Goal: Task Accomplishment & Management: Manage account settings

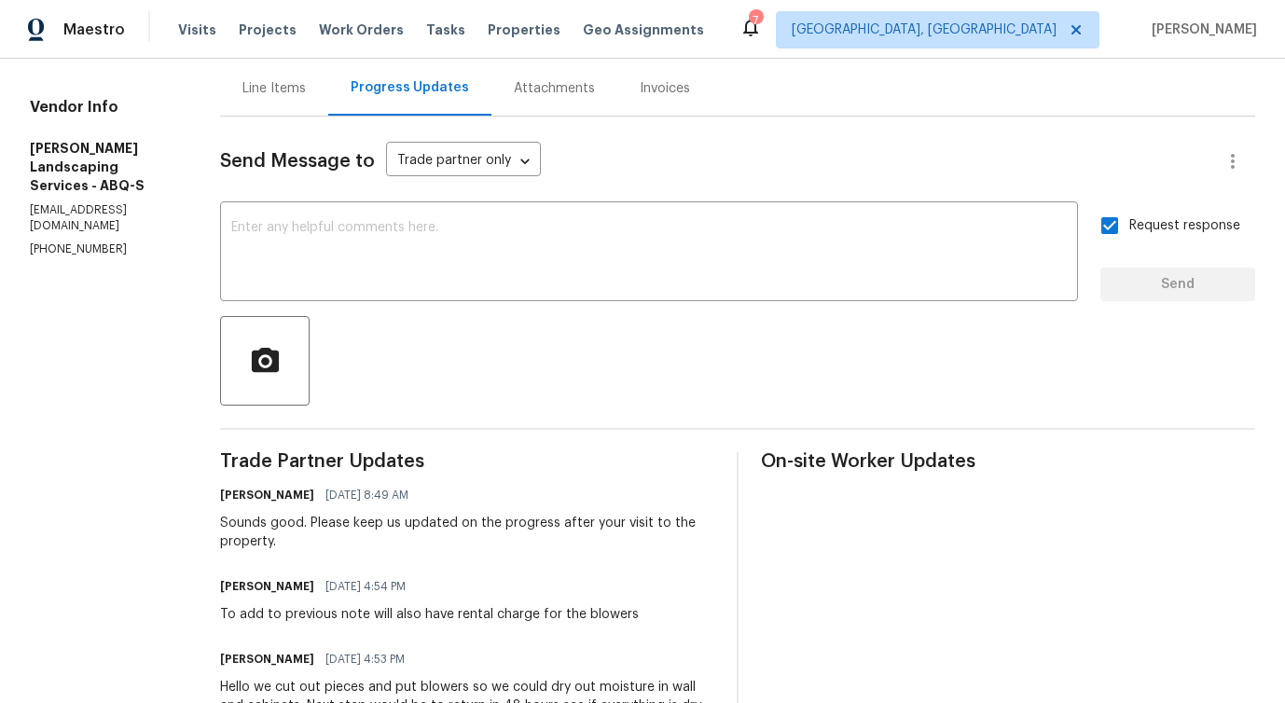
scroll to position [58, 0]
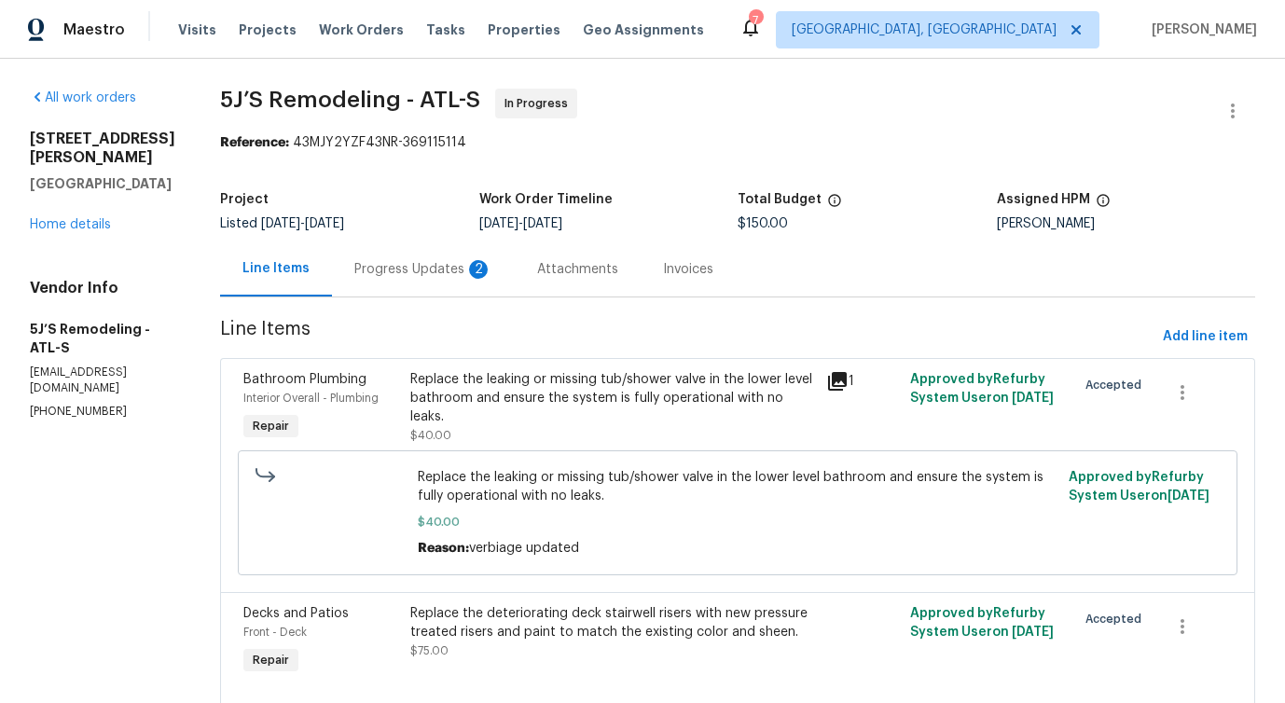
scroll to position [111, 0]
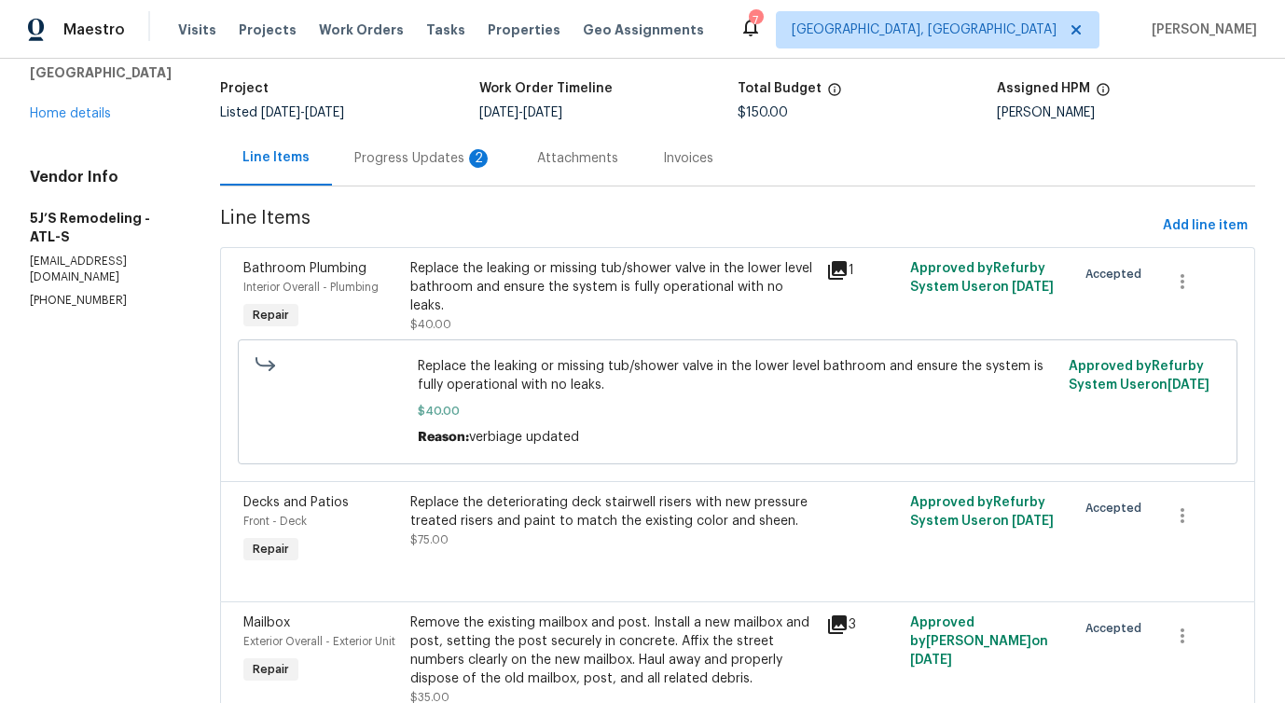
click at [440, 186] on div "Progress Updates 2" at bounding box center [423, 158] width 183 height 55
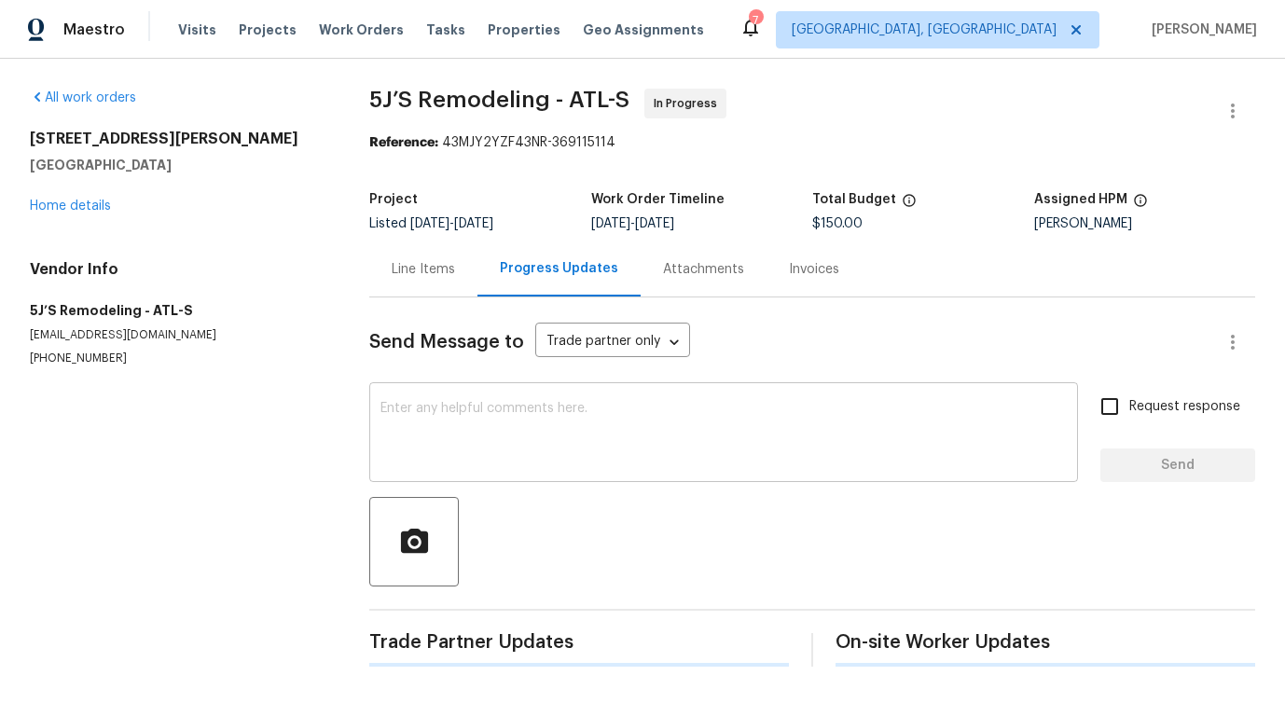
click at [438, 389] on div "x ​" at bounding box center [723, 434] width 709 height 95
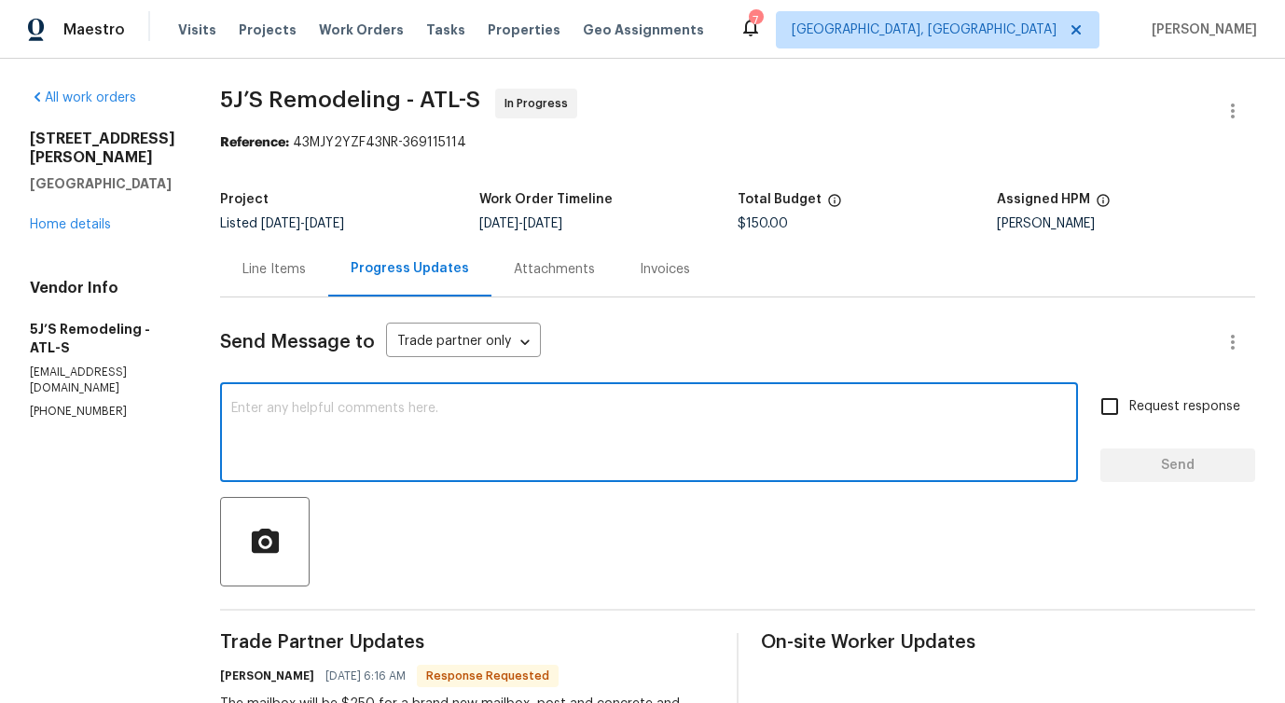
scroll to position [279, 0]
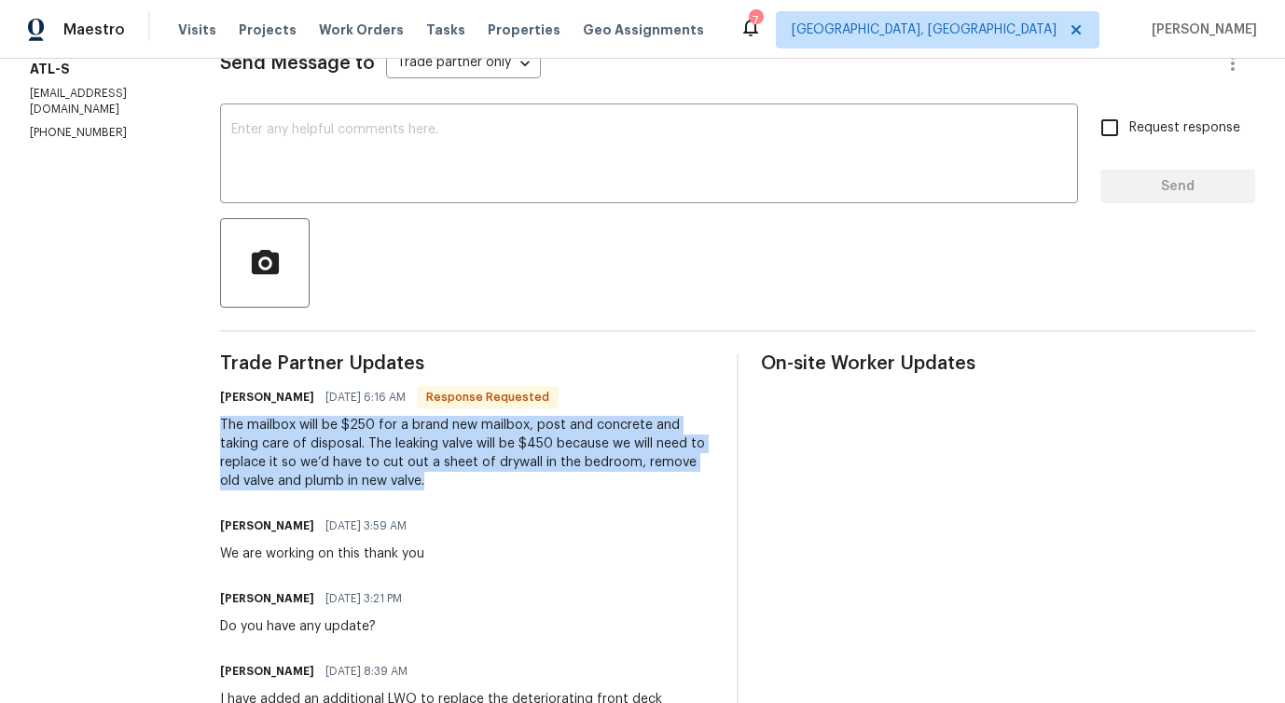
drag, startPoint x: 225, startPoint y: 424, endPoint x: 375, endPoint y: 488, distance: 163.0
click at [375, 488] on div "The mailbox will be $250 for a brand new mailbox, post and concrete and taking …" at bounding box center [467, 453] width 494 height 75
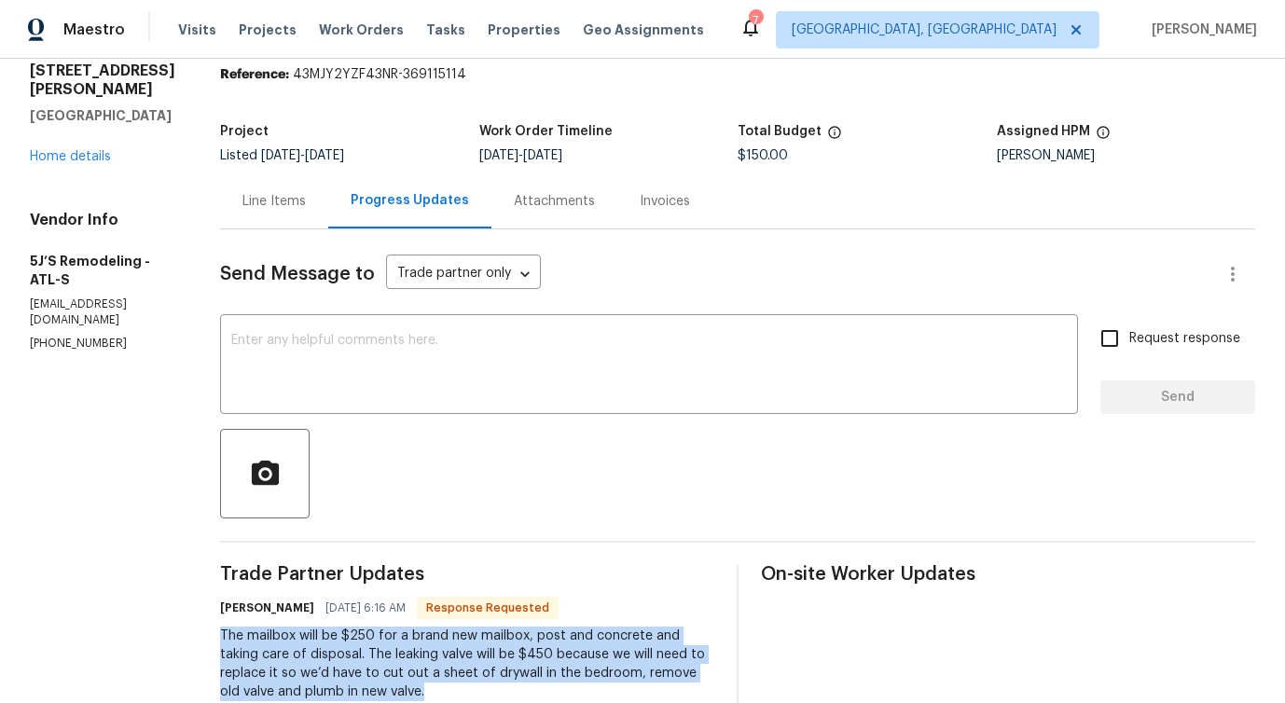
scroll to position [67, 0]
click at [292, 207] on div "Line Items" at bounding box center [273, 202] width 63 height 19
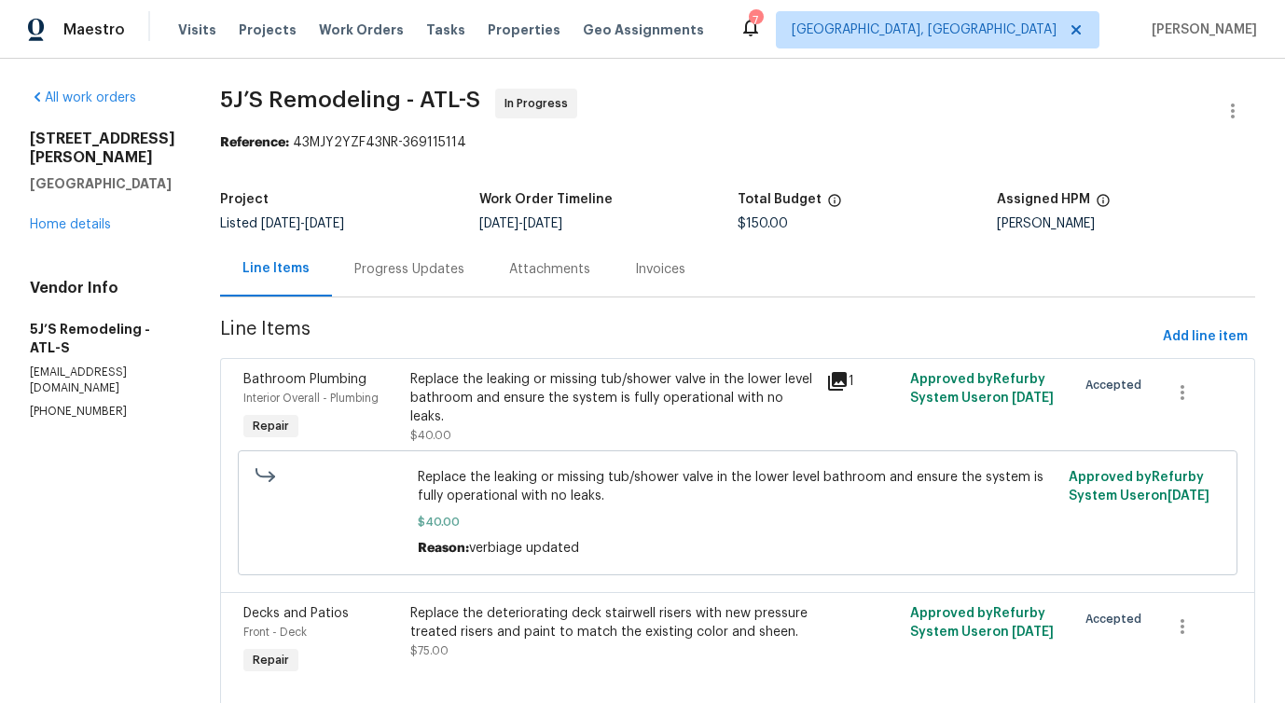
click at [439, 282] on div "Progress Updates" at bounding box center [409, 269] width 155 height 55
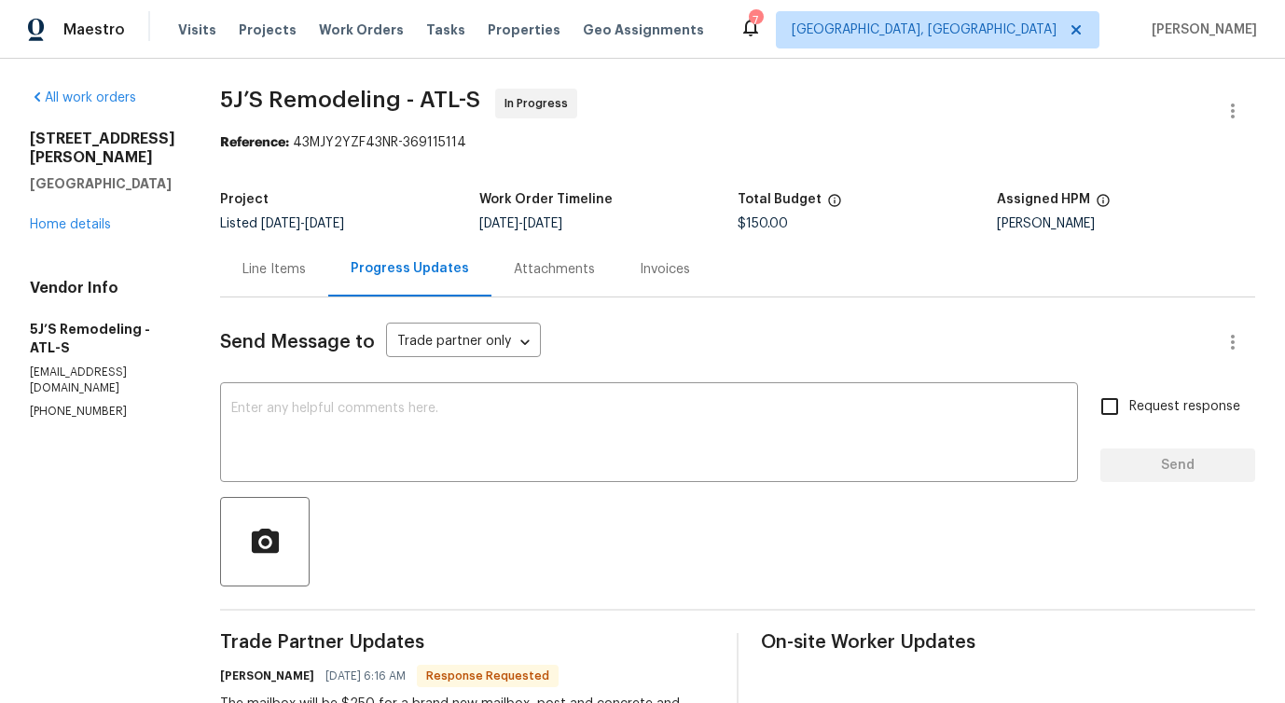
click at [275, 282] on div "Line Items" at bounding box center [274, 269] width 108 height 55
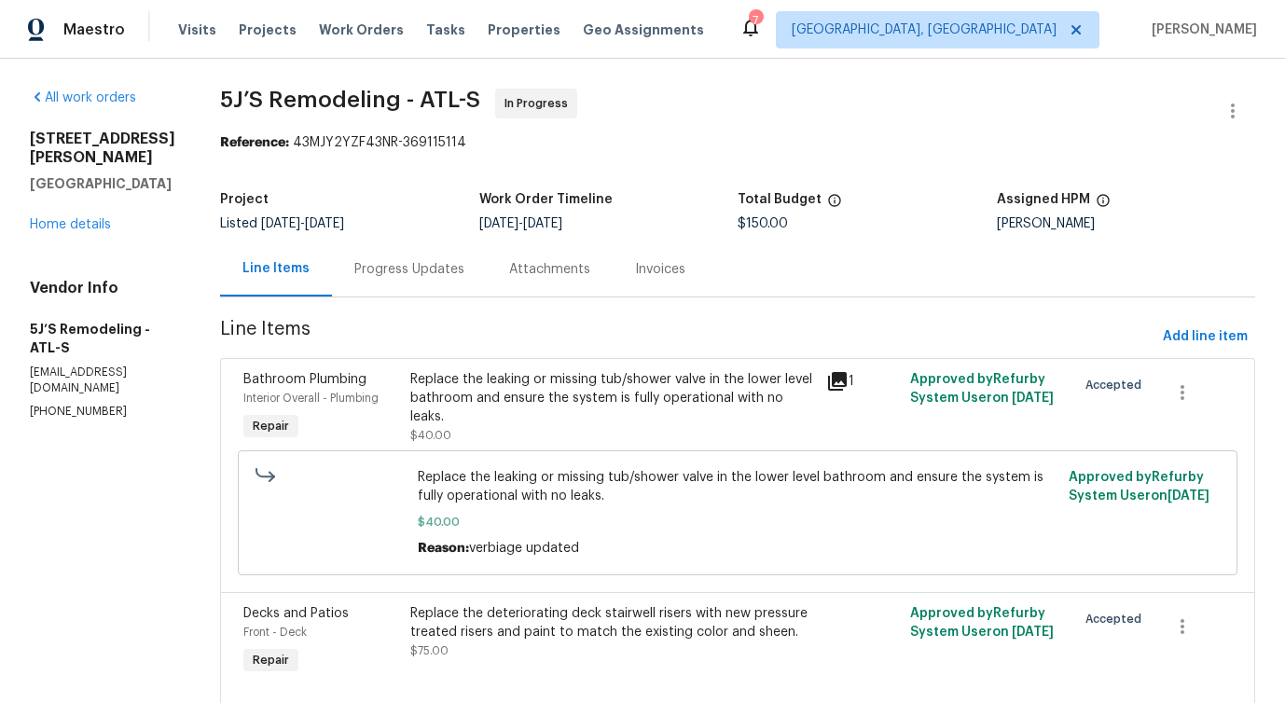
scroll to position [203, 0]
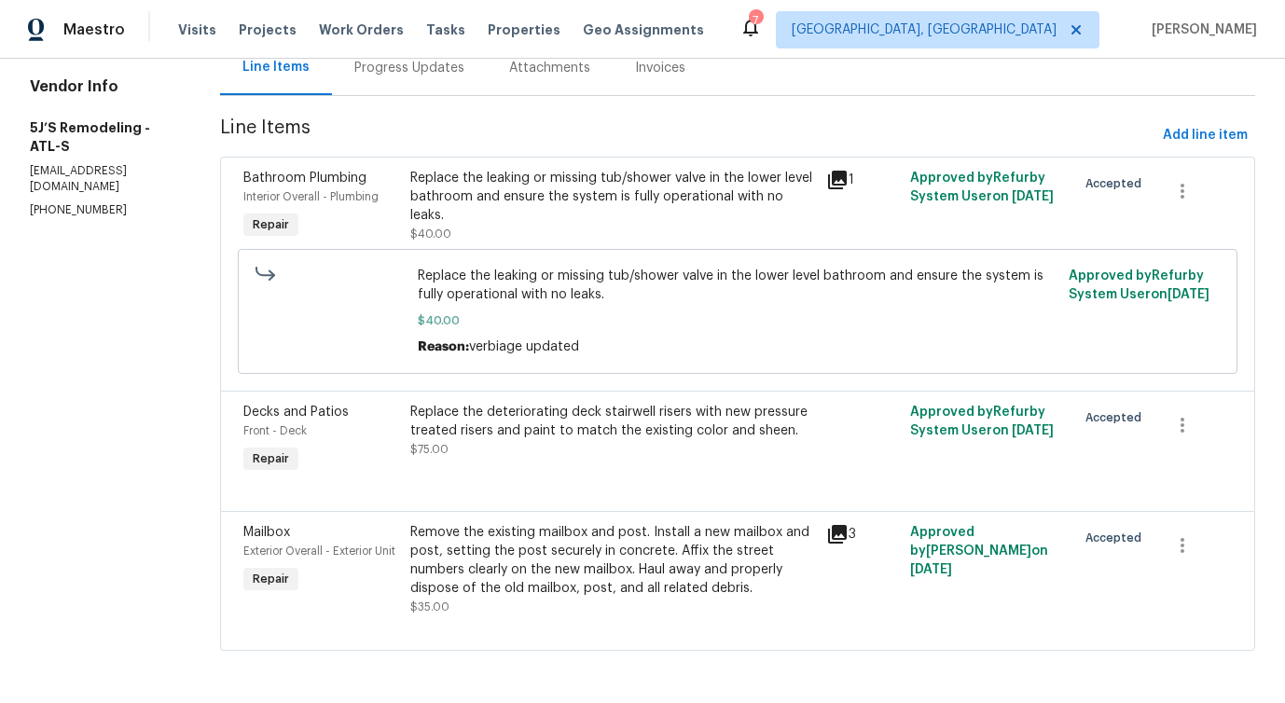
click at [600, 555] on div "Remove the existing mailbox and post. Install a new mailbox and post, setting t…" at bounding box center [613, 560] width 406 height 75
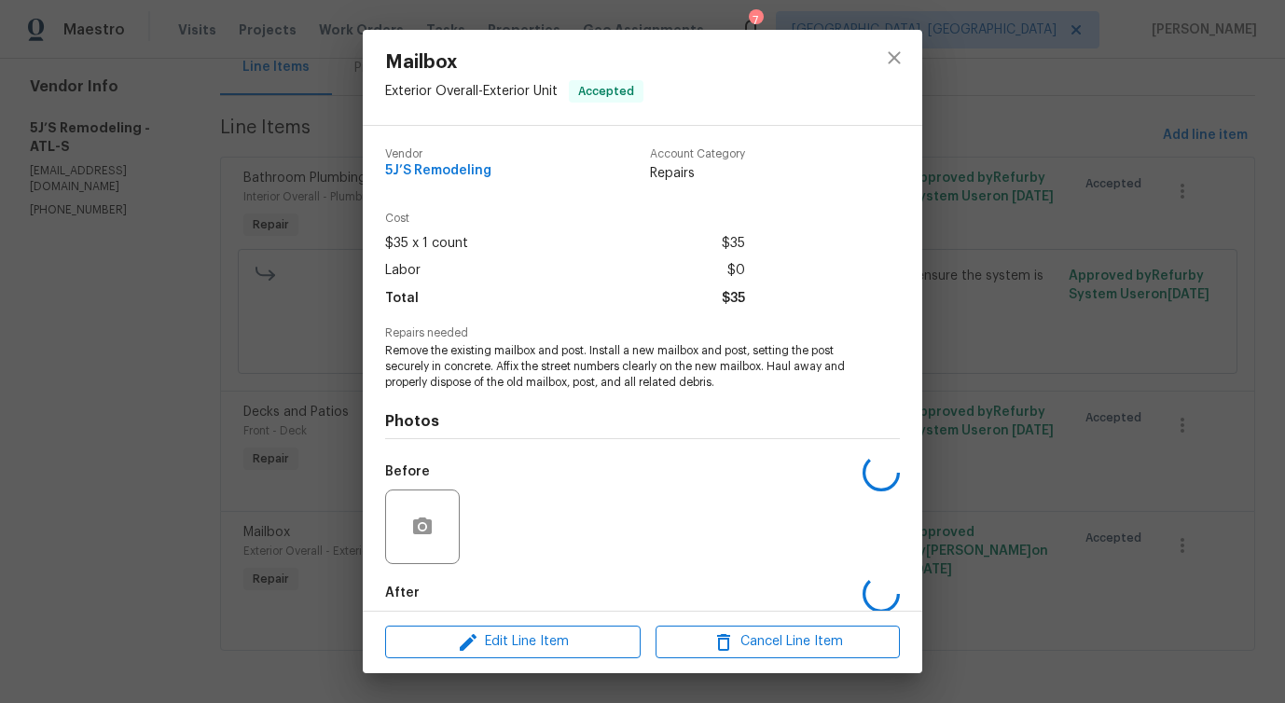
scroll to position [93, 0]
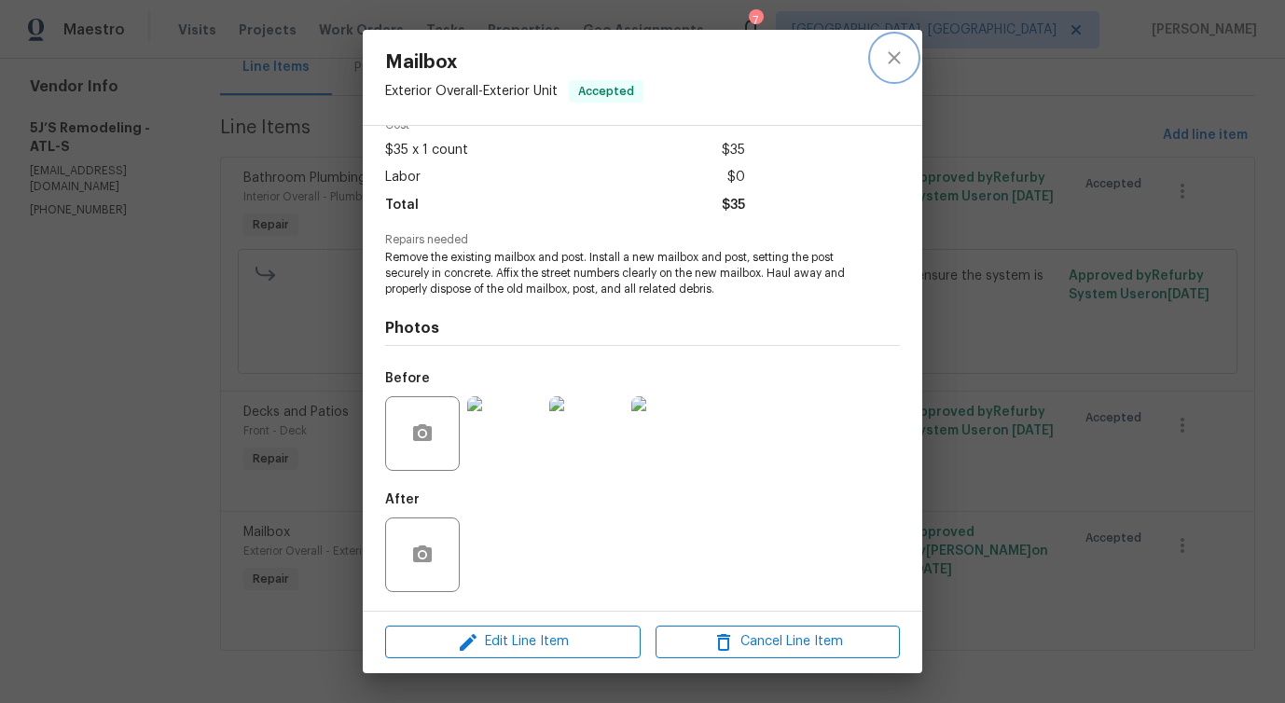
click at [888, 54] on icon "close" at bounding box center [894, 58] width 22 height 22
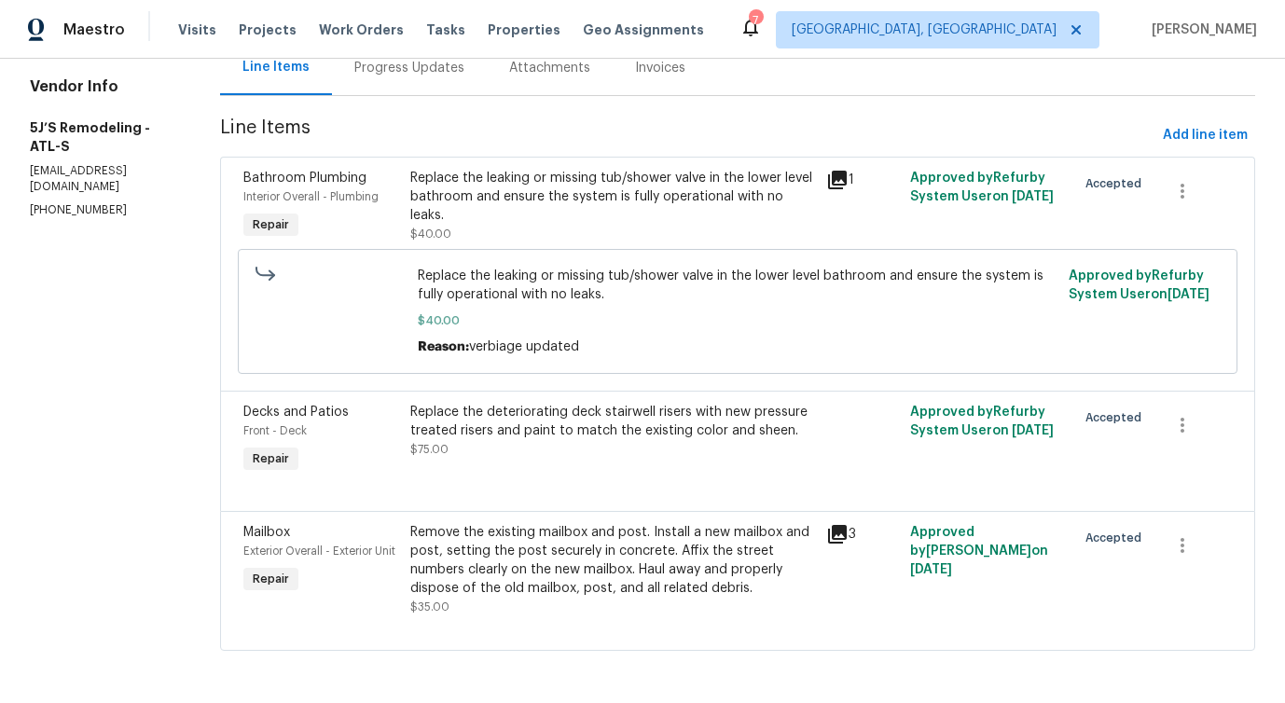
click at [713, 241] on div "Replace the leaking or missing tub/shower valve in the lower level bathroom and…" at bounding box center [613, 206] width 417 height 86
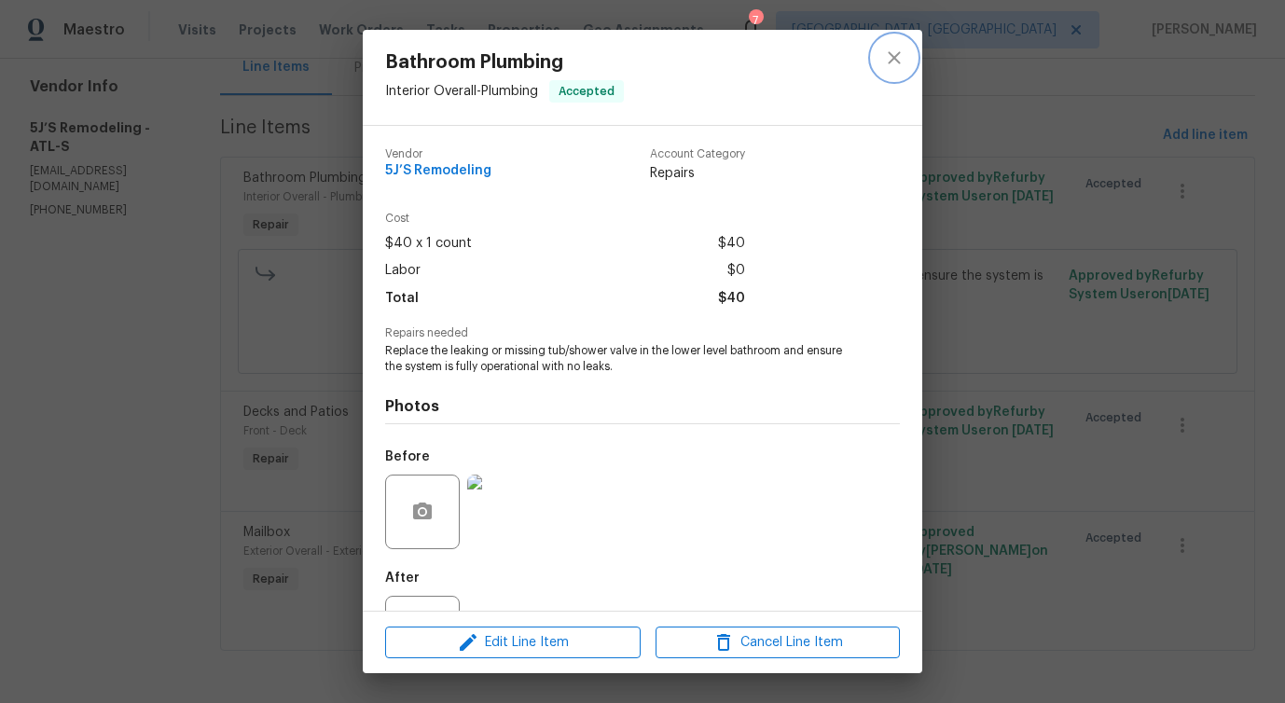
click at [879, 52] on button "close" at bounding box center [894, 57] width 45 height 45
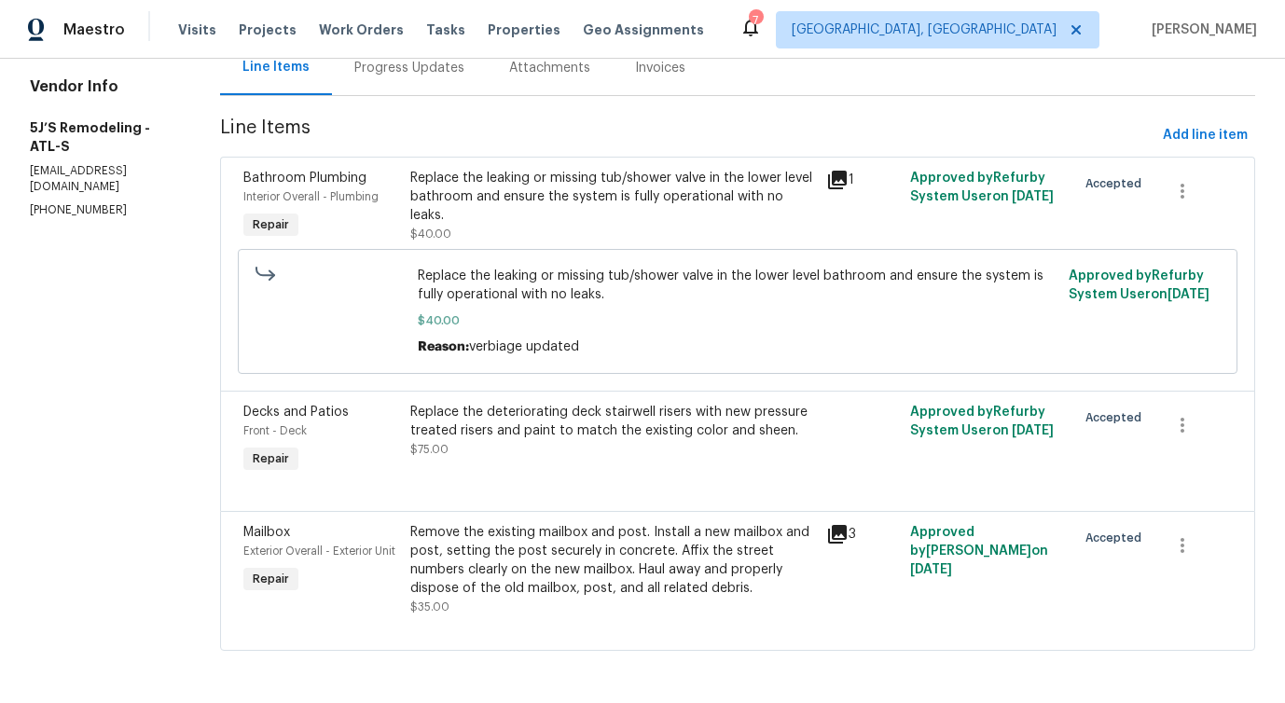
click at [433, 72] on div "Progress Updates" at bounding box center [409, 68] width 110 height 19
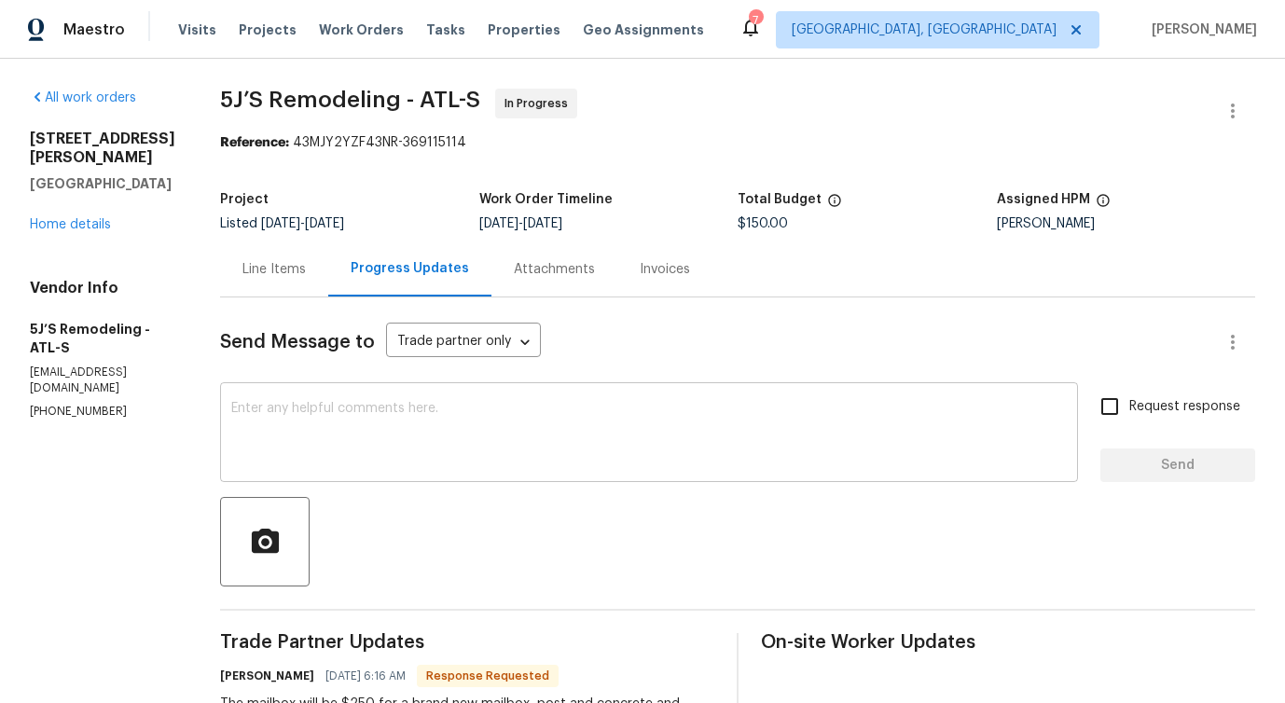
click at [475, 399] on div "x ​" at bounding box center [649, 434] width 858 height 95
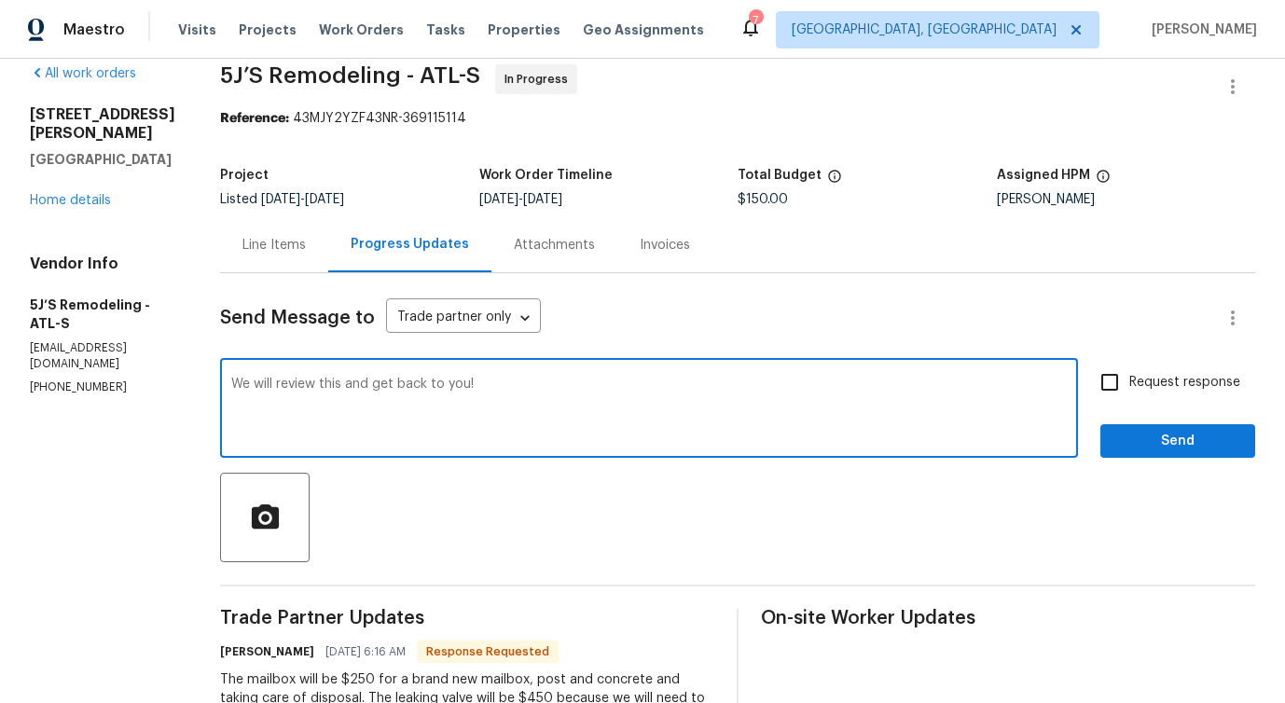
scroll to position [27, 0]
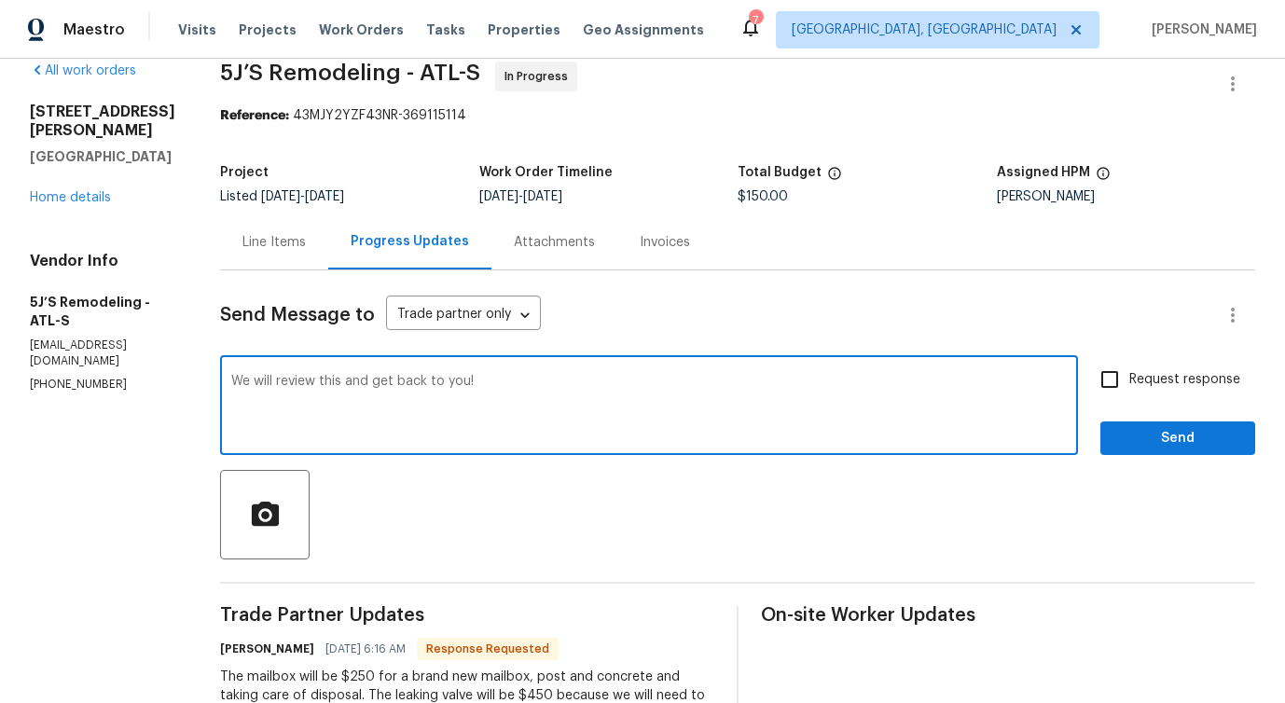
type textarea "We will review this and get back to you!"
click at [1164, 434] on span "Send" at bounding box center [1177, 438] width 125 height 23
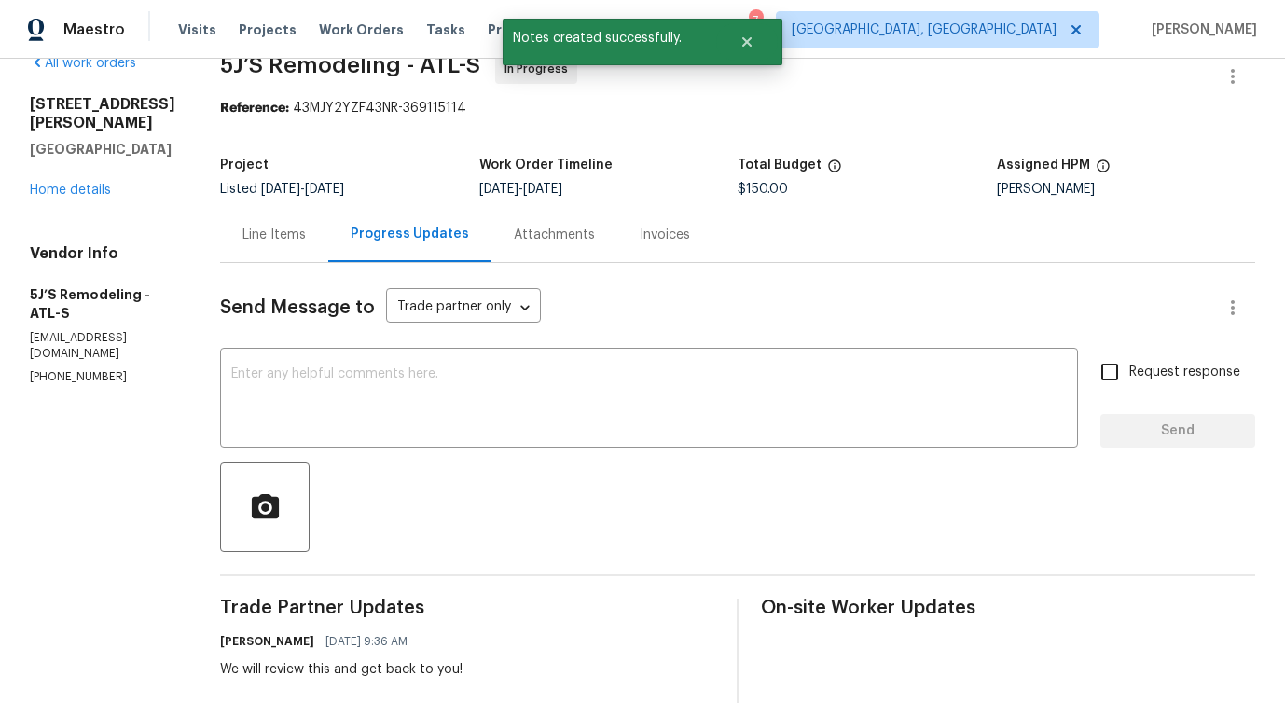
scroll to position [0, 0]
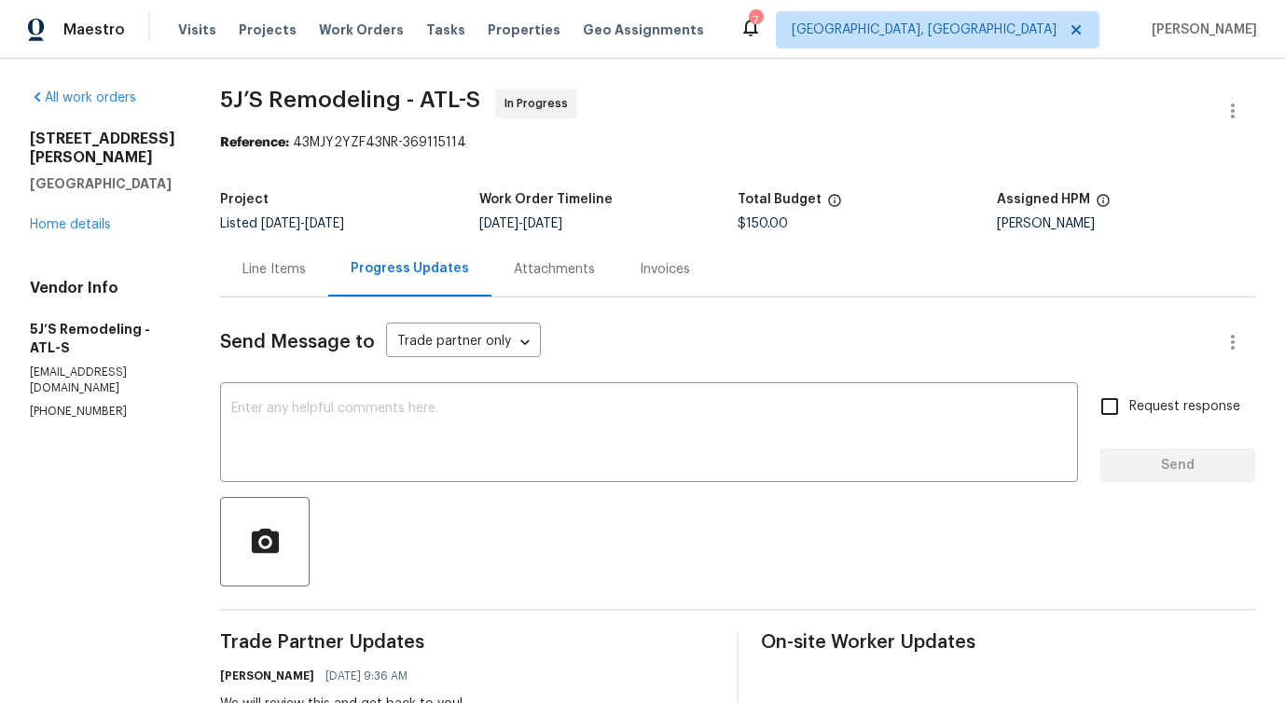
click at [573, 203] on h5 "Work Order Timeline" at bounding box center [545, 199] width 133 height 13
click at [76, 218] on link "Home details" at bounding box center [70, 224] width 81 height 13
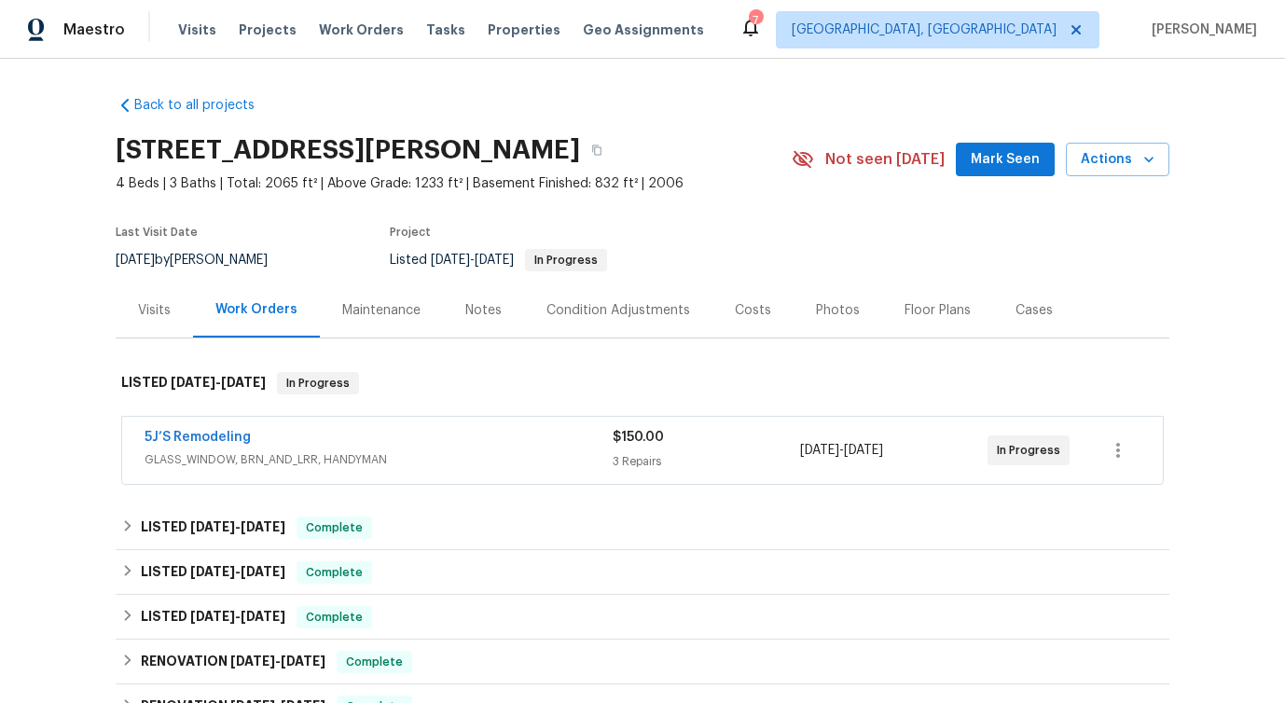
drag, startPoint x: 143, startPoint y: 447, endPoint x: 415, endPoint y: 447, distance: 272.3
click at [415, 447] on div "5J’S Remodeling GLASS_WINDOW, BRN_AND_LRR, HANDYMAN $150.00 3 Repairs 9/29/2025…" at bounding box center [642, 450] width 1041 height 67
drag, startPoint x: 123, startPoint y: 437, endPoint x: 286, endPoint y: 436, distance: 163.2
click at [288, 437] on div "5J’S Remodeling GLASS_WINDOW, BRN_AND_LRR, HANDYMAN $150.00 3 Repairs 9/29/2025…" at bounding box center [642, 450] width 1041 height 67
copy link "5J’S Remodeling"
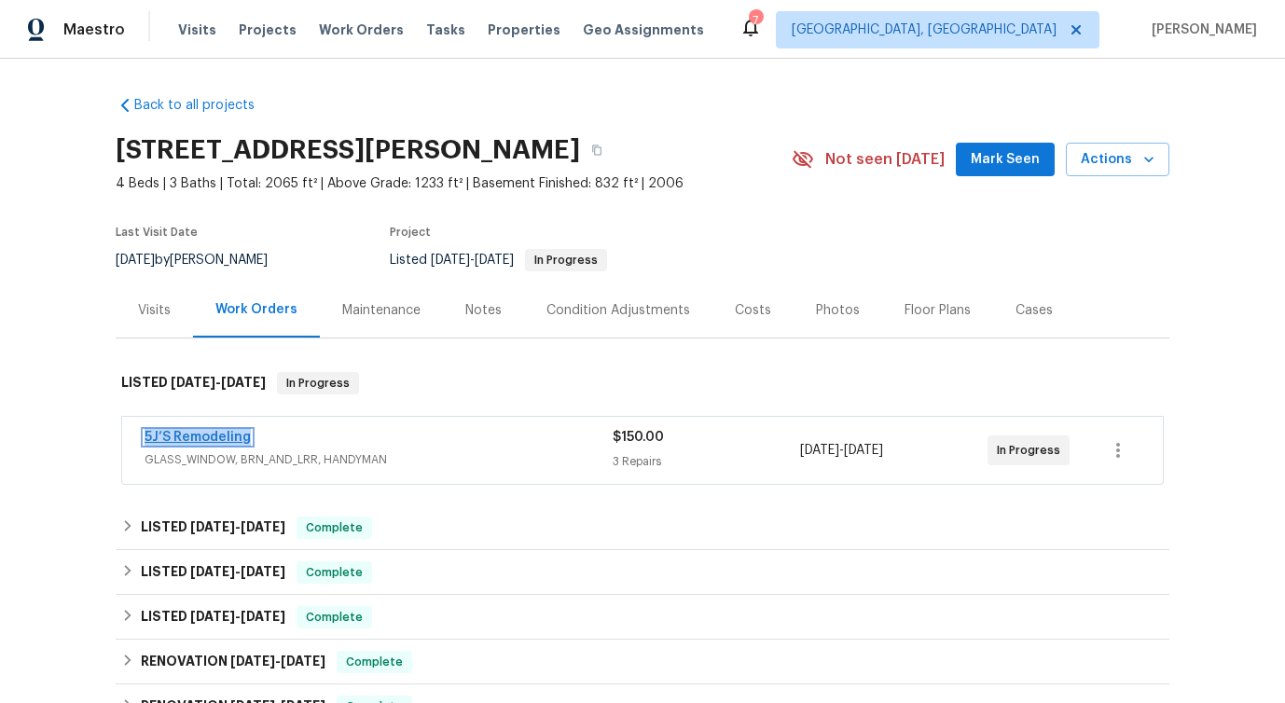
click at [211, 439] on link "5J’S Remodeling" at bounding box center [198, 437] width 106 height 13
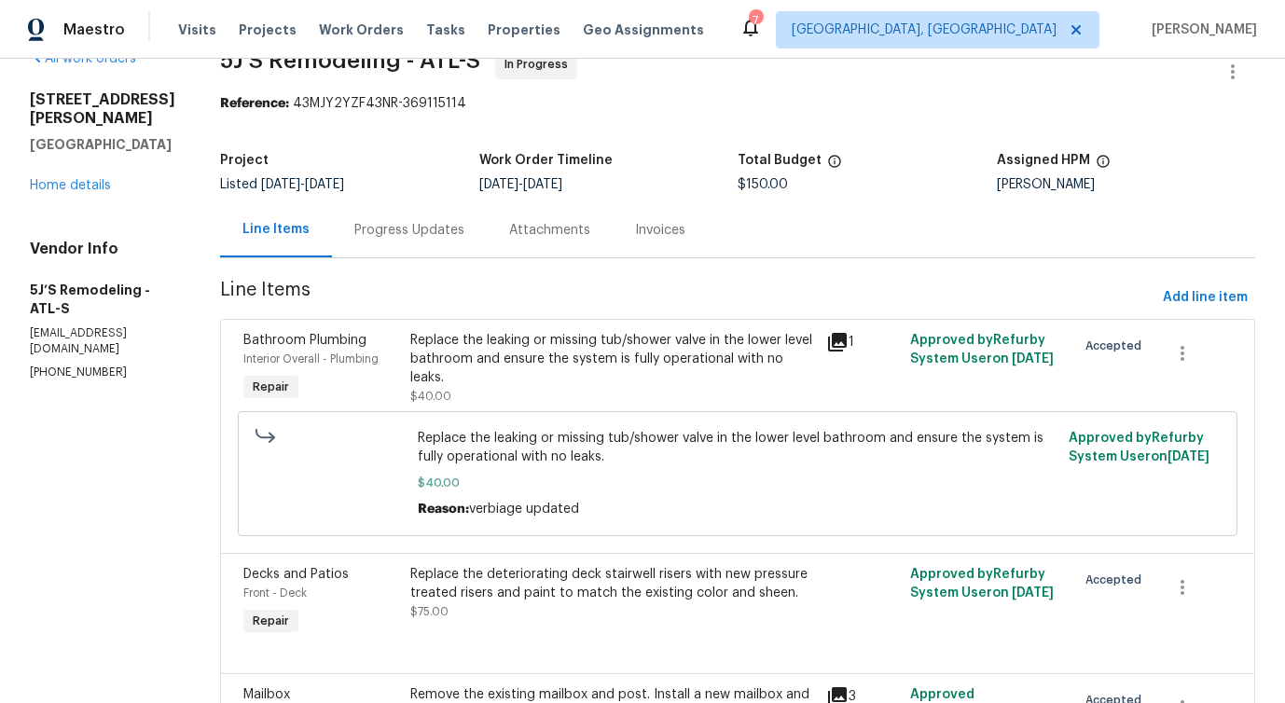
scroll to position [54, 0]
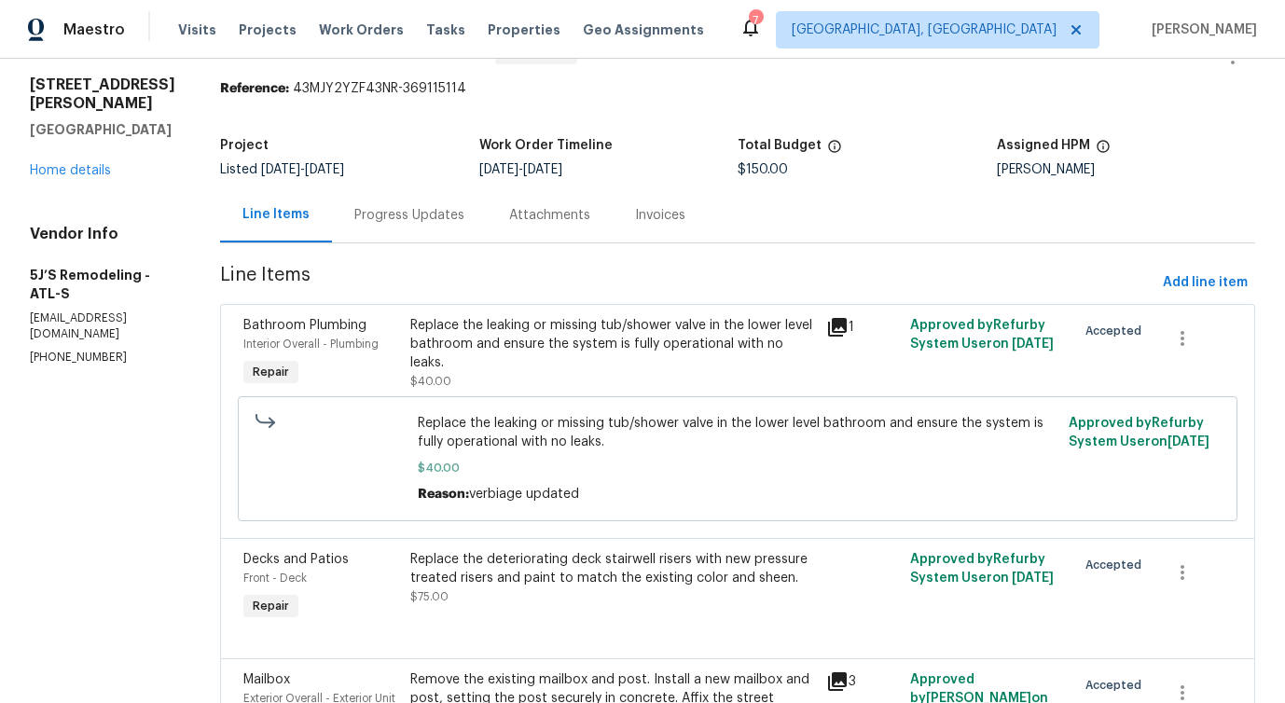
click at [538, 427] on span "Replace the leaking or missing tub/shower valve in the lower level bathroom and…" at bounding box center [737, 432] width 639 height 37
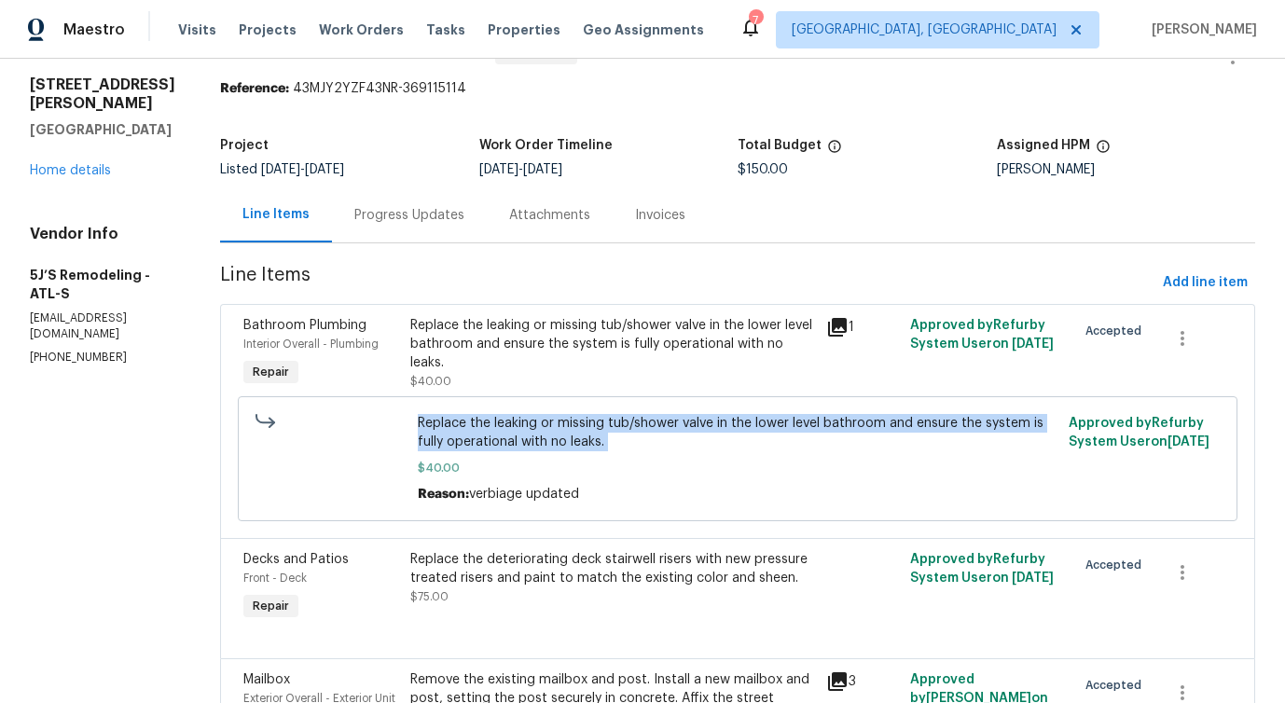
copy span "Replace the leaking or missing tub/shower valve in the lower level bathroom and…"
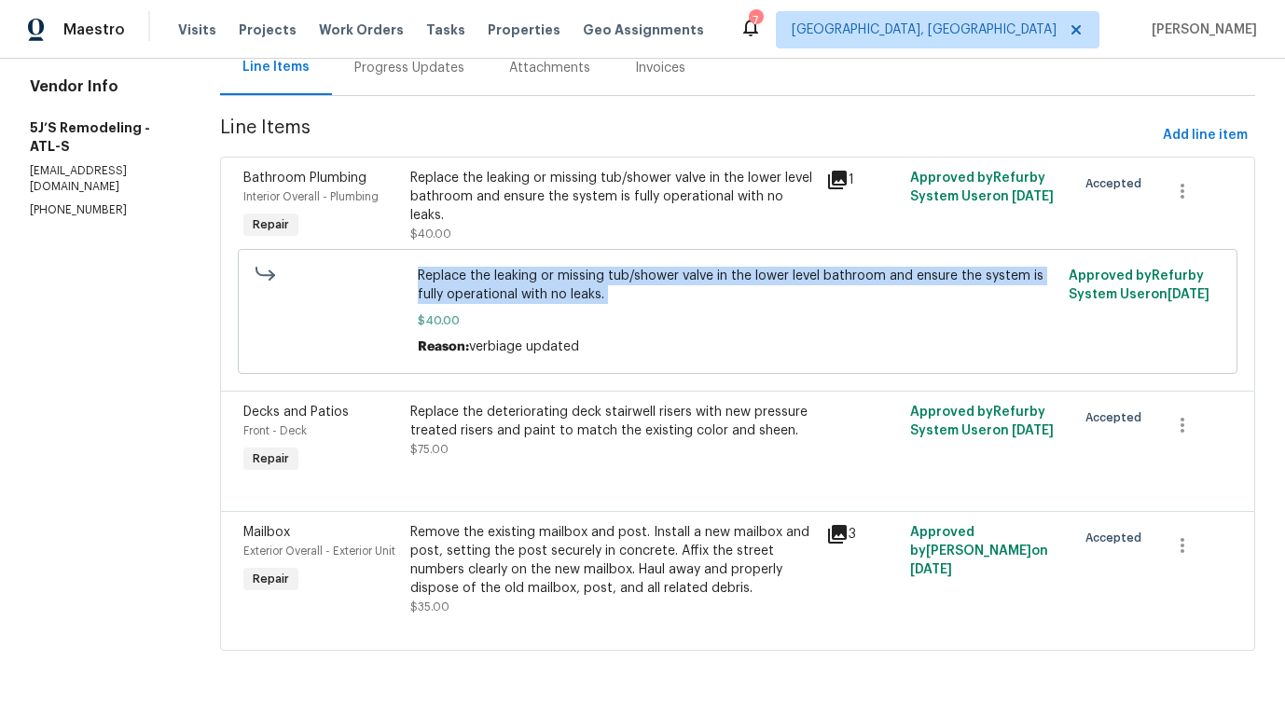
click at [503, 567] on div "Remove the existing mailbox and post. Install a new mailbox and post, setting t…" at bounding box center [613, 560] width 406 height 75
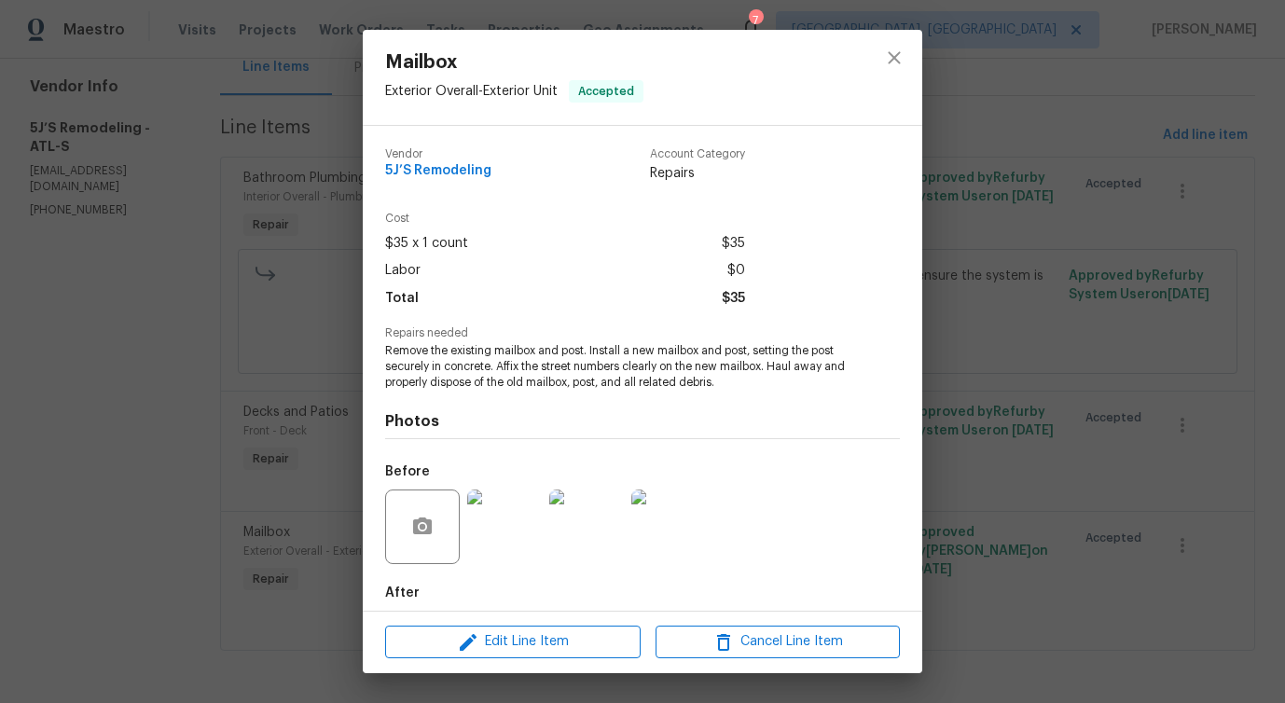
click at [503, 567] on div at bounding box center [504, 526] width 82 height 97
click at [884, 70] on button "close" at bounding box center [894, 57] width 45 height 45
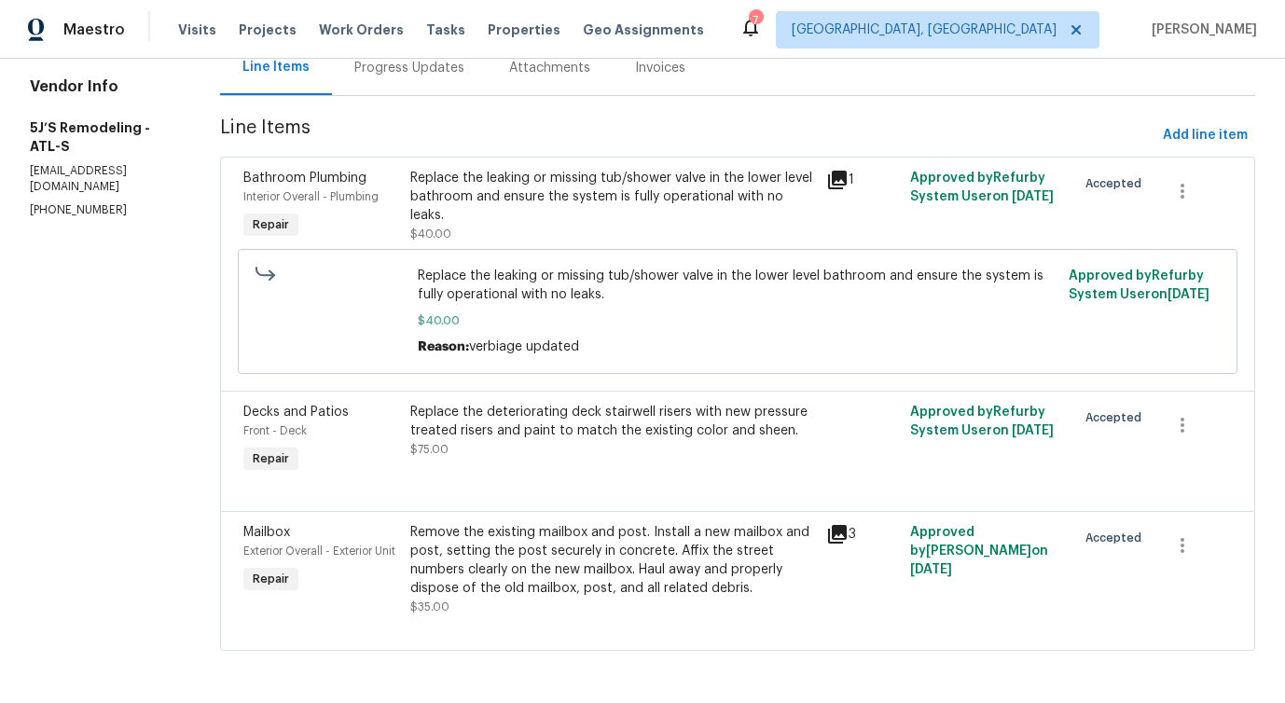
click at [548, 570] on div "Remove the existing mailbox and post. Install a new mailbox and post, setting t…" at bounding box center [613, 560] width 406 height 75
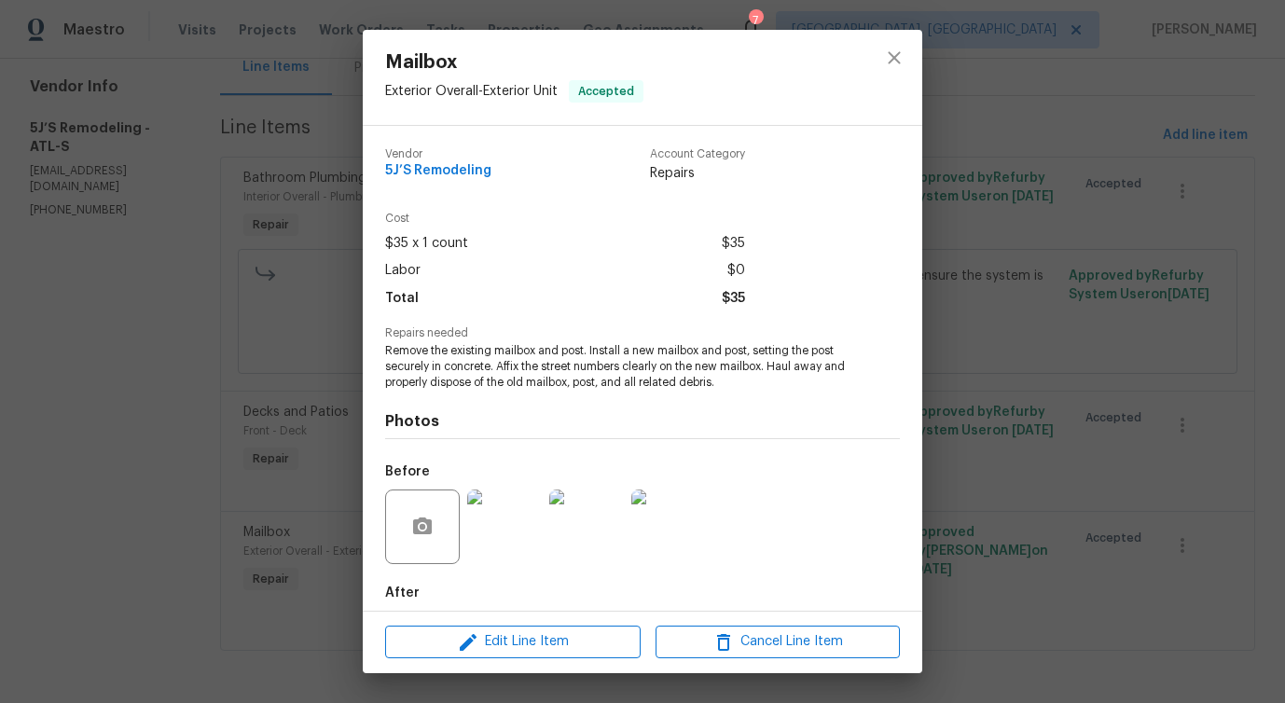
click at [508, 374] on span "Remove the existing mailbox and post. Install a new mailbox and post, setting t…" at bounding box center [616, 366] width 463 height 47
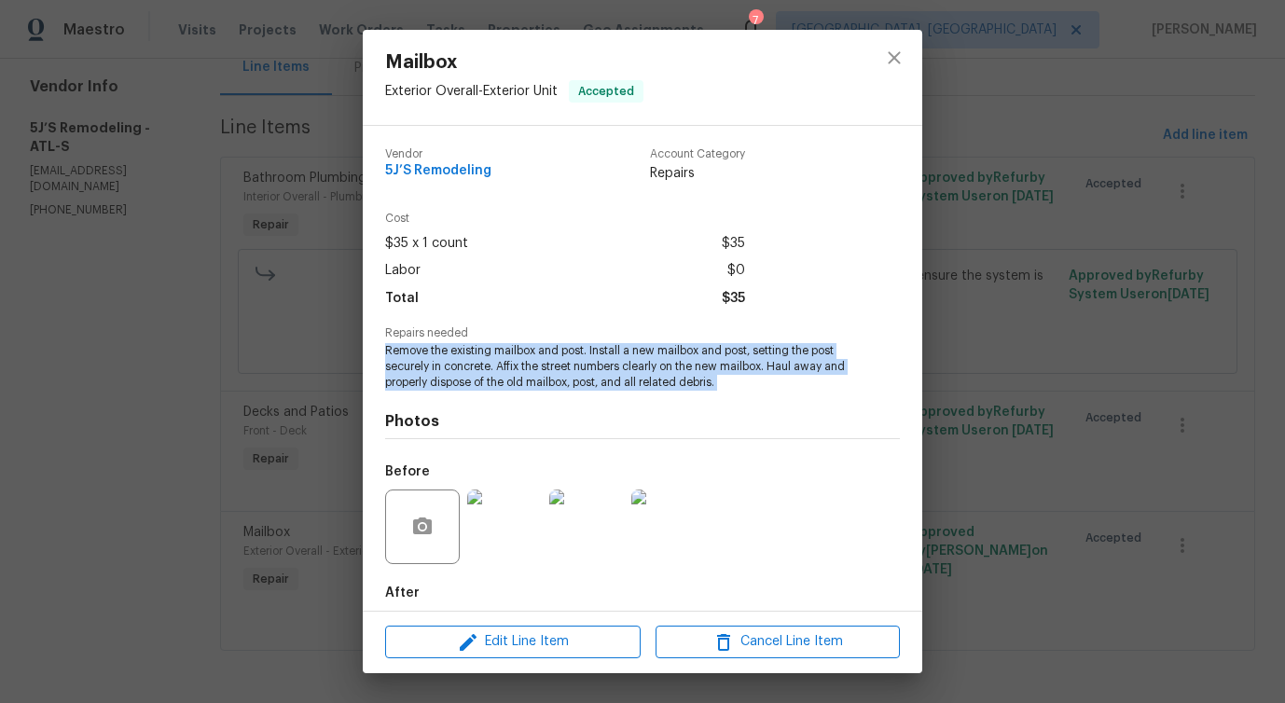
click at [508, 374] on span "Remove the existing mailbox and post. Install a new mailbox and post, setting t…" at bounding box center [616, 366] width 463 height 47
copy span "Remove the existing mailbox and post. Install a new mailbox and post, setting t…"
click at [890, 69] on button "close" at bounding box center [894, 57] width 45 height 45
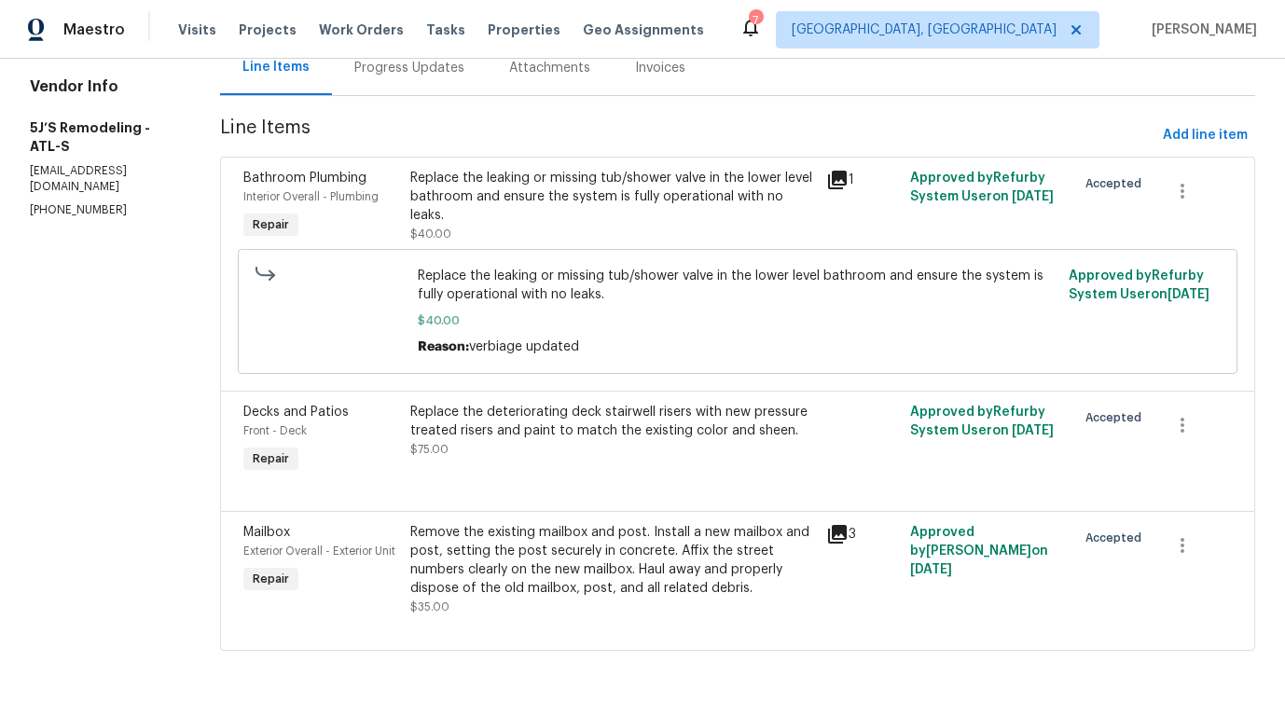
click at [432, 92] on div "Progress Updates" at bounding box center [409, 67] width 155 height 55
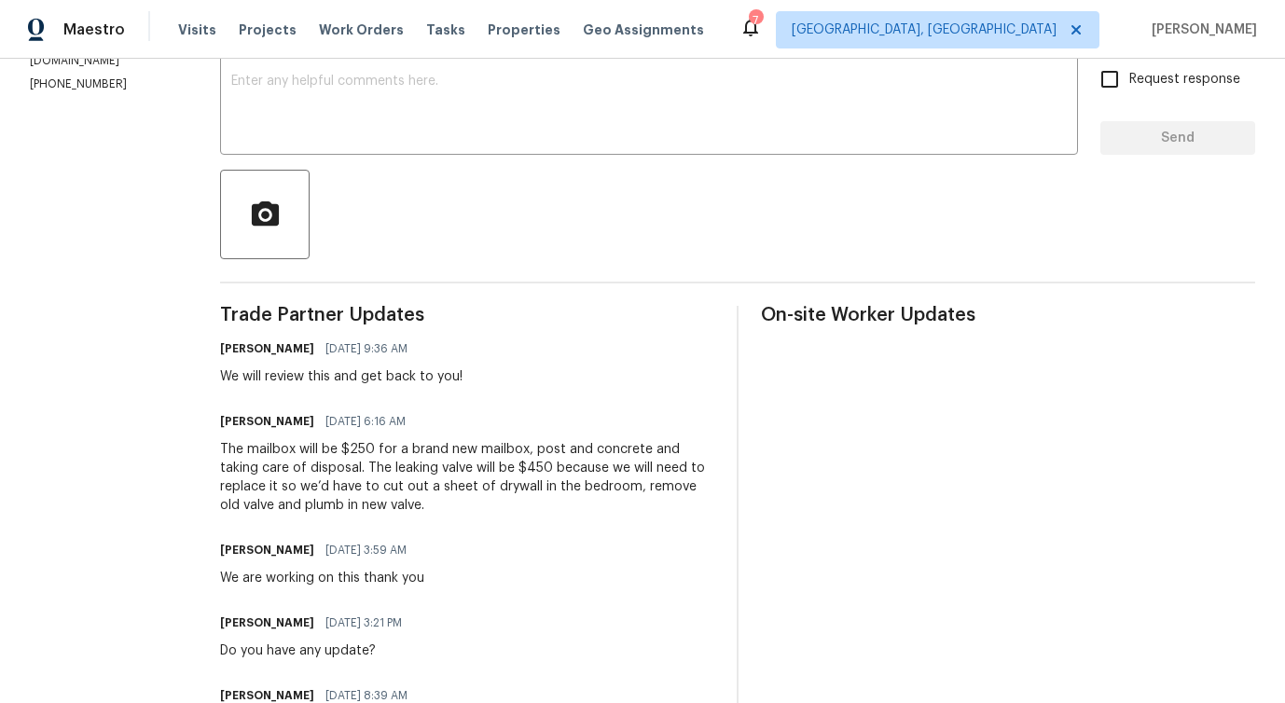
scroll to position [381, 0]
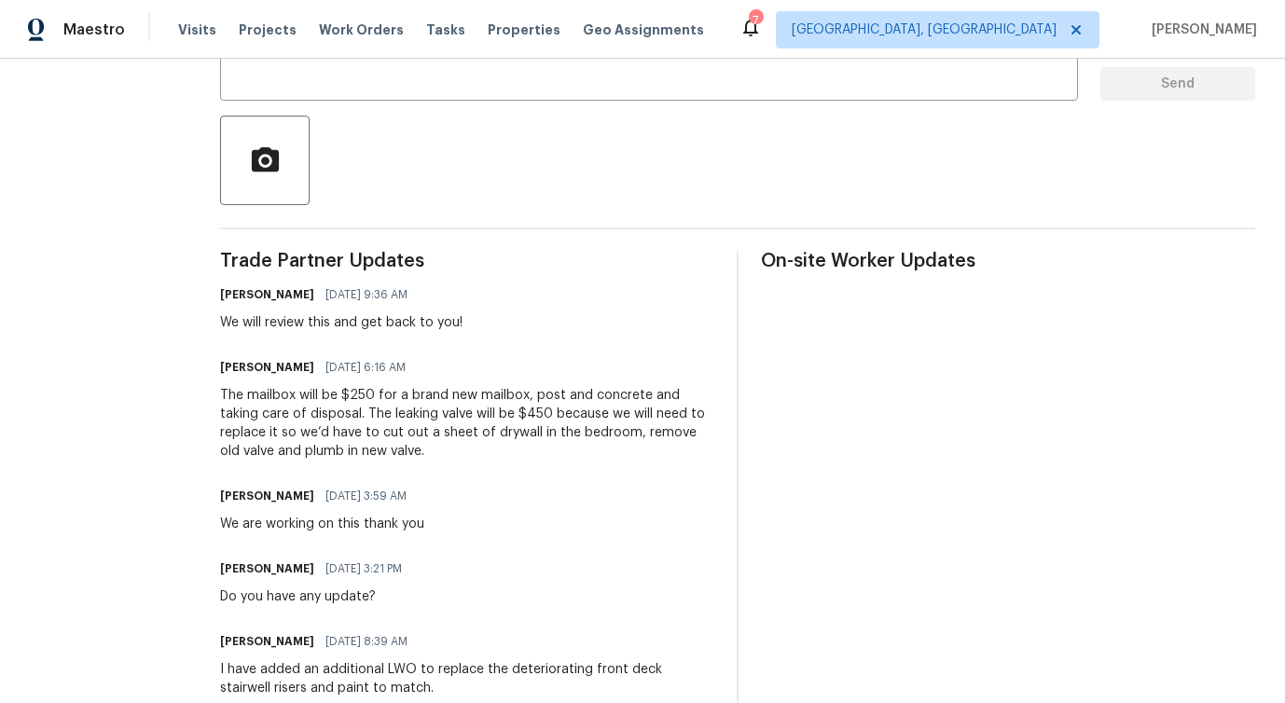
click at [442, 432] on div "The mailbox will be $250 for a brand new mailbox, post and concrete and taking …" at bounding box center [467, 423] width 494 height 75
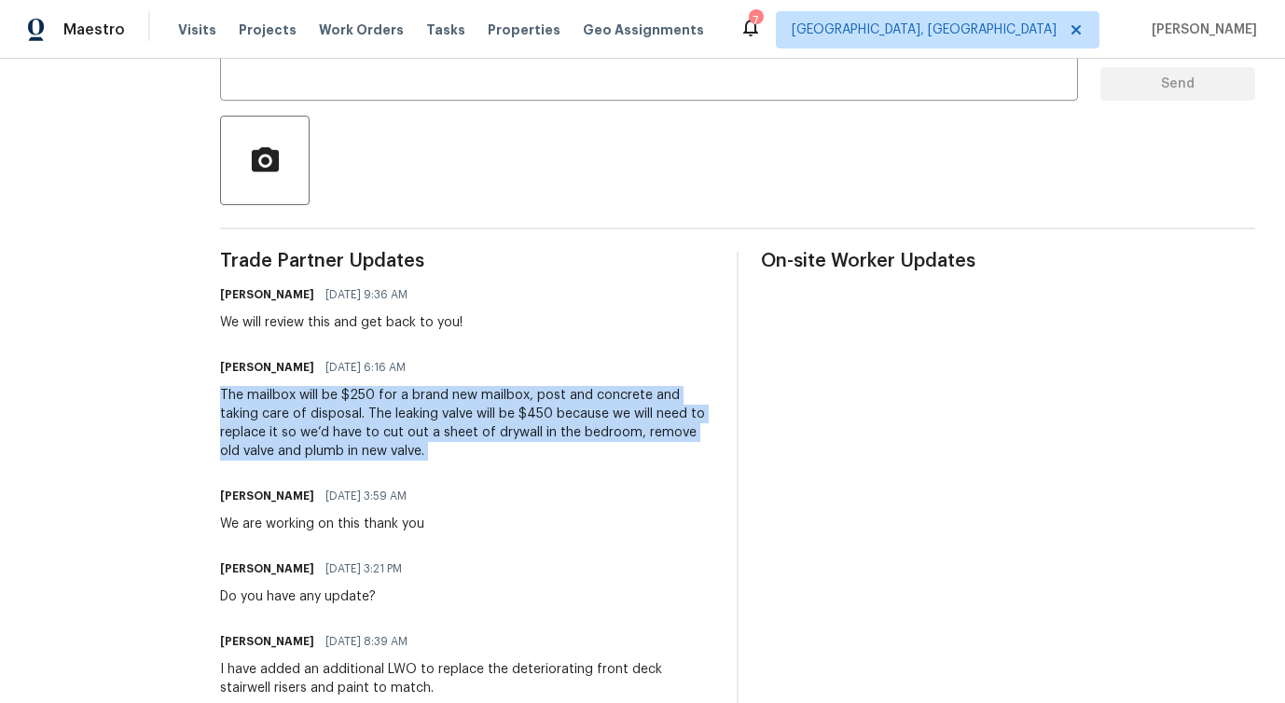
copy div "The mailbox will be $250 for a brand new mailbox, post and concrete and taking …"
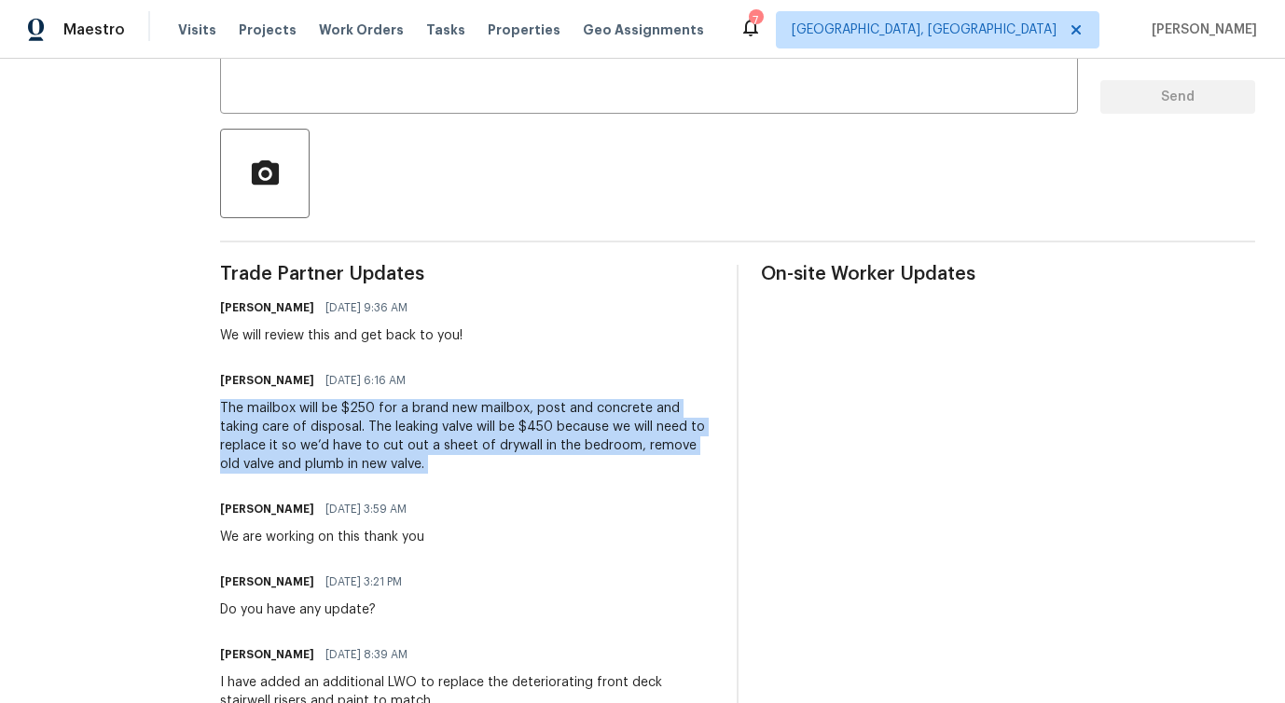
scroll to position [0, 0]
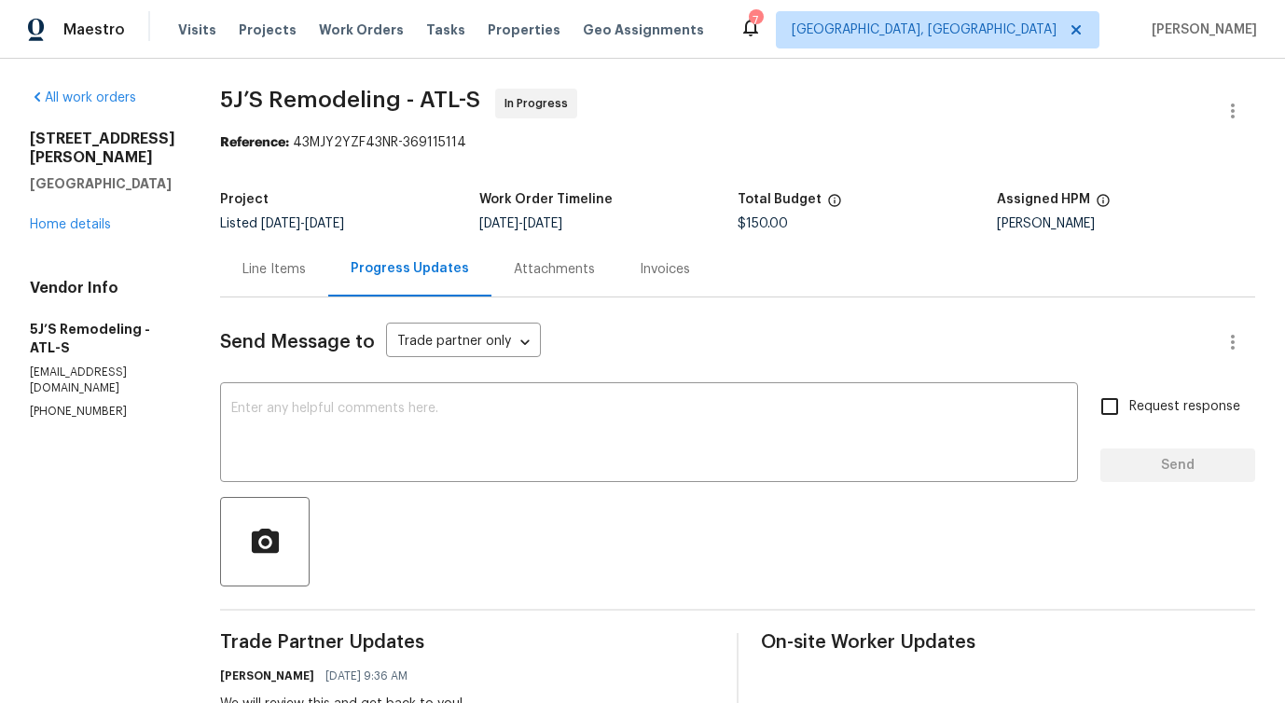
click at [321, 352] on div "Send Message to Trade partner only Trade partner only ​" at bounding box center [715, 342] width 990 height 45
click at [745, 225] on span "$150.00" at bounding box center [763, 223] width 50 height 13
copy span "$150.00"
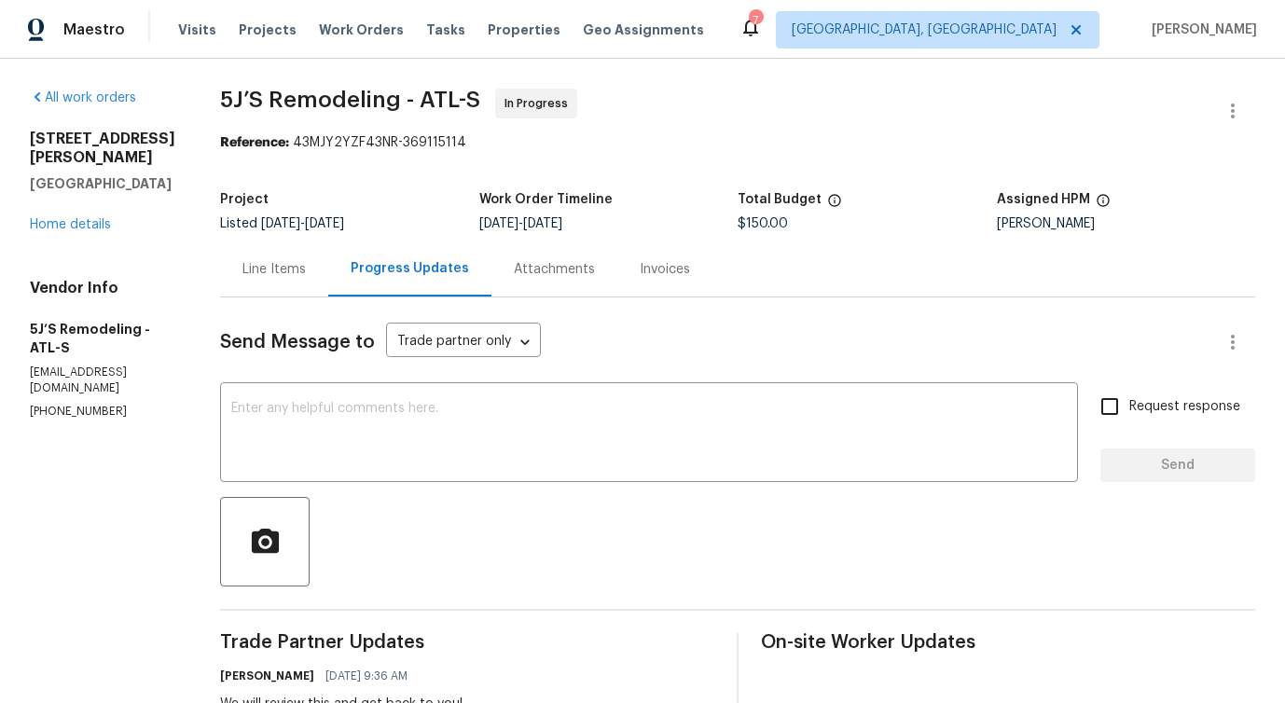
click at [268, 264] on div "Line Items" at bounding box center [273, 269] width 63 height 19
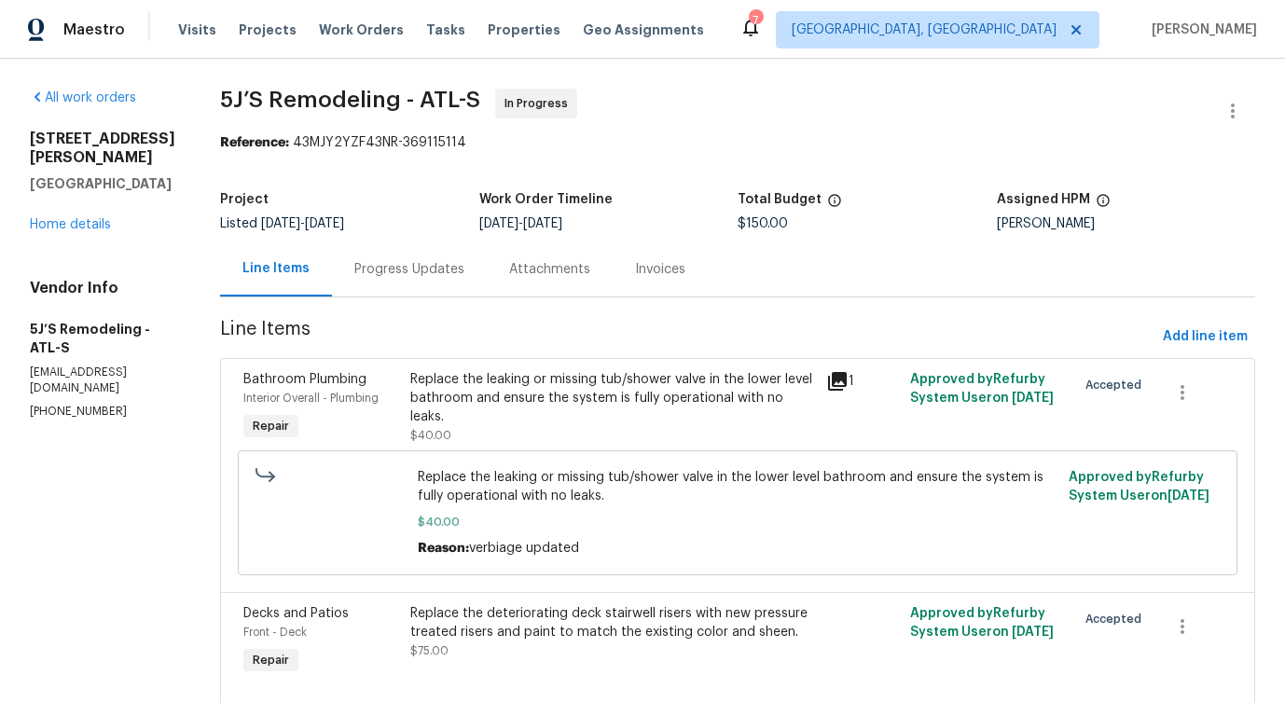
click at [485, 422] on div "Replace the leaking or missing tub/shower valve in the lower level bathroom and…" at bounding box center [613, 407] width 406 height 75
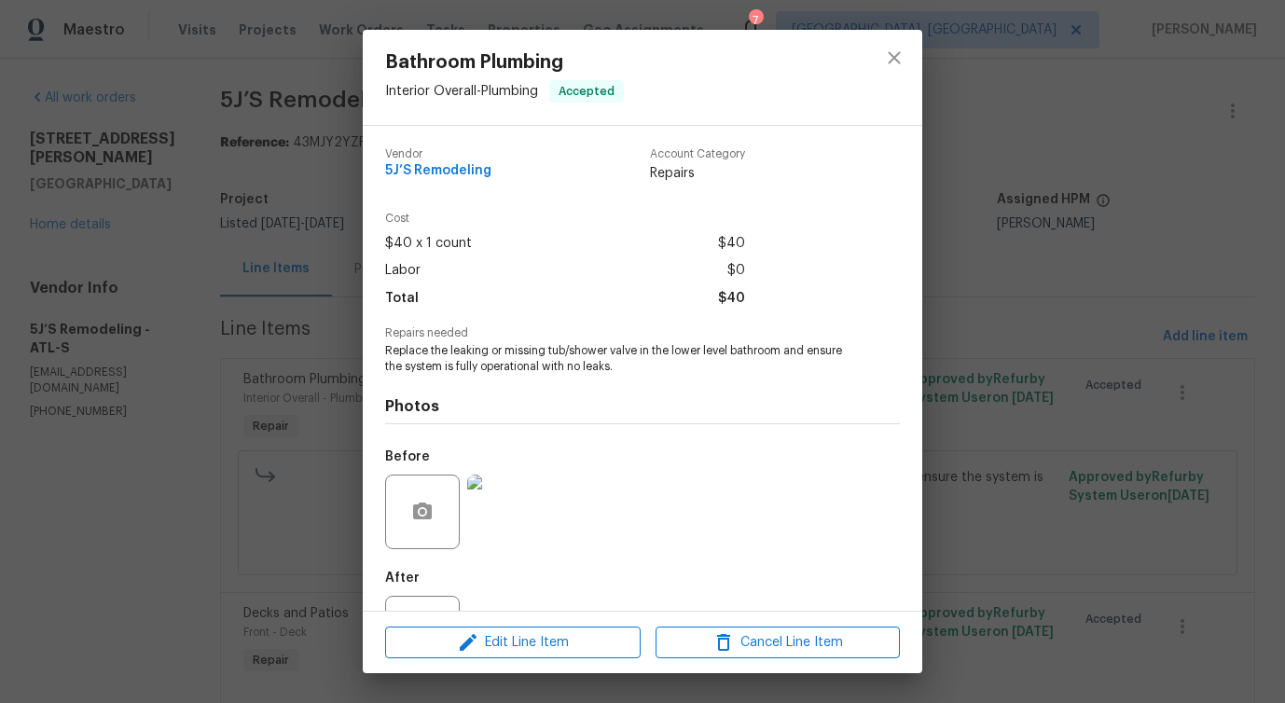
scroll to position [78, 0]
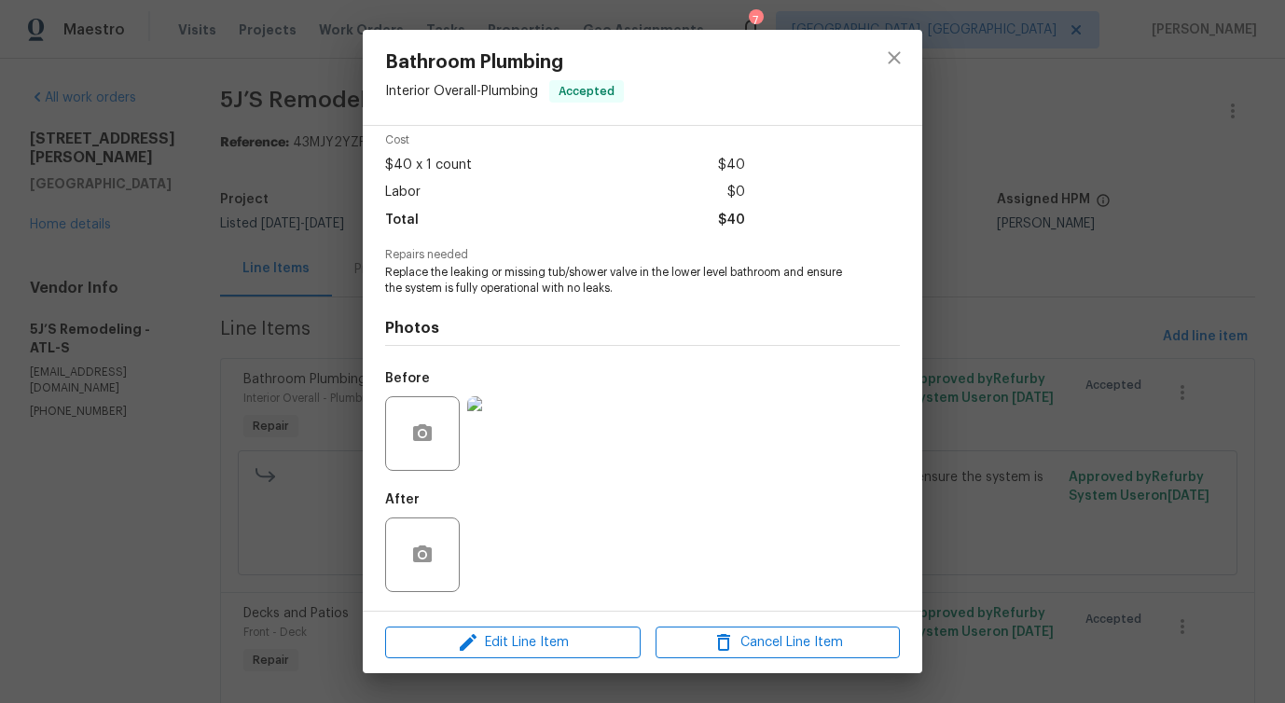
click at [510, 447] on img at bounding box center [504, 433] width 75 height 75
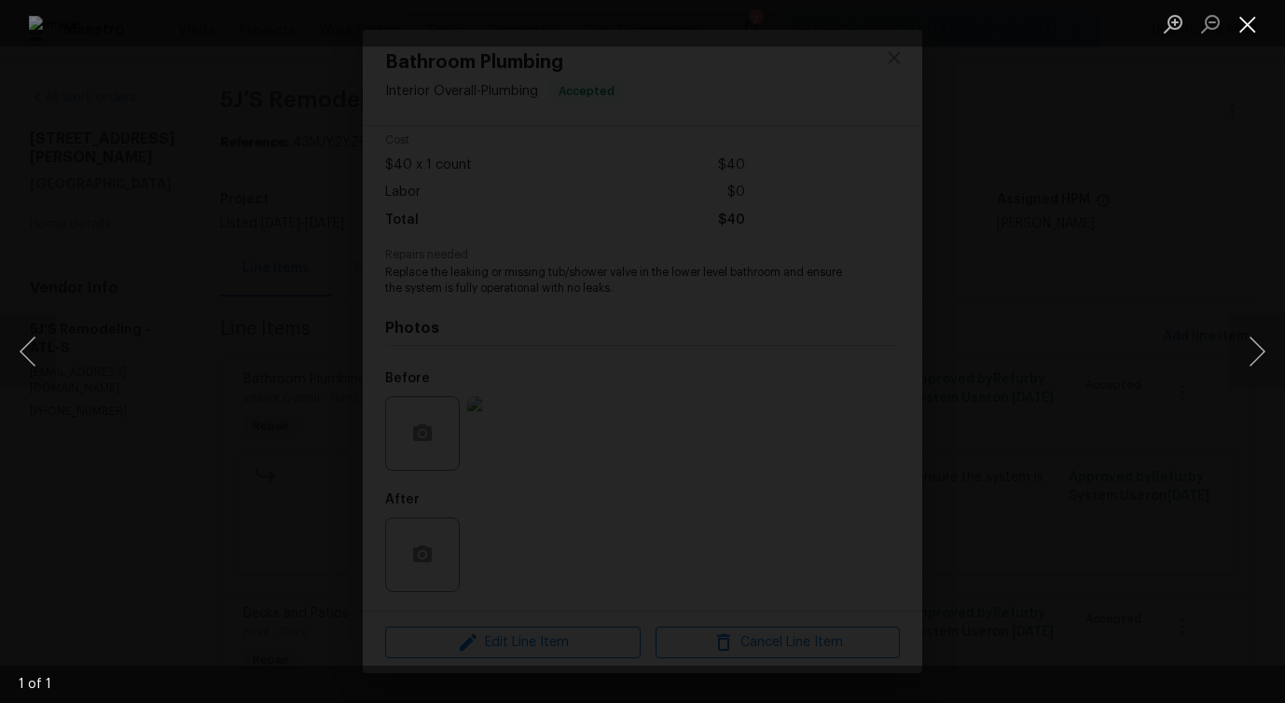
click at [1257, 23] on button "Close lightbox" at bounding box center [1247, 23] width 37 height 33
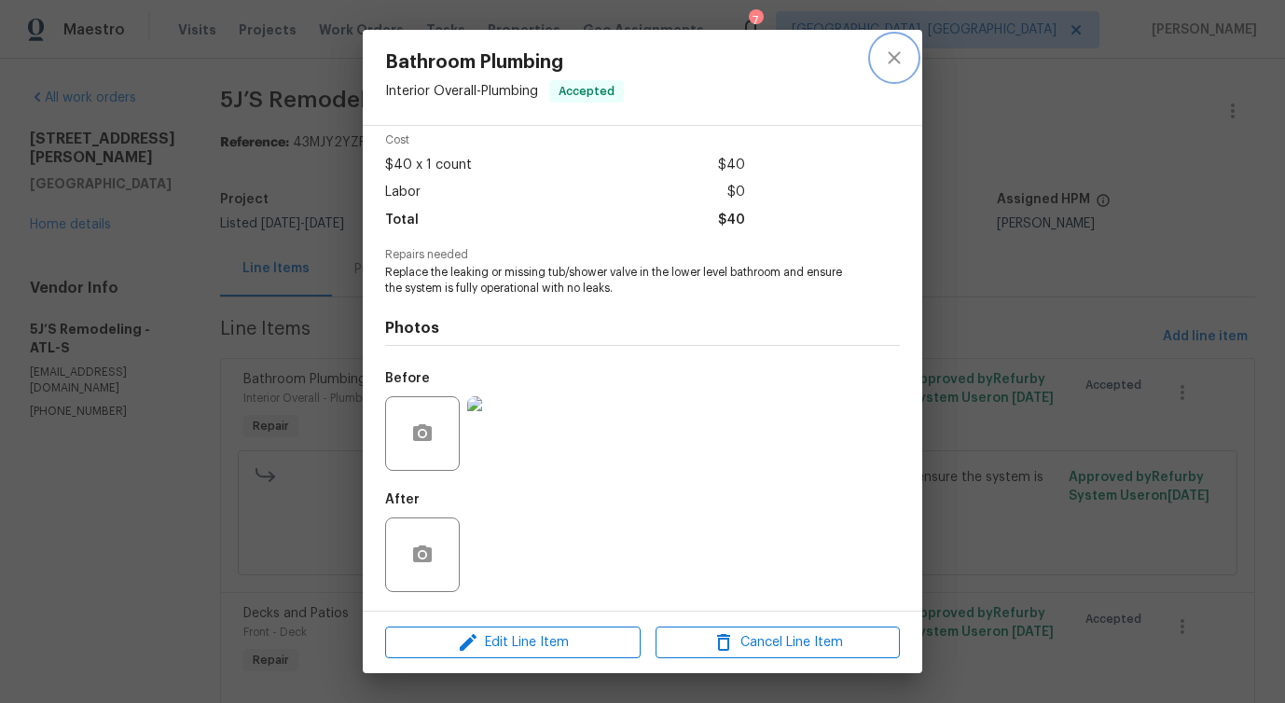
click at [902, 64] on icon "close" at bounding box center [894, 58] width 22 height 22
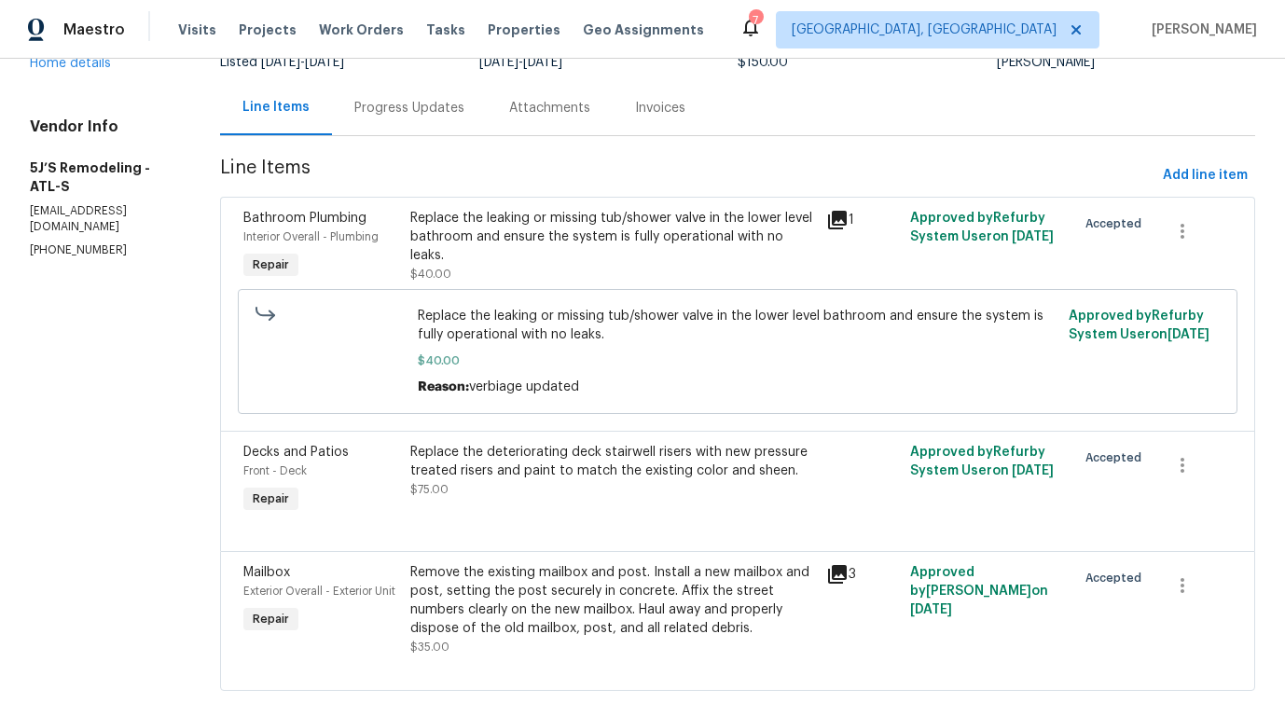
scroll to position [203, 0]
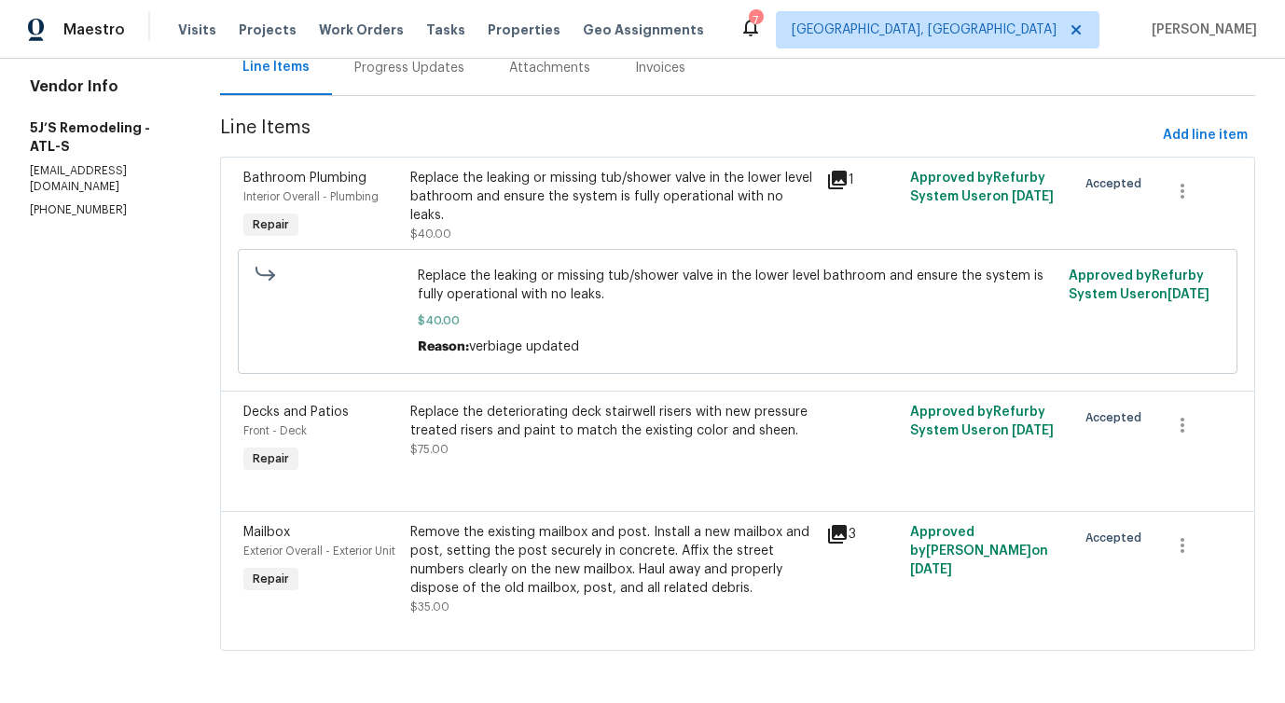
click at [639, 595] on div "Remove the existing mailbox and post. Install a new mailbox and post, setting t…" at bounding box center [613, 560] width 406 height 75
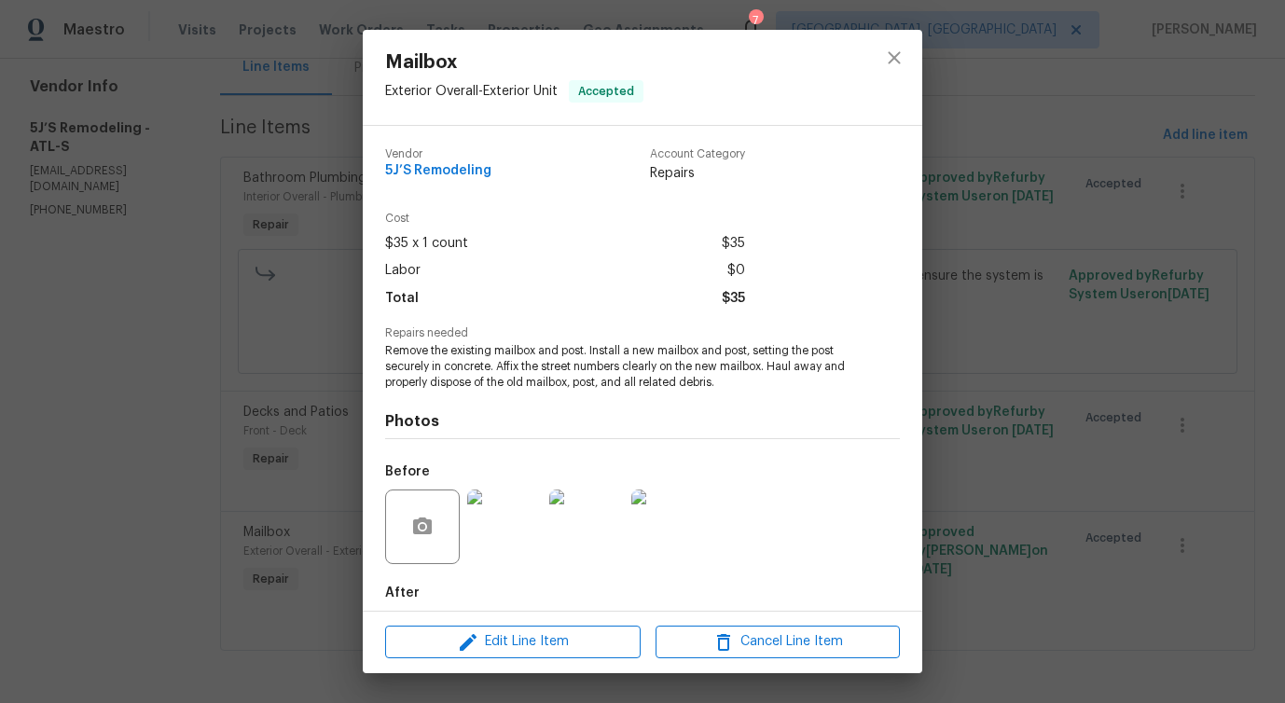
scroll to position [93, 0]
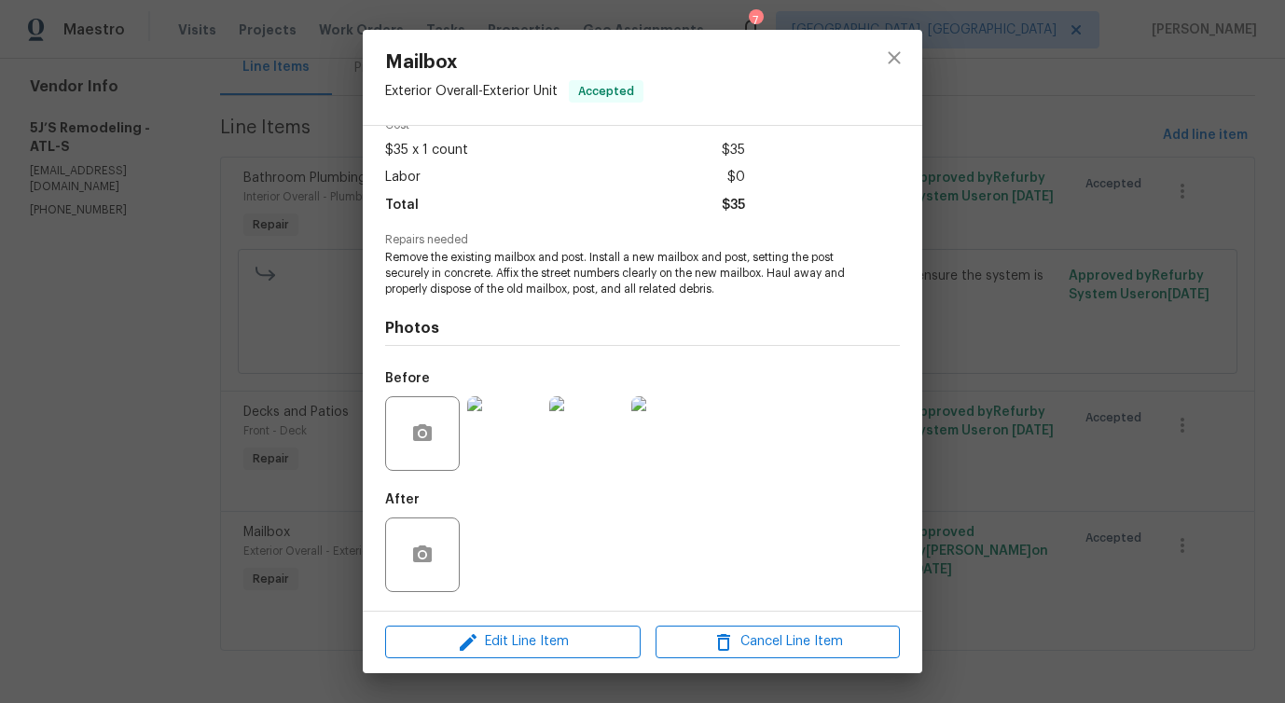
click at [600, 436] on img at bounding box center [586, 433] width 75 height 75
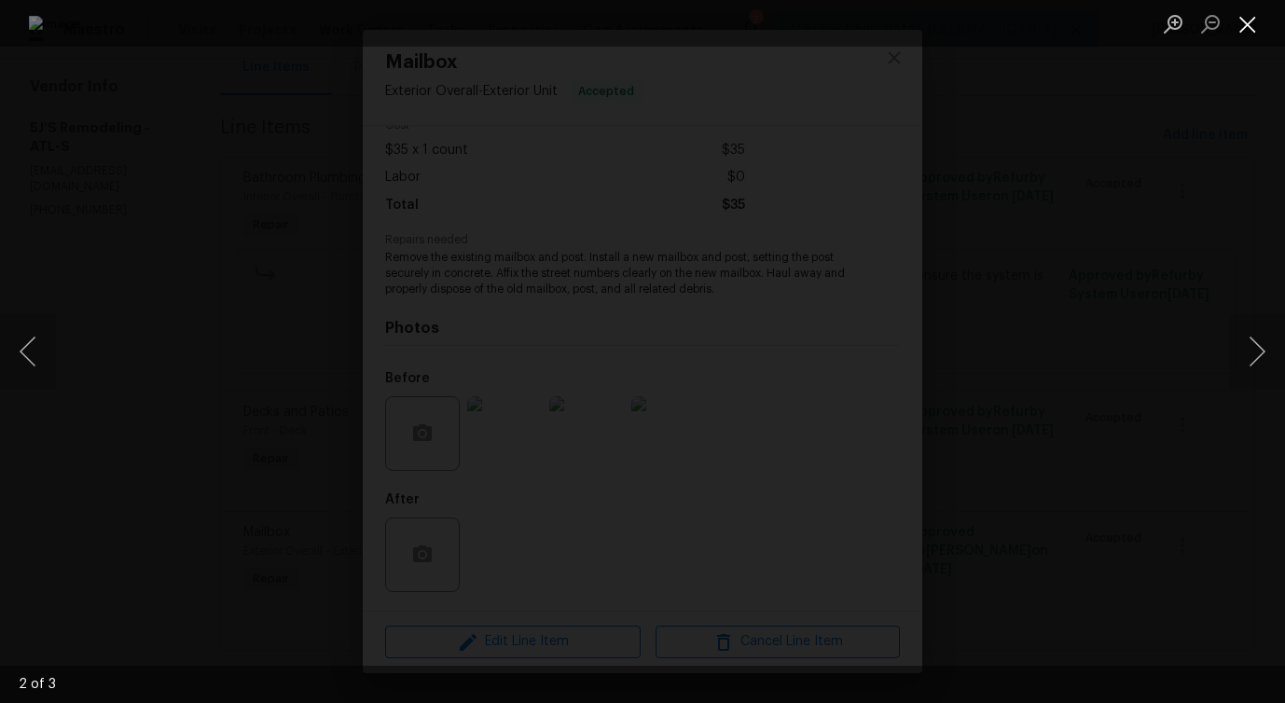
click at [1247, 21] on button "Close lightbox" at bounding box center [1247, 23] width 37 height 33
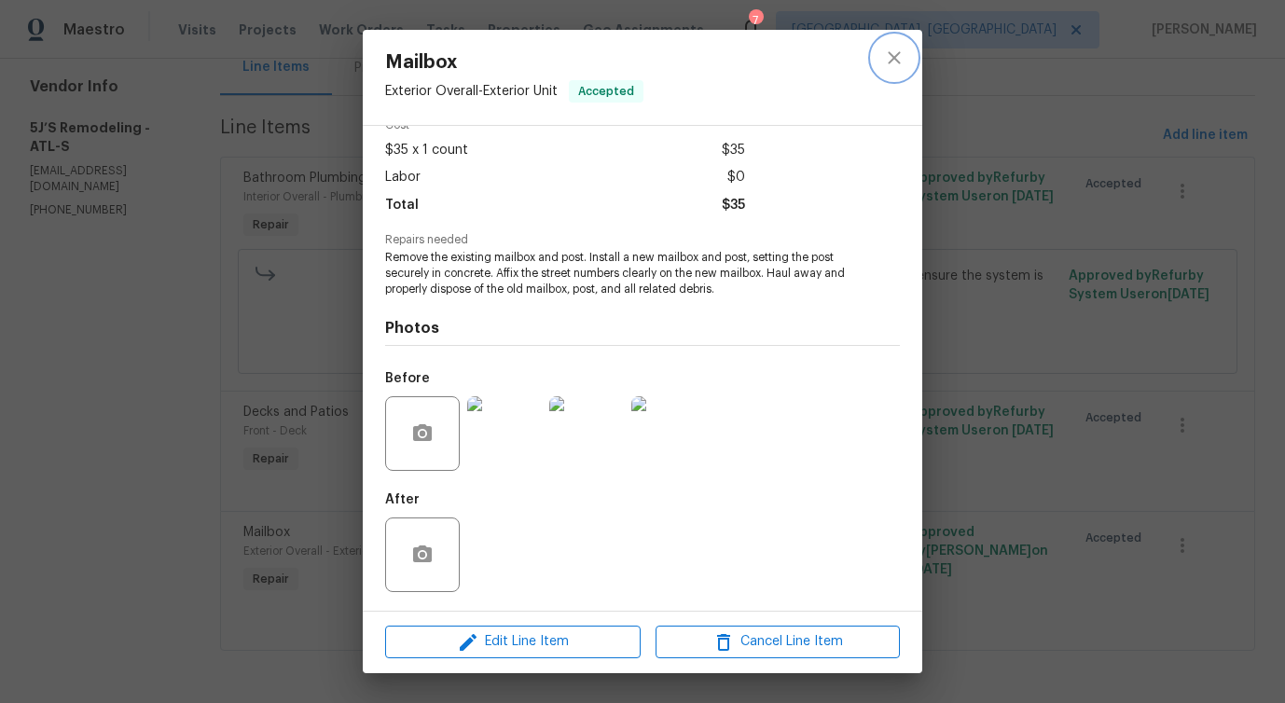
click at [906, 70] on button "close" at bounding box center [894, 57] width 45 height 45
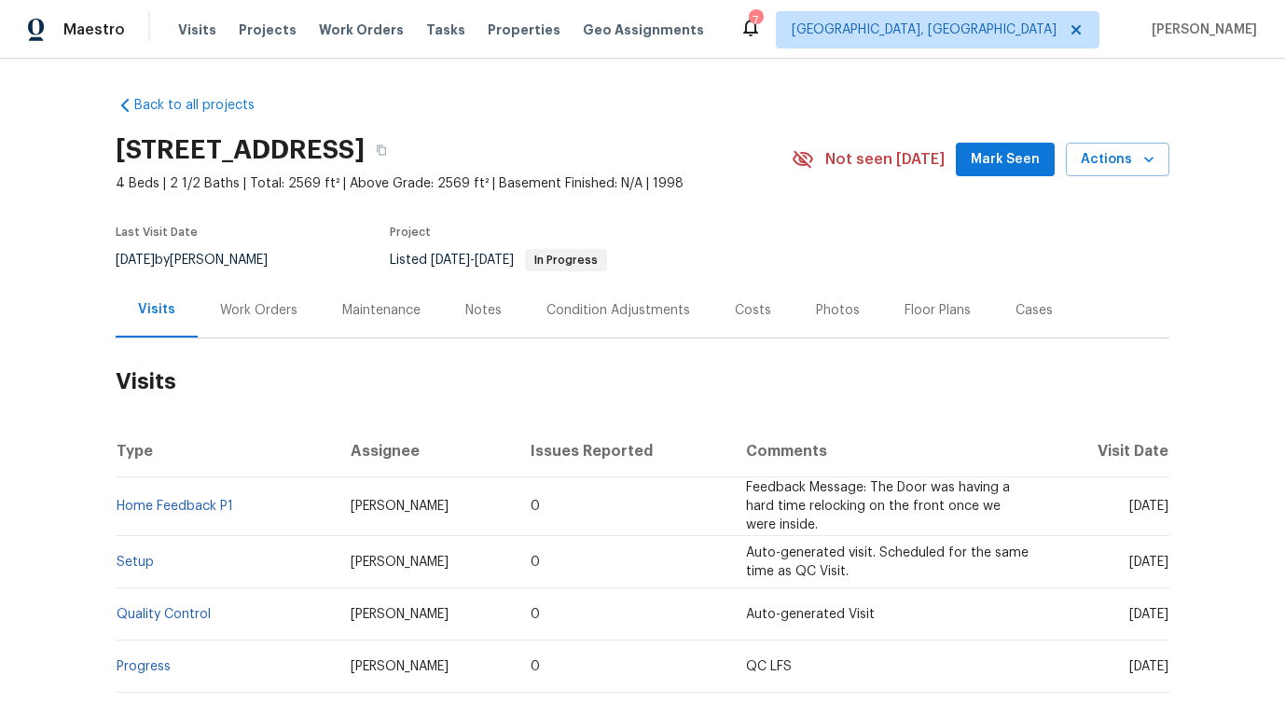
click at [271, 318] on div "Work Orders" at bounding box center [258, 310] width 77 height 19
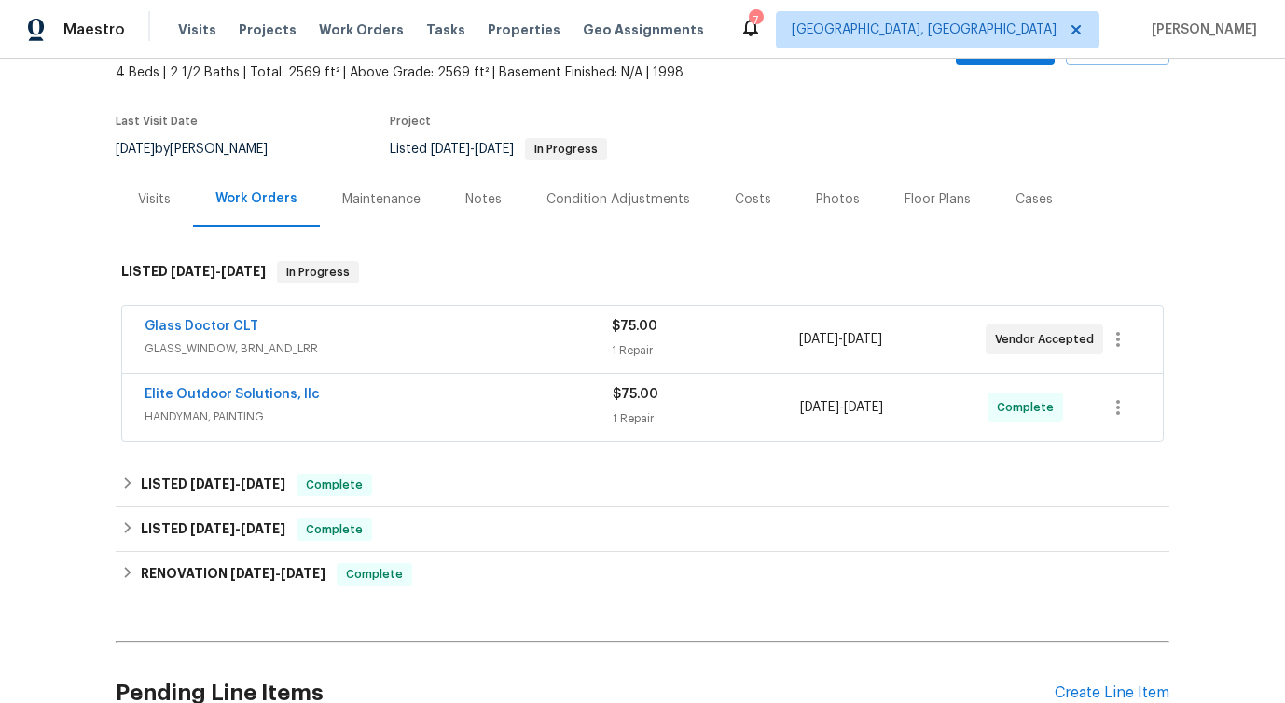
scroll to position [143, 0]
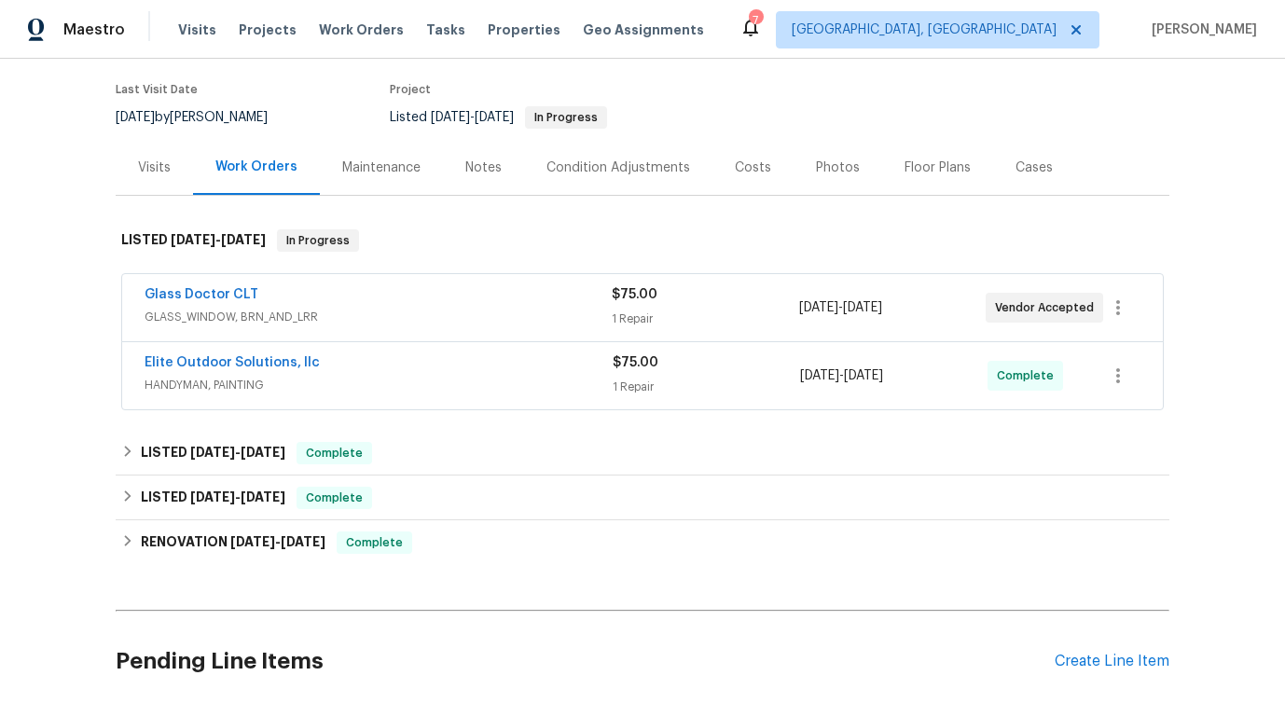
click at [229, 301] on span "Glass Doctor CLT" at bounding box center [202, 294] width 114 height 19
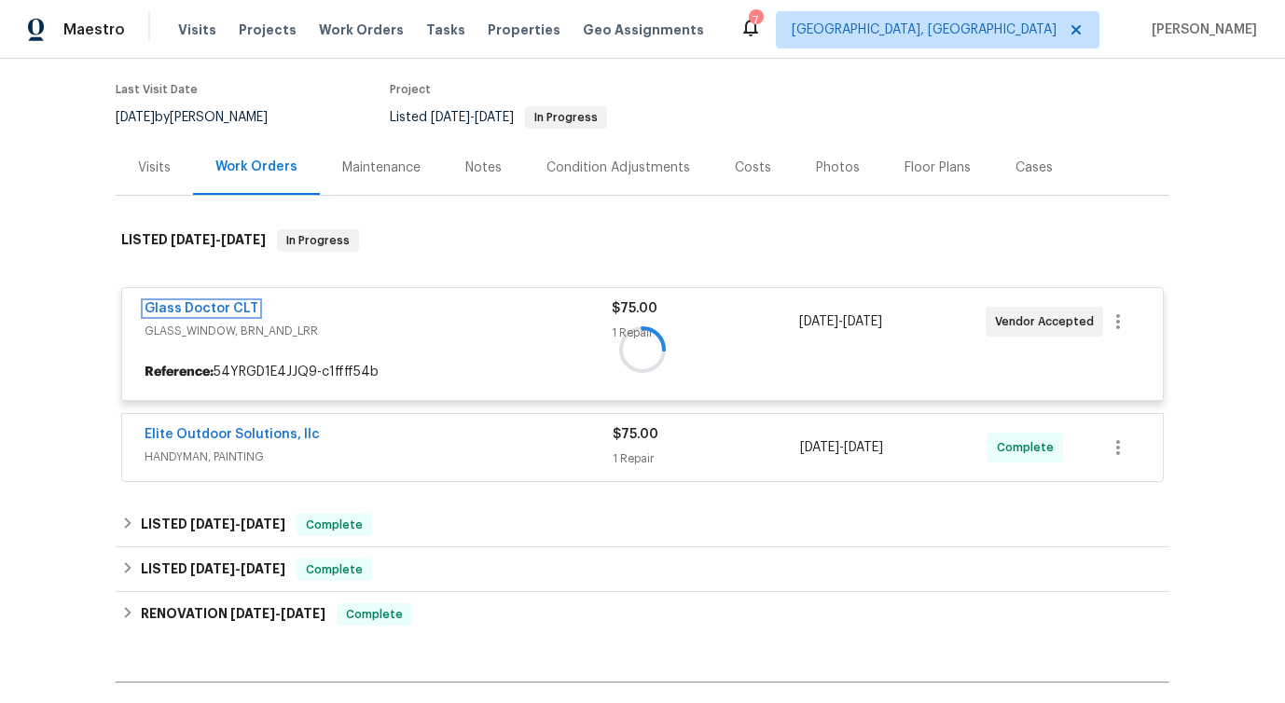
click at [214, 307] on link "Glass Doctor CLT" at bounding box center [202, 308] width 114 height 13
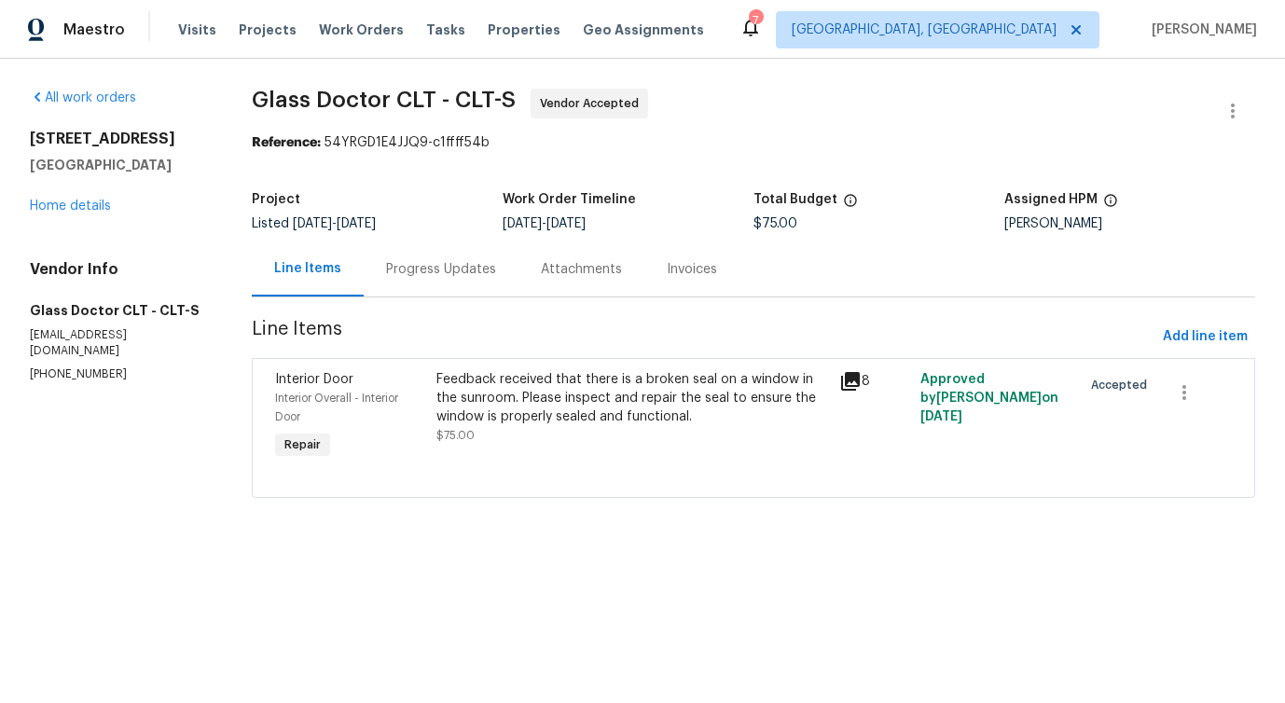
click at [441, 261] on div "Progress Updates" at bounding box center [441, 269] width 110 height 19
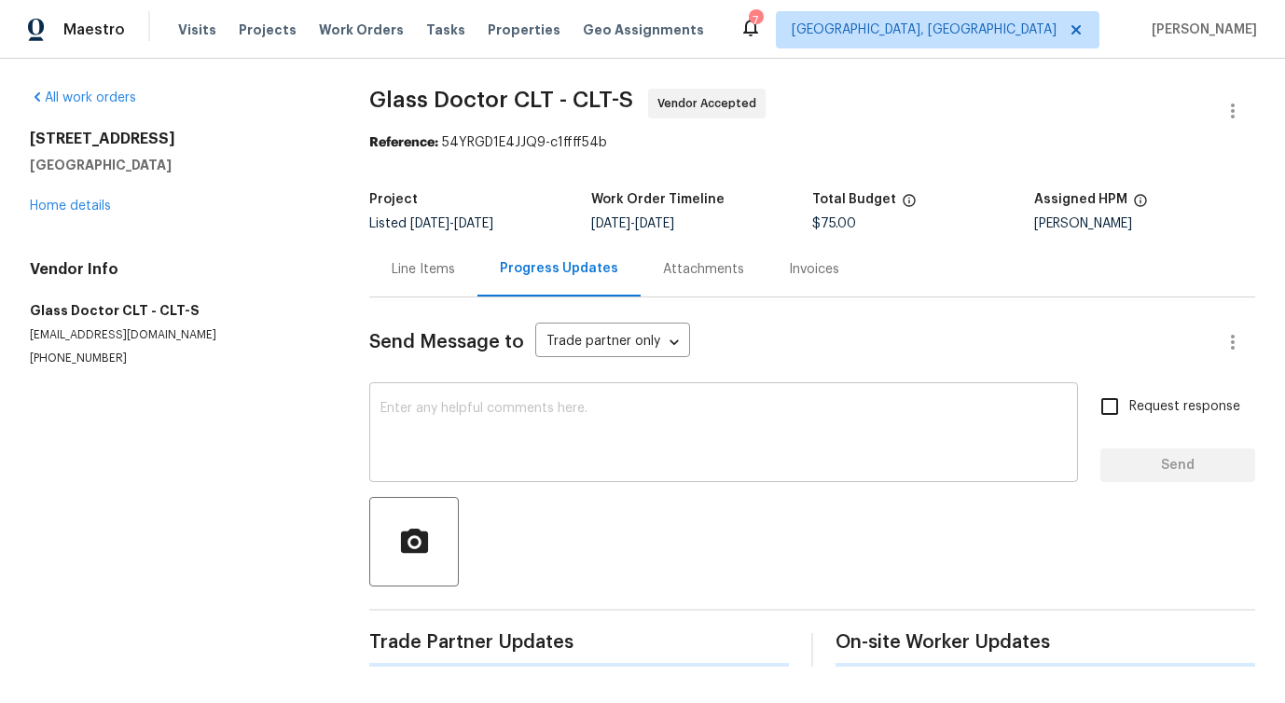
click at [491, 461] on textarea at bounding box center [723, 434] width 686 height 65
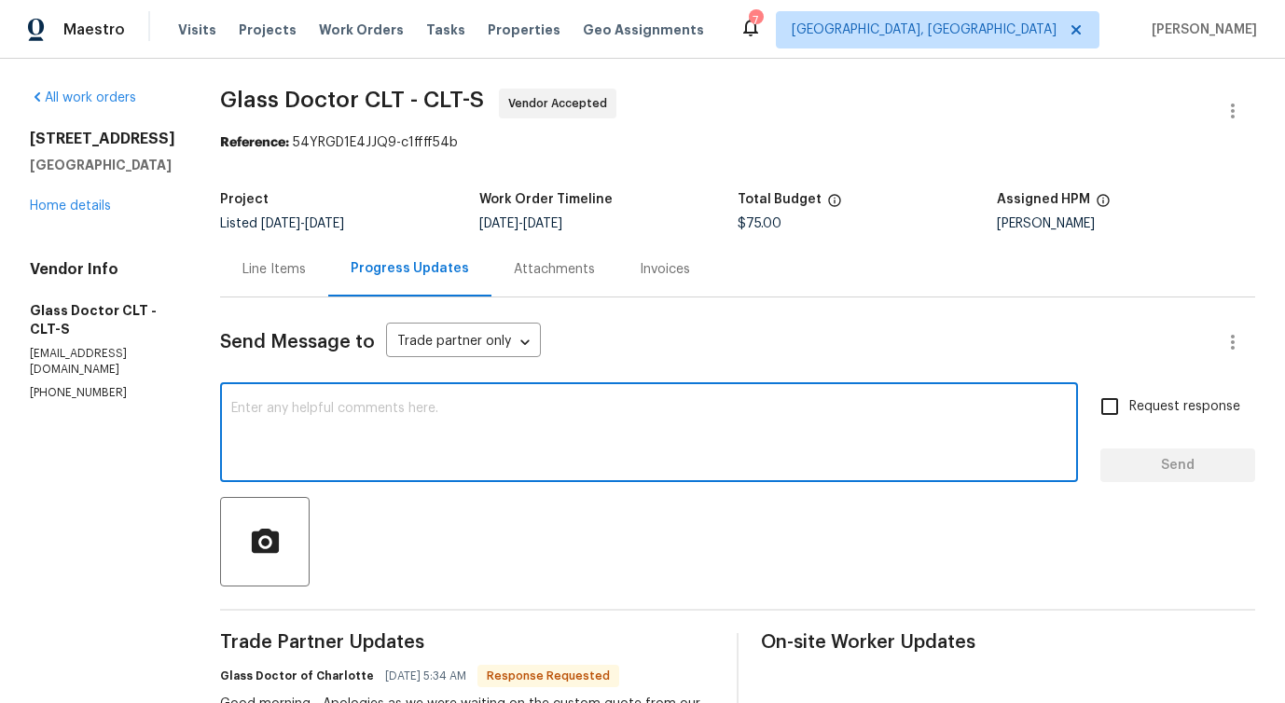
click at [268, 277] on div "Line Items" at bounding box center [273, 269] width 63 height 19
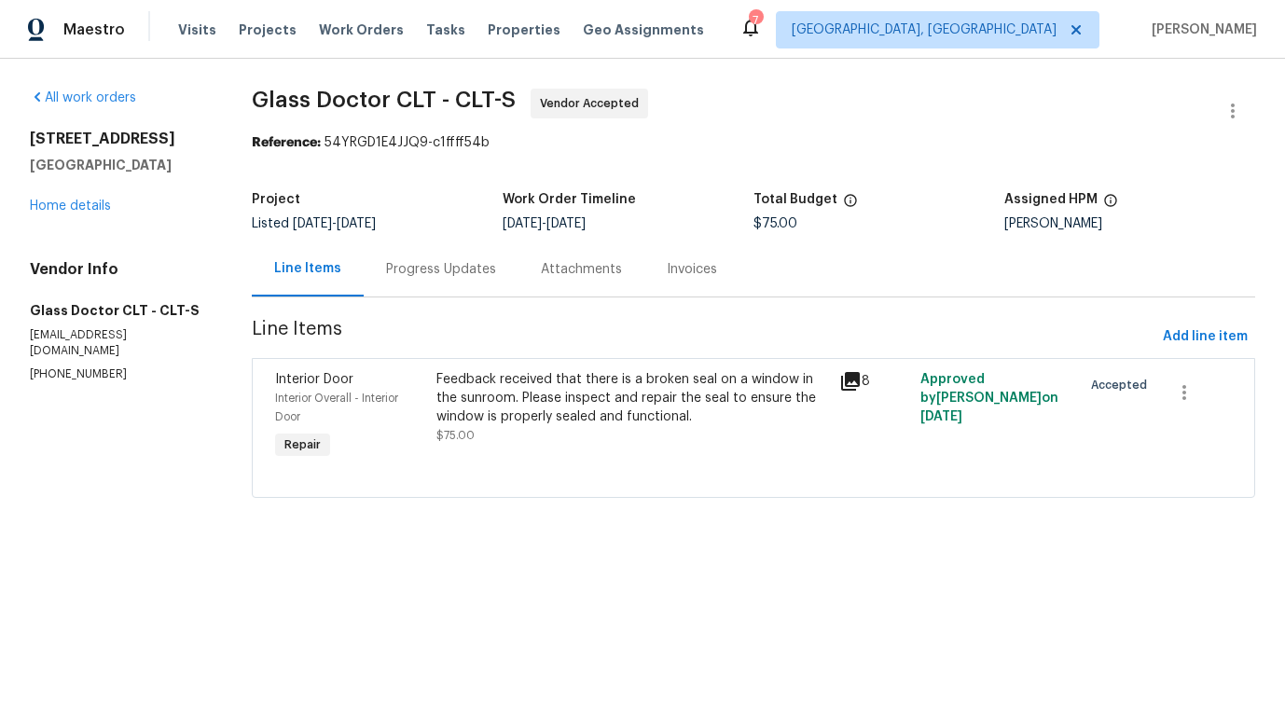
click at [448, 275] on div "Progress Updates" at bounding box center [441, 269] width 110 height 19
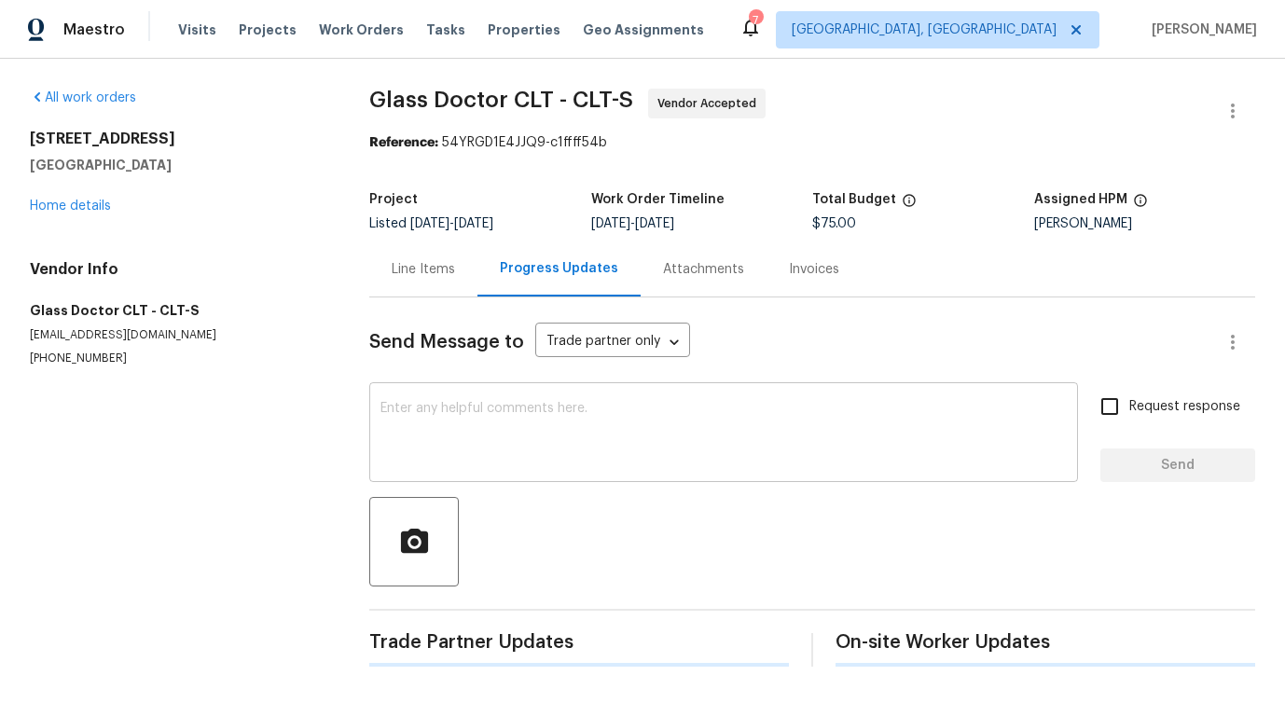
click at [482, 461] on textarea at bounding box center [723, 434] width 686 height 65
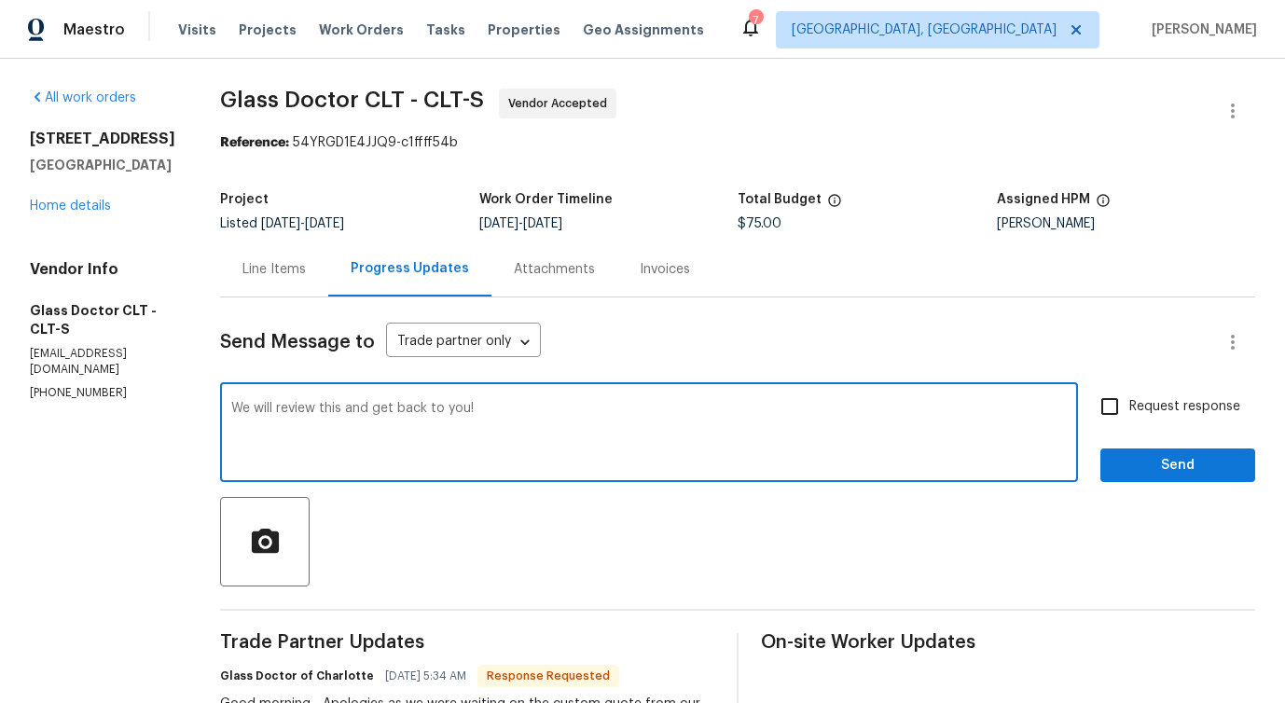
type textarea "We will review this and get back to you!"
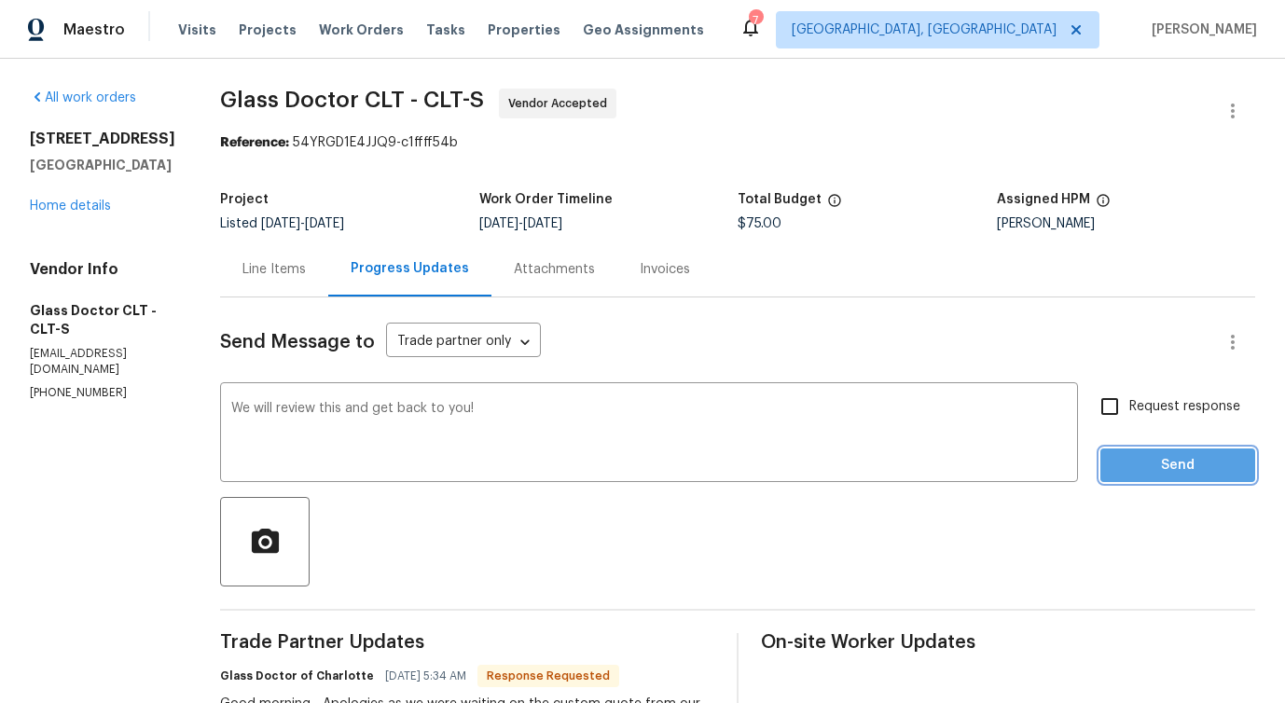
click at [1188, 468] on span "Send" at bounding box center [1177, 465] width 125 height 23
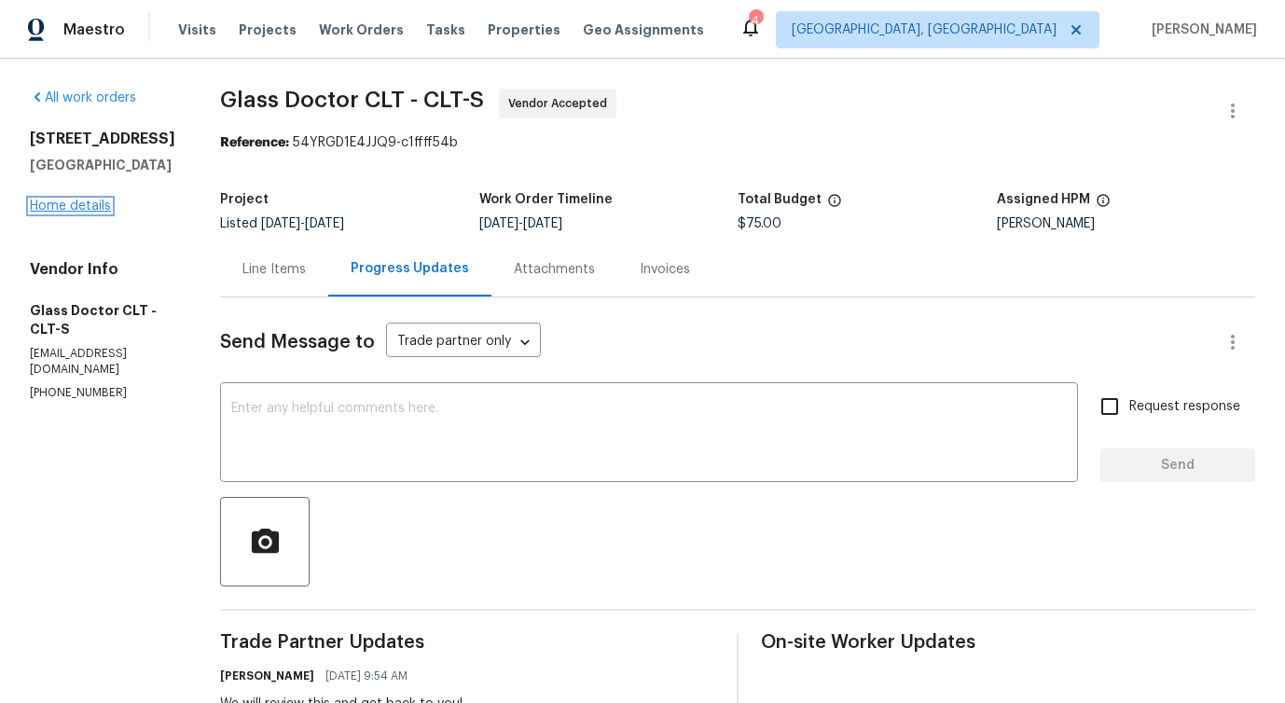
click at [91, 213] on link "Home details" at bounding box center [70, 206] width 81 height 13
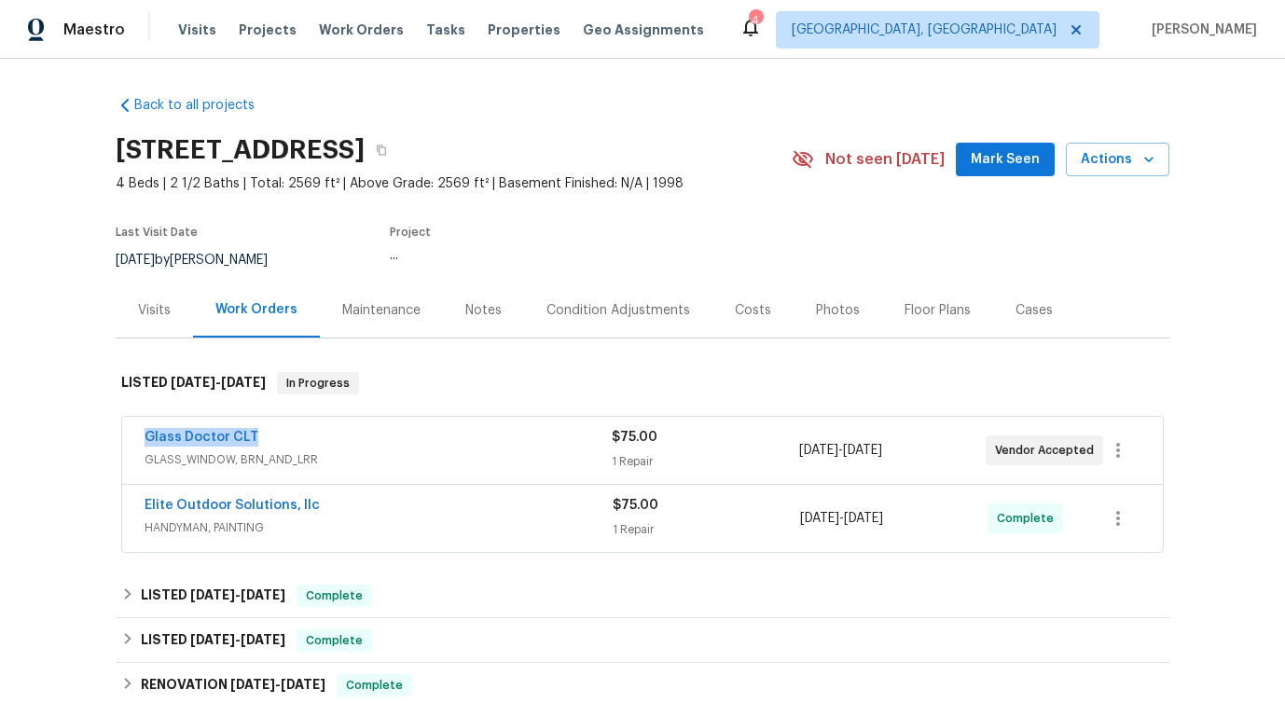
drag, startPoint x: 133, startPoint y: 440, endPoint x: 297, endPoint y: 438, distance: 163.2
click at [297, 438] on div "Glass Doctor CLT GLASS_WINDOW, BRN_AND_LRR $75.00 1 Repair 9/30/2025 - 10/2/202…" at bounding box center [642, 450] width 1041 height 67
copy link "Glass Doctor CLT"
click at [173, 439] on link "Glass Doctor CLT" at bounding box center [202, 437] width 114 height 13
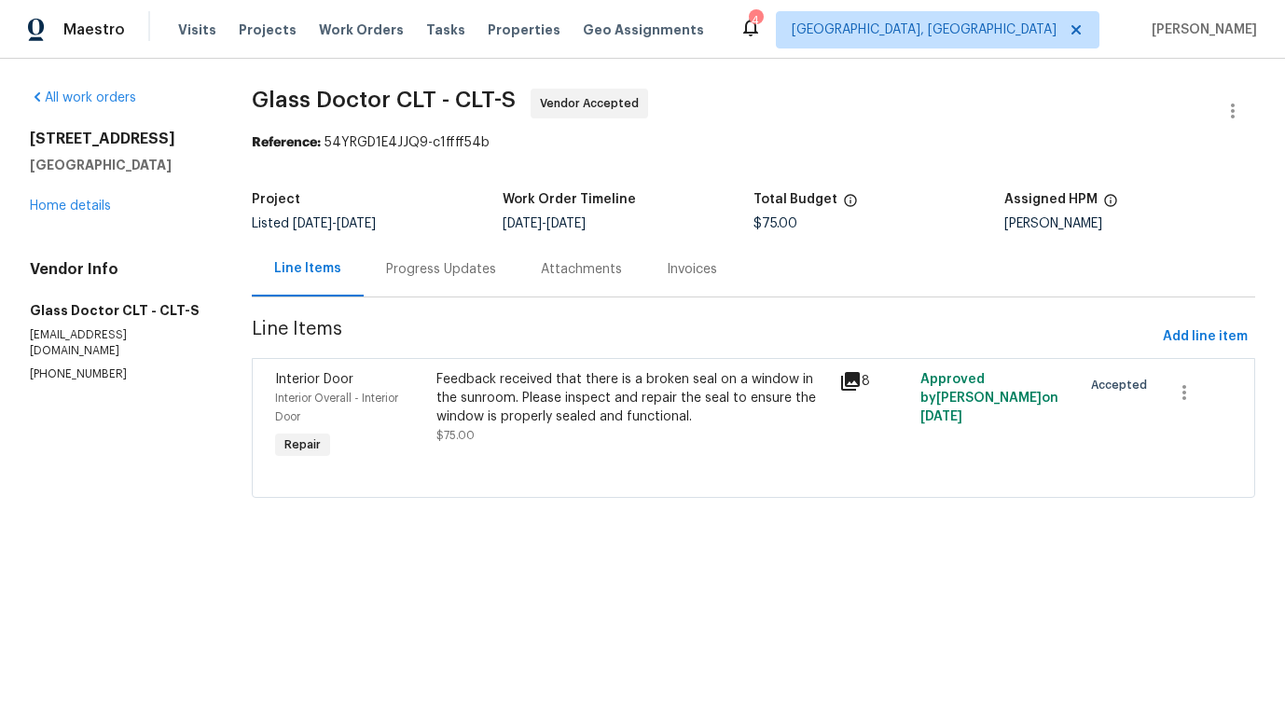
click at [472, 418] on div "Feedback received that there is a broken seal on a window in the sunroom. Pleas…" at bounding box center [632, 398] width 393 height 56
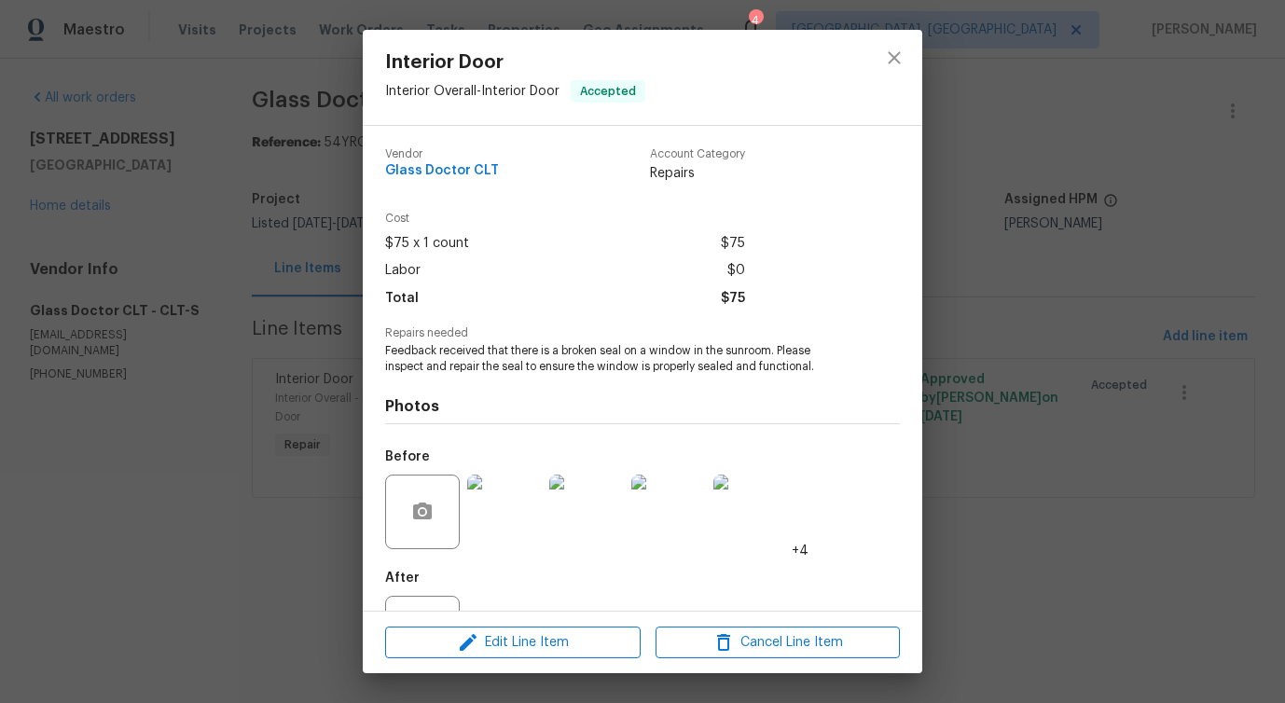
click at [484, 364] on span "Feedback received that there is a broken seal on a window in the sunroom. Pleas…" at bounding box center [616, 359] width 463 height 32
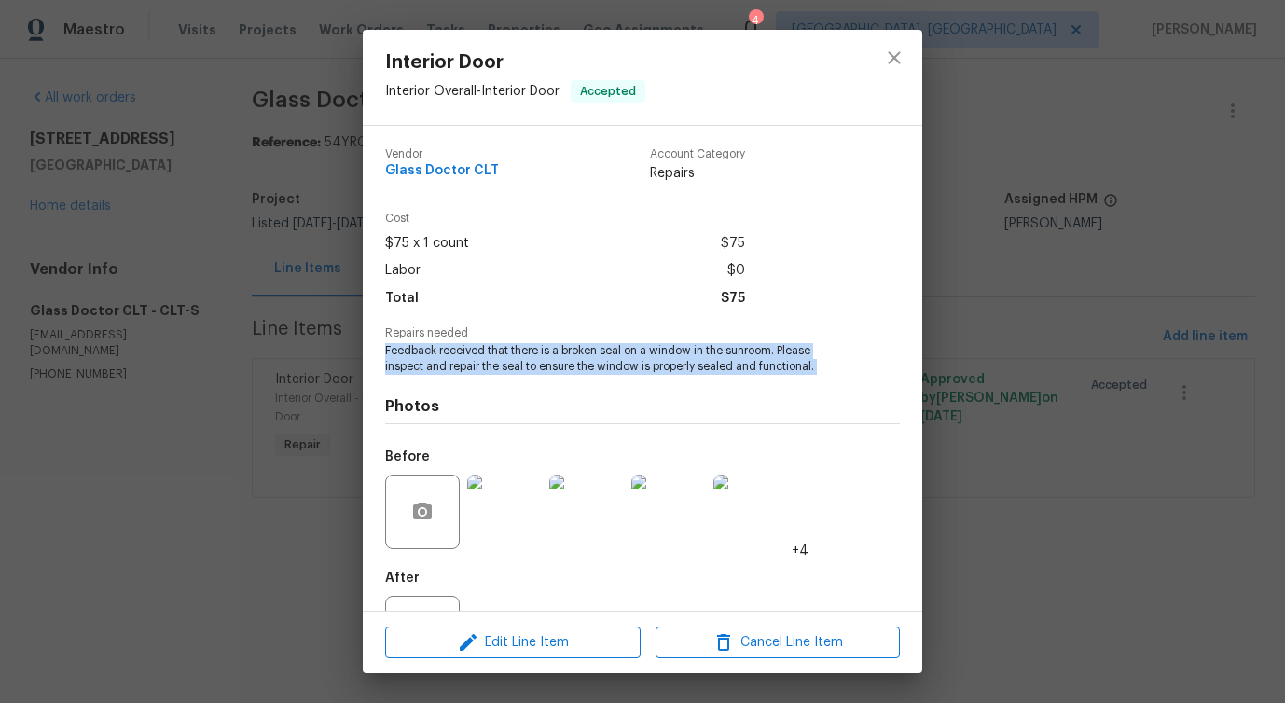
click at [484, 364] on span "Feedback received that there is a broken seal on a window in the sunroom. Pleas…" at bounding box center [616, 359] width 463 height 32
copy span "Feedback received that there is a broken seal on a window in the sunroom. Pleas…"
click at [905, 69] on button "close" at bounding box center [894, 57] width 45 height 45
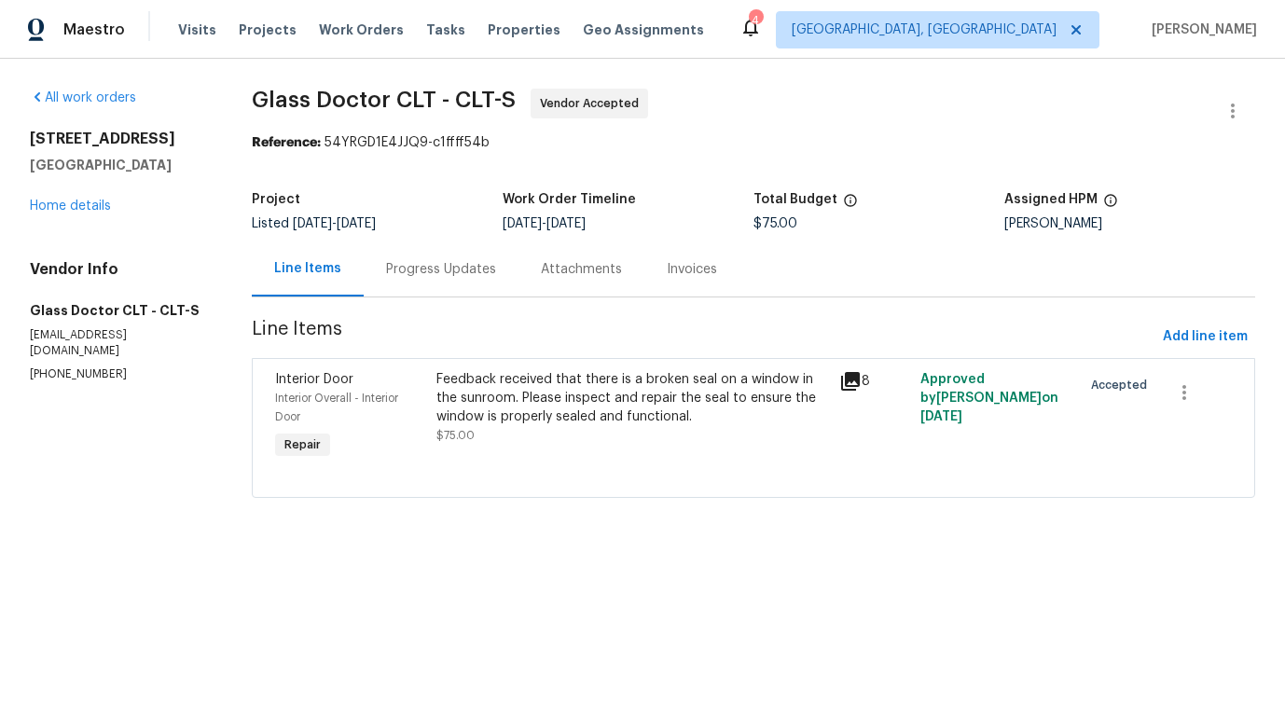
click at [416, 286] on div "Progress Updates" at bounding box center [441, 269] width 155 height 55
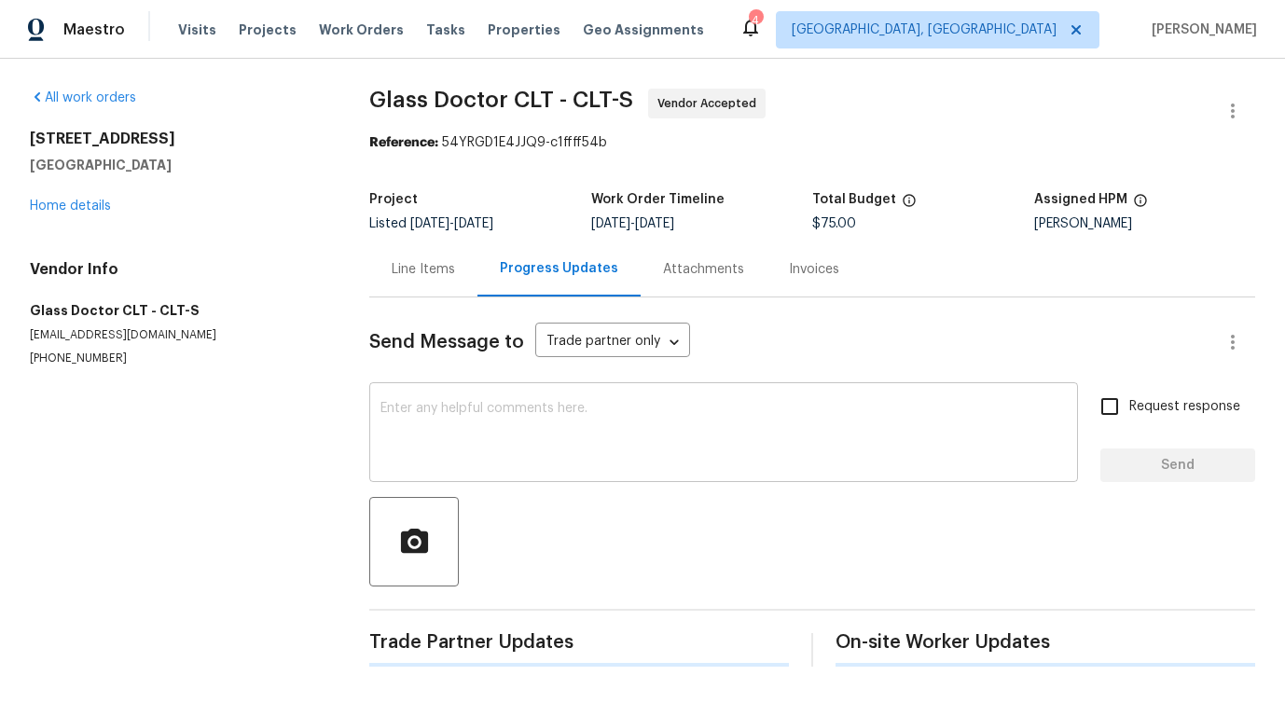
click at [436, 402] on textarea at bounding box center [723, 434] width 686 height 65
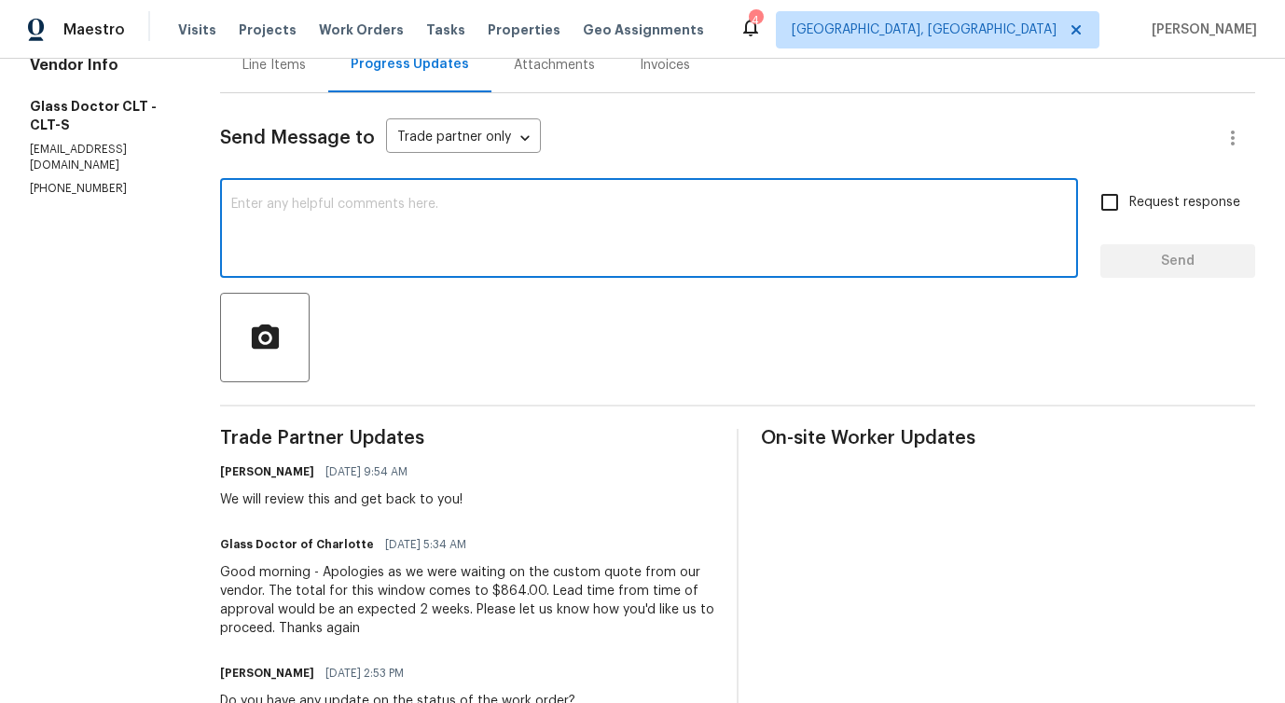
scroll to position [278, 0]
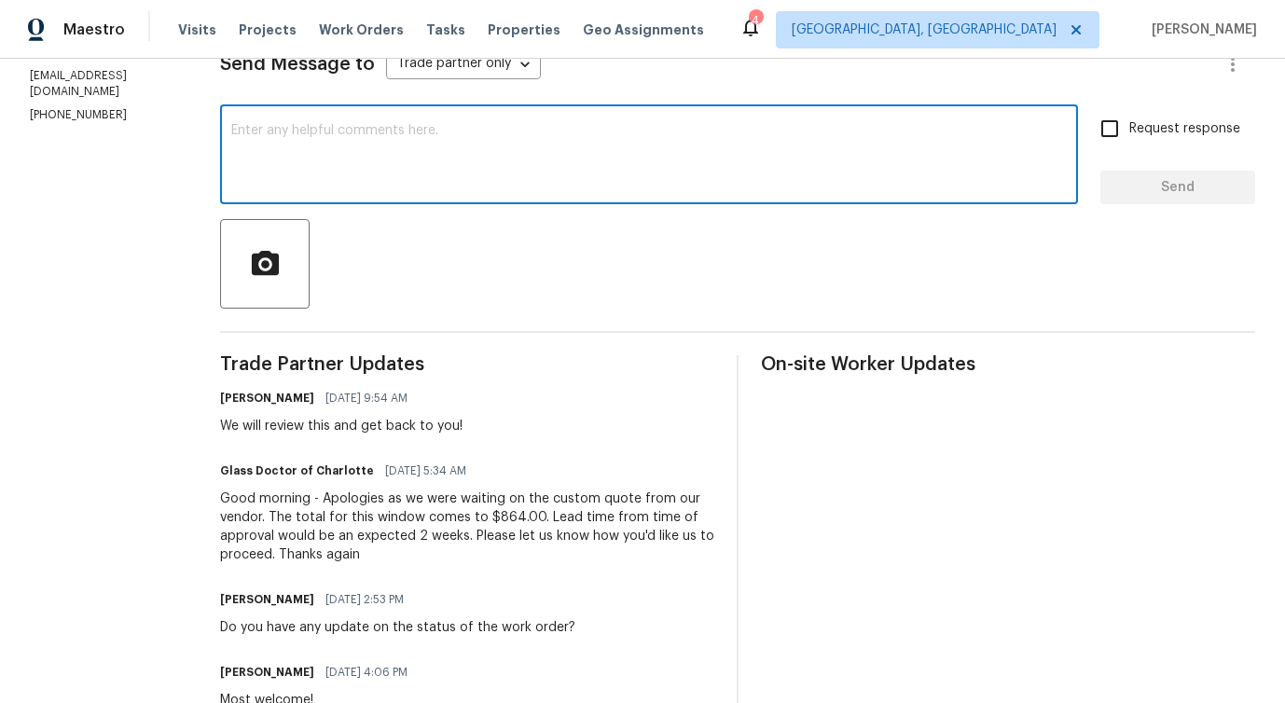
click at [278, 523] on div "Good morning - Apologies as we were waiting on the custom quote from our vendor…" at bounding box center [467, 527] width 494 height 75
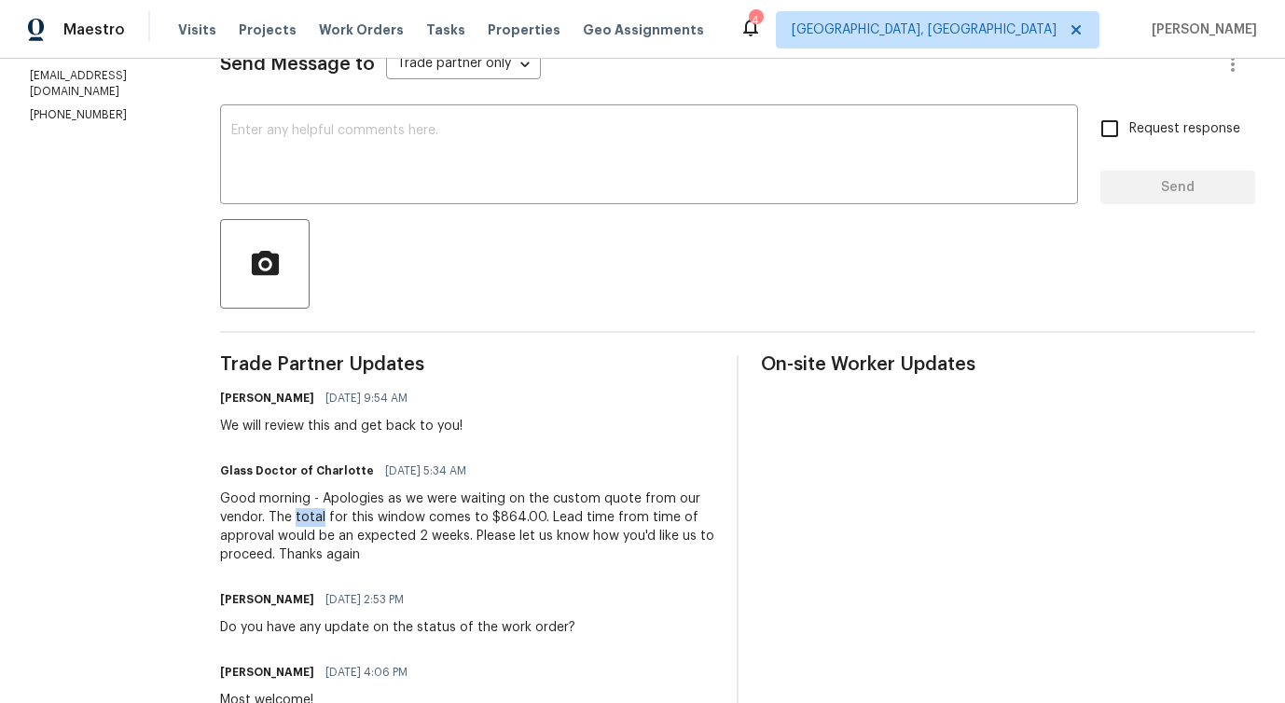
click at [278, 523] on div "Good morning - Apologies as we were waiting on the custom quote from our vendor…" at bounding box center [467, 527] width 494 height 75
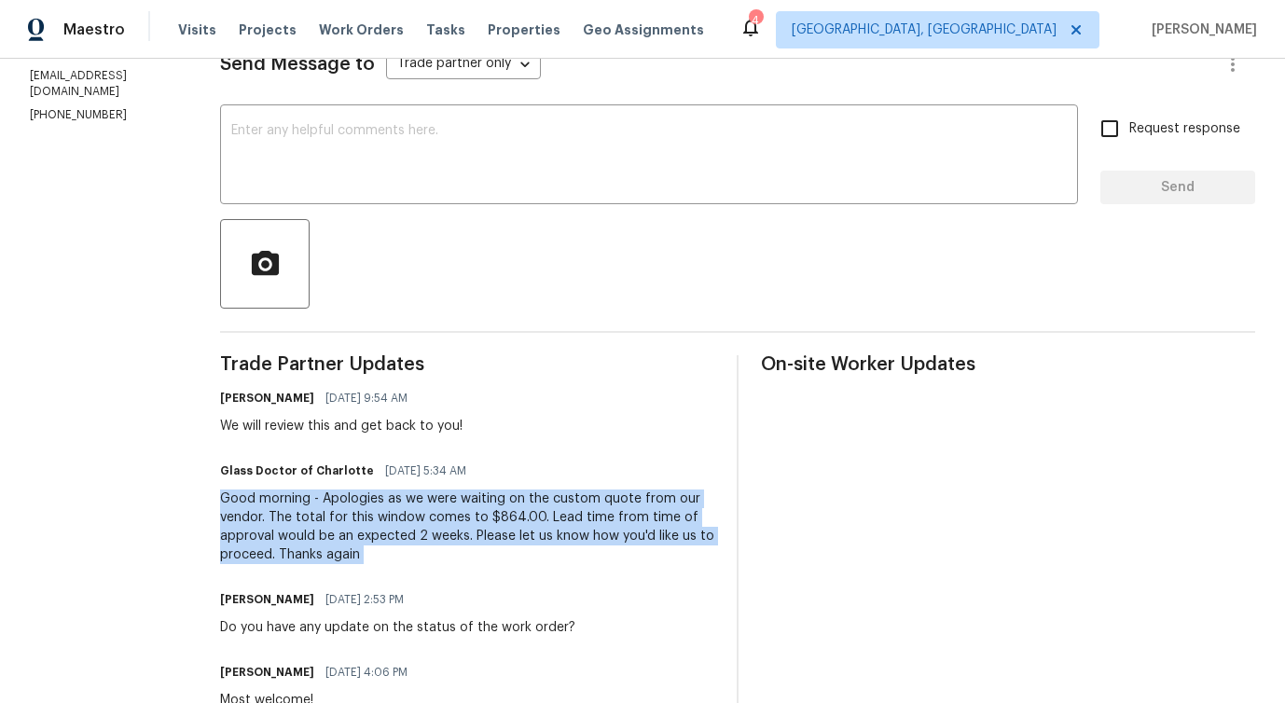
copy div "Good morning - Apologies as we were waiting on the custom quote from our vendor…"
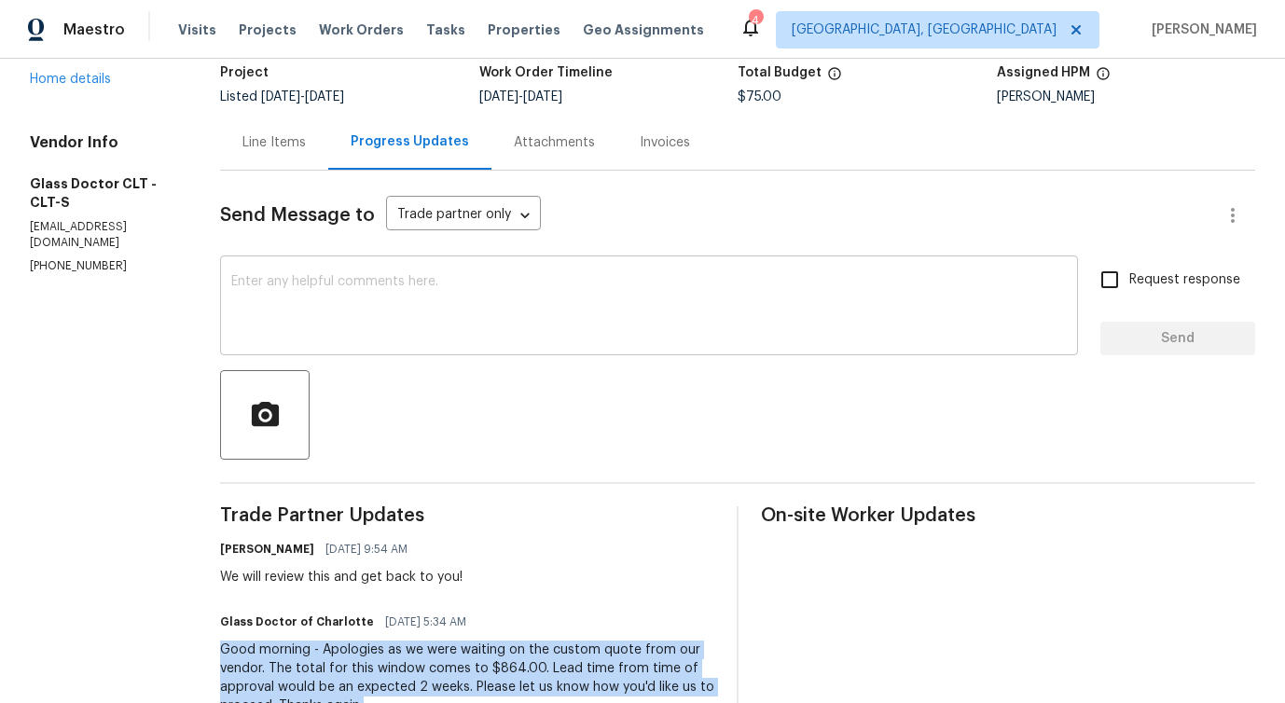
scroll to position [0, 0]
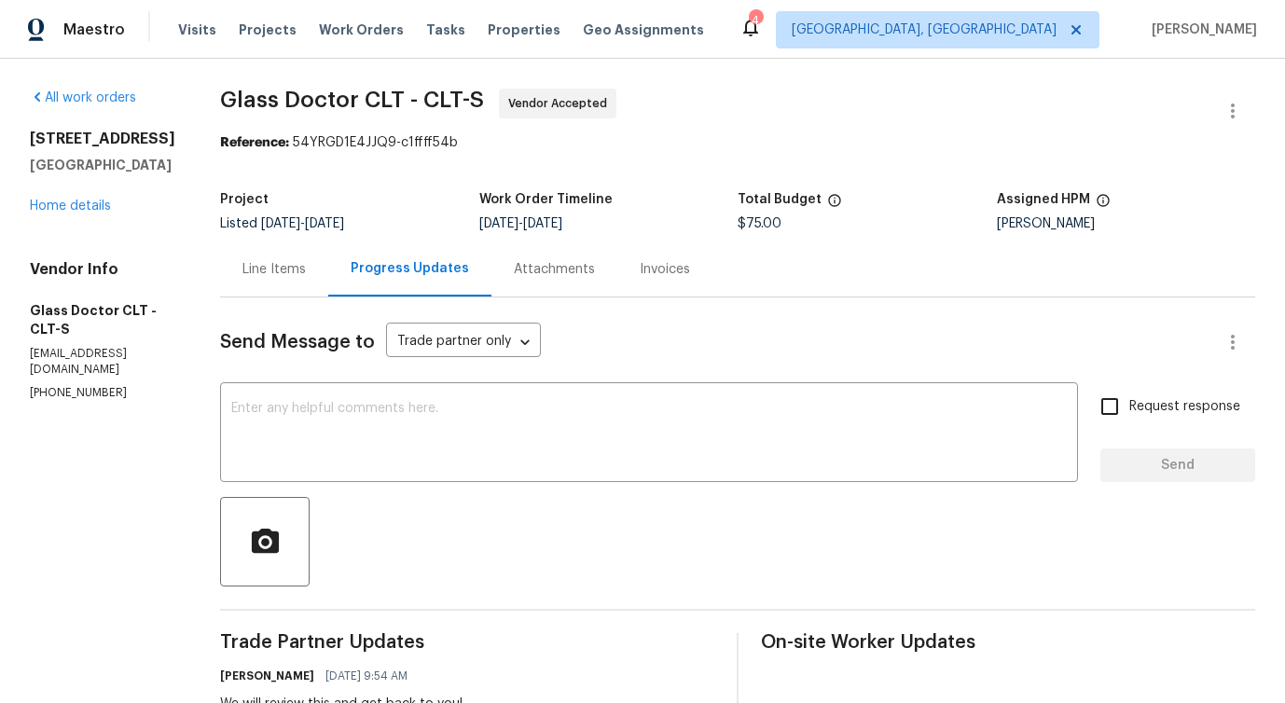
click at [270, 279] on div "Line Items" at bounding box center [274, 269] width 108 height 55
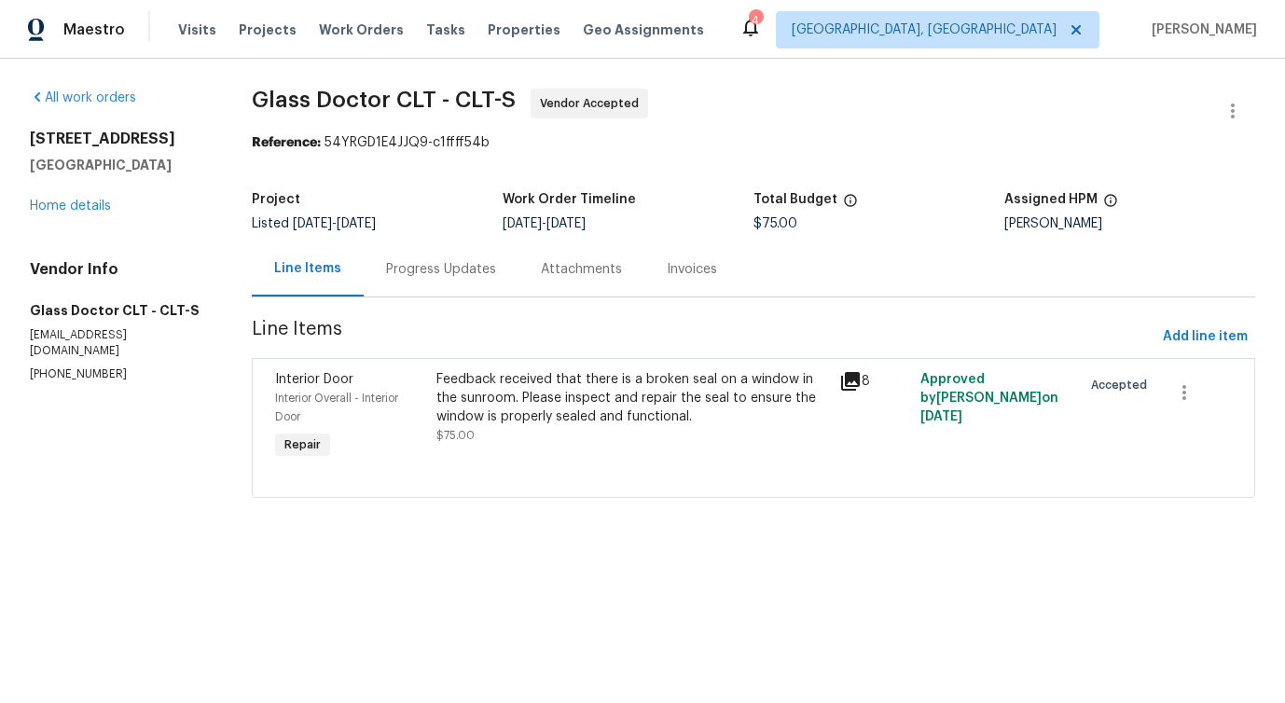
click at [624, 422] on div "Feedback received that there is a broken seal on a window in the sunroom. Pleas…" at bounding box center [632, 398] width 393 height 56
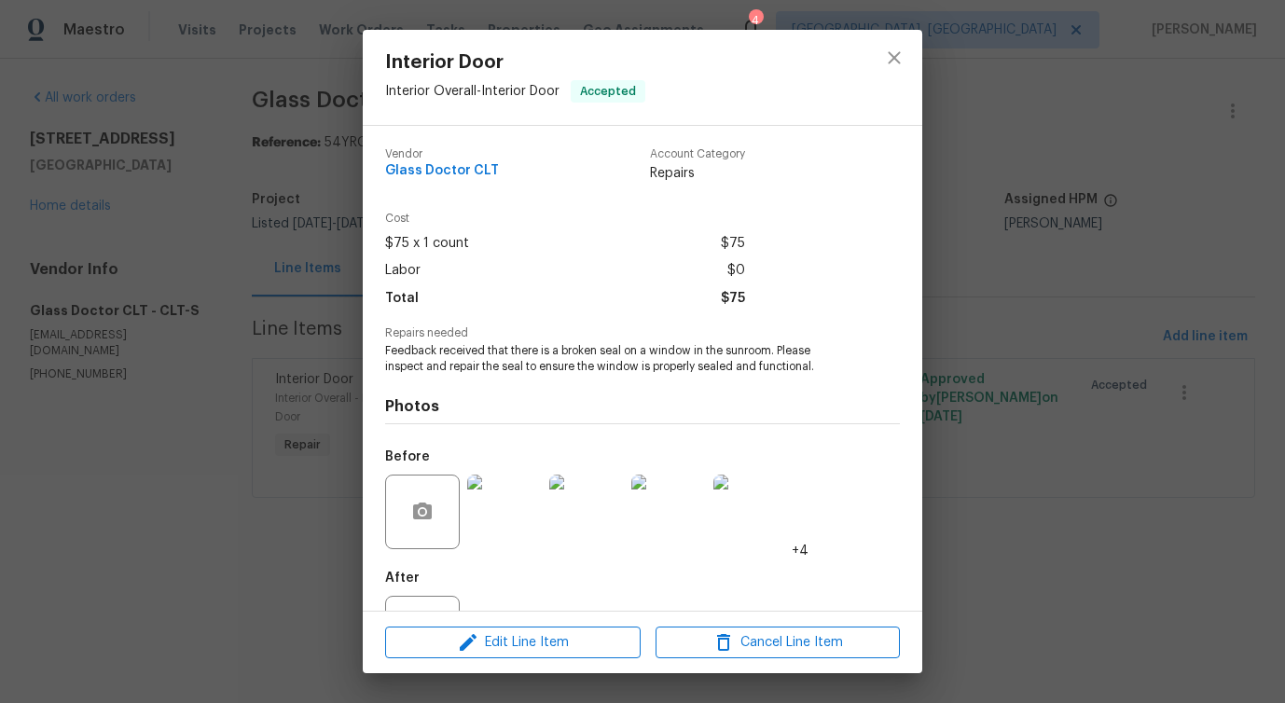
scroll to position [78, 0]
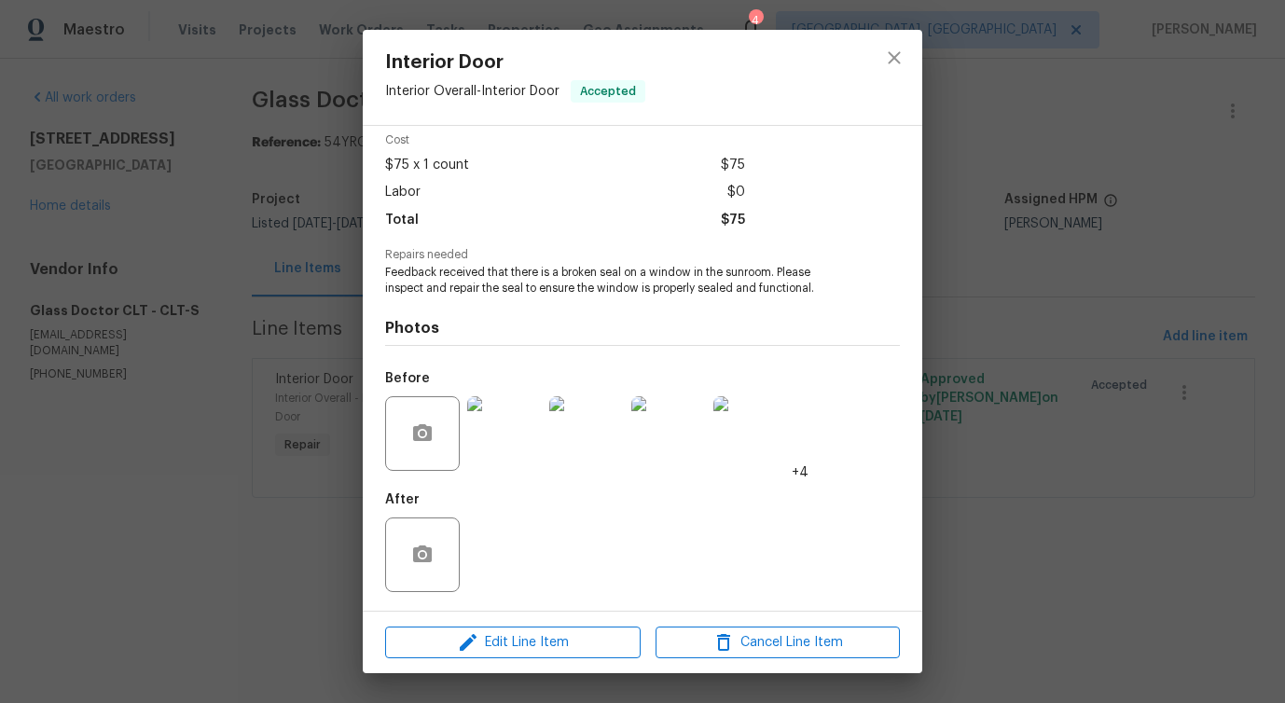
click at [517, 447] on img at bounding box center [504, 433] width 75 height 75
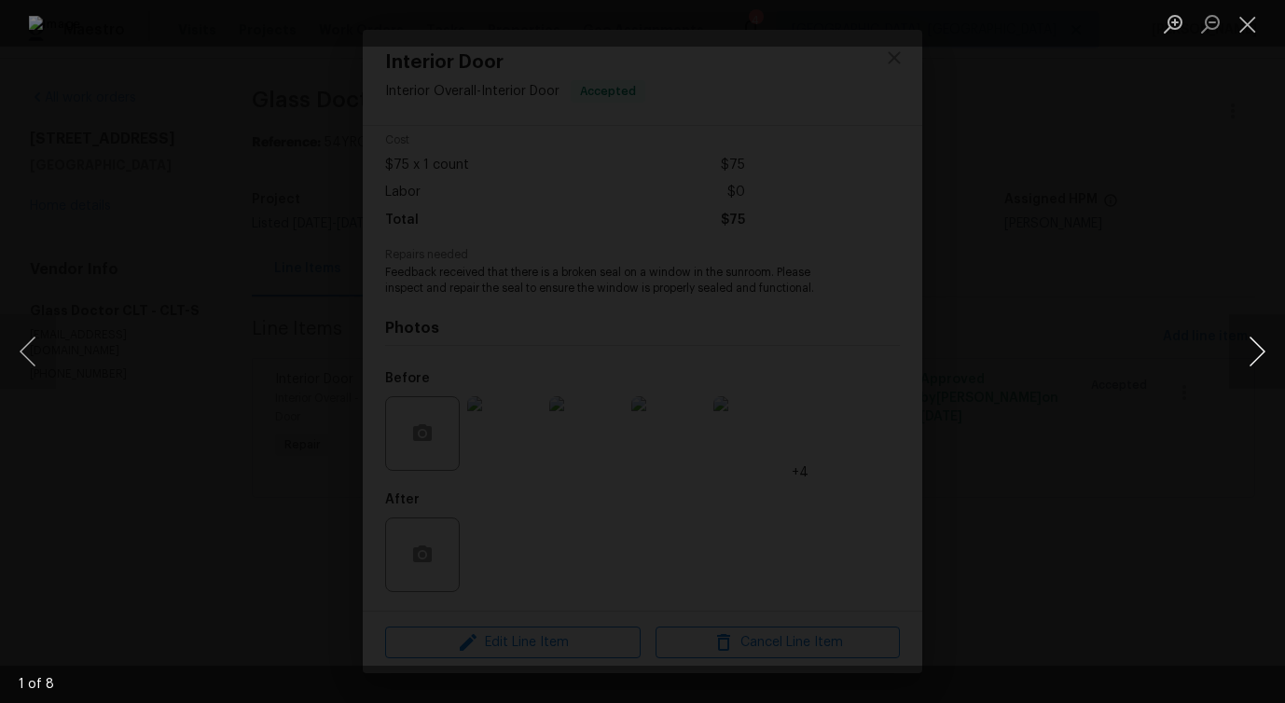
click at [1258, 360] on button "Next image" at bounding box center [1257, 351] width 56 height 75
click at [1270, 360] on button "Next image" at bounding box center [1257, 351] width 56 height 75
click at [1255, 356] on button "Next image" at bounding box center [1257, 351] width 56 height 75
click at [1255, 361] on button "Next image" at bounding box center [1257, 351] width 56 height 75
click at [1260, 356] on button "Next image" at bounding box center [1257, 351] width 56 height 75
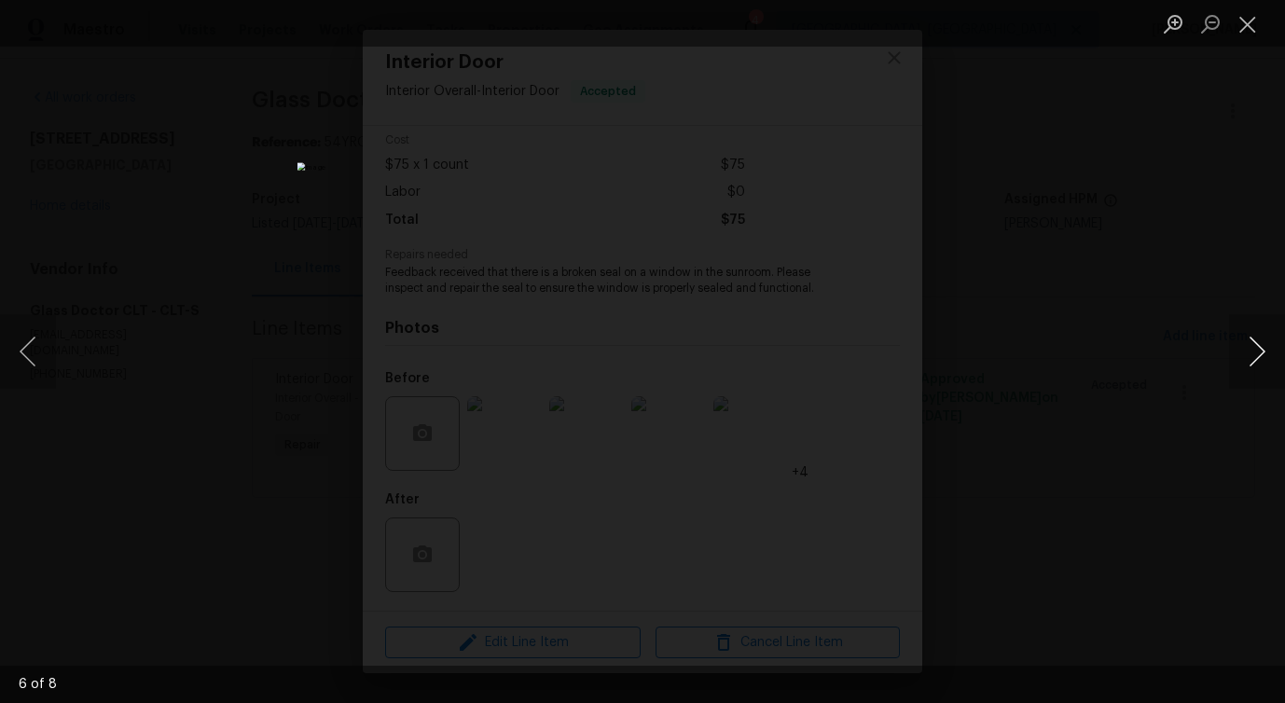
click at [1265, 360] on button "Next image" at bounding box center [1257, 351] width 56 height 75
click at [1265, 368] on button "Next image" at bounding box center [1257, 351] width 56 height 75
click at [1229, 21] on button "Close lightbox" at bounding box center [1247, 23] width 37 height 33
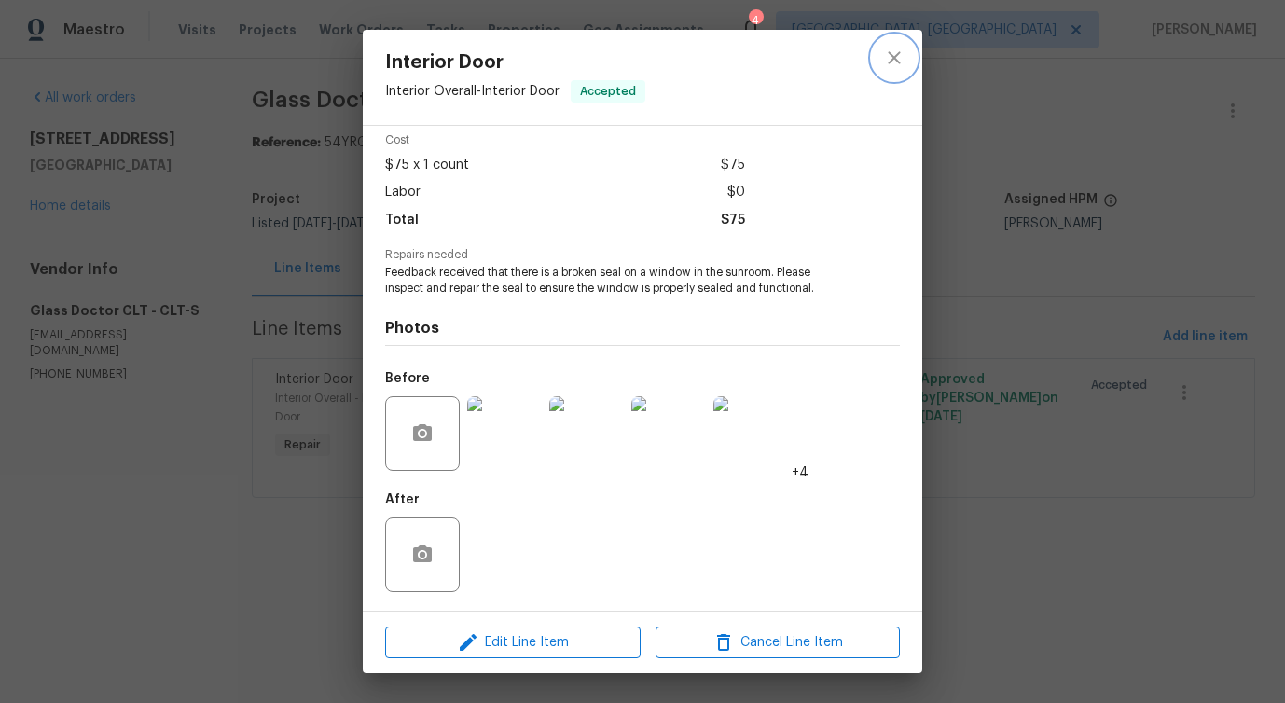
click at [890, 56] on icon "close" at bounding box center [894, 58] width 22 height 22
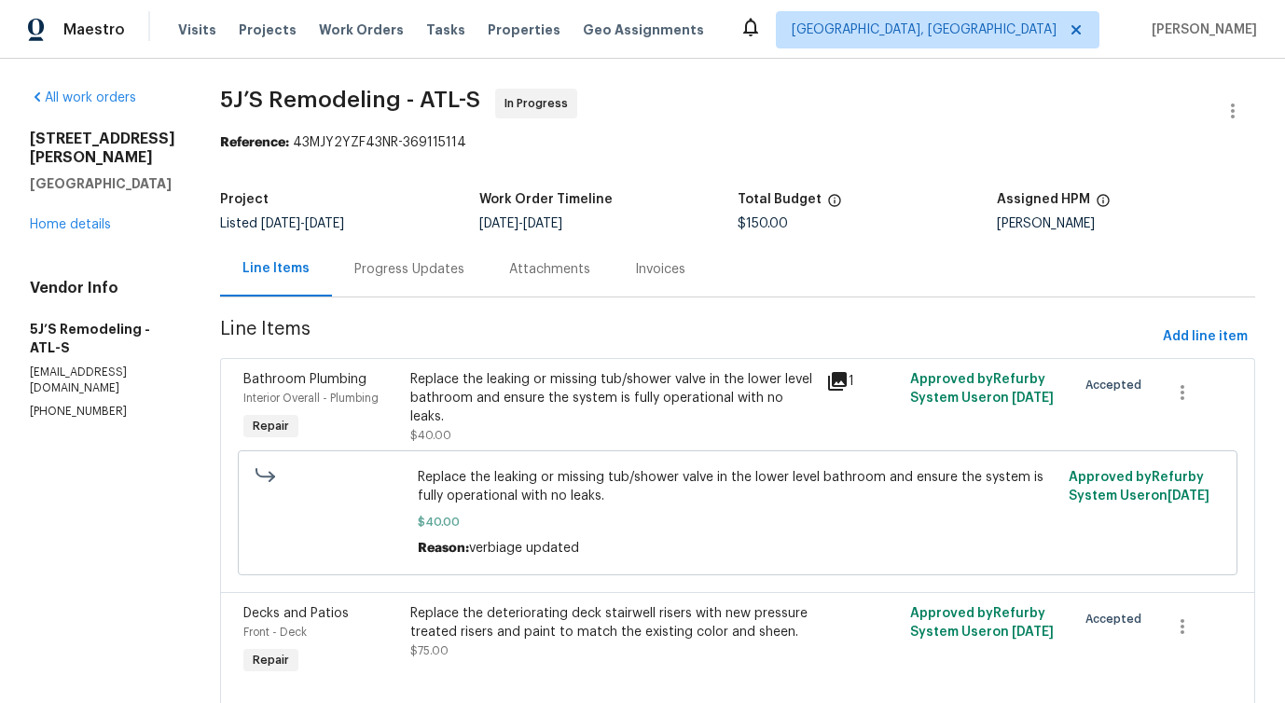
click at [439, 280] on div "Progress Updates" at bounding box center [409, 269] width 155 height 55
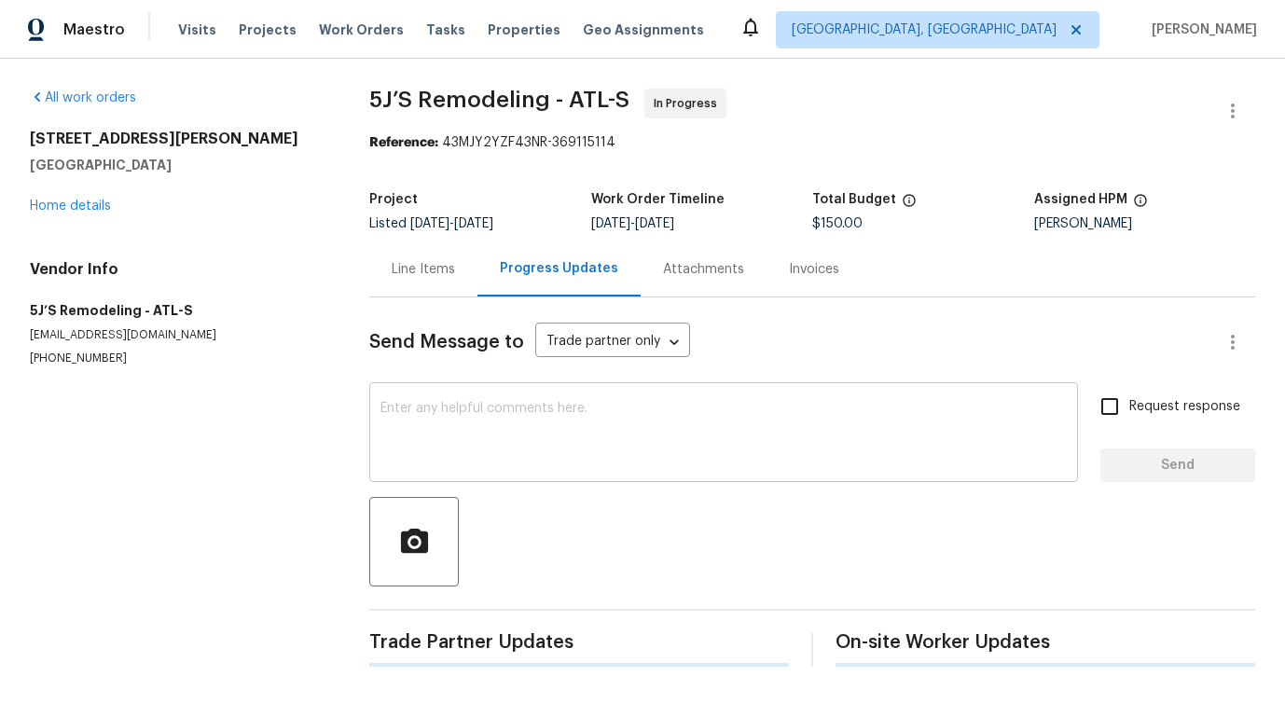
click at [444, 394] on div "x ​" at bounding box center [723, 434] width 709 height 95
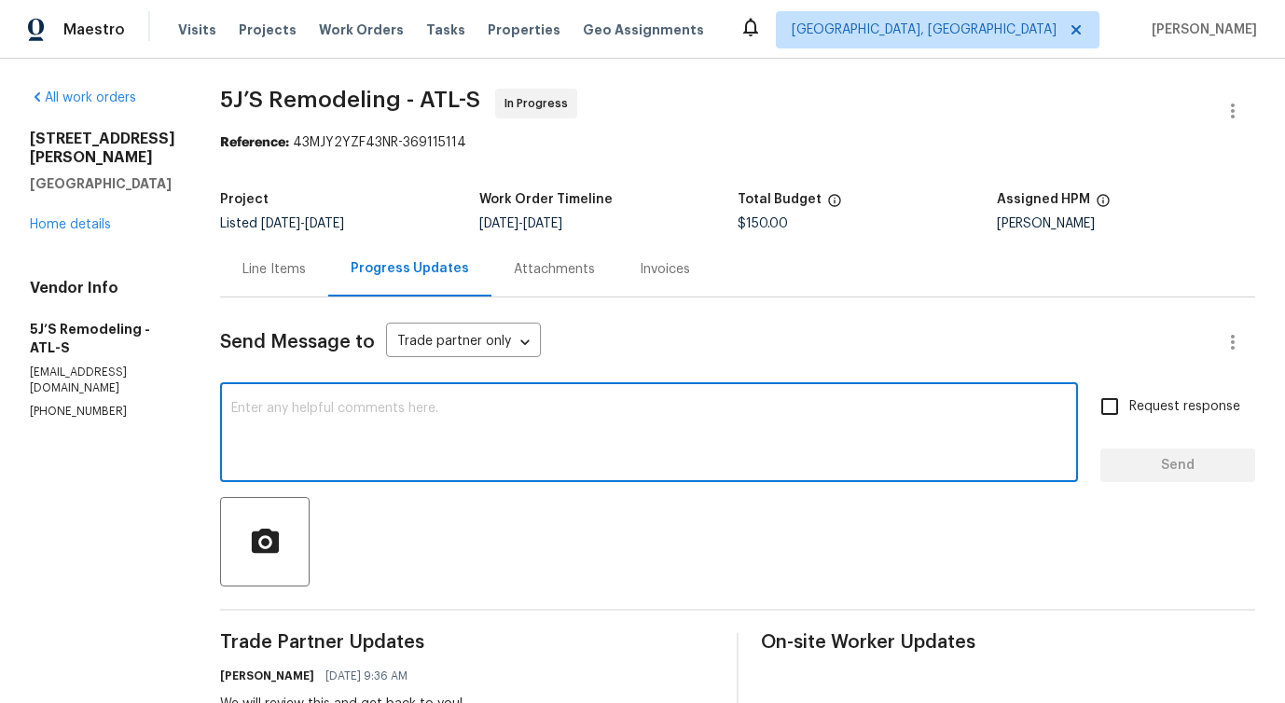
click at [487, 409] on textarea at bounding box center [649, 434] width 836 height 65
paste textarea "1. The mailbox looks fine no action needed. 2. Approved leaking valve will be $…"
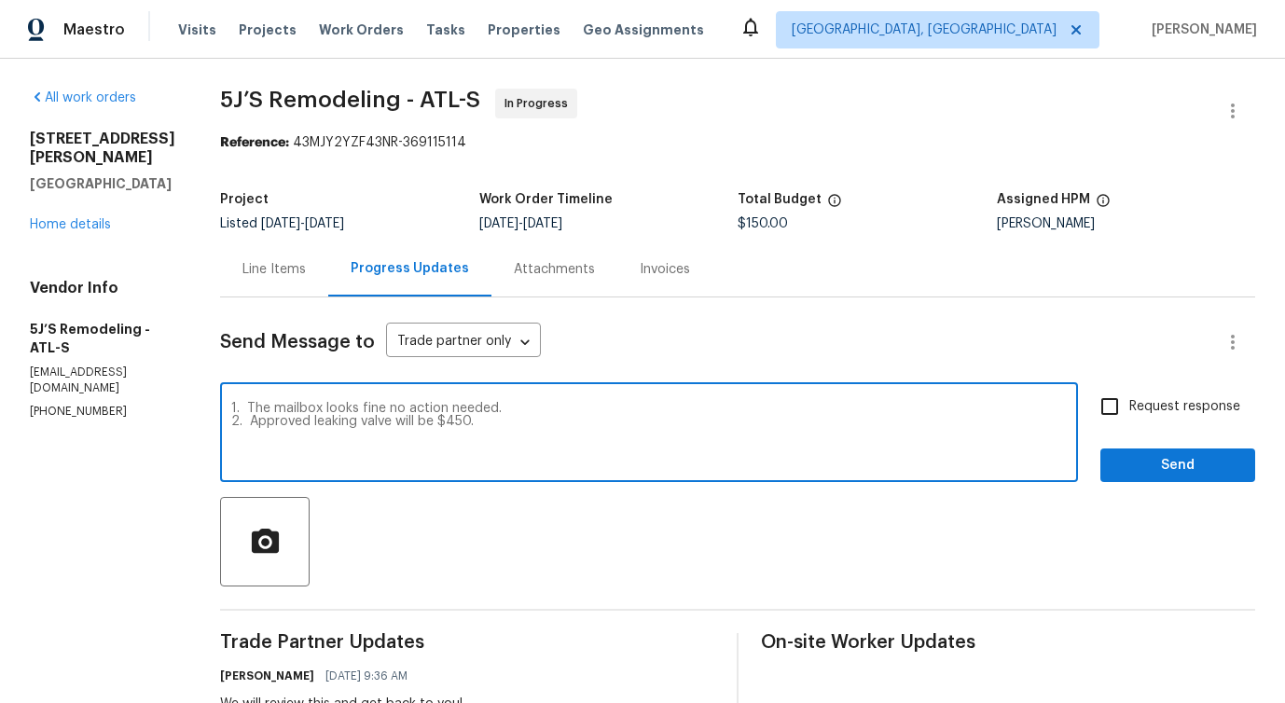
type textarea "1. The mailbox looks fine no action needed. 2. Approved leaking valve will be $…"
click at [1189, 412] on span "Request response" at bounding box center [1184, 407] width 111 height 20
click at [1129, 412] on input "Request response" at bounding box center [1109, 406] width 39 height 39
checkbox input "true"
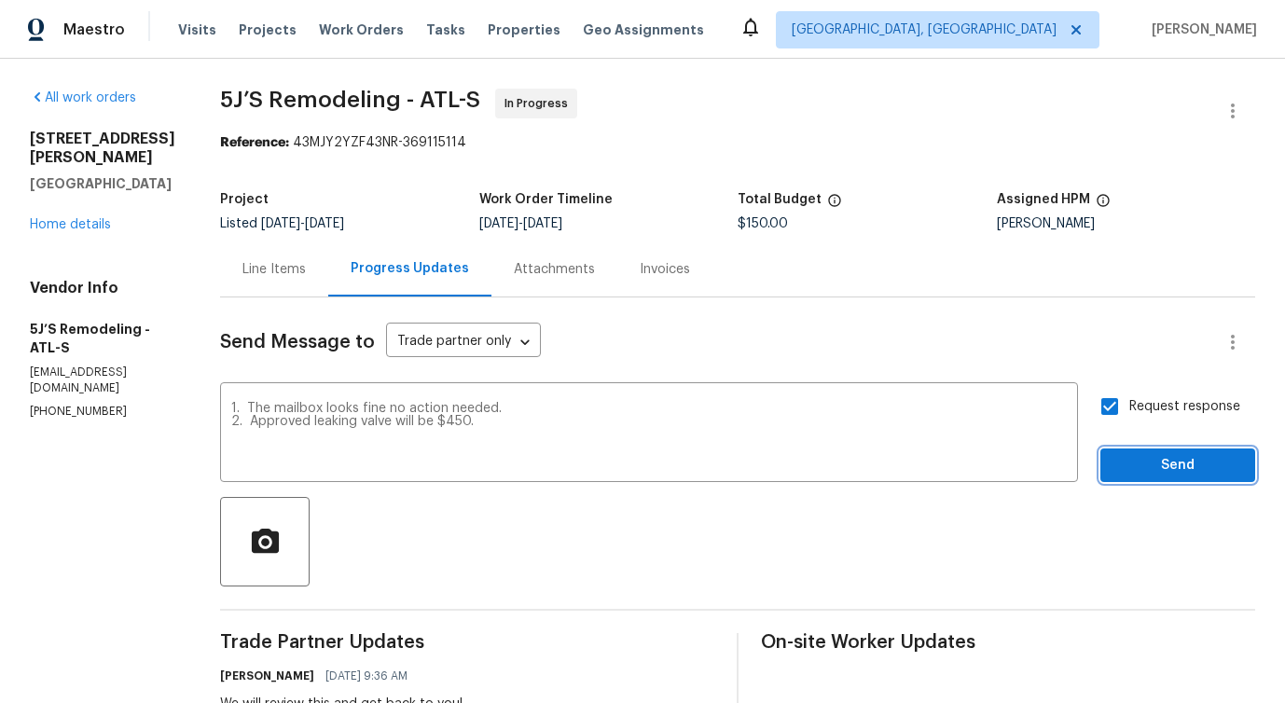
click at [1181, 481] on button "Send" at bounding box center [1177, 466] width 155 height 35
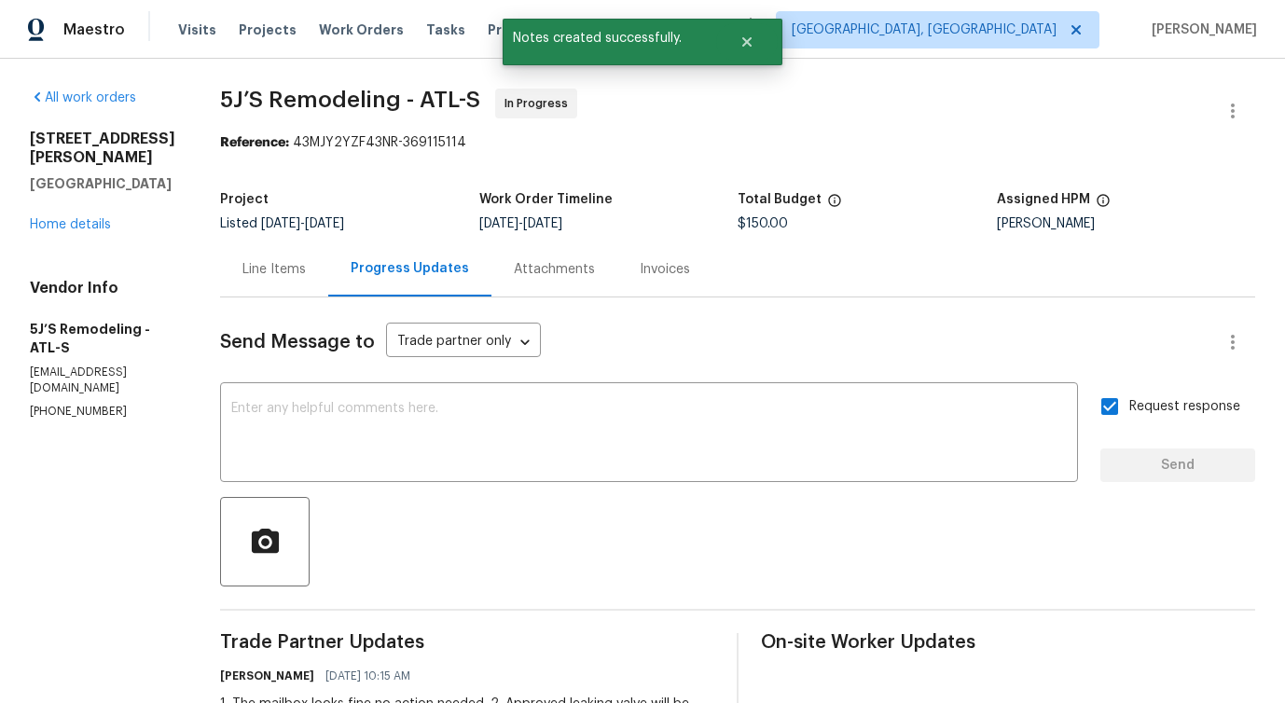
click at [282, 277] on div "Line Items" at bounding box center [273, 269] width 63 height 19
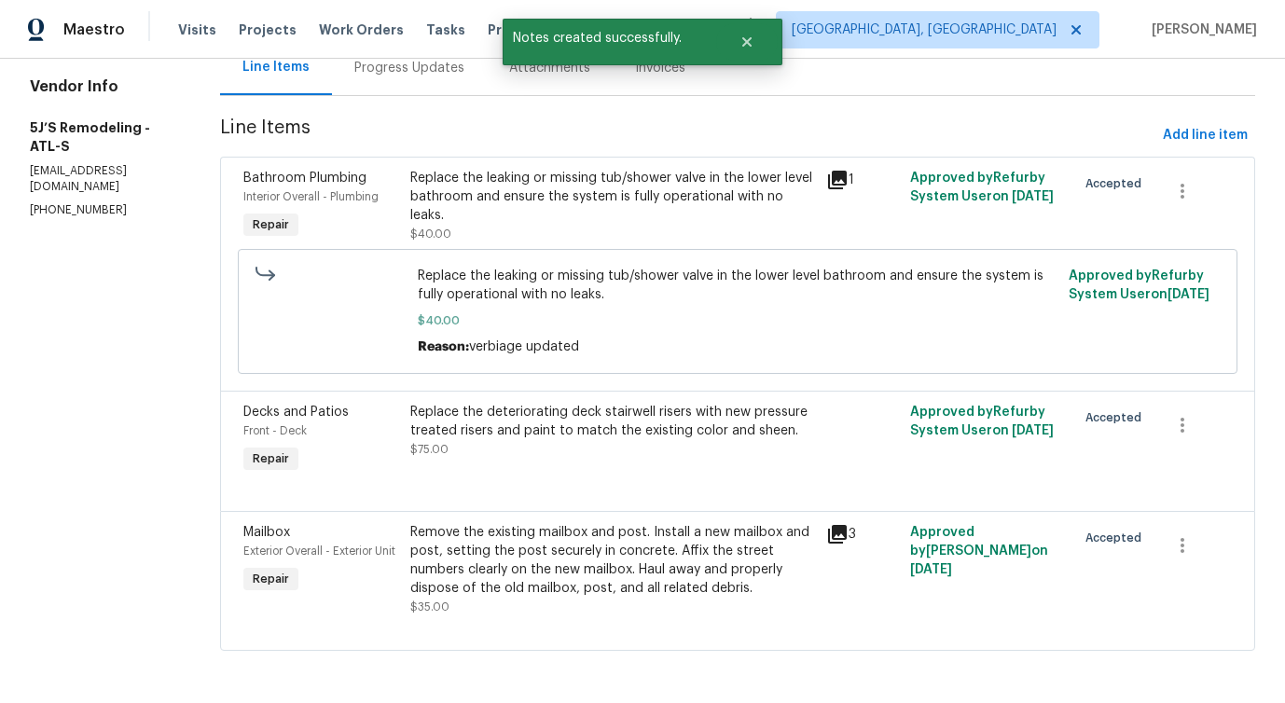
scroll to position [203, 0]
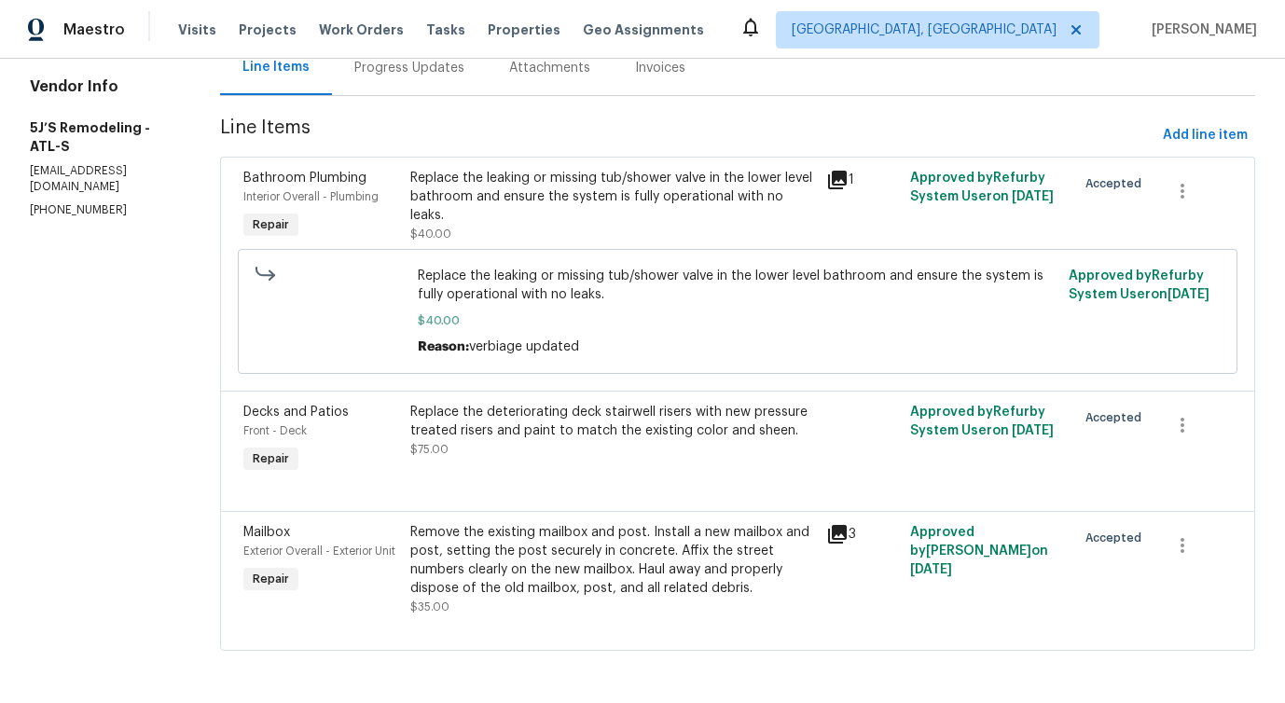
click at [566, 213] on div "Replace the leaking or missing tub/shower valve in the lower level bathroom and…" at bounding box center [613, 206] width 406 height 75
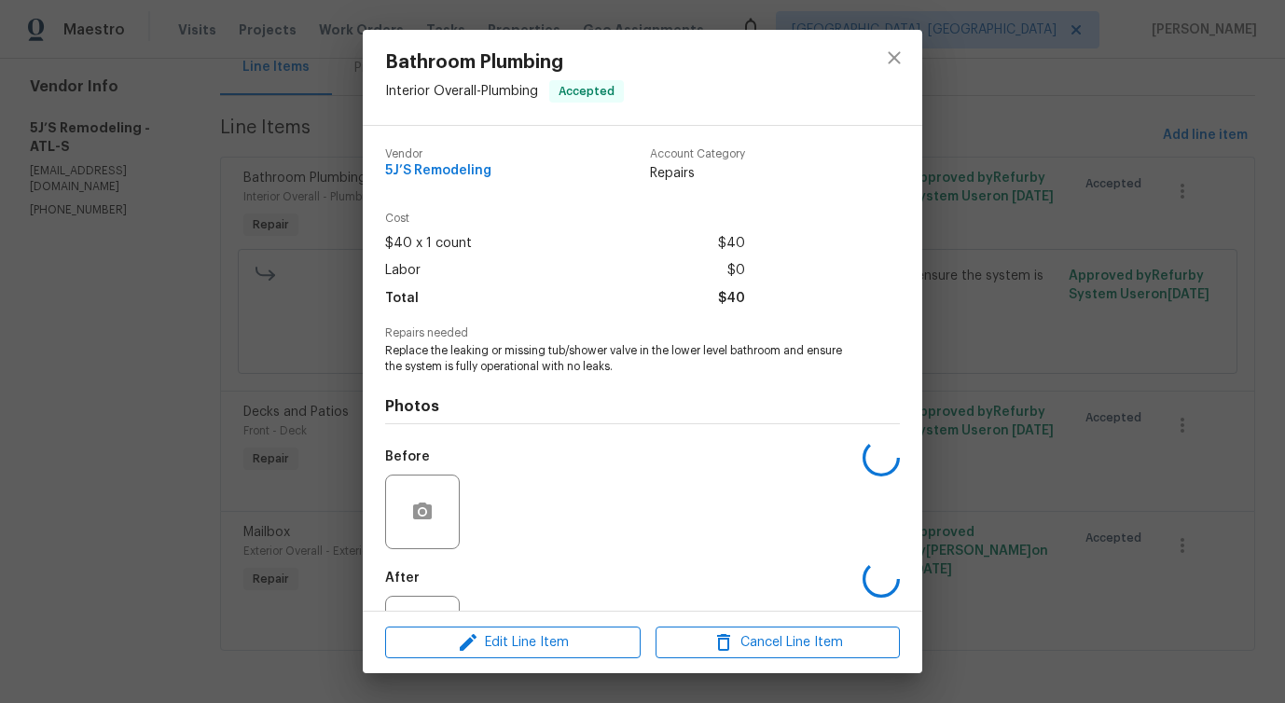
scroll to position [78, 0]
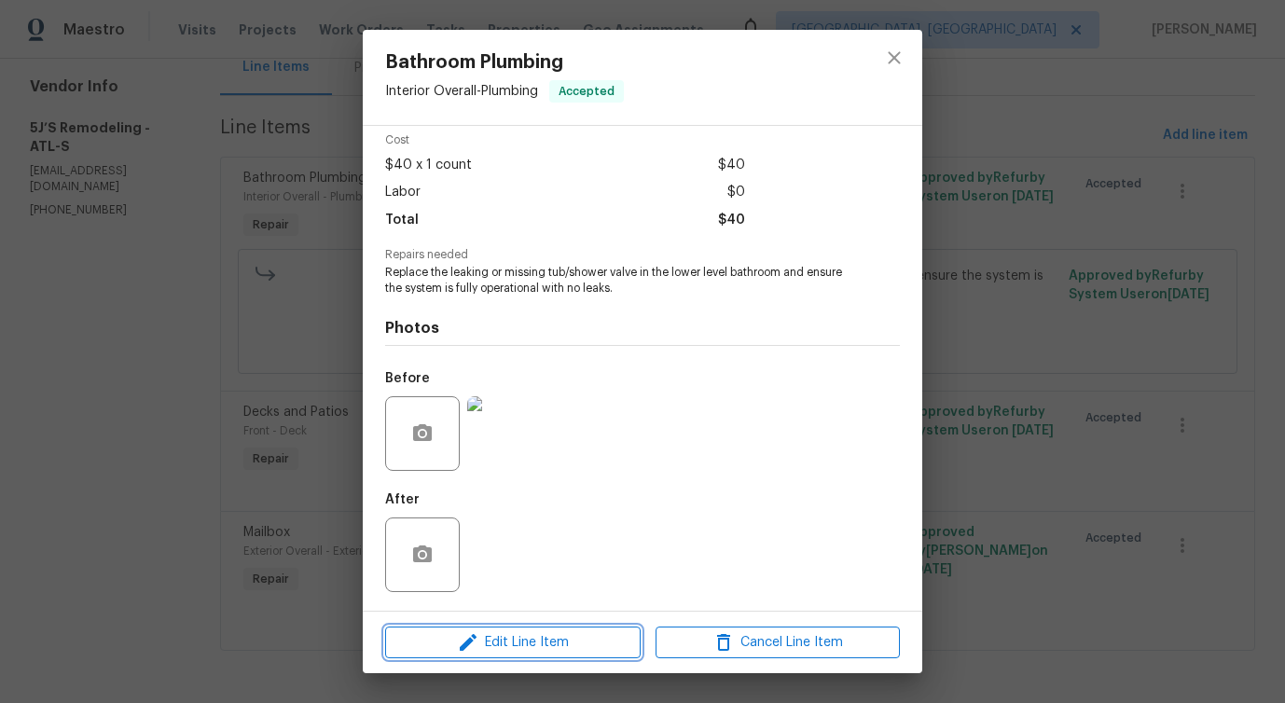
click at [505, 639] on span "Edit Line Item" at bounding box center [513, 642] width 244 height 23
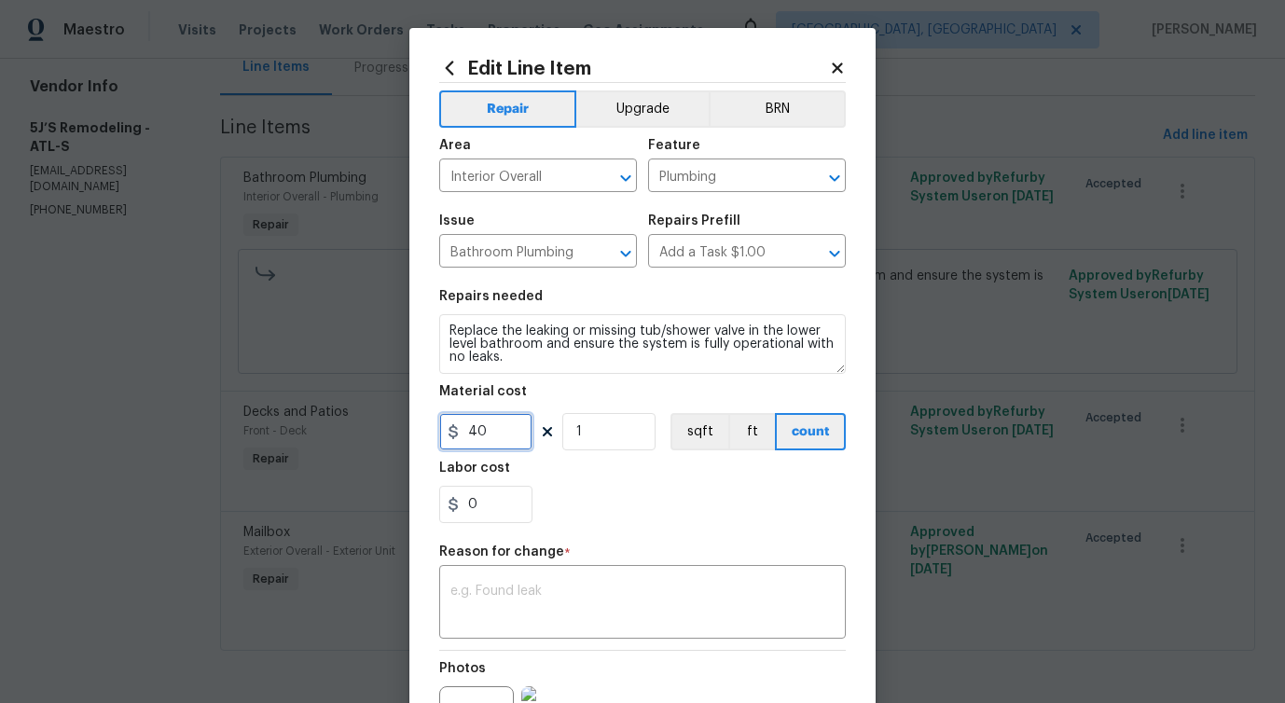
click at [491, 436] on input "40" at bounding box center [485, 431] width 93 height 37
type input "450"
click at [525, 598] on textarea at bounding box center [642, 604] width 384 height 39
paste textarea "(PS) Updated cost per BR team approval."
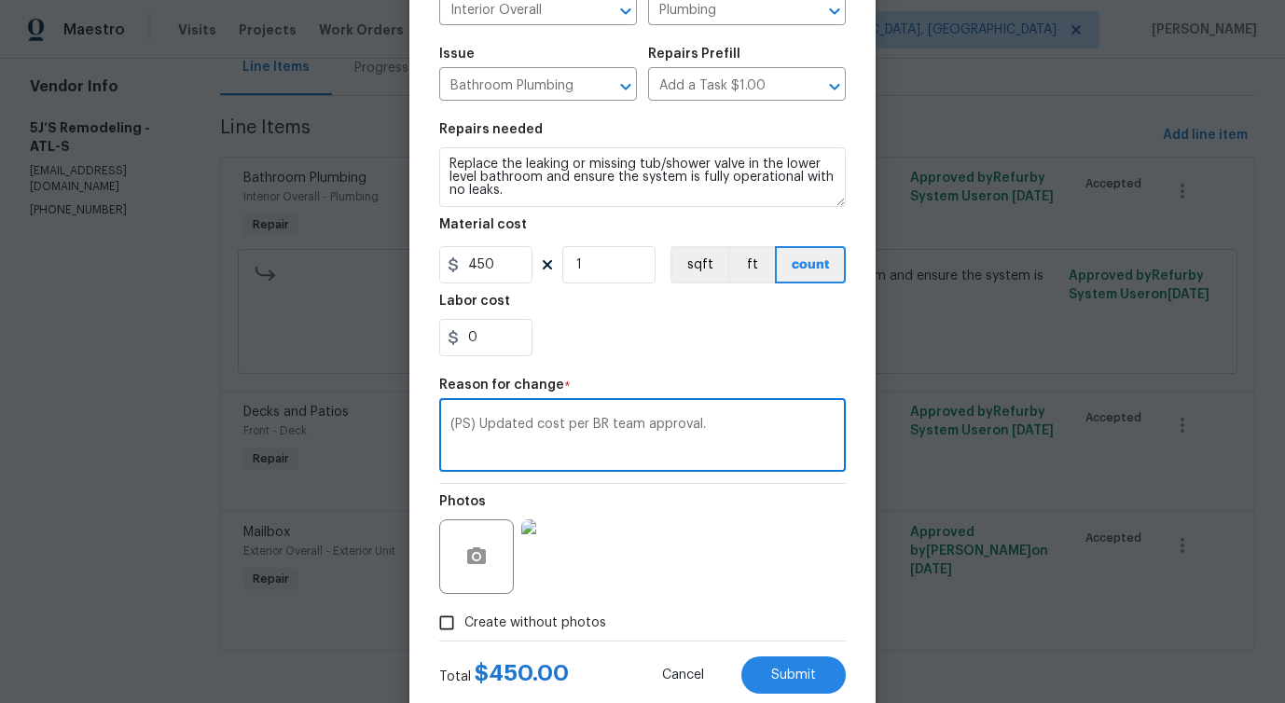
scroll to position [216, 0]
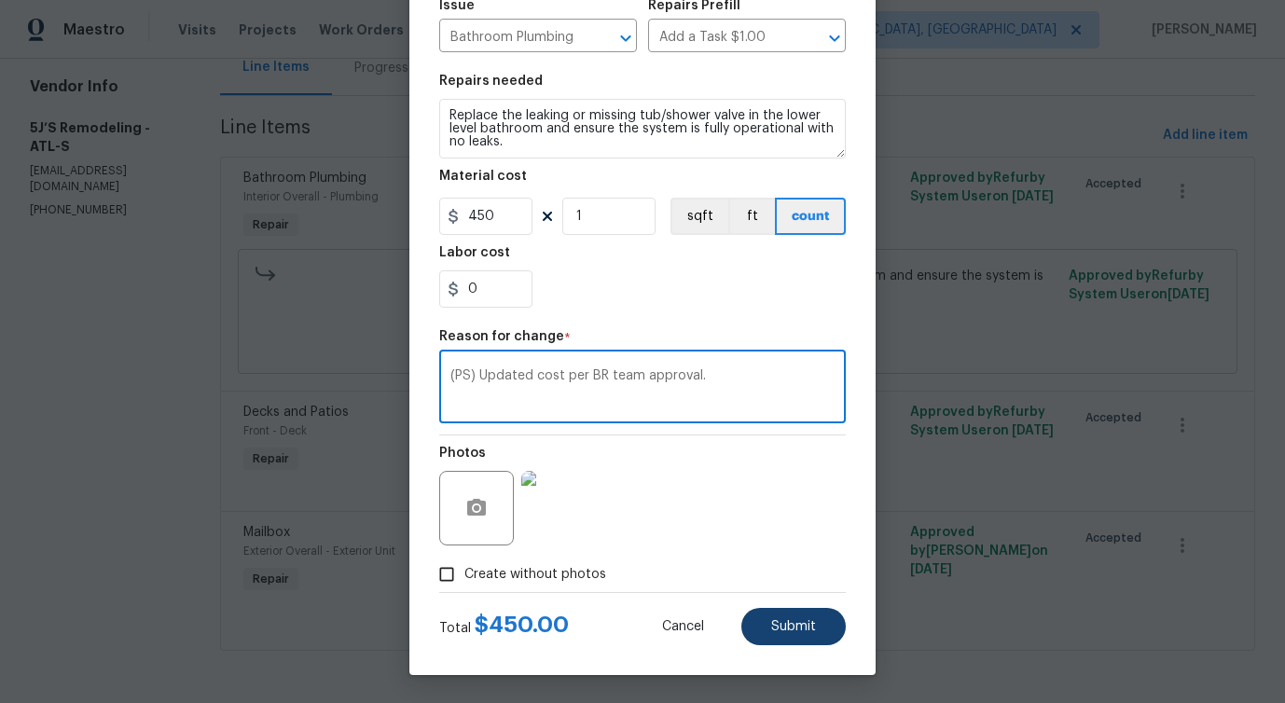
type textarea "(PS) Updated cost per BR team approval."
click at [813, 620] on span "Submit" at bounding box center [793, 627] width 45 height 14
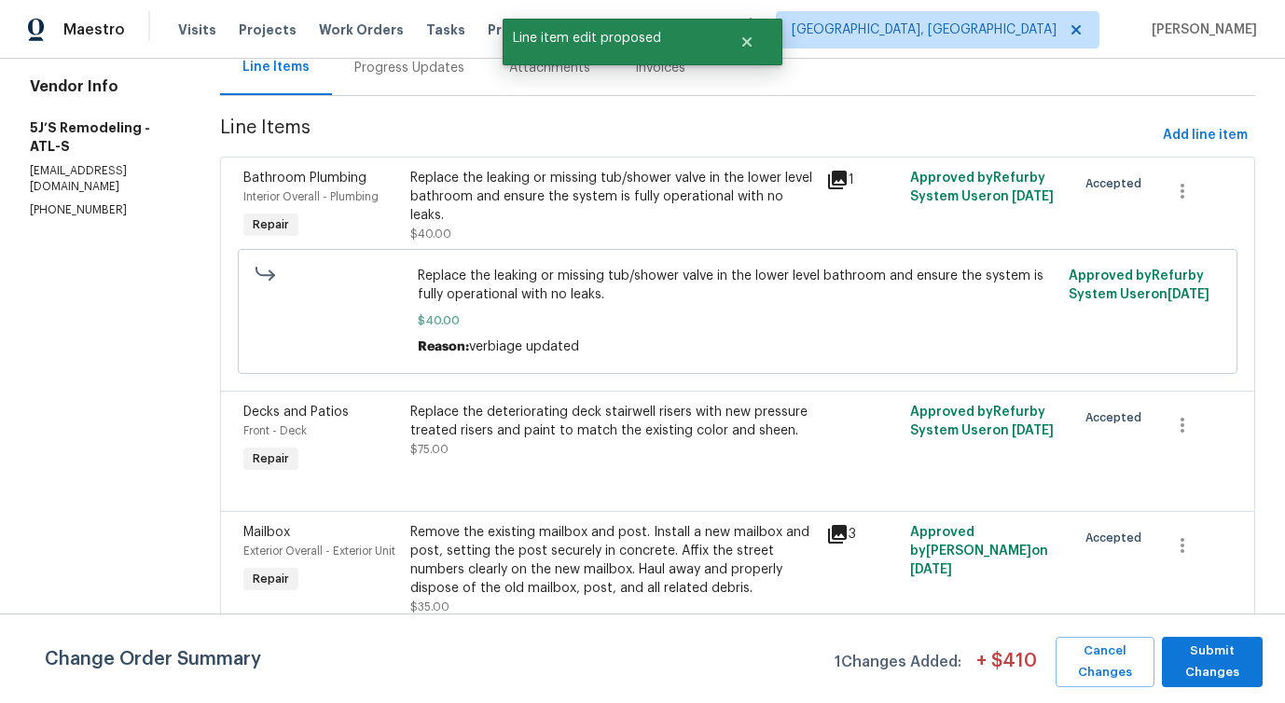
scroll to position [0, 0]
click at [1219, 654] on span "Submit Changes" at bounding box center [1212, 662] width 82 height 43
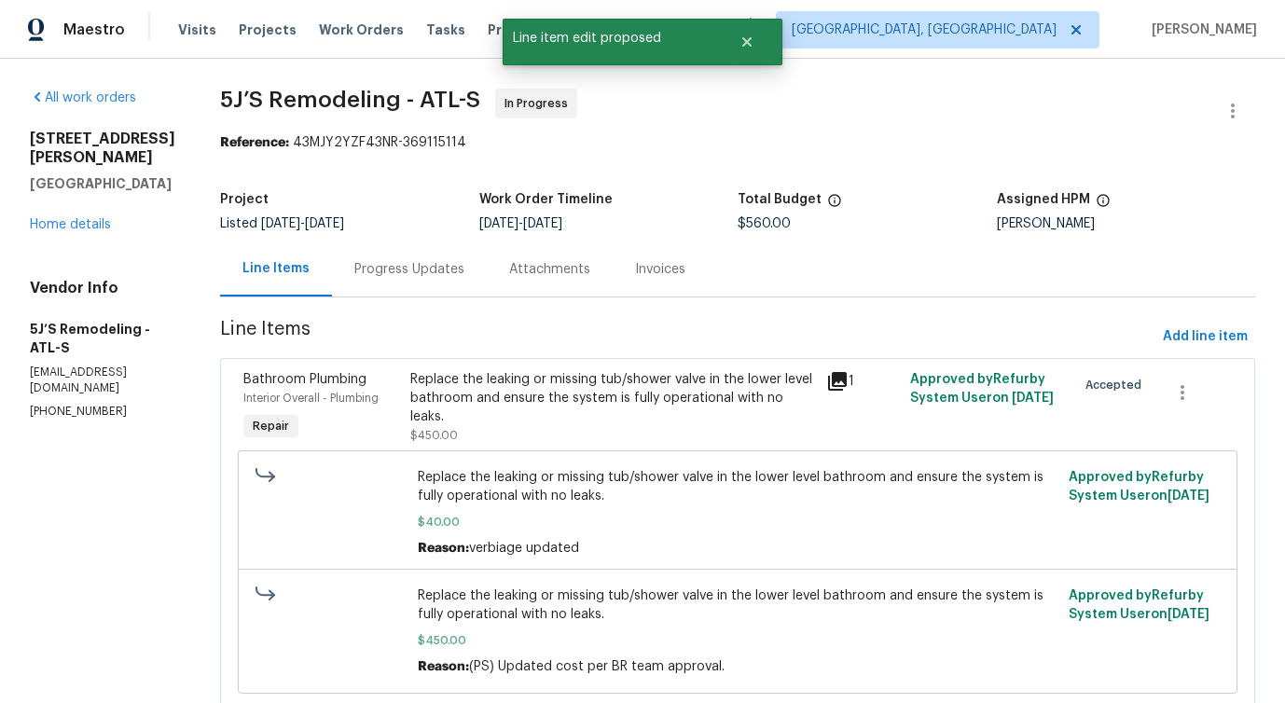
click at [386, 270] on div "Progress Updates" at bounding box center [409, 269] width 110 height 19
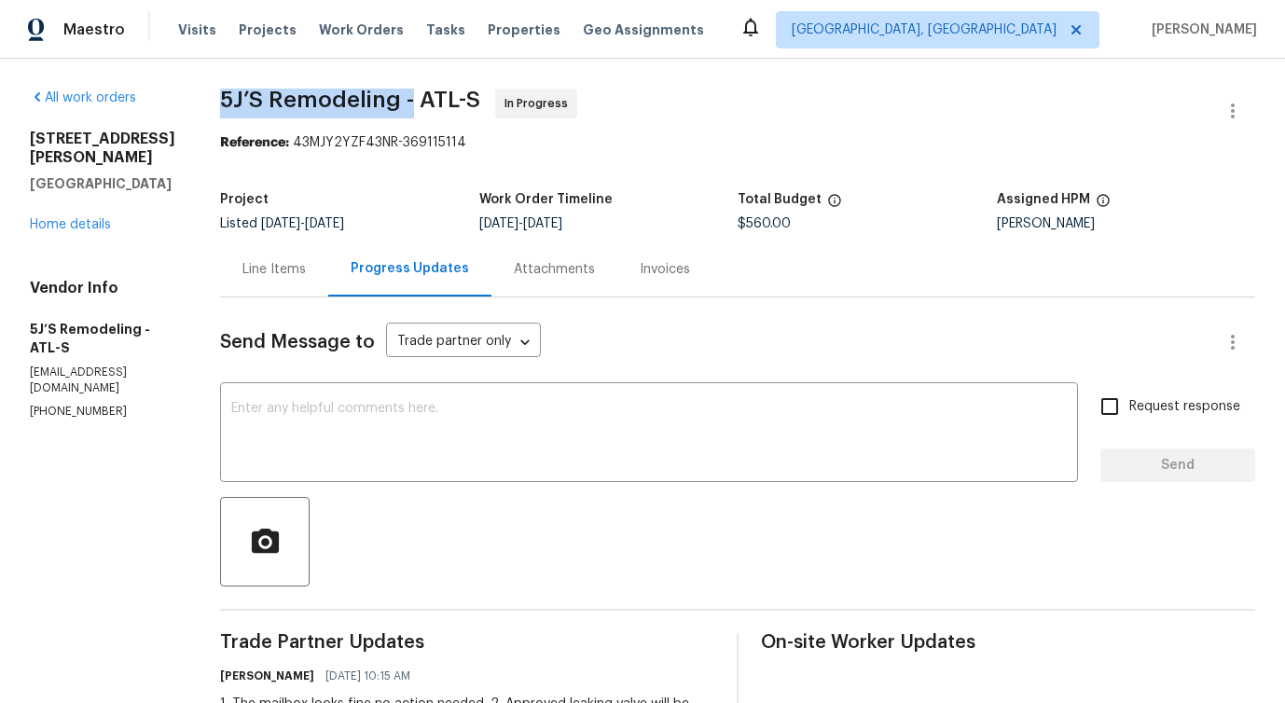
drag, startPoint x: 219, startPoint y: 93, endPoint x: 411, endPoint y: 105, distance: 192.5
copy span "5J’S Remodeling -"
click at [482, 448] on textarea at bounding box center [649, 434] width 836 height 65
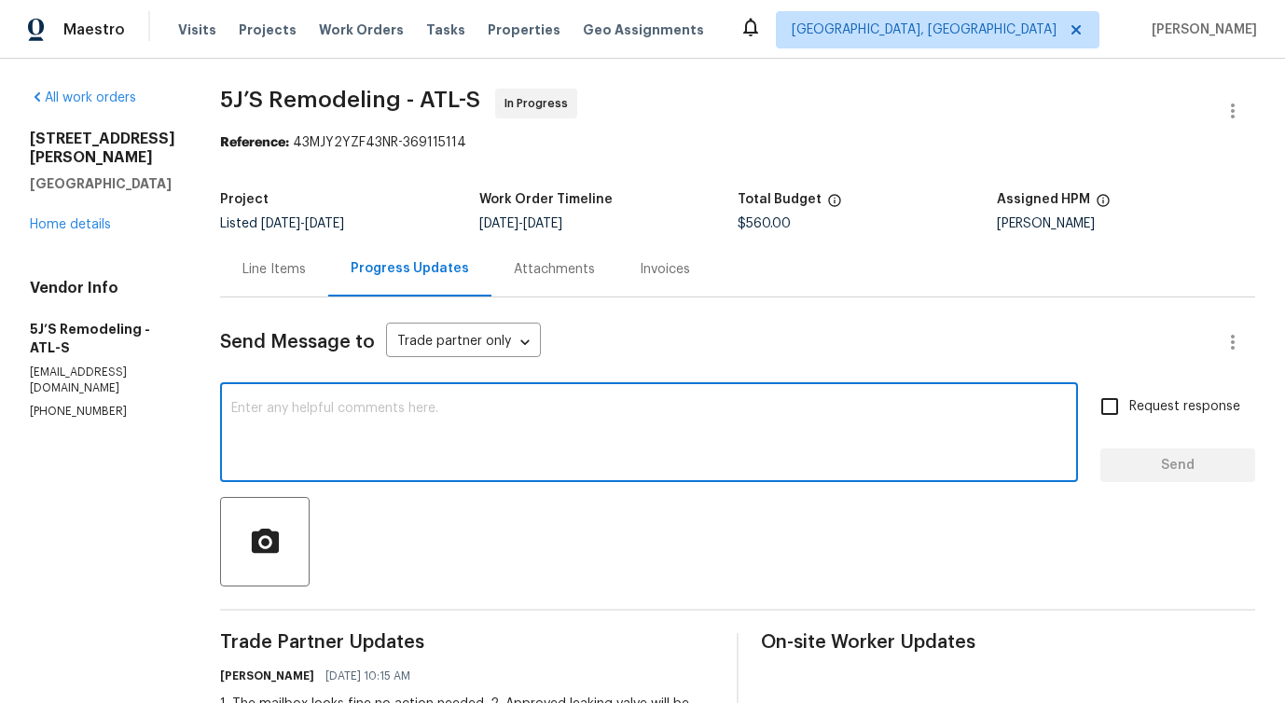
click at [378, 457] on textarea at bounding box center [649, 434] width 836 height 65
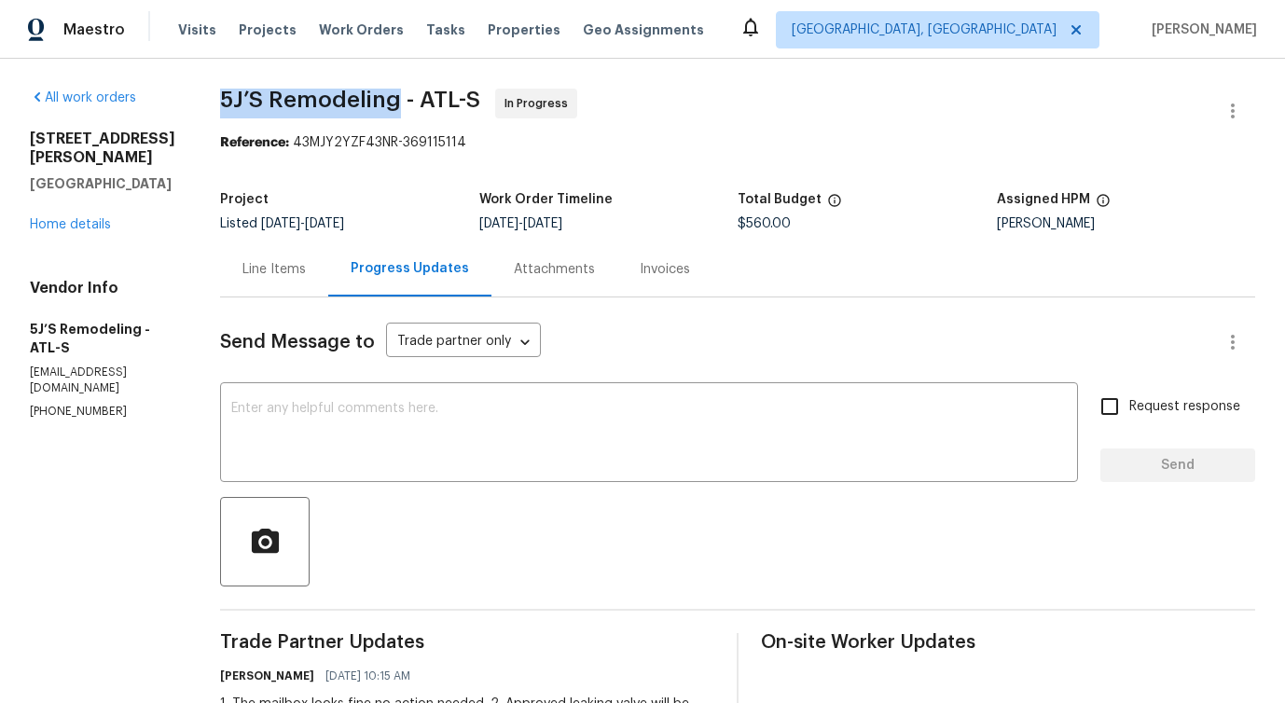
drag, startPoint x: 215, startPoint y: 96, endPoint x: 394, endPoint y: 108, distance: 178.5
click at [291, 104] on span "5J’S Remodeling - ATL-S" at bounding box center [350, 100] width 260 height 22
drag, startPoint x: 224, startPoint y: 98, endPoint x: 263, endPoint y: 95, distance: 39.3
click at [264, 97] on span "5J’S Remodeling - ATL-S" at bounding box center [350, 100] width 260 height 22
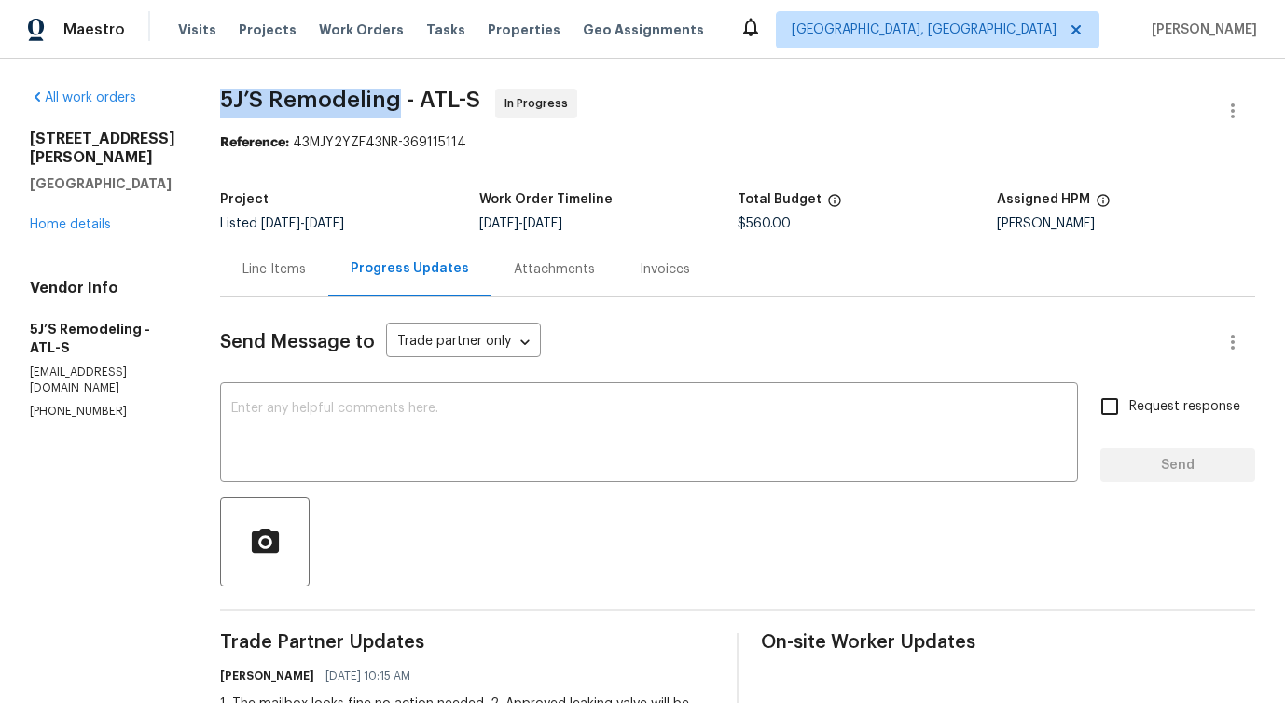
drag, startPoint x: 219, startPoint y: 97, endPoint x: 395, endPoint y: 110, distance: 176.7
copy span "5J’S Remodeling"
drag, startPoint x: 221, startPoint y: 102, endPoint x: 413, endPoint y: 104, distance: 192.1
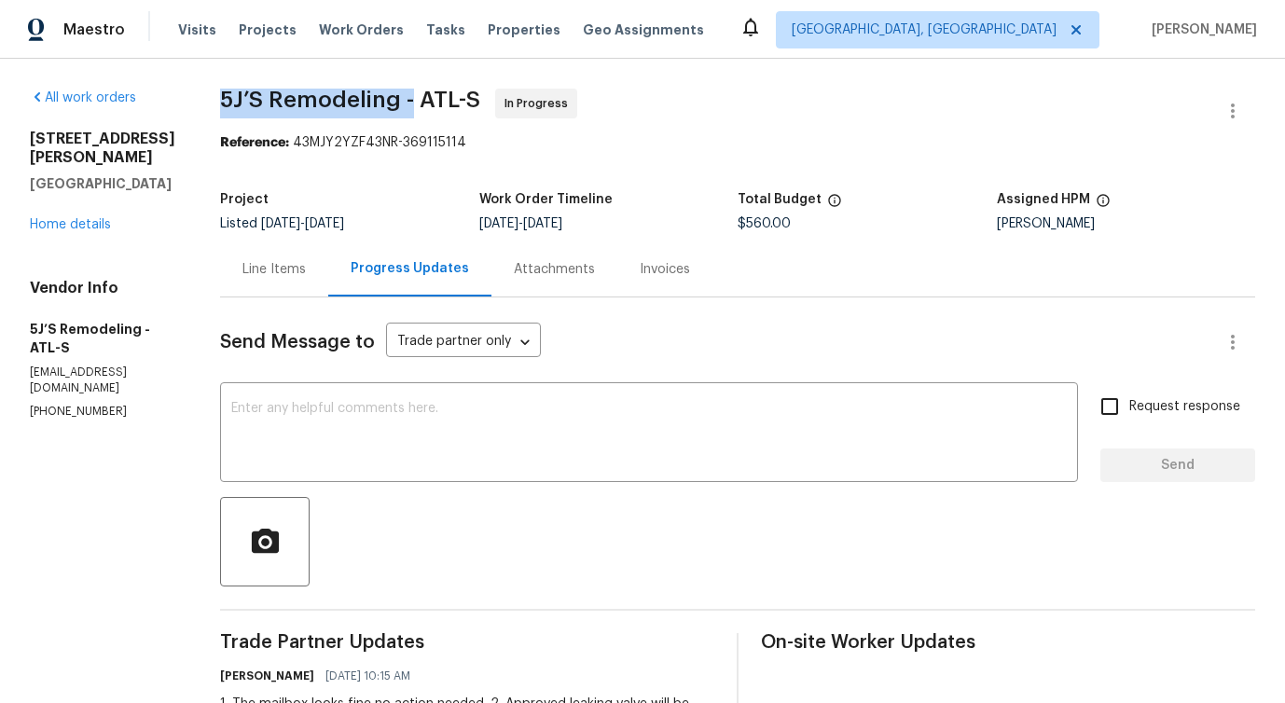
click at [413, 104] on span "5J’S Remodeling - ATL-S In Progress" at bounding box center [715, 111] width 990 height 45
copy span "5J’S Remodeling -"
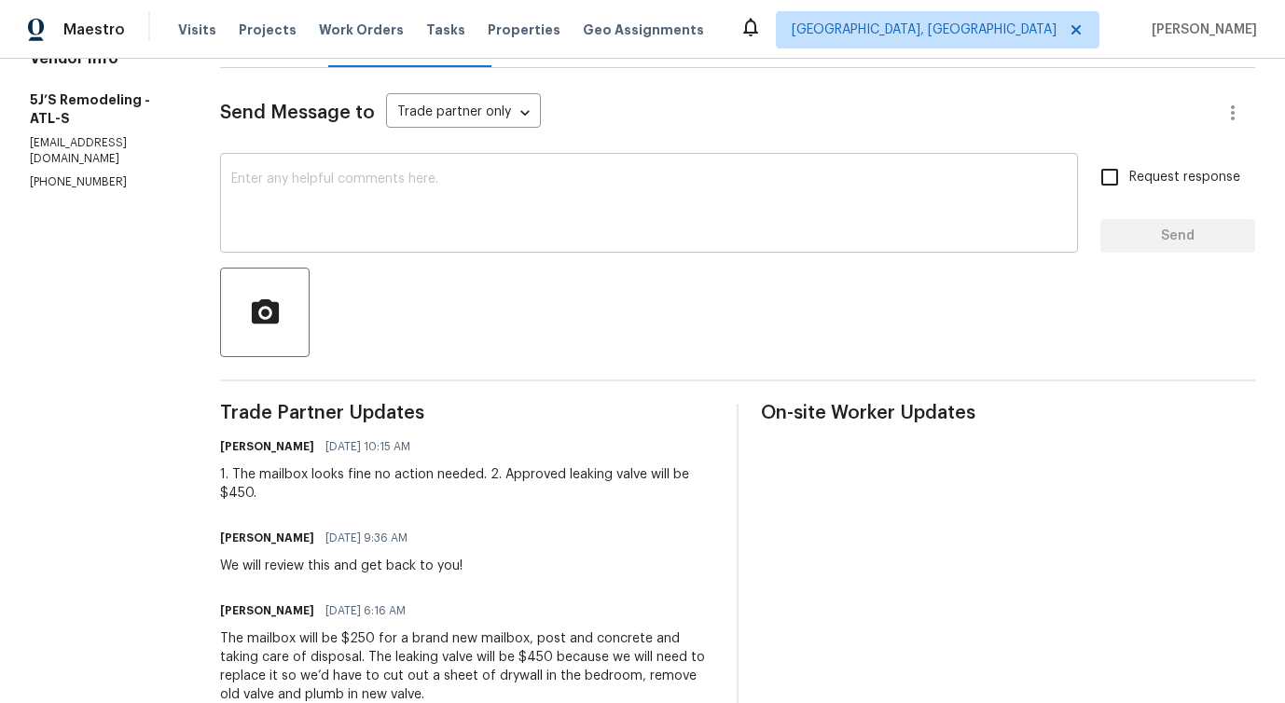
scroll to position [319, 0]
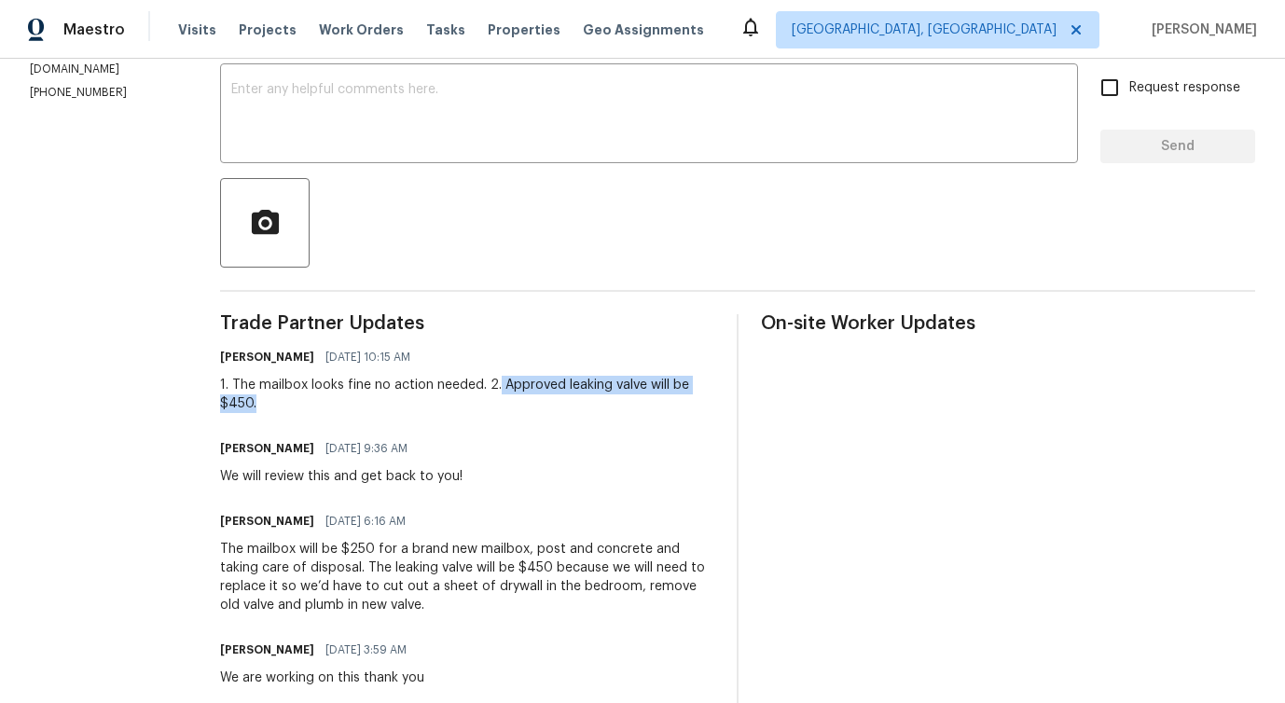
drag, startPoint x: 500, startPoint y: 385, endPoint x: 533, endPoint y: 404, distance: 38.4
click at [533, 404] on div "1. The mailbox looks fine no action needed. 2. Approved leaking valve will be $…" at bounding box center [467, 394] width 494 height 37
click at [236, 413] on div "1. The mailbox looks fine no action needed. 2. Approved leaking valve will be $…" at bounding box center [467, 394] width 494 height 37
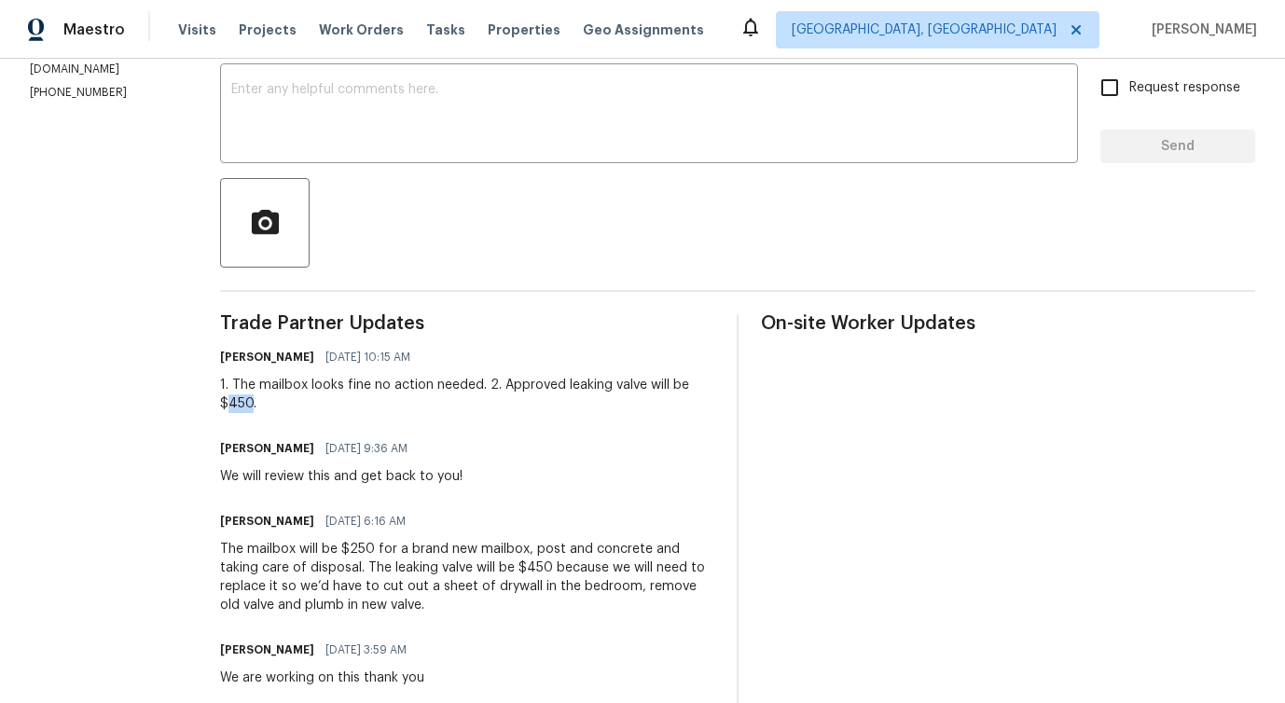
click at [236, 413] on div "1. The mailbox looks fine no action needed. 2. Approved leaking valve will be $…" at bounding box center [467, 394] width 494 height 37
click at [240, 406] on div "1. The mailbox looks fine no action needed. 2. Approved leaking valve will be $…" at bounding box center [467, 394] width 494 height 37
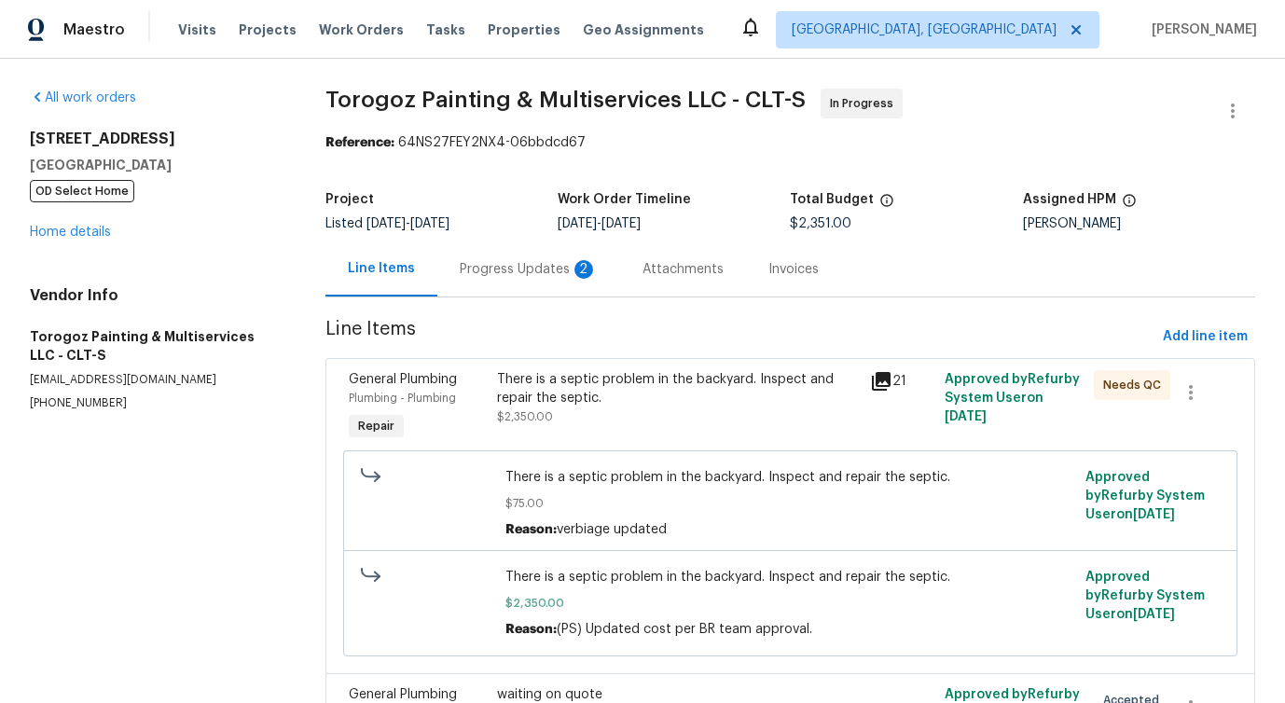
click at [513, 276] on div "Progress Updates 2" at bounding box center [529, 269] width 138 height 19
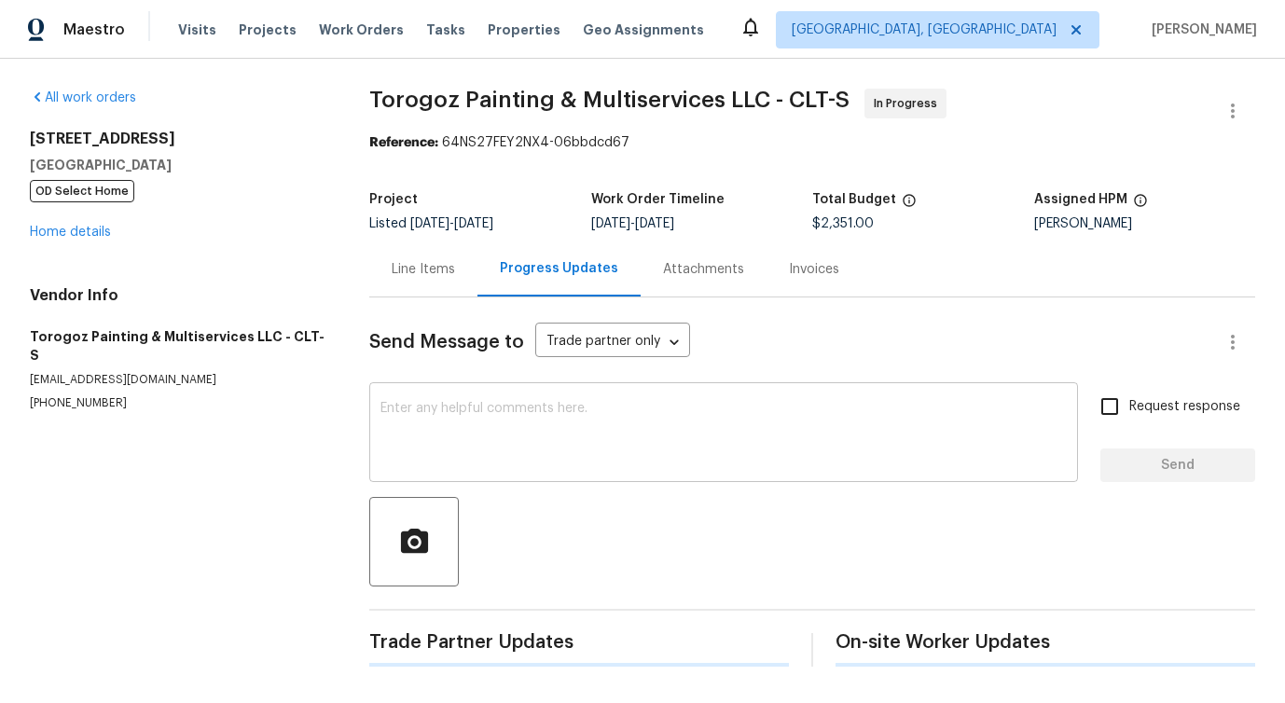
click at [509, 454] on textarea at bounding box center [723, 434] width 686 height 65
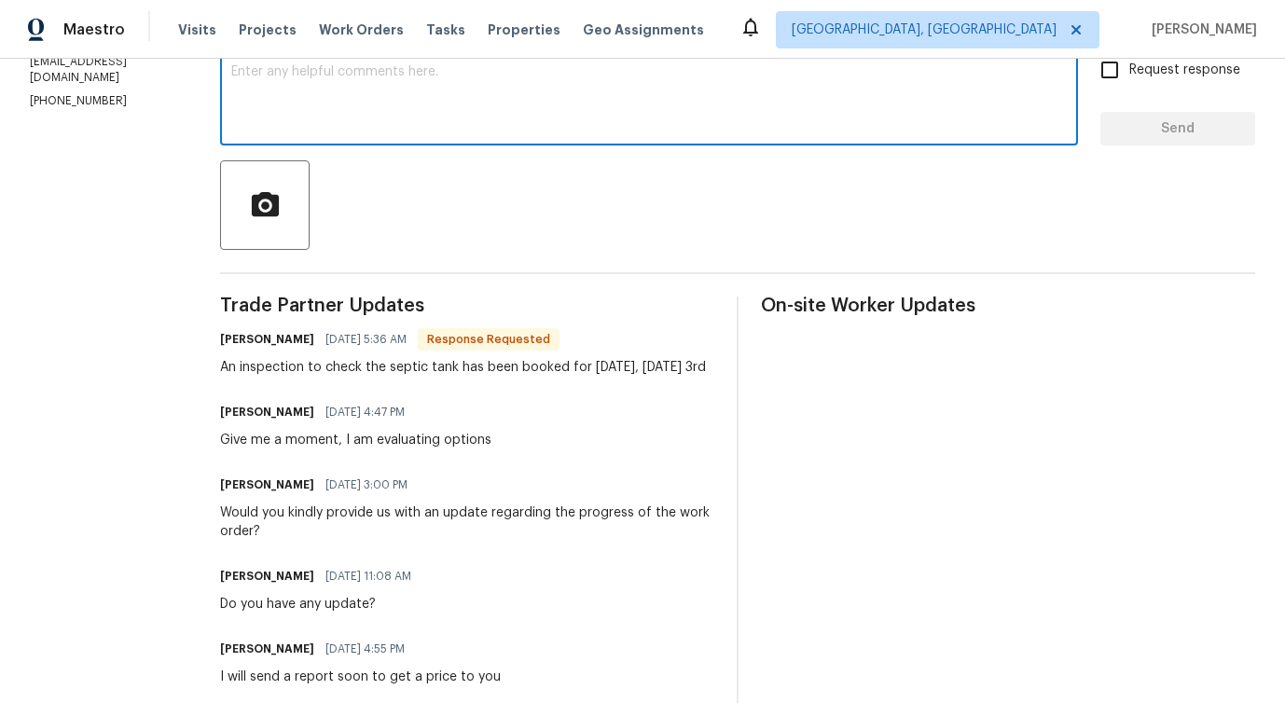
scroll to position [369, 0]
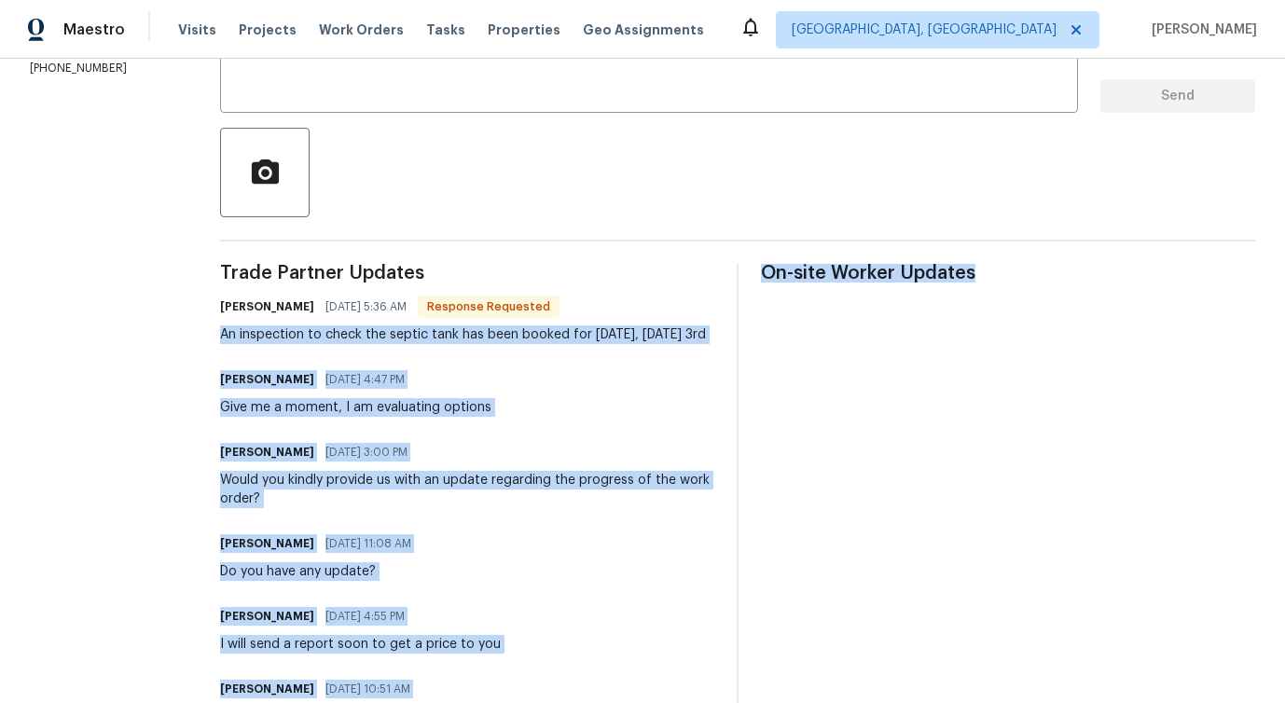
drag, startPoint x: 260, startPoint y: 340, endPoint x: 785, endPoint y: 341, distance: 525.0
click at [673, 400] on div "[PERSON_NAME] [DATE] 4:47 PM Give me a moment, I am evaluating options" at bounding box center [467, 391] width 494 height 50
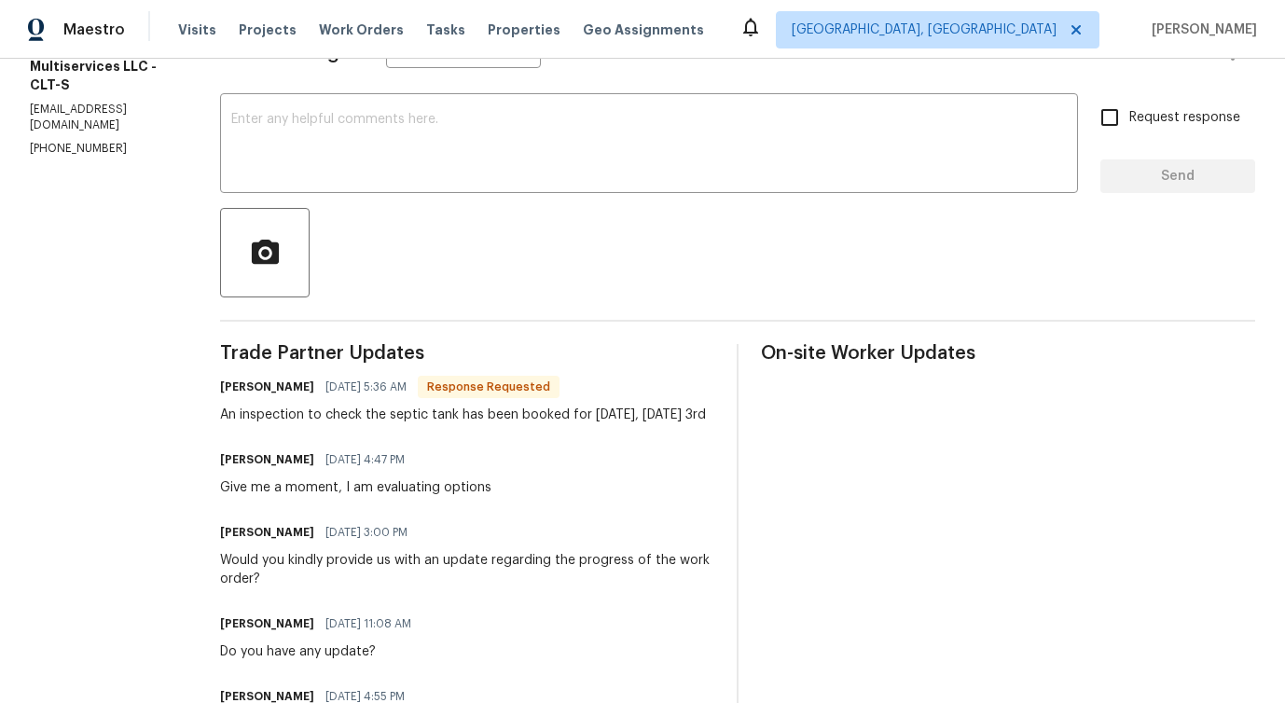
scroll to position [287, 0]
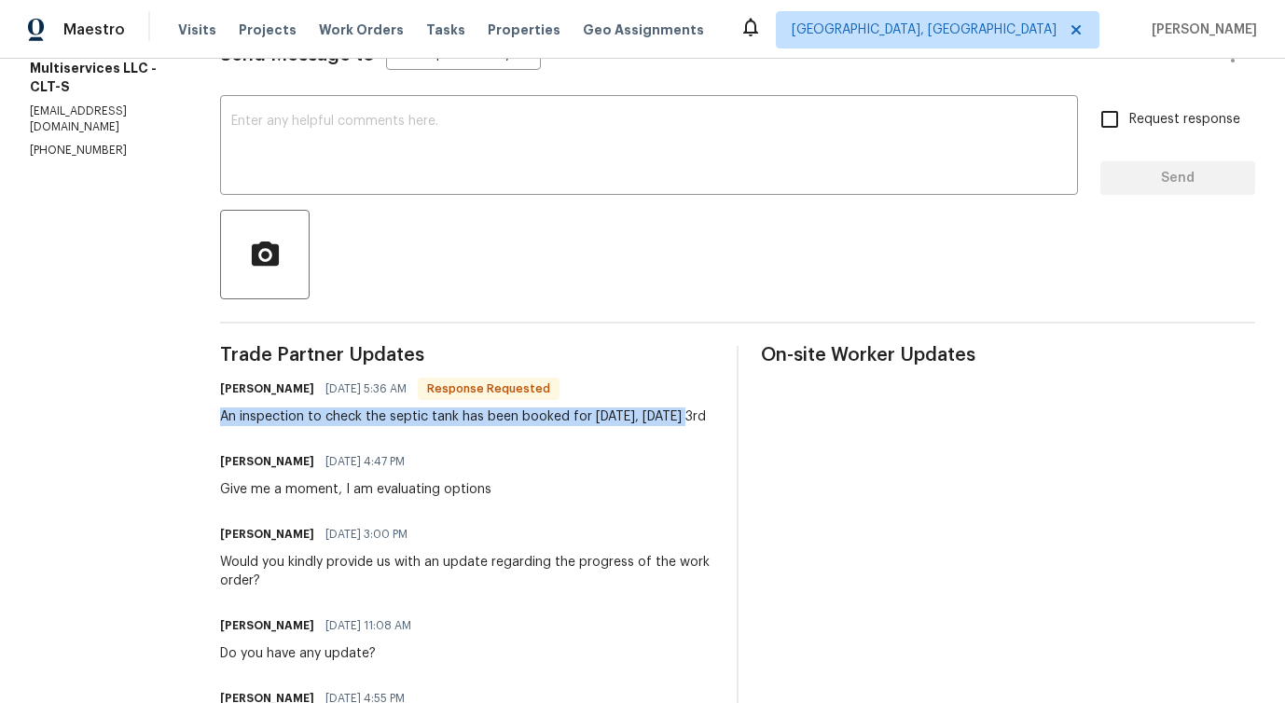
drag, startPoint x: 305, startPoint y: 419, endPoint x: 721, endPoint y: 424, distance: 416.0
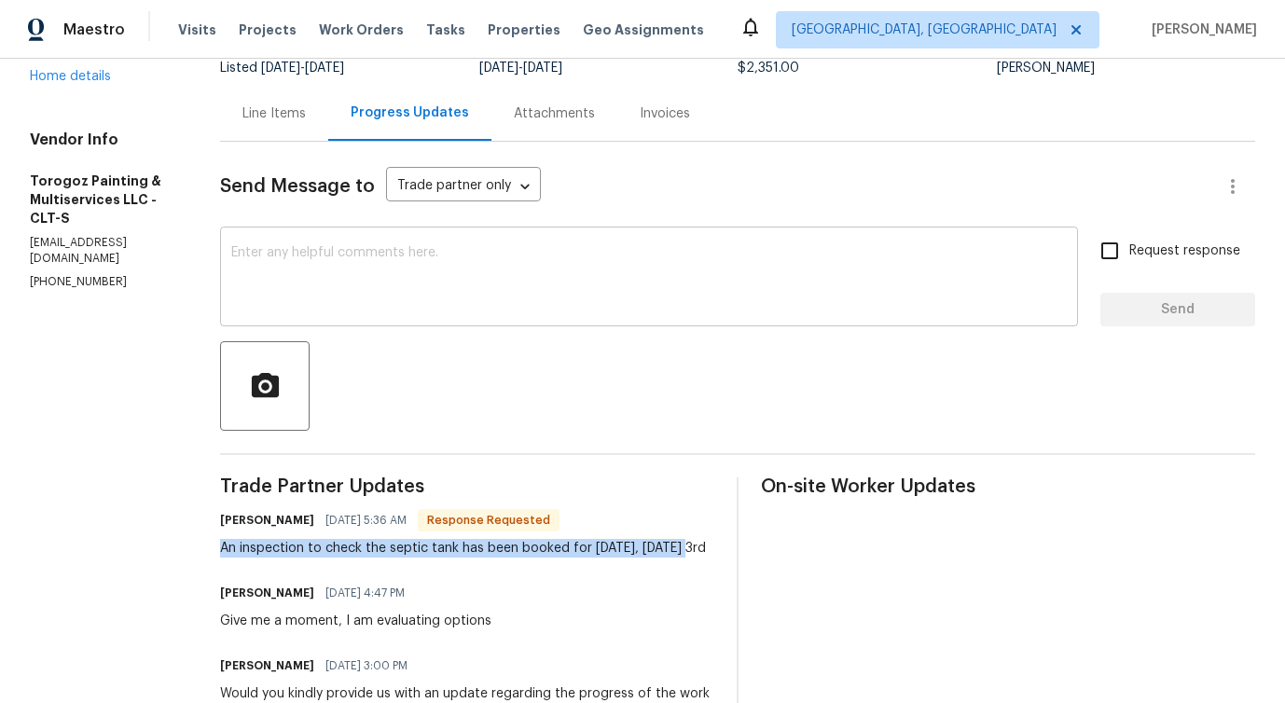
scroll to position [138, 0]
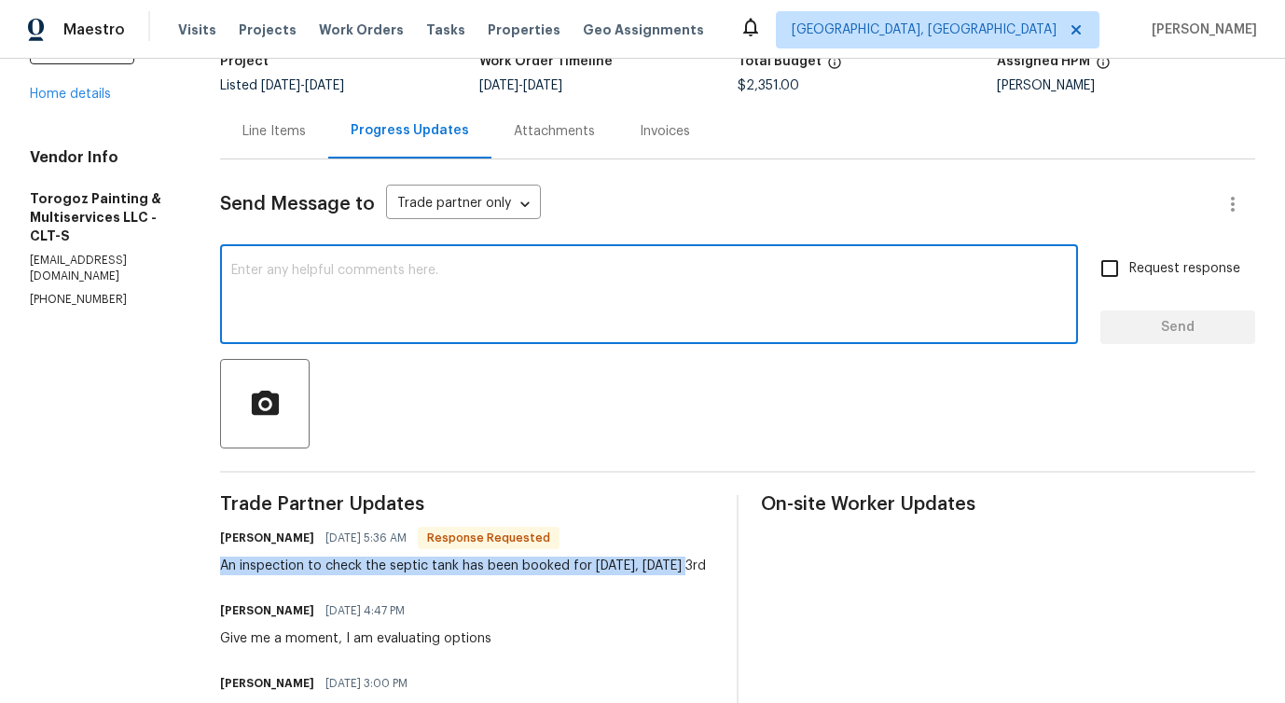
click at [513, 285] on textarea at bounding box center [649, 296] width 836 height 65
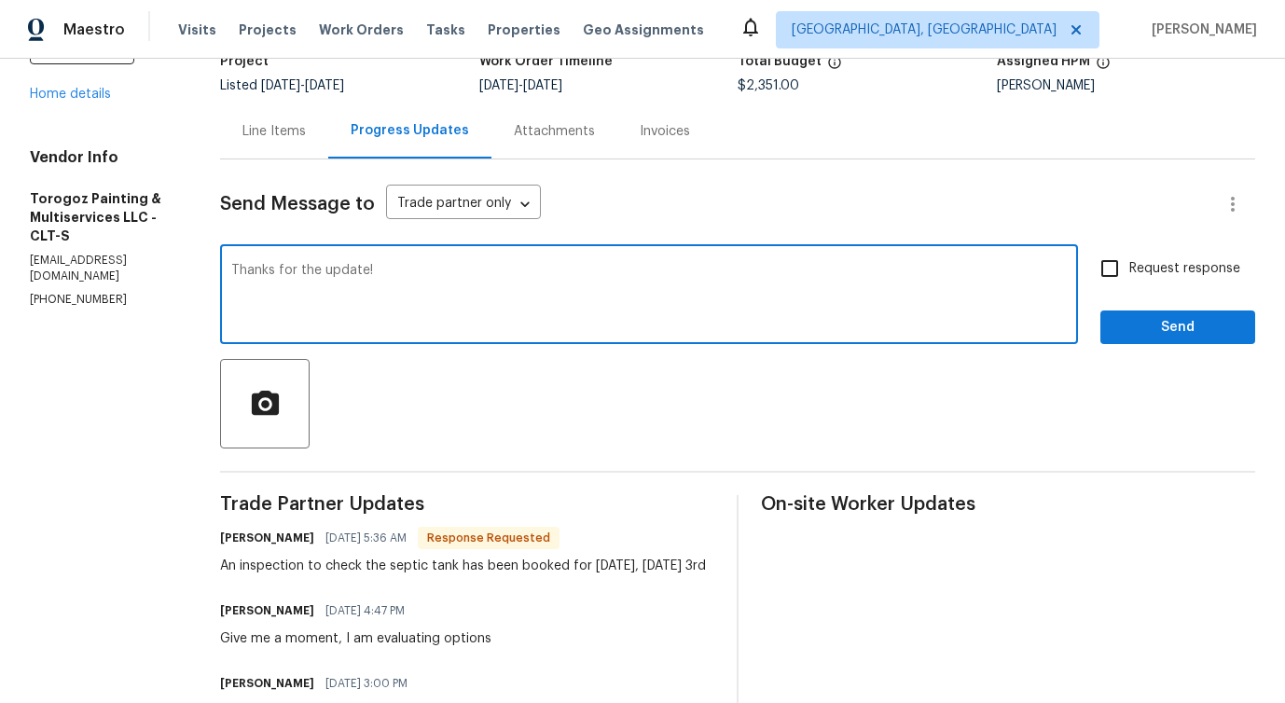
type textarea "Thanks for the update!"
click at [1156, 322] on span "Send" at bounding box center [1177, 327] width 125 height 23
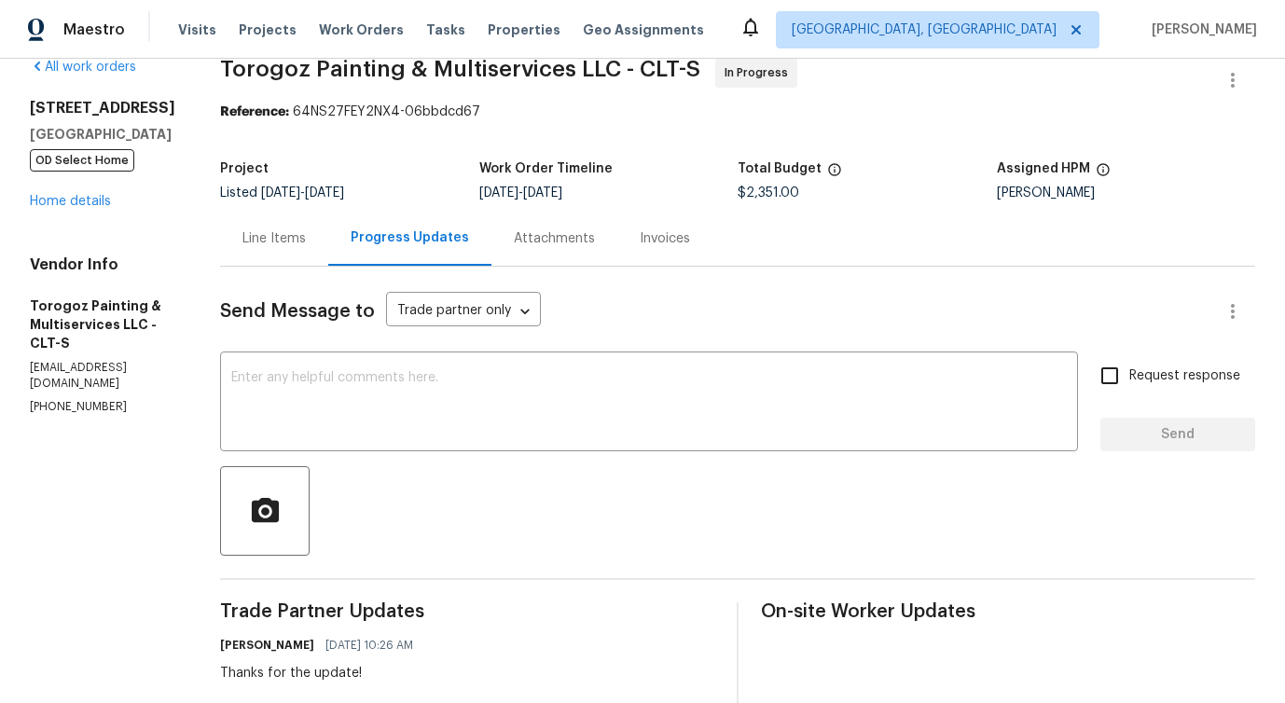
scroll to position [0, 0]
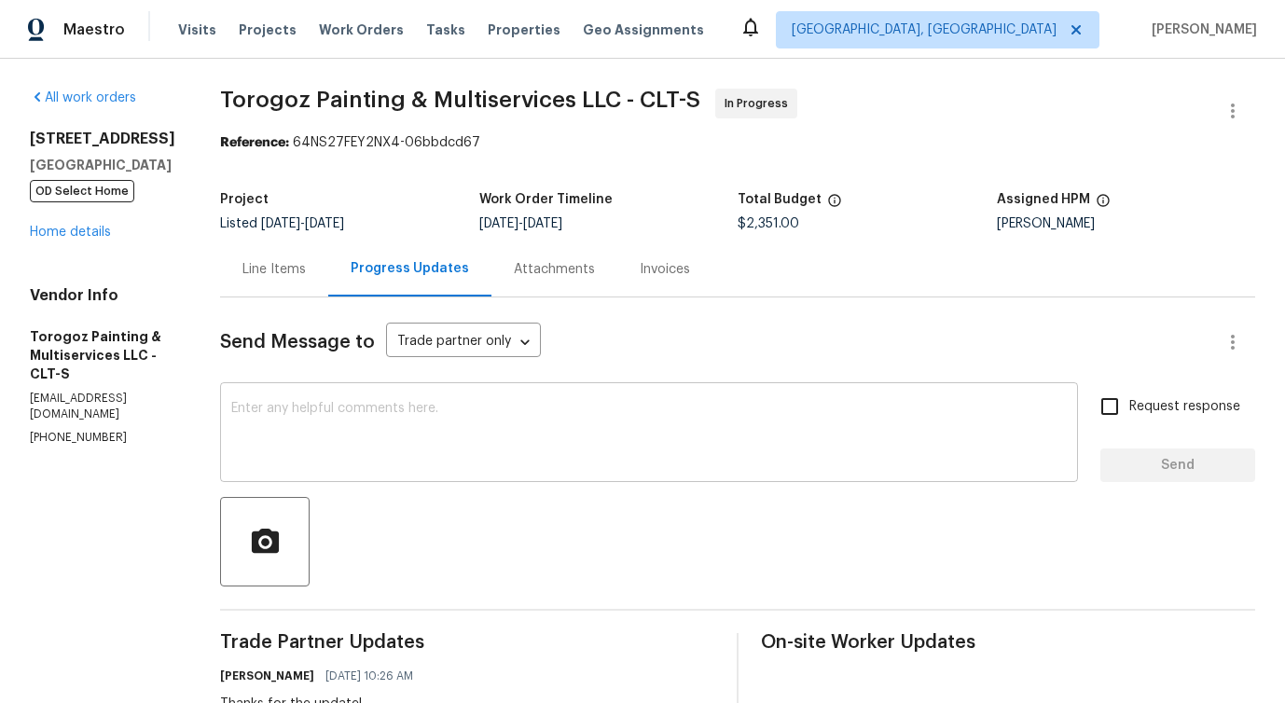
click at [414, 429] on textarea at bounding box center [649, 434] width 836 height 65
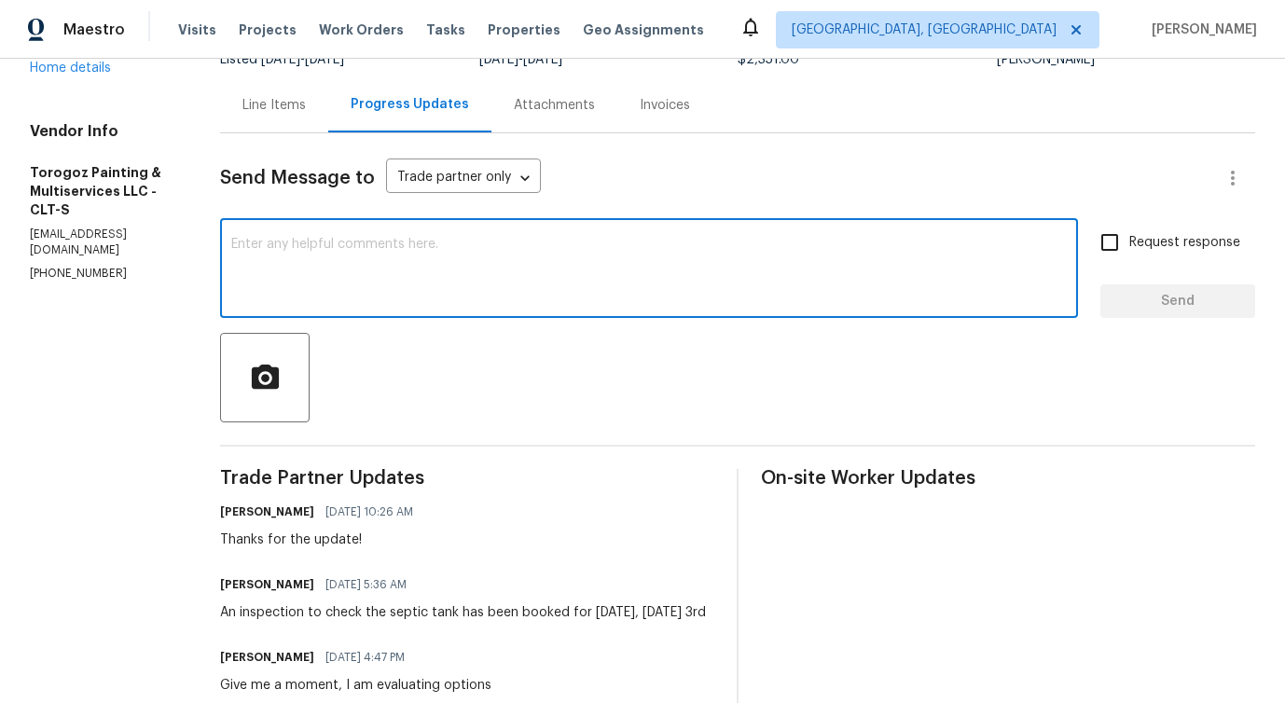
scroll to position [235, 0]
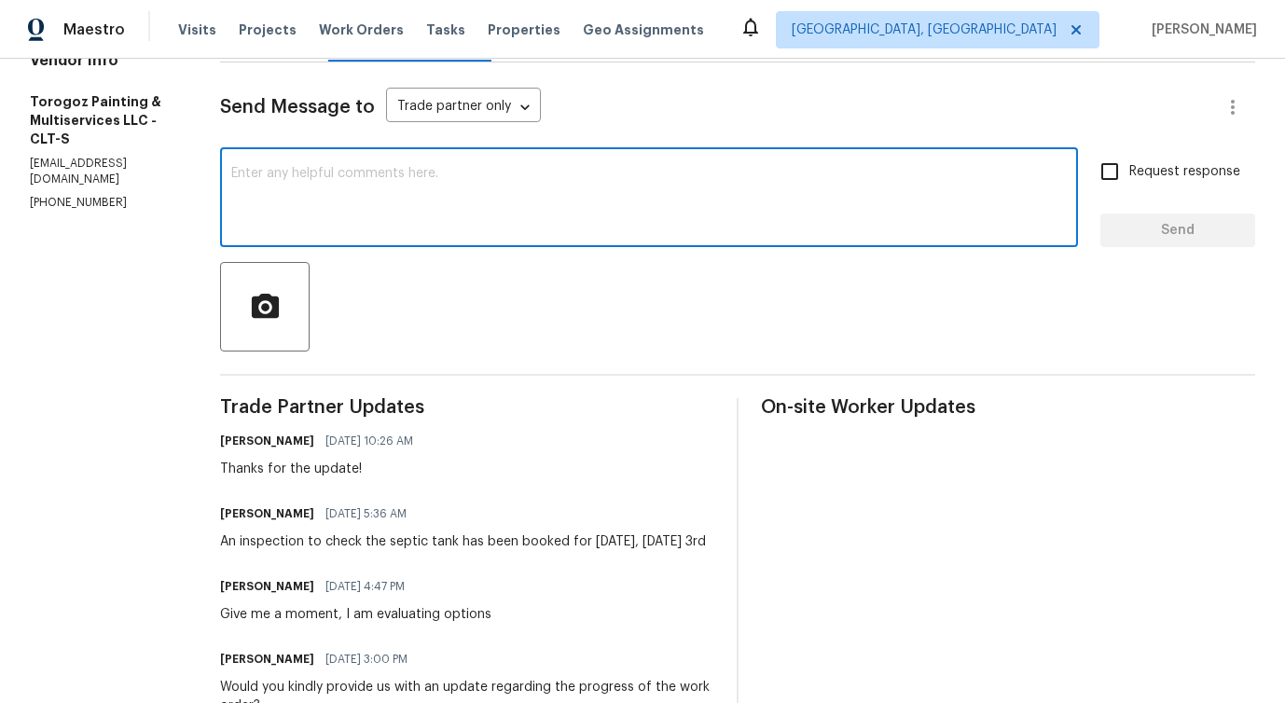
click at [766, 197] on textarea at bounding box center [649, 199] width 836 height 65
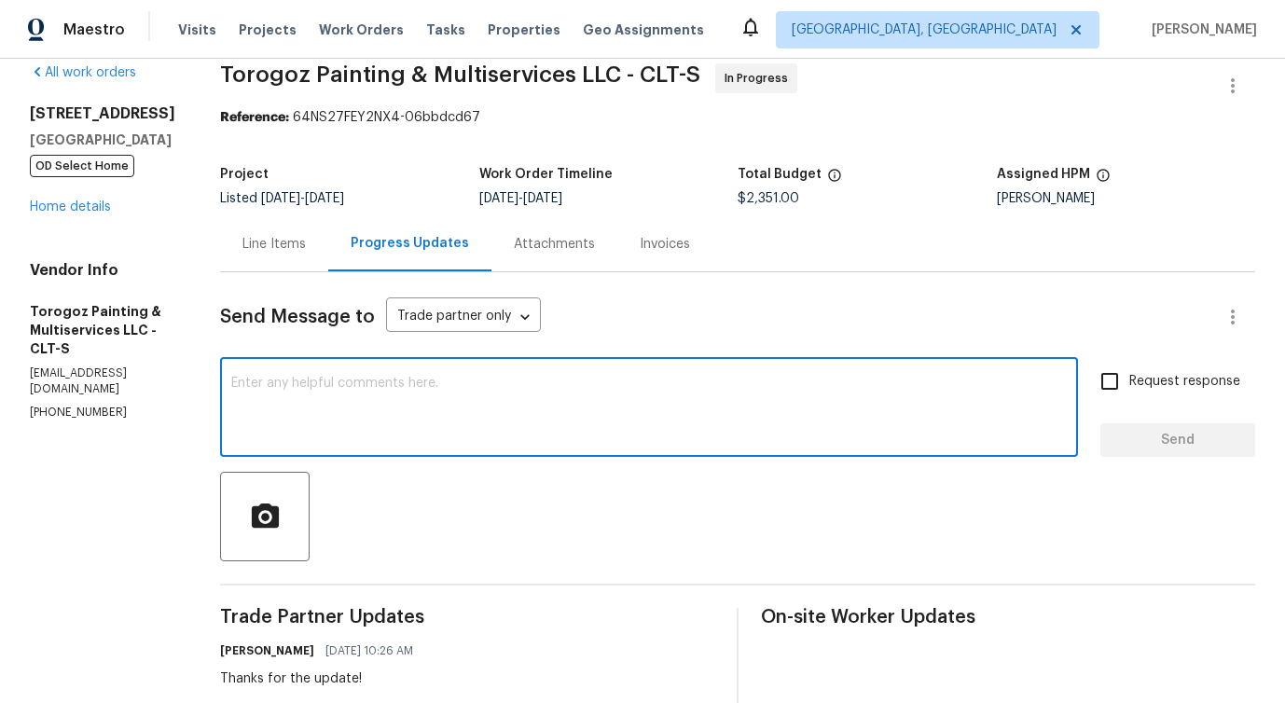
scroll to position [0, 0]
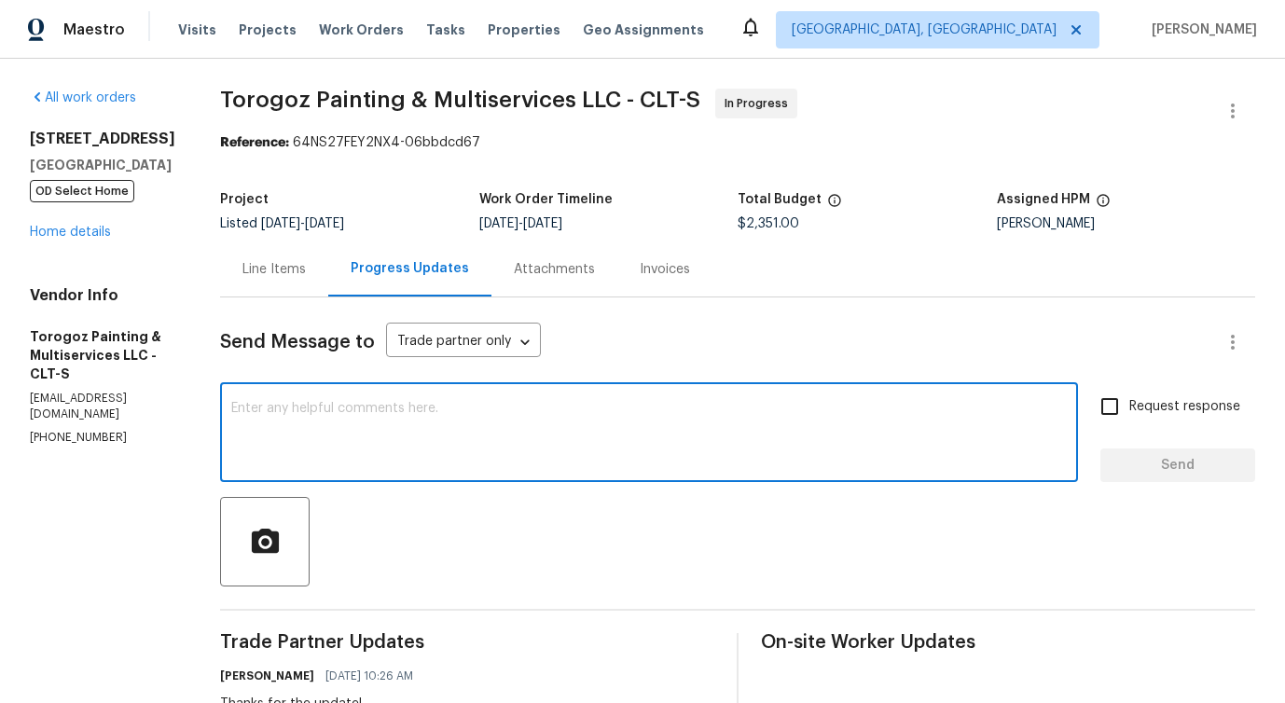
click at [605, 429] on textarea at bounding box center [649, 434] width 836 height 65
click at [530, 403] on textarea at bounding box center [649, 434] width 836 height 65
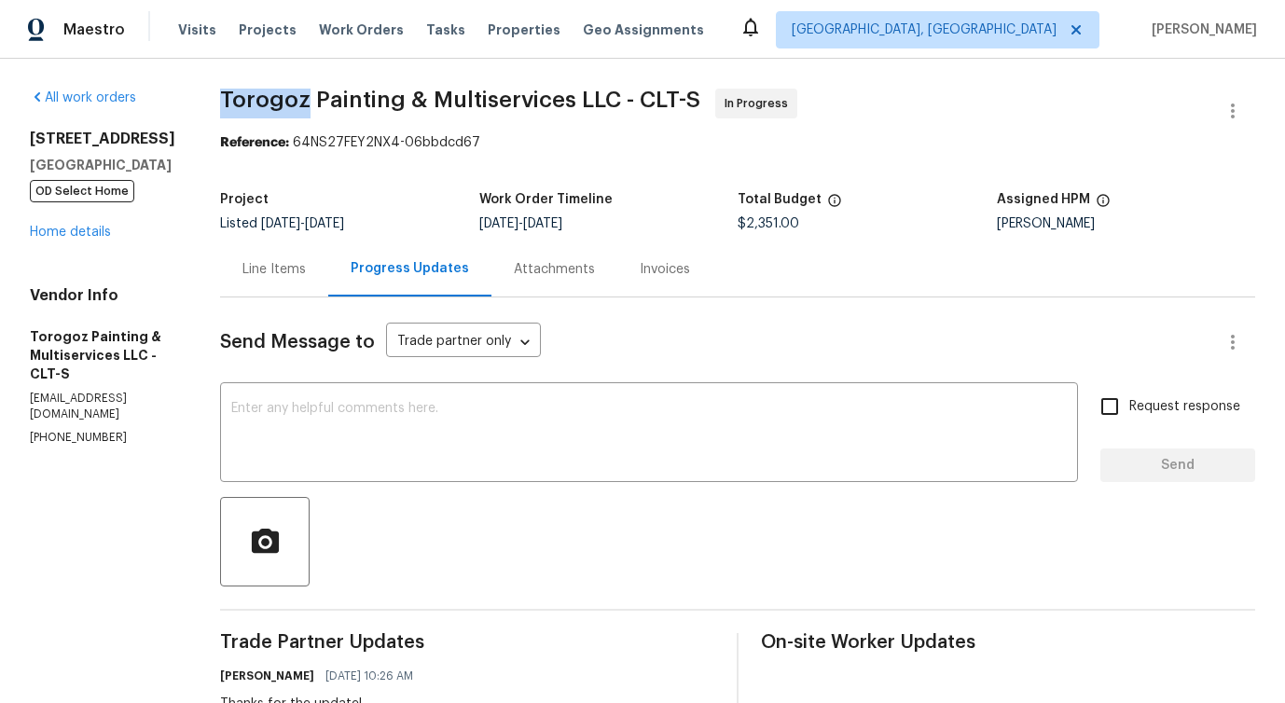
drag, startPoint x: 262, startPoint y: 98, endPoint x: 351, endPoint y: 106, distance: 89.0
drag, startPoint x: 355, startPoint y: 100, endPoint x: 439, endPoint y: 110, distance: 84.6
click at [439, 110] on span "Torogoz Painting & Multiservices LLC - CLT-S" at bounding box center [460, 100] width 480 height 22
click at [454, 104] on span "Torogoz Painting & Multiservices LLC - CLT-S" at bounding box center [460, 100] width 480 height 22
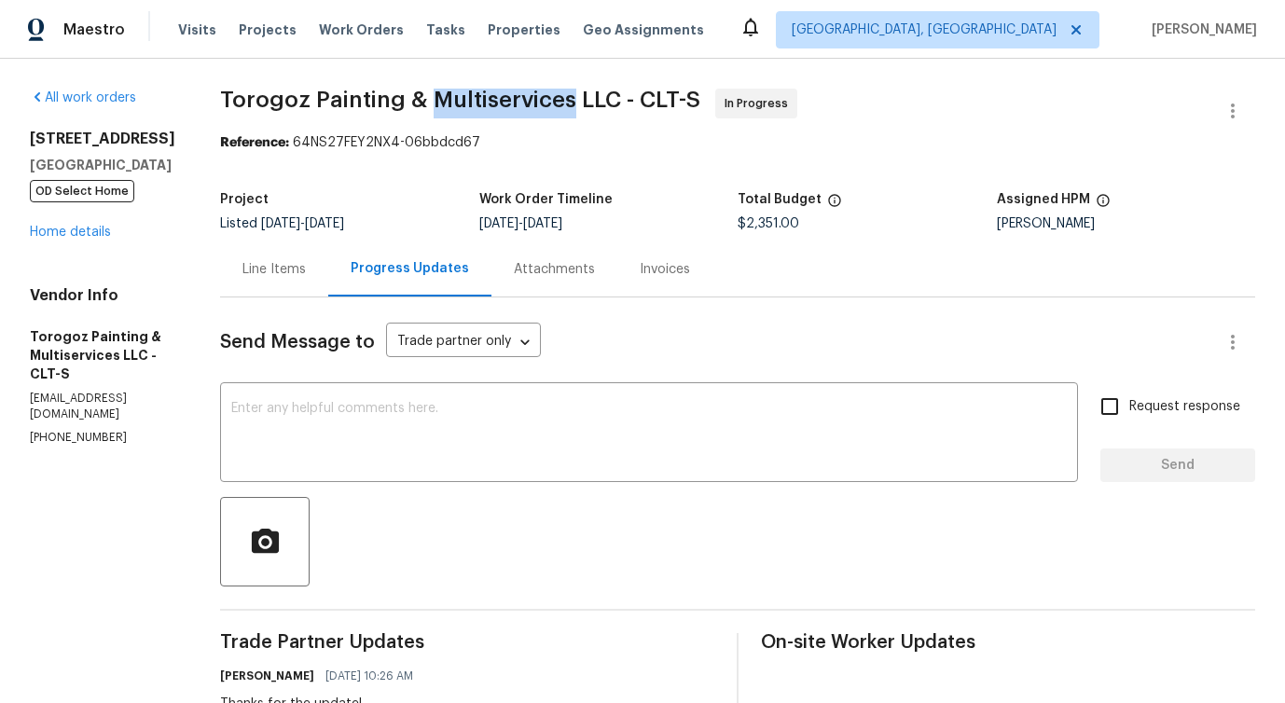
drag, startPoint x: 473, startPoint y: 102, endPoint x: 613, endPoint y: 103, distance: 139.9
click at [613, 103] on span "Torogoz Painting & Multiservices LLC - CLT-S" at bounding box center [460, 100] width 480 height 22
drag, startPoint x: 620, startPoint y: 95, endPoint x: 657, endPoint y: 93, distance: 36.4
click at [657, 93] on span "Torogoz Painting & Multiservices LLC - CLT-S" at bounding box center [460, 100] width 480 height 22
drag, startPoint x: 680, startPoint y: 94, endPoint x: 714, endPoint y: 94, distance: 34.5
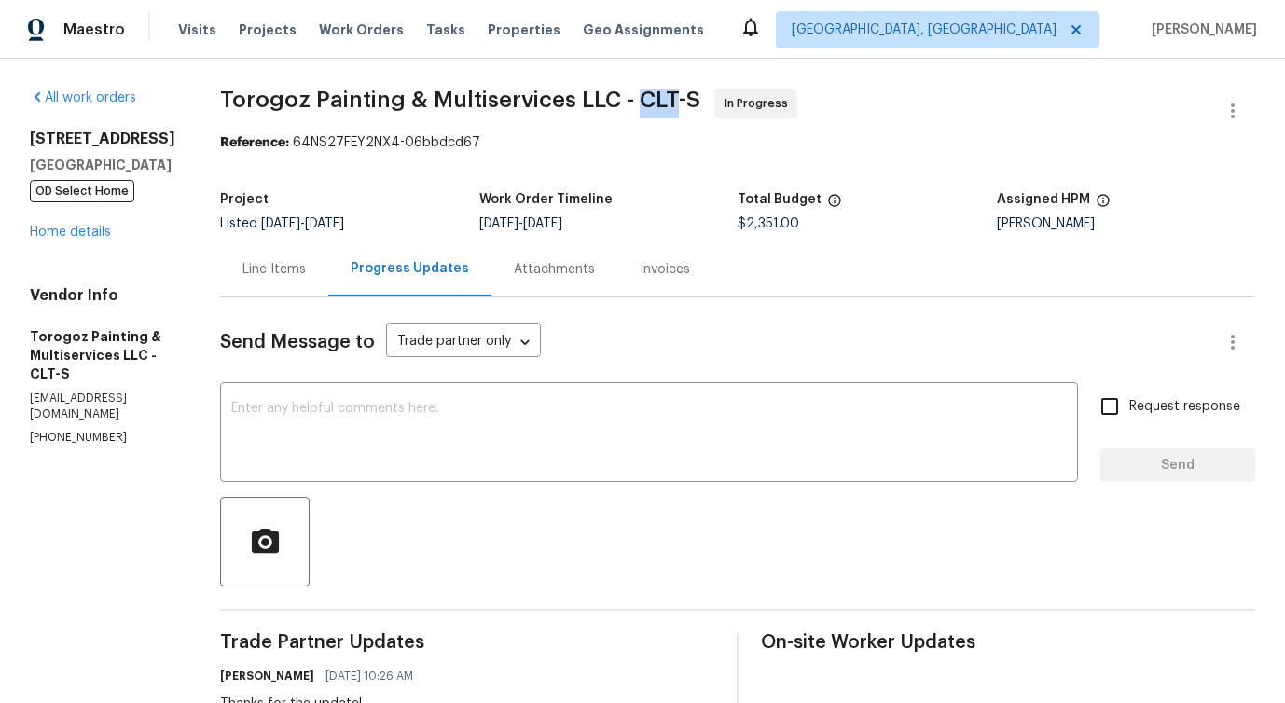
click at [700, 94] on span "Torogoz Painting & Multiservices LLC - CLT-S" at bounding box center [460, 100] width 480 height 22
drag, startPoint x: 726, startPoint y: 96, endPoint x: 739, endPoint y: 96, distance: 12.1
click at [739, 96] on span "Torogoz Painting & Multiservices LLC - CLT-S In Progress" at bounding box center [715, 111] width 990 height 45
drag, startPoint x: 264, startPoint y: 96, endPoint x: 349, endPoint y: 93, distance: 84.9
click at [349, 93] on span "Torogoz Painting & Multiservices LLC - CLT-S" at bounding box center [460, 100] width 480 height 22
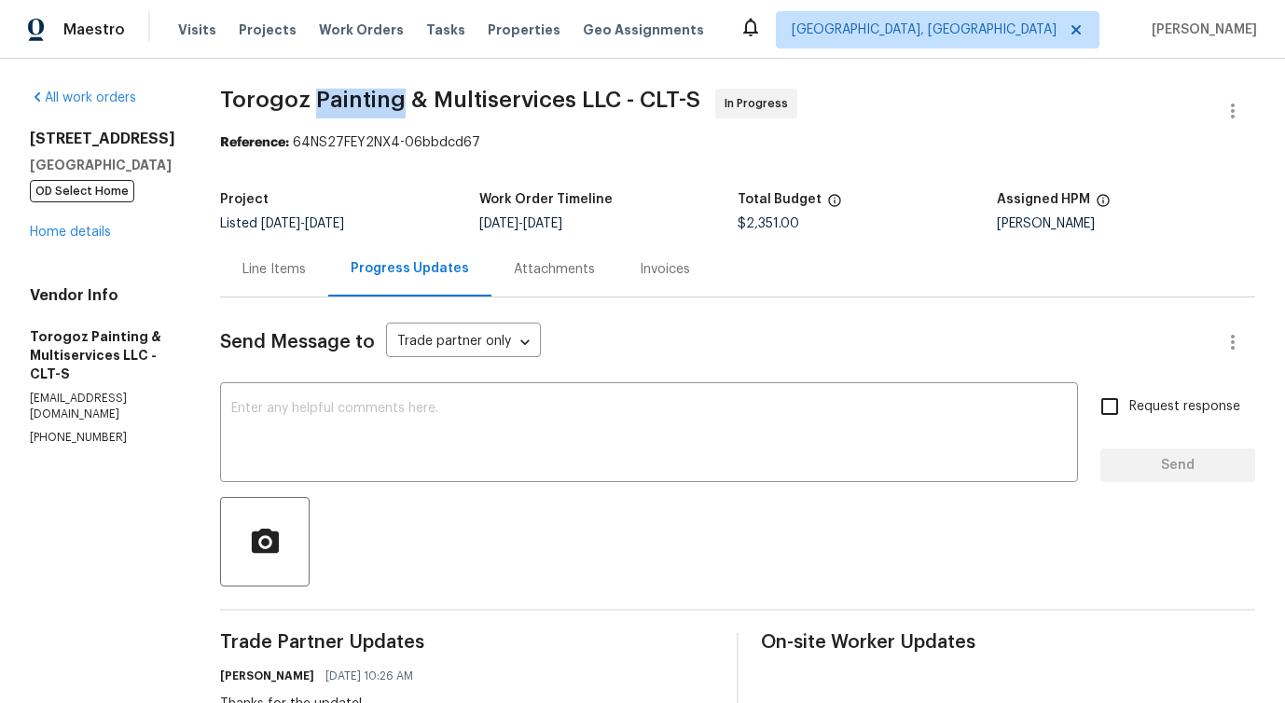
drag, startPoint x: 357, startPoint y: 93, endPoint x: 444, endPoint y: 96, distance: 86.8
click at [444, 96] on span "Torogoz Painting & Multiservices LLC - CLT-S" at bounding box center [460, 100] width 480 height 22
drag, startPoint x: 474, startPoint y: 92, endPoint x: 606, endPoint y: 91, distance: 132.4
click at [606, 91] on span "Torogoz Painting & Multiservices LLC - CLT-S" at bounding box center [460, 100] width 480 height 22
click at [301, 104] on span "Torogoz Painting & Multiservices LLC - CLT-S" at bounding box center [460, 100] width 480 height 22
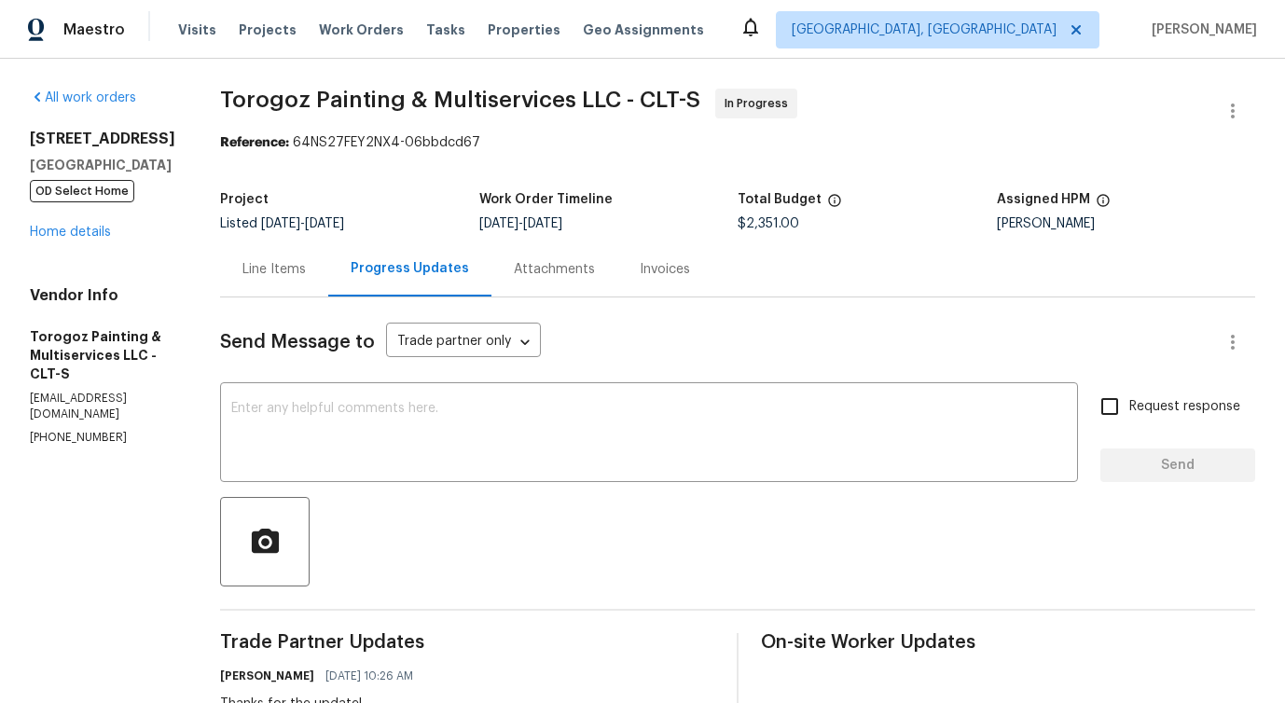
click at [301, 104] on span "Torogoz Painting & Multiservices LLC - CLT-S" at bounding box center [460, 100] width 480 height 22
click at [376, 103] on span "Torogoz Painting & Multiservices LLC - CLT-S" at bounding box center [460, 100] width 480 height 22
click at [493, 99] on span "Torogoz Painting & Multiservices LLC - CLT-S" at bounding box center [460, 100] width 480 height 22
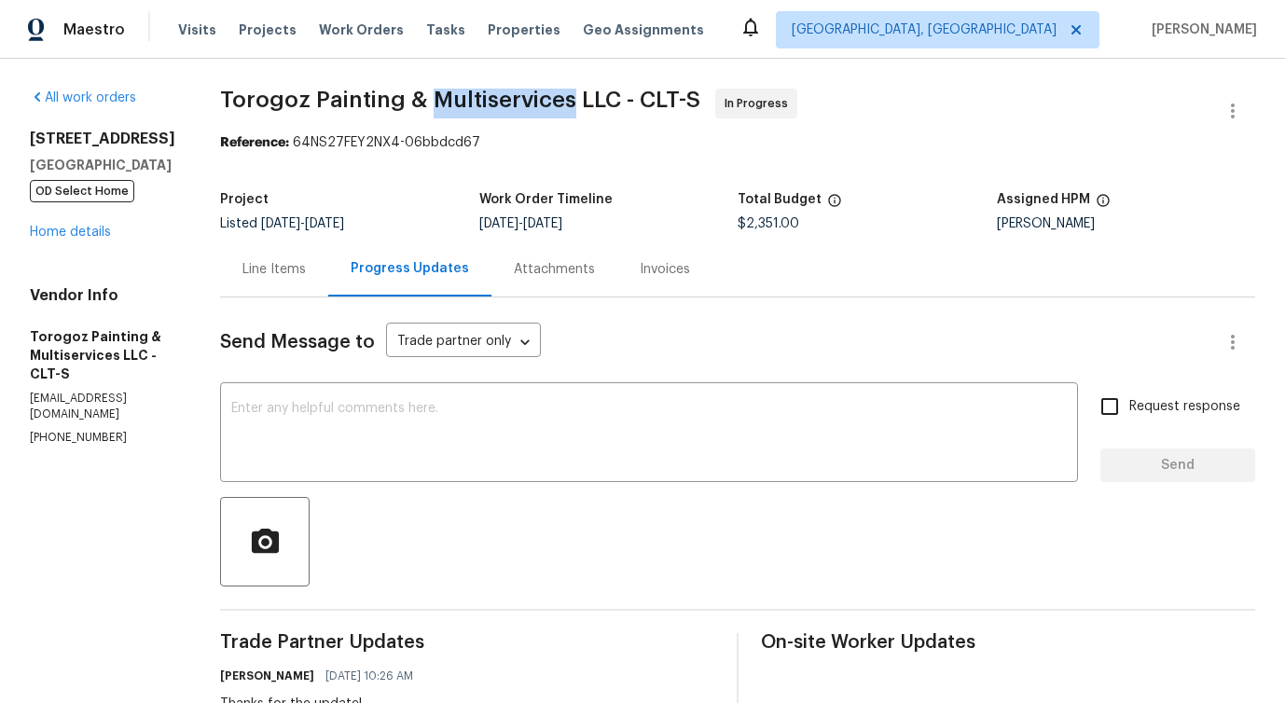
click at [618, 93] on span "Torogoz Painting & Multiservices LLC - CLT-S" at bounding box center [460, 100] width 480 height 22
drag, startPoint x: 615, startPoint y: 95, endPoint x: 658, endPoint y: 95, distance: 42.9
click at [658, 95] on span "Torogoz Painting & Multiservices LLC - CLT-S" at bounding box center [460, 100] width 480 height 22
drag, startPoint x: 677, startPoint y: 99, endPoint x: 694, endPoint y: 99, distance: 16.8
click at [688, 99] on span "Torogoz Painting & Multiservices LLC - CLT-S" at bounding box center [460, 100] width 480 height 22
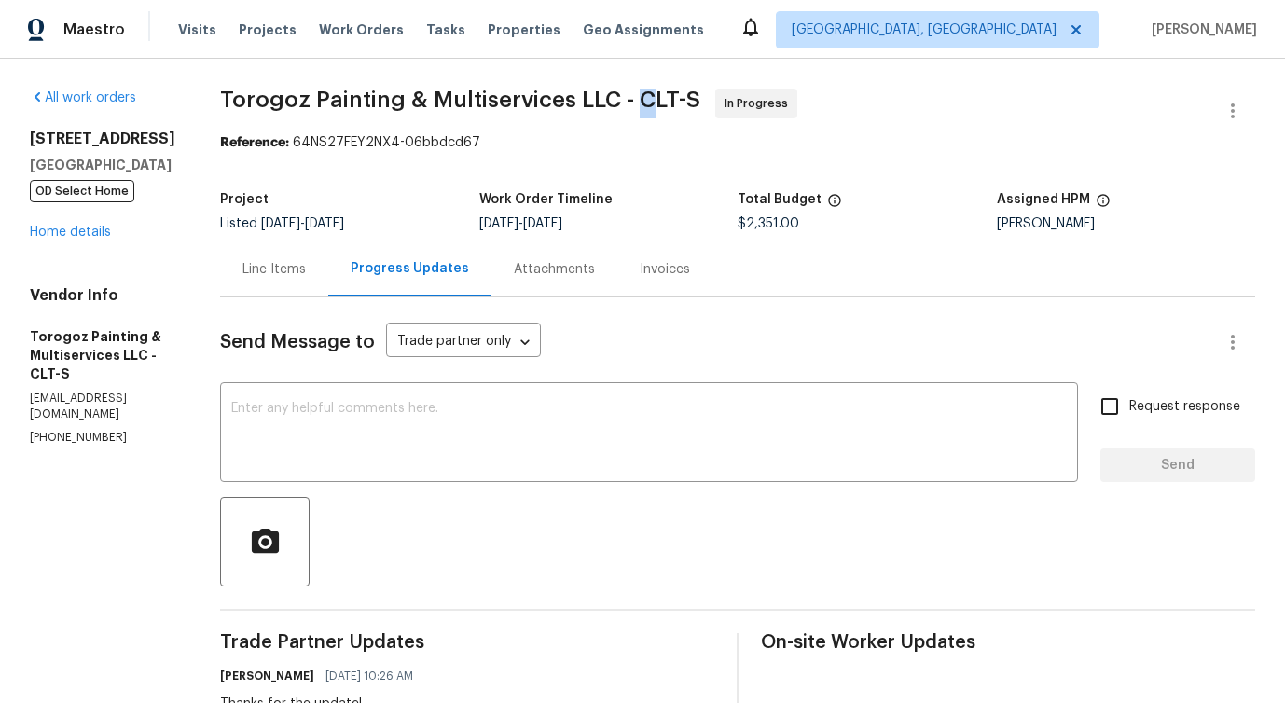
click at [698, 97] on span "Torogoz Painting & Multiservices LLC - CLT-S" at bounding box center [460, 100] width 480 height 22
drag, startPoint x: 682, startPoint y: 95, endPoint x: 712, endPoint y: 90, distance: 31.3
click at [700, 90] on span "Torogoz Painting & Multiservices LLC - CLT-S" at bounding box center [460, 100] width 480 height 22
click at [411, 414] on textarea at bounding box center [649, 434] width 836 height 65
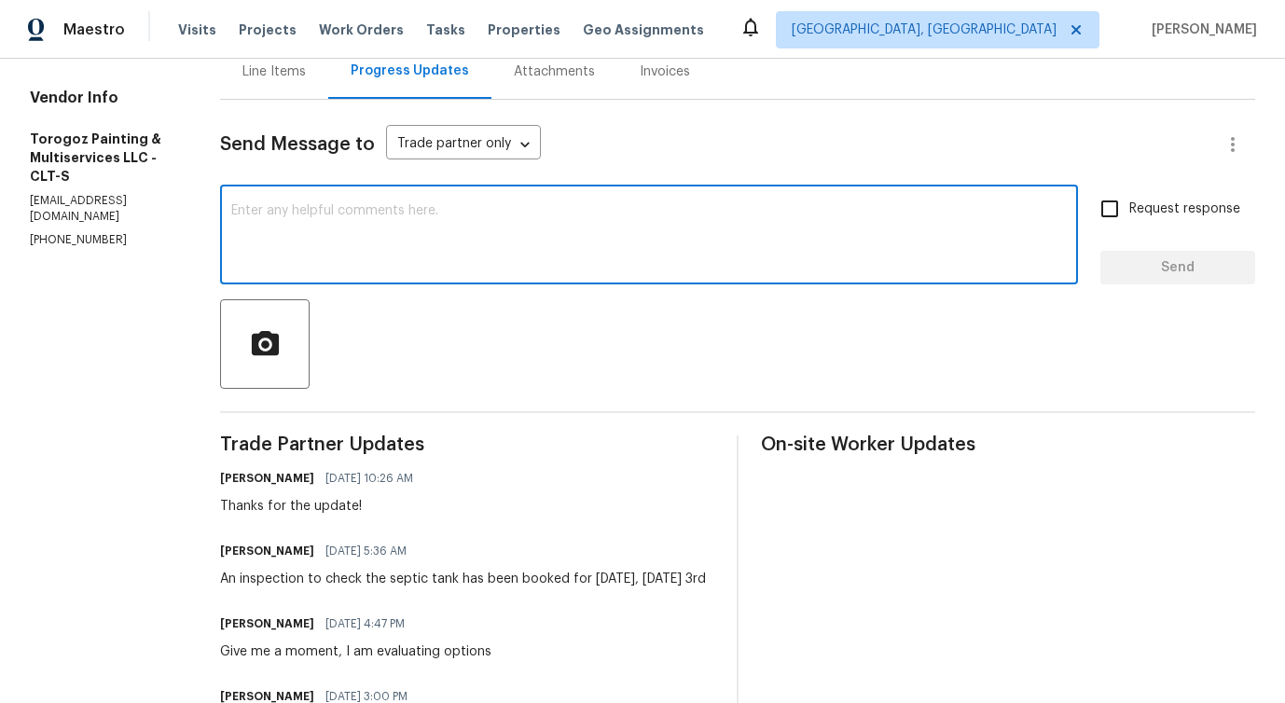
scroll to position [205, 0]
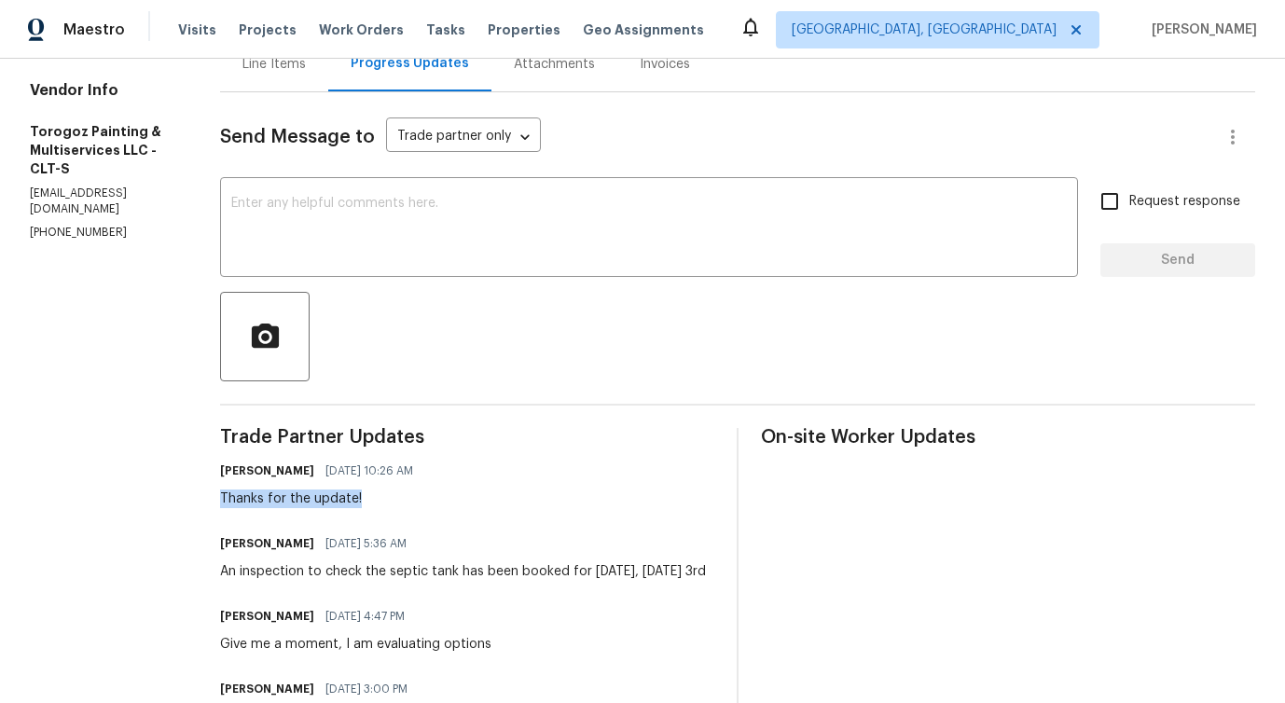
drag, startPoint x: 266, startPoint y: 499, endPoint x: 449, endPoint y: 503, distance: 182.8
click at [424, 503] on div "Thanks for the update!" at bounding box center [322, 499] width 204 height 19
drag, startPoint x: 264, startPoint y: 571, endPoint x: 406, endPoint y: 570, distance: 141.8
click at [406, 570] on div "An inspection to check the septic tank has been booked for [DATE], [DATE] 3rd" at bounding box center [463, 571] width 486 height 19
drag, startPoint x: 408, startPoint y: 571, endPoint x: 467, endPoint y: 568, distance: 59.7
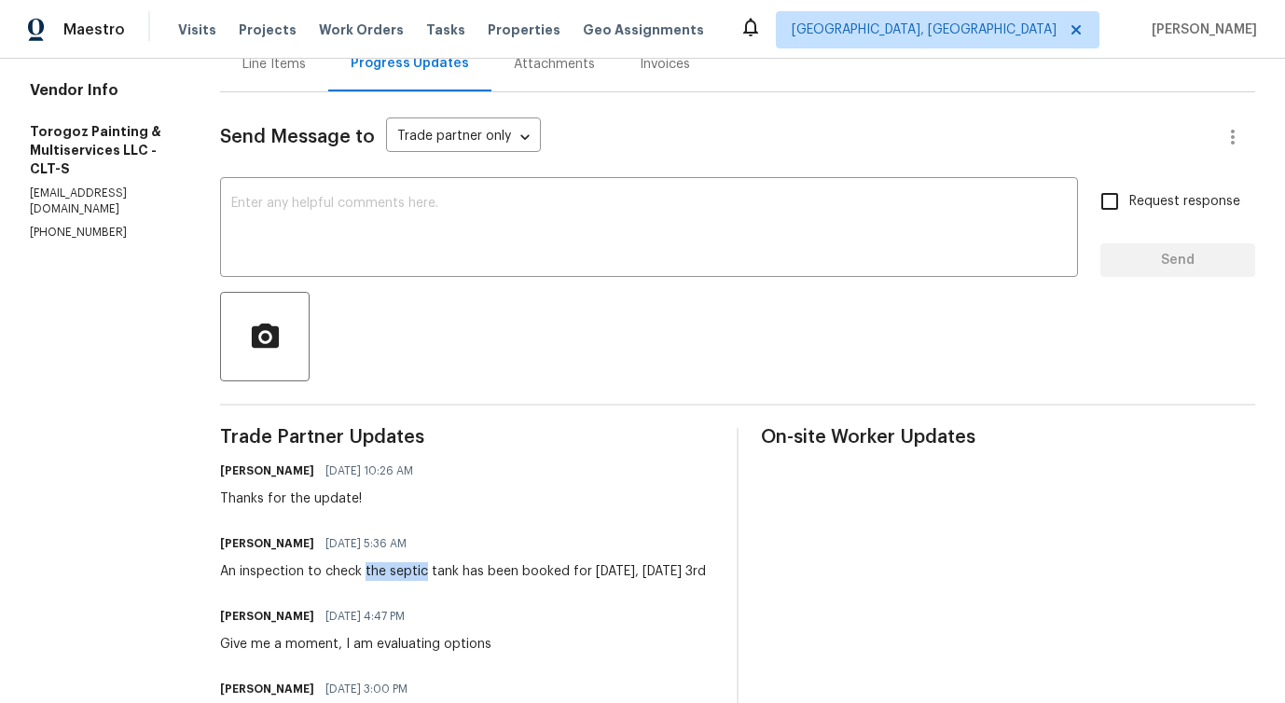
click at [467, 568] on div "An inspection to check the septic tank has been booked for [DATE], [DATE] 3rd" at bounding box center [463, 571] width 486 height 19
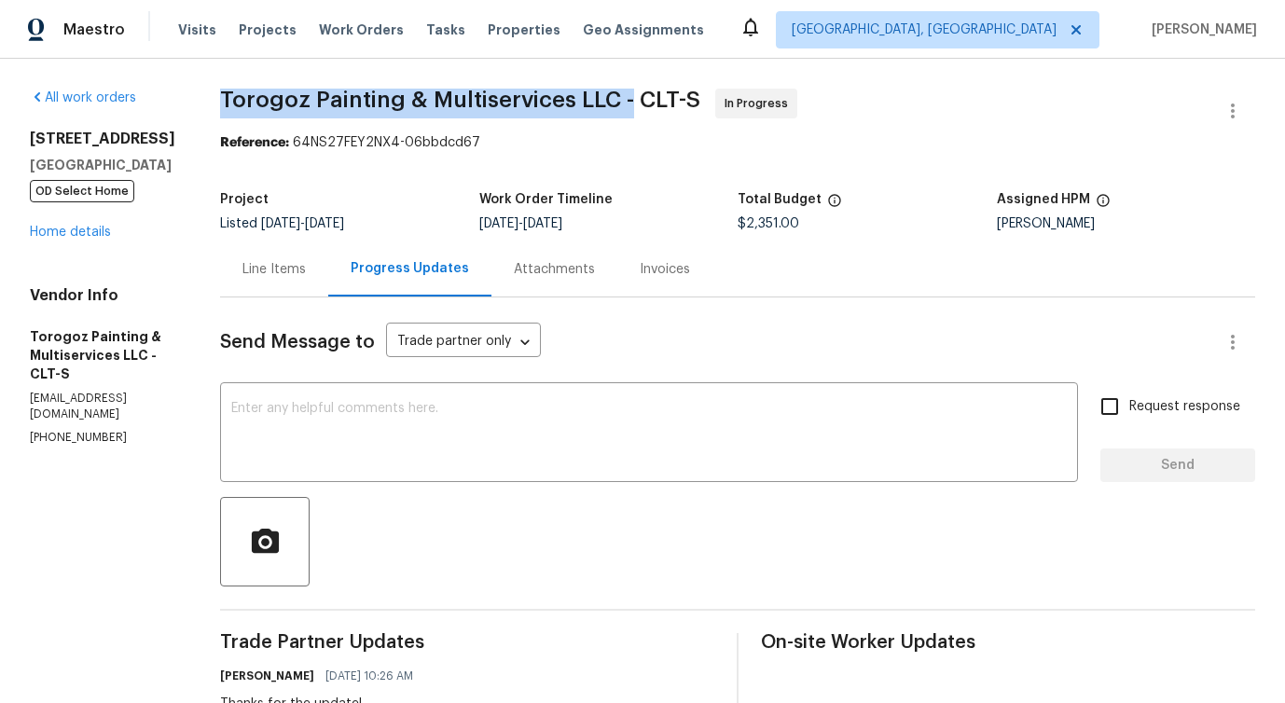
drag, startPoint x: 258, startPoint y: 88, endPoint x: 672, endPoint y: 96, distance: 414.1
copy span "Torogoz Painting & Multiservices LLC -"
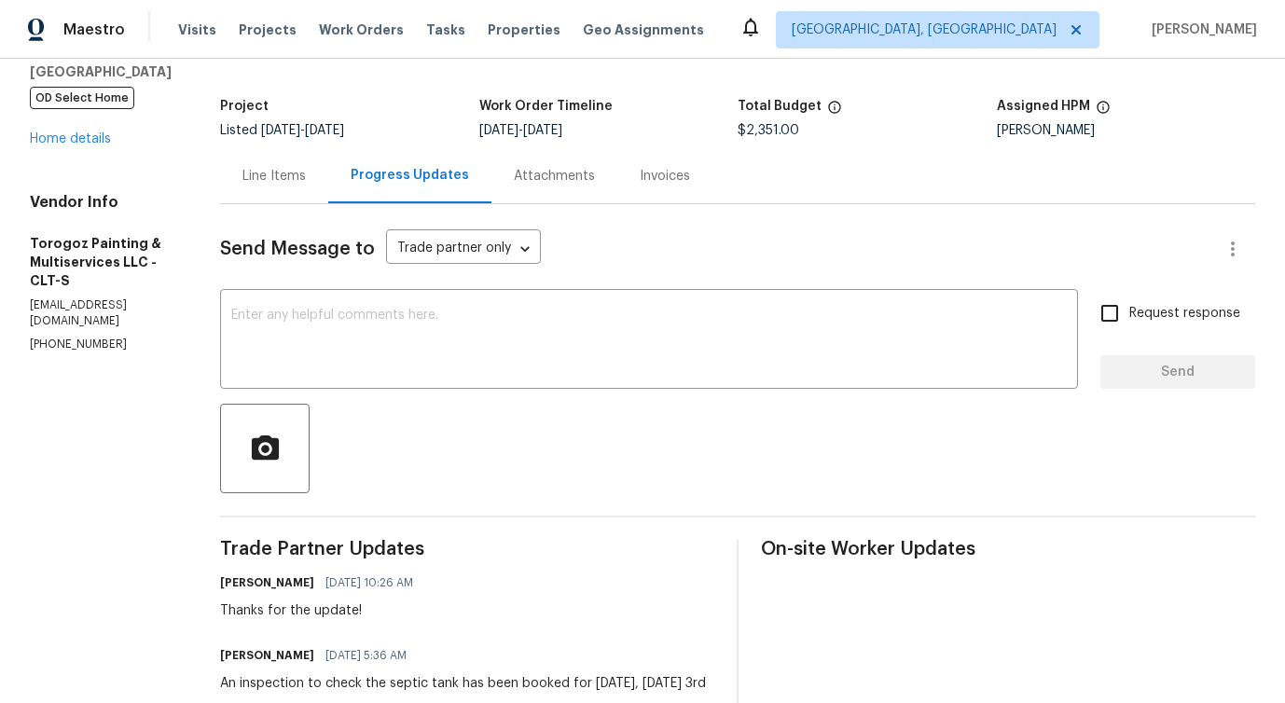
scroll to position [101, 0]
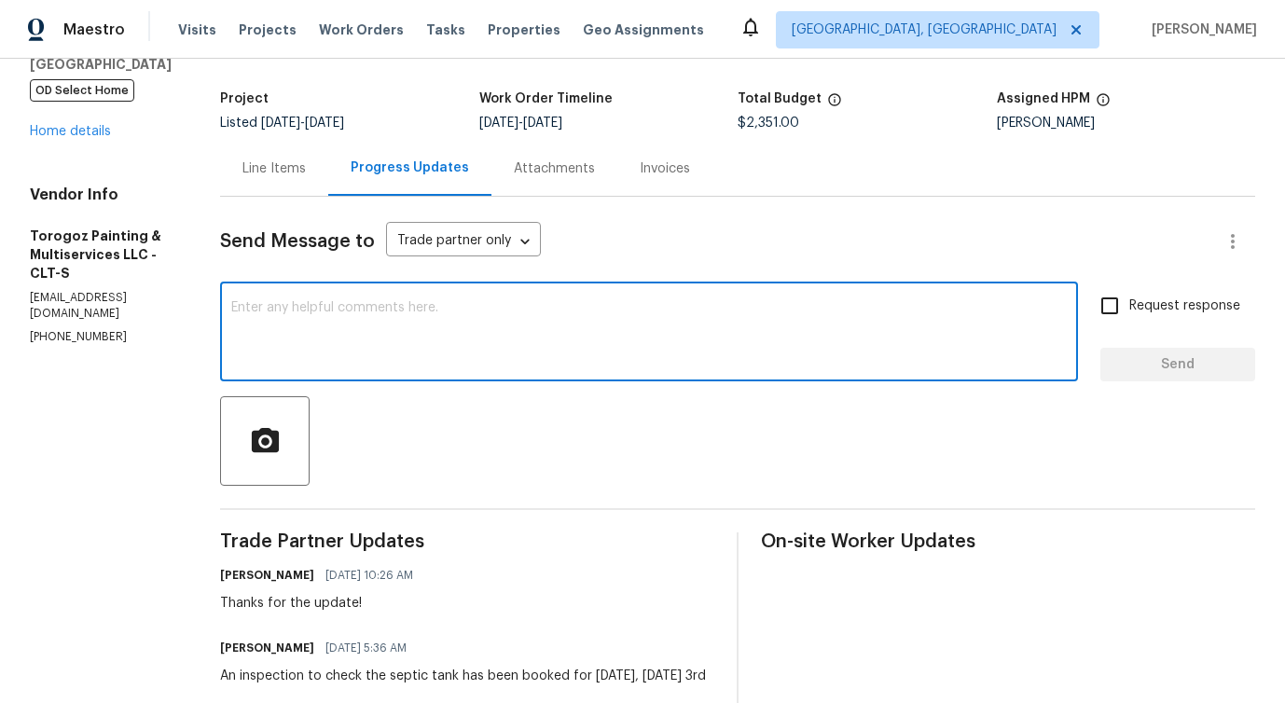
click at [394, 347] on textarea at bounding box center [649, 333] width 836 height 65
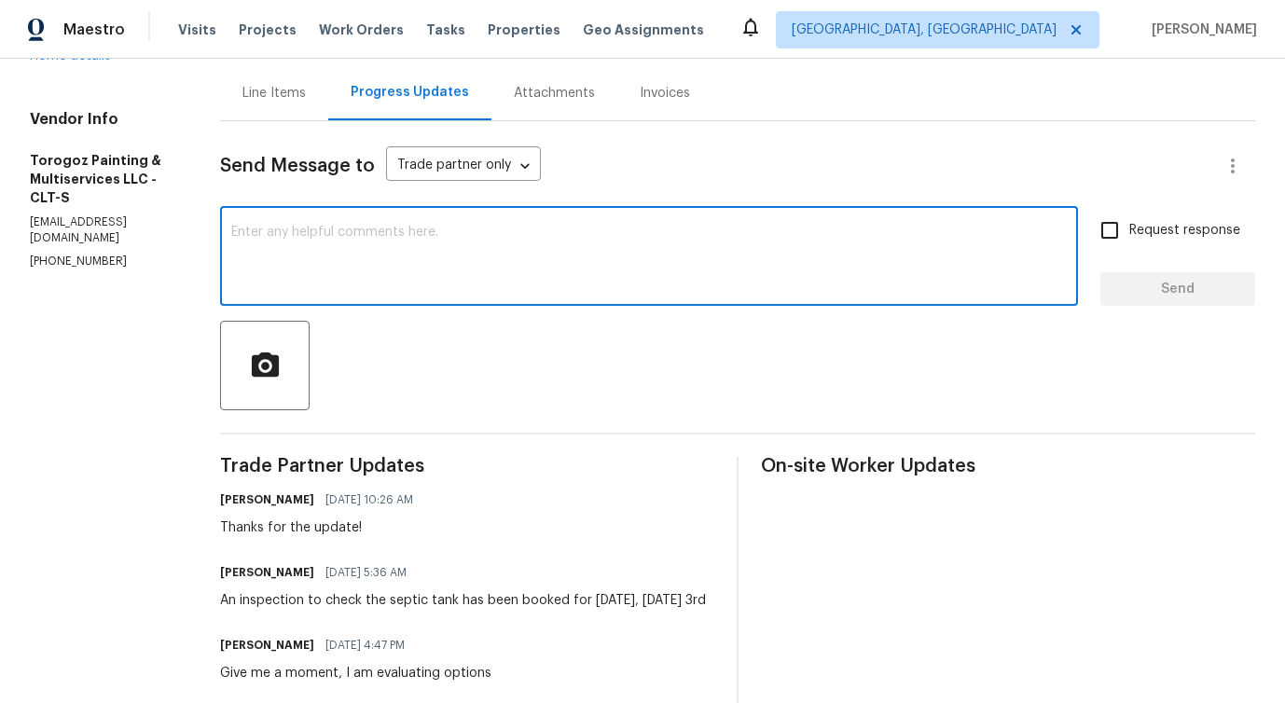
scroll to position [174, 0]
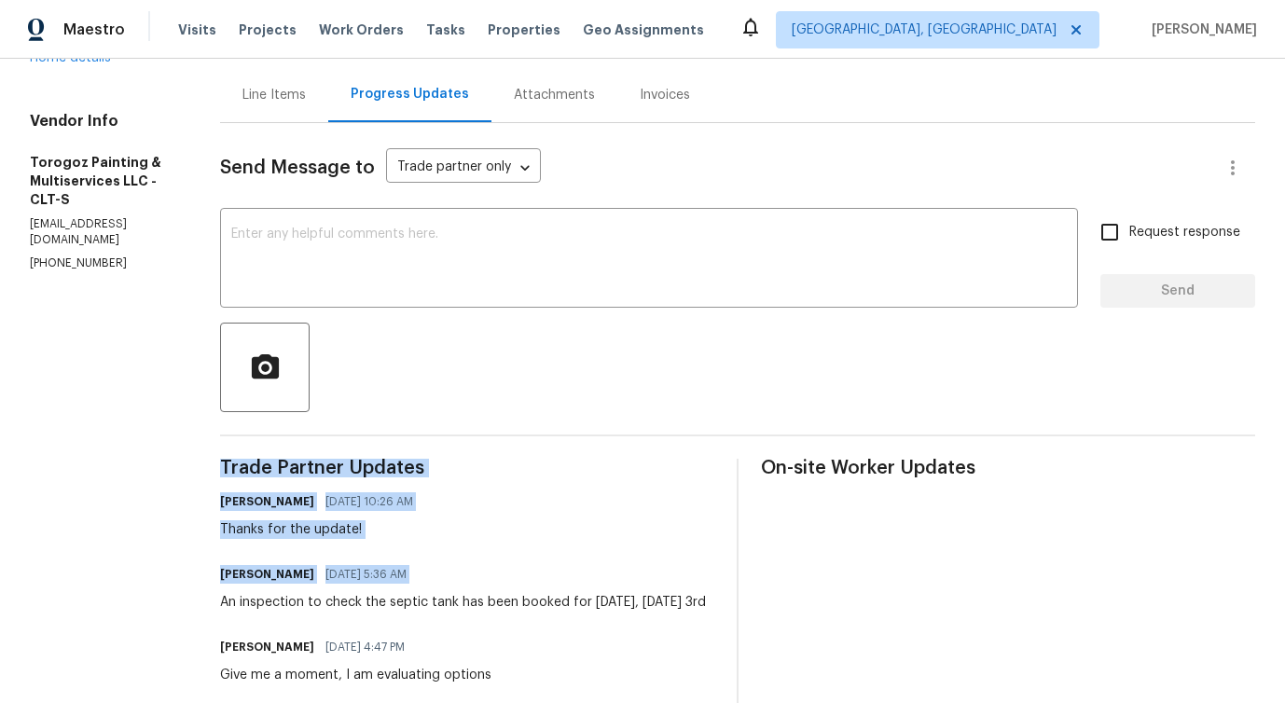
drag, startPoint x: 266, startPoint y: 602, endPoint x: 754, endPoint y: 598, distance: 487.7
click at [648, 588] on div "[PERSON_NAME] [DATE] 5:36 AM An inspection to check the septic tank has been bo…" at bounding box center [463, 586] width 486 height 50
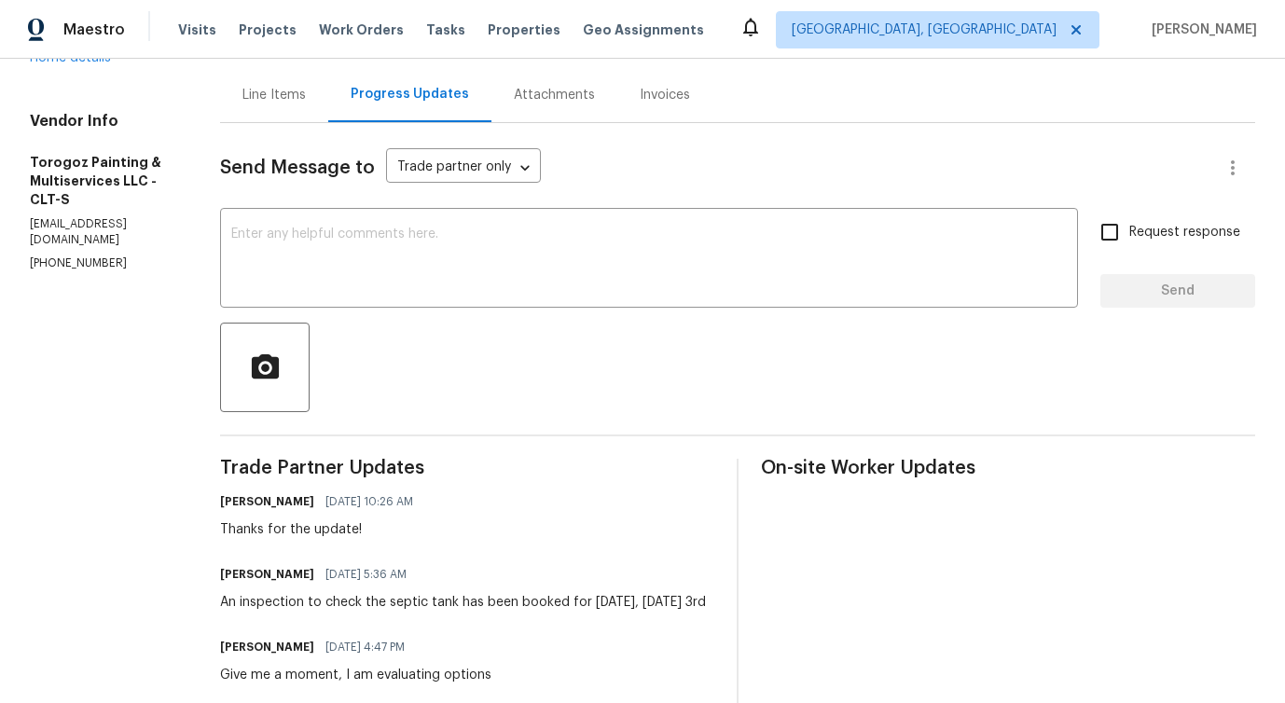
click at [648, 588] on div "Ricardo Arturo 10/03/2025 5:36 AM An inspection to check the septic tank has be…" at bounding box center [463, 586] width 486 height 50
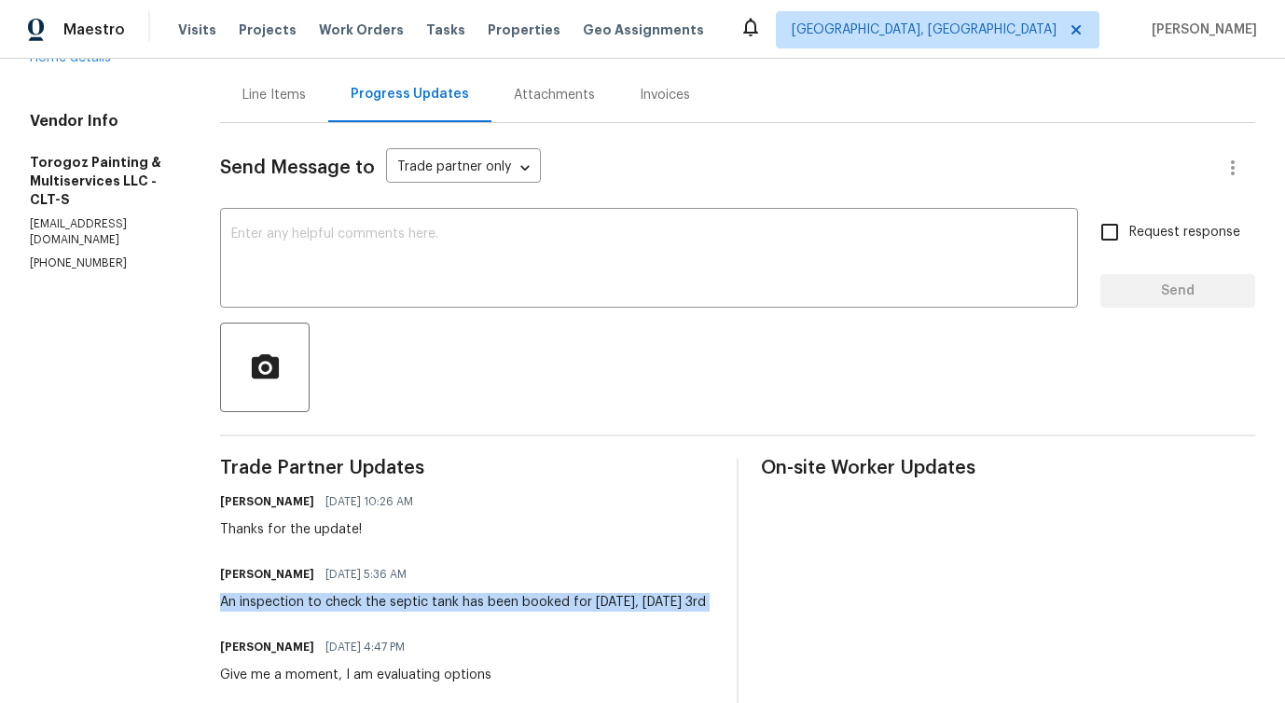
click at [648, 588] on div "Ricardo Arturo 10/03/2025 5:36 AM An inspection to check the septic tank has be…" at bounding box center [463, 586] width 486 height 50
click at [407, 256] on textarea at bounding box center [649, 260] width 836 height 65
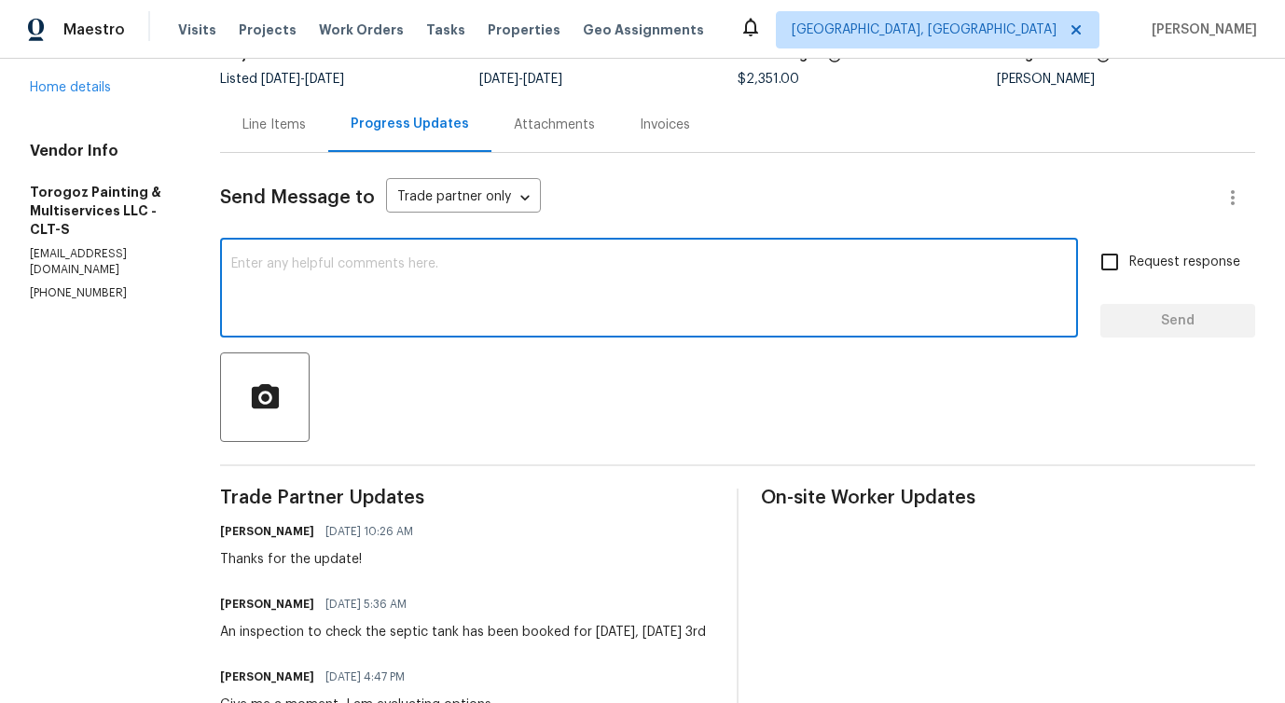
scroll to position [128, 0]
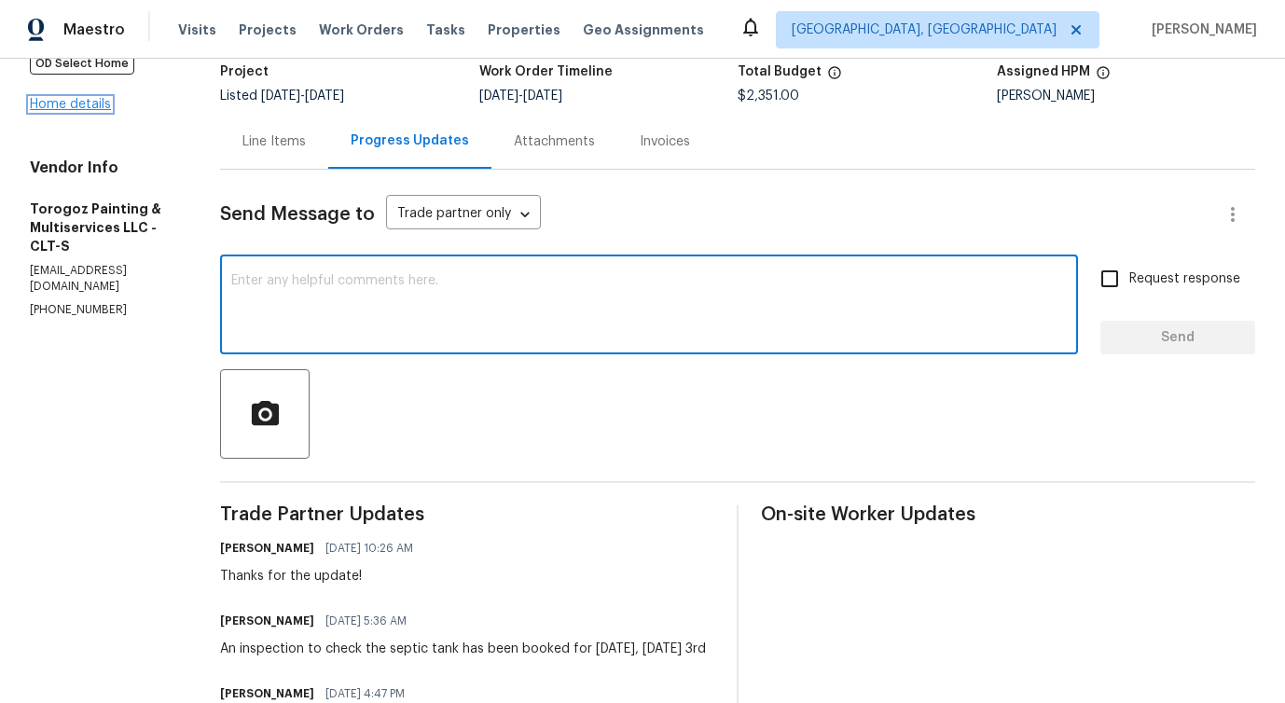
click at [77, 102] on link "Home details" at bounding box center [70, 104] width 81 height 13
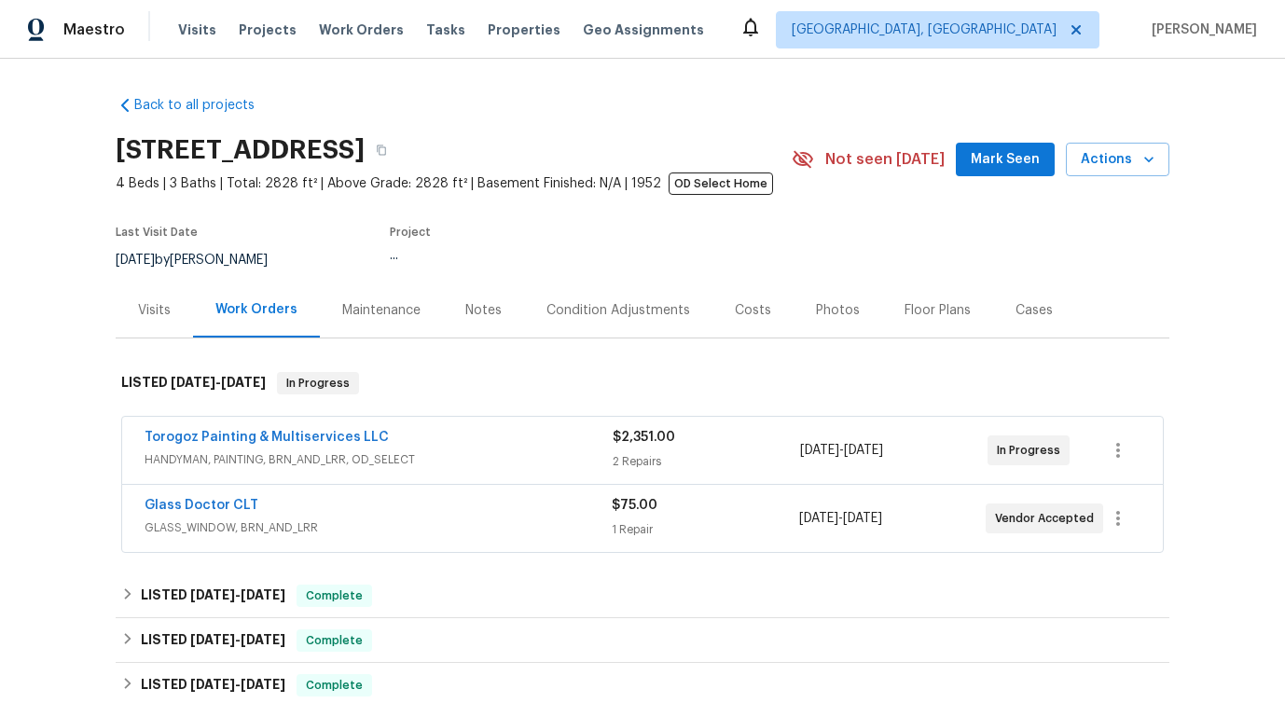
scroll to position [93, 0]
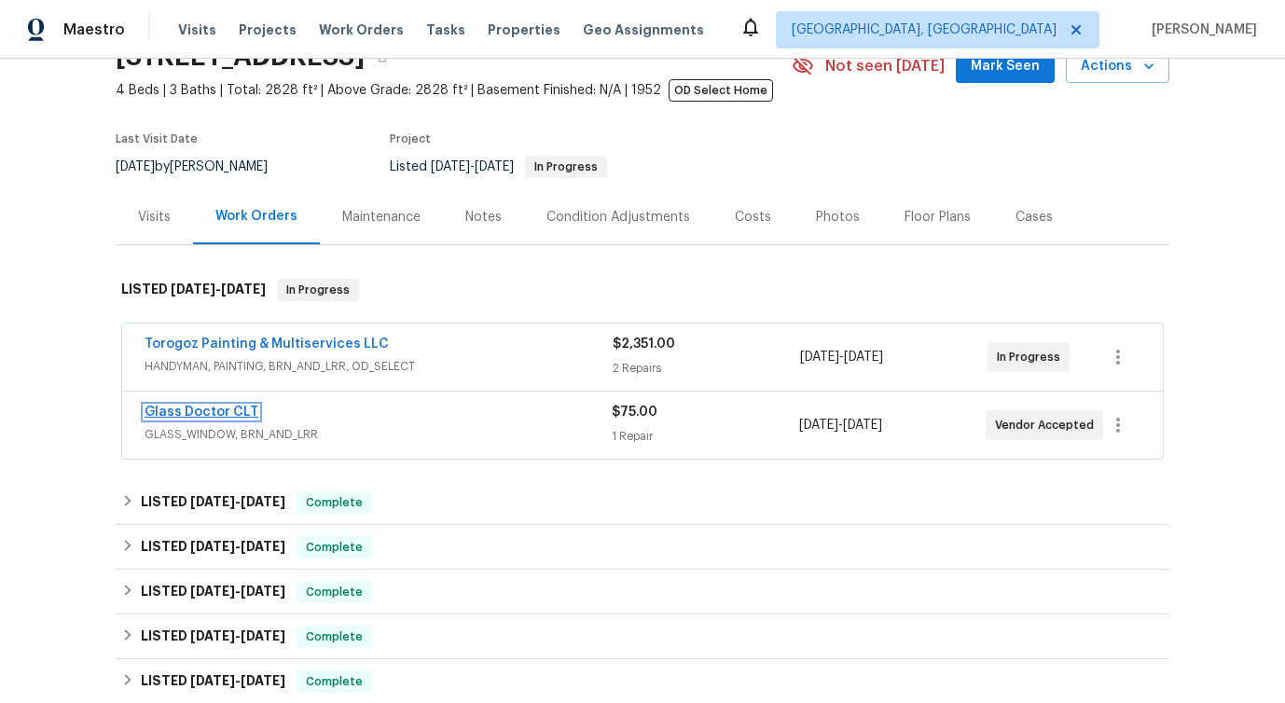
click at [170, 416] on link "Glass Doctor CLT" at bounding box center [202, 412] width 114 height 13
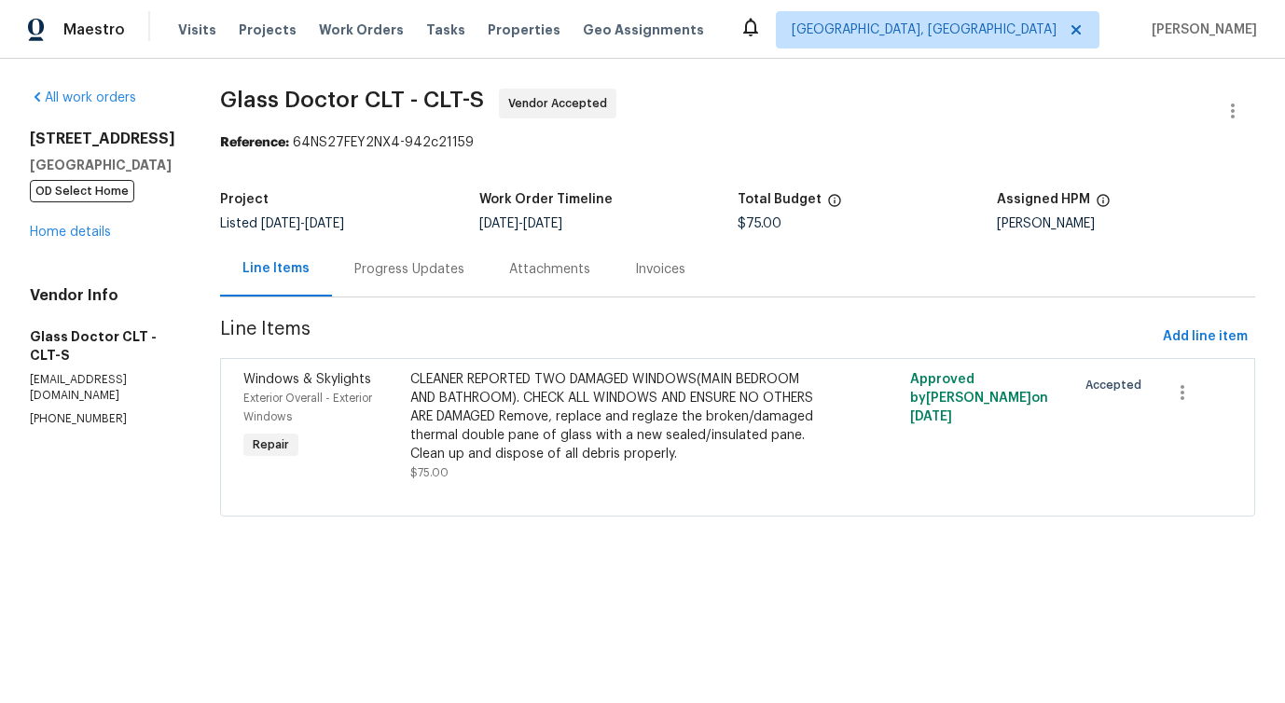
click at [443, 282] on div "Progress Updates" at bounding box center [409, 269] width 155 height 55
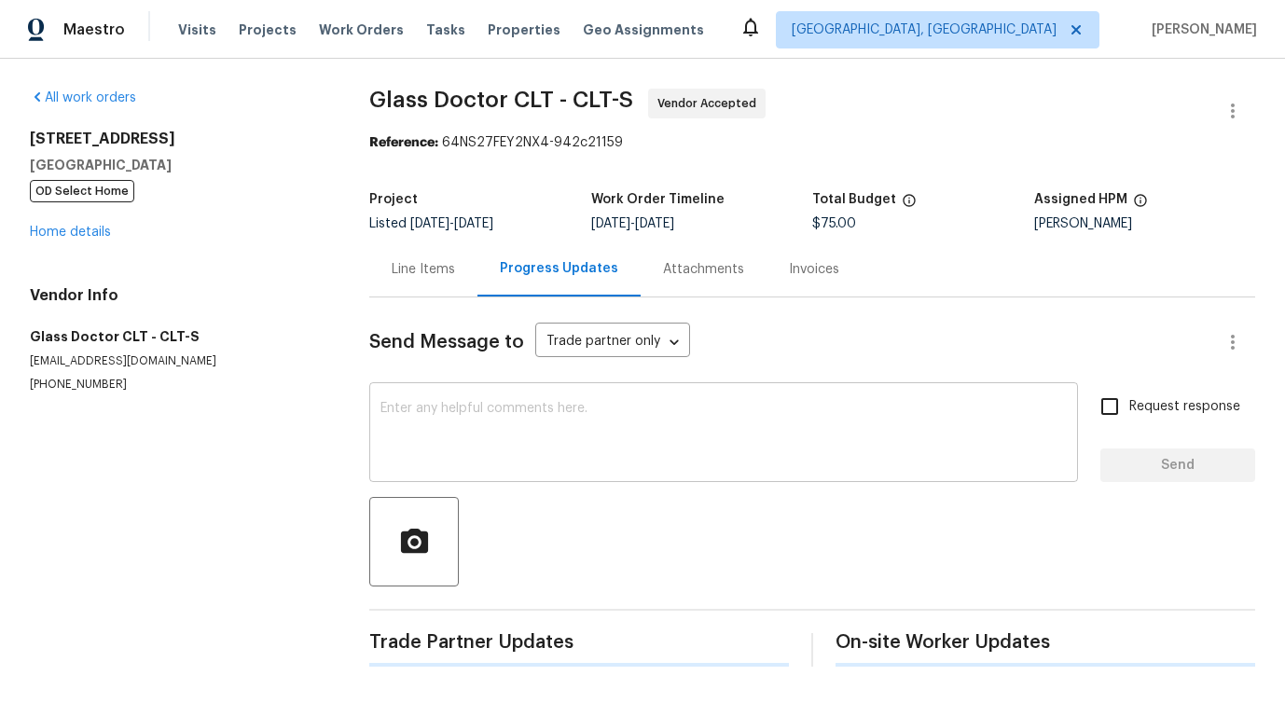
click at [475, 451] on textarea at bounding box center [723, 434] width 686 height 65
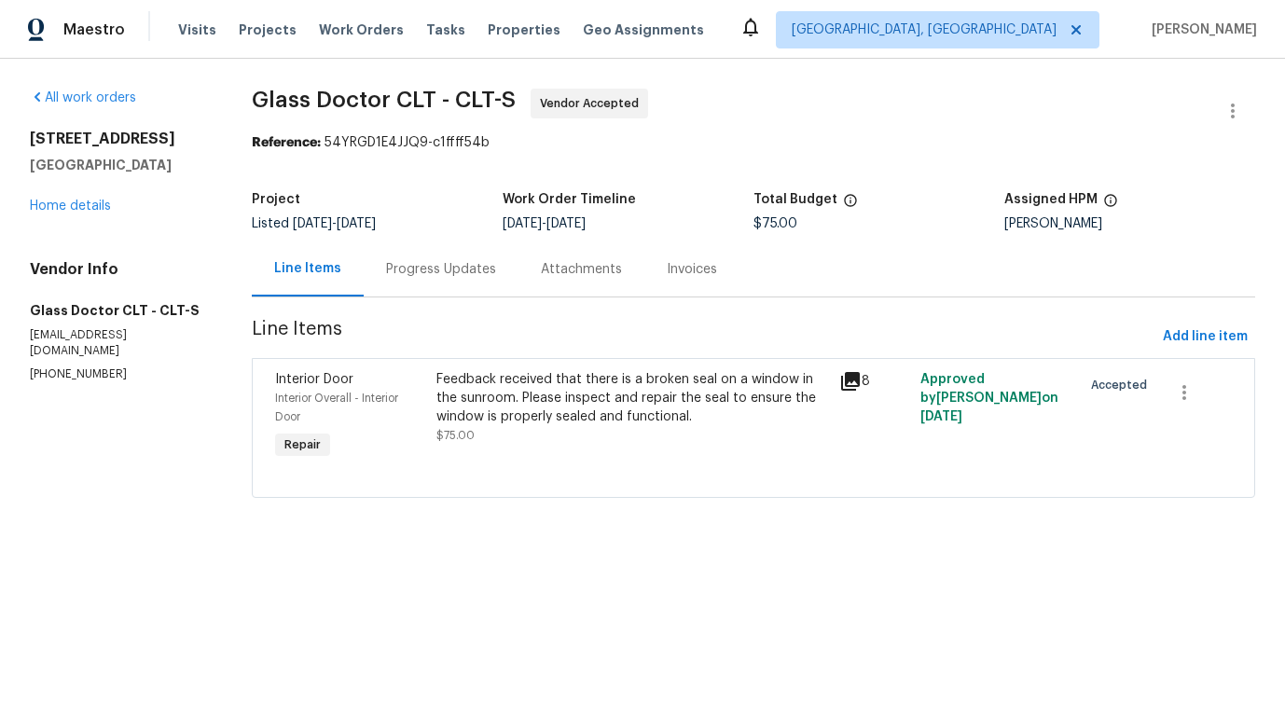
click at [474, 277] on div "Progress Updates" at bounding box center [441, 269] width 110 height 19
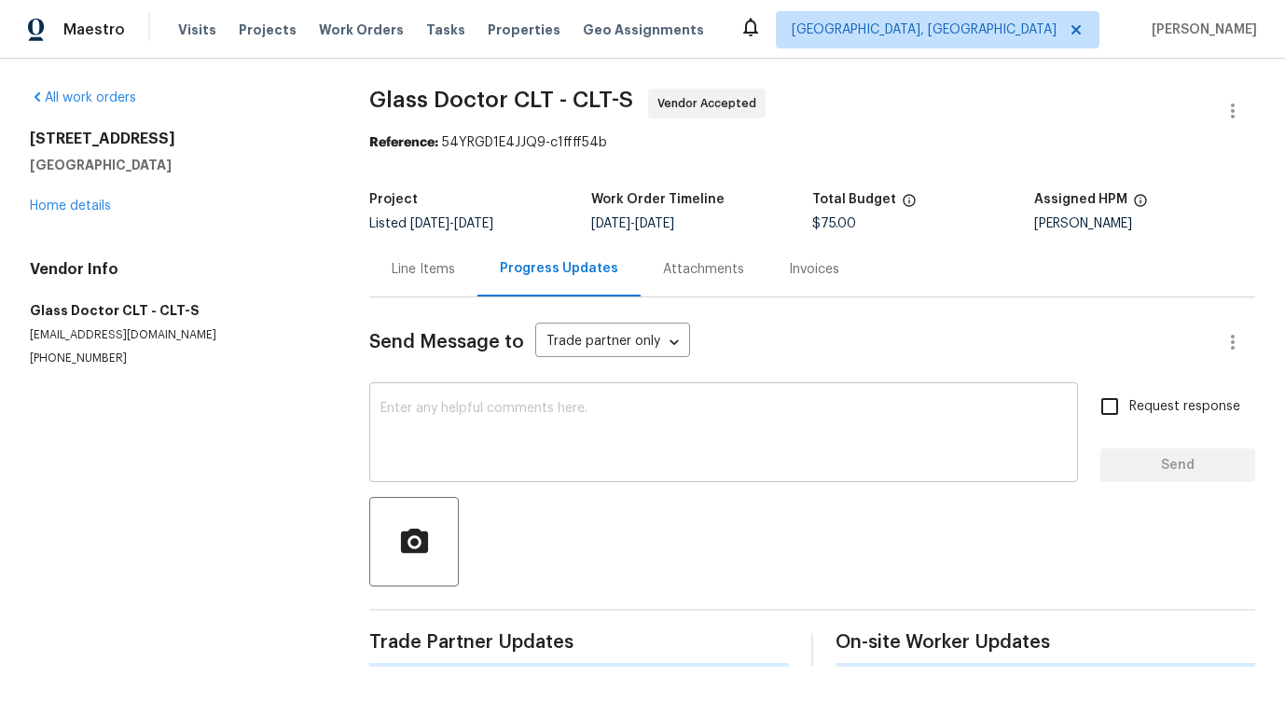
click at [470, 419] on textarea at bounding box center [723, 434] width 686 height 65
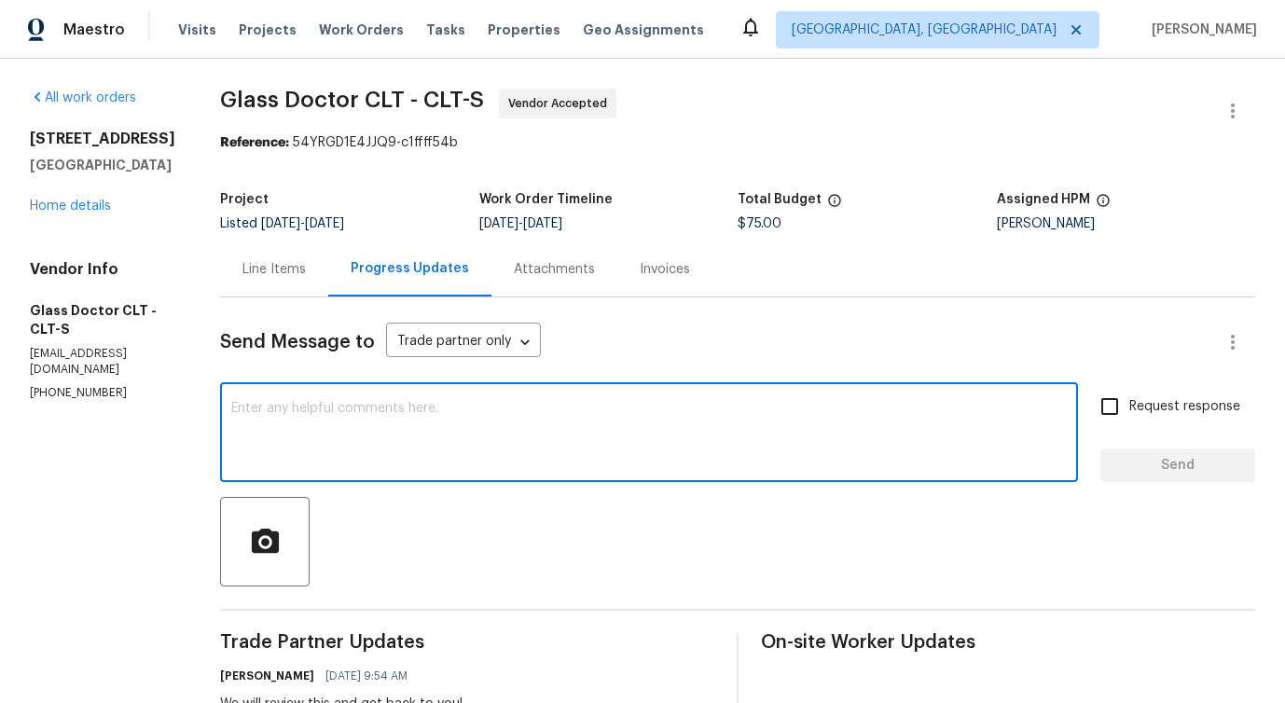
click at [464, 422] on textarea at bounding box center [649, 434] width 836 height 65
click at [330, 421] on textarea at bounding box center [649, 434] width 836 height 65
paste textarea "confirm that this quote is to repair the arched window or all windows in the at…"
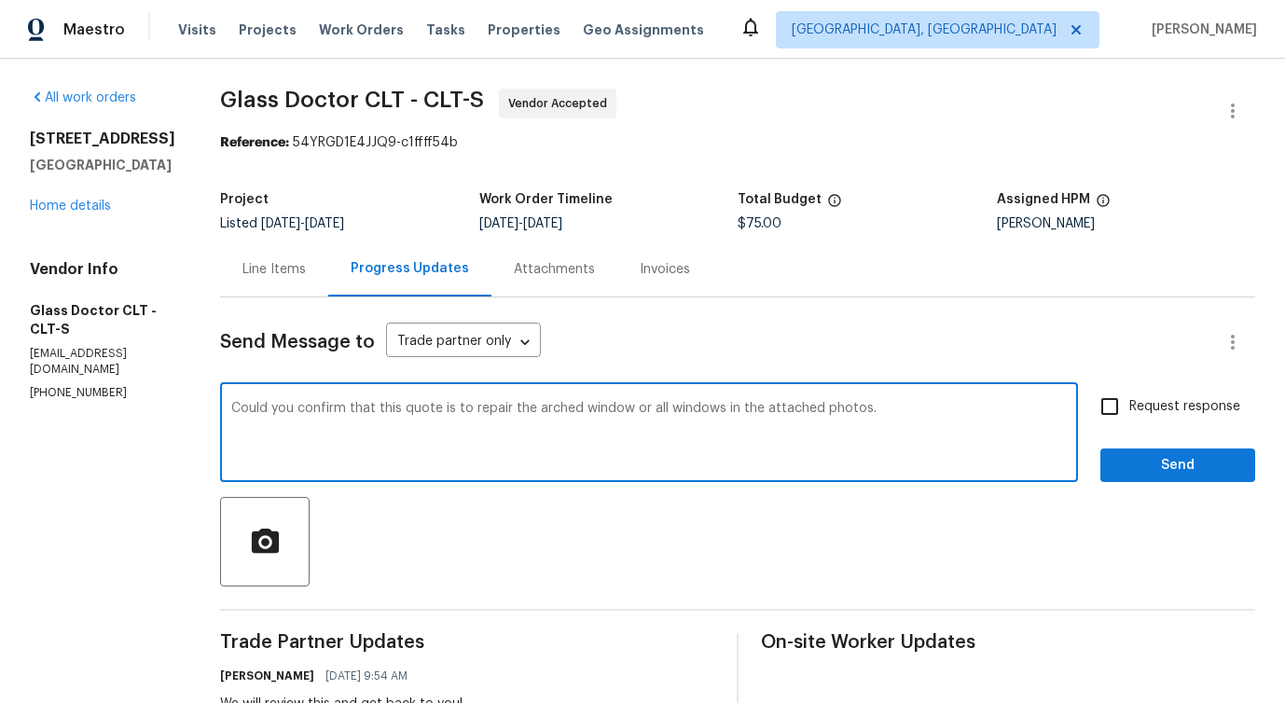
click at [277, 419] on textarea "Could you confirm that this quote is to repair the arched window or all windows…" at bounding box center [649, 434] width 836 height 65
click at [278, 401] on div "Could you confirm that this quote is to repair the arched window or all windows…" at bounding box center [649, 434] width 858 height 95
click at [284, 408] on textarea "Could you confirm that this quote is to repair the arched window or all windows…" at bounding box center [649, 434] width 836 height 65
drag, startPoint x: 284, startPoint y: 421, endPoint x: 736, endPoint y: 446, distance: 452.1
click at [736, 447] on textarea "Could you please confirm that this quote is to repair the arched window or all …" at bounding box center [649, 434] width 836 height 65
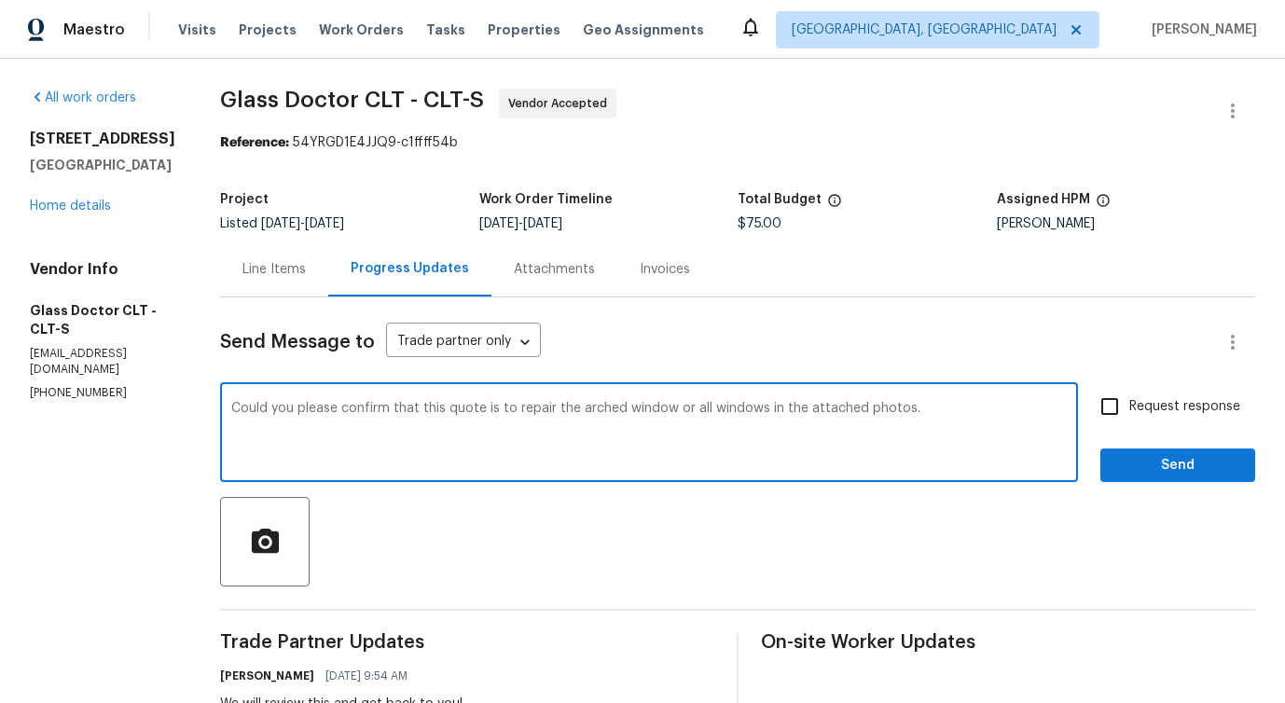
click at [0, 0] on span "s" at bounding box center [0, 0] width 0 height 0
type textarea "Could you please confirm that this quote is to repair the arched window or all …"
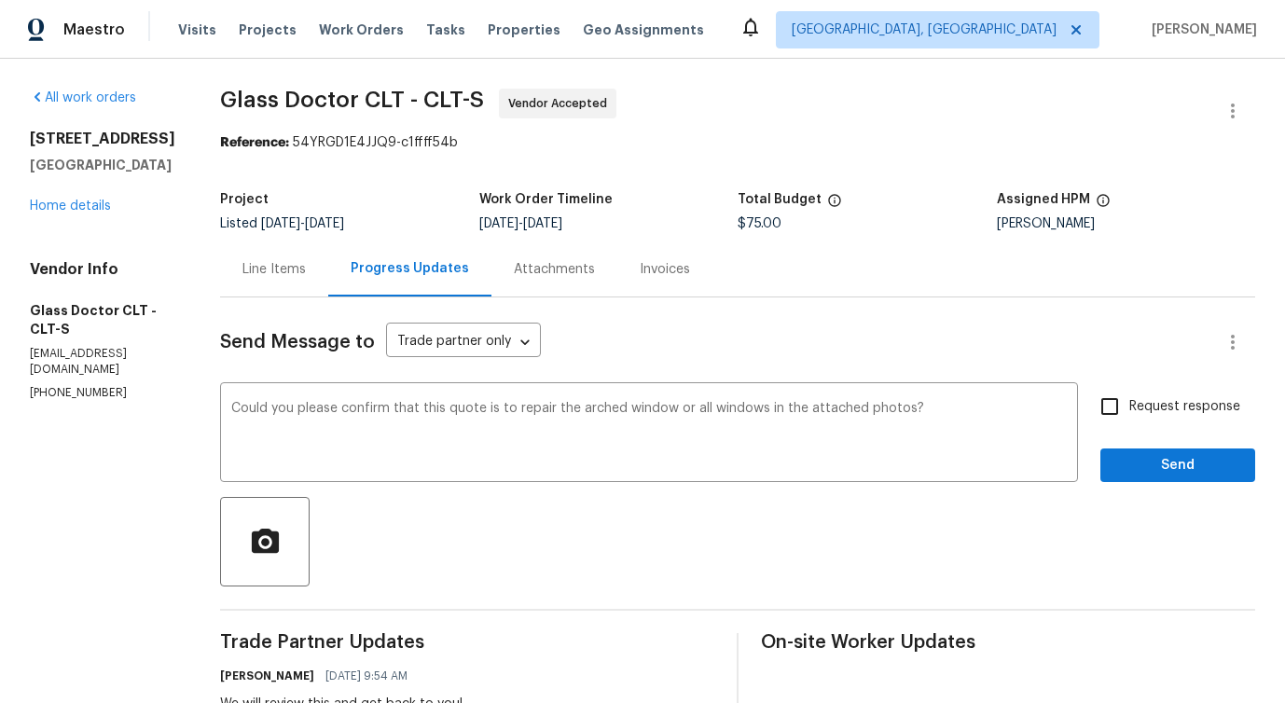
click at [1156, 405] on span "Request response" at bounding box center [1184, 407] width 111 height 20
click at [1129, 405] on input "Request response" at bounding box center [1109, 406] width 39 height 39
checkbox input "true"
click at [1160, 457] on span "Send" at bounding box center [1177, 465] width 125 height 23
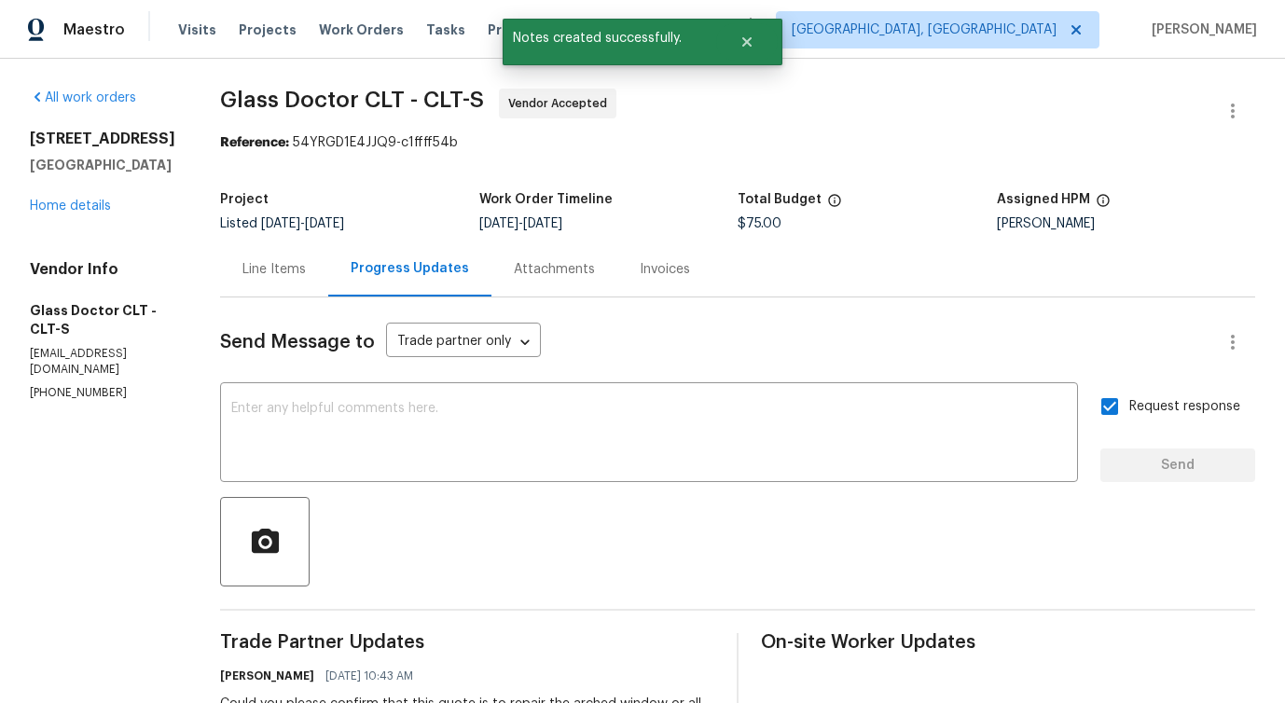
click at [270, 280] on div "Line Items" at bounding box center [274, 269] width 108 height 55
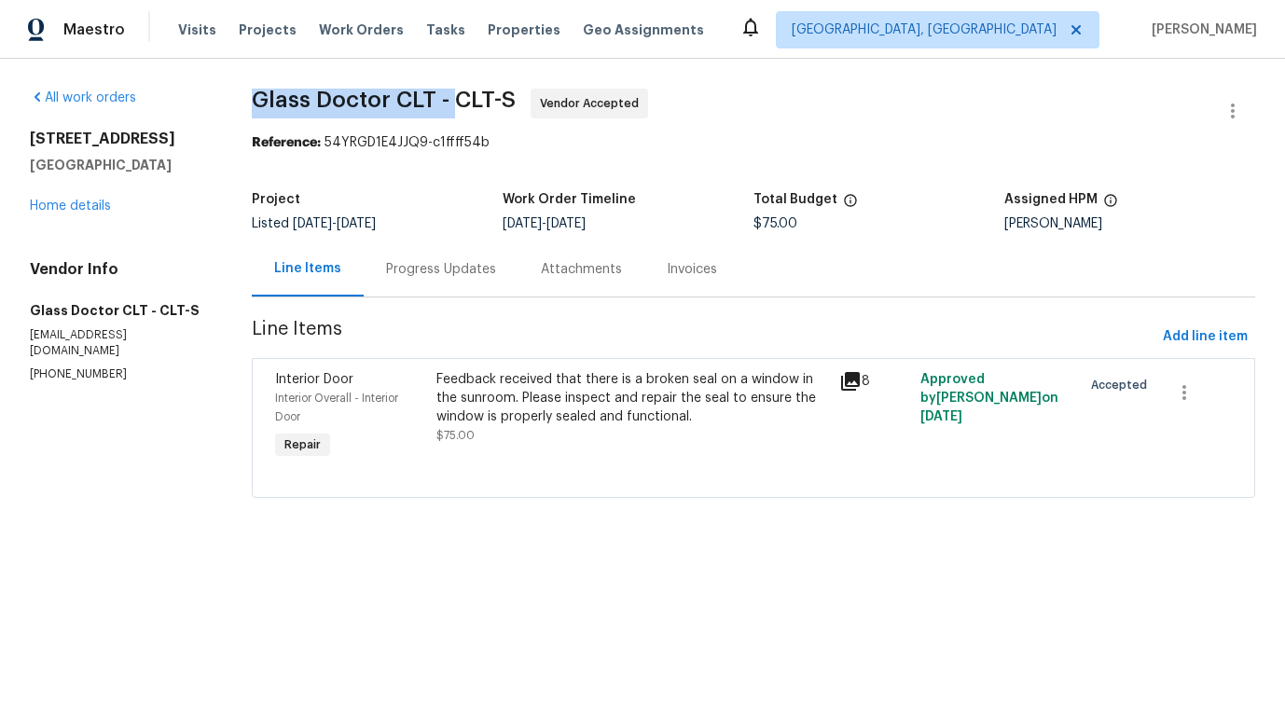
drag, startPoint x: 253, startPoint y: 99, endPoint x: 449, endPoint y: 101, distance: 196.8
click at [449, 101] on span "Glass Doctor CLT - CLT-S" at bounding box center [384, 100] width 264 height 22
copy span "Glass Doctor CLT -"
click at [465, 282] on div "Progress Updates" at bounding box center [441, 269] width 155 height 55
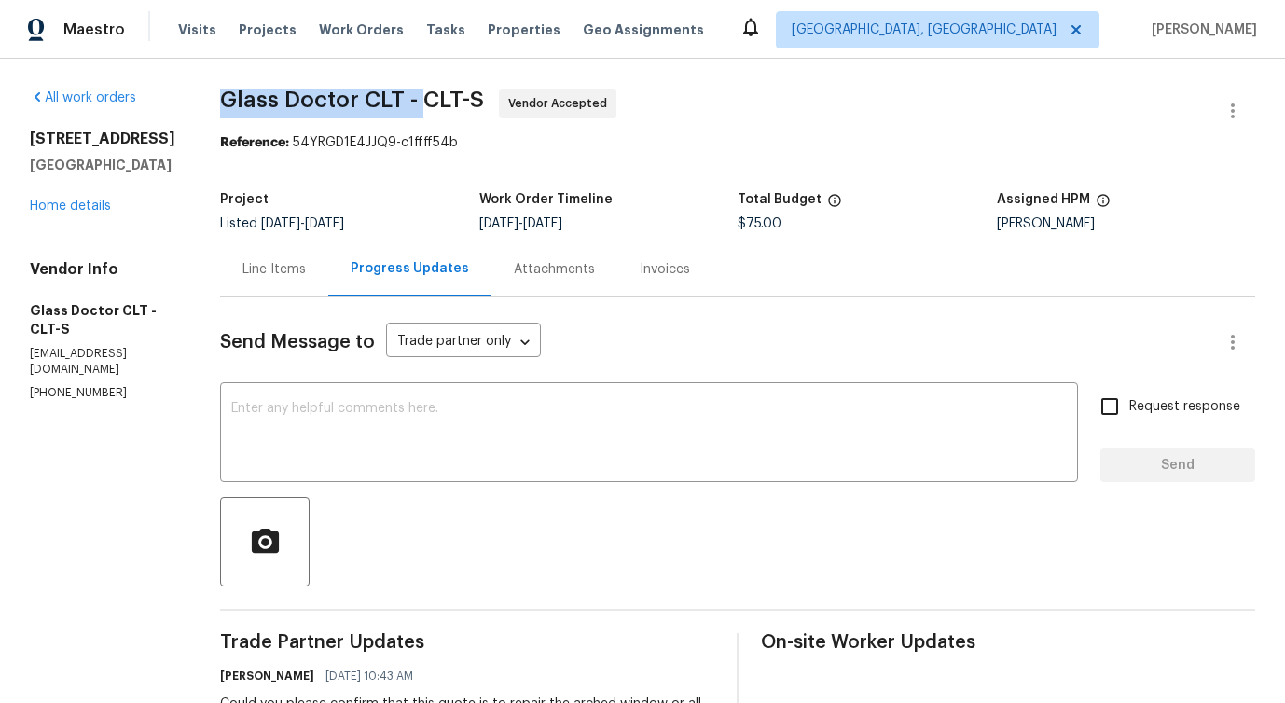
drag, startPoint x: 197, startPoint y: 96, endPoint x: 402, endPoint y: 99, distance: 205.2
copy span "Glass Doctor CLT -"
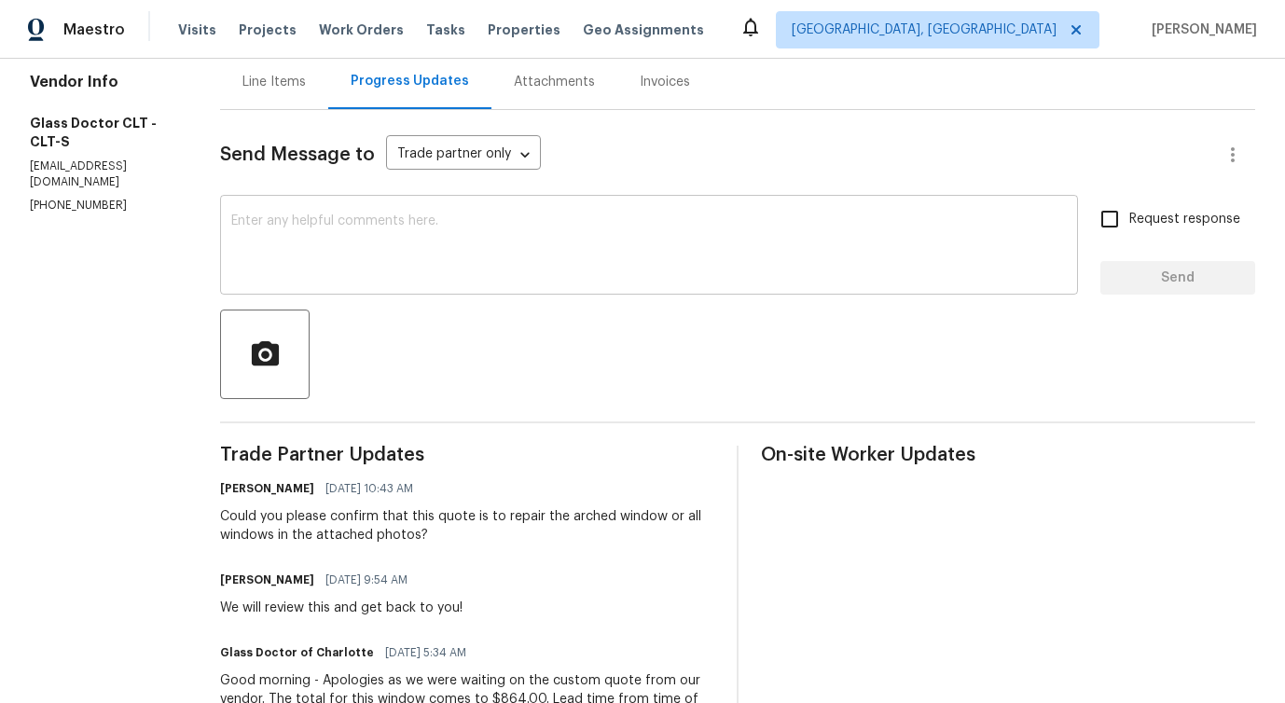
scroll to position [226, 0]
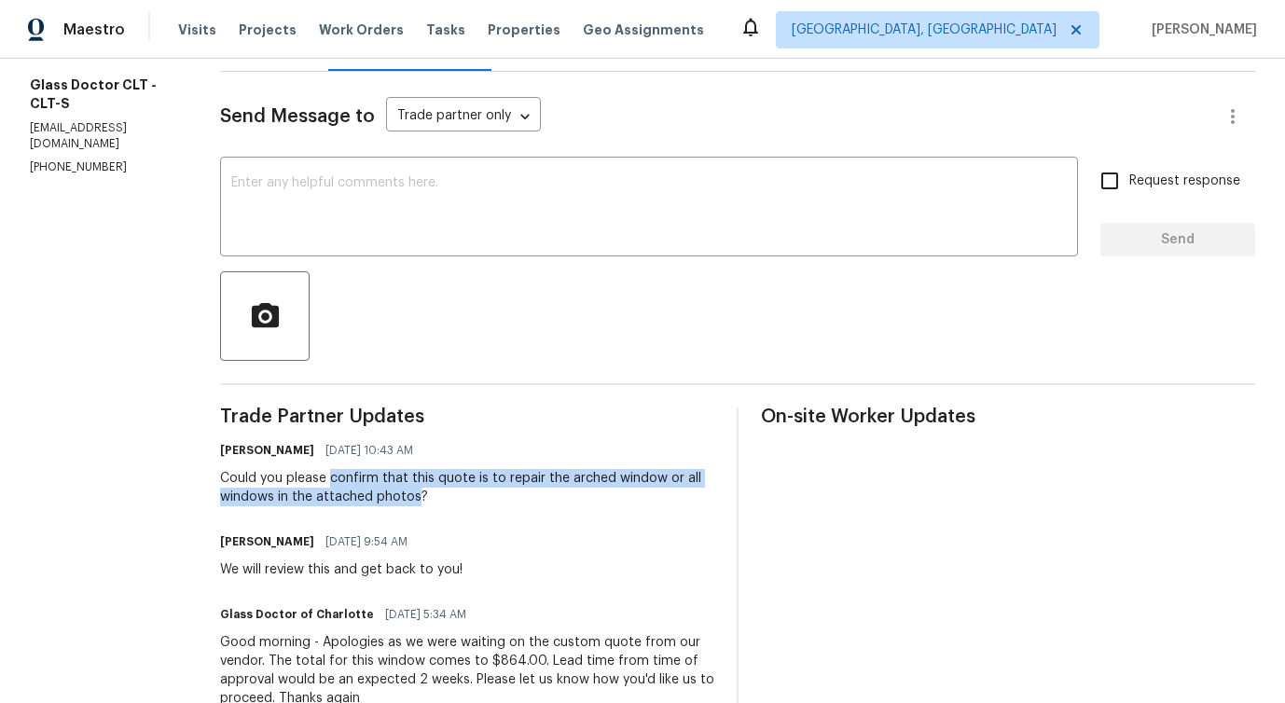
drag, startPoint x: 313, startPoint y: 479, endPoint x: 397, endPoint y: 498, distance: 86.0
click at [397, 498] on div "Could you please confirm that this quote is to repair the arched window or all …" at bounding box center [467, 487] width 494 height 37
copy div "confirm that this quote is to repair the arched window or all windows in the at…"
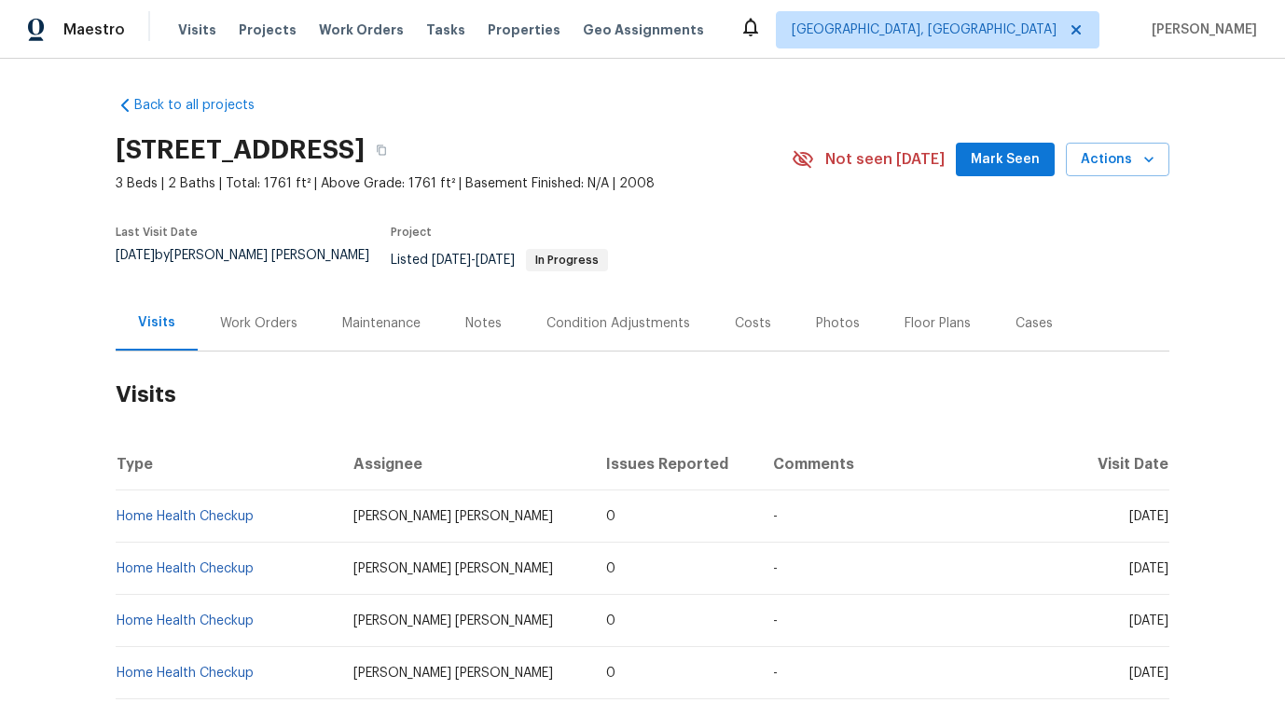
click at [248, 319] on div "Work Orders" at bounding box center [259, 323] width 122 height 55
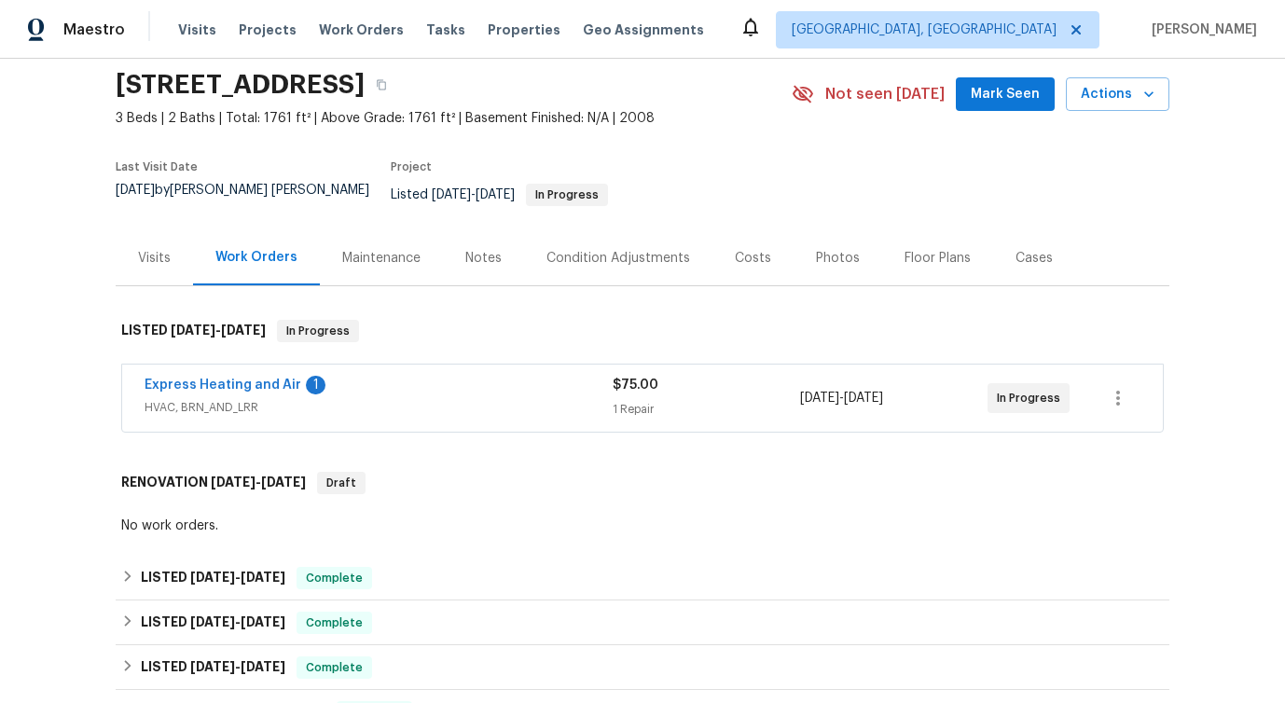
scroll to position [118, 0]
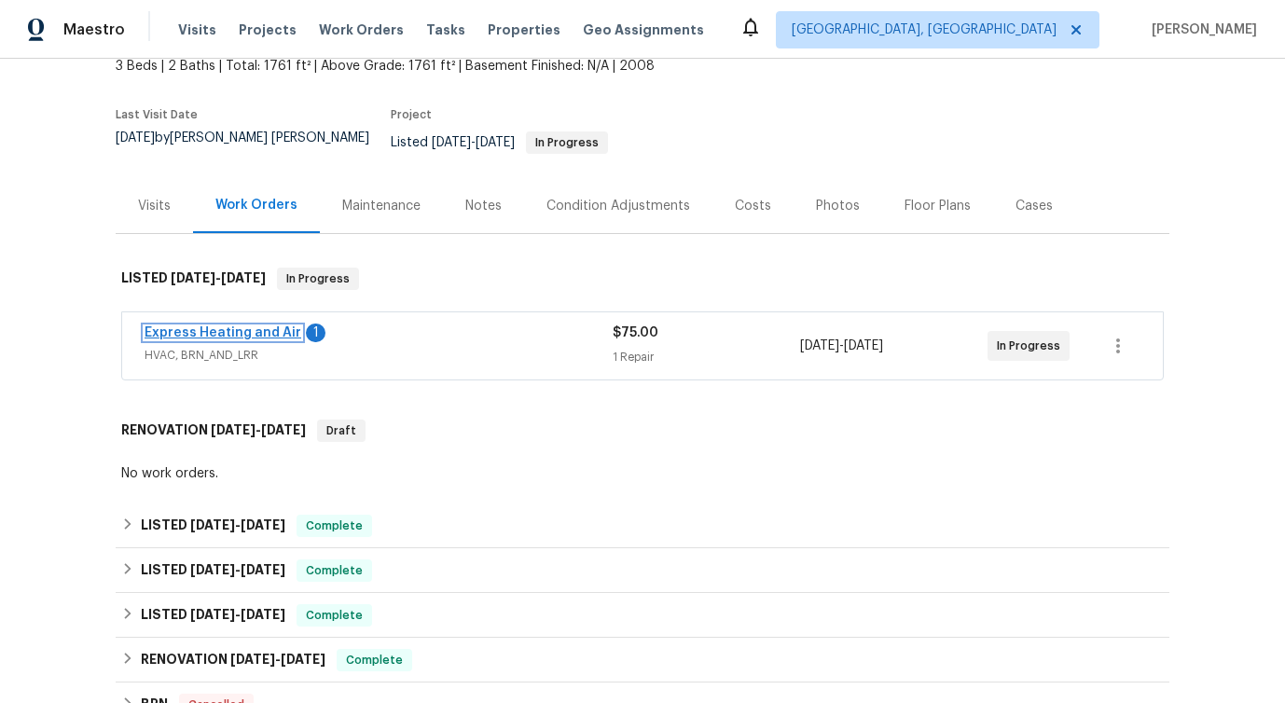
click at [264, 326] on link "Express Heating and Air" at bounding box center [223, 332] width 157 height 13
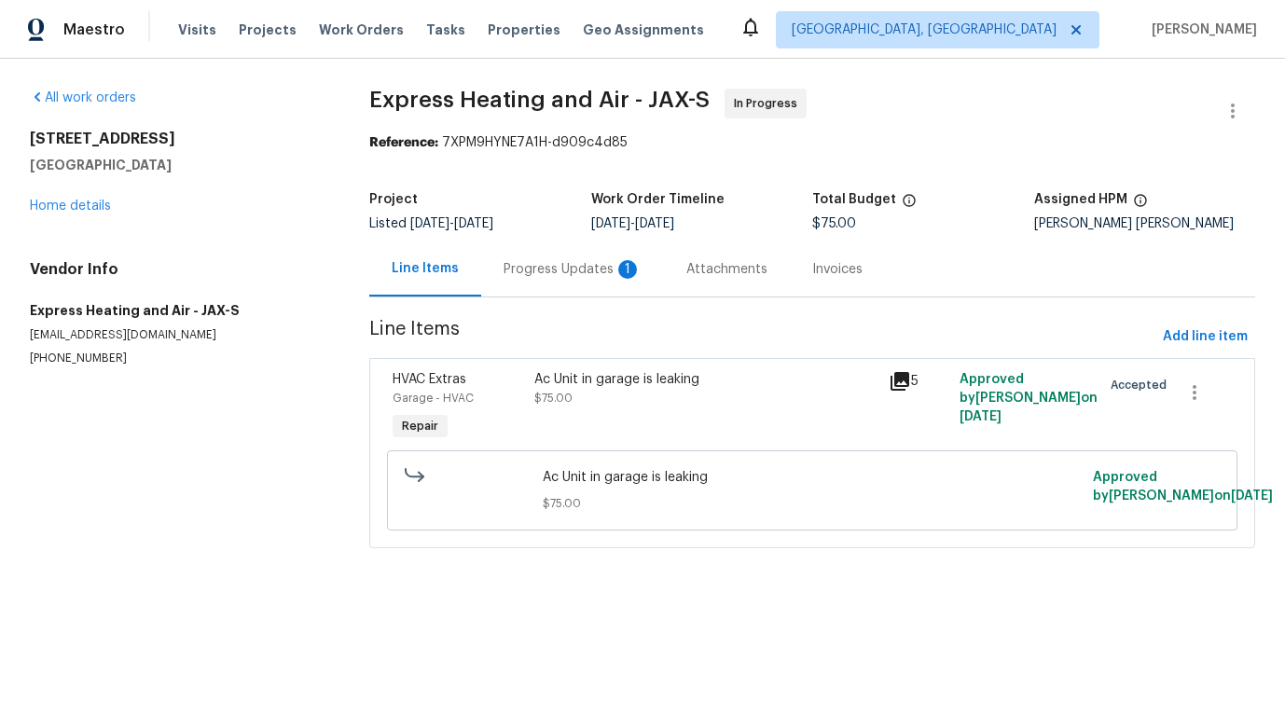
click at [485, 264] on div "Progress Updates 1" at bounding box center [572, 269] width 183 height 55
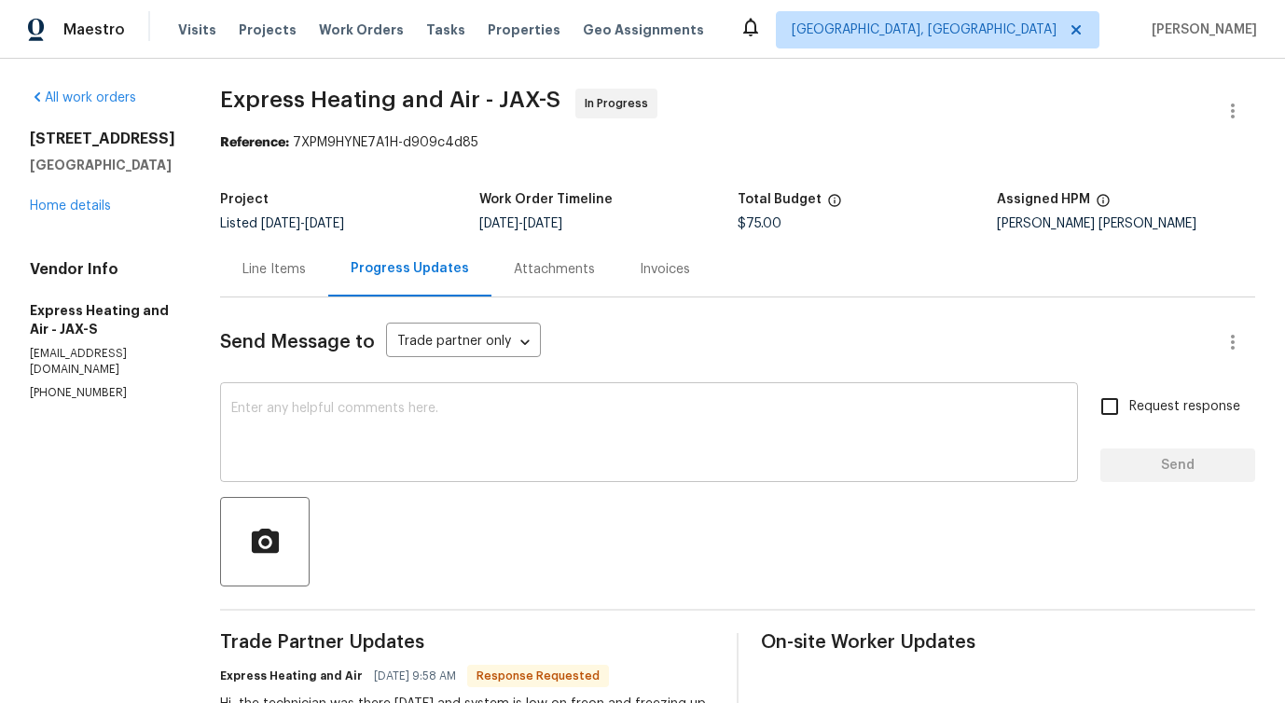
click at [495, 474] on div "x ​" at bounding box center [649, 434] width 858 height 95
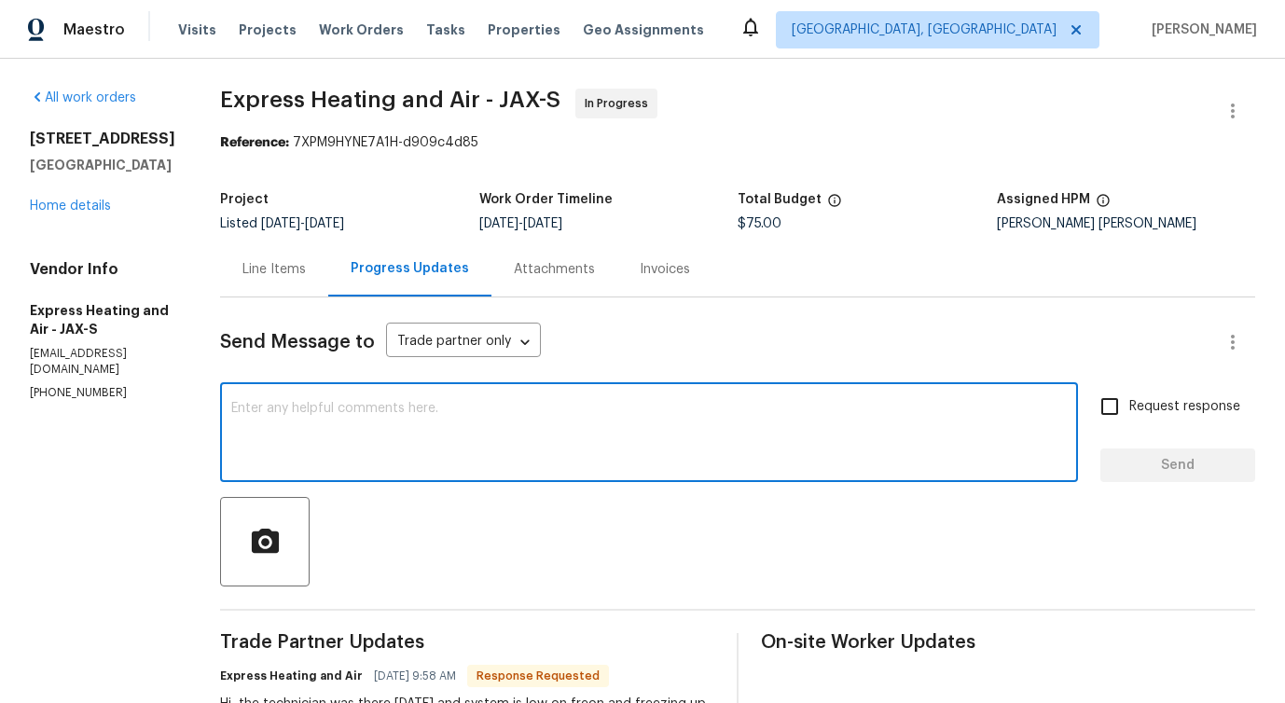
click at [275, 287] on div "Line Items" at bounding box center [274, 269] width 108 height 55
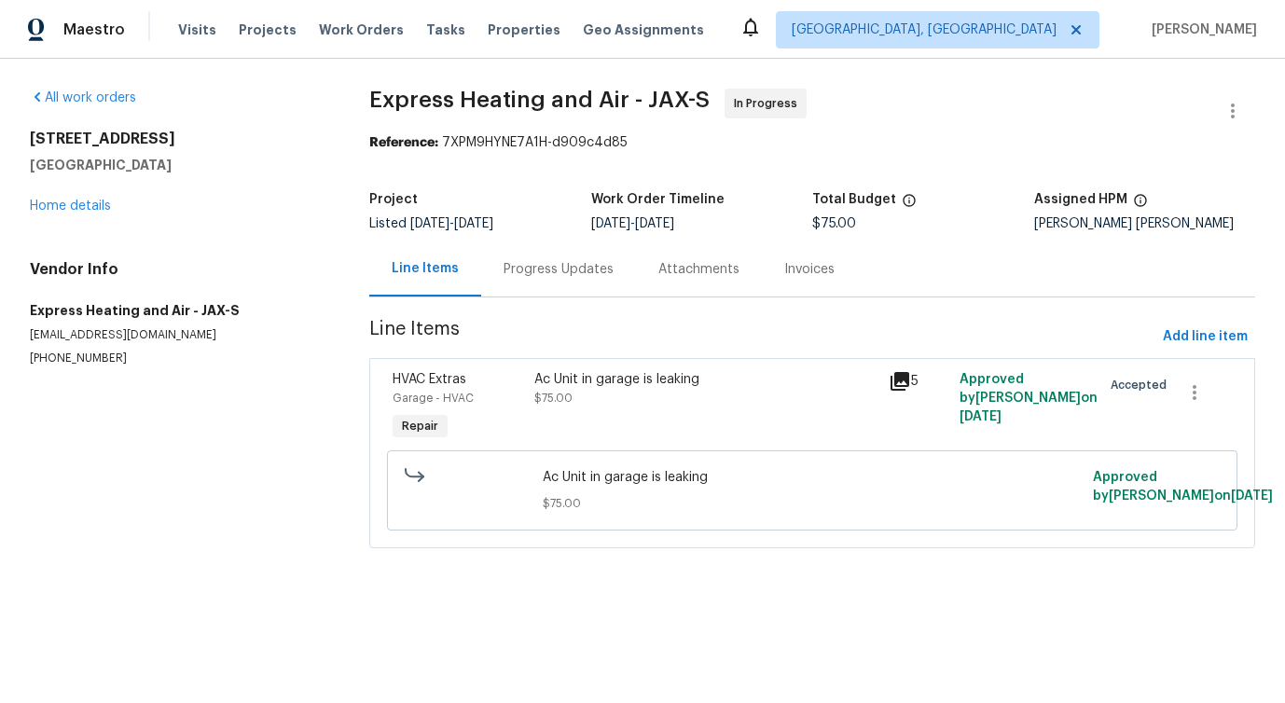
click at [599, 408] on div "Ac Unit in garage is leaking $75.00" at bounding box center [706, 408] width 354 height 86
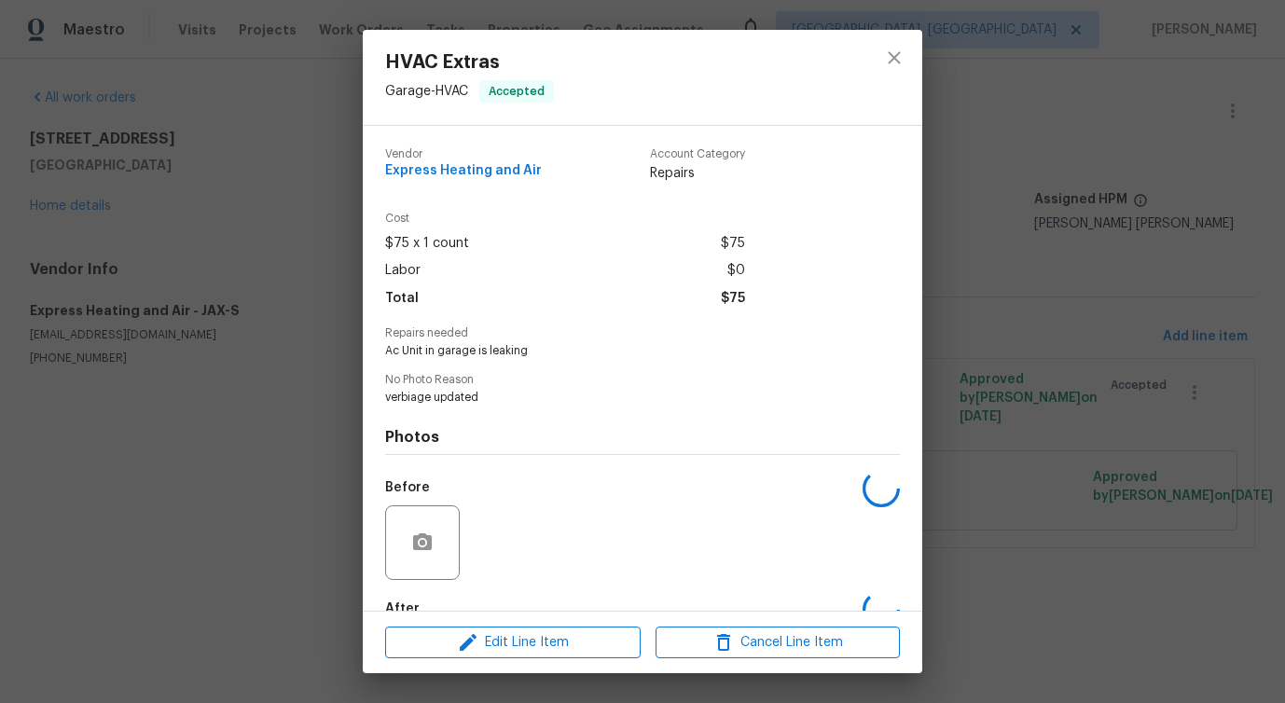
scroll to position [109, 0]
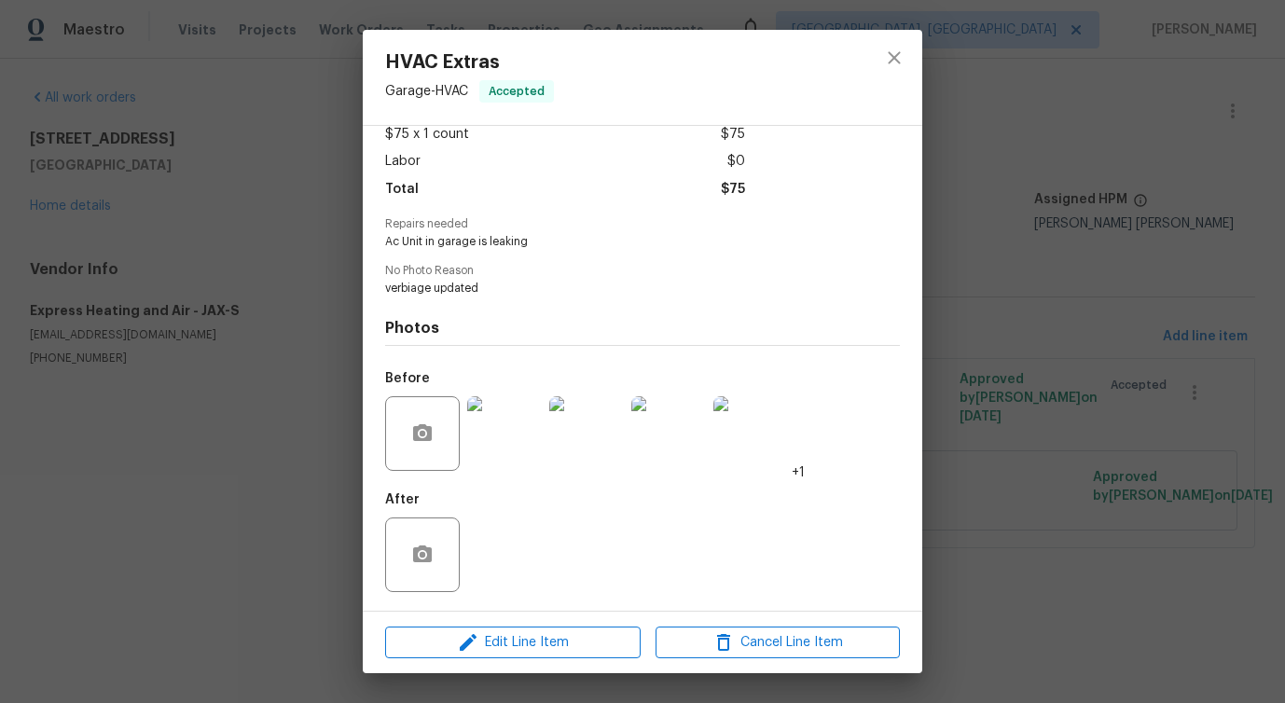
click at [502, 444] on img at bounding box center [504, 433] width 75 height 75
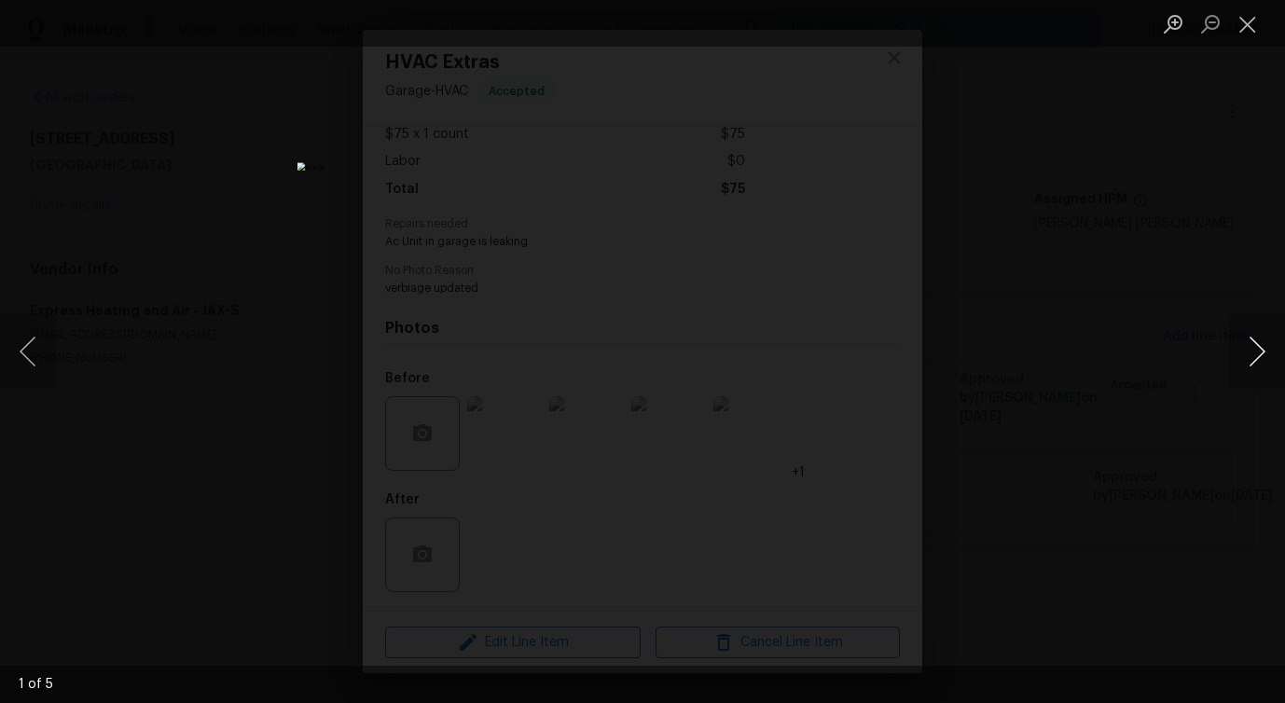
click at [1255, 357] on button "Next image" at bounding box center [1257, 351] width 56 height 75
click at [1253, 356] on button "Next image" at bounding box center [1257, 351] width 56 height 75
click at [1263, 361] on button "Next image" at bounding box center [1257, 351] width 56 height 75
click at [1253, 369] on button "Next image" at bounding box center [1257, 351] width 56 height 75
click at [1243, 22] on button "Close lightbox" at bounding box center [1247, 23] width 37 height 33
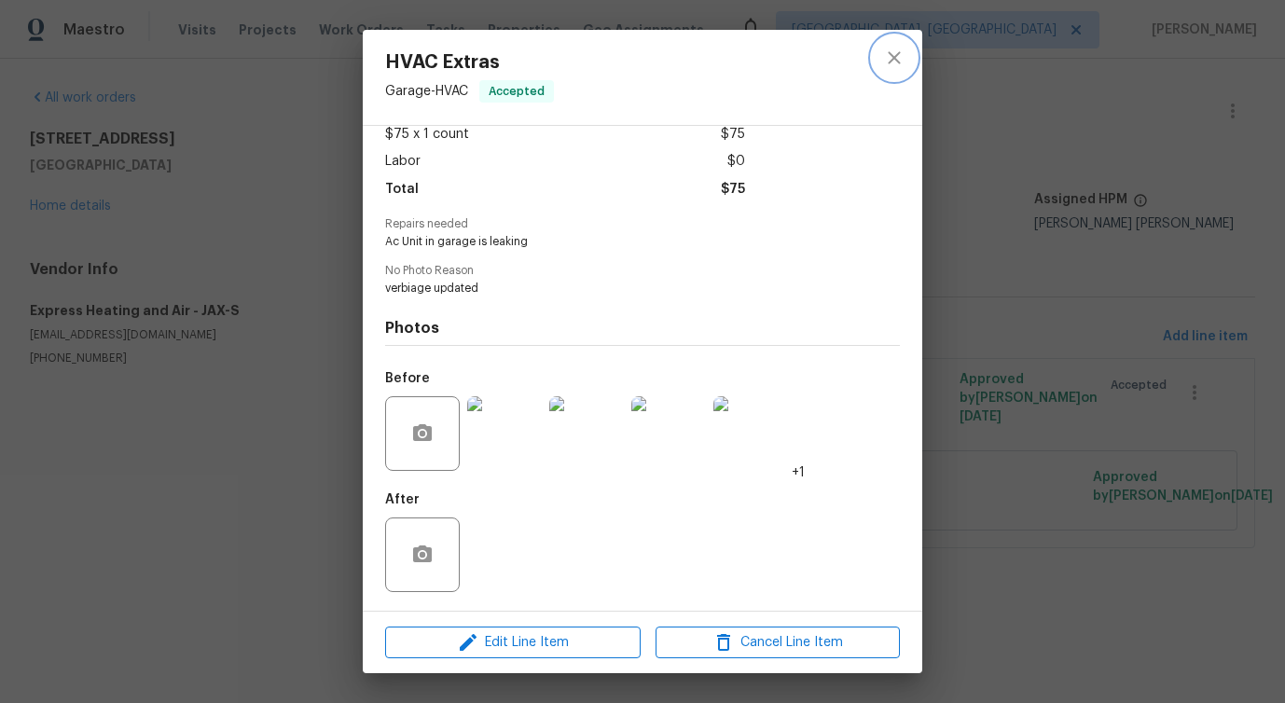
click at [898, 61] on icon "close" at bounding box center [894, 57] width 12 height 12
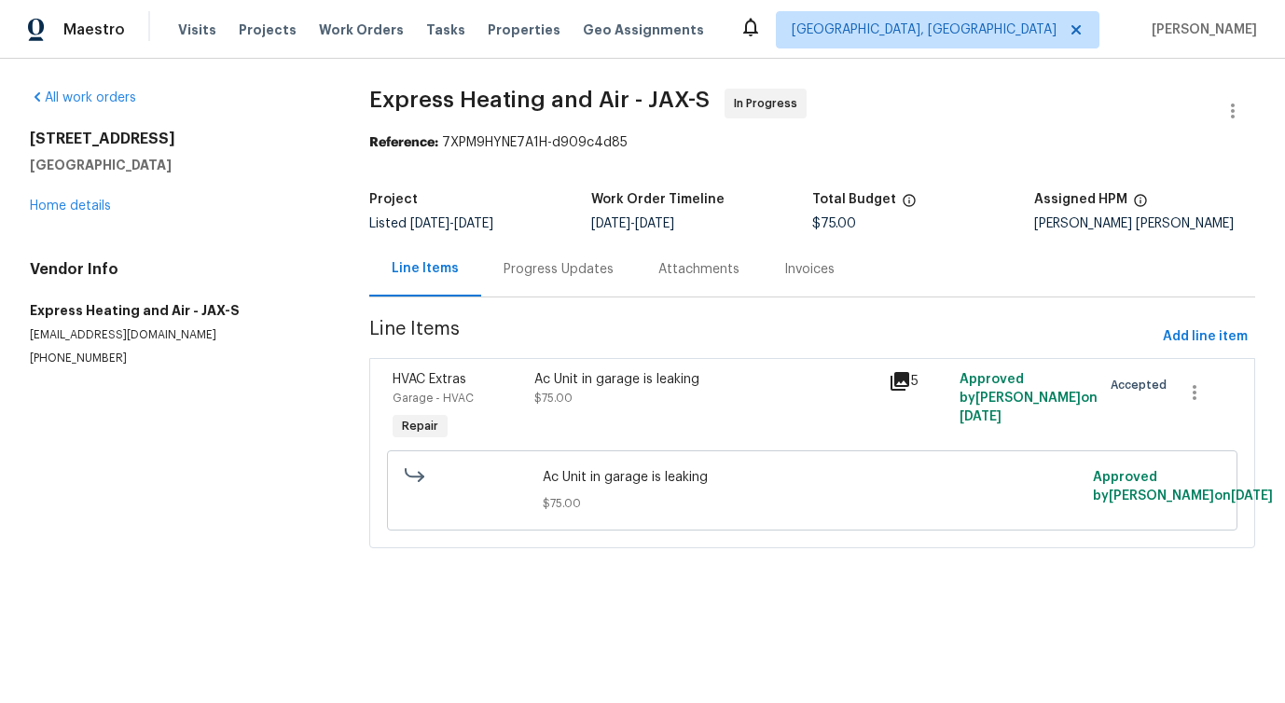
click at [554, 277] on div "Progress Updates" at bounding box center [559, 269] width 110 height 19
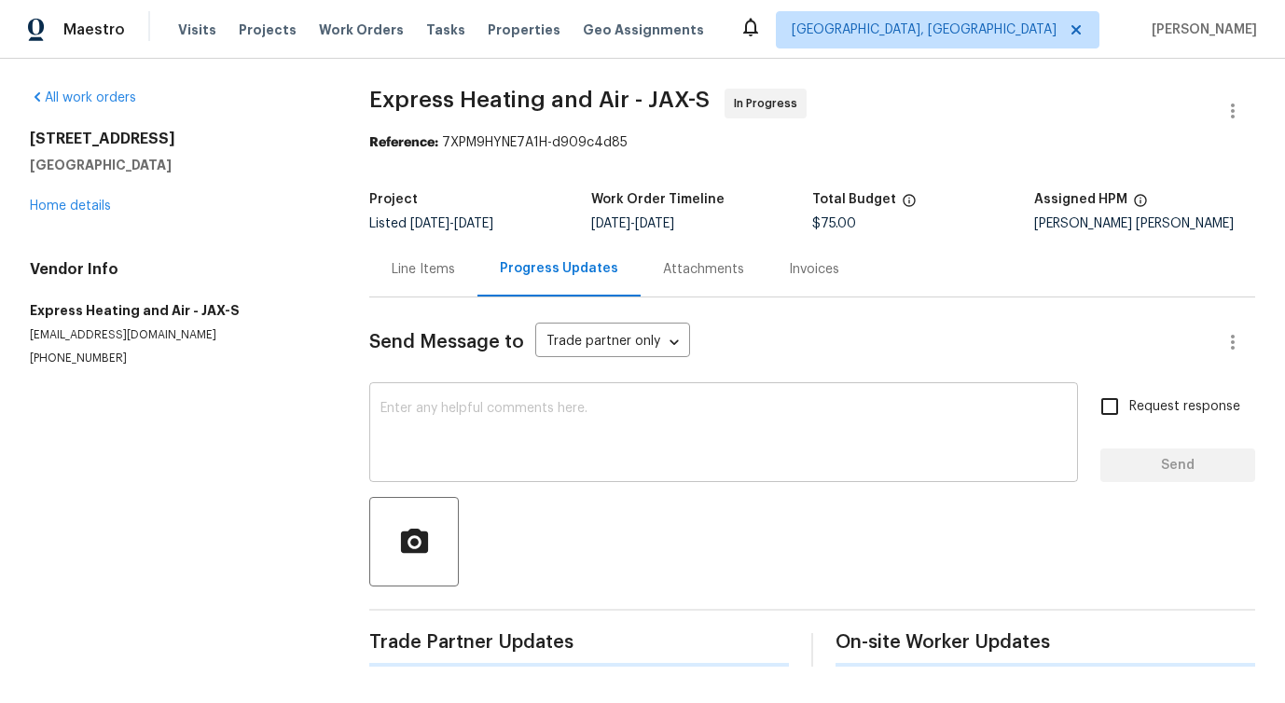
click at [546, 471] on div "x ​" at bounding box center [723, 434] width 709 height 95
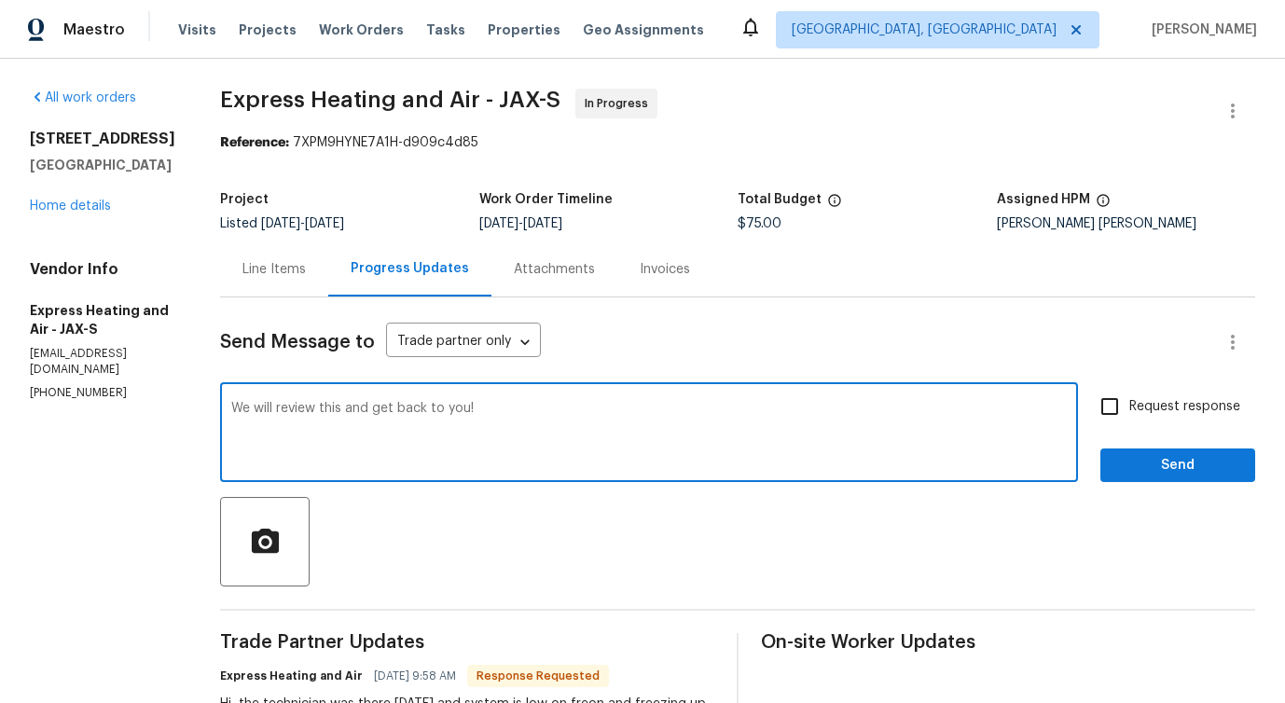
type textarea "We will review this and get back to you!"
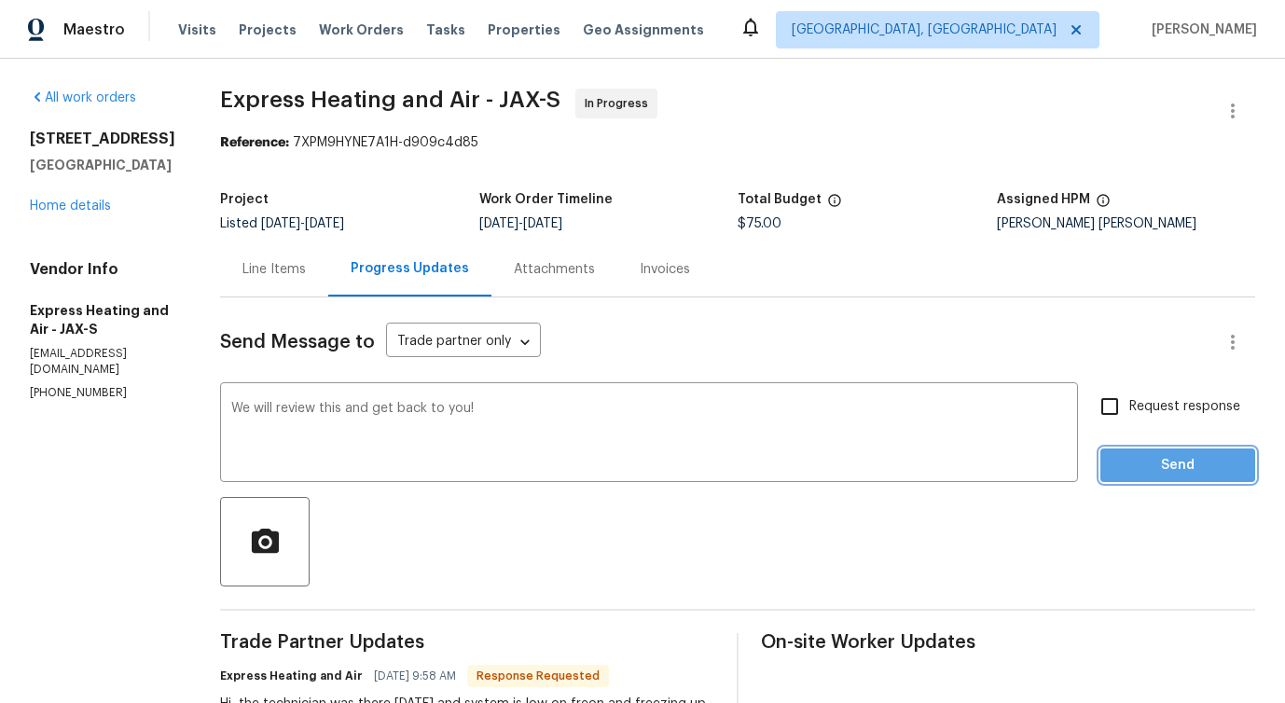
click at [1165, 475] on span "Send" at bounding box center [1177, 465] width 125 height 23
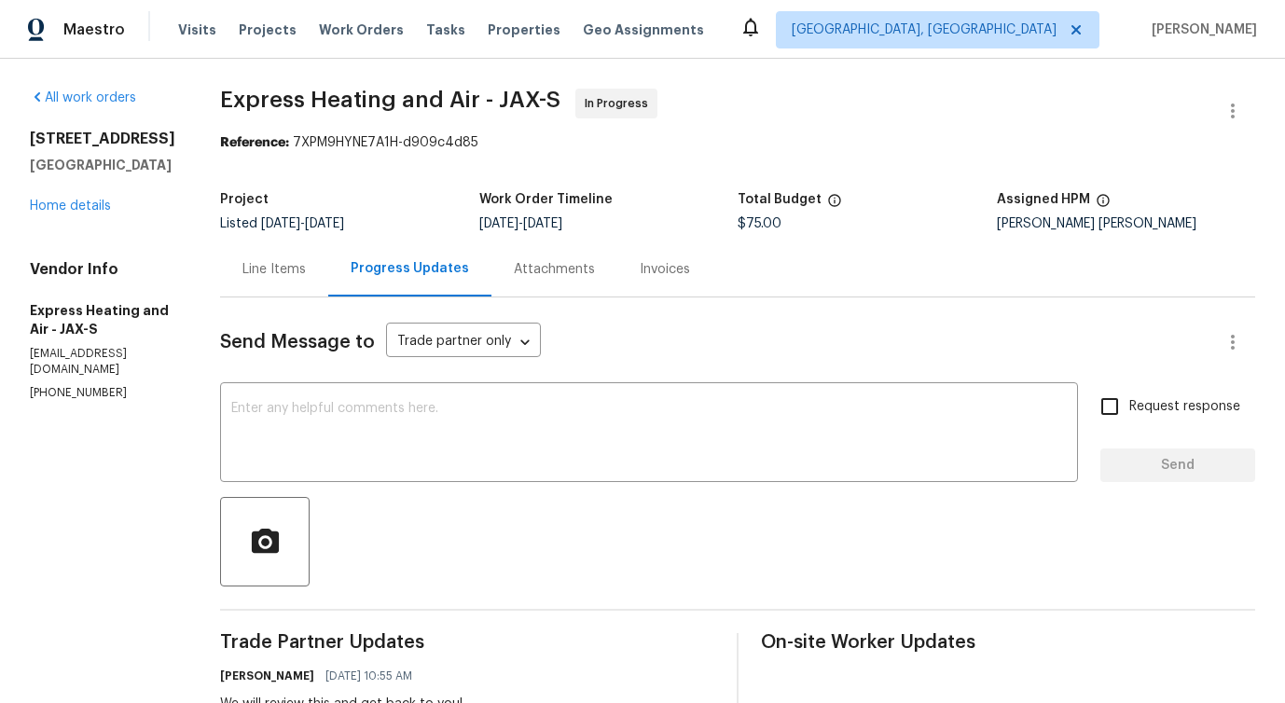
click at [317, 270] on div "Line Items" at bounding box center [274, 269] width 108 height 55
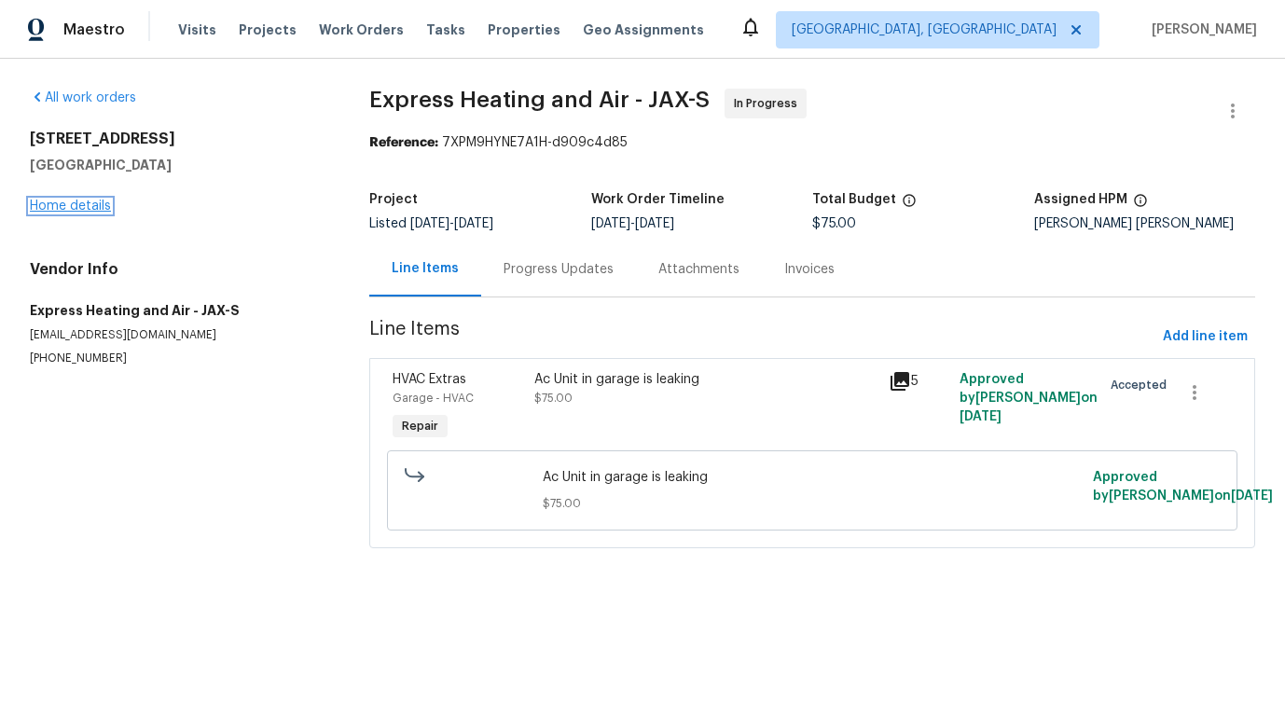
click at [66, 200] on link "Home details" at bounding box center [70, 206] width 81 height 13
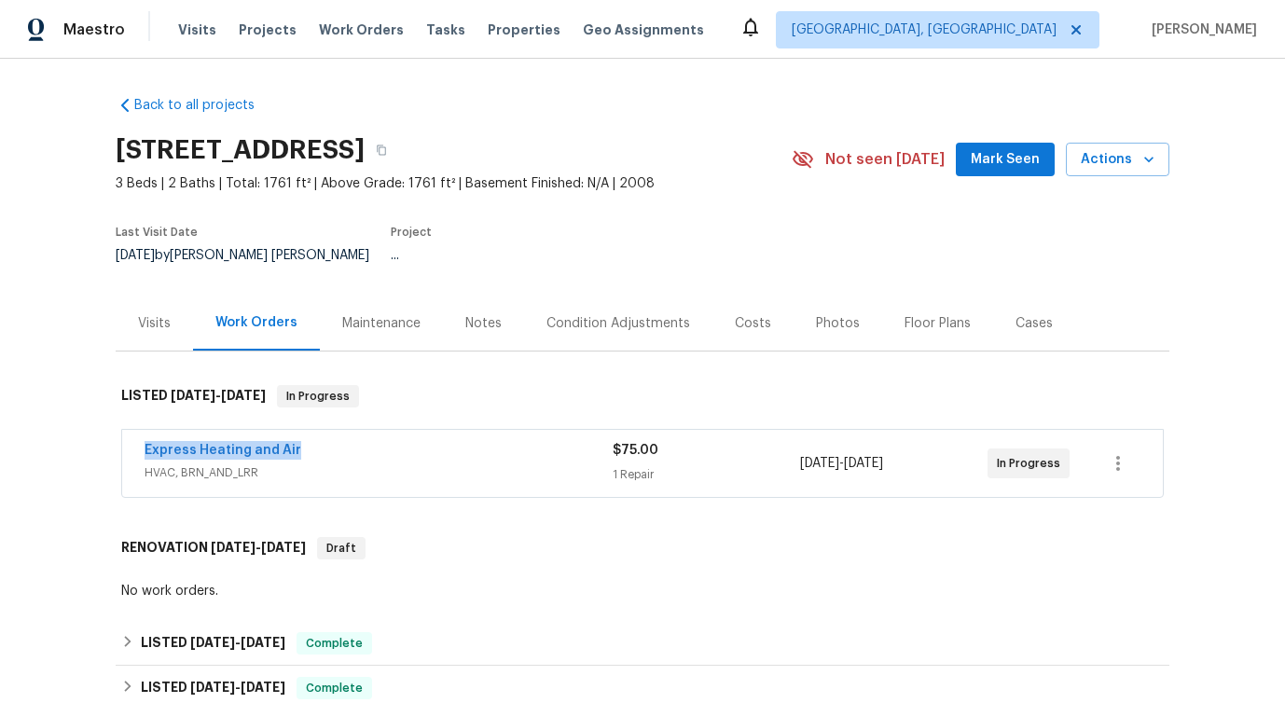
drag, startPoint x: 135, startPoint y: 440, endPoint x: 374, endPoint y: 440, distance: 238.7
click at [374, 440] on div "Express Heating and Air HVAC, BRN_AND_LRR $75.00 1 Repair 10/1/2025 - 10/3/2025…" at bounding box center [642, 463] width 1041 height 67
copy link "Express Heating and Air"
click at [459, 232] on div "Project" at bounding box center [569, 238] width 357 height 22
drag, startPoint x: 125, startPoint y: 436, endPoint x: 477, endPoint y: 436, distance: 351.6
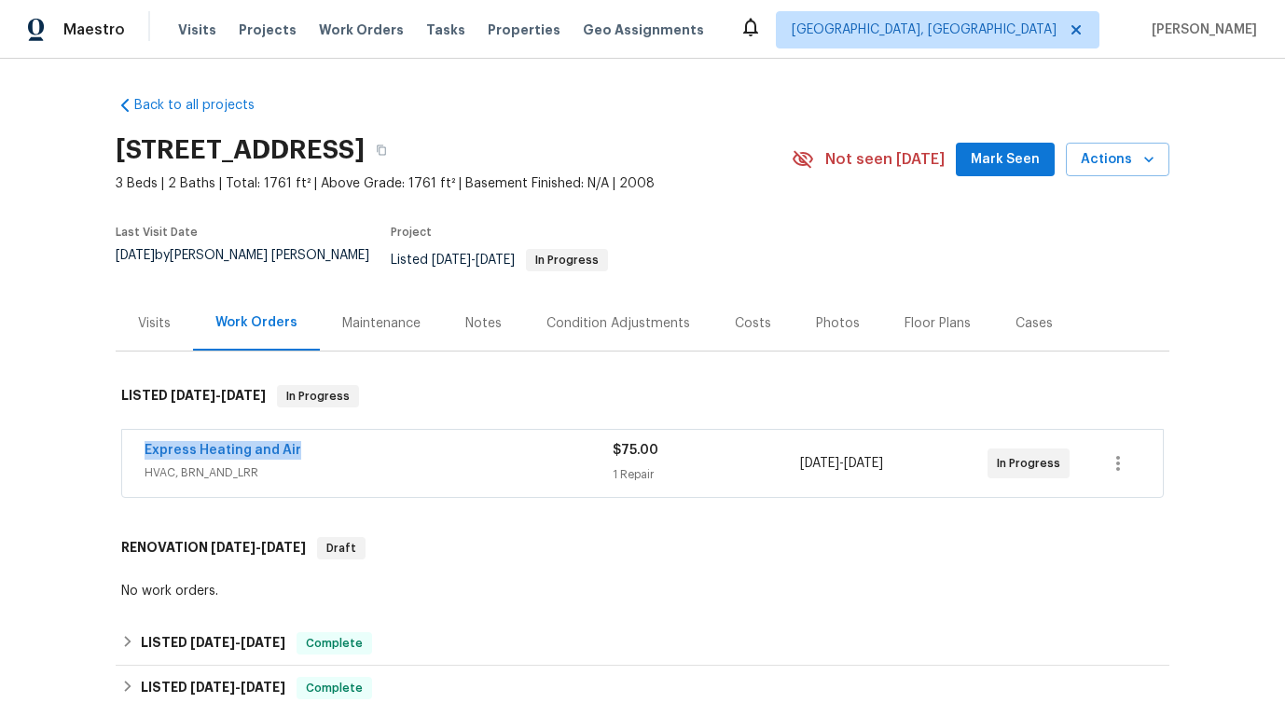
click at [478, 436] on div "Express Heating and Air HVAC, BRN_AND_LRR $75.00 1 Repair 10/1/2025 - 10/3/2025…" at bounding box center [642, 463] width 1041 height 67
copy link "Express Heating and Air"
click at [283, 444] on link "Express Heating and Air" at bounding box center [223, 450] width 157 height 13
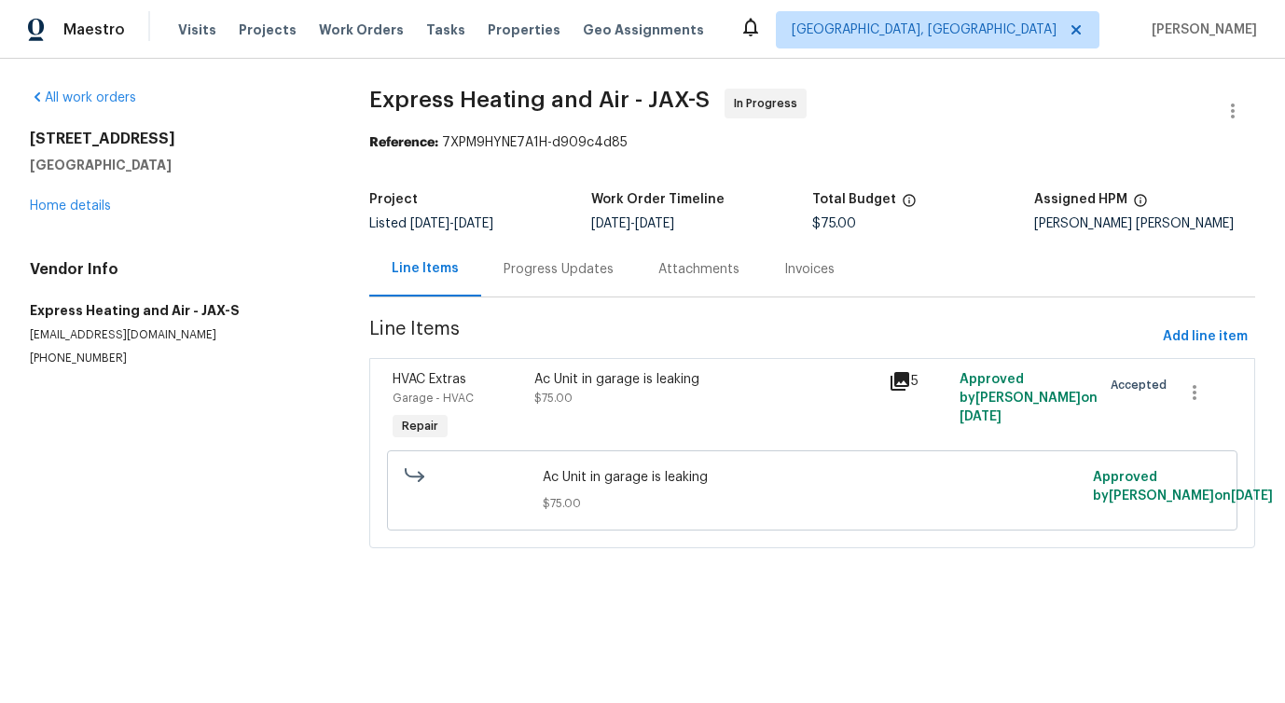
click at [583, 478] on span "Ac Unit in garage is leaking" at bounding box center [813, 477] width 540 height 19
copy span "Ac Unit in garage is leaking"
click at [554, 291] on div "Progress Updates" at bounding box center [558, 269] width 155 height 55
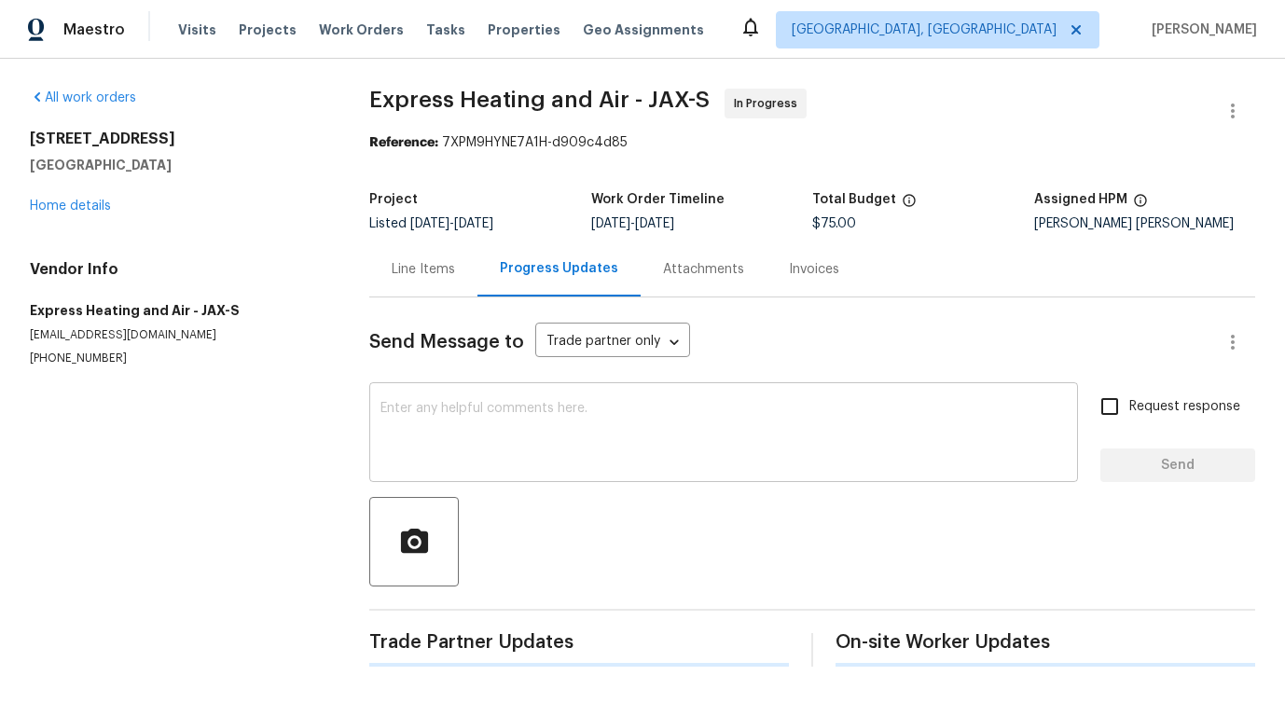
click at [559, 455] on textarea at bounding box center [723, 434] width 686 height 65
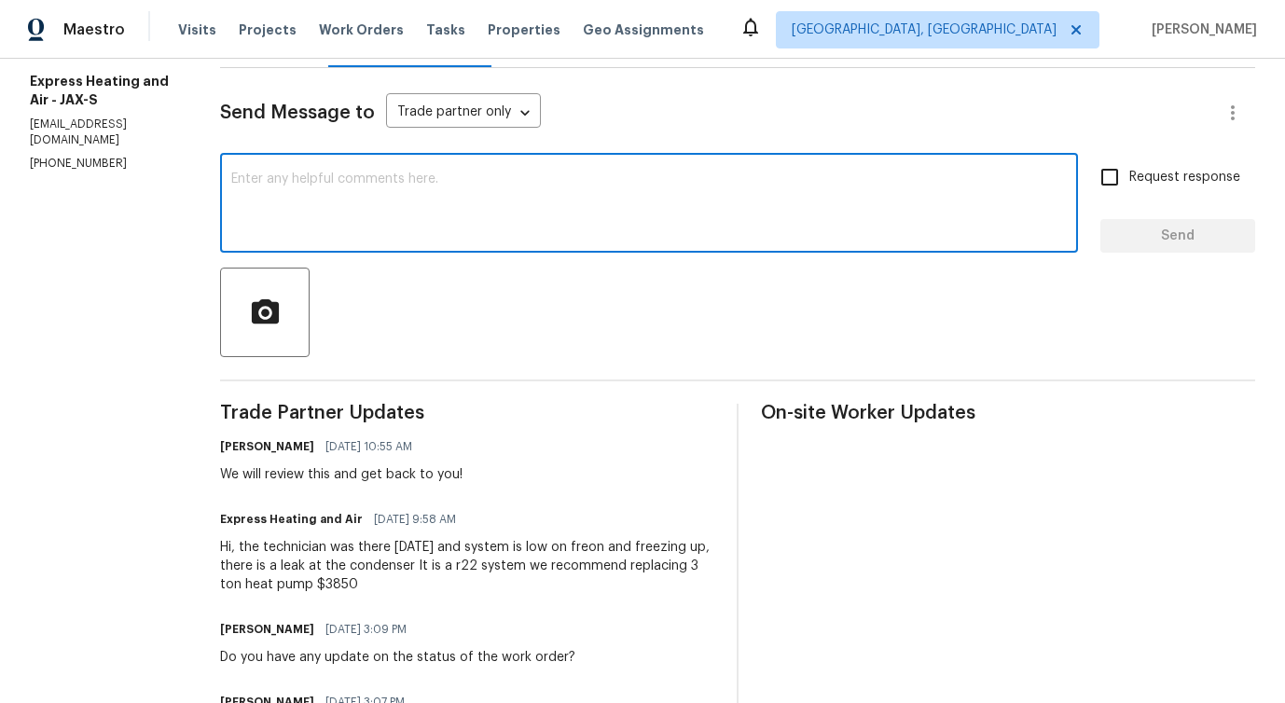
scroll to position [494, 0]
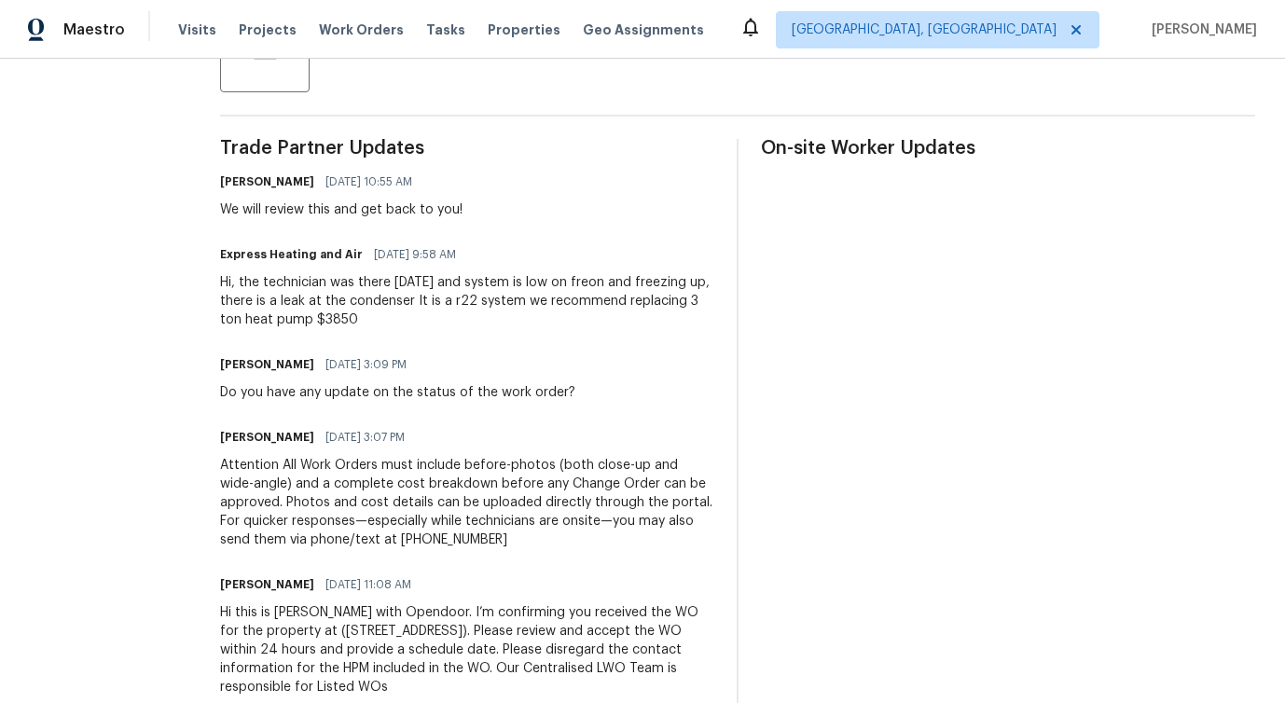
click at [390, 299] on div "Hi, the technician was there [DATE] and system is low on freon and freezing up,…" at bounding box center [467, 301] width 494 height 56
click at [390, 299] on div "Hi, the technician was there yesterday and system is low on freon and freezing …" at bounding box center [467, 301] width 494 height 56
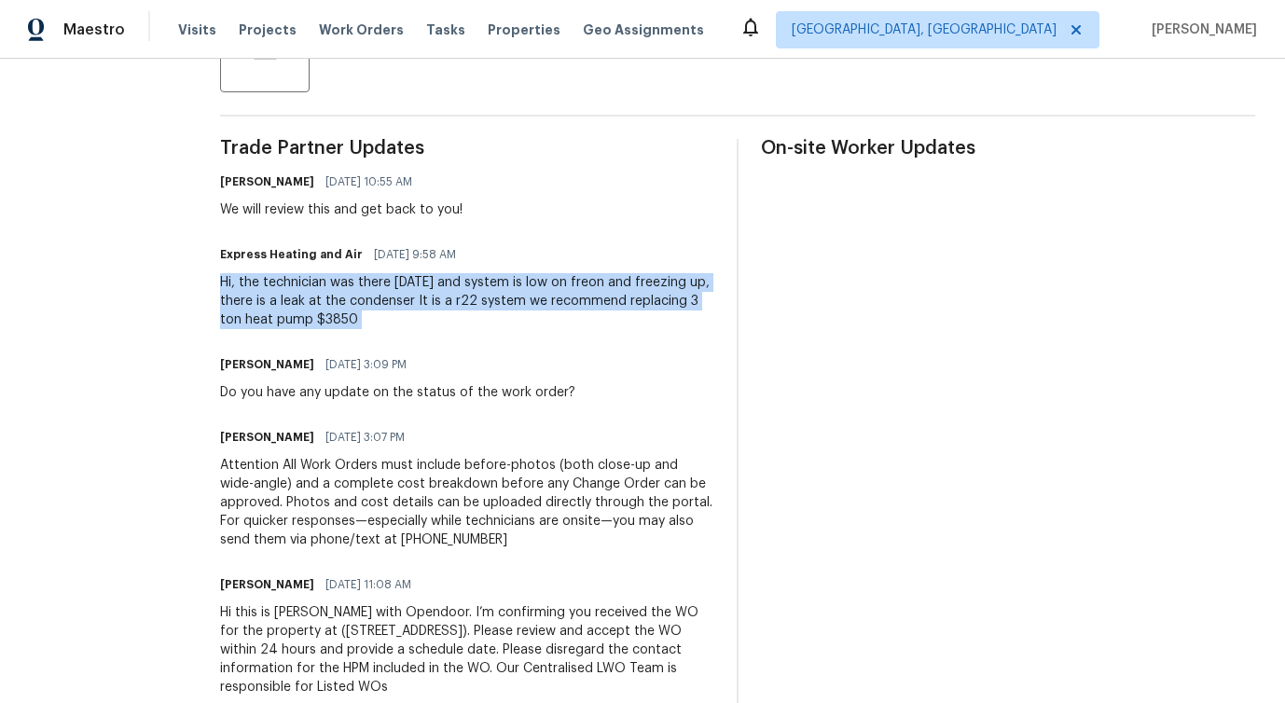
copy div "Hi, the technician was there yesterday and system is low on freon and freezing …"
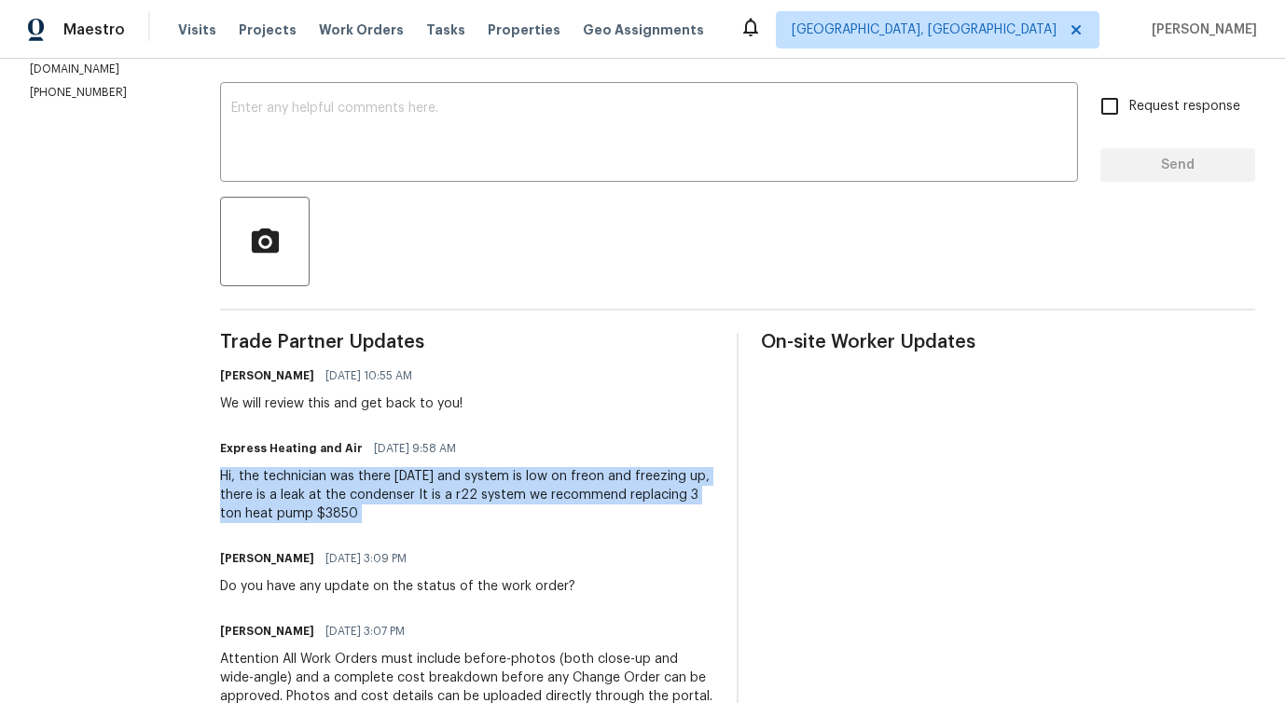
scroll to position [0, 0]
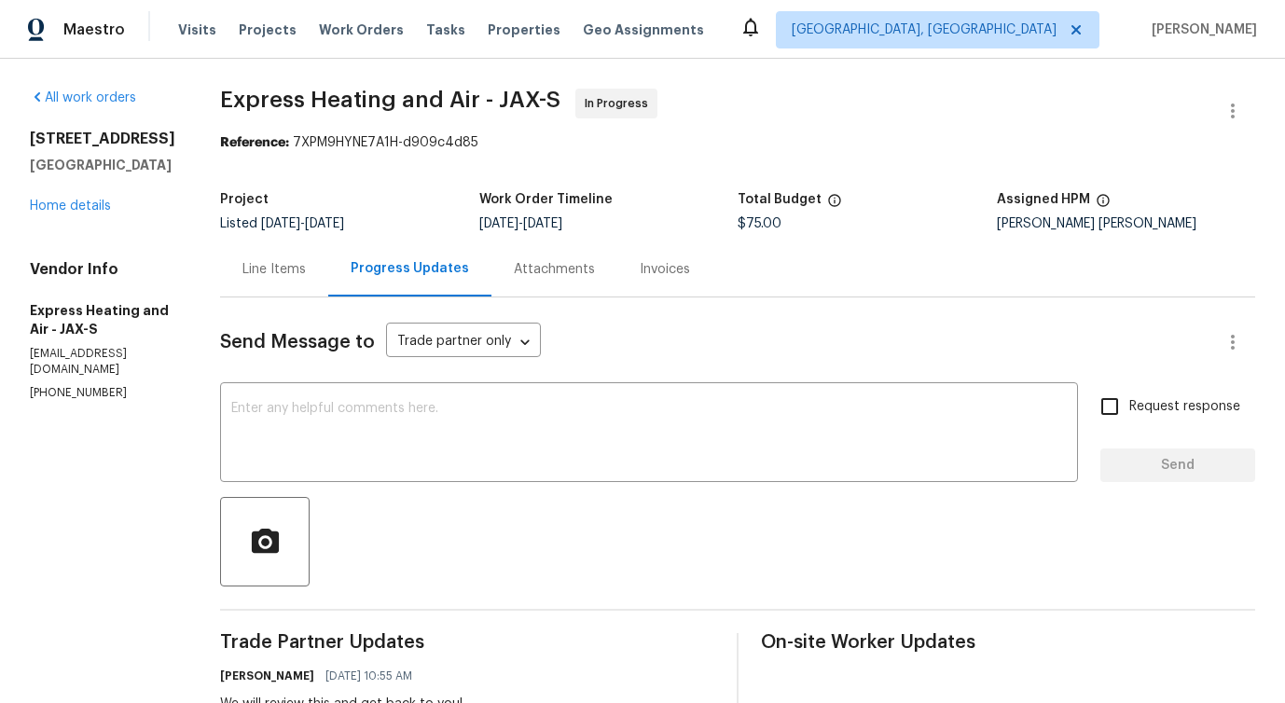
click at [751, 227] on span "$75.00" at bounding box center [760, 223] width 44 height 13
copy span "$75.00"
click at [80, 213] on link "Home details" at bounding box center [70, 206] width 81 height 13
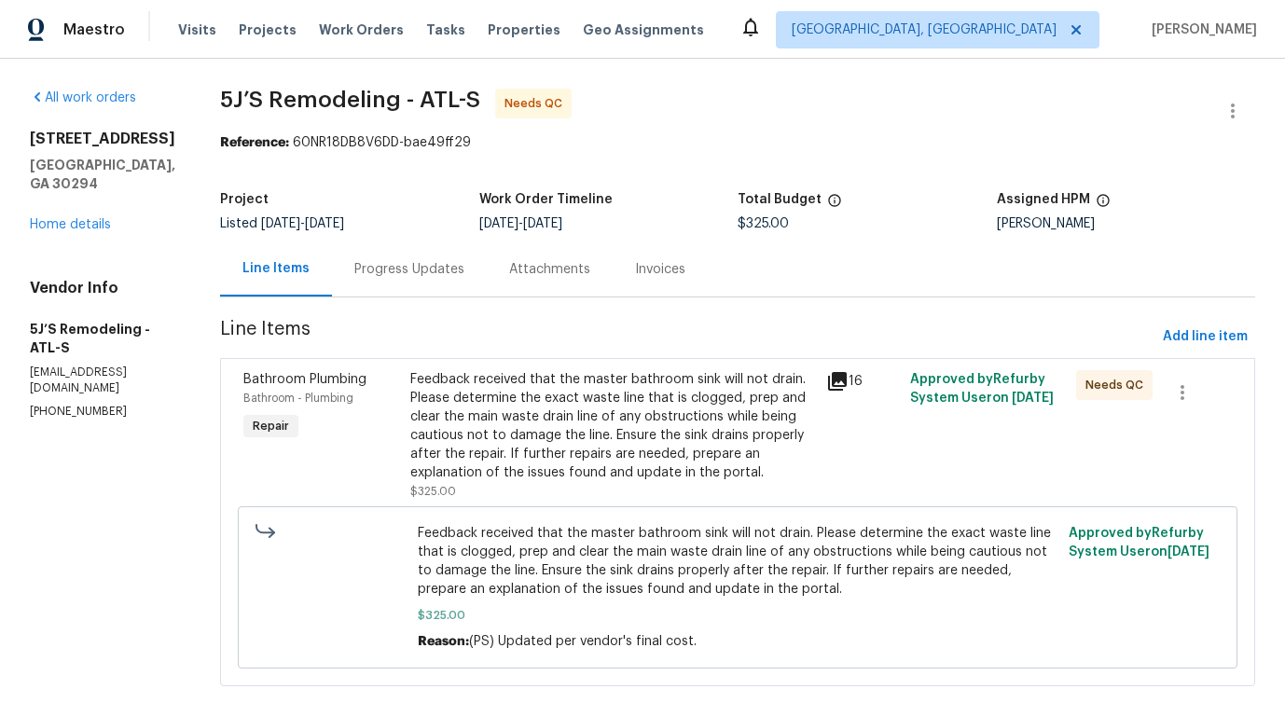
click at [428, 273] on div "Progress Updates" at bounding box center [409, 269] width 110 height 19
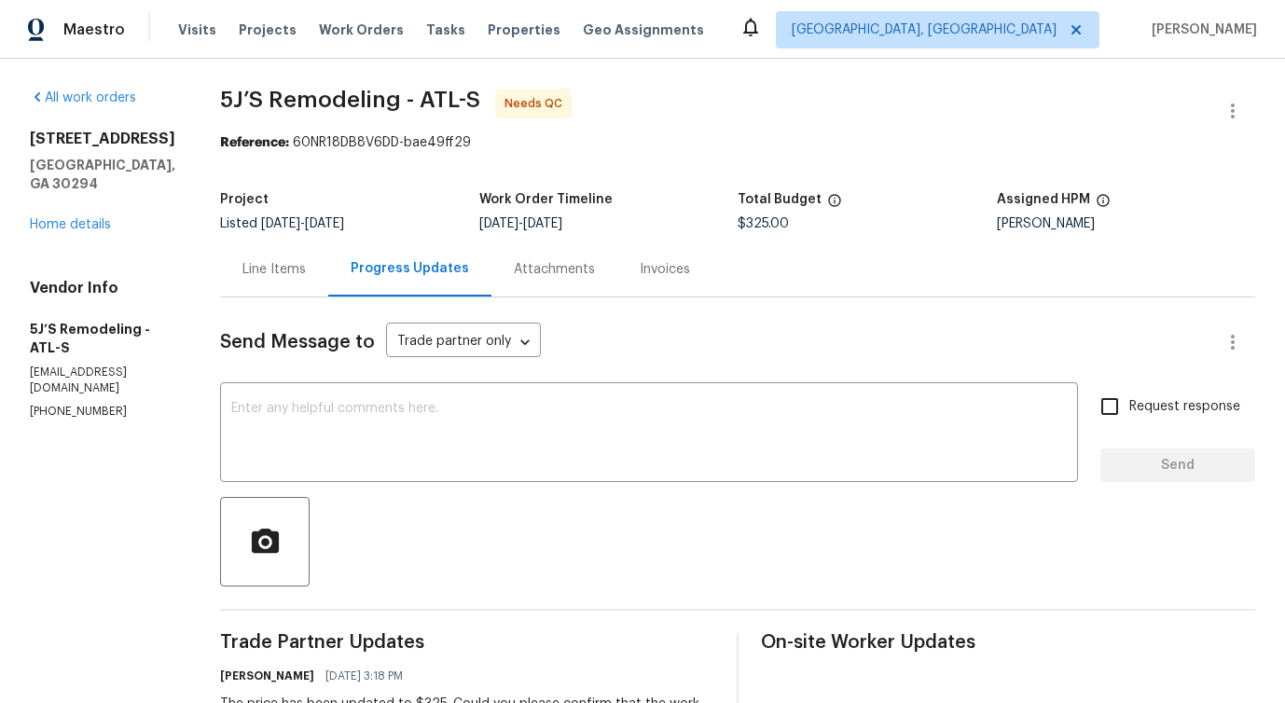
click at [242, 260] on div "Line Items" at bounding box center [274, 269] width 108 height 55
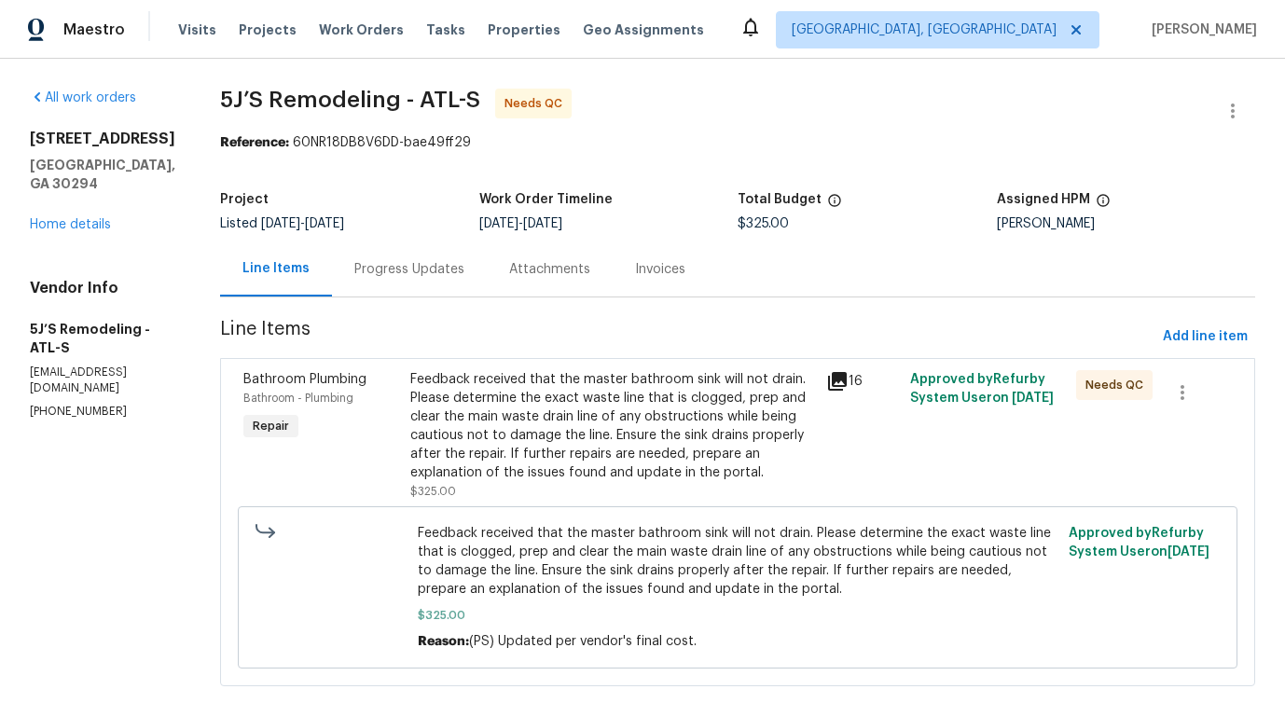
click at [546, 394] on div "Feedback received that the master bathroom sink will not drain. Please determin…" at bounding box center [613, 426] width 406 height 112
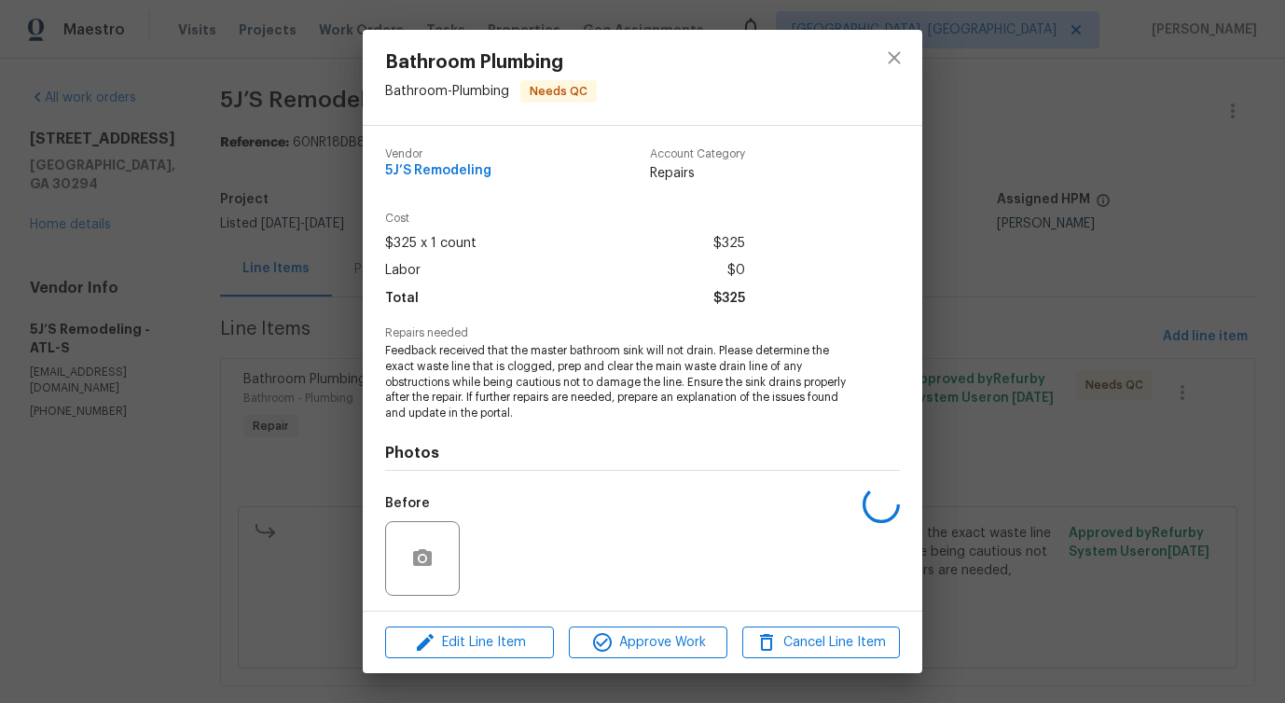
scroll to position [125, 0]
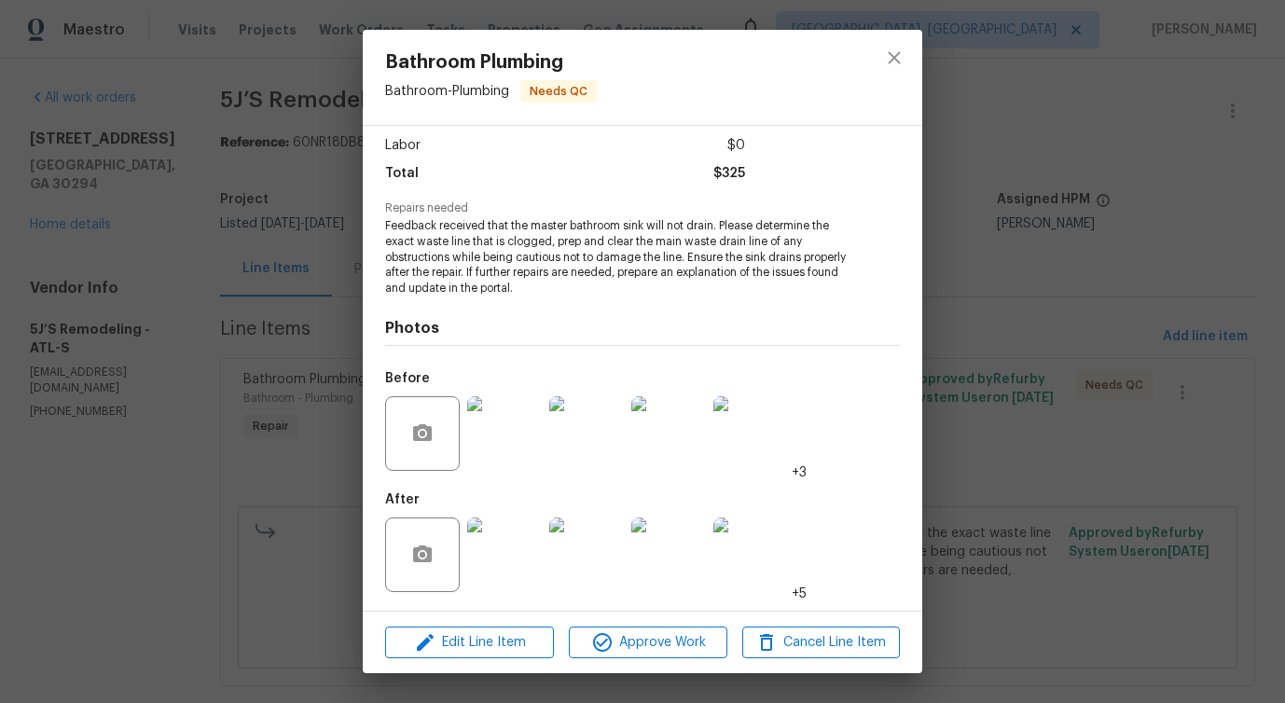
click at [495, 454] on img at bounding box center [504, 433] width 75 height 75
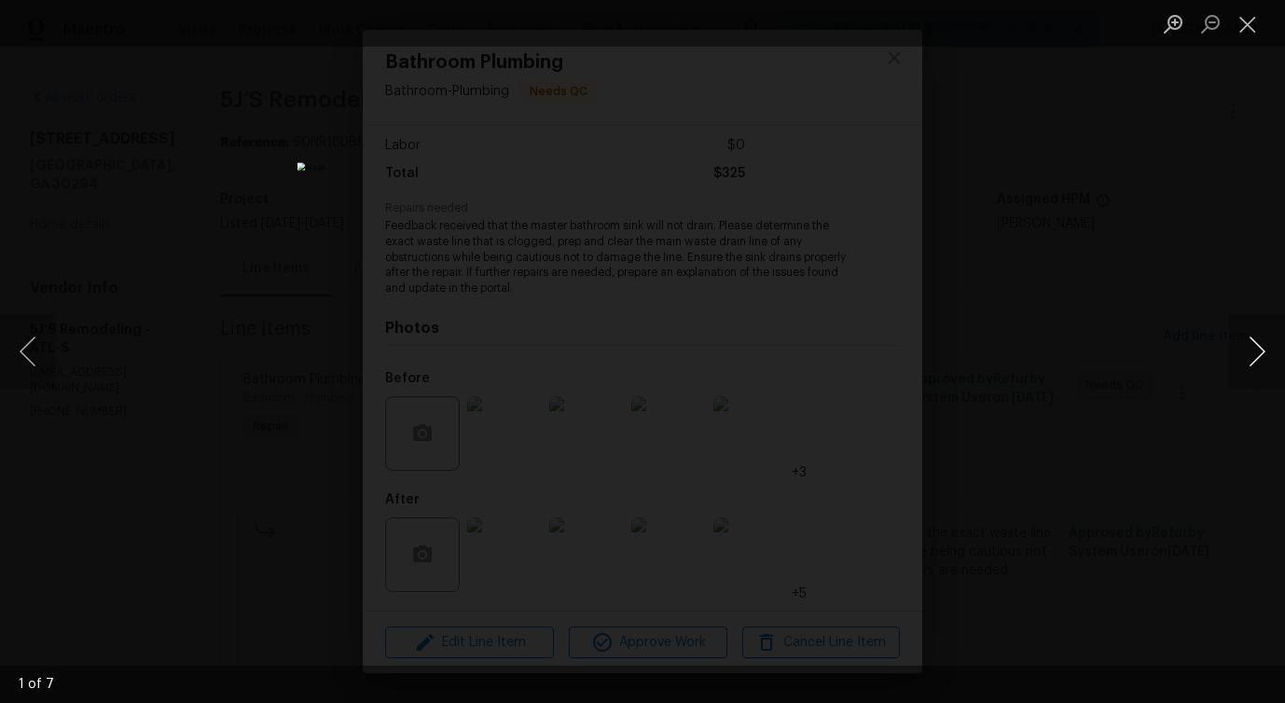
click at [1257, 362] on button "Next image" at bounding box center [1257, 351] width 56 height 75
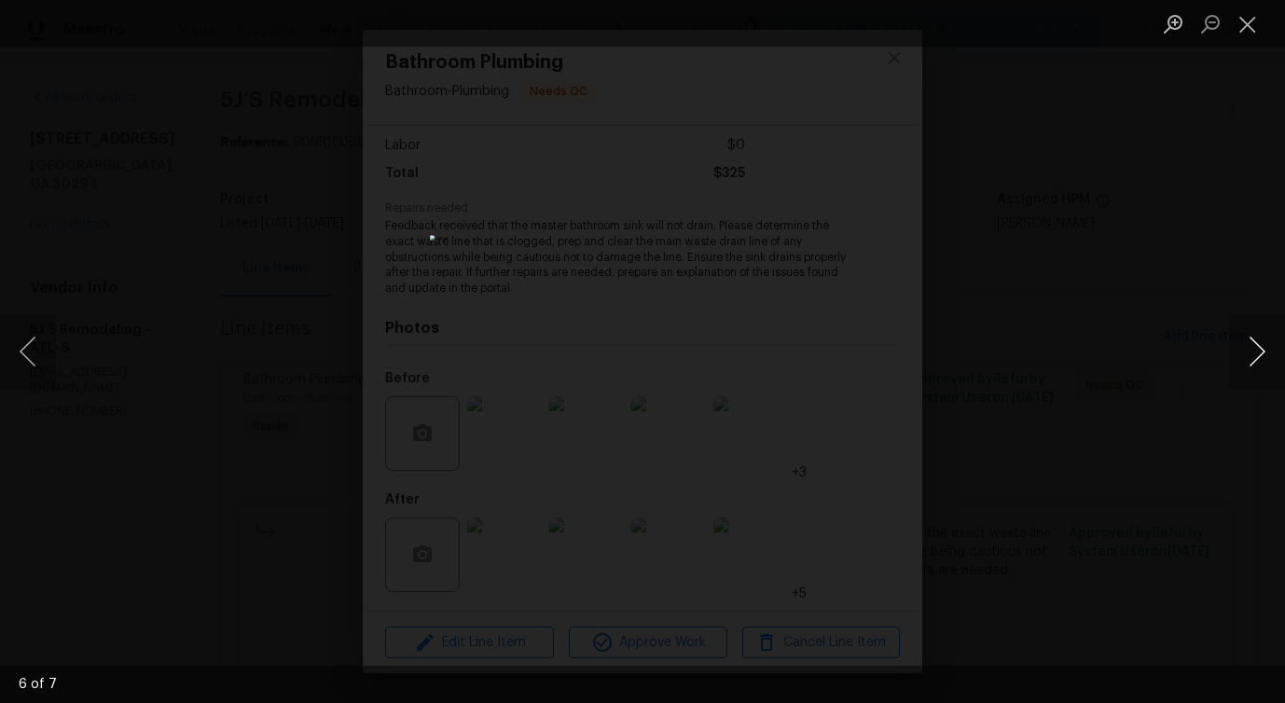
click at [1257, 362] on button "Next image" at bounding box center [1257, 351] width 56 height 75
click at [1229, 22] on button "Close lightbox" at bounding box center [1247, 23] width 37 height 33
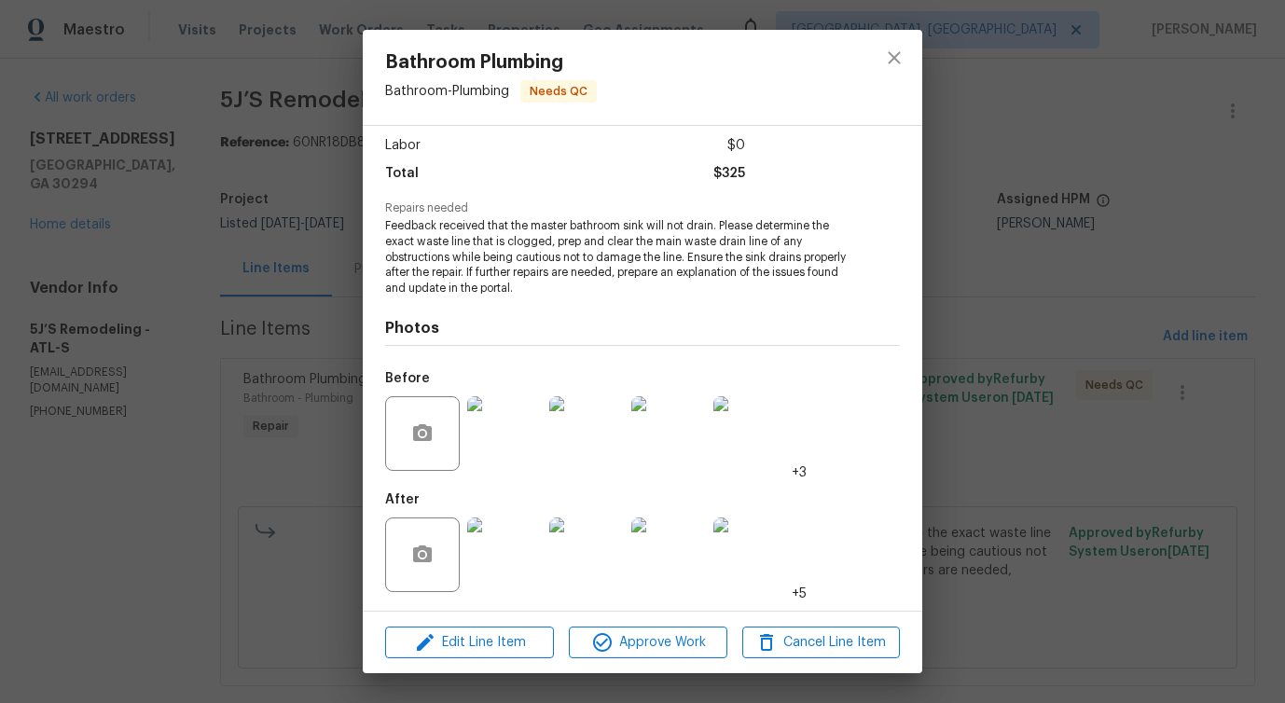
click at [491, 563] on img at bounding box center [504, 555] width 75 height 75
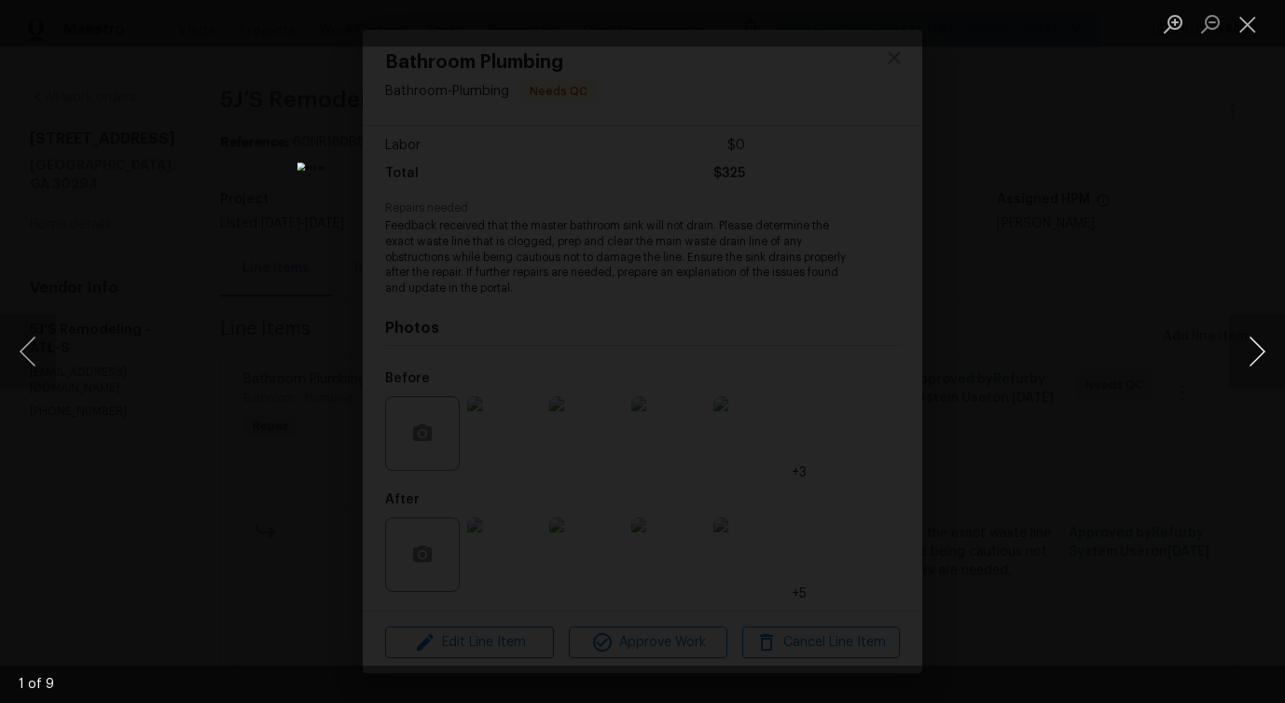
click at [1257, 362] on button "Next image" at bounding box center [1257, 351] width 56 height 75
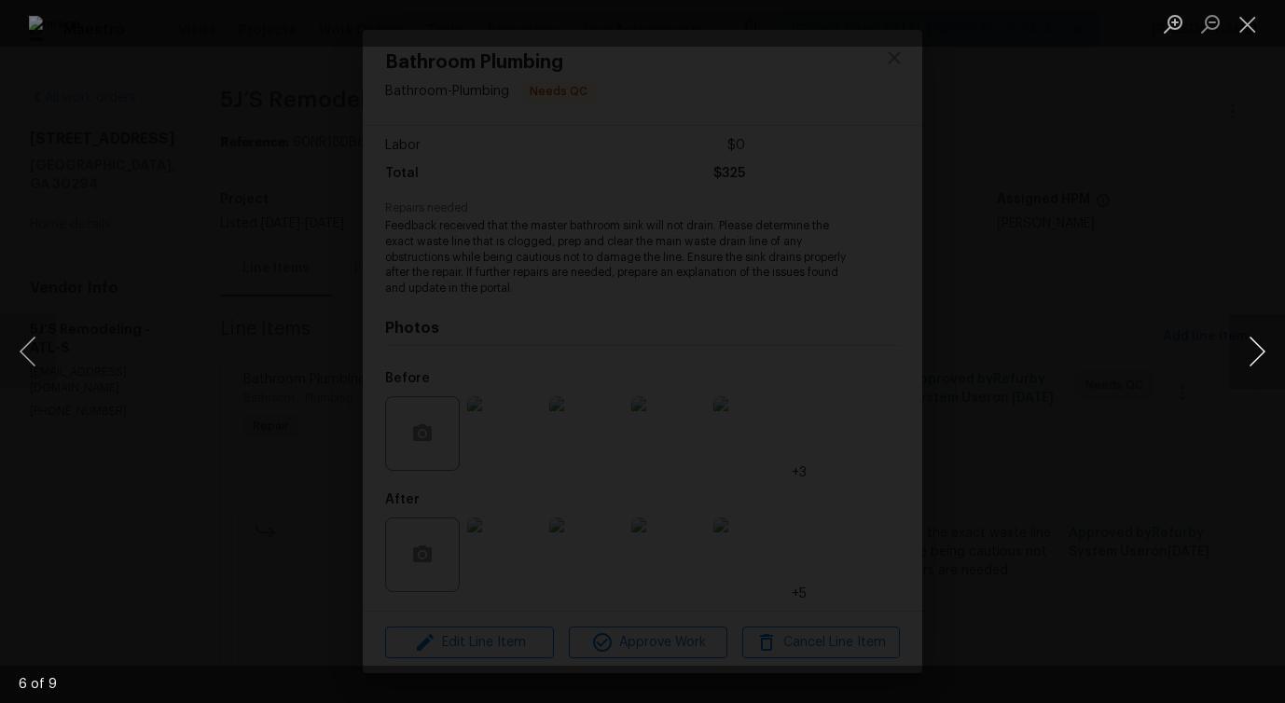
click at [1257, 362] on button "Next image" at bounding box center [1257, 351] width 56 height 75
click at [1257, 24] on button "Close lightbox" at bounding box center [1247, 23] width 37 height 33
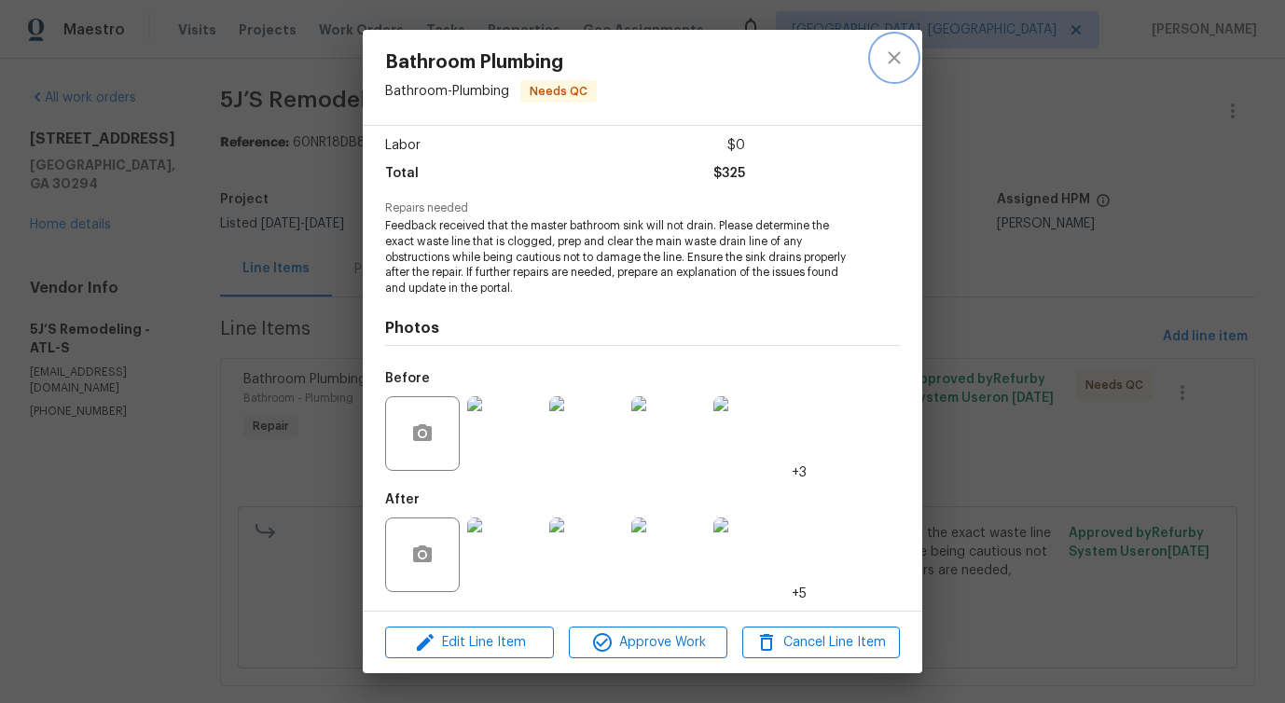
click at [902, 63] on icon "close" at bounding box center [894, 58] width 22 height 22
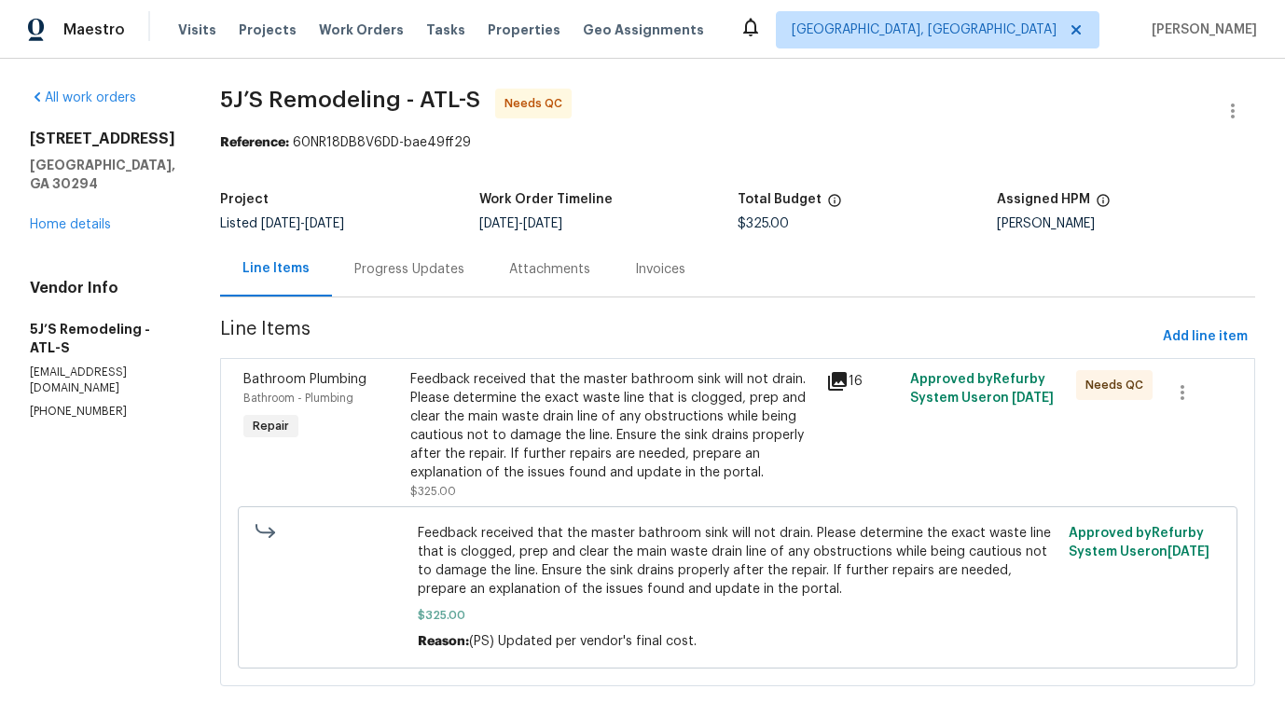
click at [63, 404] on p "[PHONE_NUMBER]" at bounding box center [102, 412] width 145 height 16
copy p "[PHONE_NUMBER]"
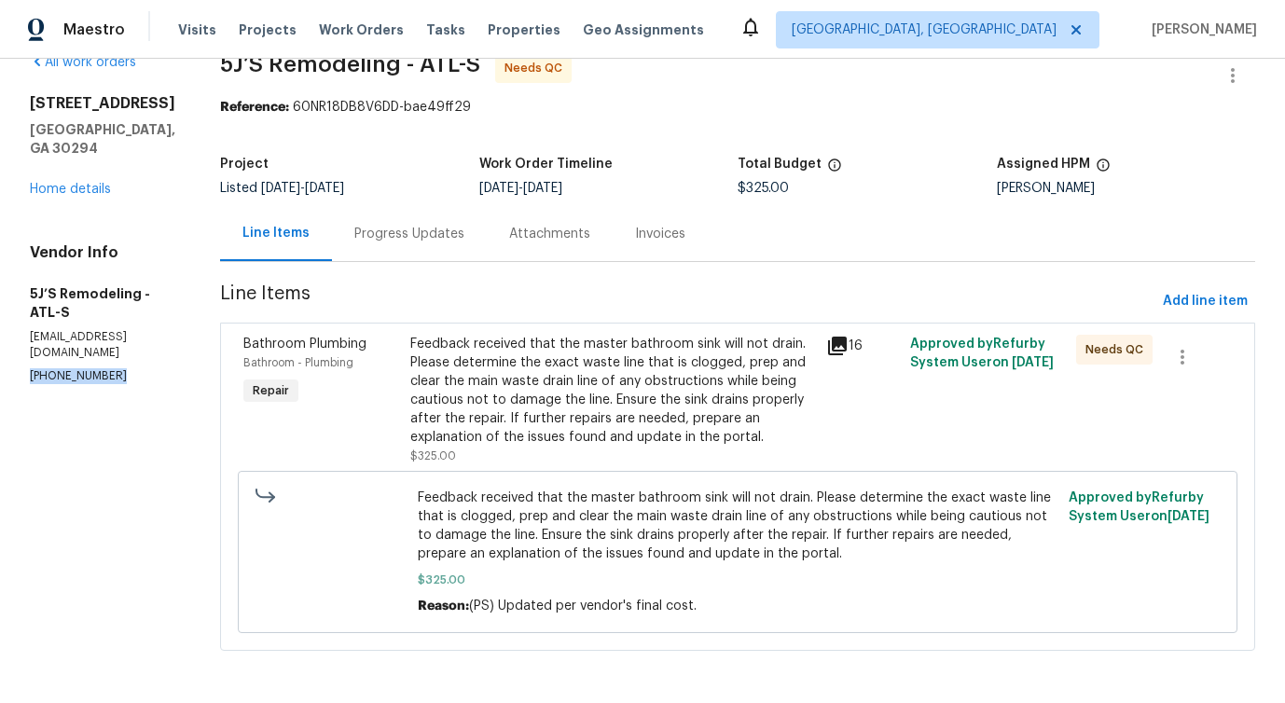
click at [395, 244] on div "Progress Updates" at bounding box center [409, 233] width 155 height 55
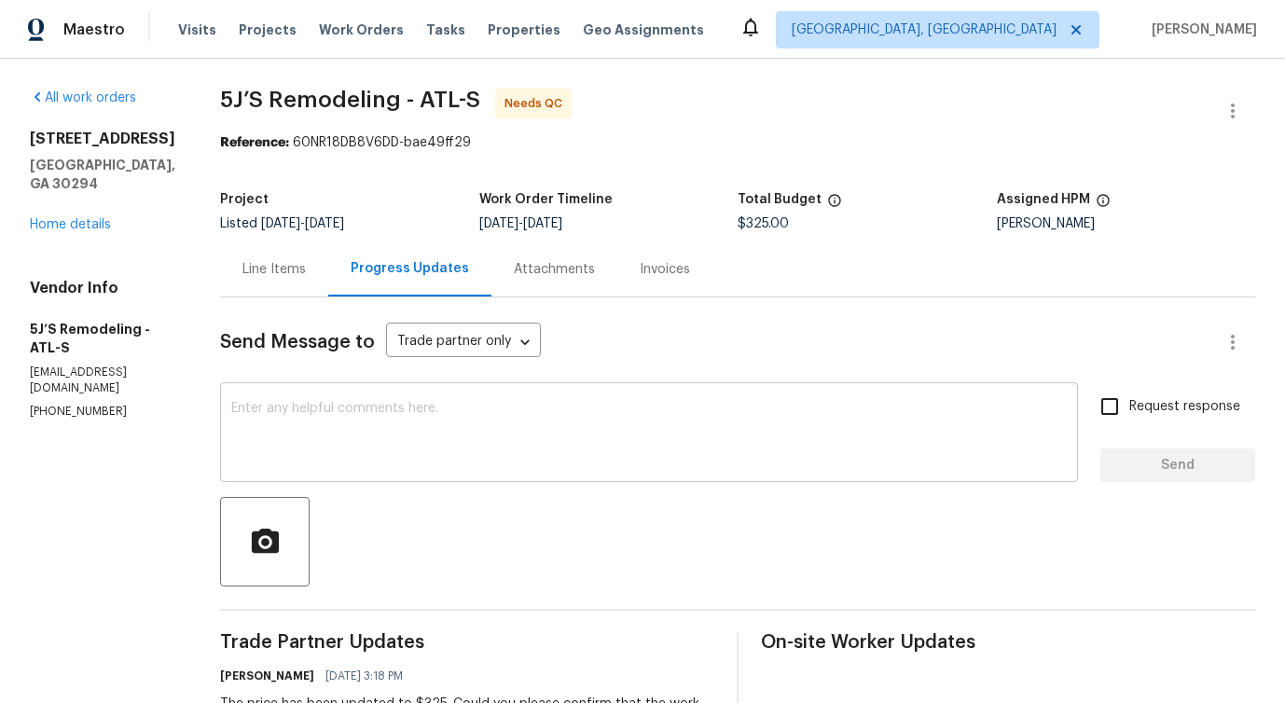
click at [469, 448] on textarea at bounding box center [649, 434] width 836 height 65
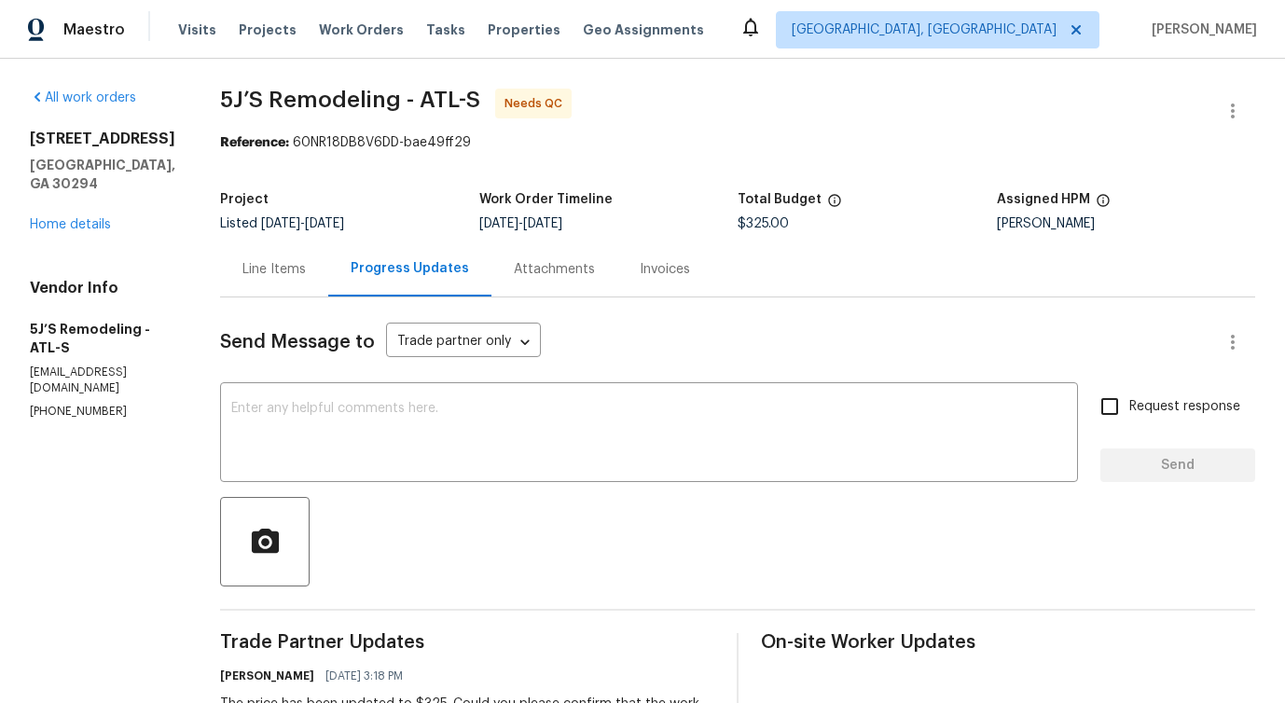
click at [98, 404] on p "[PHONE_NUMBER]" at bounding box center [102, 412] width 145 height 16
copy p "[PHONE_NUMBER]"
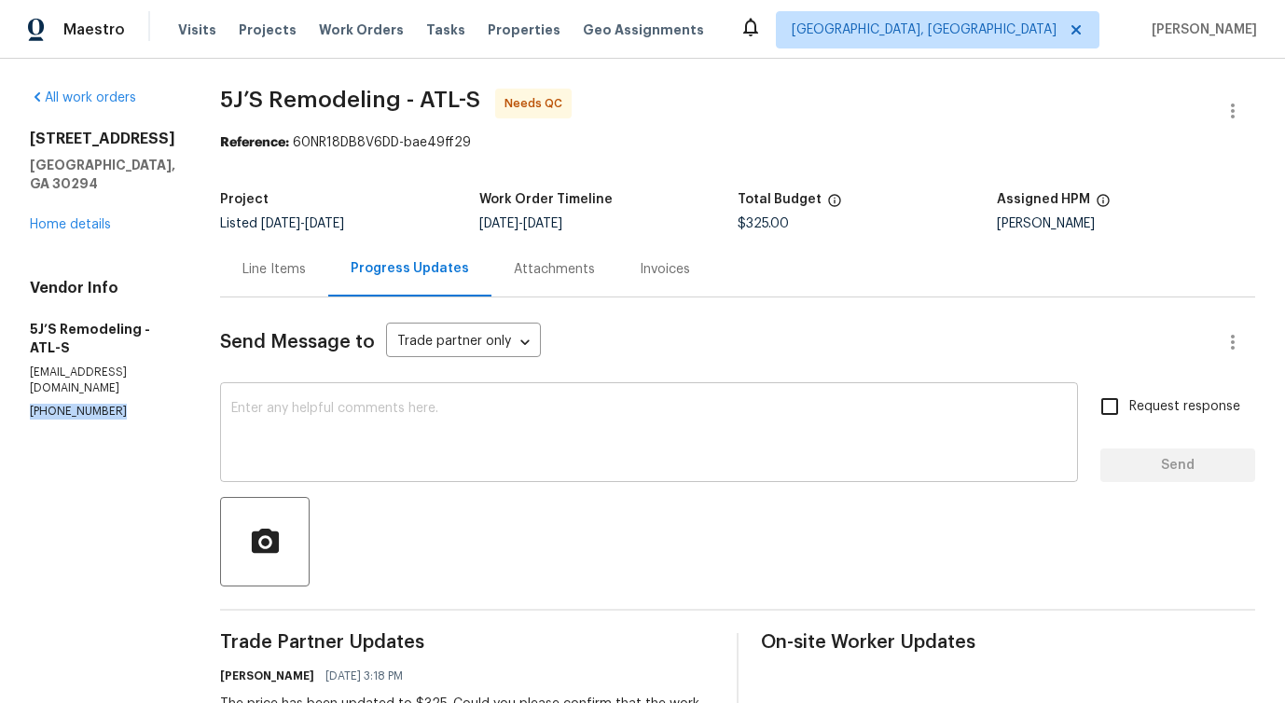
click at [341, 420] on textarea at bounding box center [649, 434] width 836 height 65
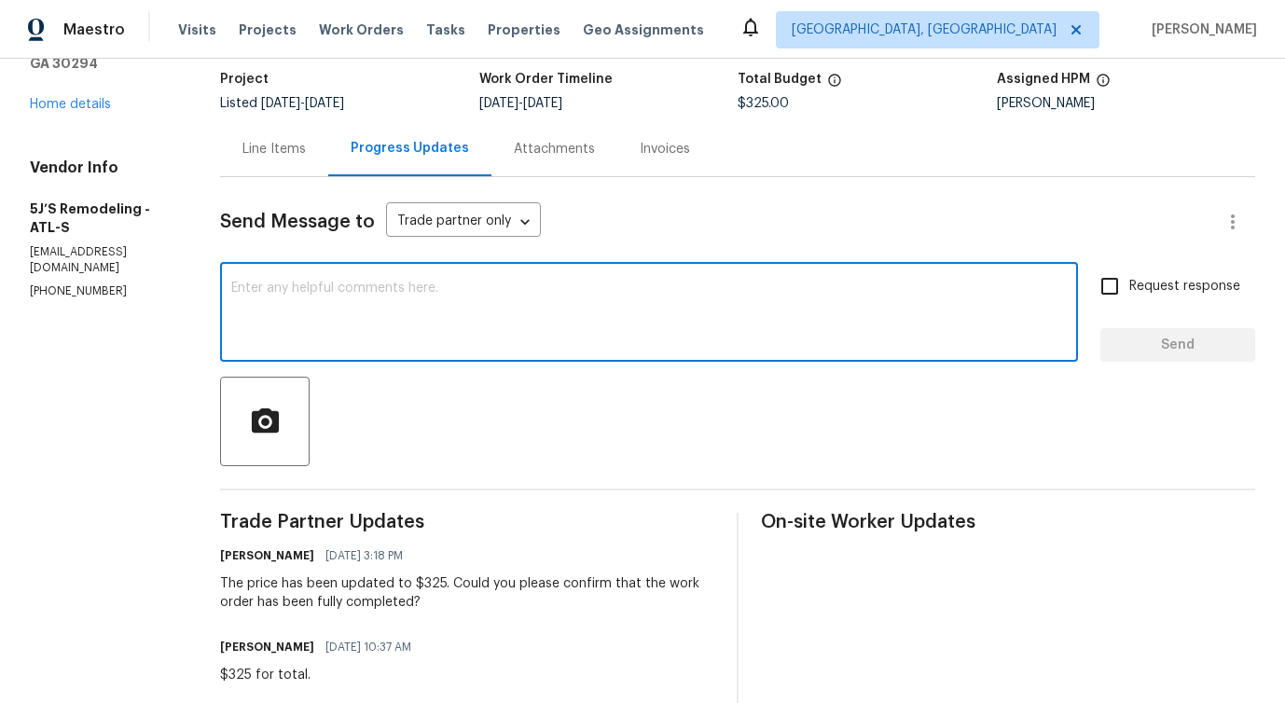
scroll to position [127, 0]
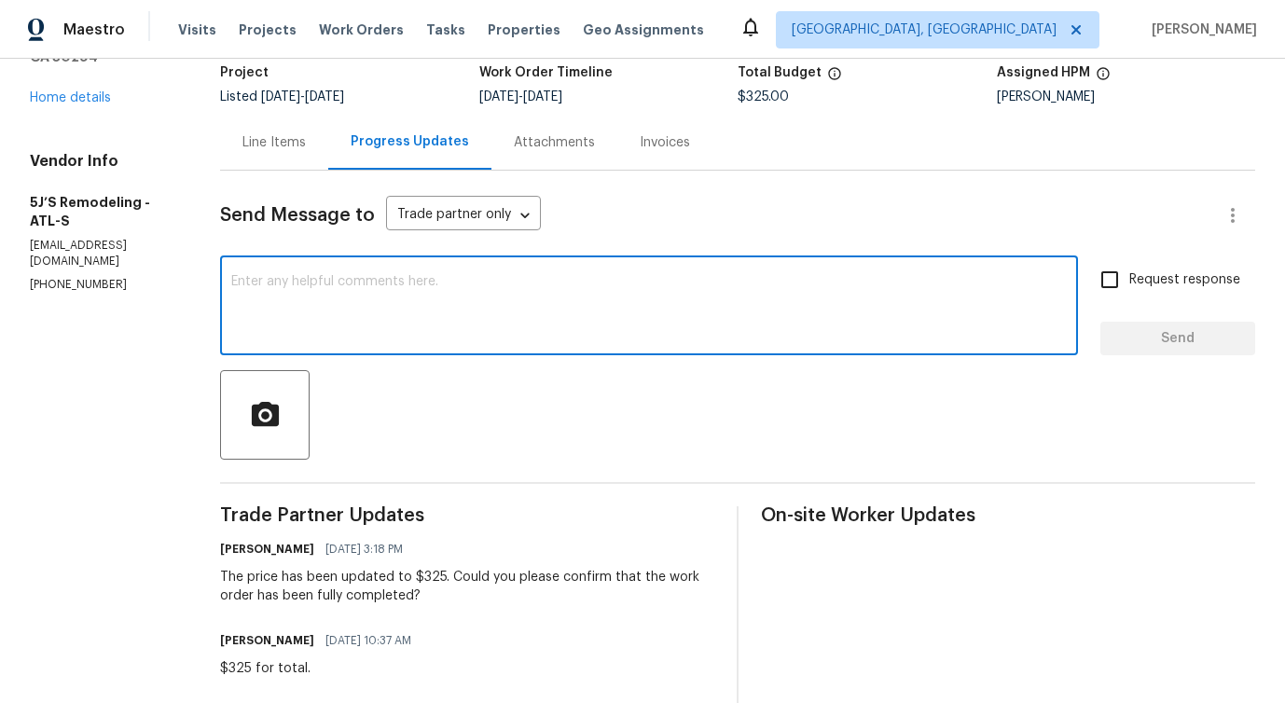
click at [454, 324] on textarea at bounding box center [649, 307] width 836 height 65
click at [477, 323] on textarea at bounding box center [649, 307] width 836 height 65
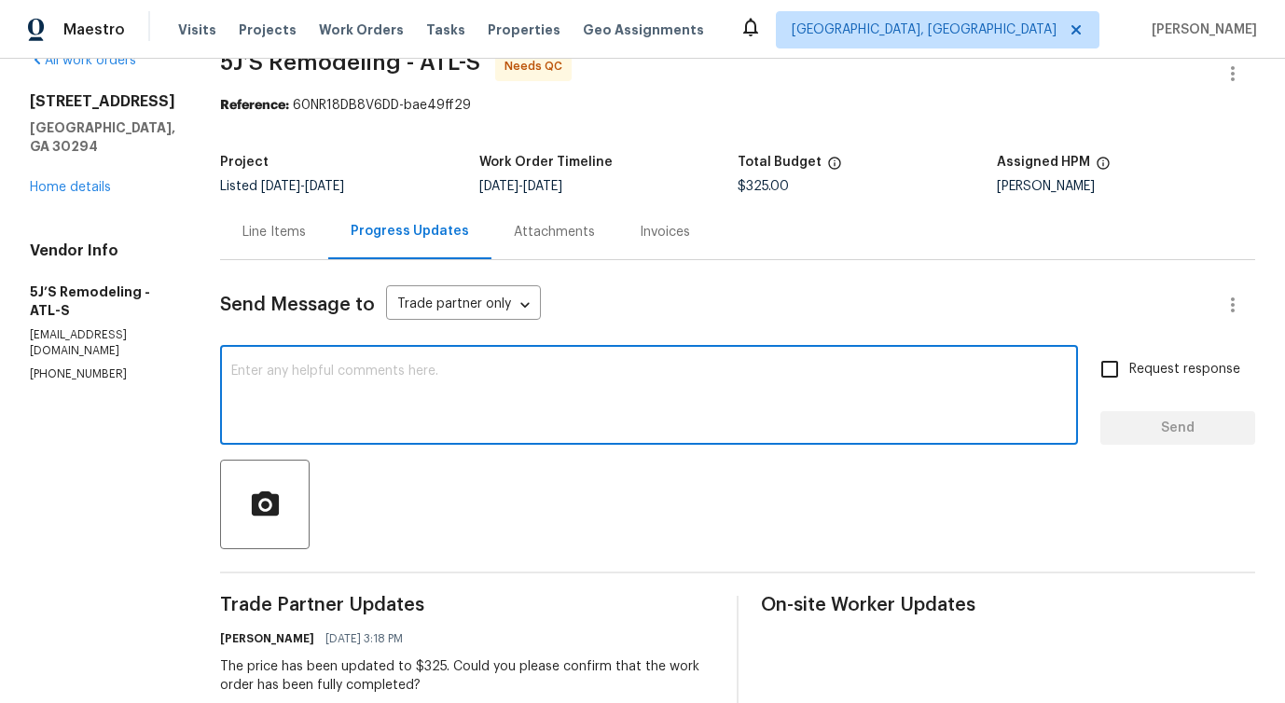
scroll to position [7, 0]
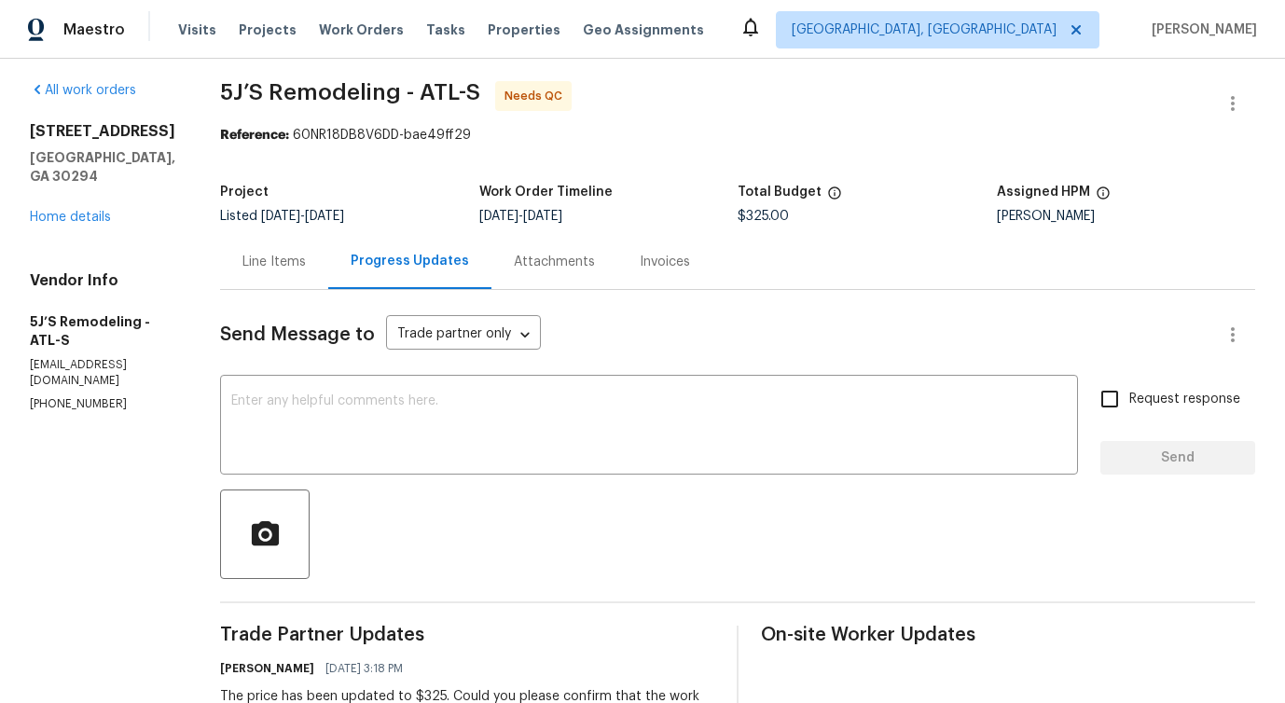
click at [280, 267] on div "Line Items" at bounding box center [273, 262] width 63 height 19
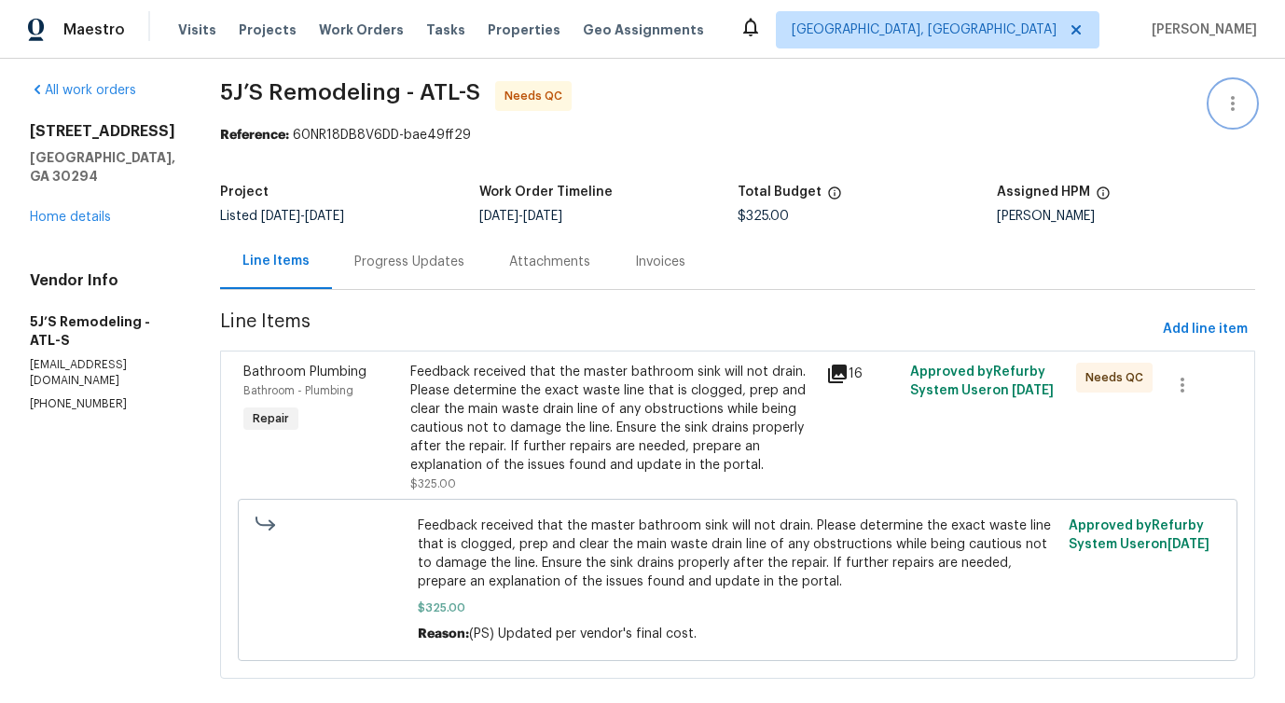
click at [1233, 106] on icon "button" at bounding box center [1233, 103] width 22 height 22
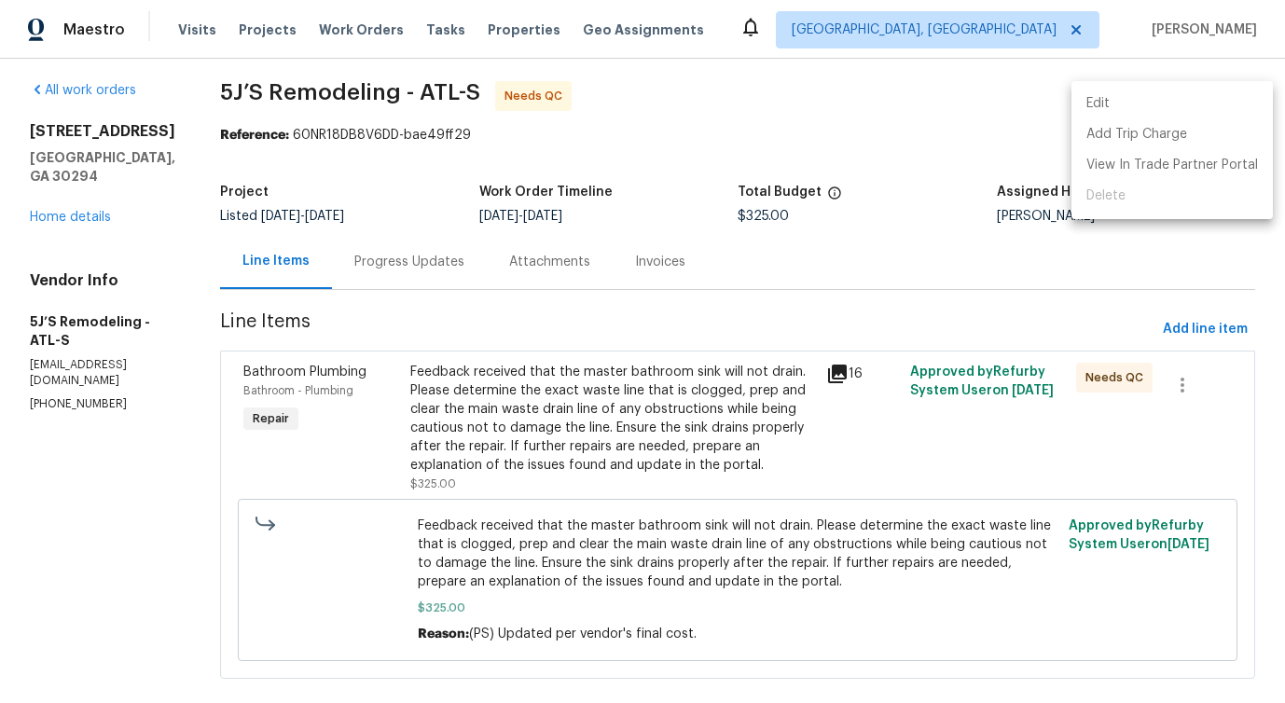
click at [1169, 97] on li "Edit" at bounding box center [1172, 104] width 201 height 31
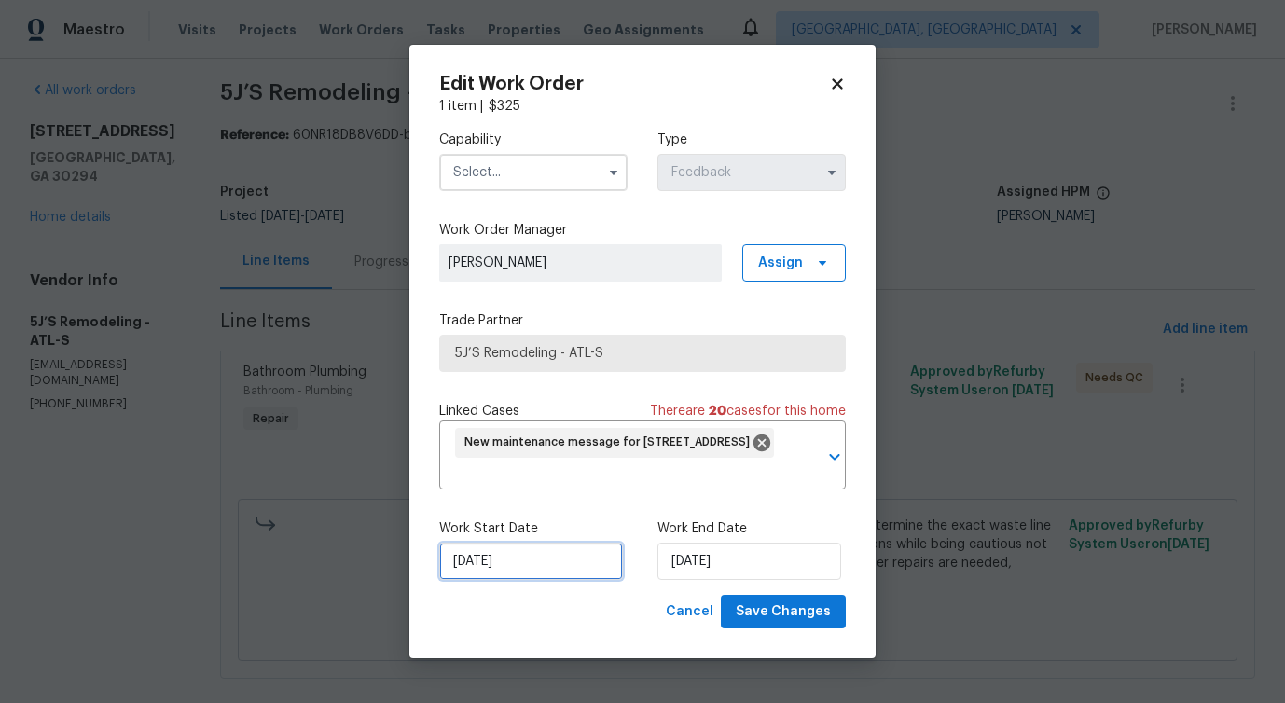
click at [489, 559] on input "[DATE]" at bounding box center [531, 561] width 184 height 37
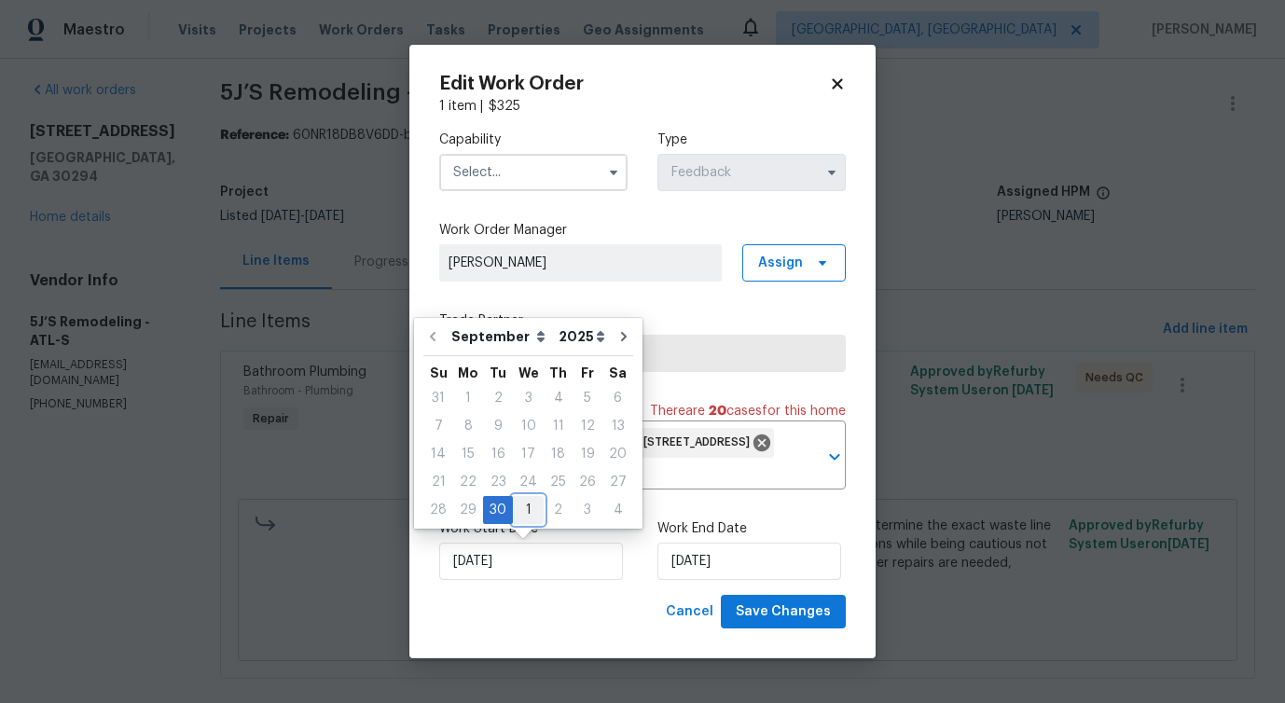
click at [523, 506] on div "1" at bounding box center [528, 510] width 31 height 26
type input "[DATE]"
select select "9"
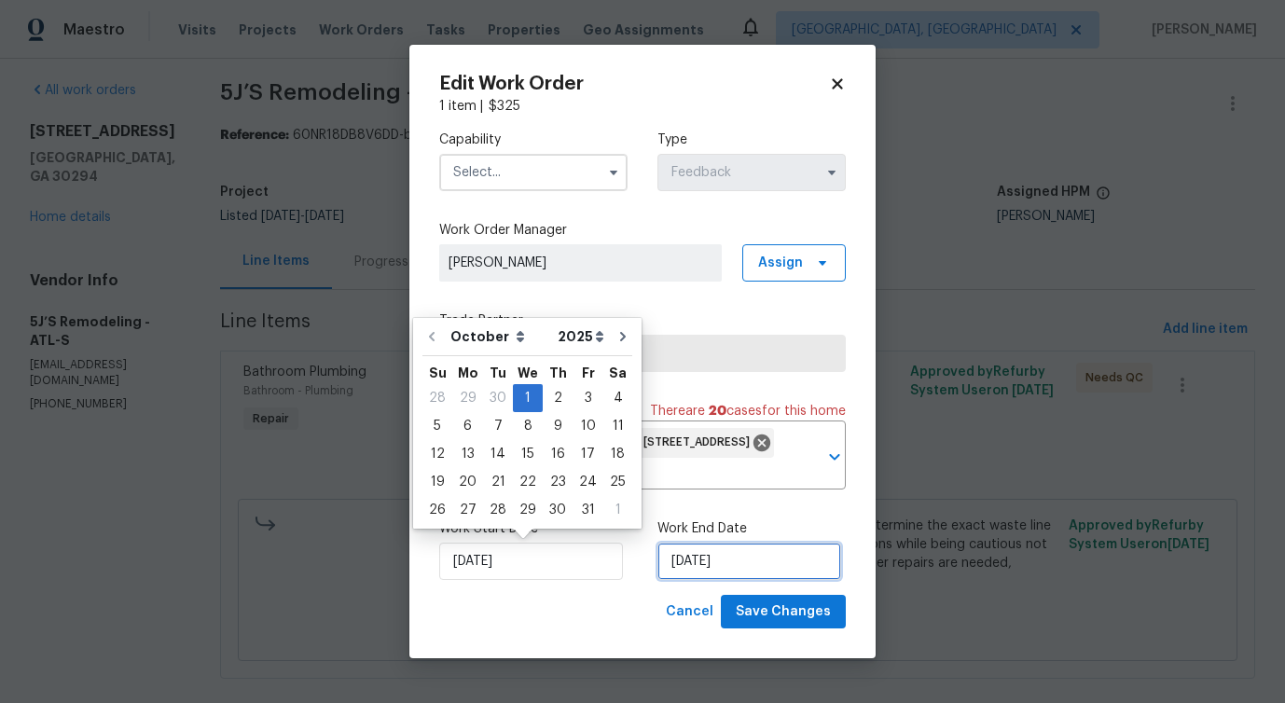
click at [686, 560] on input "[DATE]" at bounding box center [749, 561] width 184 height 37
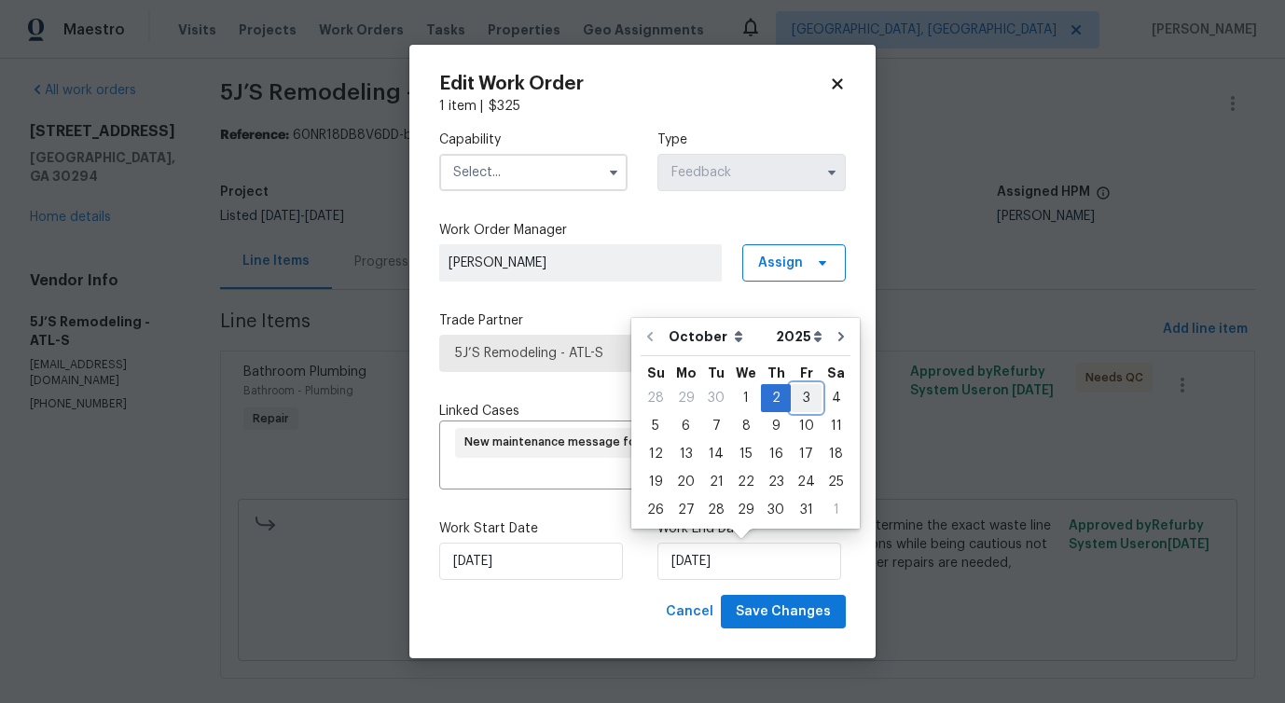
click at [802, 398] on div "3" at bounding box center [806, 398] width 31 height 26
type input "[DATE]"
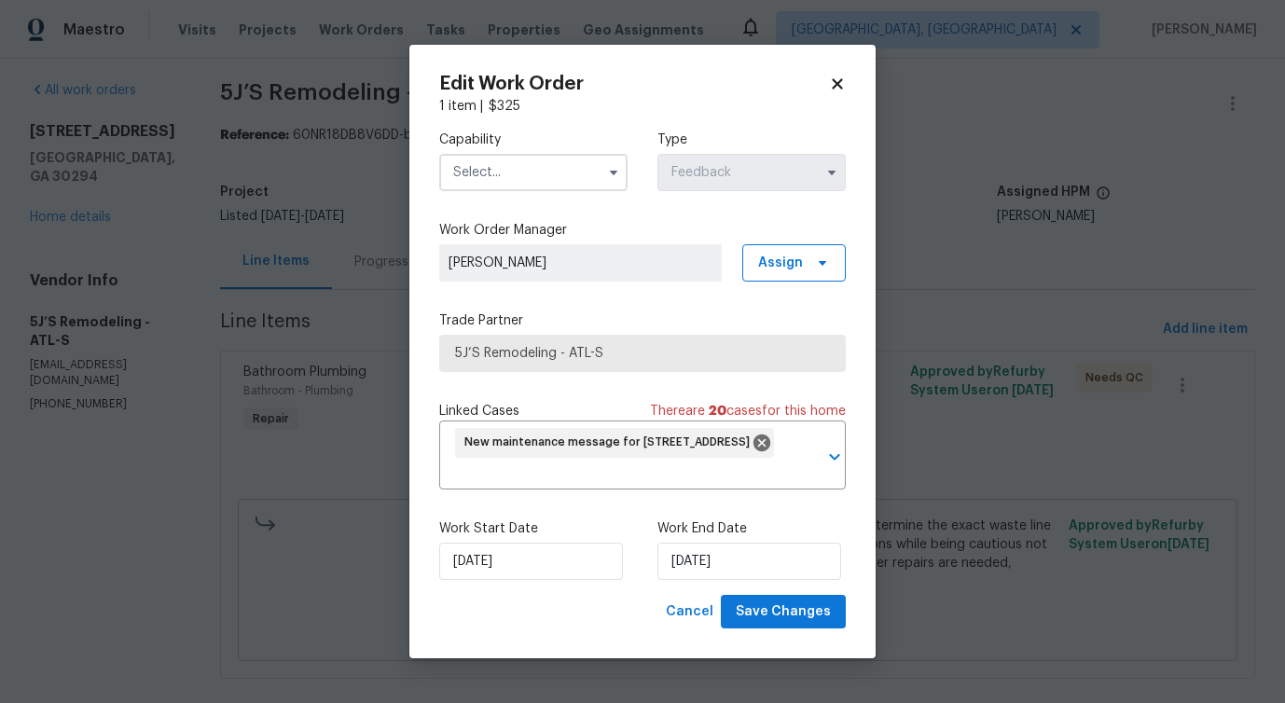
click at [533, 187] on input "text" at bounding box center [533, 172] width 188 height 37
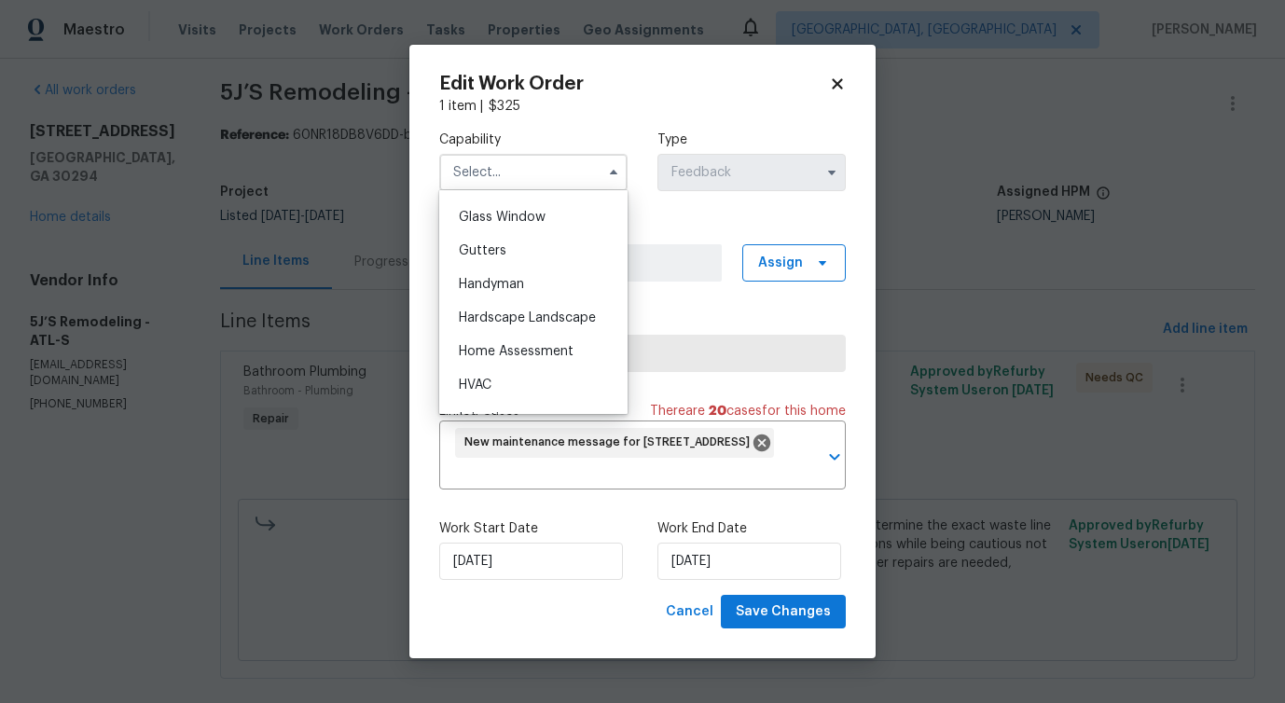
scroll to position [1009, 0]
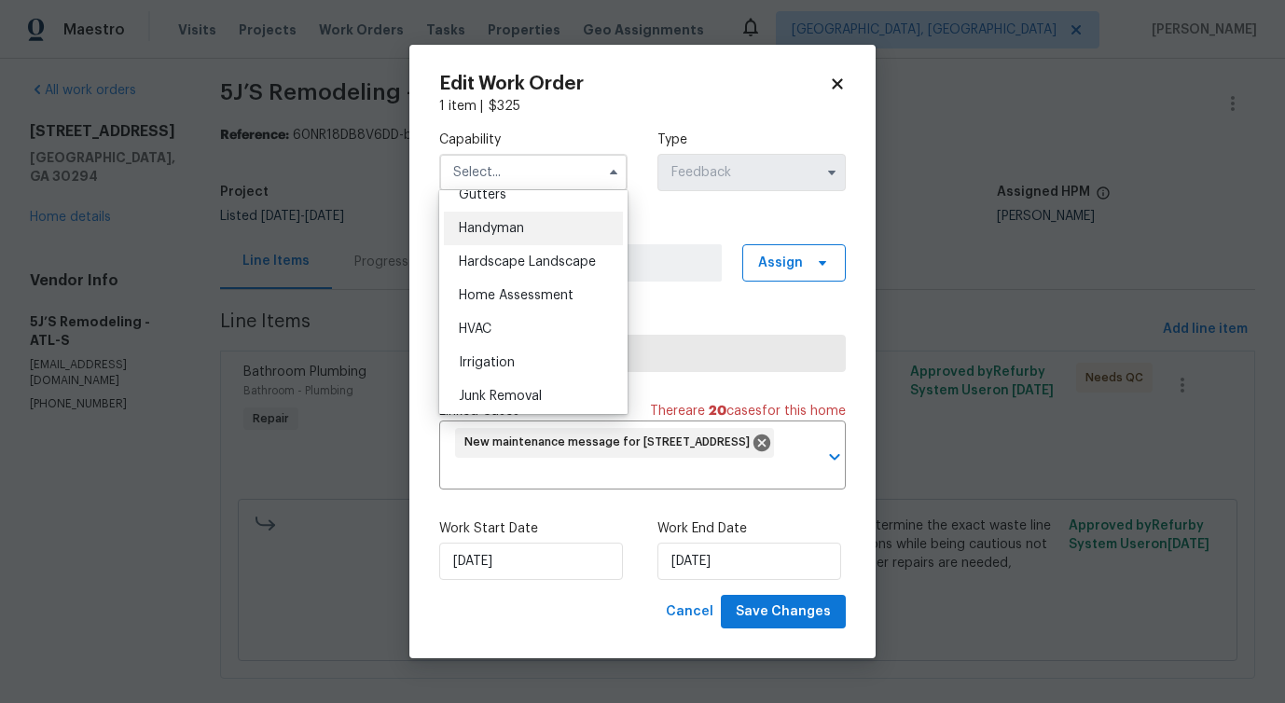
click at [519, 227] on span "Handyman" at bounding box center [491, 228] width 65 height 13
type input "Handyman"
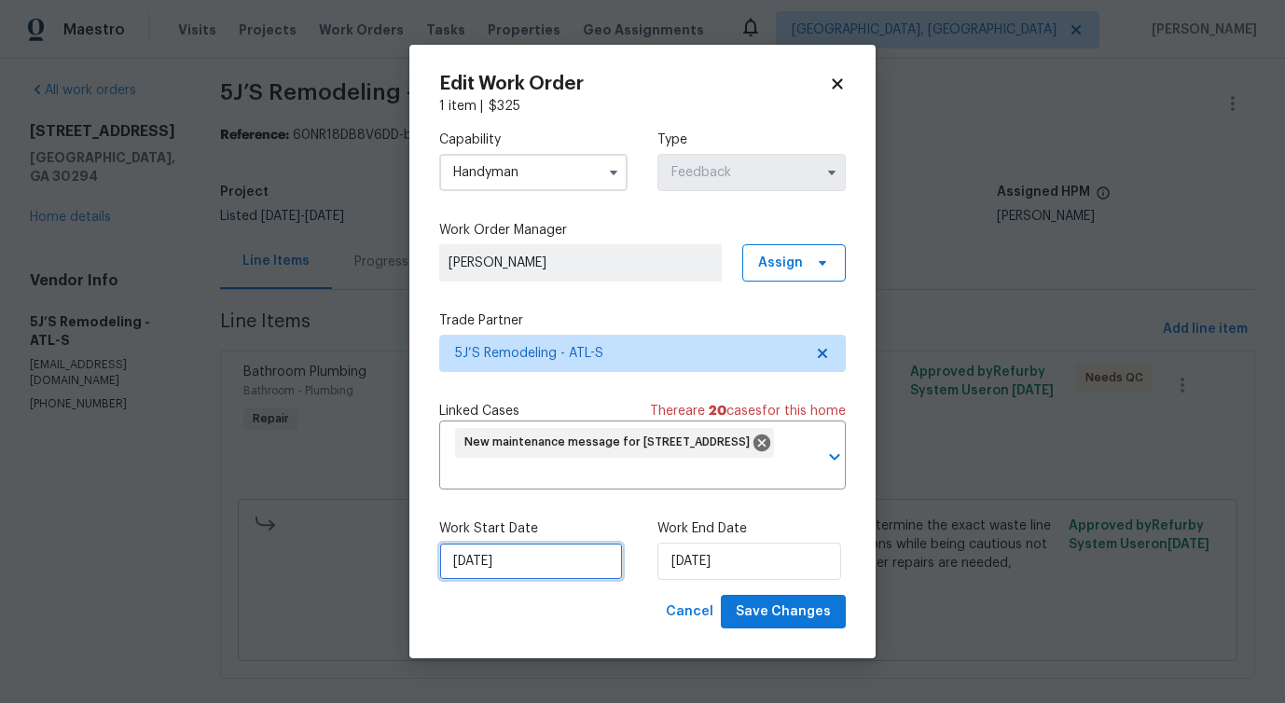
click at [516, 558] on input "[DATE]" at bounding box center [531, 561] width 184 height 37
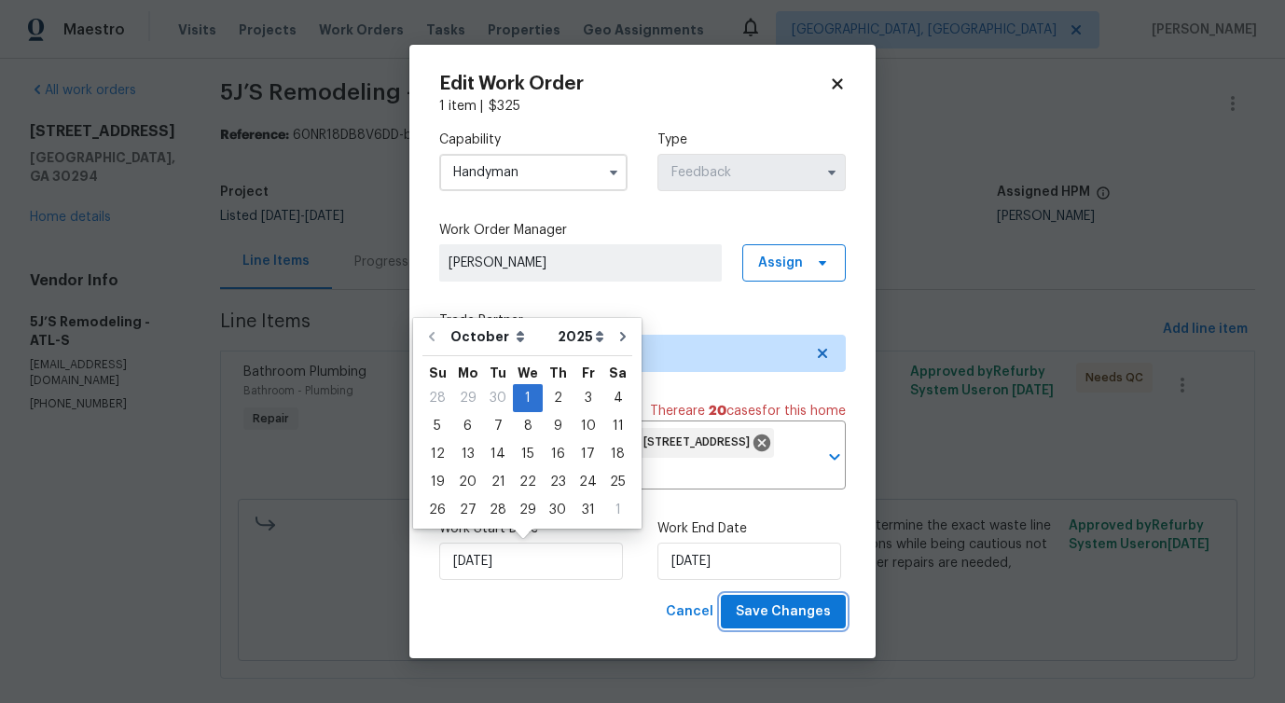
click at [781, 616] on span "Save Changes" at bounding box center [783, 612] width 95 height 23
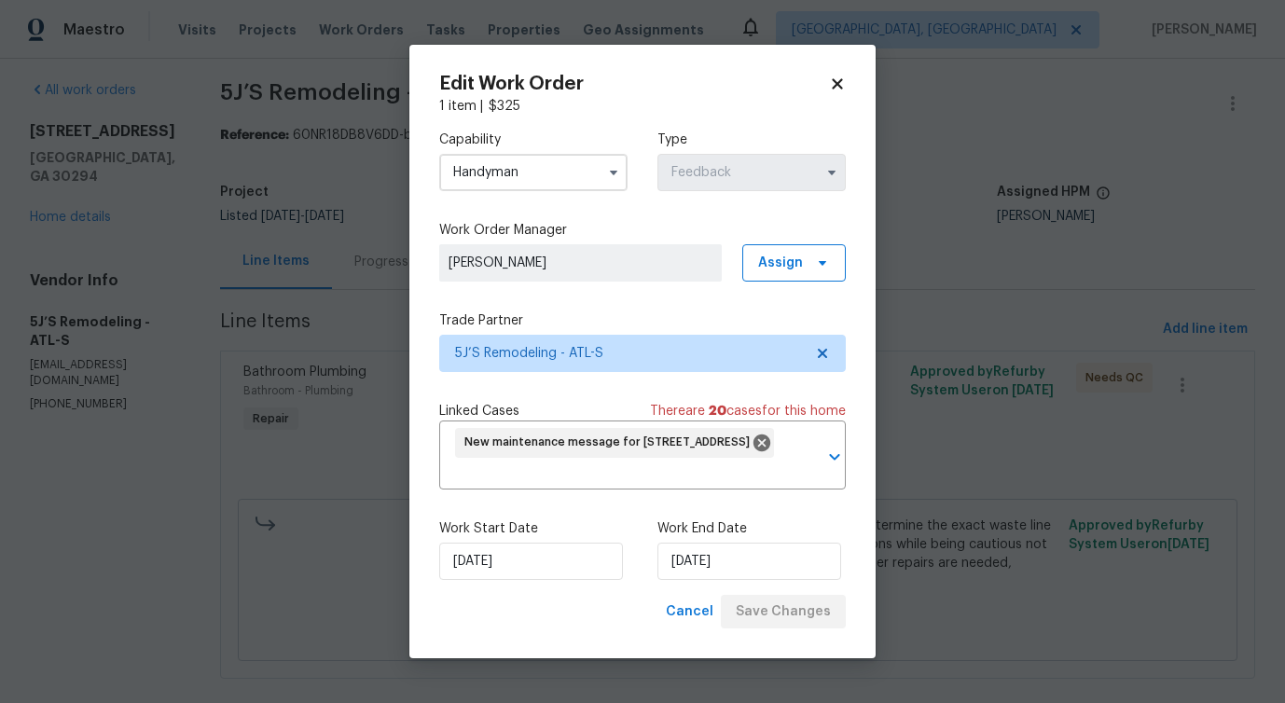
click at [114, 525] on body "Maestro Visits Projects Work Orders Tasks Properties Geo Assignments Detroit, M…" at bounding box center [642, 351] width 1285 height 703
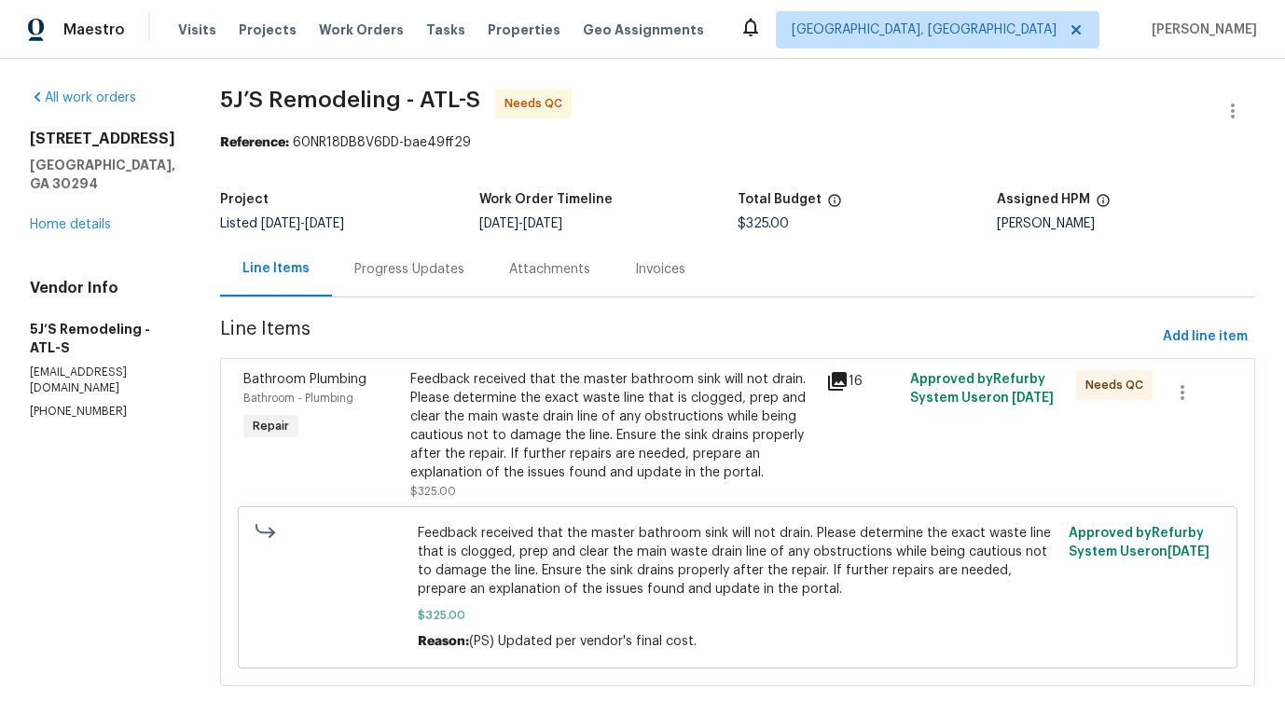
scroll to position [36, 0]
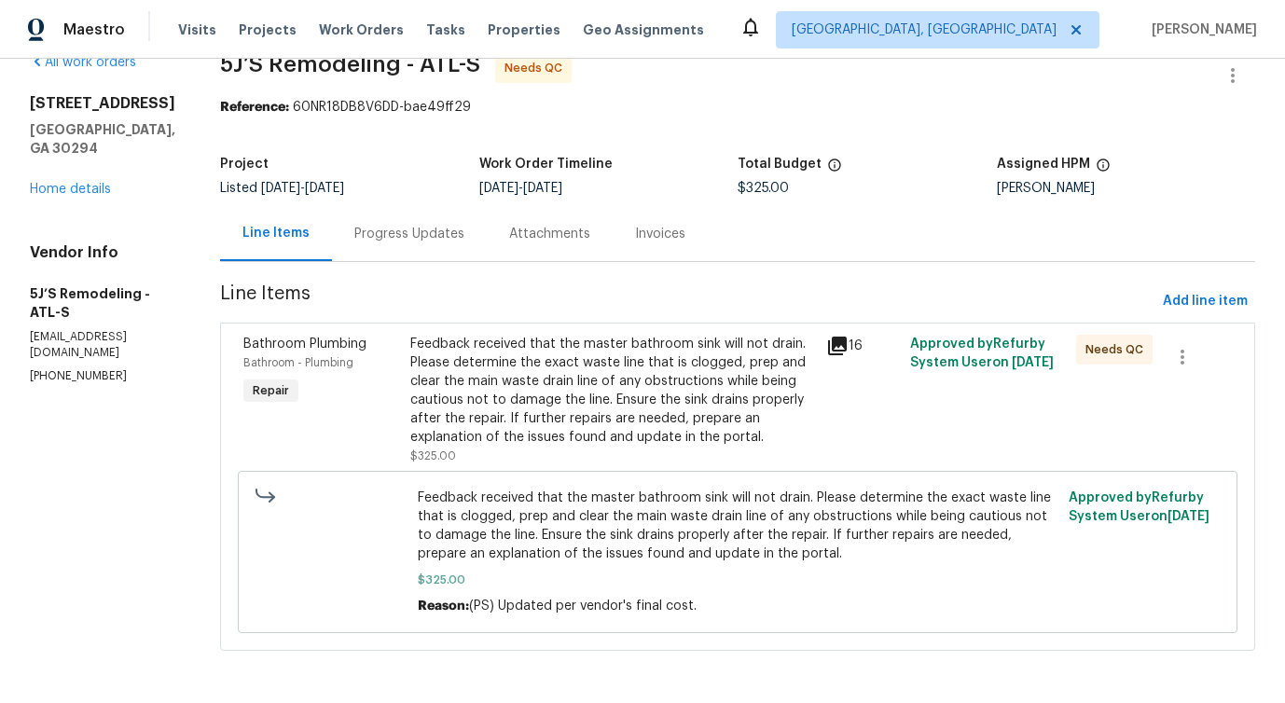
click at [621, 383] on div "Feedback received that the master bathroom sink will not drain. Please determin…" at bounding box center [613, 391] width 406 height 112
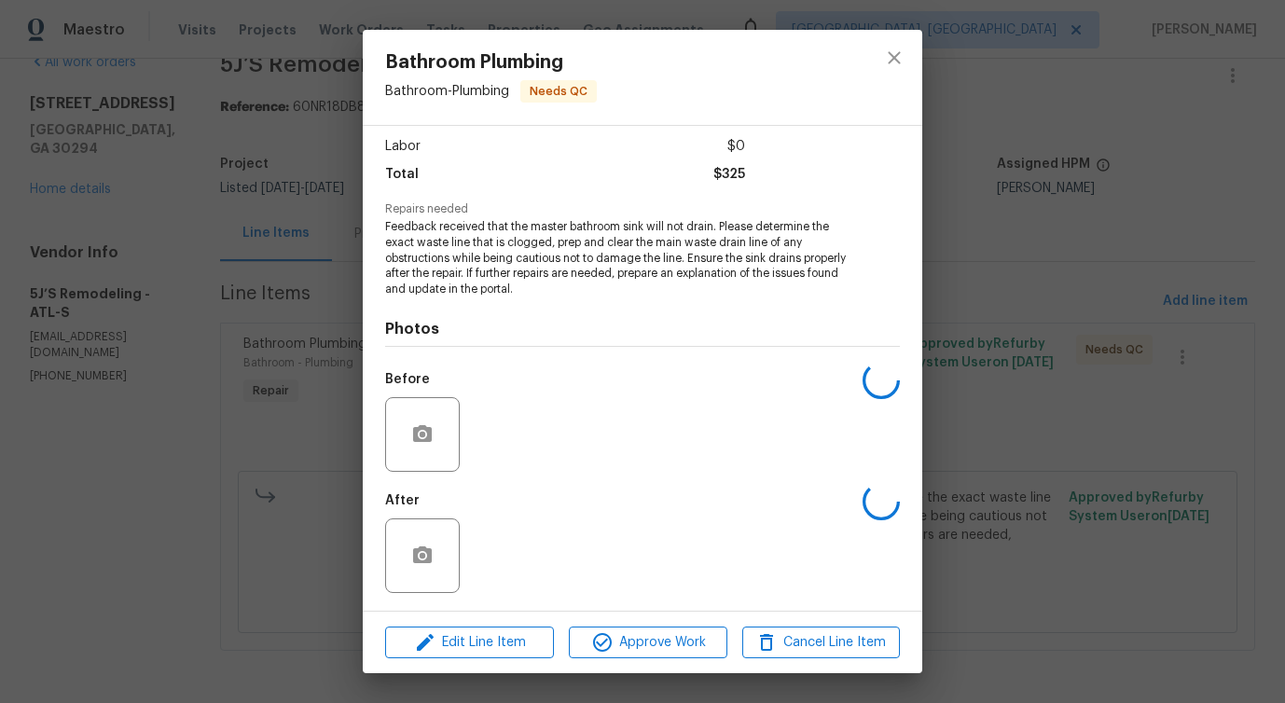
scroll to position [125, 0]
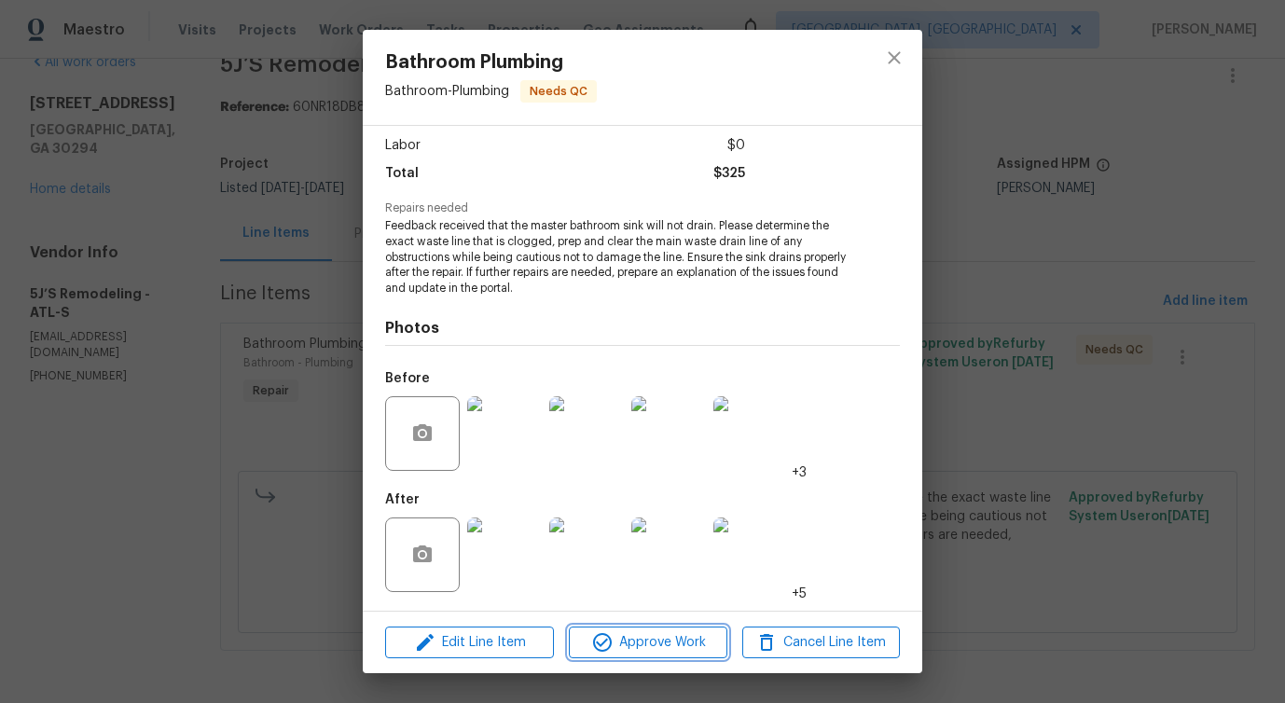
click at [636, 642] on span "Approve Work" at bounding box center [647, 642] width 146 height 23
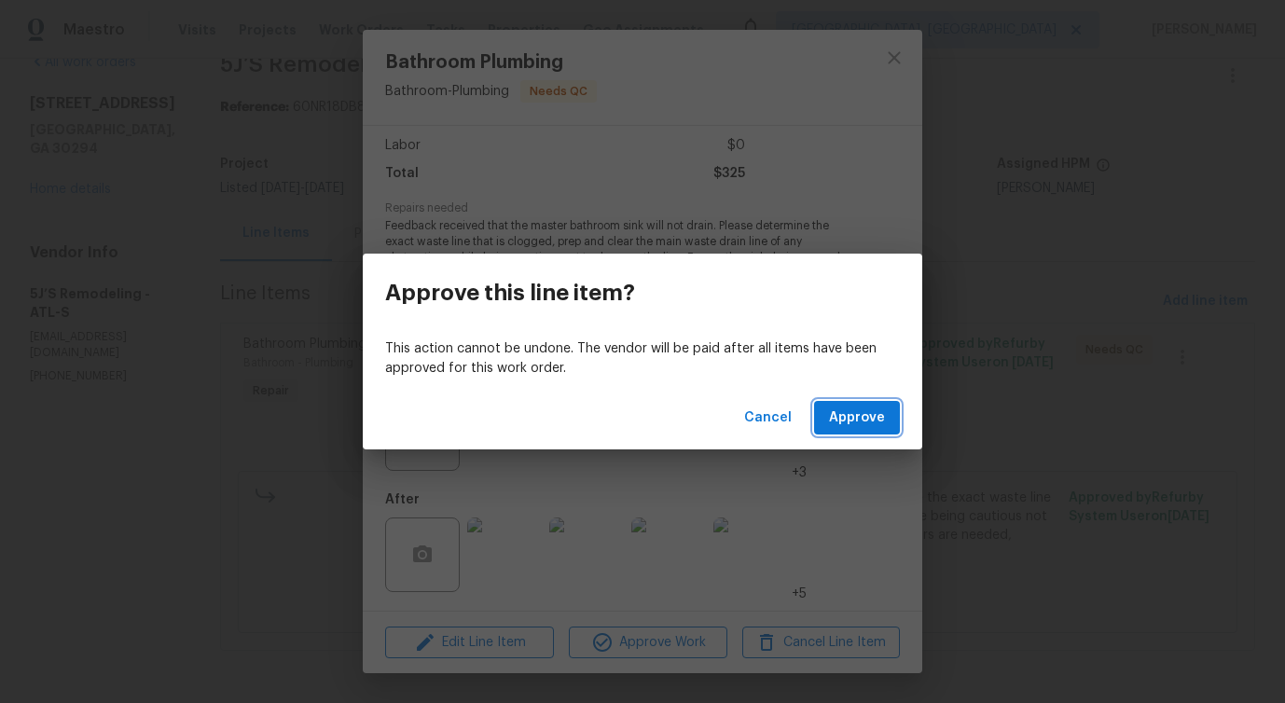
click at [885, 425] on button "Approve" at bounding box center [857, 418] width 86 height 35
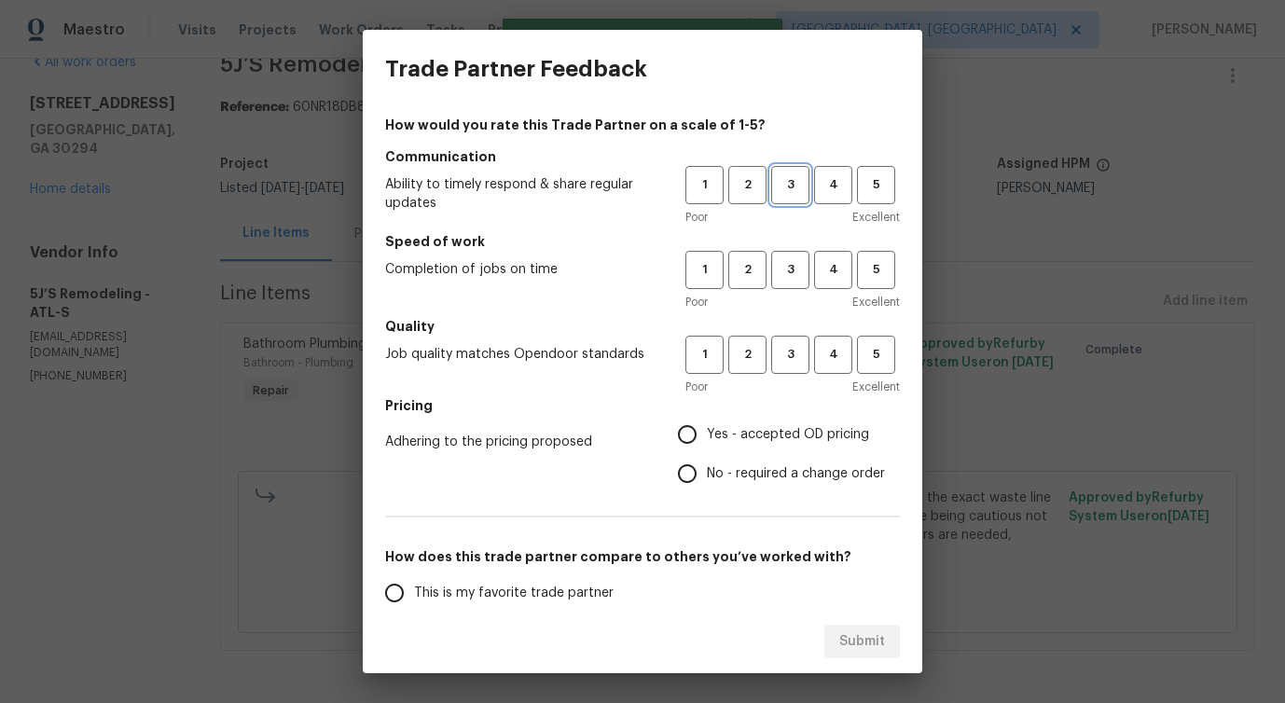
click at [789, 193] on span "3" at bounding box center [790, 184] width 35 height 21
click at [792, 280] on span "3" at bounding box center [790, 269] width 35 height 21
click at [789, 346] on span "3" at bounding box center [790, 354] width 35 height 21
click at [755, 464] on span "No - required a change order" at bounding box center [796, 474] width 178 height 20
click at [707, 464] on input "No - required a change order" at bounding box center [687, 473] width 39 height 39
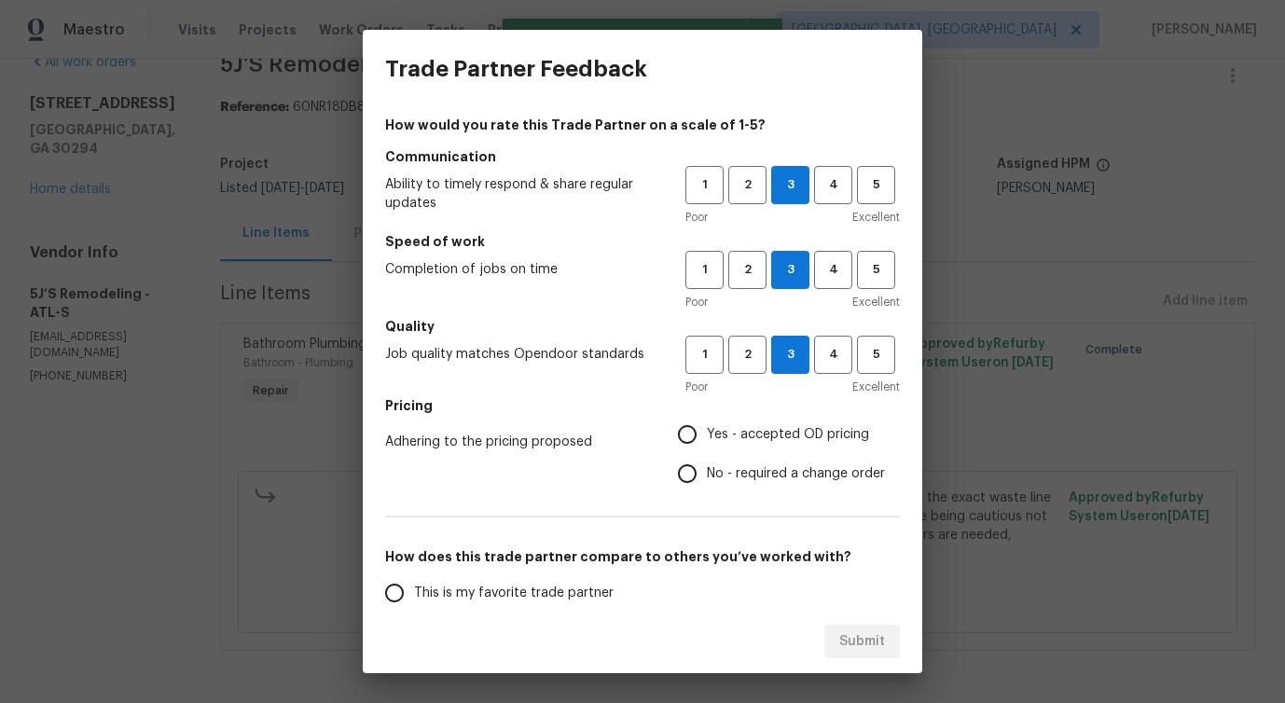
radio input "true"
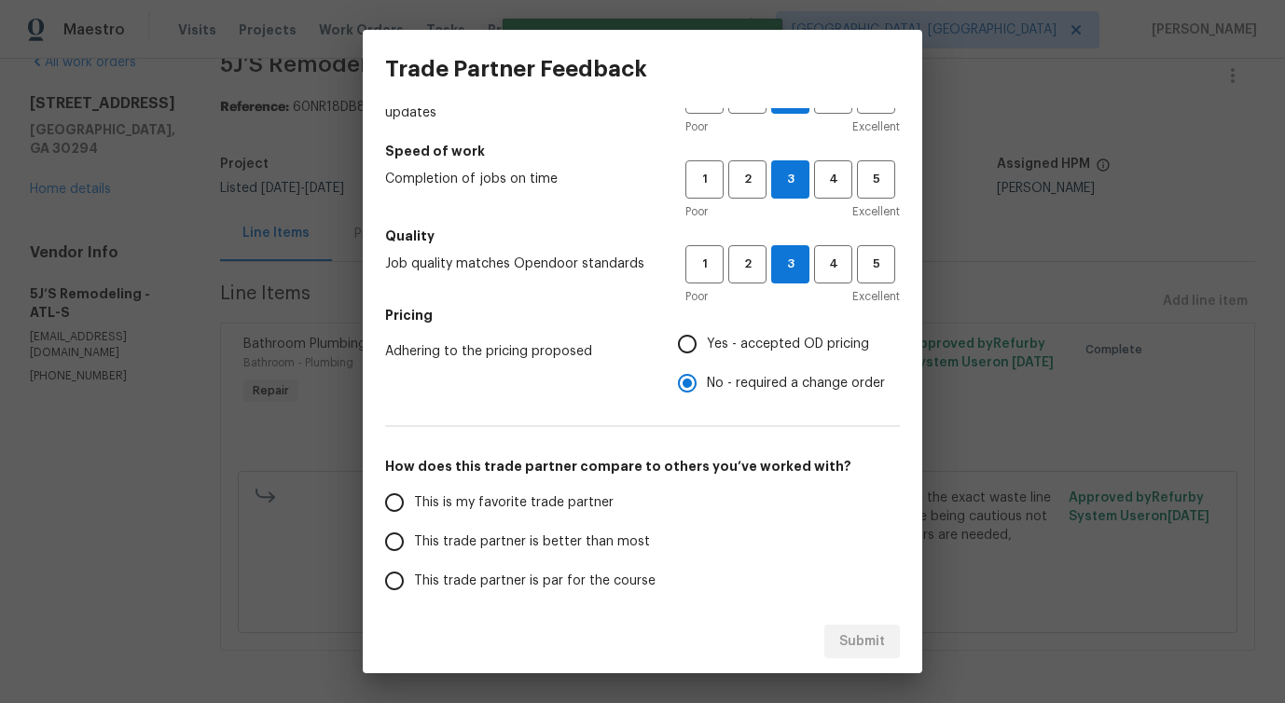
scroll to position [144, 0]
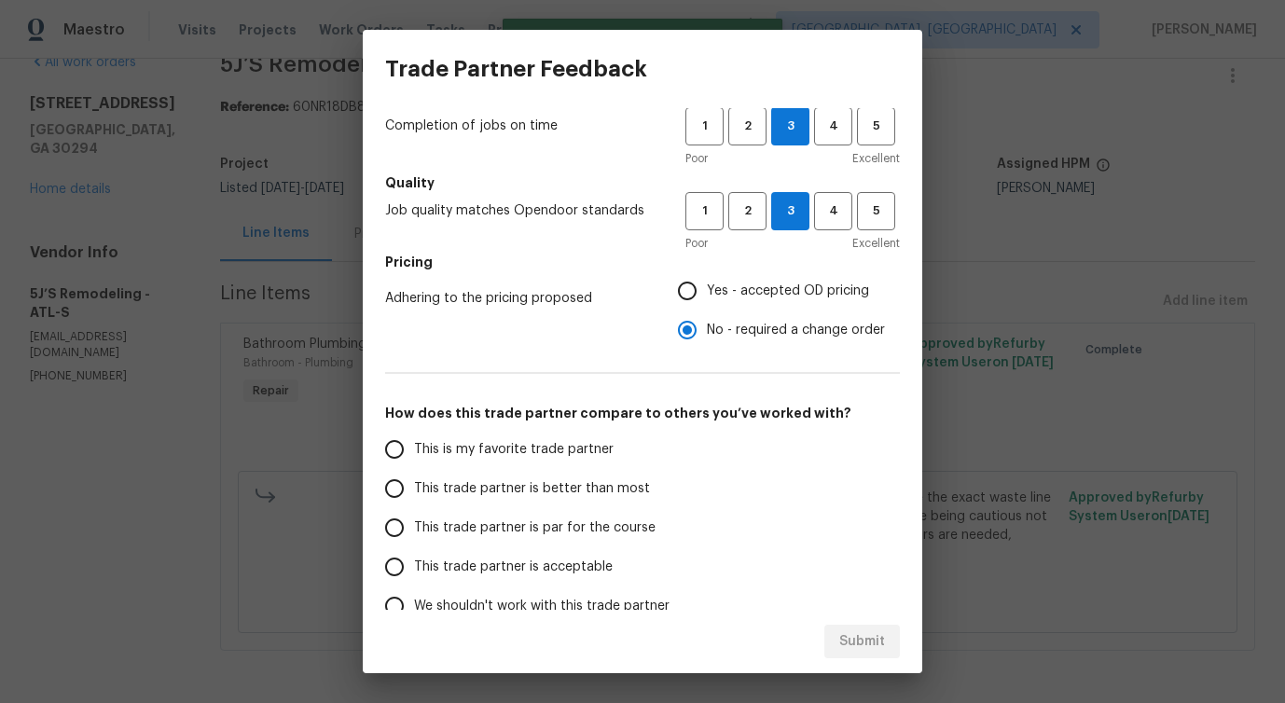
click at [537, 496] on span "This trade partner is better than most" at bounding box center [532, 489] width 236 height 20
click at [414, 496] on input "This trade partner is better than most" at bounding box center [394, 488] width 39 height 39
click at [849, 638] on span "Submit" at bounding box center [862, 641] width 46 height 23
radio input "true"
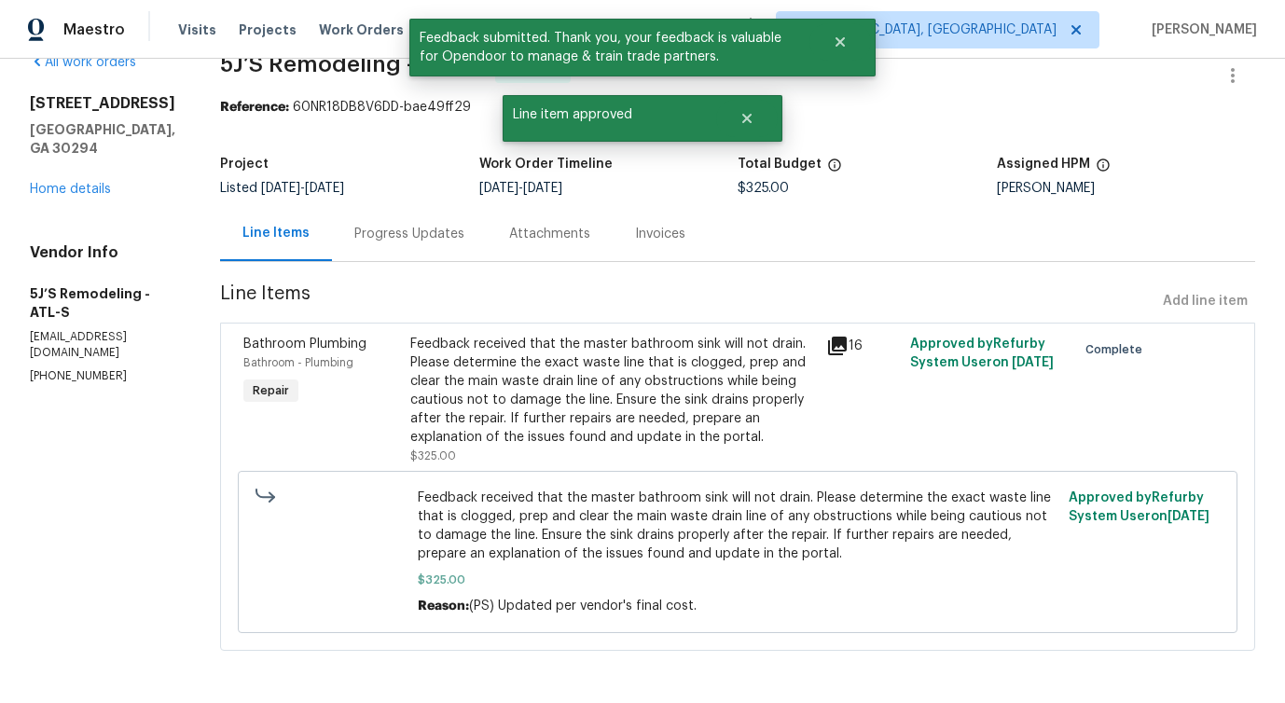
click at [403, 243] on div "Progress Updates" at bounding box center [409, 233] width 155 height 55
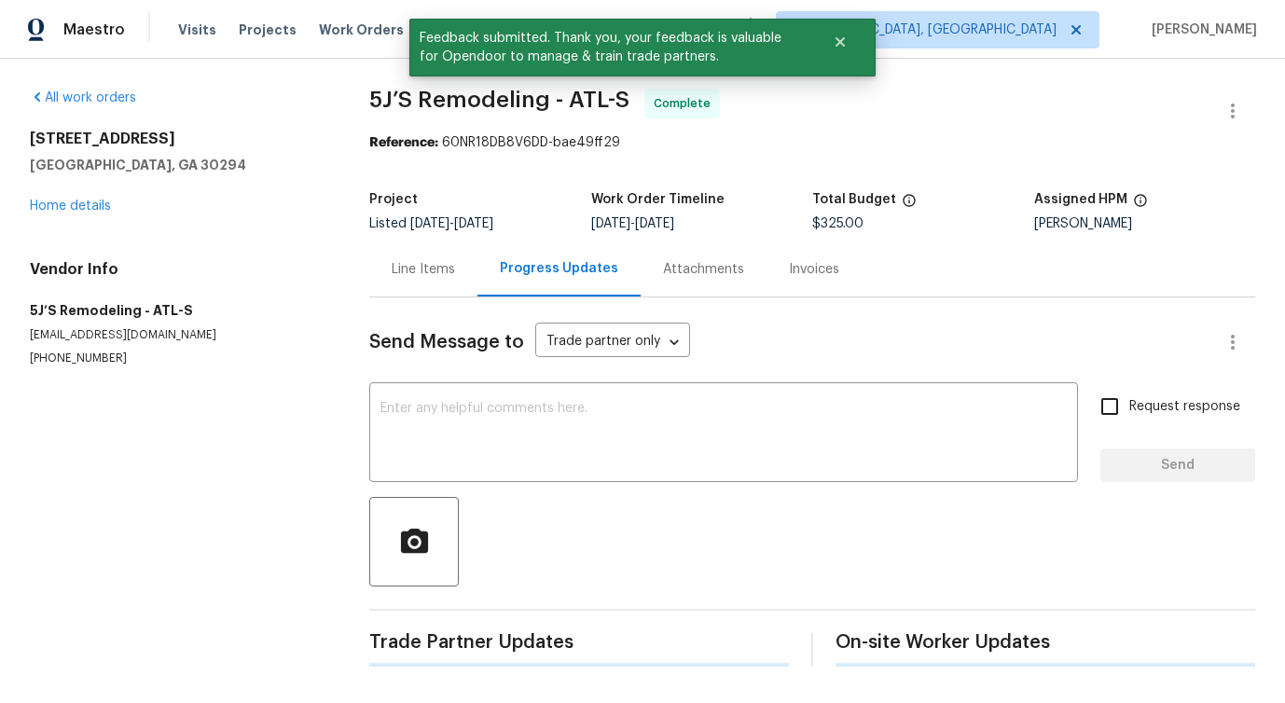
click at [488, 506] on div at bounding box center [812, 542] width 886 height 90
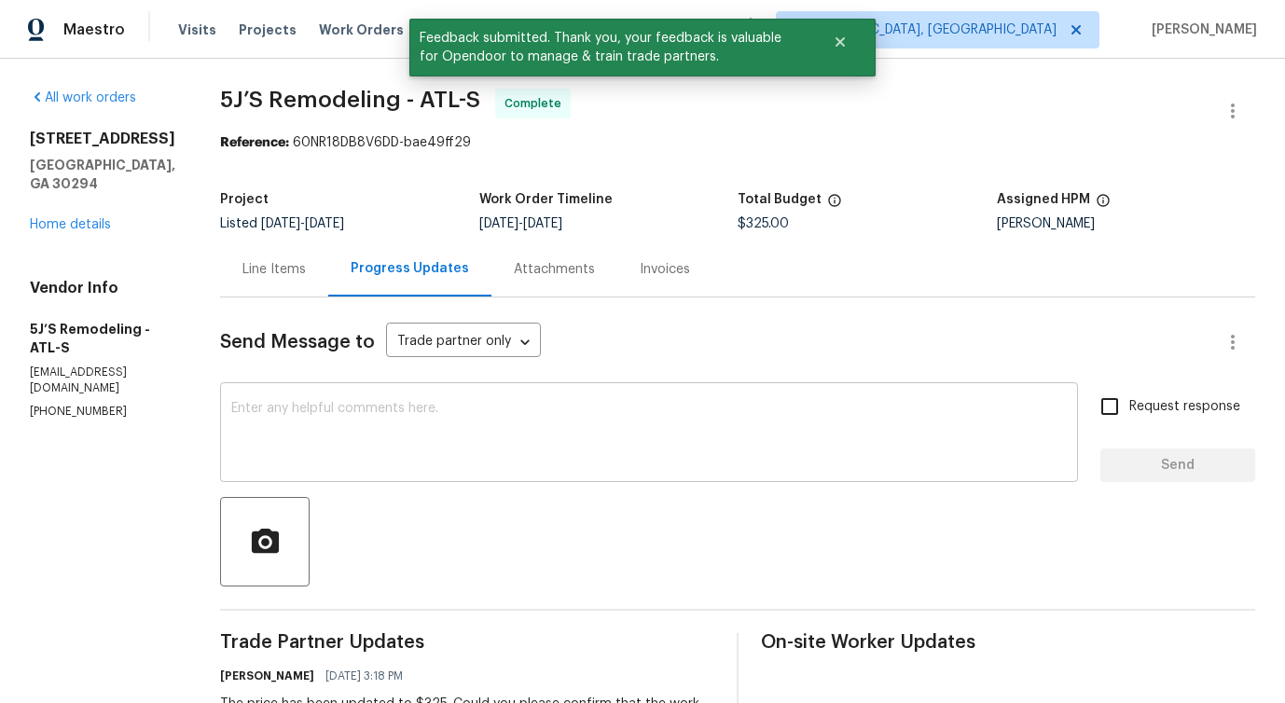
click at [500, 414] on textarea at bounding box center [649, 434] width 836 height 65
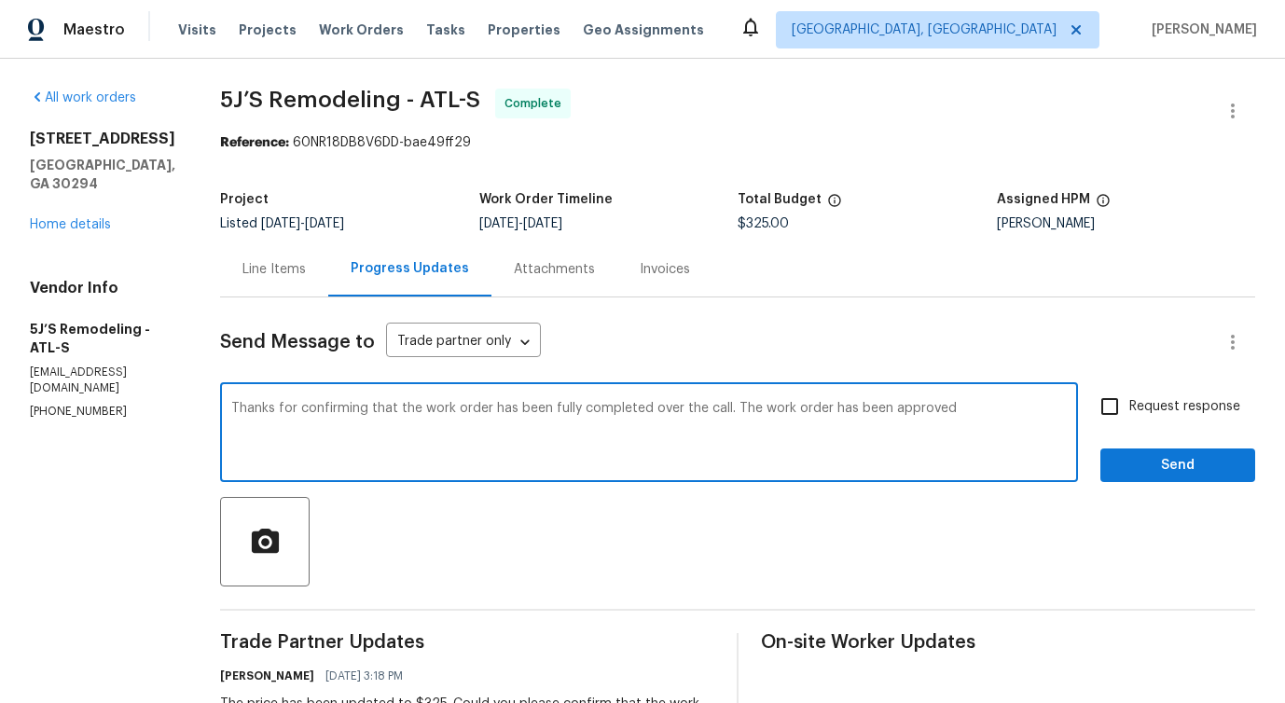
type textarea "Thanks for confirming that the work order has been fully completed over the cal…"
click at [562, 420] on textarea "Thanks for confirming that the work order has been fully completed over the cal…" at bounding box center [649, 434] width 836 height 65
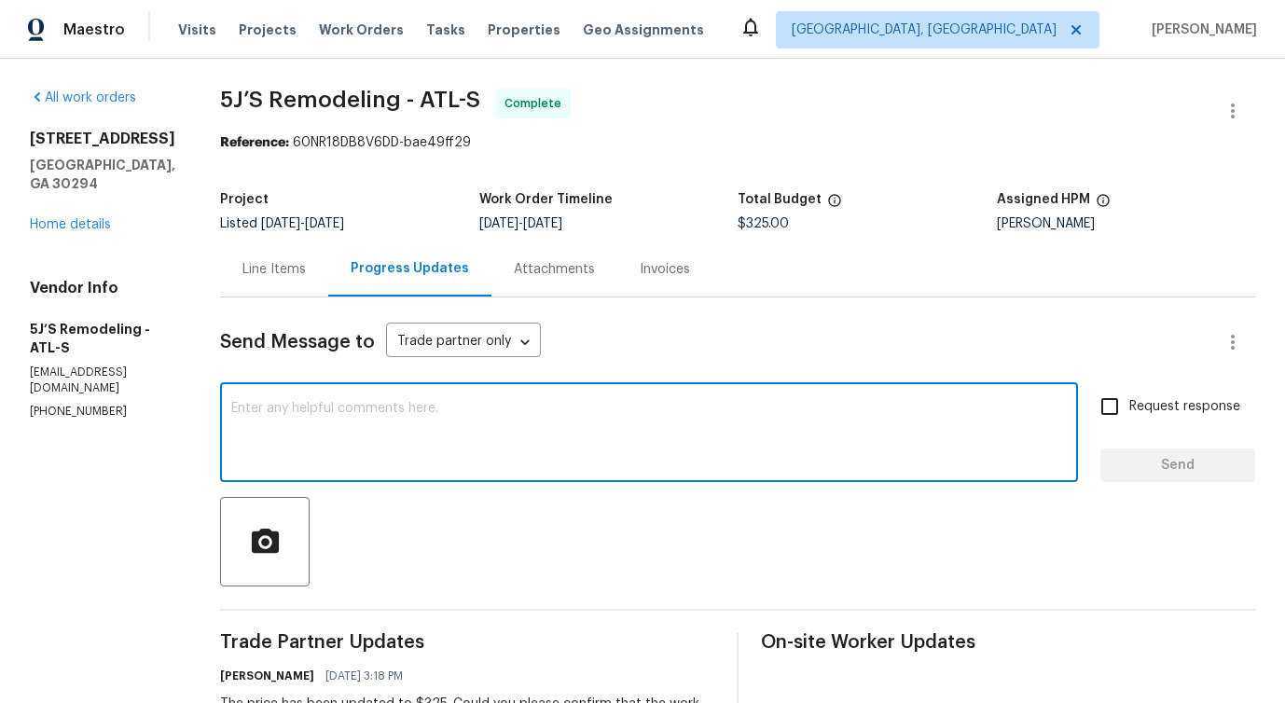
paste textarea "Thank you for confirming over the call that the work order has been fully compl…"
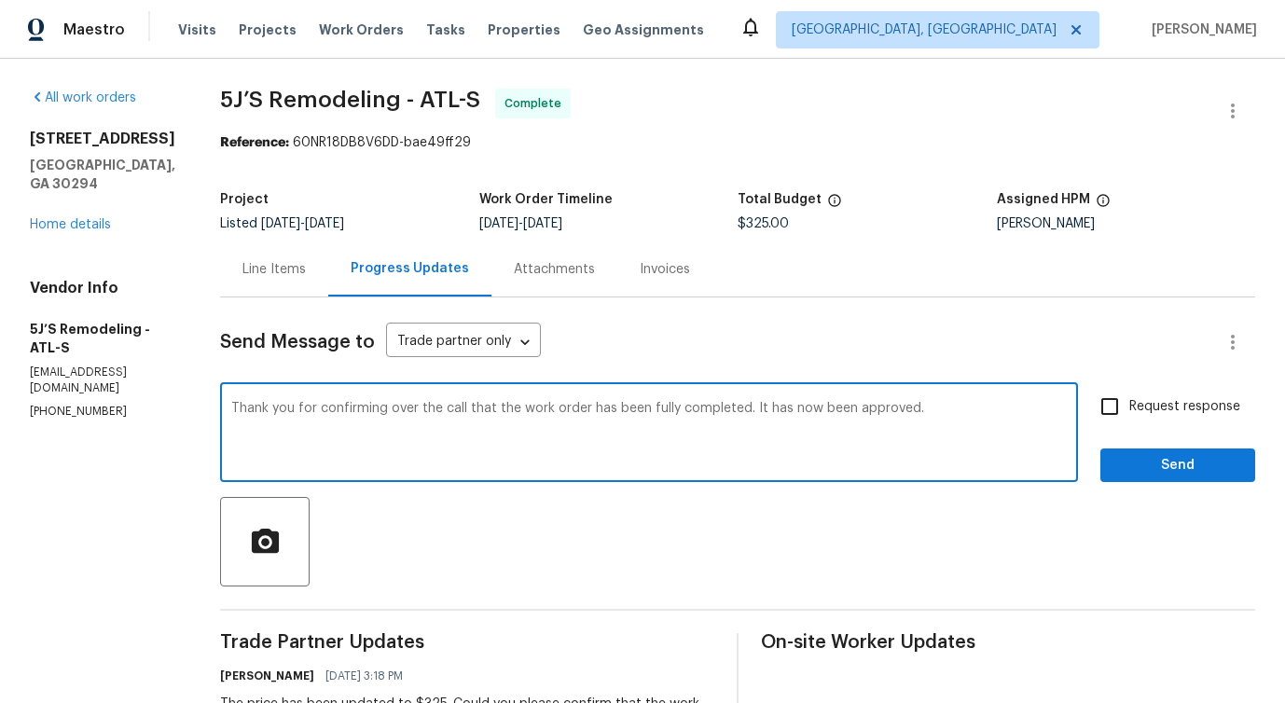
type textarea "Thank you for confirming over the call that the work order has been fully compl…"
click at [1191, 401] on span "Request response" at bounding box center [1184, 407] width 111 height 20
click at [1129, 401] on input "Request response" at bounding box center [1109, 406] width 39 height 39
checkbox input "true"
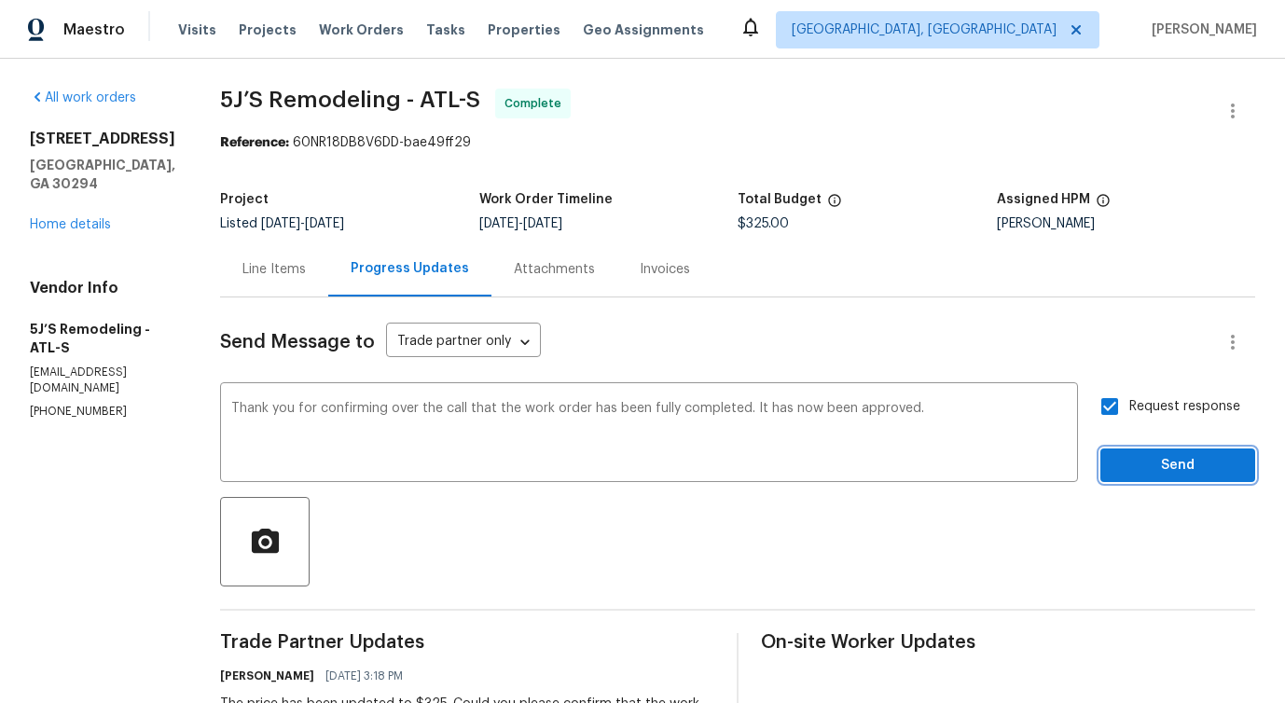
click at [1186, 450] on button "Send" at bounding box center [1177, 466] width 155 height 35
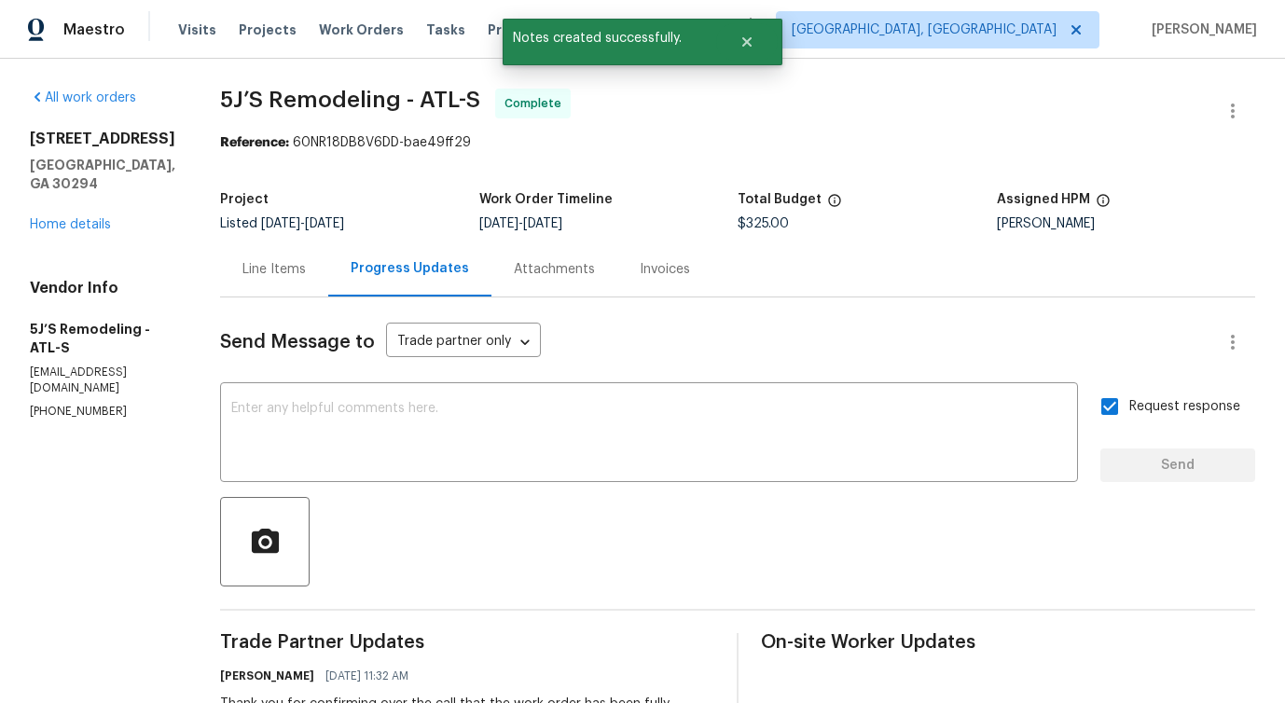
drag, startPoint x: 204, startPoint y: 87, endPoint x: 412, endPoint y: 88, distance: 208.0
drag, startPoint x: 216, startPoint y: 101, endPoint x: 422, endPoint y: 103, distance: 205.2
copy span "5J’S Remodeling -"
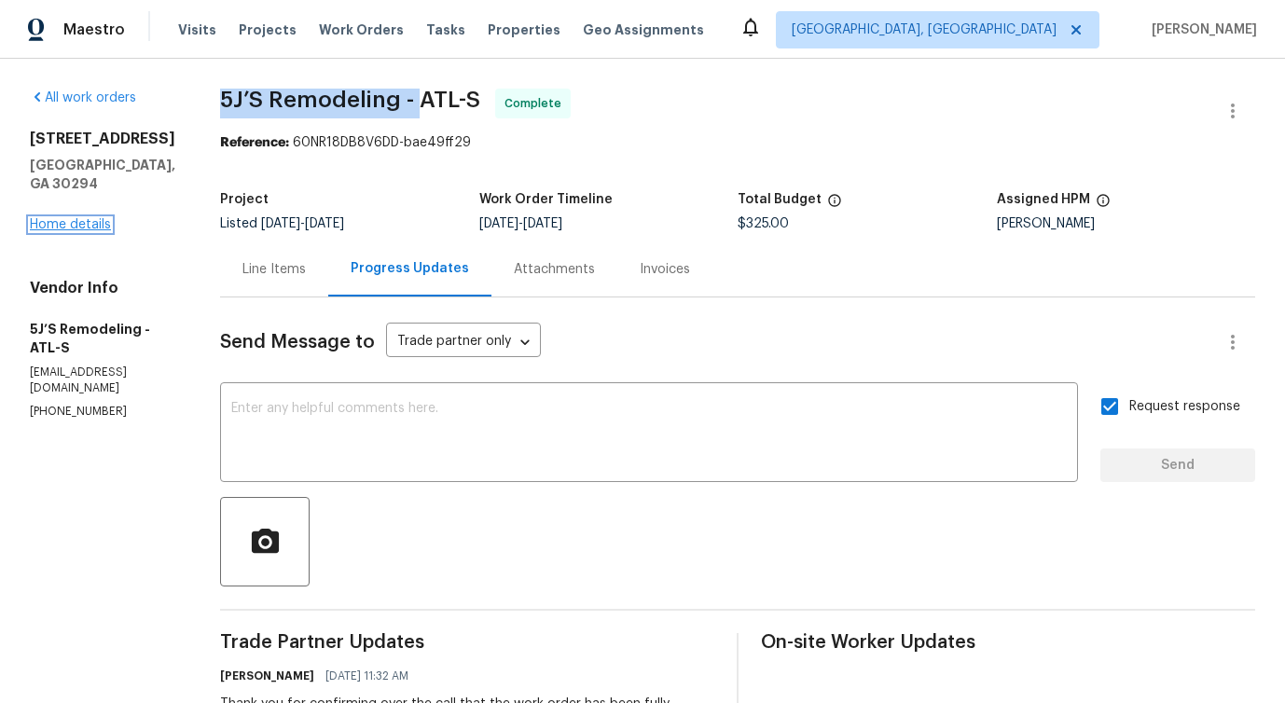
click at [94, 227] on link "Home details" at bounding box center [70, 224] width 81 height 13
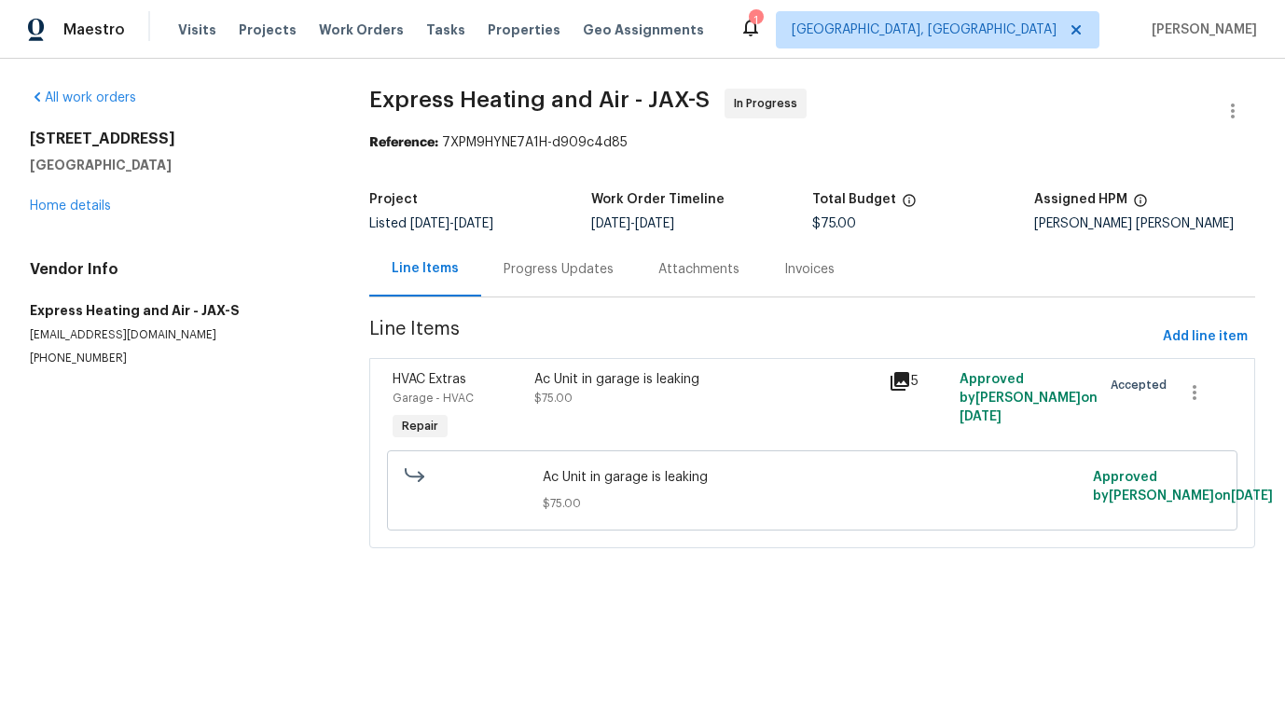
click at [596, 408] on div "Ac Unit in garage is leaking $75.00" at bounding box center [706, 408] width 354 height 86
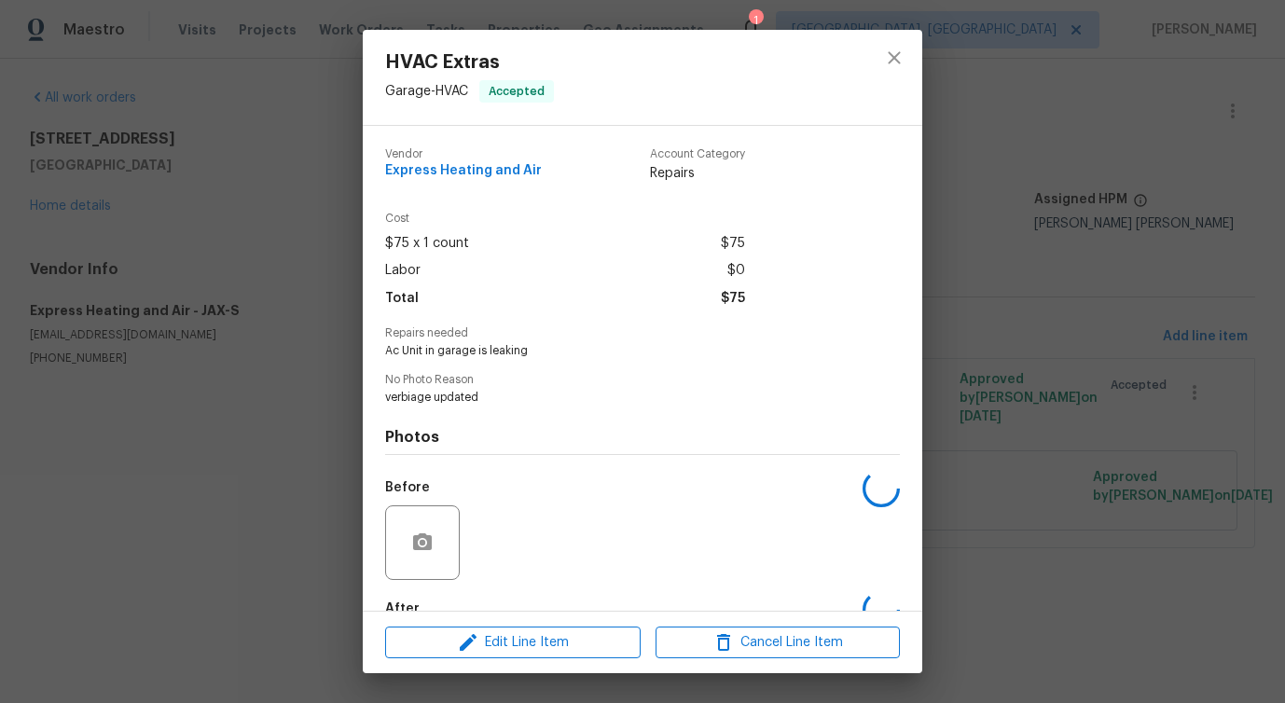
scroll to position [109, 0]
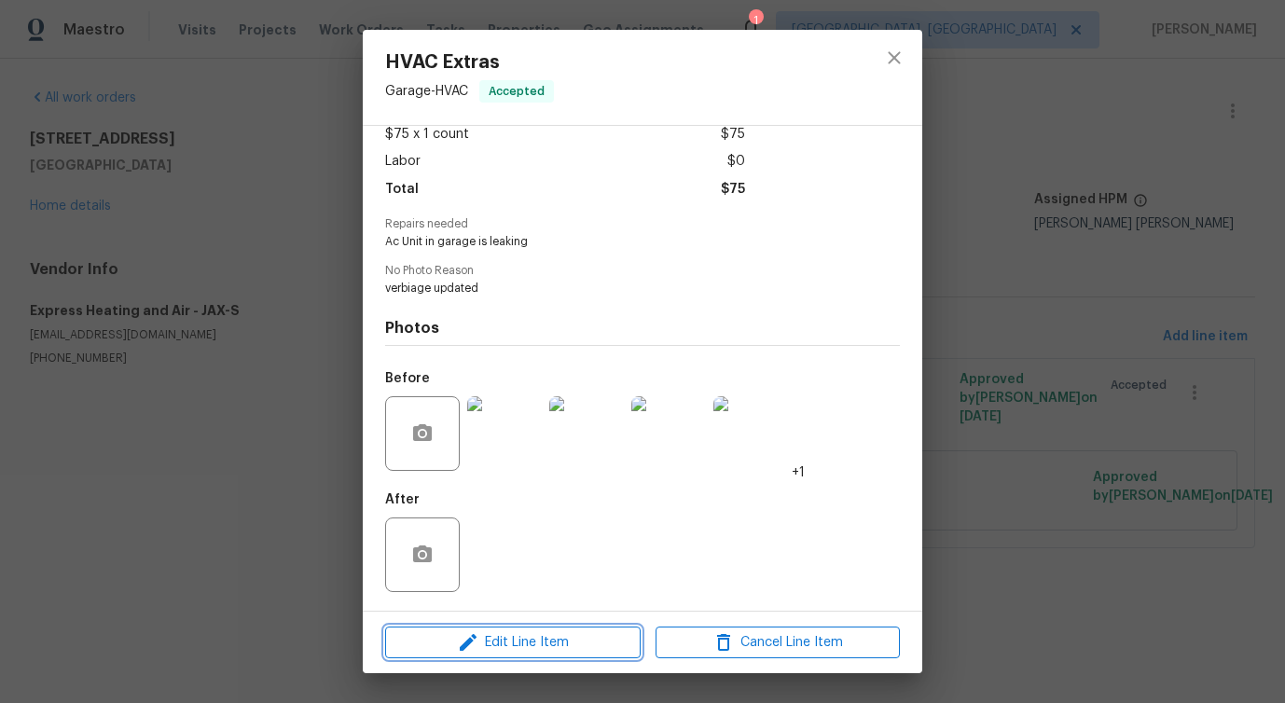
click at [499, 646] on span "Edit Line Item" at bounding box center [513, 642] width 244 height 23
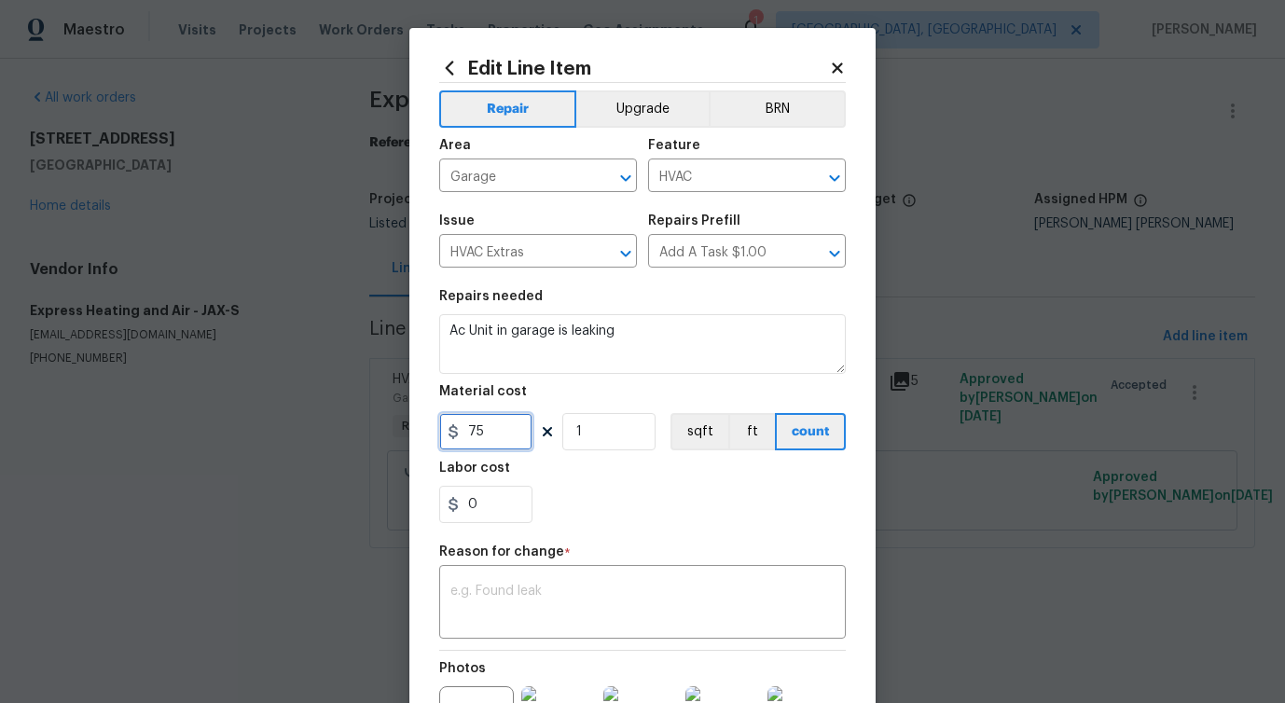
click at [481, 433] on input "75" at bounding box center [485, 431] width 93 height 37
type input "3850"
click at [560, 640] on div "Repair Upgrade BRN Area Garage ​ Feature HVAC ​ Issue HVAC Extras ​ Repairs Pre…" at bounding box center [642, 454] width 407 height 743
click at [580, 605] on textarea at bounding box center [642, 604] width 384 height 39
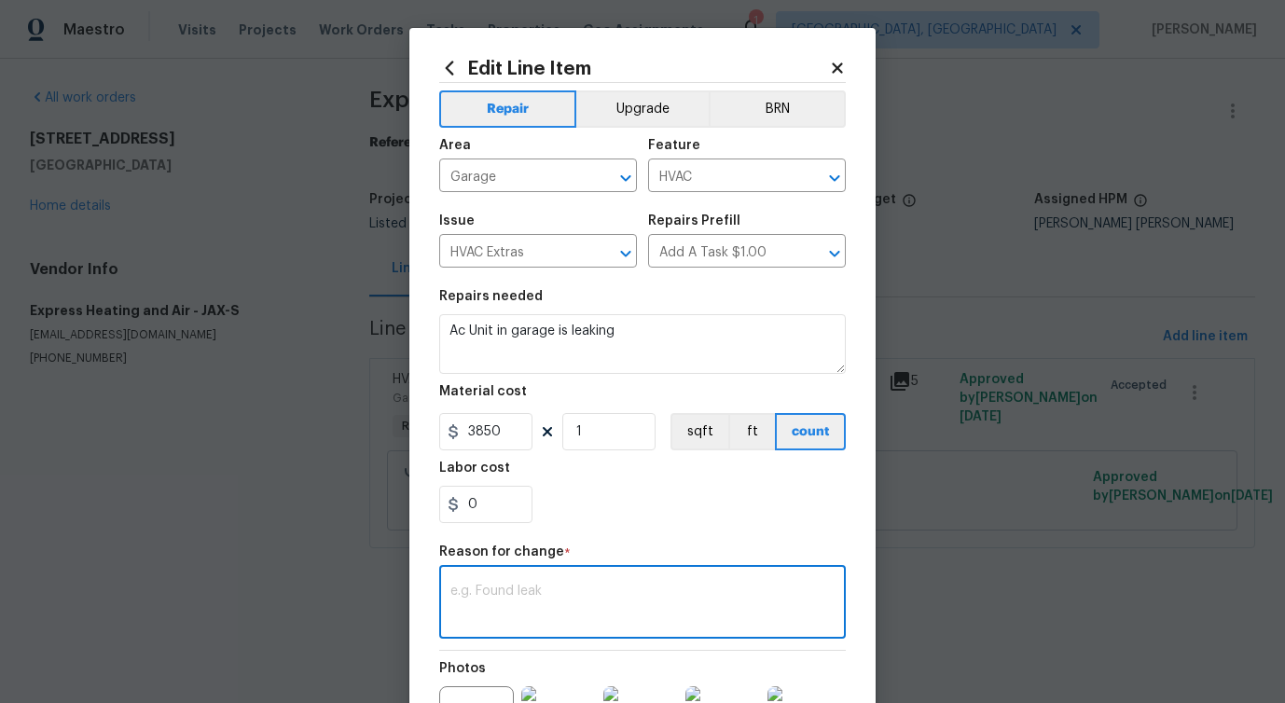
paste textarea "(PS) Updated cost per BR team approval."
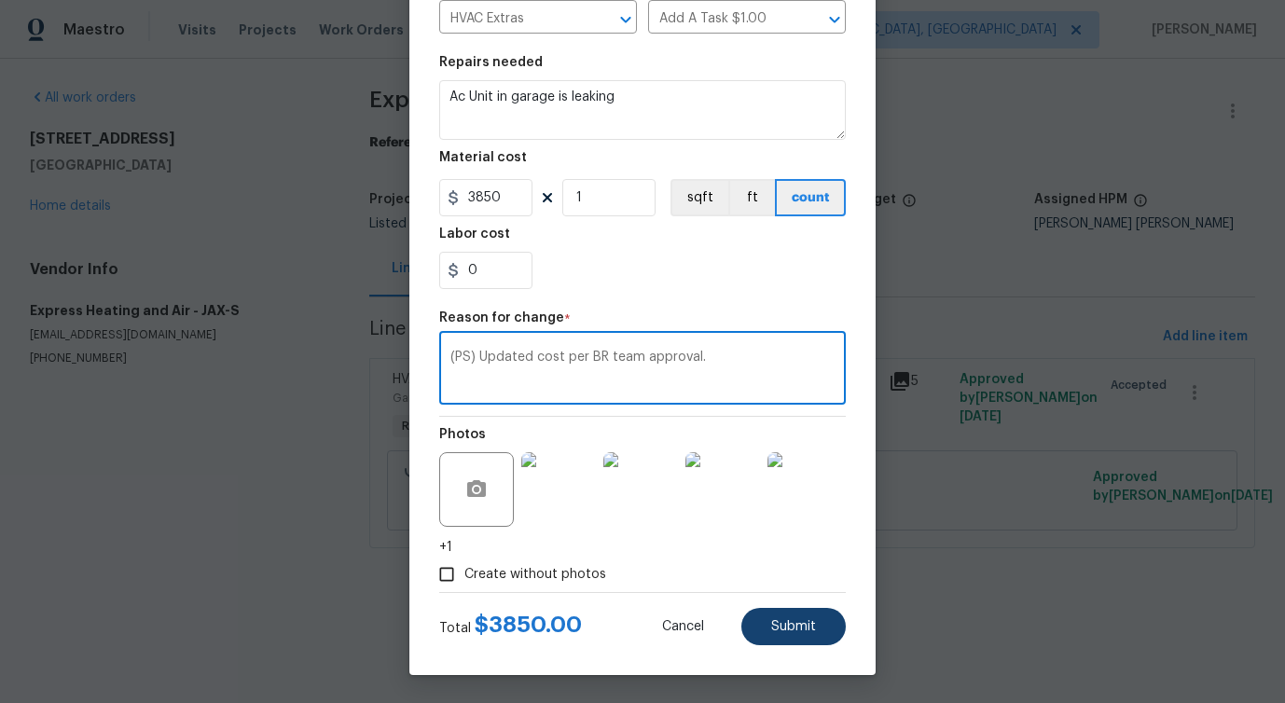
type textarea "(PS) Updated cost per BR team approval."
click at [786, 627] on span "Submit" at bounding box center [793, 627] width 45 height 14
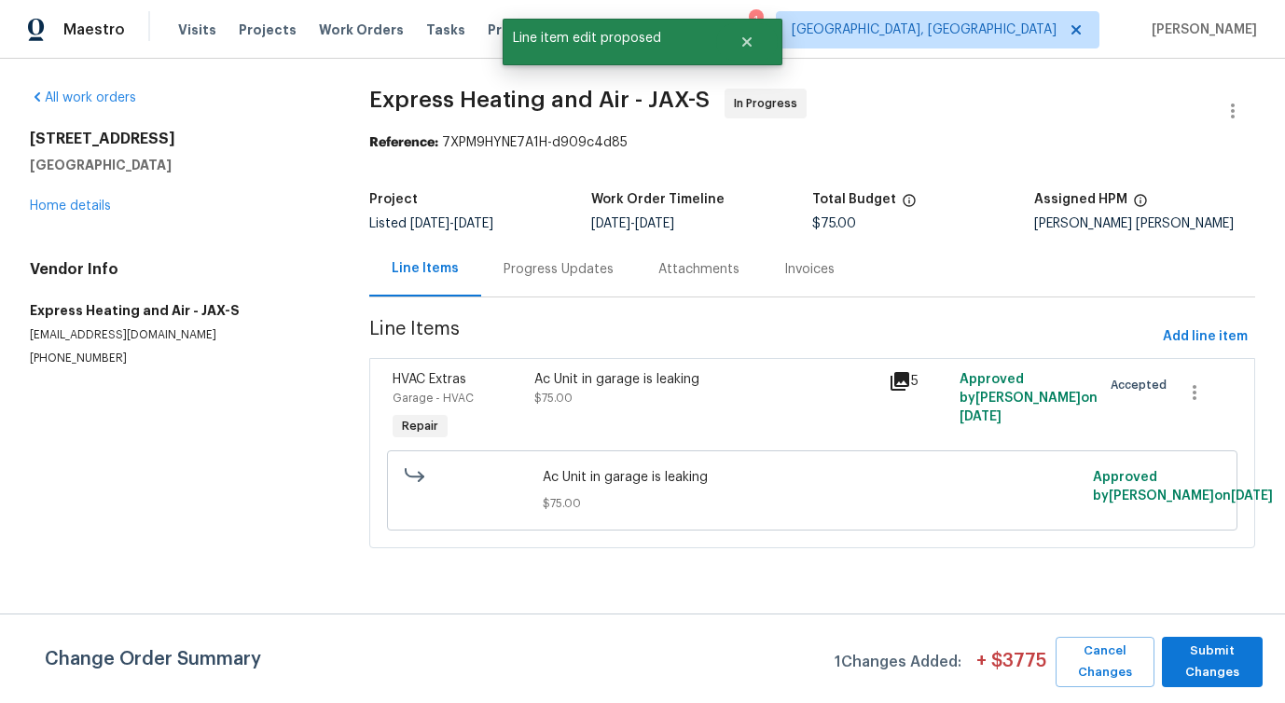
scroll to position [0, 0]
click at [1233, 674] on span "Submit Changes" at bounding box center [1212, 662] width 82 height 43
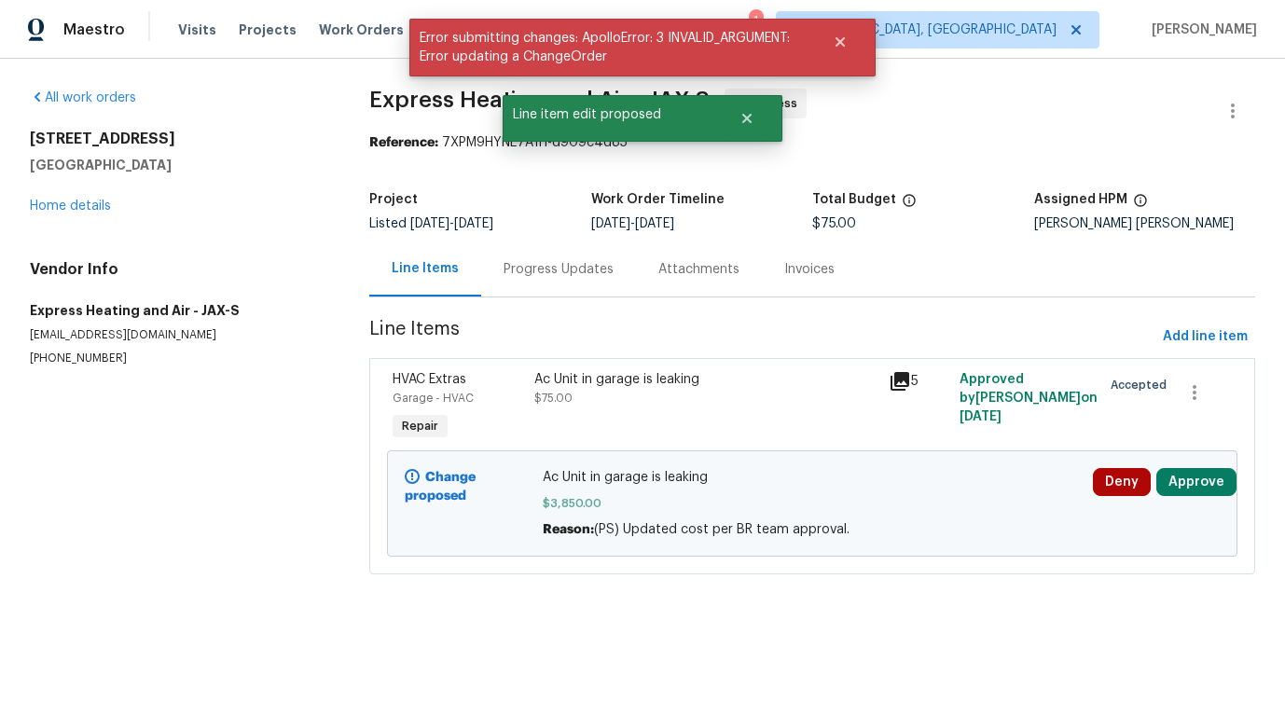
click at [580, 242] on div "Progress Updates" at bounding box center [558, 269] width 155 height 55
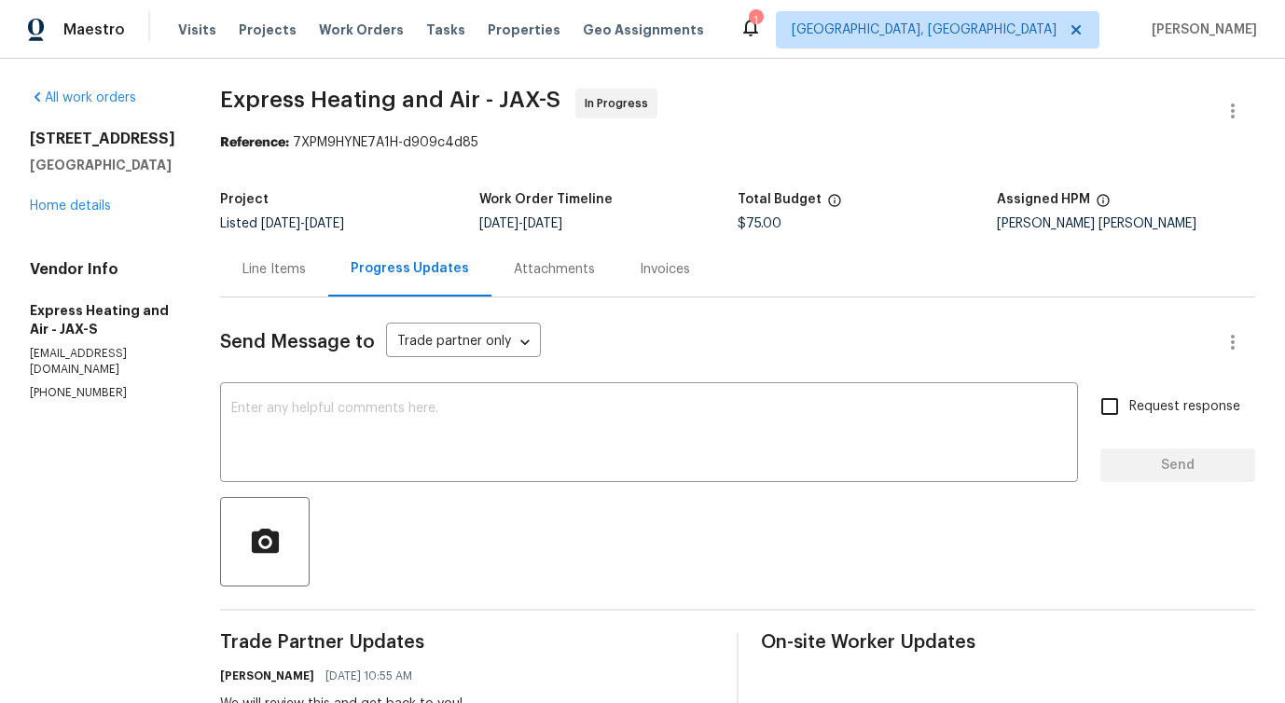
click at [279, 284] on div "Line Items" at bounding box center [274, 269] width 108 height 55
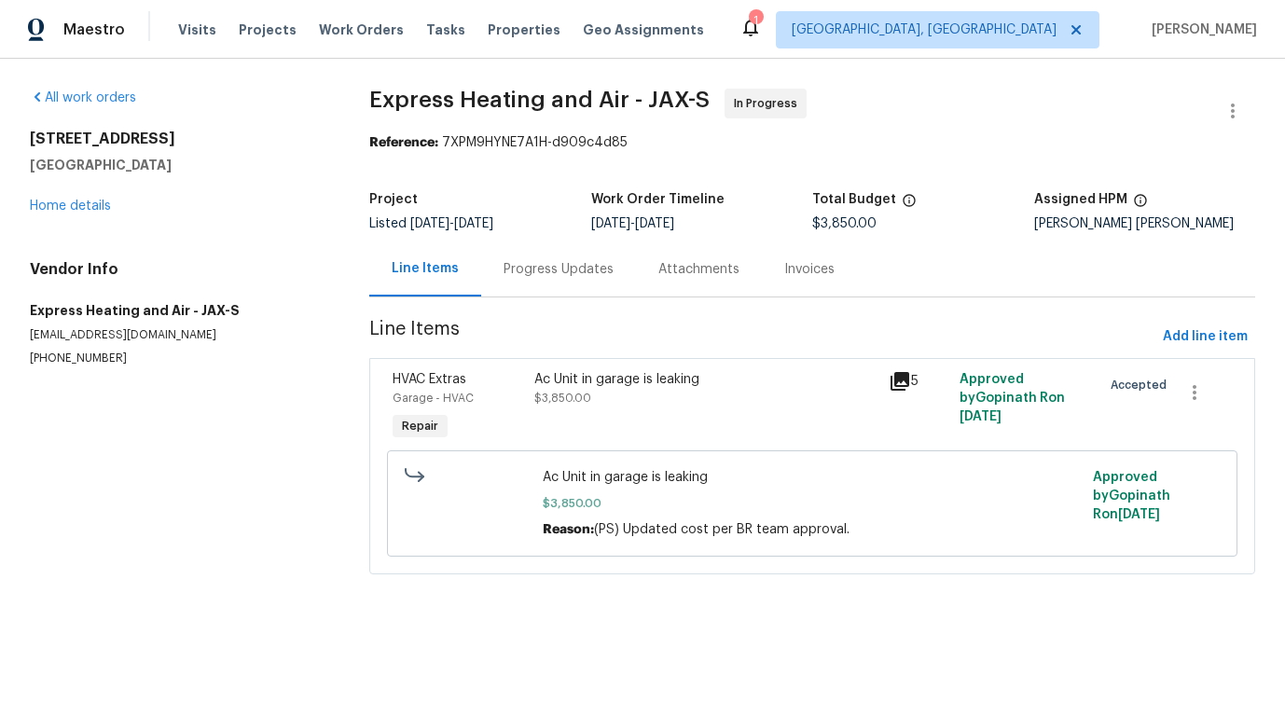
click at [546, 297] on div "Line Items Progress Updates Attachments Invoices" at bounding box center [812, 270] width 886 height 56
click at [589, 293] on div "Progress Updates" at bounding box center [558, 269] width 155 height 55
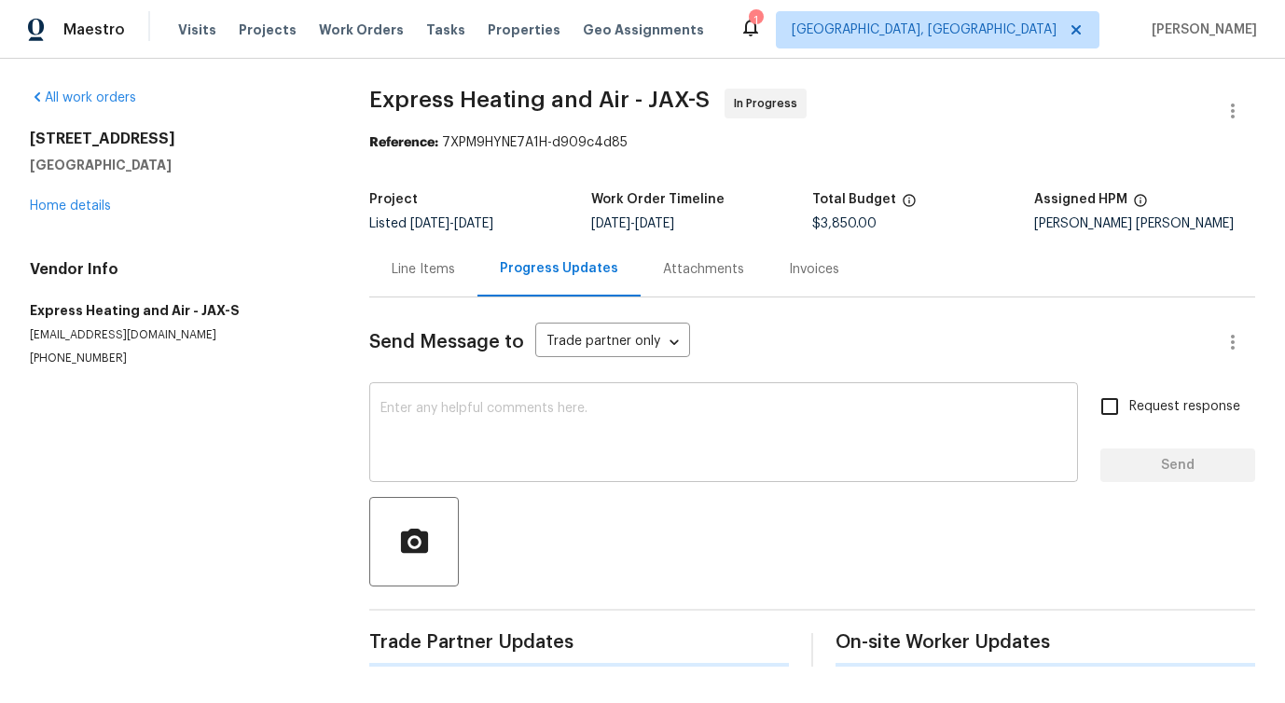
click at [597, 451] on textarea at bounding box center [723, 434] width 686 height 65
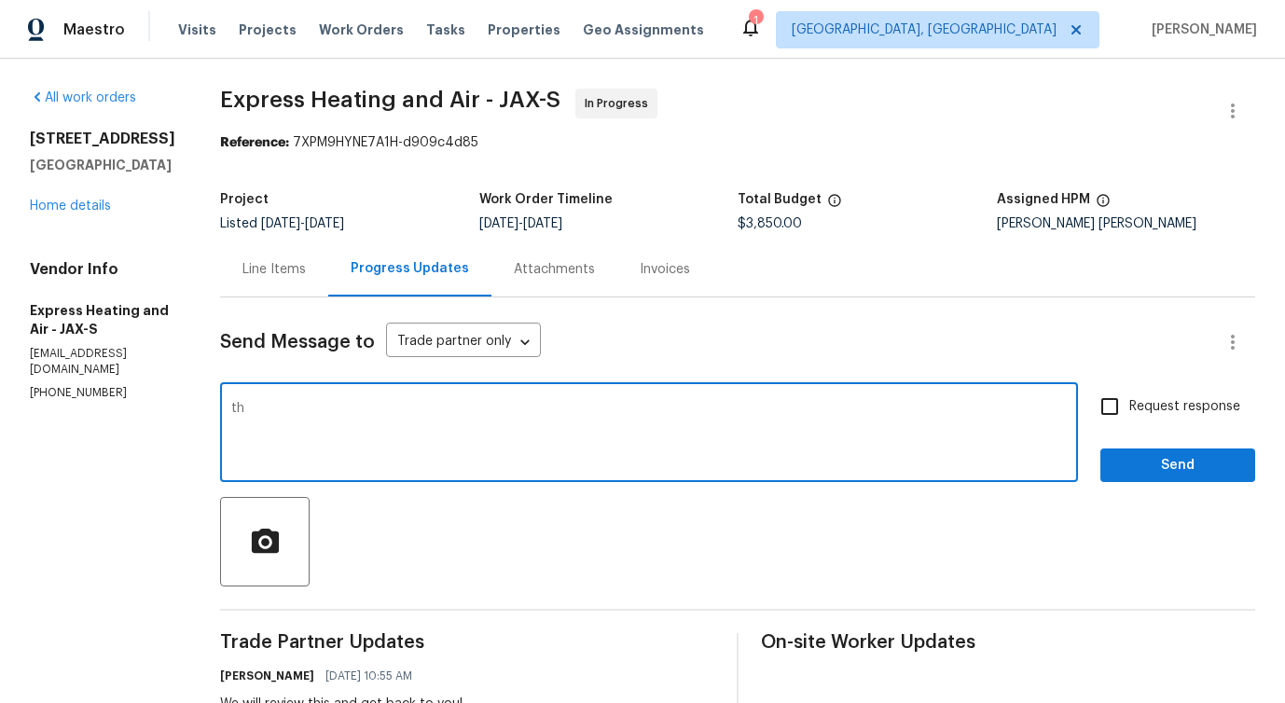
type textarea "t"
click at [0, 0] on span "e" at bounding box center [0, 0] width 0 height 0
type textarea "The price has been updated to $3850. Please proceed with the work order."
click at [1118, 402] on input "Request response" at bounding box center [1109, 406] width 39 height 39
checkbox input "true"
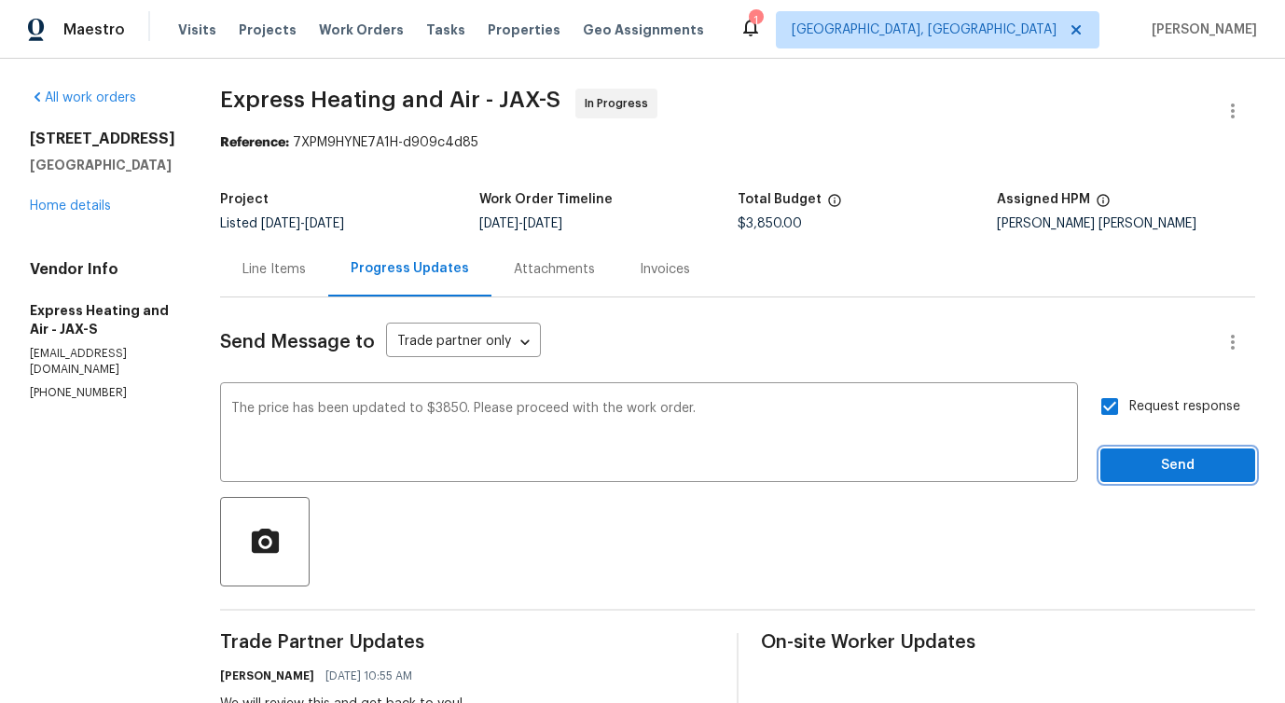
click at [1161, 473] on span "Send" at bounding box center [1177, 465] width 125 height 23
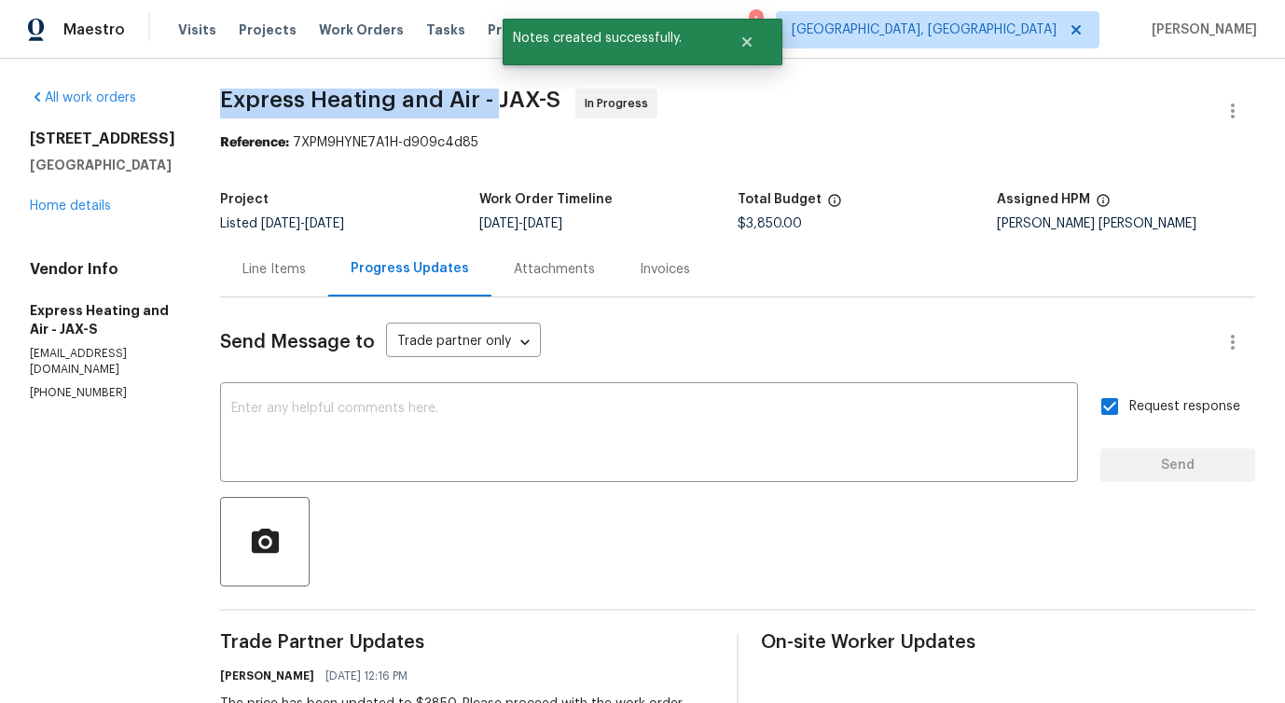
drag, startPoint x: 228, startPoint y: 98, endPoint x: 506, endPoint y: 100, distance: 278.8
click at [506, 100] on div "All work orders [STREET_ADDRESS] Home details Vendor Info Express Heating and A…" at bounding box center [642, 687] width 1285 height 1257
copy span "Express Heating and Air -"
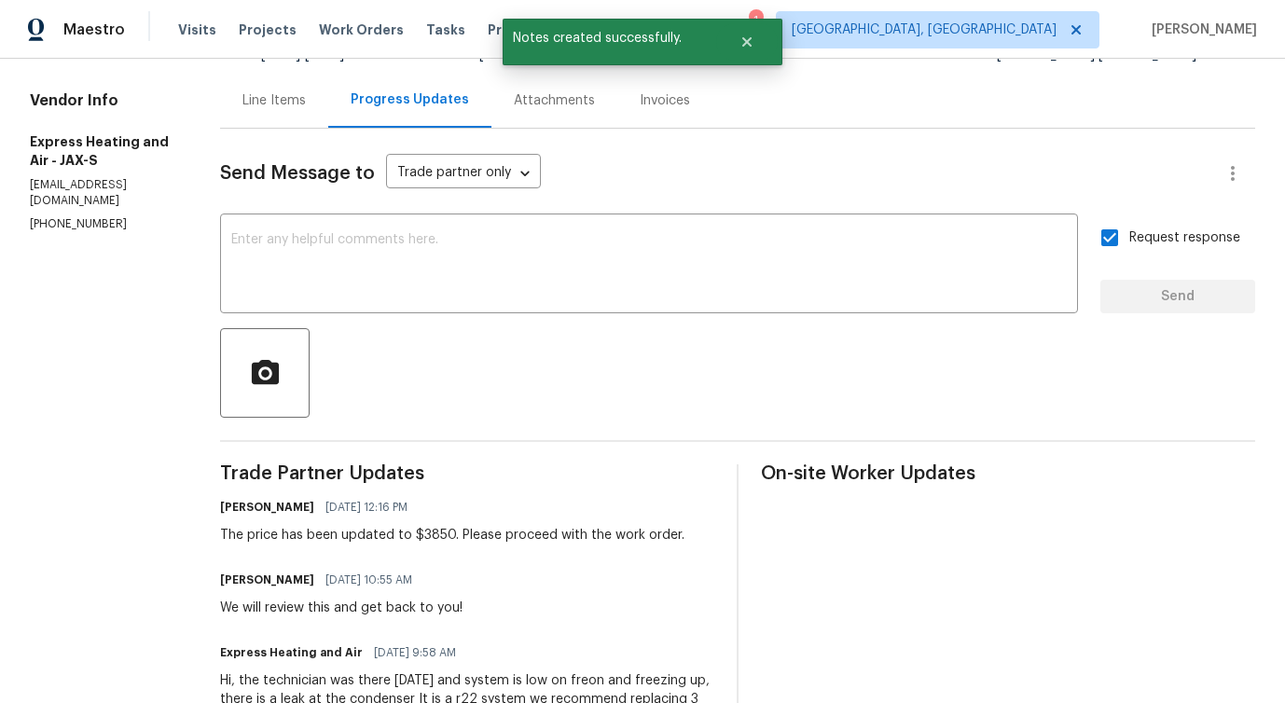
scroll to position [196, 0]
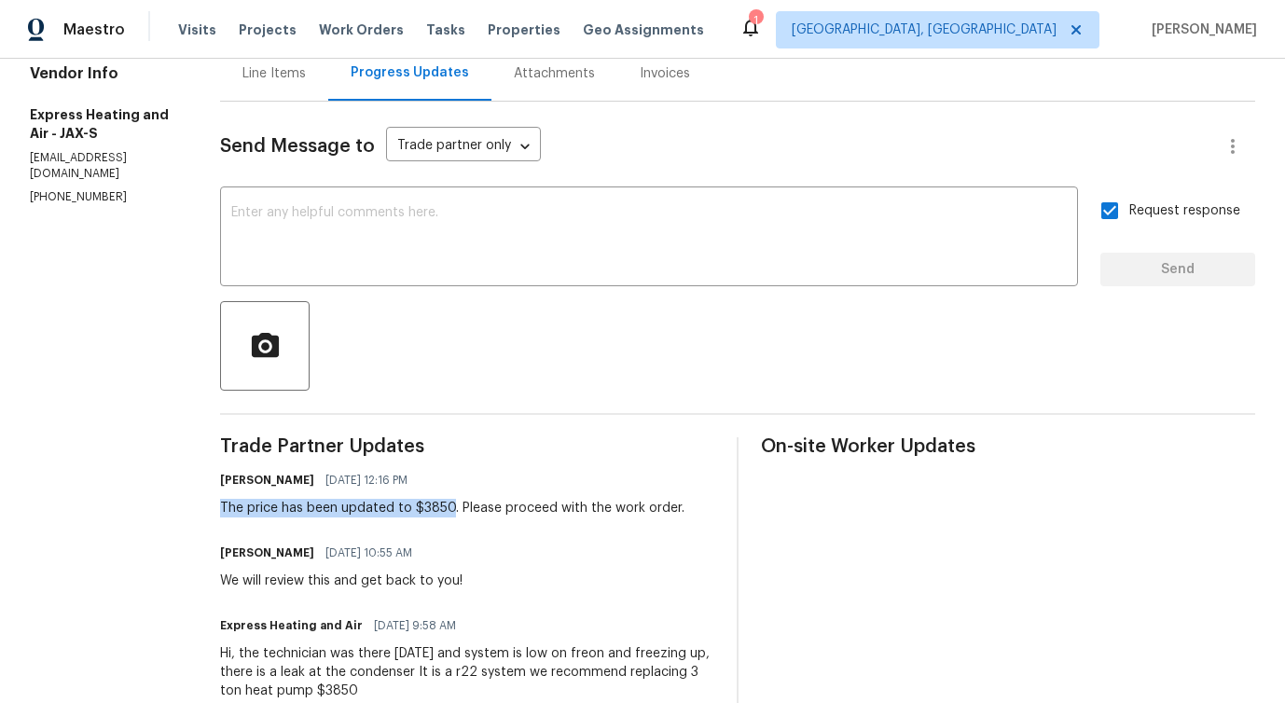
drag, startPoint x: 228, startPoint y: 508, endPoint x: 457, endPoint y: 511, distance: 228.5
click at [457, 511] on div "All work orders 3020 Southbank Cir Green Cove Springs, FL 32043 Home details Ve…" at bounding box center [642, 491] width 1285 height 1257
copy div "The price has been updated to $3850"
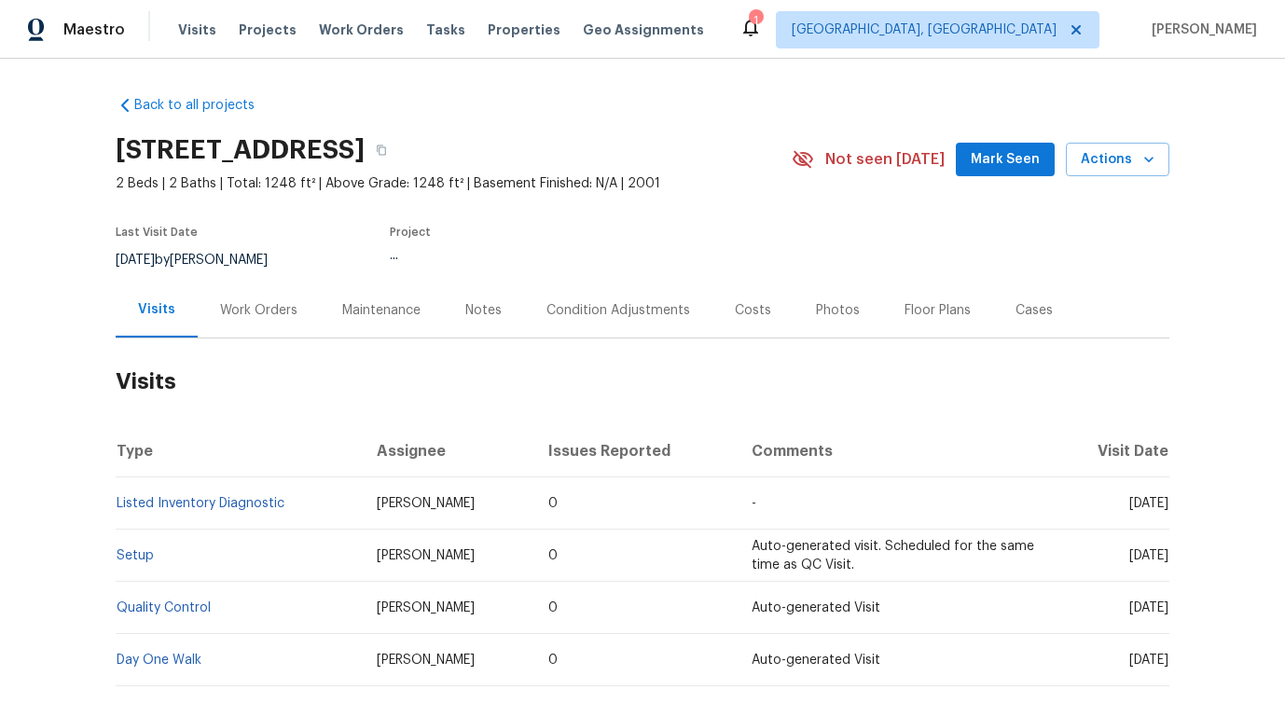
click at [255, 304] on div "Work Orders" at bounding box center [258, 310] width 77 height 19
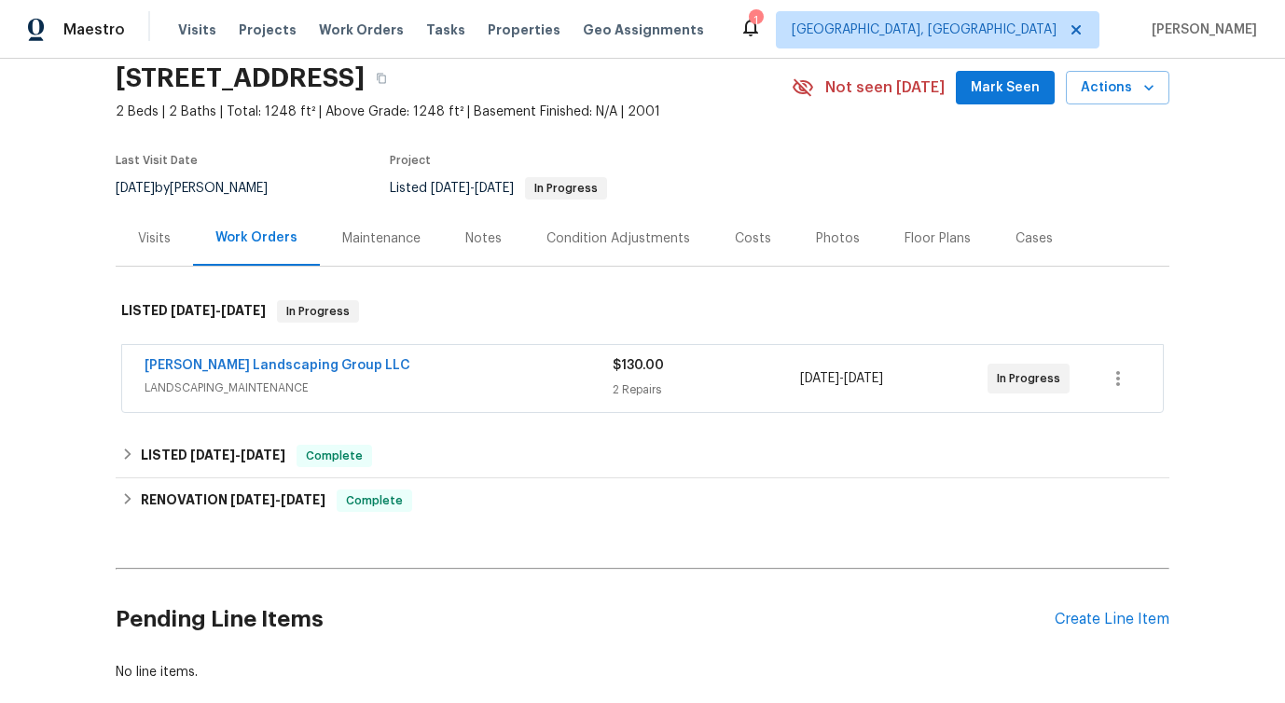
scroll to position [99, 0]
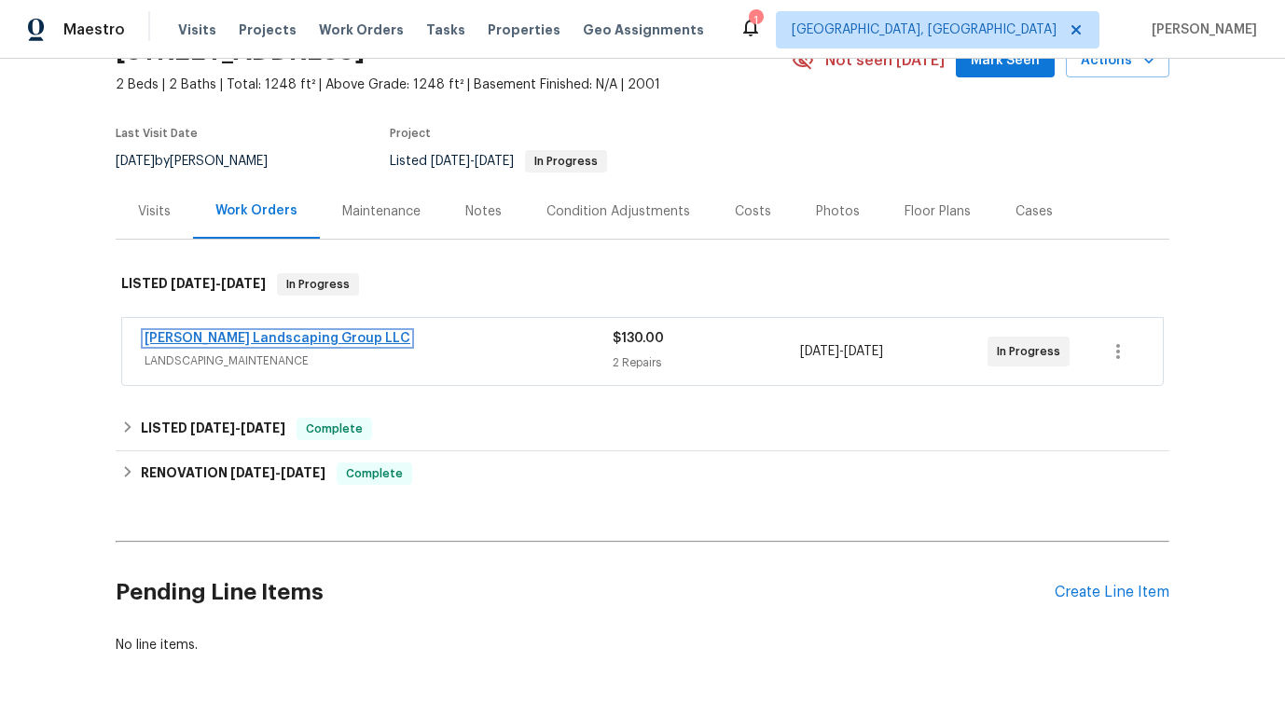
click at [298, 341] on link "[PERSON_NAME] Landscaping Group LLC" at bounding box center [278, 338] width 266 height 13
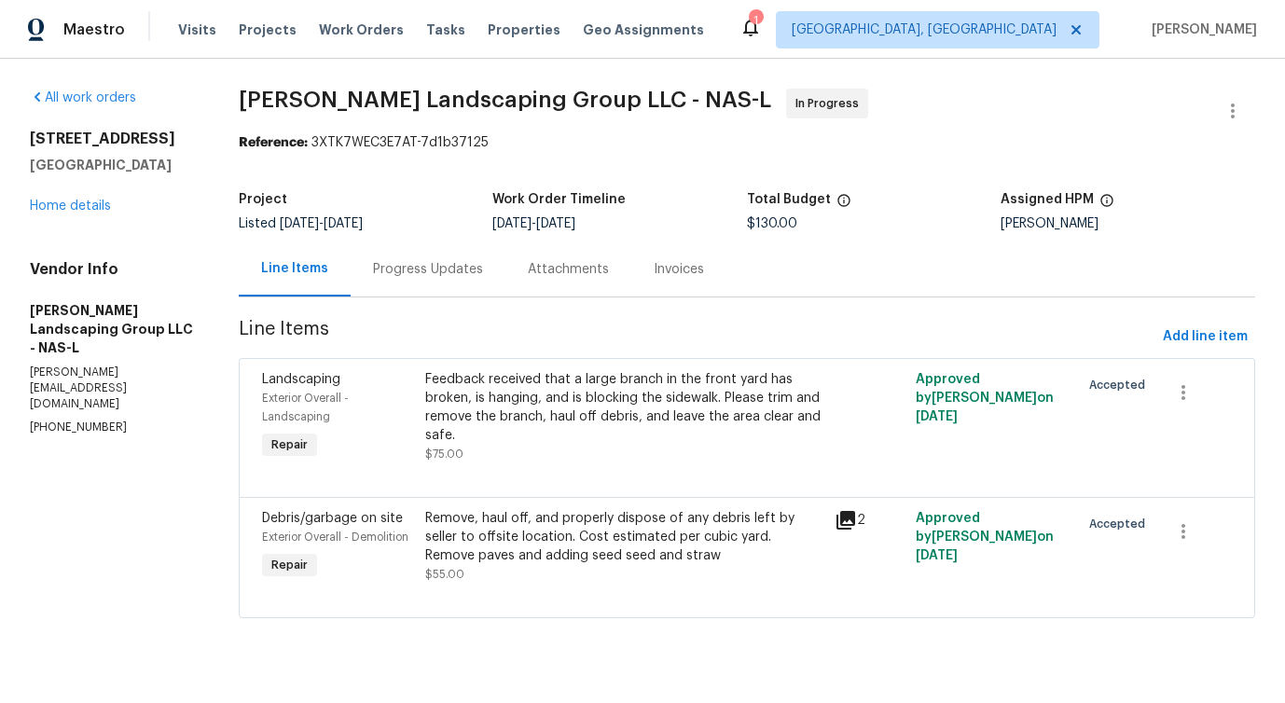
click at [470, 267] on div "Progress Updates" at bounding box center [428, 269] width 110 height 19
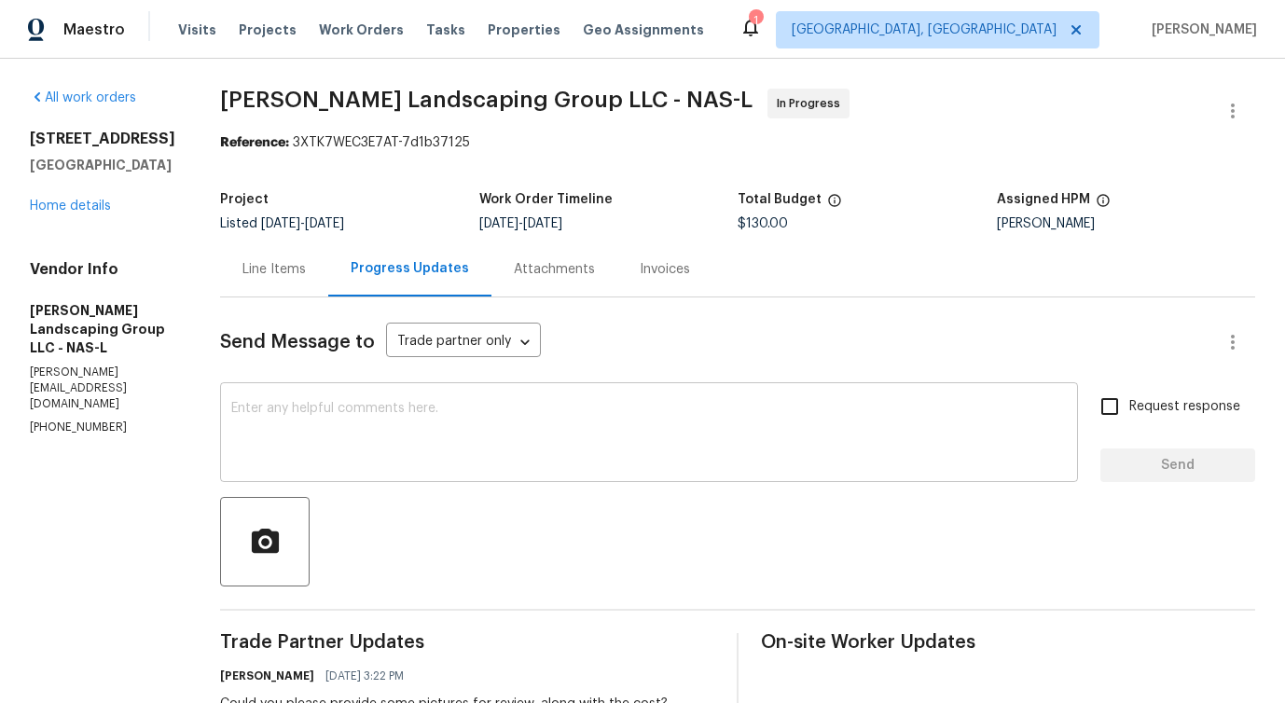
click at [440, 430] on textarea at bounding box center [649, 434] width 836 height 65
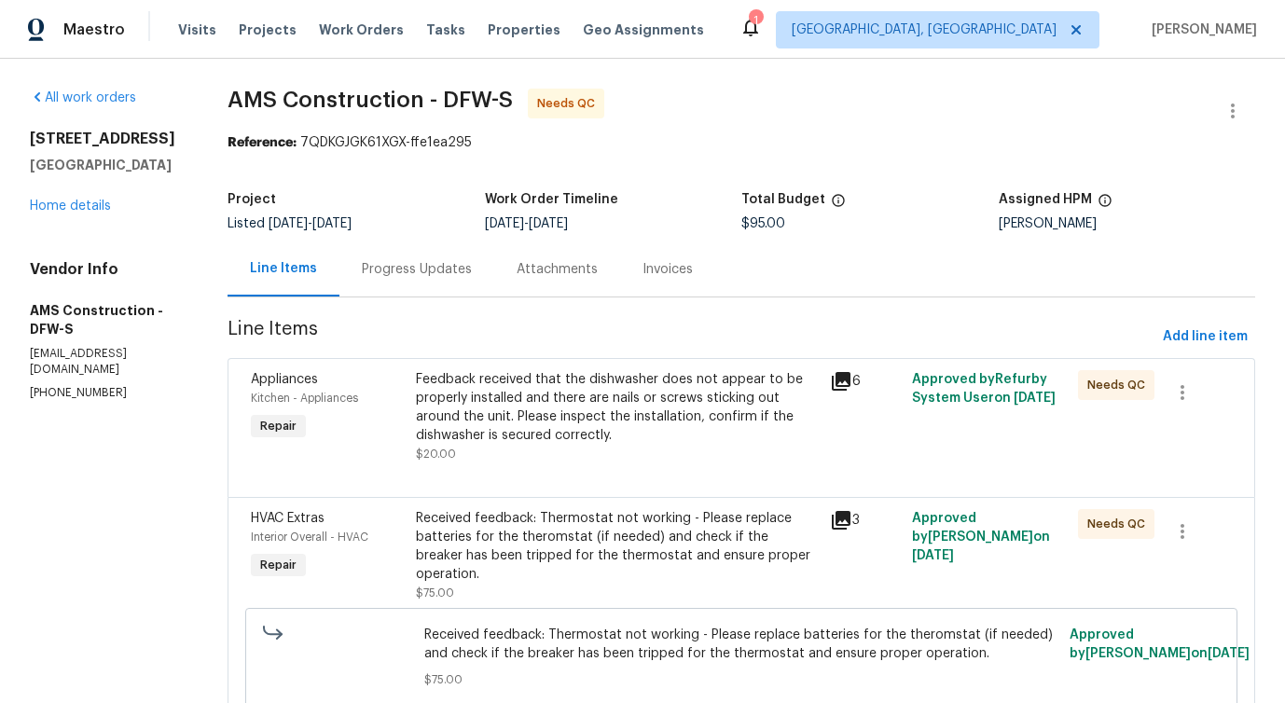
click at [391, 273] on div "Progress Updates" at bounding box center [417, 269] width 110 height 19
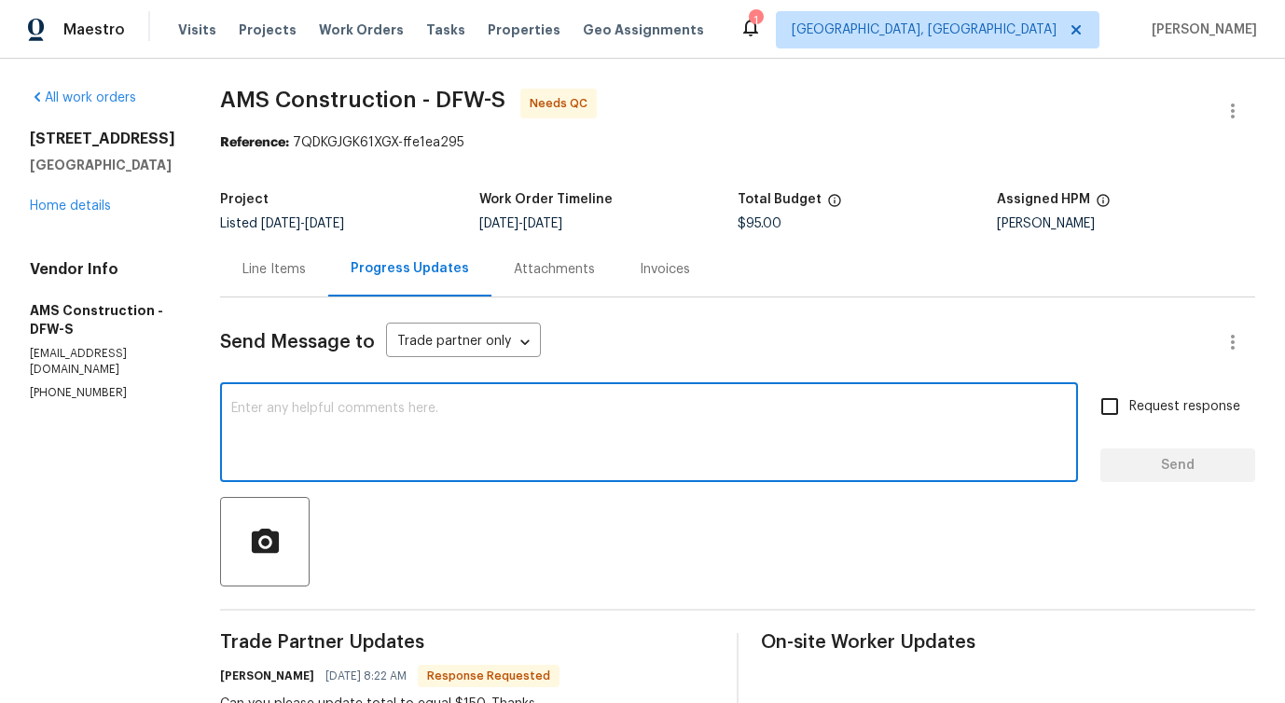
click at [417, 441] on textarea at bounding box center [649, 434] width 836 height 65
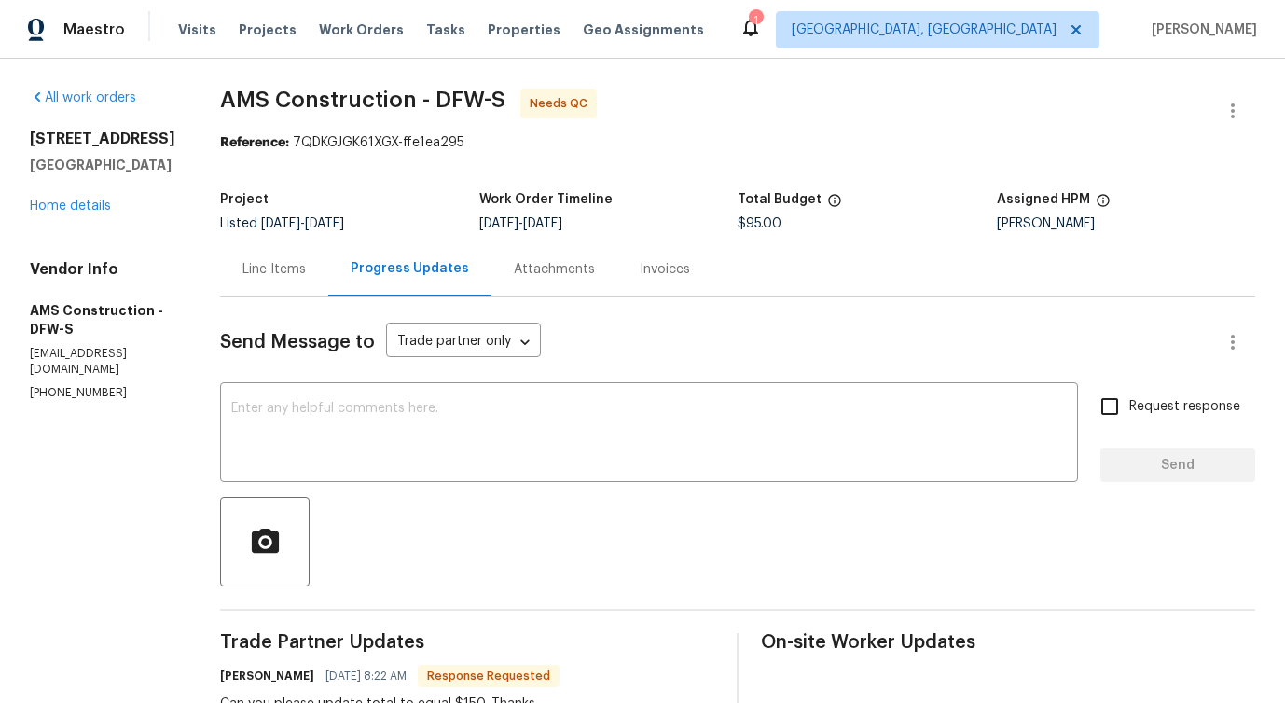
click at [263, 282] on div "Line Items" at bounding box center [274, 269] width 108 height 55
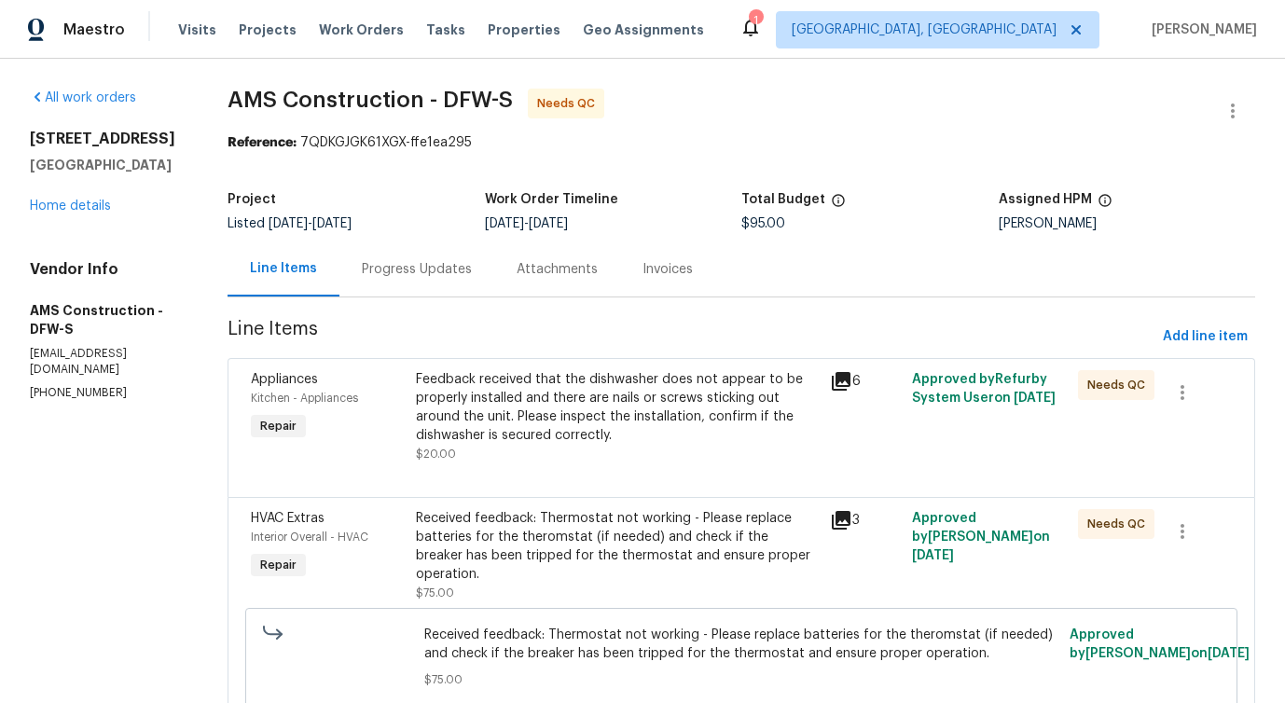
click at [492, 427] on div "Feedback received that the dishwasher does not appear to be properly installed …" at bounding box center [617, 407] width 402 height 75
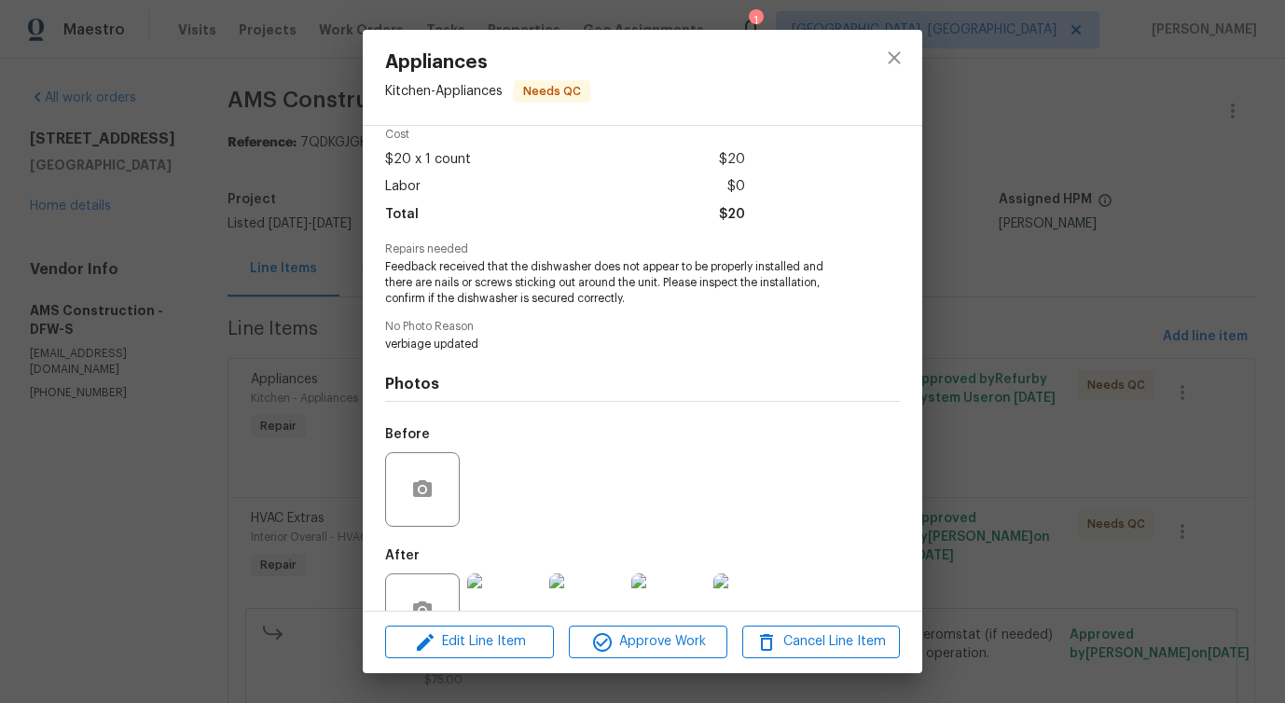
scroll to position [140, 0]
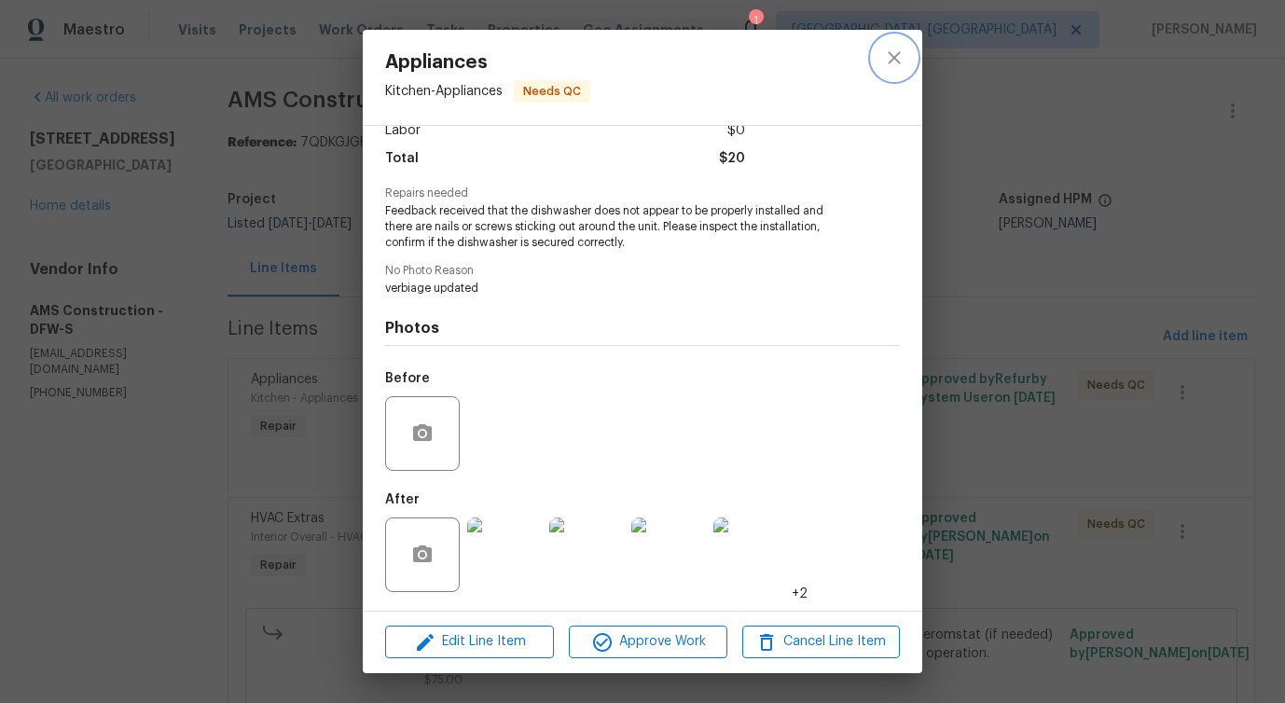
click at [900, 48] on icon "close" at bounding box center [894, 58] width 22 height 22
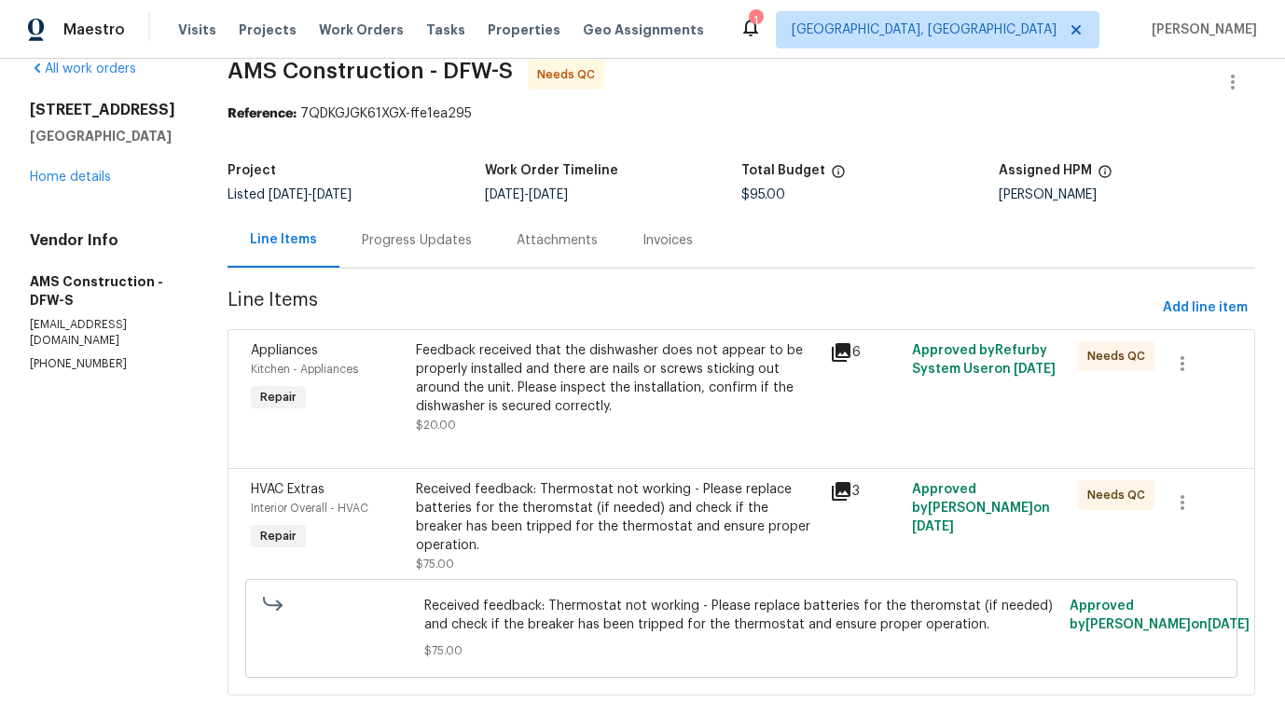
scroll to position [56, 0]
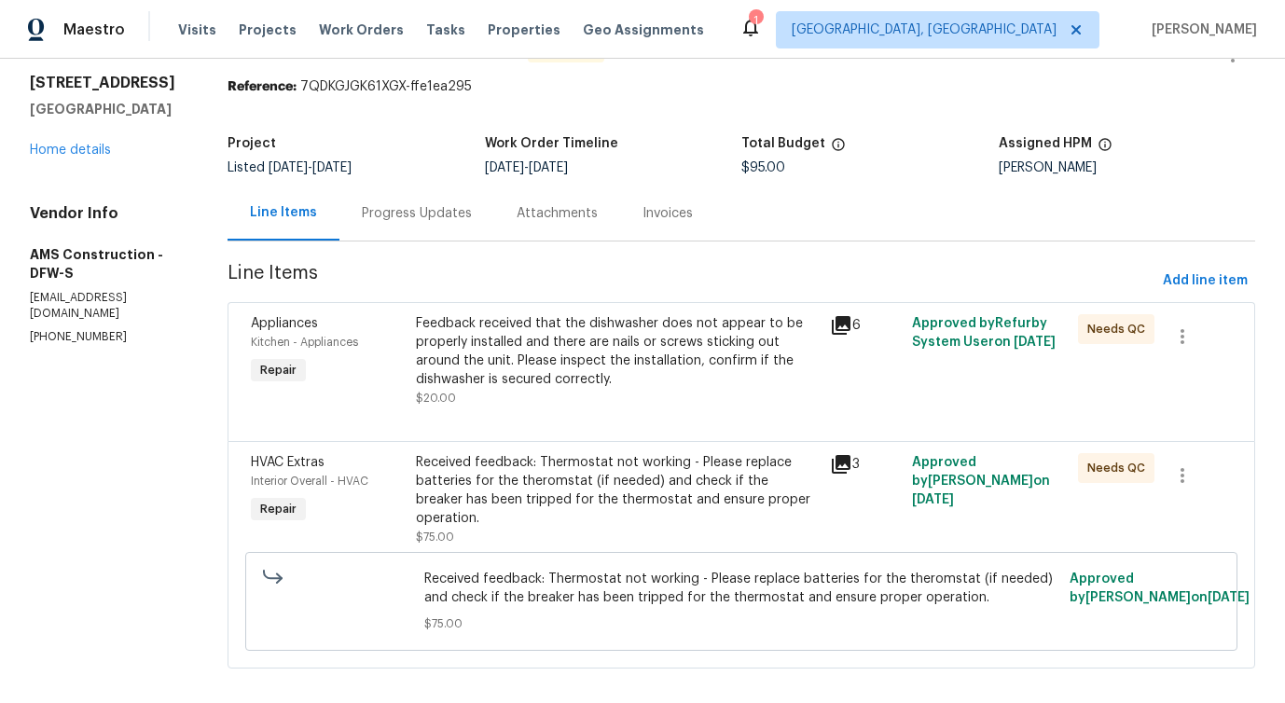
click at [414, 218] on div "Progress Updates" at bounding box center [417, 213] width 110 height 19
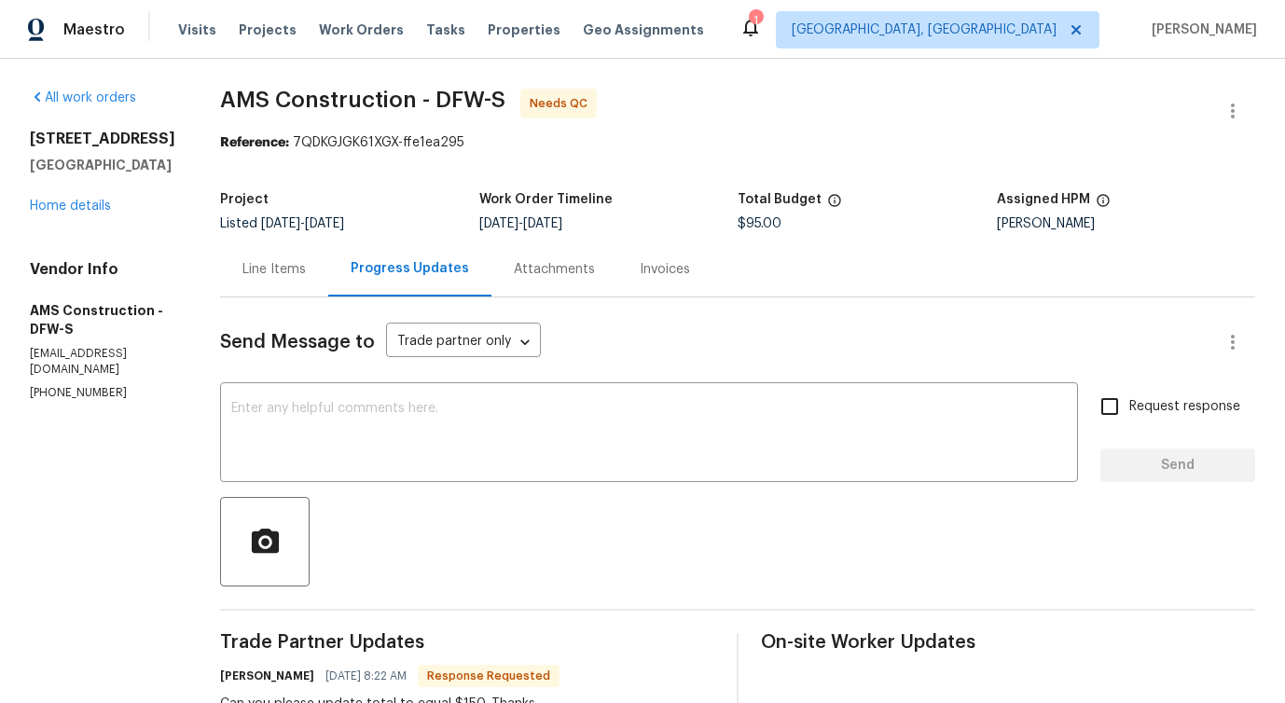
click at [242, 271] on div "Line Items" at bounding box center [273, 269] width 63 height 19
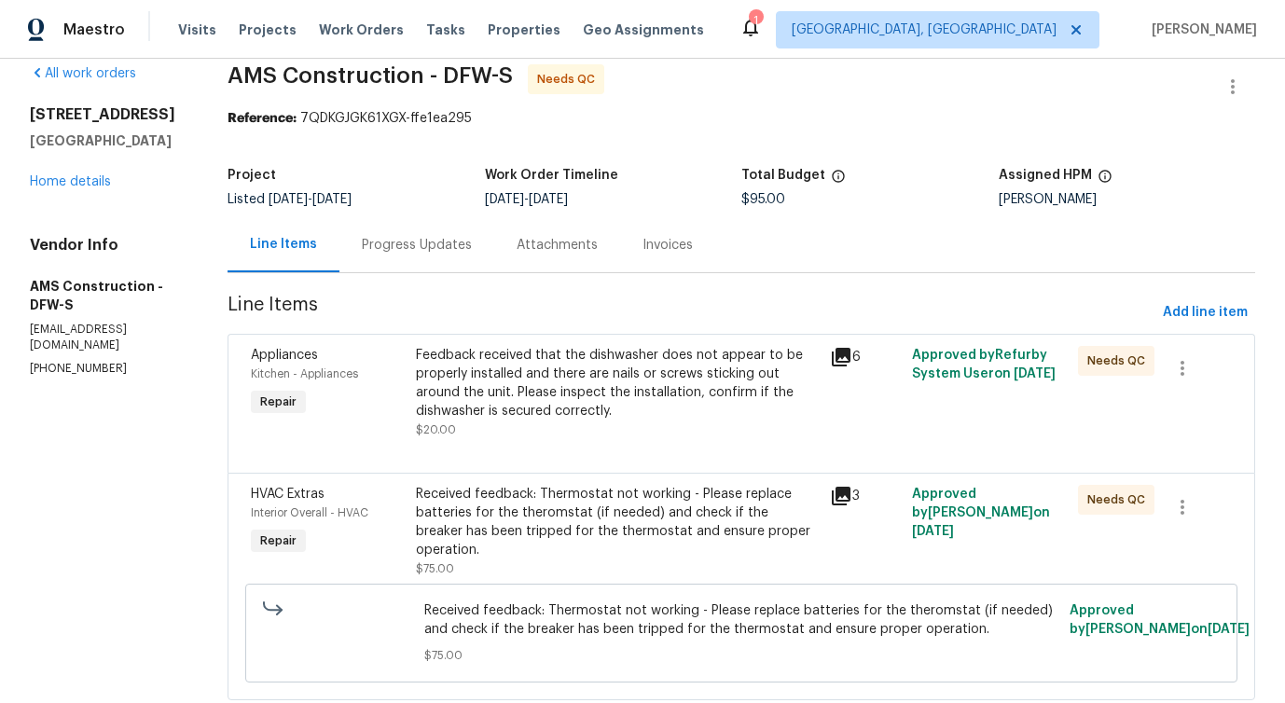
scroll to position [23, 0]
click at [486, 393] on div "Feedback received that the dishwasher does not appear to be properly installed …" at bounding box center [617, 384] width 402 height 75
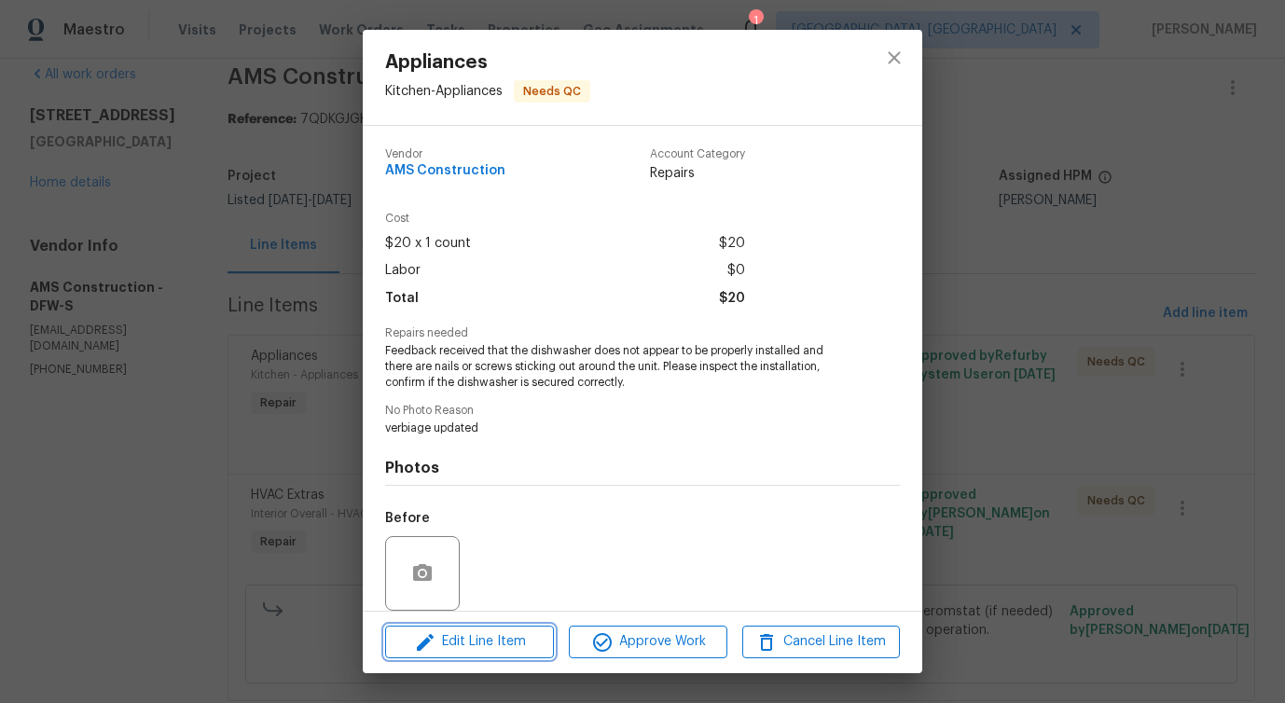
click at [452, 648] on span "Edit Line Item" at bounding box center [470, 641] width 158 height 23
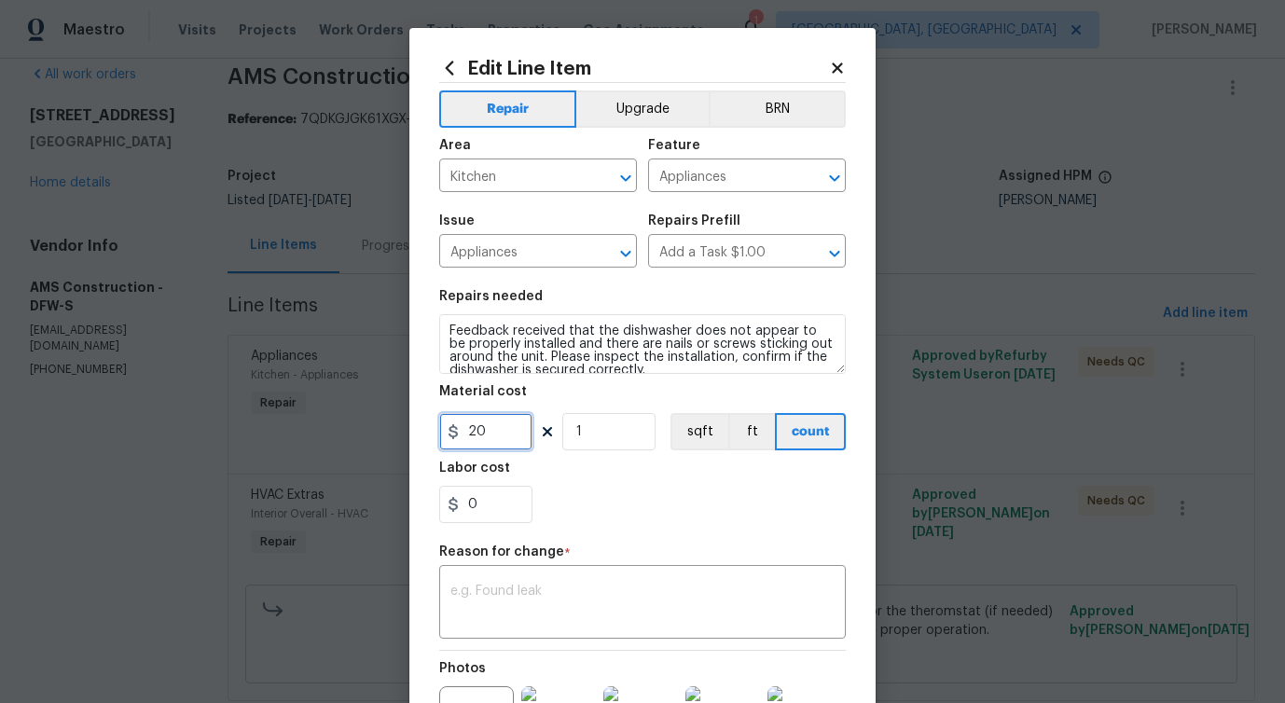
click at [474, 438] on input "20" at bounding box center [485, 431] width 93 height 37
type input "75"
click at [521, 607] on textarea at bounding box center [642, 604] width 384 height 39
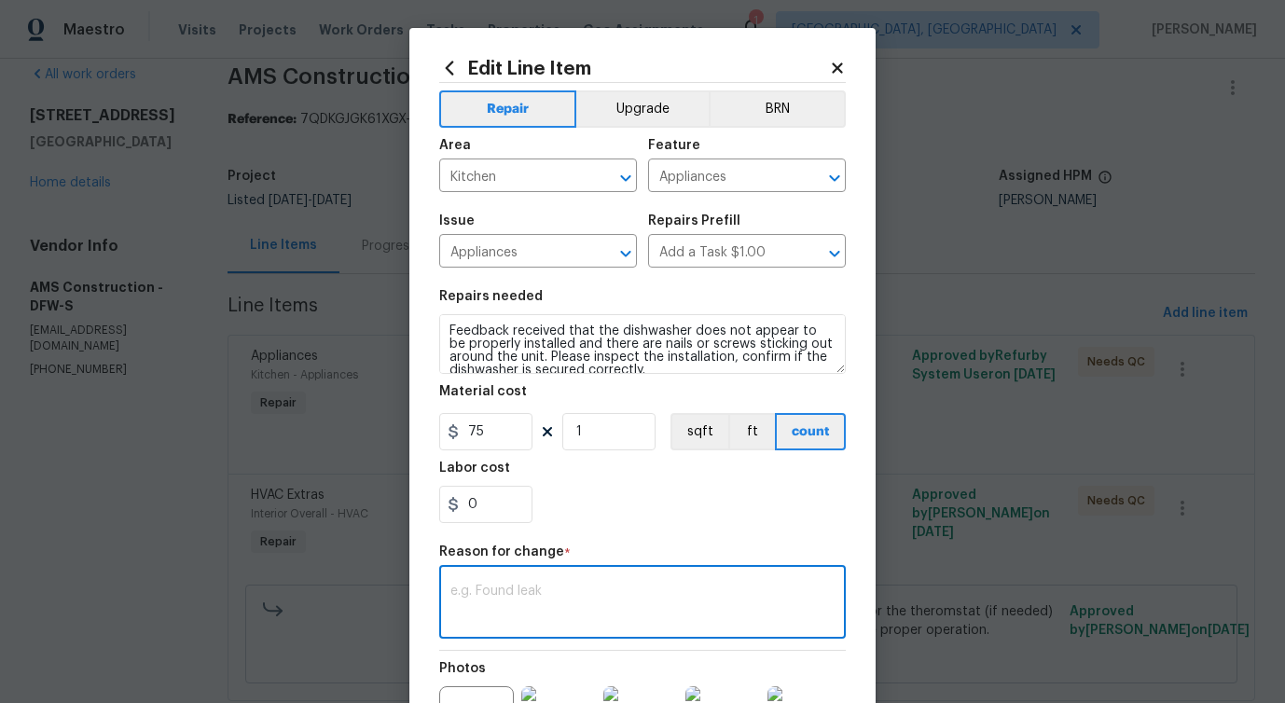
click at [599, 586] on textarea at bounding box center [642, 604] width 384 height 39
paste textarea "(PS) Updated per vendor's final cost."
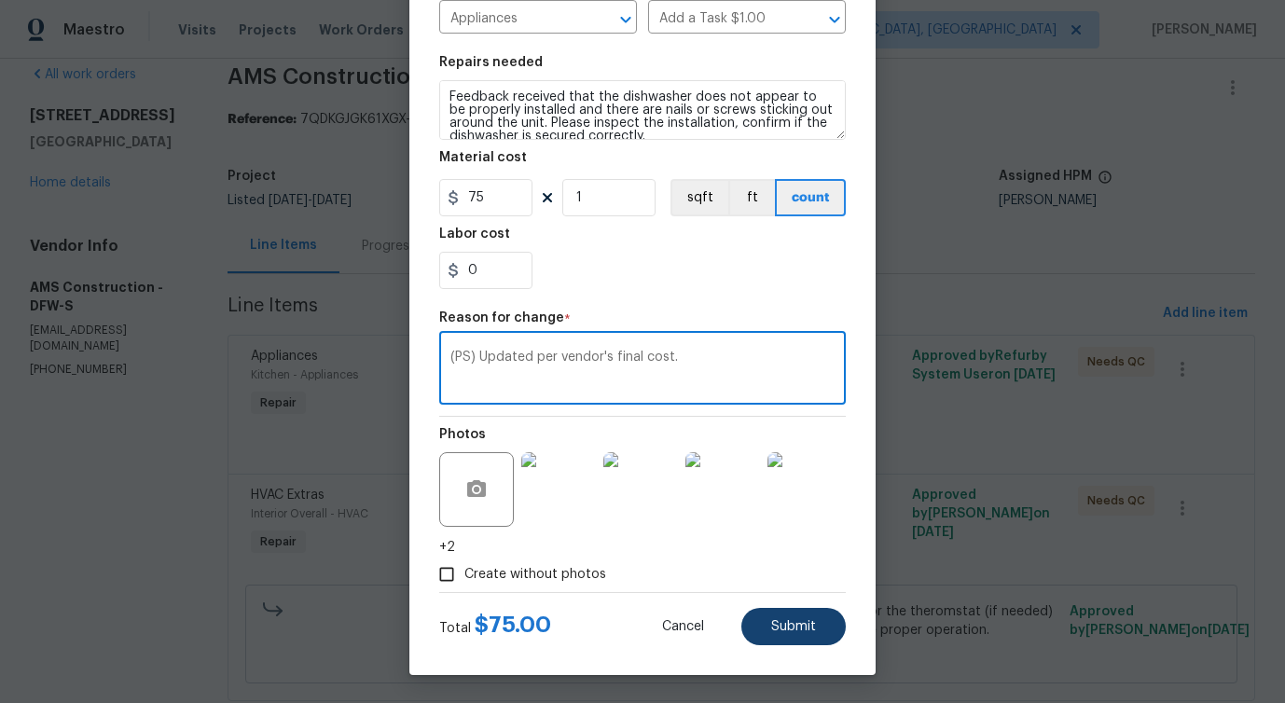
type textarea "(PS) Updated per vendor's final cost."
click at [782, 639] on button "Submit" at bounding box center [793, 626] width 104 height 37
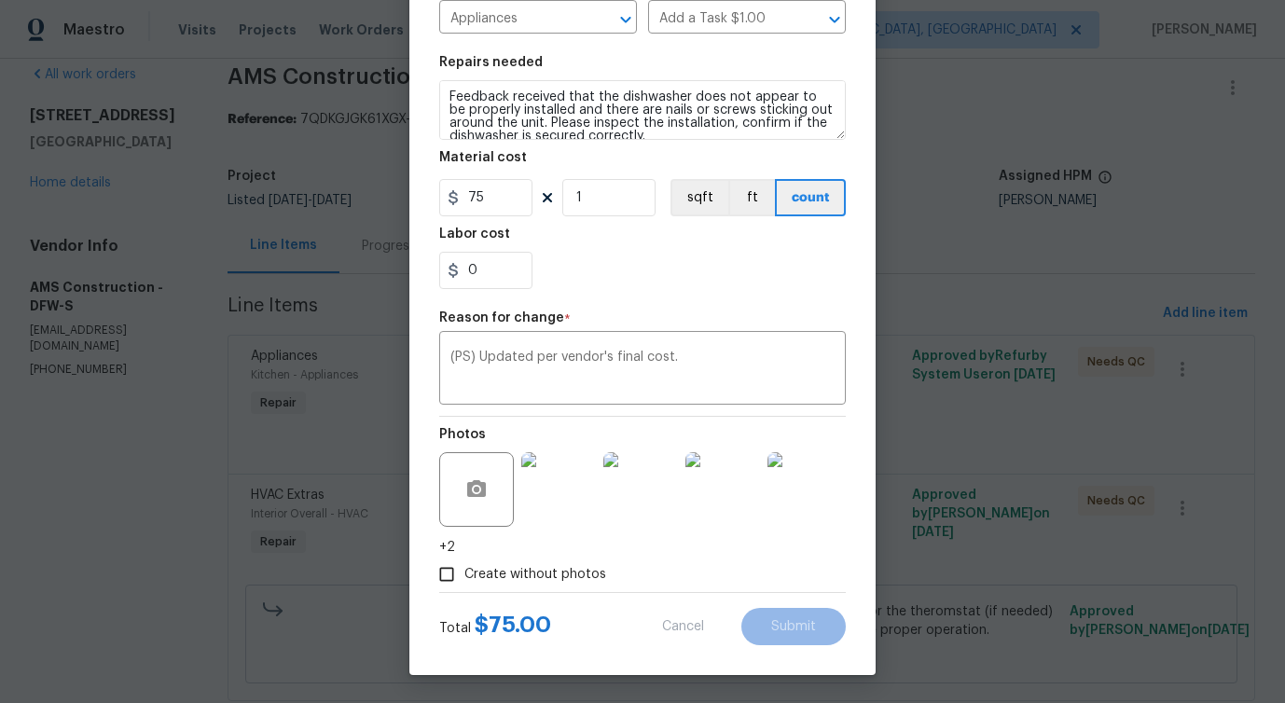
type input "20"
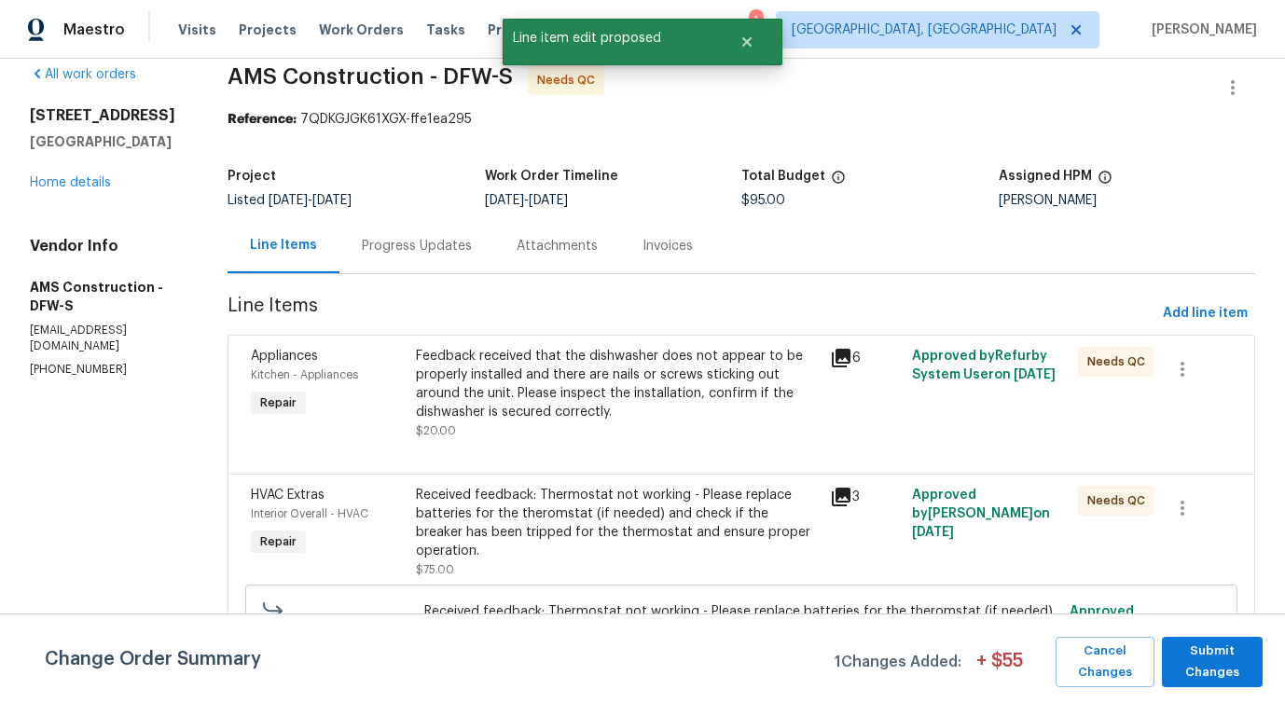
scroll to position [0, 0]
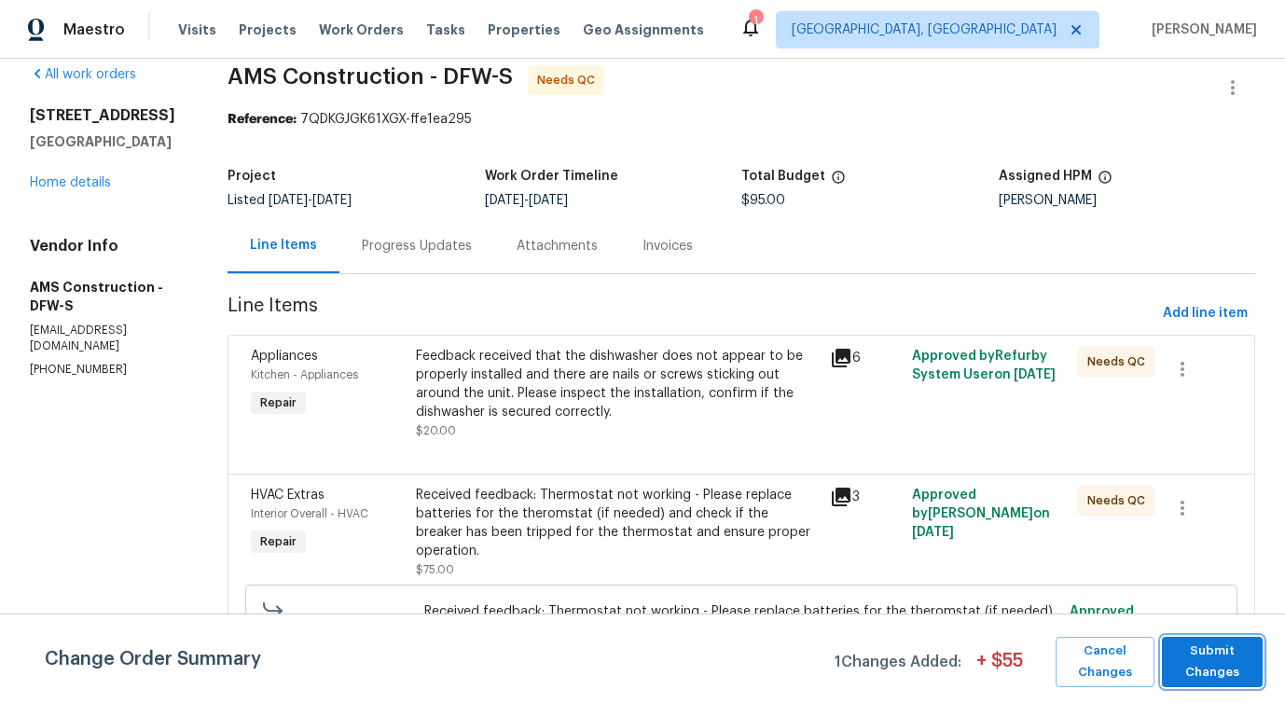
click at [1185, 647] on span "Submit Changes" at bounding box center [1212, 662] width 82 height 43
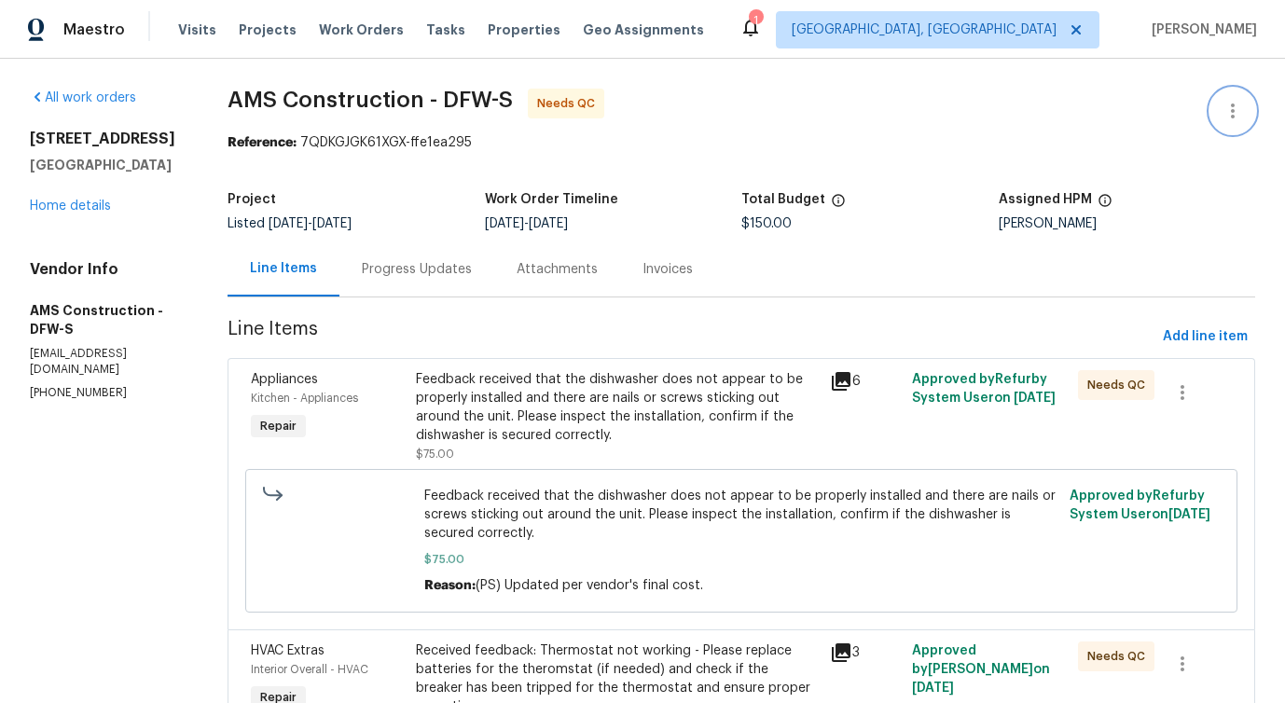
click at [1246, 101] on button "button" at bounding box center [1232, 111] width 45 height 45
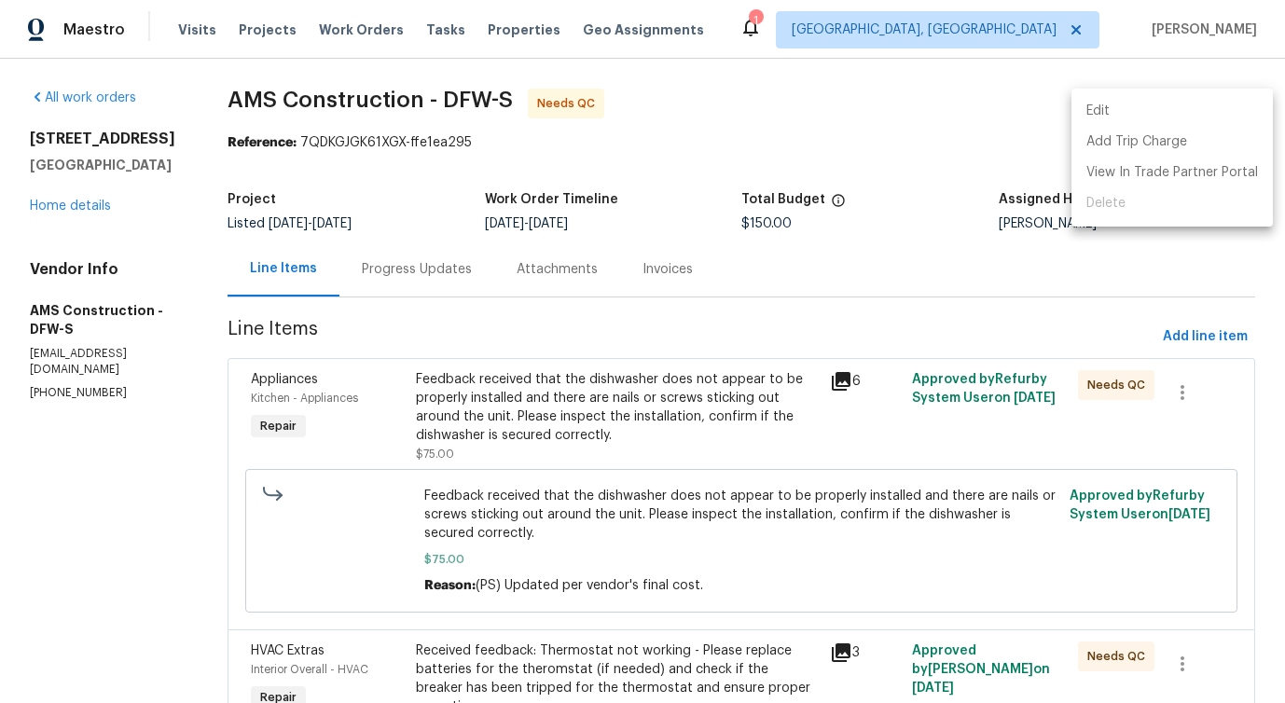
click at [1151, 101] on li "Edit" at bounding box center [1172, 111] width 201 height 31
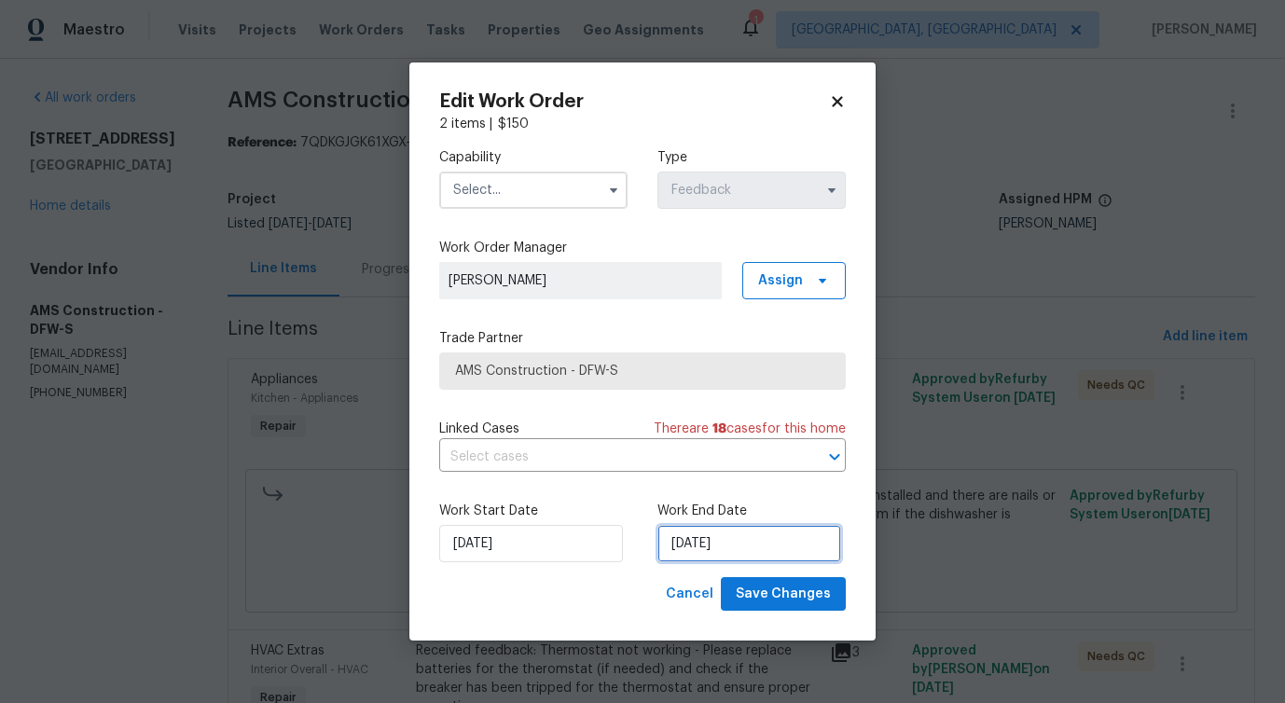
click at [719, 534] on input "10/2/2025" at bounding box center [749, 543] width 184 height 37
select select "9"
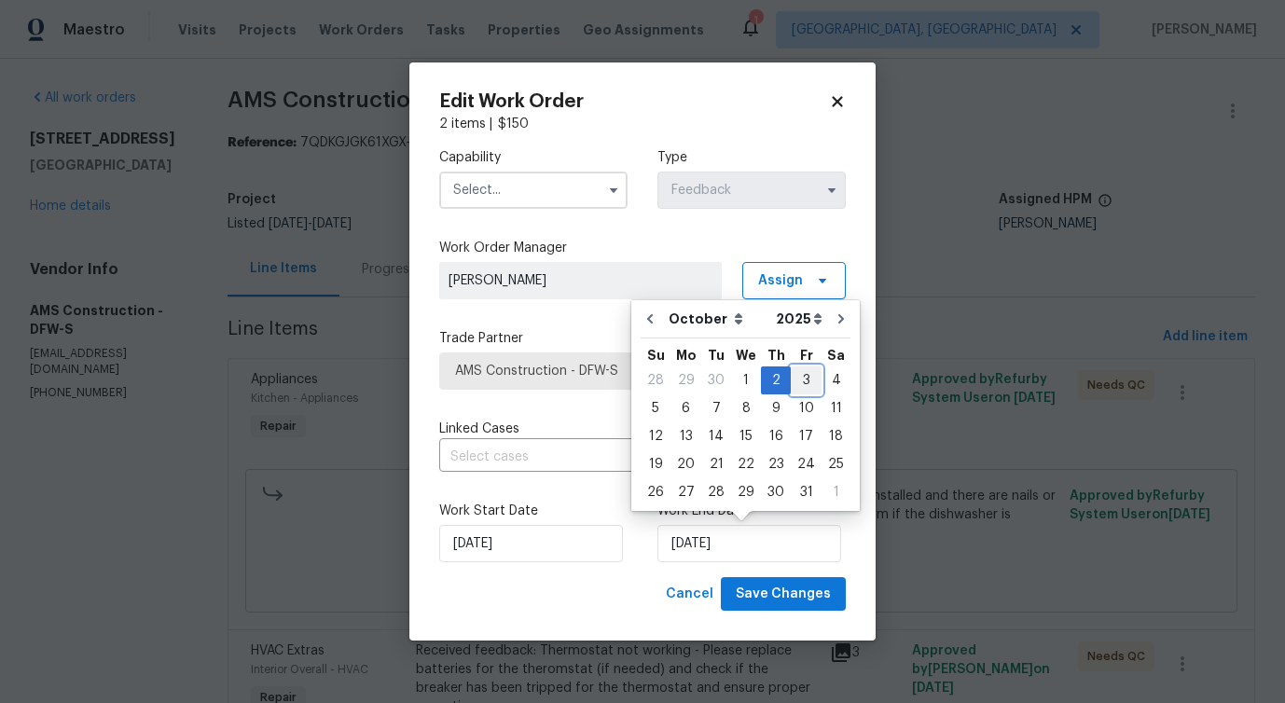
click at [806, 383] on div "3" at bounding box center [806, 380] width 31 height 26
type input "10/3/2025"
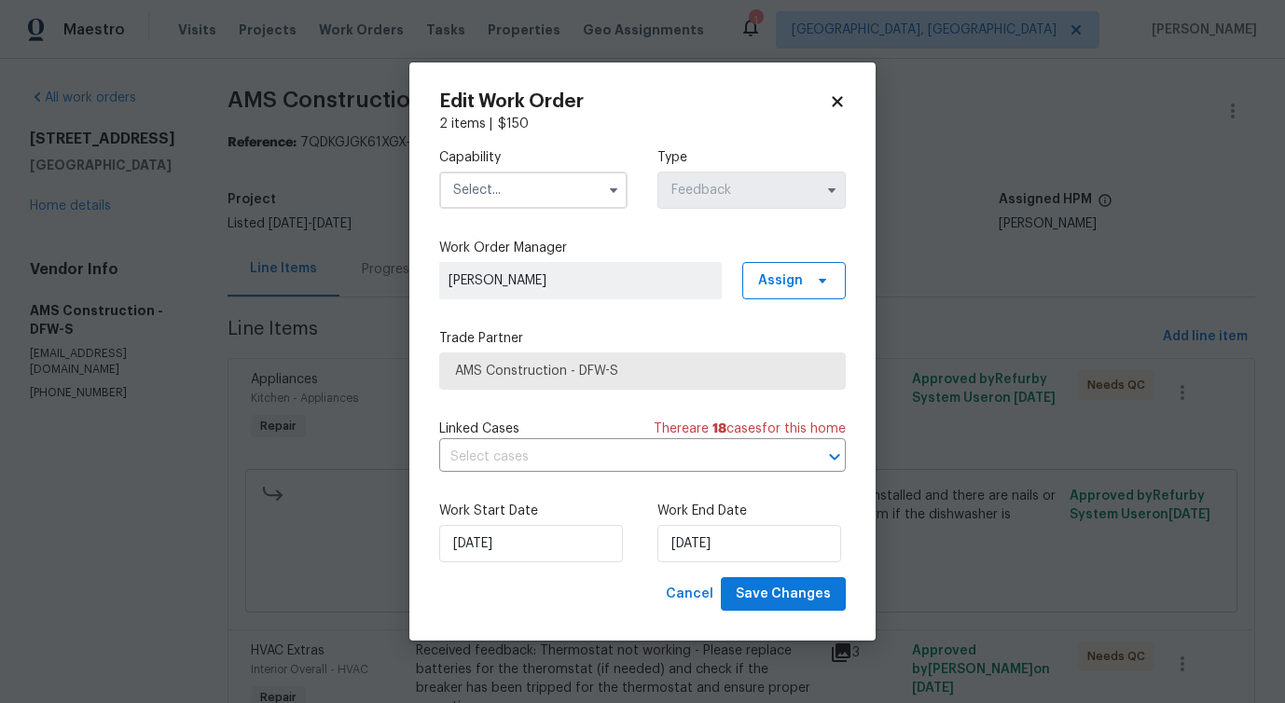
click at [600, 182] on span at bounding box center [614, 190] width 28 height 28
click at [570, 192] on input "text" at bounding box center [533, 190] width 188 height 37
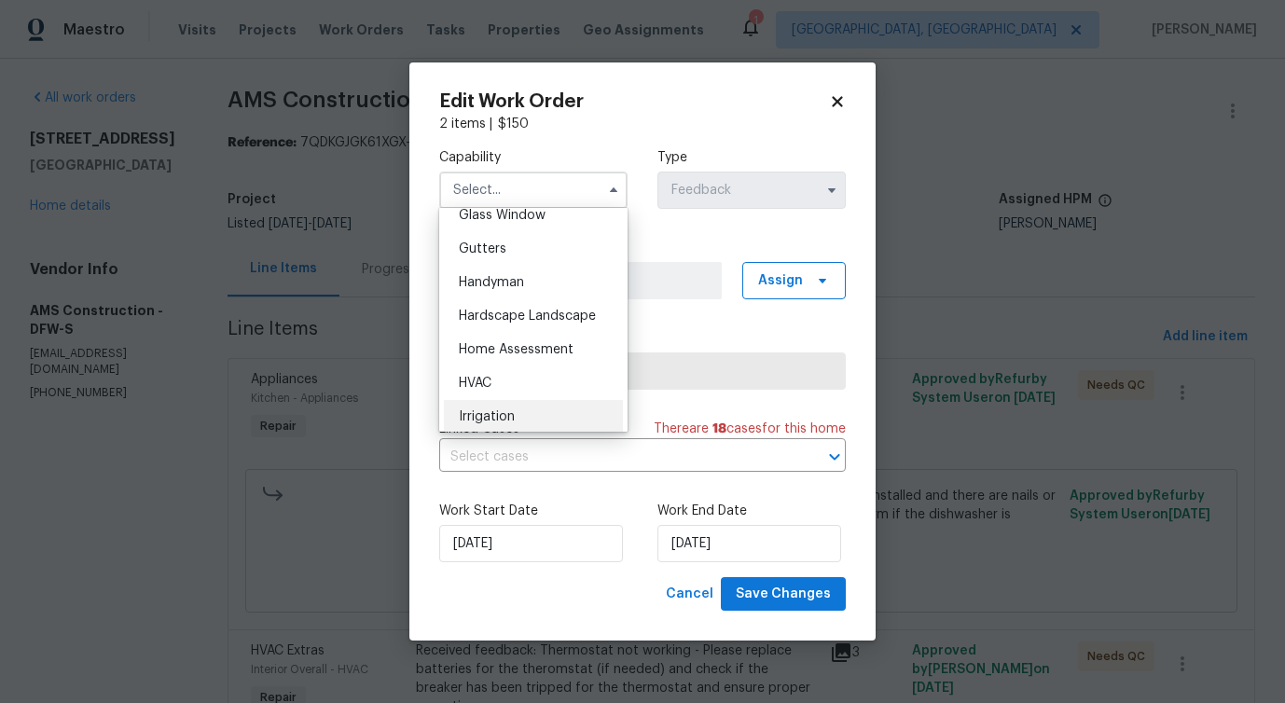
scroll to position [966, 0]
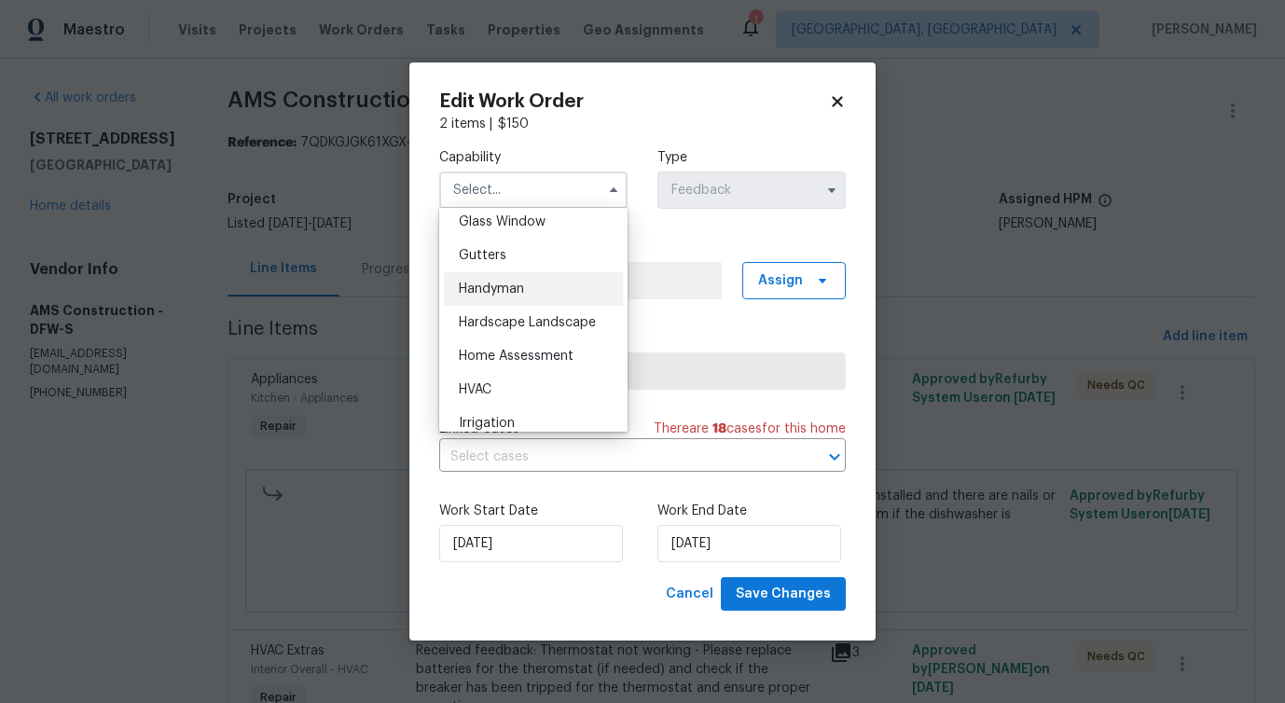
click at [522, 281] on div "Handyman" at bounding box center [533, 289] width 179 height 34
type input "Handyman"
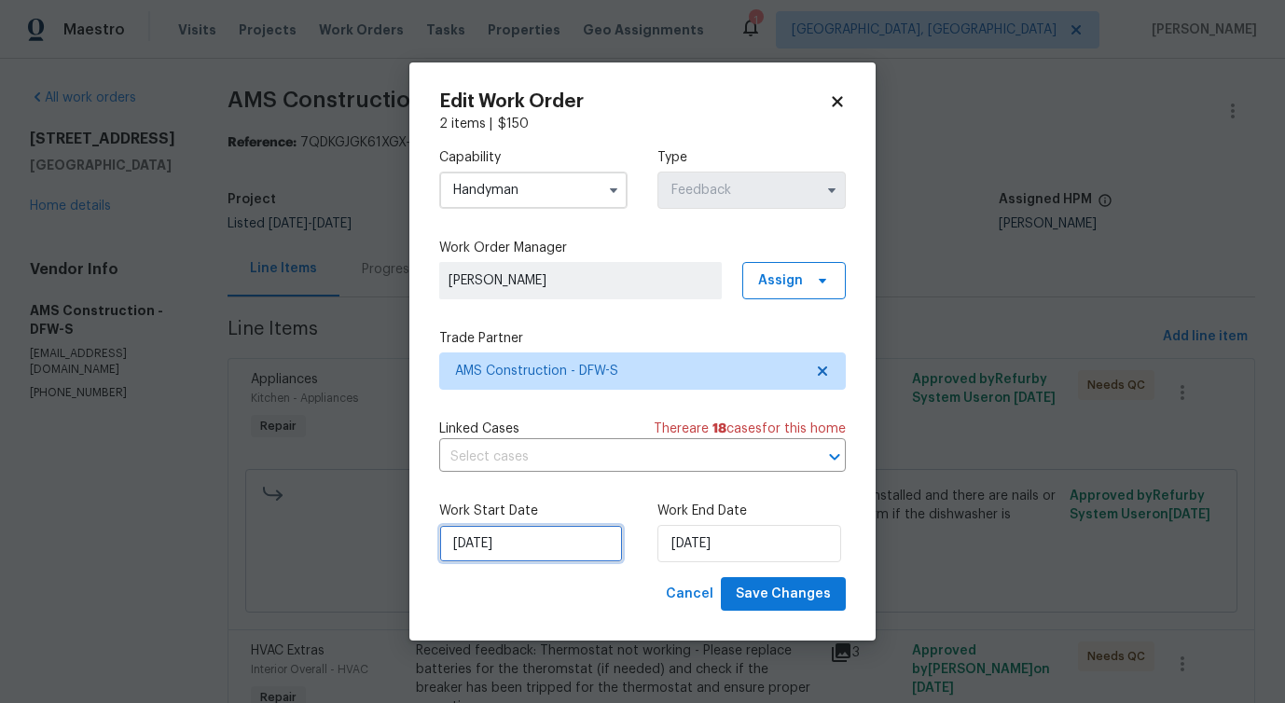
click at [554, 545] on input "[DATE]" at bounding box center [531, 543] width 184 height 37
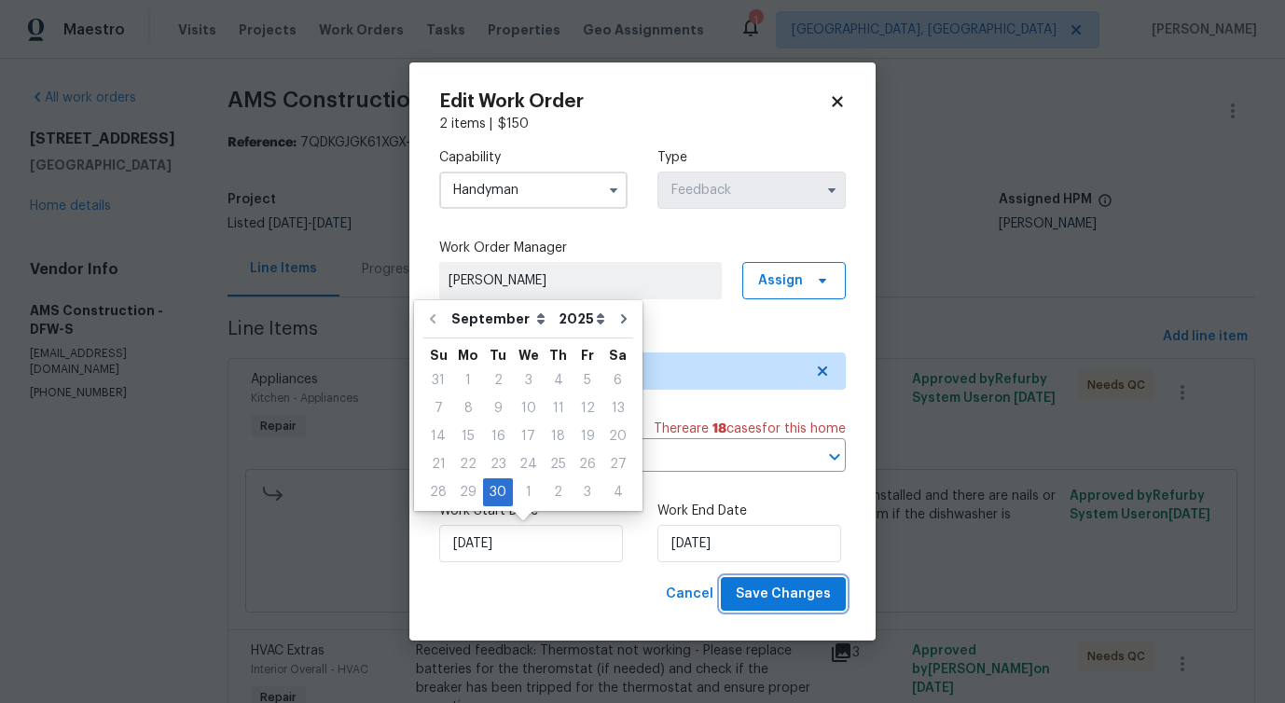
click at [779, 601] on span "Save Changes" at bounding box center [783, 594] width 95 height 23
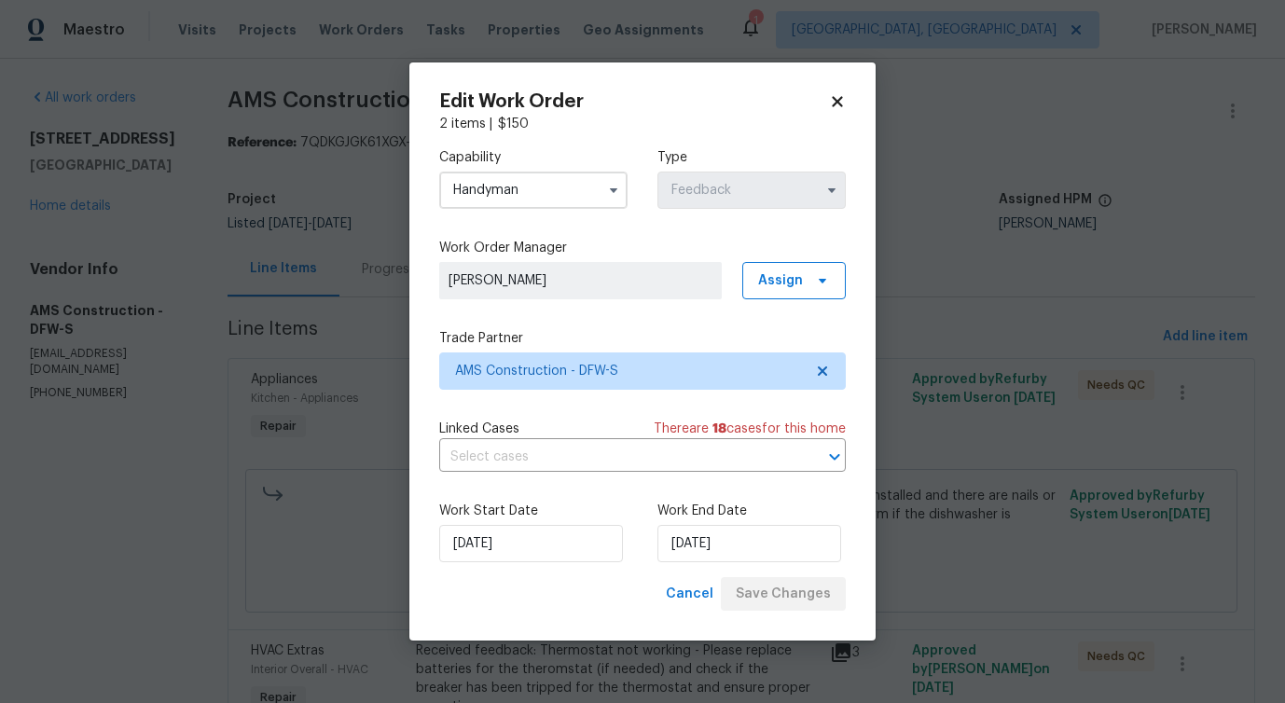
click at [67, 536] on body "Maestro Visits Projects Work Orders Tasks Properties Geo Assignments 1 Detroit,…" at bounding box center [642, 351] width 1285 height 703
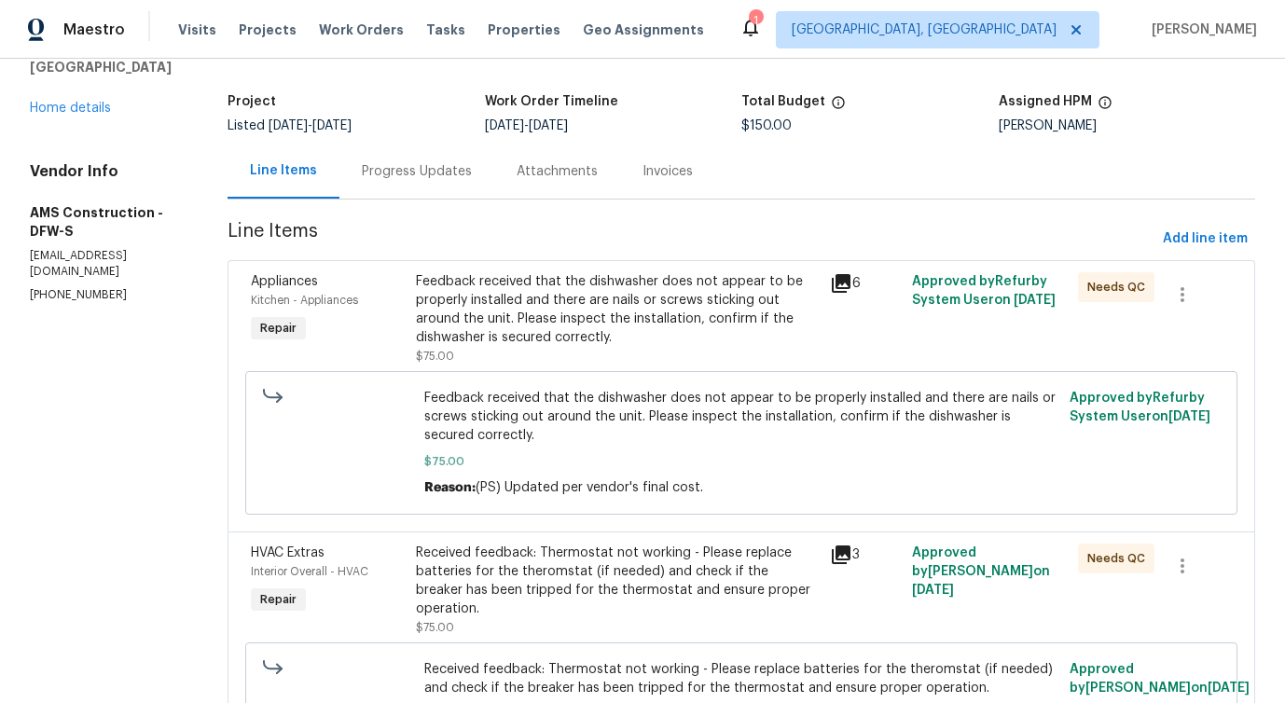
scroll to position [79, 0]
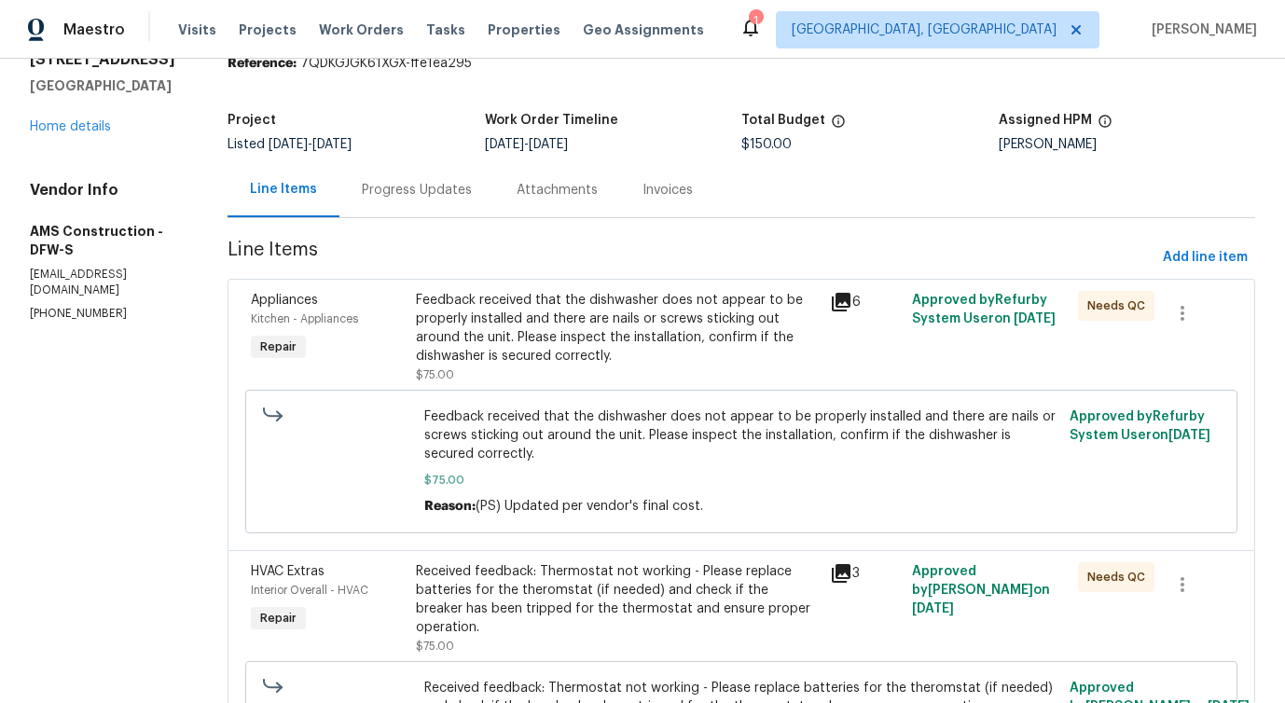
click at [575, 331] on div "Feedback received that the dishwasher does not appear to be properly installed …" at bounding box center [617, 328] width 402 height 75
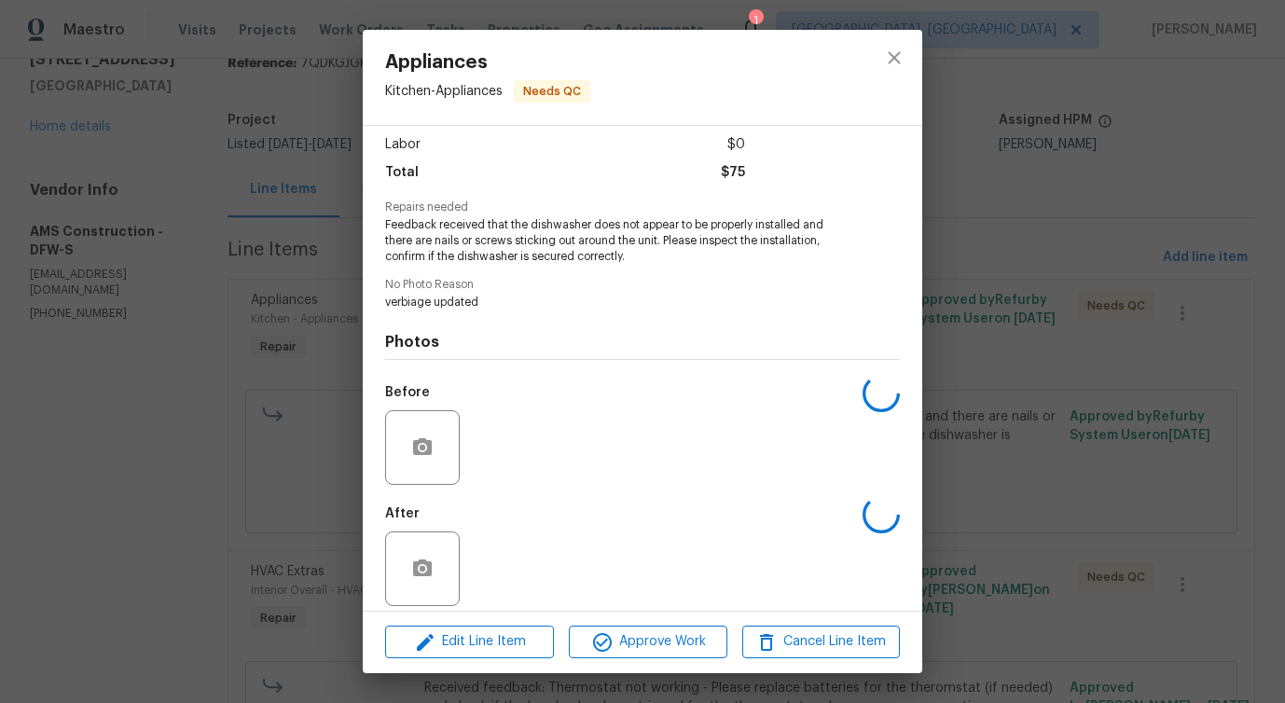
scroll to position [140, 0]
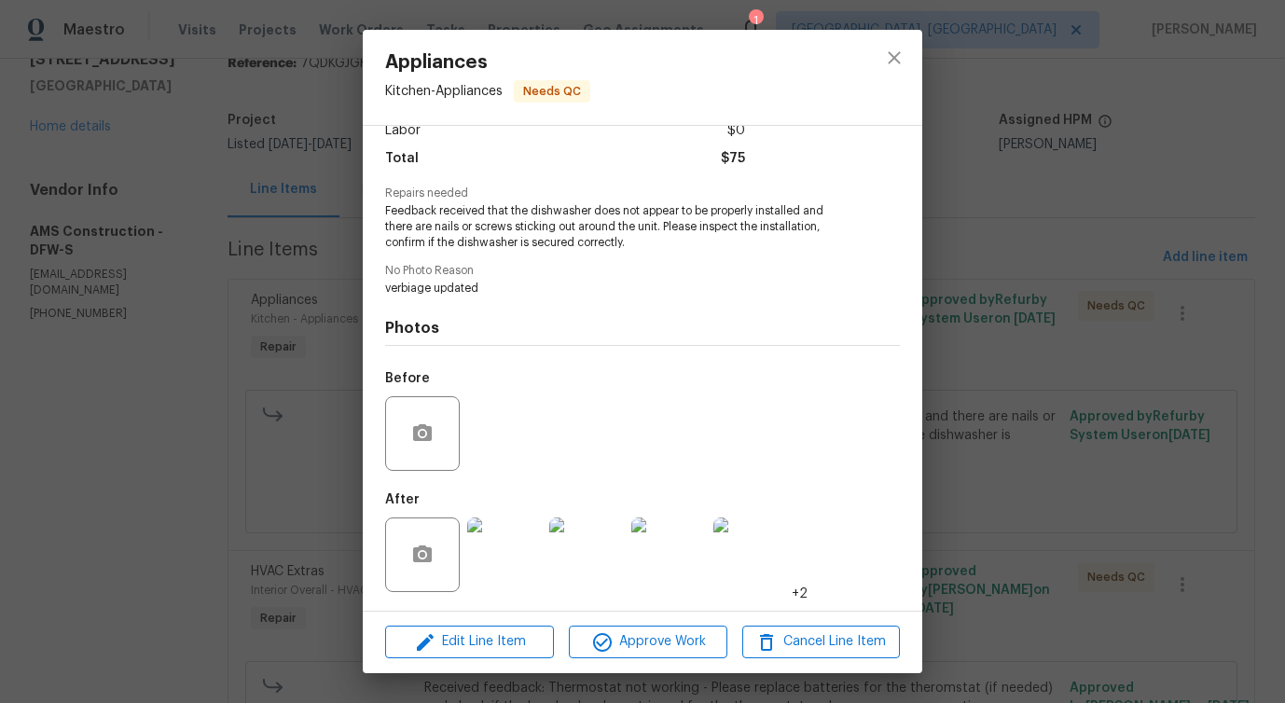
click at [507, 545] on img at bounding box center [504, 555] width 75 height 75
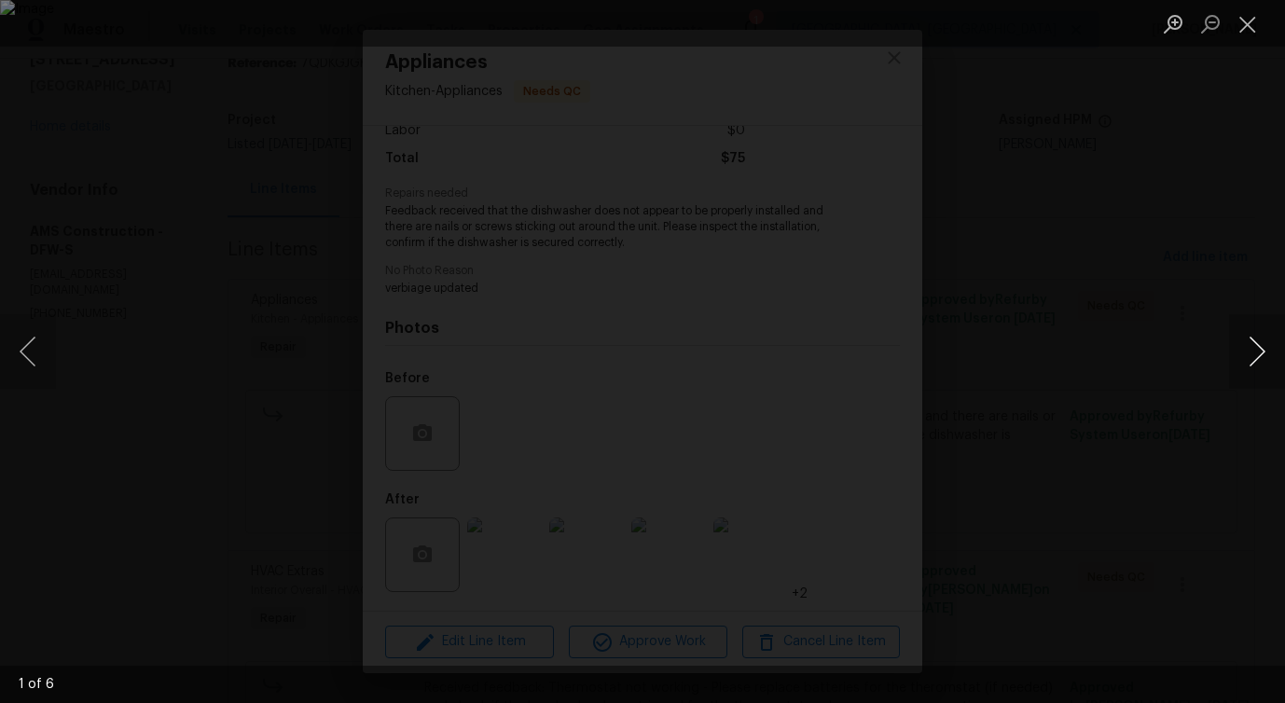
click at [1250, 344] on button "Next image" at bounding box center [1257, 351] width 56 height 75
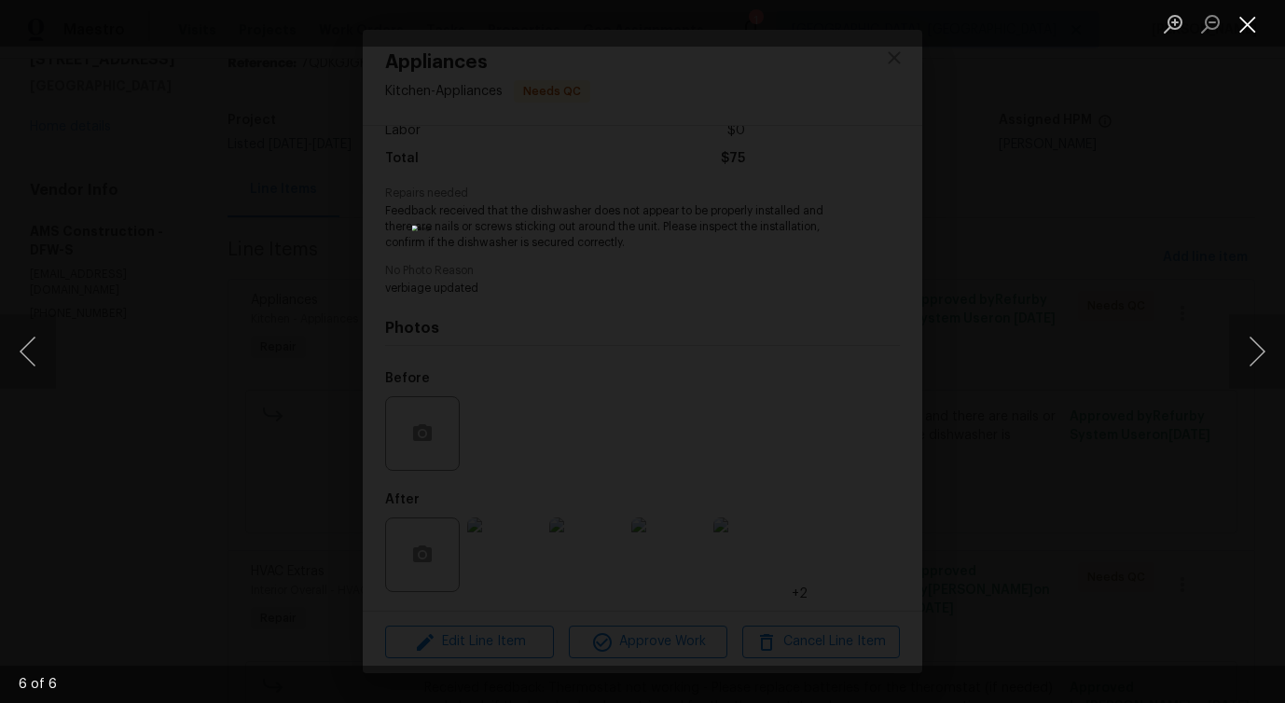
click at [1246, 22] on button "Close lightbox" at bounding box center [1247, 23] width 37 height 33
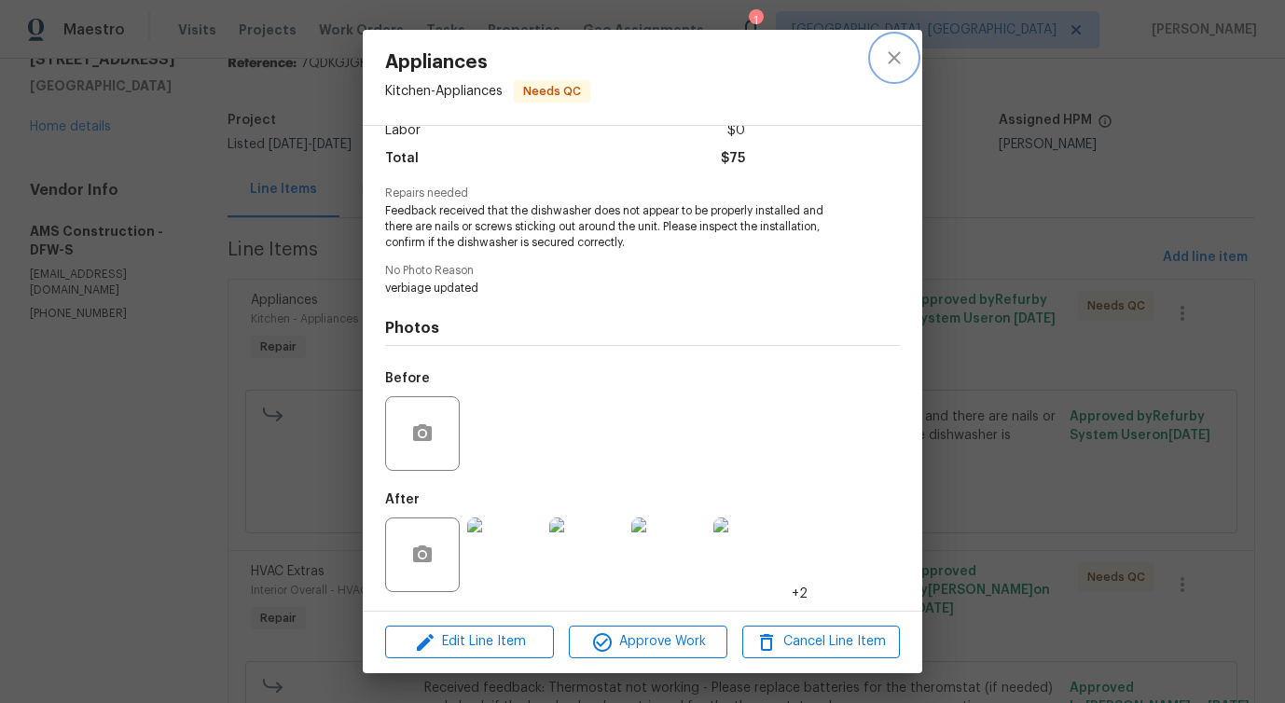
click at [889, 49] on icon "close" at bounding box center [894, 58] width 22 height 22
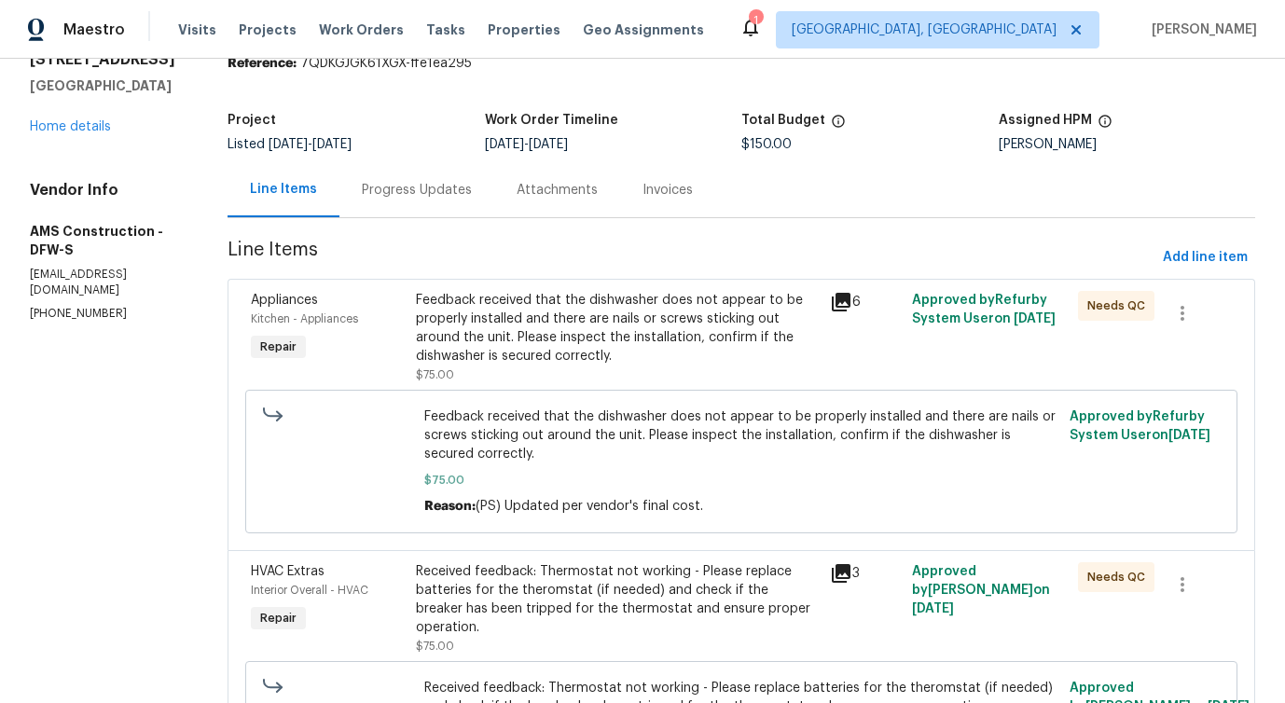
click at [531, 583] on div "Received feedback: Thermostat not working - Please replace batteries for the th…" at bounding box center [617, 599] width 402 height 75
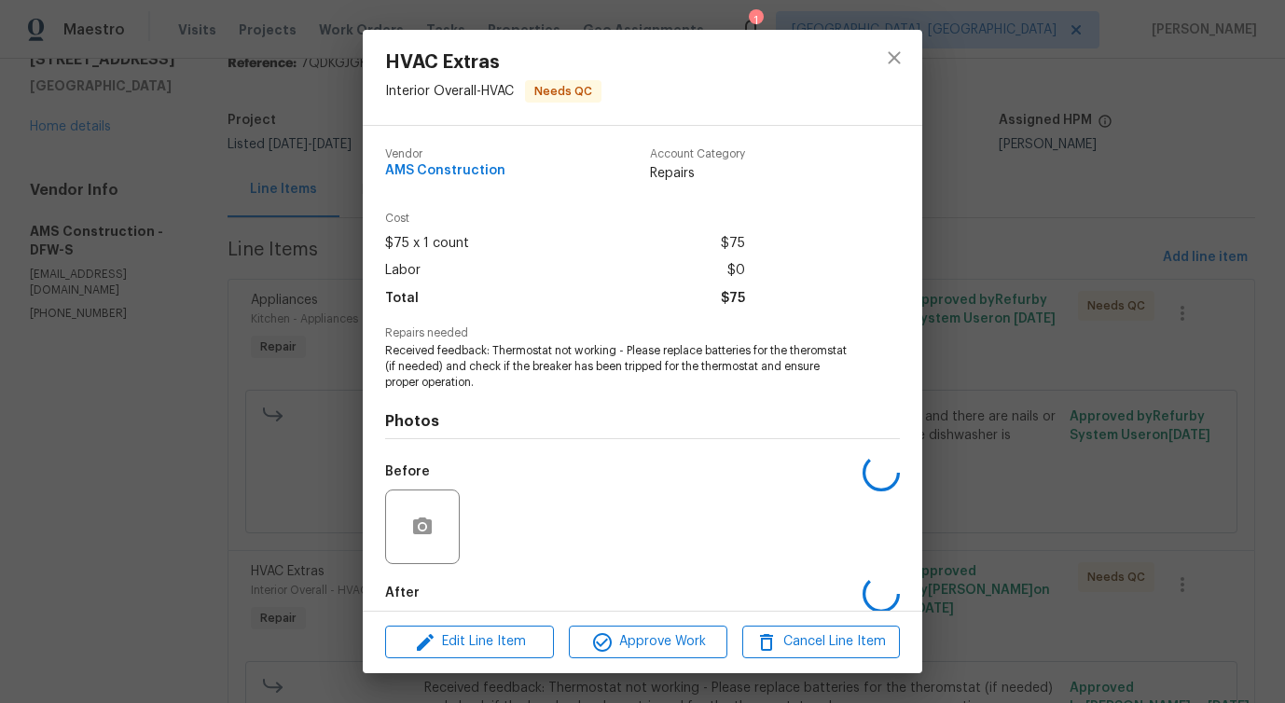
scroll to position [93, 0]
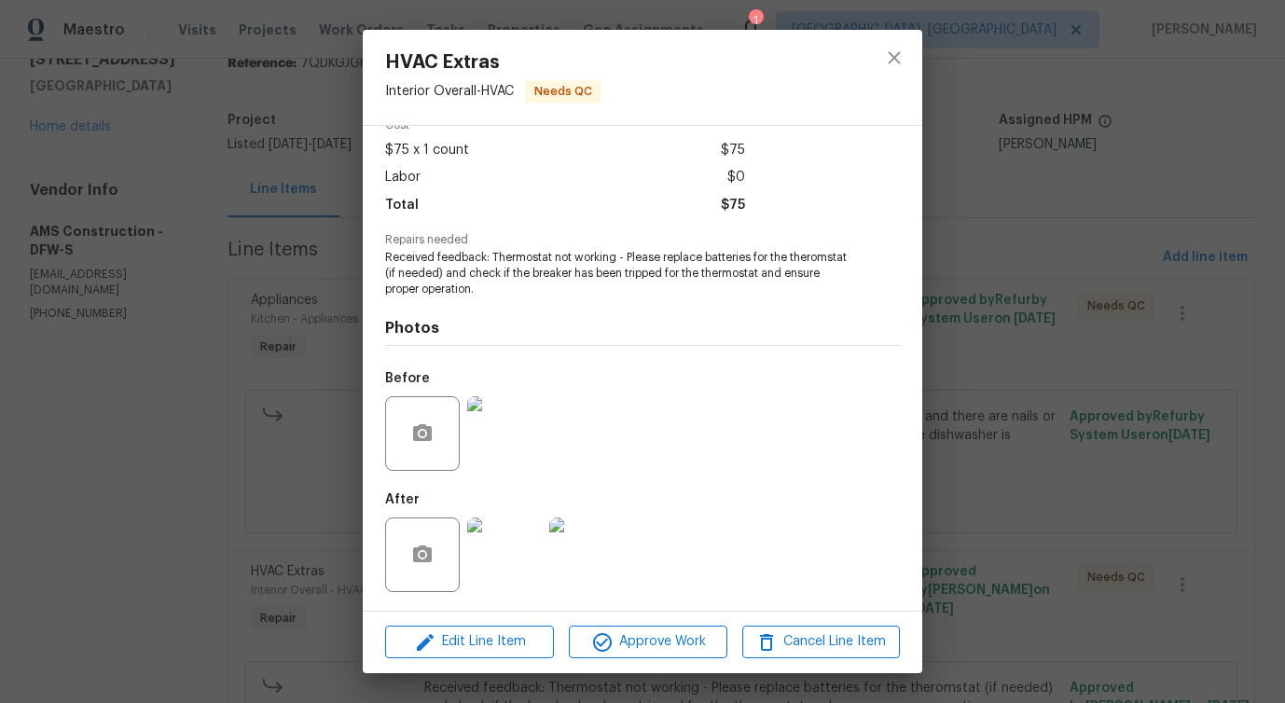
click at [505, 449] on img at bounding box center [504, 433] width 75 height 75
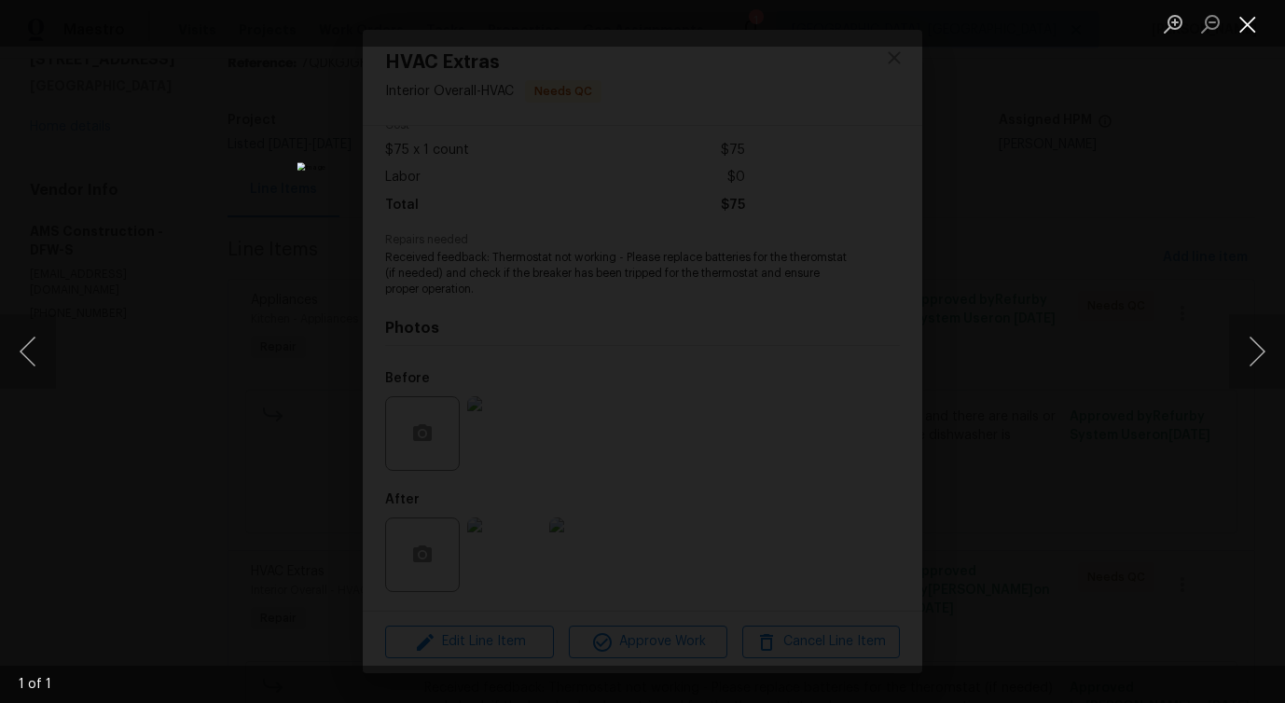
click at [1249, 12] on button "Close lightbox" at bounding box center [1247, 23] width 37 height 33
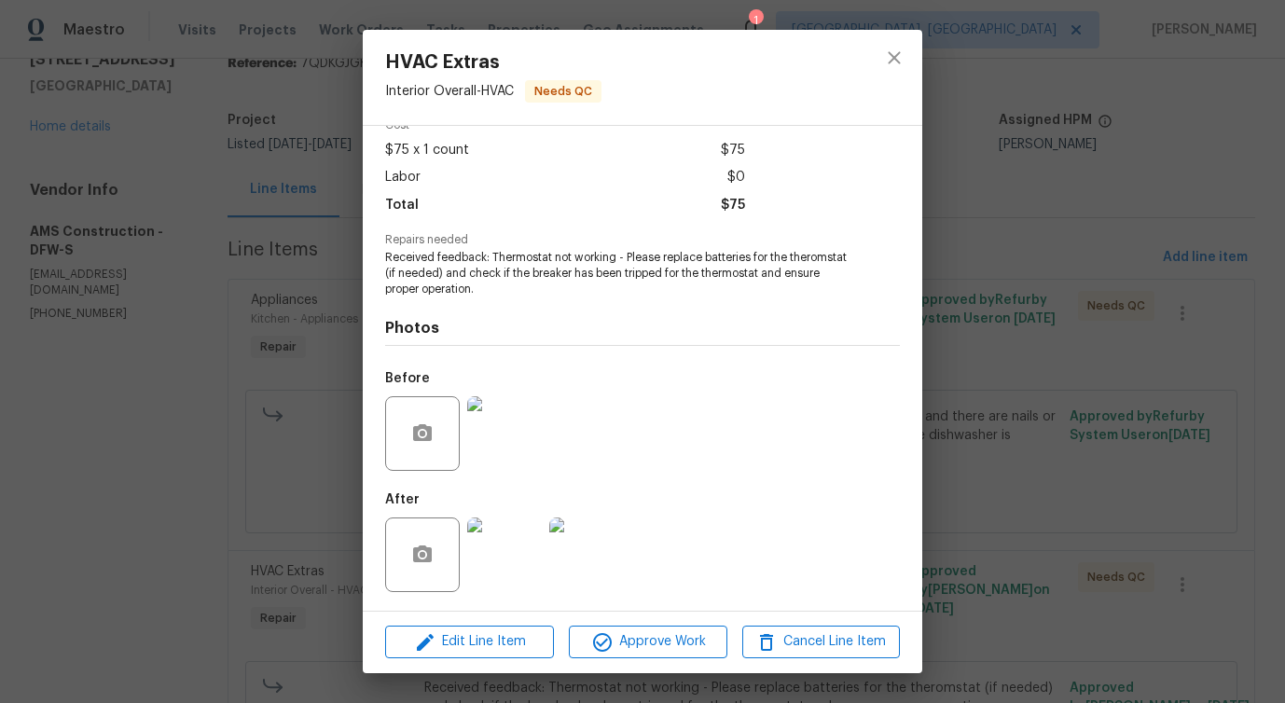
click at [527, 541] on img at bounding box center [504, 555] width 75 height 75
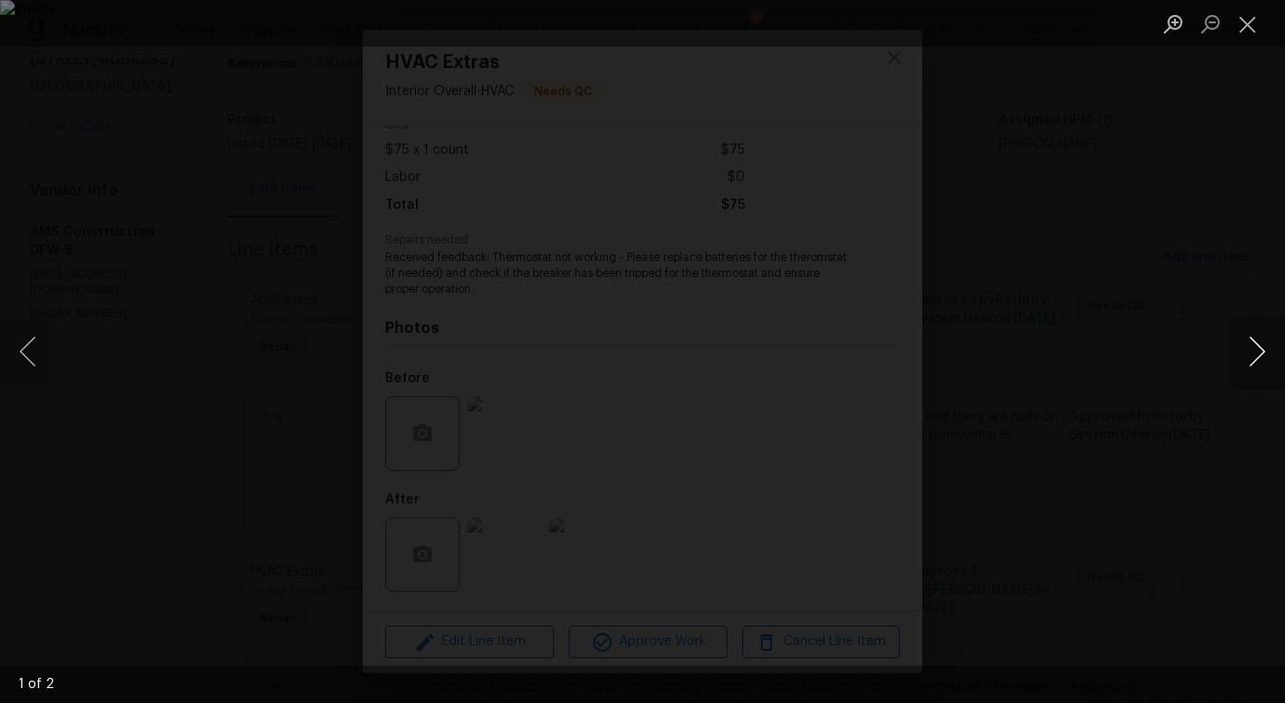
click at [1250, 357] on button "Next image" at bounding box center [1257, 351] width 56 height 75
click at [1243, 24] on button "Close lightbox" at bounding box center [1247, 23] width 37 height 33
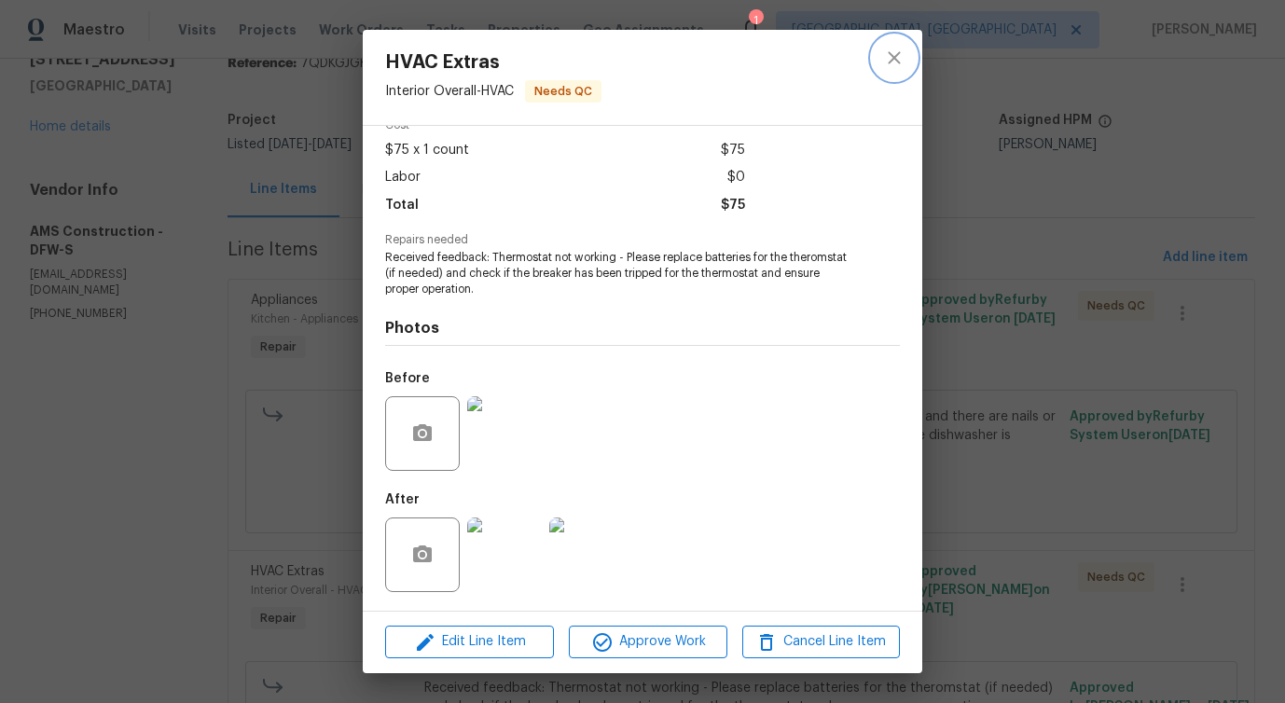
click at [885, 62] on icon "close" at bounding box center [894, 58] width 22 height 22
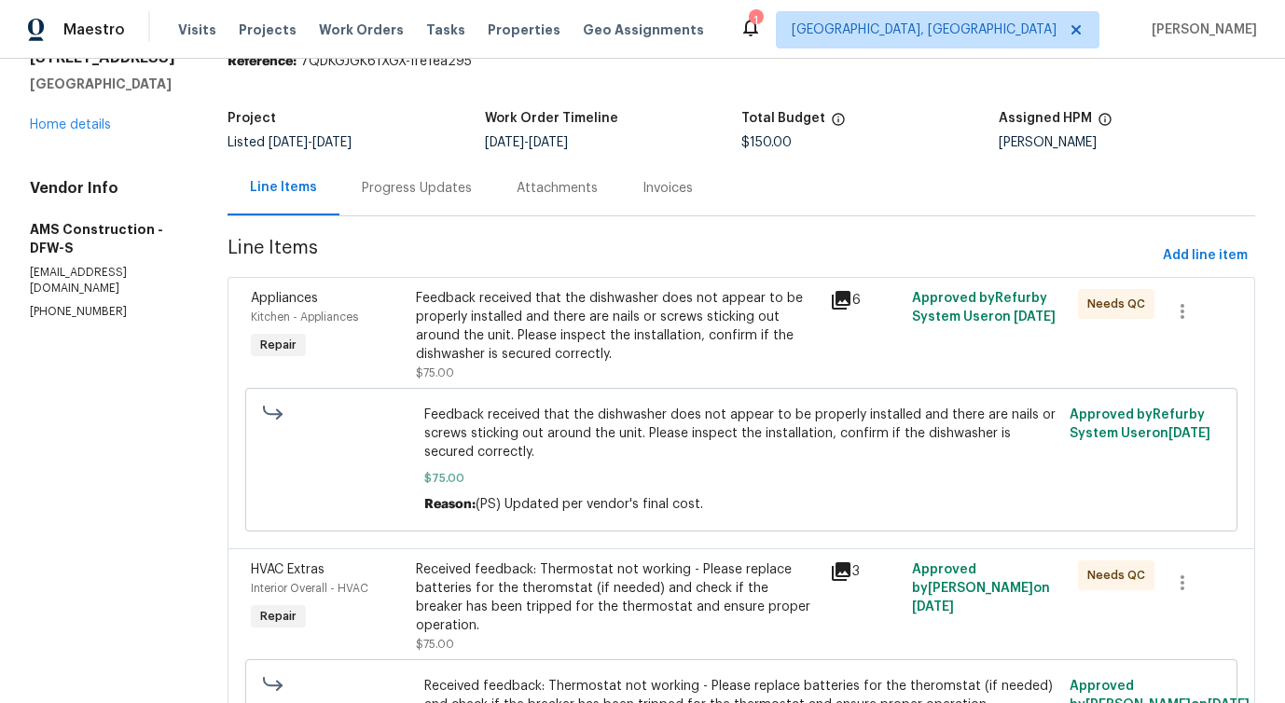
scroll to position [0, 0]
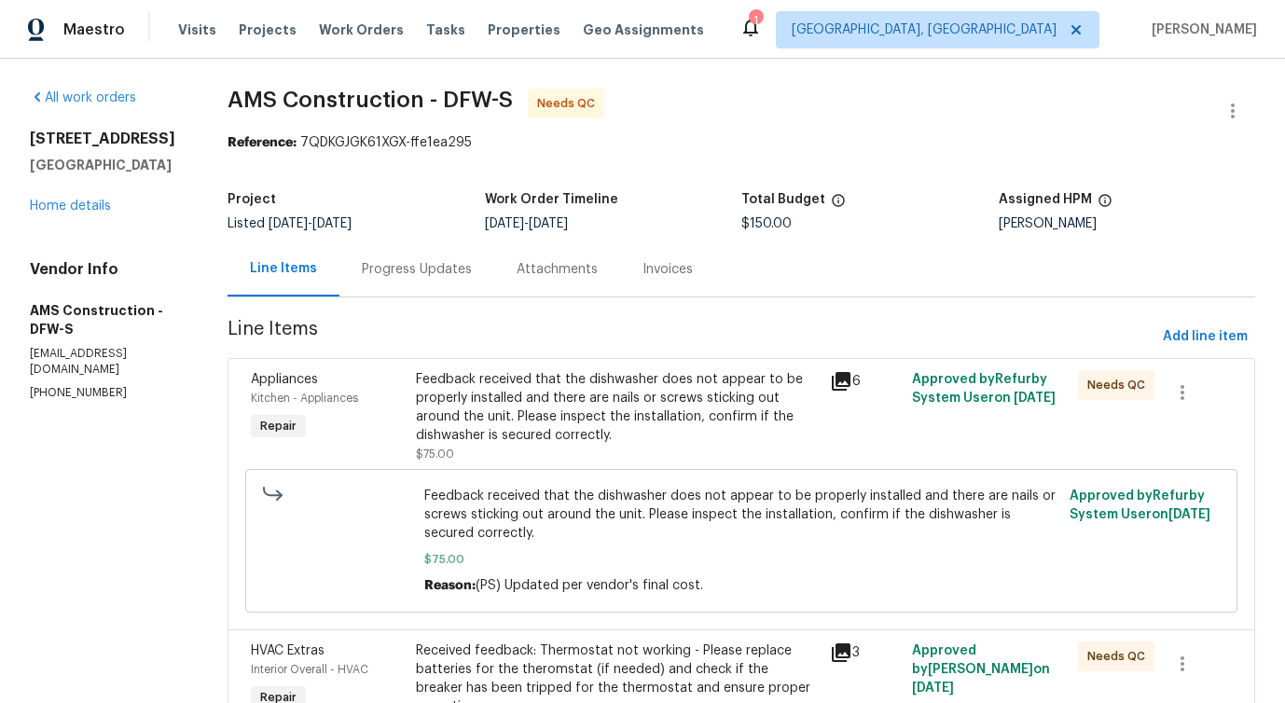
click at [547, 418] on div "Feedback received that the dishwasher does not appear to be properly installed …" at bounding box center [617, 407] width 402 height 75
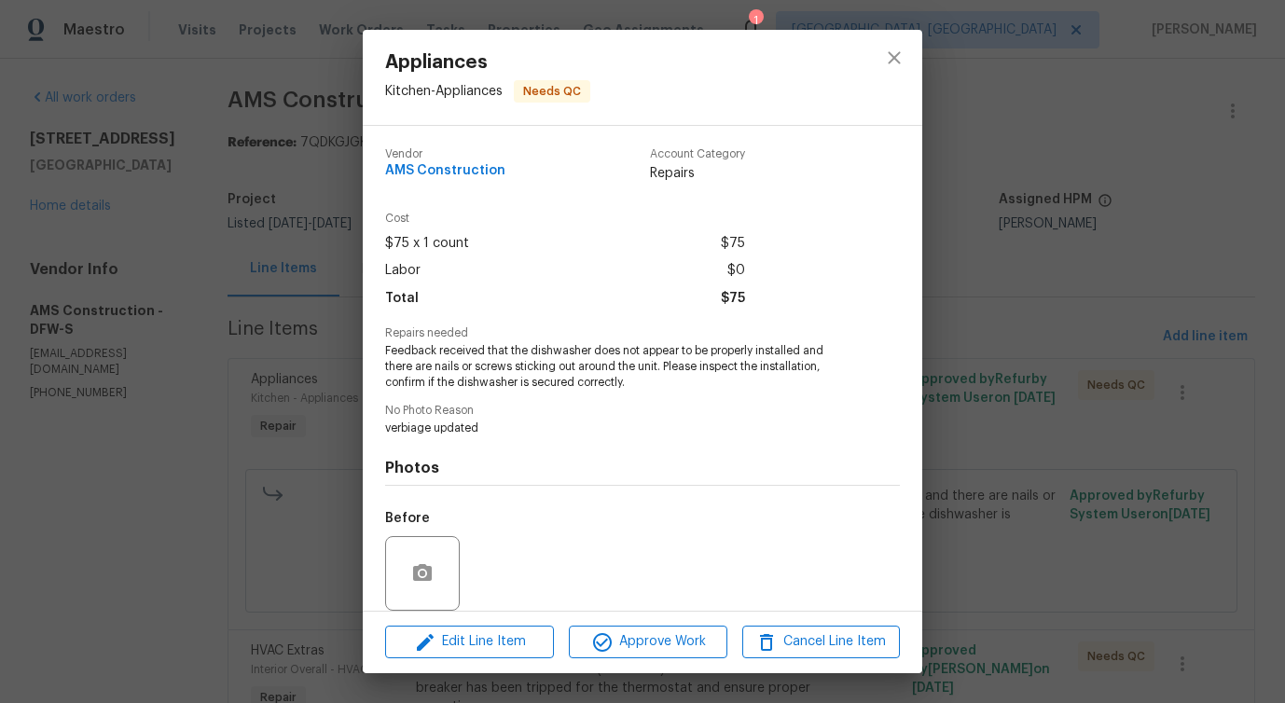
scroll to position [140, 0]
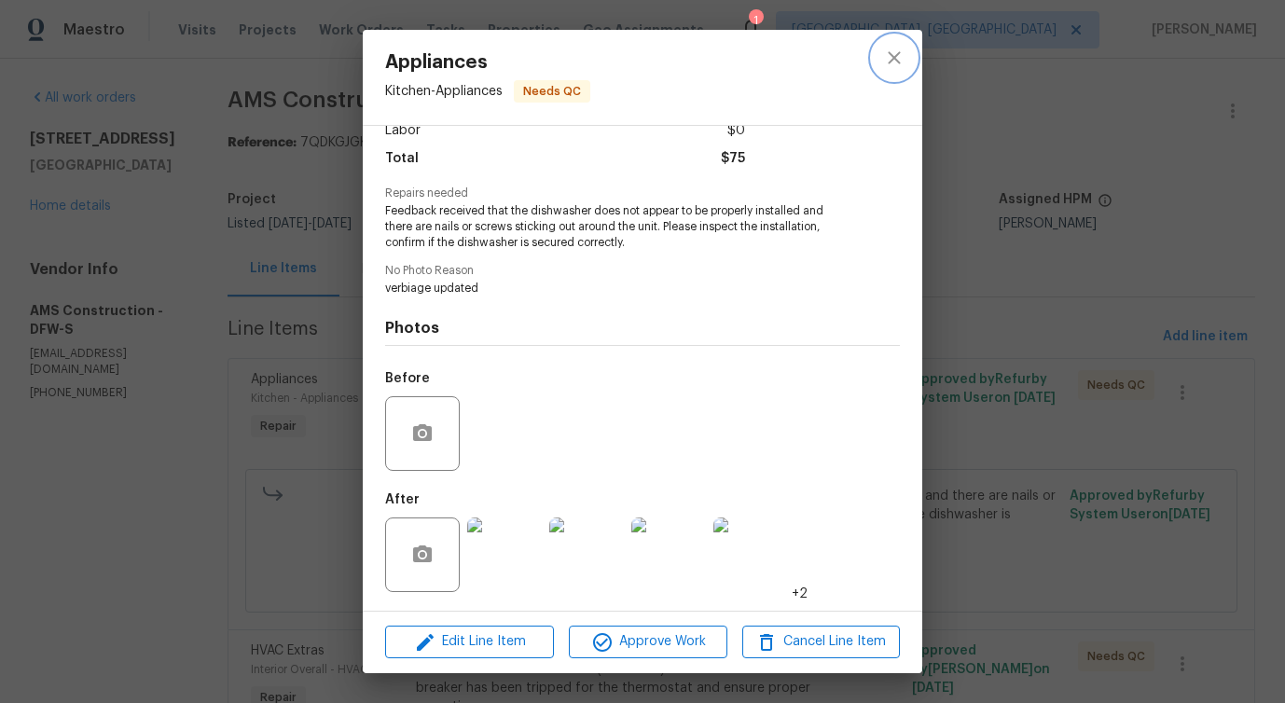
click at [906, 58] on button "close" at bounding box center [894, 57] width 45 height 45
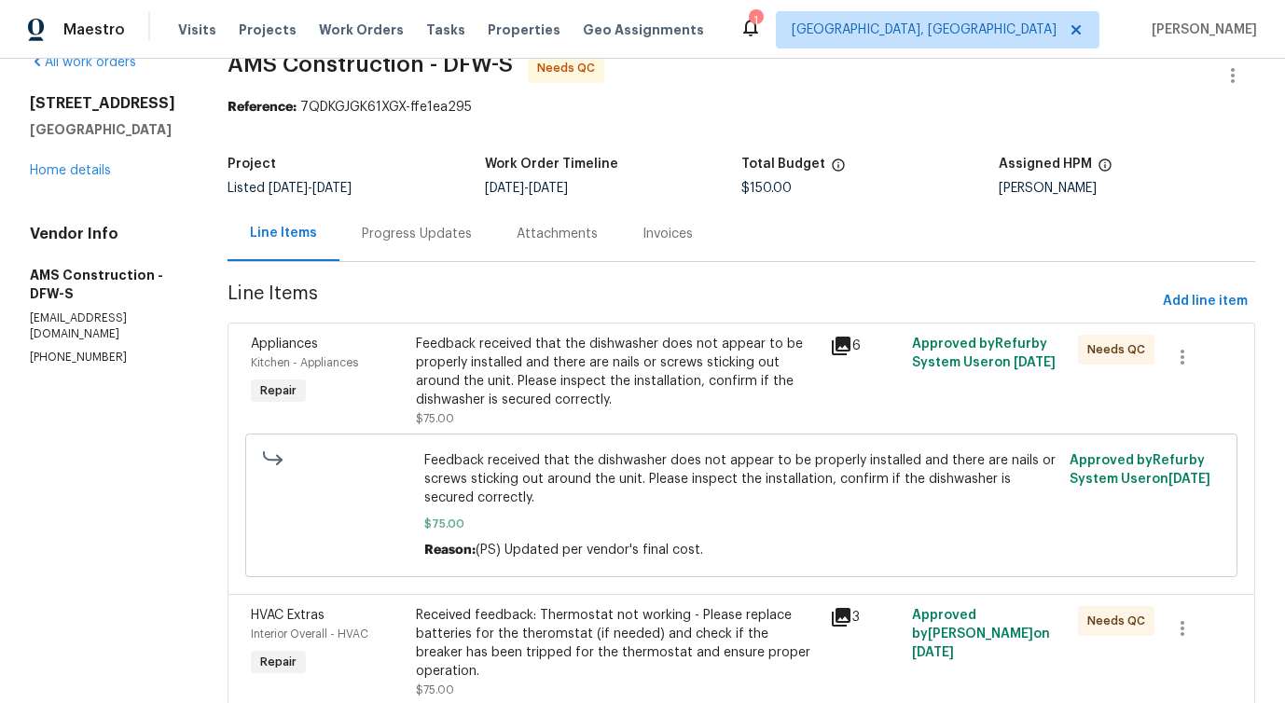
scroll to position [0, 0]
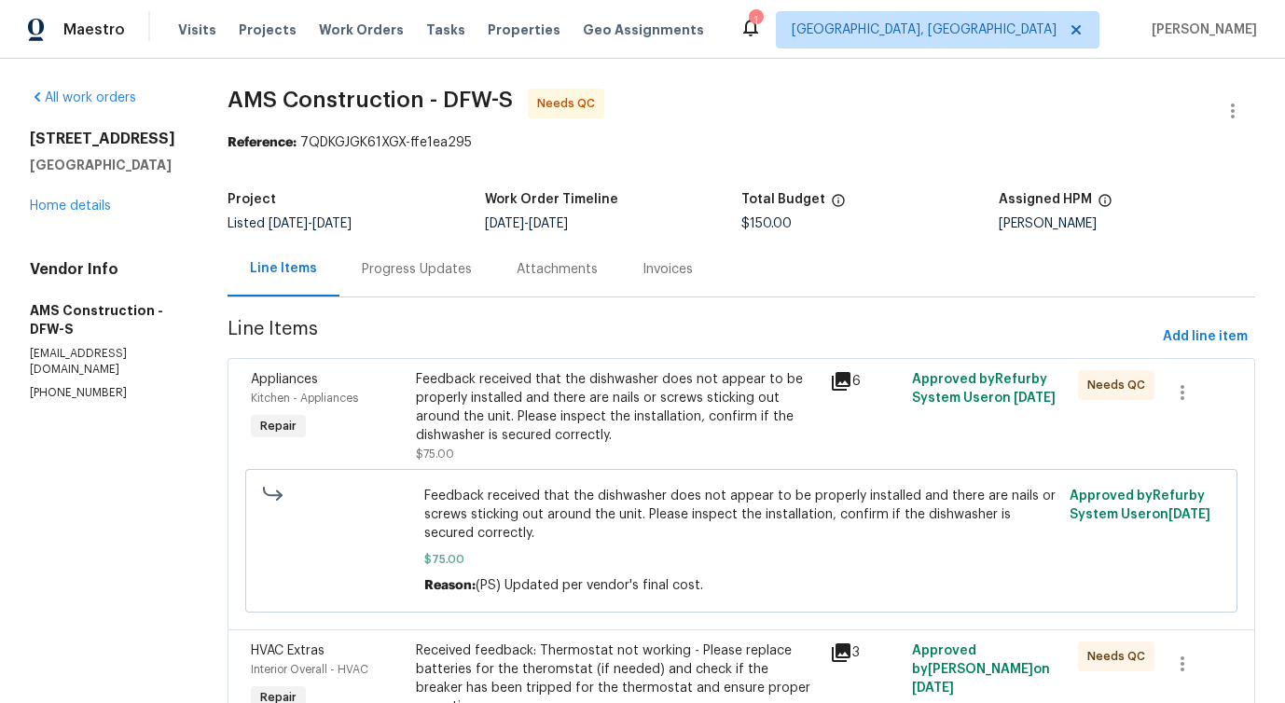
click at [662, 427] on div "Feedback received that the dishwasher does not appear to be properly installed …" at bounding box center [617, 407] width 402 height 75
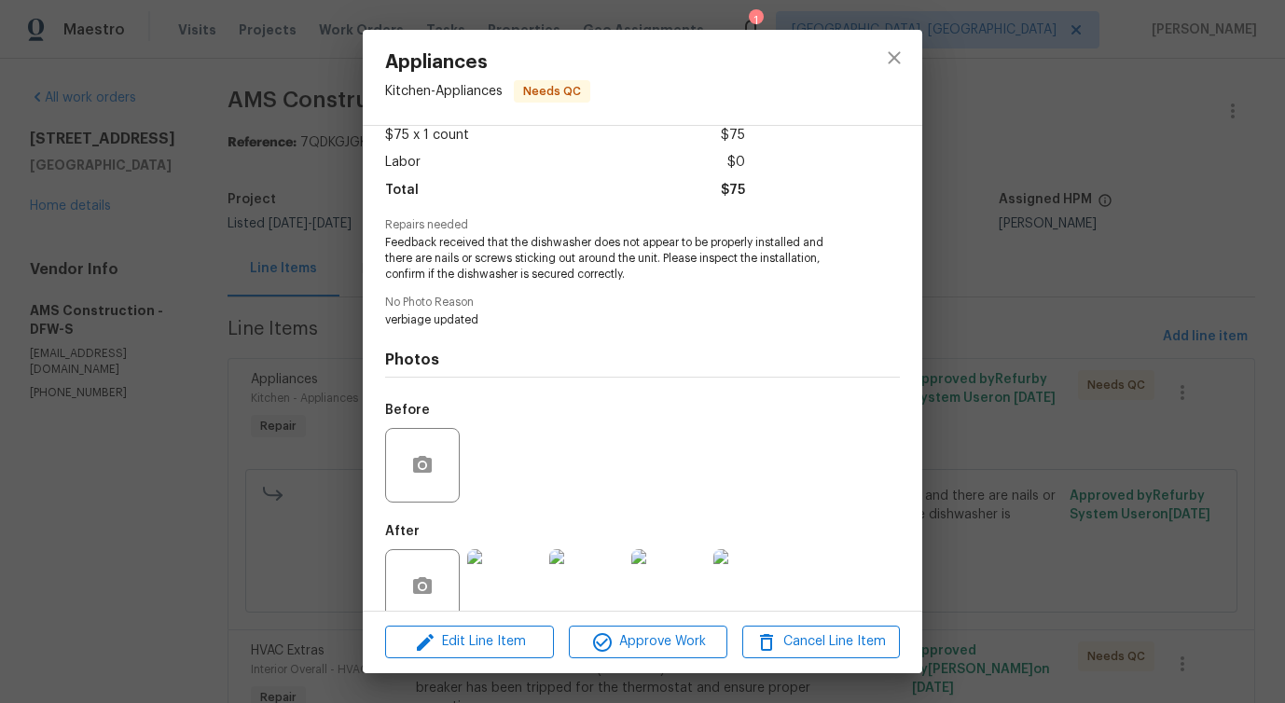
scroll to position [140, 0]
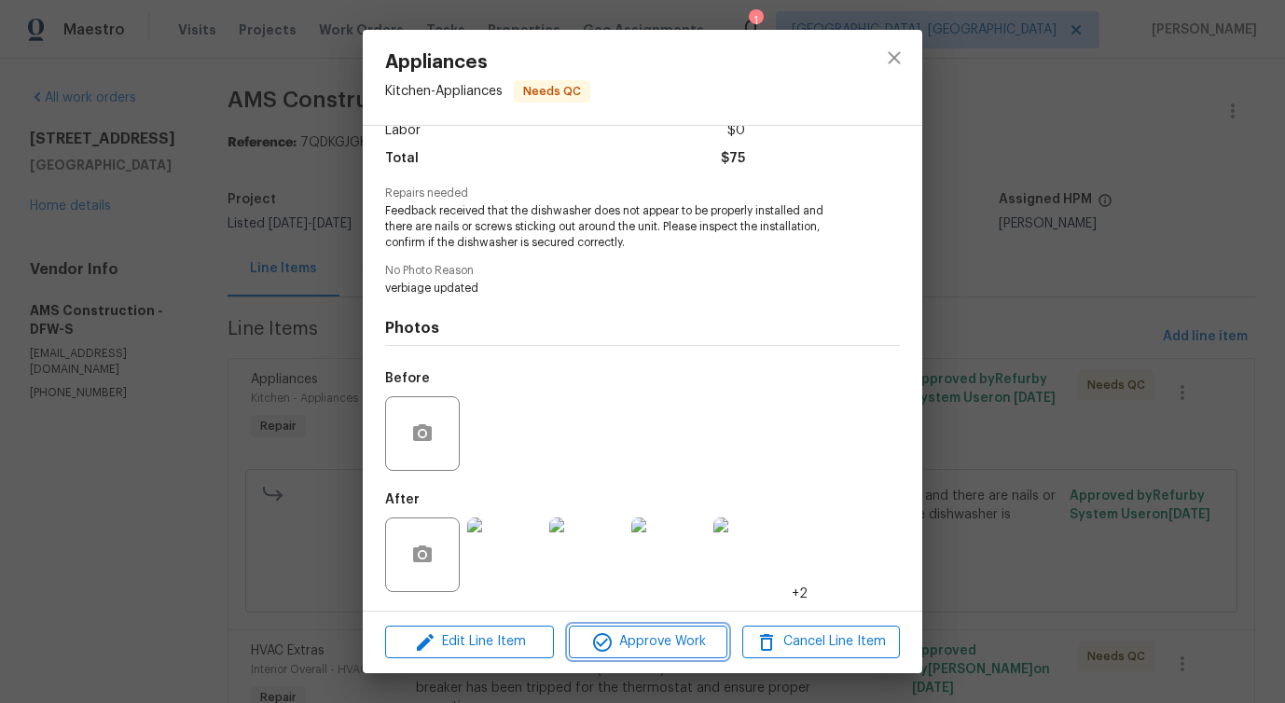
click at [669, 644] on span "Approve Work" at bounding box center [647, 641] width 146 height 23
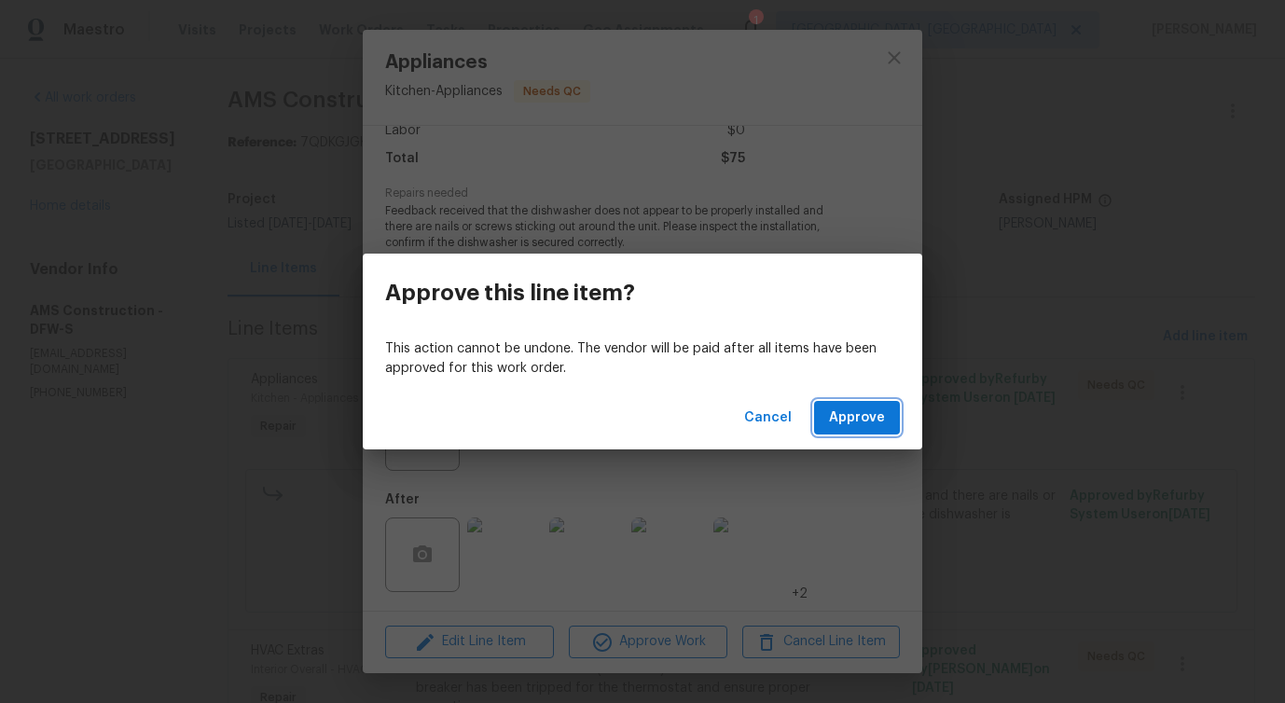
click at [876, 426] on span "Approve" at bounding box center [857, 418] width 56 height 23
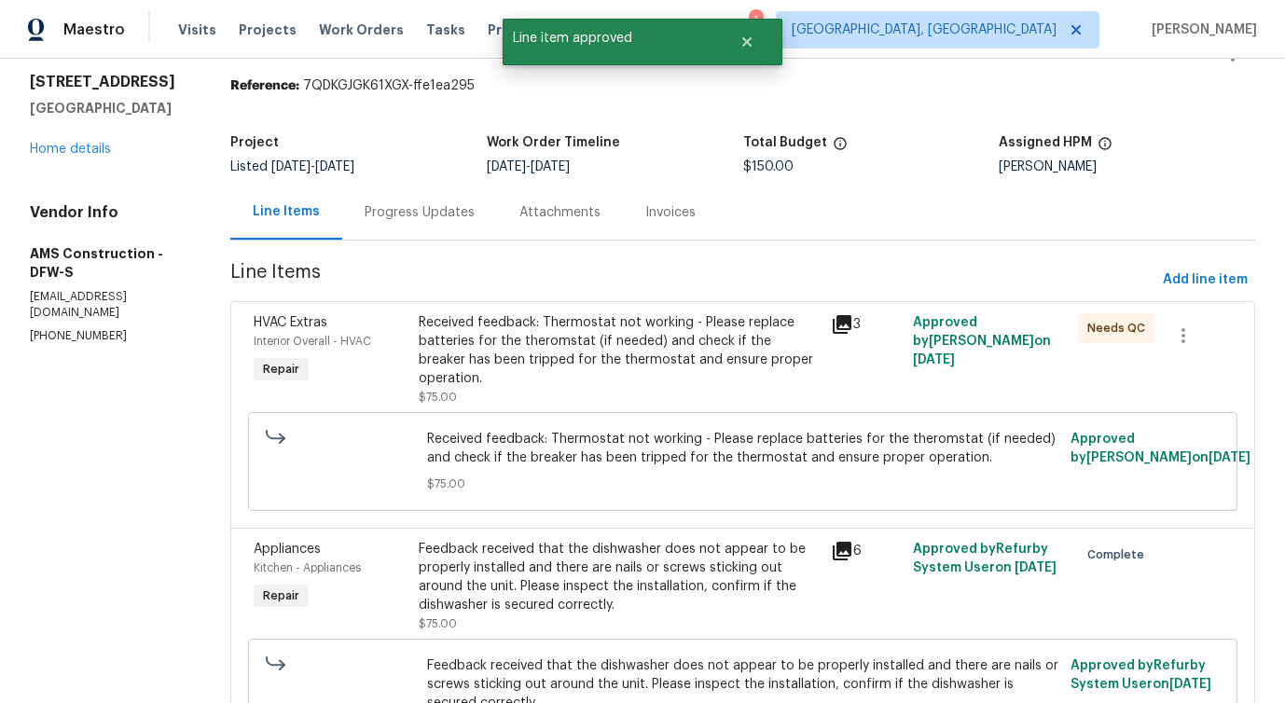
scroll to position [73, 0]
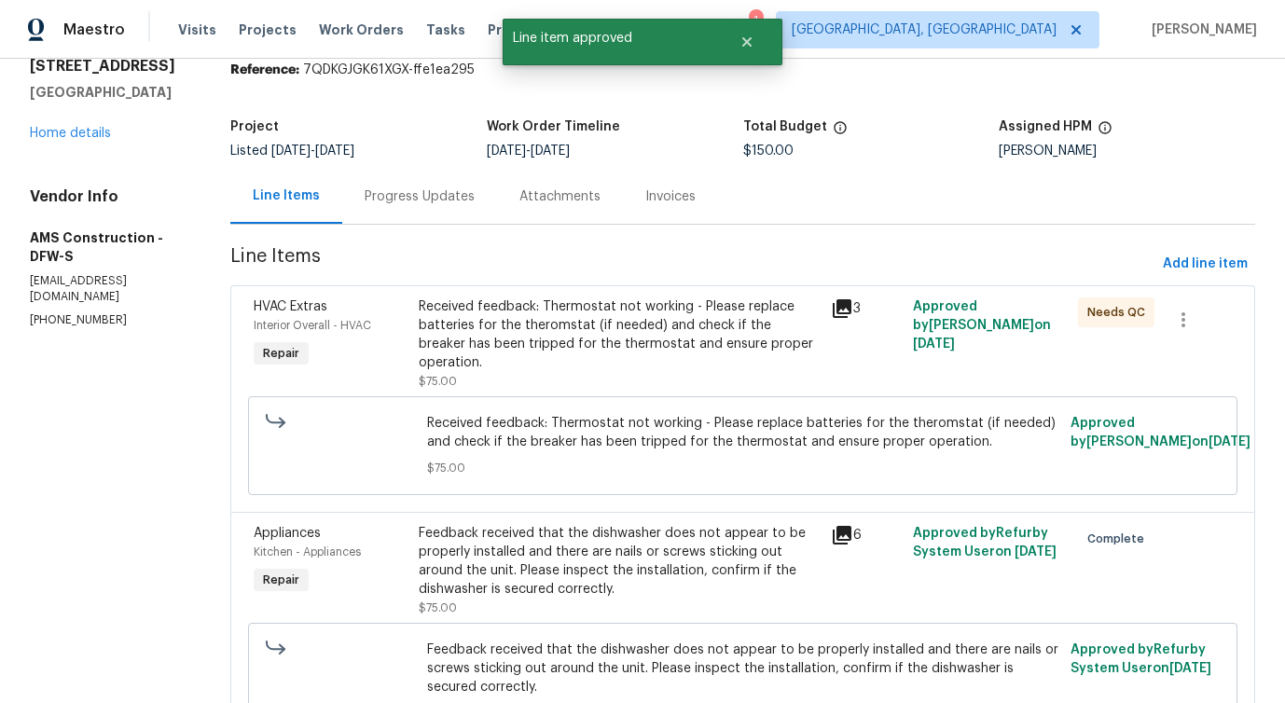
click at [671, 350] on div "Received feedback: Thermostat not working - Please replace batteries for the th…" at bounding box center [619, 334] width 401 height 75
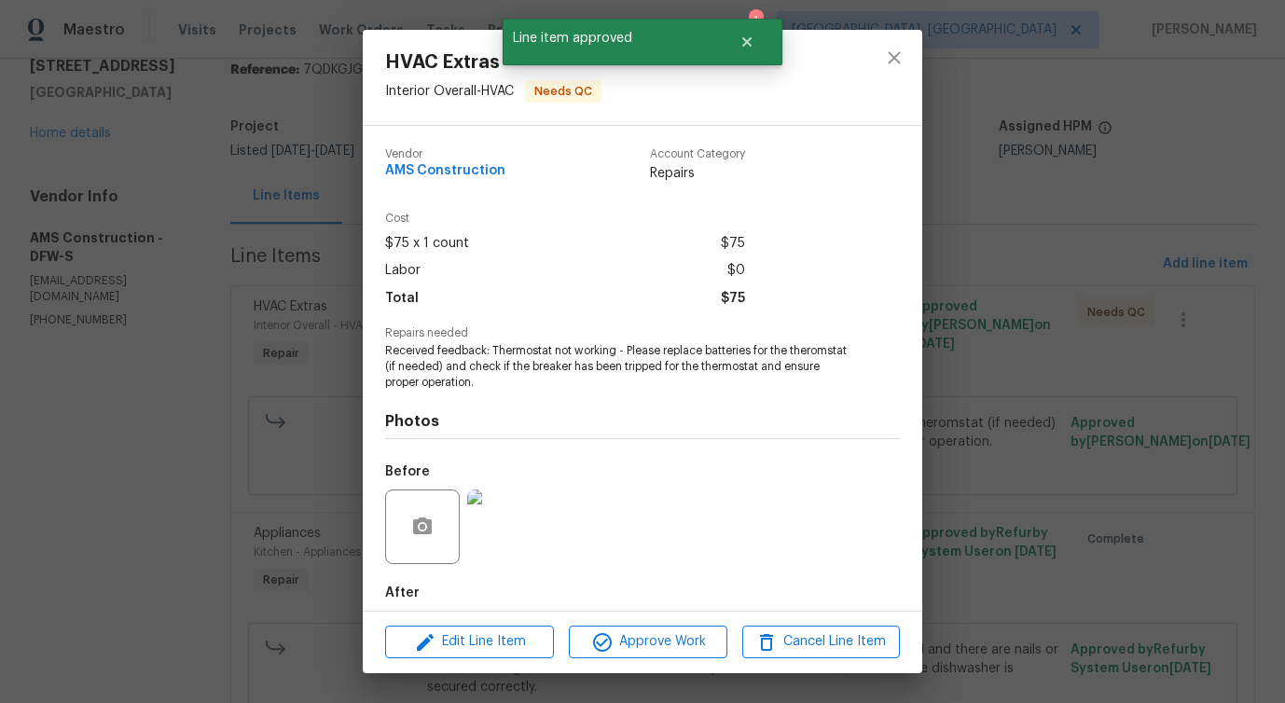
scroll to position [93, 0]
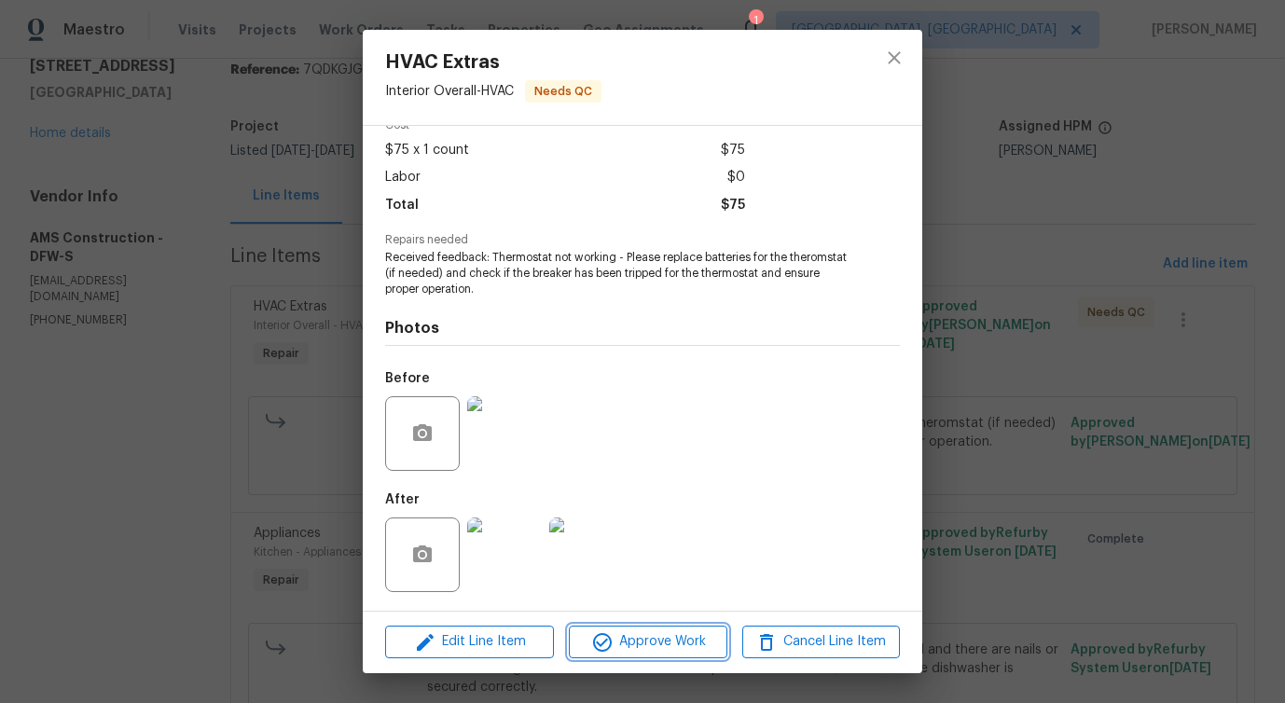
click at [659, 638] on span "Approve Work" at bounding box center [647, 641] width 146 height 23
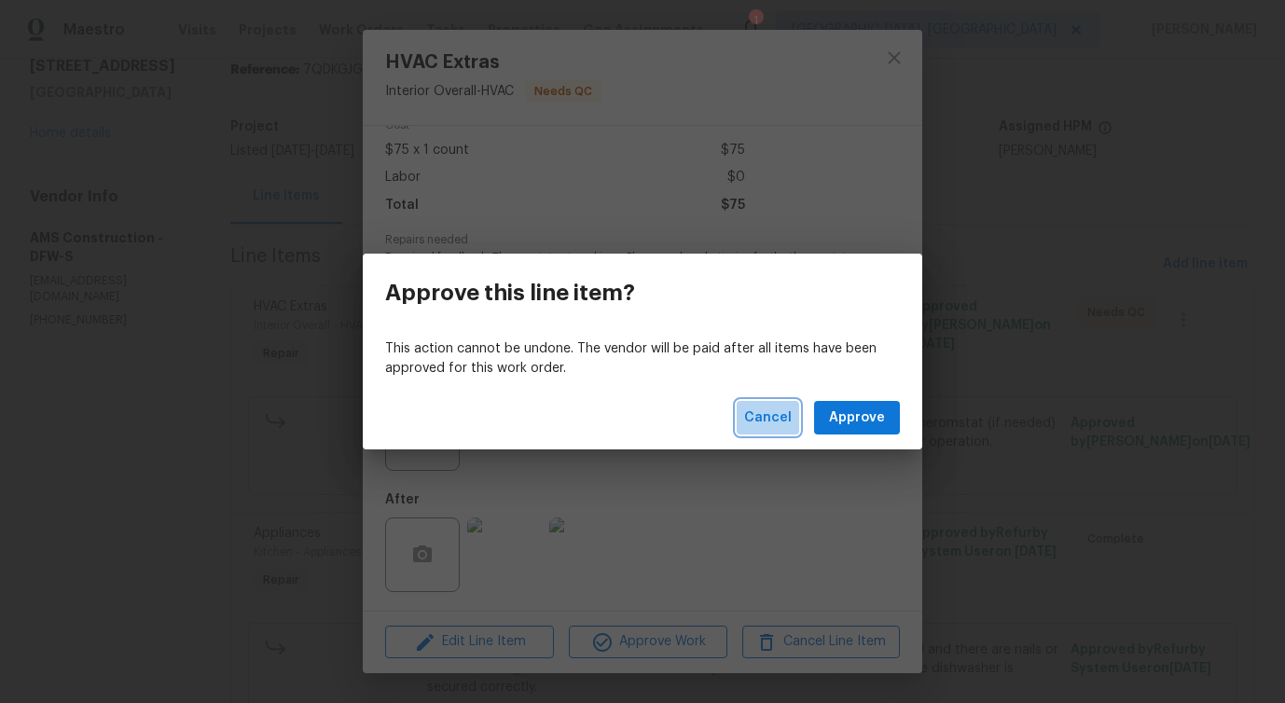
click at [757, 425] on span "Cancel" at bounding box center [768, 418] width 48 height 23
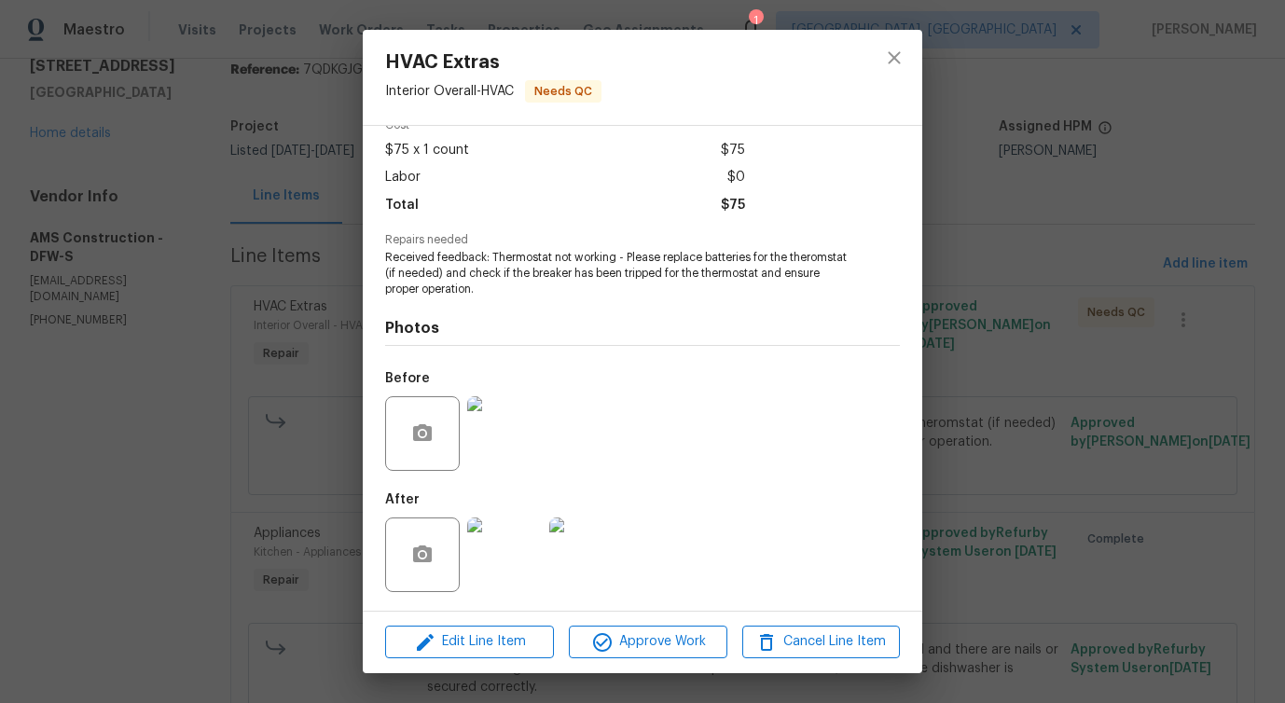
click at [499, 420] on img at bounding box center [504, 433] width 75 height 75
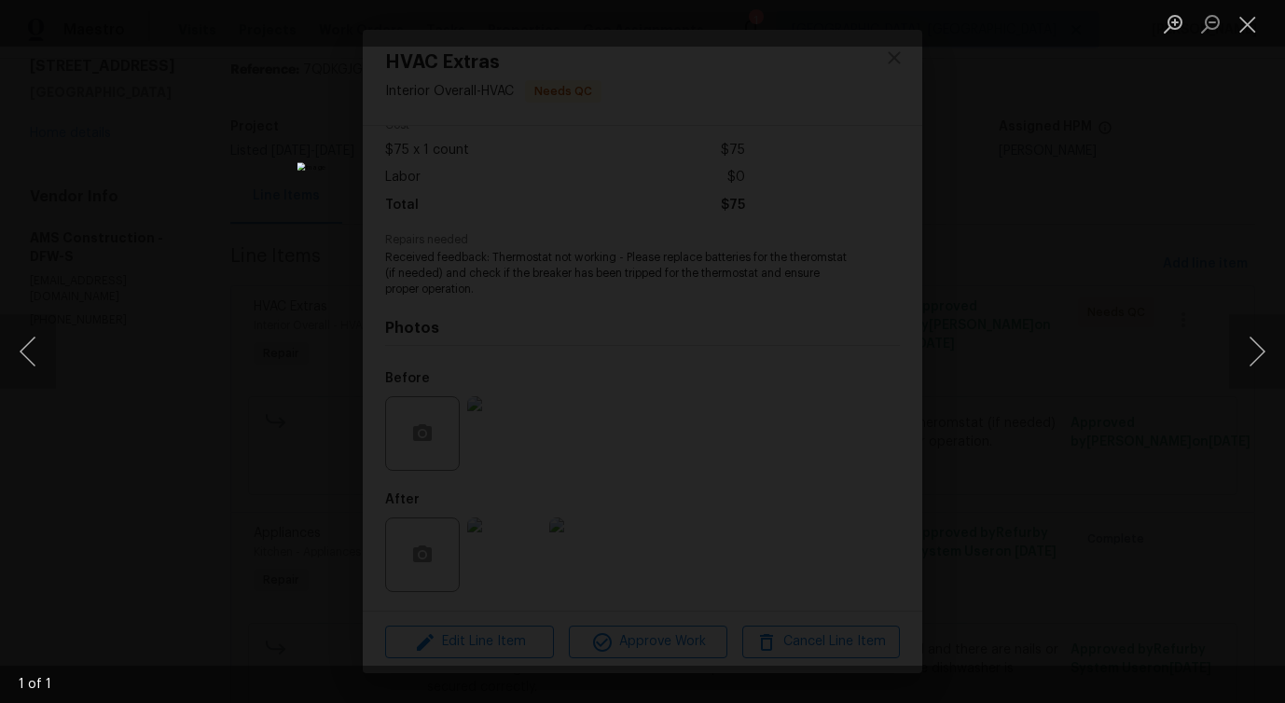
click at [831, 384] on img "Lightbox" at bounding box center [642, 351] width 691 height 378
click at [1251, 7] on button "Close lightbox" at bounding box center [1247, 23] width 37 height 33
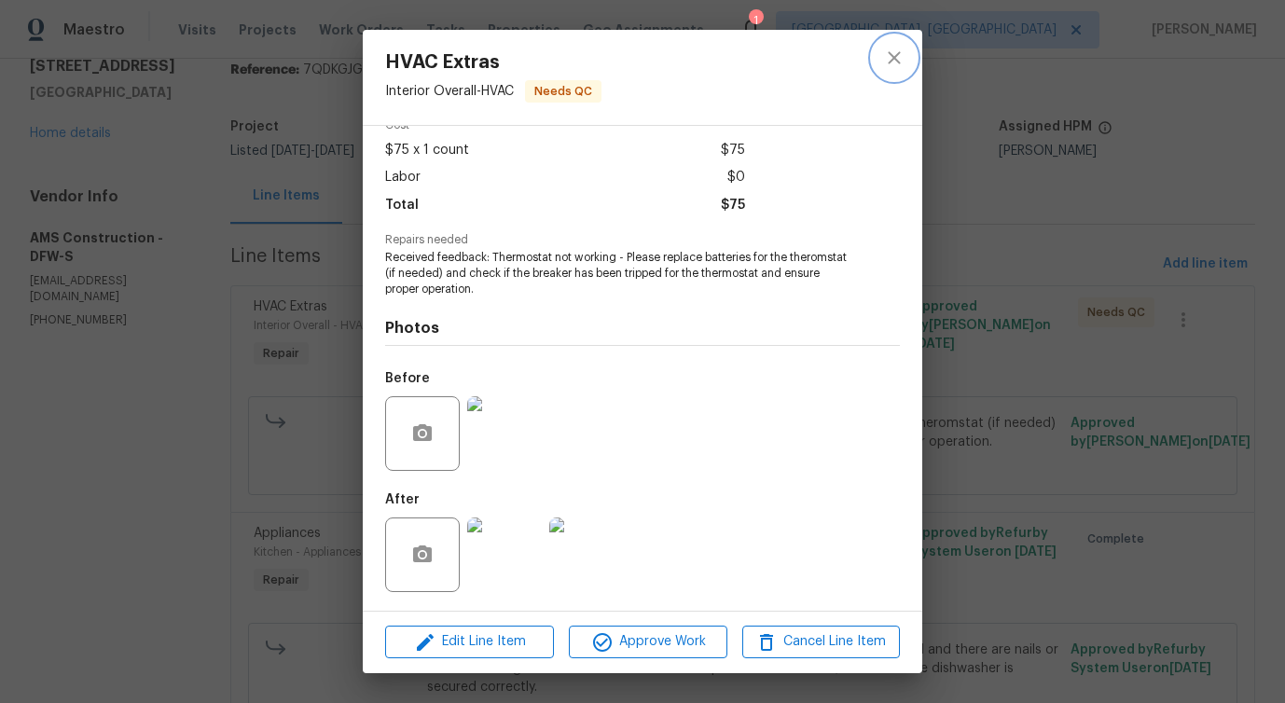
click at [894, 48] on icon "close" at bounding box center [894, 58] width 22 height 22
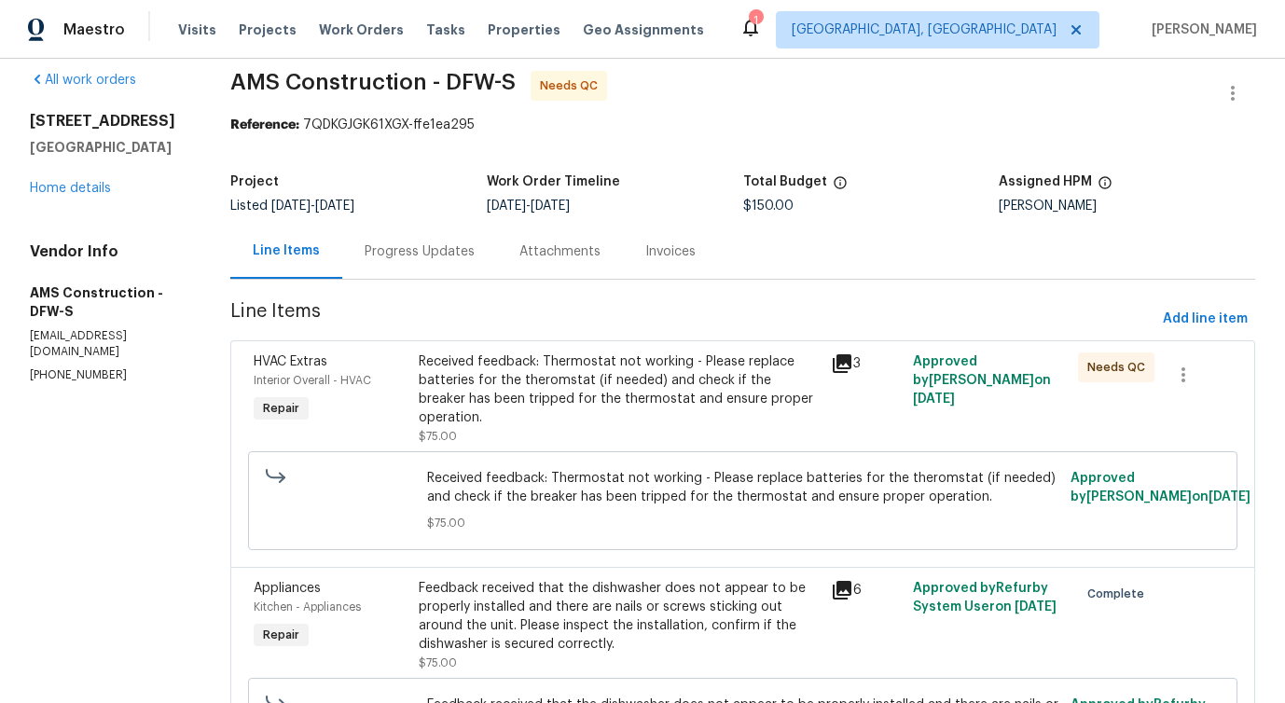
scroll to position [0, 0]
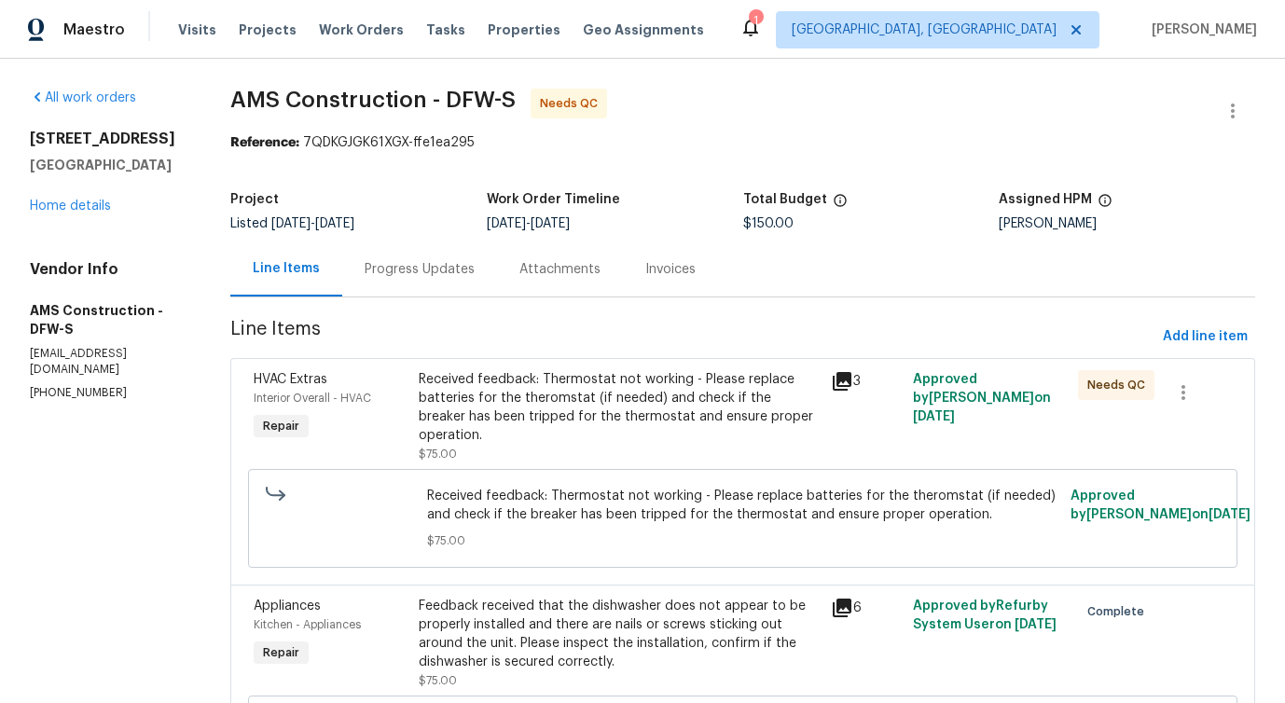
click at [412, 276] on div "Progress Updates" at bounding box center [420, 269] width 110 height 19
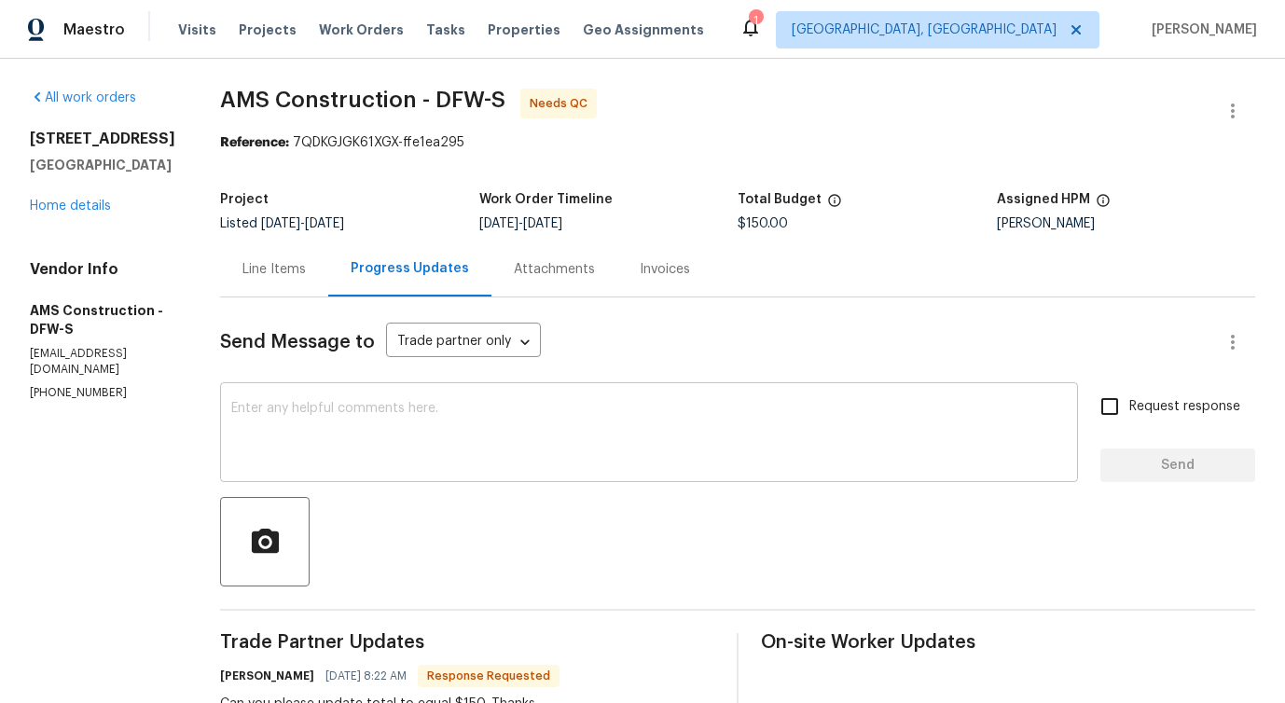
click at [475, 465] on textarea at bounding box center [649, 434] width 836 height 65
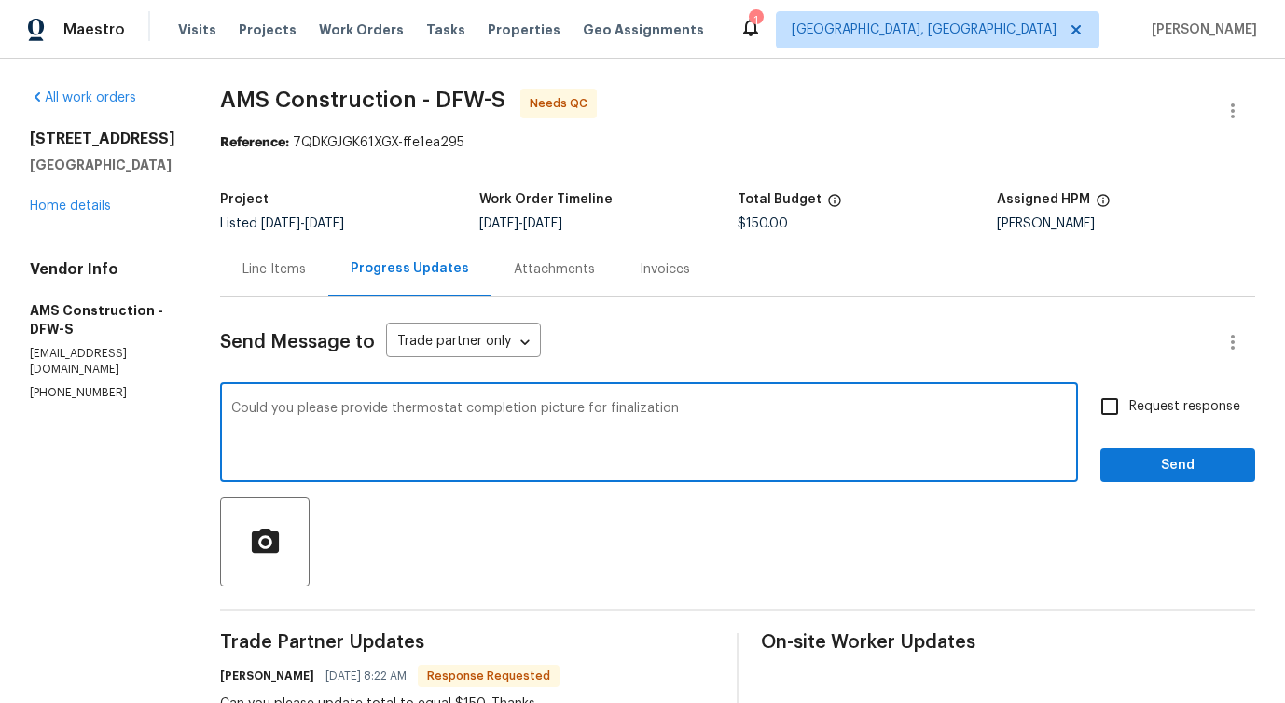
type textarea "Could you please provide thermostat completion picture for finalization?"
click at [505, 402] on textarea "Could you please provide thermostat completion picture for finalization?" at bounding box center [649, 434] width 836 height 65
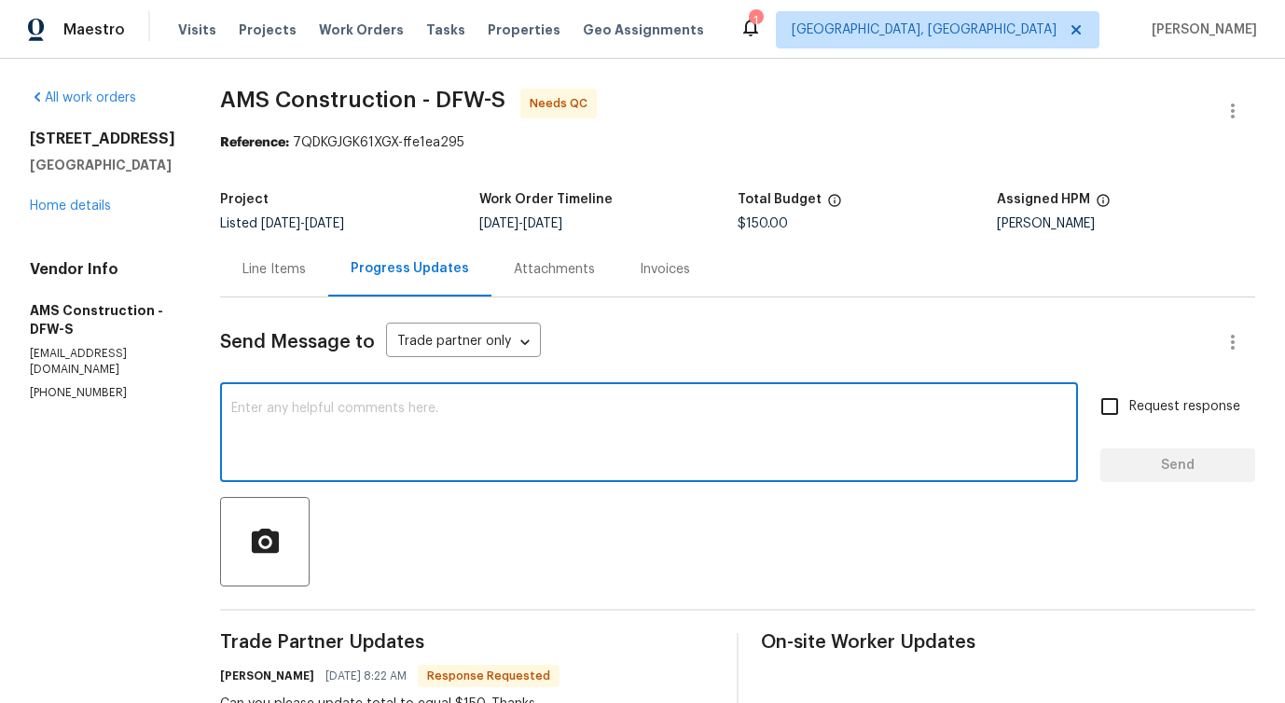
paste textarea "Please send a completion photo of the thermostat so we can finalize."
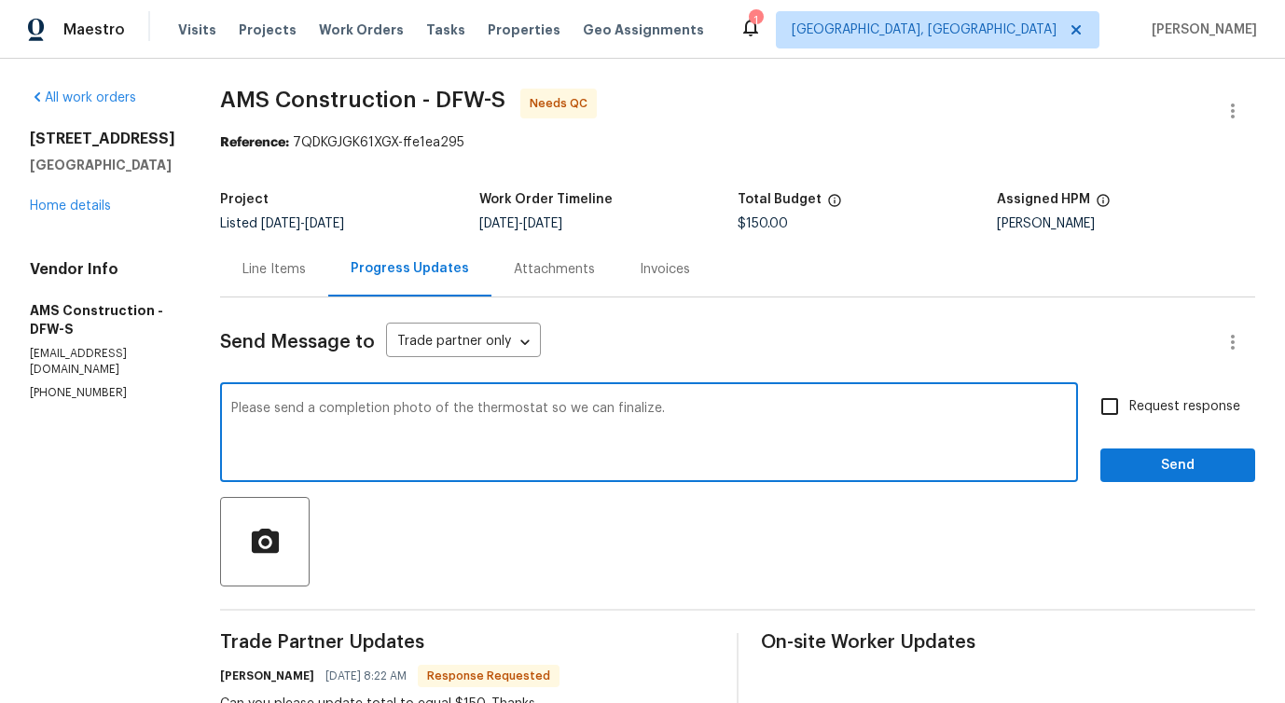
type textarea "Please send a completion photo of the thermostat so we can finalize."
click at [1137, 414] on span "Request response" at bounding box center [1184, 407] width 111 height 20
click at [1129, 414] on input "Request response" at bounding box center [1109, 406] width 39 height 39
checkbox input "true"
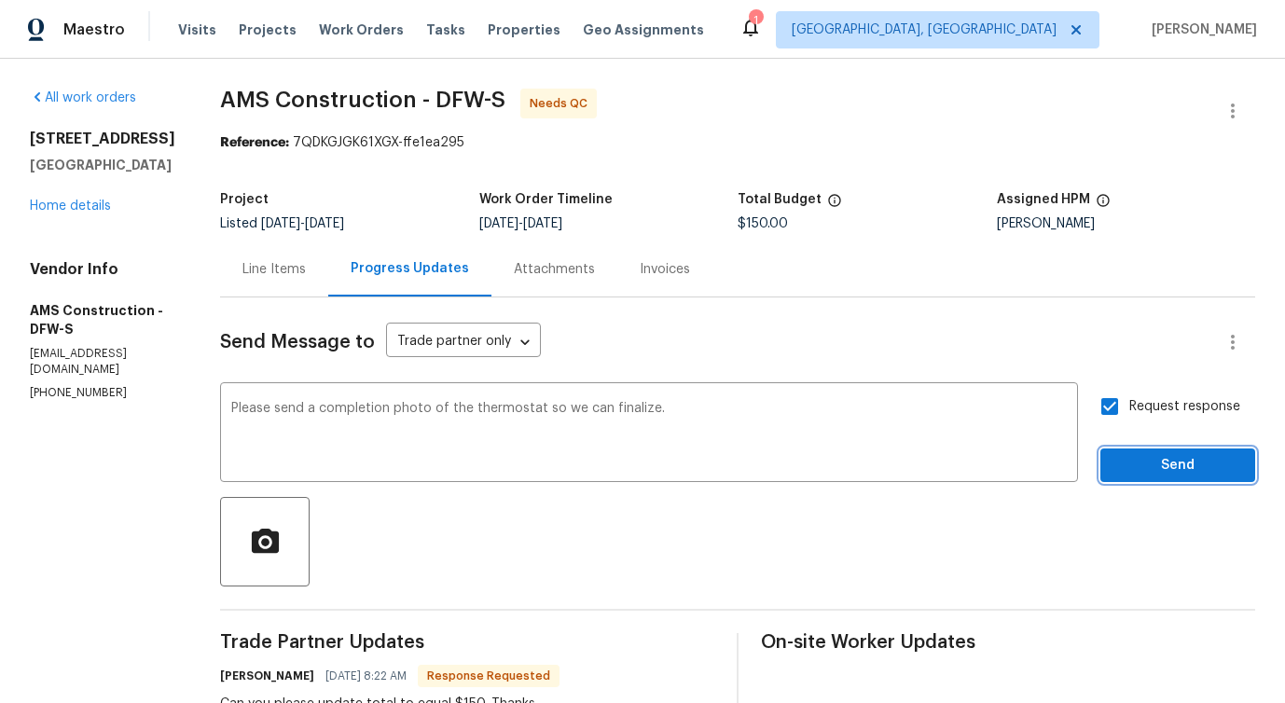
click at [1152, 467] on span "Send" at bounding box center [1177, 465] width 125 height 23
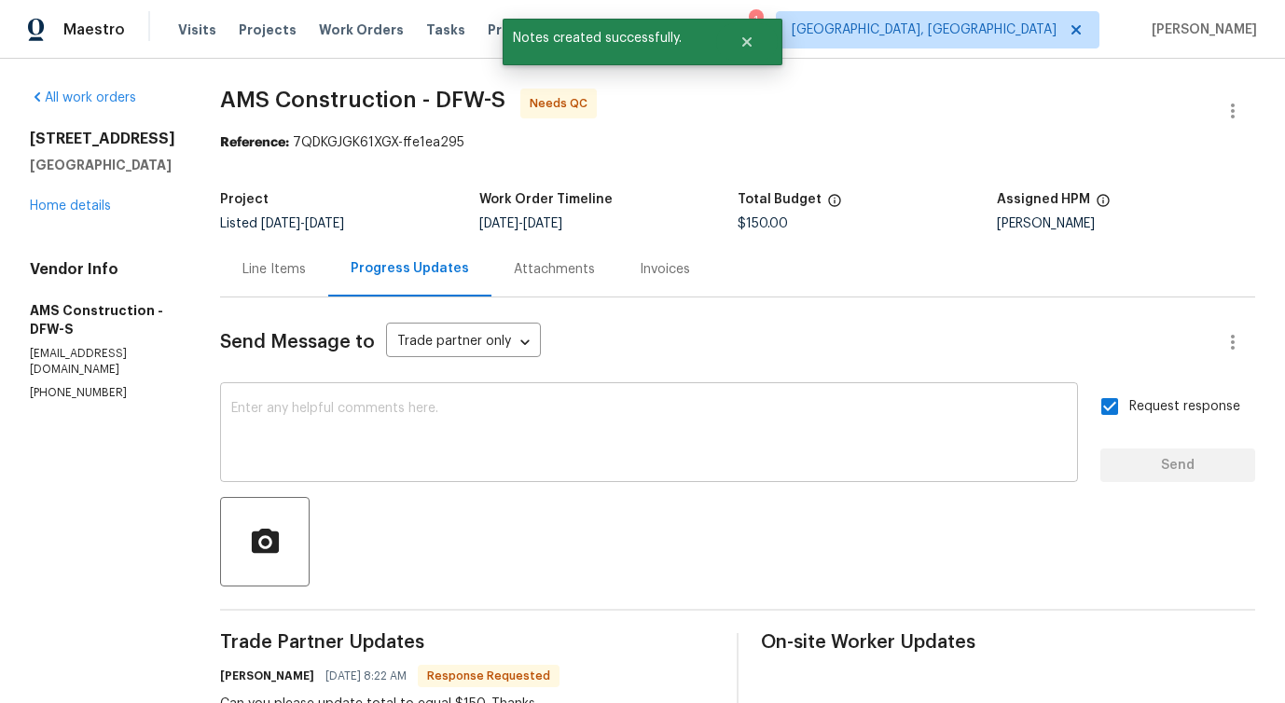
click at [533, 416] on textarea at bounding box center [649, 434] width 836 height 65
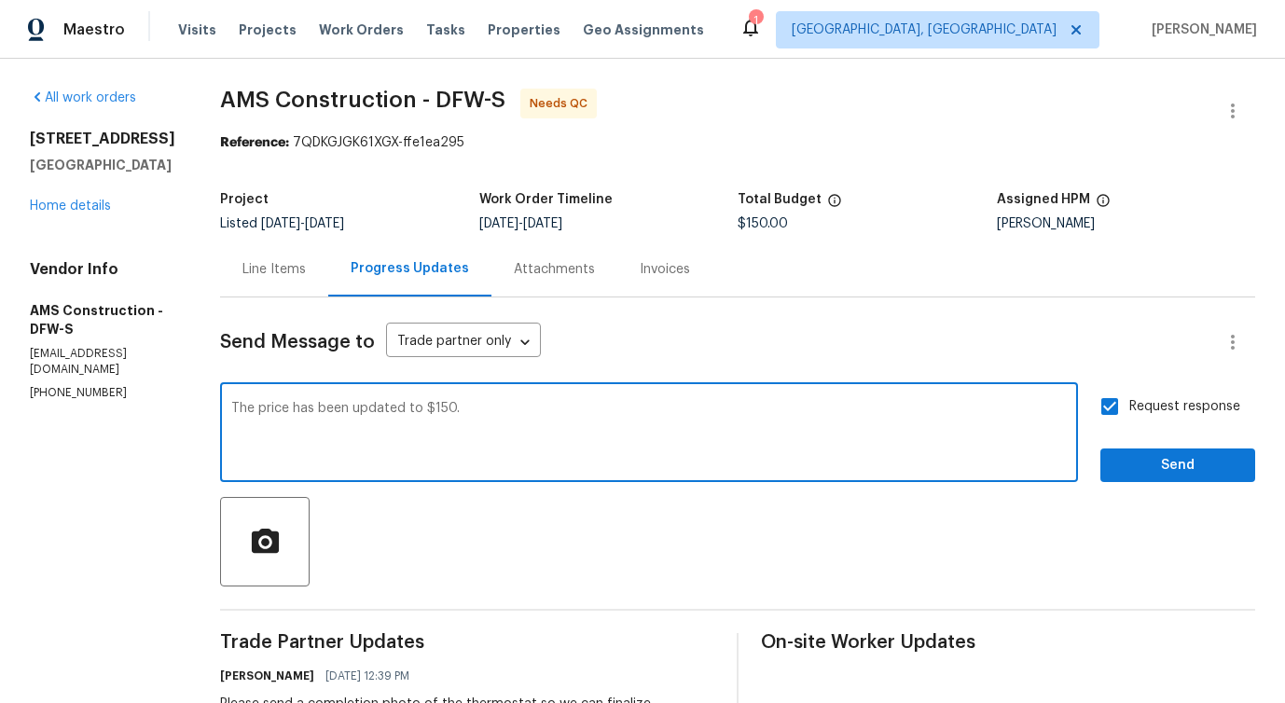
type textarea "The price has been updated to $150."
click at [1171, 467] on span "Send" at bounding box center [1177, 465] width 125 height 23
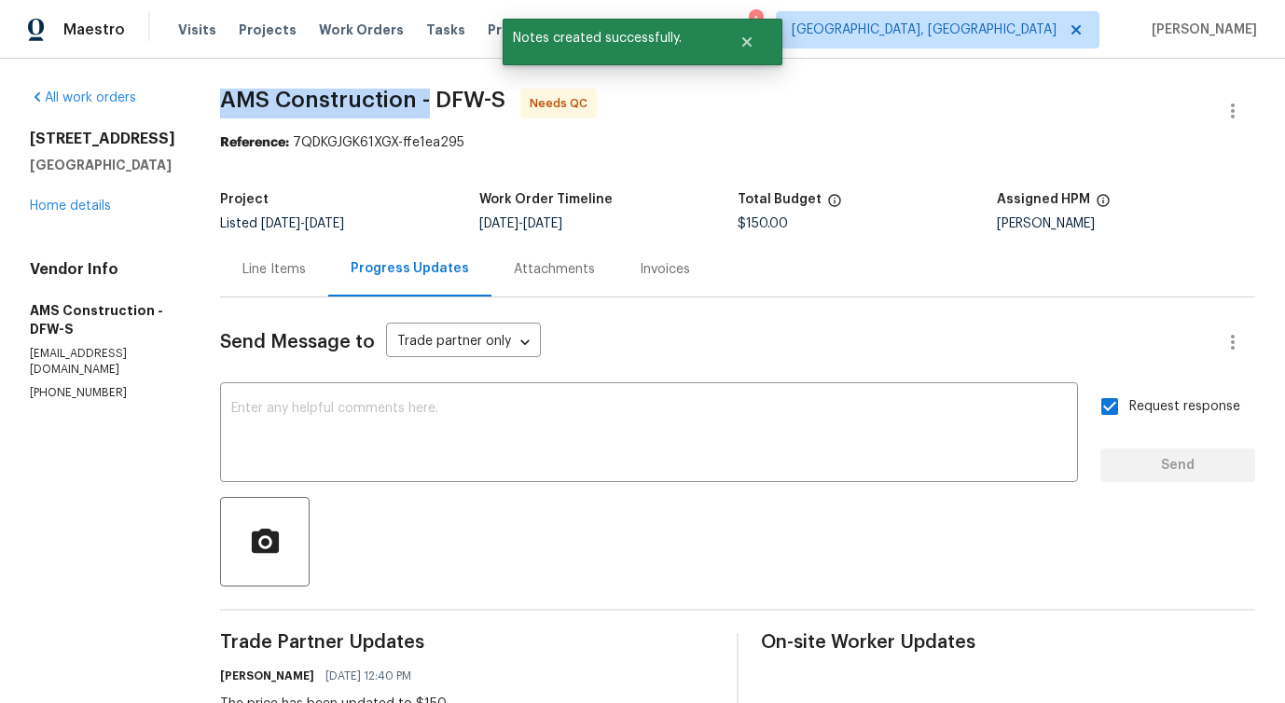
drag, startPoint x: 188, startPoint y: 99, endPoint x: 412, endPoint y: 100, distance: 223.8
copy span "AMS Construction -"
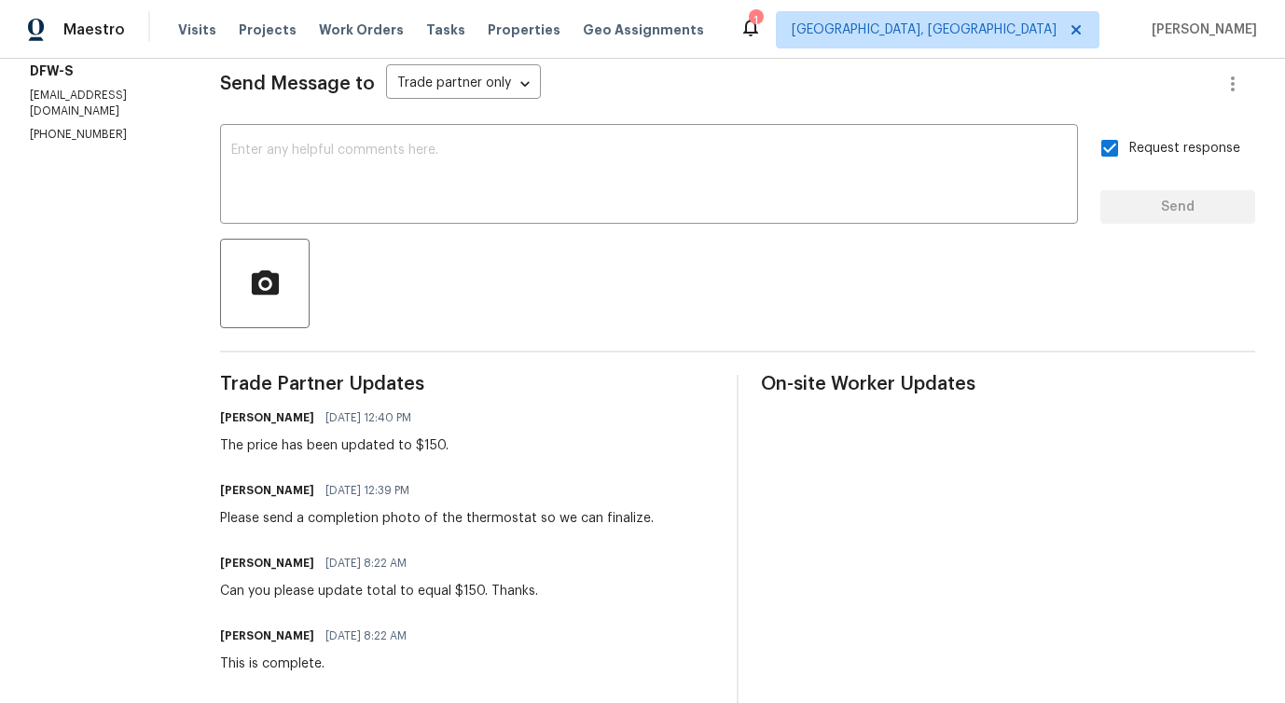
scroll to position [292, 0]
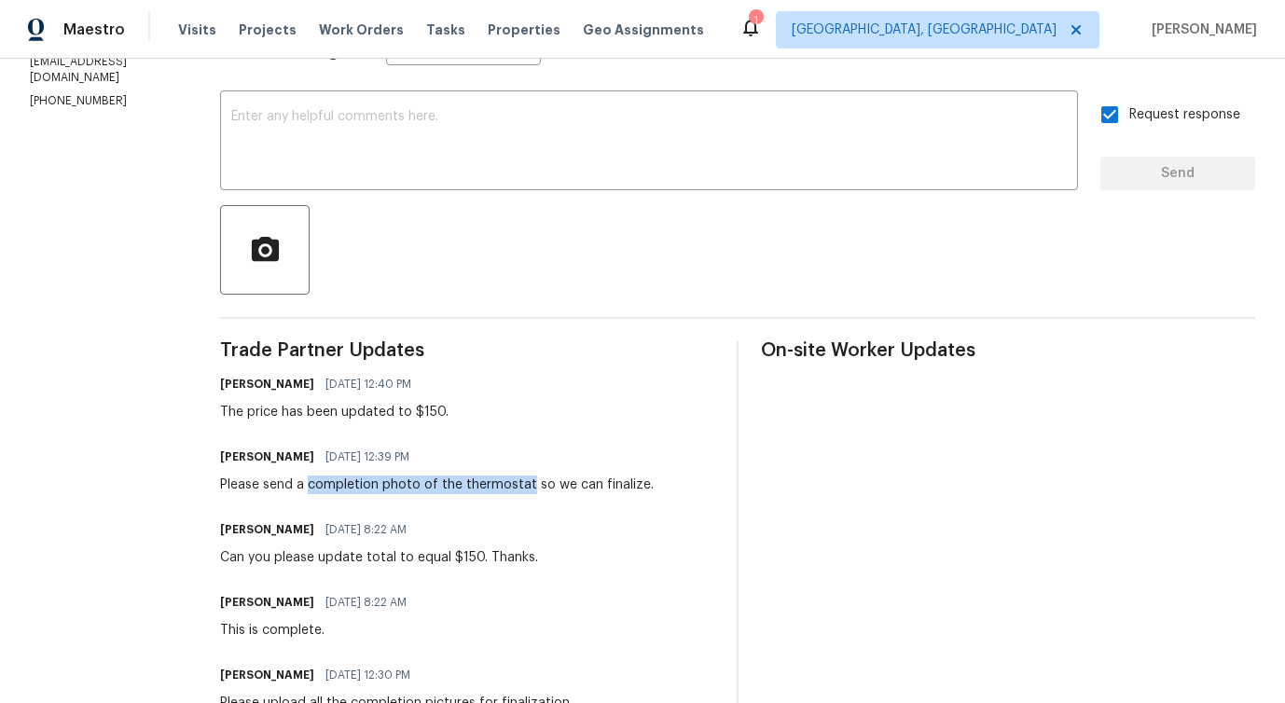
drag, startPoint x: 290, startPoint y: 488, endPoint x: 509, endPoint y: 490, distance: 219.2
click at [509, 490] on div "Please send a completion photo of the thermostat so we can finalize." at bounding box center [437, 485] width 434 height 19
copy div "completion photo of the thermostat"
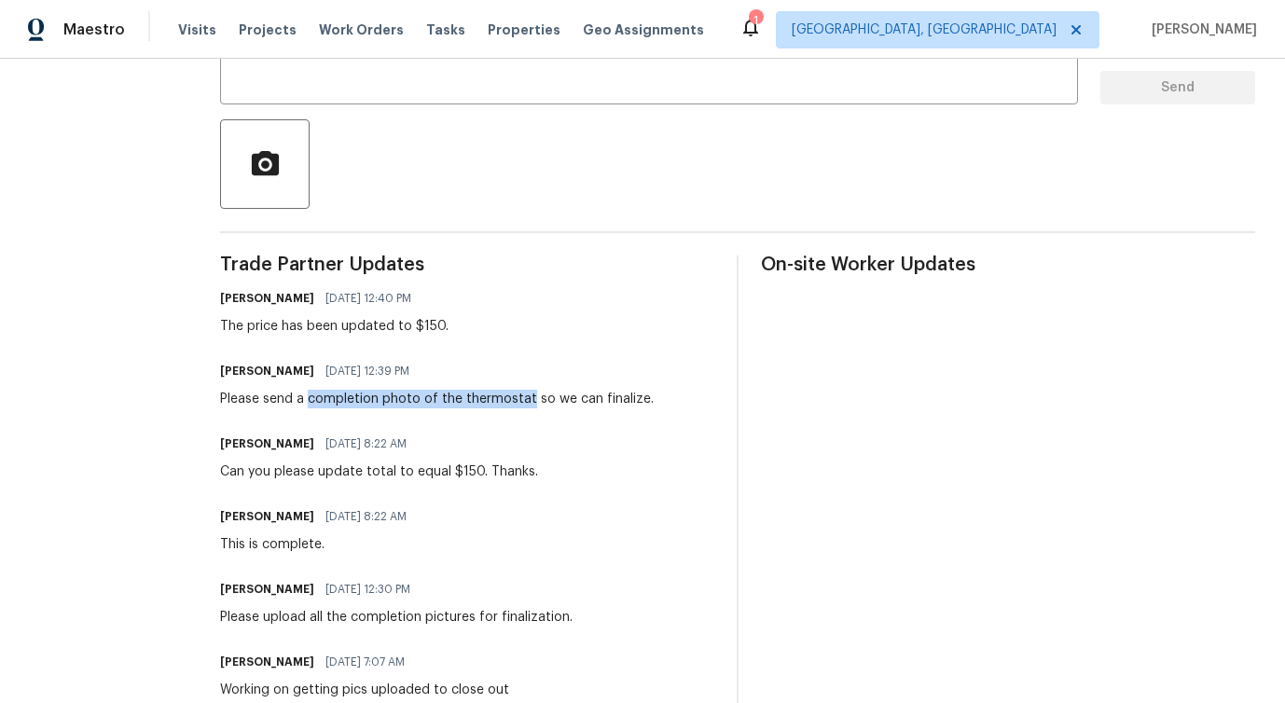
scroll to position [405, 0]
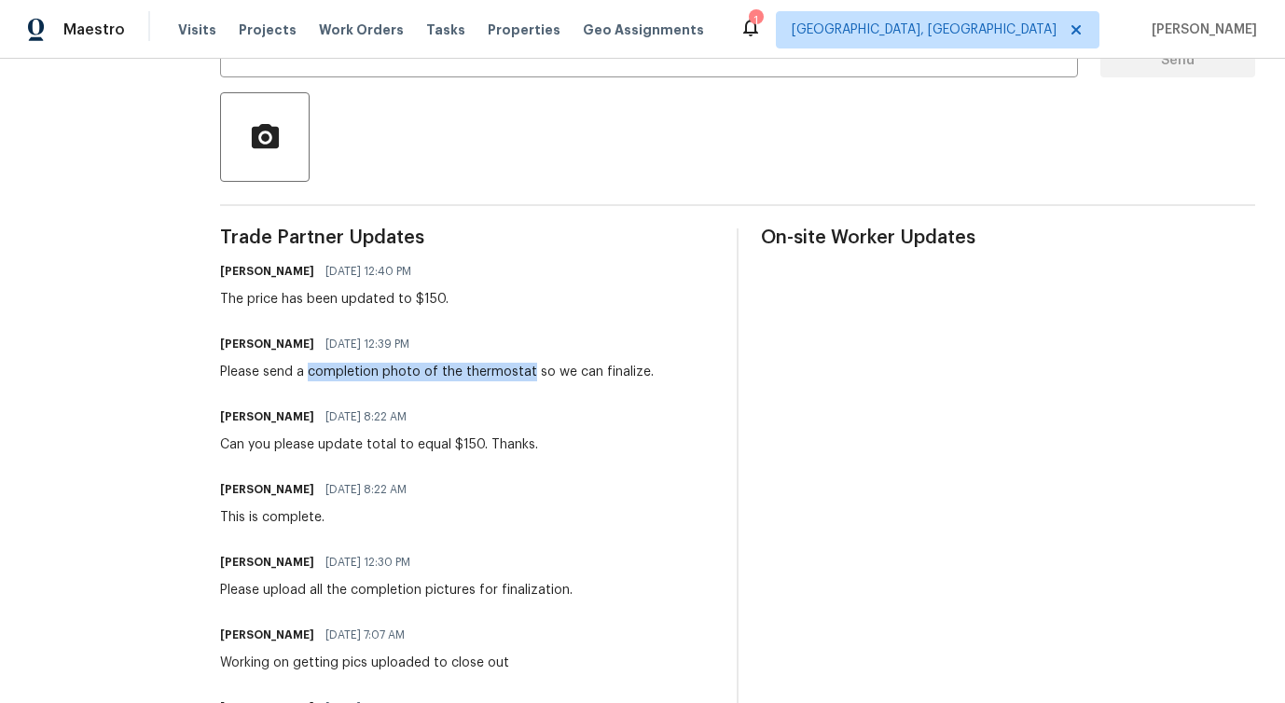
click at [282, 310] on div "Trade Partner Updates Pavithra Sekar 10/03/2025 12:40 PM The price has been upd…" at bounding box center [467, 681] width 494 height 906
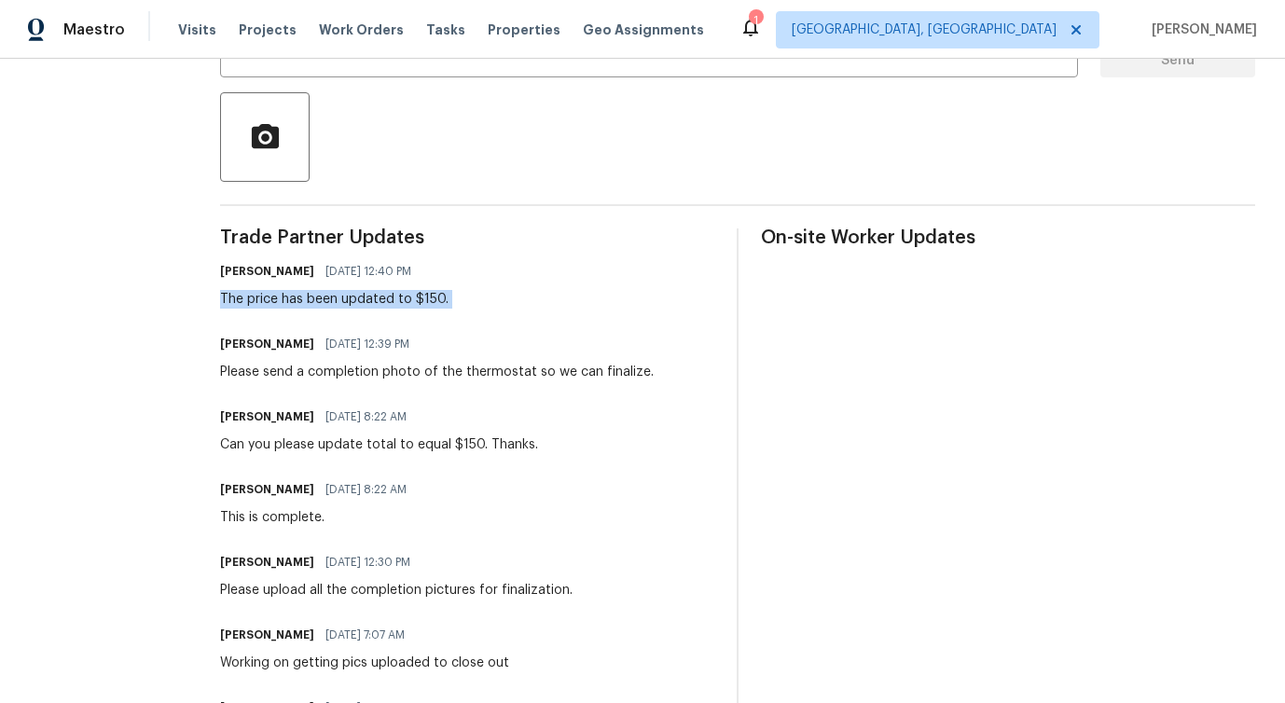
click at [282, 310] on div "Trade Partner Updates Pavithra Sekar 10/03/2025 12:40 PM The price has been upd…" at bounding box center [467, 681] width 494 height 906
copy div "The price has been updated to $150."
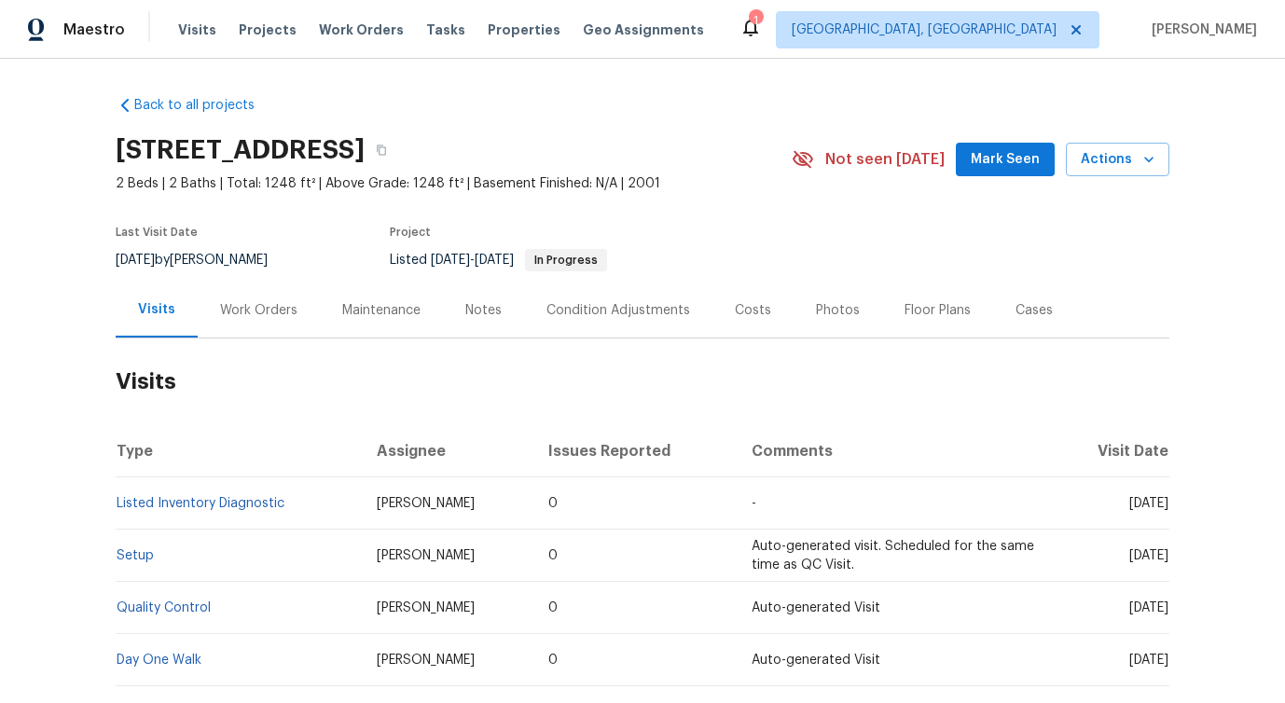
click at [265, 333] on div "Work Orders" at bounding box center [259, 310] width 122 height 55
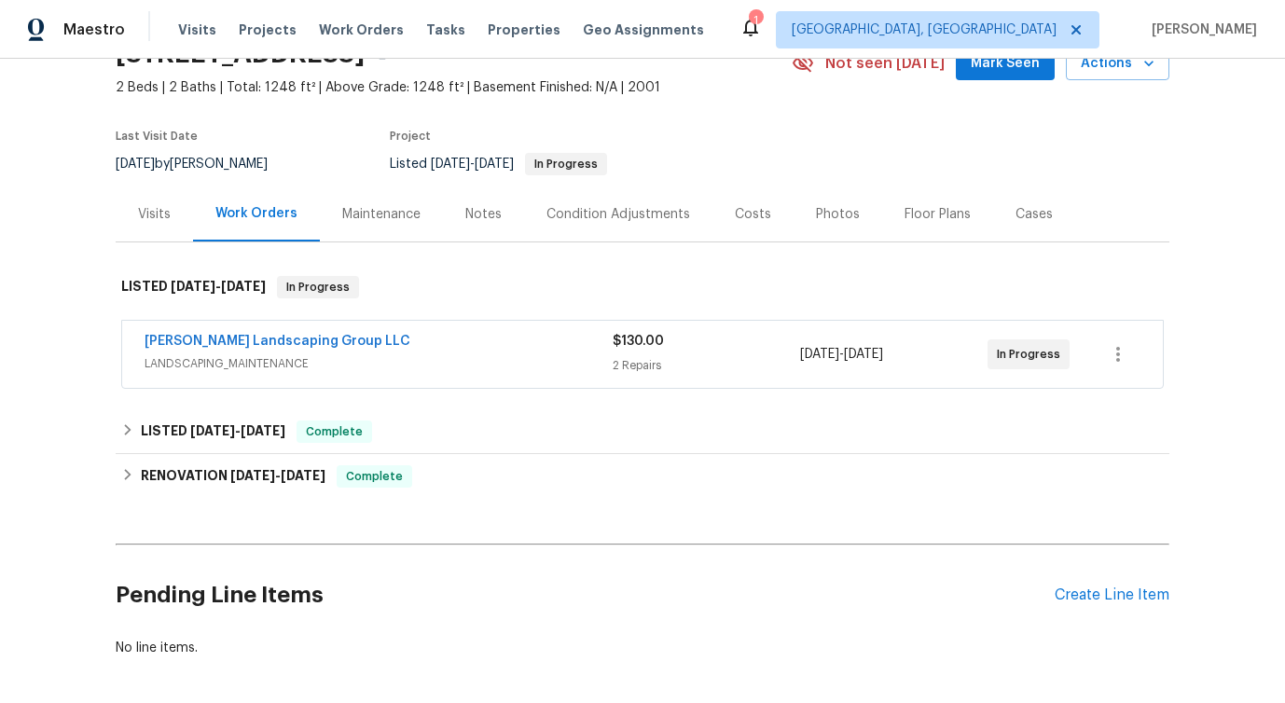
scroll to position [124, 0]
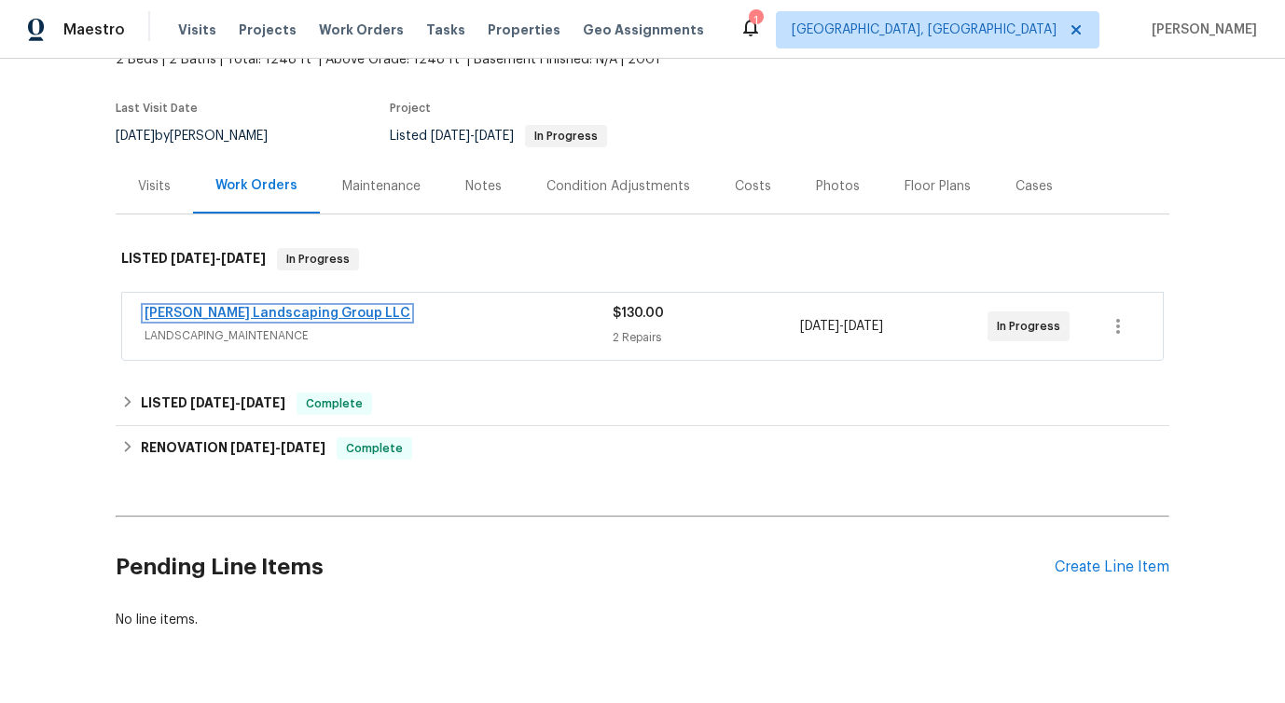
click at [307, 311] on link "[PERSON_NAME] Landscaping Group LLC" at bounding box center [278, 313] width 266 height 13
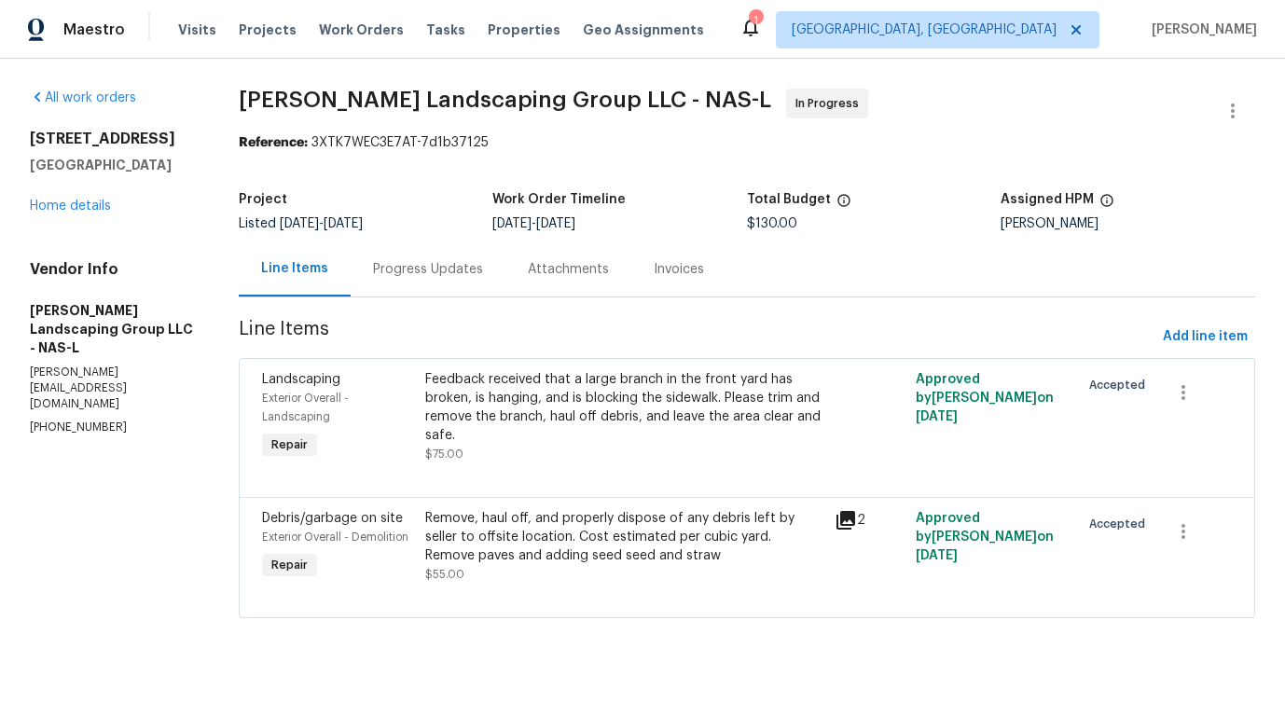
click at [466, 280] on div "Progress Updates" at bounding box center [428, 269] width 155 height 55
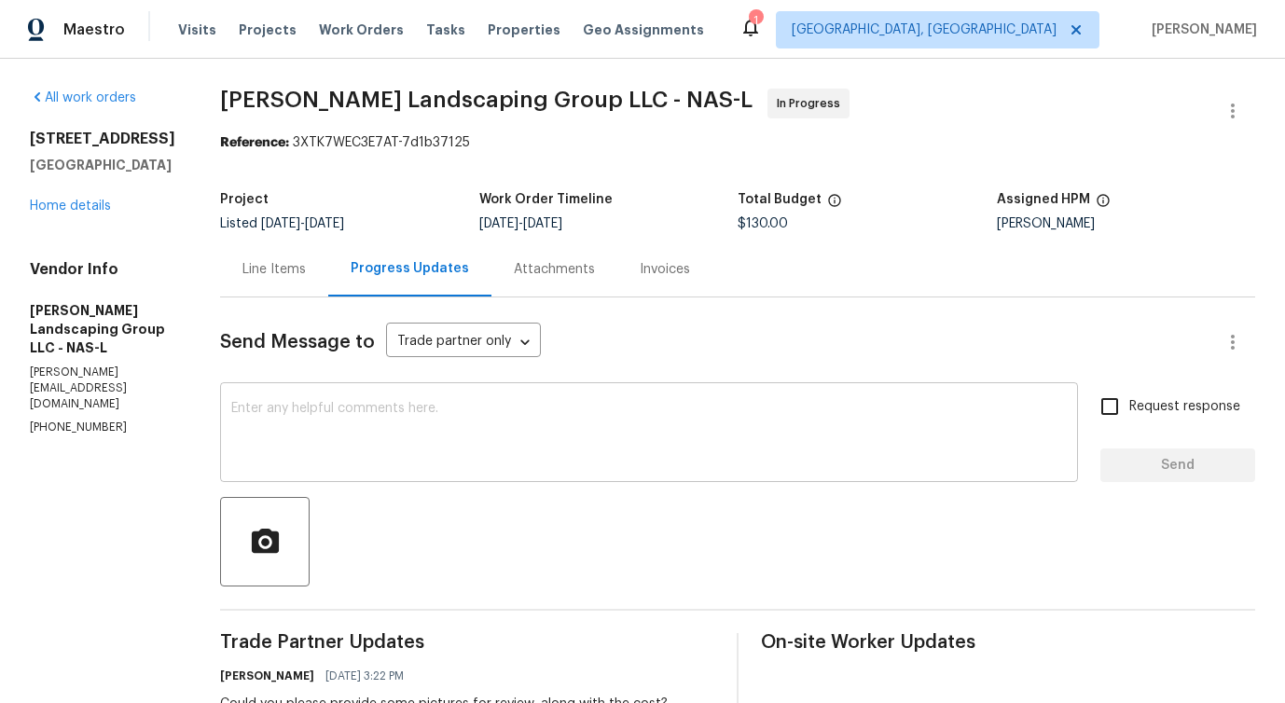
click at [481, 456] on textarea at bounding box center [649, 434] width 836 height 65
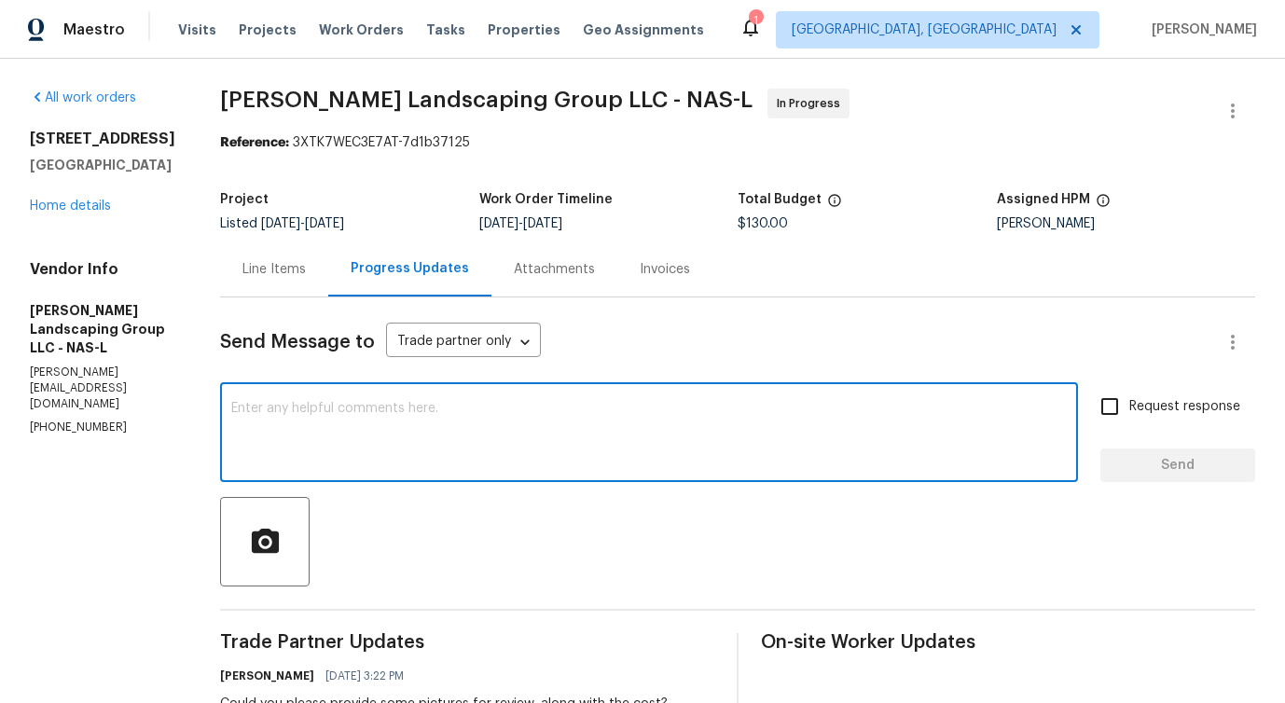
click at [302, 292] on div "Line Items" at bounding box center [274, 269] width 108 height 55
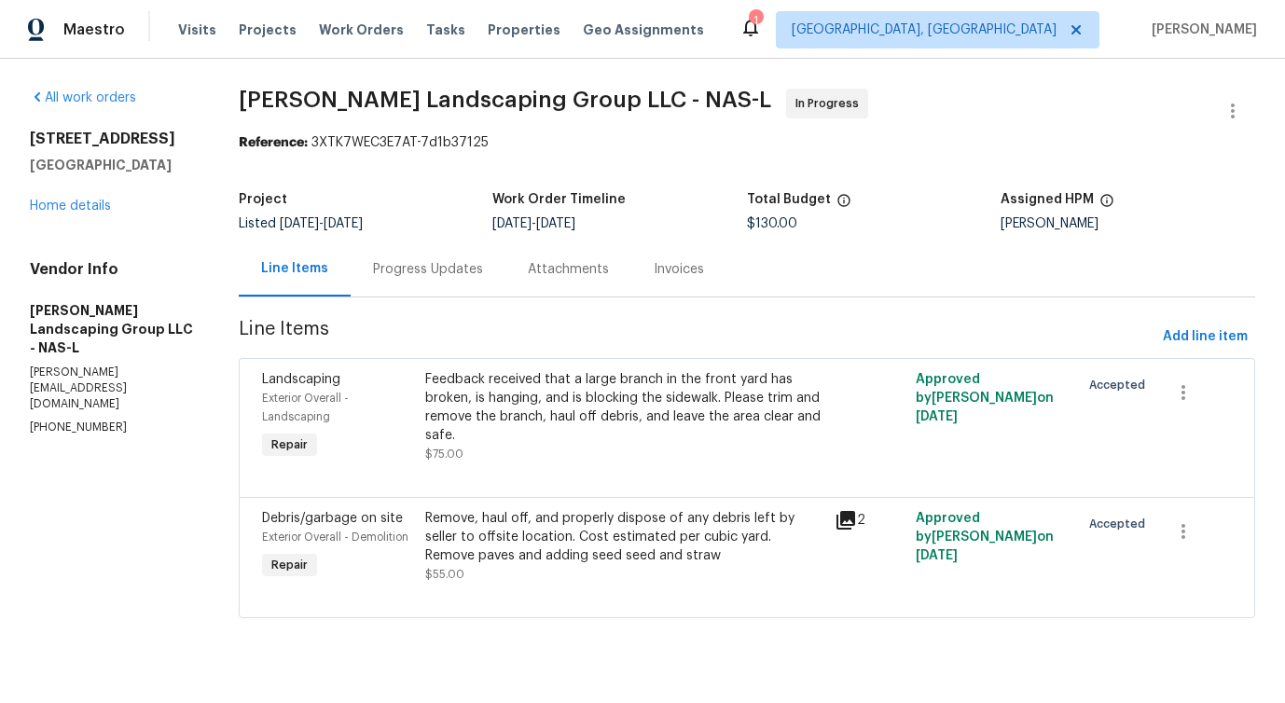
click at [150, 365] on p "sandoval.landscaping@outlook.com" at bounding box center [112, 389] width 164 height 48
copy p "sandoval.landscaping@outlook.com"
click at [553, 422] on div "Feedback received that a large branch in the front yard has broken, is hanging,…" at bounding box center [623, 407] width 397 height 75
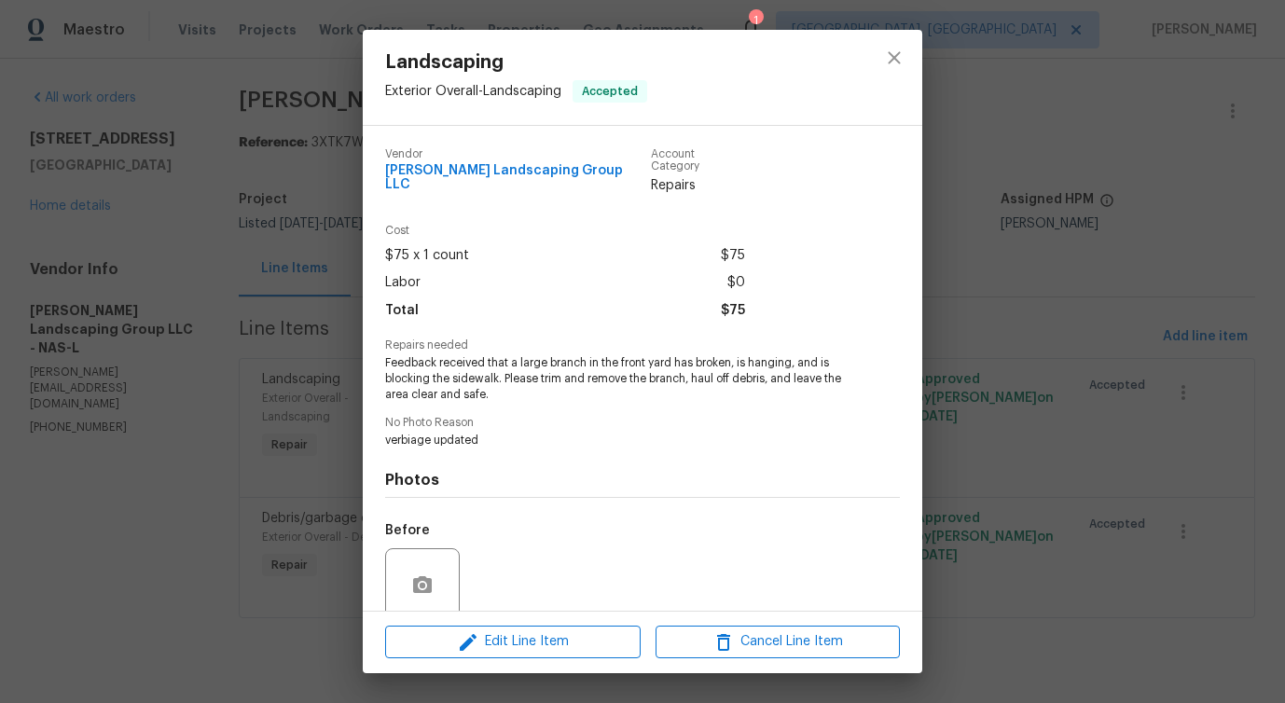
click at [521, 368] on span "Feedback received that a large branch in the front yard has broken, is hanging,…" at bounding box center [616, 378] width 463 height 47
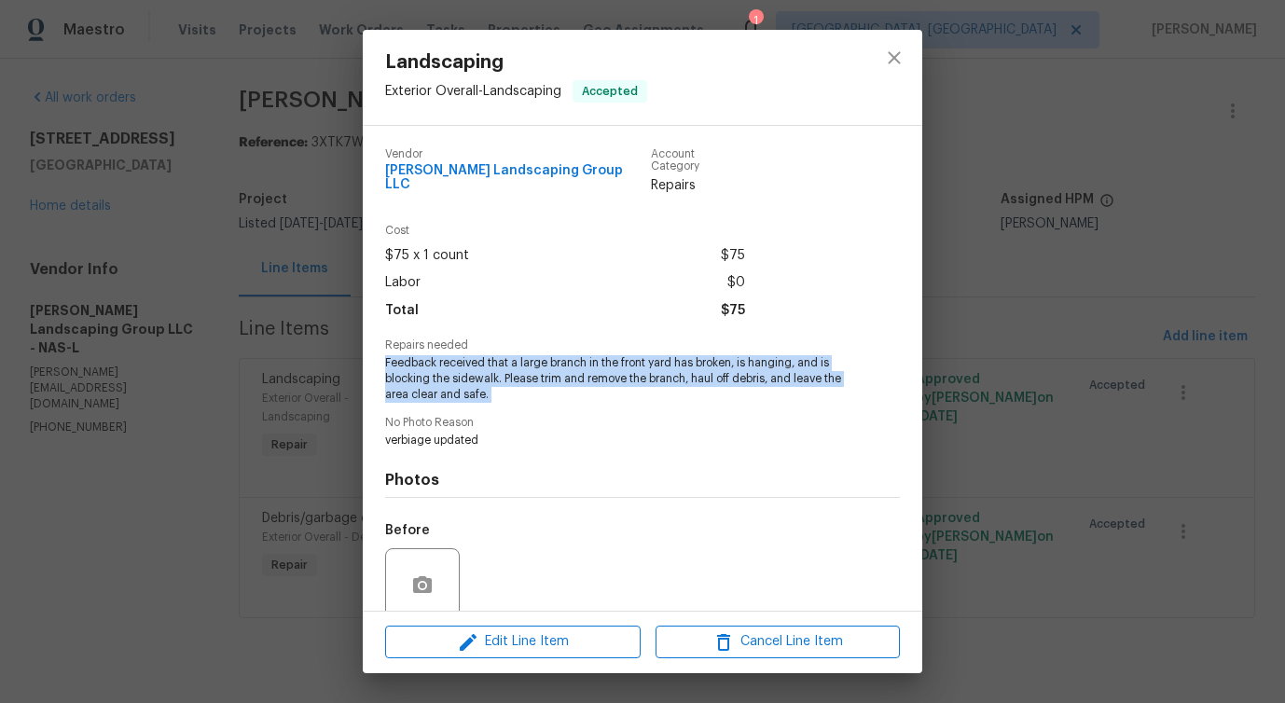
copy span "Feedback received that a large branch in the front yard has broken, is hanging,…"
click at [905, 43] on button "close" at bounding box center [894, 57] width 45 height 45
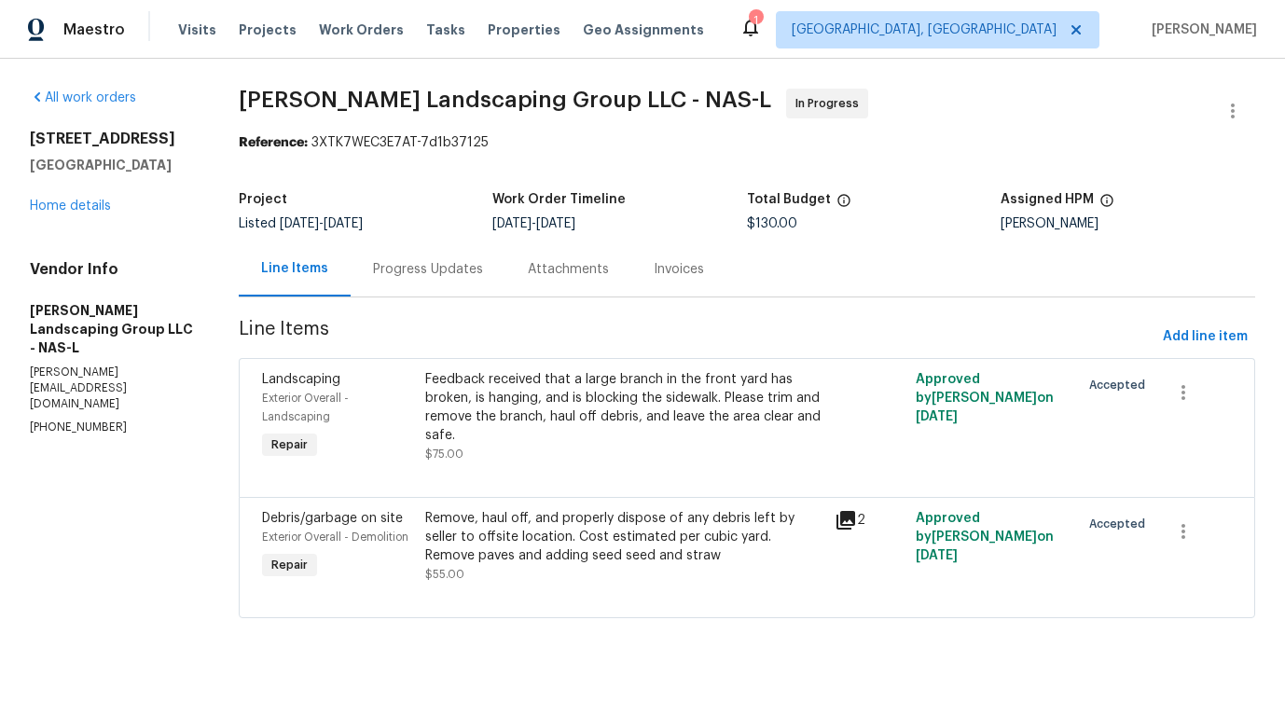
click at [513, 546] on div "Remove, haul off, and properly dispose of any debris left by seller to offsite …" at bounding box center [623, 537] width 397 height 56
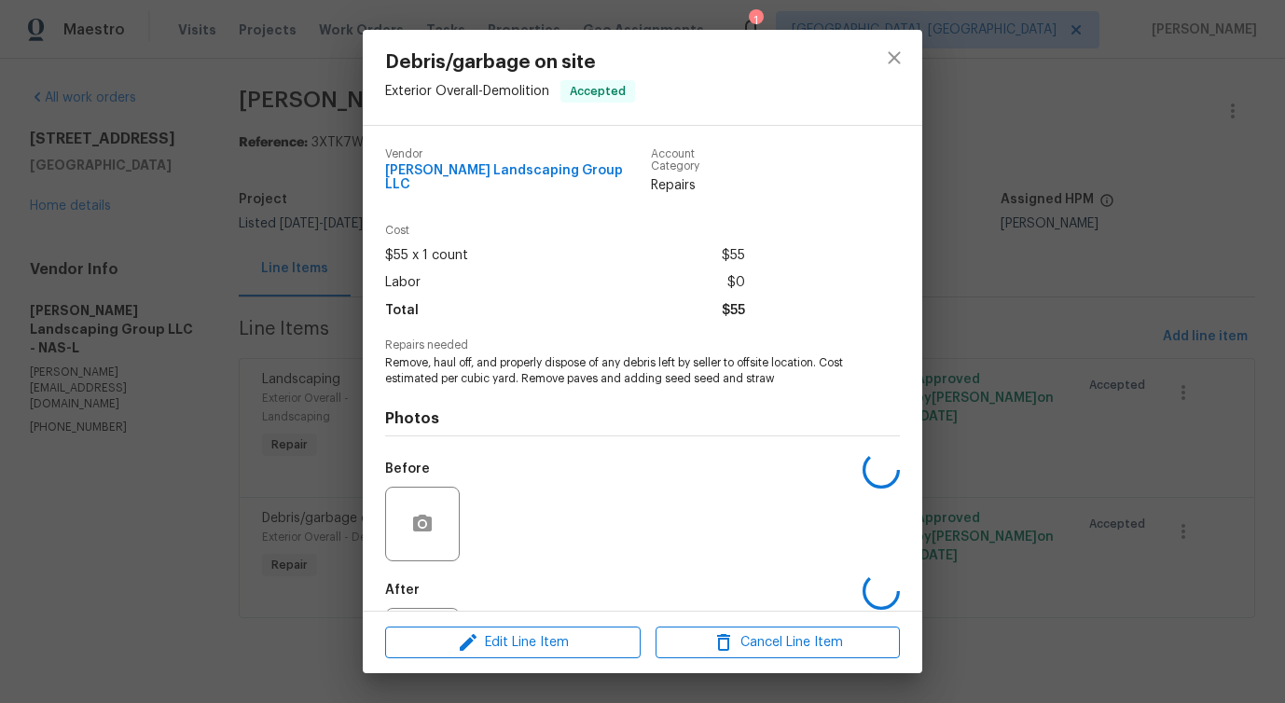
click at [513, 546] on div "Before" at bounding box center [642, 511] width 515 height 121
click at [524, 387] on div "Photos Before After" at bounding box center [642, 540] width 515 height 307
click at [546, 355] on span "Remove, haul off, and properly dispose of any debris left by seller to offsite …" at bounding box center [616, 371] width 463 height 32
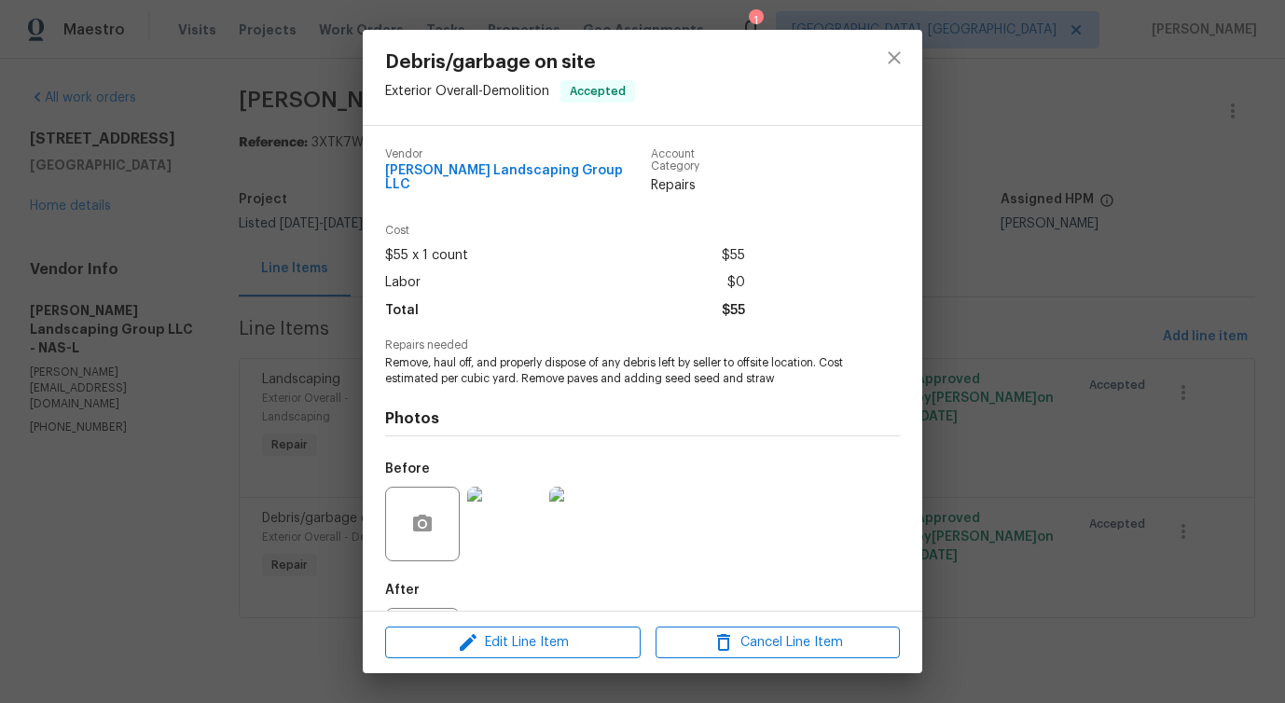
click at [546, 355] on span "Remove, haul off, and properly dispose of any debris left by seller to offsite …" at bounding box center [616, 371] width 463 height 32
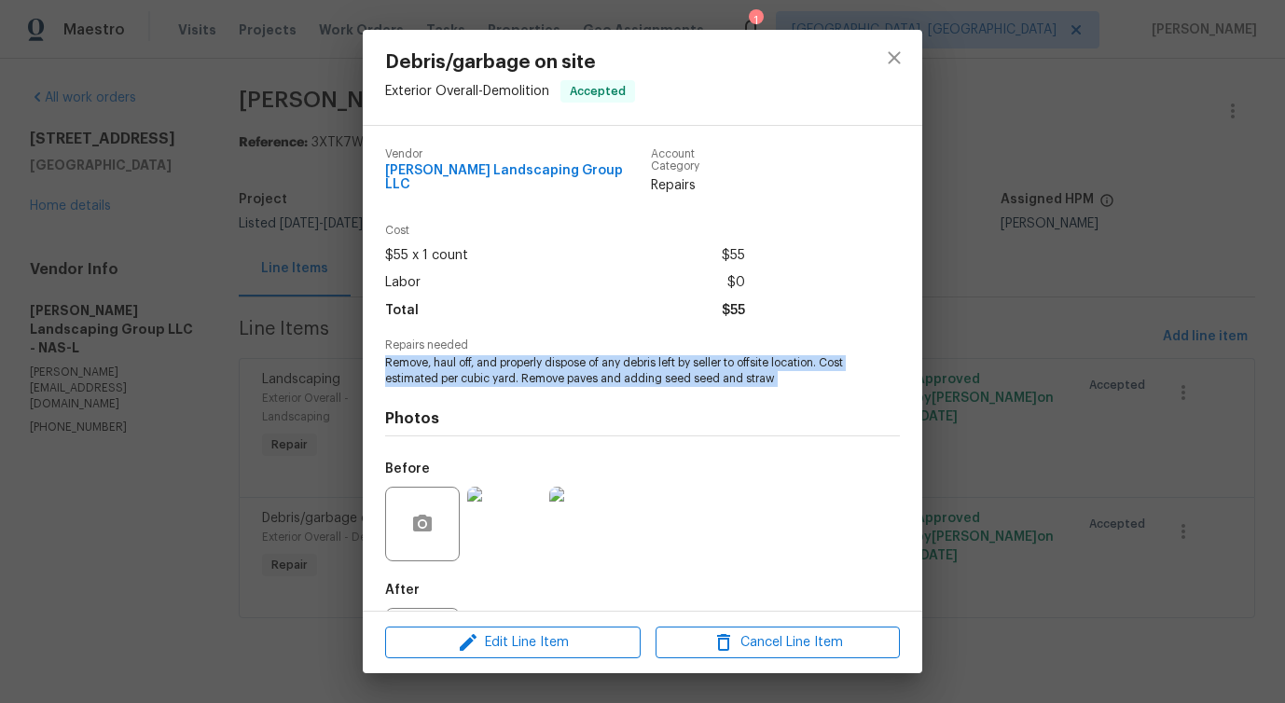
copy span "Remove, haul off, and properly dispose of any debris left by seller to offsite …"
click at [880, 66] on button "close" at bounding box center [894, 57] width 45 height 45
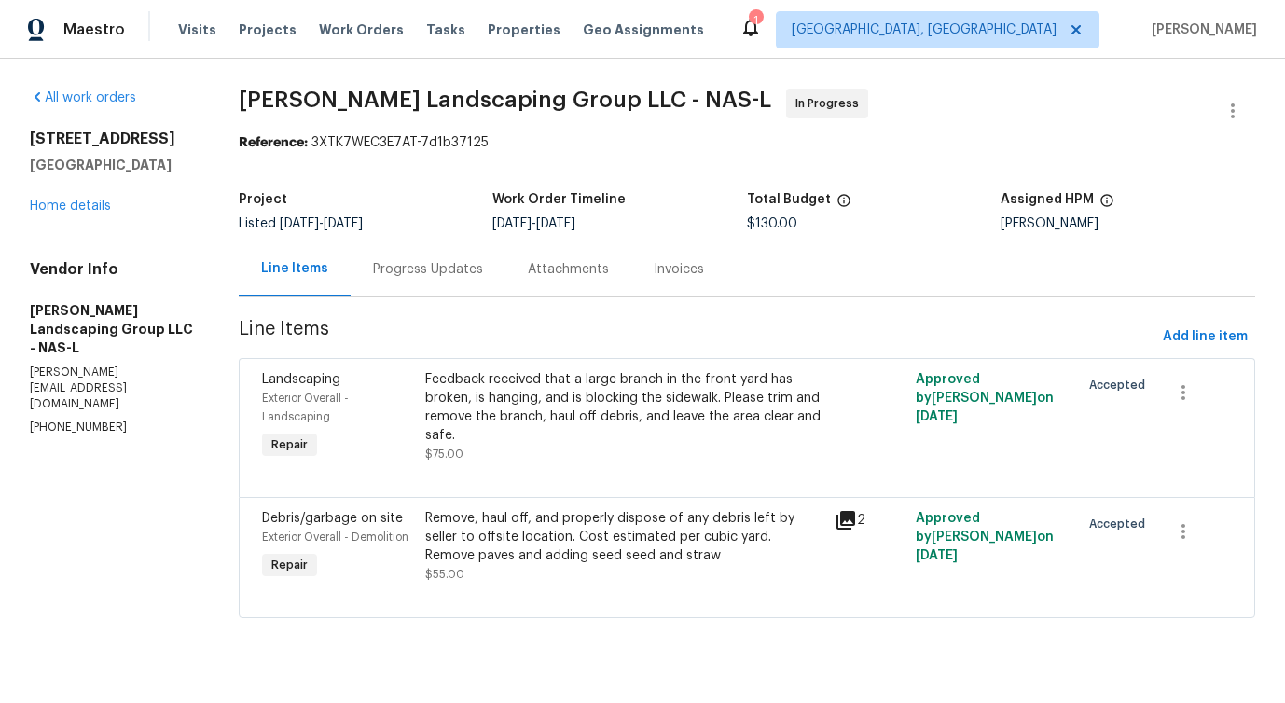
click at [426, 302] on section "Sandoval Landscaping Group LLC - NAS-L In Progress Reference: 3XTK7WEC3E7AT-7d1…" at bounding box center [747, 365] width 1016 height 552
click at [443, 265] on div "Progress Updates" at bounding box center [428, 269] width 110 height 19
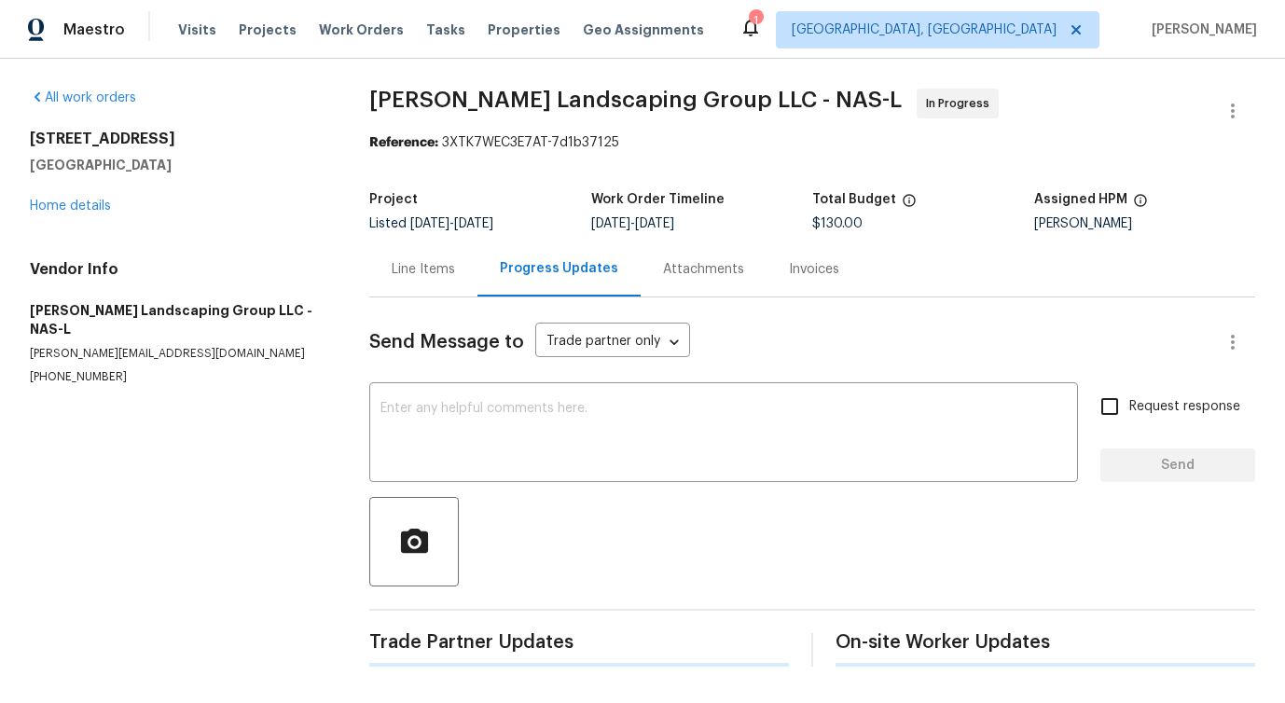
click at [458, 385] on div "Send Message to Trade partner only Trade partner only ​ x ​ Request response Se…" at bounding box center [812, 481] width 886 height 369
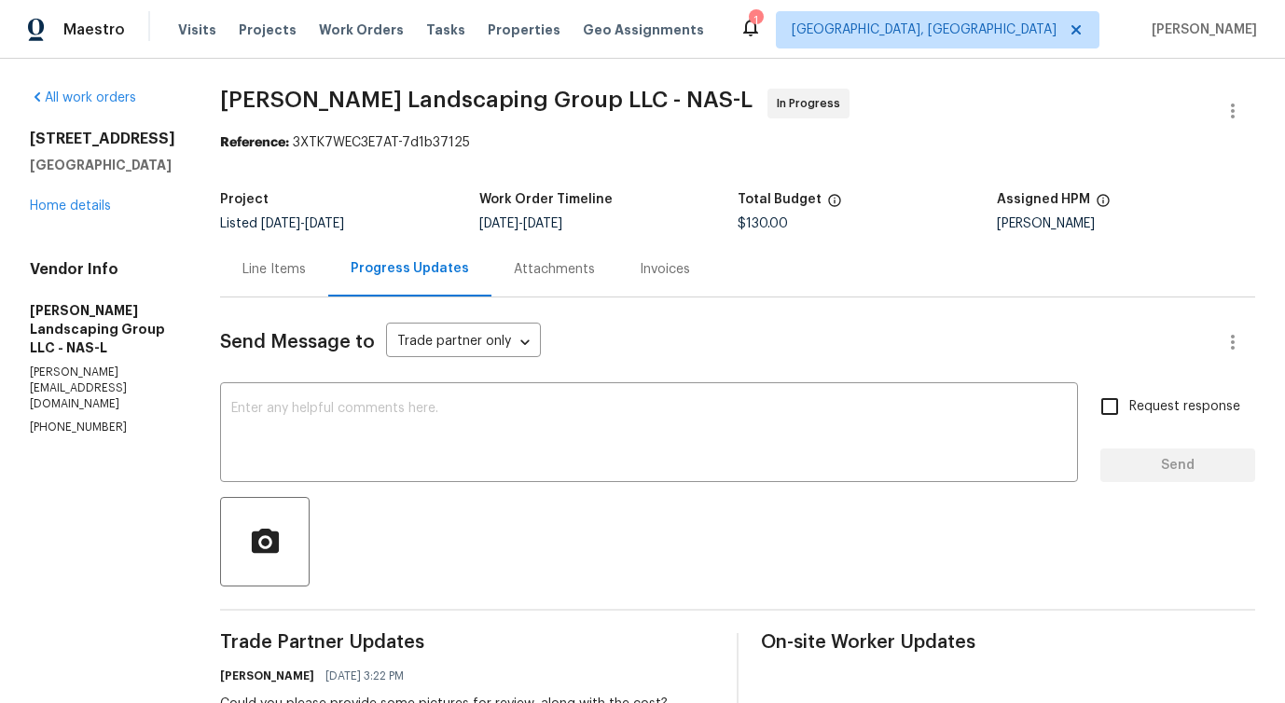
scroll to position [318, 0]
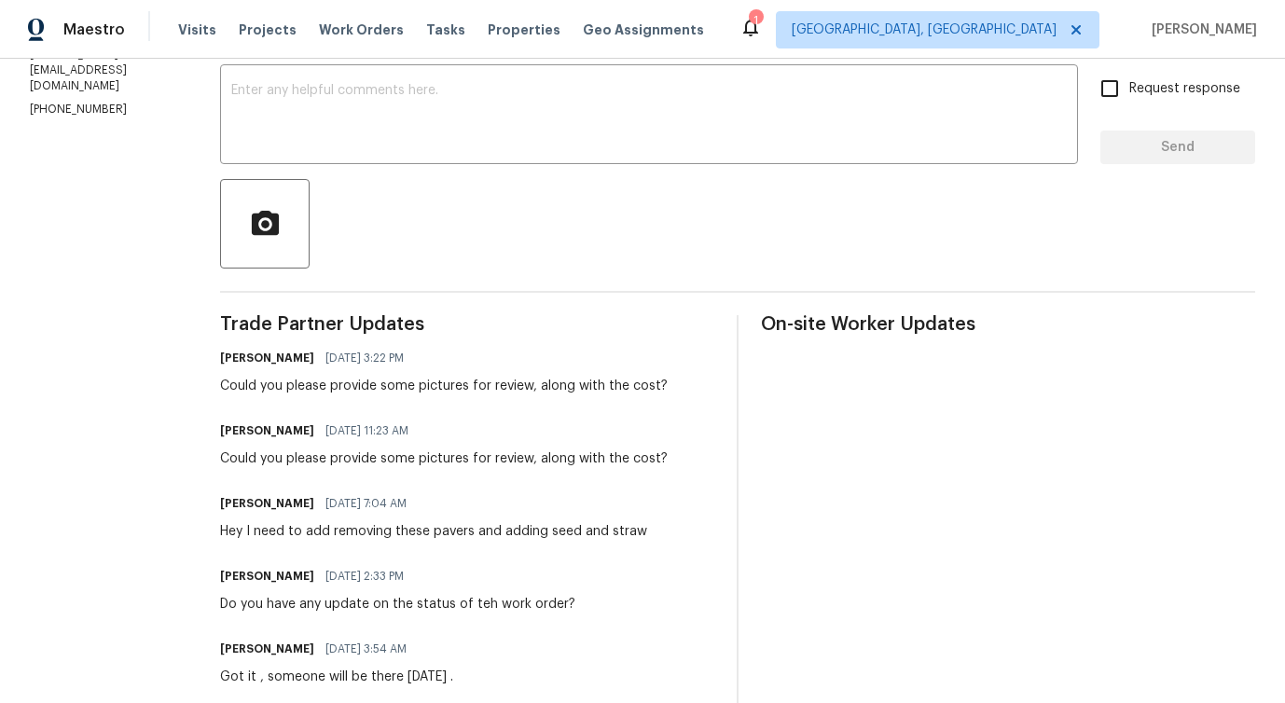
click at [422, 380] on div "Could you please provide some pictures for review, along with the cost?" at bounding box center [444, 386] width 448 height 19
copy div "Could you please provide some pictures for review, along with the cost?"
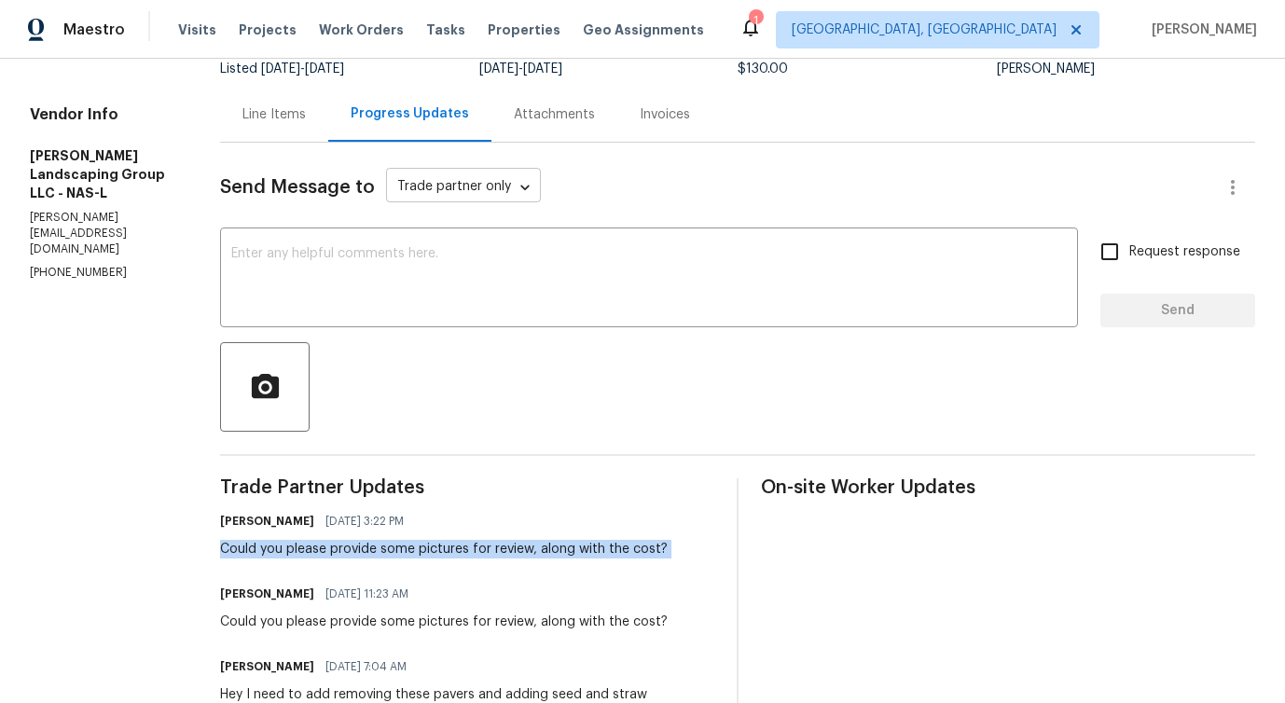
scroll to position [0, 0]
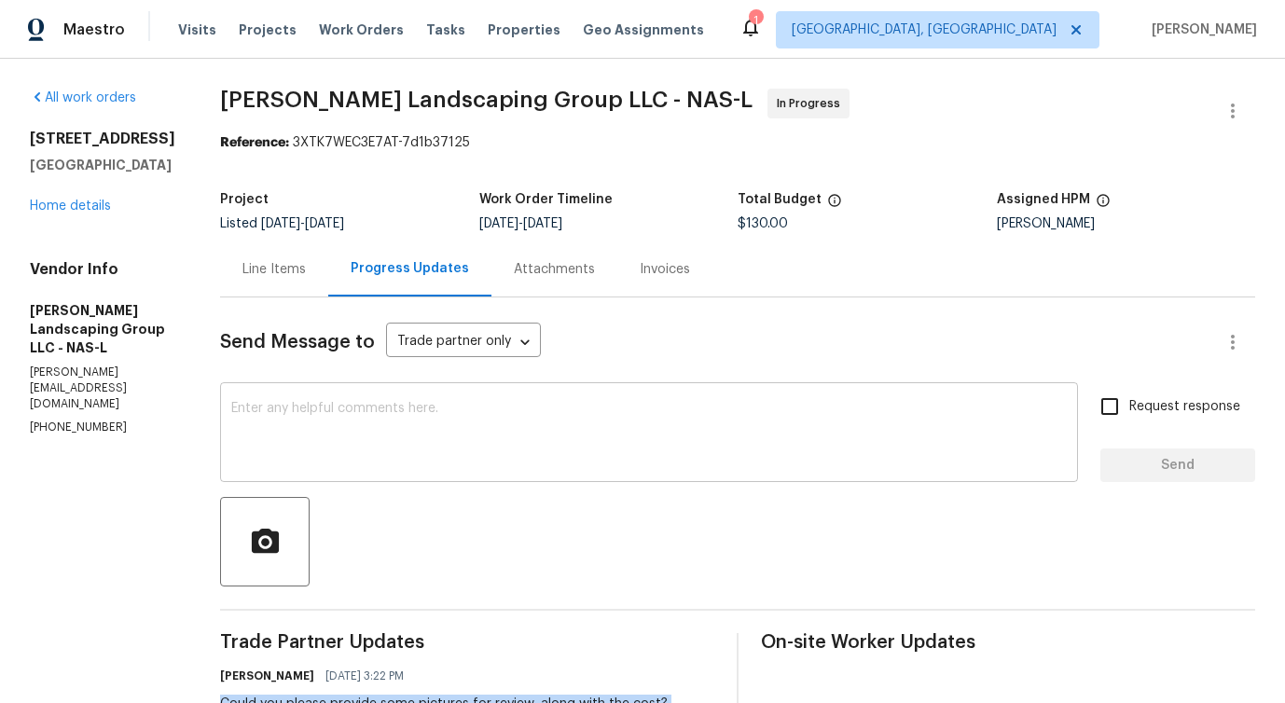
click at [463, 446] on textarea at bounding box center [649, 434] width 836 height 65
paste textarea "Could you please provide some pictures for review, along with the cost?"
type textarea "Could you please provide some pictures for review, along with the cost?"
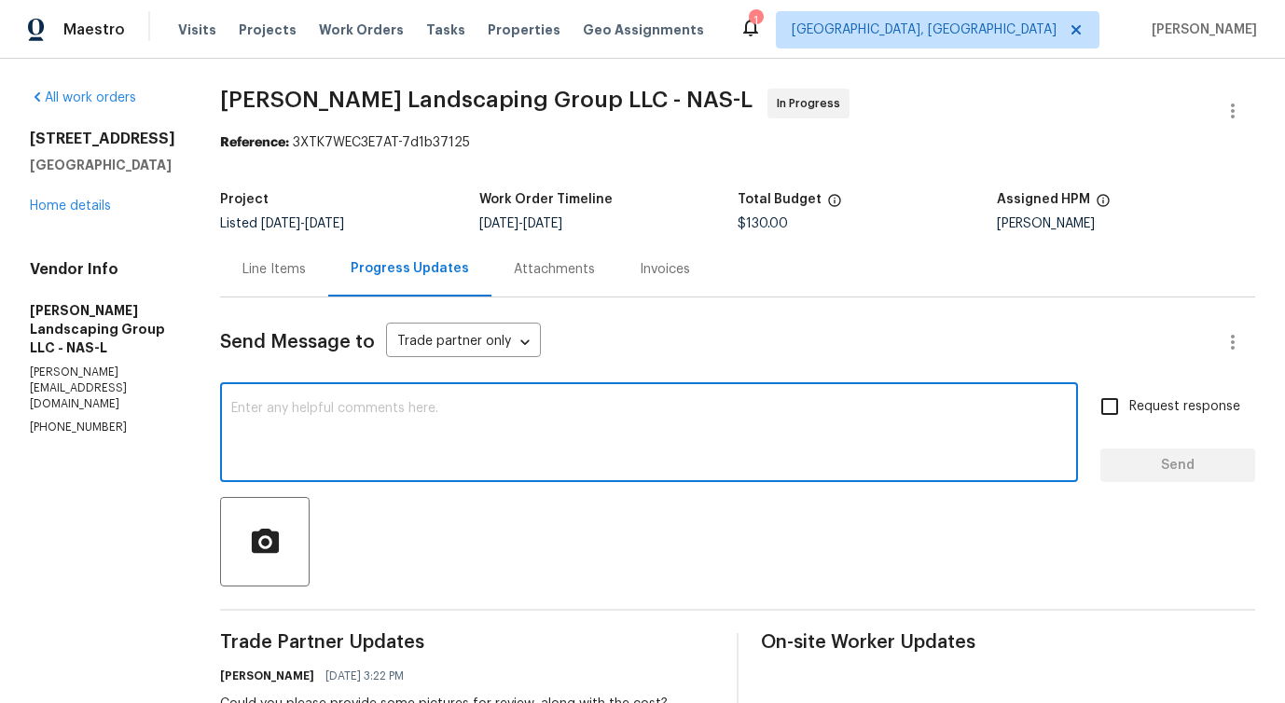
paste textarea "This work order must be completed within the target date to meet our deadline. …"
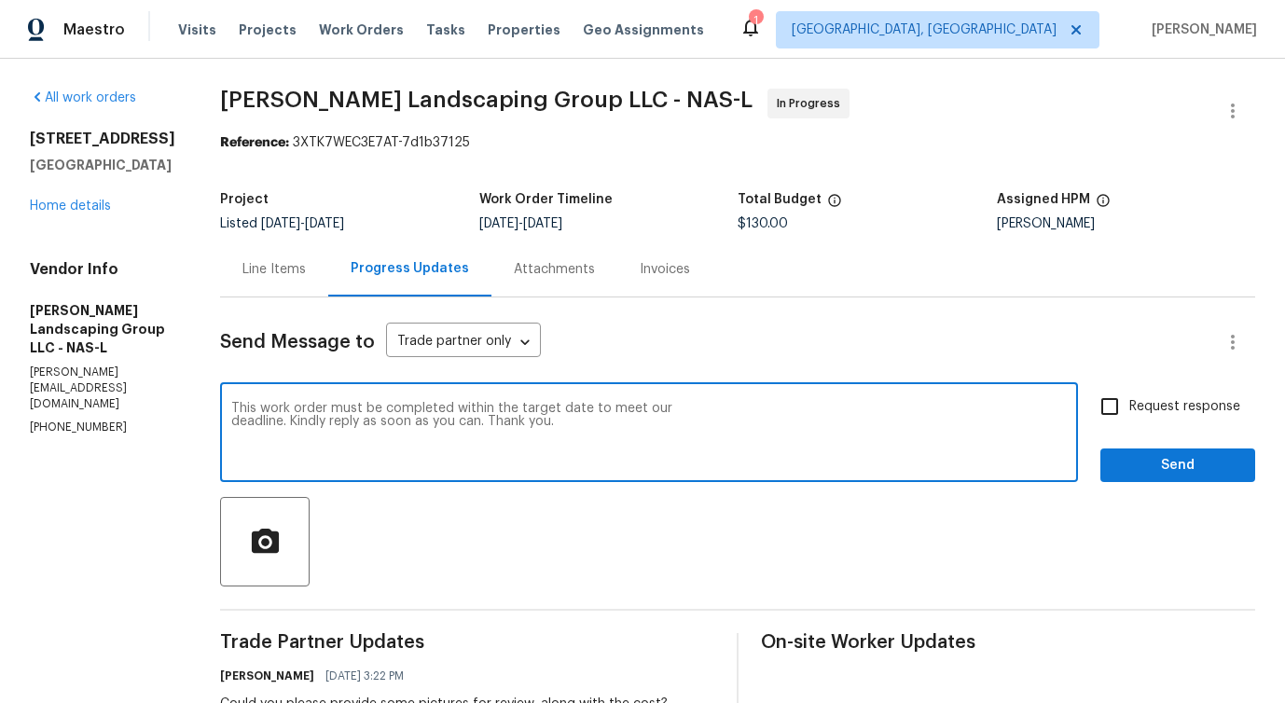
type textarea "This work order must be completed within the target date to meet our deadline. …"
click at [1117, 415] on input "Request response" at bounding box center [1109, 406] width 39 height 39
checkbox input "true"
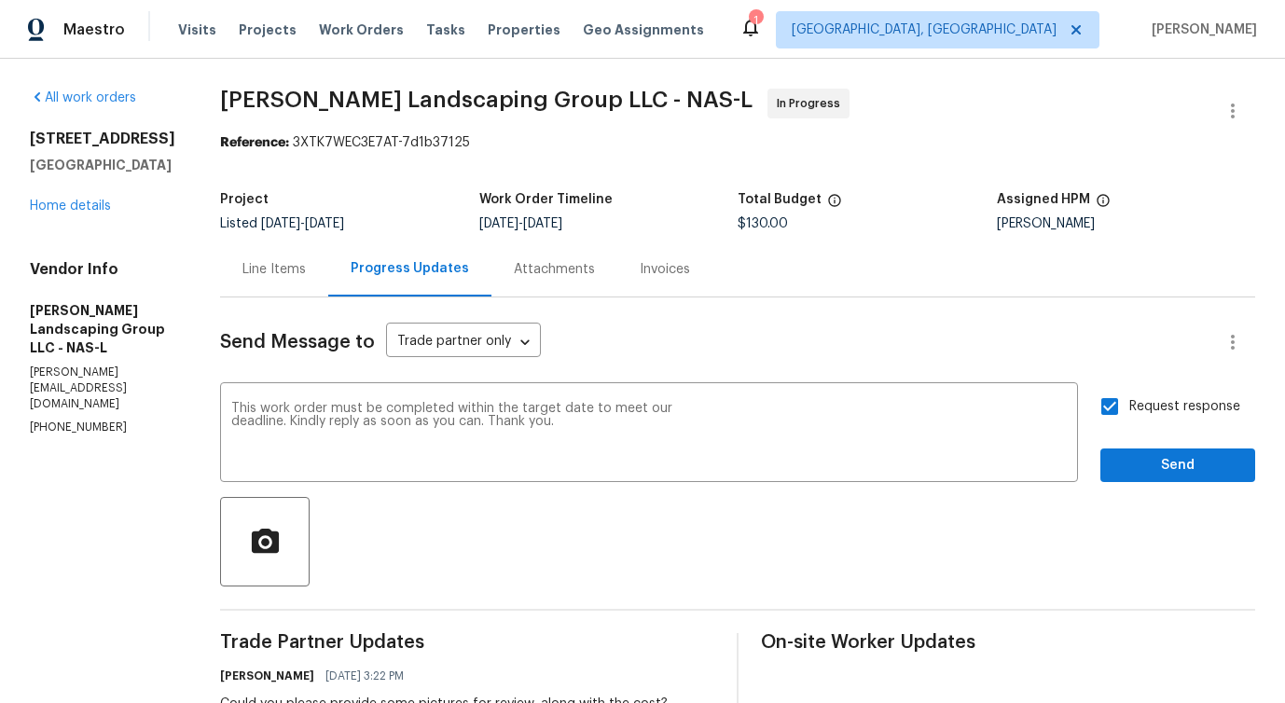
click at [1151, 460] on span "Send" at bounding box center [1177, 465] width 125 height 23
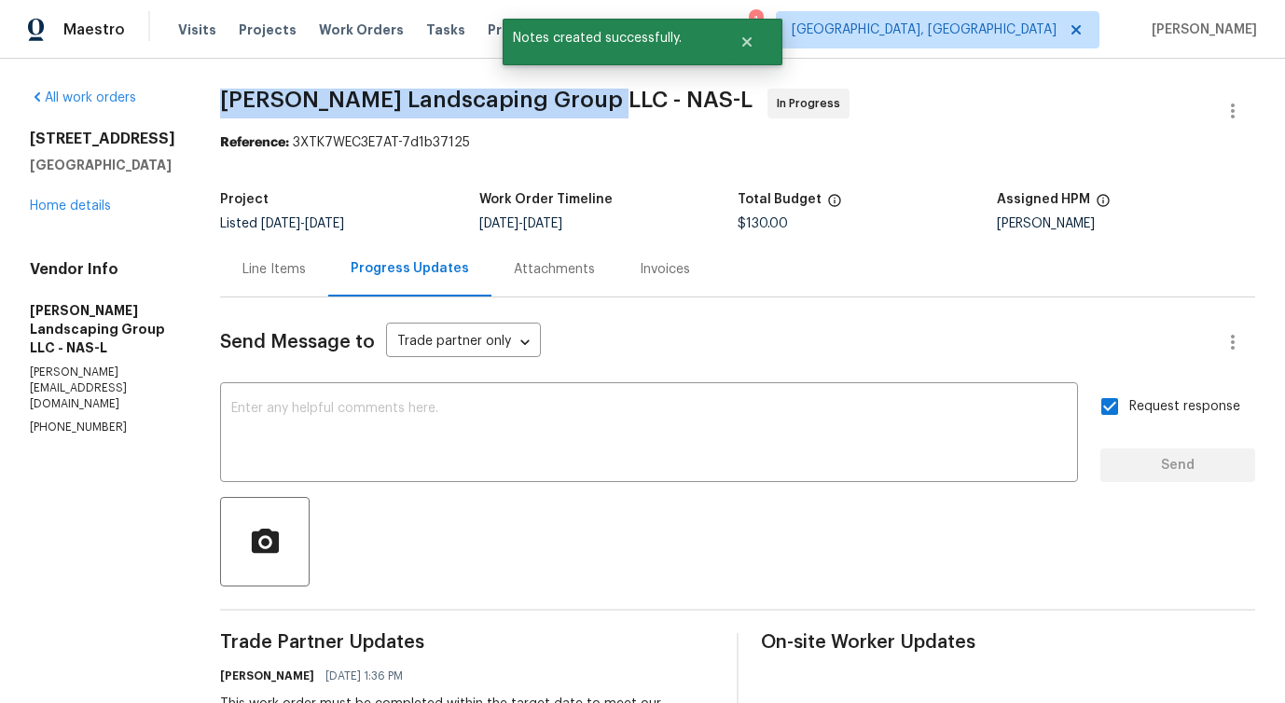
drag, startPoint x: 263, startPoint y: 91, endPoint x: 634, endPoint y: 91, distance: 371.2
click at [634, 91] on span "Sandoval Landscaping Group LLC - NAS-L In Progress" at bounding box center [715, 111] width 990 height 45
copy span "Sandoval Landscaping Group LLC -"
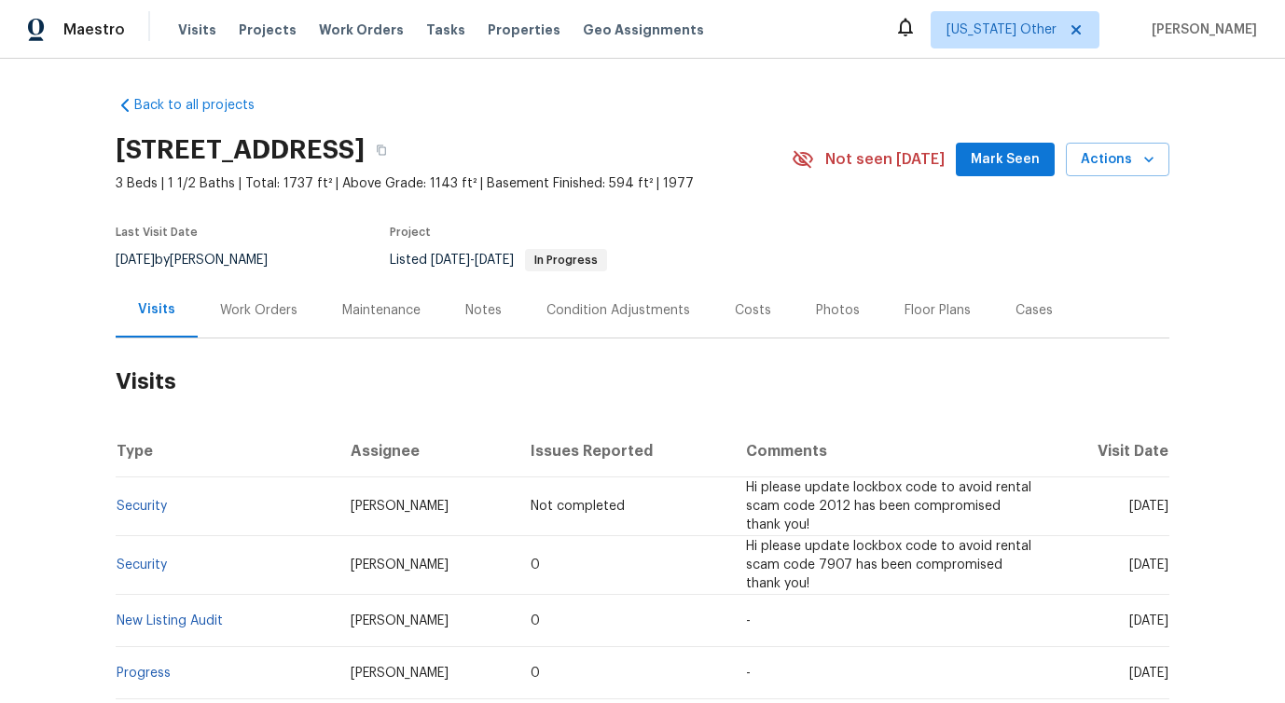
click at [250, 314] on div "Work Orders" at bounding box center [258, 310] width 77 height 19
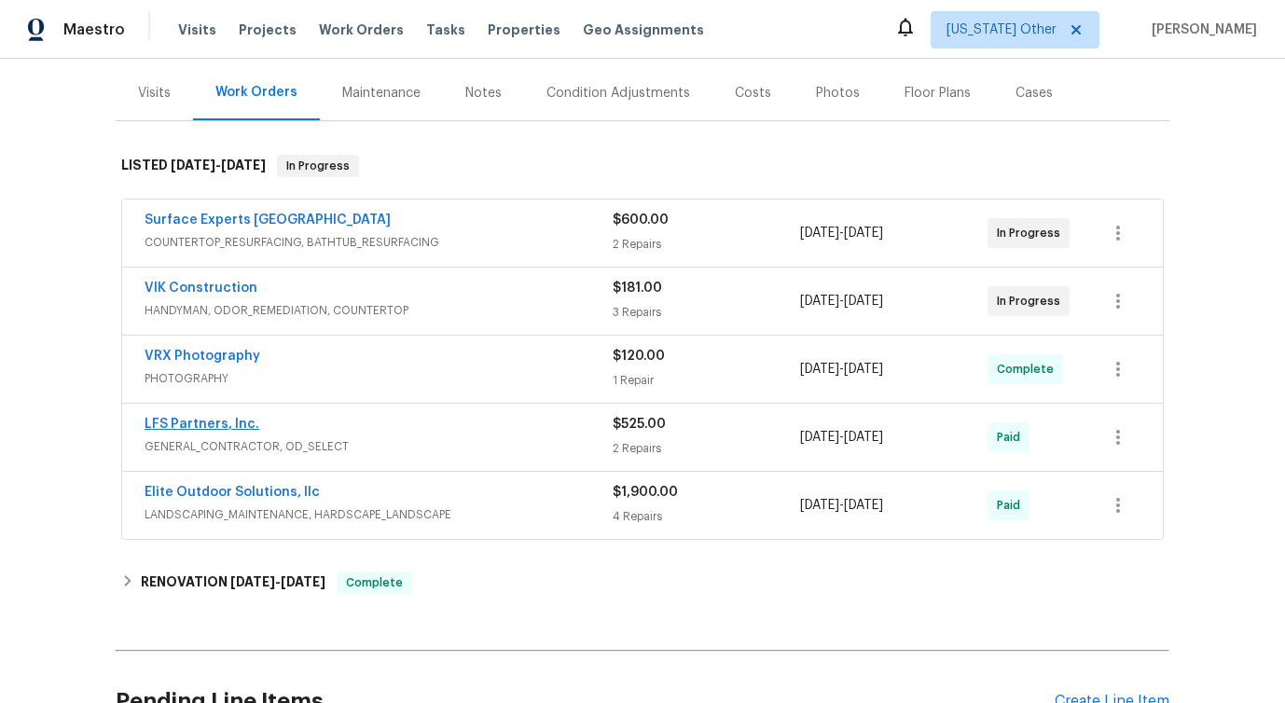
scroll to position [191, 0]
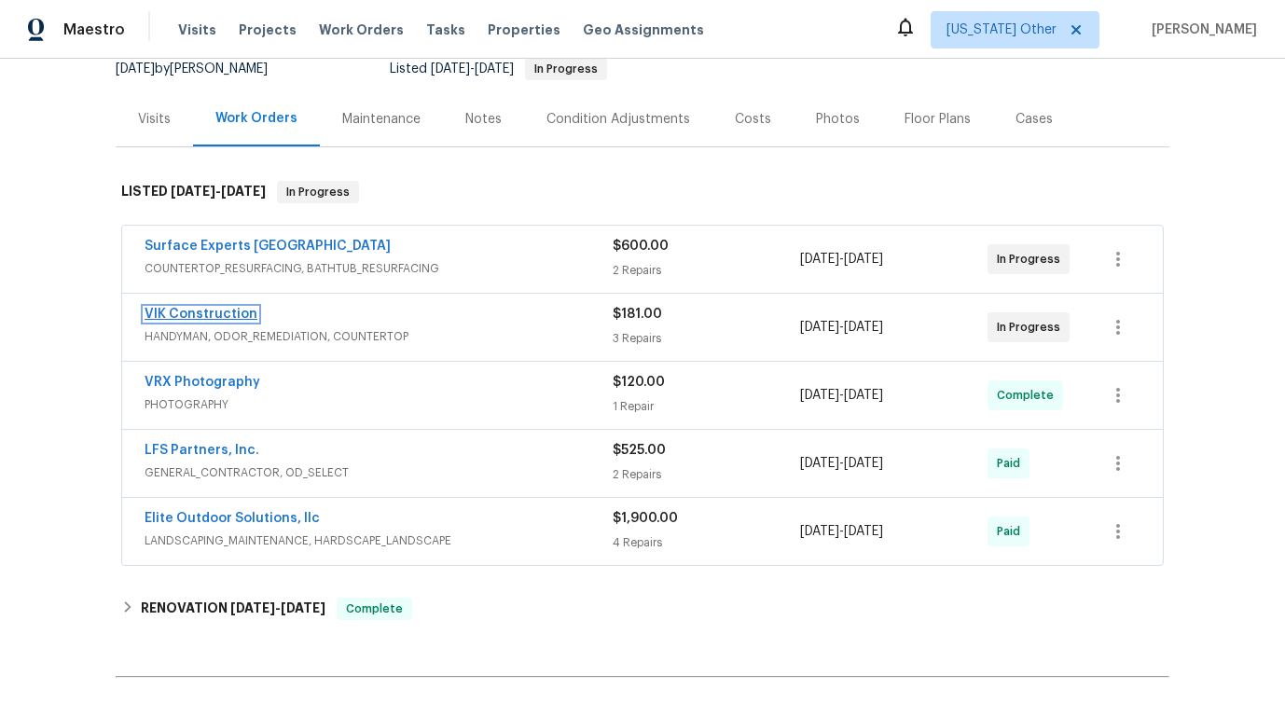
click at [190, 314] on link "VIK Construction" at bounding box center [201, 314] width 113 height 13
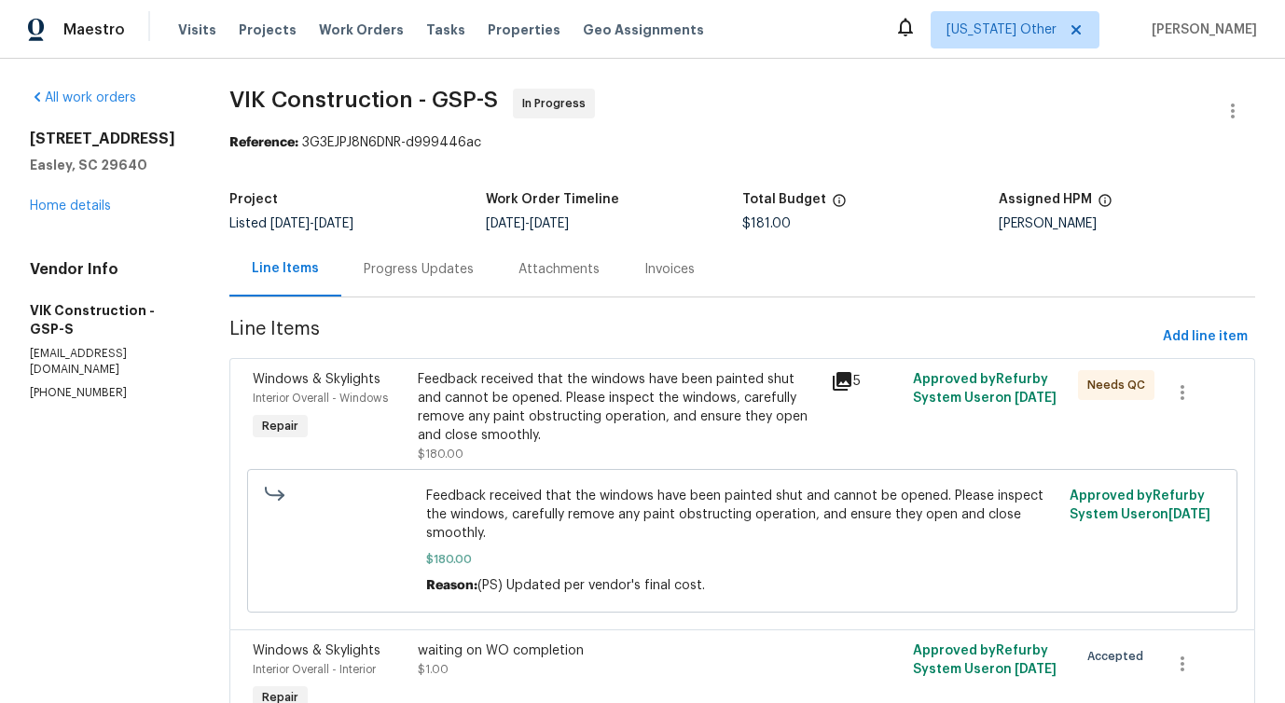
click at [459, 282] on div "Progress Updates" at bounding box center [418, 269] width 155 height 55
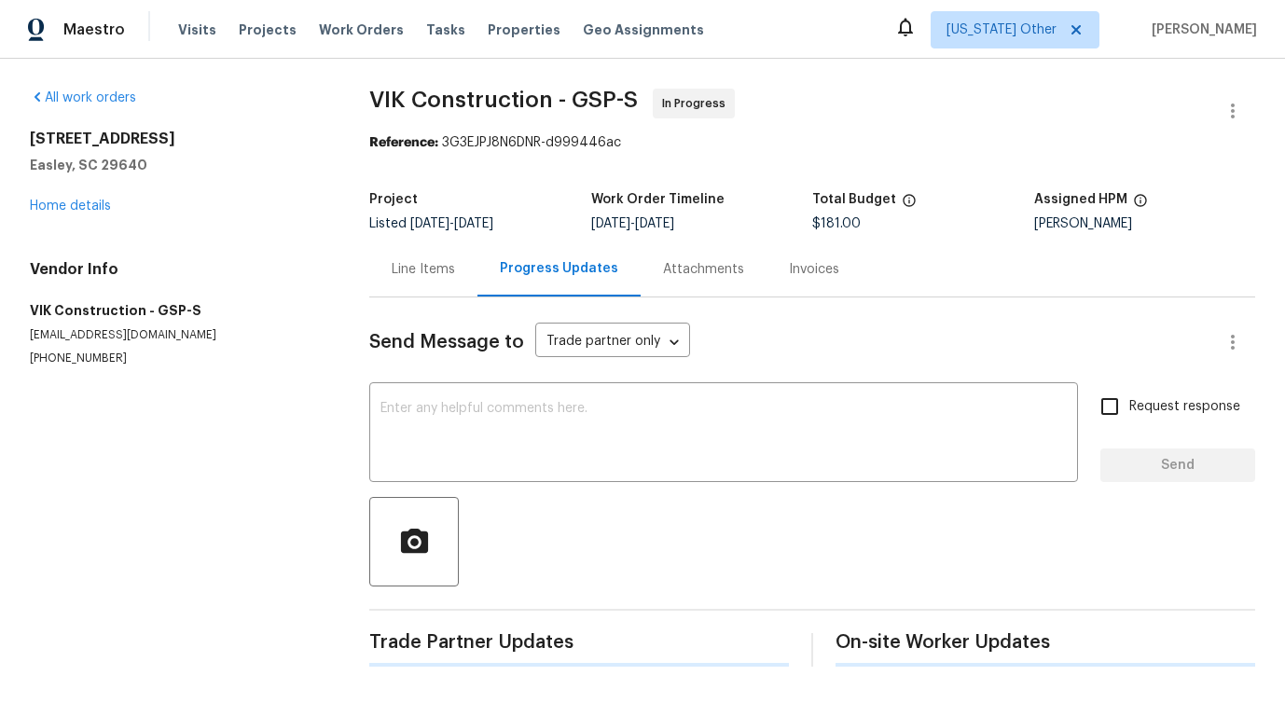
click at [484, 450] on textarea at bounding box center [723, 434] width 686 height 65
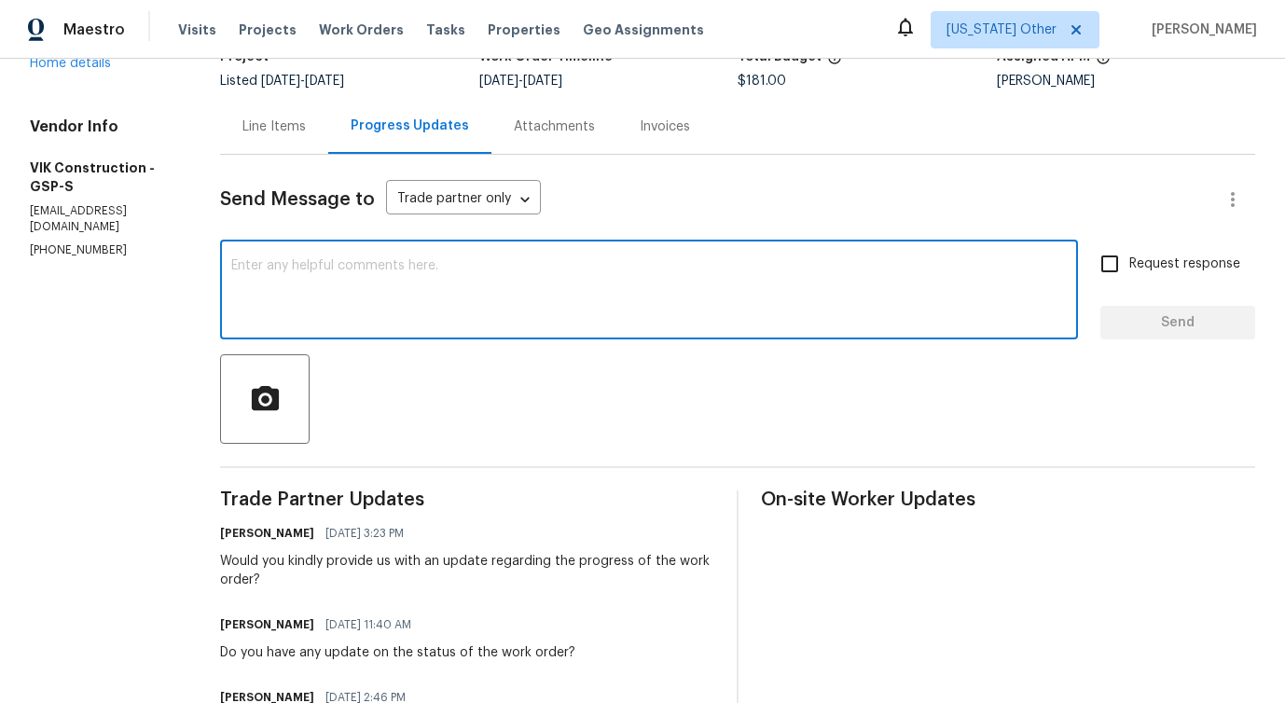
scroll to position [438, 0]
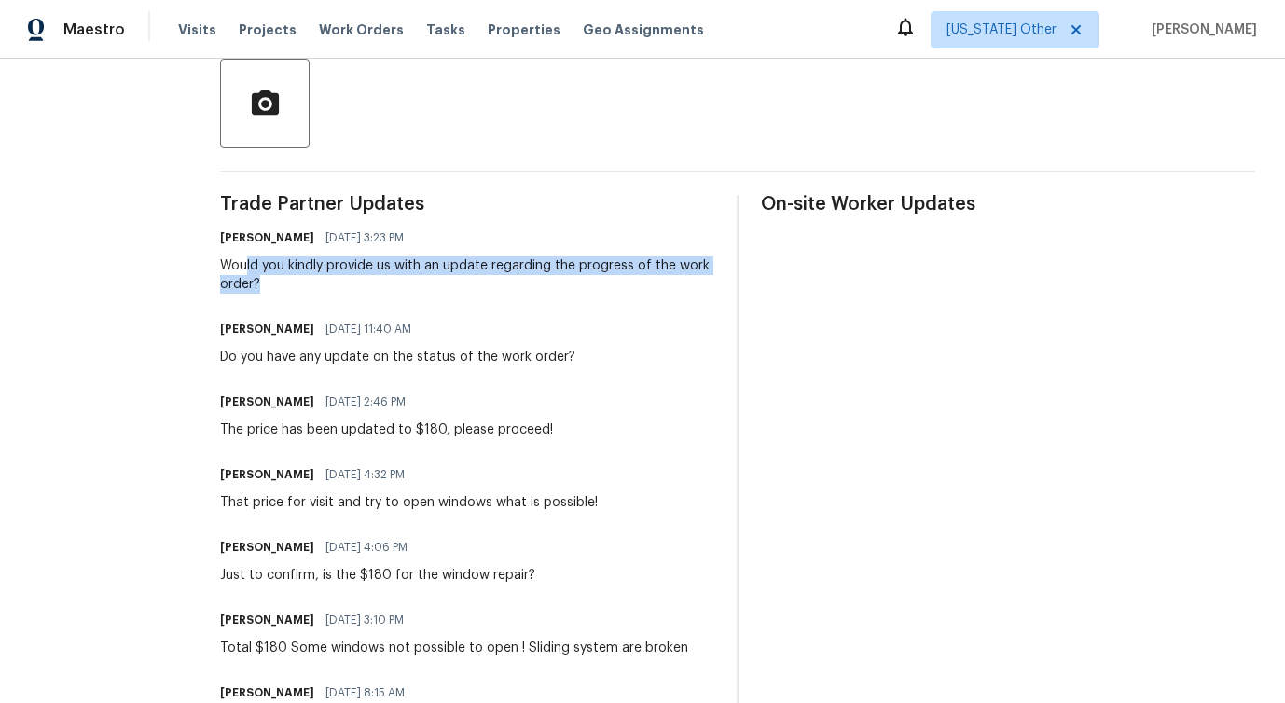
drag, startPoint x: 280, startPoint y: 263, endPoint x: 487, endPoint y: 298, distance: 210.0
click at [487, 298] on div "Trade Partner Updates [PERSON_NAME] [DATE] 3:23 PM Would you kindly provide us …" at bounding box center [467, 667] width 494 height 944
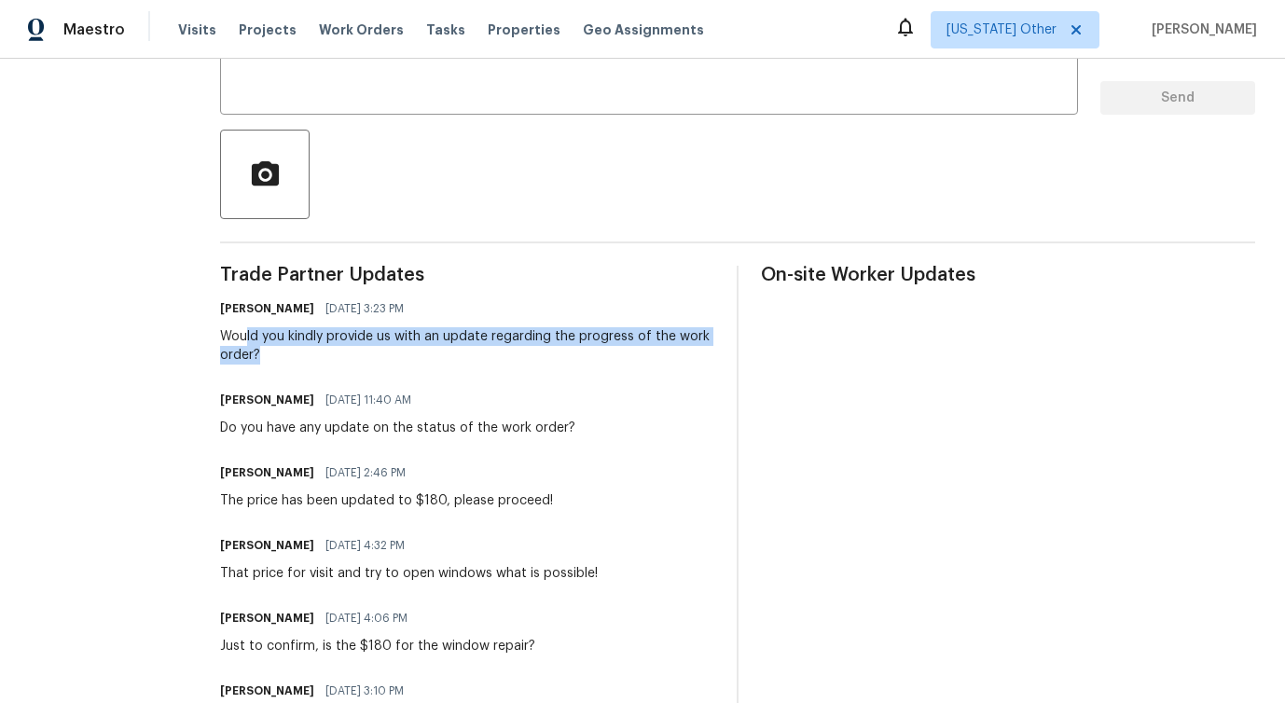
scroll to position [0, 0]
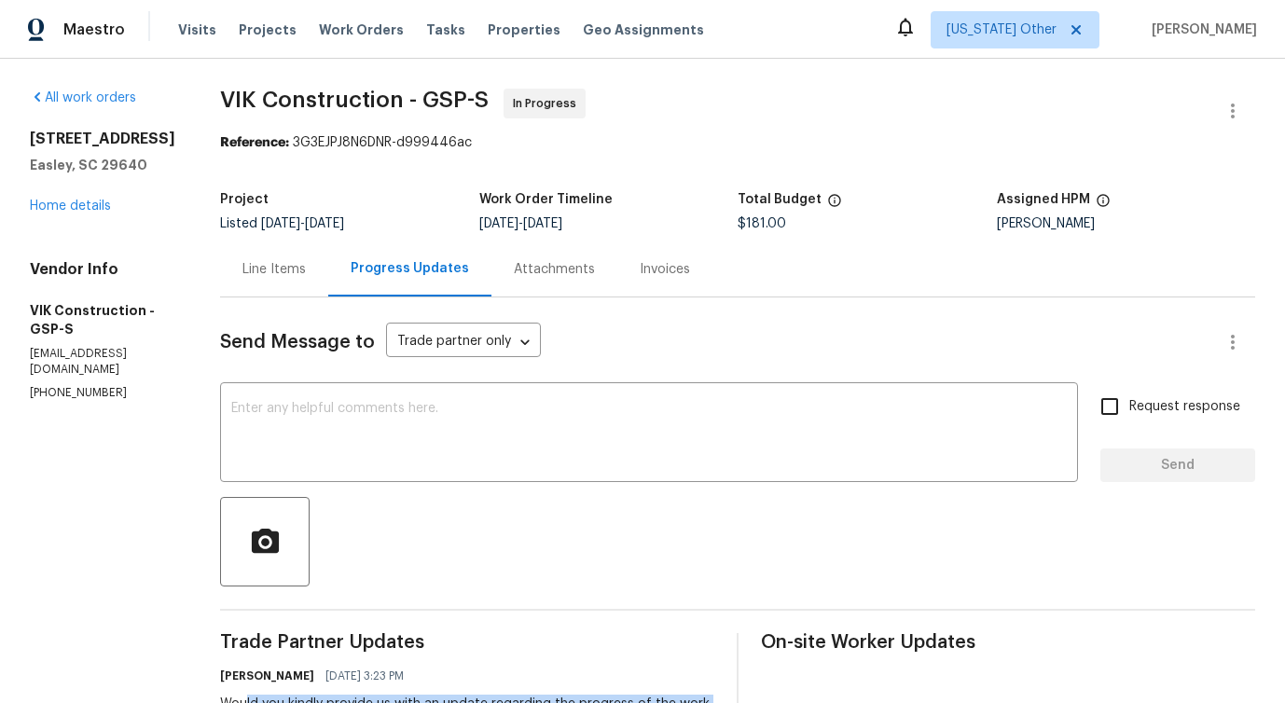
click at [323, 280] on div "Line Items" at bounding box center [274, 269] width 108 height 55
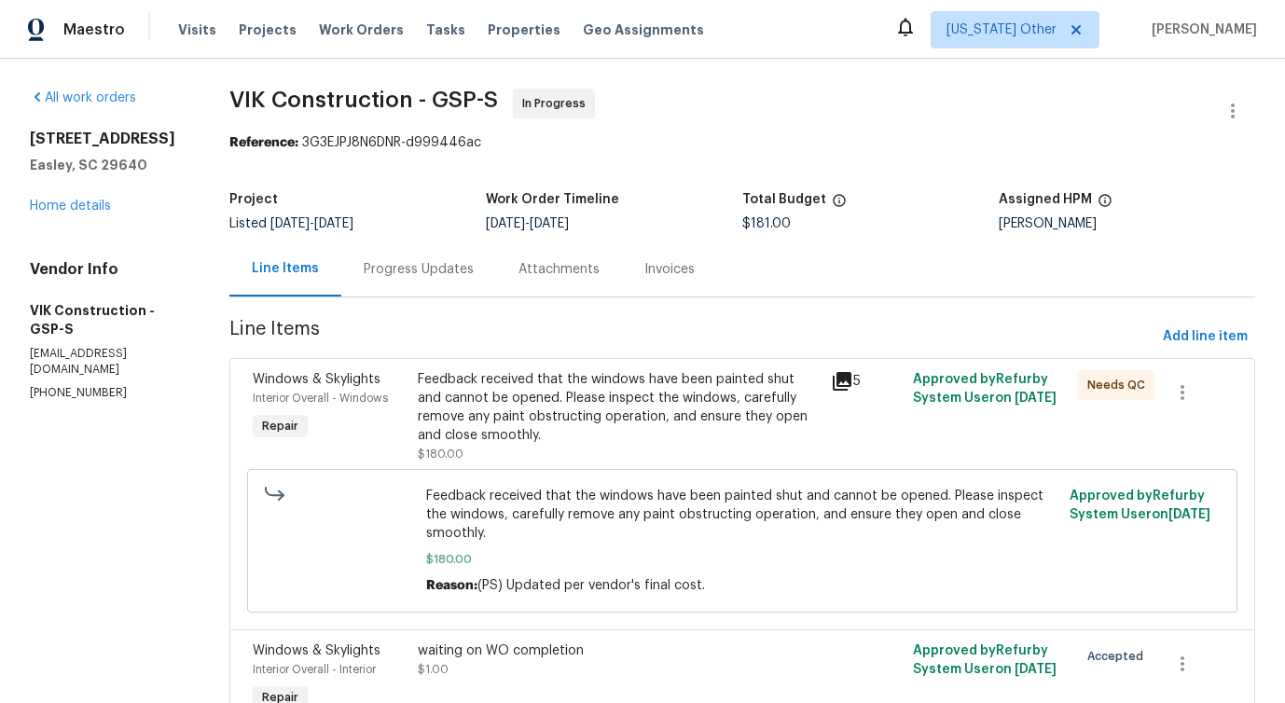
click at [125, 346] on p "[EMAIL_ADDRESS][DOMAIN_NAME]" at bounding box center [107, 362] width 155 height 32
copy p "[EMAIL_ADDRESS][DOMAIN_NAME]"
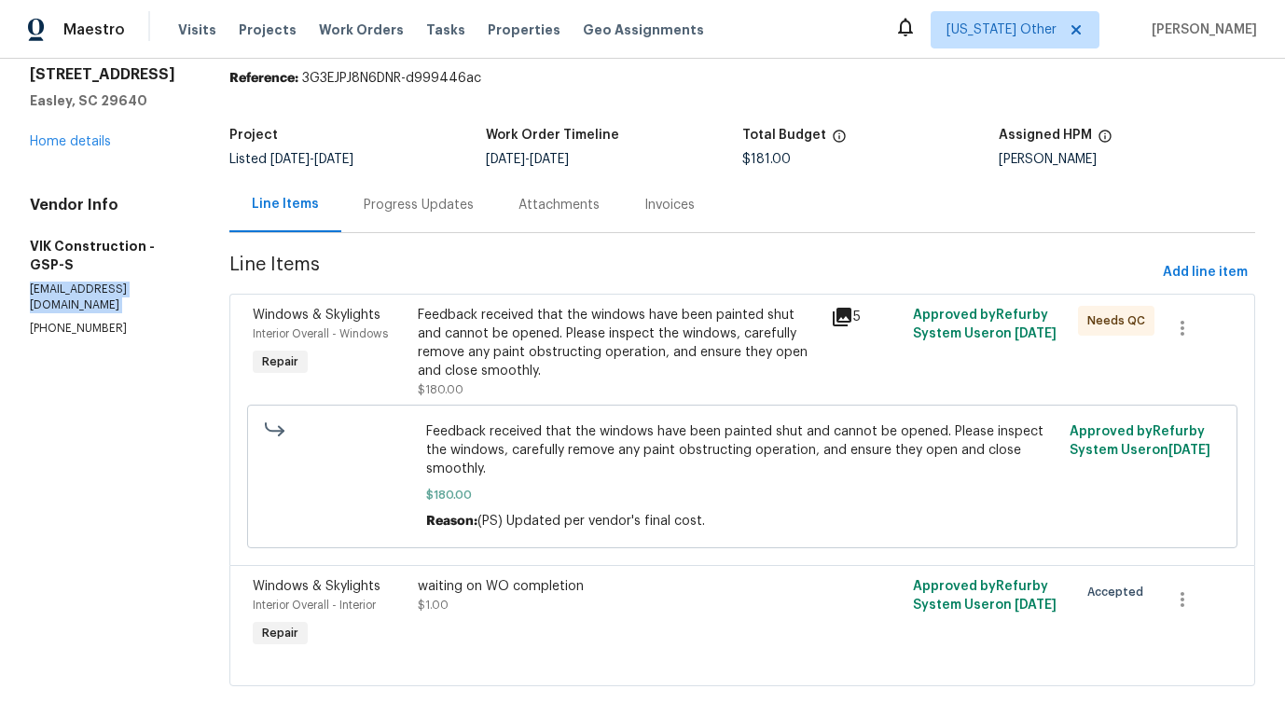
scroll to position [101, 0]
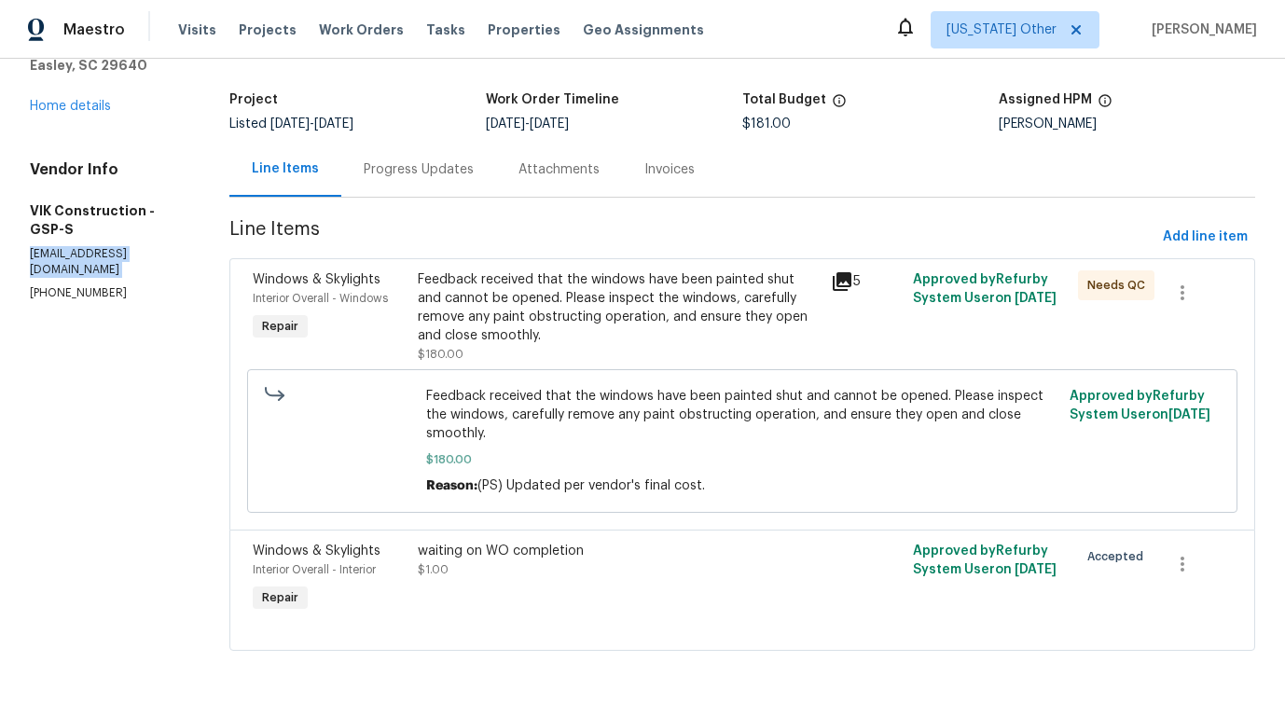
click at [550, 403] on span "Feedback received that the windows have been painted shut and cannot be opened.…" at bounding box center [742, 415] width 633 height 56
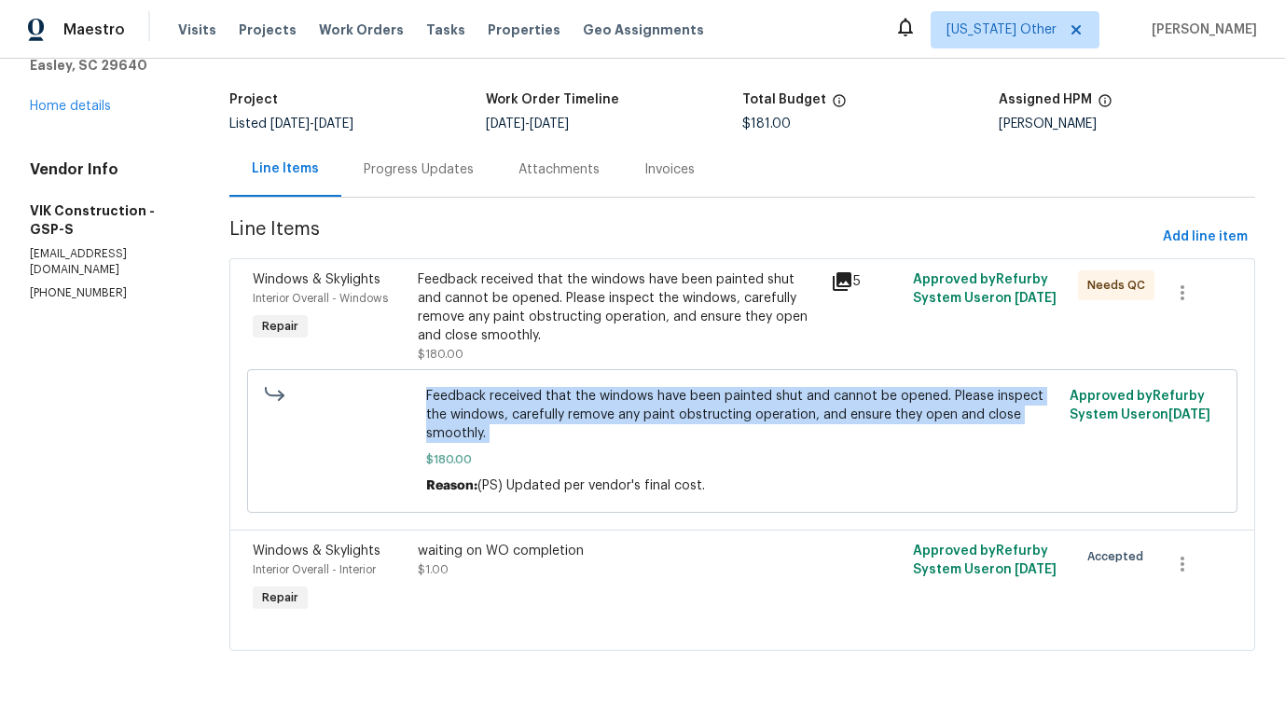
copy span "Feedback received that the windows have been painted shut and cannot be opened.…"
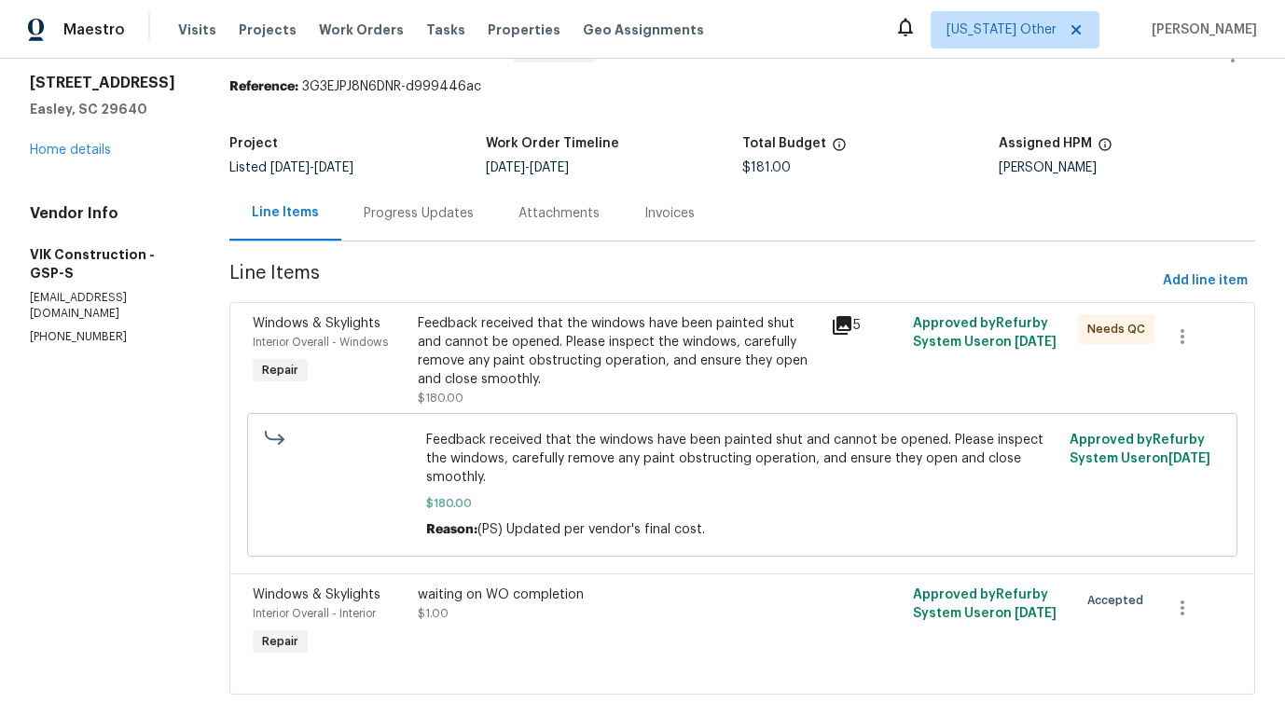
scroll to position [69, 0]
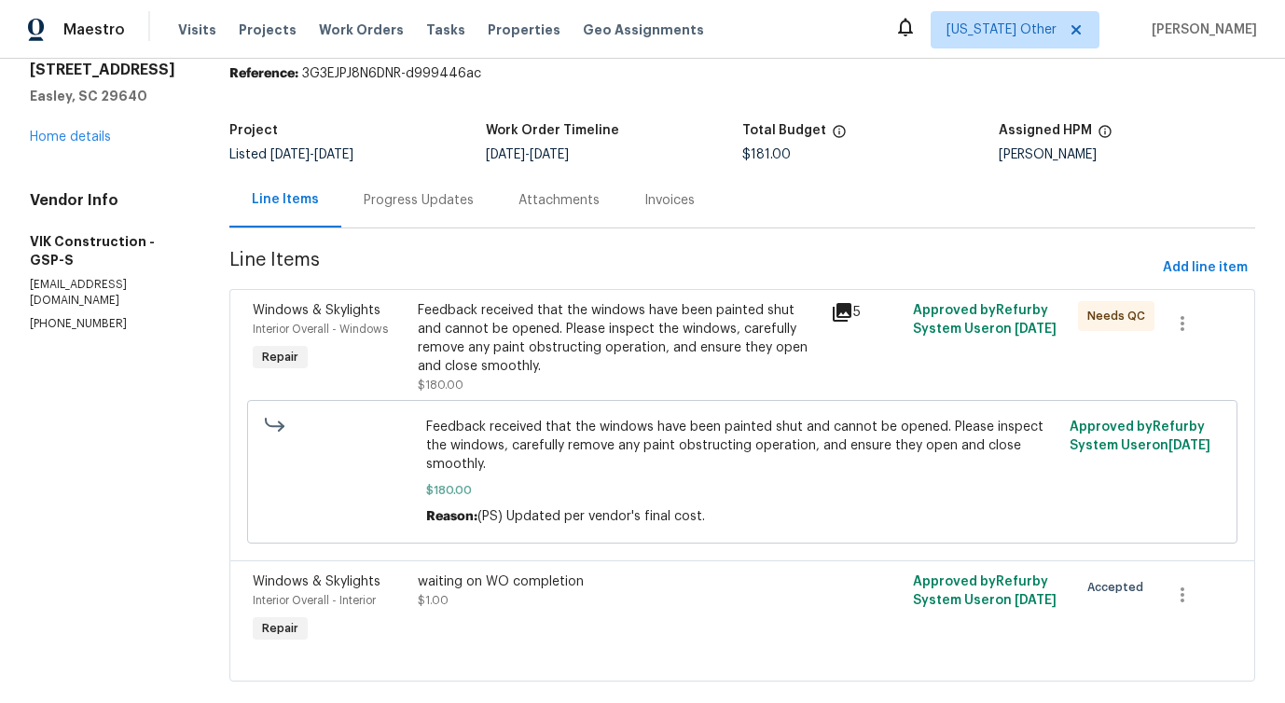
click at [464, 194] on div "Progress Updates" at bounding box center [419, 200] width 110 height 19
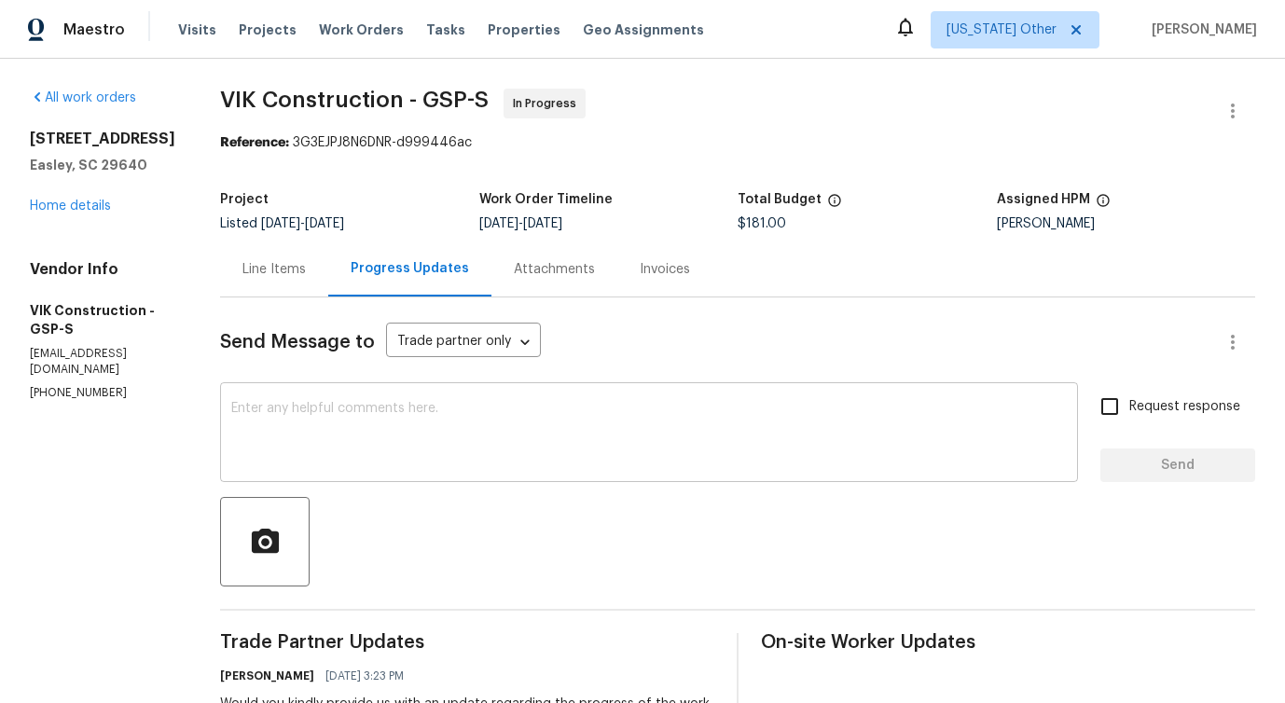
click at [527, 432] on textarea at bounding box center [649, 434] width 836 height 65
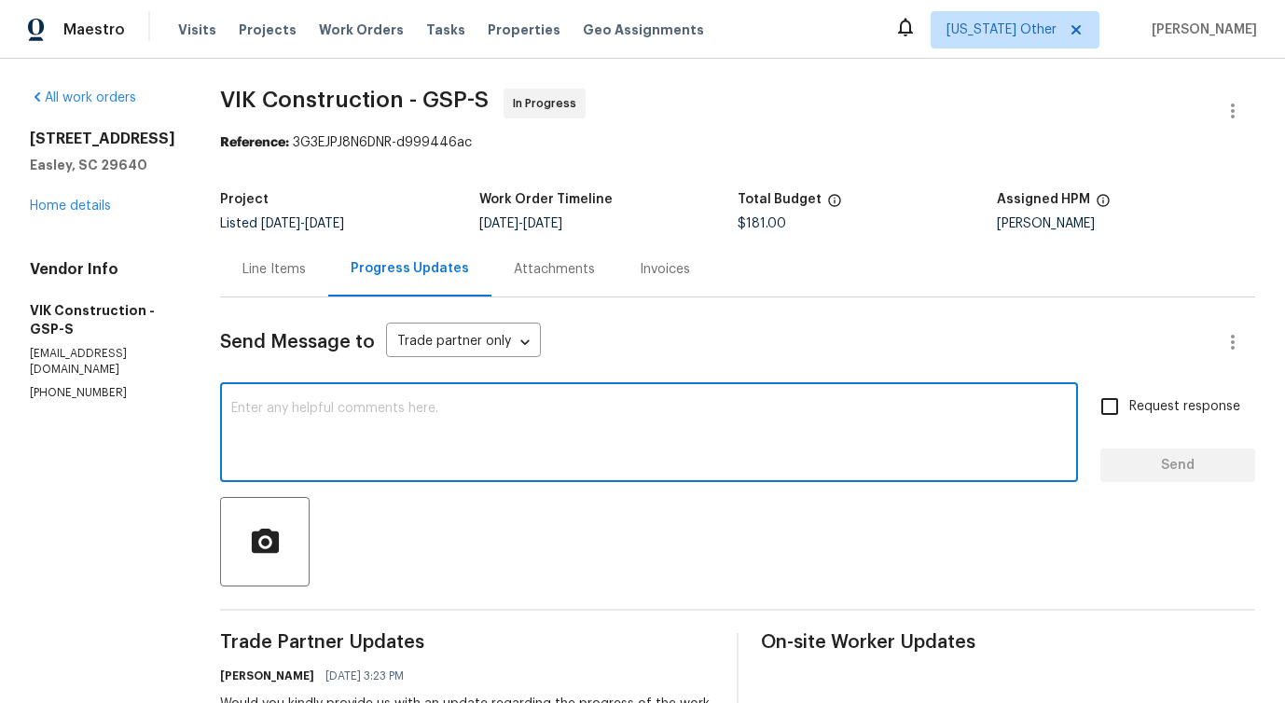
paste textarea "This work order must be completed within the target date to meet our deadline. …"
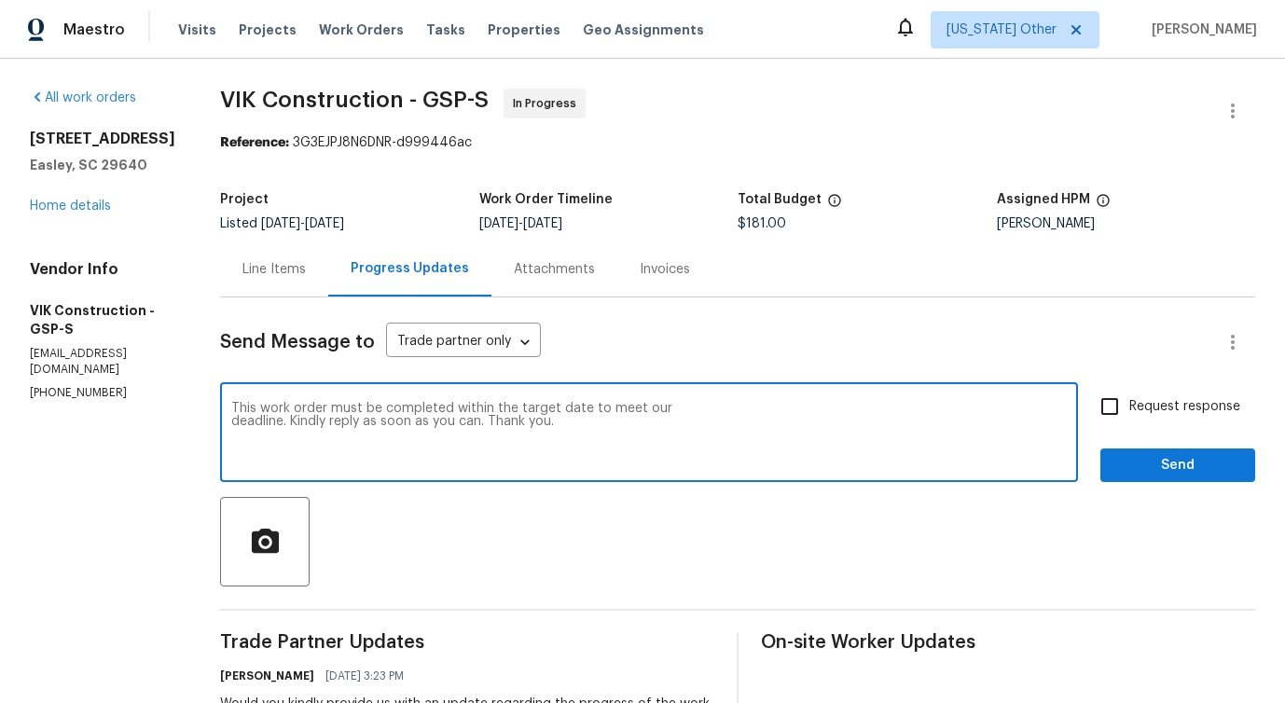
type textarea "This work order must be completed within the target date to meet our deadline. …"
click at [1101, 408] on input "Request response" at bounding box center [1109, 406] width 39 height 39
checkbox input "true"
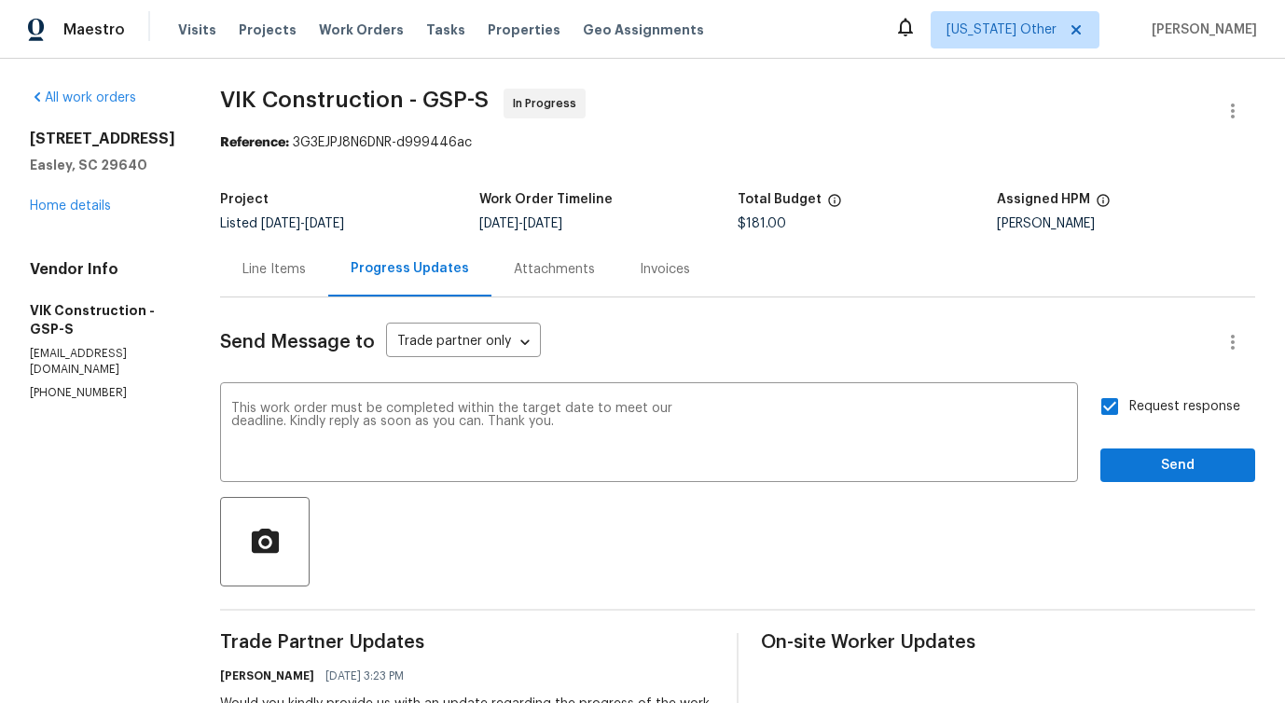
click at [1145, 501] on div at bounding box center [737, 542] width 1035 height 90
click at [1145, 471] on span "Send" at bounding box center [1177, 465] width 125 height 23
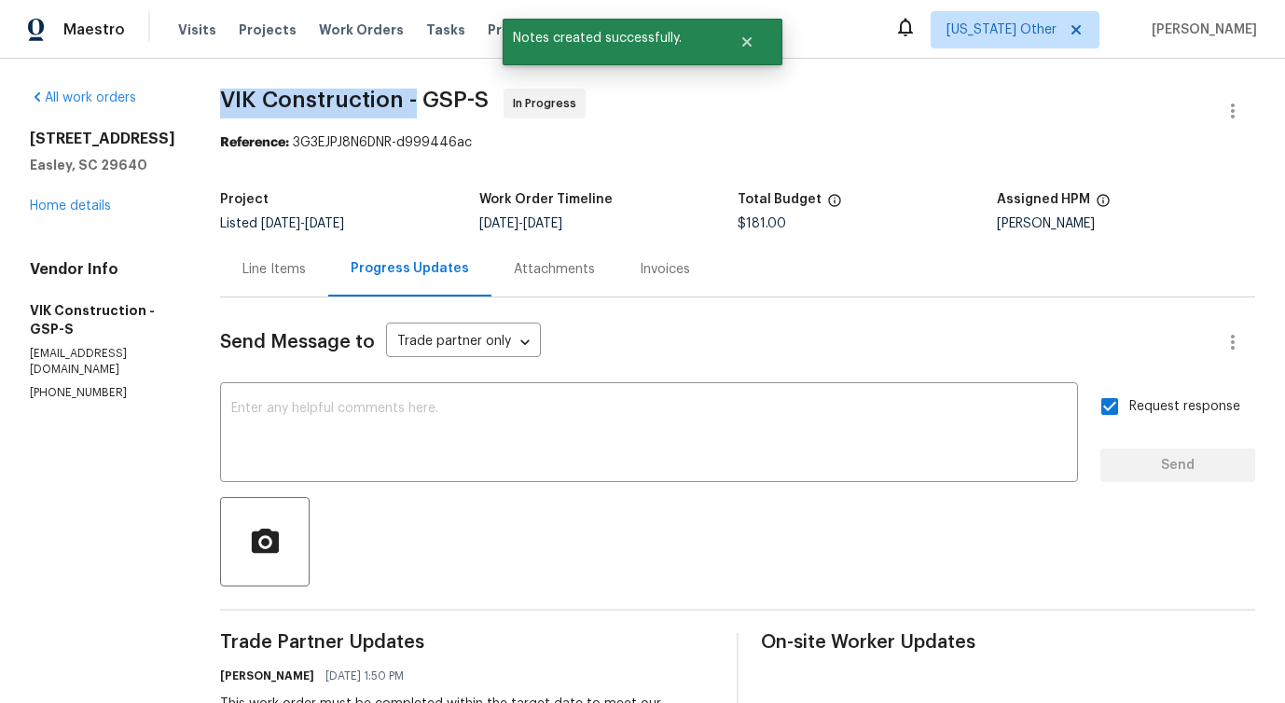
drag, startPoint x: 250, startPoint y: 99, endPoint x: 449, endPoint y: 98, distance: 199.6
copy span "VIK Construction -"
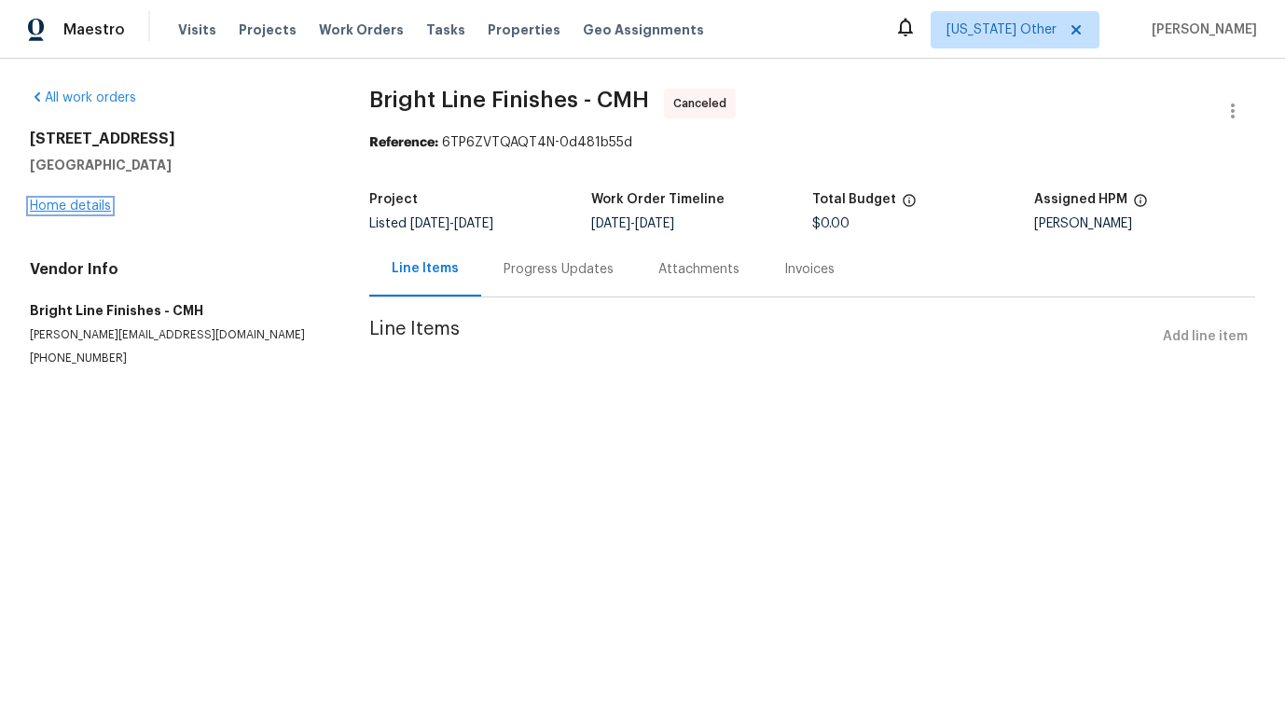
click at [62, 209] on link "Home details" at bounding box center [70, 206] width 81 height 13
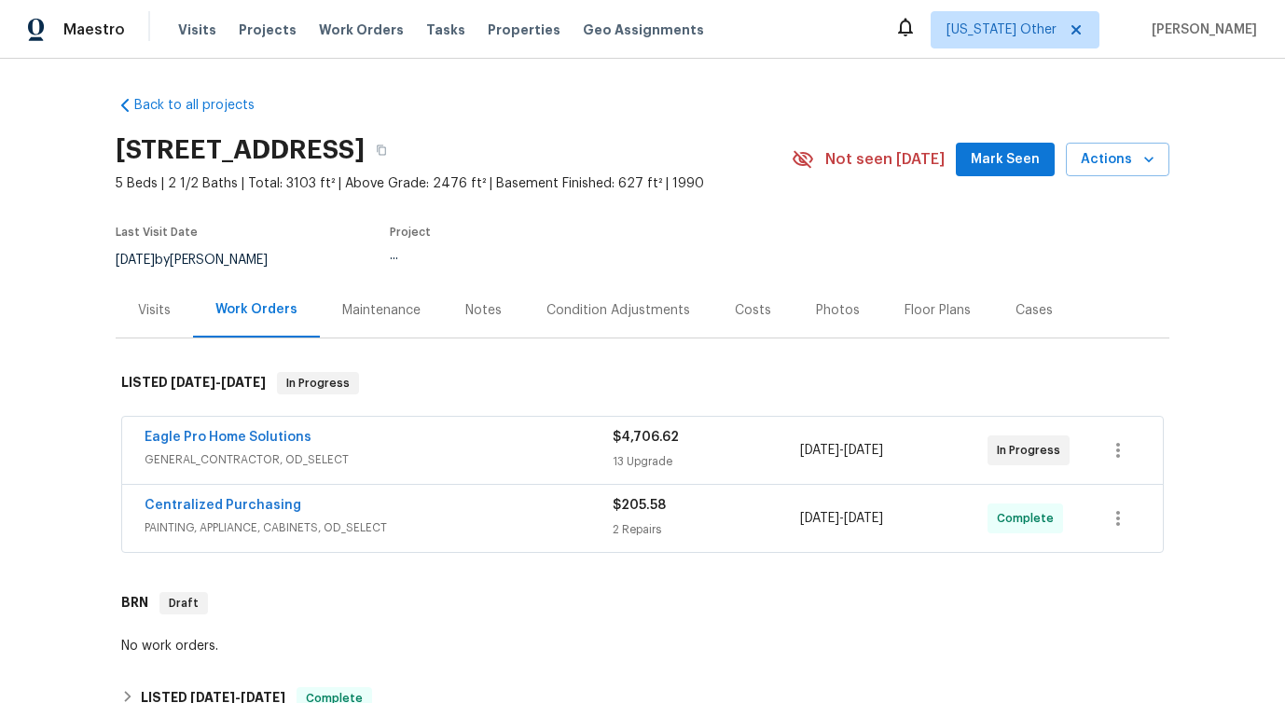
scroll to position [162, 0]
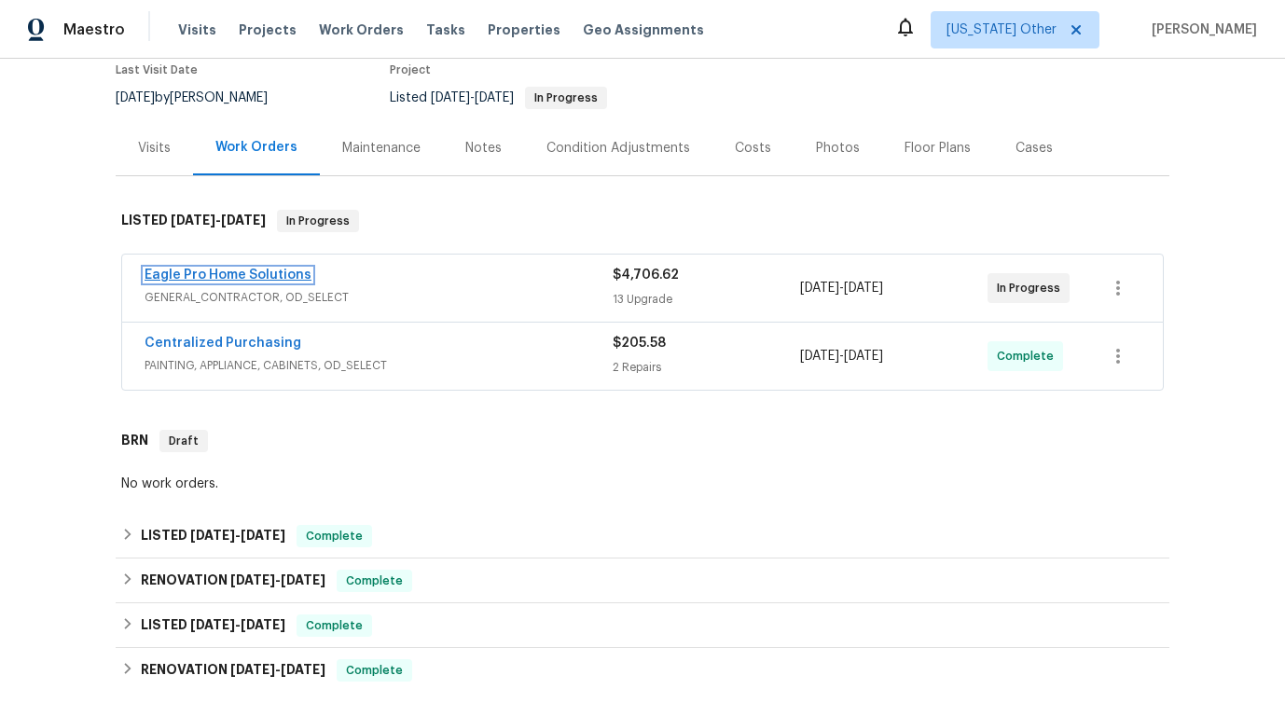
click at [256, 275] on link "Eagle Pro Home Solutions" at bounding box center [228, 275] width 167 height 13
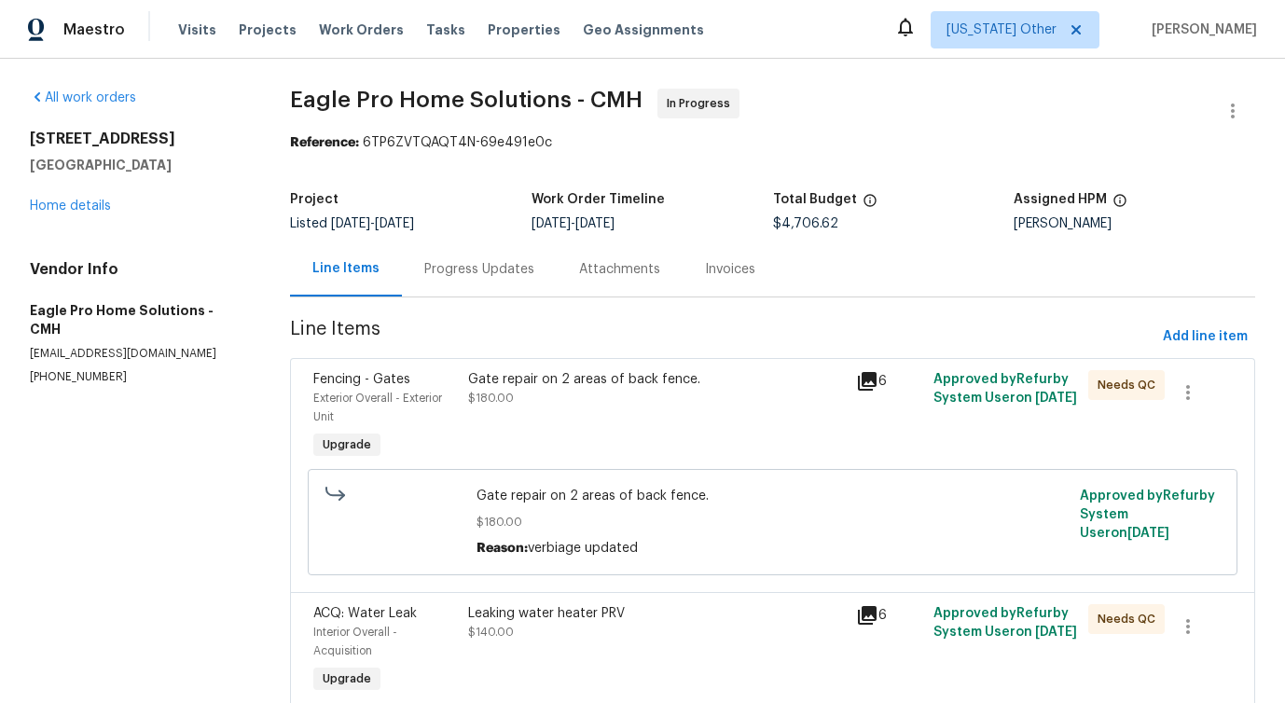
click at [456, 290] on div "Progress Updates" at bounding box center [479, 269] width 155 height 55
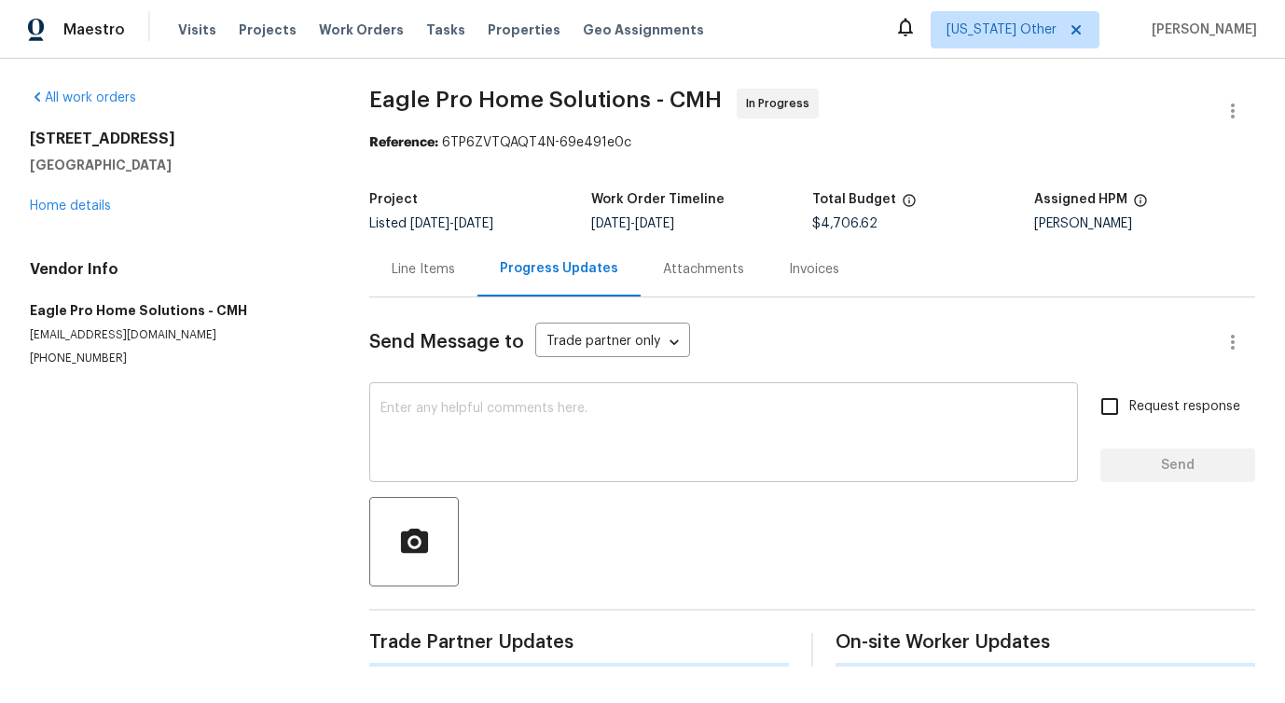
click at [491, 438] on textarea at bounding box center [723, 434] width 686 height 65
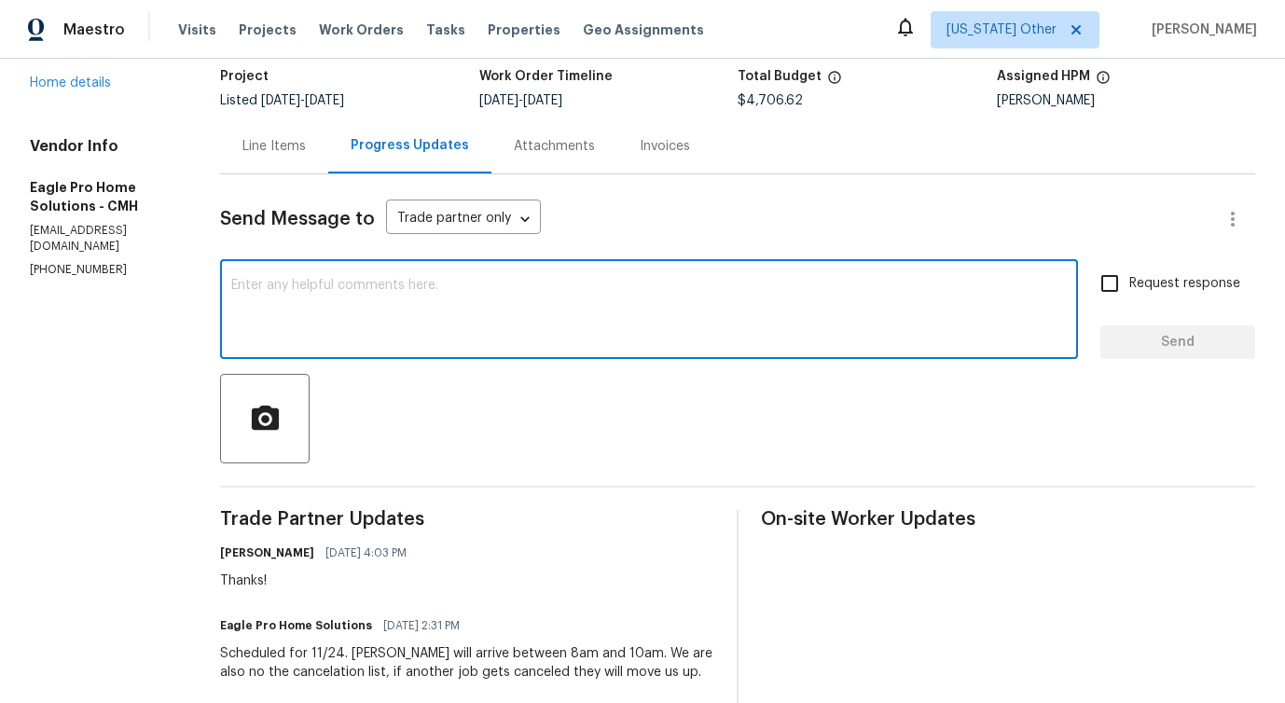
scroll to position [270, 0]
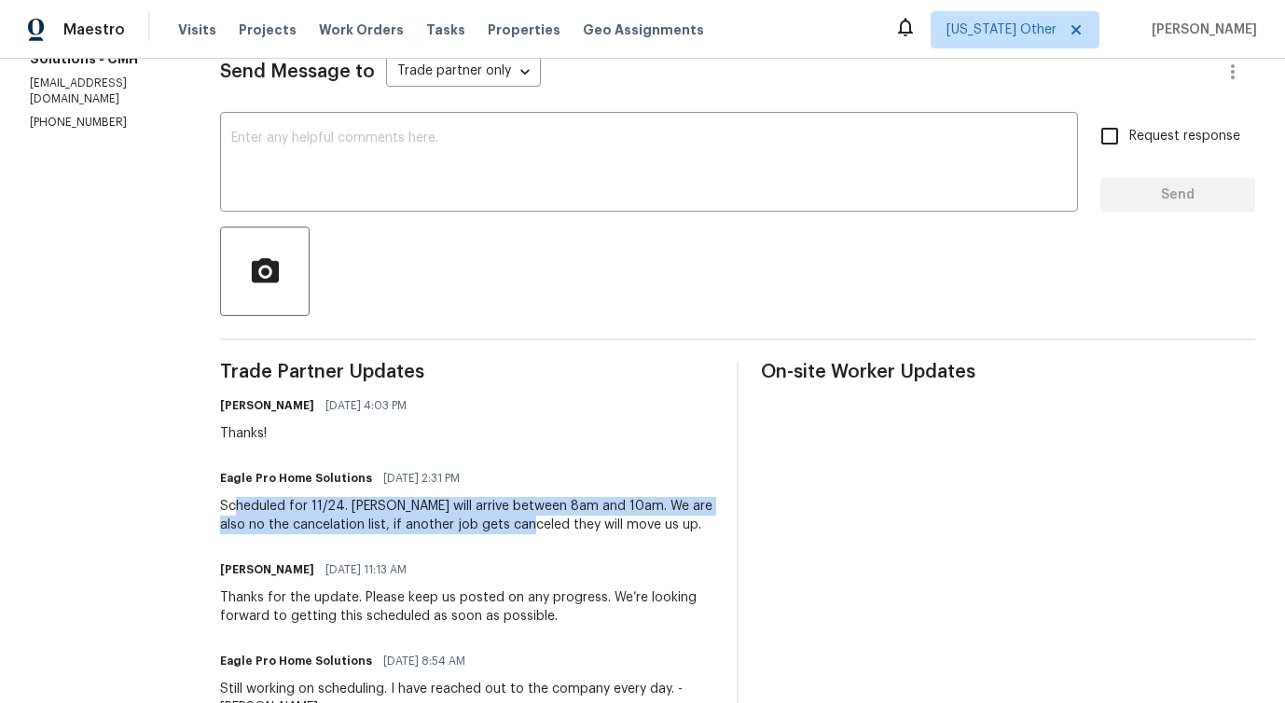
drag, startPoint x: 283, startPoint y: 508, endPoint x: 582, endPoint y: 519, distance: 299.6
click at [582, 519] on div "Scheduled for 11/24. Crew will arrive between 8am and 10am. We are also no the …" at bounding box center [467, 515] width 494 height 37
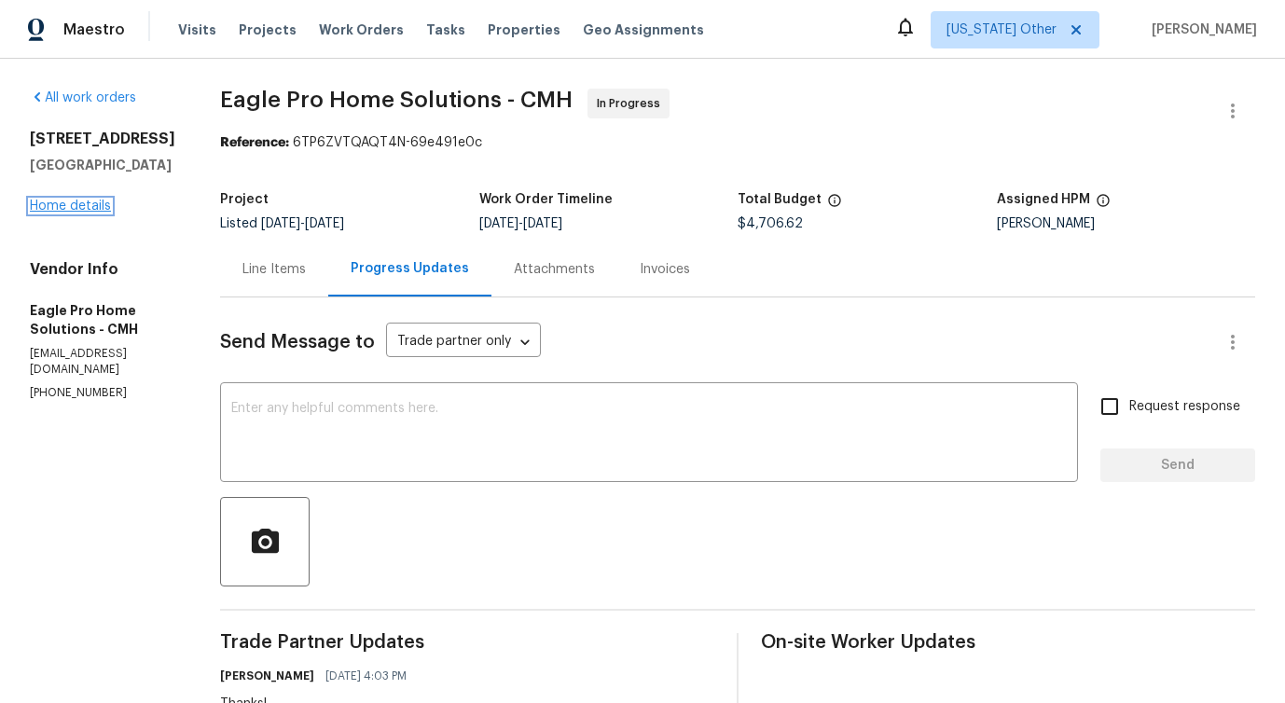
click at [91, 203] on link "Home details" at bounding box center [70, 206] width 81 height 13
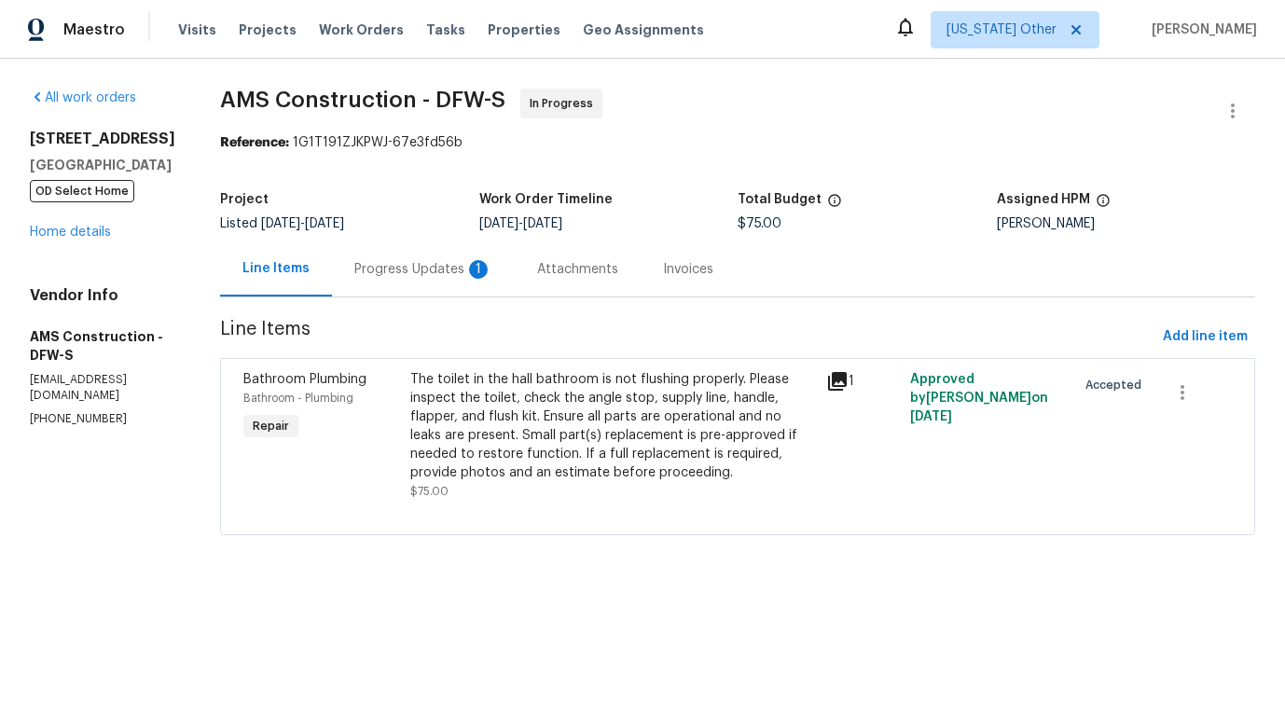
click at [433, 283] on div "Progress Updates 1" at bounding box center [423, 269] width 183 height 55
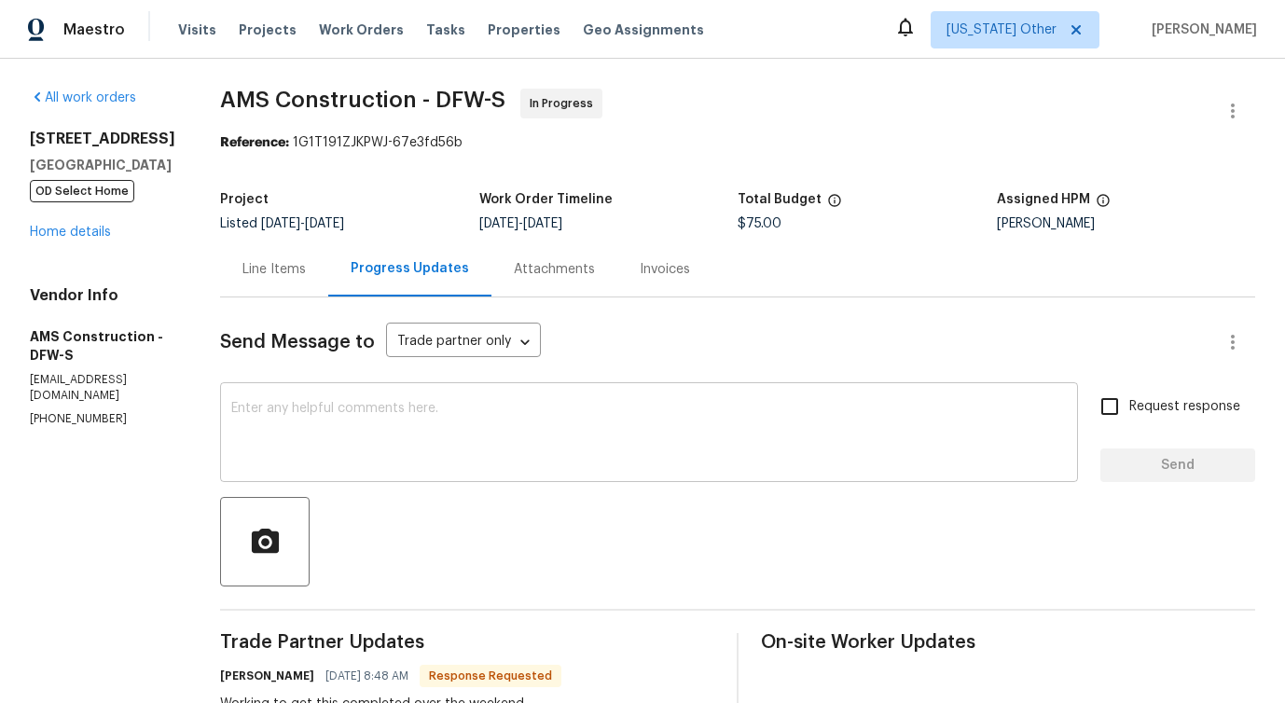
click at [497, 436] on textarea at bounding box center [649, 434] width 836 height 65
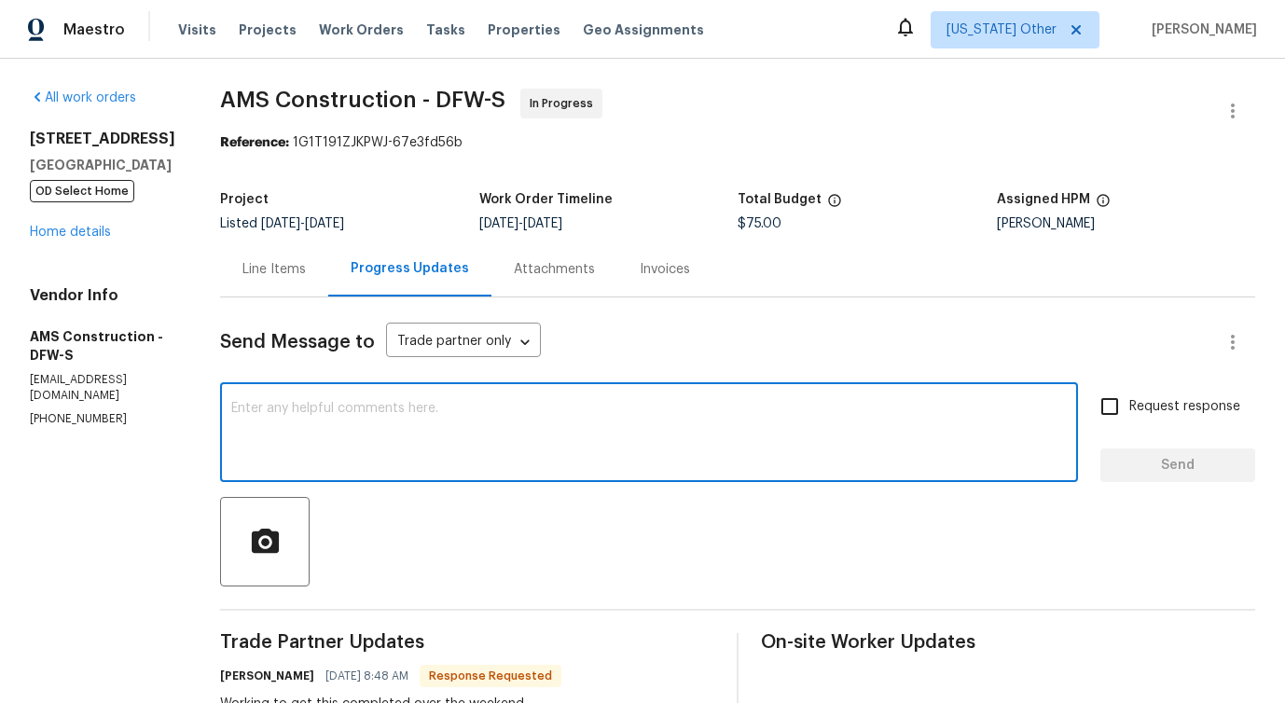
scroll to position [357, 0]
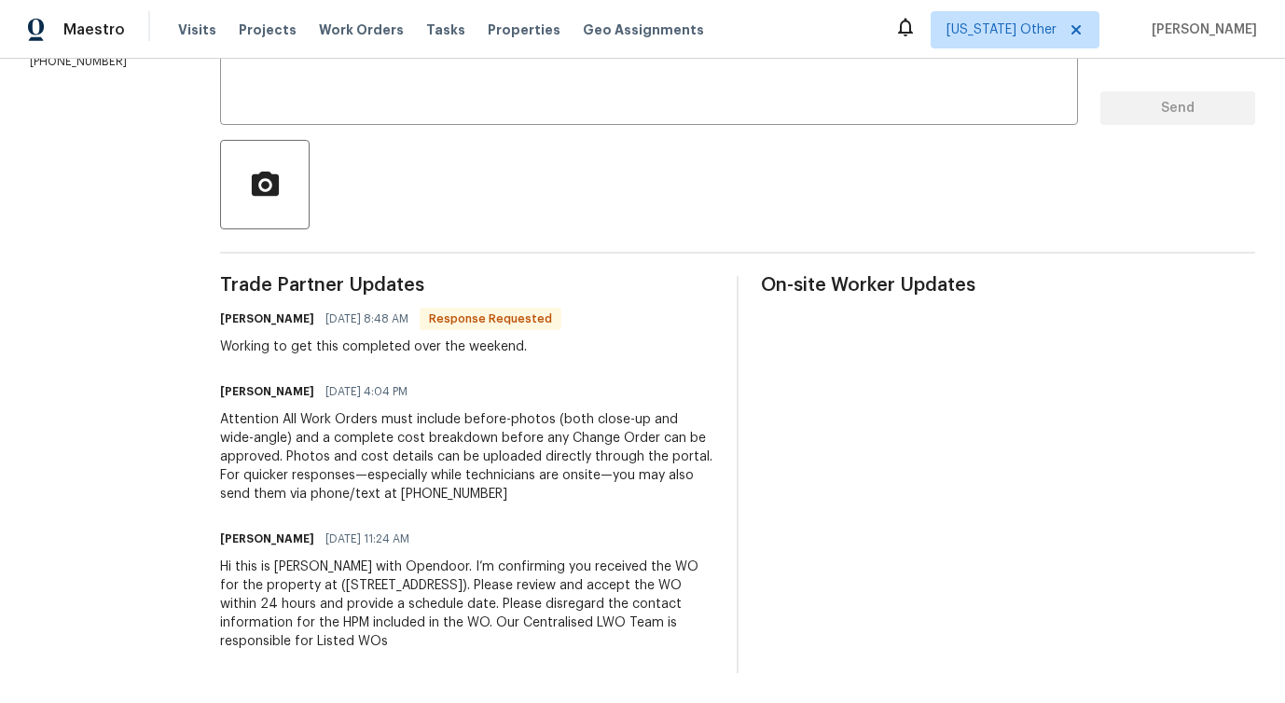
drag, startPoint x: 197, startPoint y: 356, endPoint x: 631, endPoint y: 355, distance: 434.6
click at [632, 355] on div "All work orders [STREET_ADDRESS][PERSON_NAME] OD Select Home Home details Vendo…" at bounding box center [642, 203] width 1285 height 1002
drag, startPoint x: 362, startPoint y: 353, endPoint x: 546, endPoint y: 353, distance: 184.6
click at [546, 353] on div "Working to get this completed over the weekend." at bounding box center [390, 347] width 341 height 19
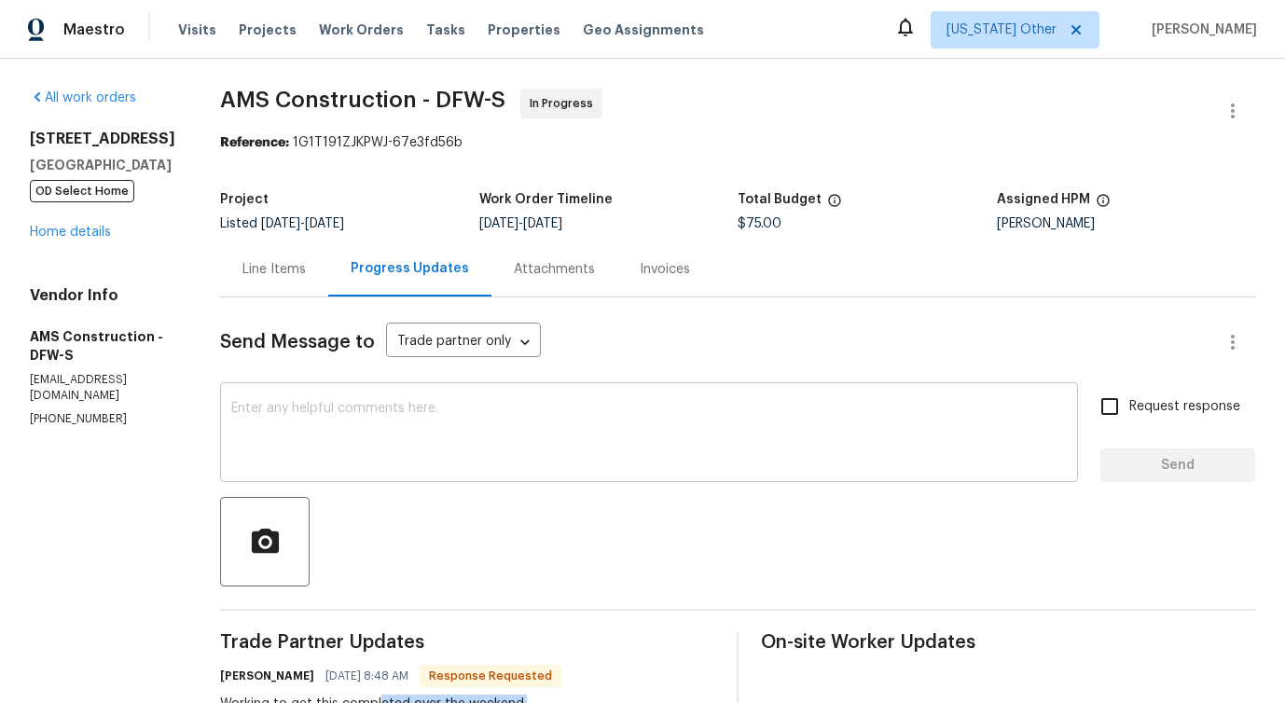
click at [459, 418] on textarea at bounding box center [649, 434] width 836 height 65
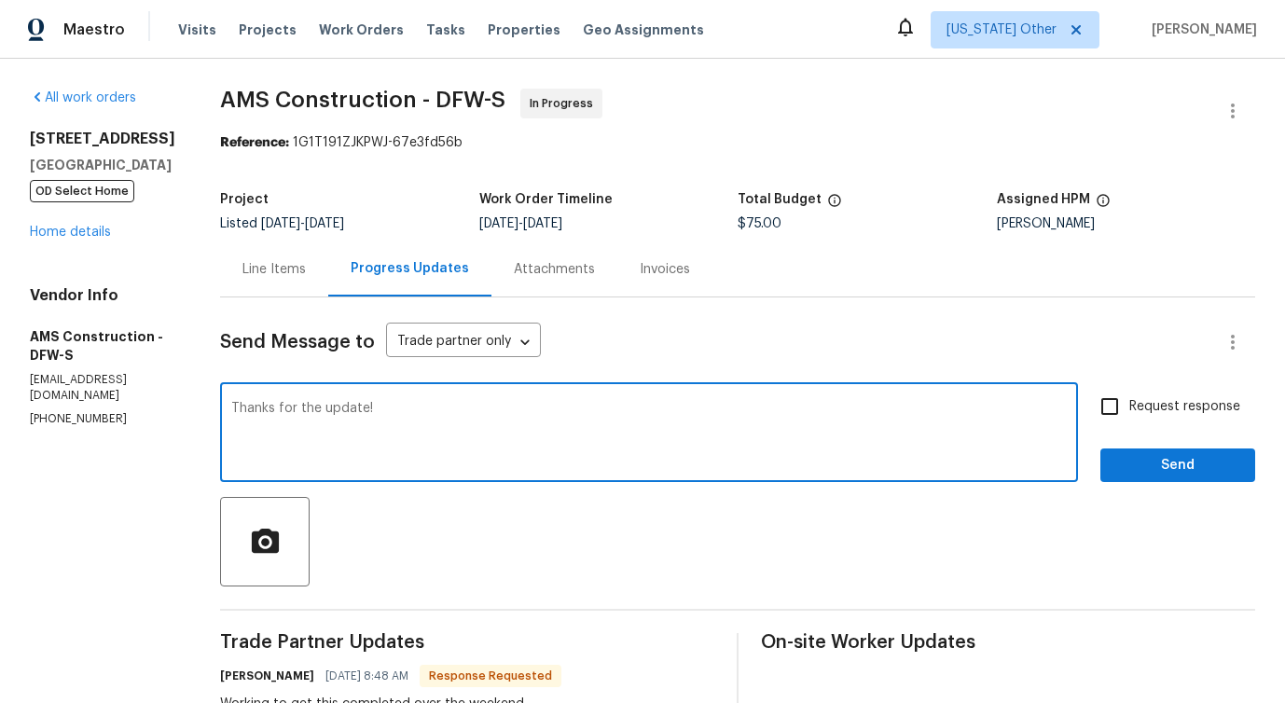
drag, startPoint x: 292, startPoint y: 408, endPoint x: 454, endPoint y: 408, distance: 162.3
click at [454, 408] on textarea "Thanks for the update!" at bounding box center [649, 434] width 836 height 65
type textarea "Thanks for the update!"
click at [1190, 456] on span "Send" at bounding box center [1177, 465] width 125 height 23
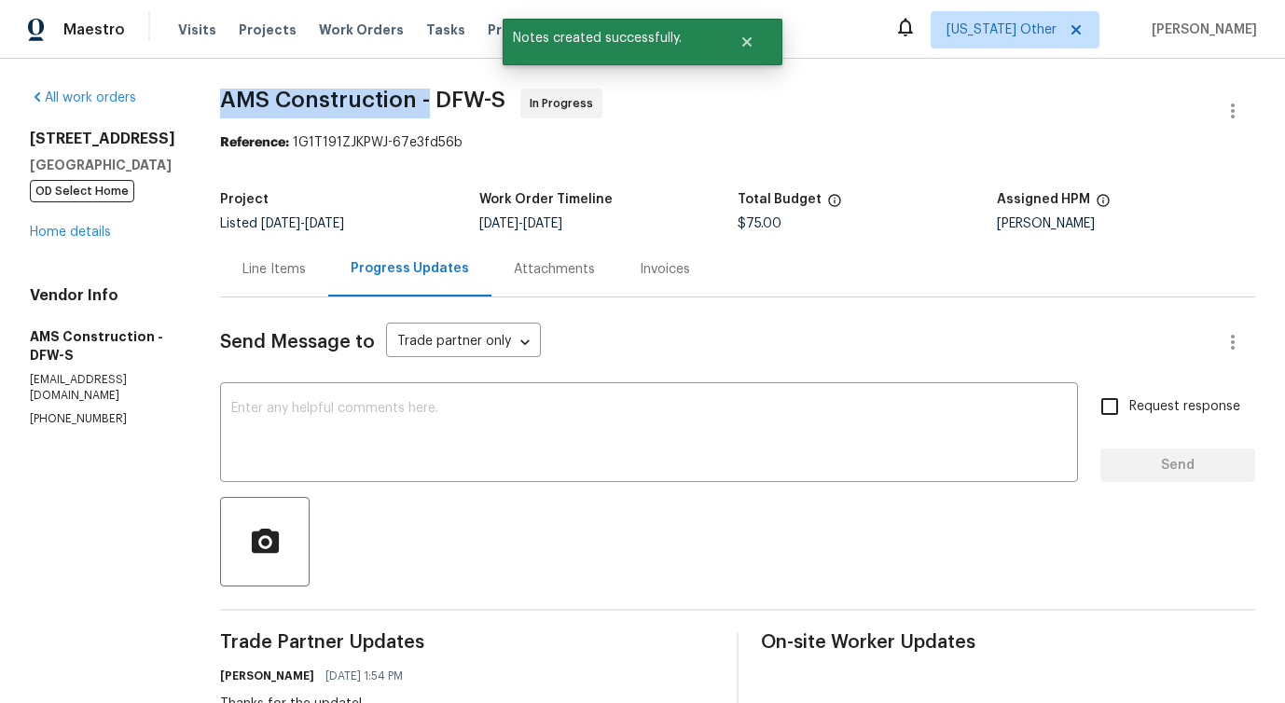
drag, startPoint x: 207, startPoint y: 104, endPoint x: 412, endPoint y: 94, distance: 205.4
click at [412, 94] on span "AMS Construction - DFW-S" at bounding box center [362, 100] width 285 height 22
copy span "AMS Construction -"
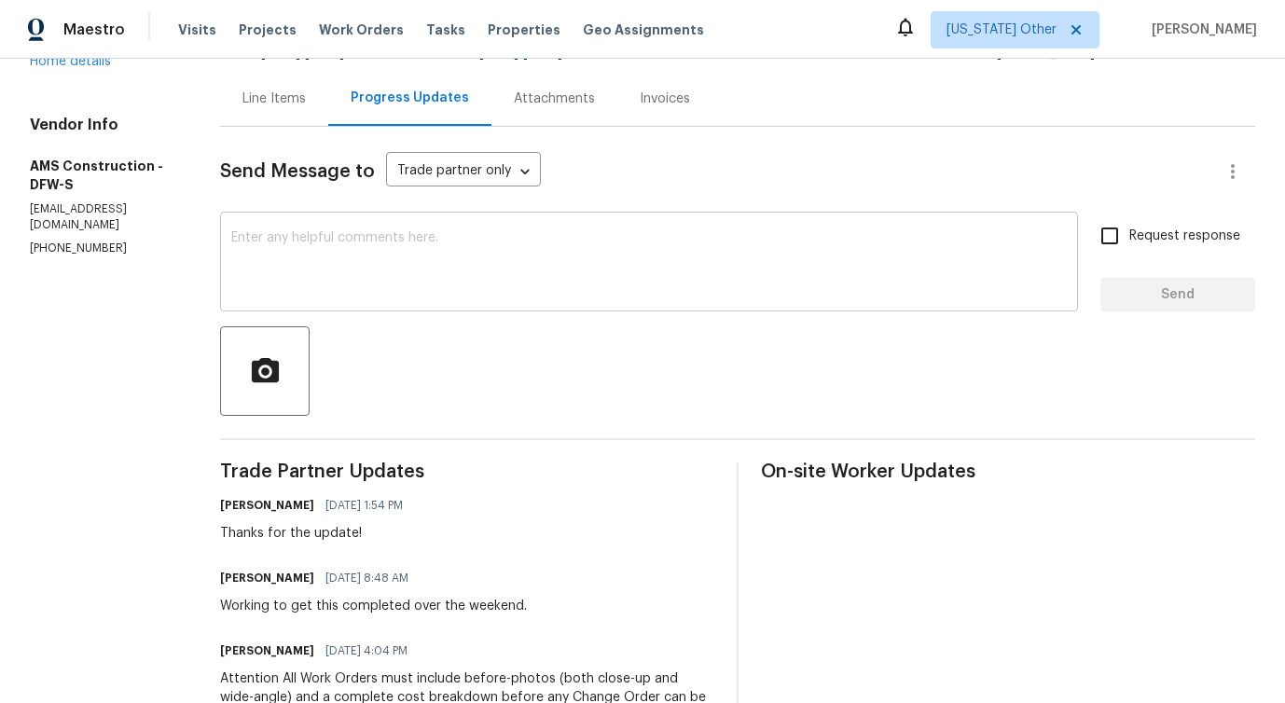
scroll to position [211, 0]
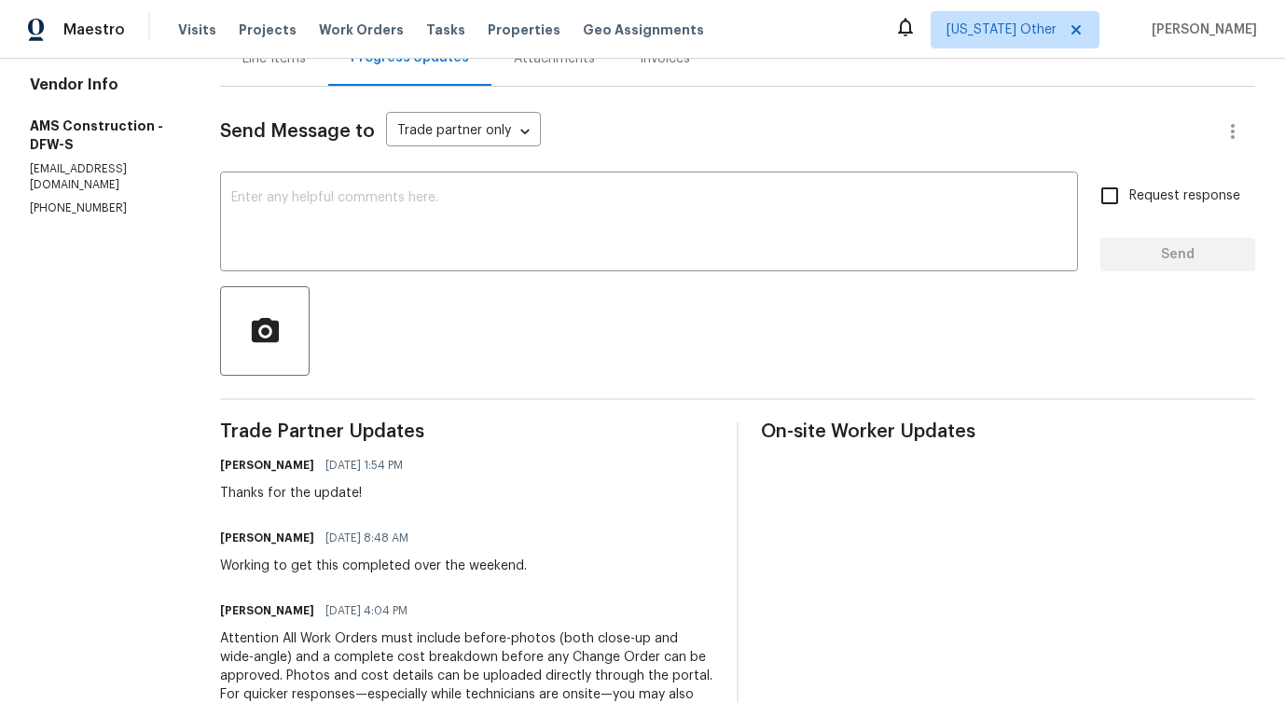
click at [283, 564] on div "Working to get this completed over the weekend." at bounding box center [373, 566] width 307 height 19
copy div "Working to get this completed over the weekend."
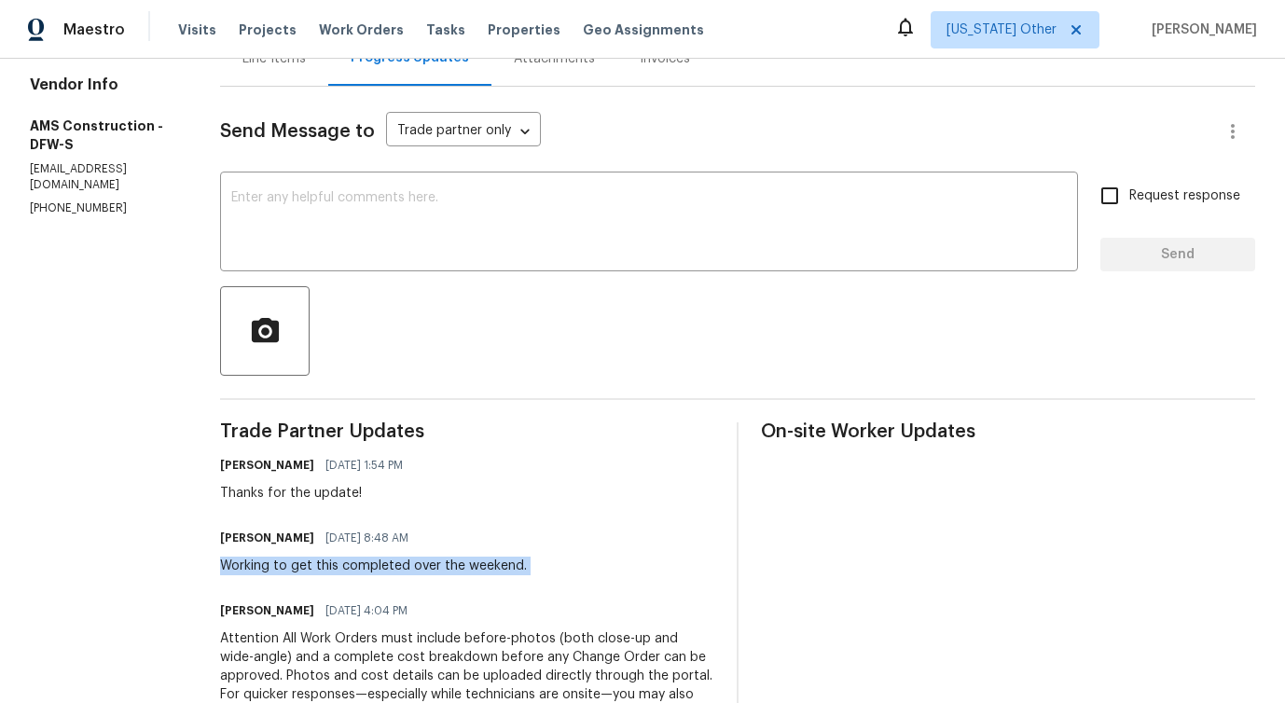
copy div "Working to get this completed over the weekend."
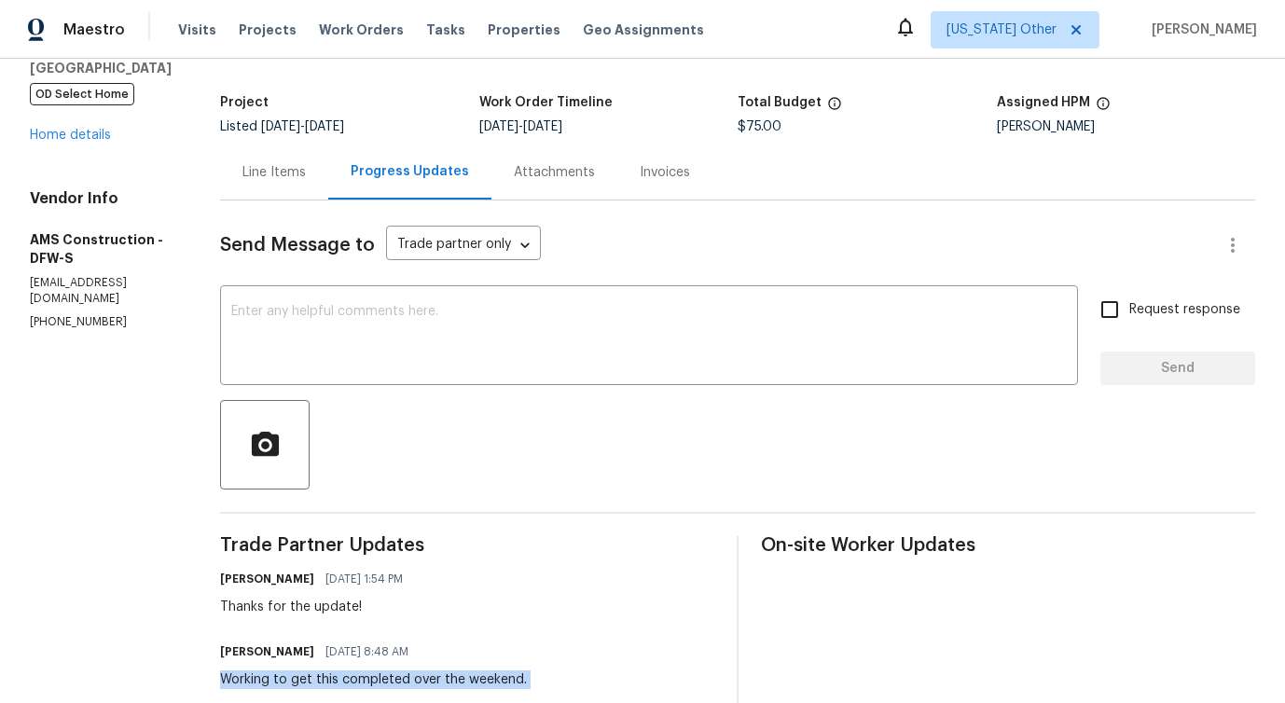
scroll to position [0, 0]
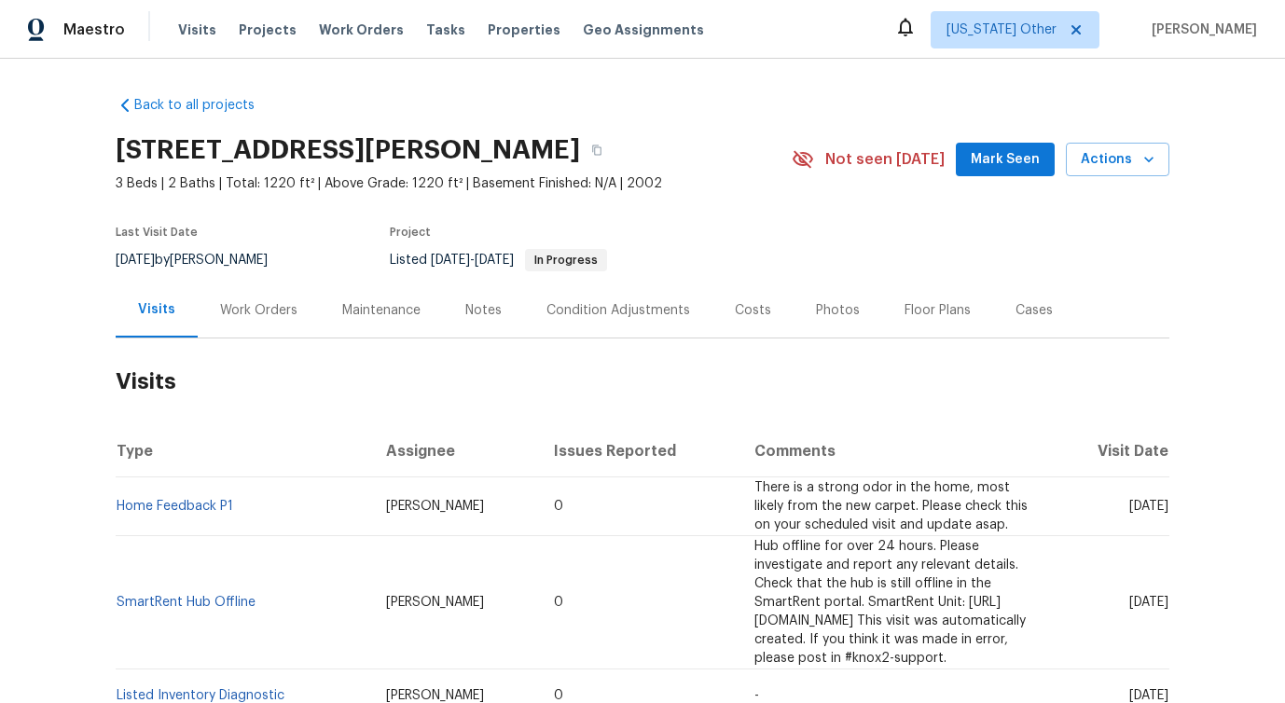
click at [253, 304] on div "Work Orders" at bounding box center [258, 310] width 77 height 19
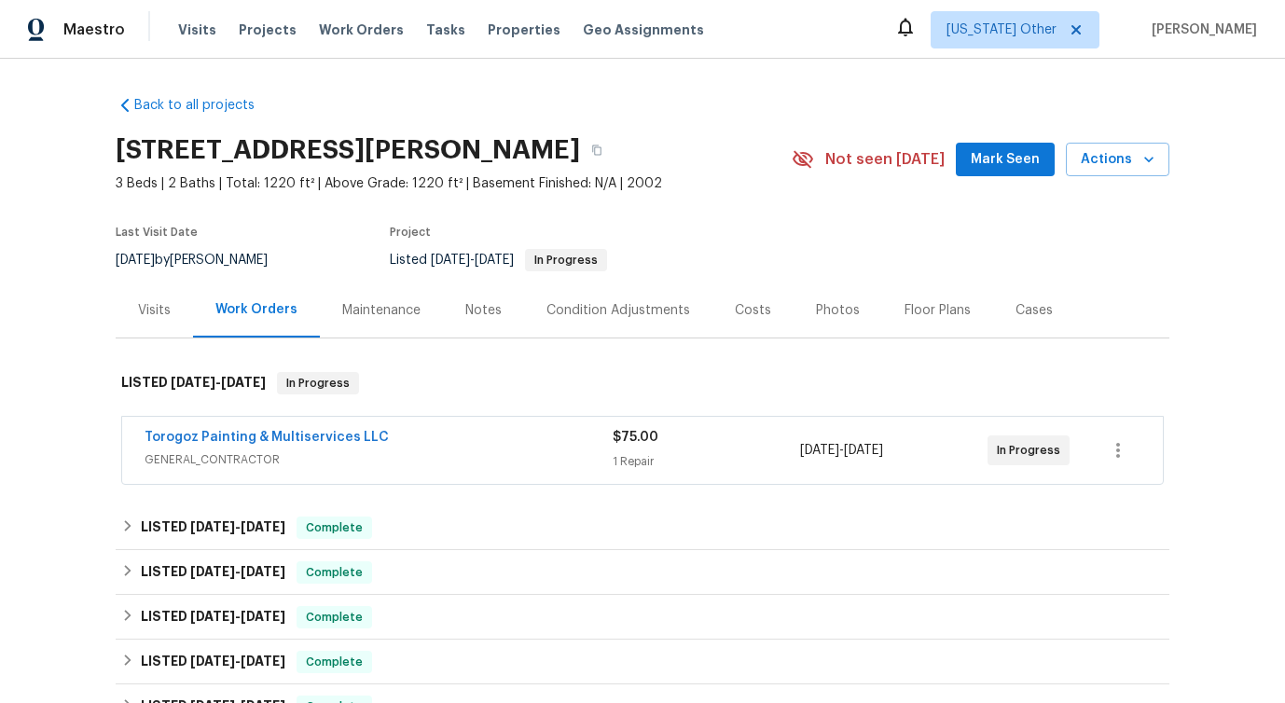
scroll to position [38, 0]
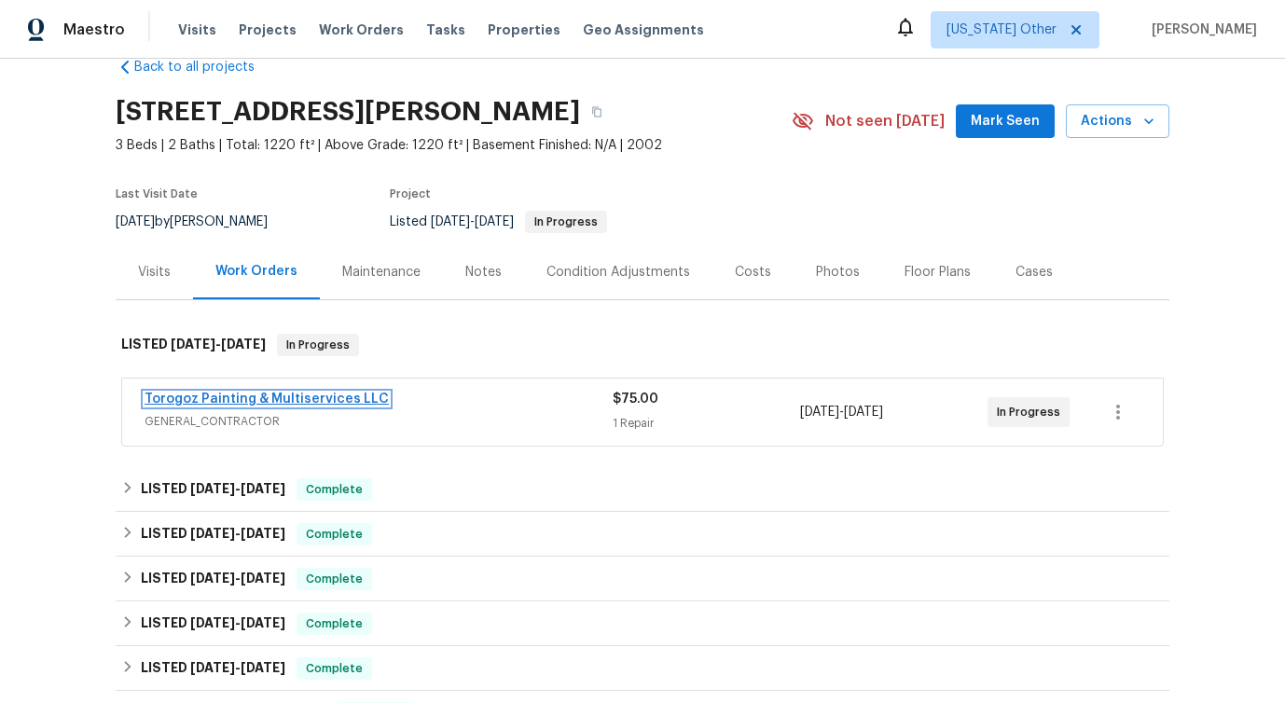
click at [316, 400] on link "Torogoz Painting & Multiservices LLC" at bounding box center [267, 399] width 244 height 13
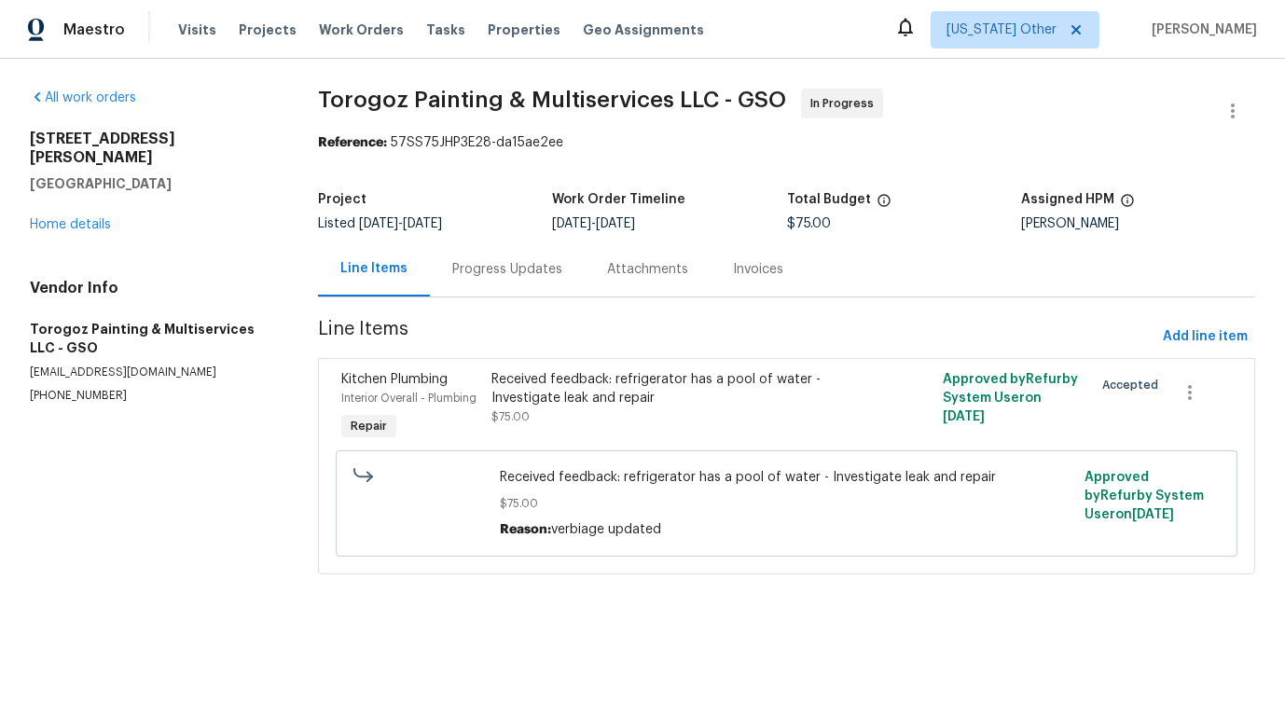
click at [492, 273] on div "Progress Updates" at bounding box center [507, 269] width 110 height 19
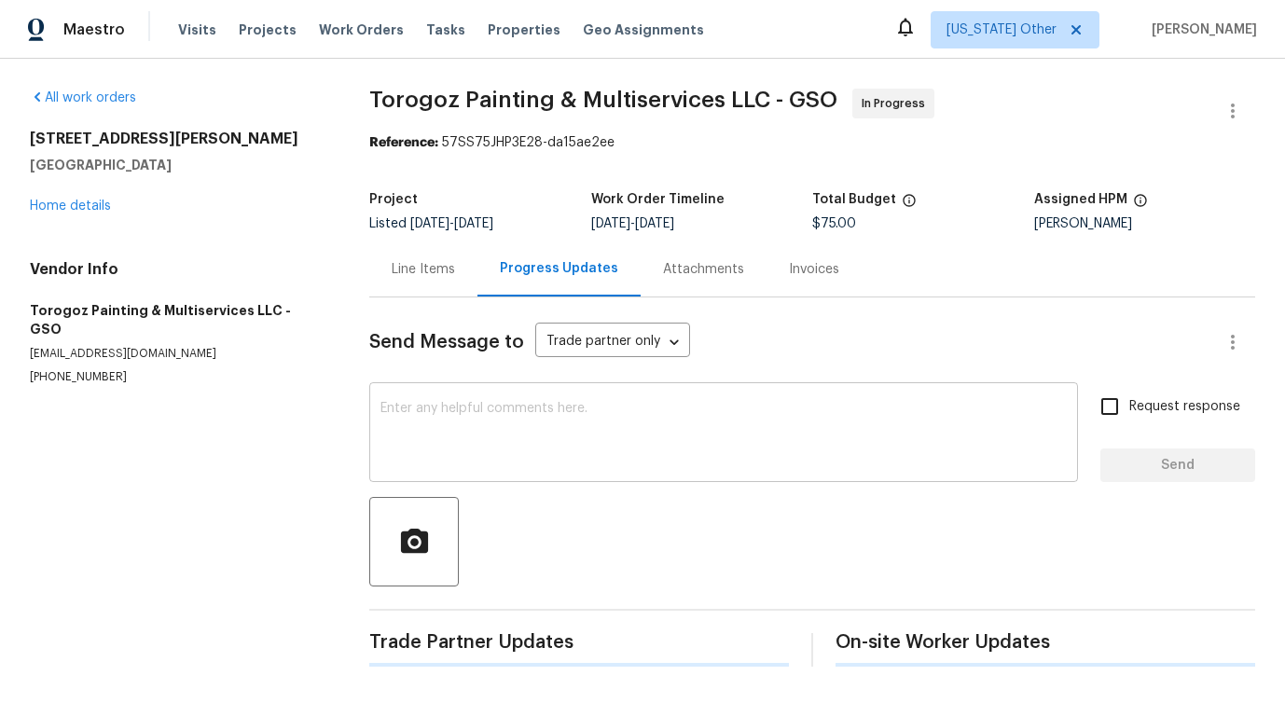
click at [522, 427] on textarea at bounding box center [723, 434] width 686 height 65
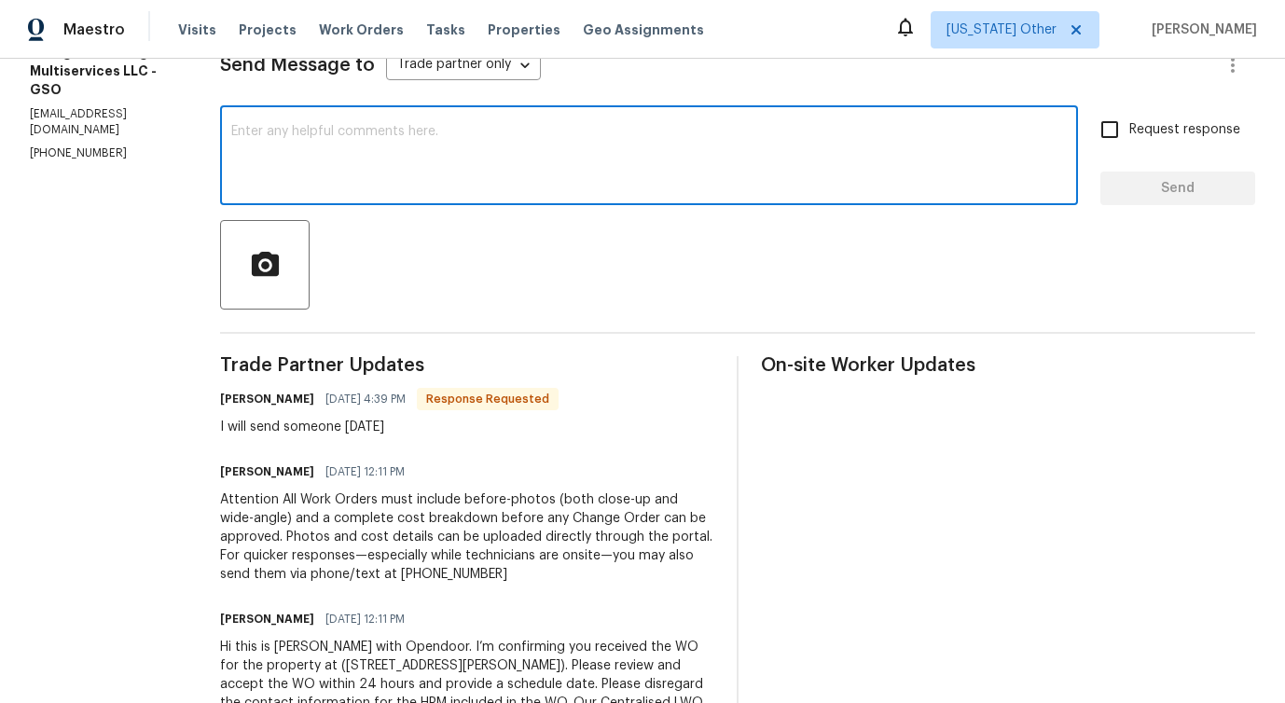
scroll to position [357, 0]
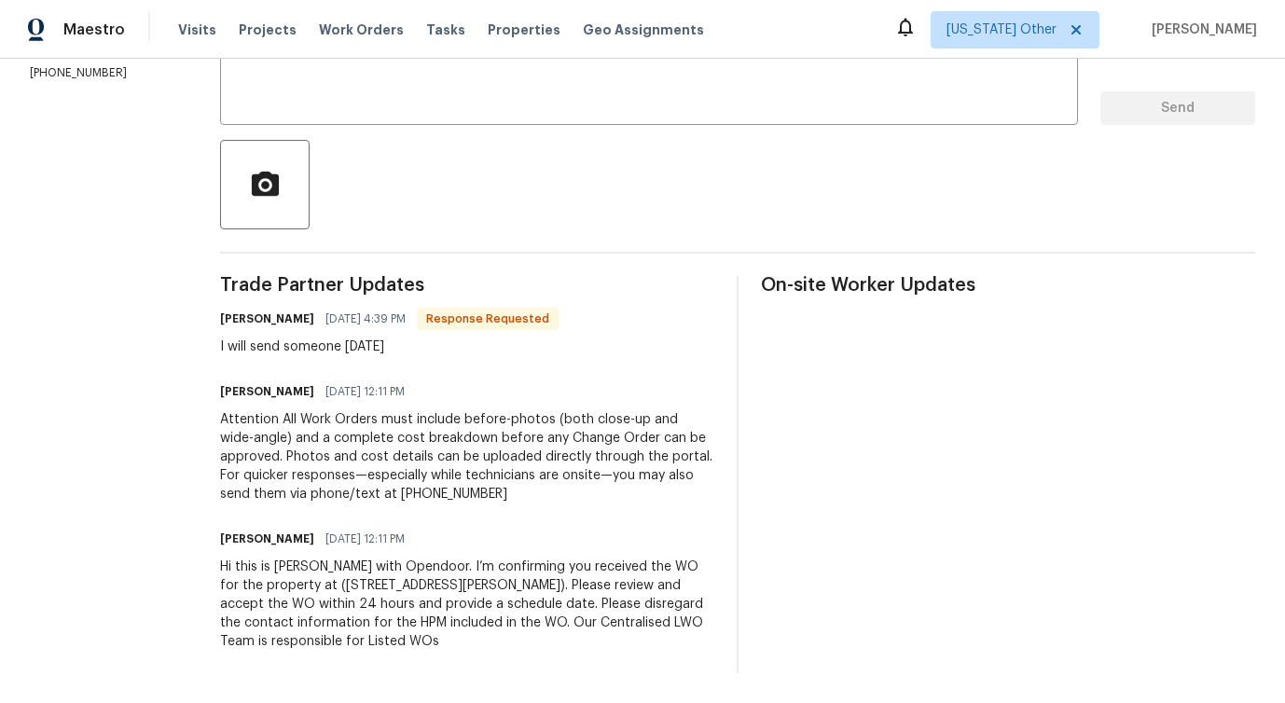
drag, startPoint x: 252, startPoint y: 342, endPoint x: 460, endPoint y: 340, distance: 208.0
click at [460, 340] on div "All work orders 504 Meredith St High Point, NC 27260 Home details Vendor Info T…" at bounding box center [642, 203] width 1285 height 1002
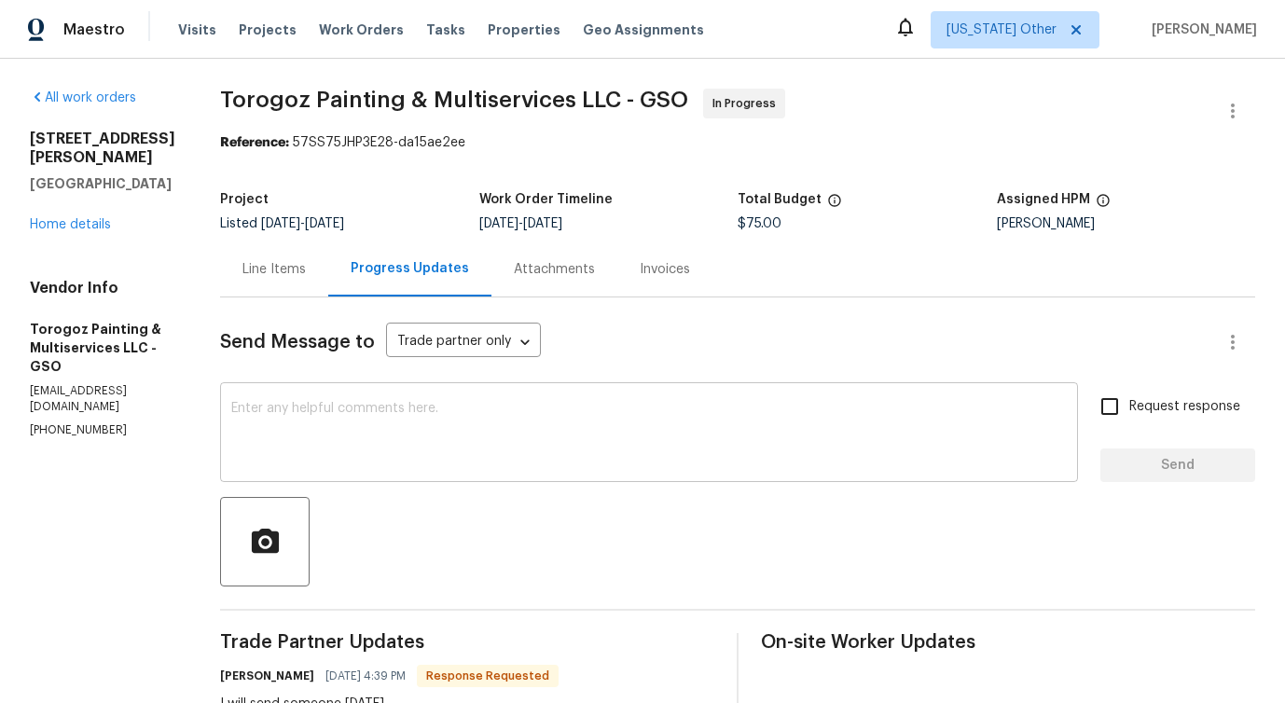
click at [398, 415] on textarea at bounding box center [649, 434] width 836 height 65
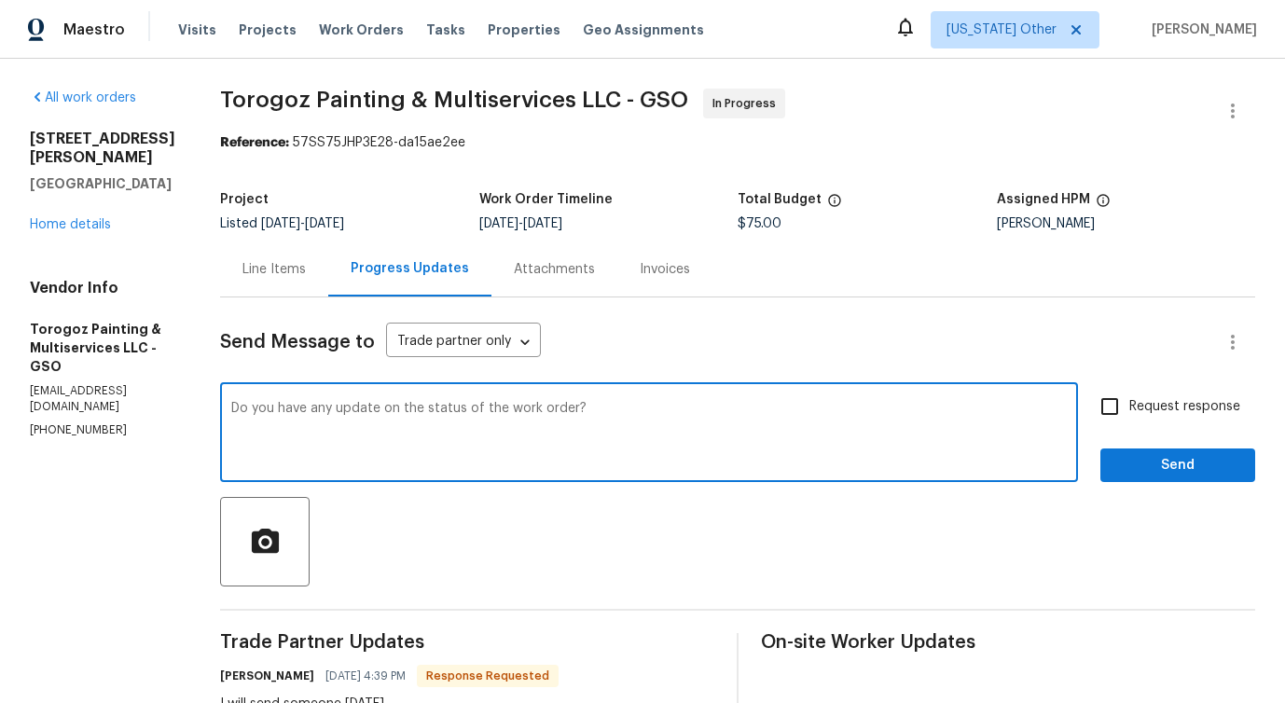
drag, startPoint x: 339, startPoint y: 423, endPoint x: 735, endPoint y: 402, distance: 396.9
click at [735, 402] on textarea "Do you have any update on the status of the work order?" at bounding box center [649, 434] width 836 height 65
type textarea "Do you have any update on the status of the work order?"
click at [1107, 412] on input "Request response" at bounding box center [1109, 406] width 39 height 39
checkbox input "true"
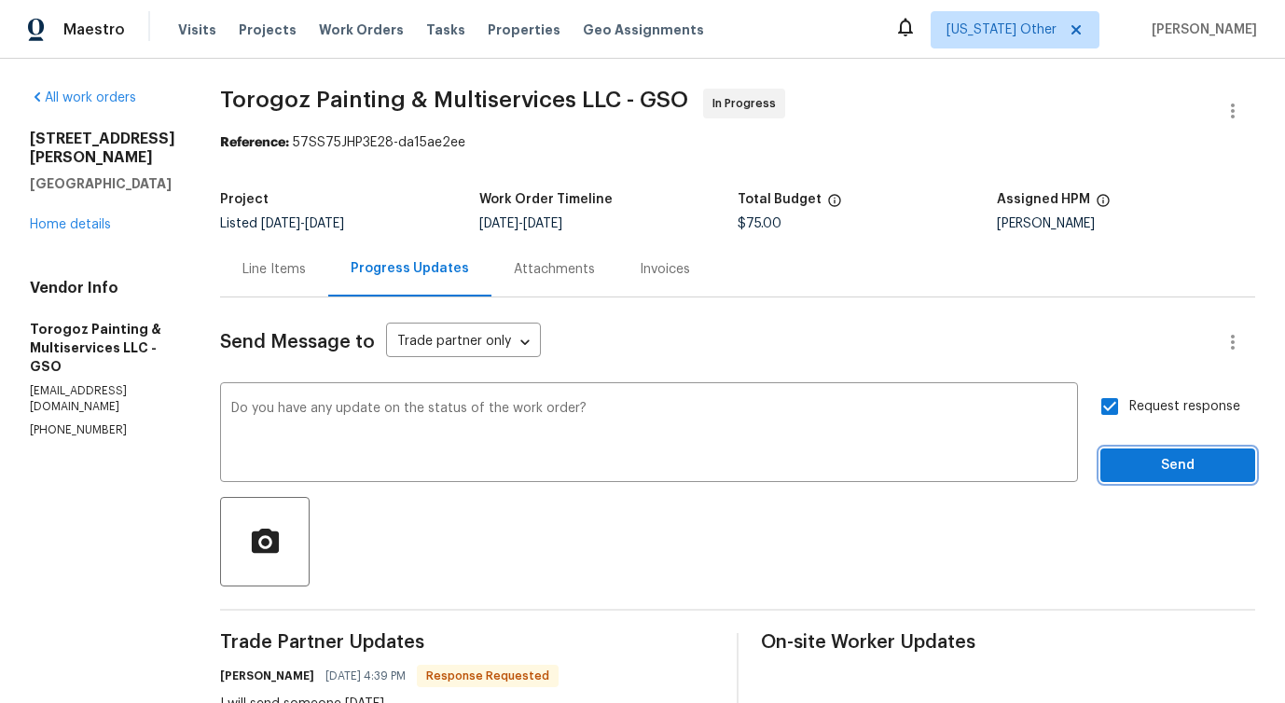
click at [1147, 464] on span "Send" at bounding box center [1177, 465] width 125 height 23
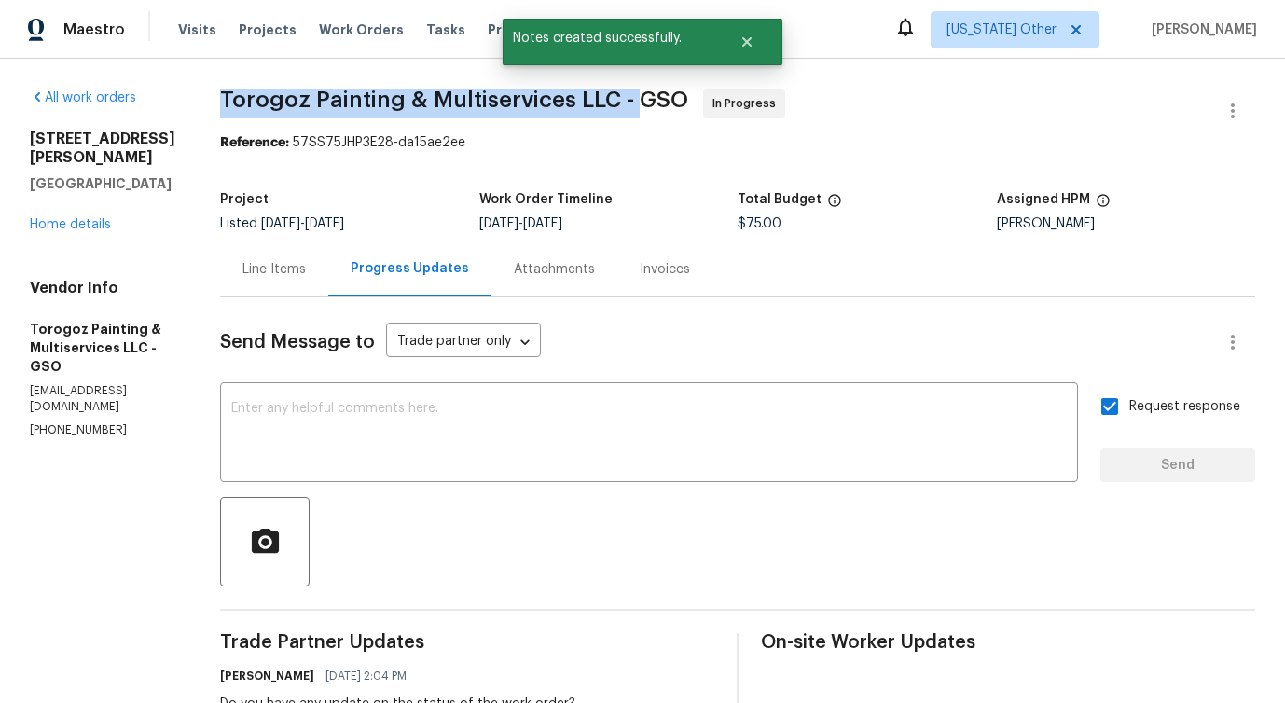
drag, startPoint x: 264, startPoint y: 99, endPoint x: 678, endPoint y: 100, distance: 414.1
click at [678, 100] on span "Torogoz Painting & Multiservices LLC - GSO" at bounding box center [454, 100] width 468 height 22
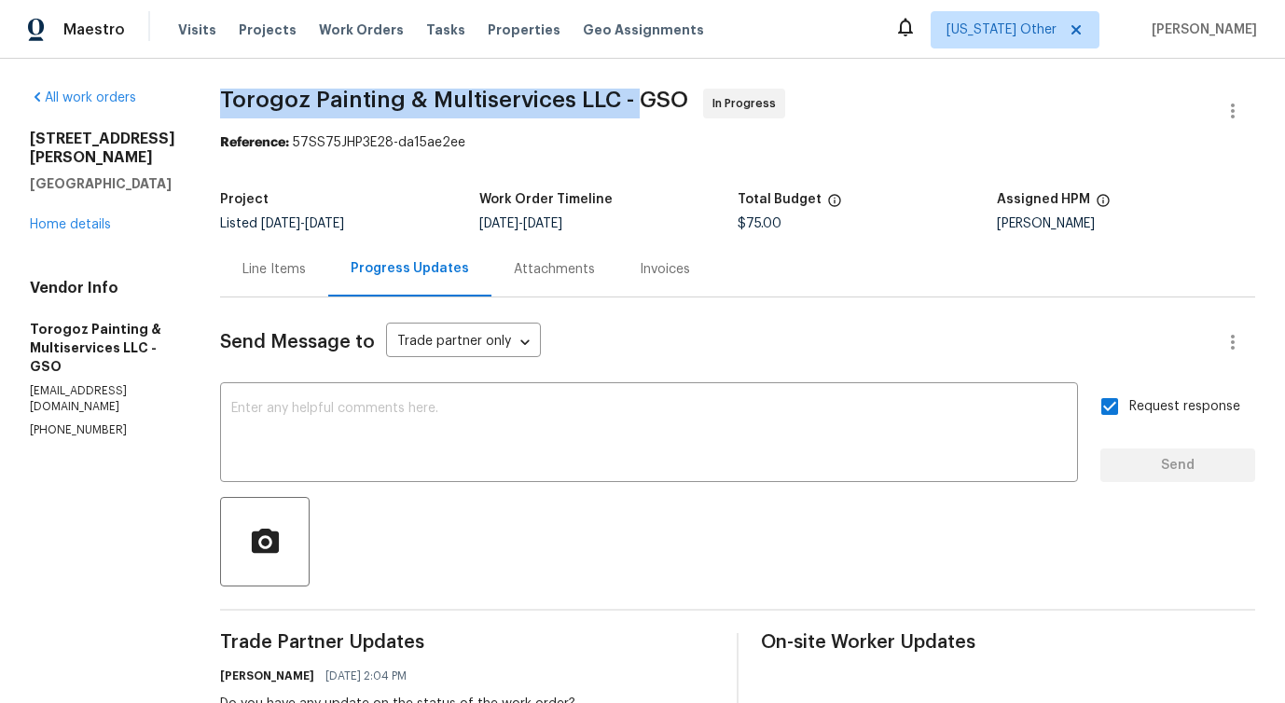
copy span "Torogoz Painting & Multiservices LLC -"
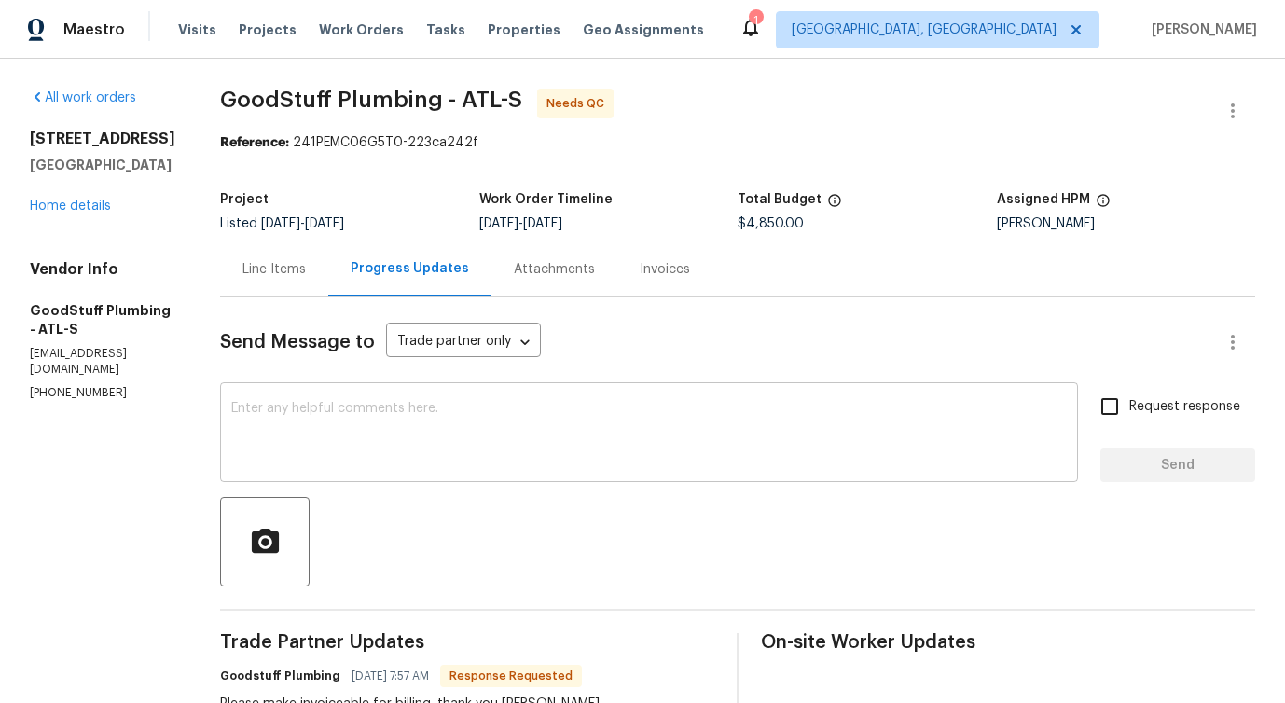
click at [454, 448] on textarea at bounding box center [649, 434] width 836 height 65
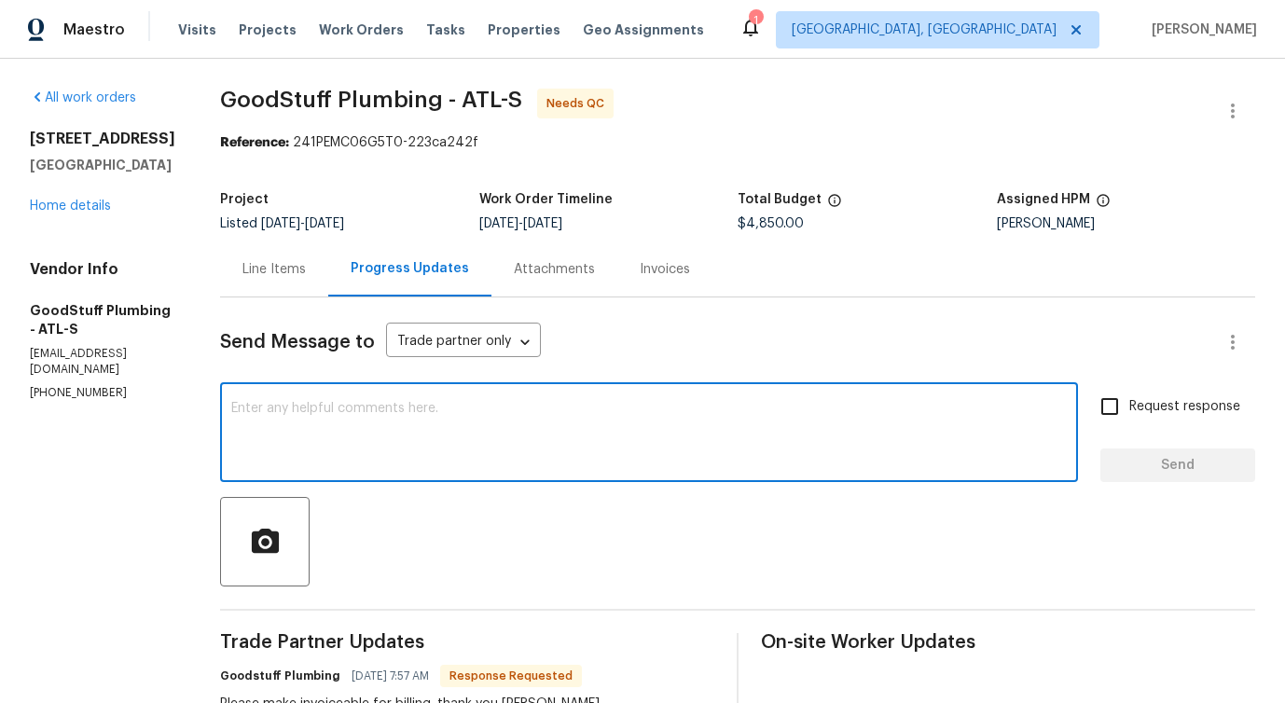
scroll to position [284, 0]
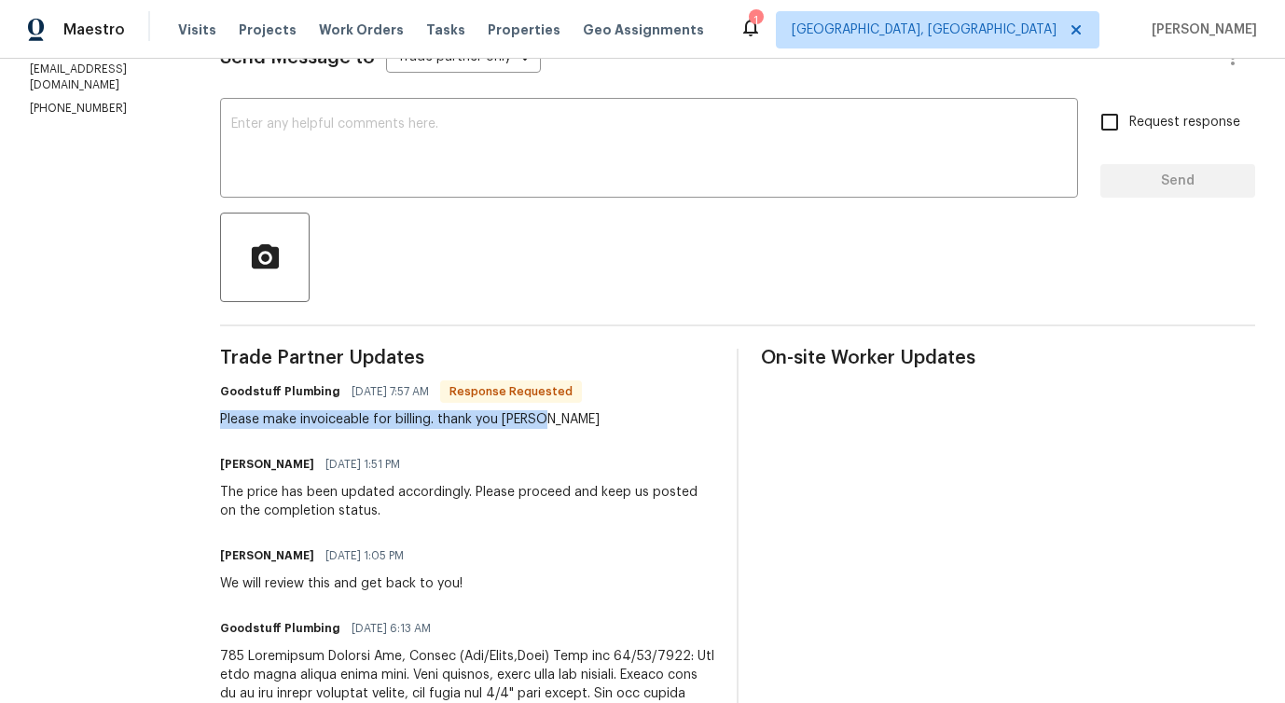
drag, startPoint x: 266, startPoint y: 422, endPoint x: 671, endPoint y: 422, distance: 404.7
click at [671, 422] on div "Goodstuff Plumbing 10/03/2025 7:57 AM Response Requested Please make invoiceabl…" at bounding box center [467, 404] width 494 height 50
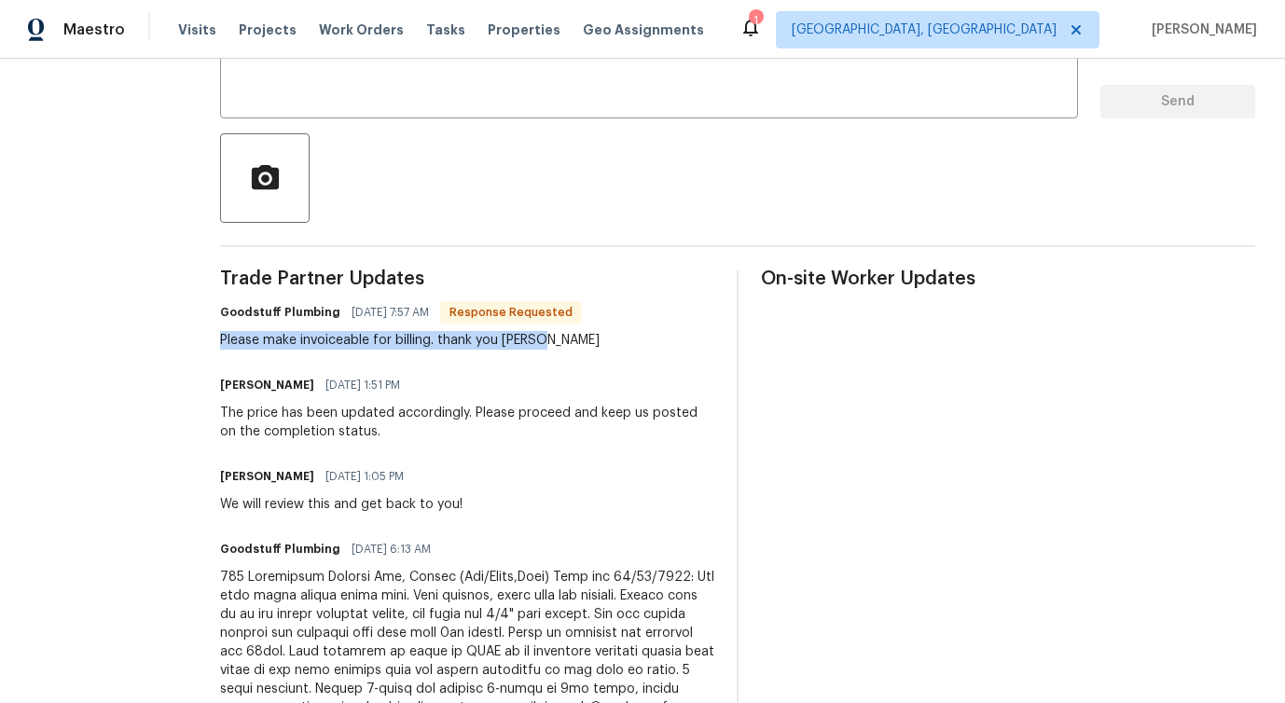
scroll to position [0, 0]
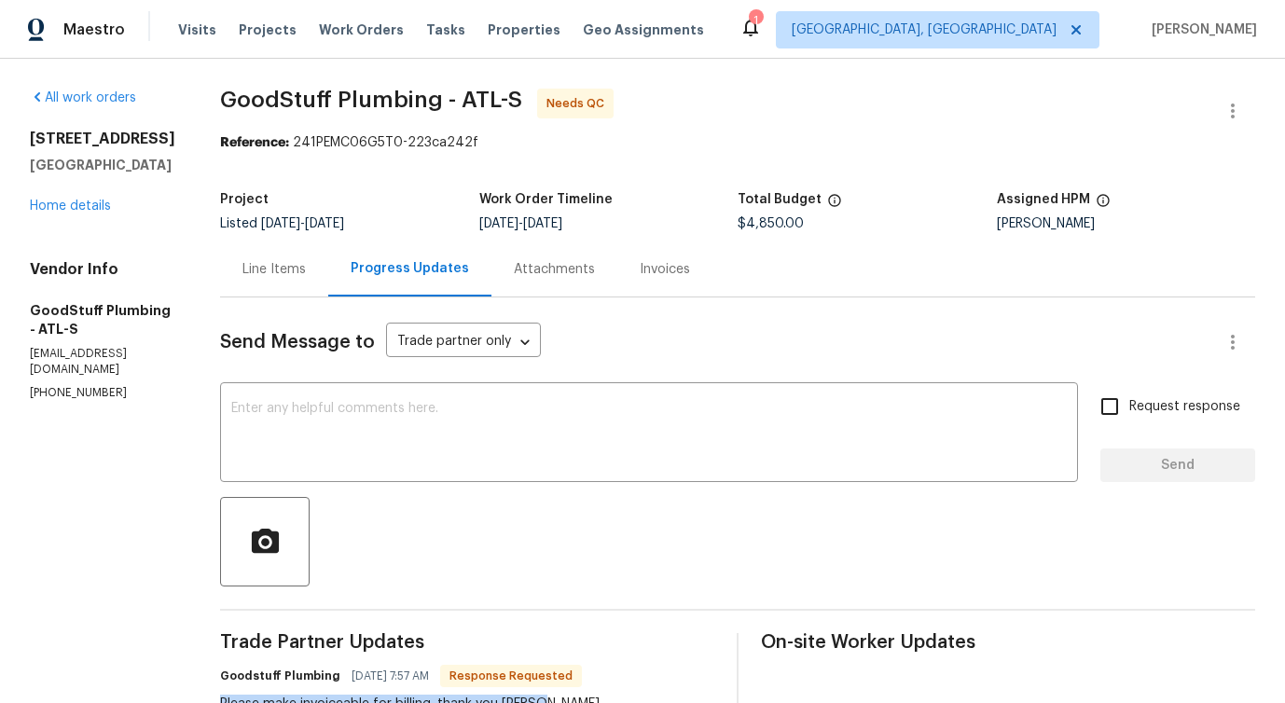
click at [306, 274] on div "Line Items" at bounding box center [273, 269] width 63 height 19
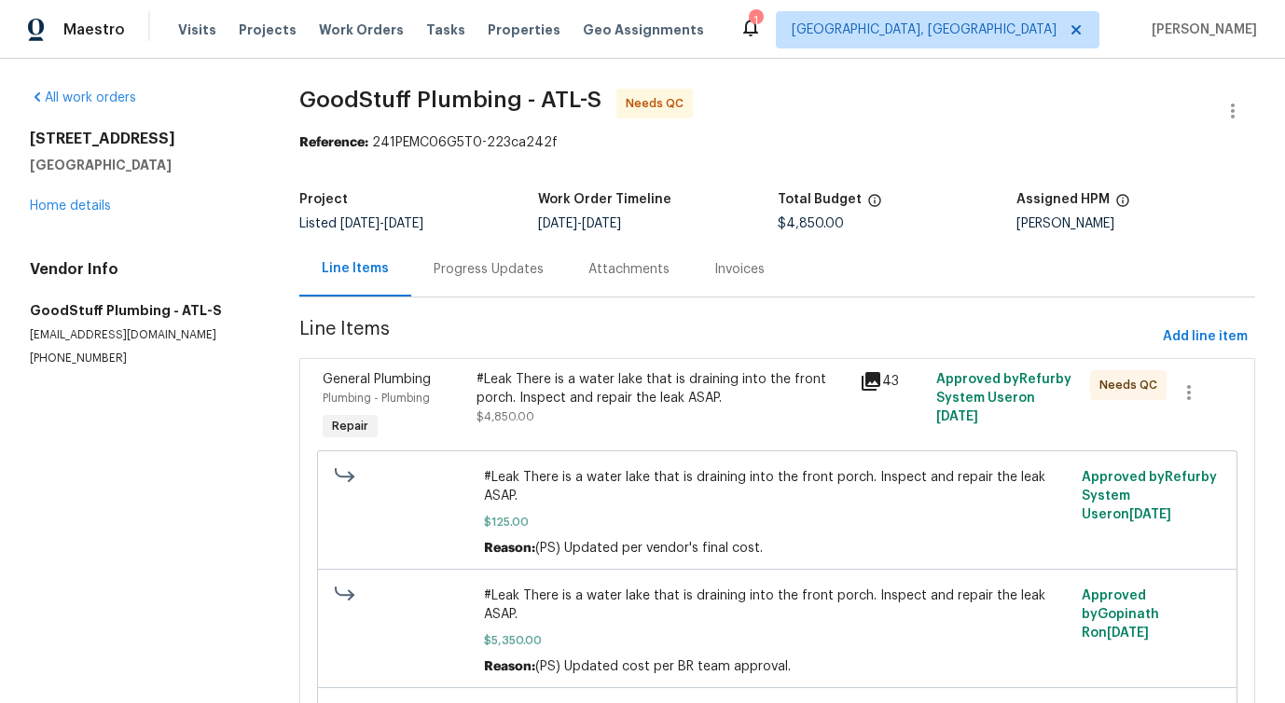
scroll to position [181, 0]
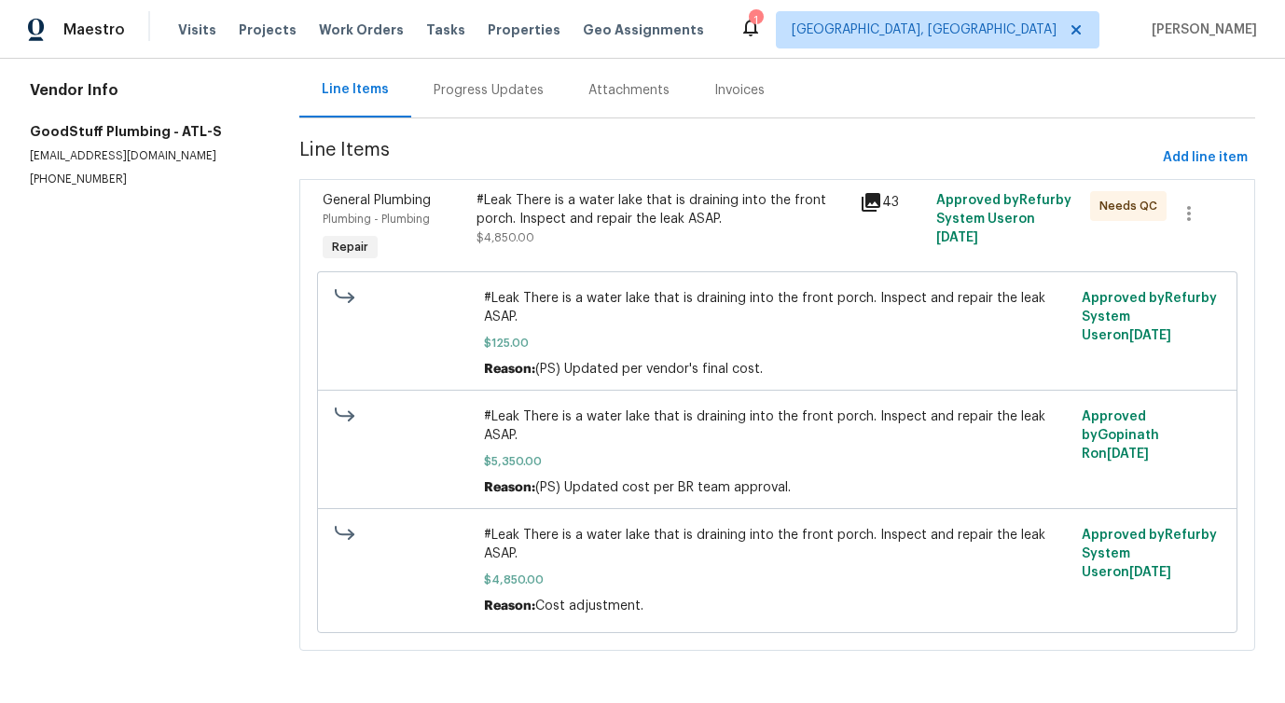
click at [643, 219] on div "#Leak There is a water lake that is draining into the front porch. Inspect and …" at bounding box center [663, 209] width 372 height 37
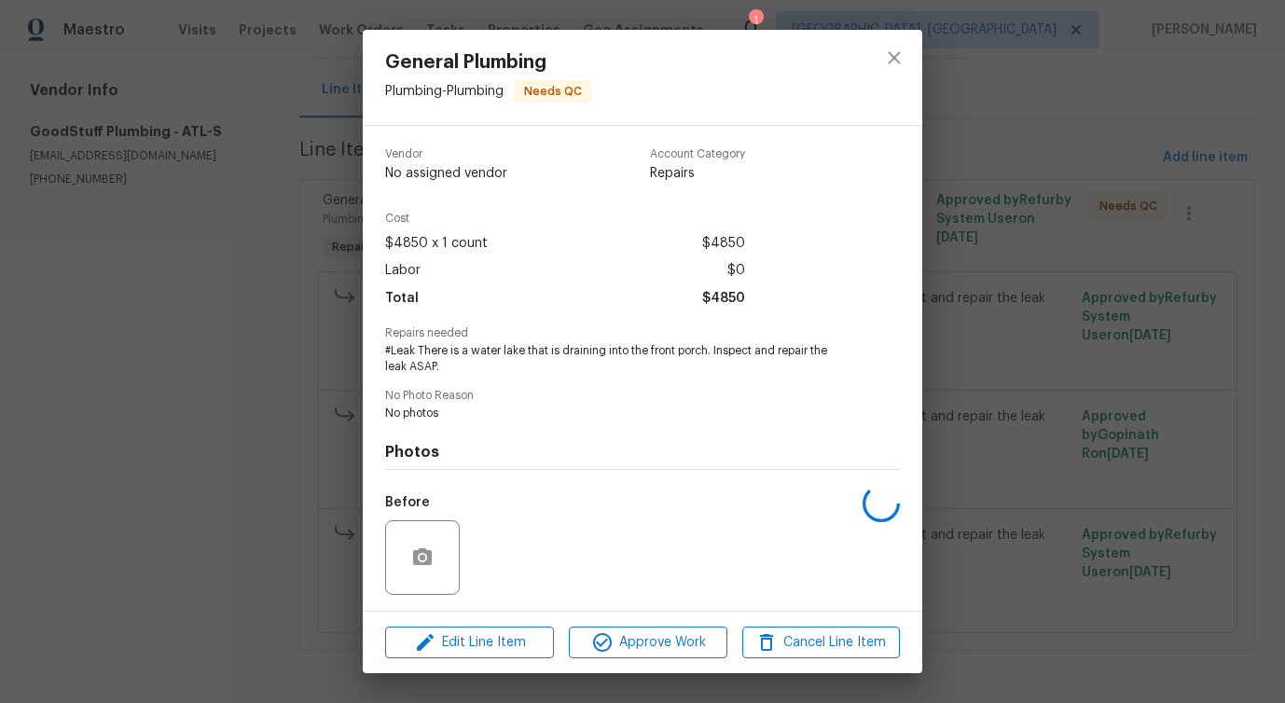
scroll to position [124, 0]
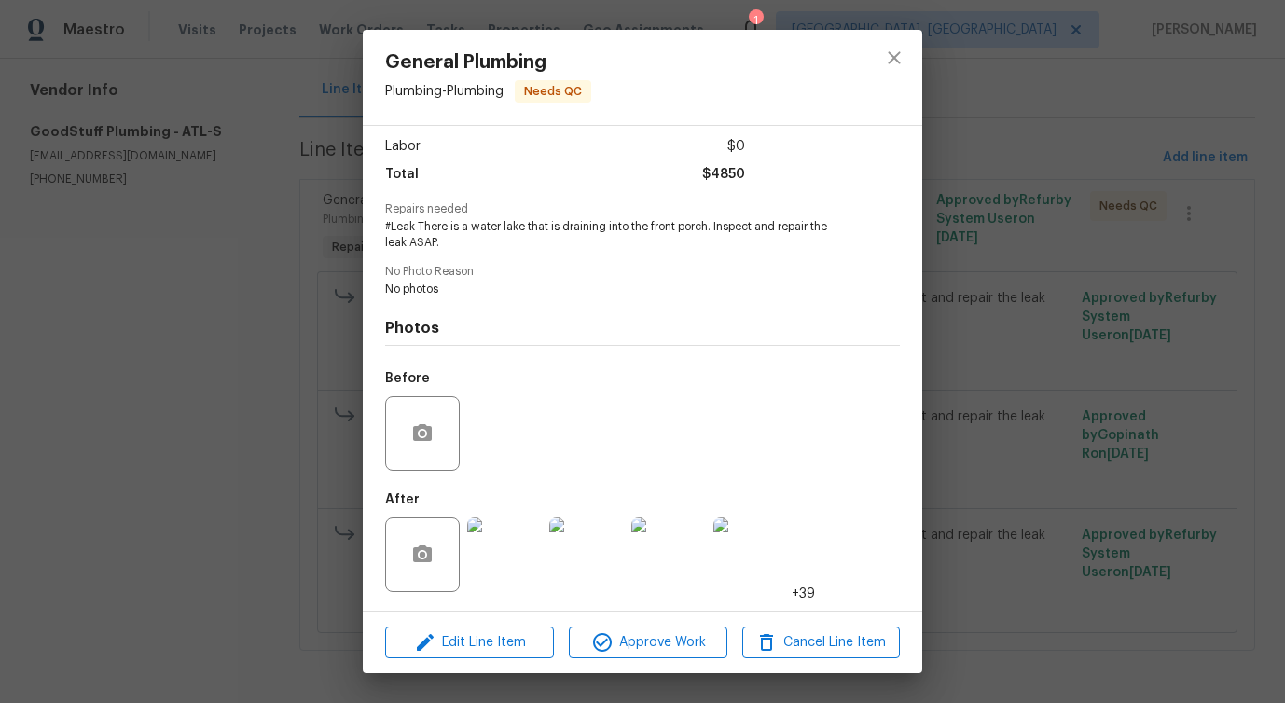
click at [497, 571] on img at bounding box center [504, 555] width 75 height 75
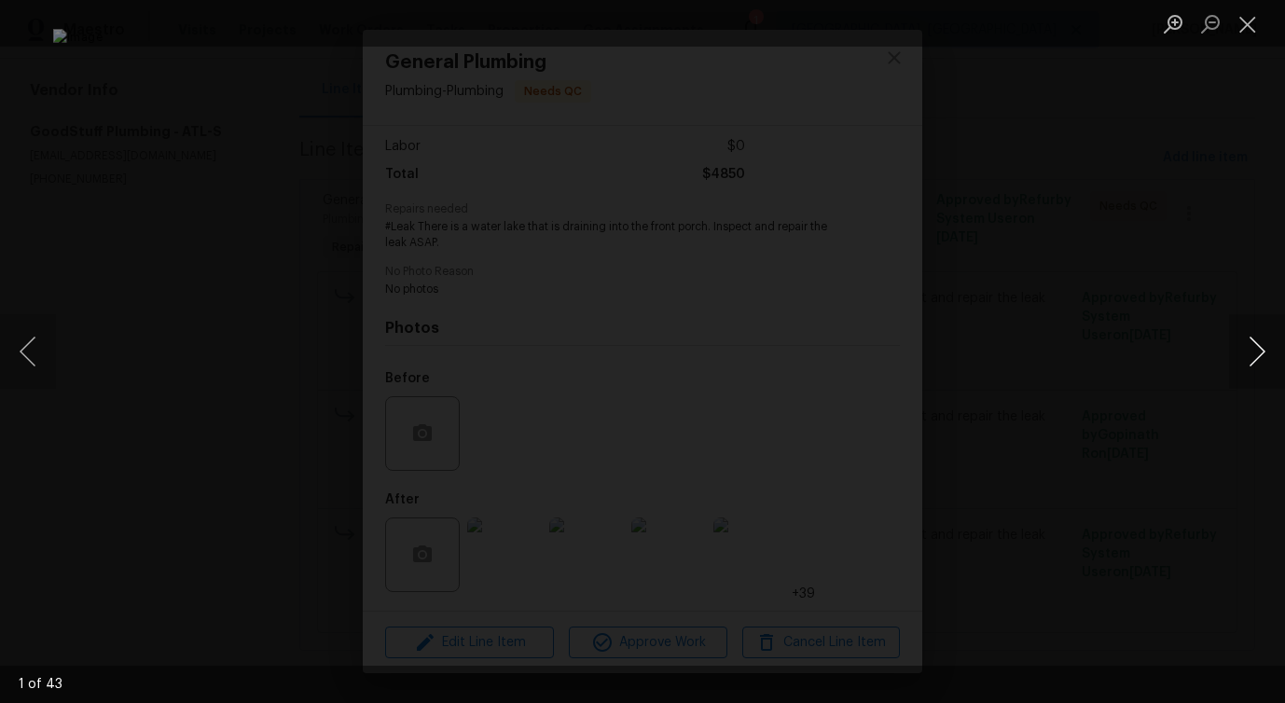
click at [1245, 361] on button "Next image" at bounding box center [1257, 351] width 56 height 75
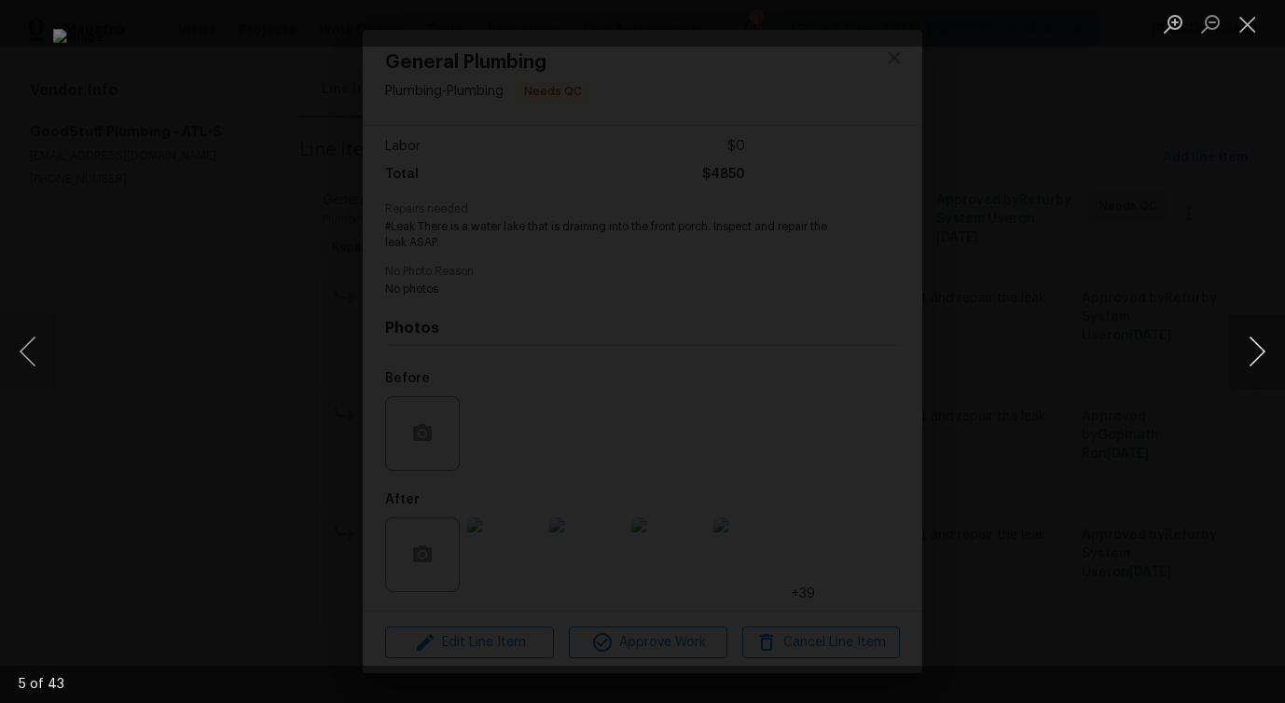
click at [1245, 361] on button "Next image" at bounding box center [1257, 351] width 56 height 75
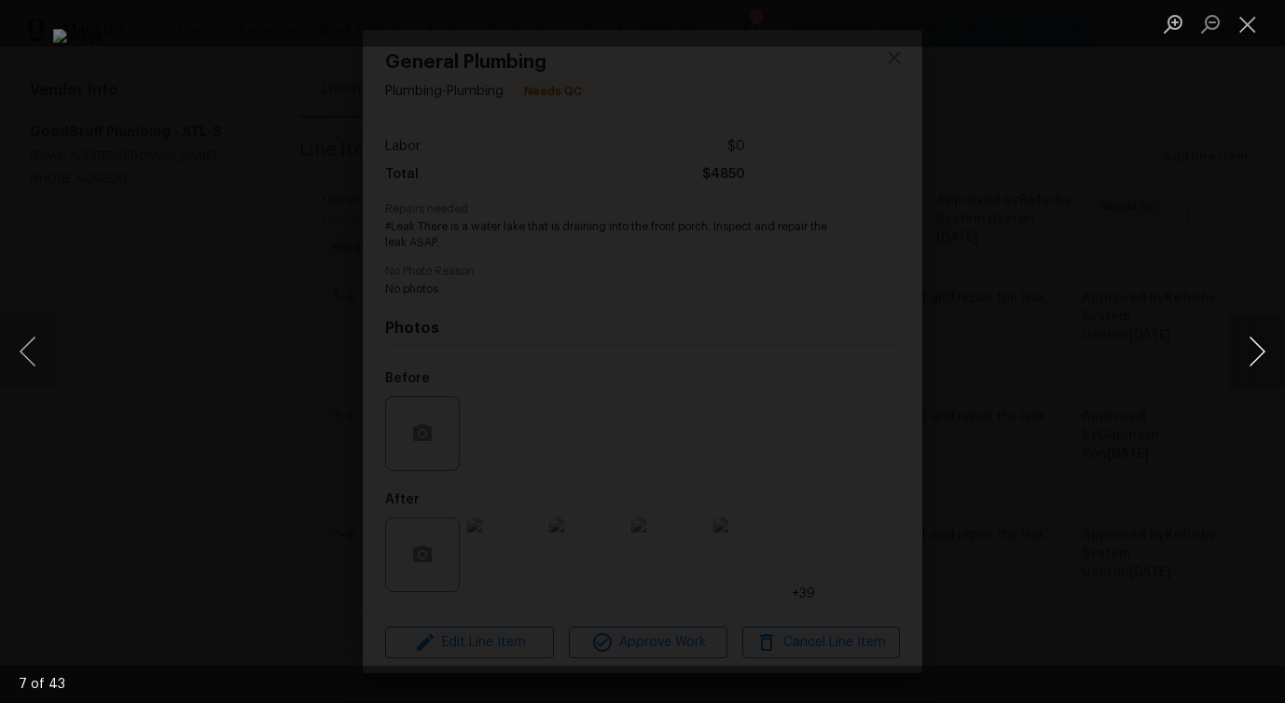
click at [1245, 361] on button "Next image" at bounding box center [1257, 351] width 56 height 75
click at [1250, 22] on button "Close lightbox" at bounding box center [1247, 23] width 37 height 33
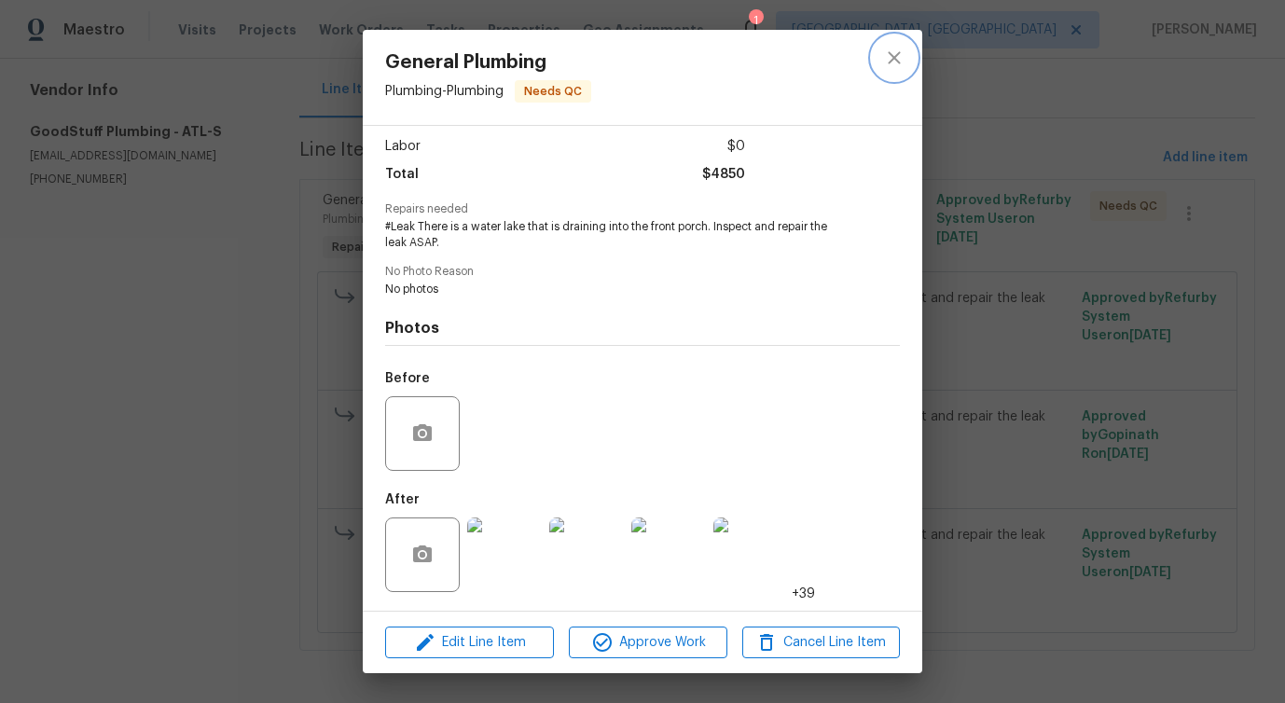
click at [905, 43] on button "close" at bounding box center [894, 57] width 45 height 45
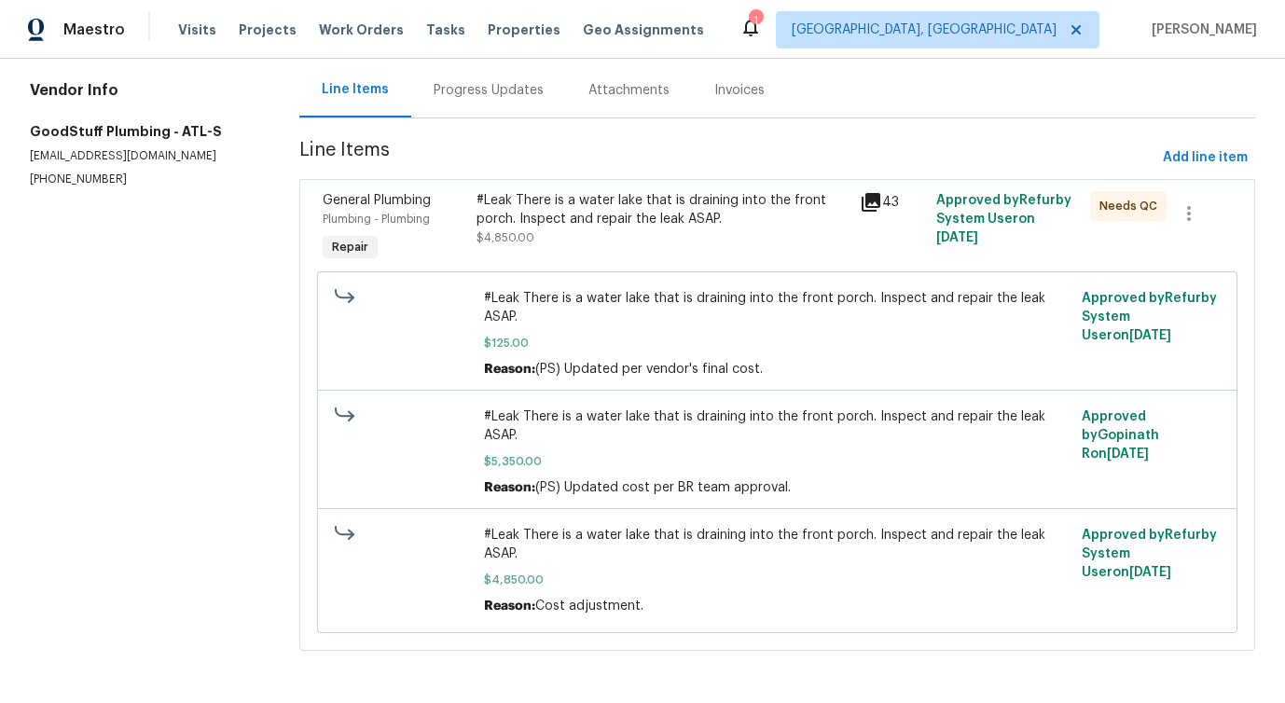
click at [506, 95] on div "Progress Updates" at bounding box center [489, 90] width 110 height 19
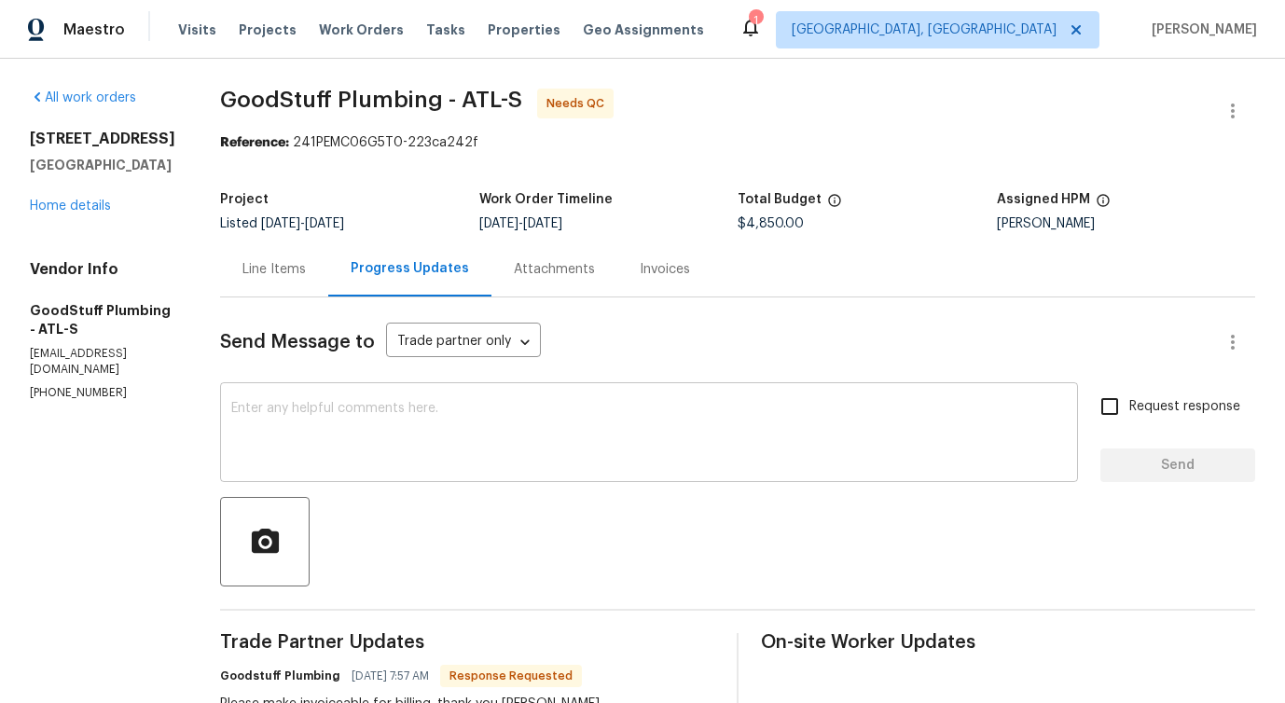
click at [593, 425] on textarea at bounding box center [649, 434] width 836 height 65
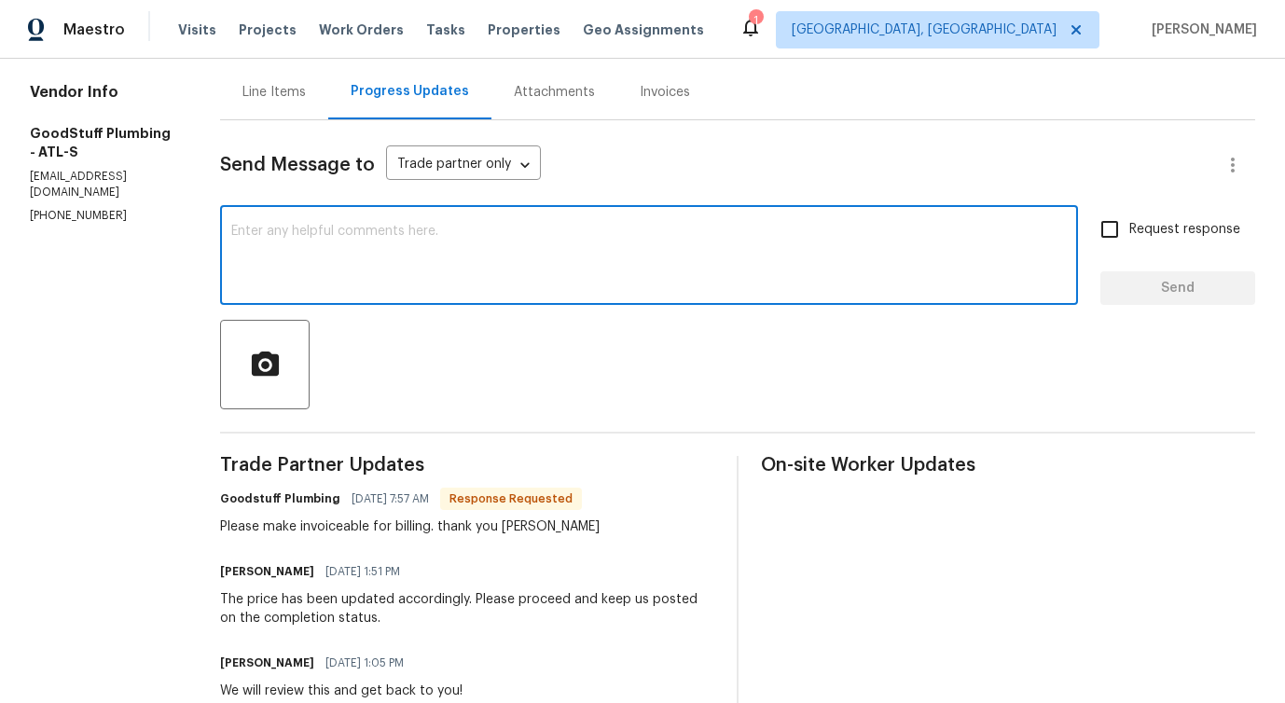
scroll to position [304, 0]
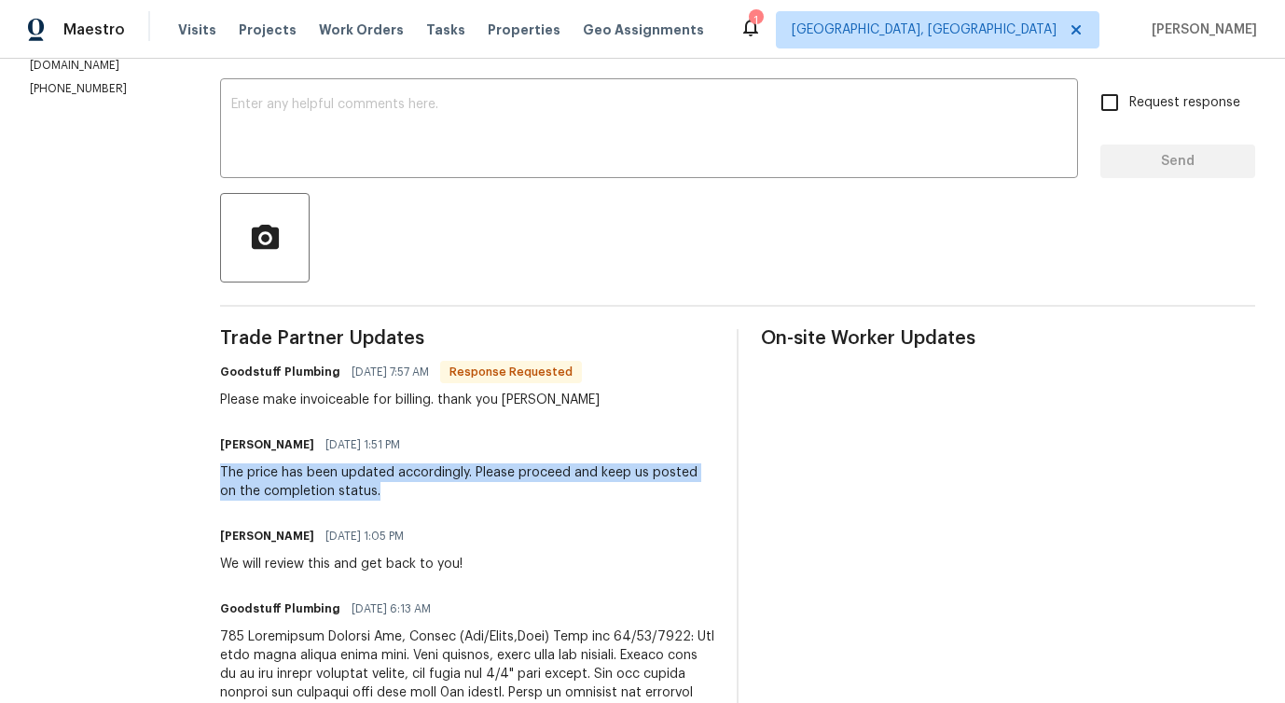
drag, startPoint x: 259, startPoint y: 477, endPoint x: 551, endPoint y: 498, distance: 292.7
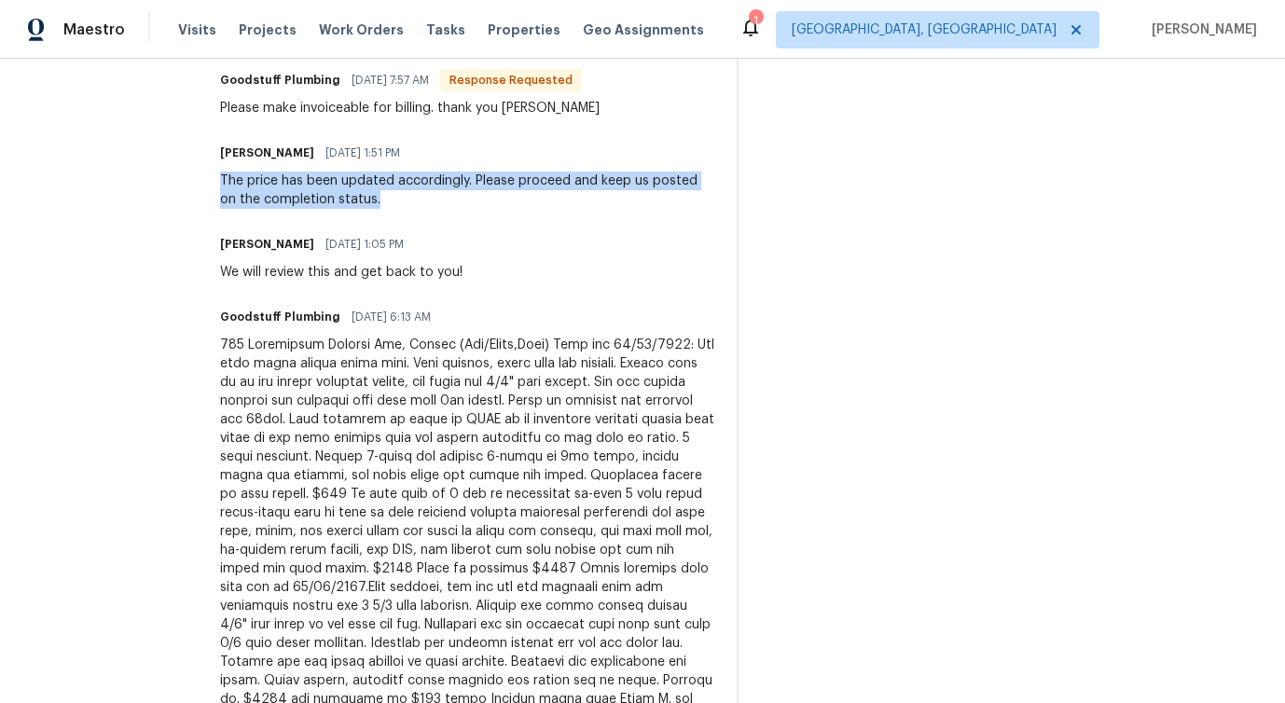
scroll to position [0, 0]
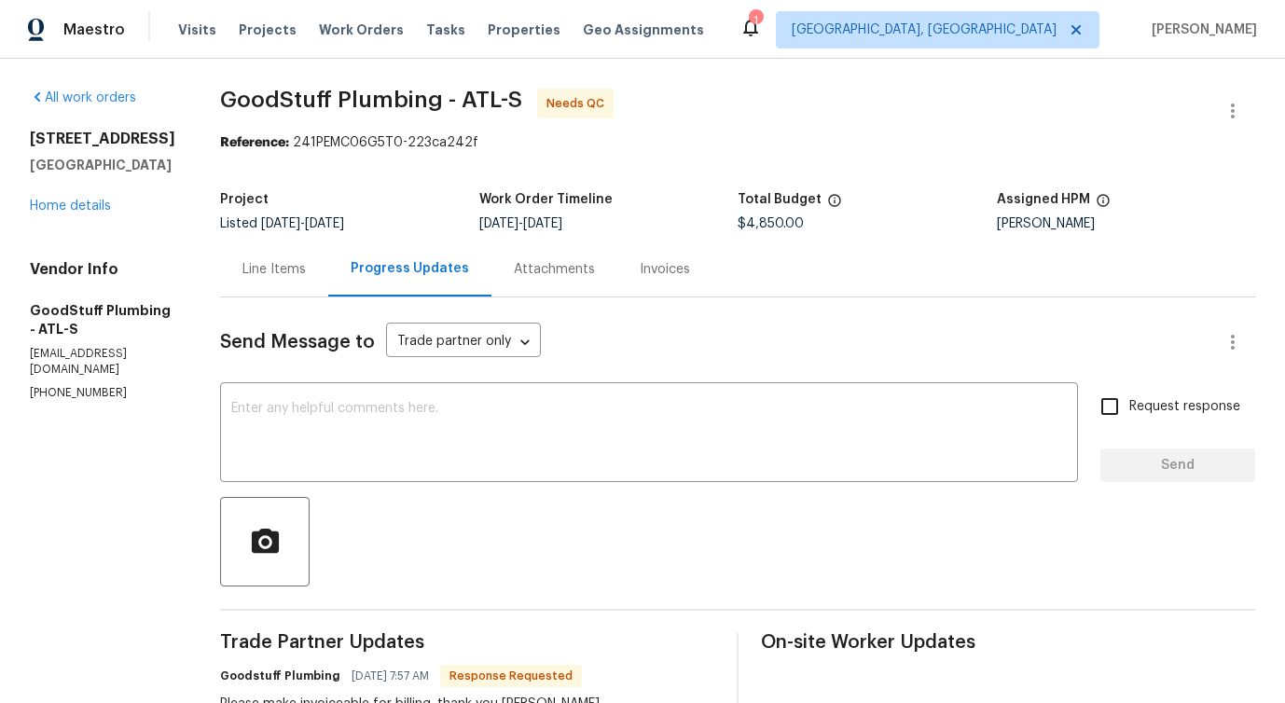
click at [70, 385] on p "(678) 782-5511" at bounding box center [102, 393] width 145 height 16
copy p "(678) 782-5511"
click at [353, 451] on textarea at bounding box center [649, 434] width 836 height 65
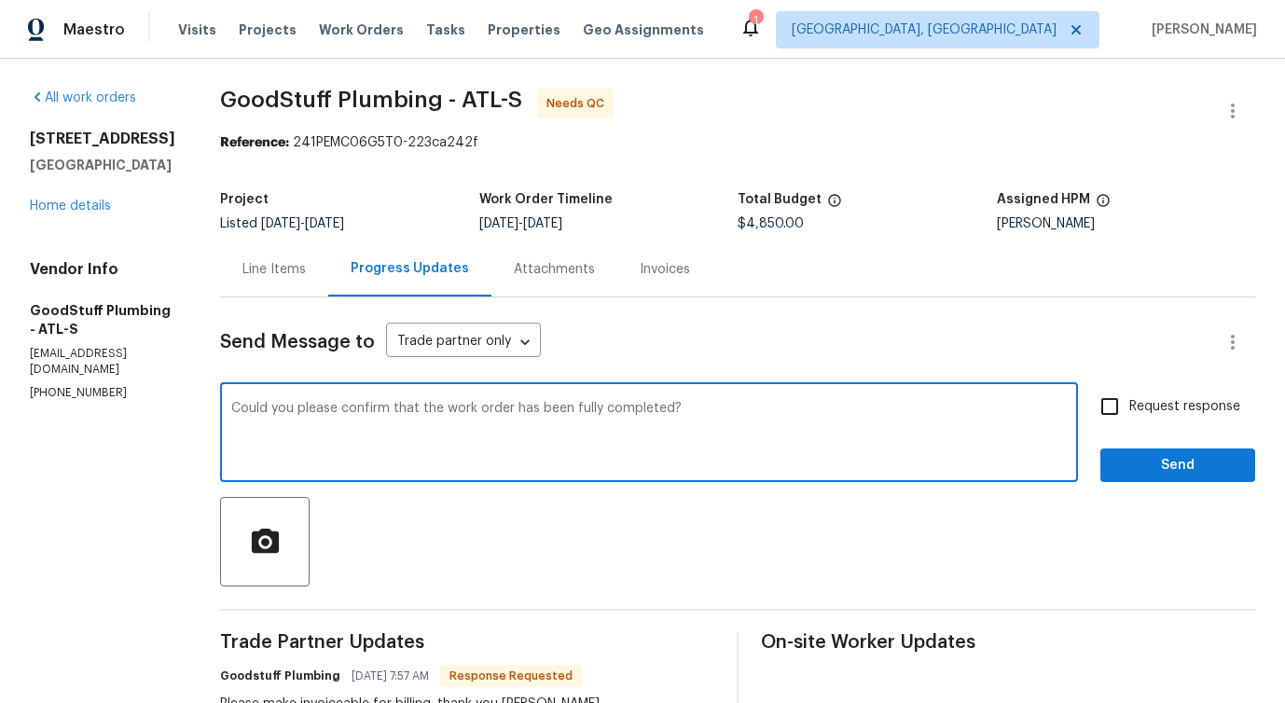
type textarea "Could you please confirm that the work order has been fully completed?"
click at [1124, 398] on input "Request response" at bounding box center [1109, 406] width 39 height 39
checkbox input "true"
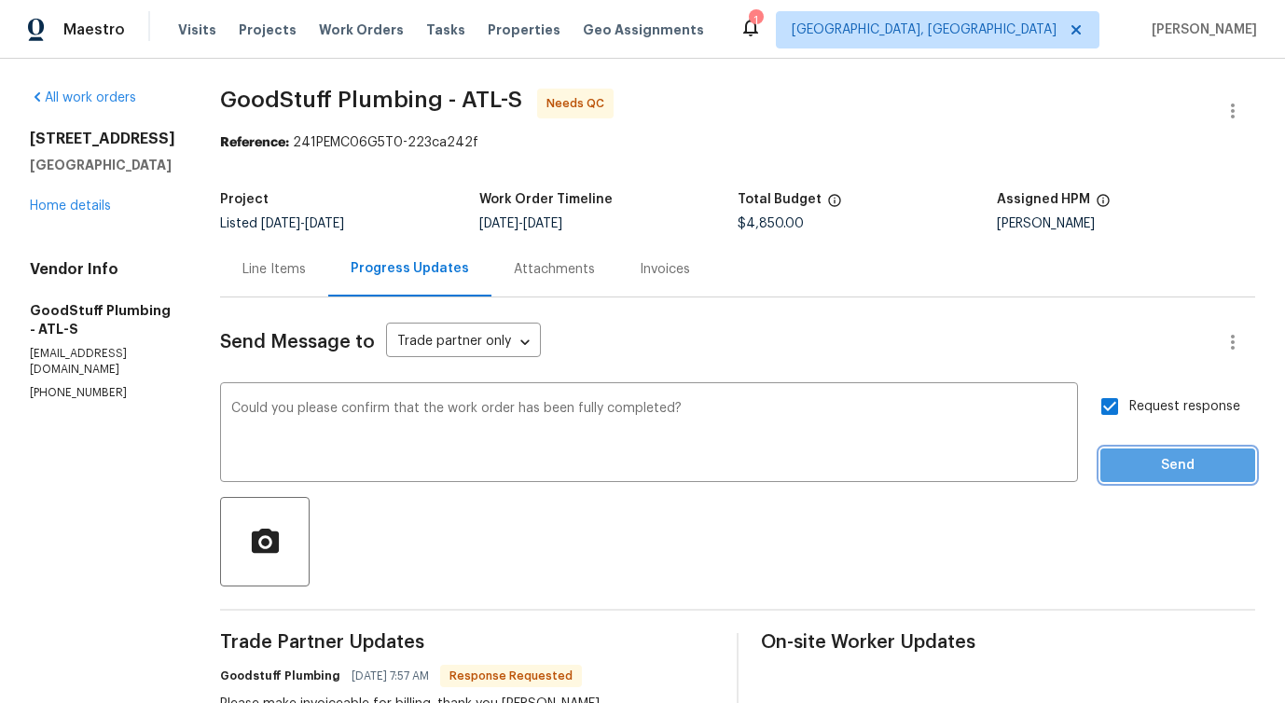
click at [1138, 467] on span "Send" at bounding box center [1177, 465] width 125 height 23
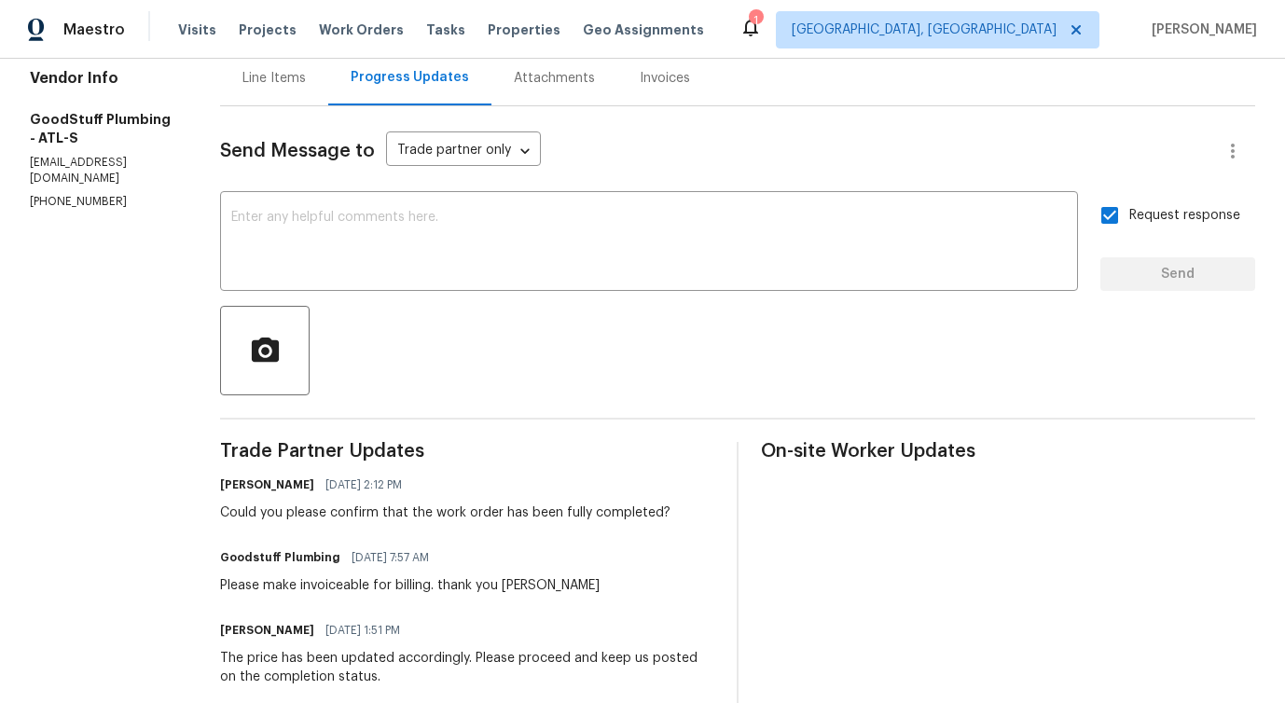
scroll to position [187, 0]
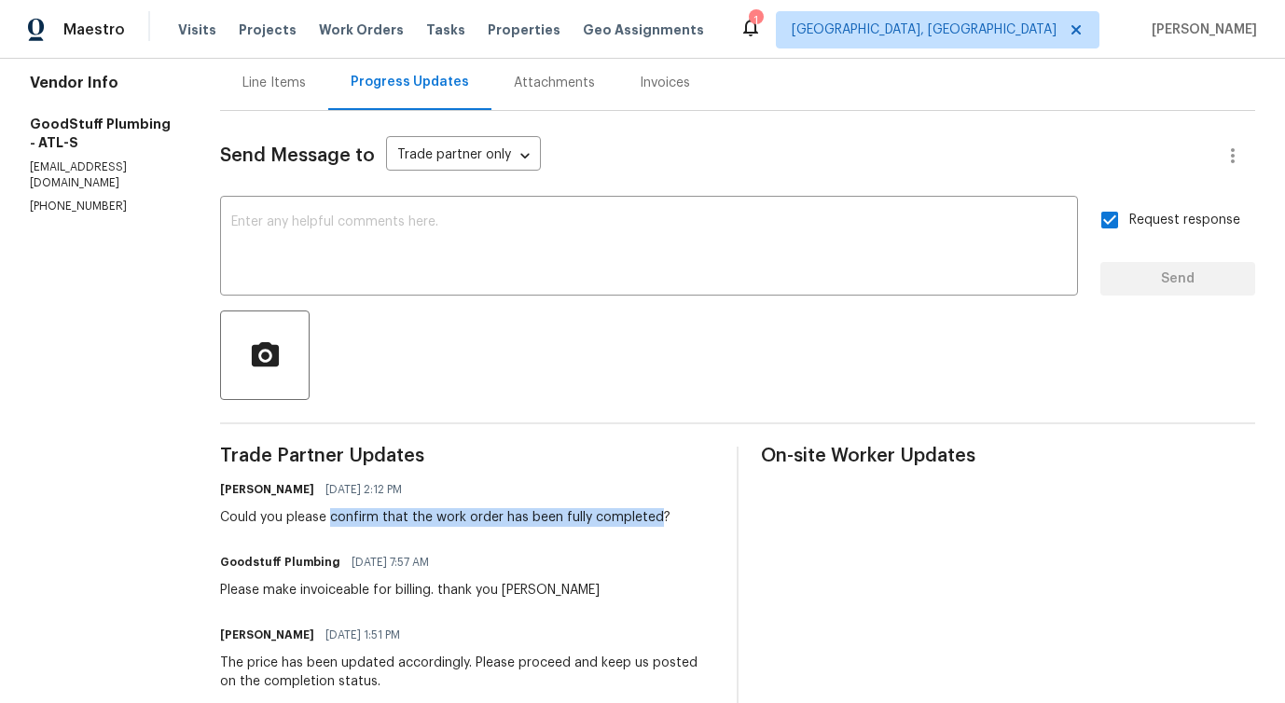
drag, startPoint x: 376, startPoint y: 519, endPoint x: 698, endPoint y: 526, distance: 321.8
click at [671, 526] on div "Could you please confirm that the work order has been fully completed?" at bounding box center [445, 517] width 450 height 19
copy div "confirm that the work order has been fully completed"
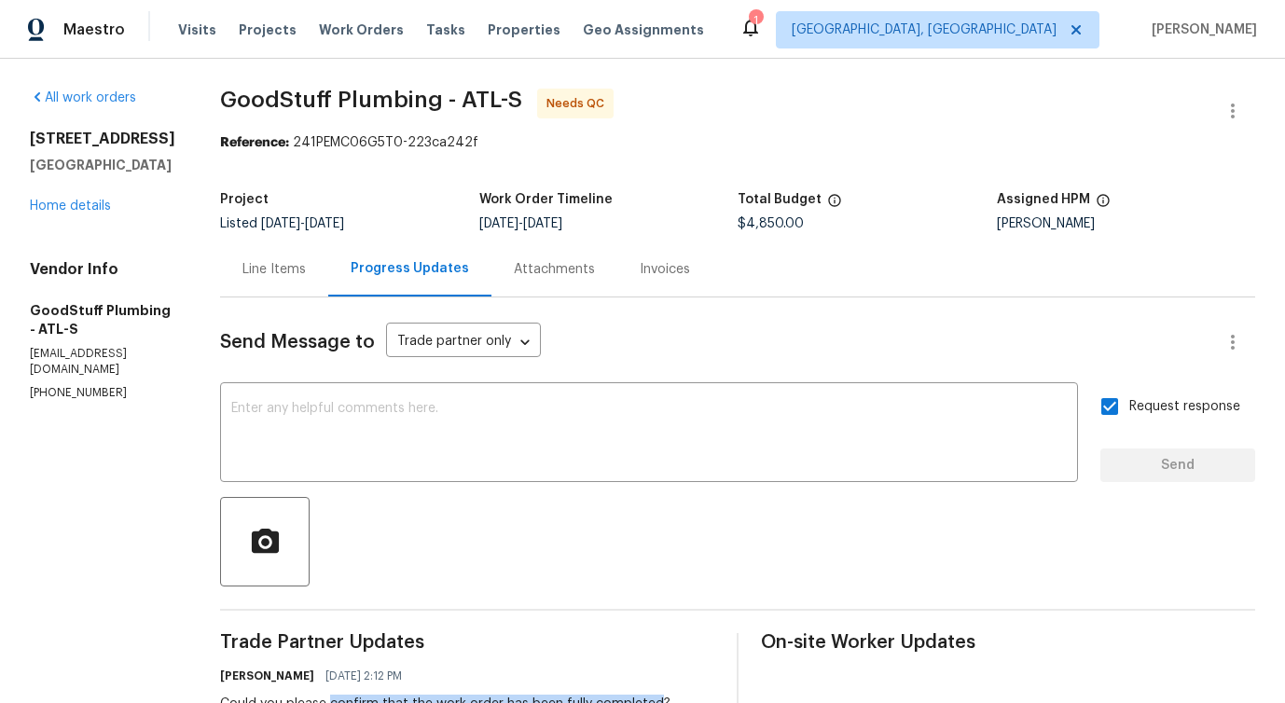
click at [328, 269] on div "Line Items" at bounding box center [274, 269] width 108 height 55
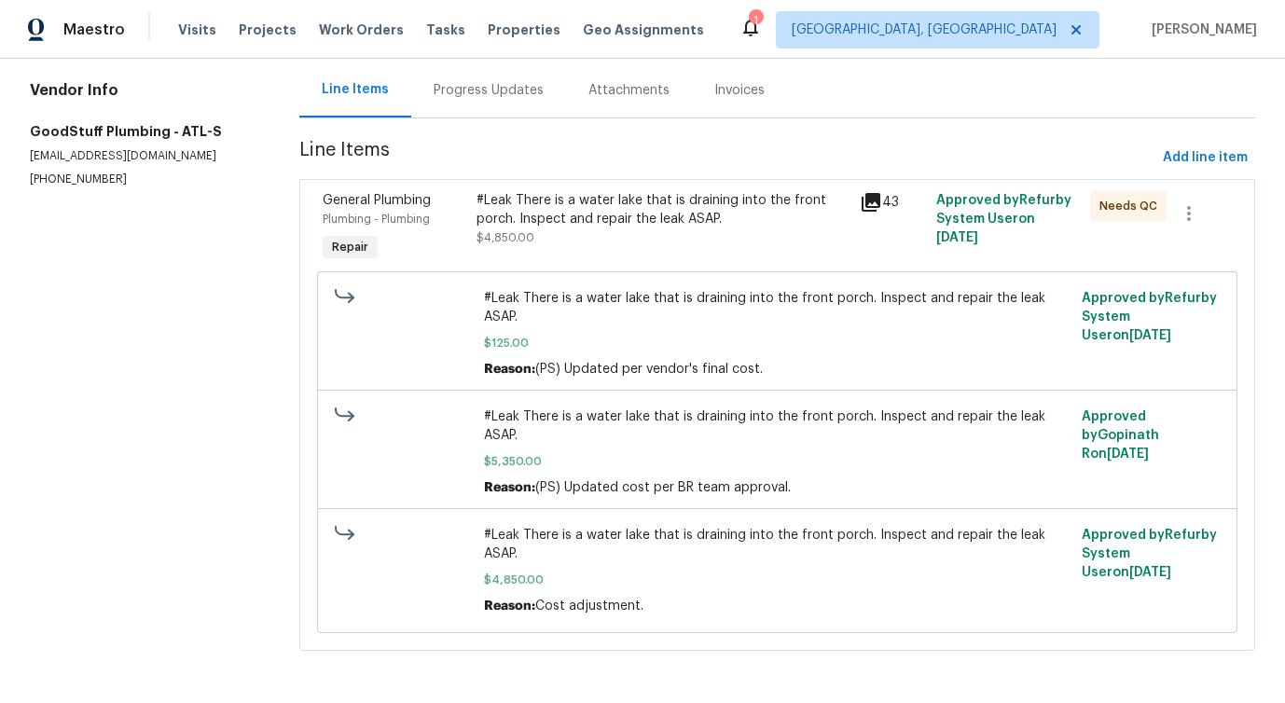
scroll to position [97, 0]
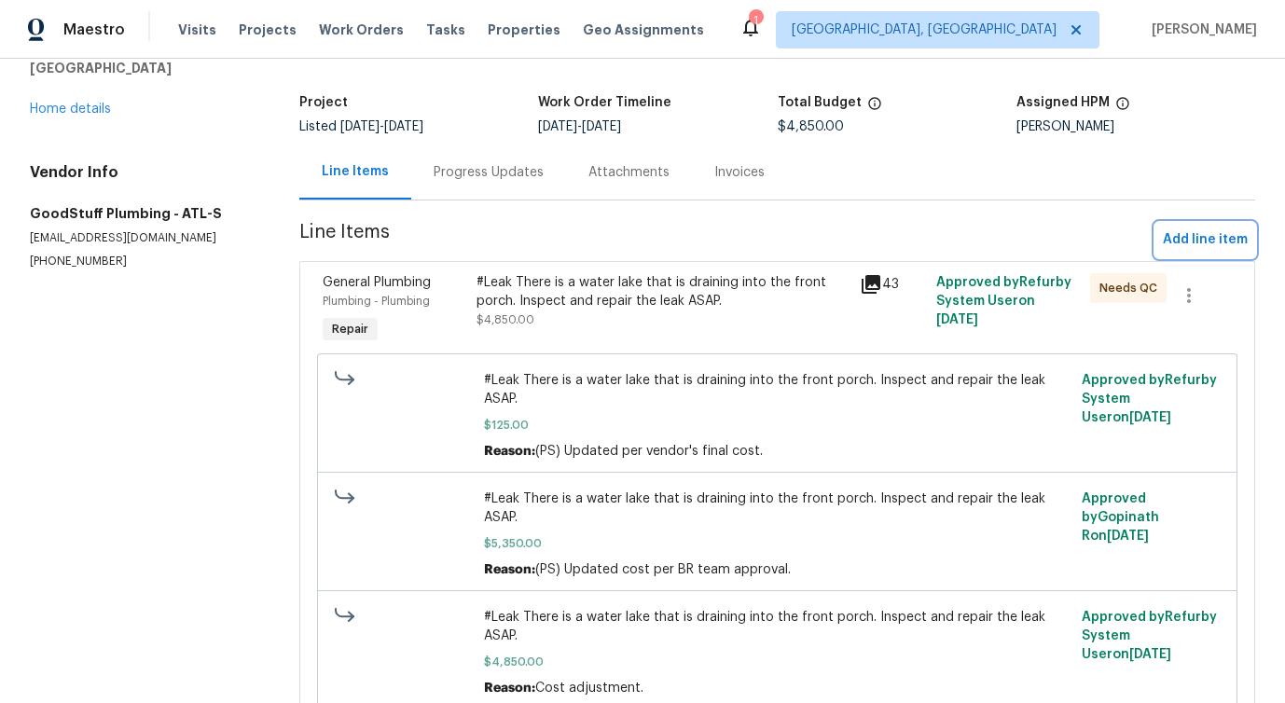
click at [1188, 228] on button "Add line item" at bounding box center [1205, 240] width 100 height 35
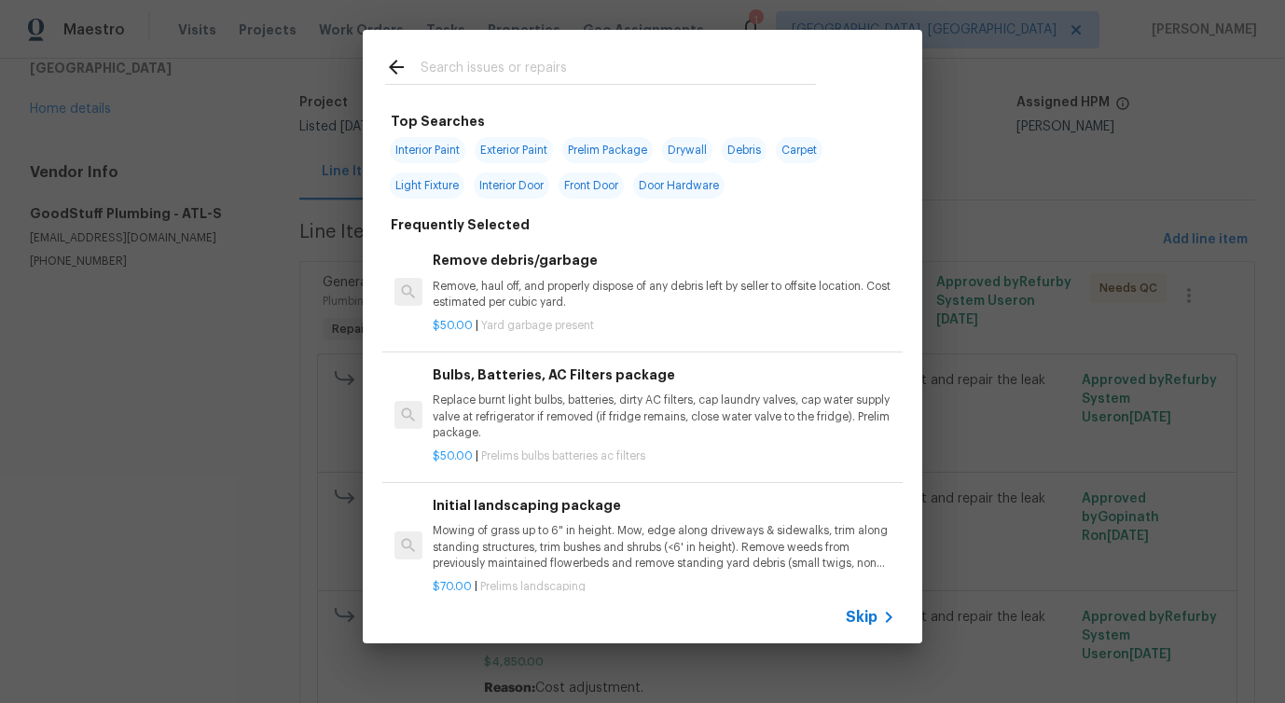
click at [858, 616] on span "Skip" at bounding box center [862, 617] width 32 height 19
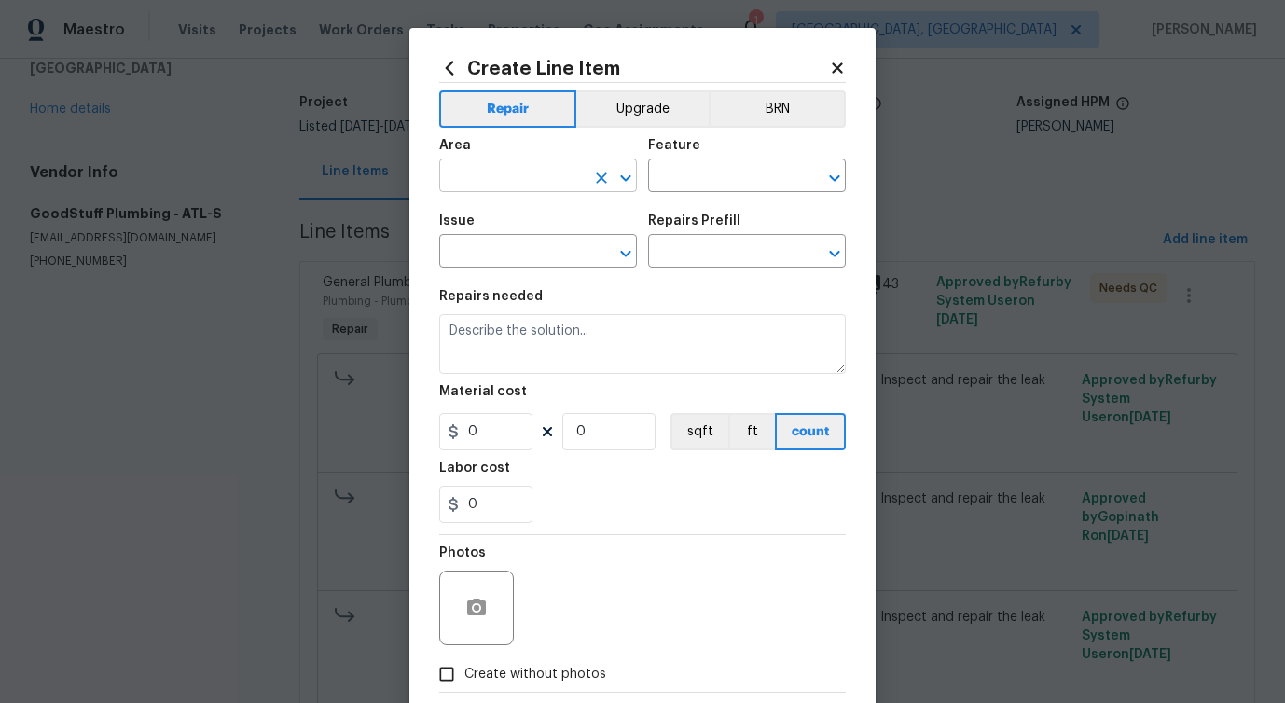
click at [512, 190] on input "text" at bounding box center [511, 177] width 145 height 29
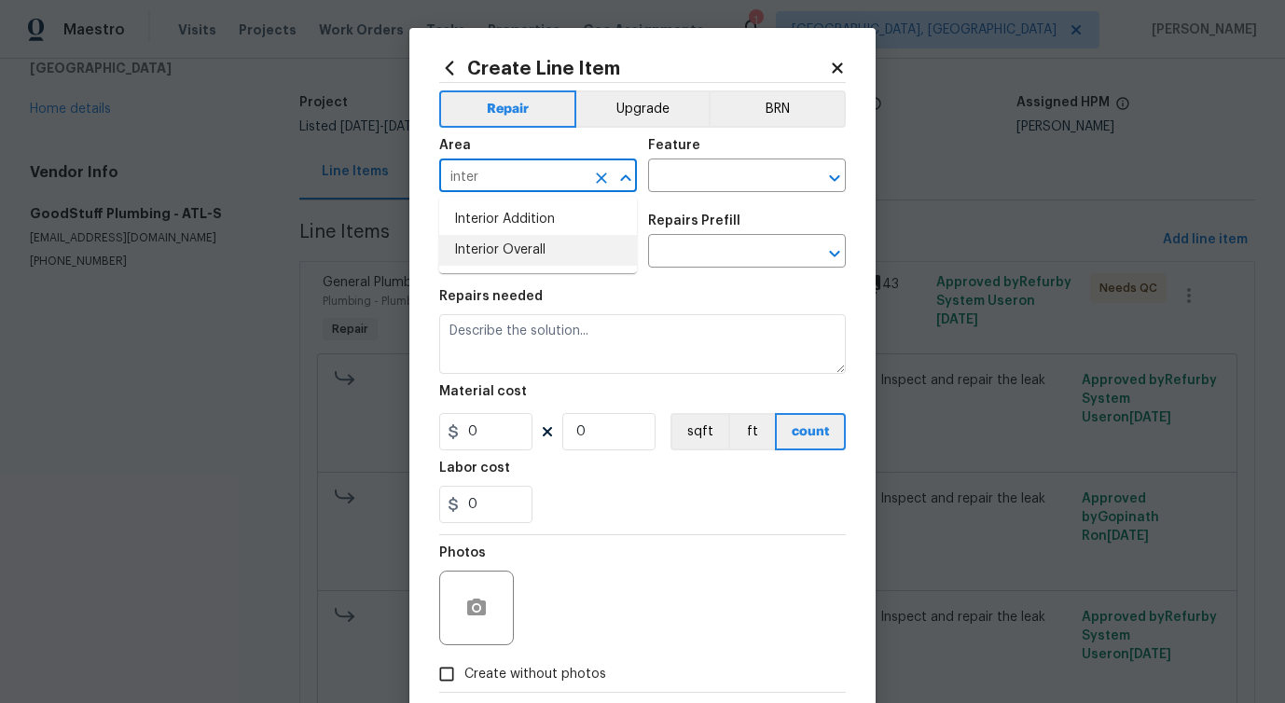
click at [517, 247] on li "Interior Overall" at bounding box center [538, 250] width 198 height 31
type input "Interior Overall"
click at [710, 170] on input "text" at bounding box center [720, 177] width 145 height 29
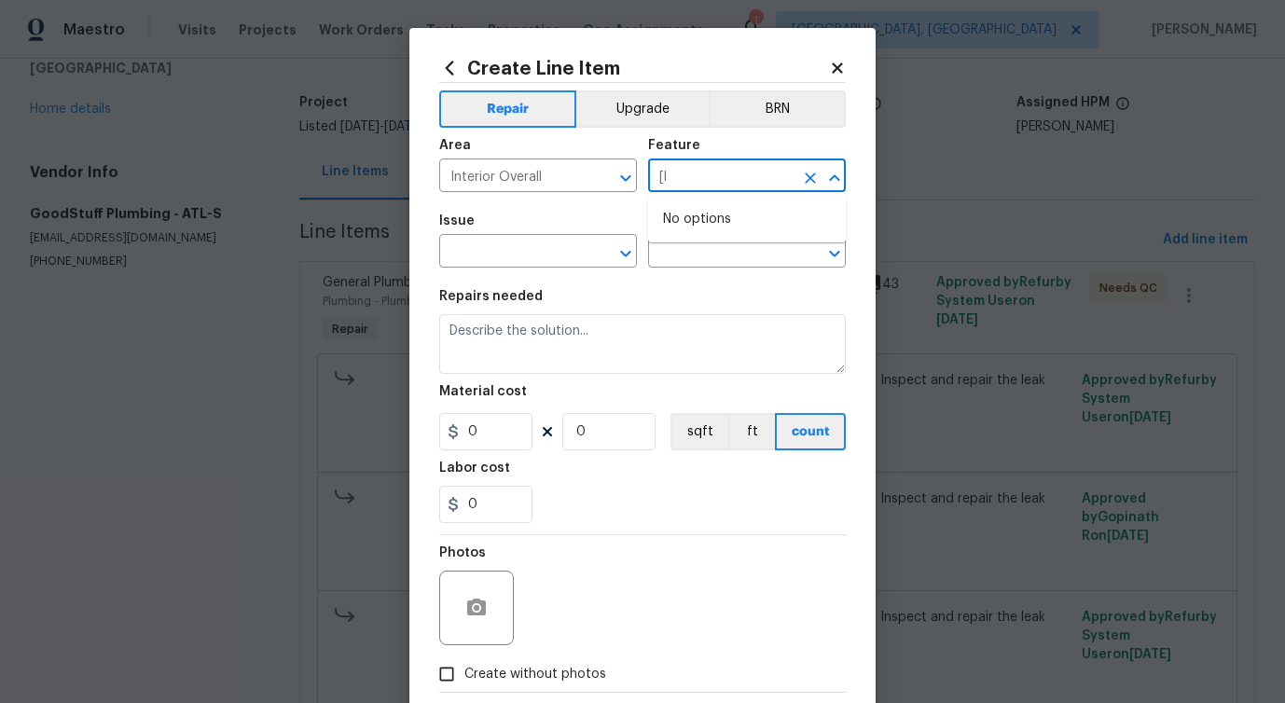
type input "["
click at [711, 282] on li "Plumbing" at bounding box center [747, 295] width 198 height 31
type input "Plumbing"
click at [525, 254] on input "text" at bounding box center [511, 253] width 145 height 29
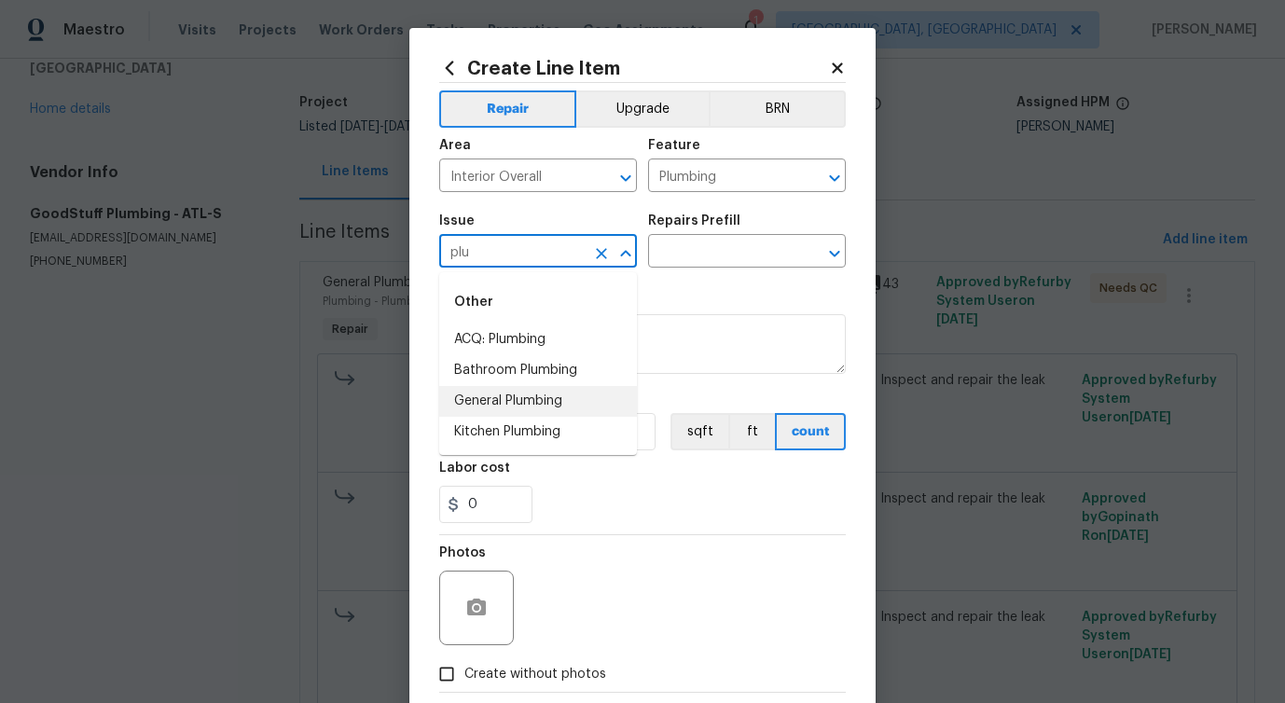
click at [543, 401] on li "General Plumbing" at bounding box center [538, 401] width 198 height 31
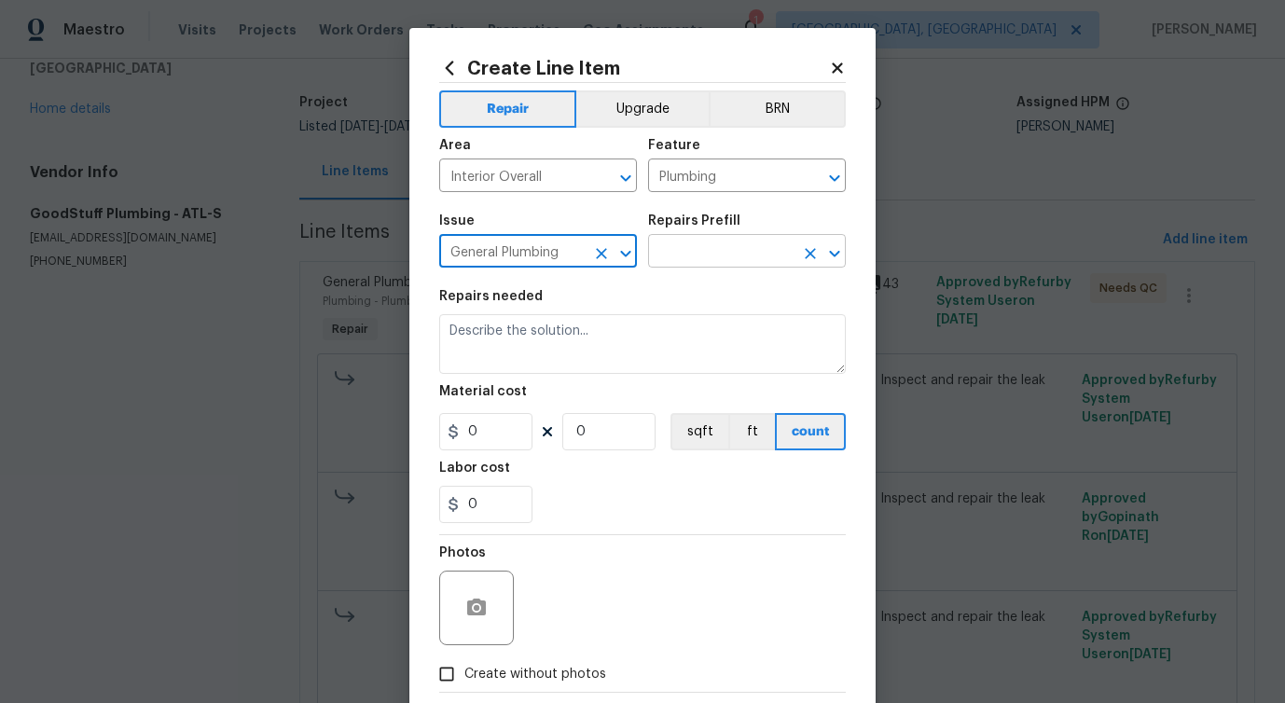
type input "General Plumbing"
click at [729, 248] on input "text" at bounding box center [720, 253] width 145 height 29
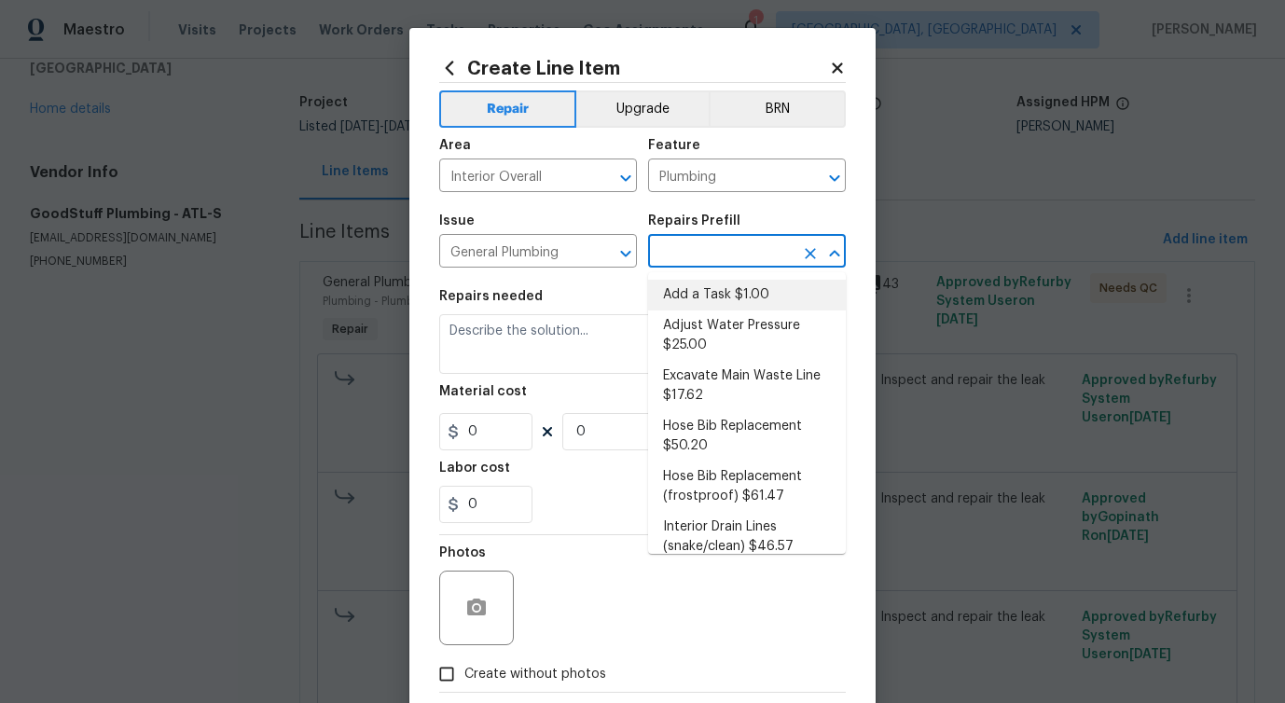
click at [699, 309] on li "Add a Task $1.00" at bounding box center [747, 295] width 198 height 31
type input "Add a Task $1.00"
type textarea "HPM to detail"
type input "1"
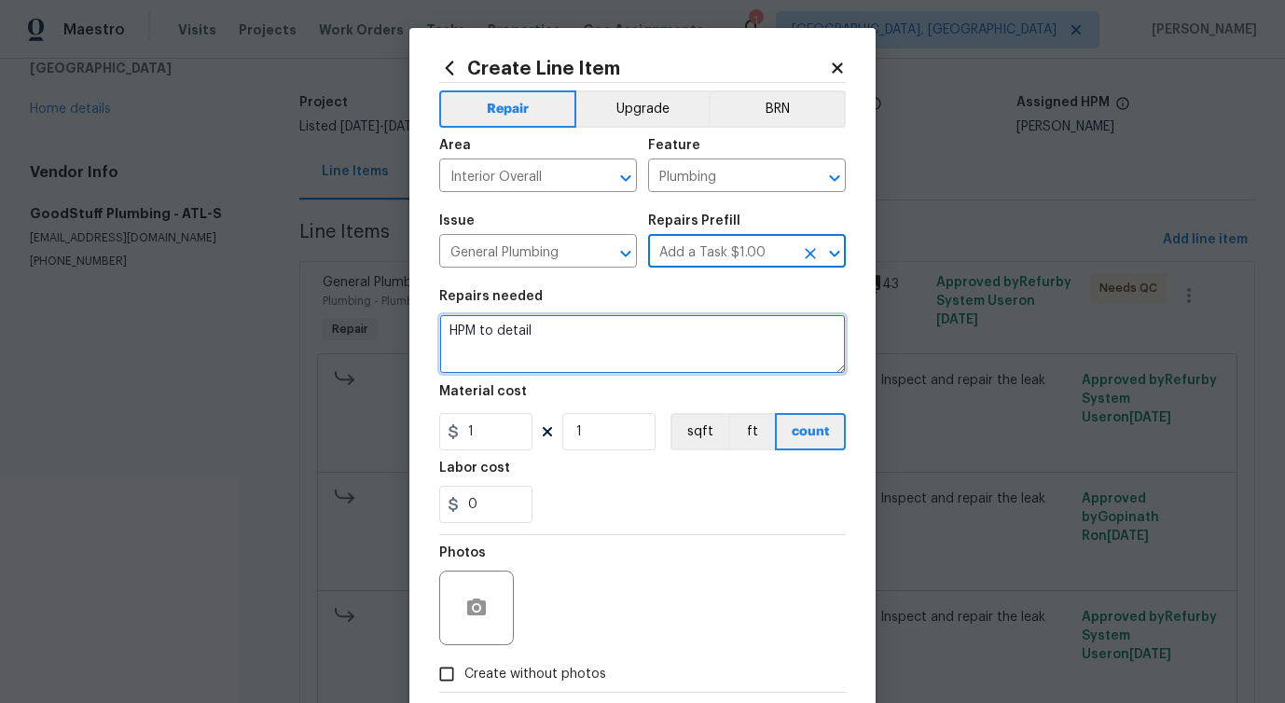
click at [470, 328] on textarea "HPM to detail" at bounding box center [642, 344] width 407 height 60
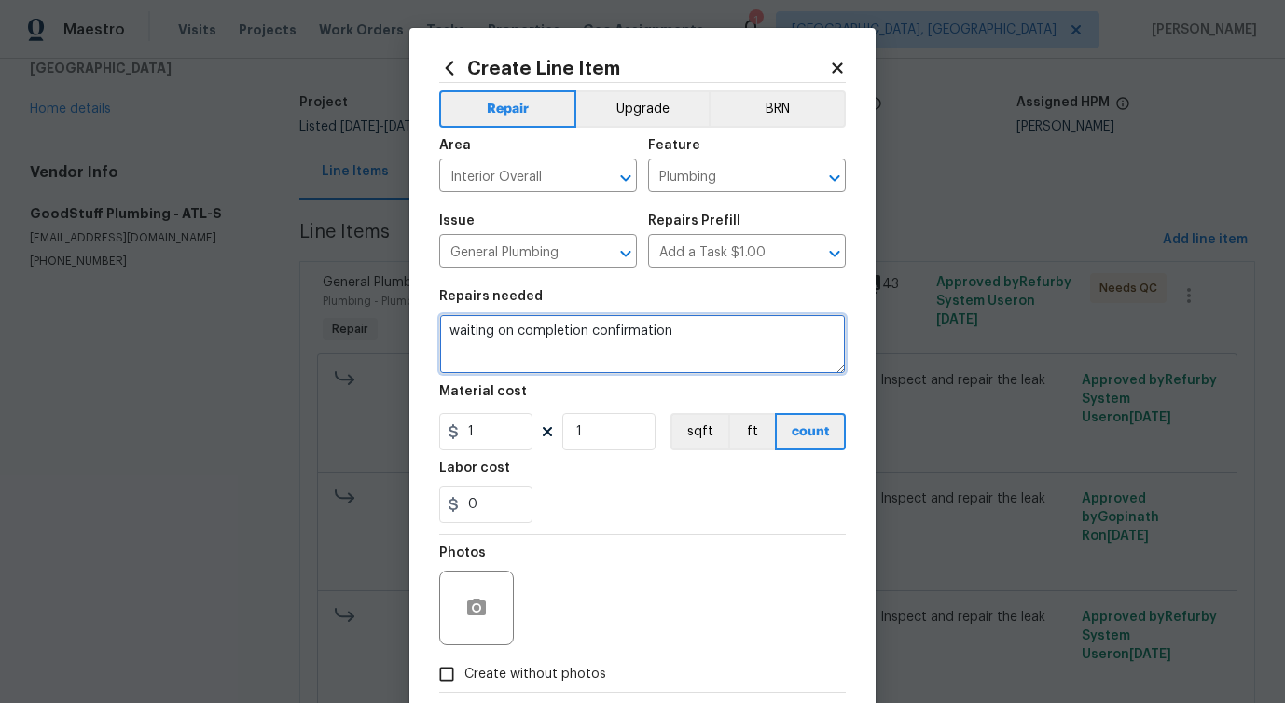
scroll to position [101, 0]
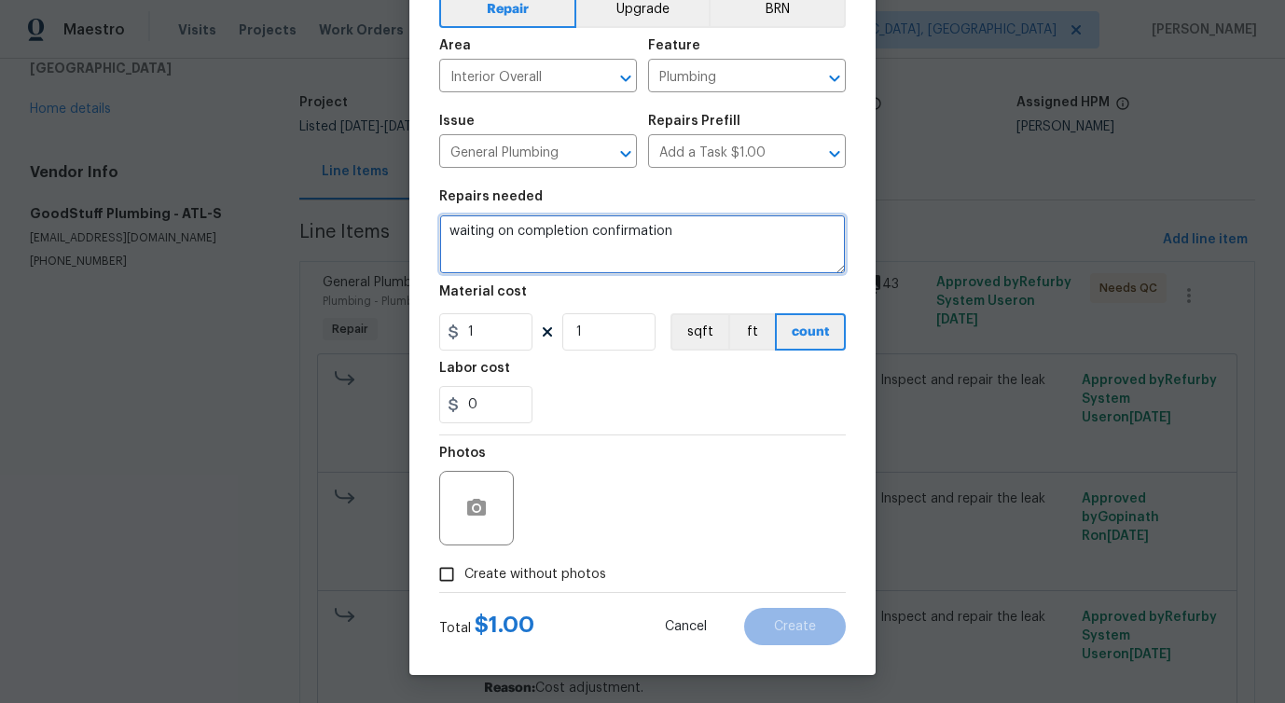
type textarea "waiting on completion confirmation"
click at [534, 574] on span "Create without photos" at bounding box center [535, 575] width 142 height 20
click at [464, 574] on input "Create without photos" at bounding box center [446, 574] width 35 height 35
checkbox input "true"
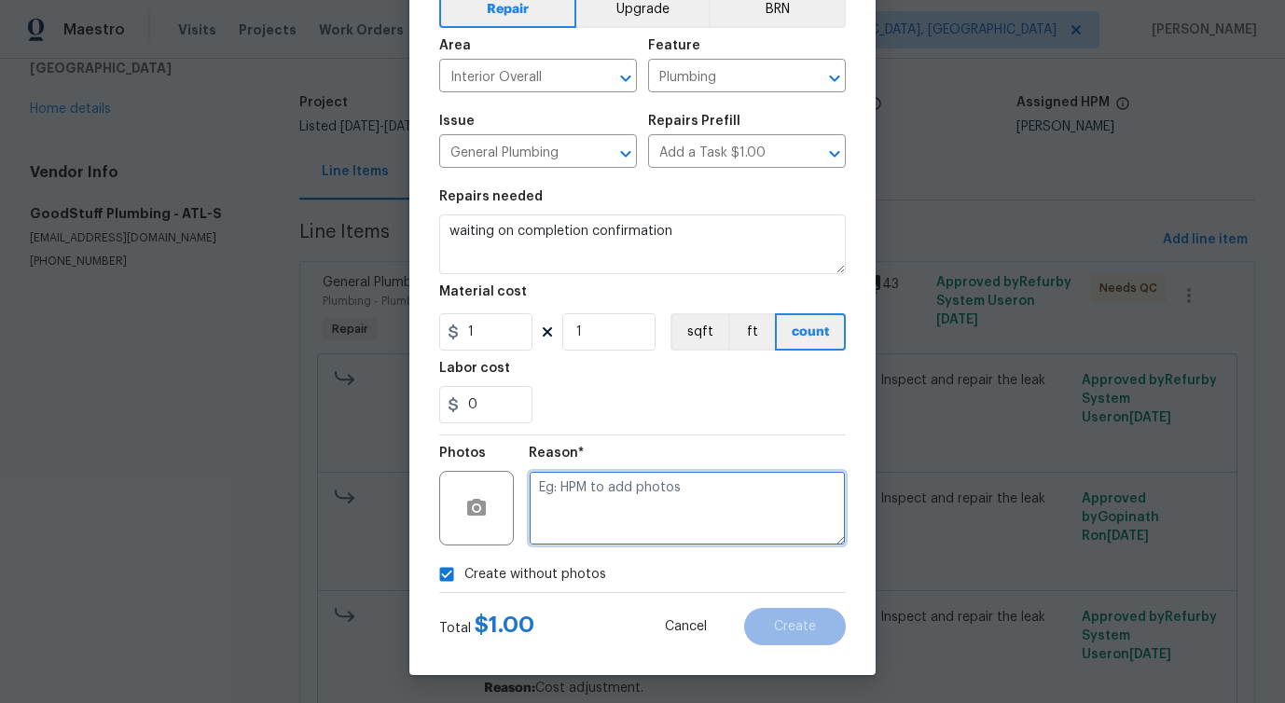
click at [667, 505] on textarea at bounding box center [687, 508] width 317 height 75
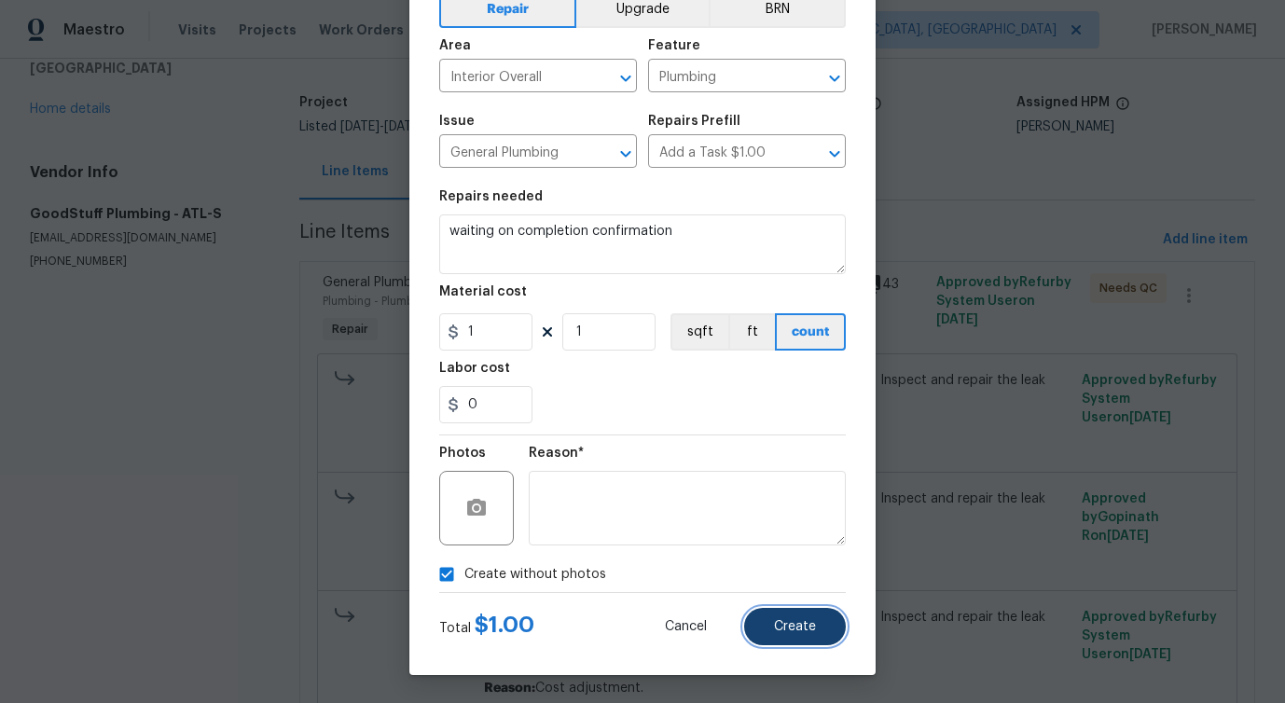
click at [816, 629] on button "Create" at bounding box center [795, 626] width 102 height 37
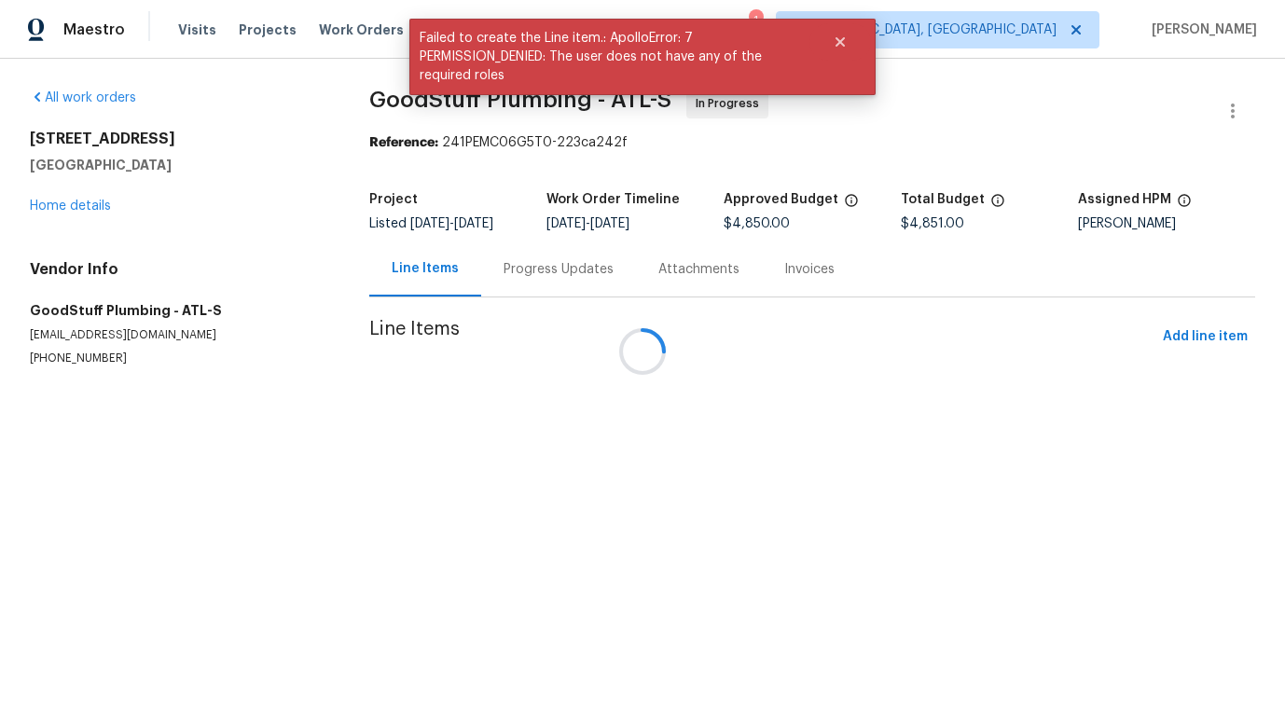
scroll to position [0, 0]
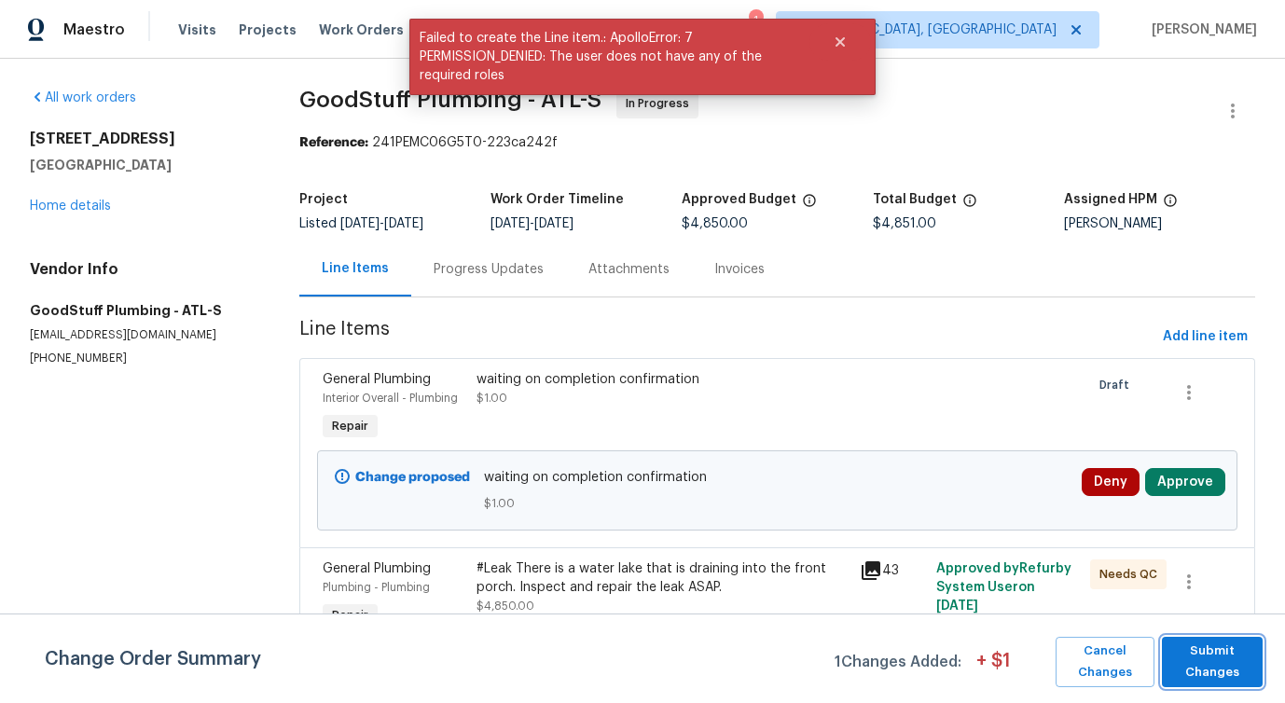
click at [1191, 653] on span "Submit Changes" at bounding box center [1212, 662] width 82 height 43
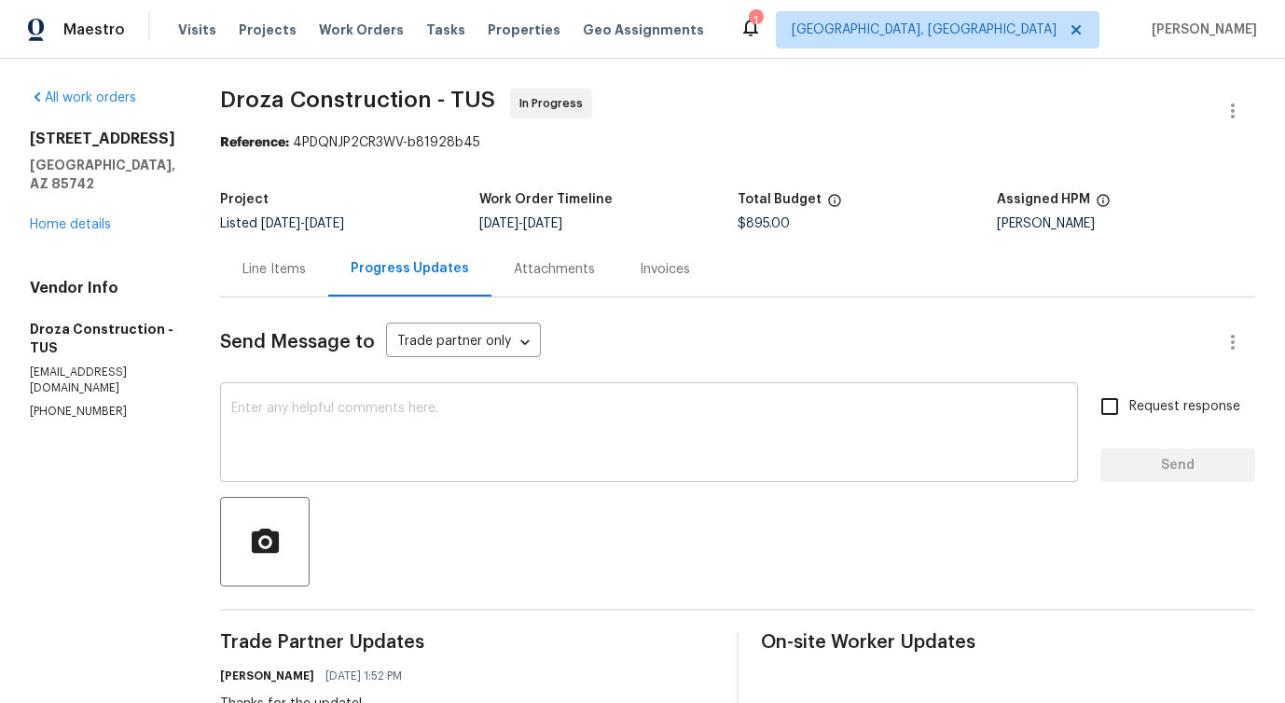
click at [379, 446] on textarea at bounding box center [649, 434] width 836 height 65
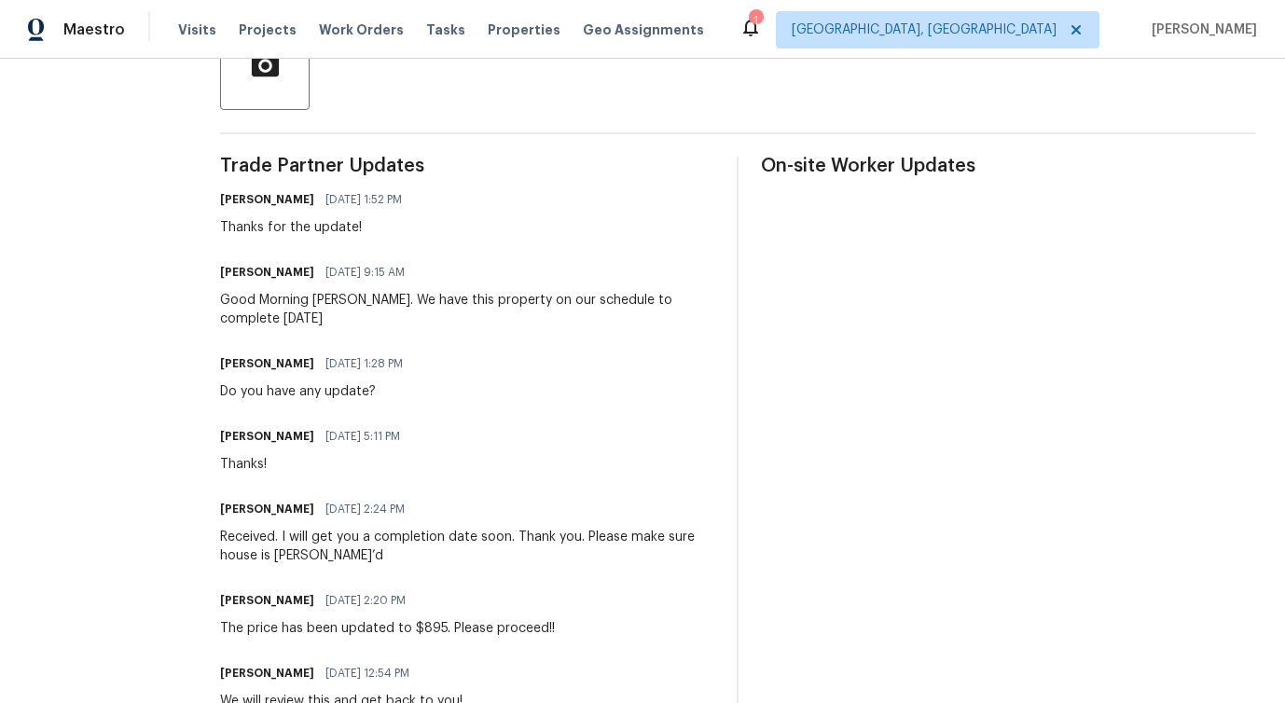
scroll to position [472, 0]
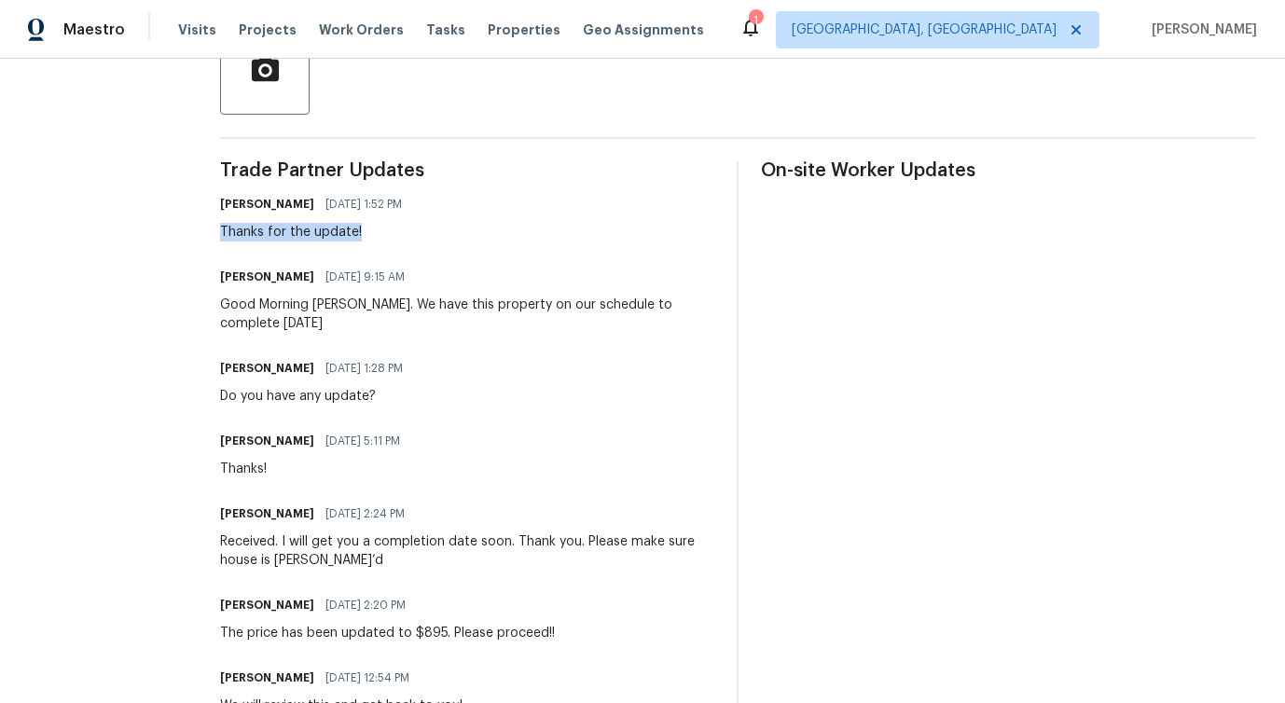
drag, startPoint x: 234, startPoint y: 233, endPoint x: 466, endPoint y: 232, distance: 232.2
drag, startPoint x: 260, startPoint y: 324, endPoint x: 395, endPoint y: 325, distance: 135.2
click at [397, 325] on div "Good Morning [PERSON_NAME]. We have this property on our schedule to complete […" at bounding box center [467, 314] width 494 height 37
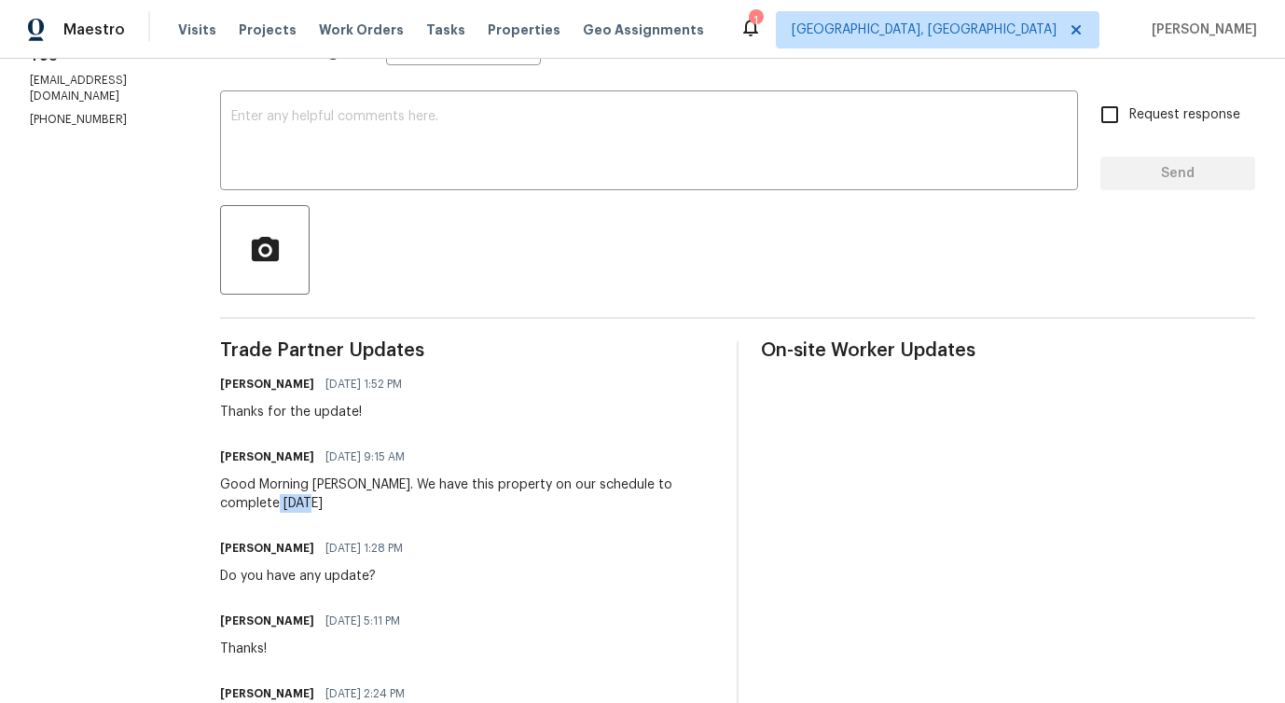
scroll to position [0, 0]
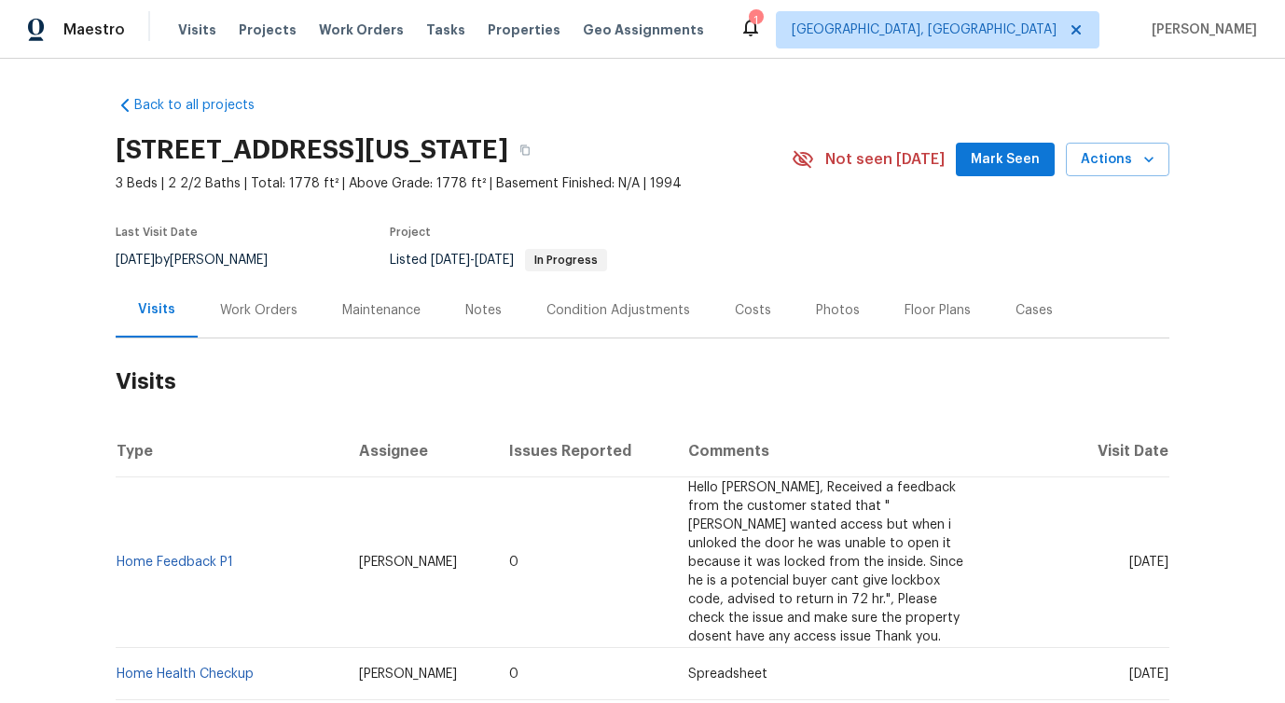
click at [251, 314] on div "Work Orders" at bounding box center [258, 310] width 77 height 19
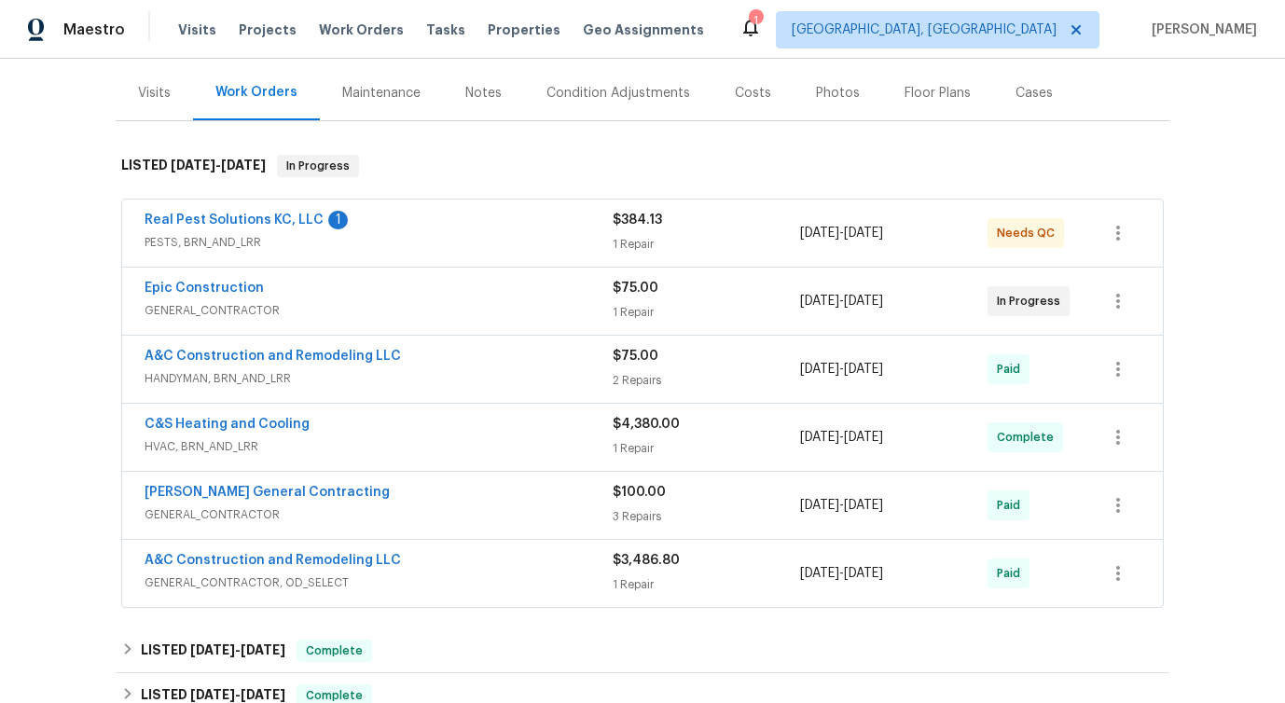
scroll to position [220, 0]
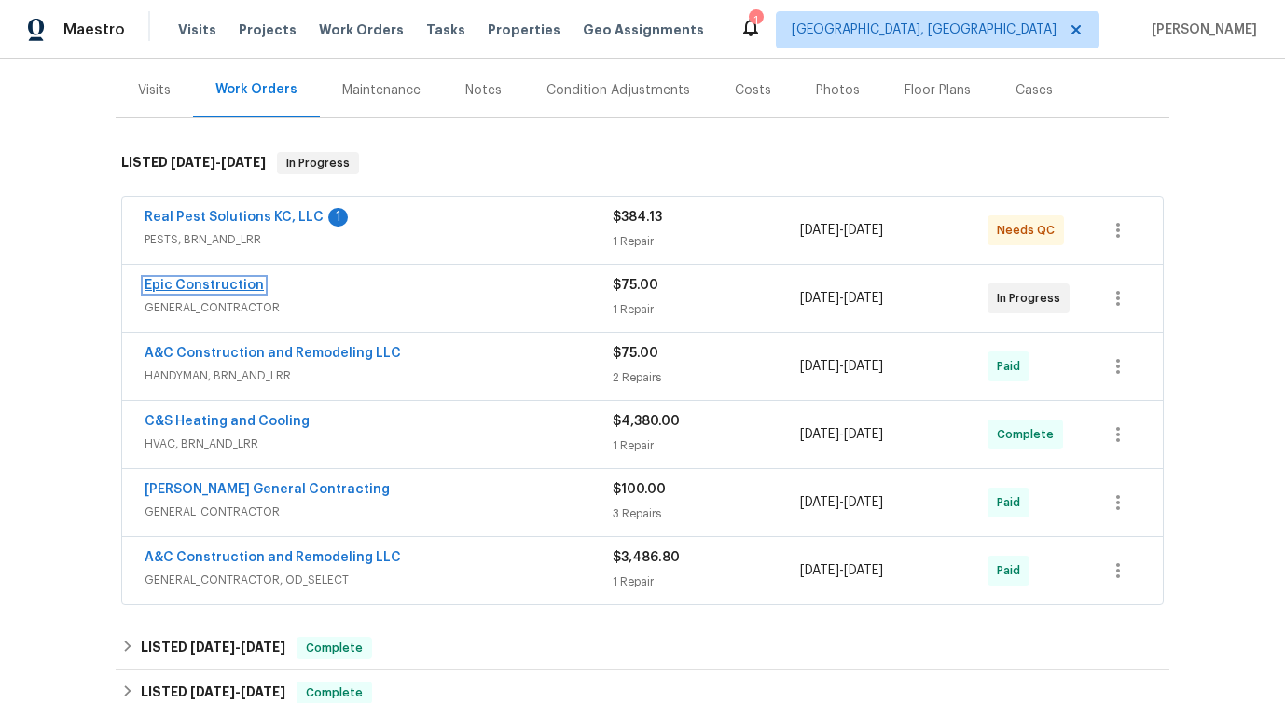
click at [185, 289] on link "Epic Construction" at bounding box center [204, 285] width 119 height 13
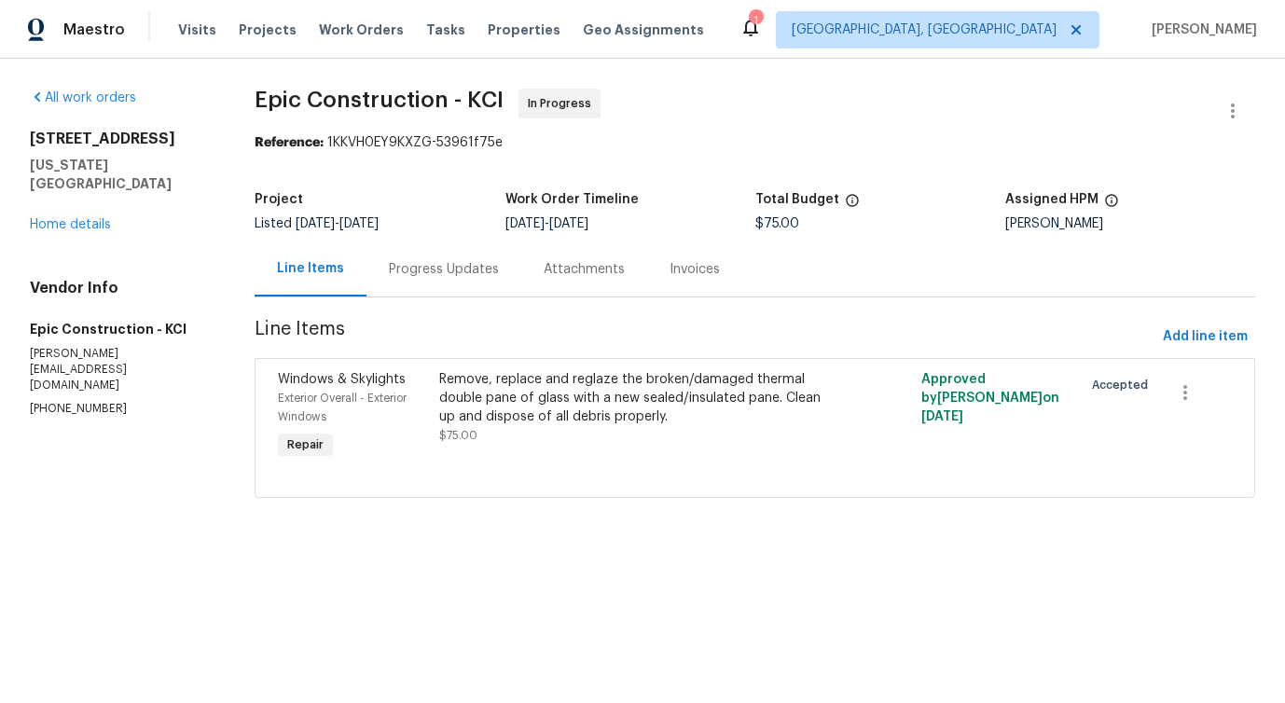
click at [428, 284] on div "Progress Updates" at bounding box center [443, 269] width 155 height 55
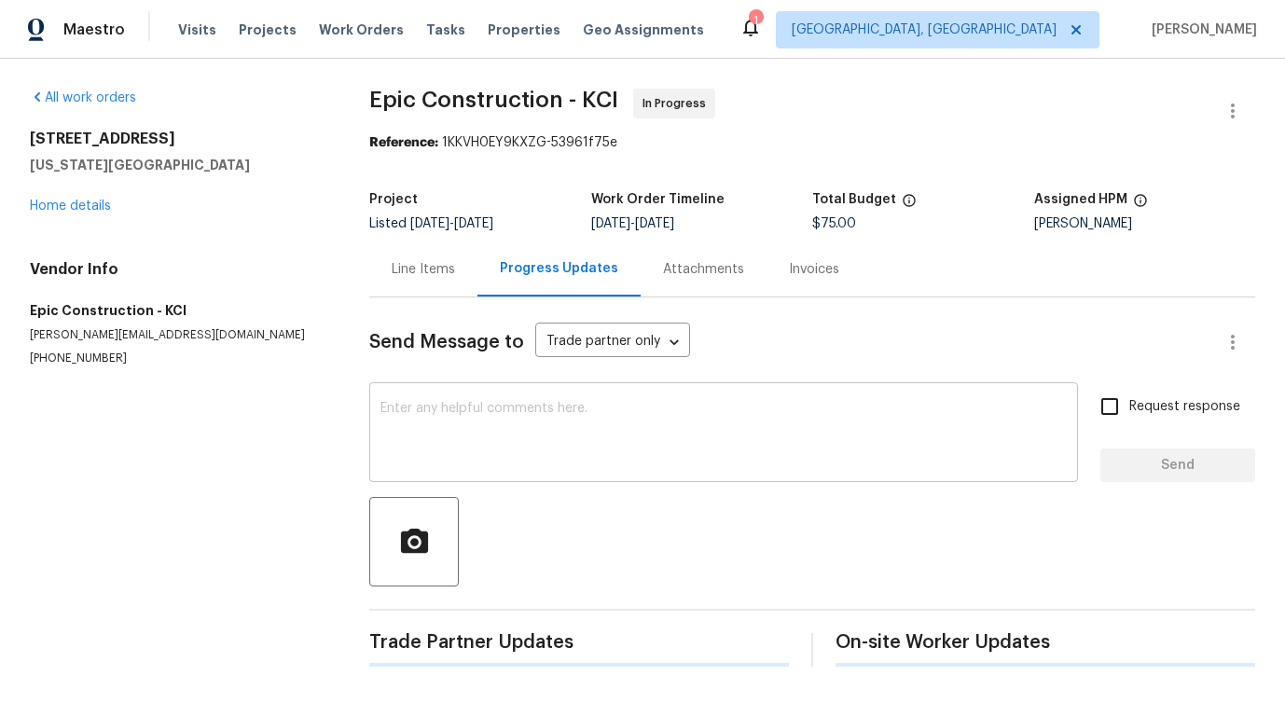
click at [455, 463] on textarea at bounding box center [723, 434] width 686 height 65
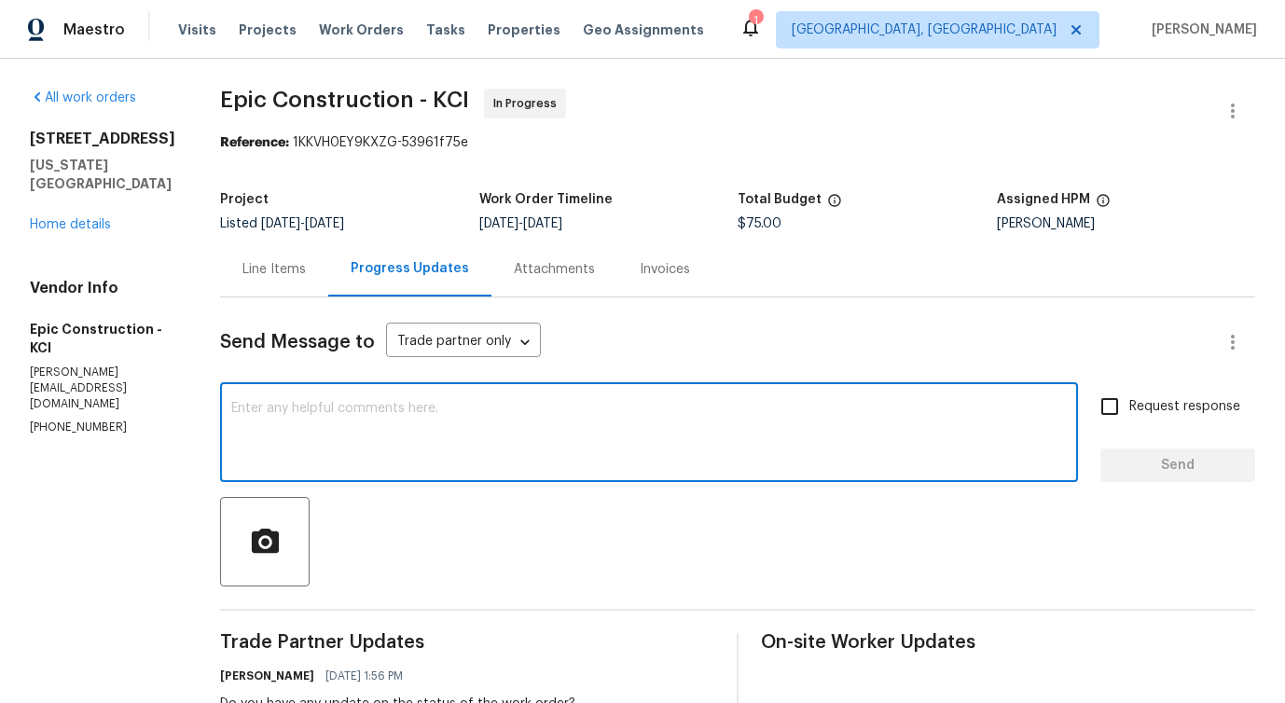
click at [455, 463] on textarea at bounding box center [649, 434] width 836 height 65
paste textarea "Would you kindly provide us with an update regarding the progress of the work o…"
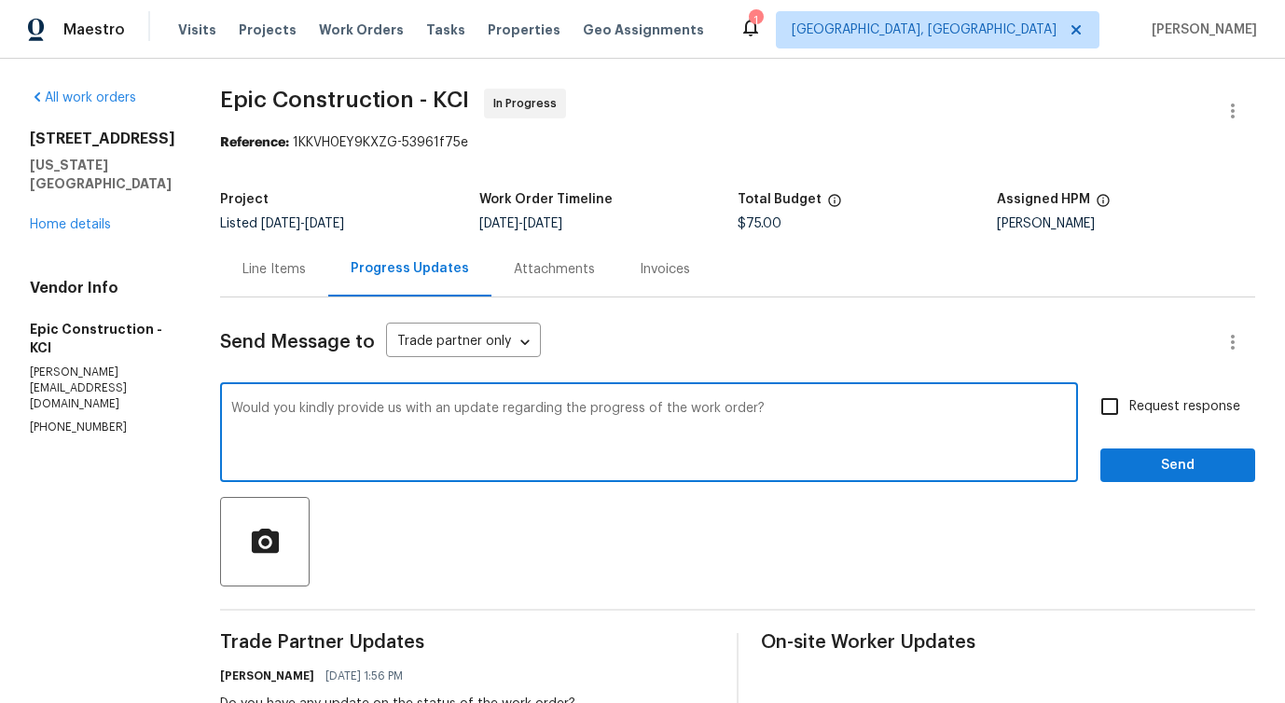
type textarea "Would you kindly provide us with an update regarding the progress of the work o…"
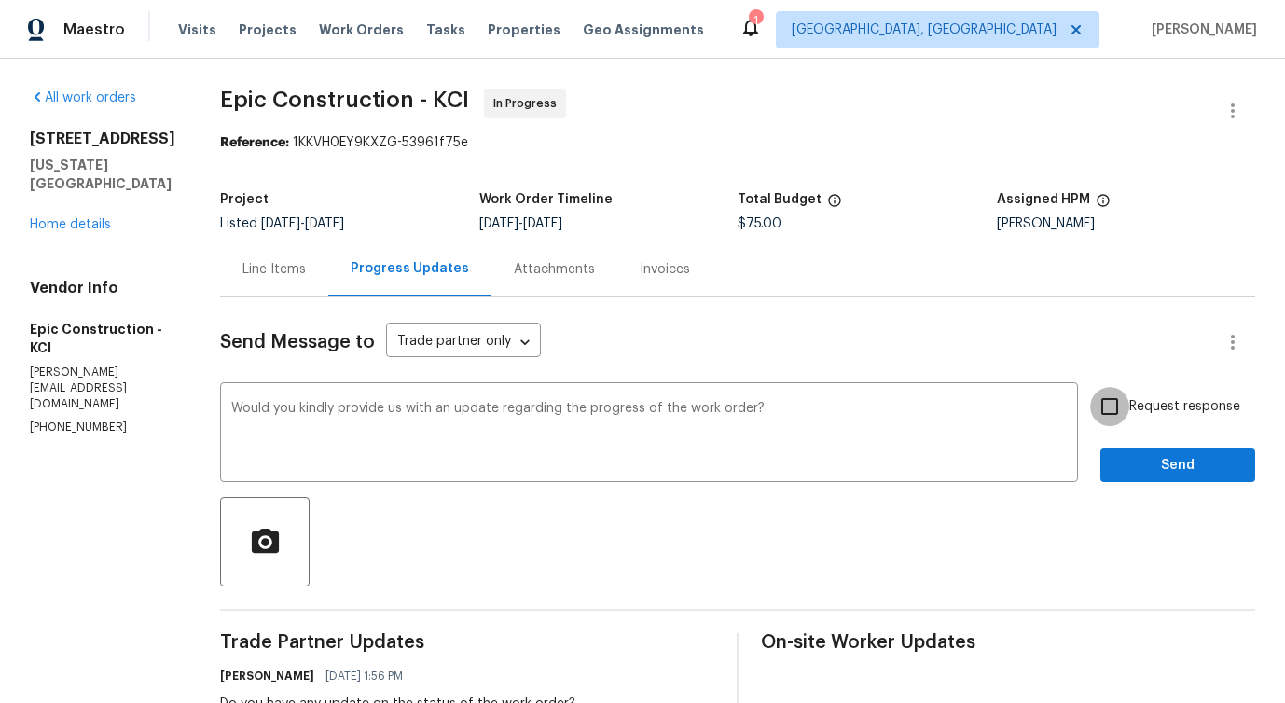
click at [1107, 405] on input "Request response" at bounding box center [1109, 406] width 39 height 39
checkbox input "true"
click at [1144, 479] on button "Send" at bounding box center [1177, 466] width 155 height 35
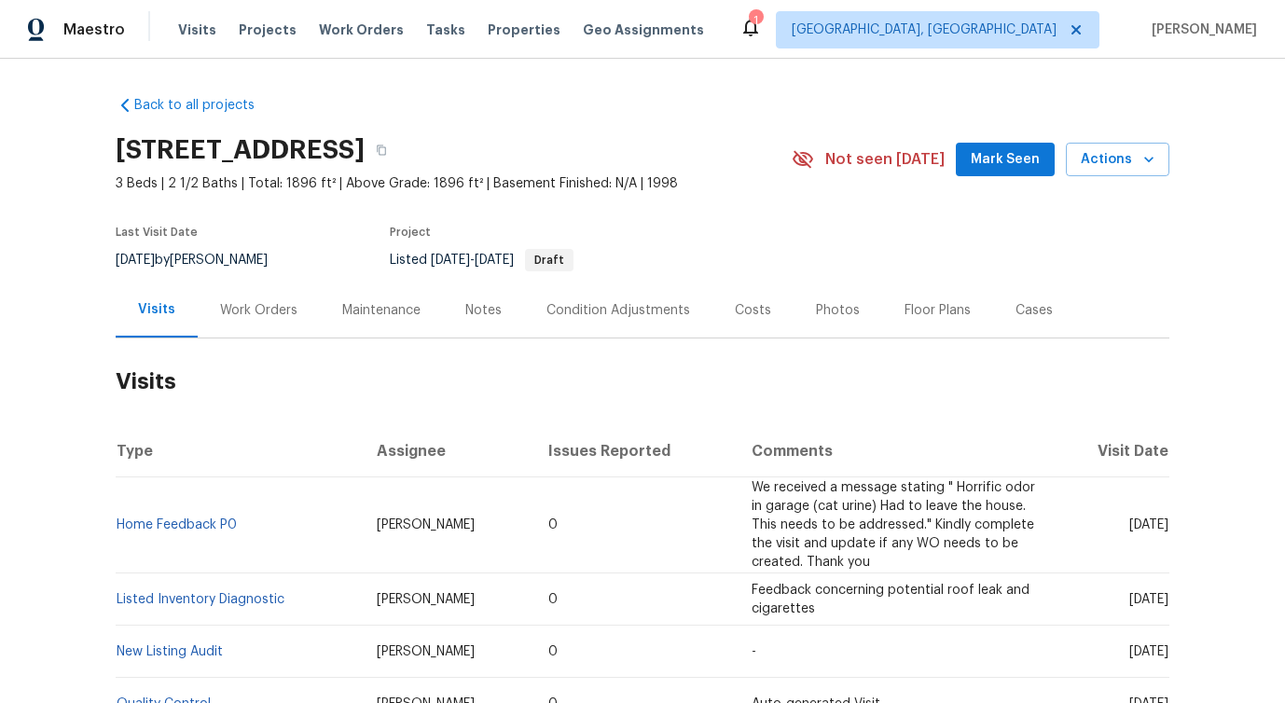
click at [259, 309] on div "Work Orders" at bounding box center [258, 310] width 77 height 19
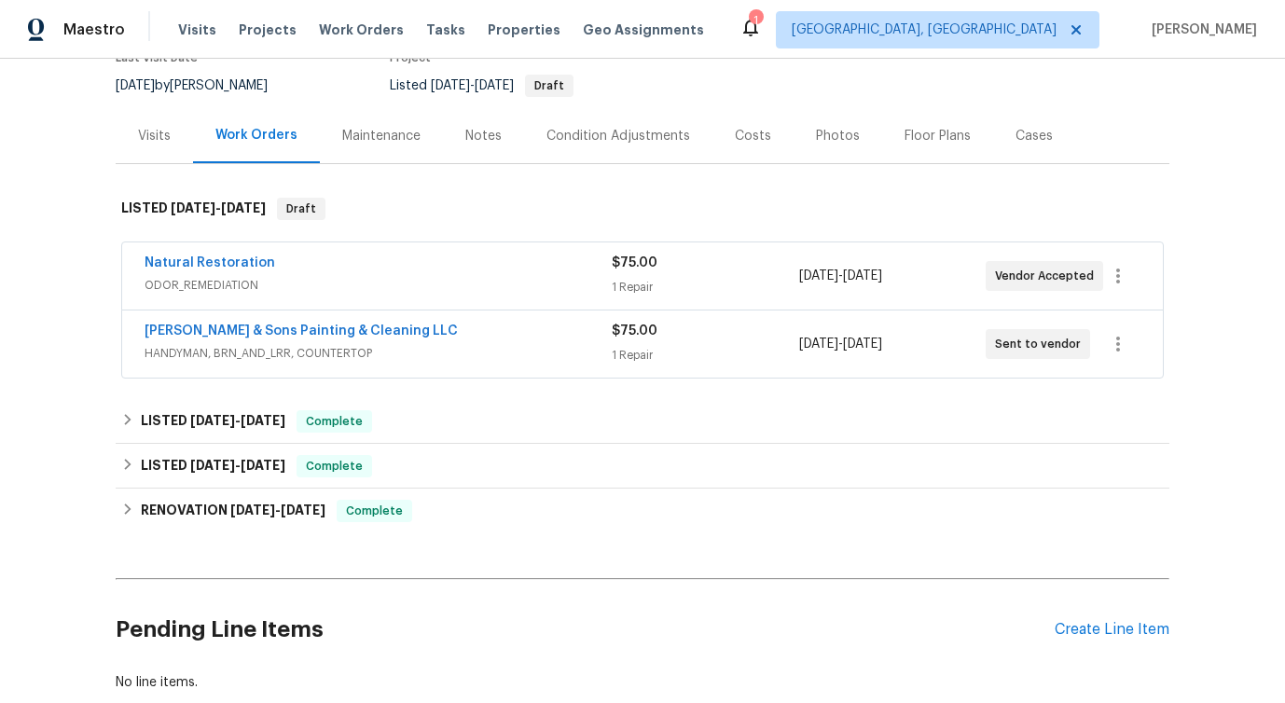
scroll to position [182, 0]
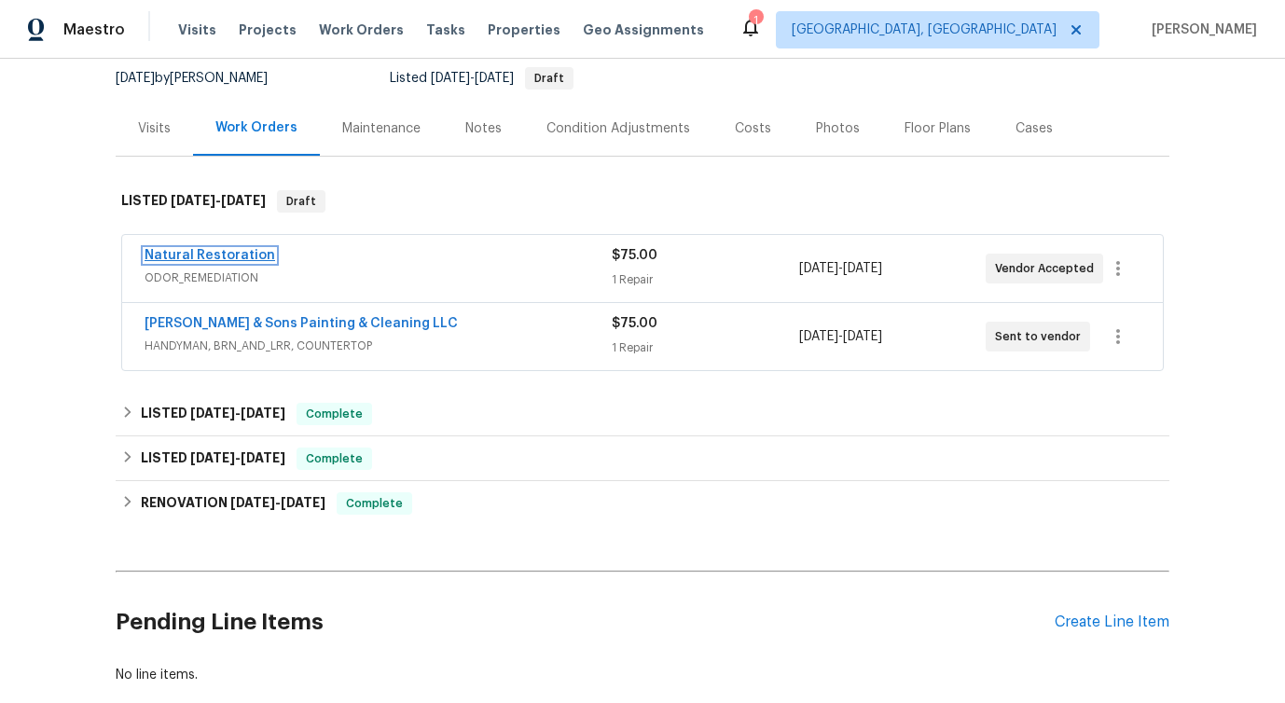
click at [218, 249] on link "Natural Restoration" at bounding box center [210, 255] width 131 height 13
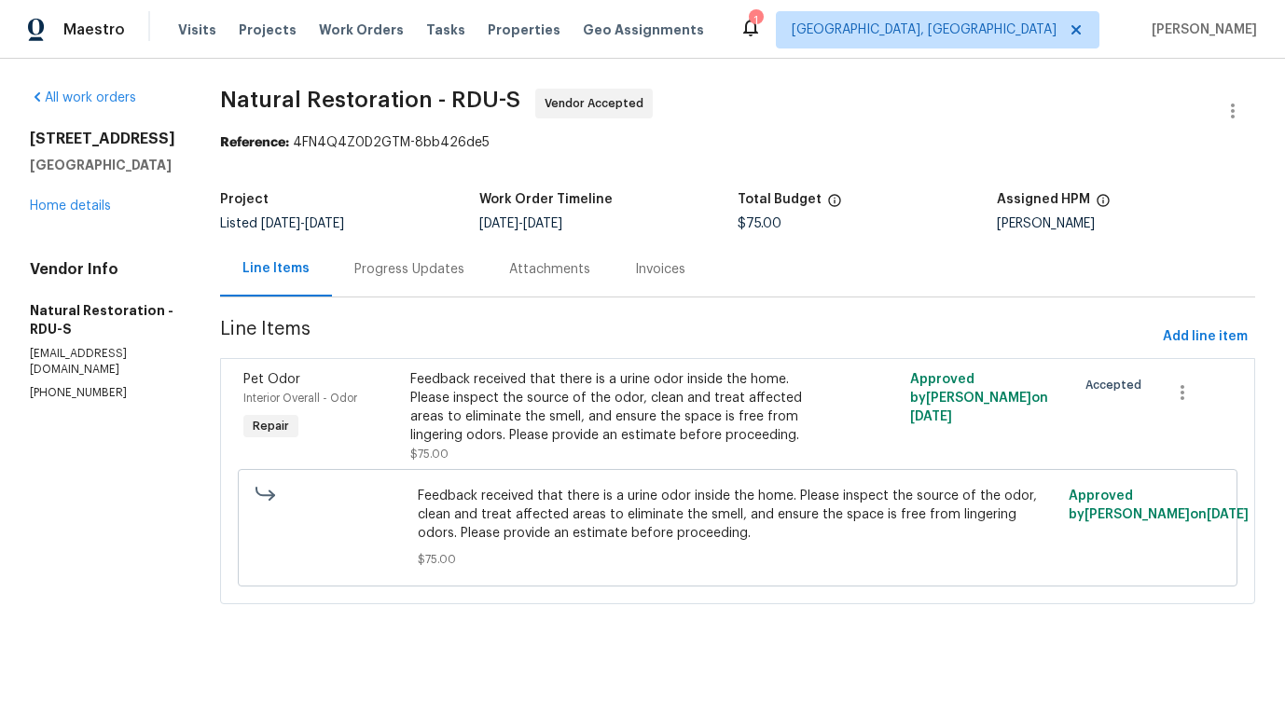
click at [416, 284] on div "Progress Updates" at bounding box center [409, 269] width 155 height 55
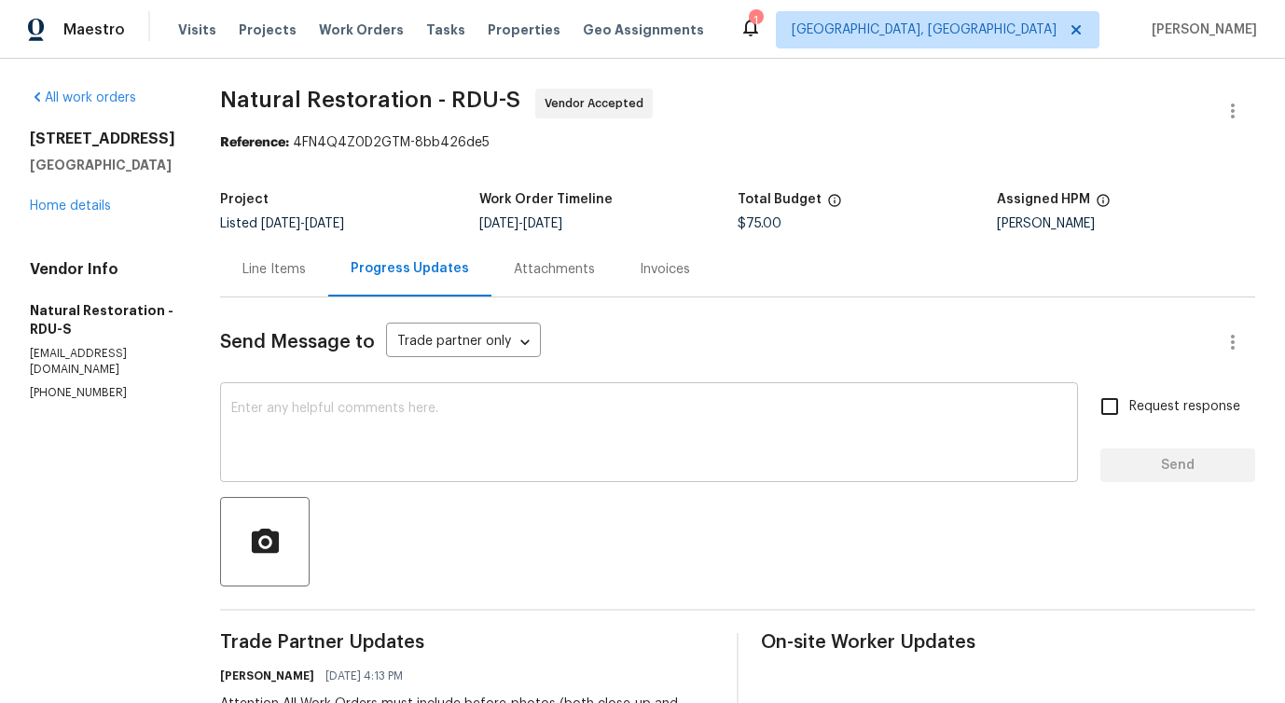
click at [435, 408] on textarea at bounding box center [649, 434] width 836 height 65
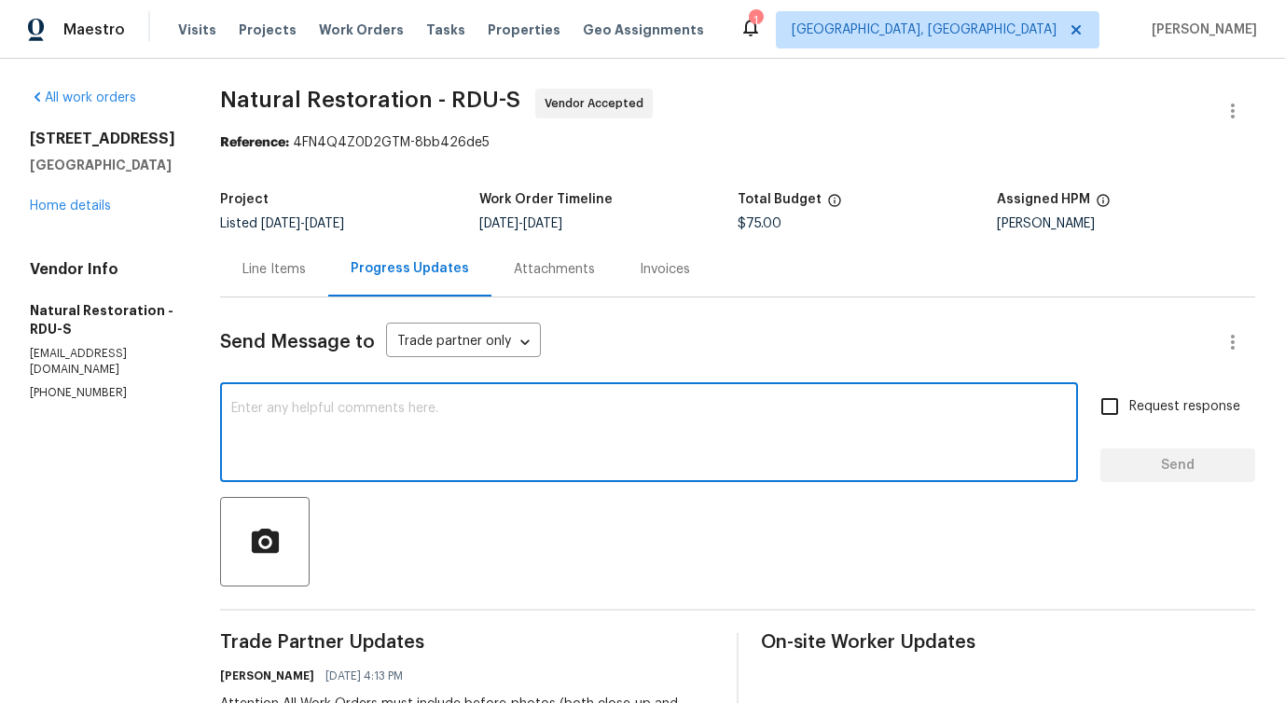
click at [403, 428] on textarea at bounding box center [649, 434] width 836 height 65
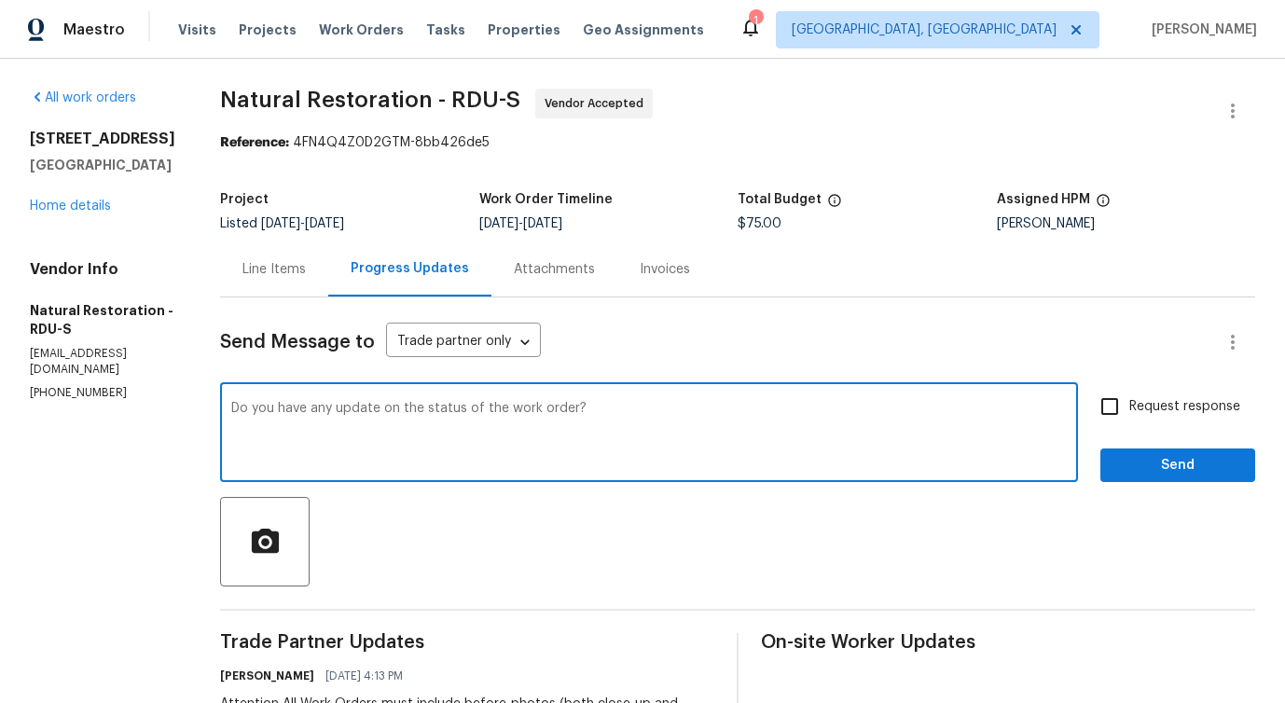
drag, startPoint x: 272, startPoint y: 413, endPoint x: 772, endPoint y: 412, distance: 499.9
click at [772, 412] on textarea "Do you have any update on the status of the work order?" at bounding box center [649, 434] width 836 height 65
type textarea "Do you have any update on the status of the work order?"
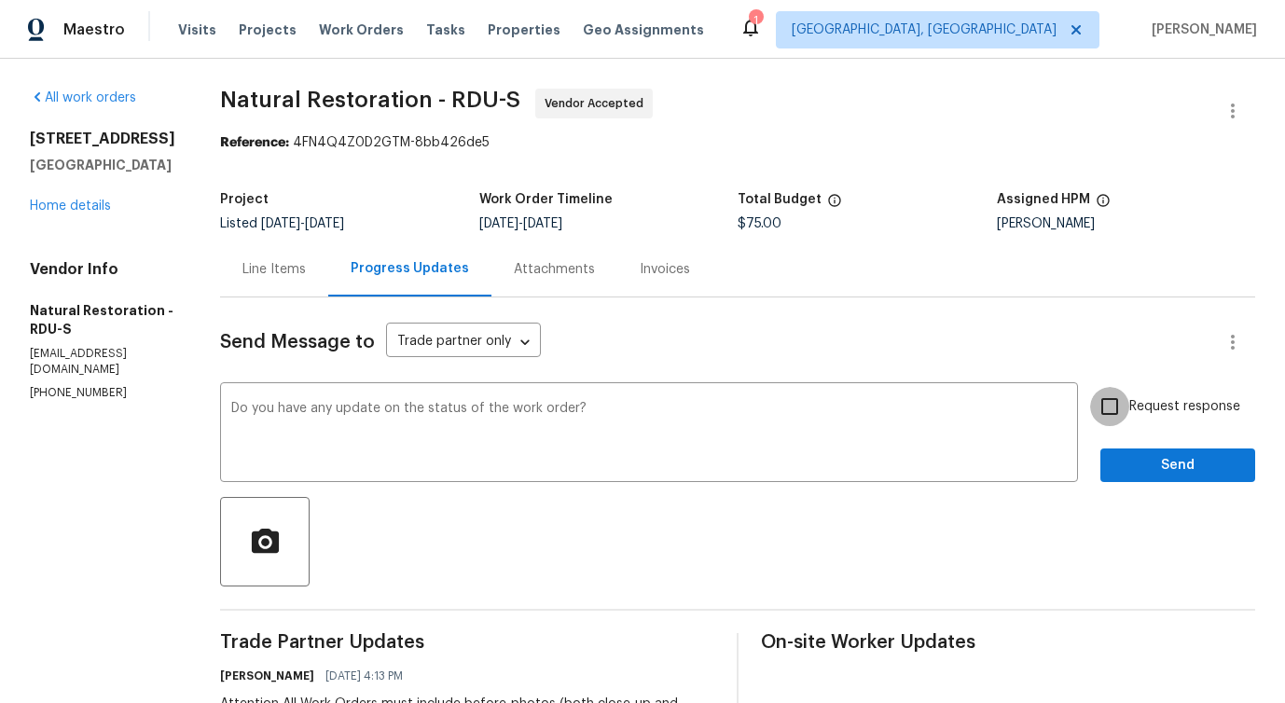
click at [1129, 406] on input "Request response" at bounding box center [1109, 406] width 39 height 39
checkbox input "true"
click at [1144, 449] on button "Send" at bounding box center [1177, 466] width 155 height 35
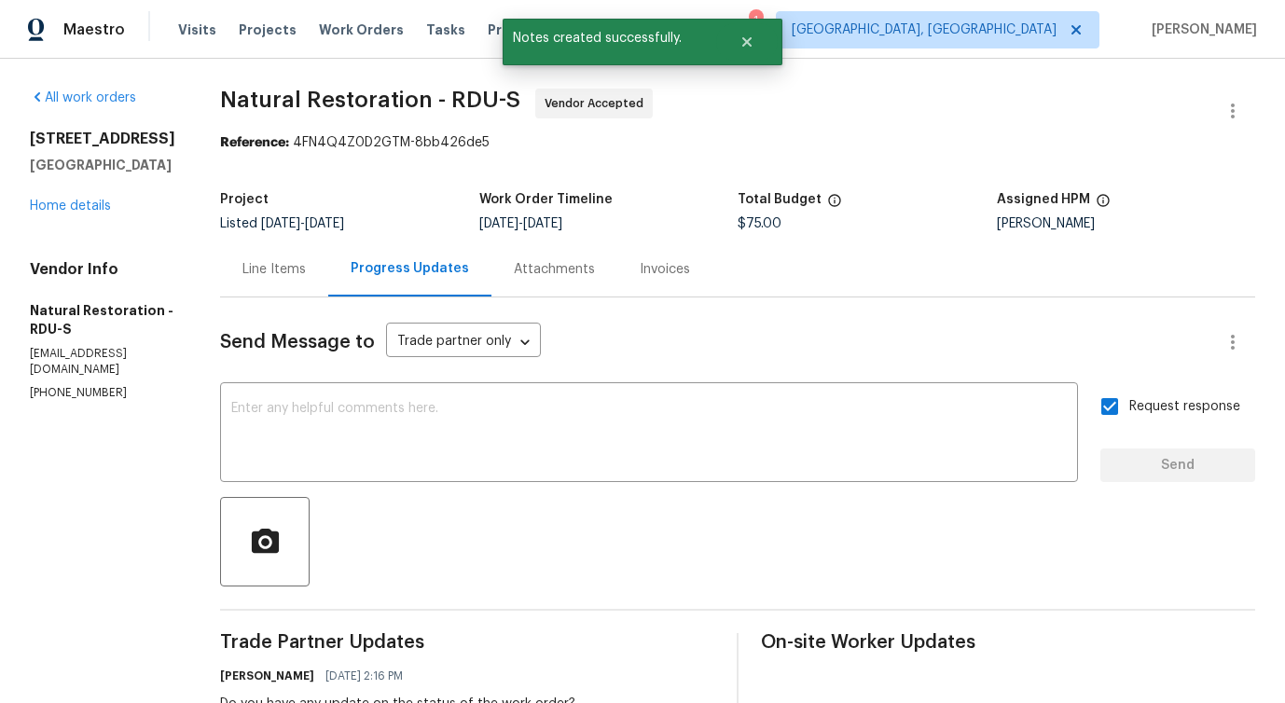
drag, startPoint x: 203, startPoint y: 88, endPoint x: 475, endPoint y: 88, distance: 271.4
click at [476, 88] on div "All work orders [STREET_ADDRESS][PERSON_NAME] Home details Vendor Info Natural …" at bounding box center [642, 560] width 1285 height 1002
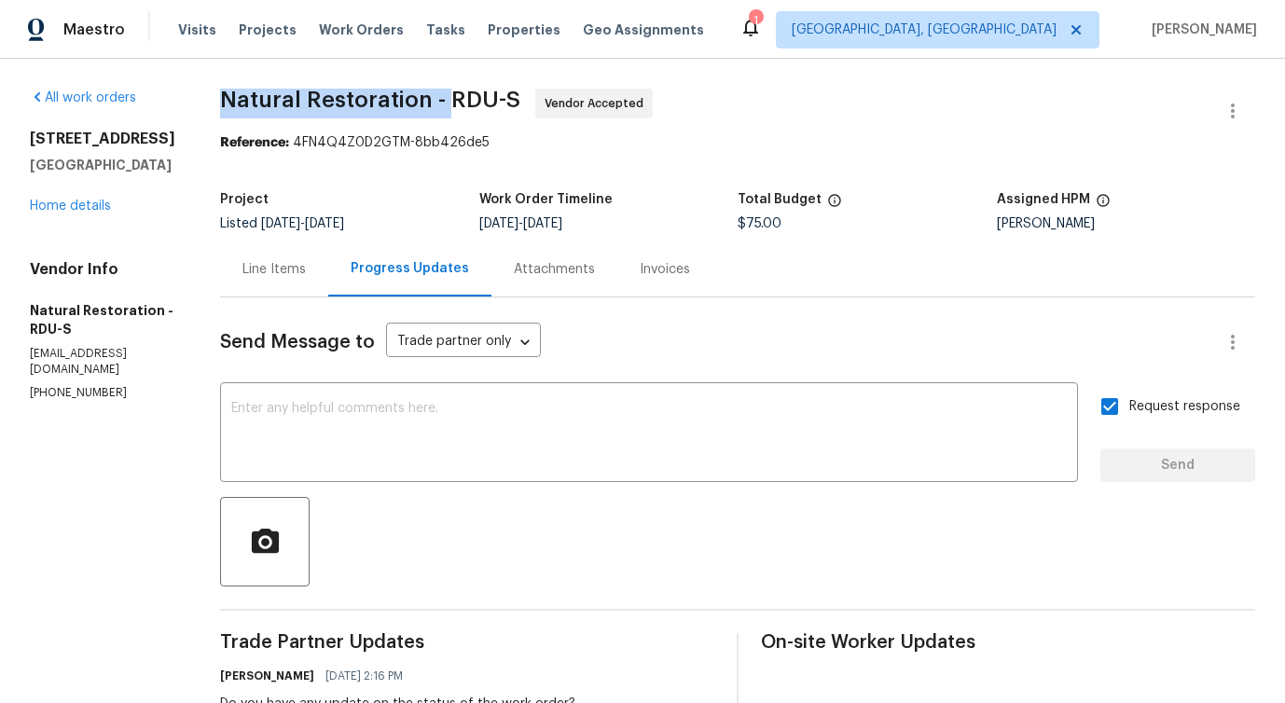
drag, startPoint x: 218, startPoint y: 101, endPoint x: 442, endPoint y: 101, distance: 223.8
click at [442, 101] on span "Natural Restoration - RDU-S" at bounding box center [370, 100] width 300 height 22
copy span "Natural Restoration -"
click at [73, 208] on link "Home details" at bounding box center [70, 206] width 81 height 13
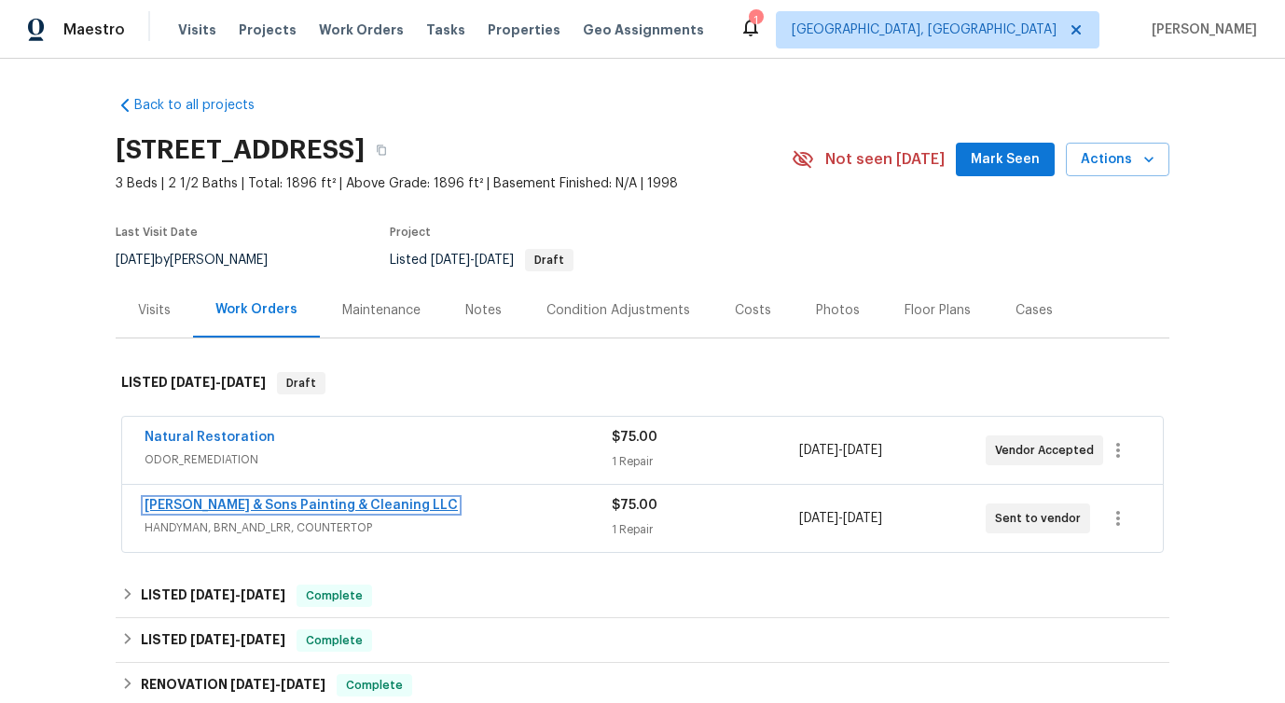
click at [225, 505] on link "[PERSON_NAME] & Sons Painting & Cleaning LLC" at bounding box center [301, 505] width 313 height 13
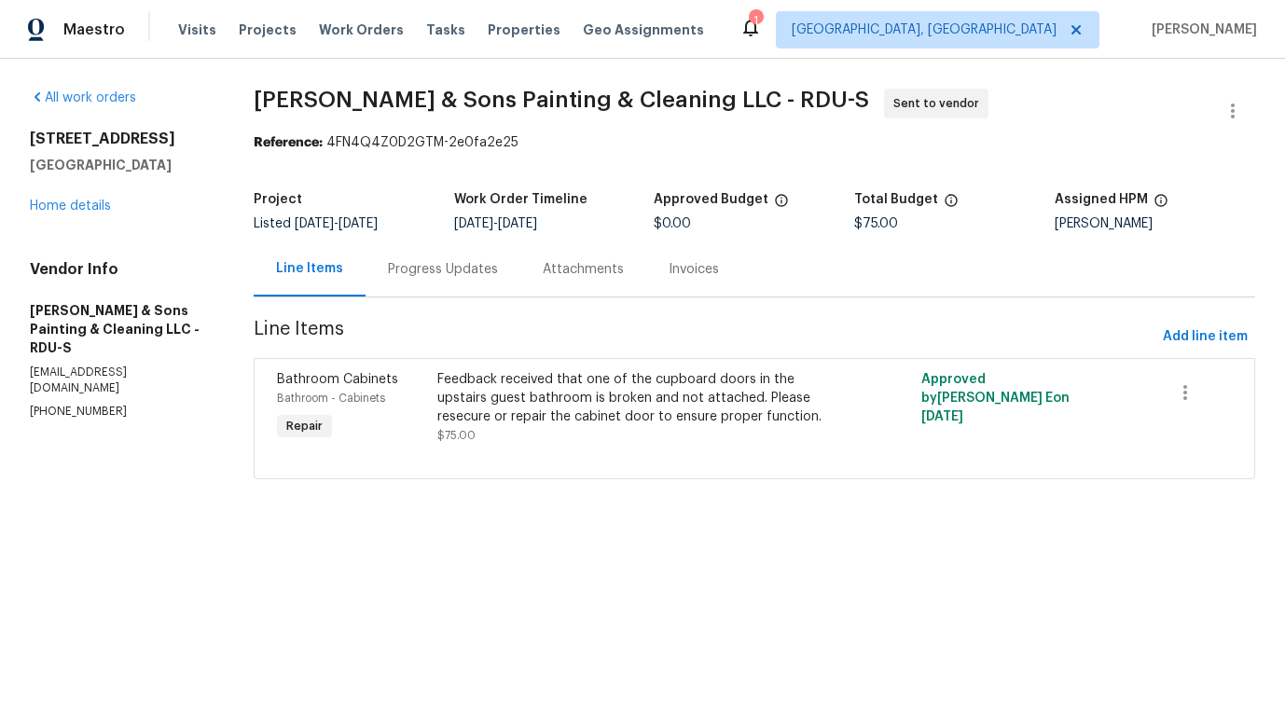
click at [482, 268] on div "Progress Updates" at bounding box center [443, 269] width 110 height 19
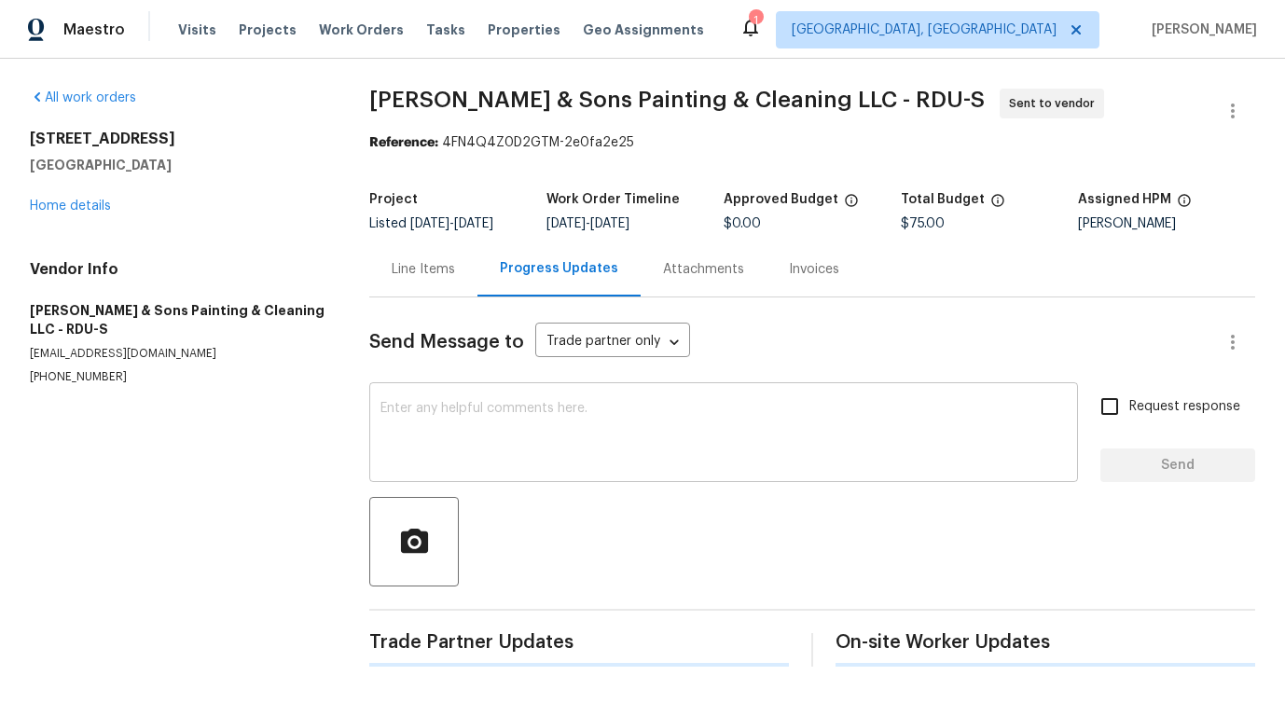
click at [512, 447] on textarea at bounding box center [723, 434] width 686 height 65
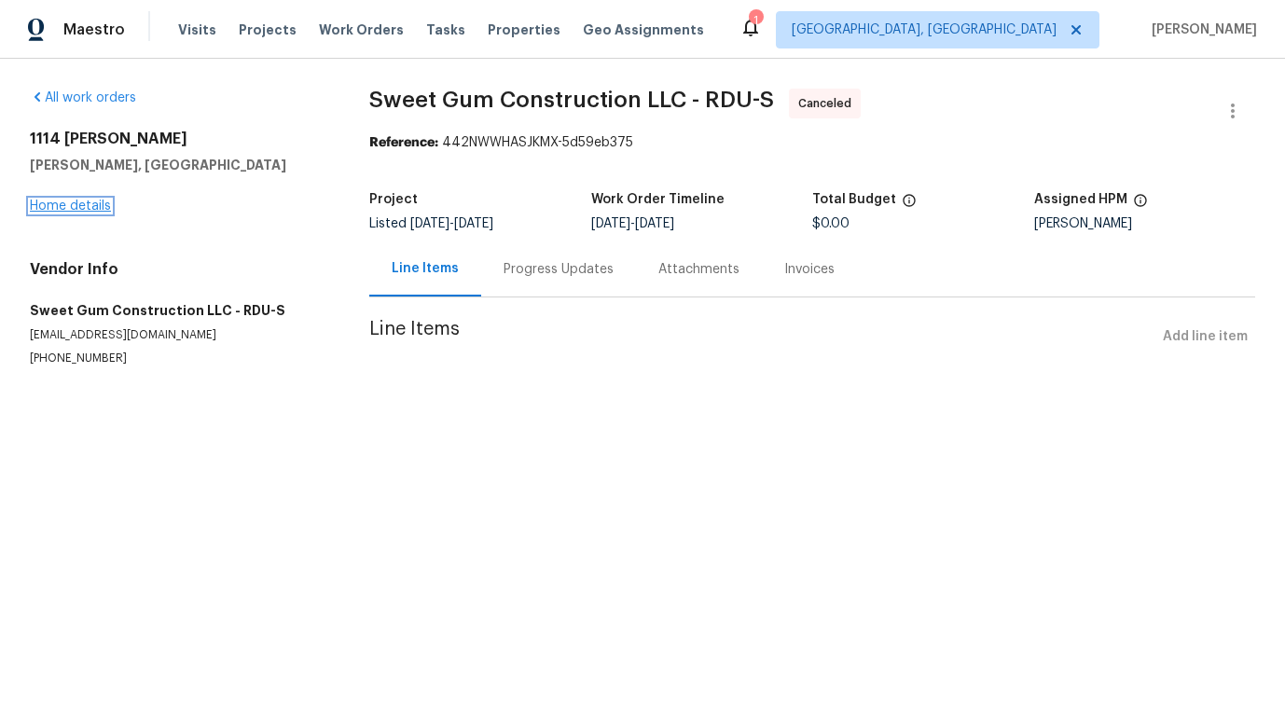
click at [104, 208] on link "Home details" at bounding box center [70, 206] width 81 height 13
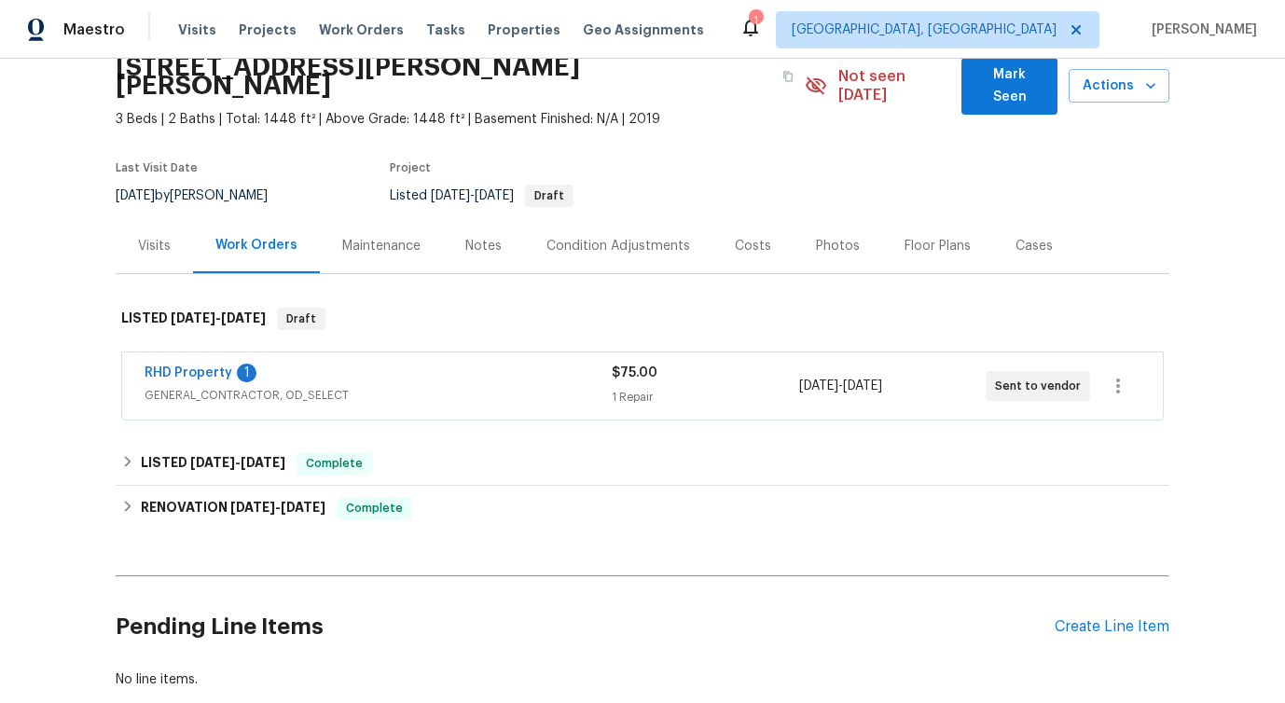
scroll to position [96, 0]
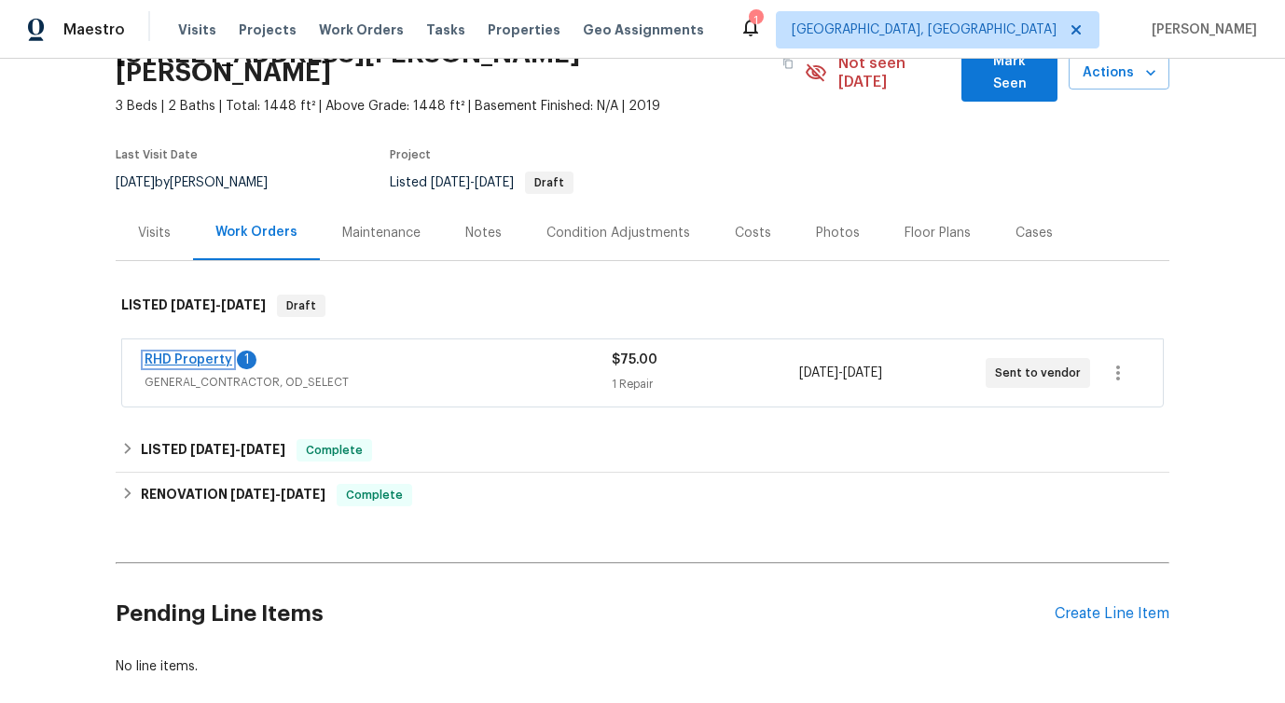
click at [205, 353] on link "RHD Property" at bounding box center [189, 359] width 88 height 13
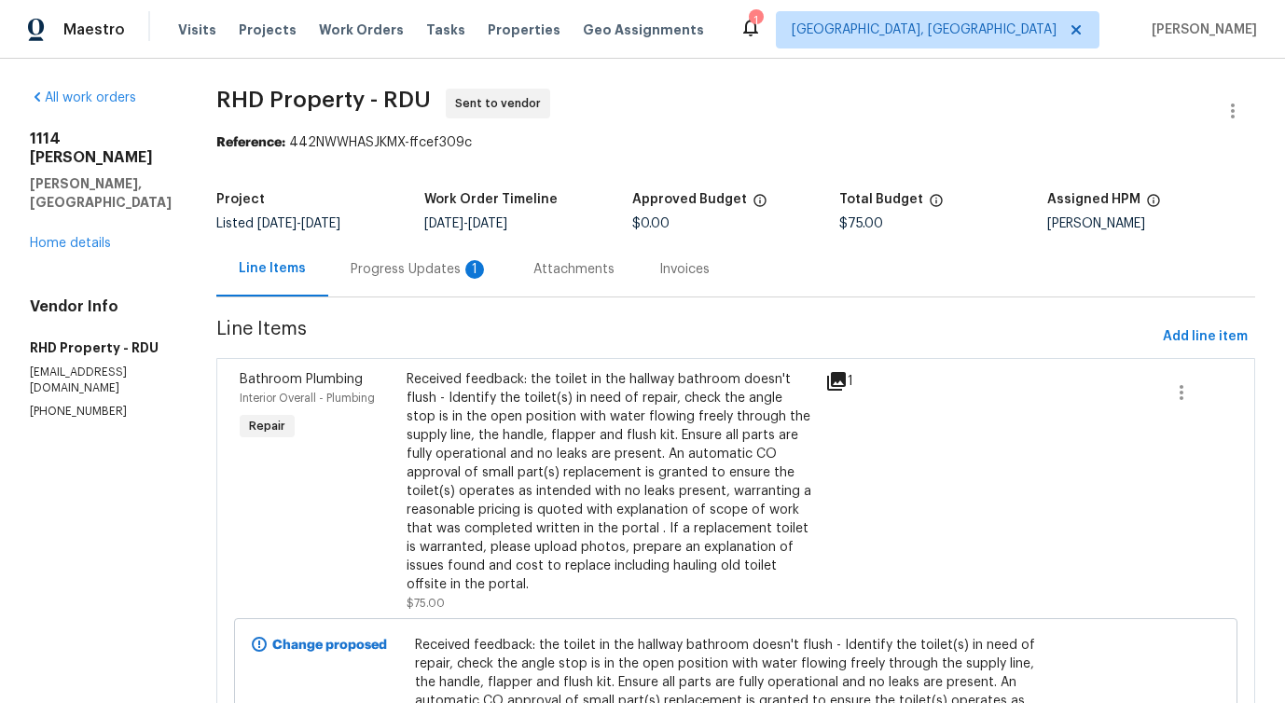
click at [469, 278] on div "Progress Updates 1" at bounding box center [420, 269] width 138 height 19
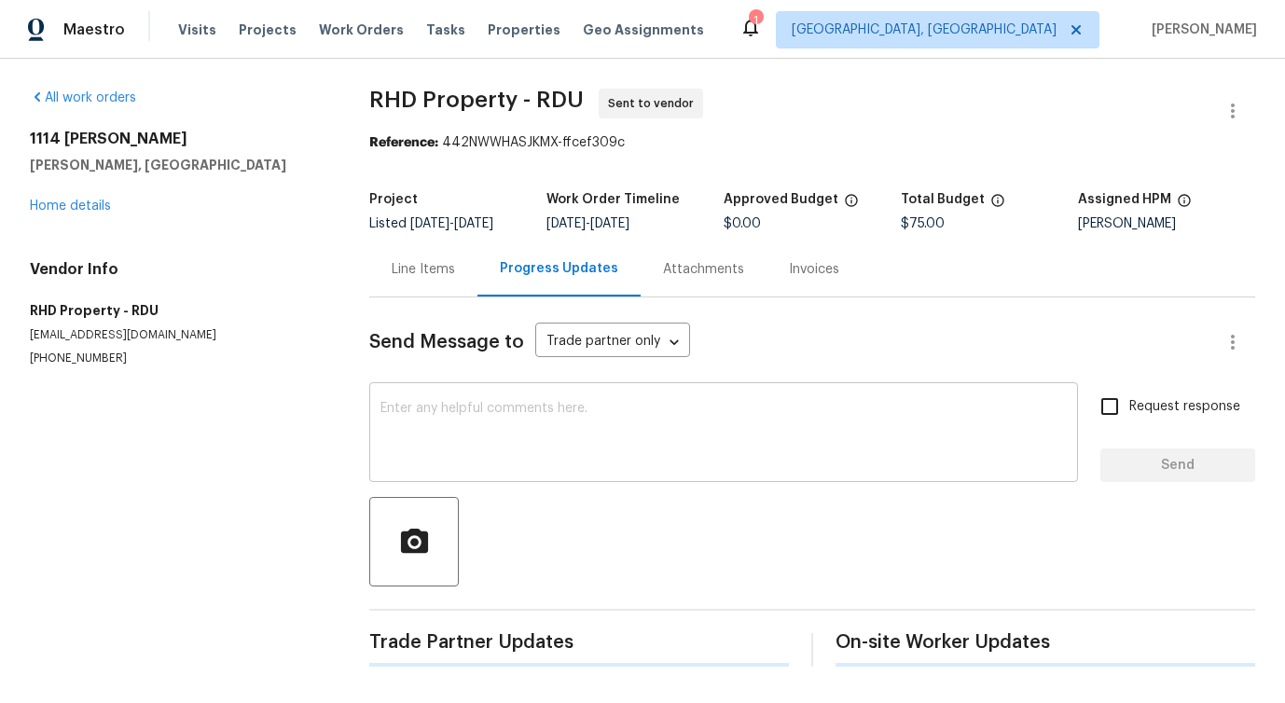
click at [497, 426] on textarea at bounding box center [723, 434] width 686 height 65
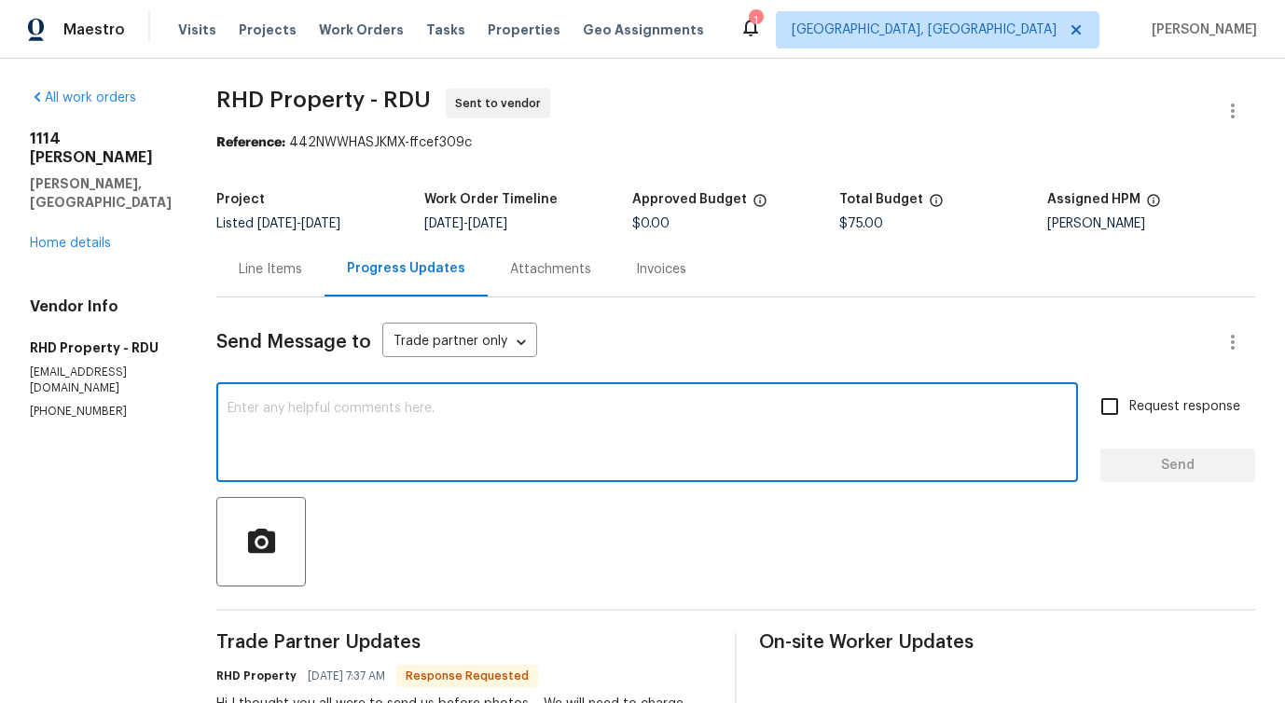
click at [277, 266] on div "Line Items" at bounding box center [270, 269] width 63 height 19
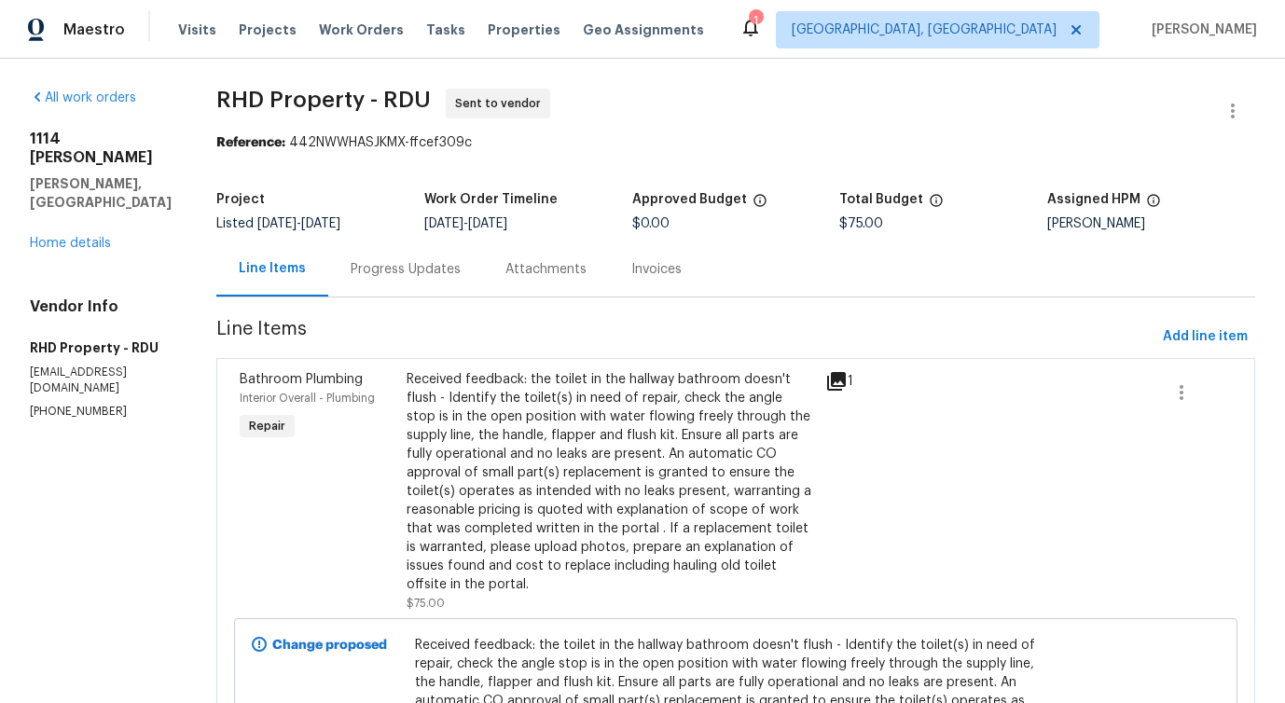
click at [606, 428] on div "Received feedback: the toilet in the hallway bathroom doesn't flush - Identify …" at bounding box center [610, 482] width 407 height 224
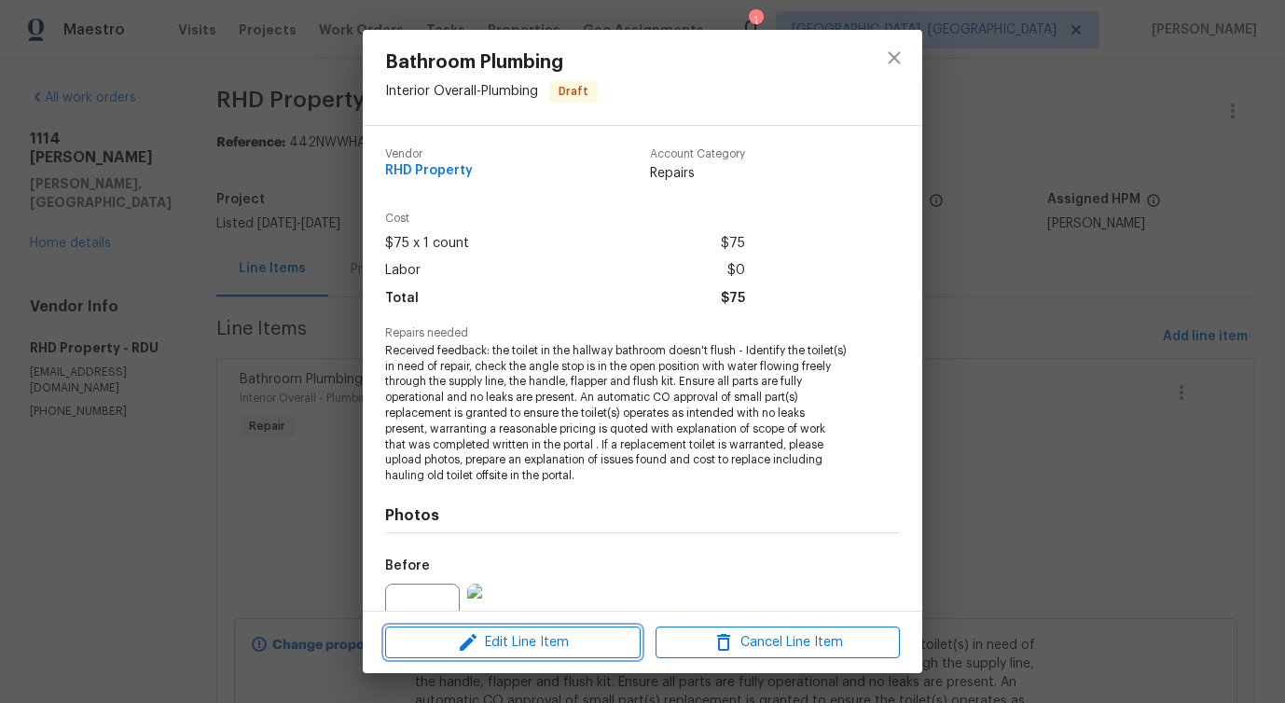
click at [474, 646] on icon "button" at bounding box center [468, 642] width 22 height 22
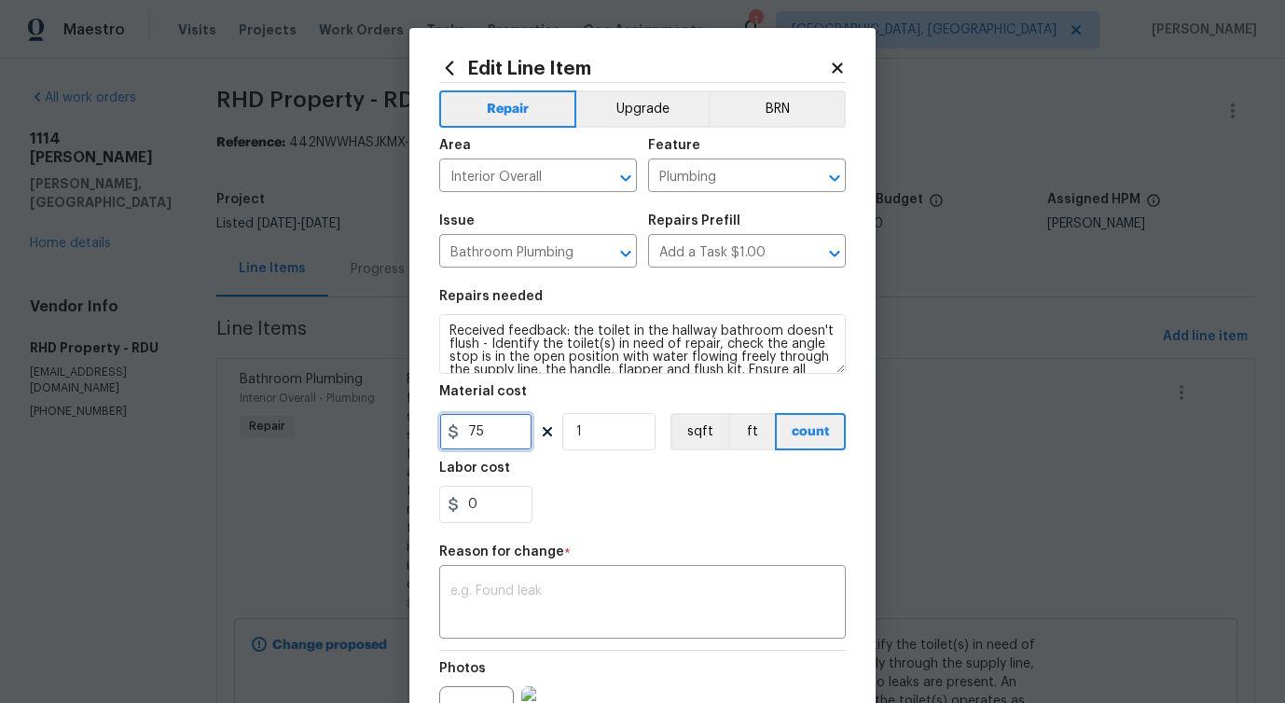
click at [464, 431] on input "75" at bounding box center [485, 431] width 93 height 37
type input "175"
click at [582, 577] on div "x ​" at bounding box center [642, 604] width 407 height 69
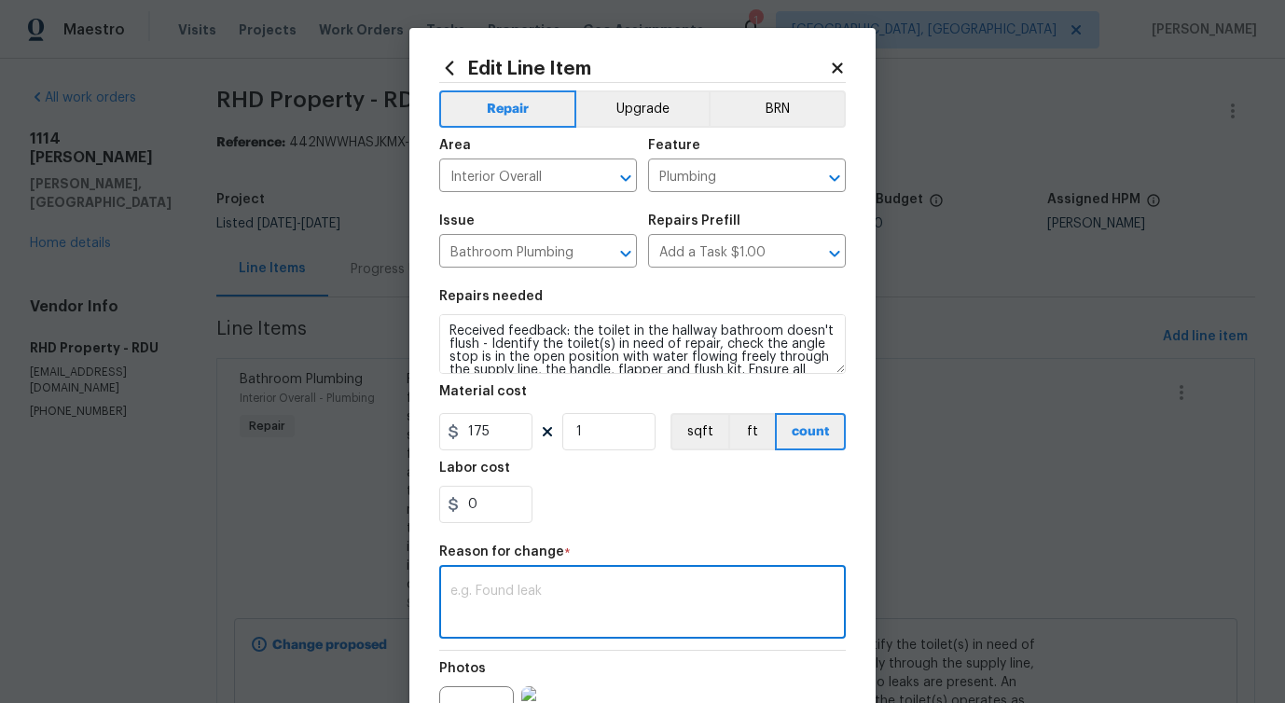
paste textarea "(PS) Updated per vendor's final cost."
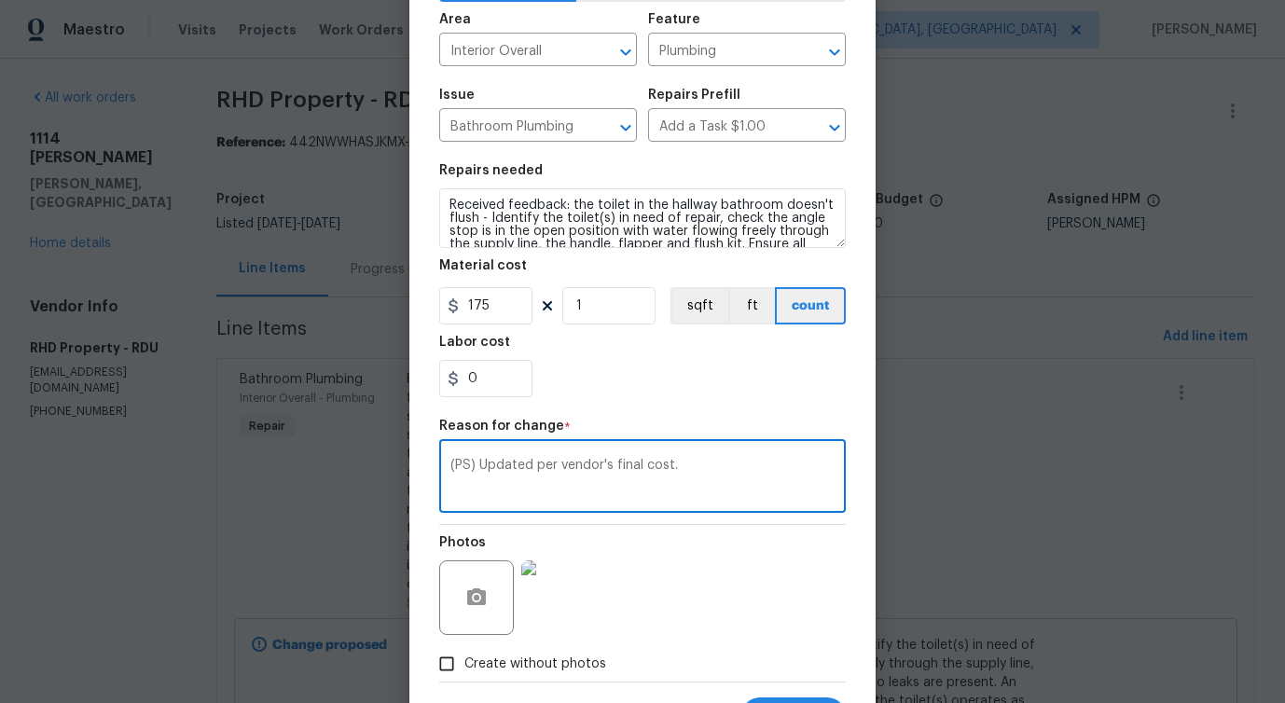
scroll to position [216, 0]
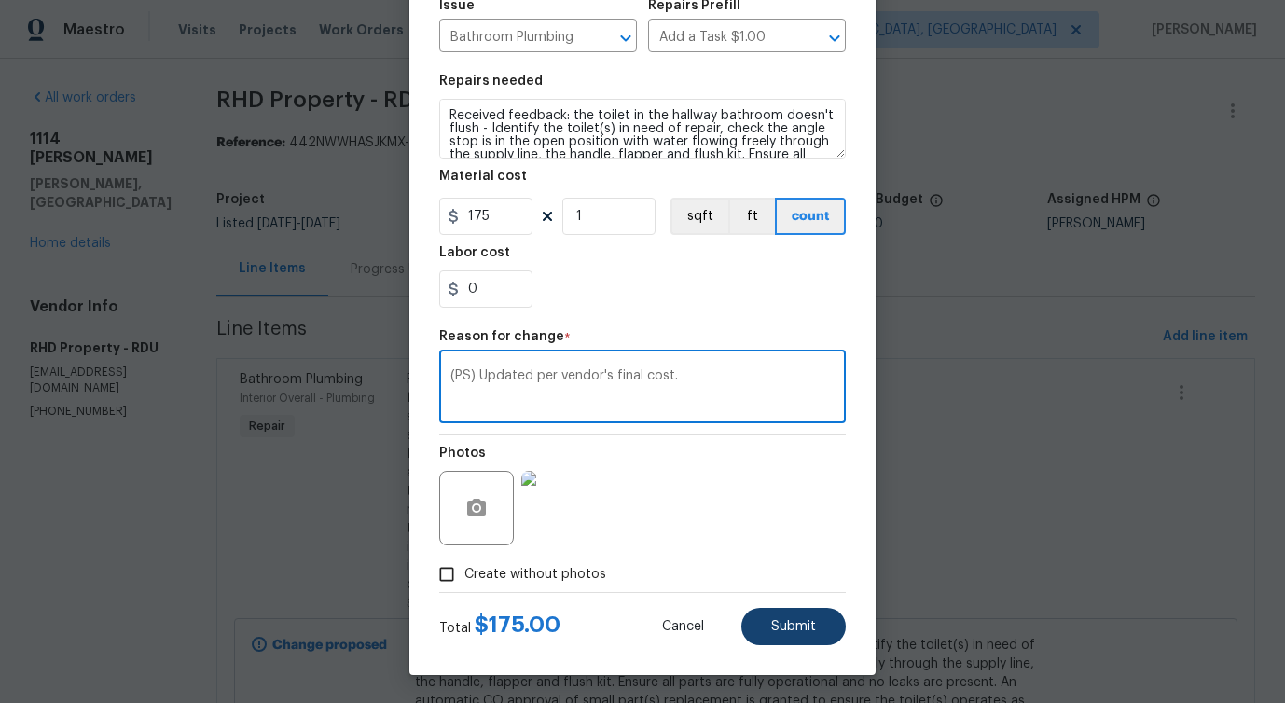
type textarea "(PS) Updated per vendor's final cost."
click at [763, 625] on button "Submit" at bounding box center [793, 626] width 104 height 37
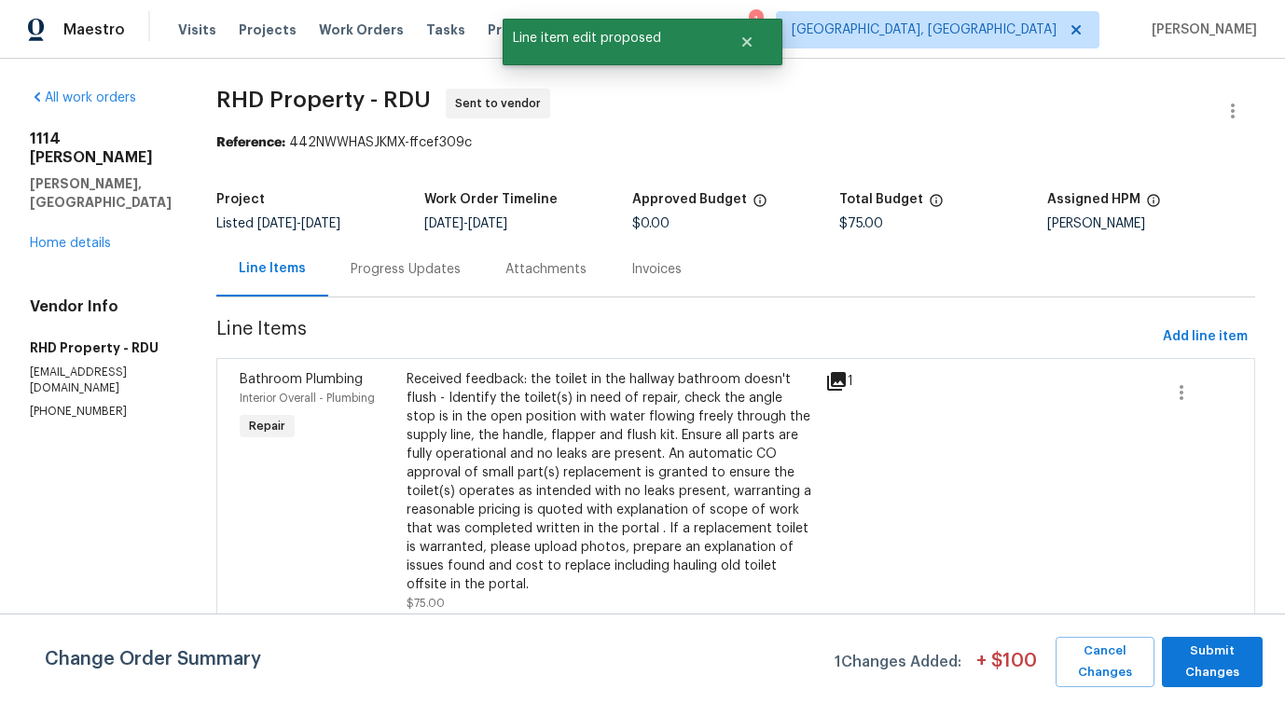
scroll to position [0, 0]
click at [1210, 668] on span "Submit Changes" at bounding box center [1212, 662] width 82 height 43
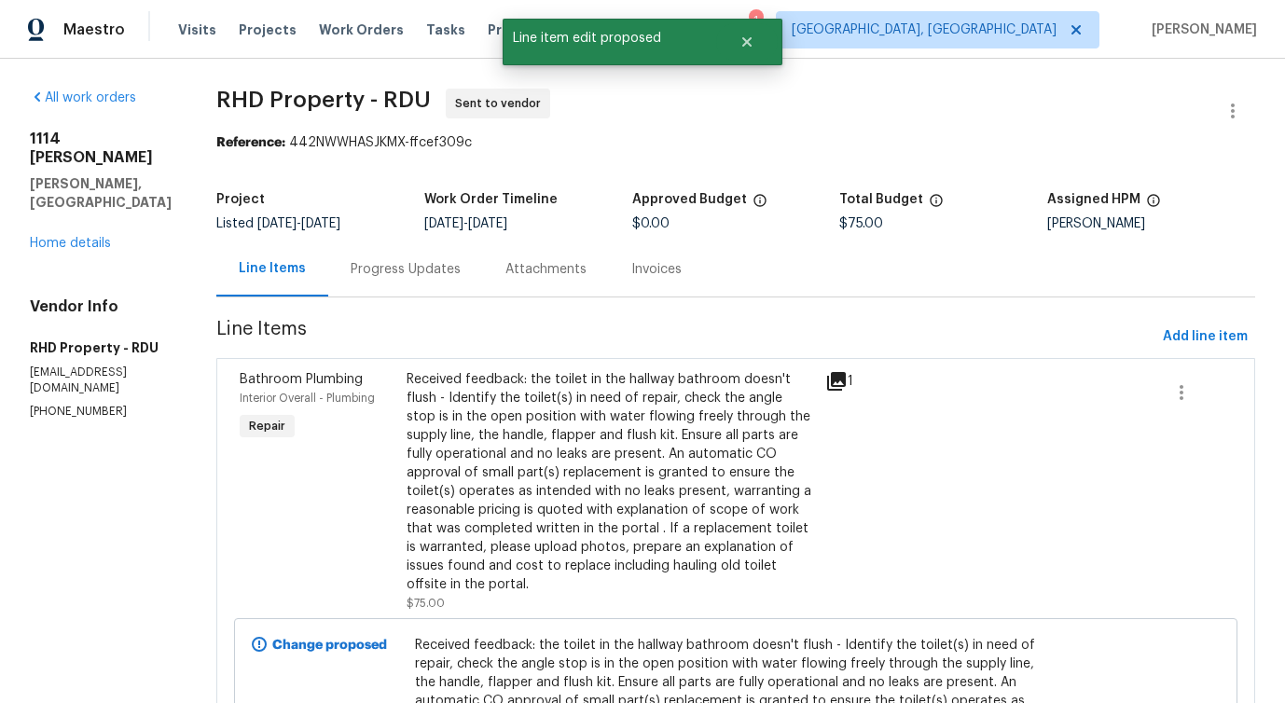
click at [446, 273] on div "Progress Updates" at bounding box center [406, 269] width 110 height 19
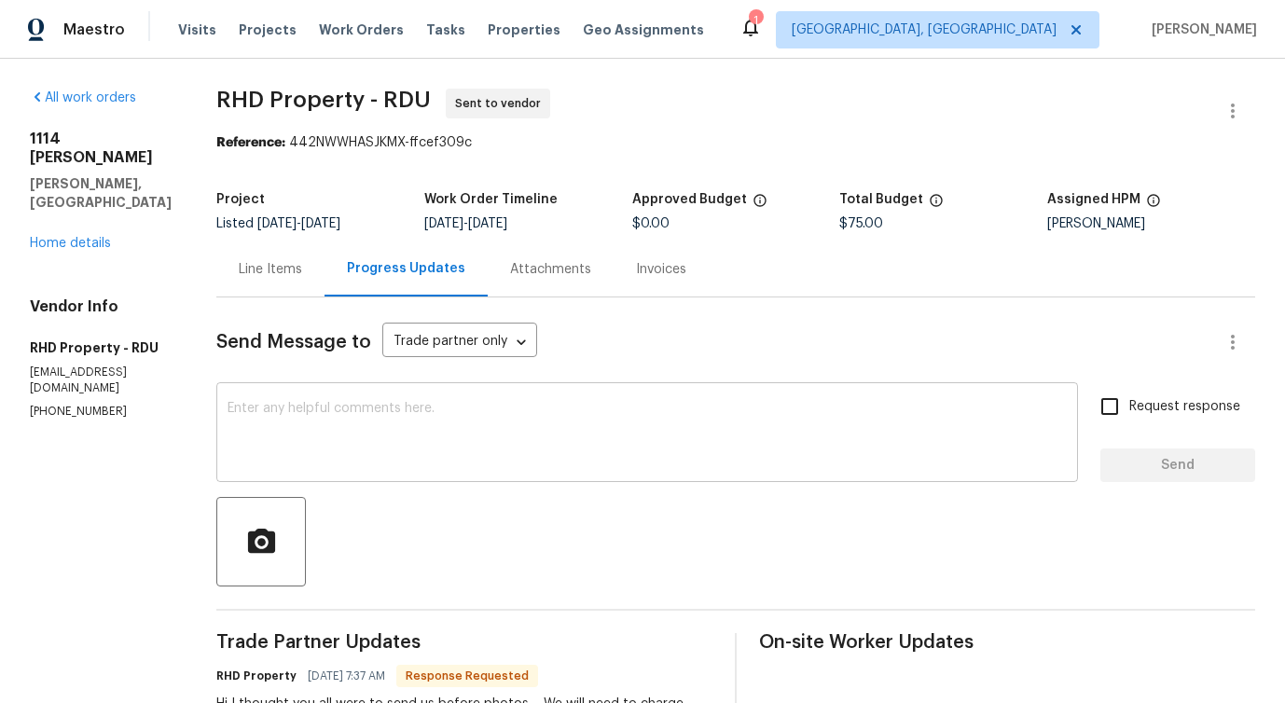
click at [481, 475] on div "x ​" at bounding box center [647, 434] width 862 height 95
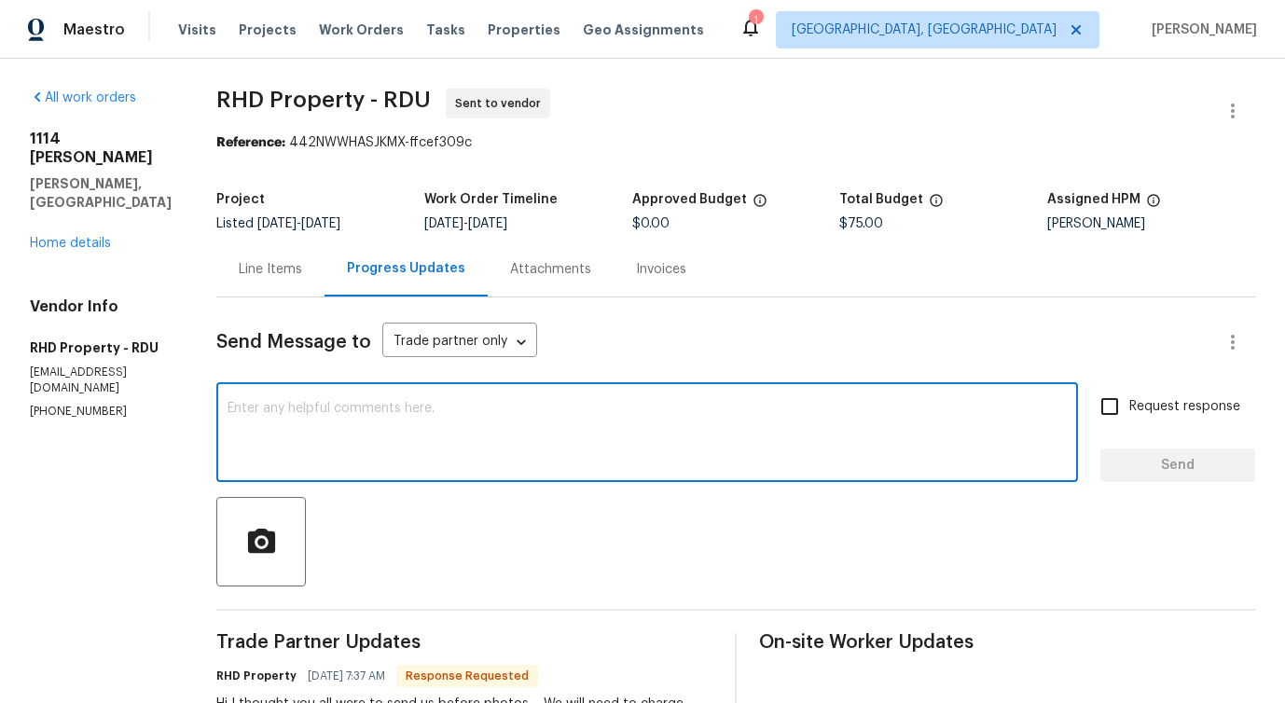
click at [260, 247] on div "Line Items" at bounding box center [270, 269] width 108 height 55
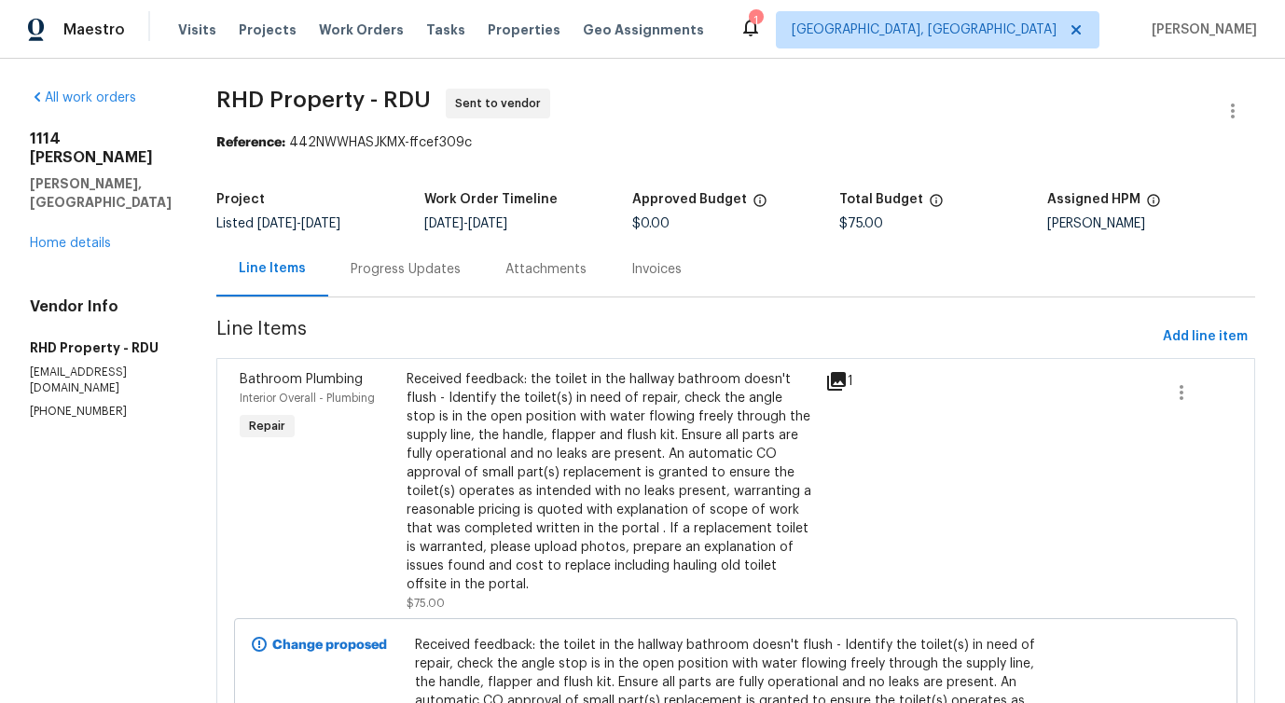
click at [458, 283] on div "Progress Updates" at bounding box center [405, 269] width 155 height 55
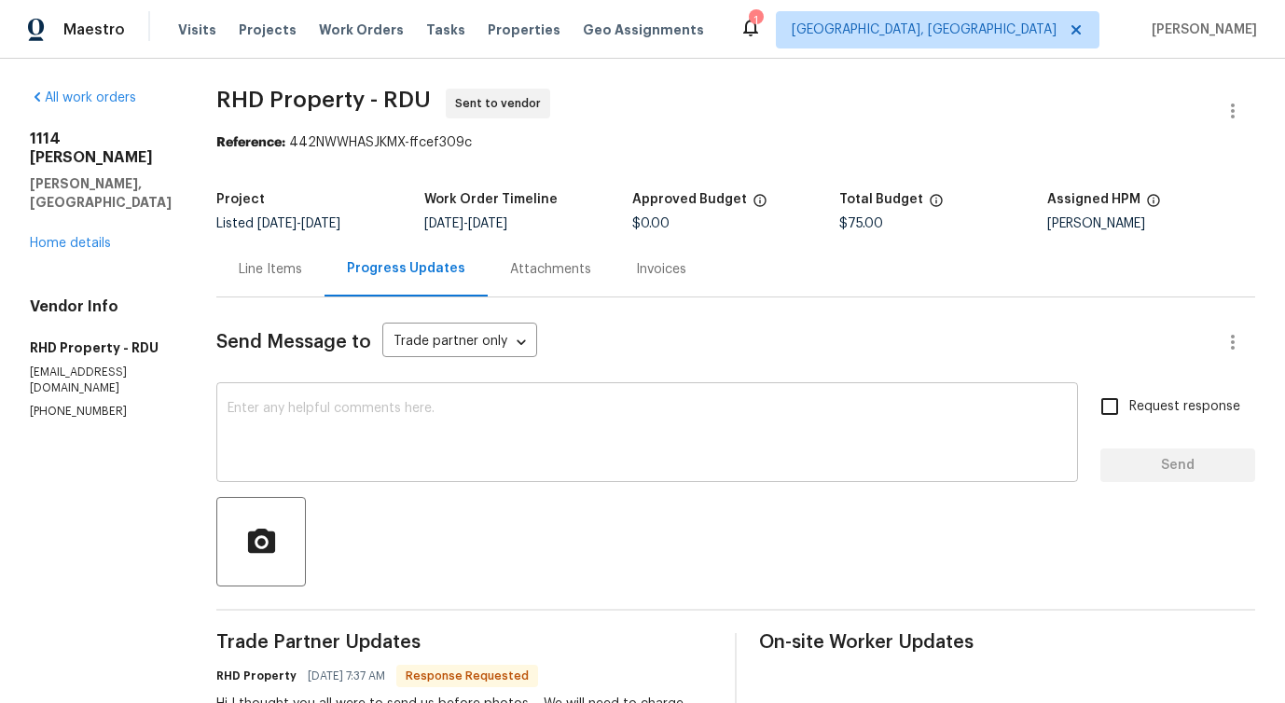
click at [528, 390] on div "x ​" at bounding box center [647, 434] width 862 height 95
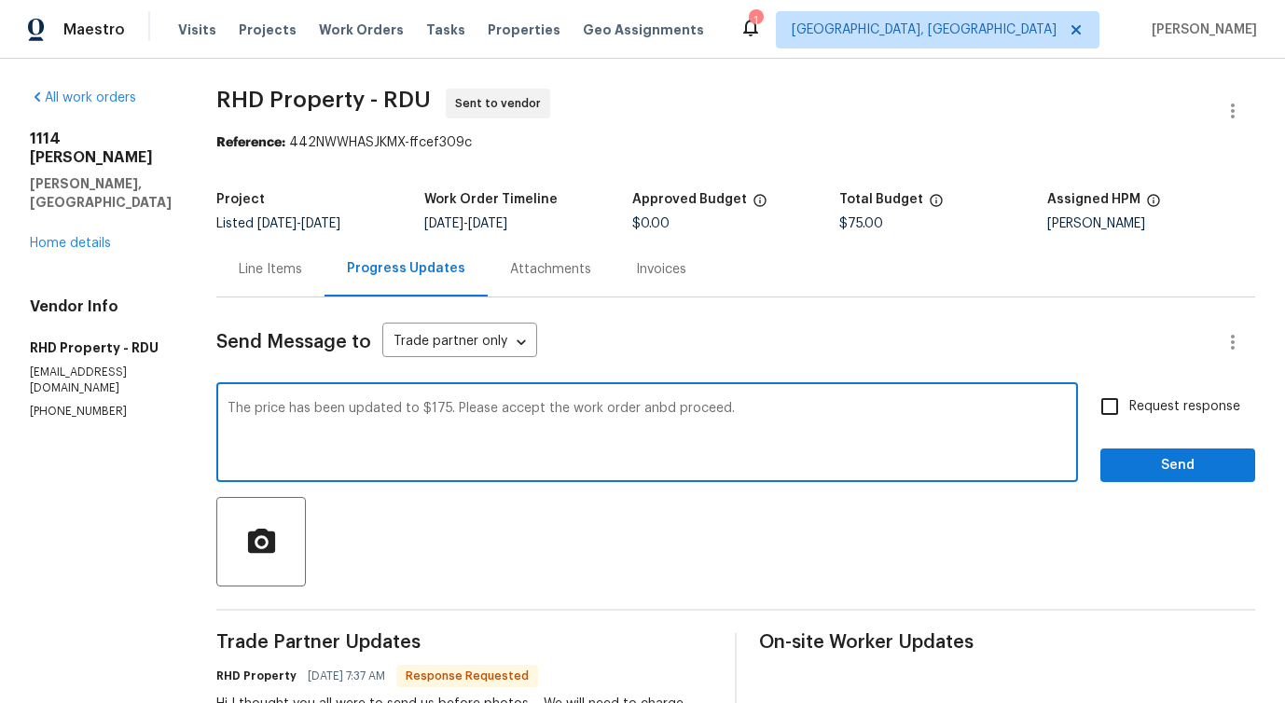
type textarea "The price has been updated to $175. Please accept the work order anbd proceed."
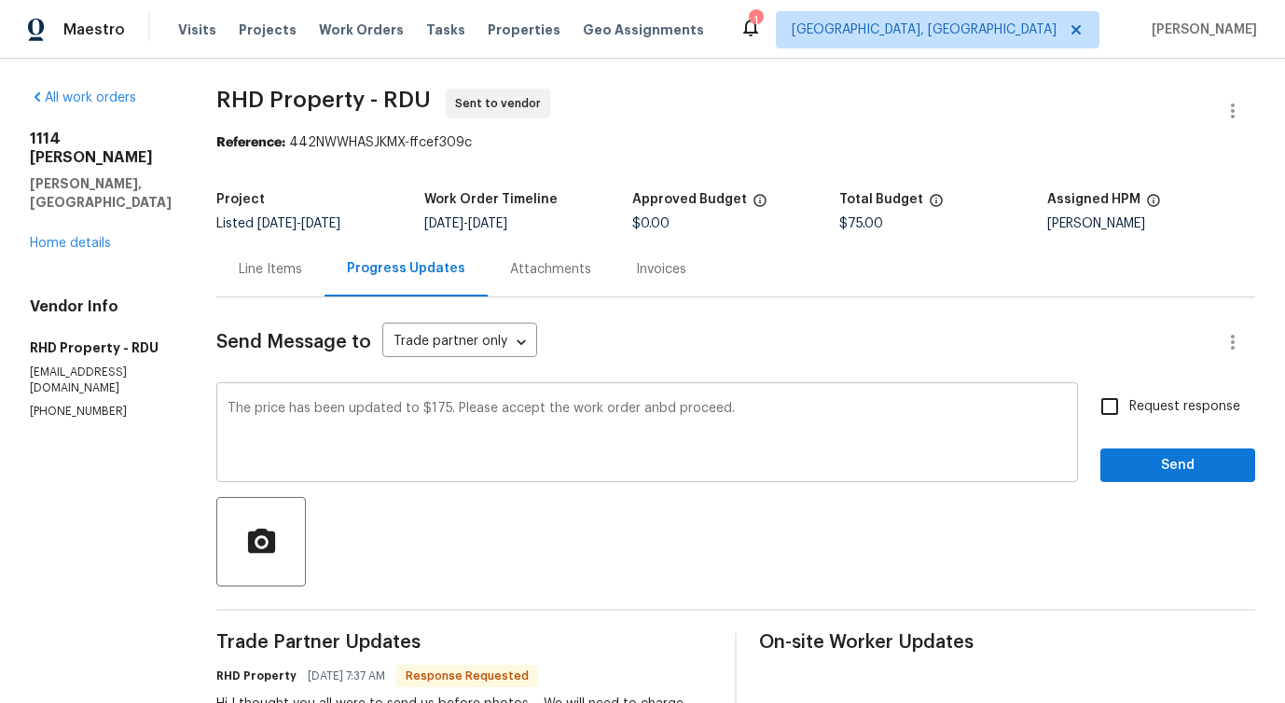
click at [494, 400] on div "The price has been updated to $175. Please accept the work order anbd proceed. …" at bounding box center [647, 434] width 862 height 95
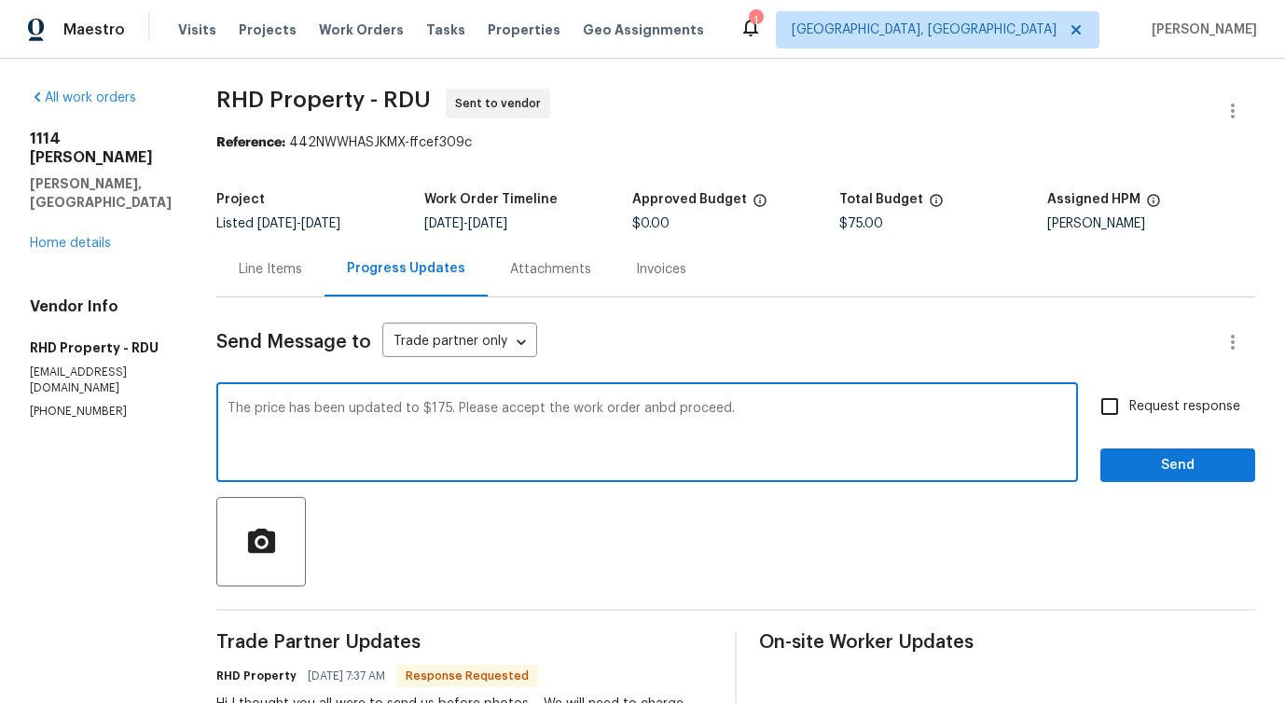
click at [494, 400] on div "The price has been updated to $175. Please accept the work order anbd proceed. …" at bounding box center [647, 434] width 862 height 95
click at [494, 409] on textarea "The price has been updated to $175. Please accept the work order anbd proceed." at bounding box center [647, 434] width 839 height 65
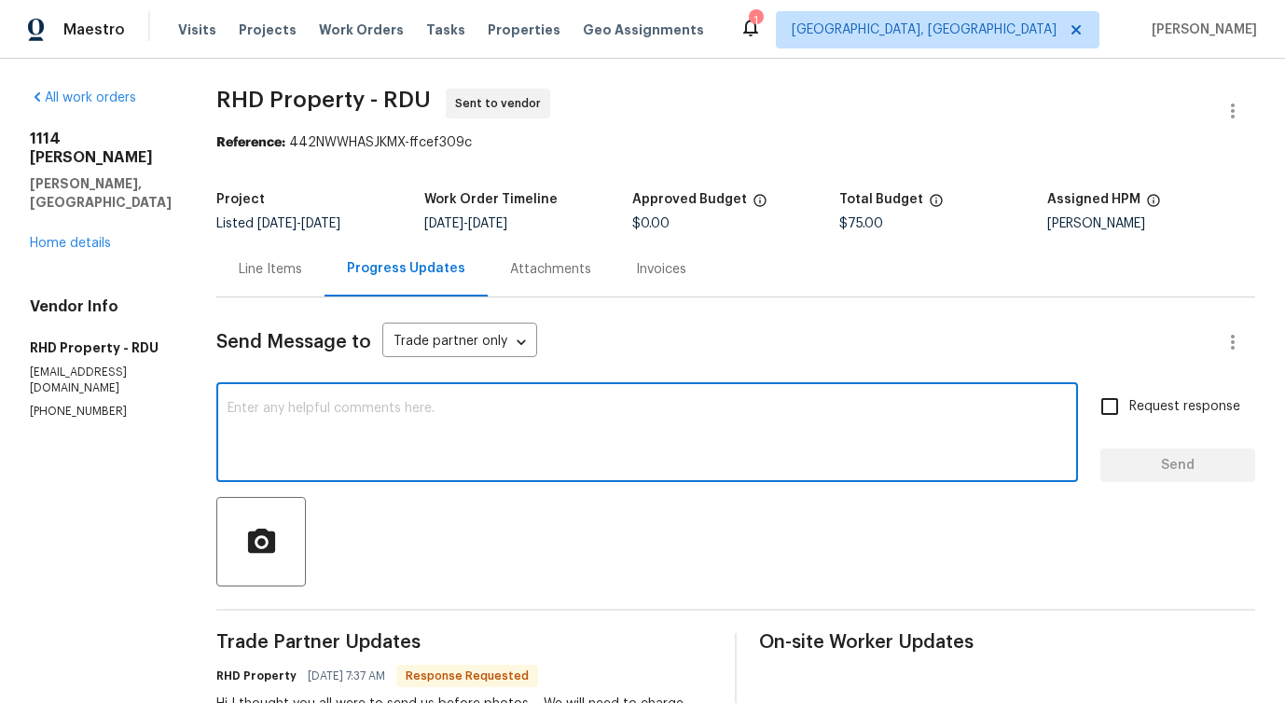
paste textarea "Kindly accept the work order and proceed accordingly."
type textarea "Kindly accept the work order and proceed accordingly."
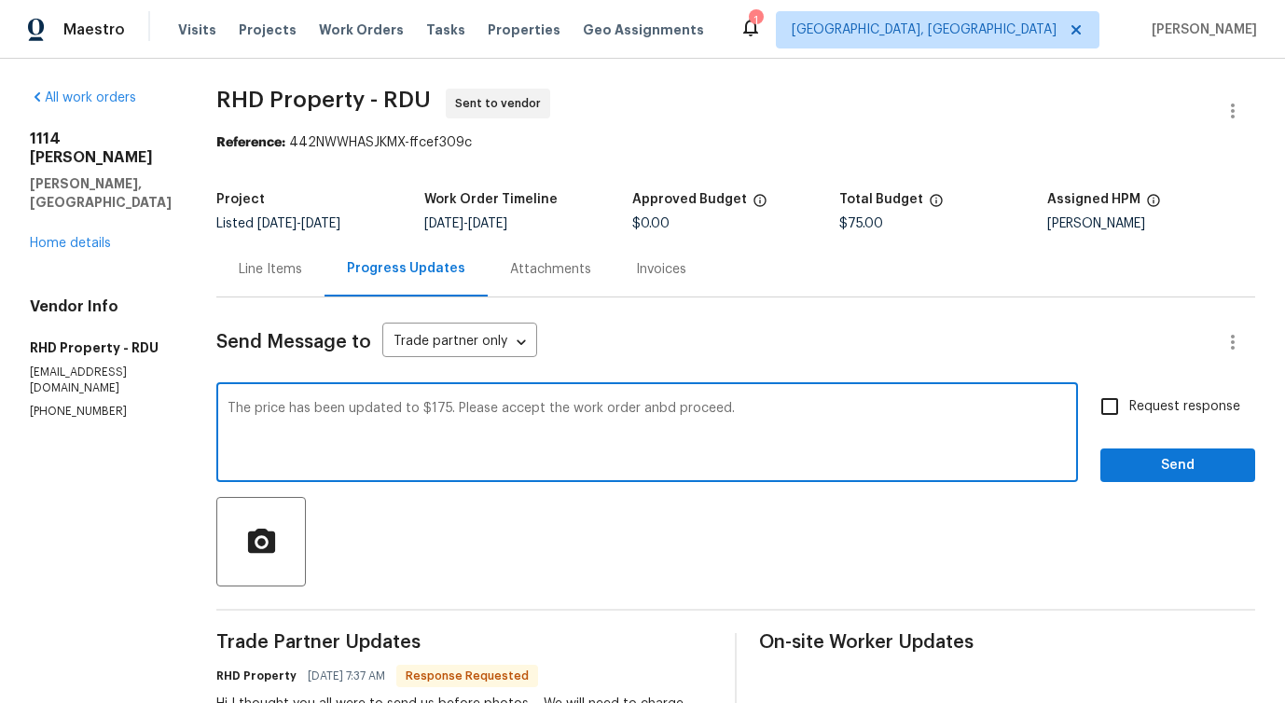
click at [499, 450] on textarea "The price has been updated to $175. Please accept the work order anbd proceed." at bounding box center [647, 434] width 839 height 65
drag, startPoint x: 477, startPoint y: 411, endPoint x: 866, endPoint y: 411, distance: 388.9
click at [866, 411] on textarea "The price has been updated to $175. Please accept the work order anbd proceed." at bounding box center [647, 434] width 839 height 65
paste textarea "Kindly accept the work order and proceed accordingly"
type textarea "The price has been updated to $175.Kindly accept the work order and proceed acc…"
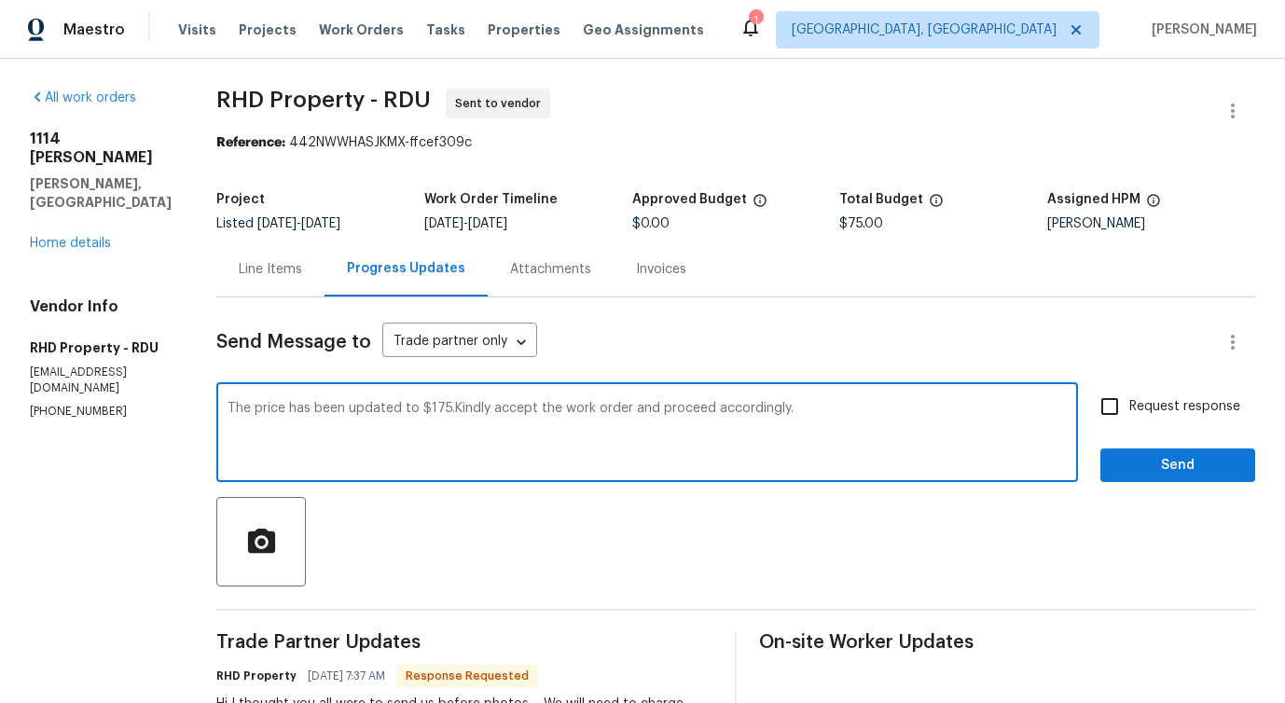
click at [1131, 405] on span "Request response" at bounding box center [1184, 407] width 111 height 20
click at [1129, 405] on input "Request response" at bounding box center [1109, 406] width 39 height 39
checkbox input "true"
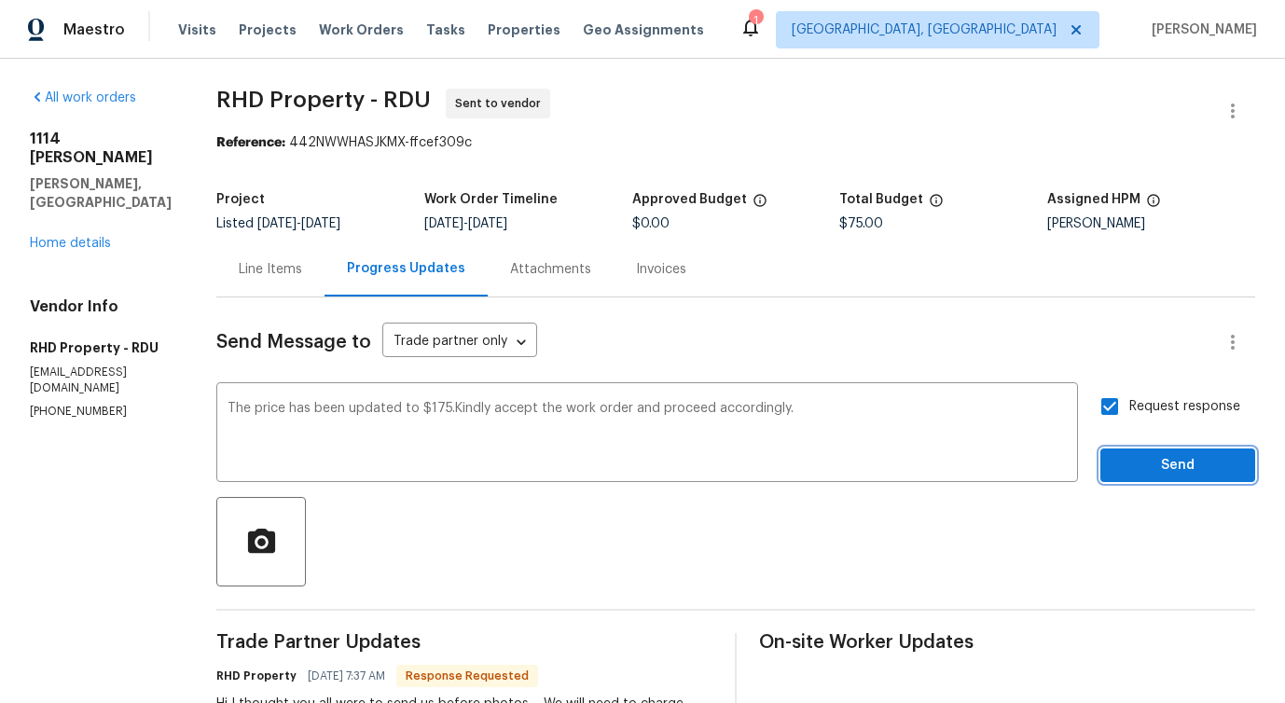
click at [1141, 454] on span "Send" at bounding box center [1177, 465] width 125 height 23
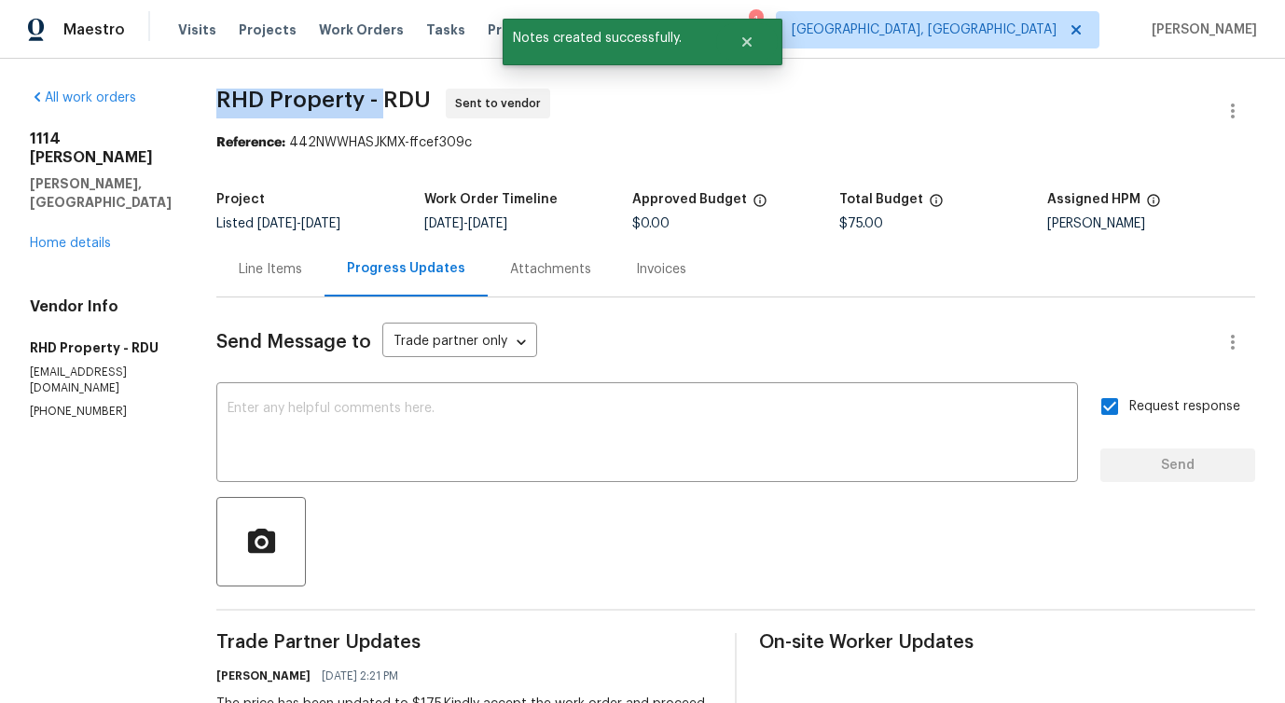
drag, startPoint x: 244, startPoint y: 90, endPoint x: 410, endPoint y: 100, distance: 166.3
click at [410, 100] on div "All work orders 1114 Noor Ln Fuquay Varina, NC 27526 Home details Vendor Info R…" at bounding box center [642, 615] width 1285 height 1112
copy span "RHD Property -"
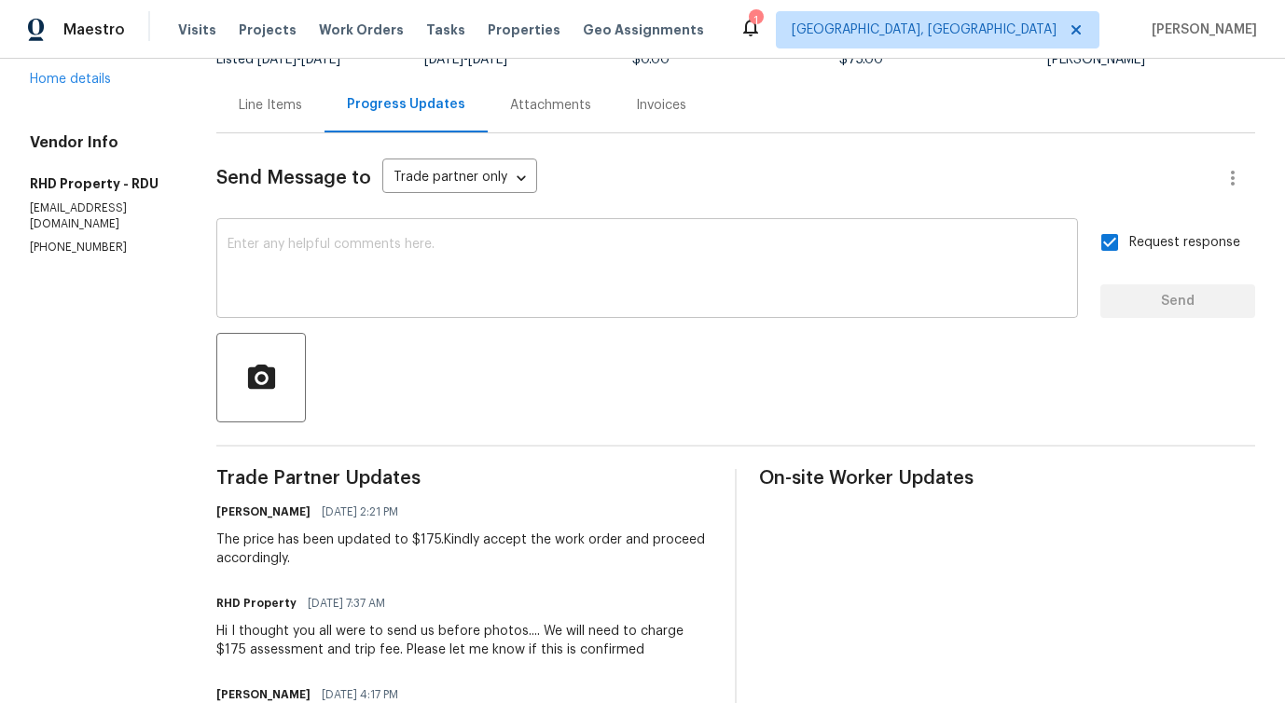
scroll to position [182, 0]
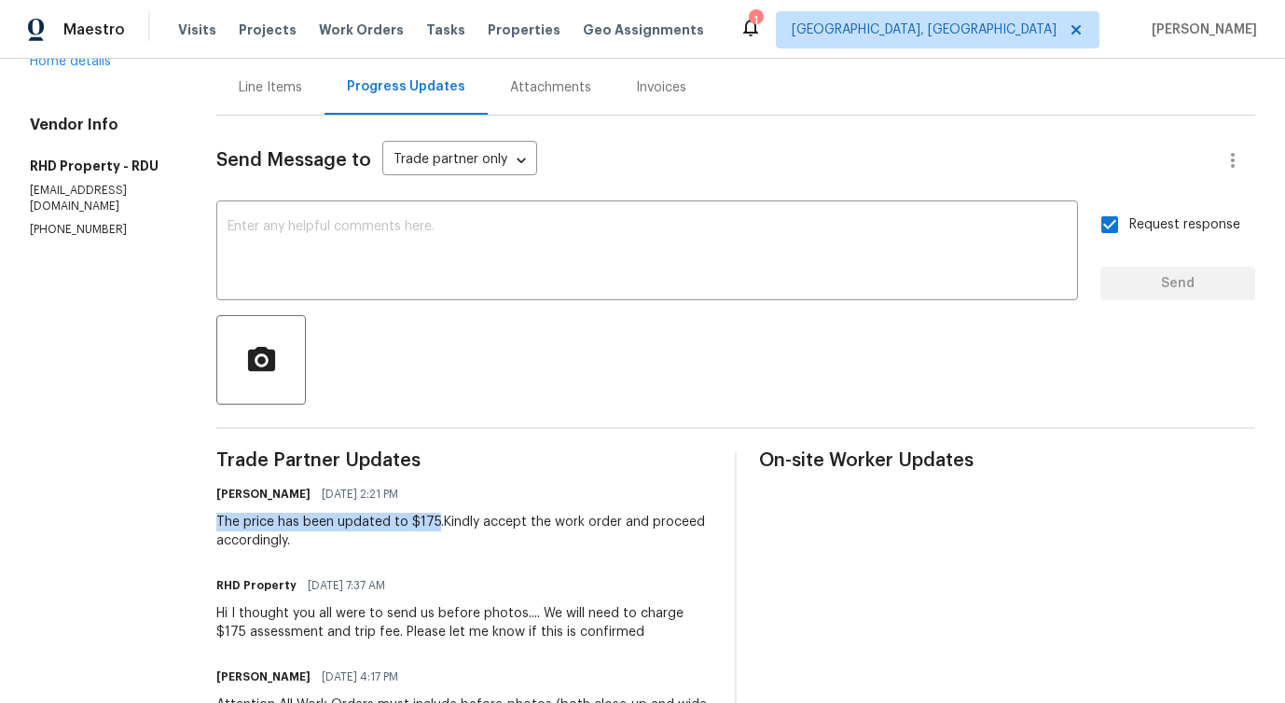
drag, startPoint x: 244, startPoint y: 525, endPoint x: 463, endPoint y: 521, distance: 219.2
click at [463, 521] on div "All work orders 1114 Noor Ln Fuquay Varina, NC 27526 Home details Vendor Info R…" at bounding box center [642, 433] width 1285 height 1112
copy div "The price has been updated to $175"
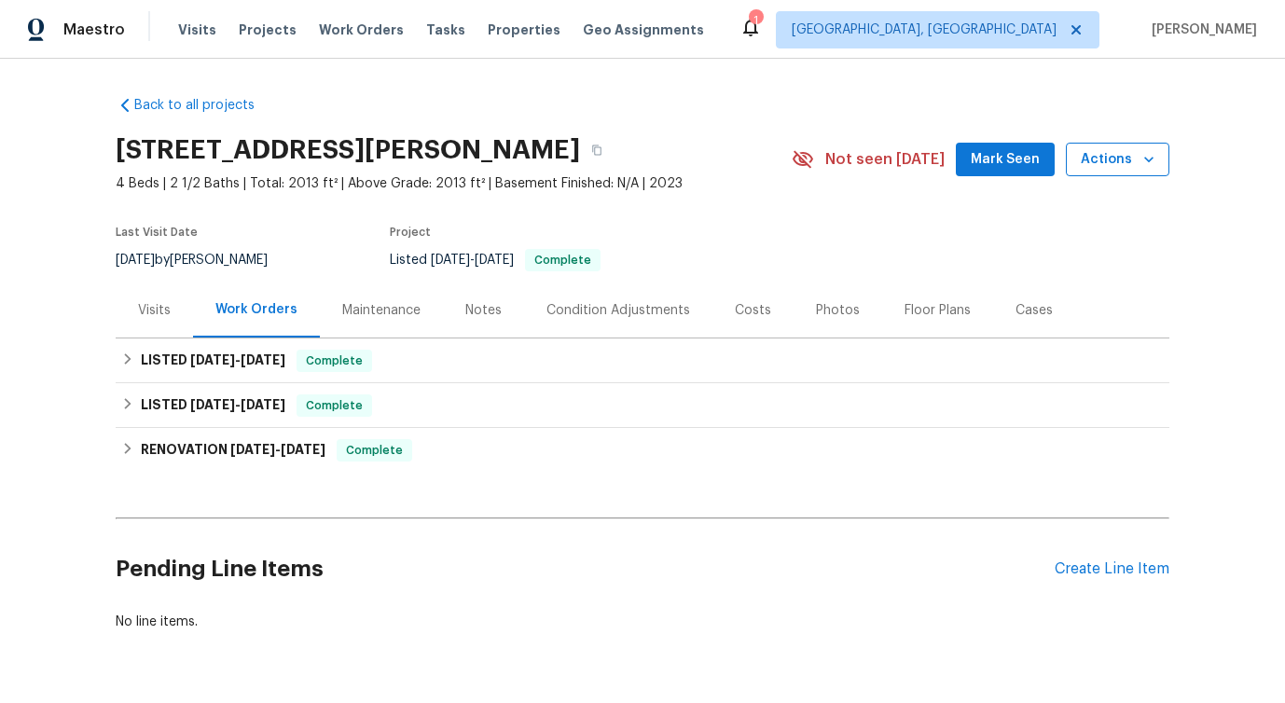
click at [1099, 154] on span "Actions" at bounding box center [1118, 159] width 74 height 23
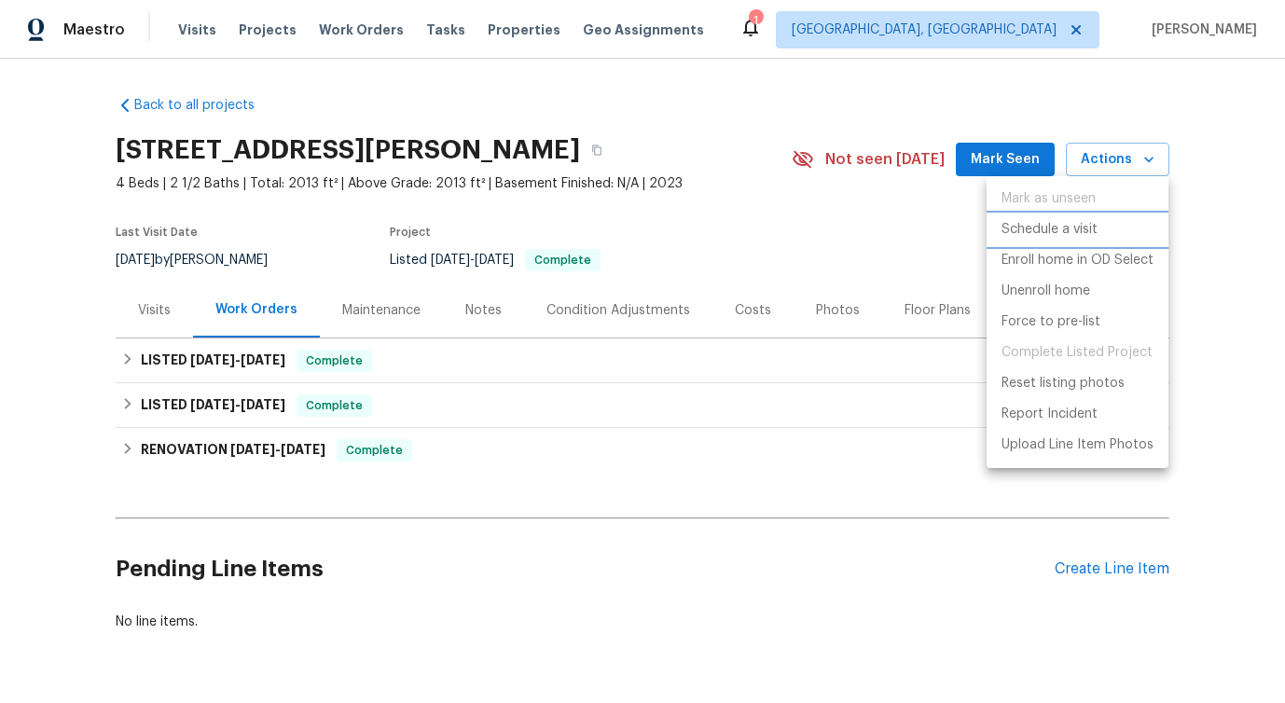
click at [1030, 220] on p "Schedule a visit" at bounding box center [1050, 230] width 96 height 20
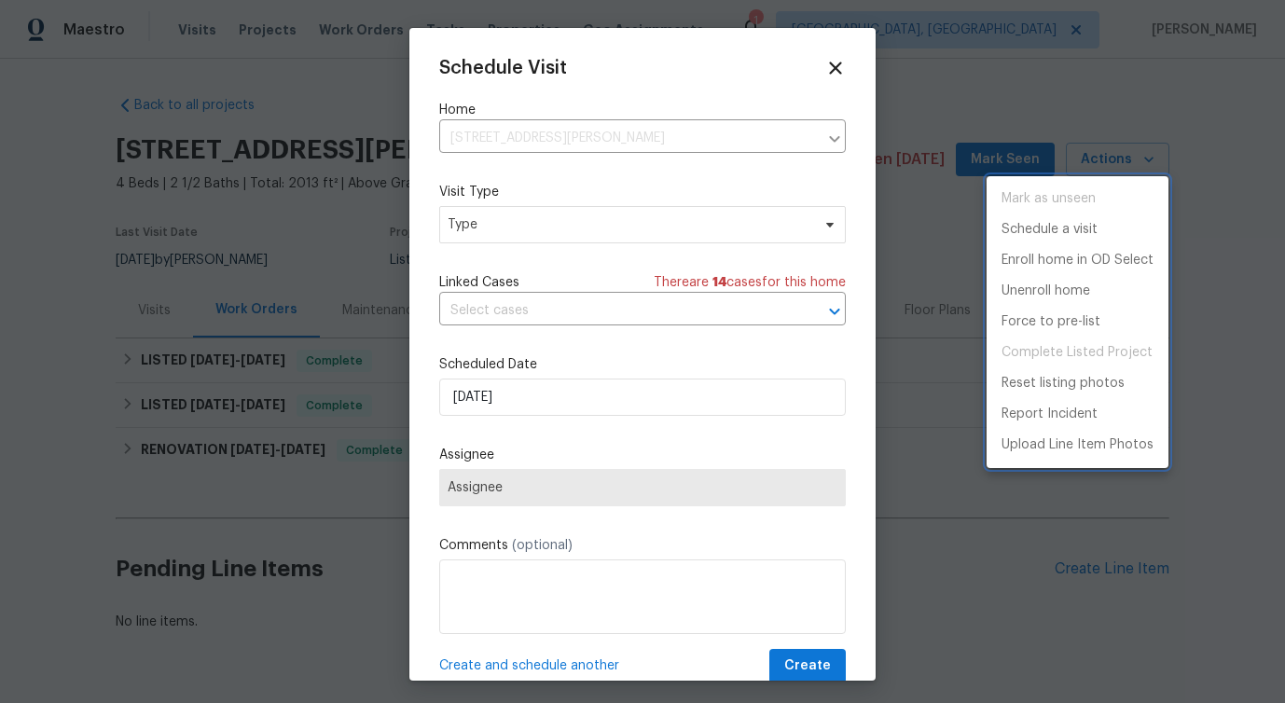
click at [524, 236] on div at bounding box center [642, 351] width 1285 height 703
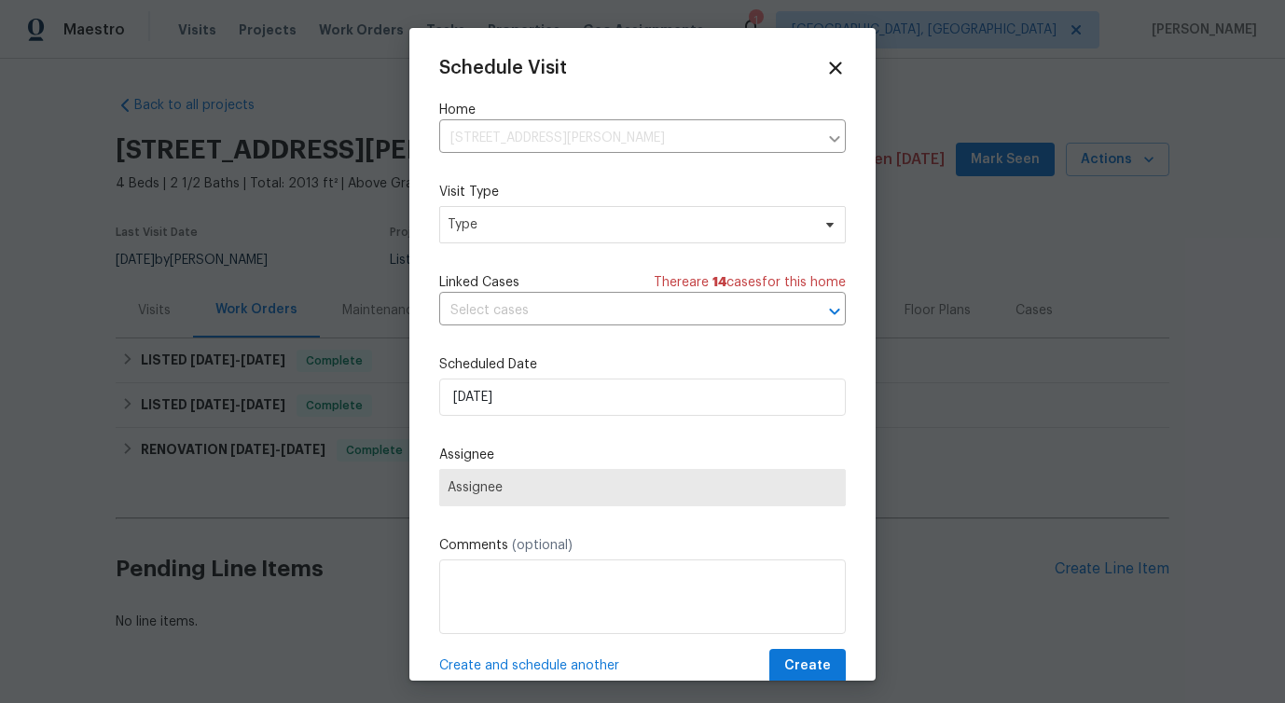
click at [524, 236] on div "Mark as unseen Schedule a visit Enroll home in OD Select Unenroll home Force to…" at bounding box center [642, 351] width 1285 height 703
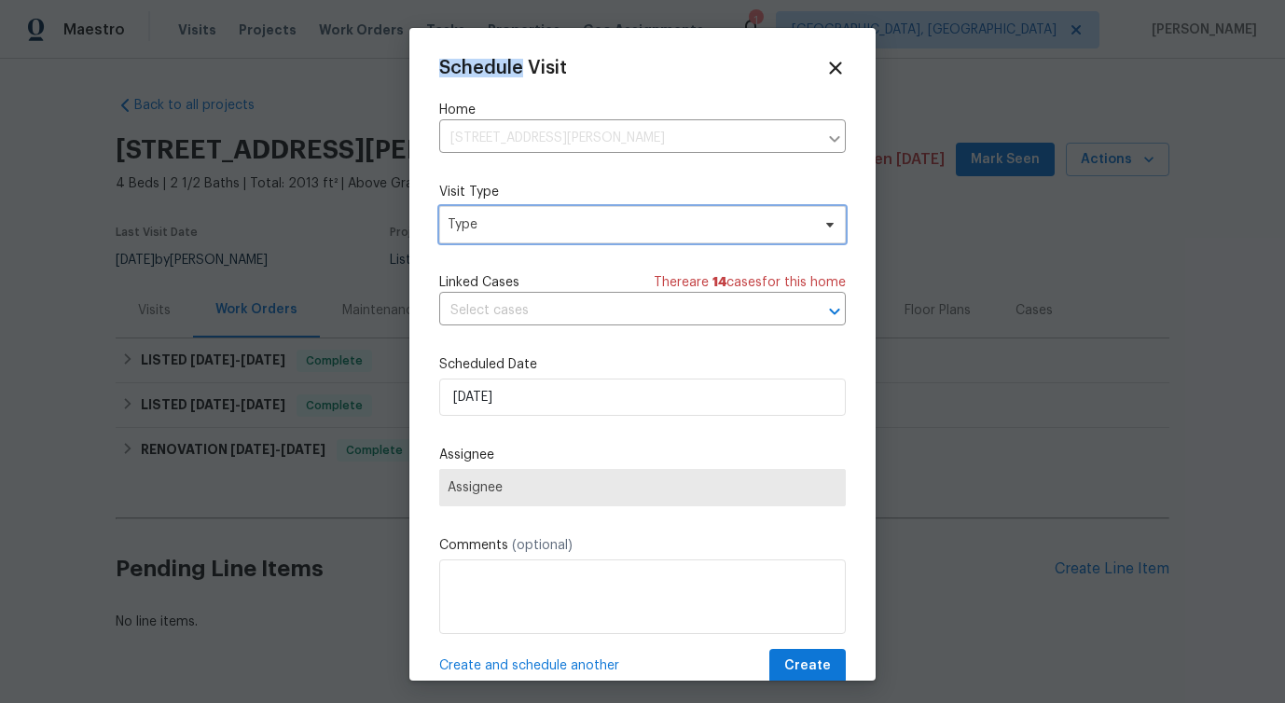
click at [524, 236] on span "Type" at bounding box center [642, 224] width 407 height 37
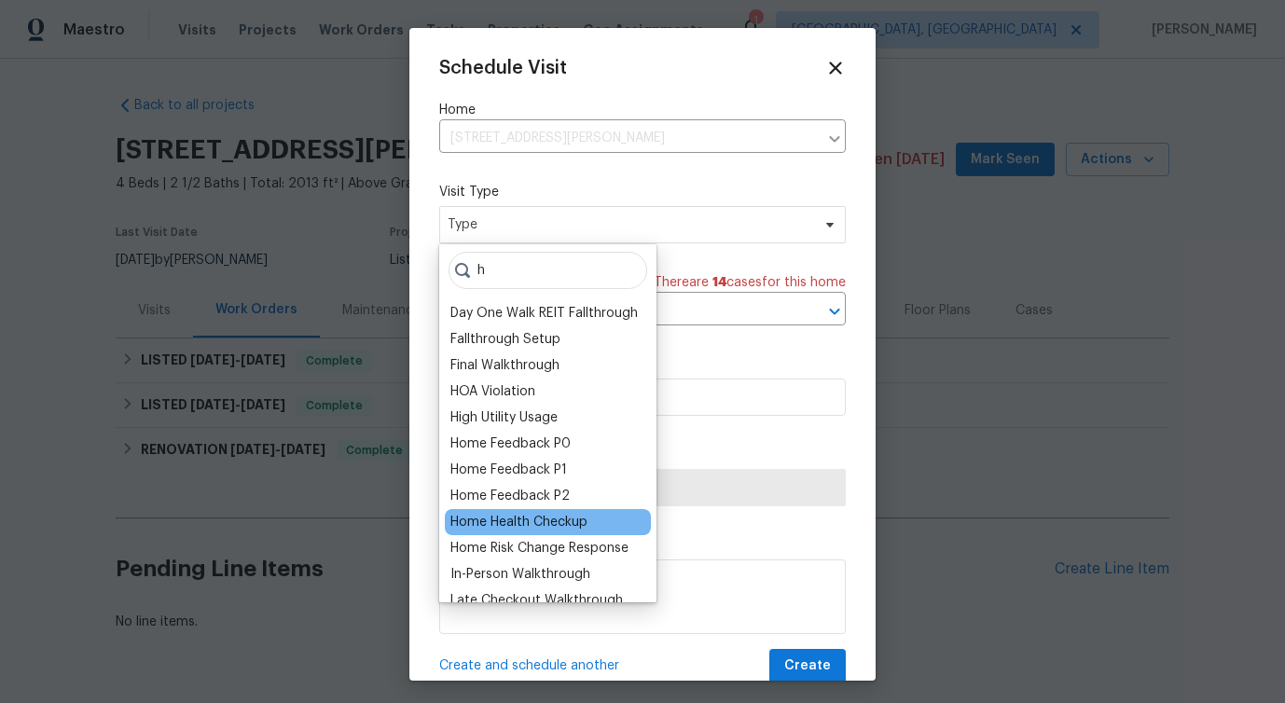
type input "h"
click at [514, 514] on div "Home Health Checkup" at bounding box center [518, 522] width 137 height 19
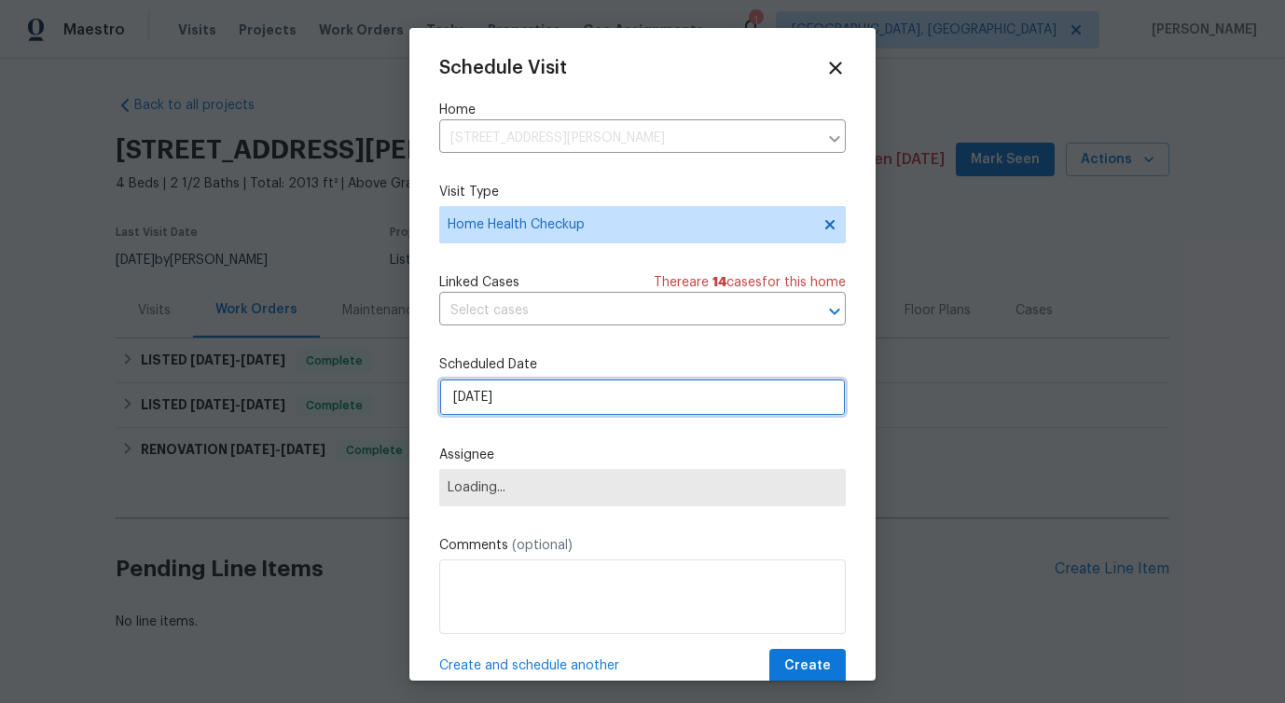
click at [487, 396] on input "10/3/2025" at bounding box center [642, 397] width 407 height 37
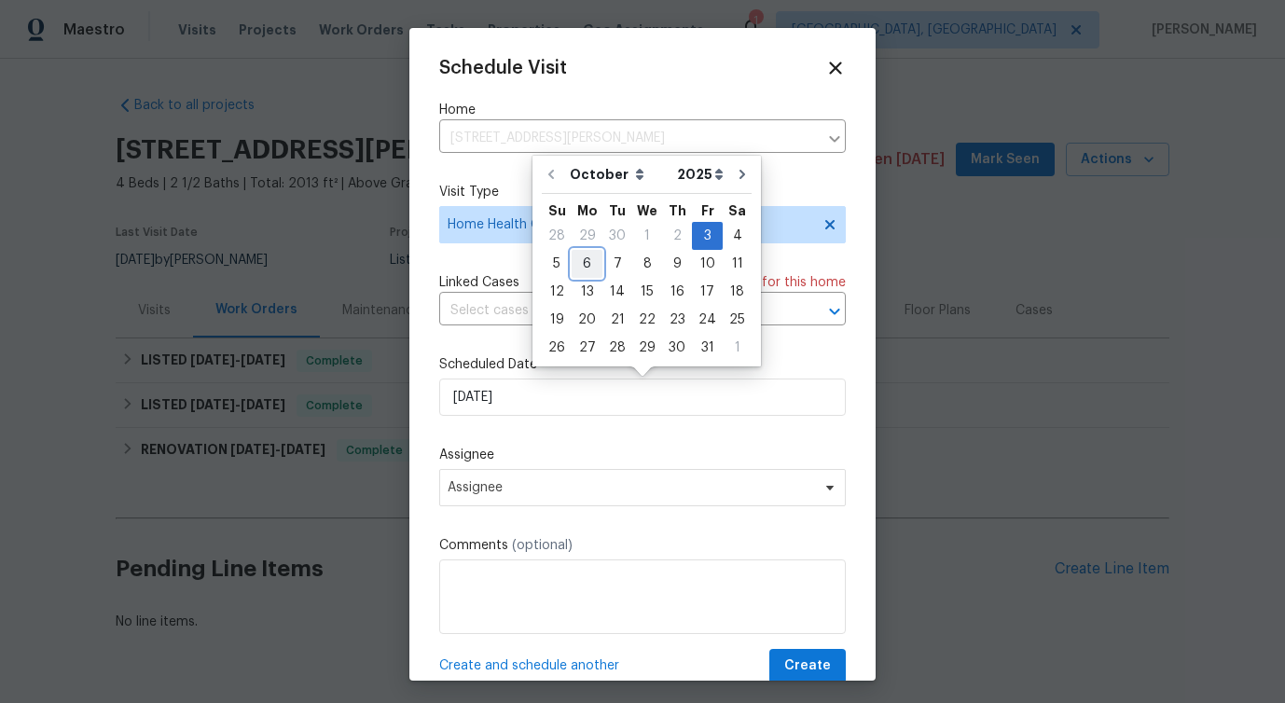
click at [585, 271] on div "6" at bounding box center [587, 264] width 31 height 26
type input "10/6/2025"
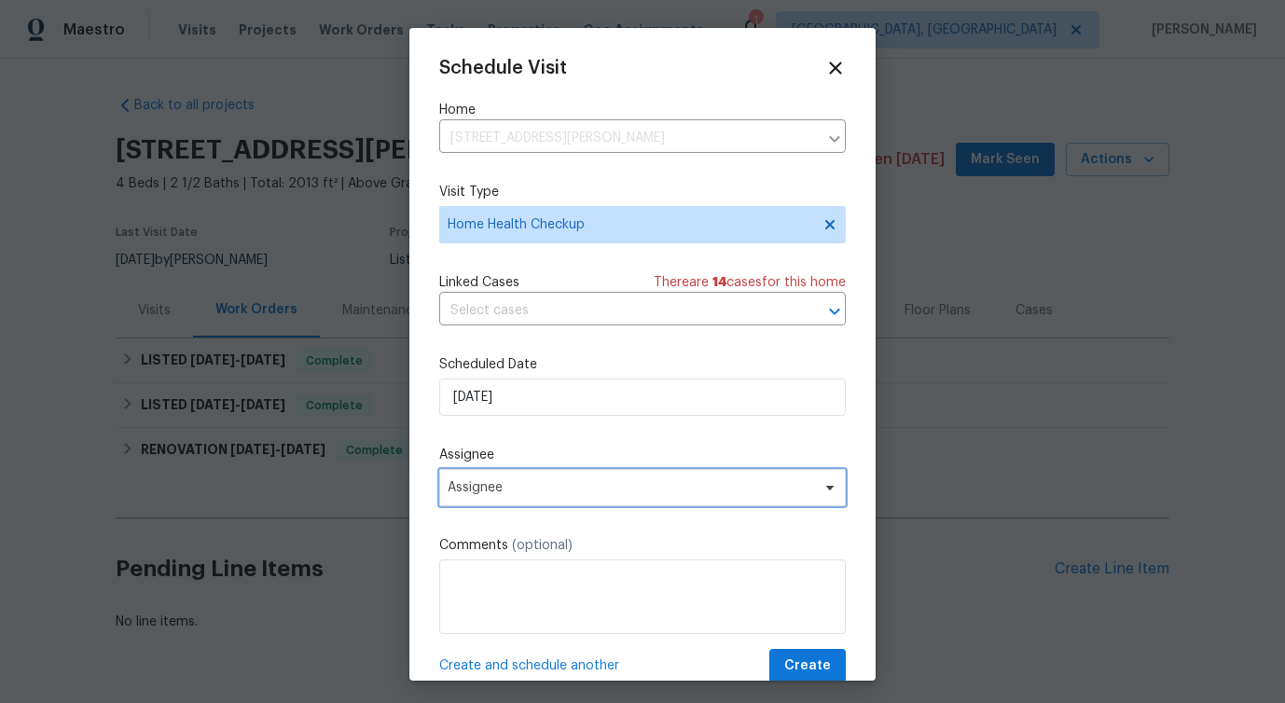
click at [501, 484] on span "Assignee" at bounding box center [631, 487] width 366 height 15
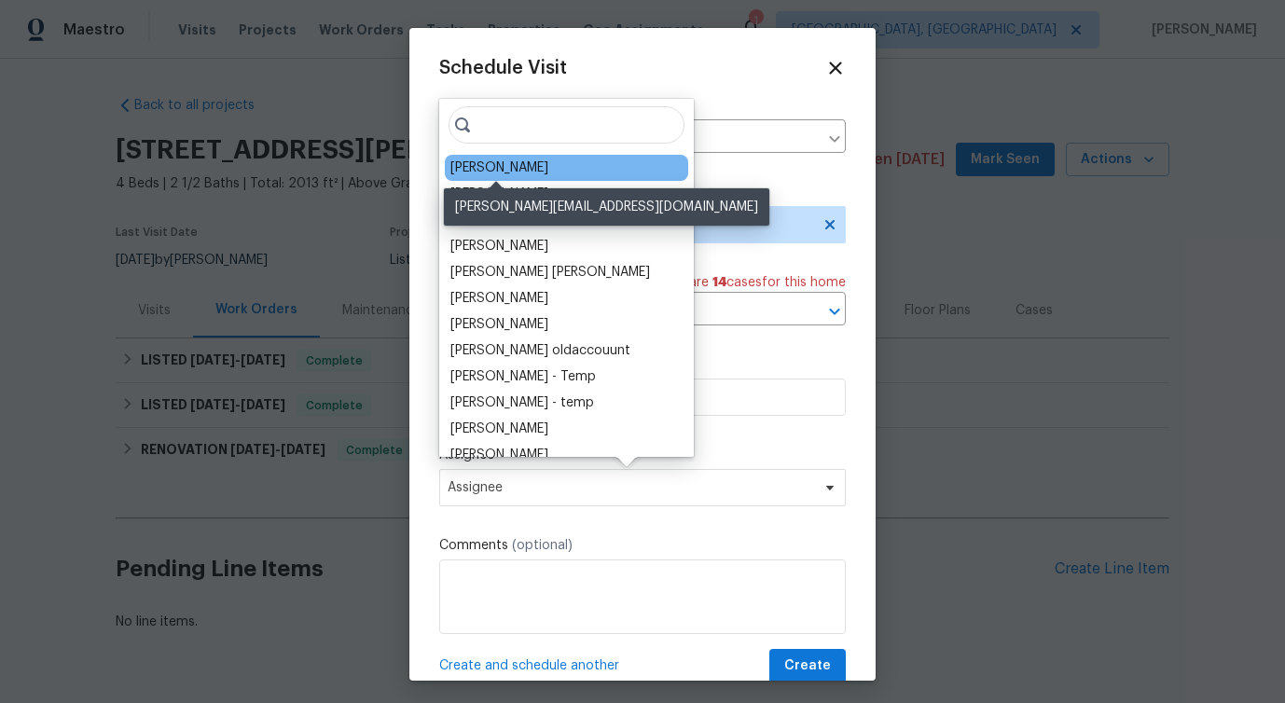
click at [497, 159] on div "Carmen Childs" at bounding box center [499, 168] width 98 height 19
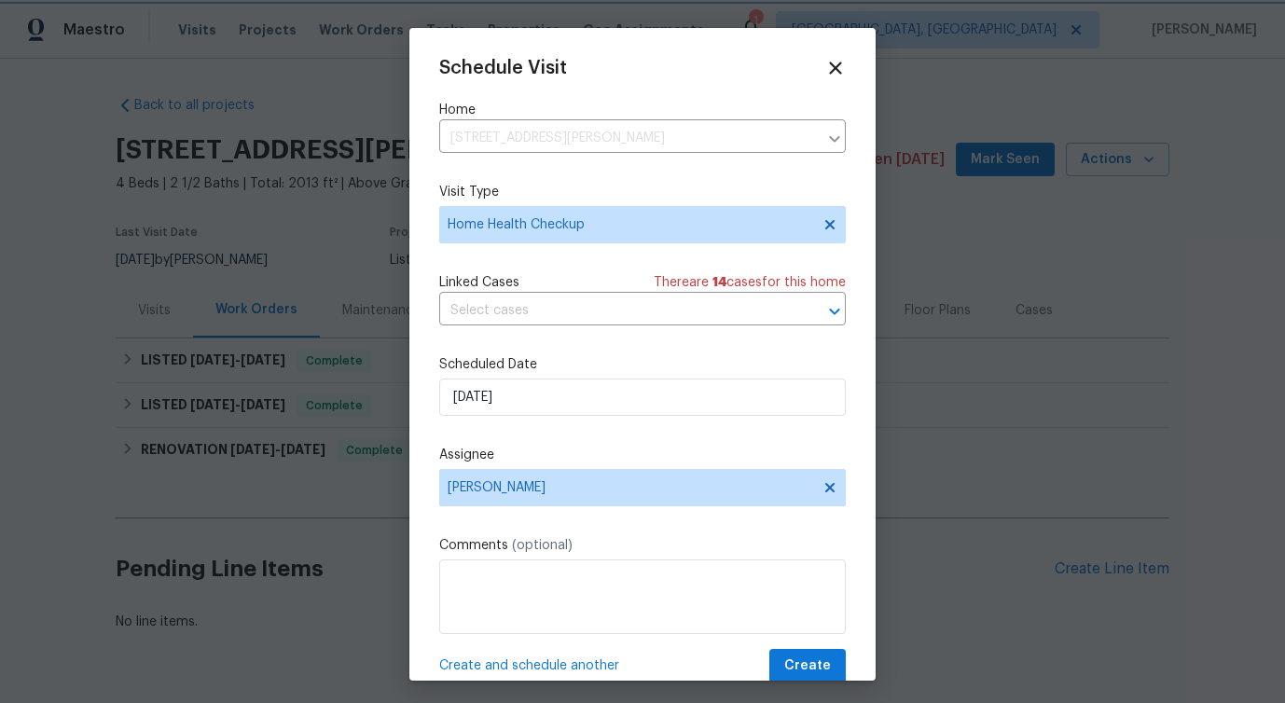
scroll to position [2, 0]
click at [809, 661] on span "Create" at bounding box center [807, 664] width 47 height 23
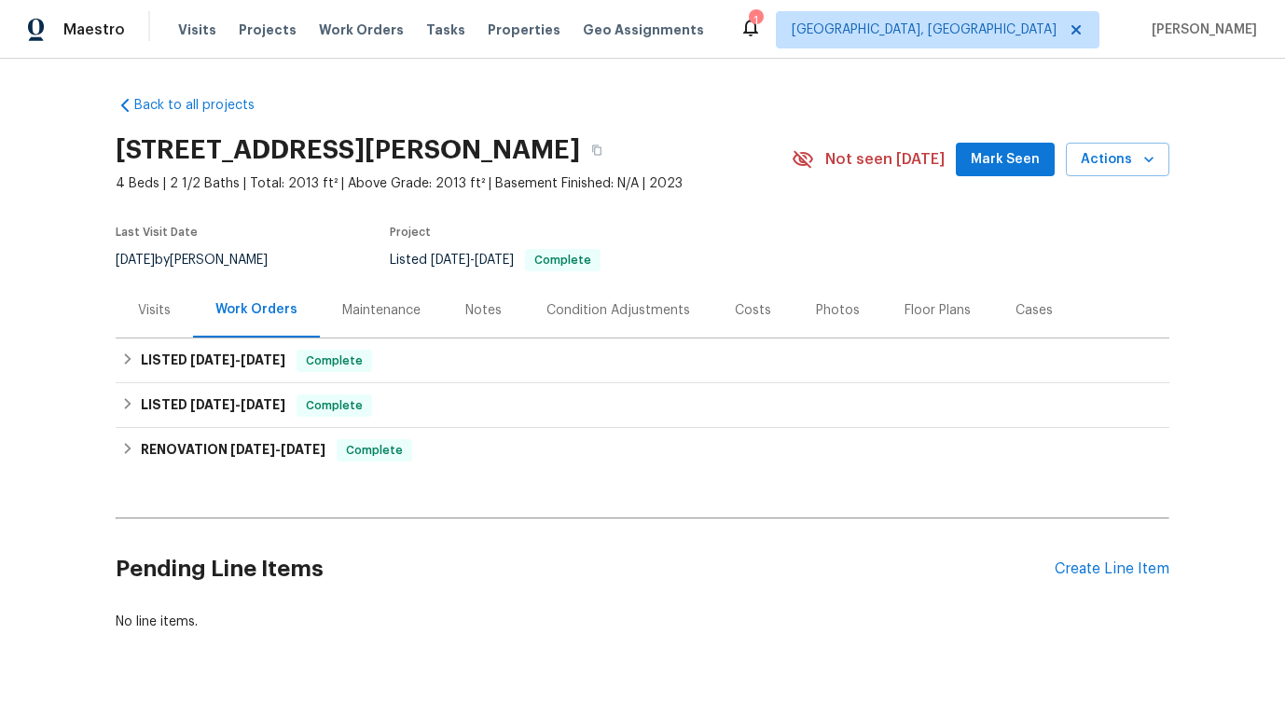
scroll to position [55, 0]
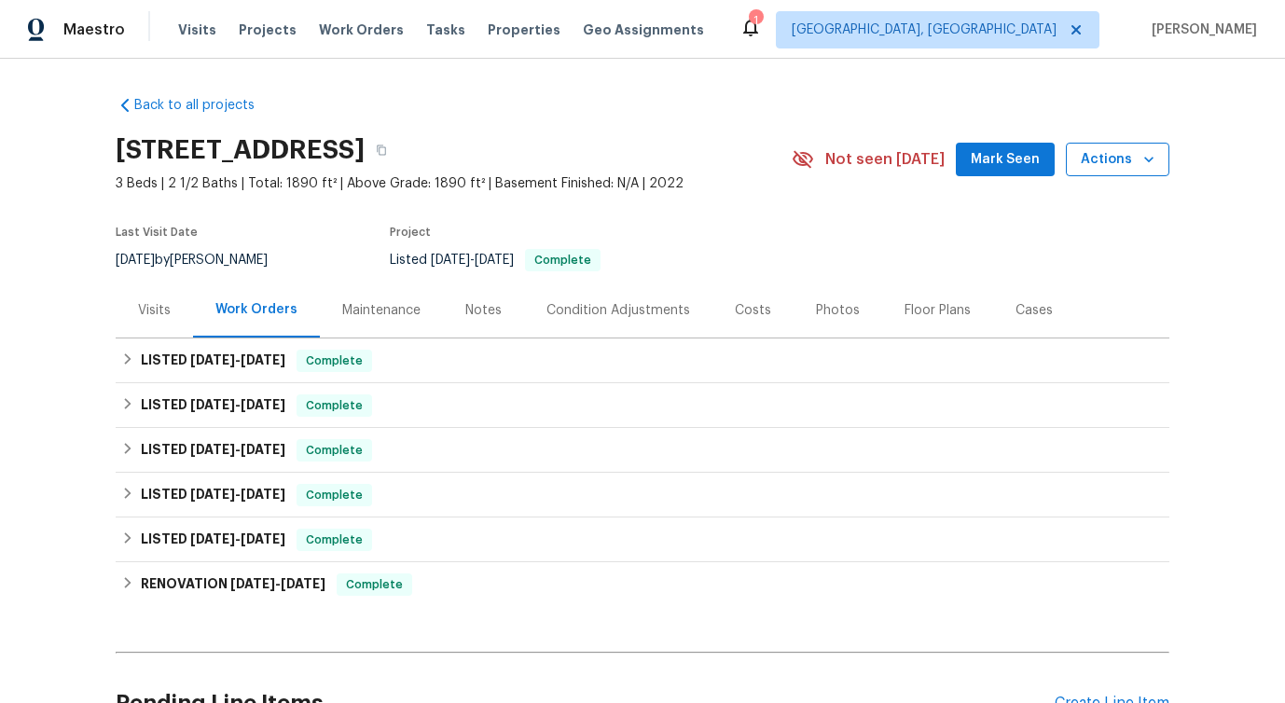
click at [1097, 160] on span "Actions" at bounding box center [1118, 159] width 74 height 23
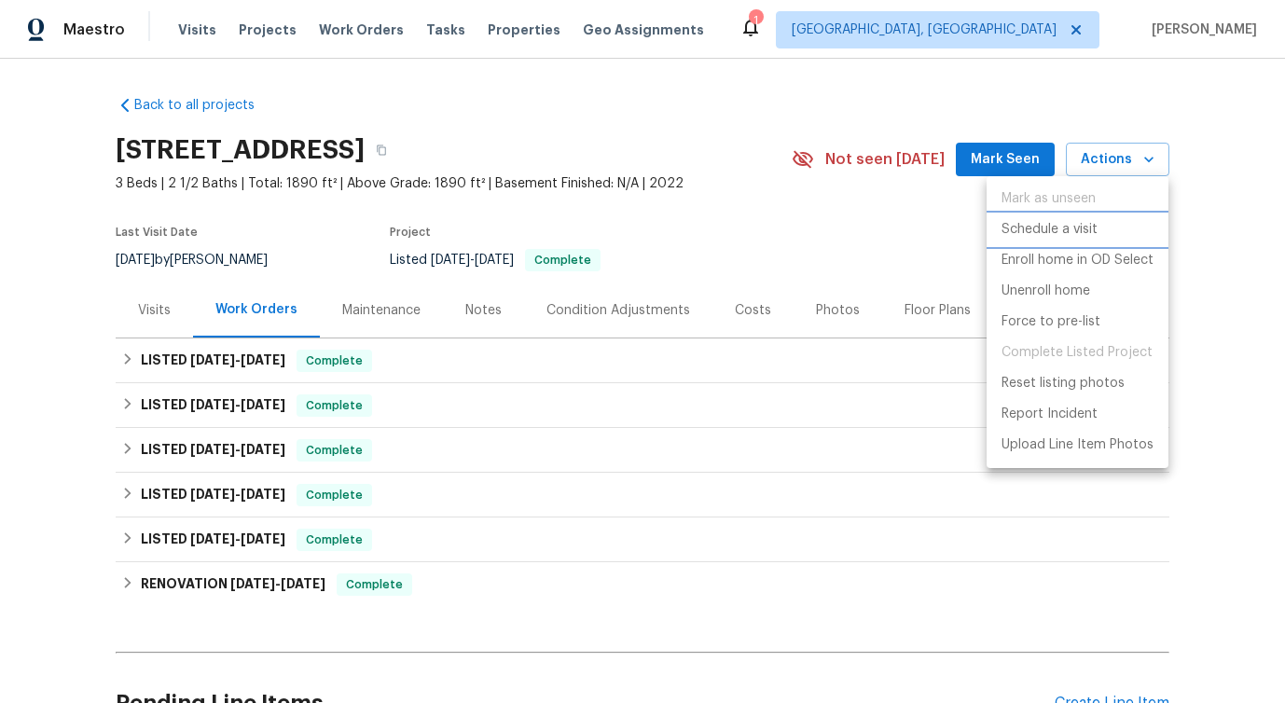
click at [1037, 224] on p "Schedule a visit" at bounding box center [1050, 230] width 96 height 20
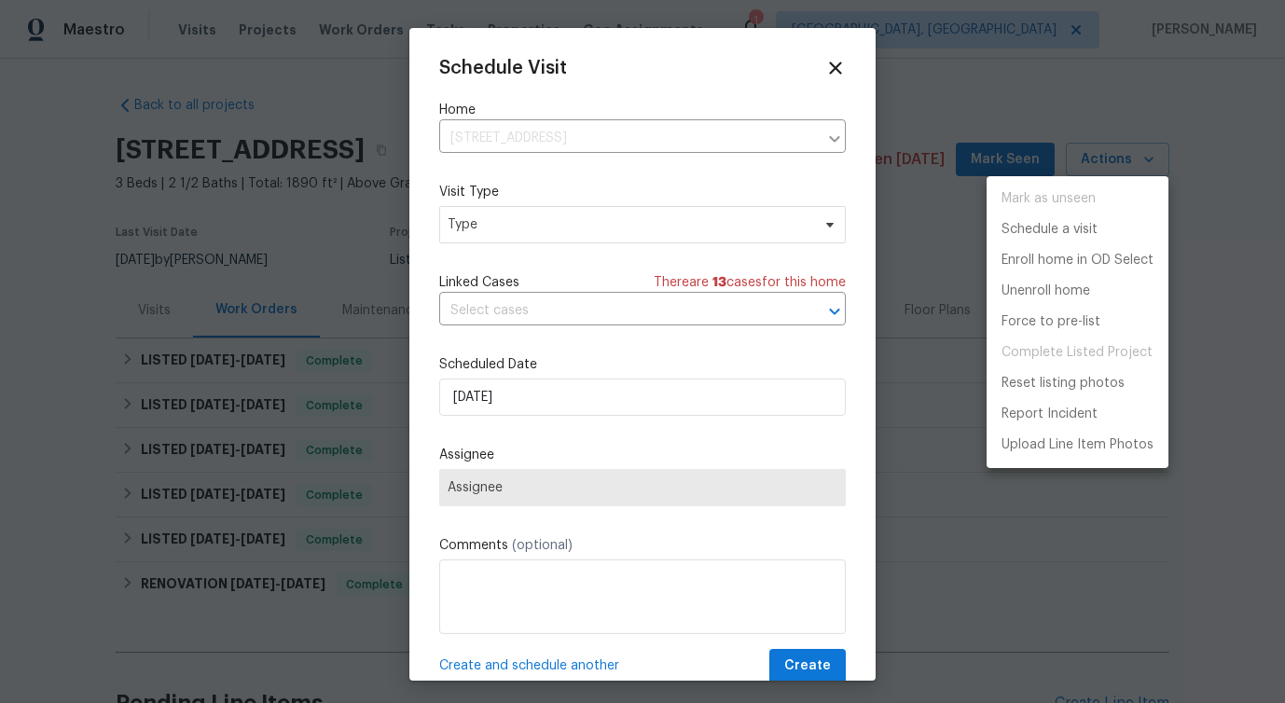
click at [508, 247] on div at bounding box center [642, 351] width 1285 height 703
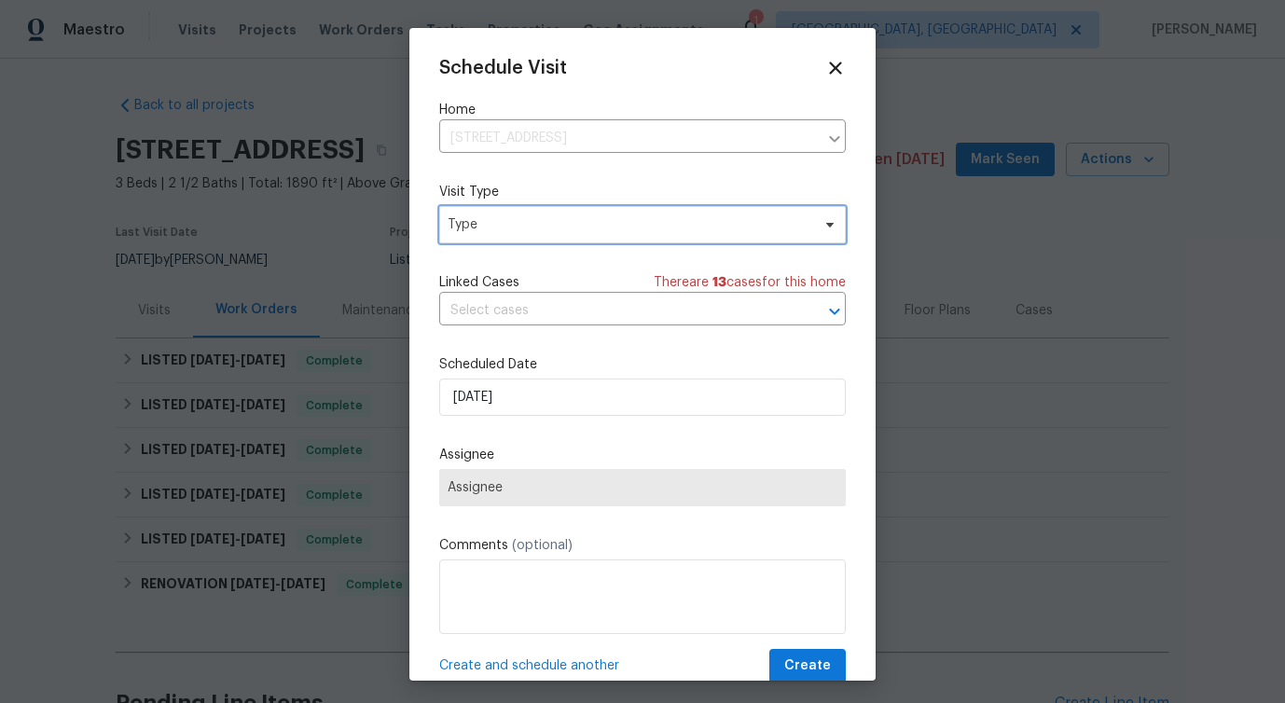
click at [519, 228] on span "Type" at bounding box center [629, 224] width 363 height 19
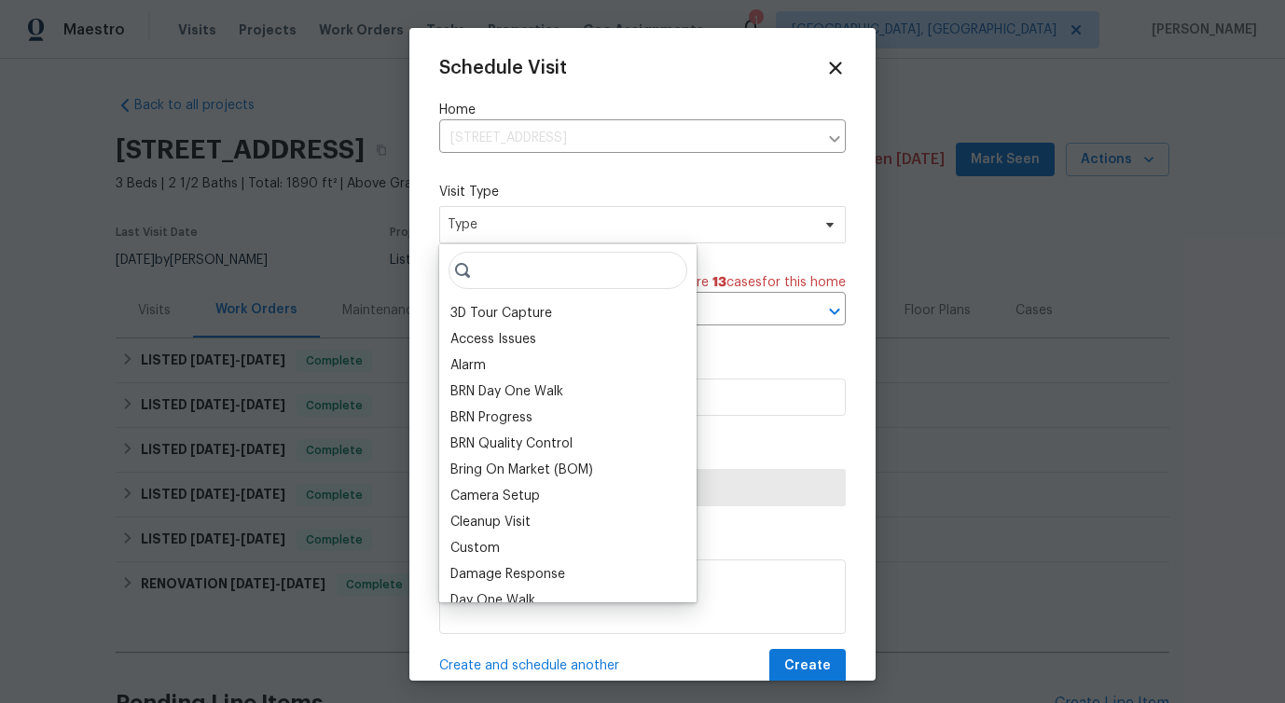
click at [519, 279] on input "search" at bounding box center [568, 270] width 239 height 37
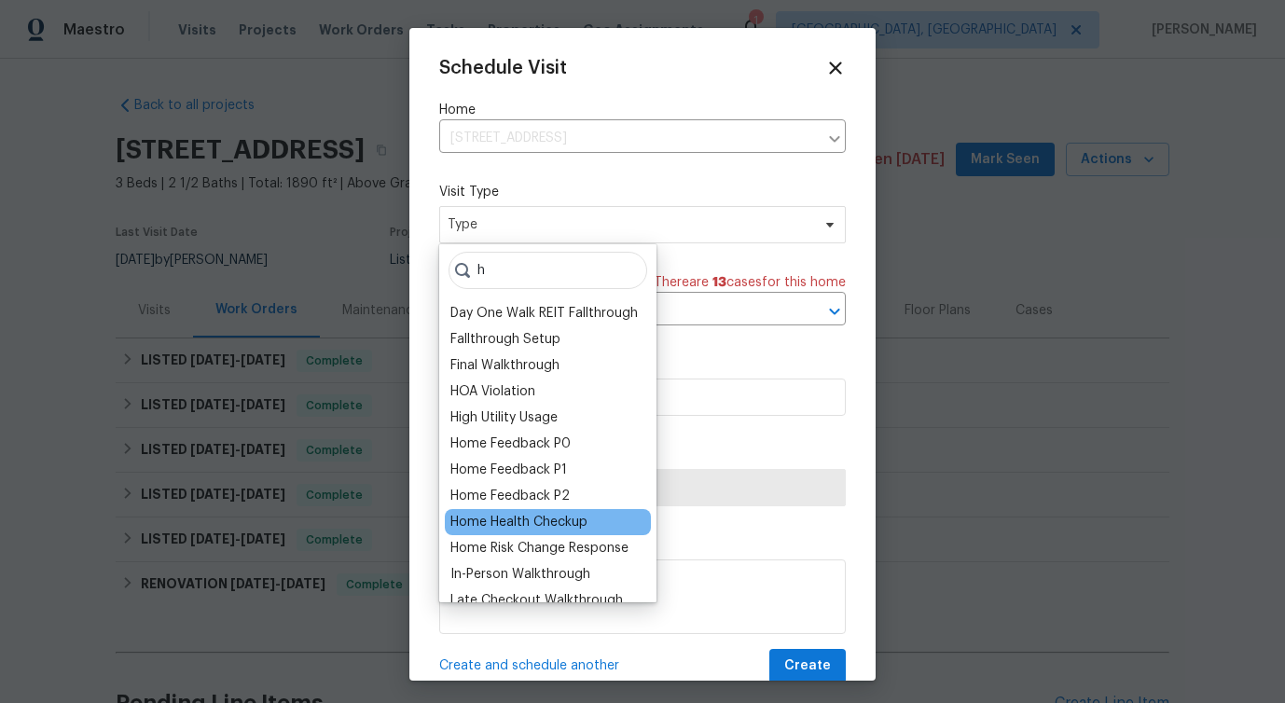
type input "h"
click at [534, 528] on div "Home Health Checkup" at bounding box center [518, 522] width 137 height 19
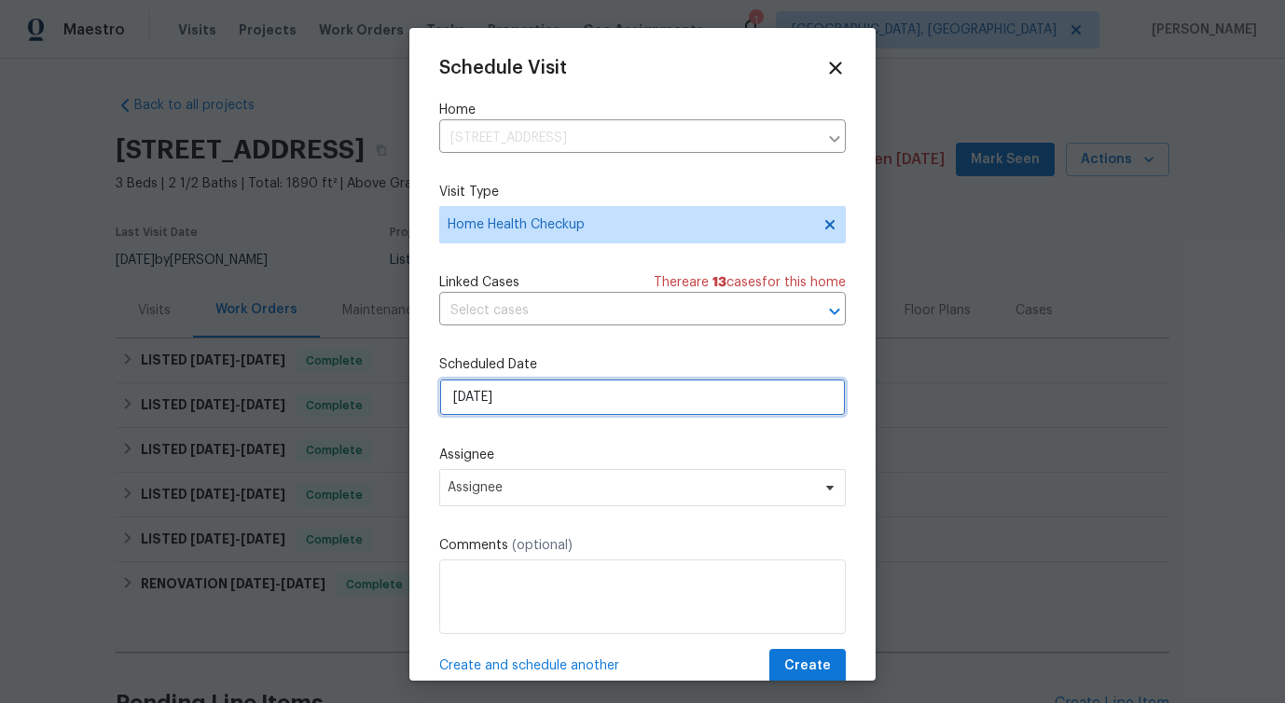
click at [539, 394] on input "[DATE]" at bounding box center [642, 397] width 407 height 37
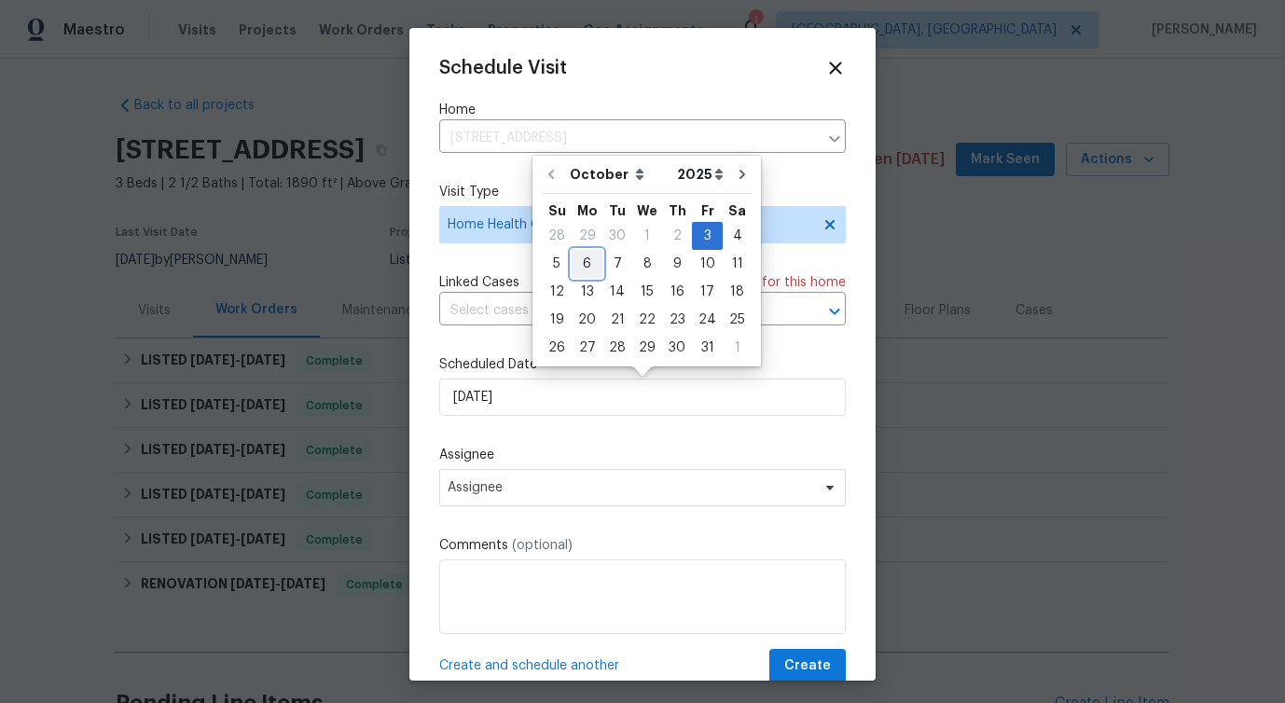
click at [582, 271] on div "6" at bounding box center [587, 264] width 31 height 26
type input "[DATE]"
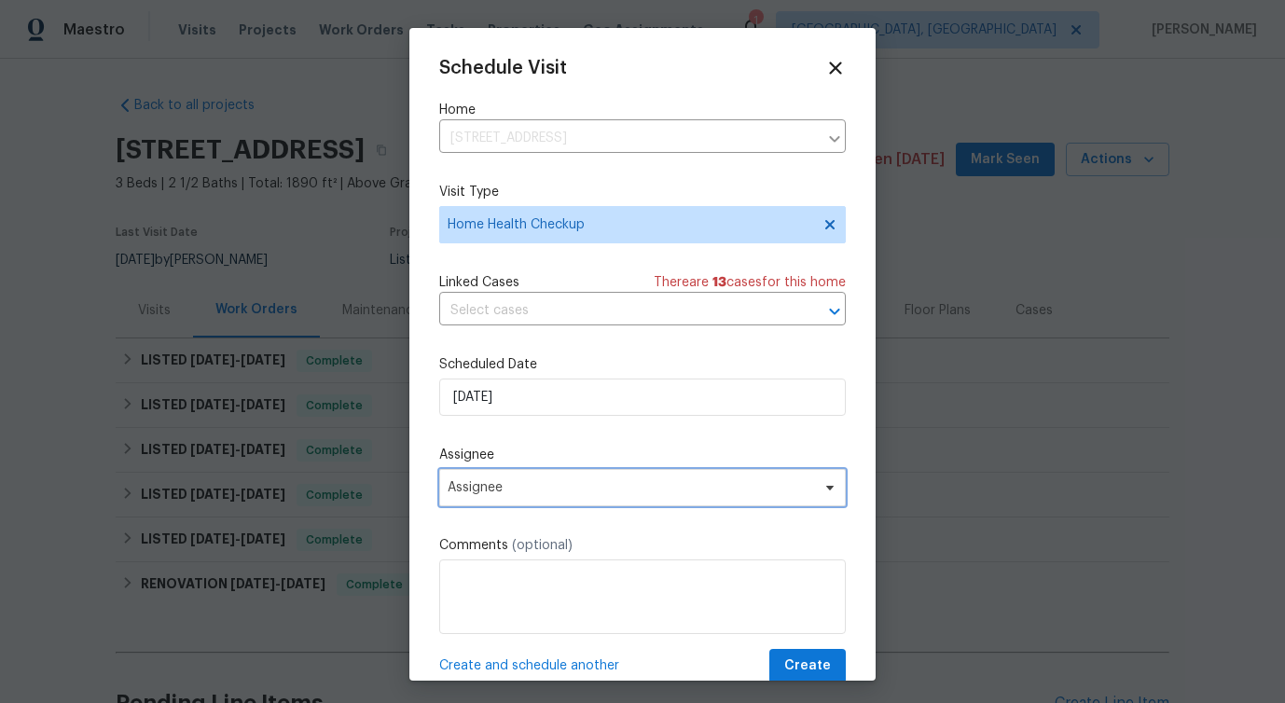
click at [508, 482] on span "Assignee" at bounding box center [631, 487] width 366 height 15
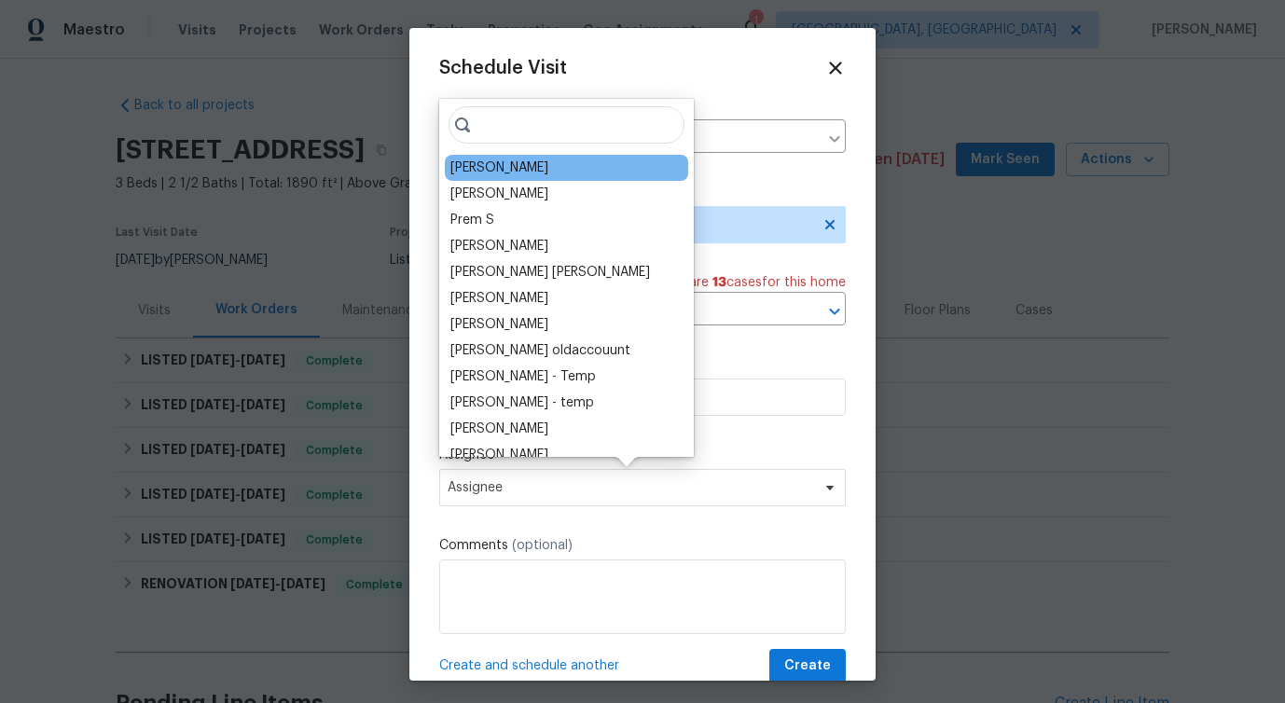
click at [512, 164] on div "[PERSON_NAME]" at bounding box center [499, 168] width 98 height 19
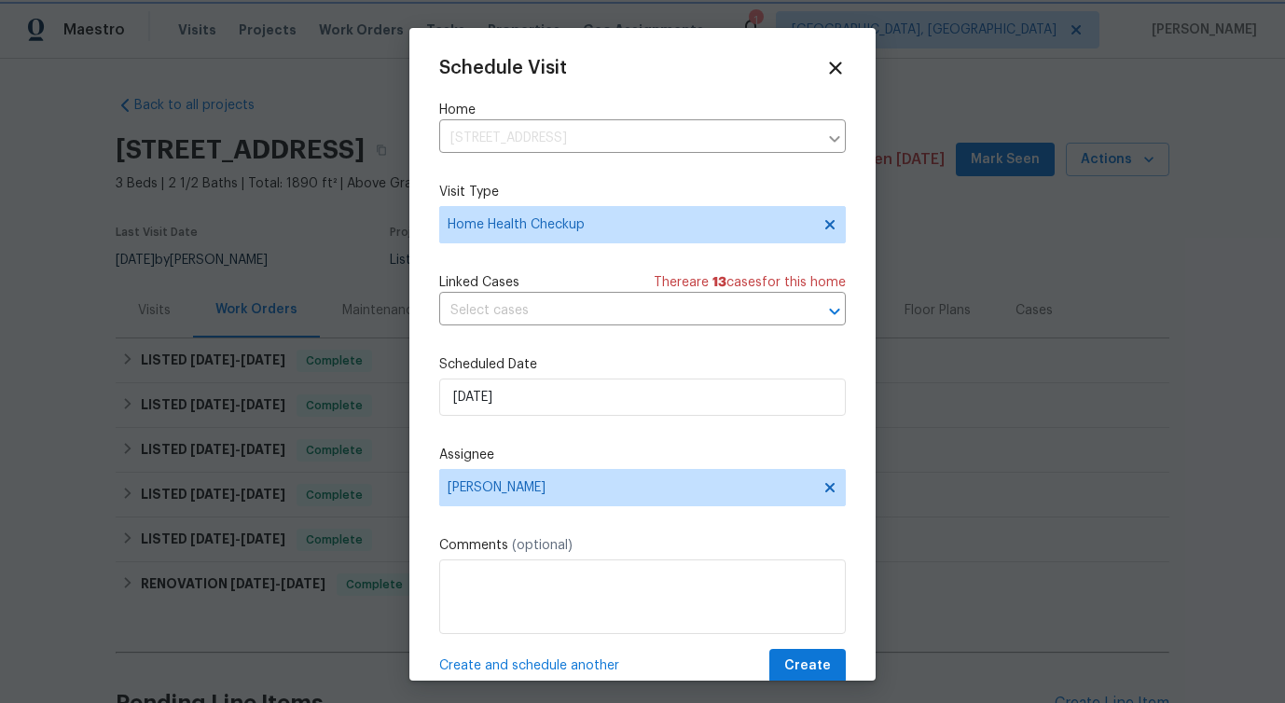
scroll to position [34, 0]
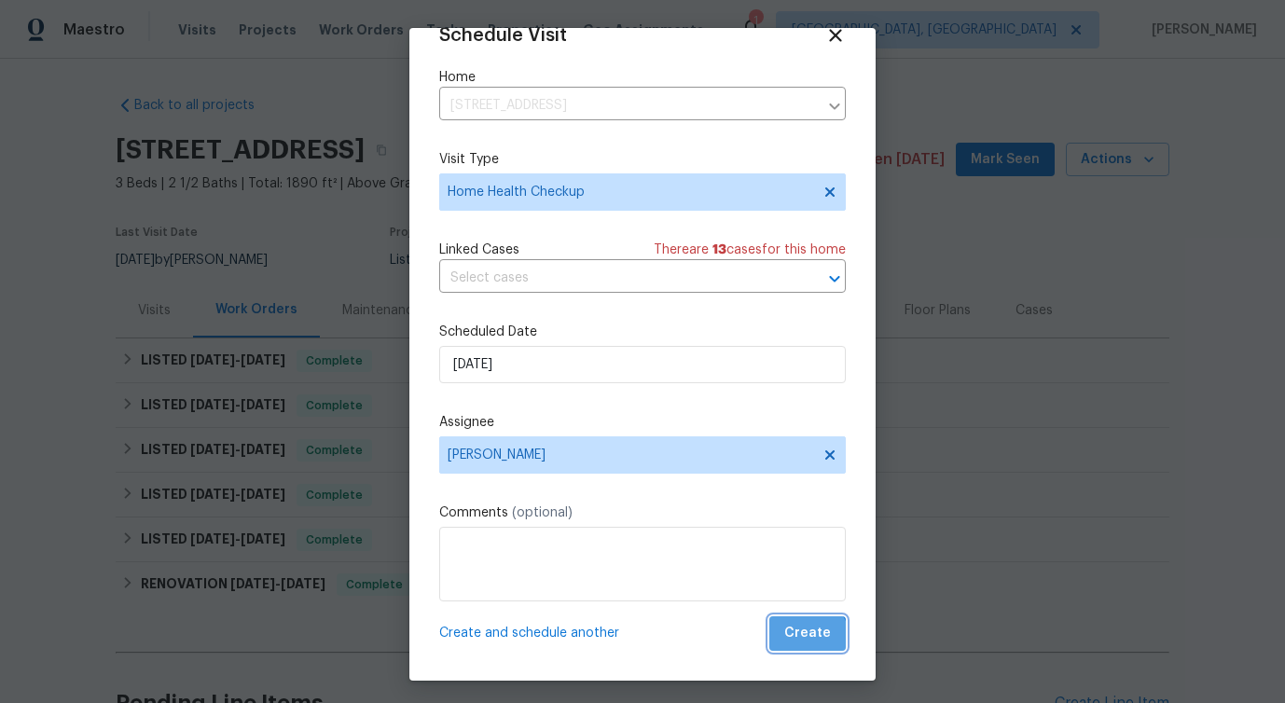
click at [809, 642] on span "Create" at bounding box center [807, 633] width 47 height 23
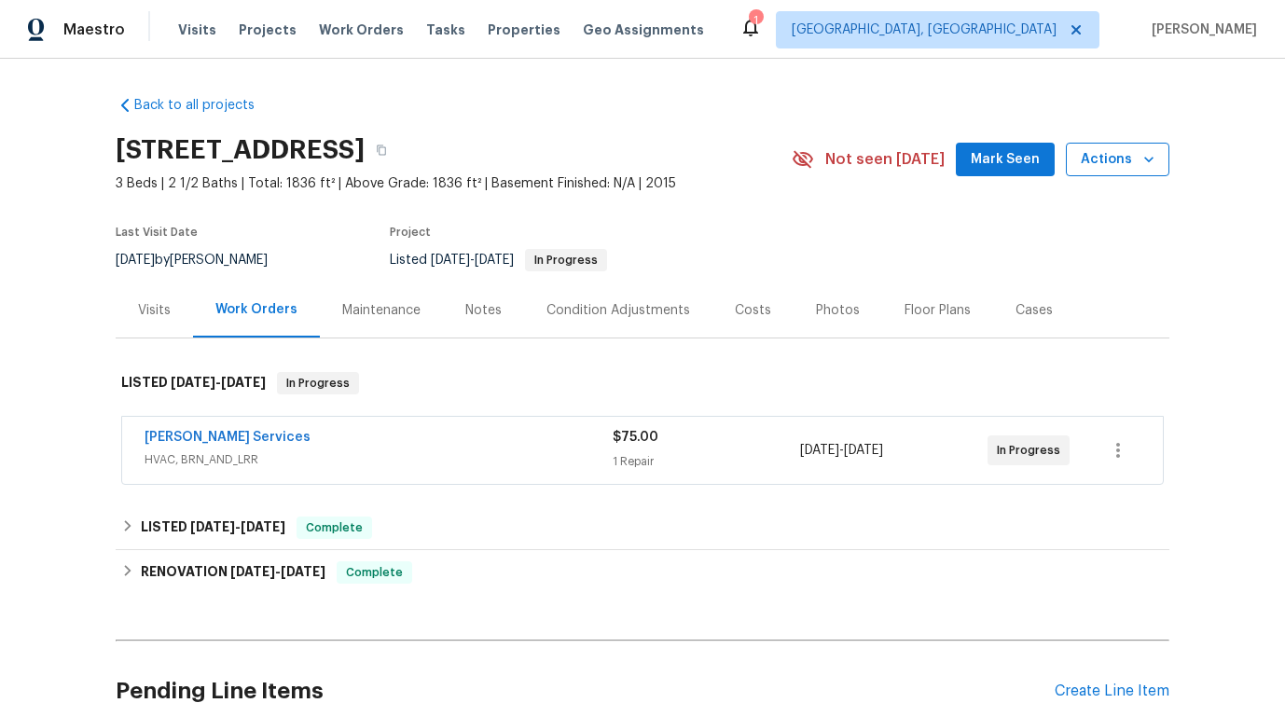
click at [1107, 164] on span "Actions" at bounding box center [1118, 159] width 74 height 23
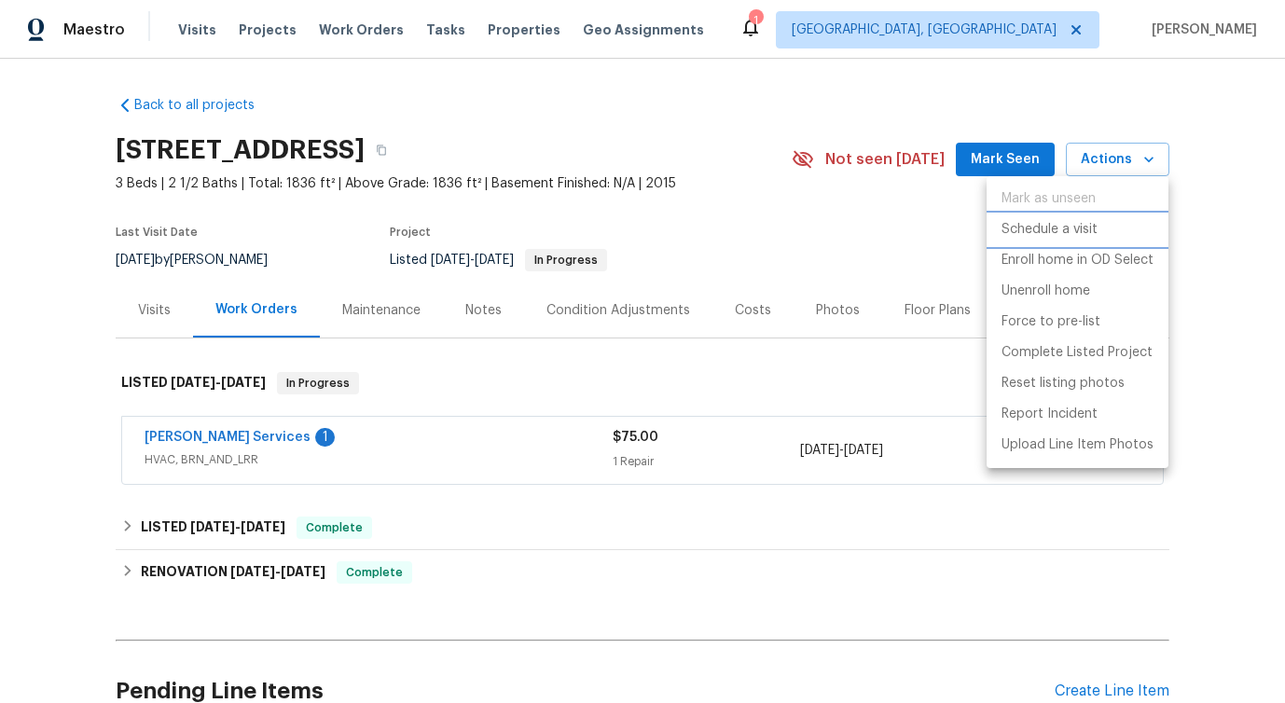
click at [1051, 218] on li "Schedule a visit" at bounding box center [1078, 229] width 182 height 31
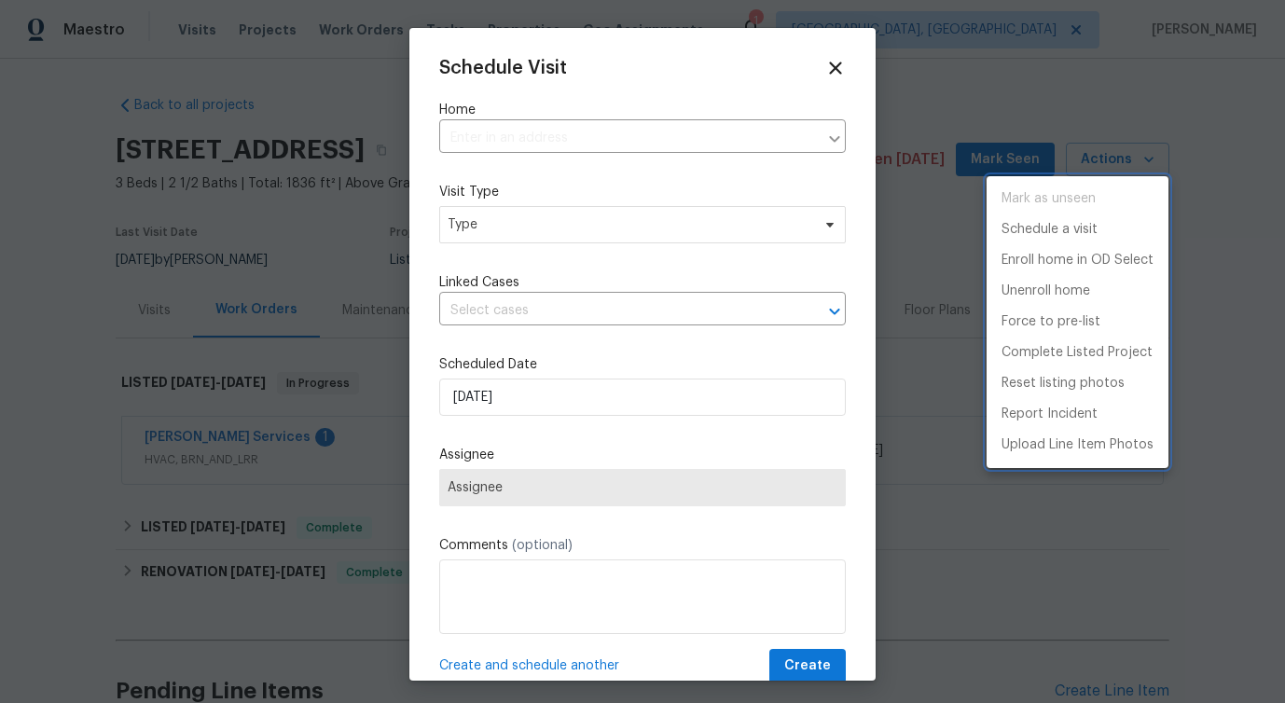
type input "[STREET_ADDRESS]"
click at [494, 242] on div at bounding box center [642, 351] width 1285 height 703
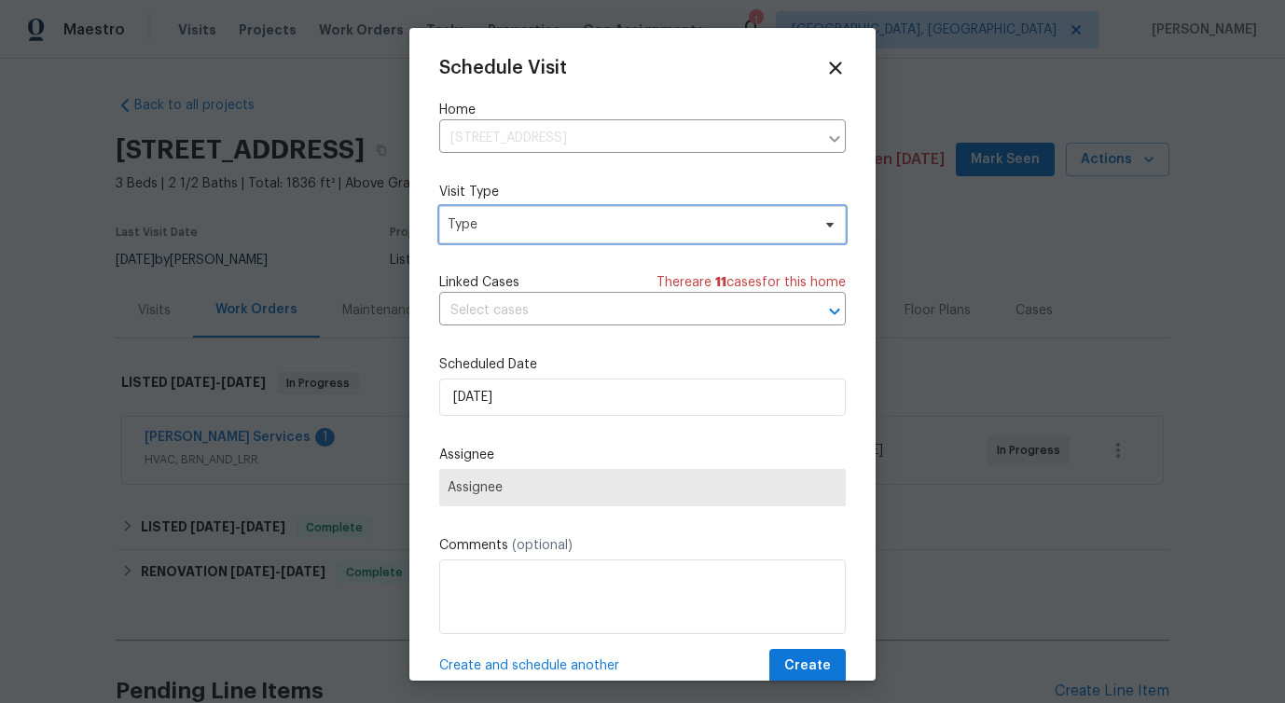
click at [504, 231] on span "Type" at bounding box center [629, 224] width 363 height 19
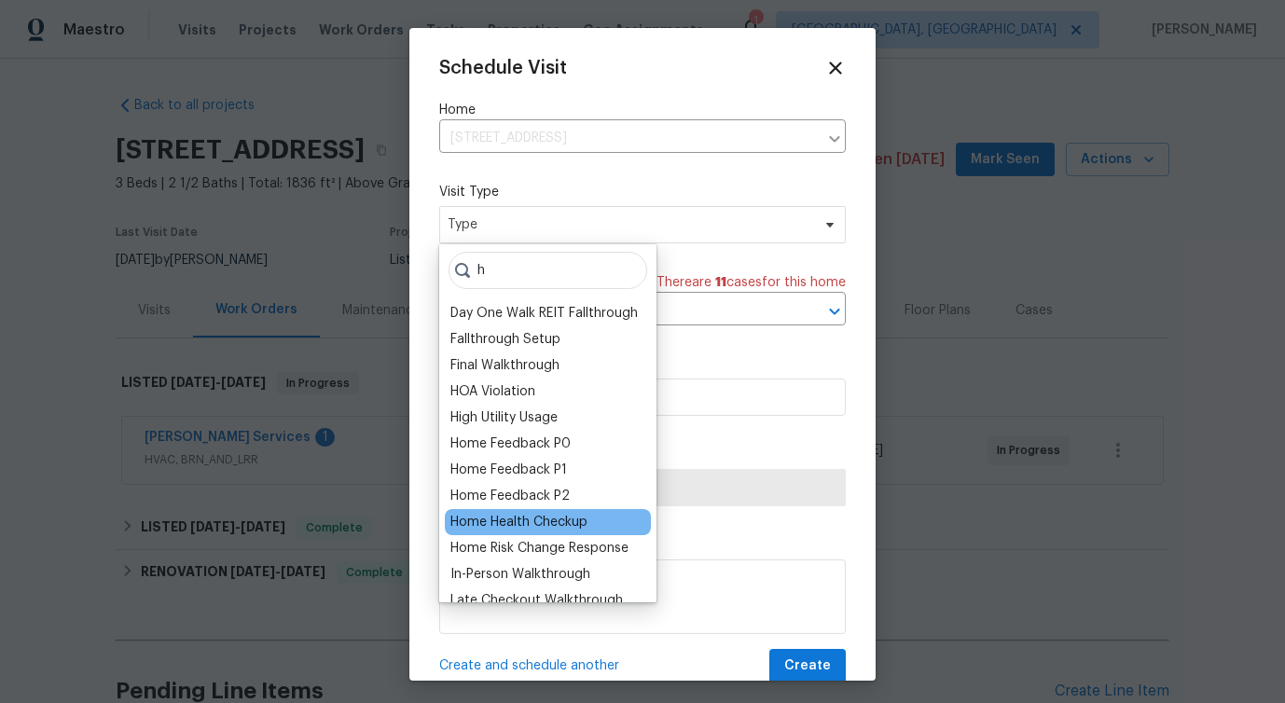
type input "h"
click at [522, 525] on div "Home Health Checkup" at bounding box center [518, 522] width 137 height 19
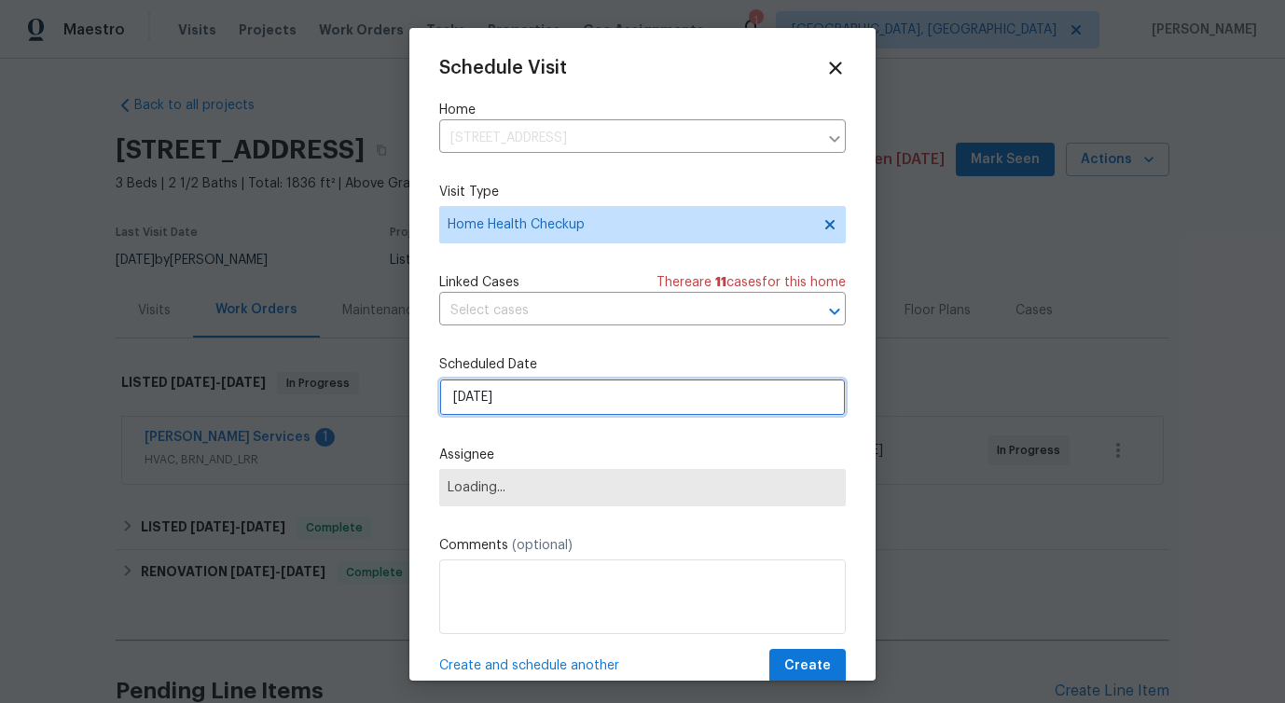
click at [532, 390] on input "[DATE]" at bounding box center [642, 397] width 407 height 37
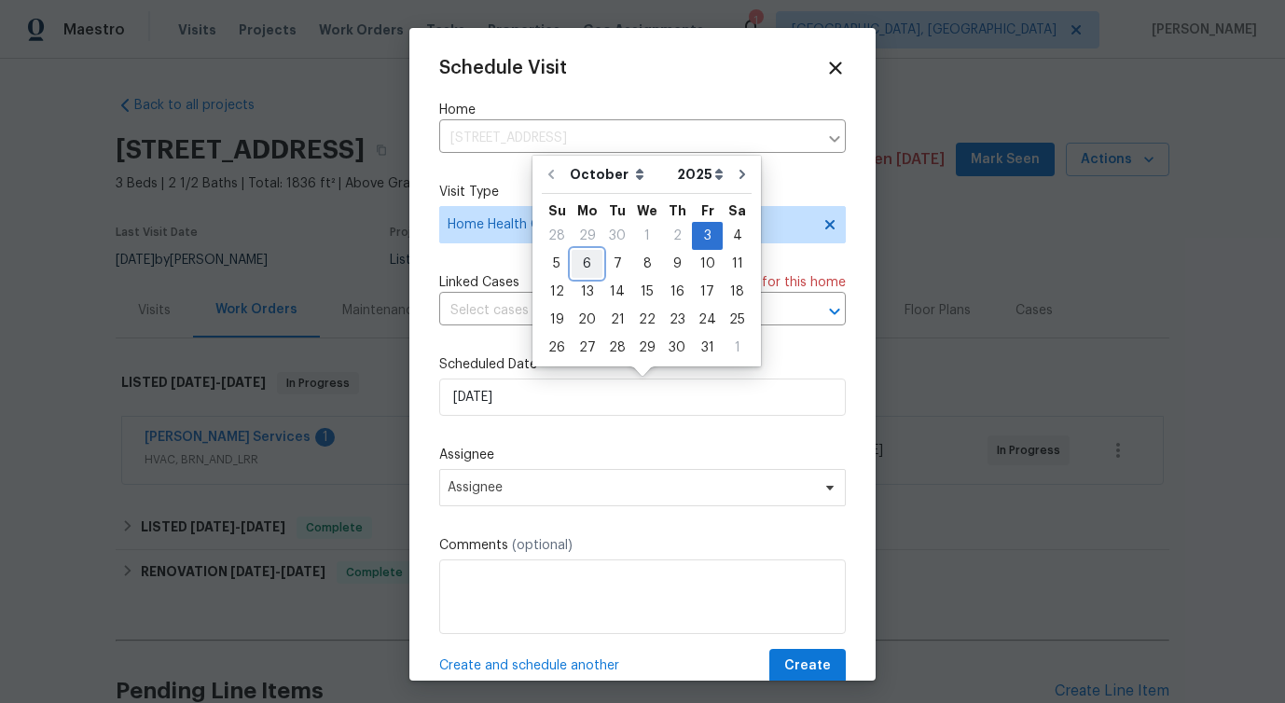
click at [586, 268] on div "6" at bounding box center [587, 264] width 31 height 26
type input "[DATE]"
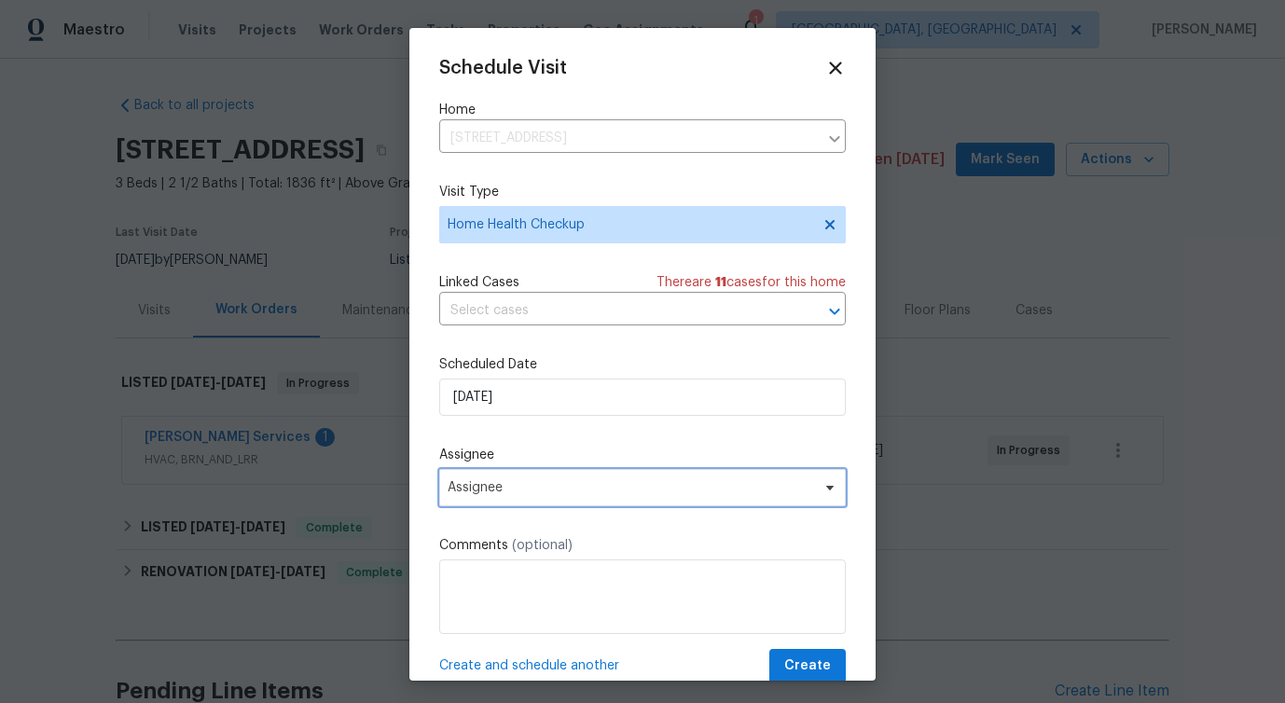
click at [475, 491] on span "Assignee" at bounding box center [631, 487] width 366 height 15
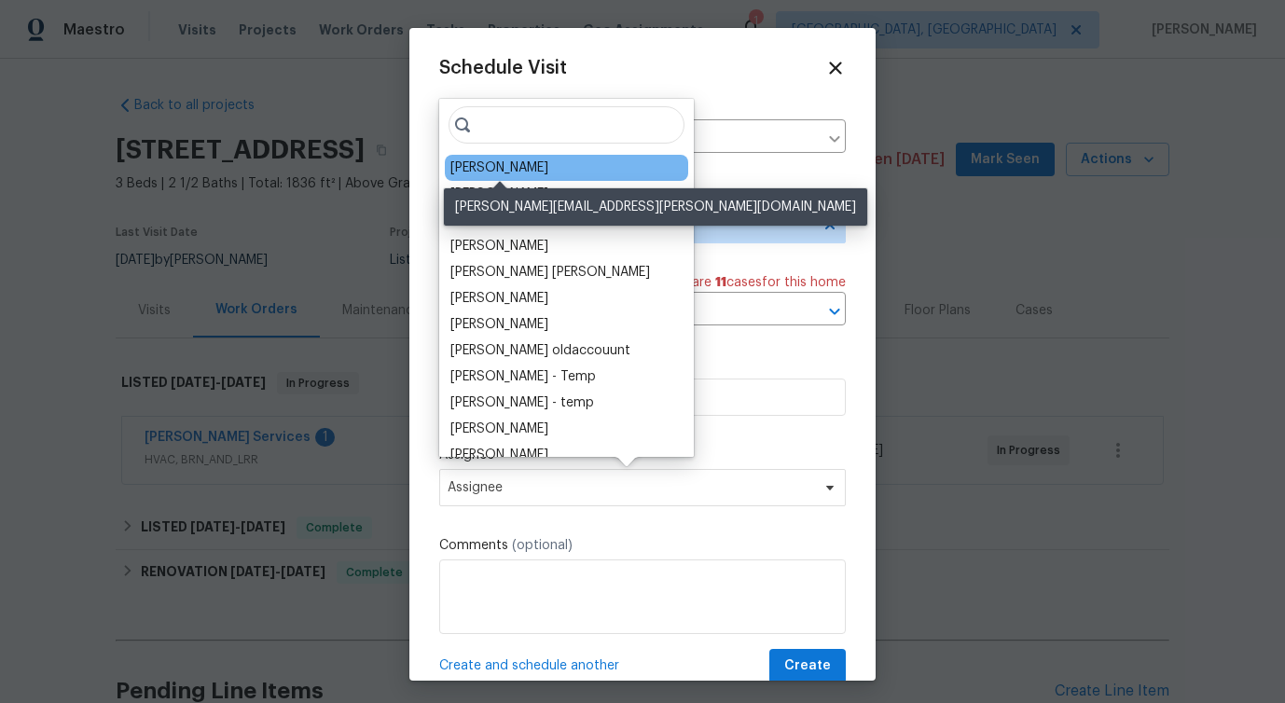
click at [507, 170] on div "[PERSON_NAME]" at bounding box center [499, 168] width 98 height 19
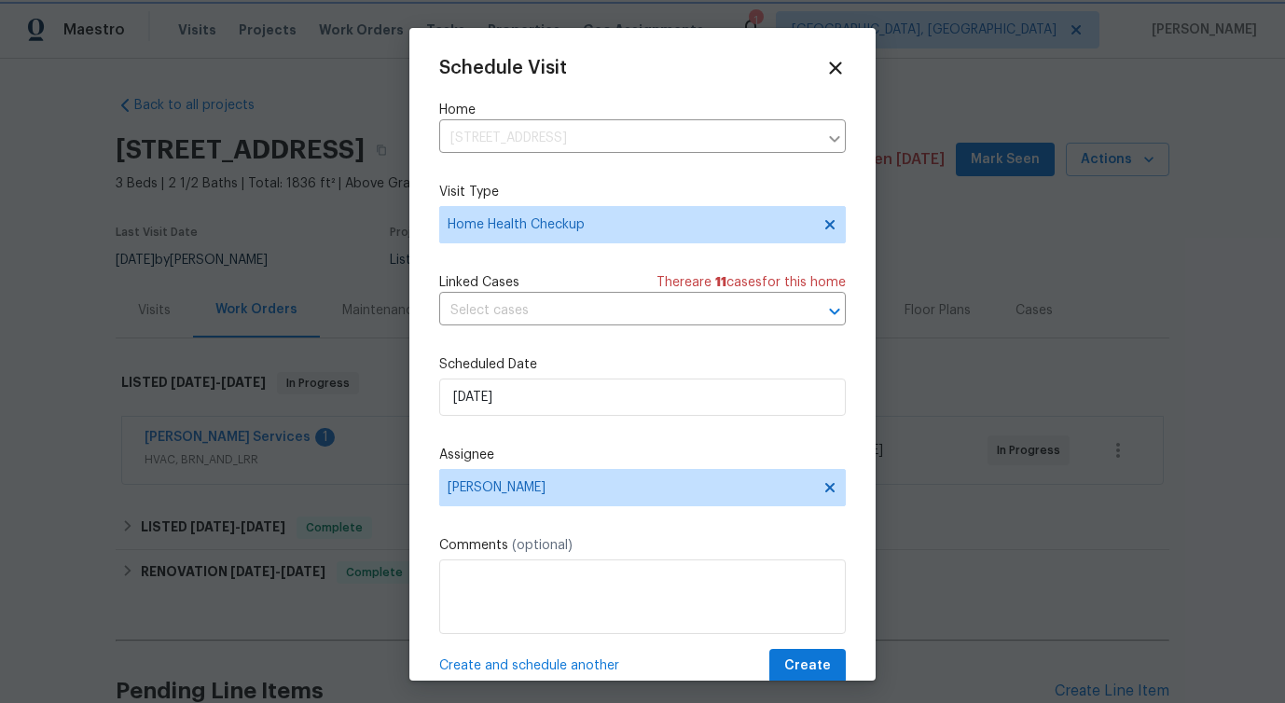
scroll to position [1, 0]
click at [811, 665] on span "Create" at bounding box center [807, 665] width 47 height 23
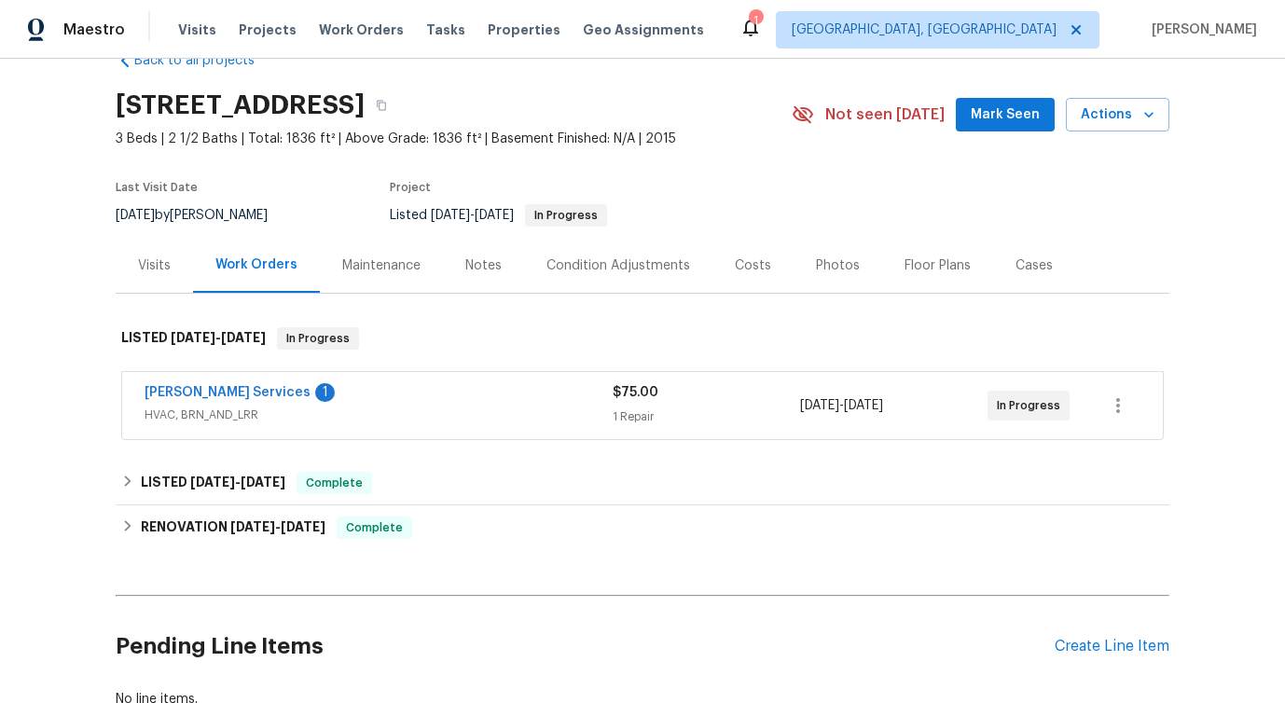
scroll to position [0, 0]
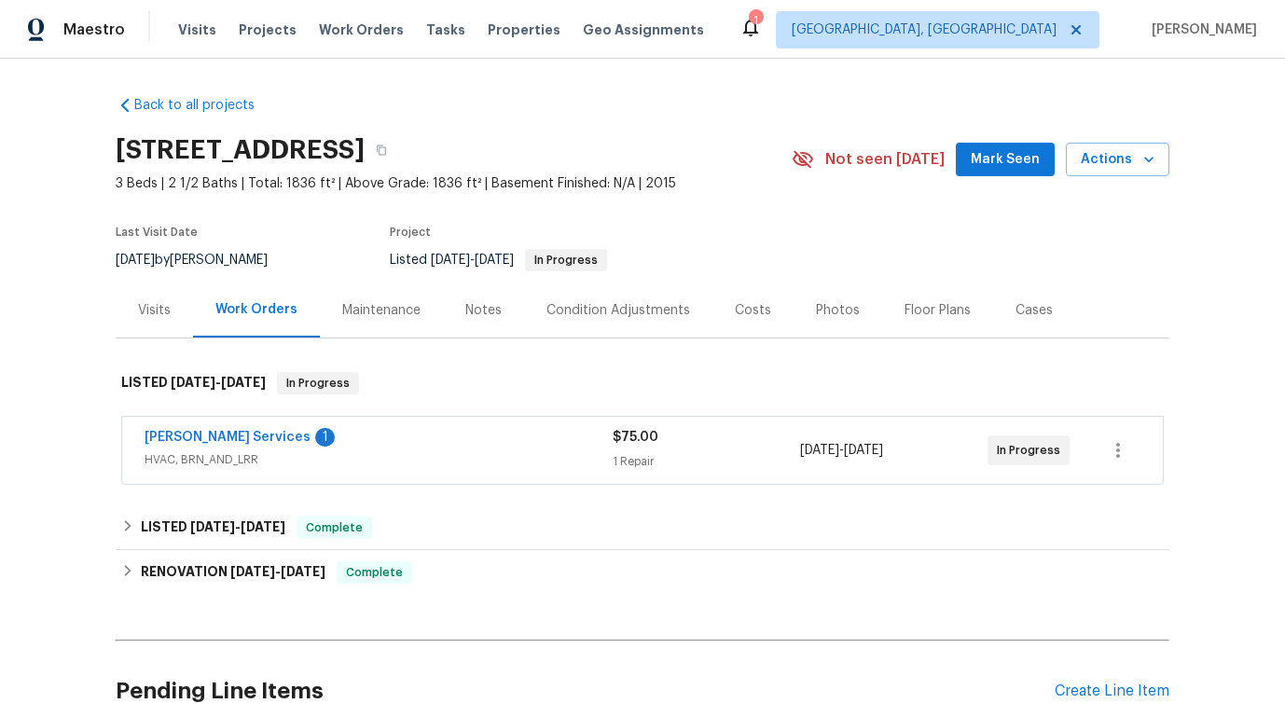
click at [170, 311] on div "Visits" at bounding box center [154, 310] width 33 height 19
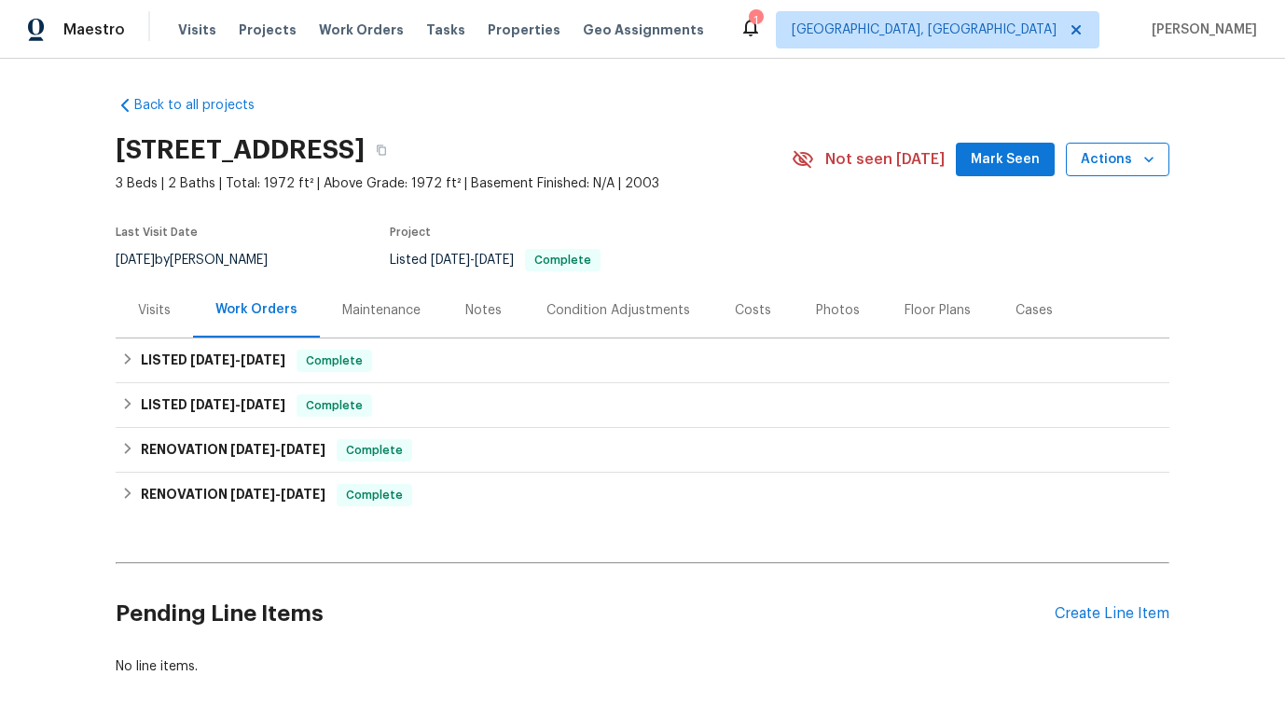
click at [1098, 168] on span "Actions" at bounding box center [1118, 159] width 74 height 23
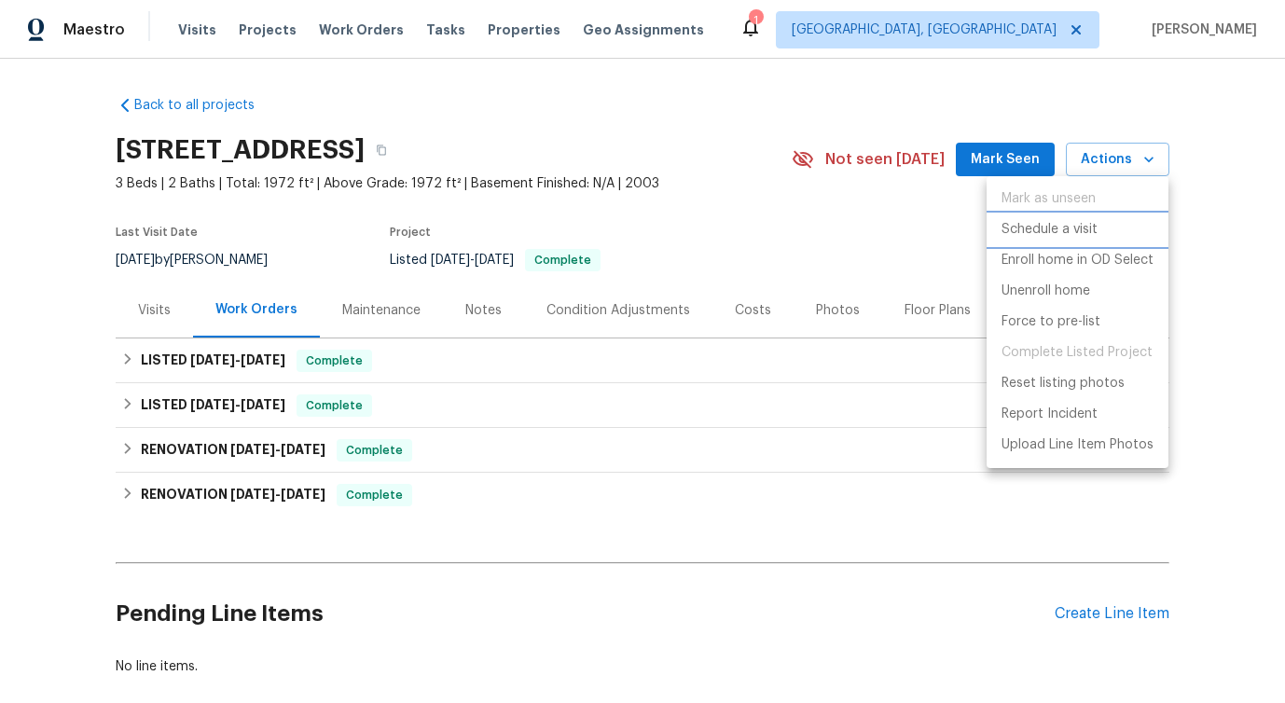
click at [1055, 220] on p "Schedule a visit" at bounding box center [1050, 230] width 96 height 20
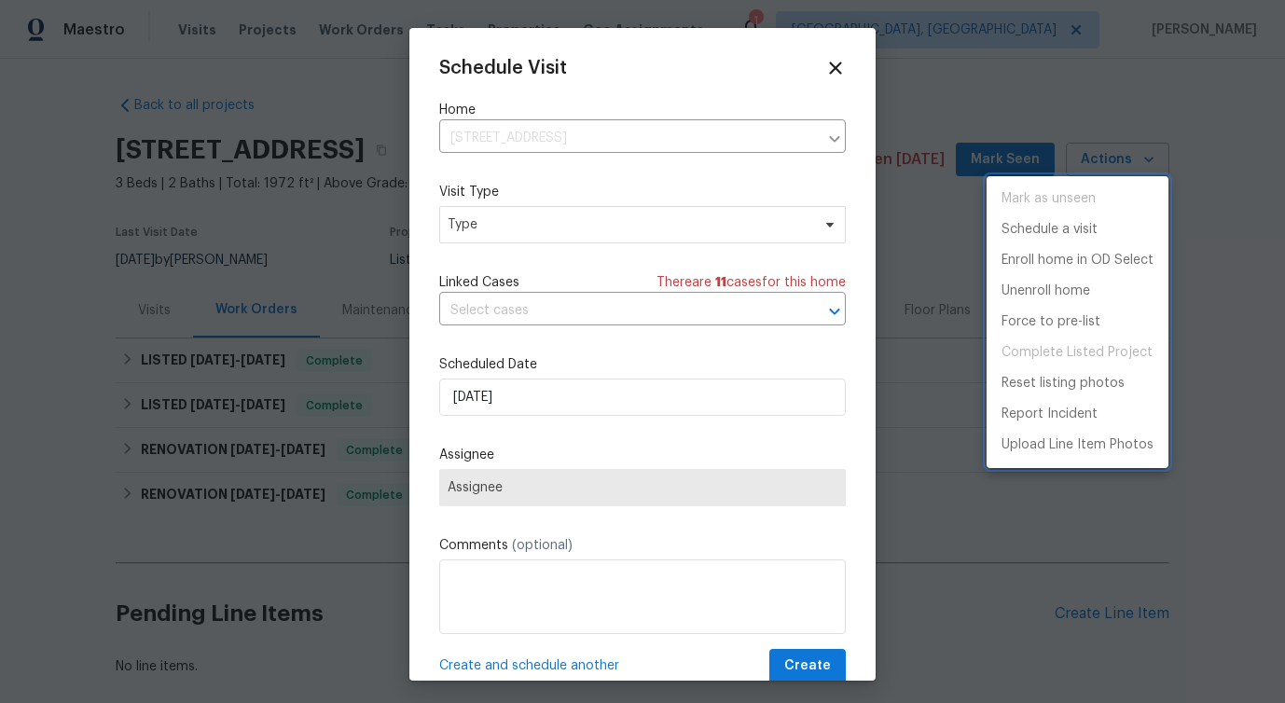
click at [526, 221] on div at bounding box center [642, 351] width 1285 height 703
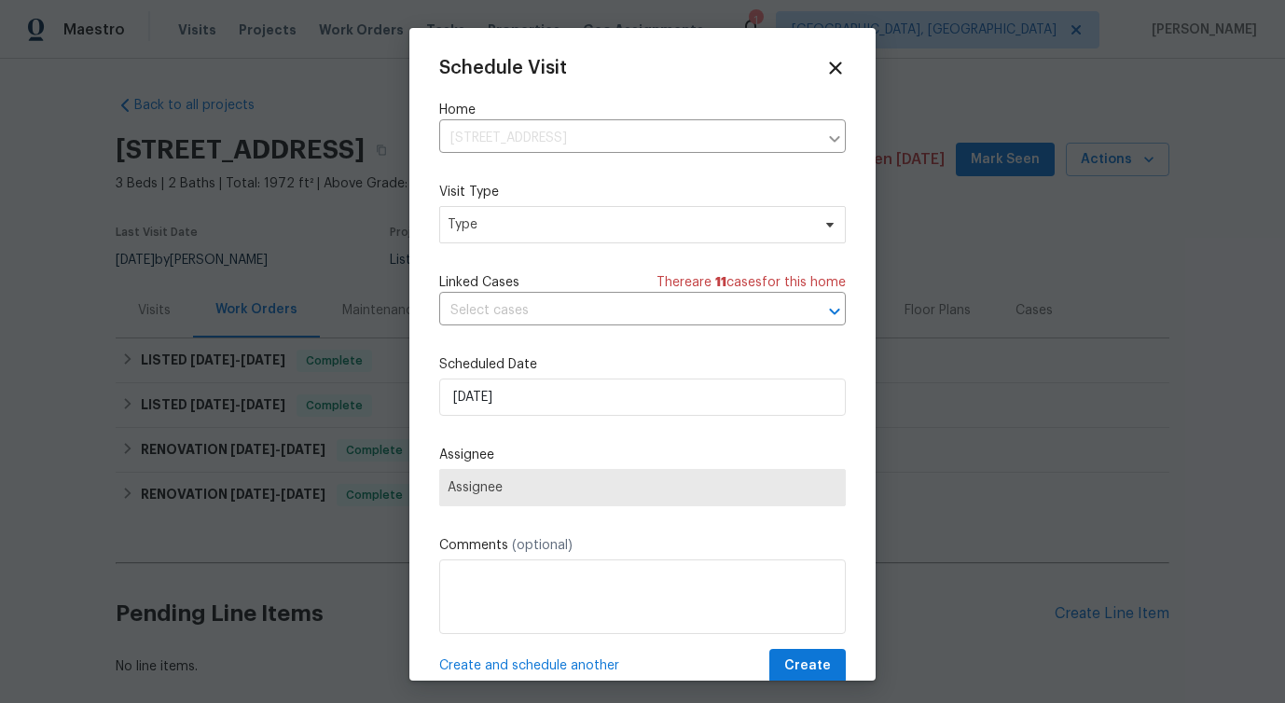
click at [526, 221] on div "Mark as unseen Schedule a visit Enroll home in OD Select Unenroll home Force to…" at bounding box center [642, 351] width 1285 height 703
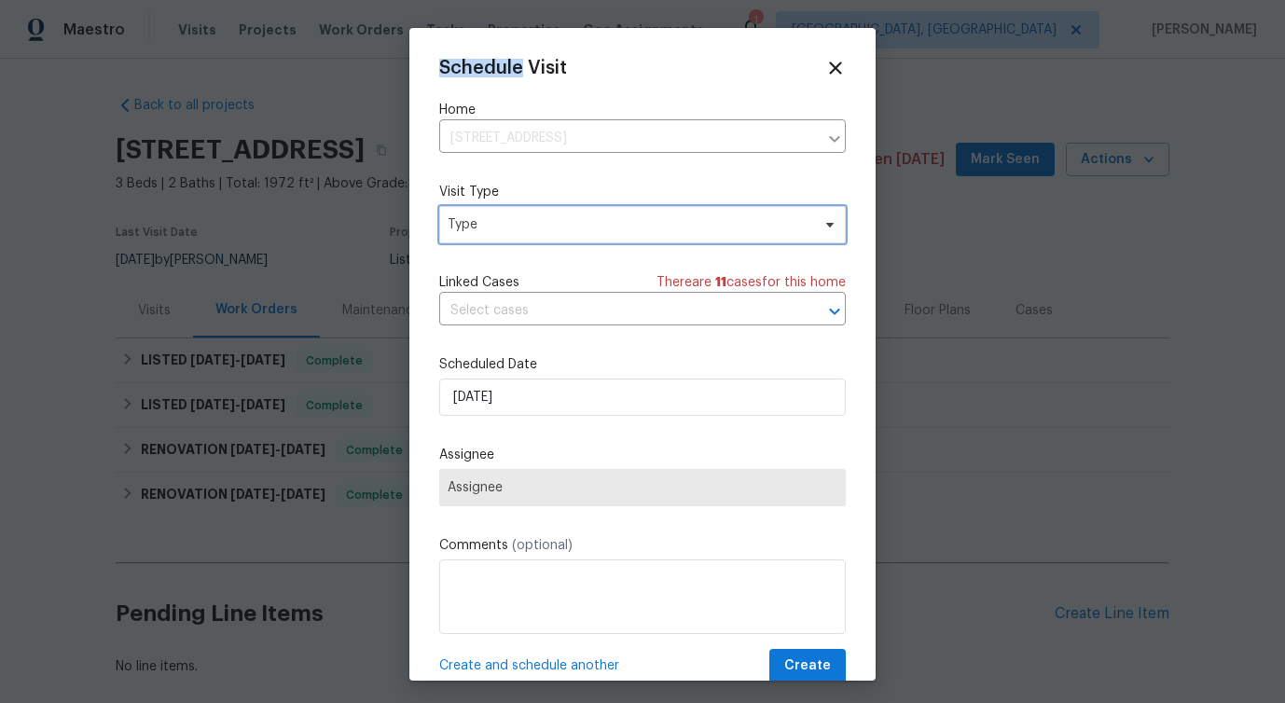
click at [526, 221] on span "Type" at bounding box center [629, 224] width 363 height 19
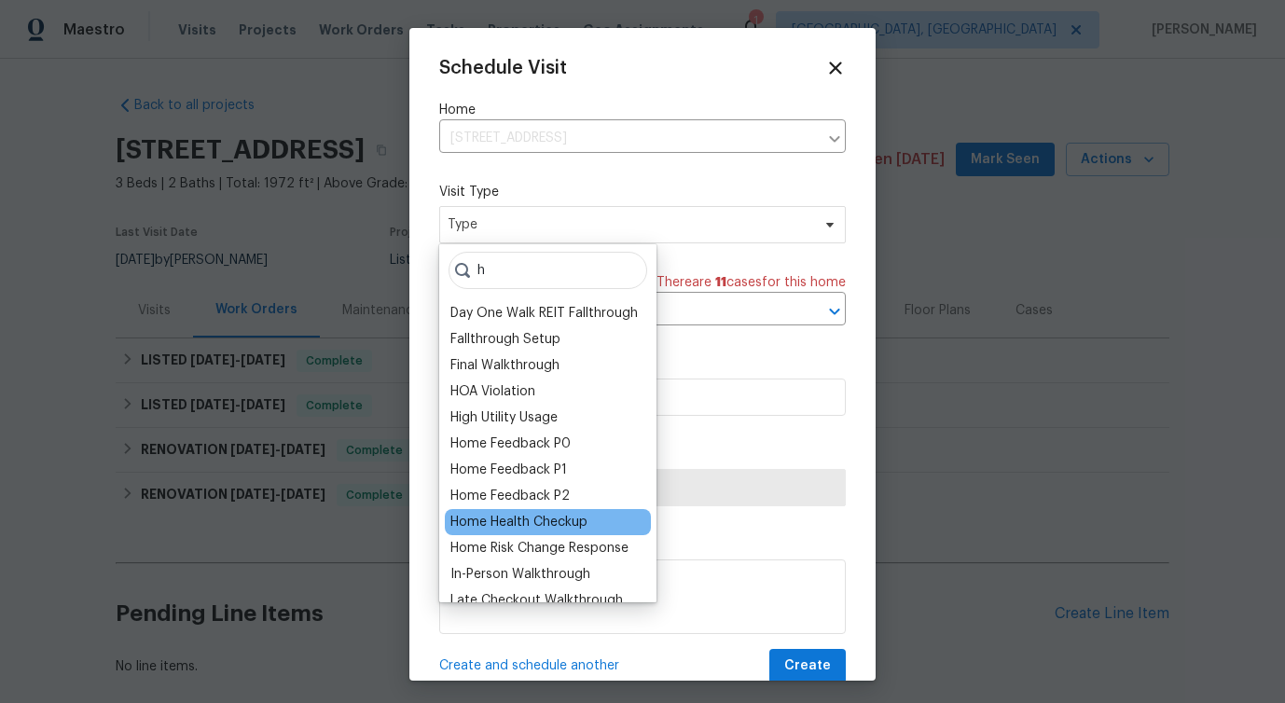
type input "h"
click at [538, 532] on div "Home Health Checkup" at bounding box center [548, 522] width 206 height 26
click at [528, 533] on div "Home Health Checkup" at bounding box center [548, 522] width 206 height 26
click at [523, 530] on div "Home Health Checkup" at bounding box center [518, 522] width 137 height 19
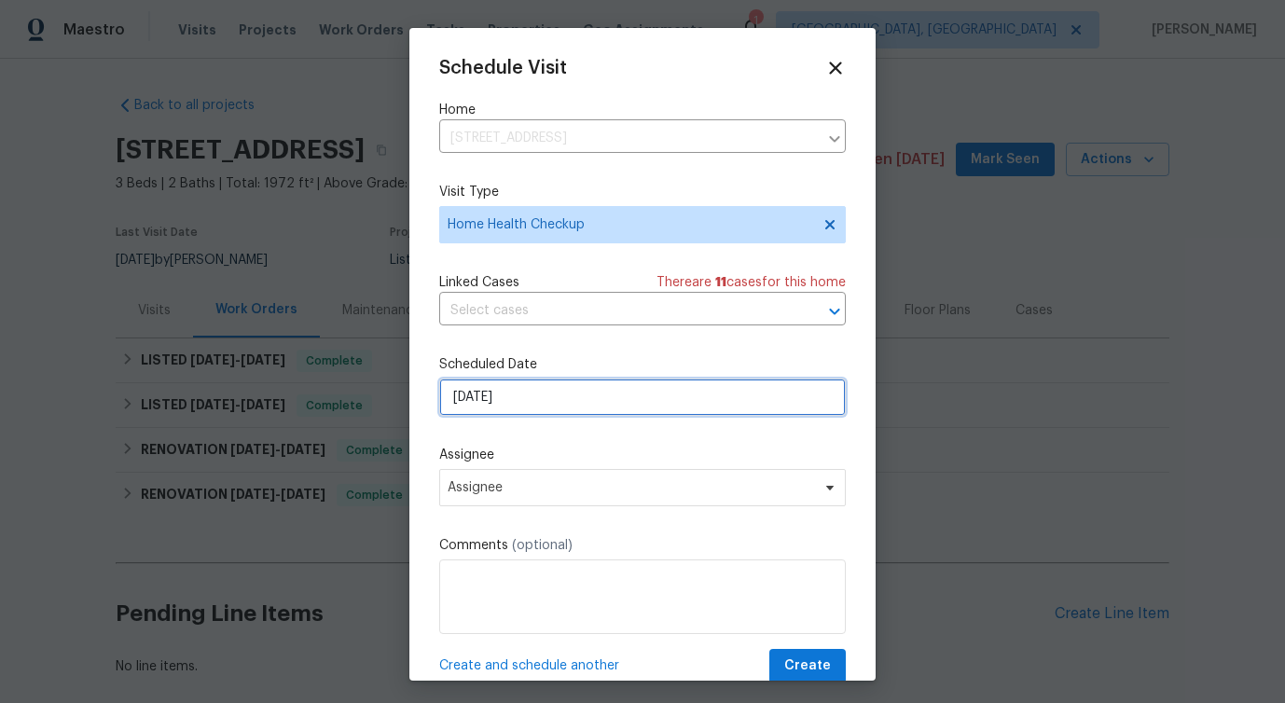
click at [525, 394] on input "[DATE]" at bounding box center [642, 397] width 407 height 37
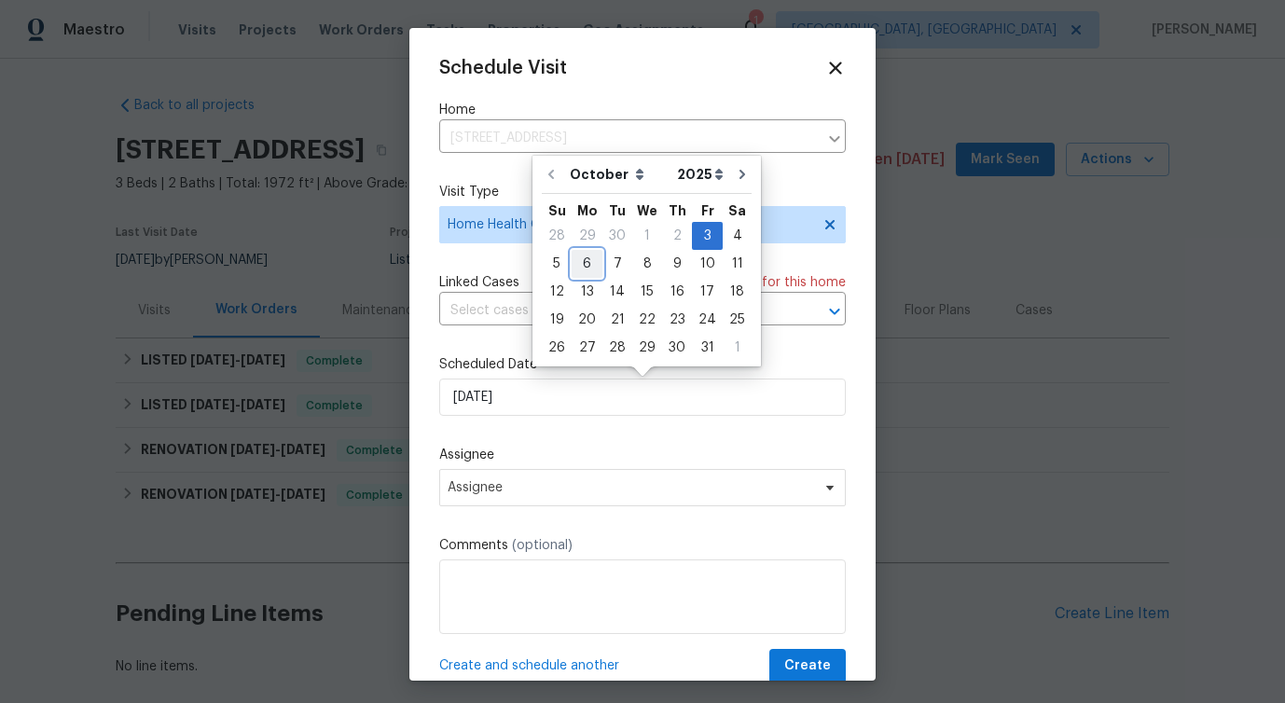
click at [582, 260] on div "6" at bounding box center [587, 264] width 31 height 26
type input "[DATE]"
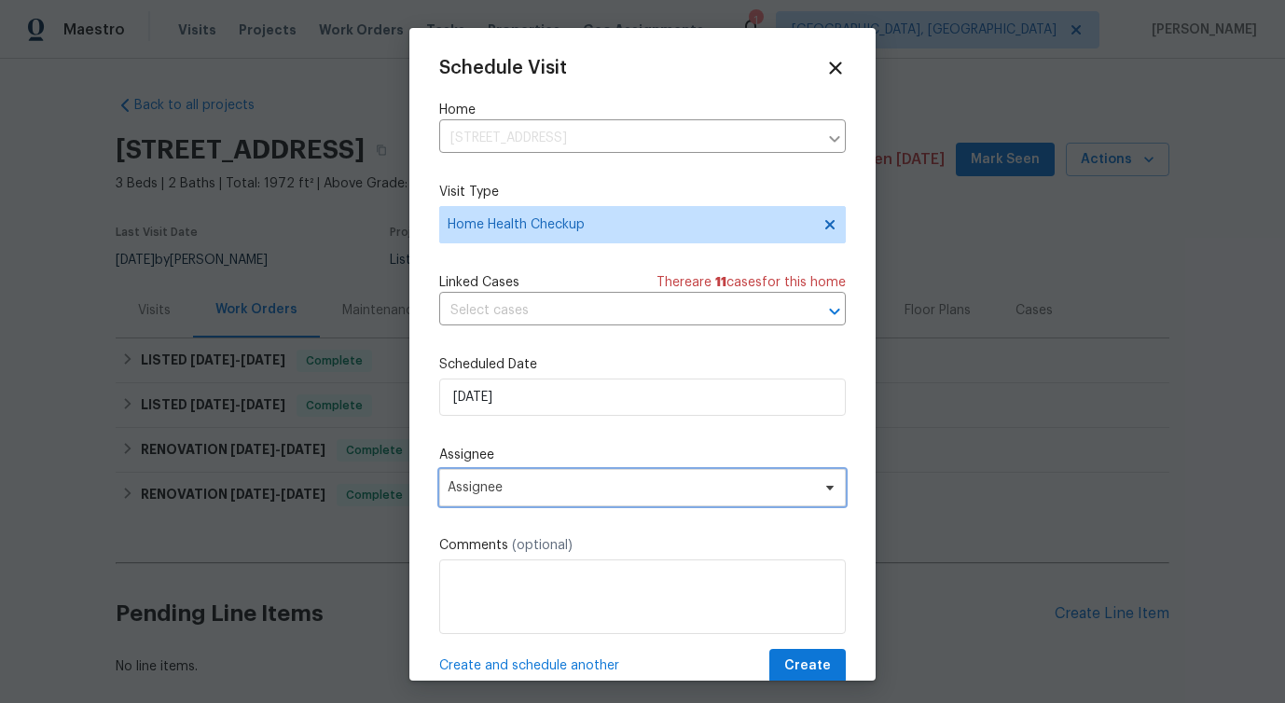
click at [491, 493] on span "Assignee" at bounding box center [631, 487] width 366 height 15
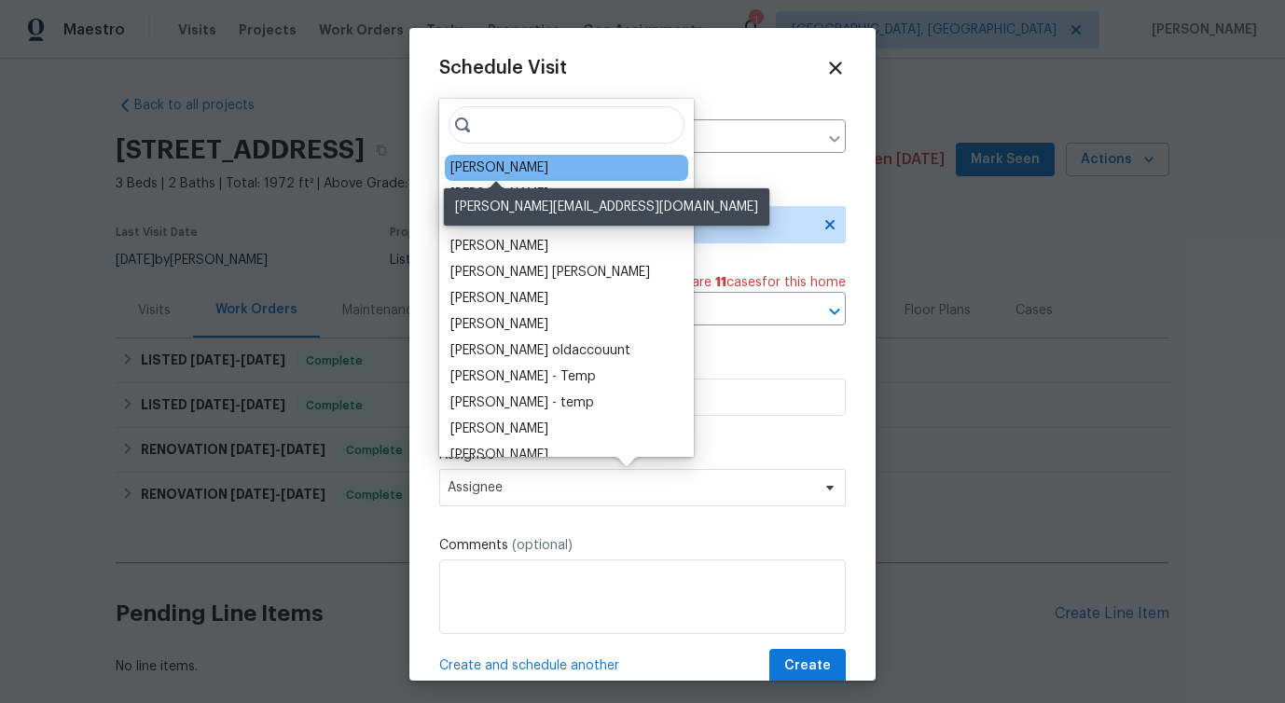
click at [489, 159] on div "[PERSON_NAME]" at bounding box center [499, 168] width 98 height 19
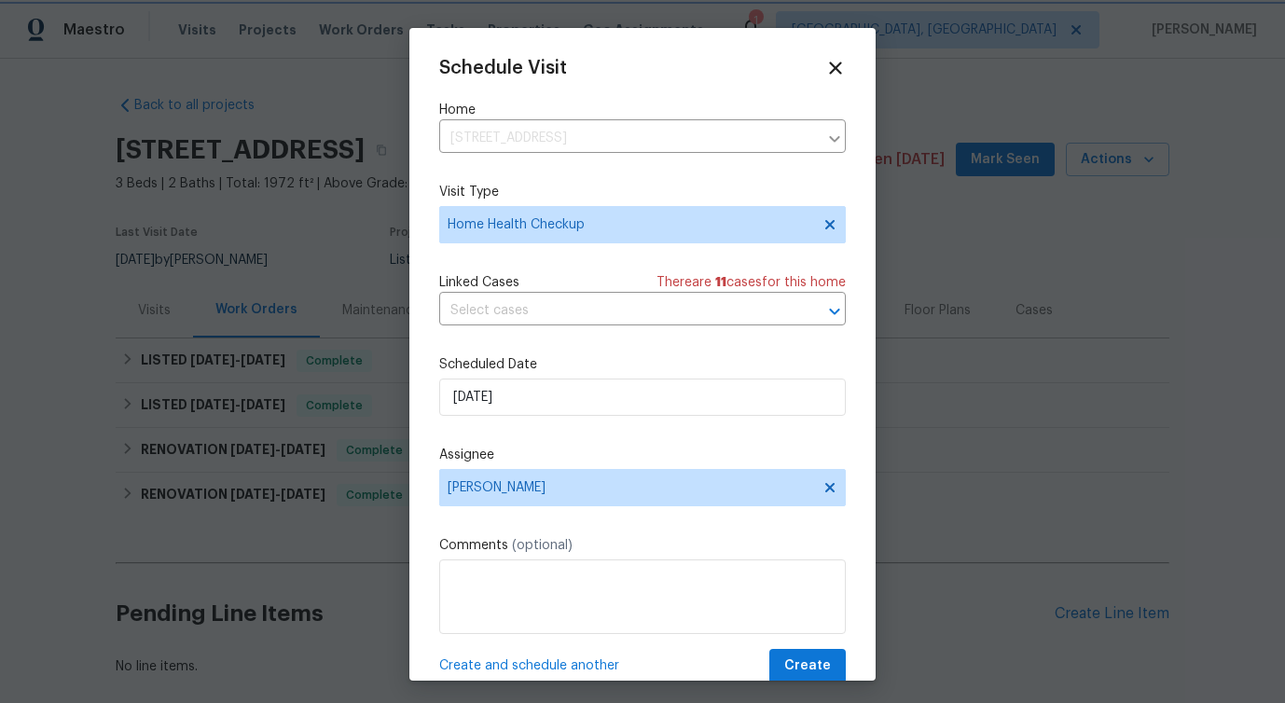
scroll to position [34, 0]
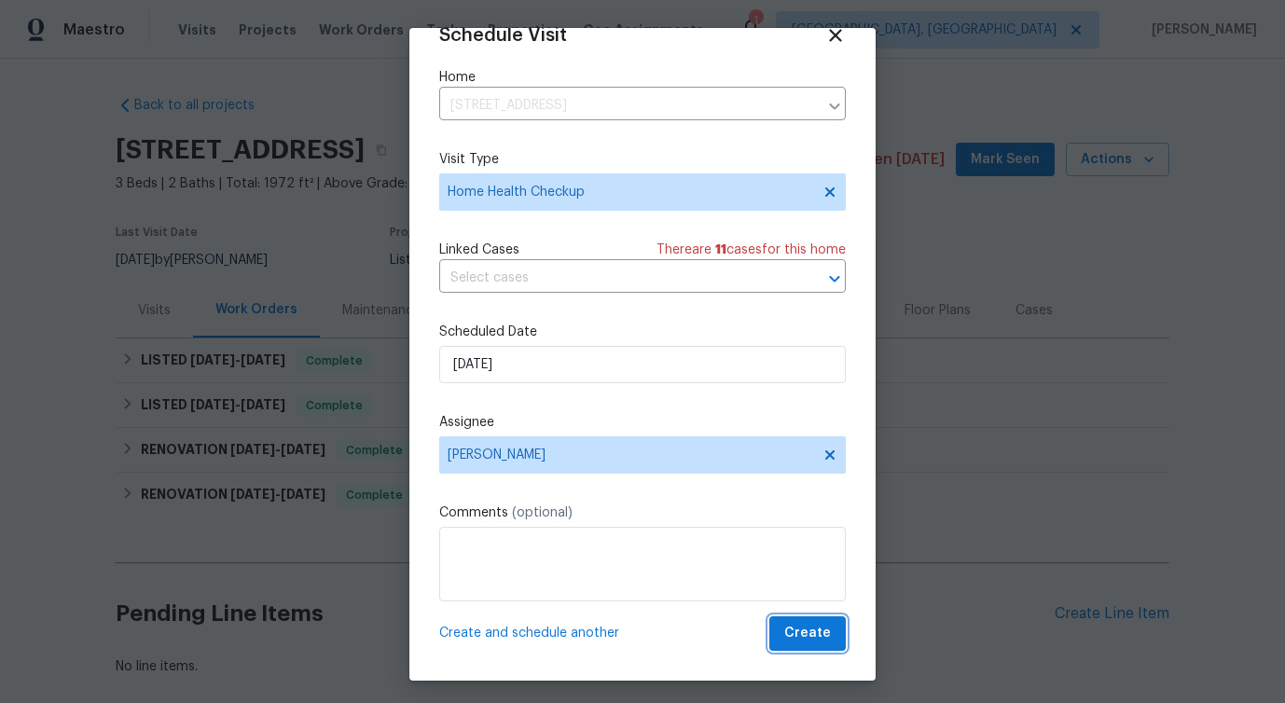
click at [802, 644] on span "Create" at bounding box center [807, 633] width 47 height 23
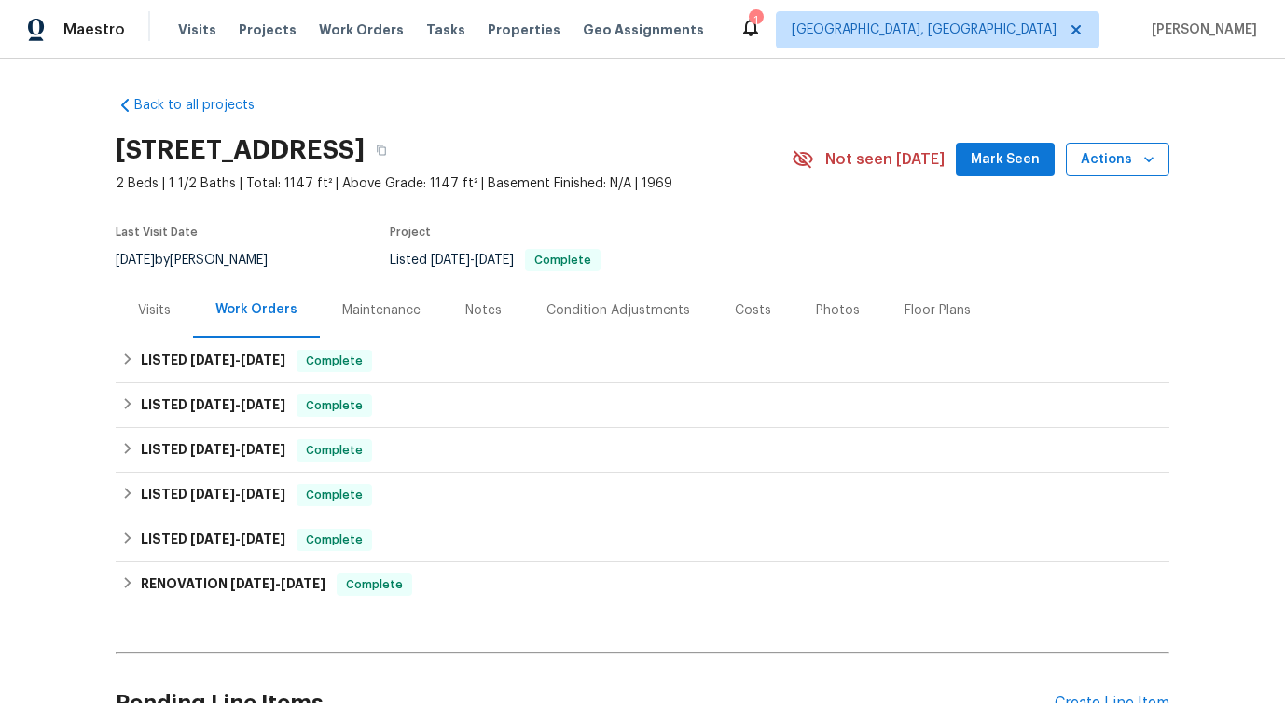
click at [1112, 172] on button "Actions" at bounding box center [1118, 160] width 104 height 35
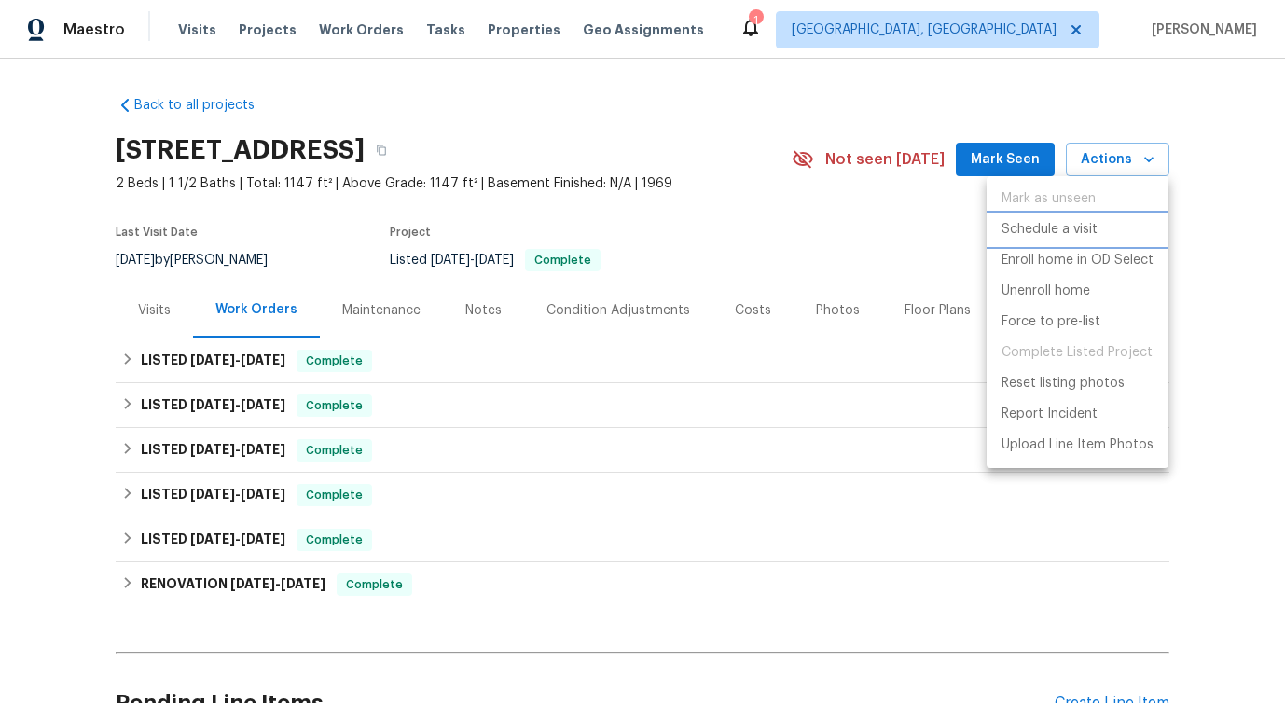
click at [1057, 225] on p "Schedule a visit" at bounding box center [1050, 230] width 96 height 20
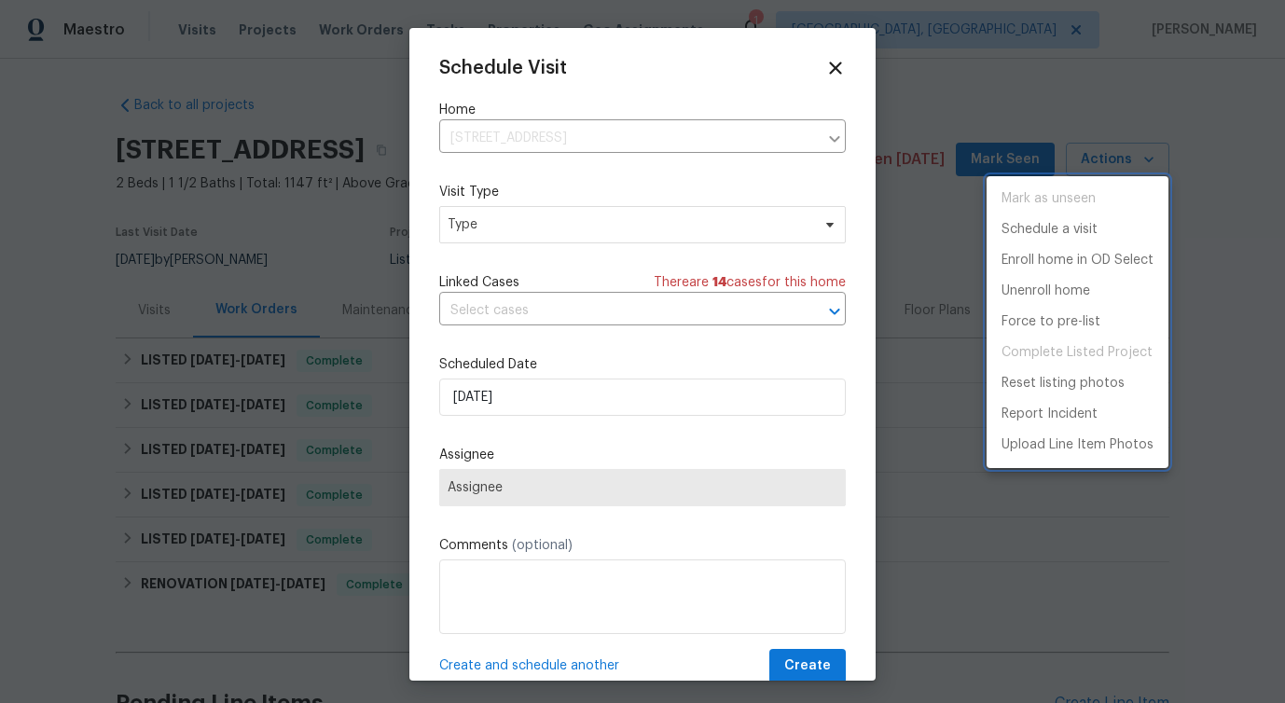
click at [540, 222] on div at bounding box center [642, 351] width 1285 height 703
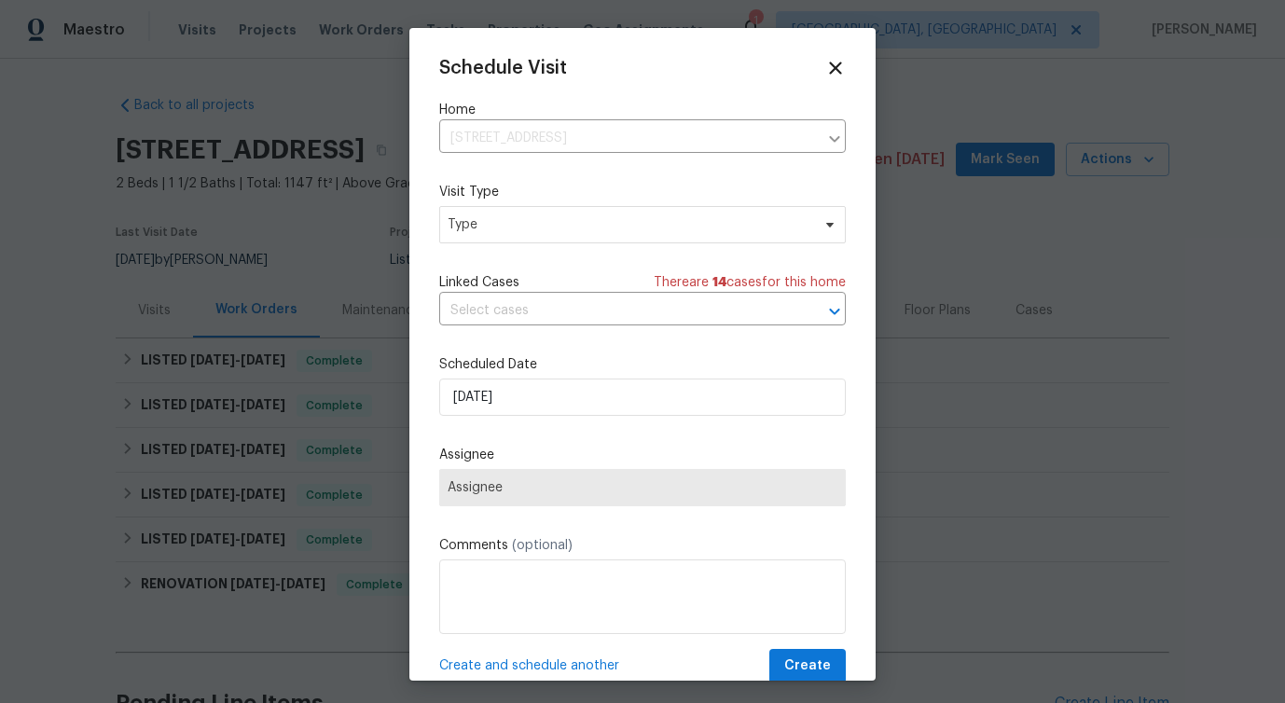
click at [540, 222] on div "Mark as unseen Schedule a visit Enroll home in OD Select Unenroll home Force to…" at bounding box center [642, 351] width 1285 height 703
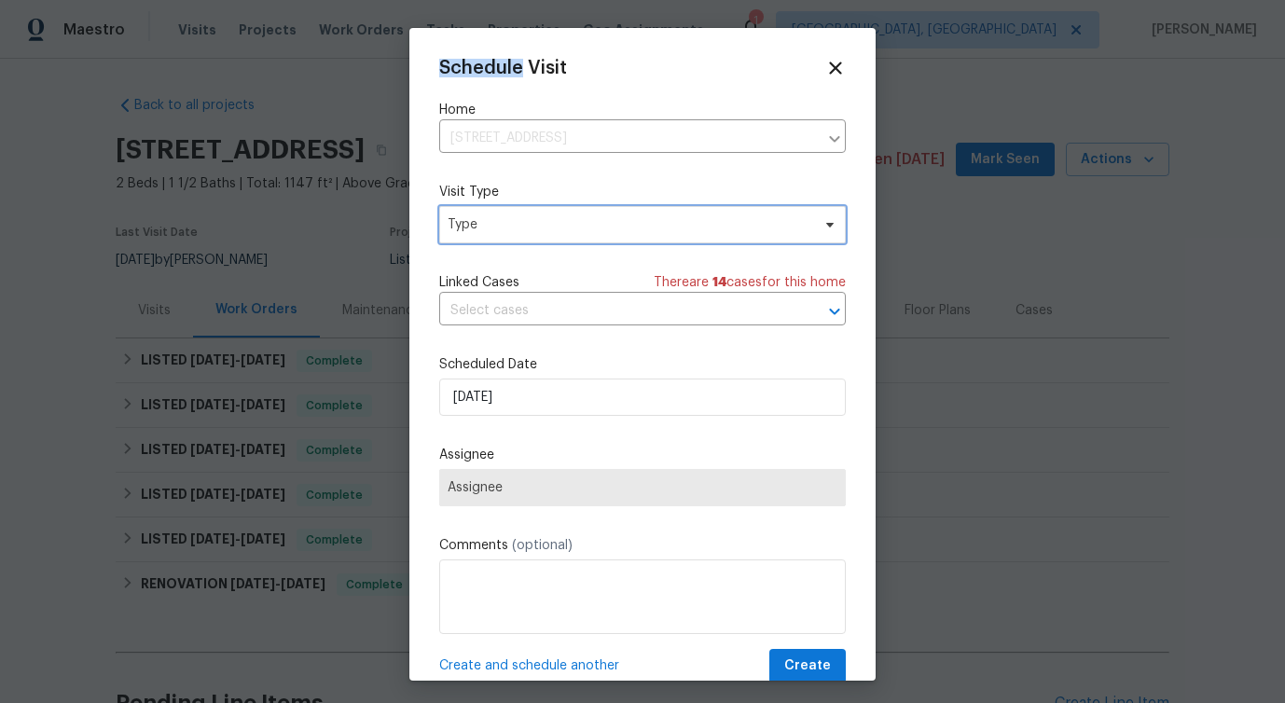
click at [540, 222] on span "Type" at bounding box center [629, 224] width 363 height 19
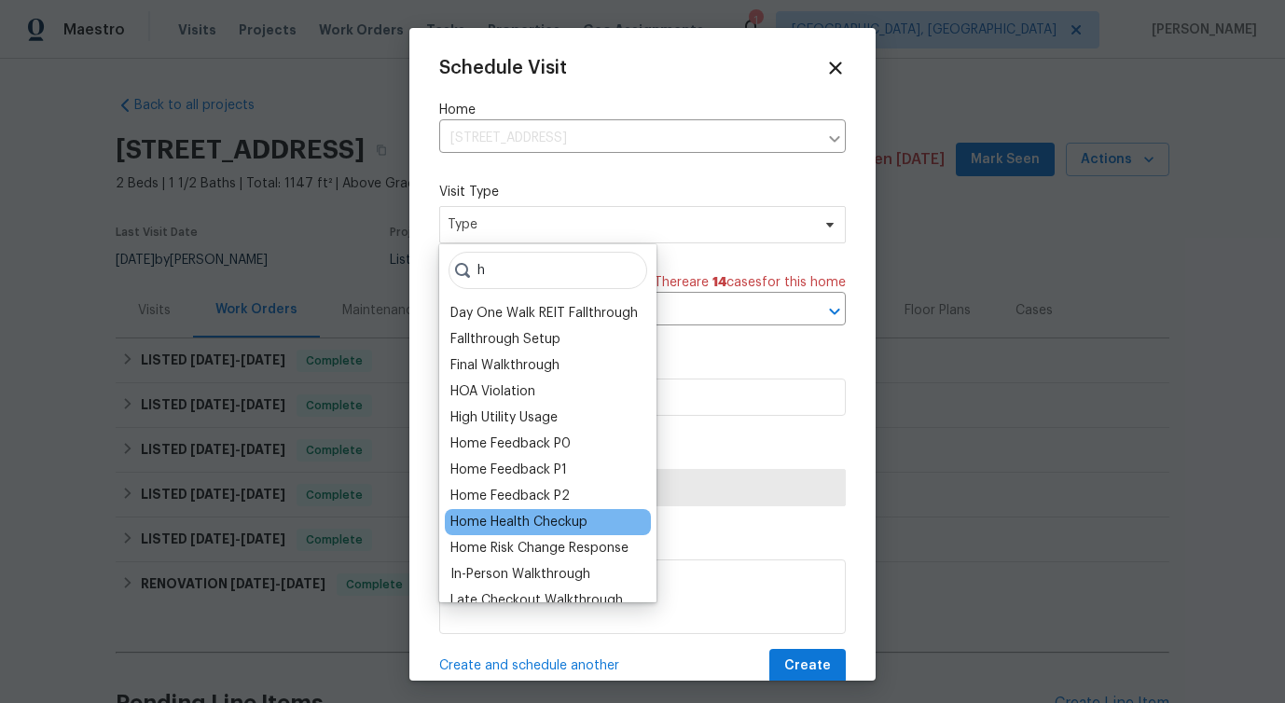
type input "h"
click at [529, 519] on div "Home Health Checkup" at bounding box center [518, 522] width 137 height 19
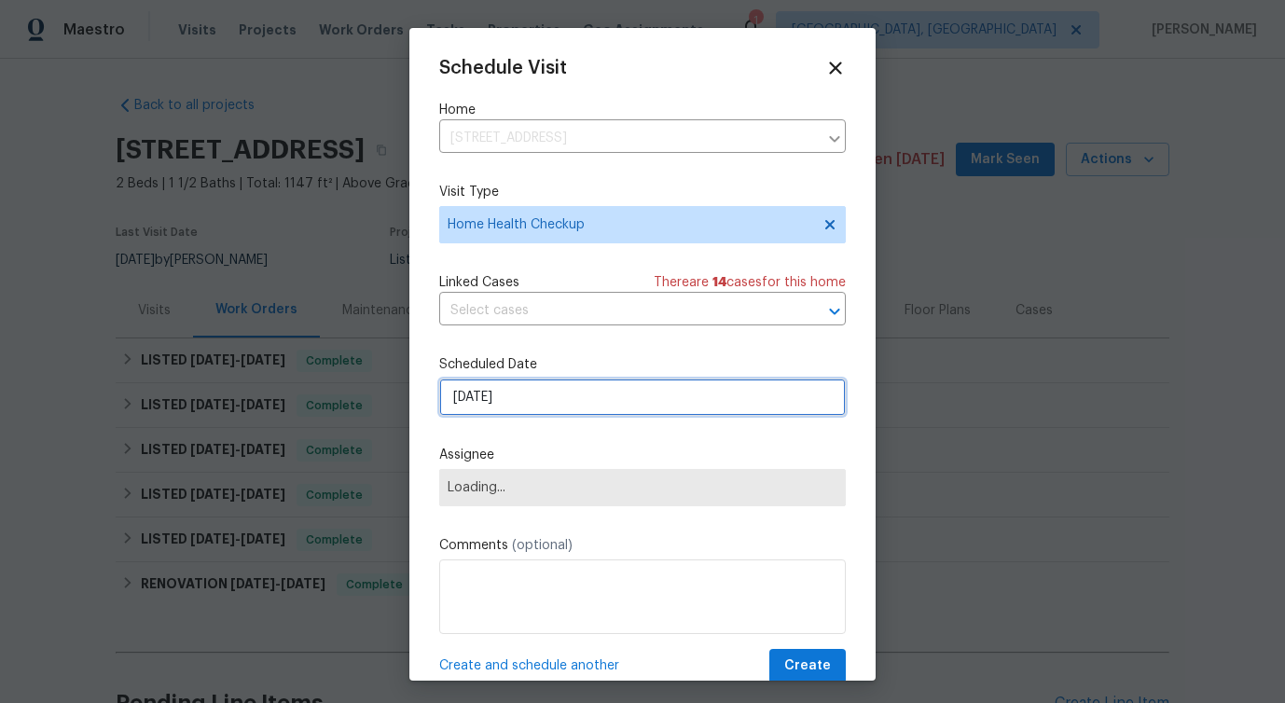
click at [529, 397] on input "[DATE]" at bounding box center [642, 397] width 407 height 37
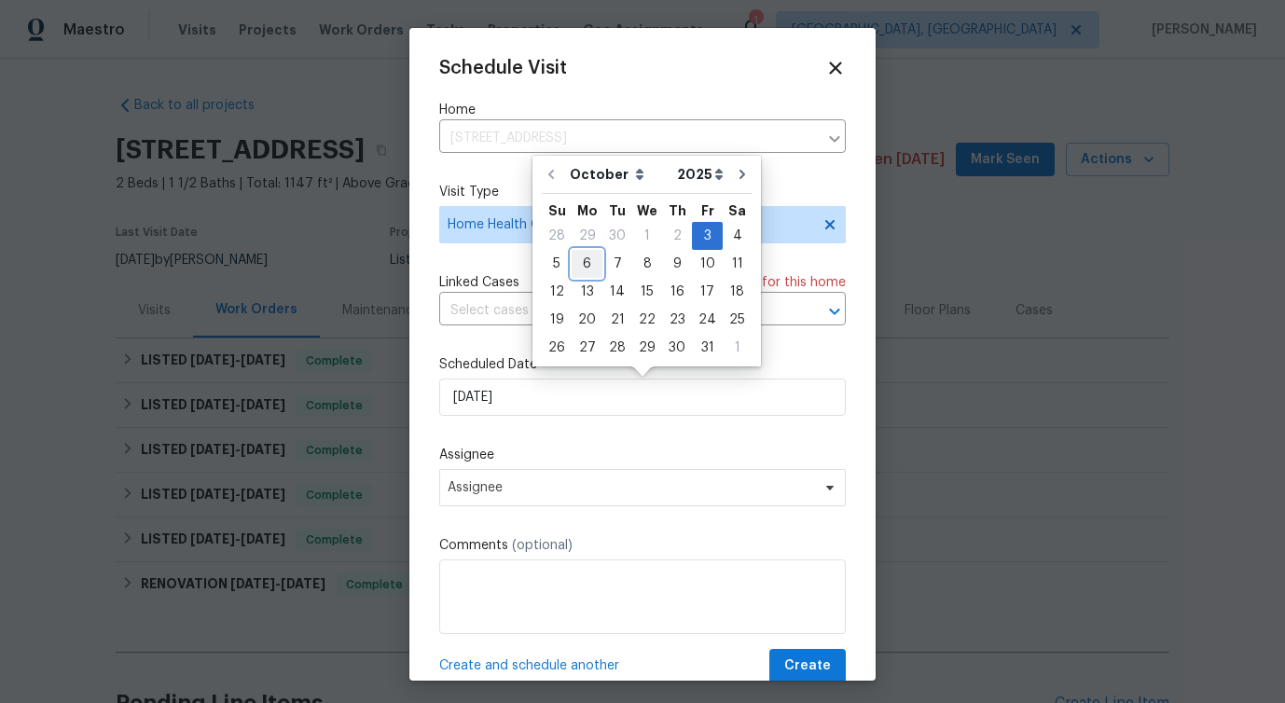
click at [588, 257] on div "6" at bounding box center [587, 264] width 31 height 26
type input "[DATE]"
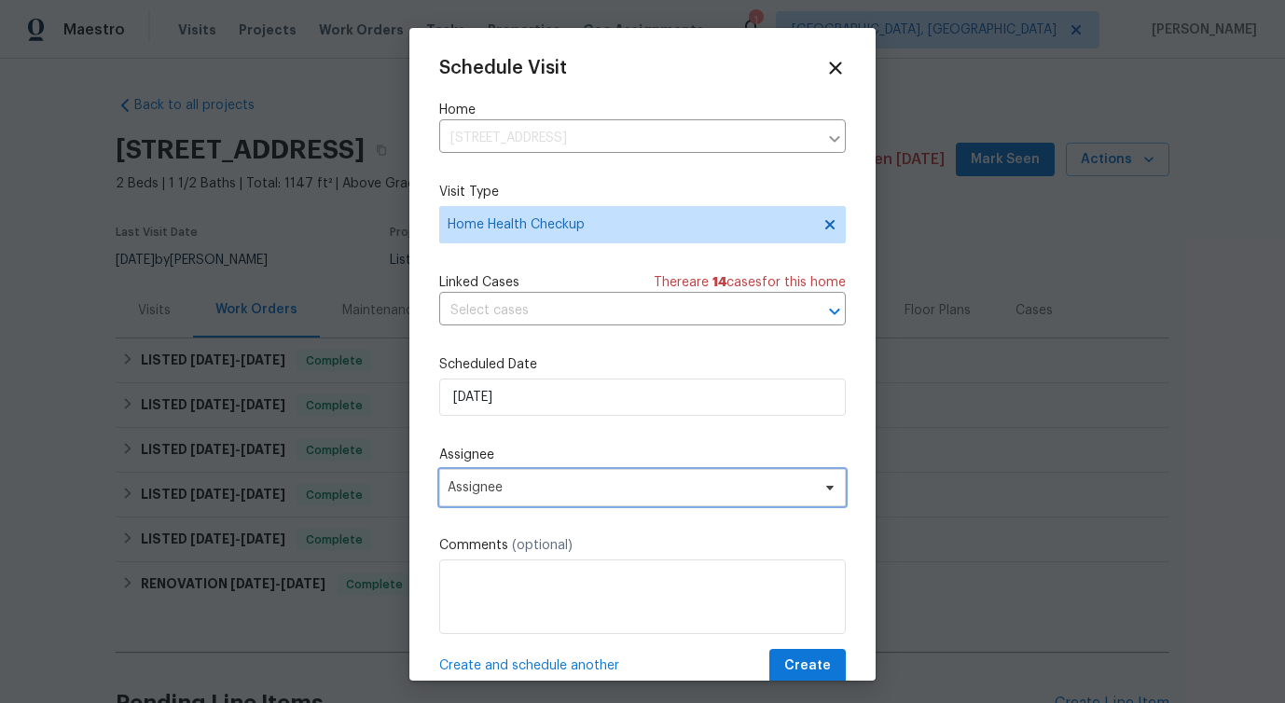
click at [534, 503] on span "Assignee" at bounding box center [642, 487] width 407 height 37
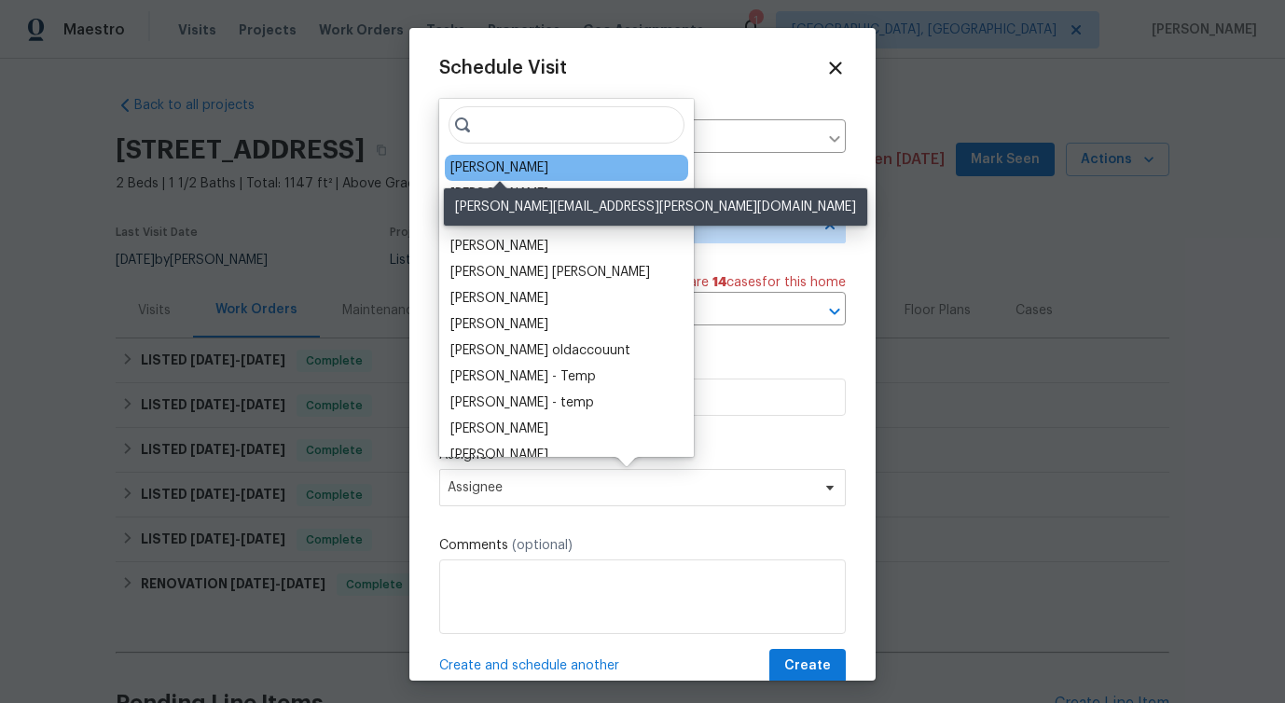
click at [491, 173] on div "[PERSON_NAME]" at bounding box center [499, 168] width 98 height 19
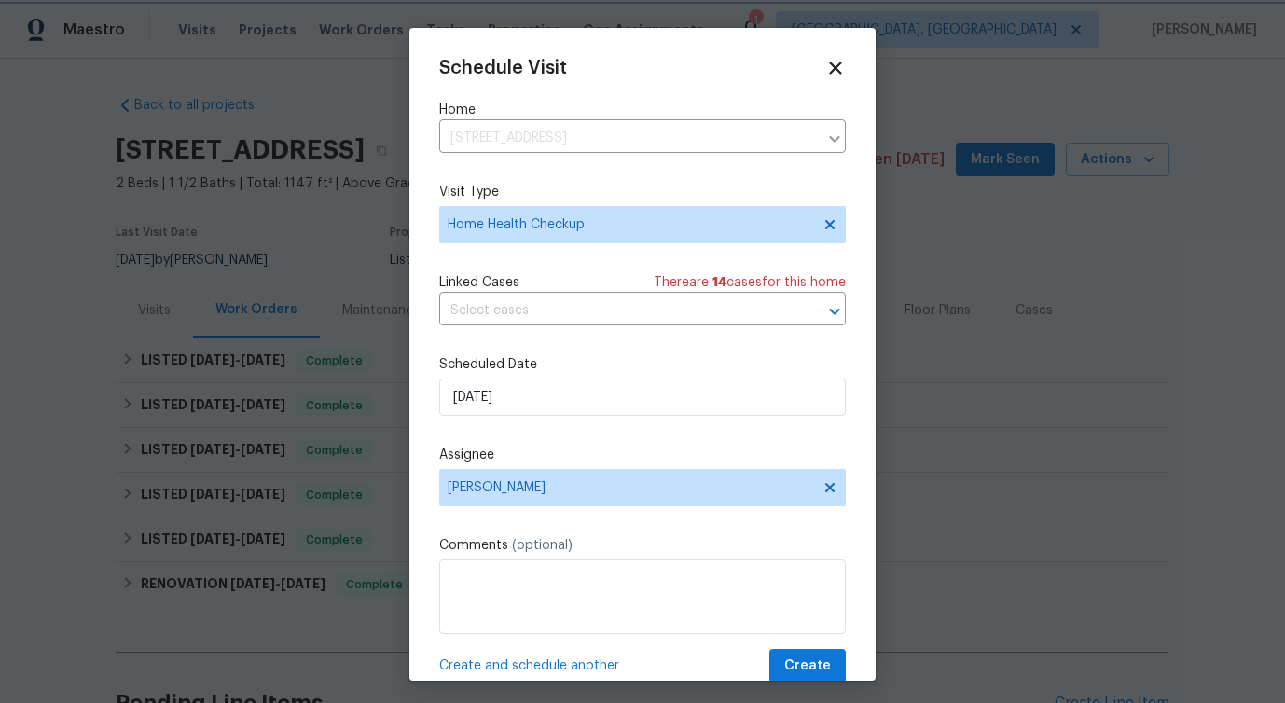
scroll to position [34, 0]
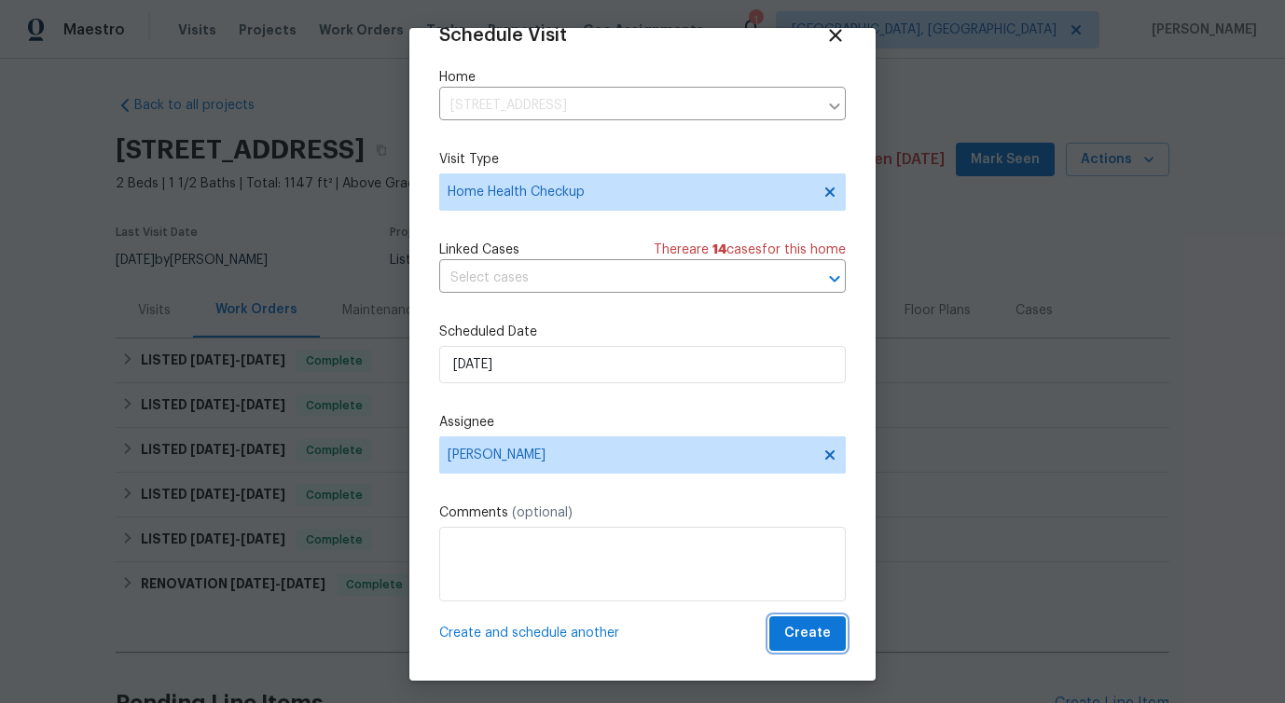
click at [813, 647] on button "Create" at bounding box center [807, 633] width 76 height 35
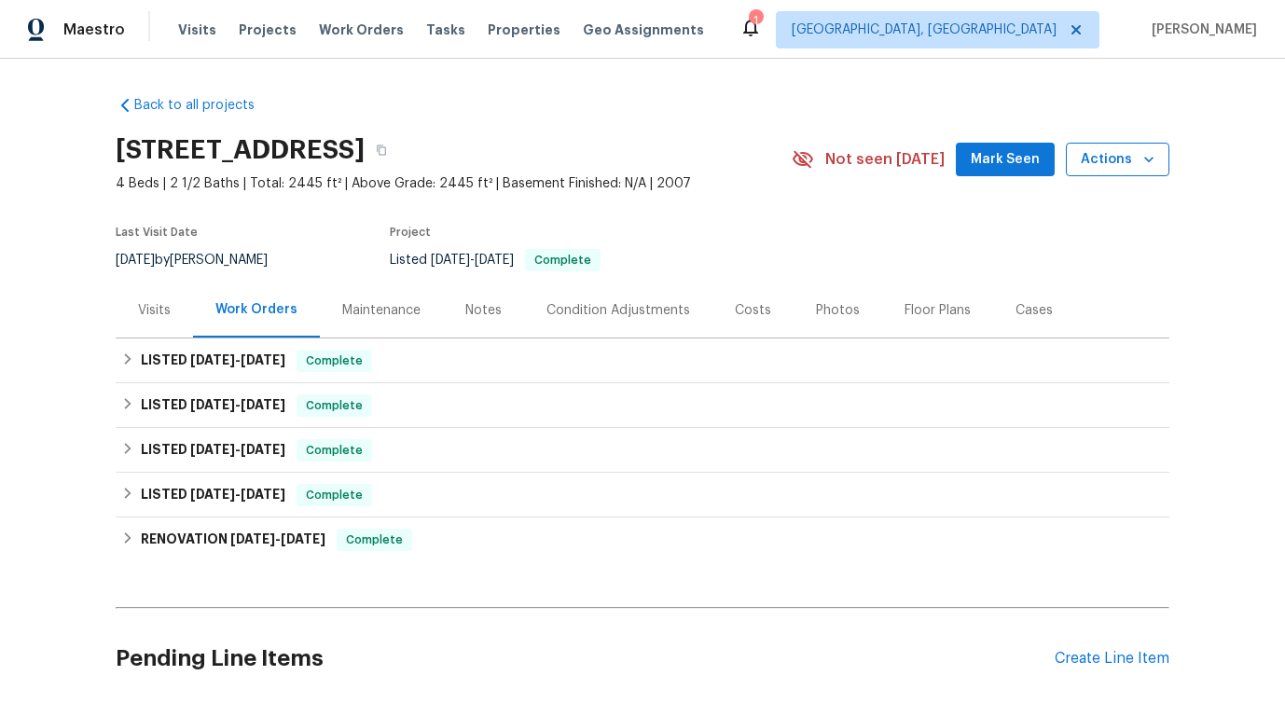
click at [1099, 173] on button "Actions" at bounding box center [1118, 160] width 104 height 35
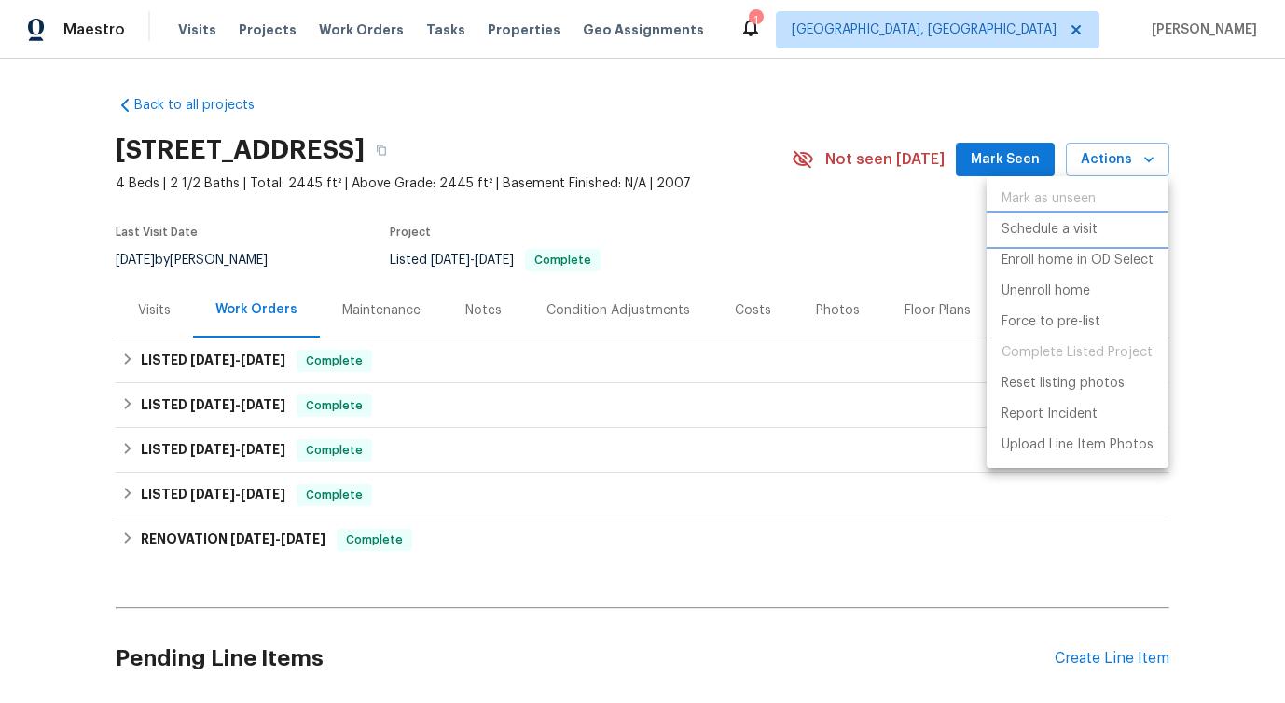
click at [1031, 227] on p "Schedule a visit" at bounding box center [1050, 230] width 96 height 20
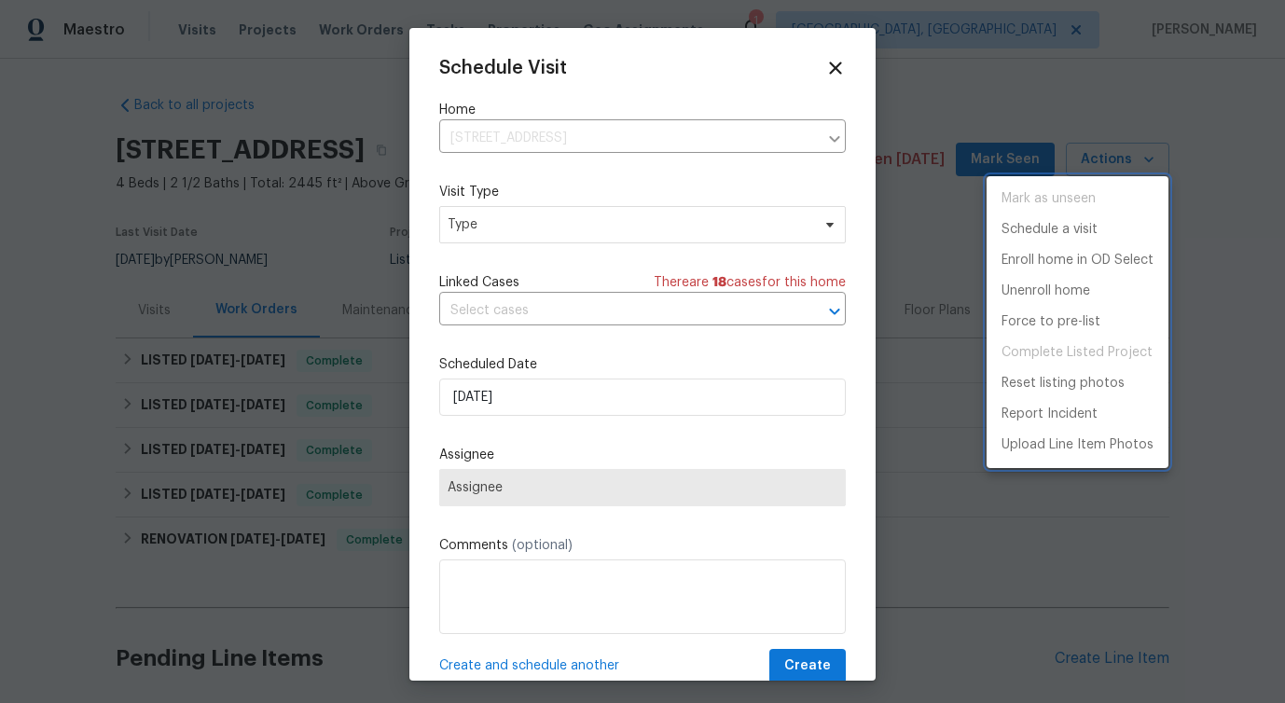
click at [518, 234] on div at bounding box center [642, 351] width 1285 height 703
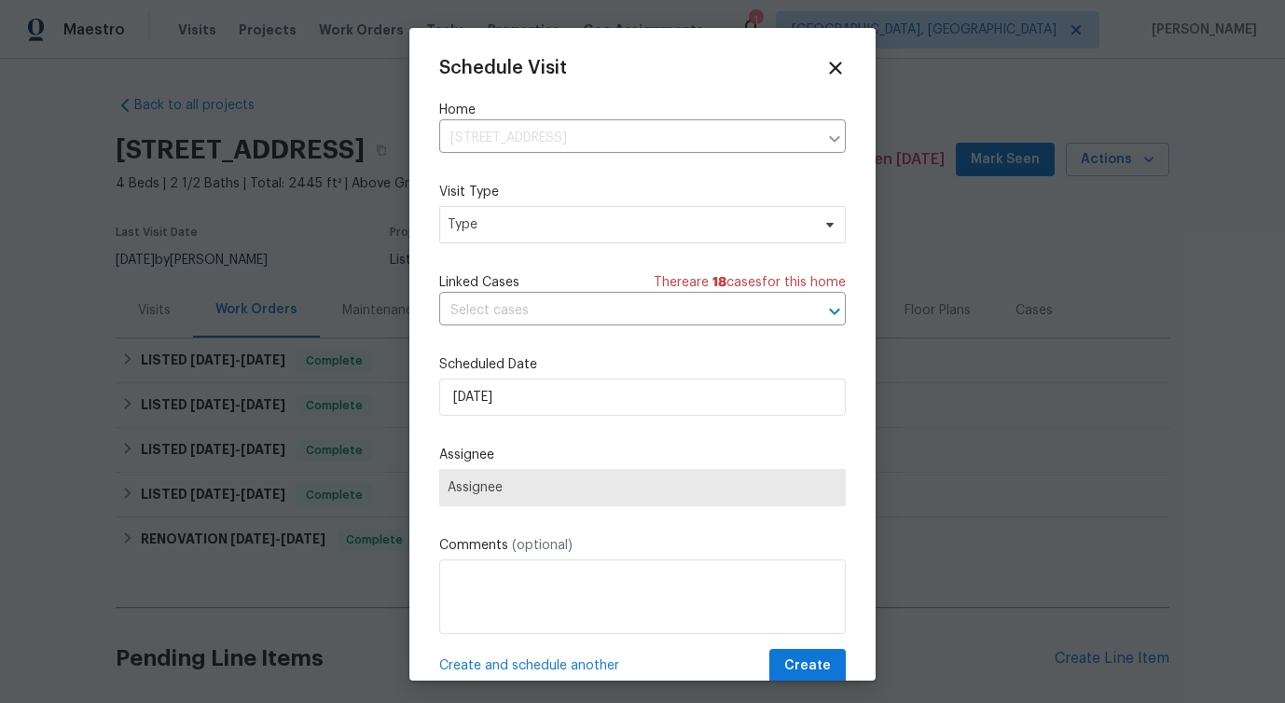
click at [518, 234] on div "Mark as unseen Schedule a visit Enroll home in OD Select Unenroll home Force to…" at bounding box center [642, 351] width 1285 height 703
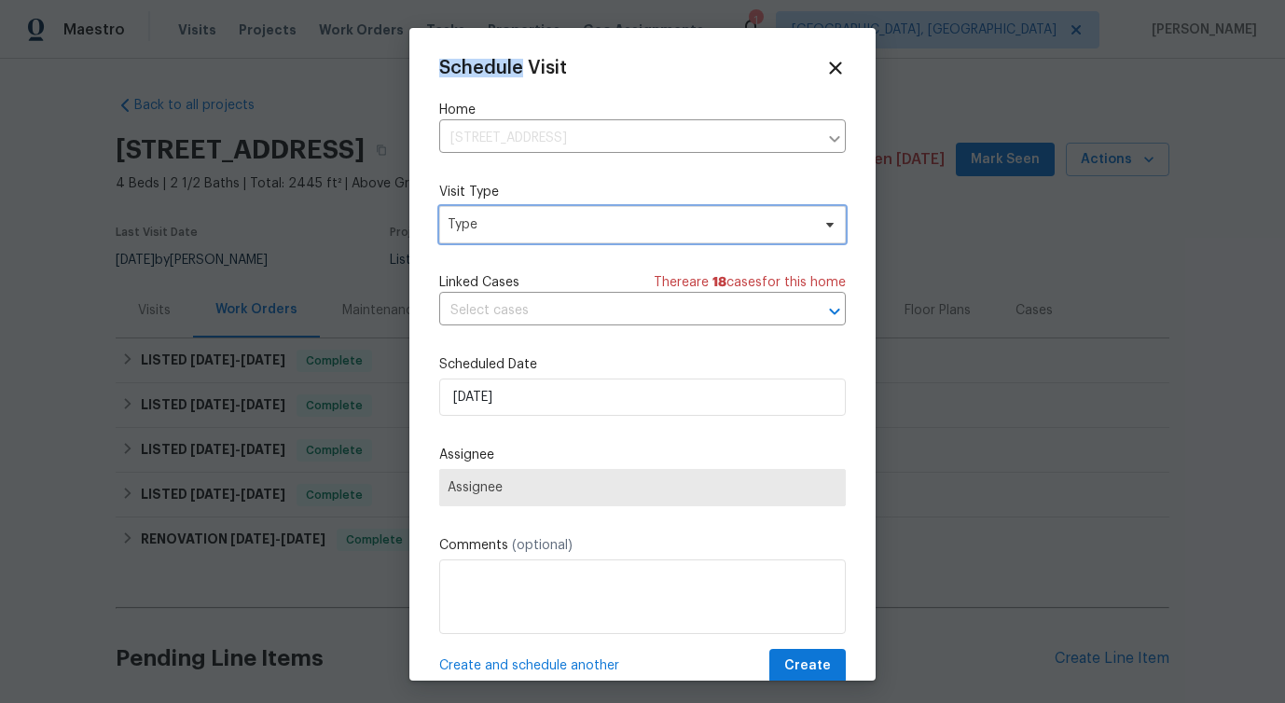
click at [518, 234] on span "Type" at bounding box center [629, 224] width 363 height 19
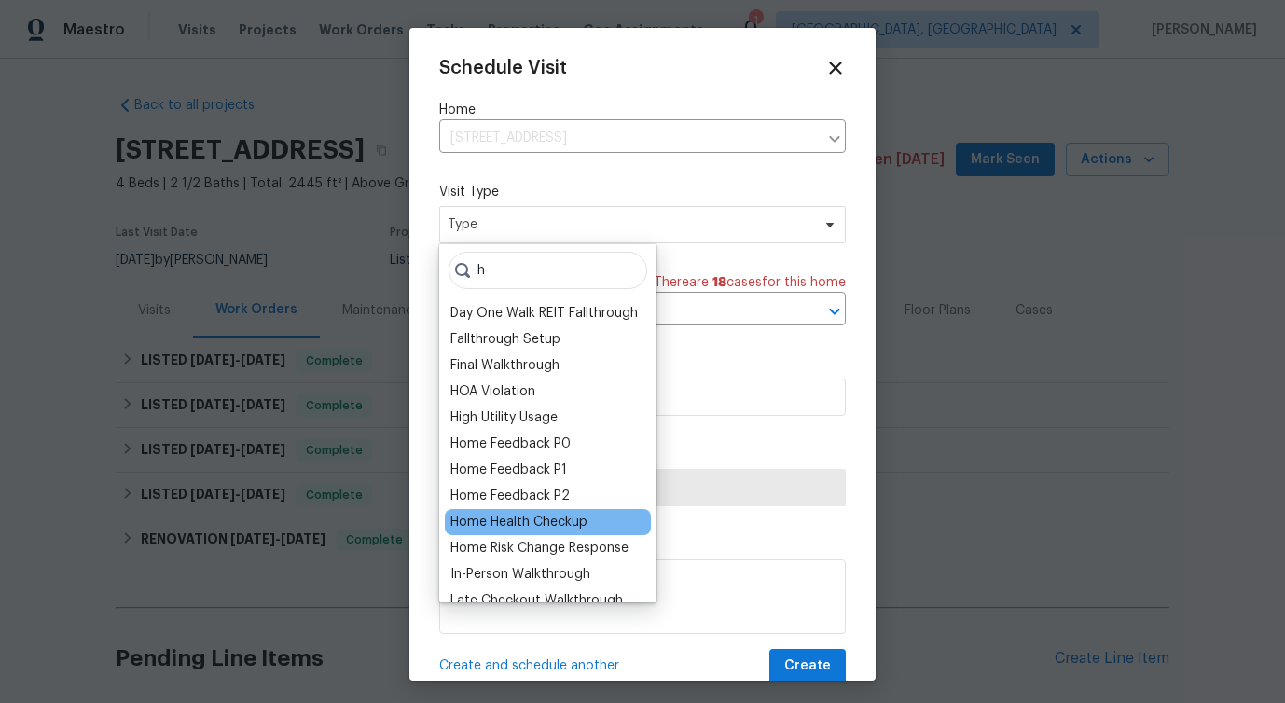
type input "h"
click at [524, 521] on div "Home Health Checkup" at bounding box center [518, 522] width 137 height 19
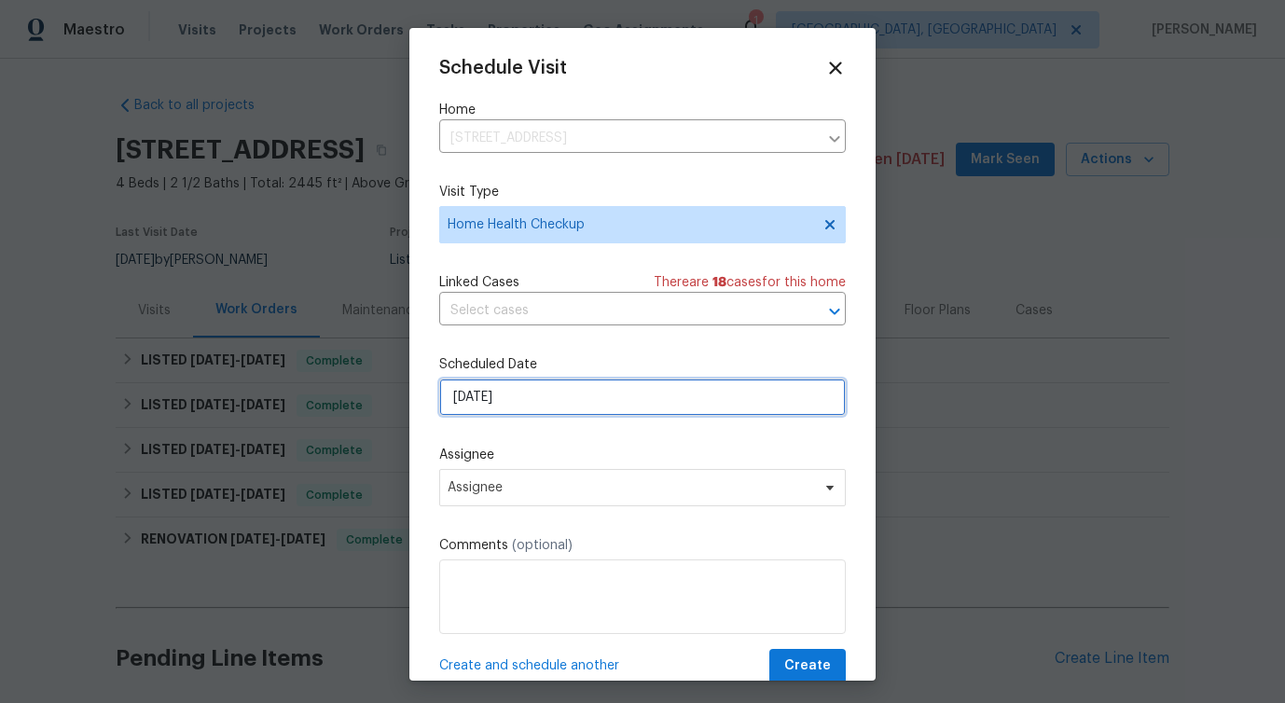
click at [500, 395] on input "[DATE]" at bounding box center [642, 397] width 407 height 37
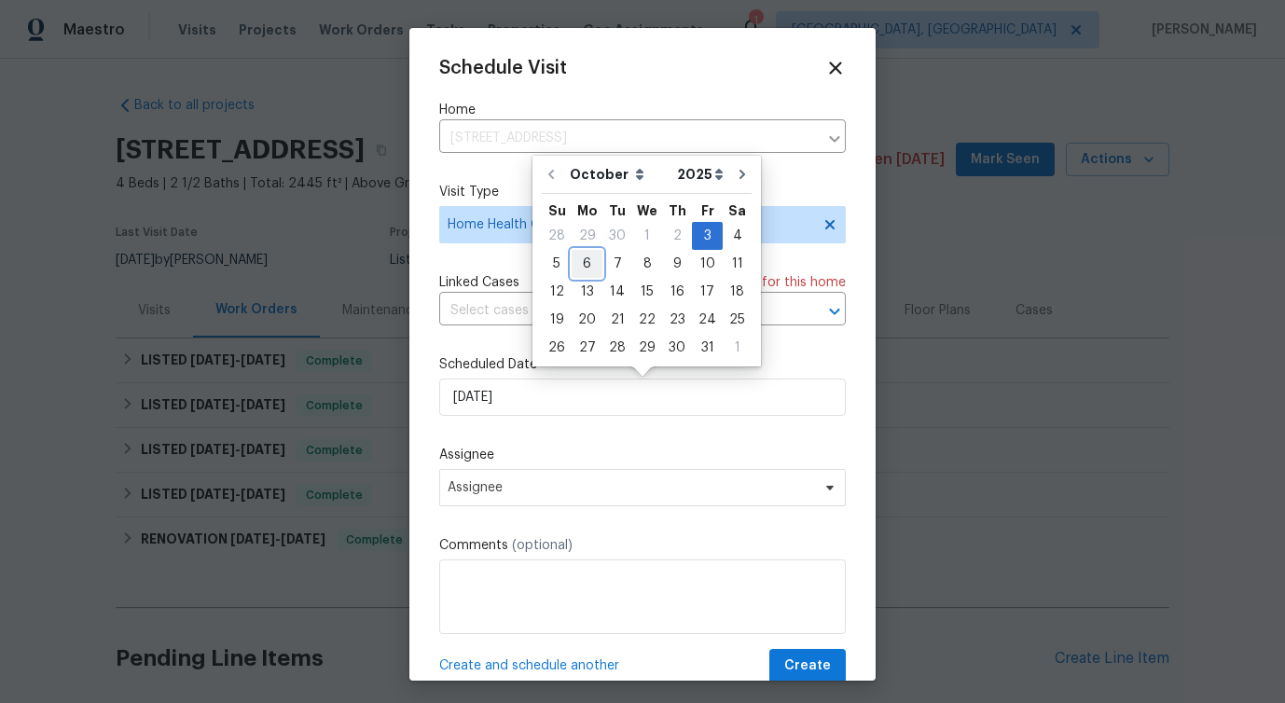
click at [586, 257] on div "6" at bounding box center [587, 264] width 31 height 26
type input "[DATE]"
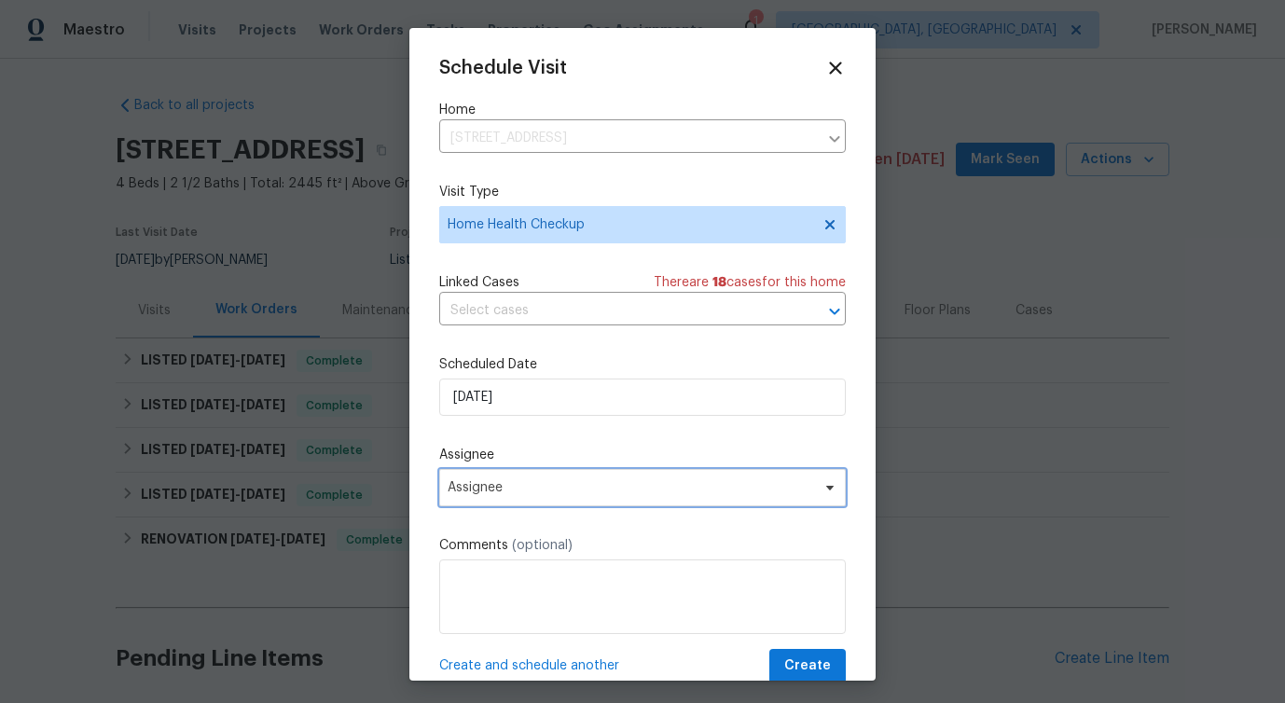
click at [481, 478] on span "Assignee" at bounding box center [642, 487] width 407 height 37
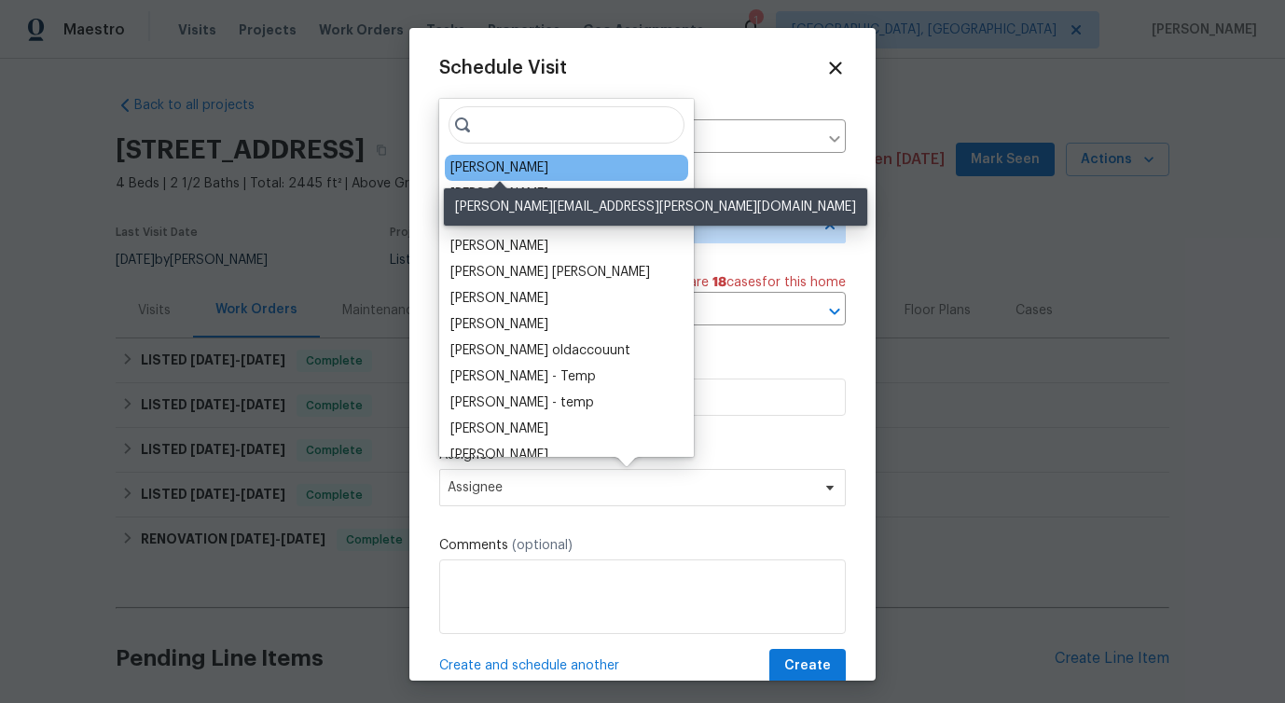
click at [497, 164] on div "[PERSON_NAME]" at bounding box center [499, 168] width 98 height 19
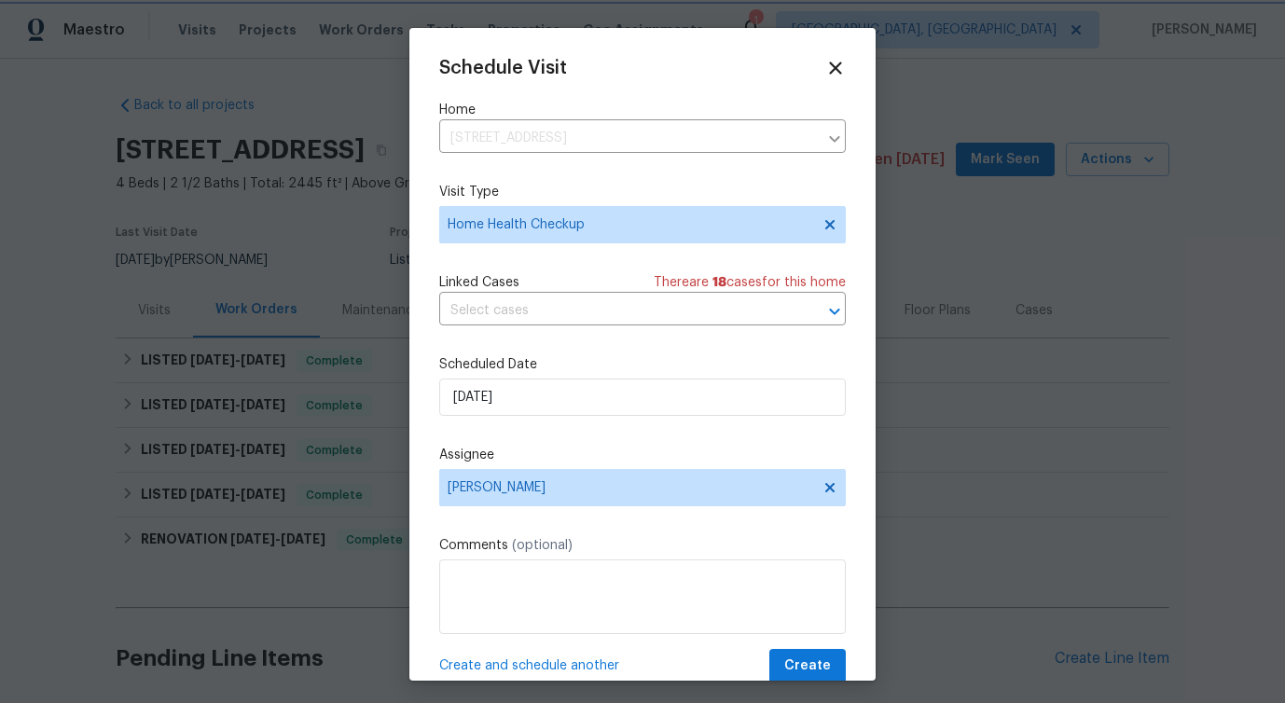
scroll to position [34, 0]
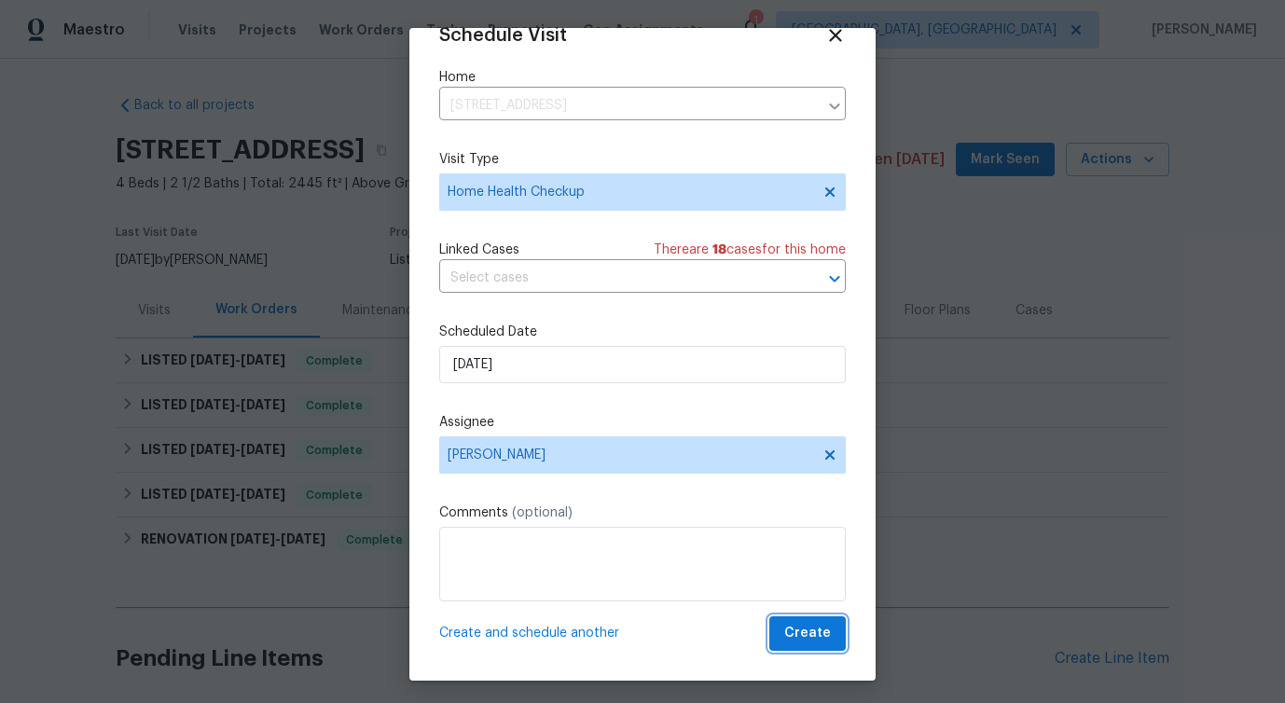
click at [787, 635] on button "Create" at bounding box center [807, 633] width 76 height 35
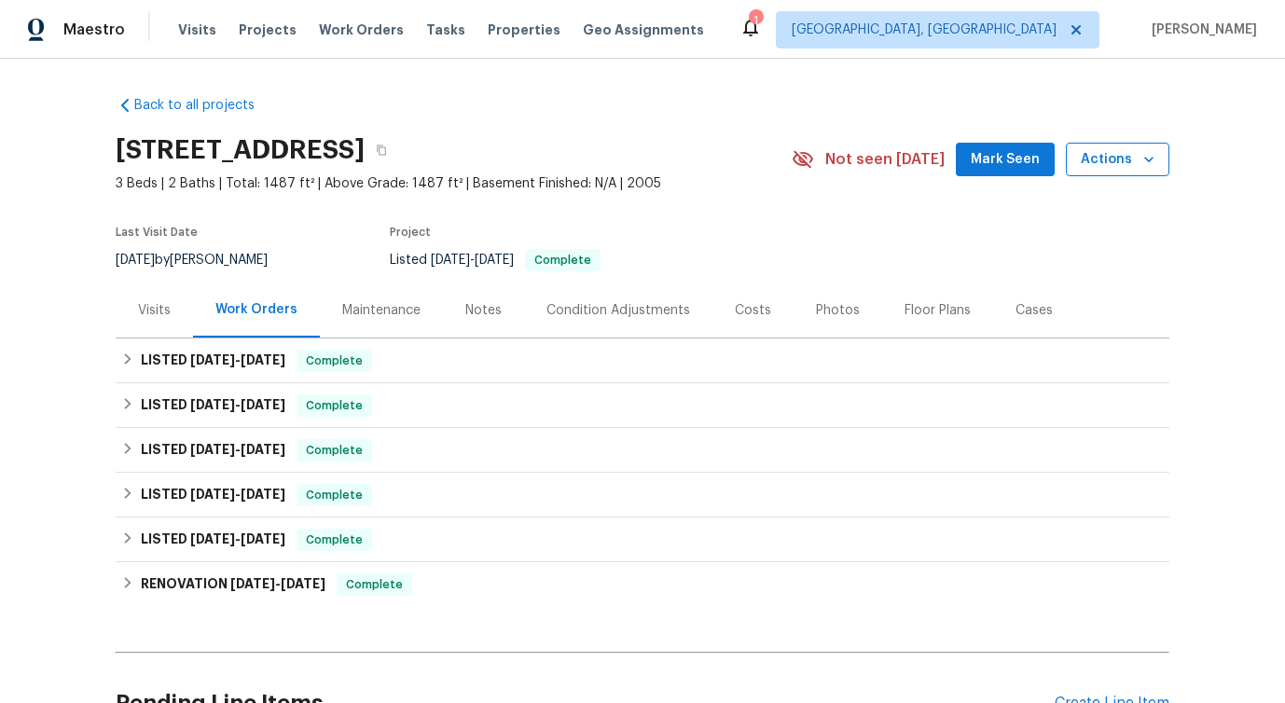
click at [1139, 172] on button "Actions" at bounding box center [1118, 160] width 104 height 35
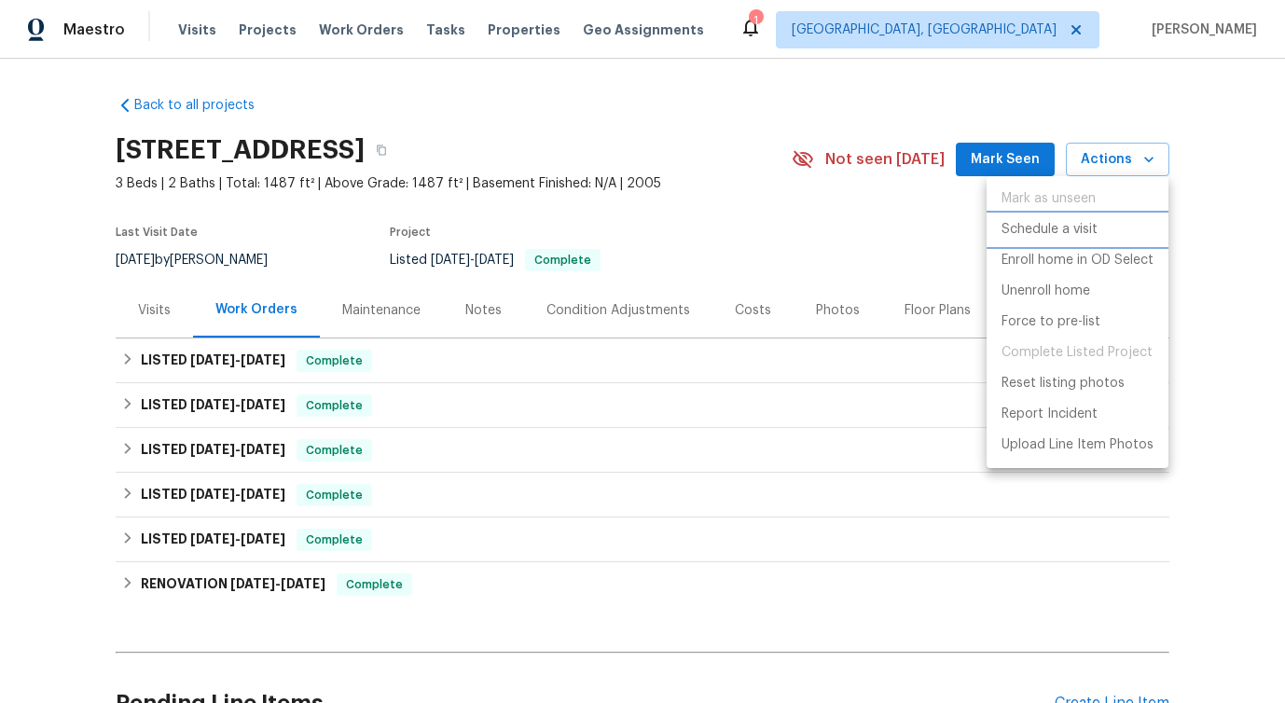
click at [1030, 242] on li "Schedule a visit" at bounding box center [1078, 229] width 182 height 31
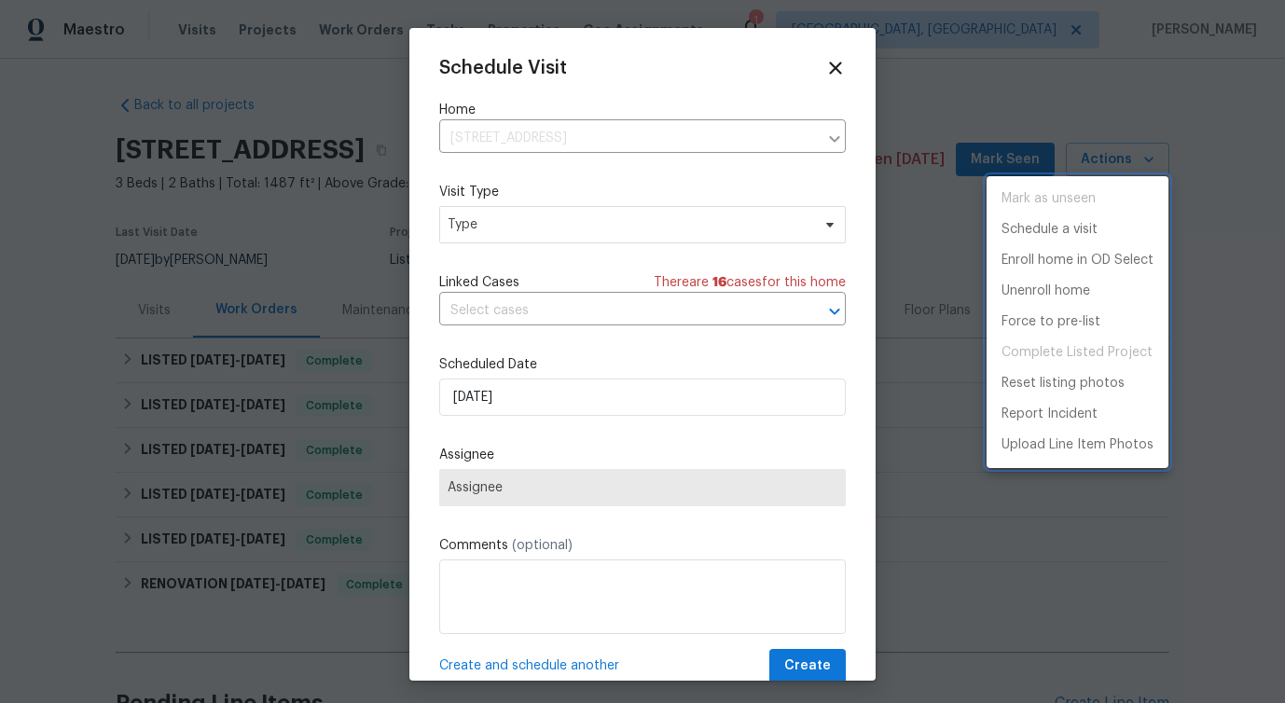
click at [484, 219] on div at bounding box center [642, 351] width 1285 height 703
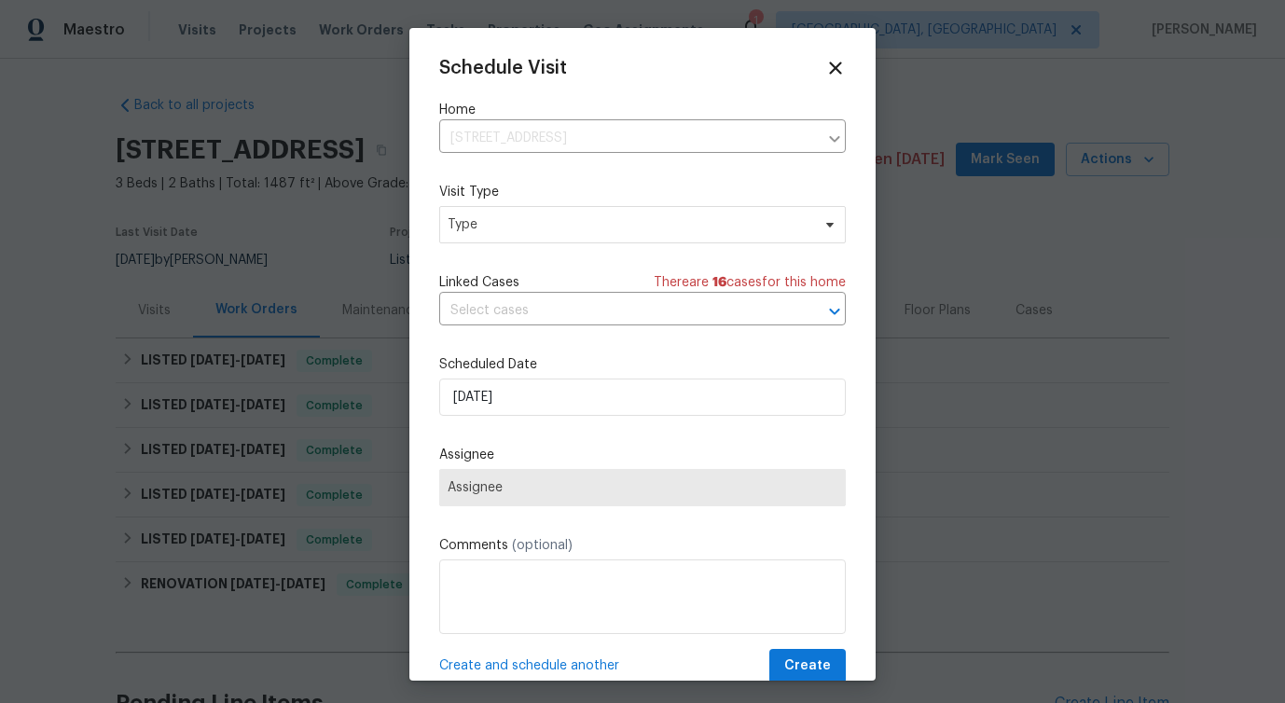
click at [484, 219] on div "Mark as unseen Schedule a visit Enroll home in OD Select Unenroll home Force to…" at bounding box center [642, 351] width 1285 height 703
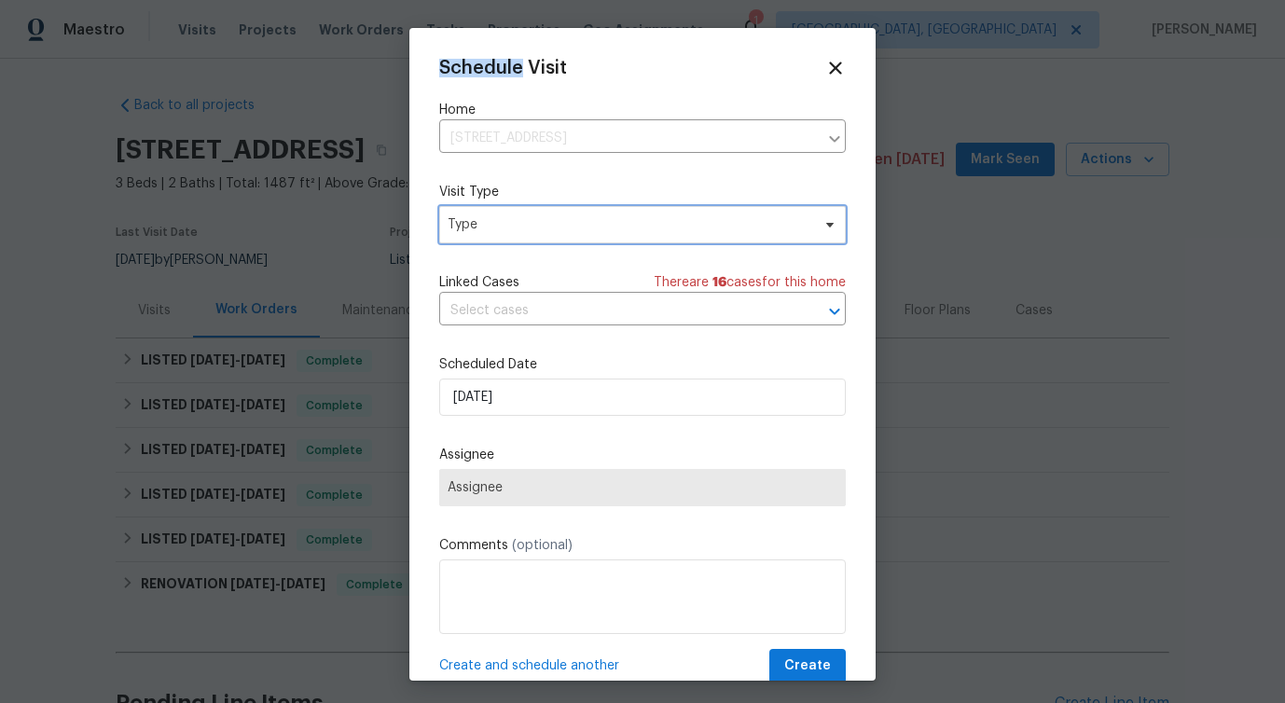
click at [484, 219] on span "Type" at bounding box center [629, 224] width 363 height 19
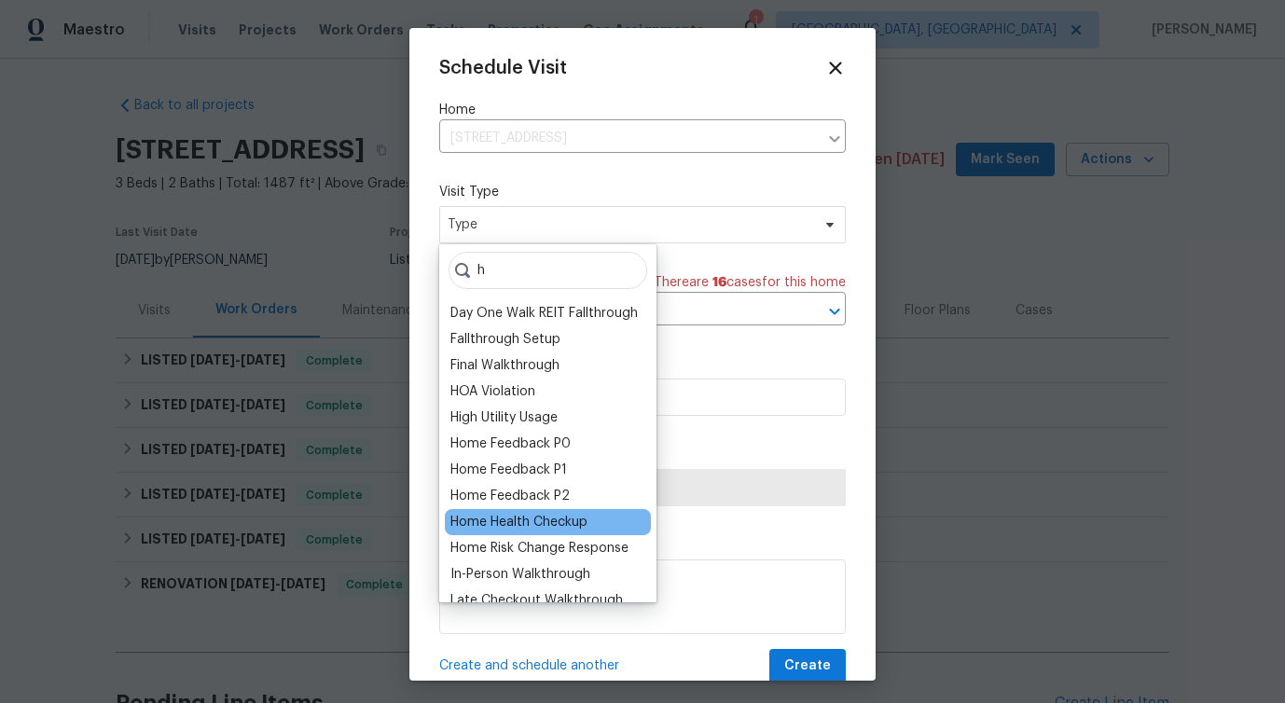
type input "h"
click at [527, 516] on div "Home Health Checkup" at bounding box center [518, 522] width 137 height 19
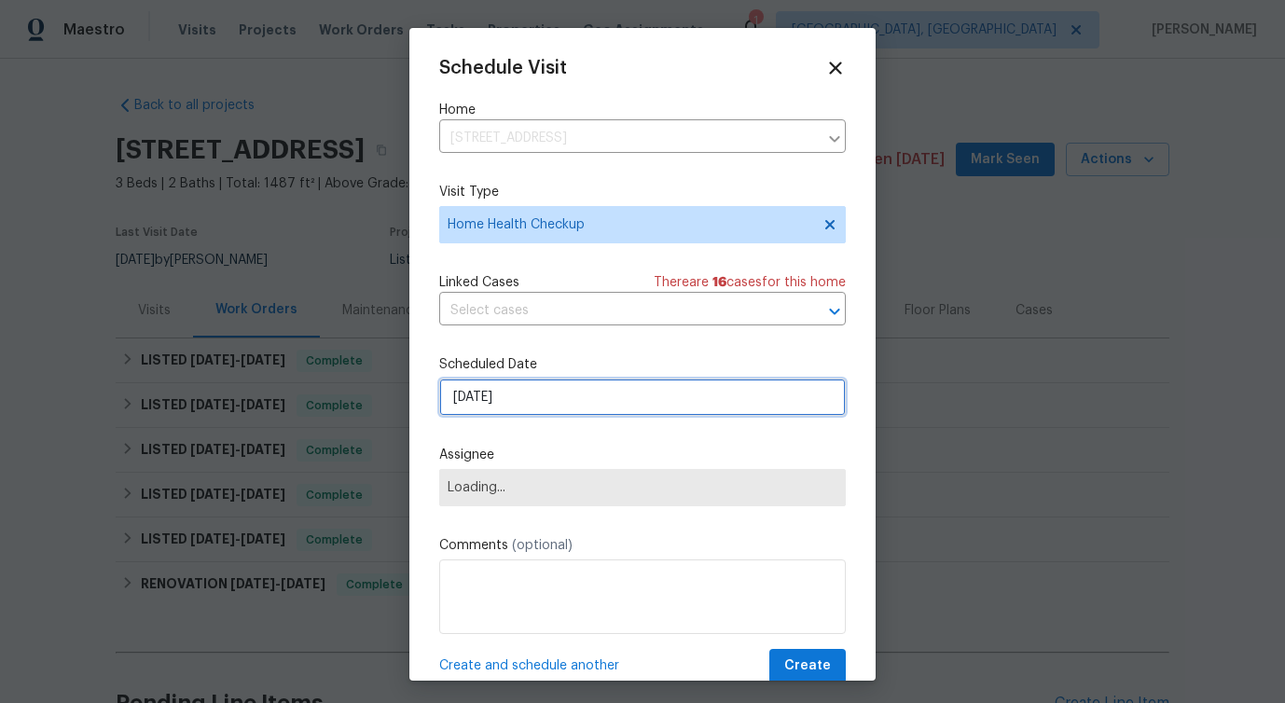
click at [505, 393] on input "[DATE]" at bounding box center [642, 397] width 407 height 37
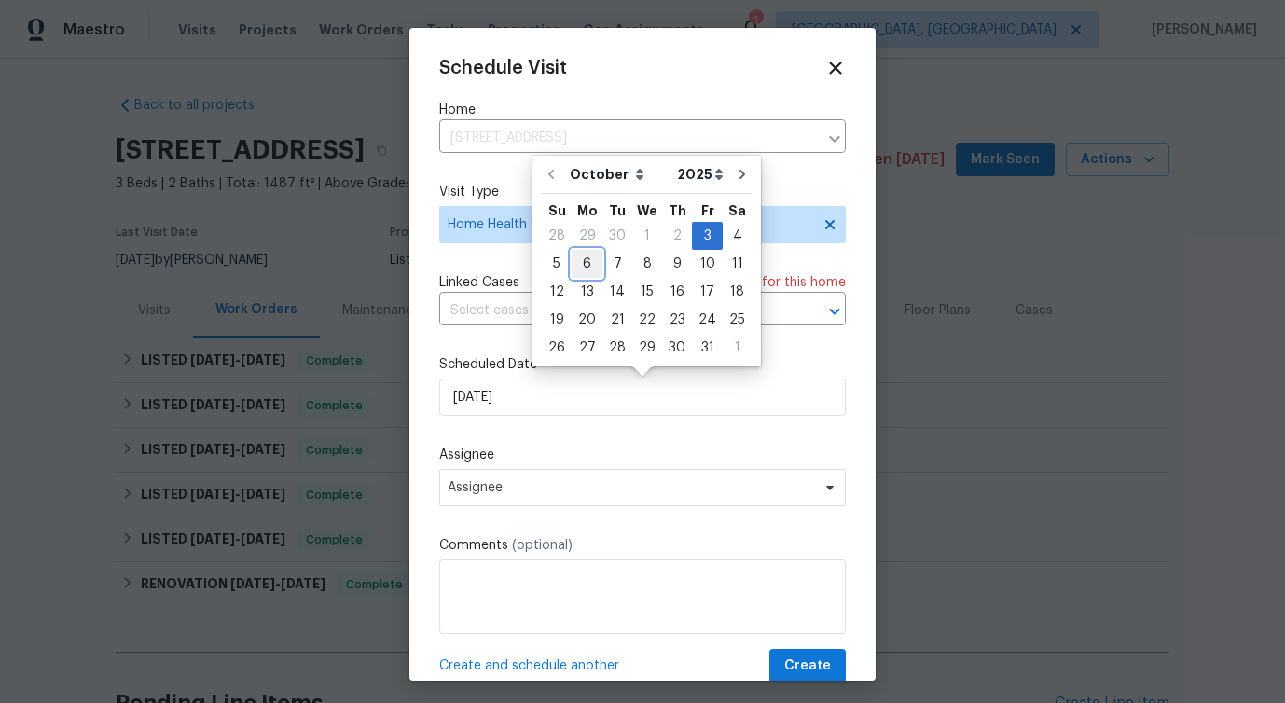
click at [586, 265] on div "6" at bounding box center [587, 264] width 31 height 26
type input "[DATE]"
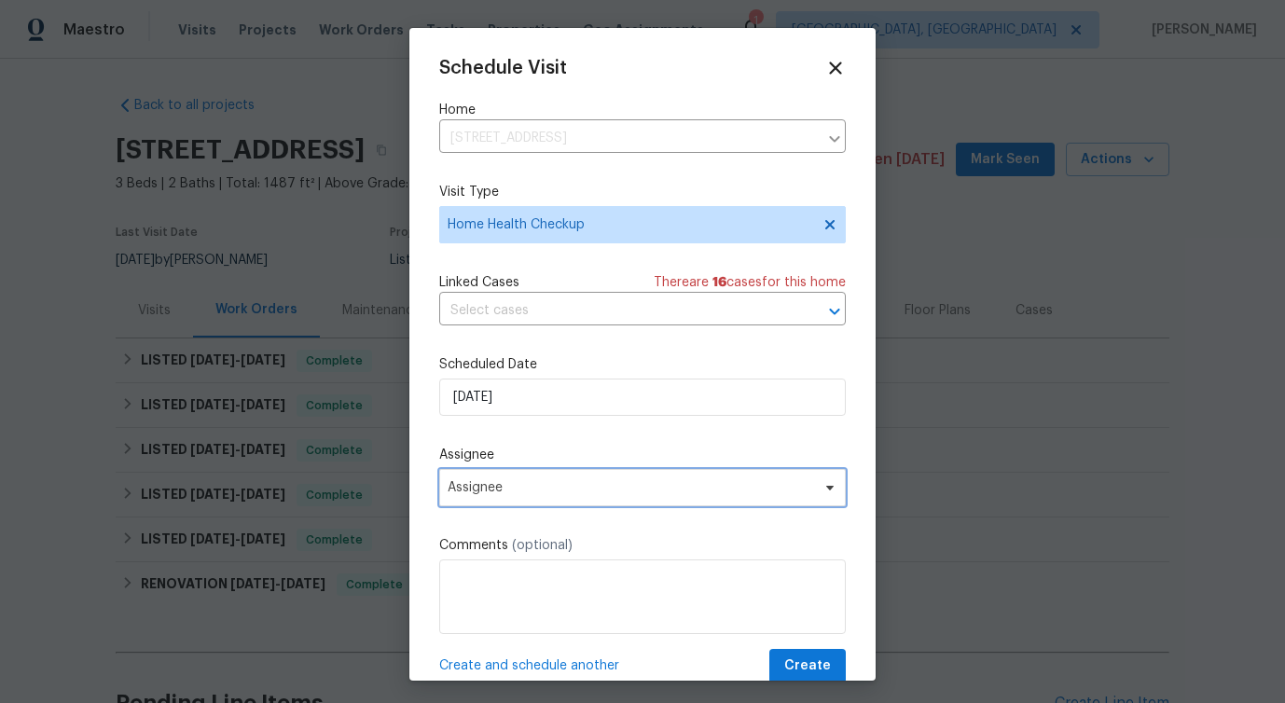
click at [511, 494] on span "Assignee" at bounding box center [631, 487] width 366 height 15
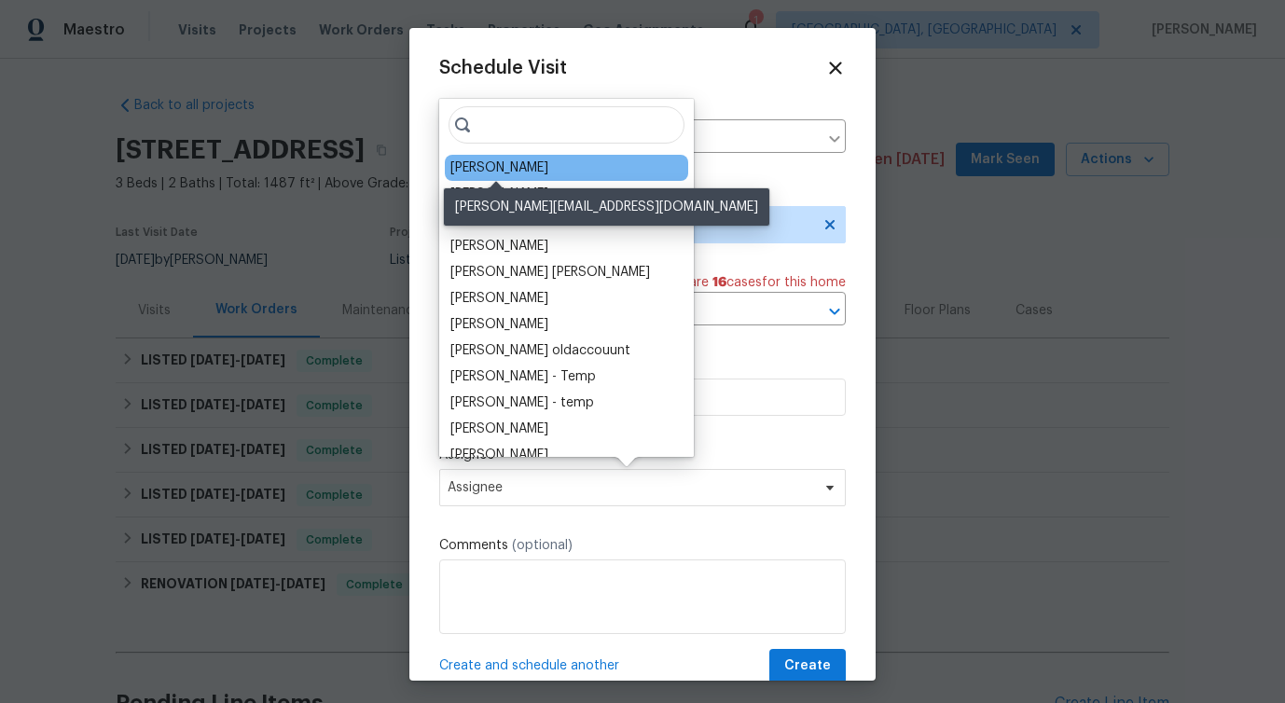
click at [503, 172] on div "[PERSON_NAME]" at bounding box center [499, 168] width 98 height 19
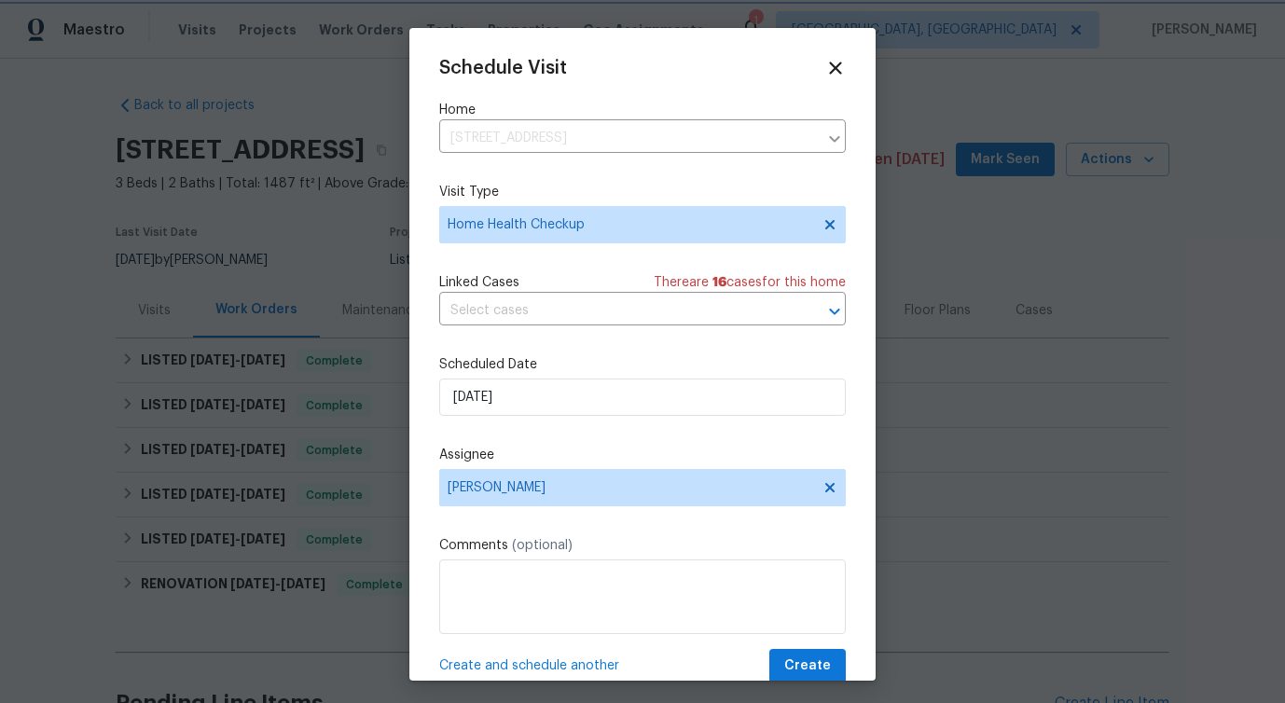
scroll to position [34, 0]
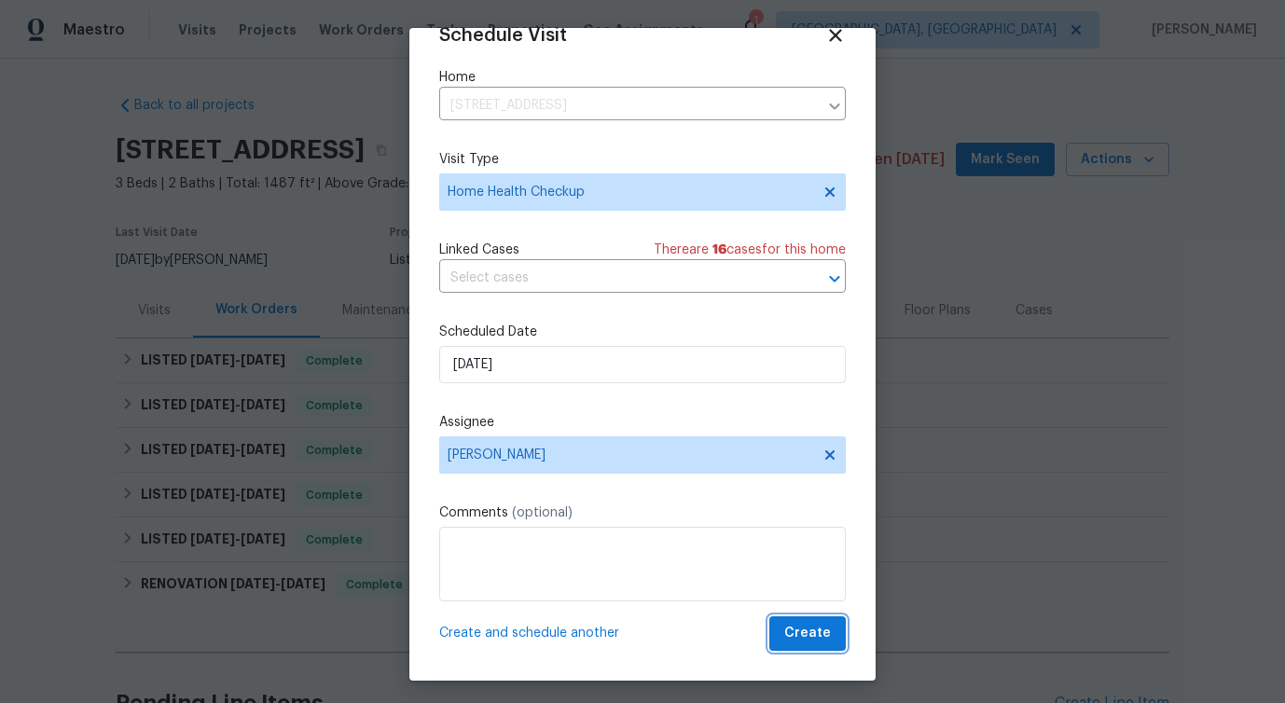
click at [811, 633] on span "Create" at bounding box center [807, 633] width 47 height 23
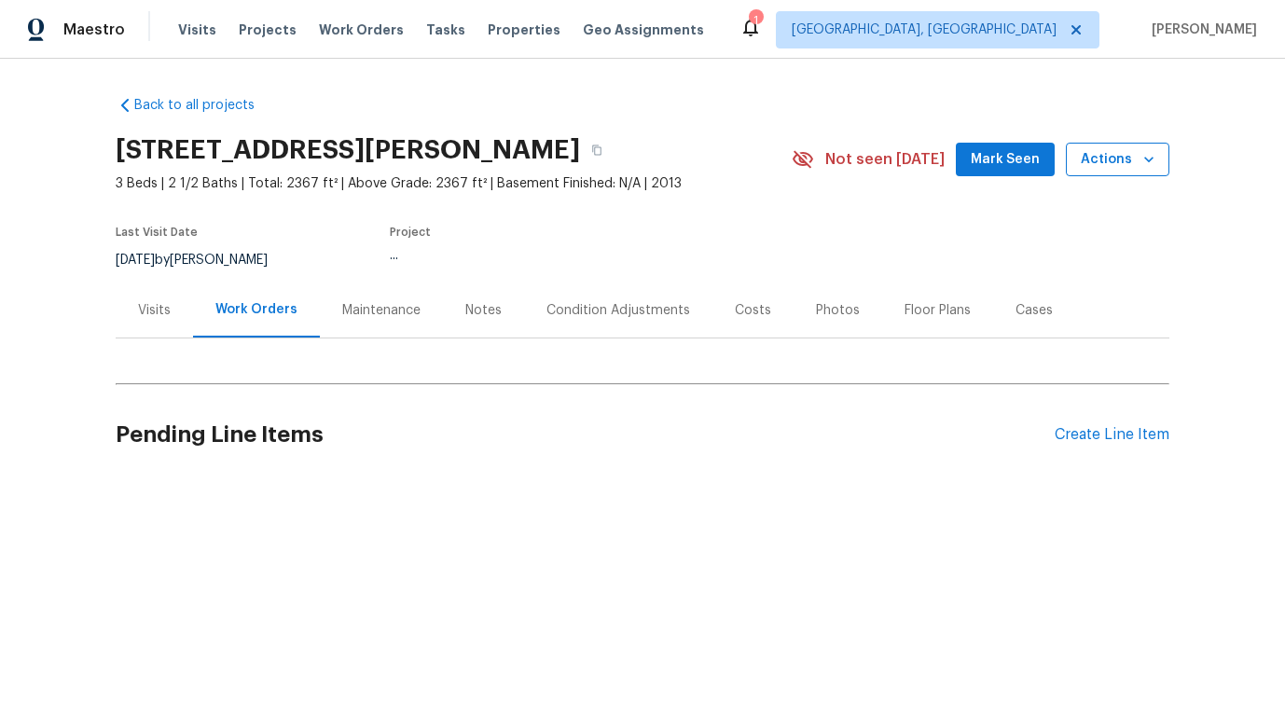
click at [1137, 146] on button "Actions" at bounding box center [1118, 160] width 104 height 35
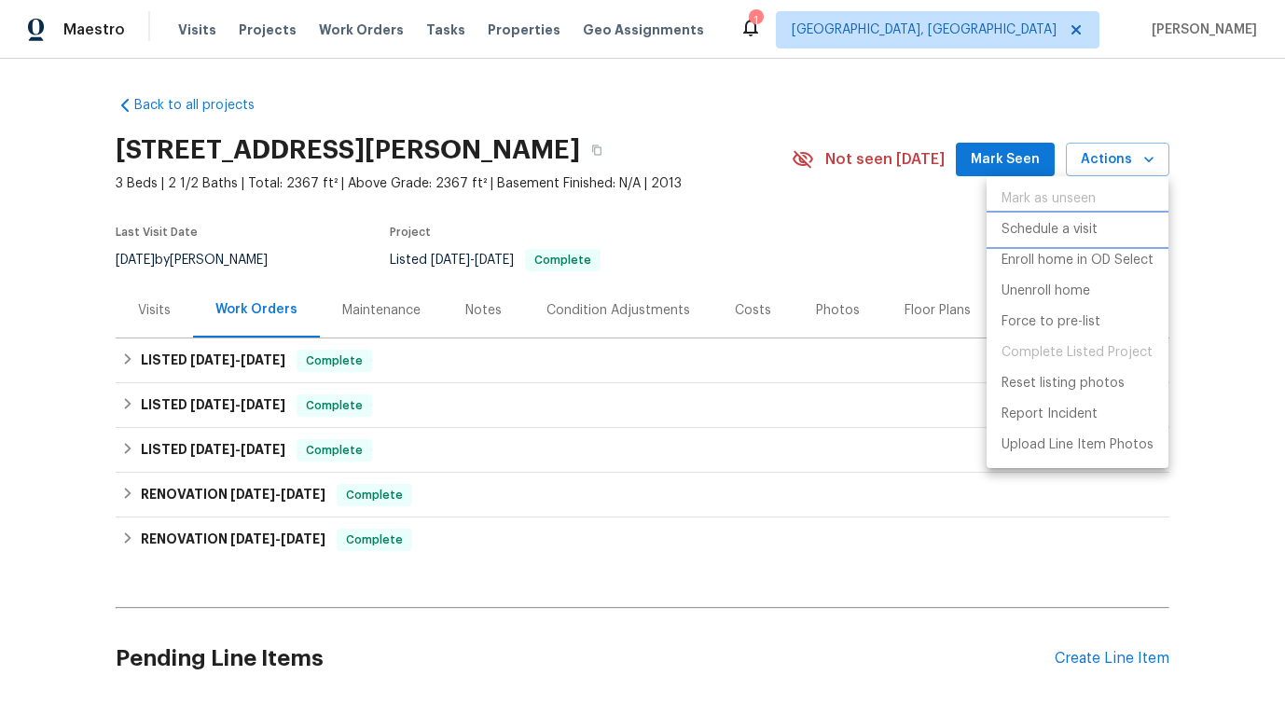
click at [1040, 237] on p "Schedule a visit" at bounding box center [1050, 230] width 96 height 20
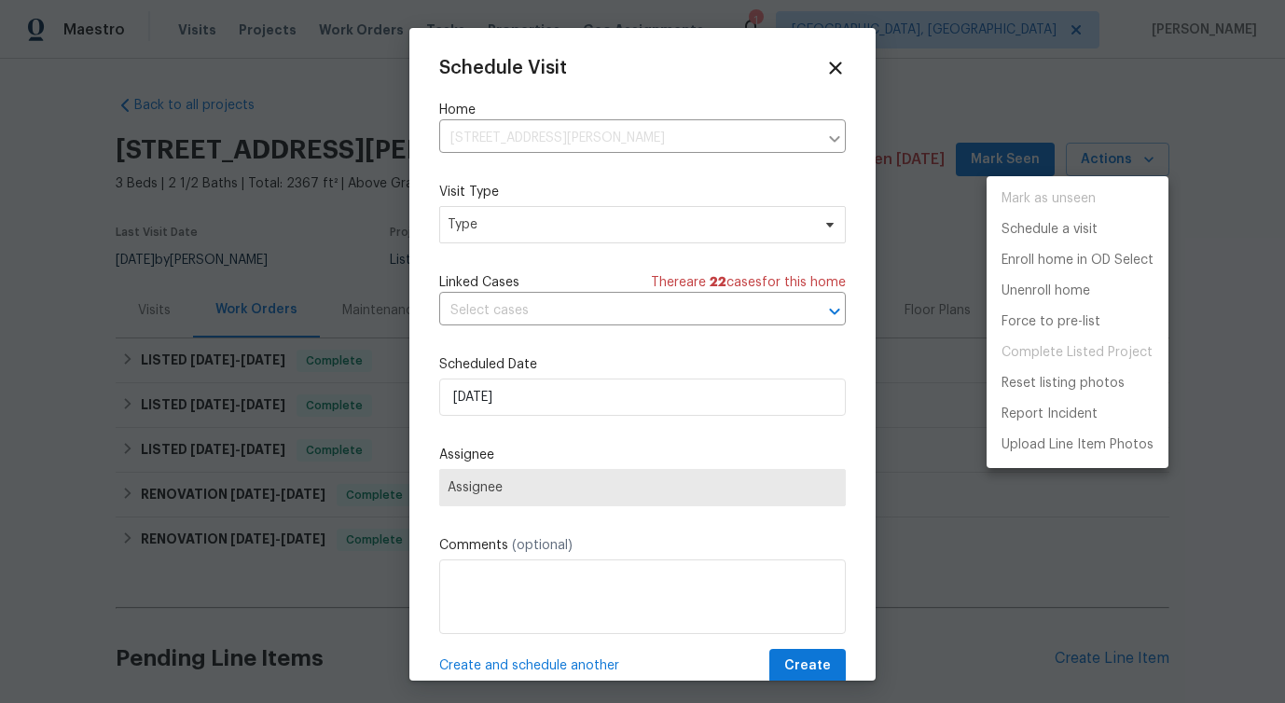
click at [535, 239] on div at bounding box center [642, 351] width 1285 height 703
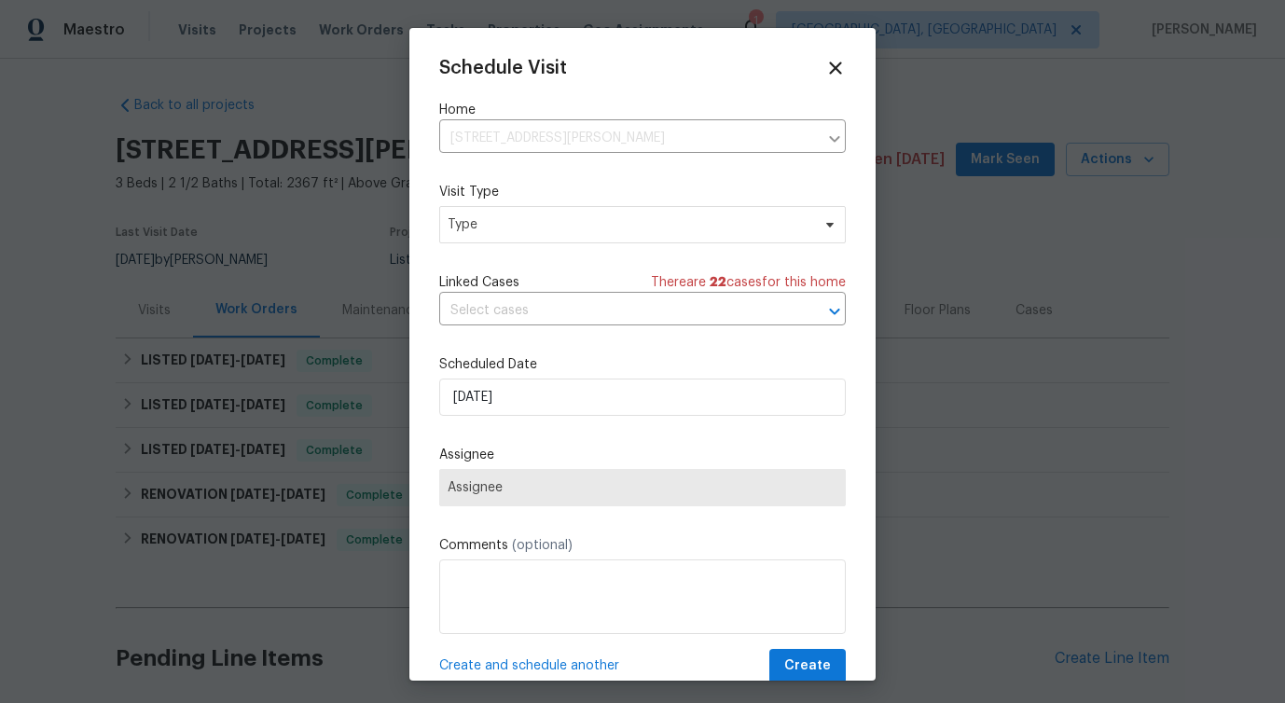
click at [535, 239] on div "Mark as unseen Schedule a visit Enroll home in OD Select Unenroll home Force to…" at bounding box center [642, 351] width 1285 height 703
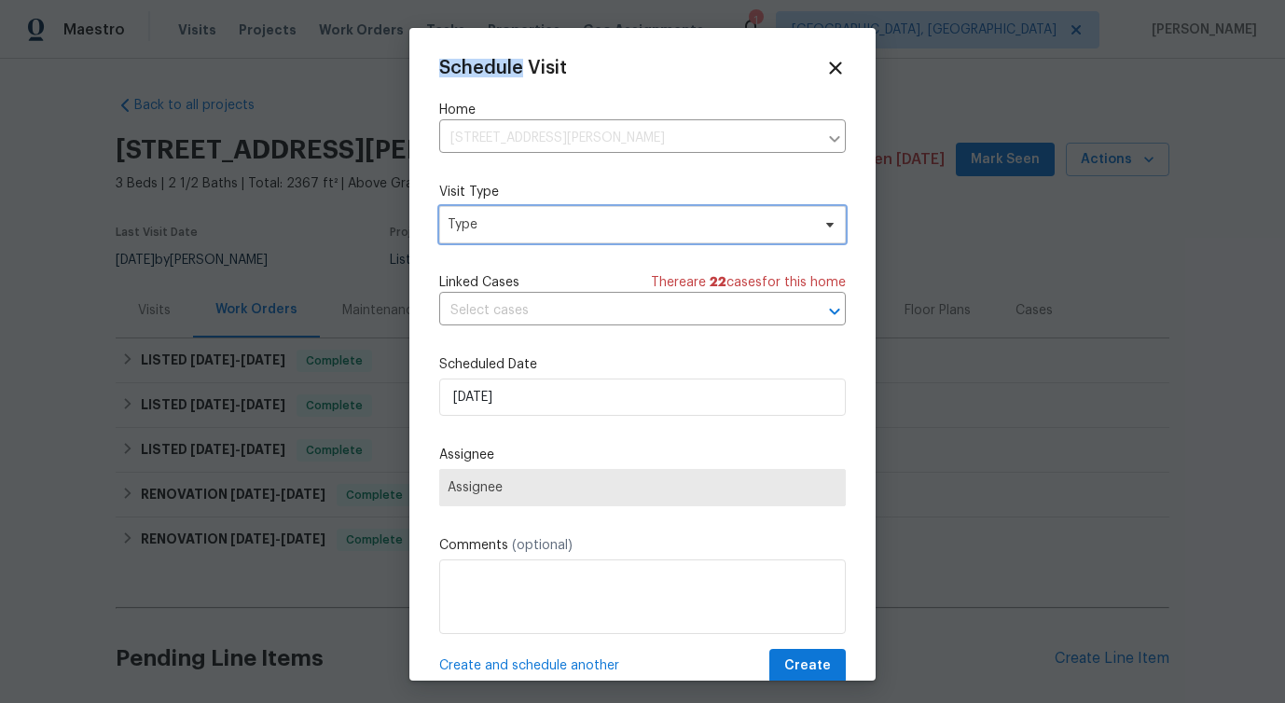
click at [535, 239] on span "Type" at bounding box center [642, 224] width 407 height 37
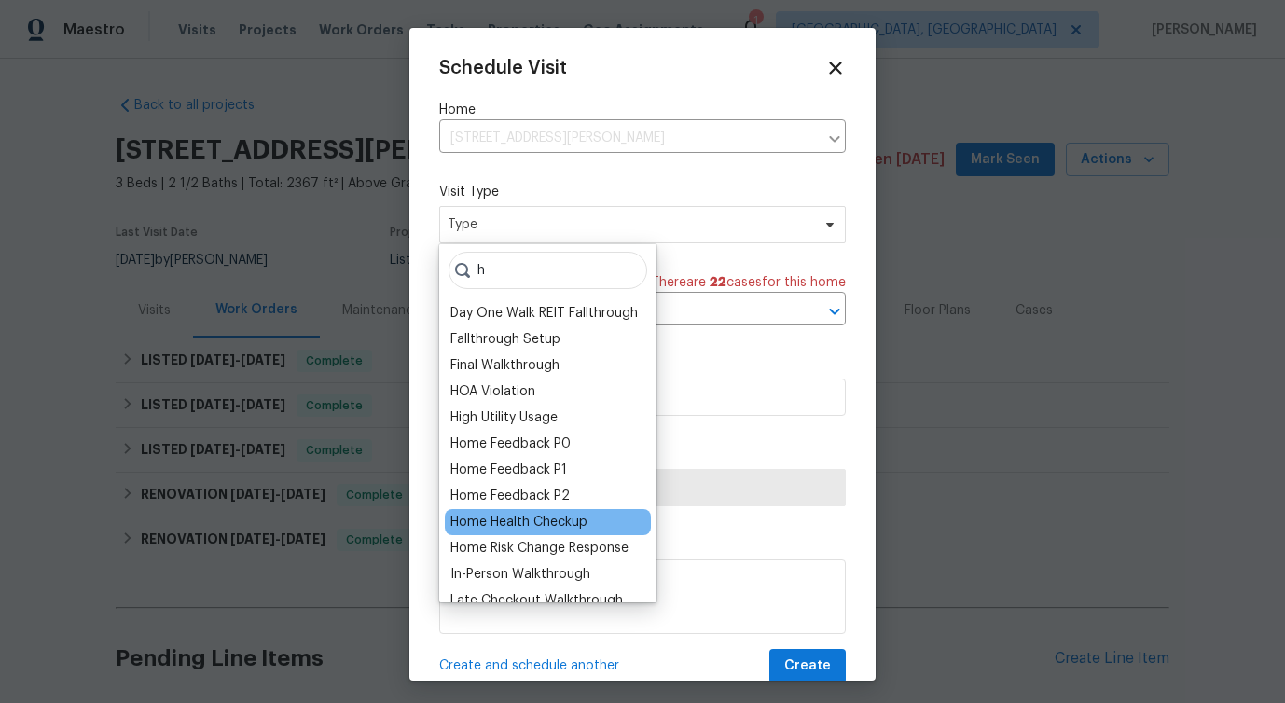
type input "h"
click at [498, 514] on div "Home Health Checkup" at bounding box center [518, 522] width 137 height 19
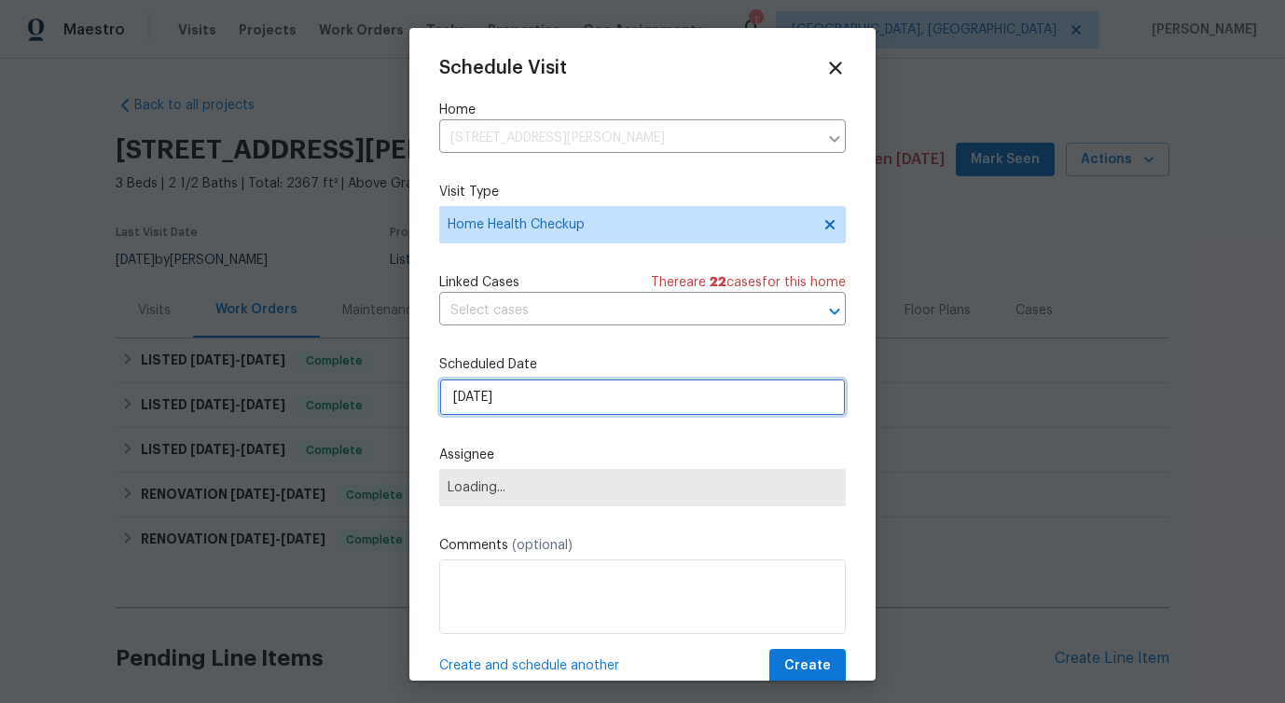
click at [502, 389] on input "[DATE]" at bounding box center [642, 397] width 407 height 37
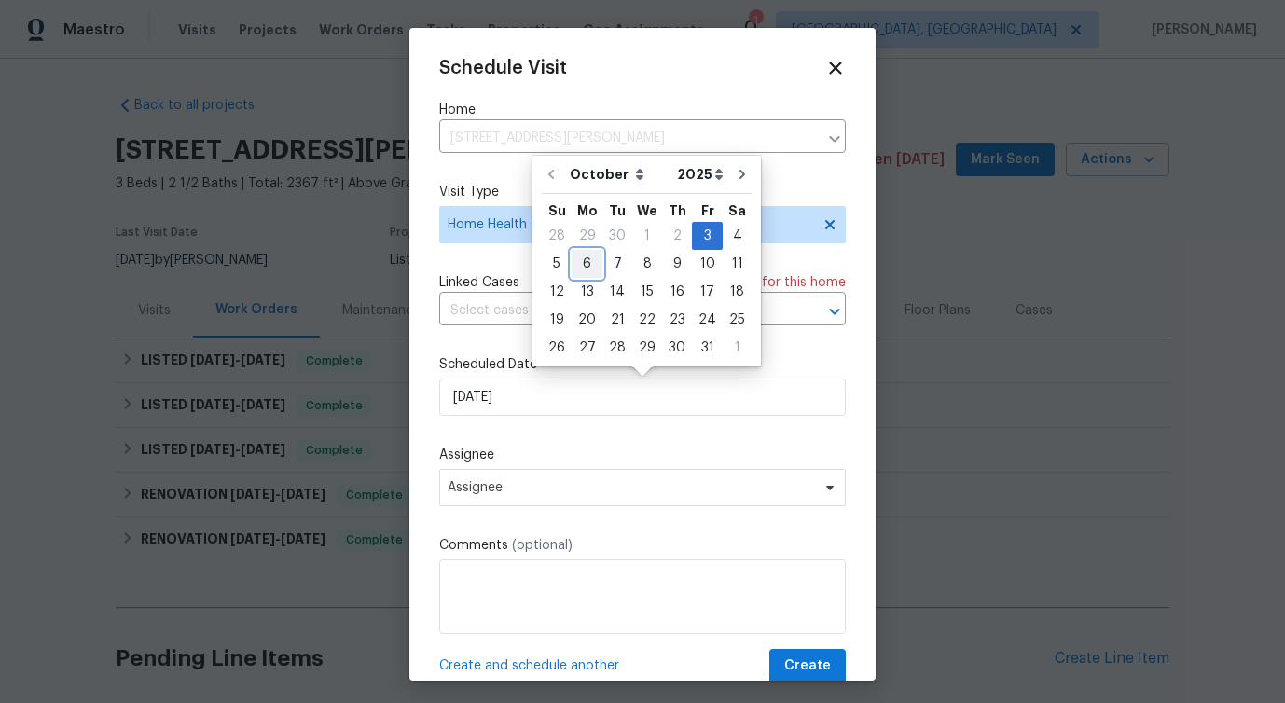
click at [581, 271] on div "6" at bounding box center [587, 264] width 31 height 26
type input "[DATE]"
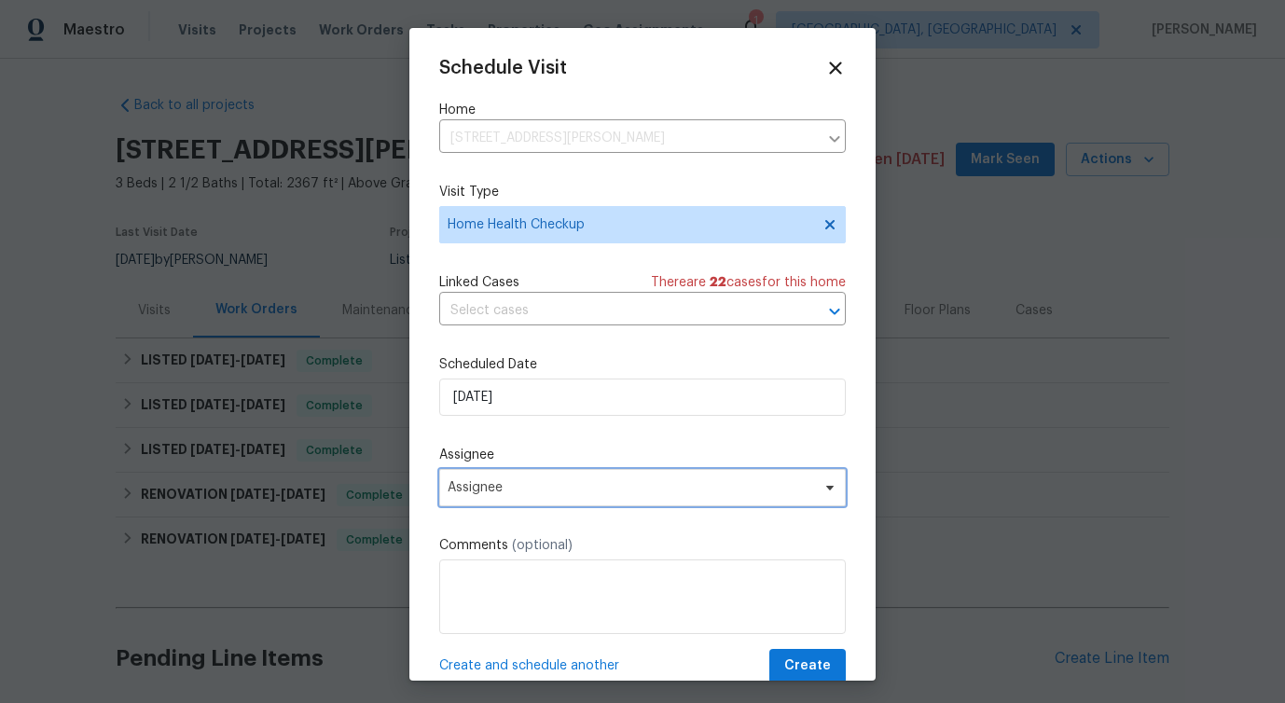
click at [485, 494] on span "Assignee" at bounding box center [631, 487] width 366 height 15
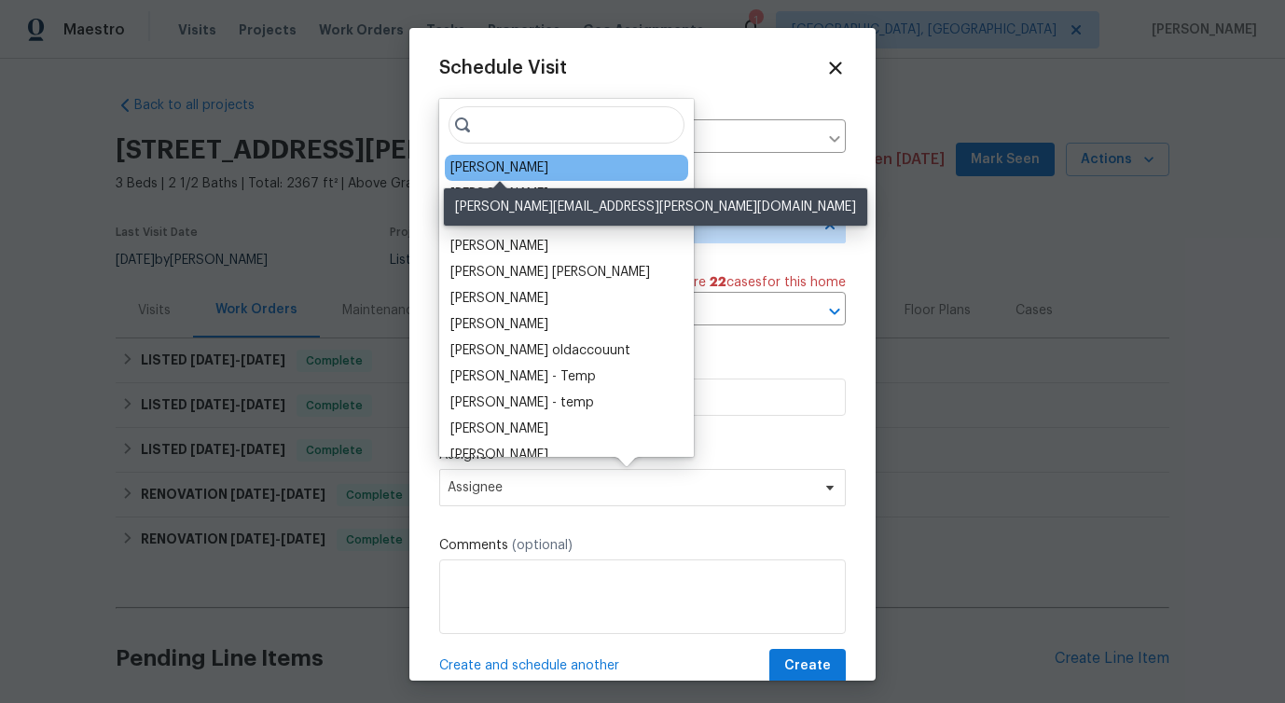
click at [500, 163] on div "[PERSON_NAME]" at bounding box center [499, 168] width 98 height 19
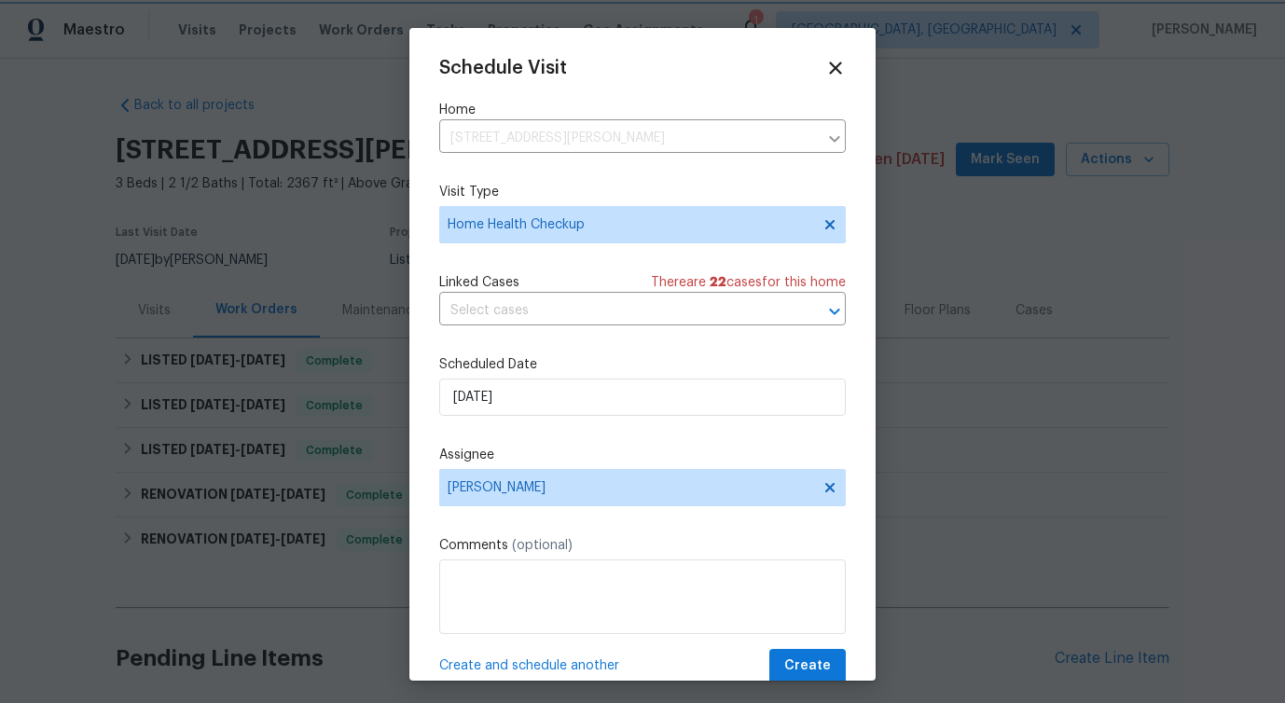
scroll to position [34, 0]
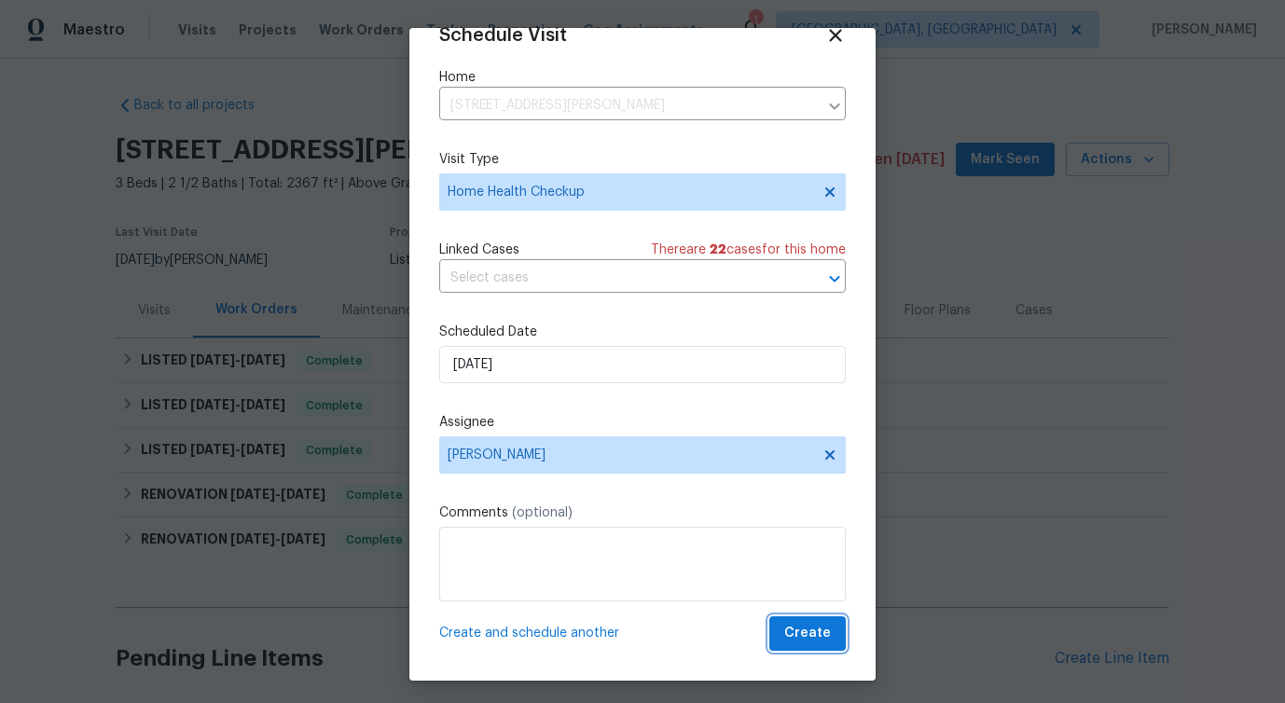
click at [827, 626] on span "Create" at bounding box center [807, 633] width 47 height 23
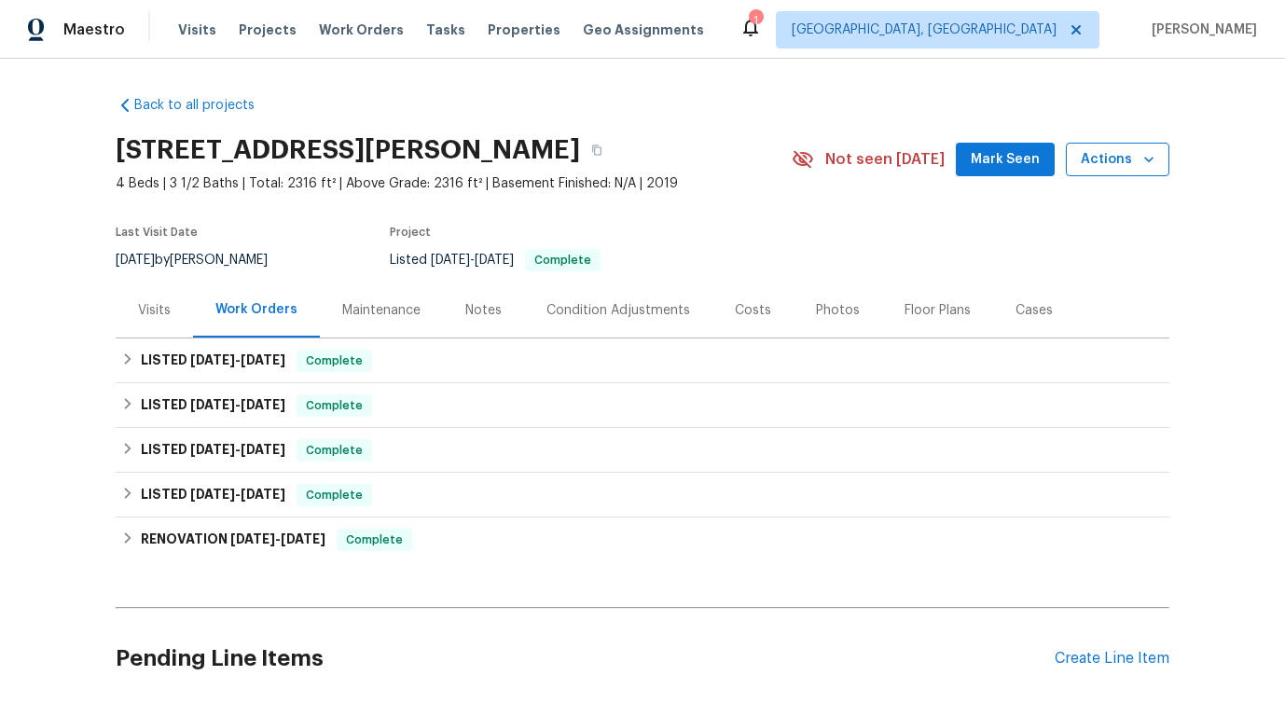
click at [1127, 173] on button "Actions" at bounding box center [1118, 160] width 104 height 35
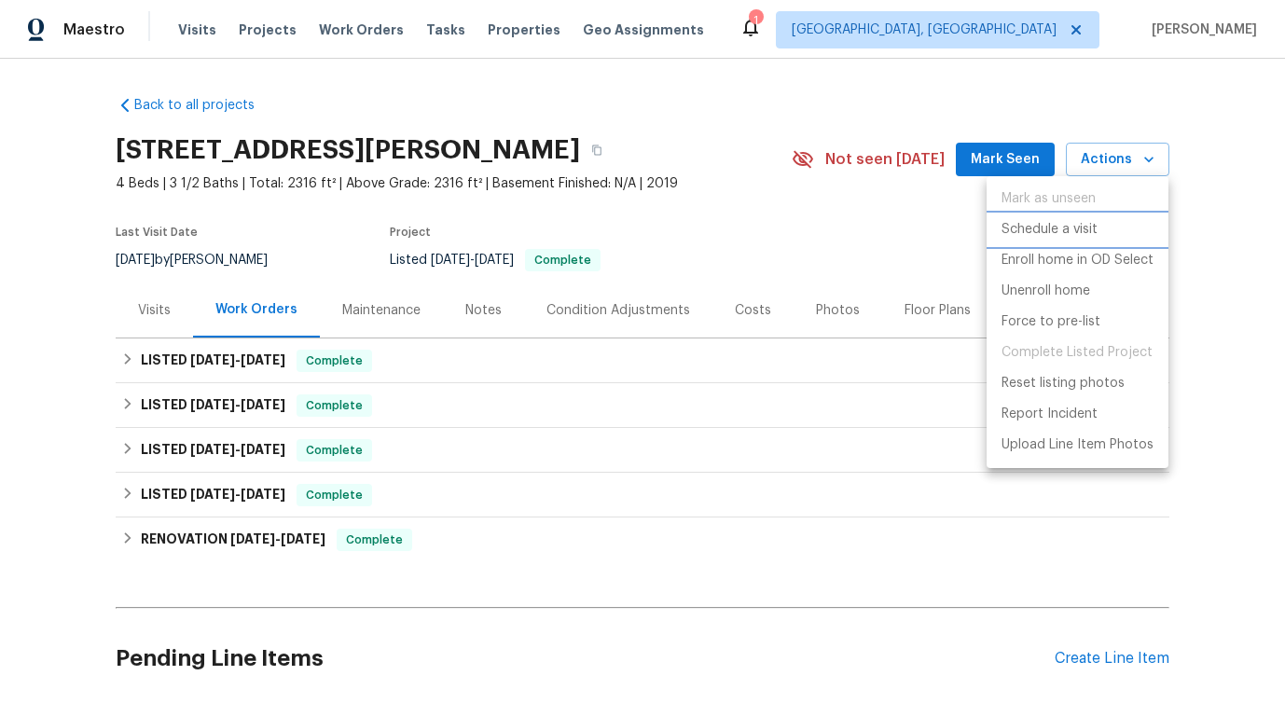
click at [1016, 227] on p "Schedule a visit" at bounding box center [1050, 230] width 96 height 20
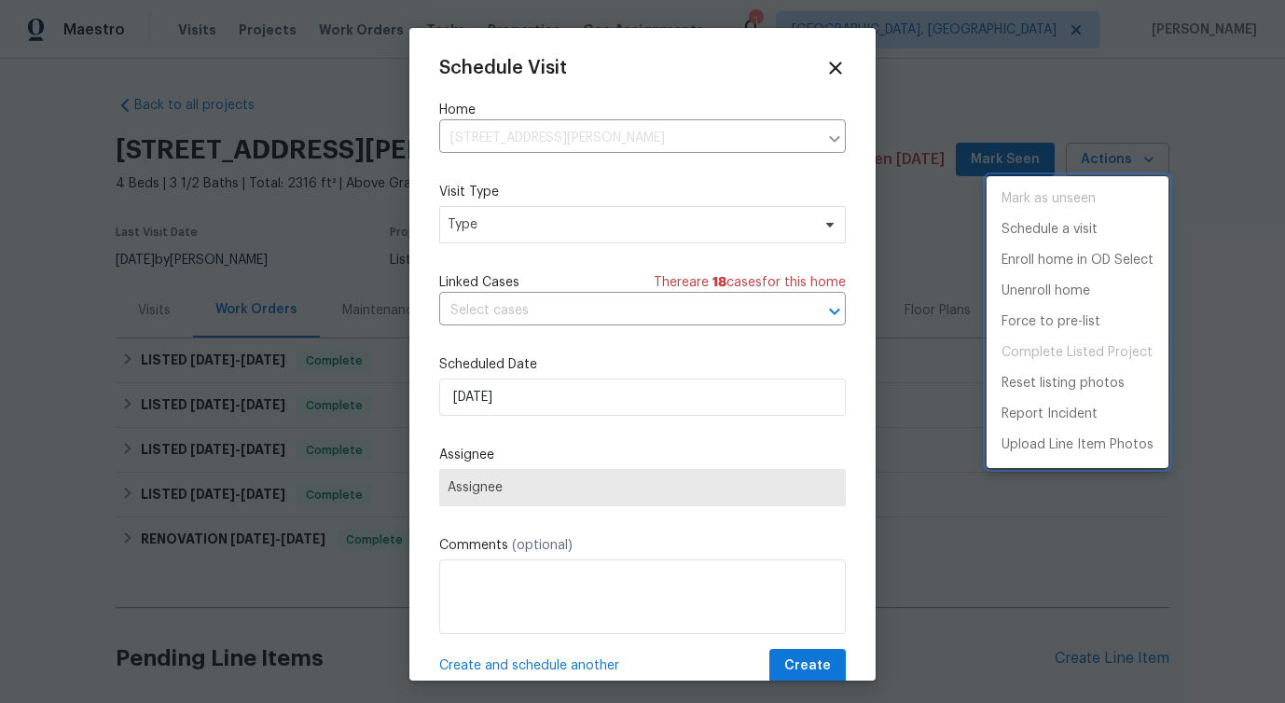
click at [479, 259] on div at bounding box center [642, 351] width 1285 height 703
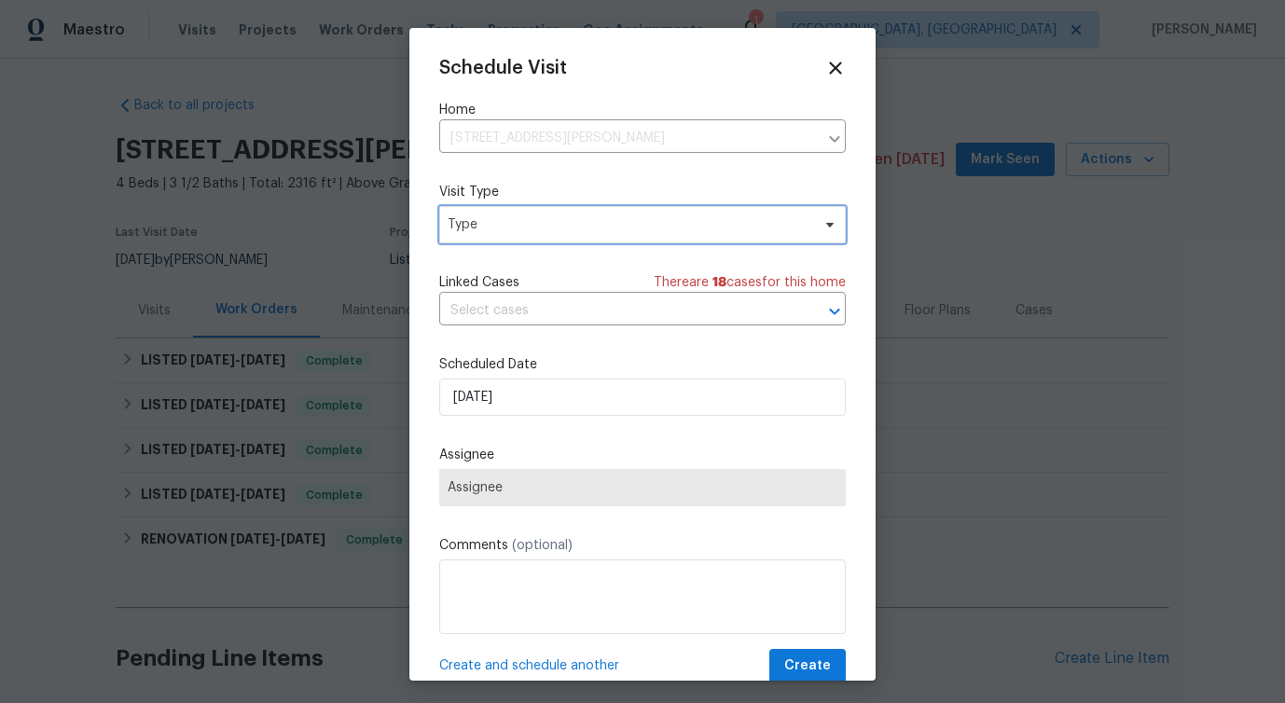
click at [503, 231] on span "Type" at bounding box center [629, 224] width 363 height 19
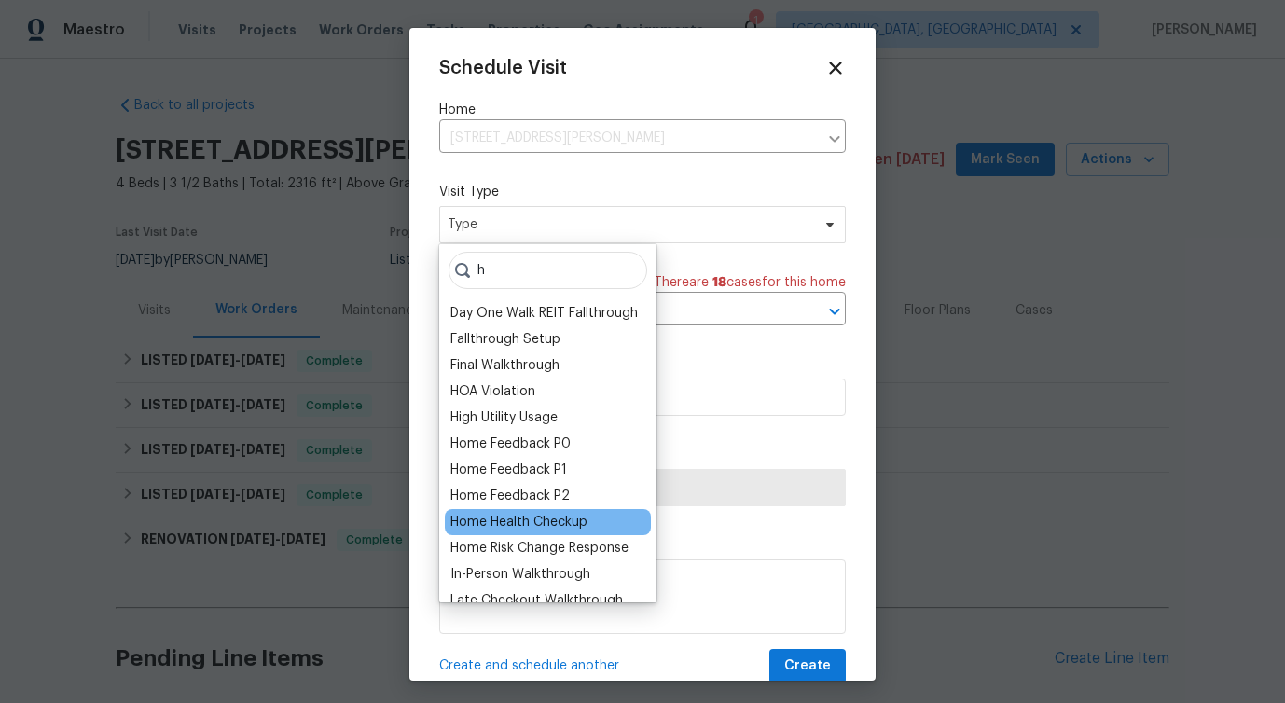
type input "h"
click at [499, 533] on div "Home Health Checkup" at bounding box center [548, 522] width 206 height 26
click at [491, 511] on div "Home Health Checkup" at bounding box center [548, 522] width 206 height 26
click at [488, 520] on div "Home Health Checkup" at bounding box center [518, 522] width 137 height 19
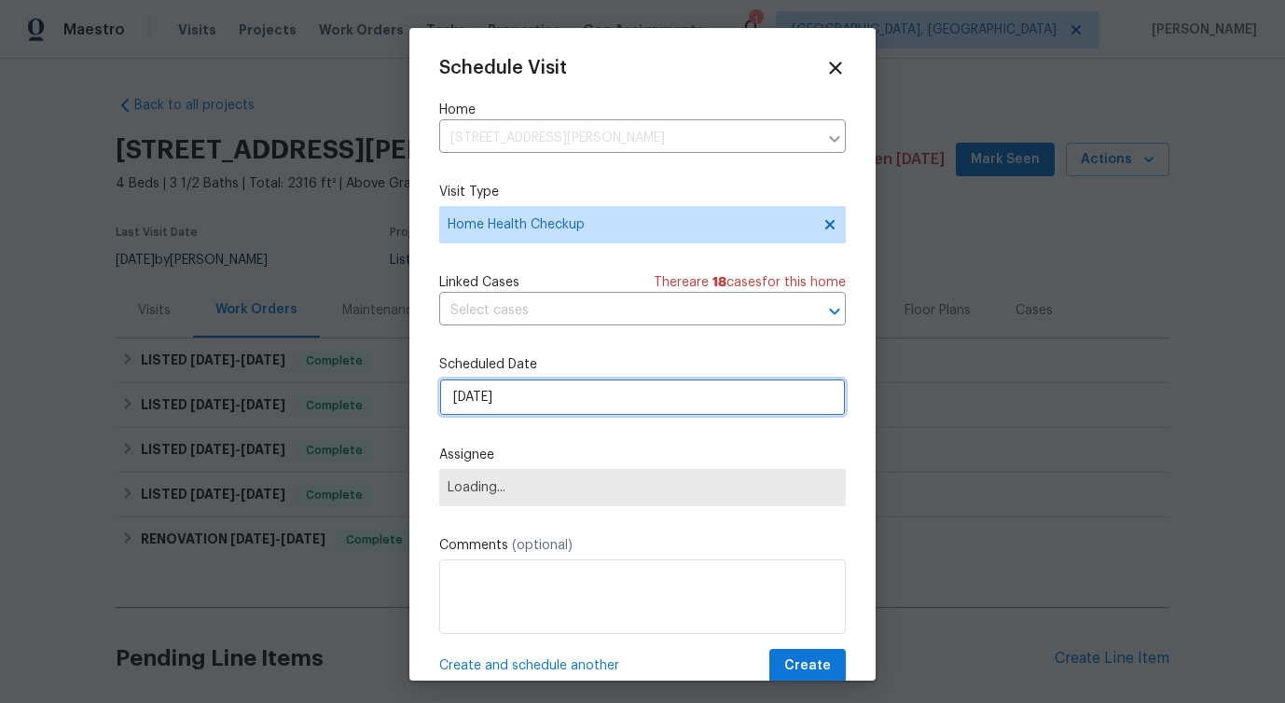
click at [491, 398] on input "[DATE]" at bounding box center [642, 397] width 407 height 37
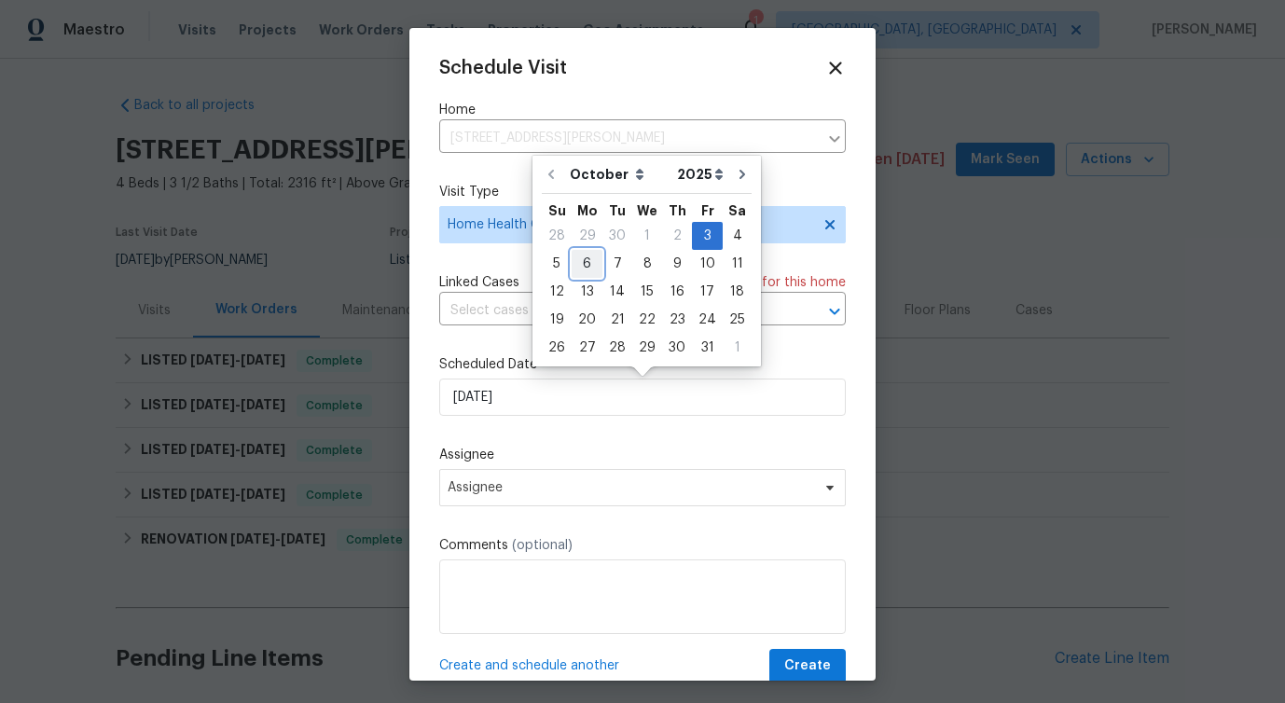
click at [577, 267] on div "6" at bounding box center [587, 264] width 31 height 26
type input "[DATE]"
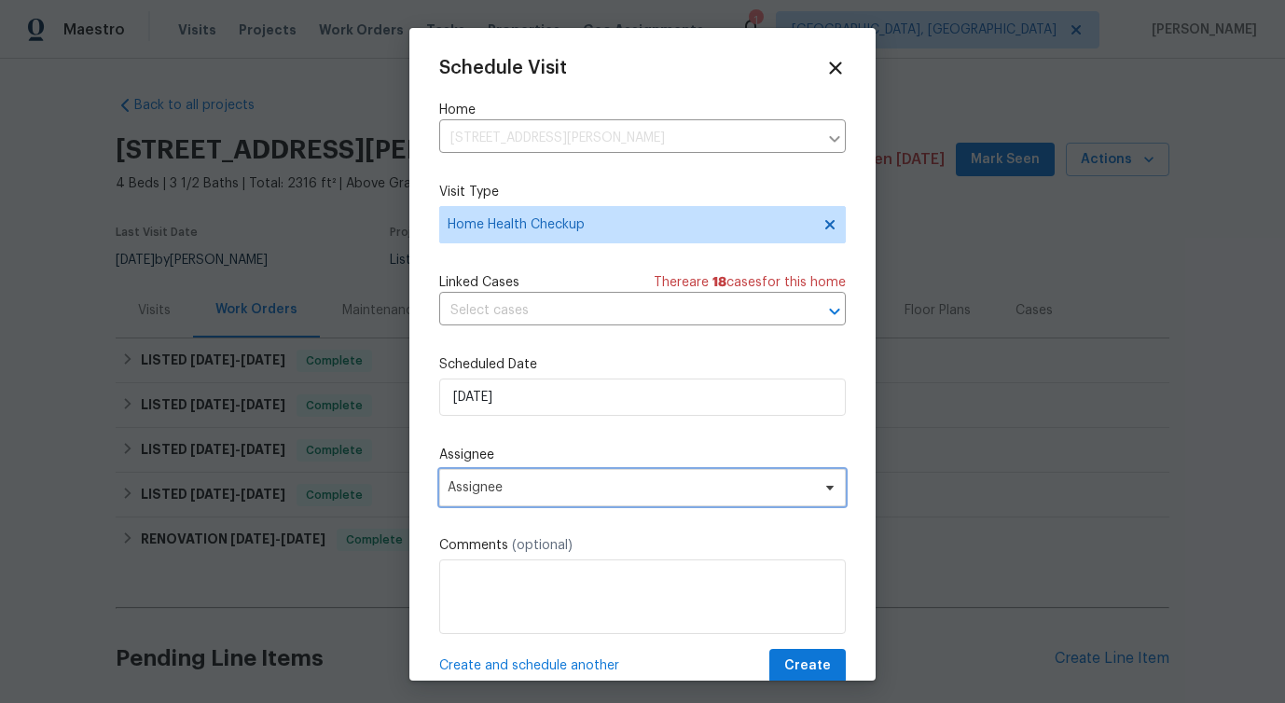
click at [452, 494] on span "Assignee" at bounding box center [631, 487] width 366 height 15
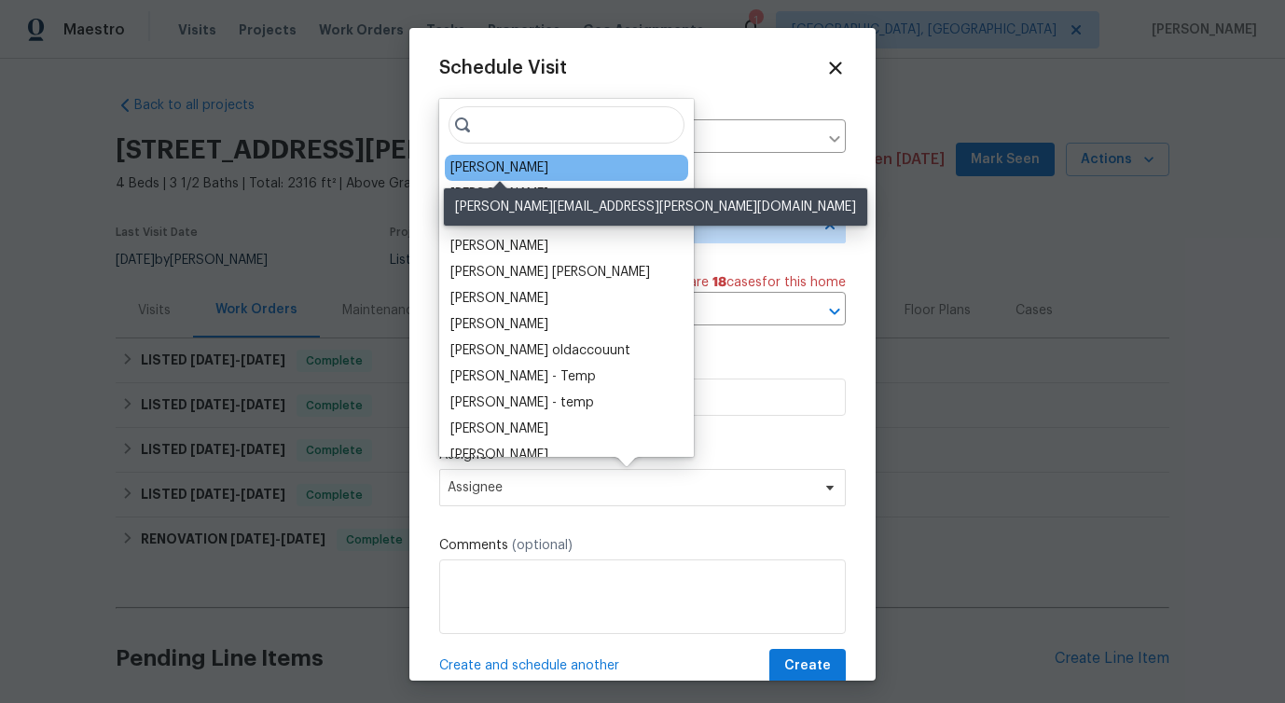
click at [484, 159] on div "[PERSON_NAME]" at bounding box center [499, 168] width 98 height 19
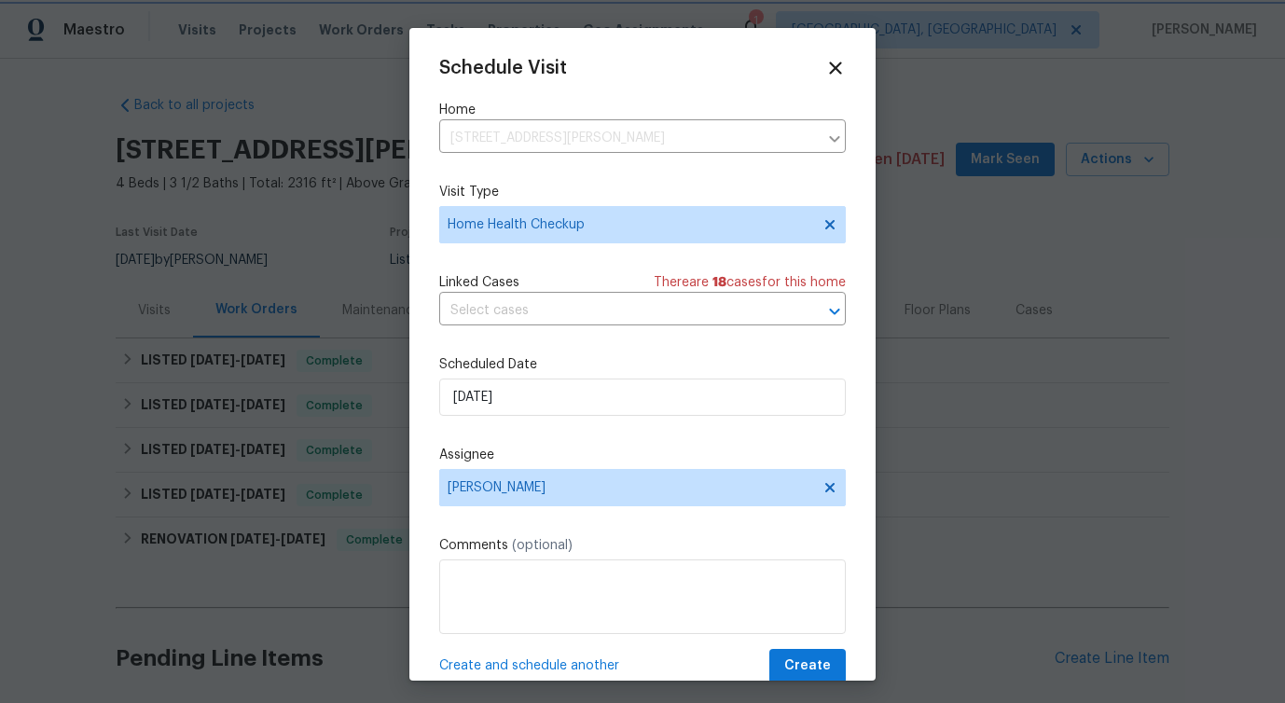
scroll to position [34, 0]
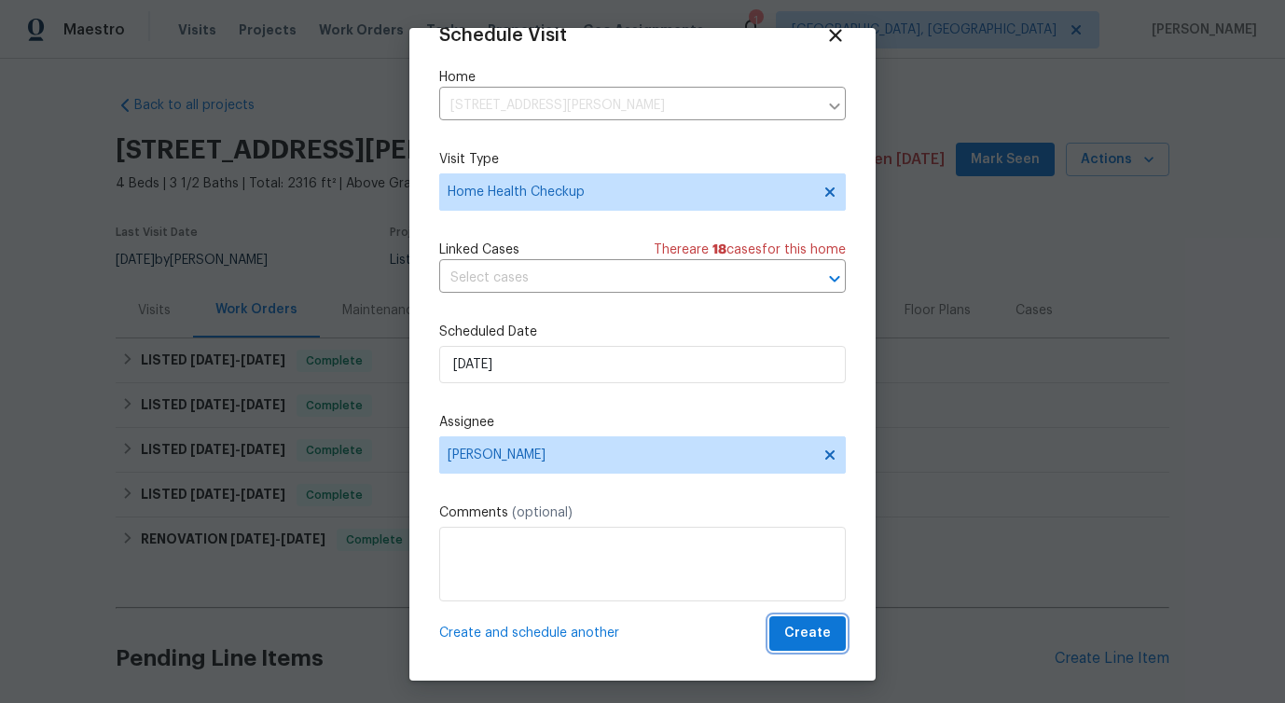
click at [823, 642] on span "Create" at bounding box center [807, 633] width 47 height 23
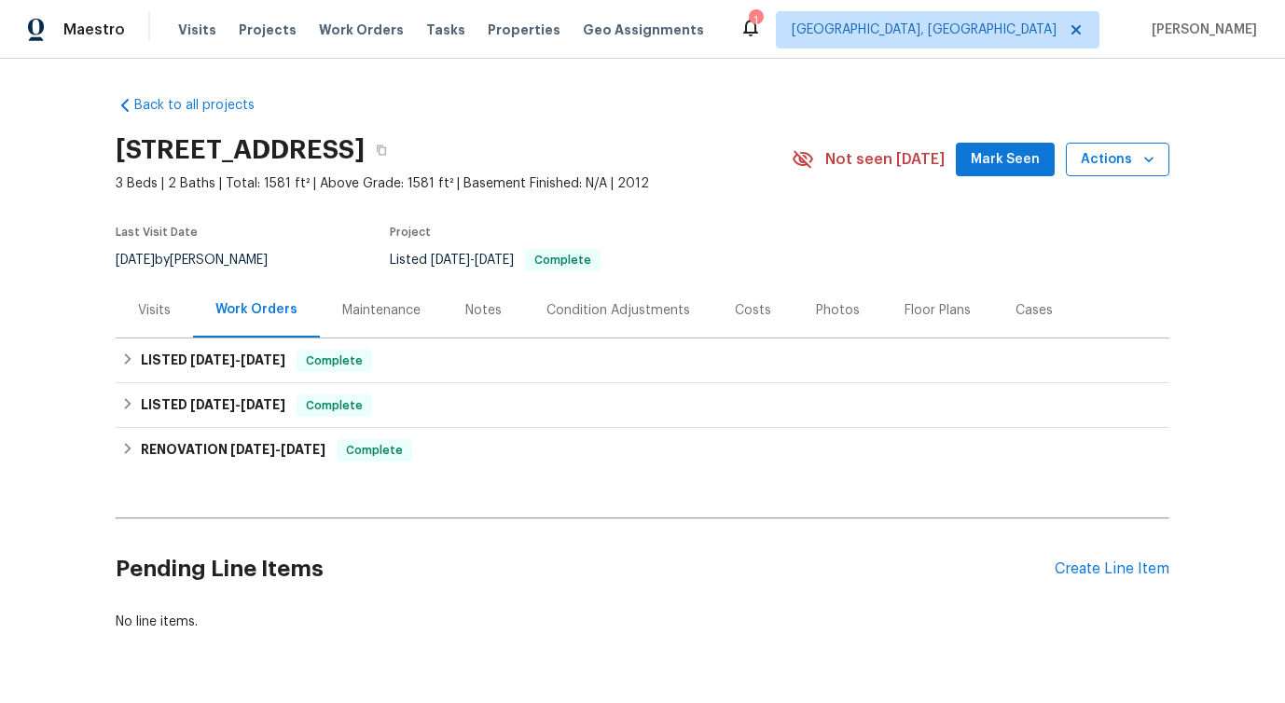
click at [1127, 173] on button "Actions" at bounding box center [1118, 160] width 104 height 35
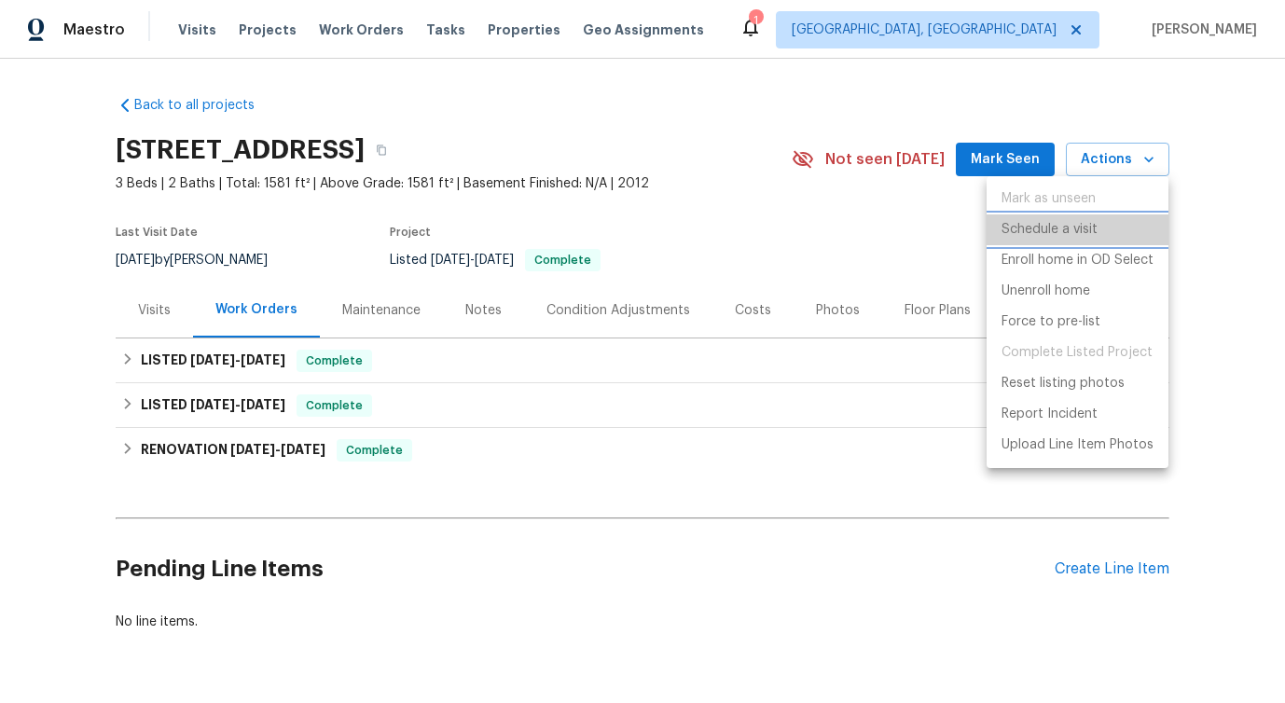
click at [1030, 229] on p "Schedule a visit" at bounding box center [1050, 230] width 96 height 20
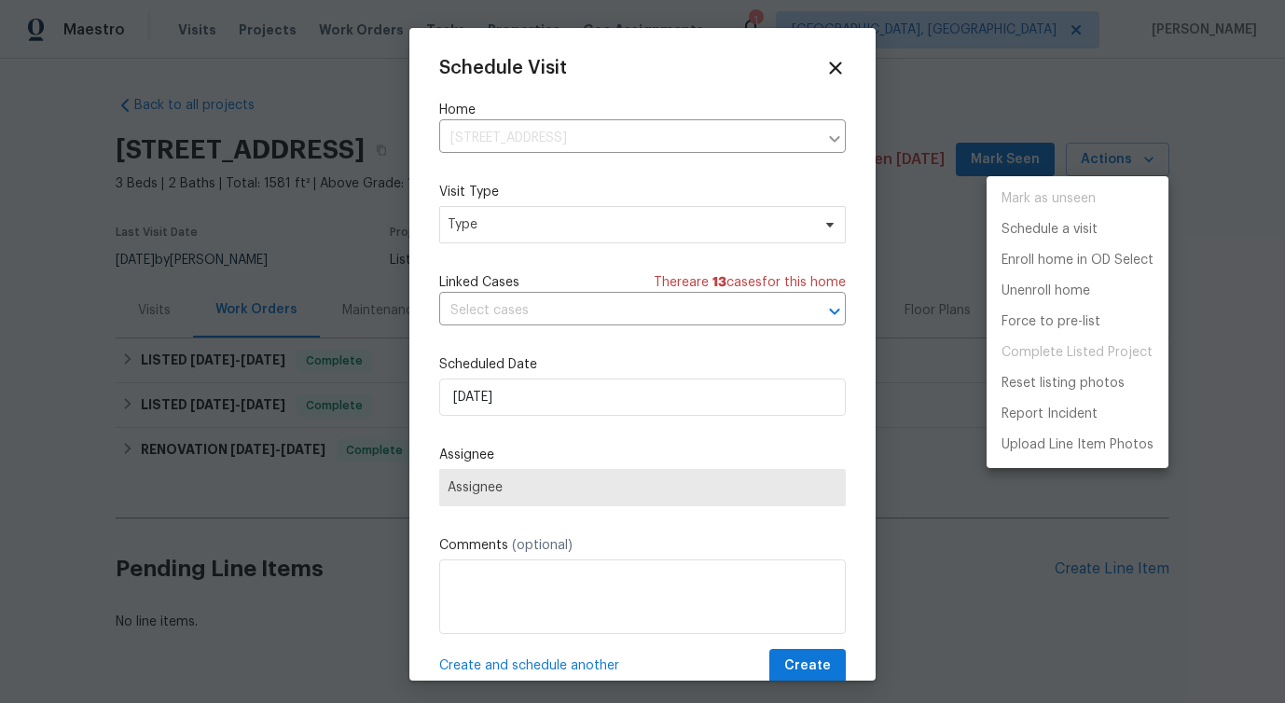
click at [486, 228] on div at bounding box center [642, 351] width 1285 height 703
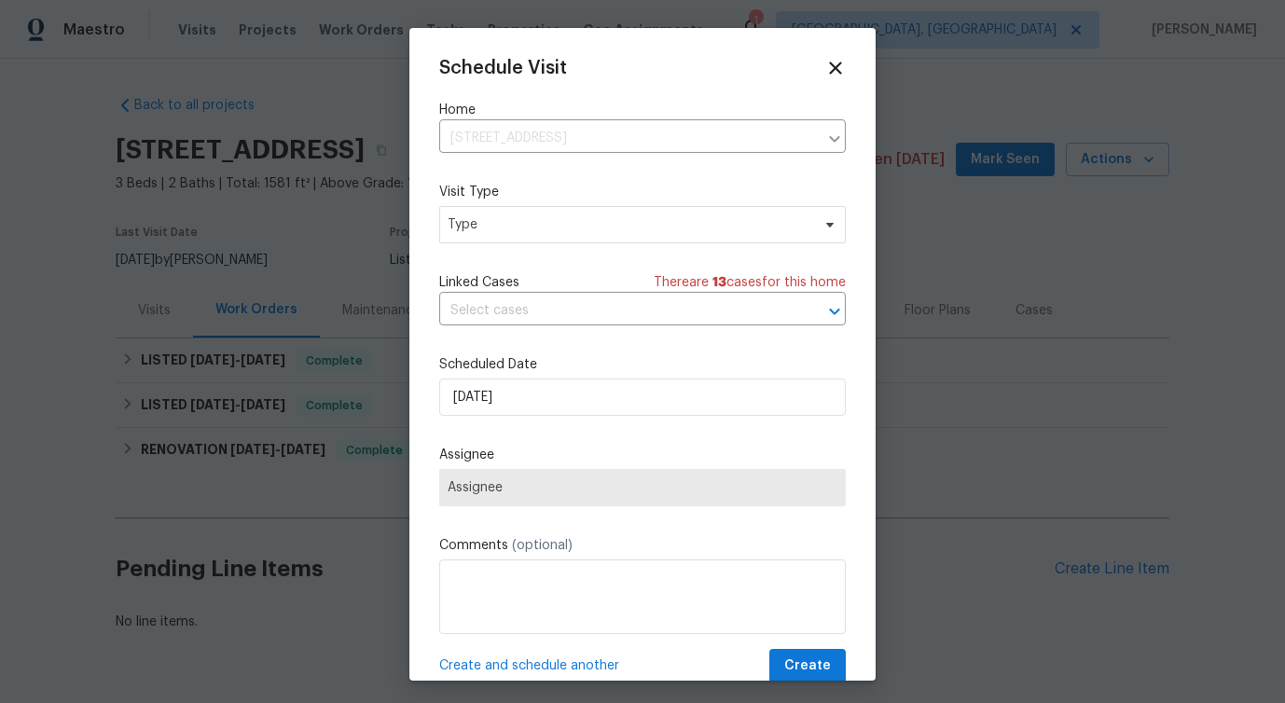
click at [486, 228] on div "Mark as unseen Schedule a visit Enroll home in OD Select Unenroll home Force to…" at bounding box center [642, 351] width 1285 height 703
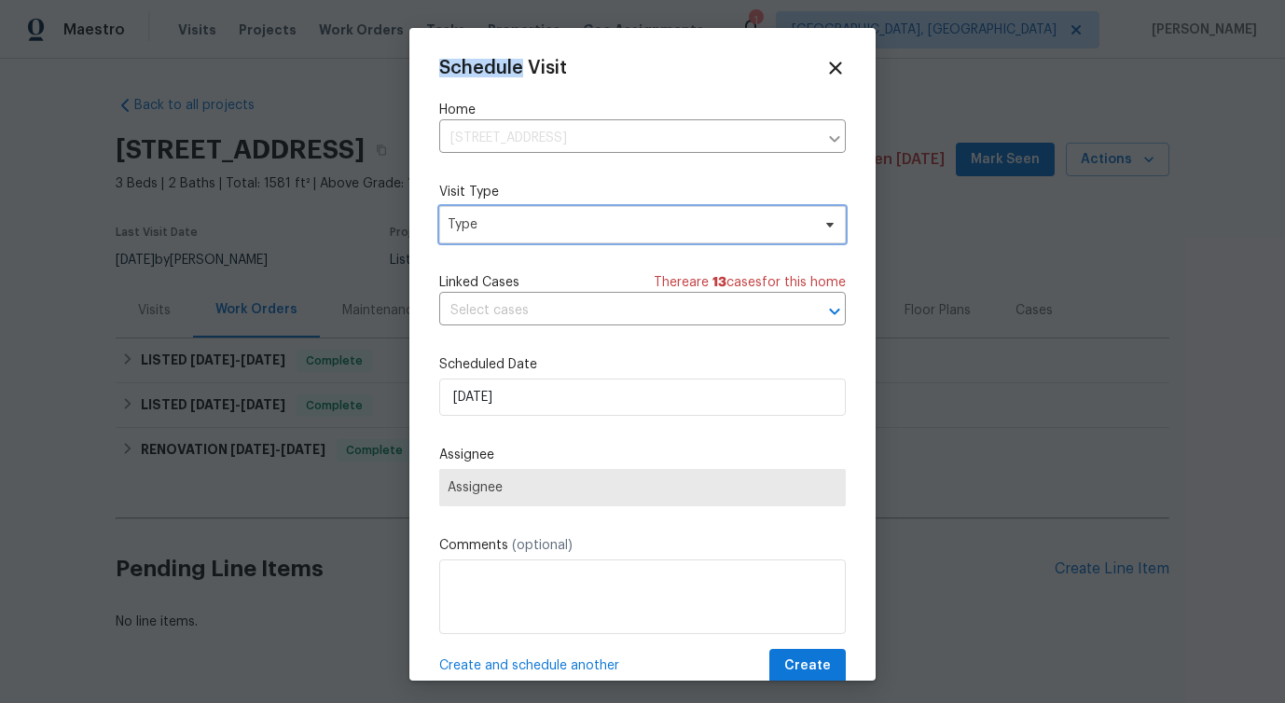
click at [486, 228] on span "Type" at bounding box center [629, 224] width 363 height 19
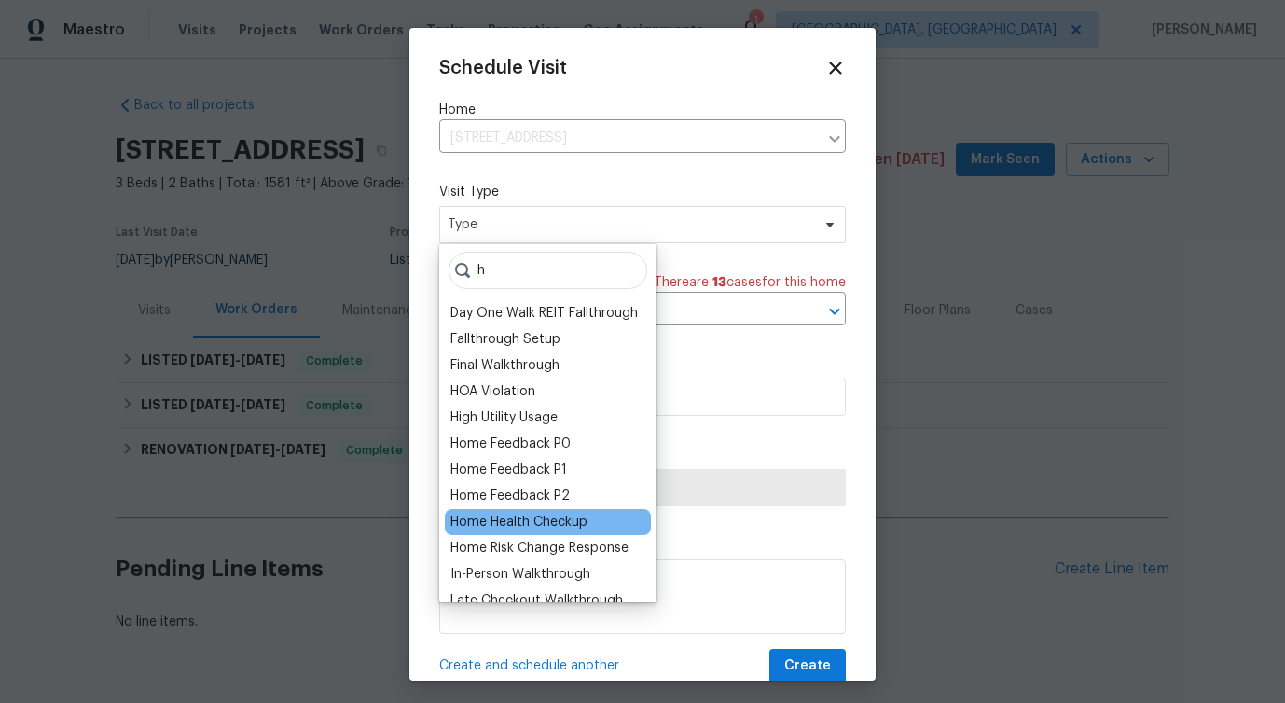
type input "h"
click at [521, 518] on div "Home Health Checkup" at bounding box center [518, 522] width 137 height 19
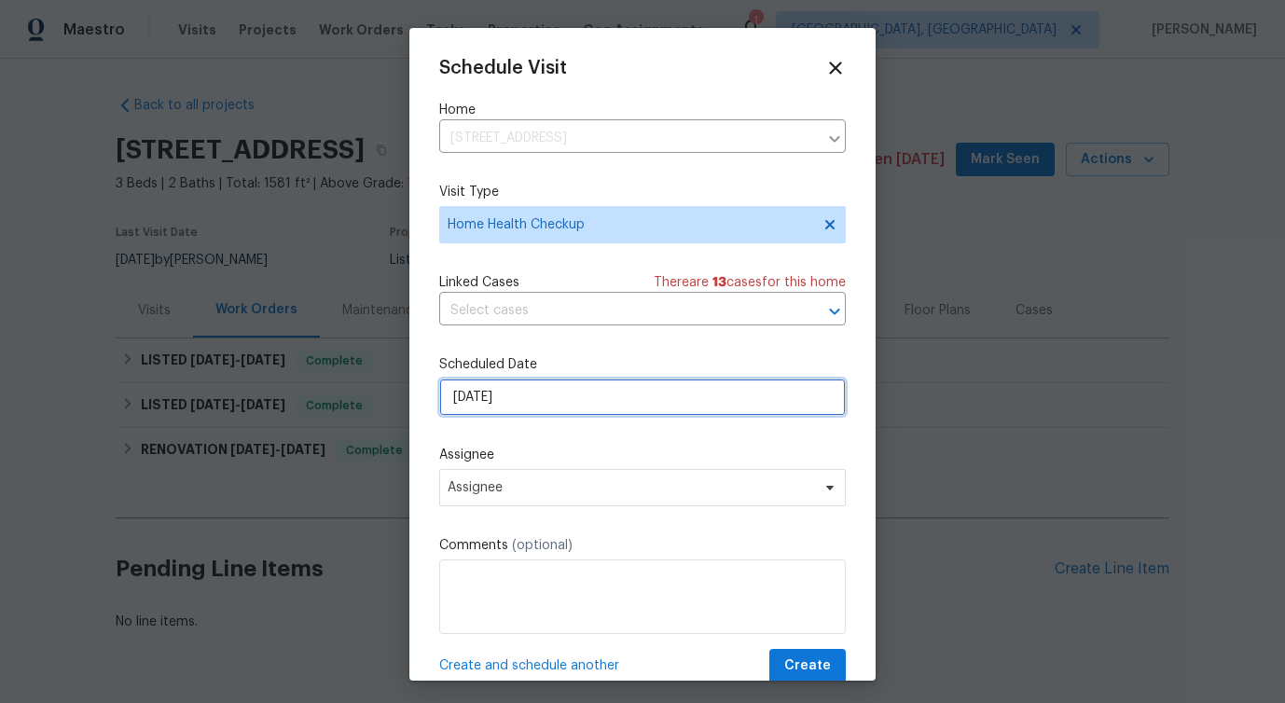
click at [503, 400] on input "[DATE]" at bounding box center [642, 397] width 407 height 37
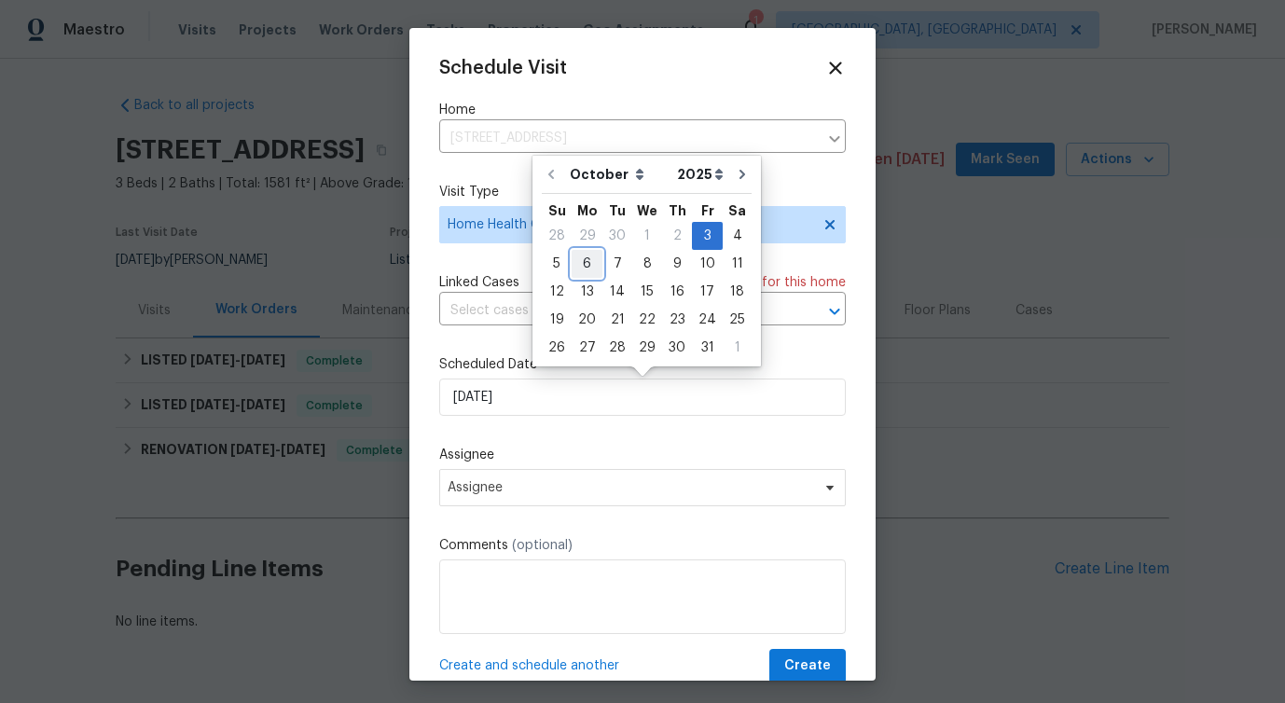
click at [588, 264] on div "6" at bounding box center [587, 264] width 31 height 26
type input "[DATE]"
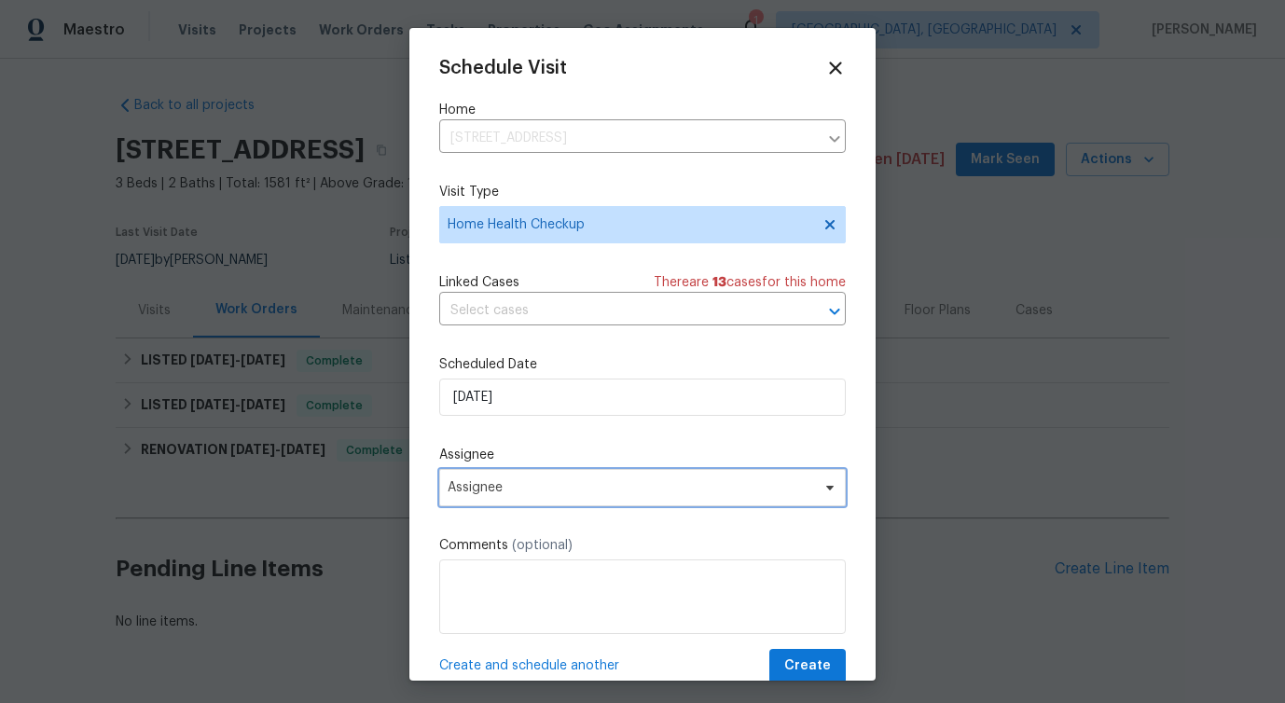
click at [498, 494] on span "Assignee" at bounding box center [631, 487] width 366 height 15
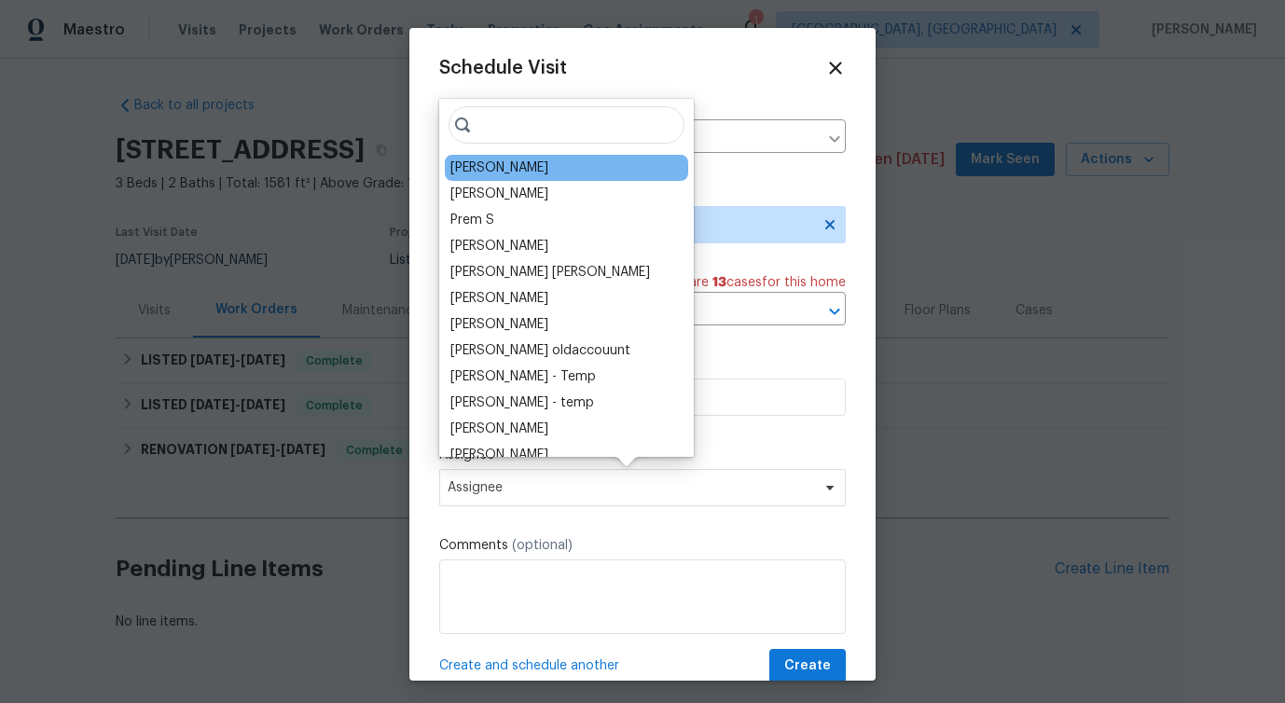
click at [509, 172] on div "[PERSON_NAME]" at bounding box center [499, 168] width 98 height 19
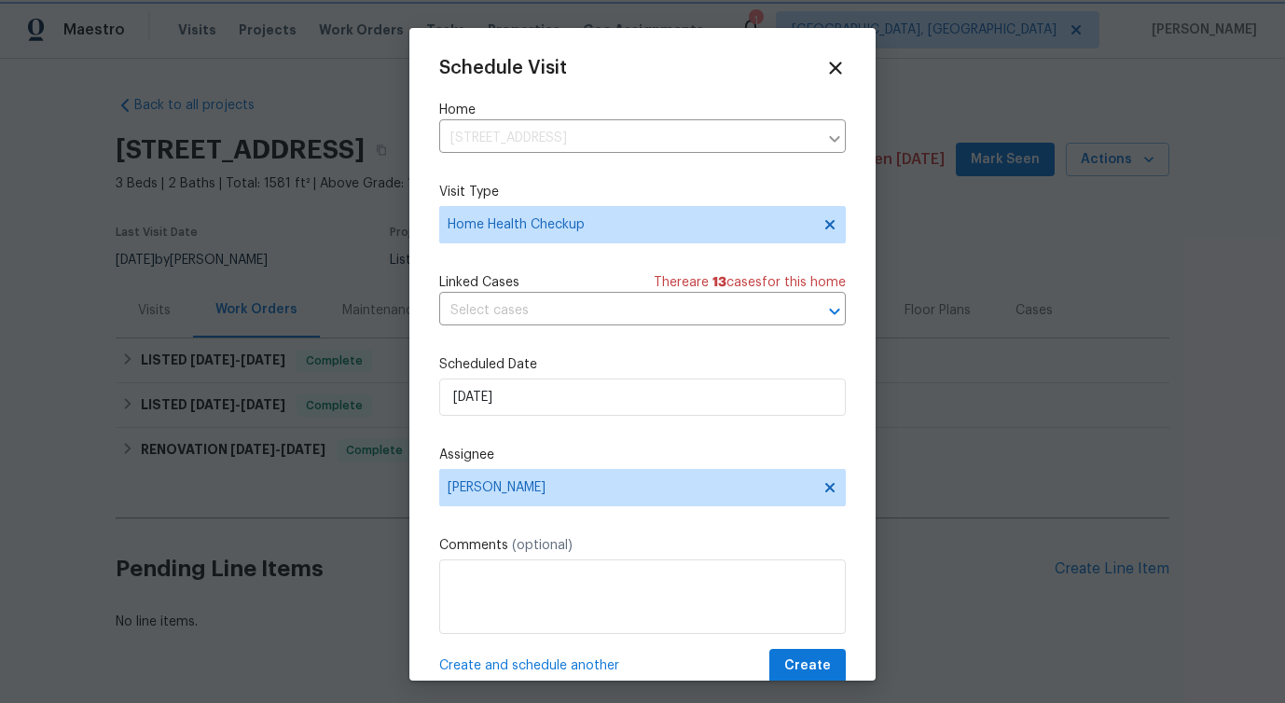
scroll to position [34, 0]
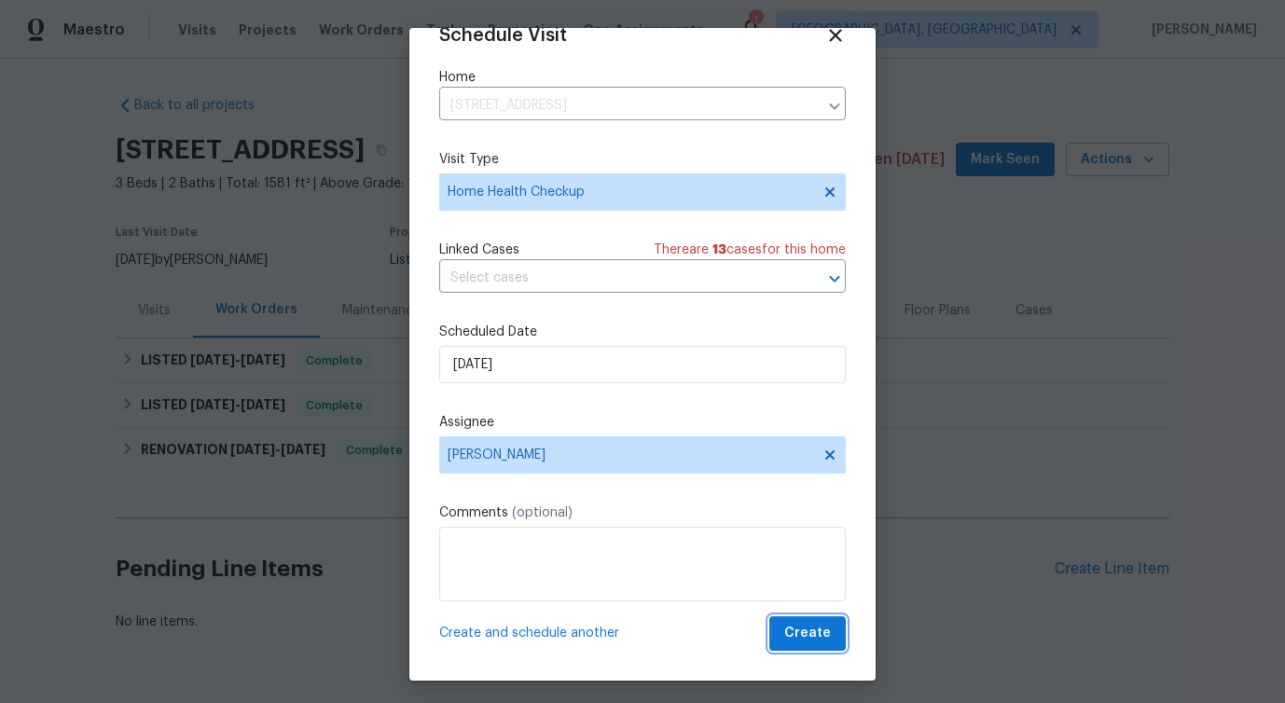
click at [816, 637] on span "Create" at bounding box center [807, 633] width 47 height 23
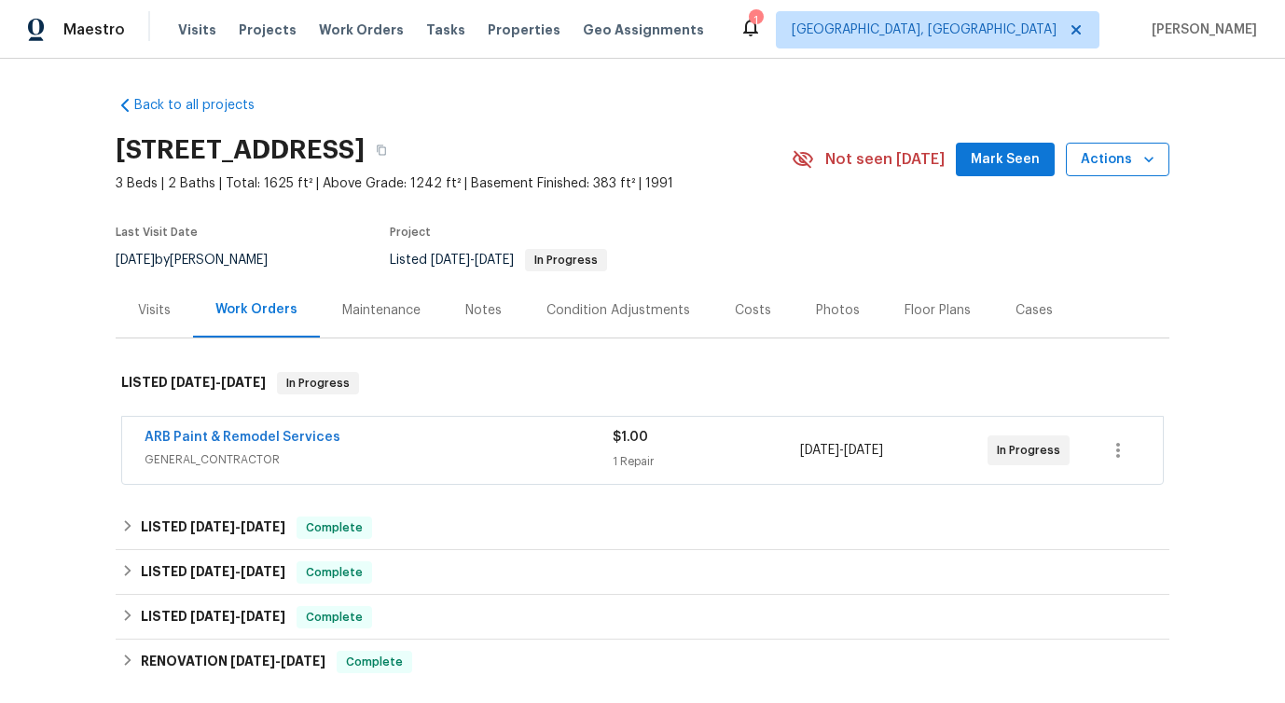
click at [1134, 145] on button "Actions" at bounding box center [1118, 160] width 104 height 35
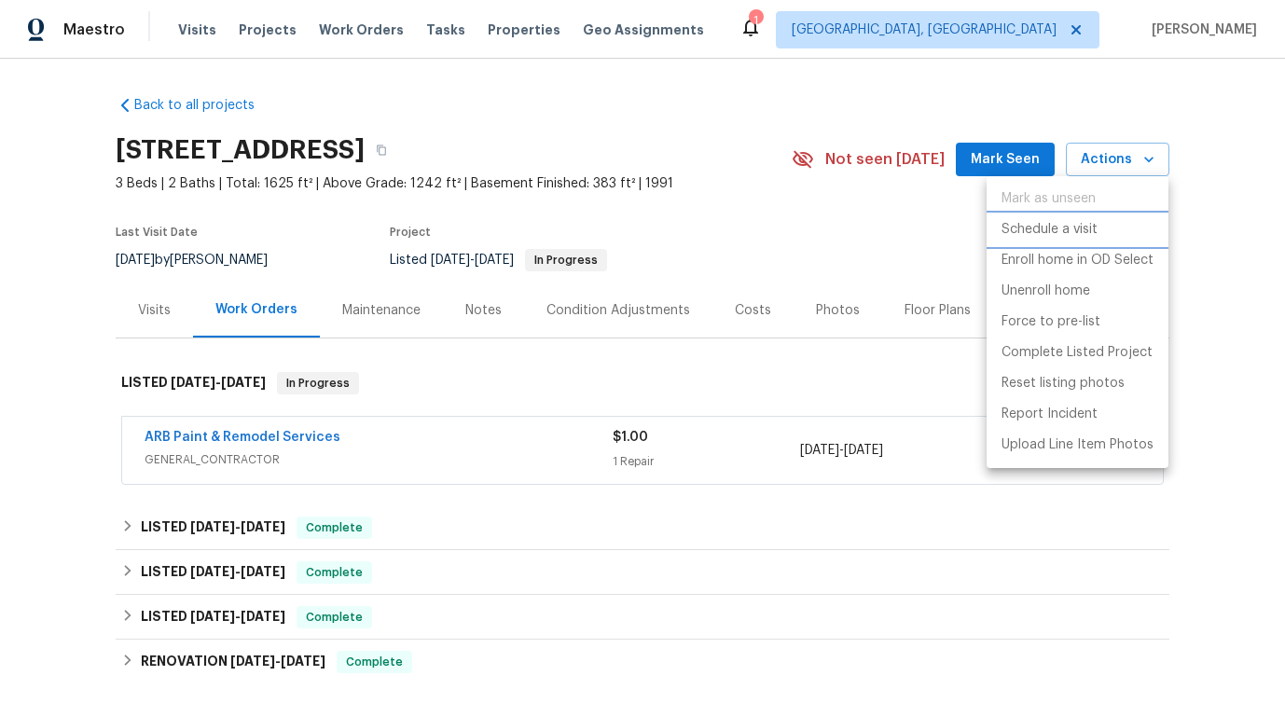
click at [1065, 226] on p "Schedule a visit" at bounding box center [1050, 230] width 96 height 20
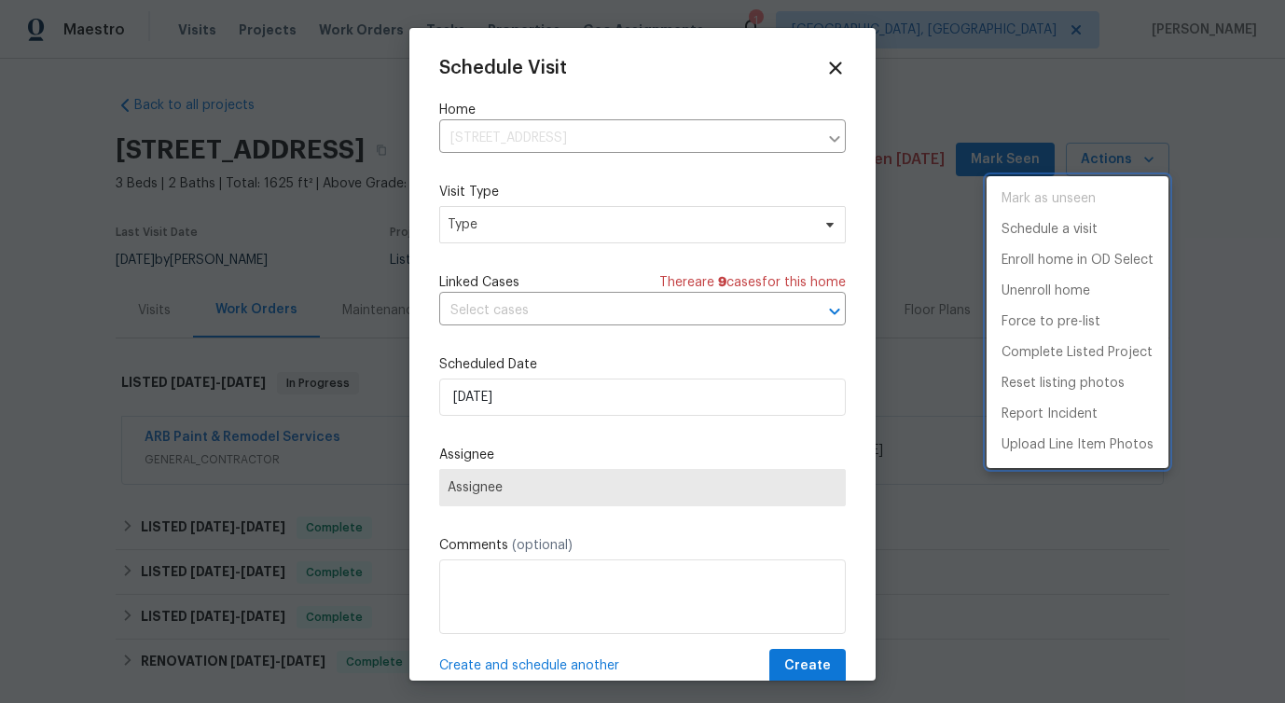
click at [511, 204] on div at bounding box center [642, 351] width 1285 height 703
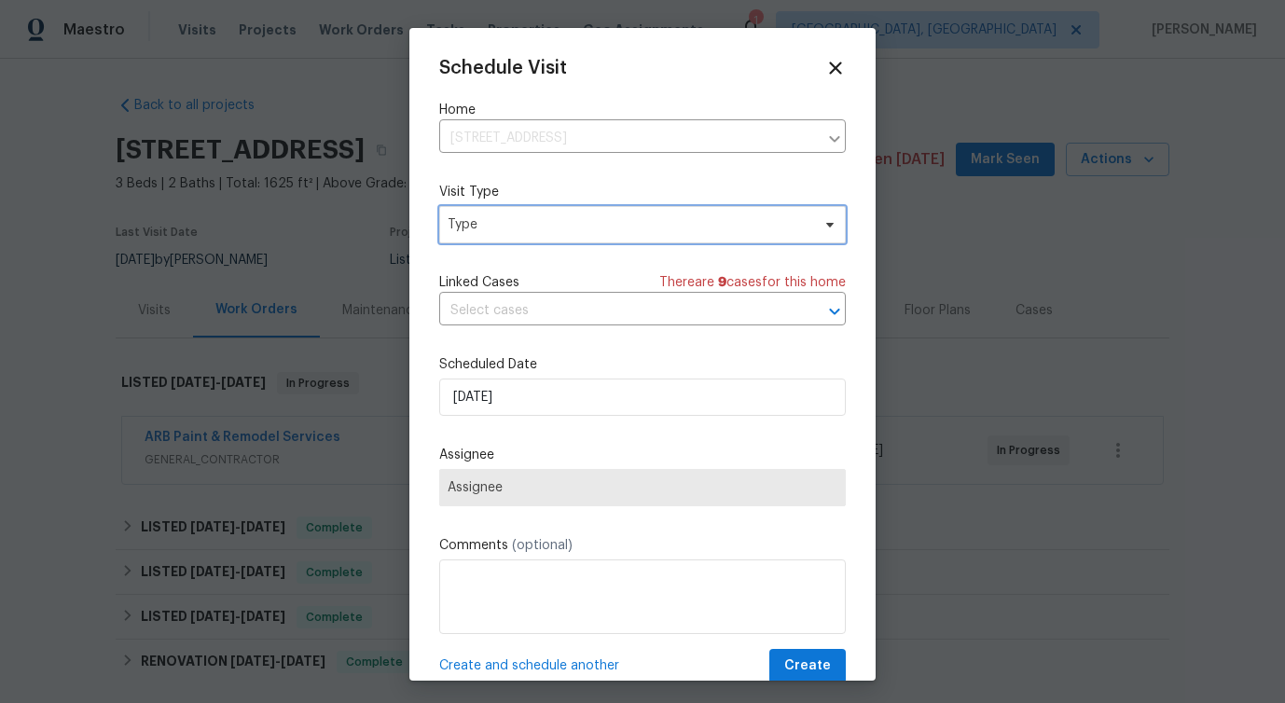
click at [506, 214] on span "Type" at bounding box center [642, 224] width 407 height 37
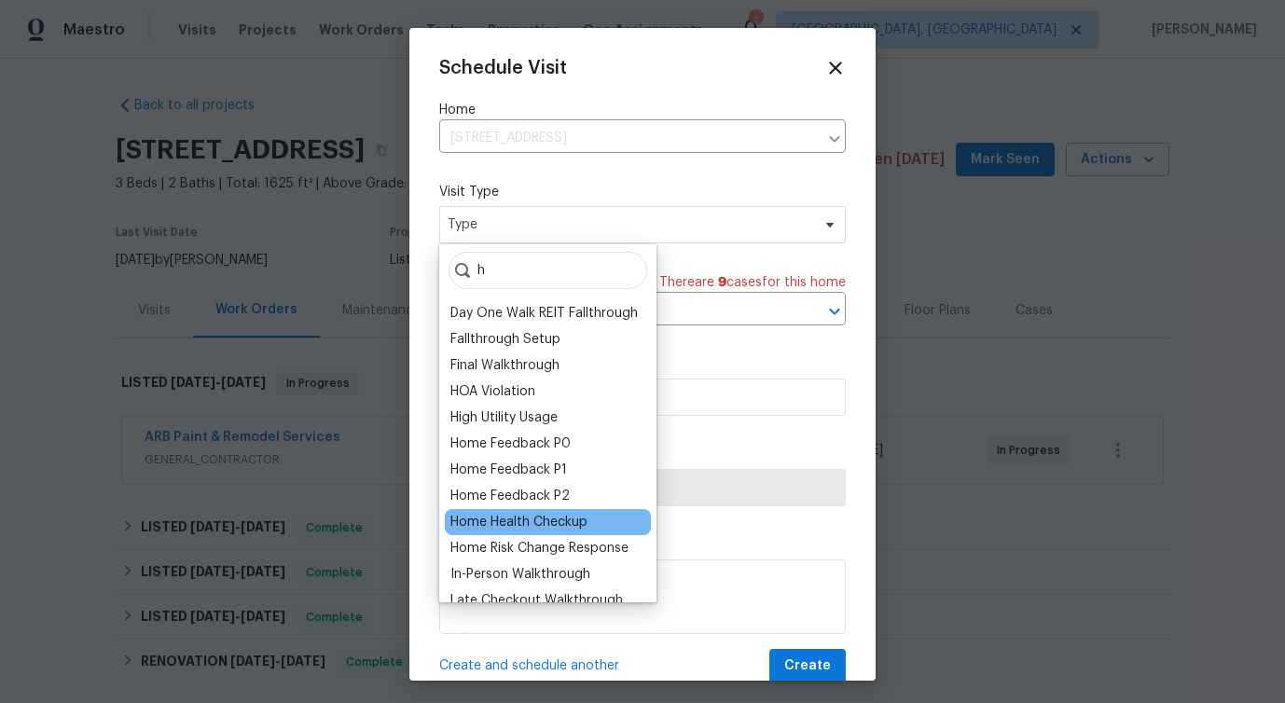
type input "h"
click at [520, 512] on div "Home Health Checkup" at bounding box center [548, 522] width 206 height 26
click at [515, 519] on div "Home Health Checkup" at bounding box center [518, 522] width 137 height 19
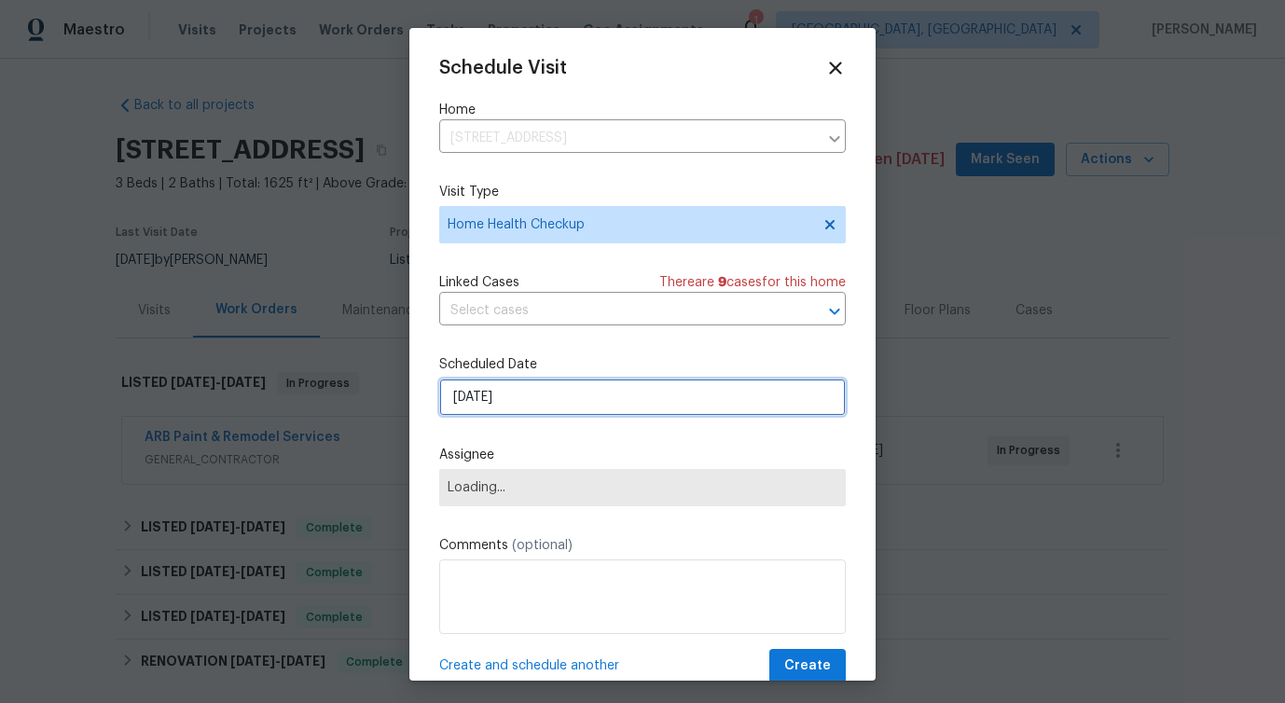
click at [514, 389] on input "[DATE]" at bounding box center [642, 397] width 407 height 37
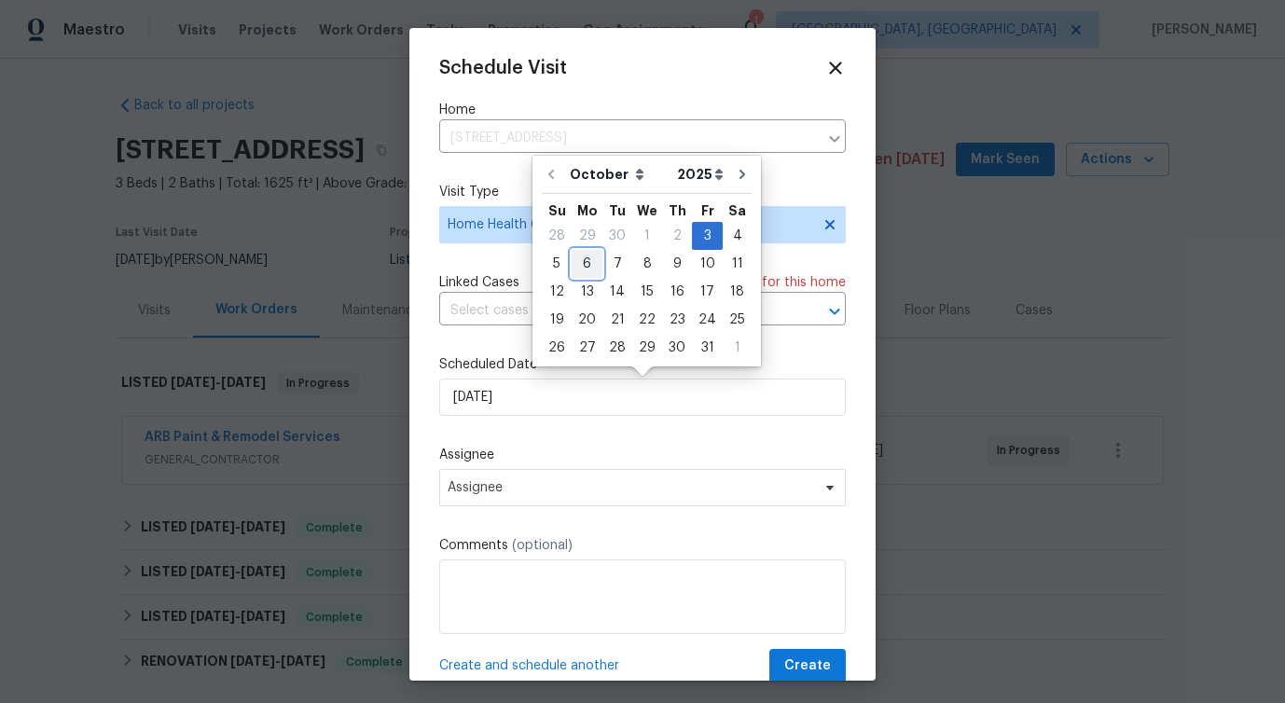
click at [583, 270] on div "6" at bounding box center [587, 264] width 31 height 26
type input "[DATE]"
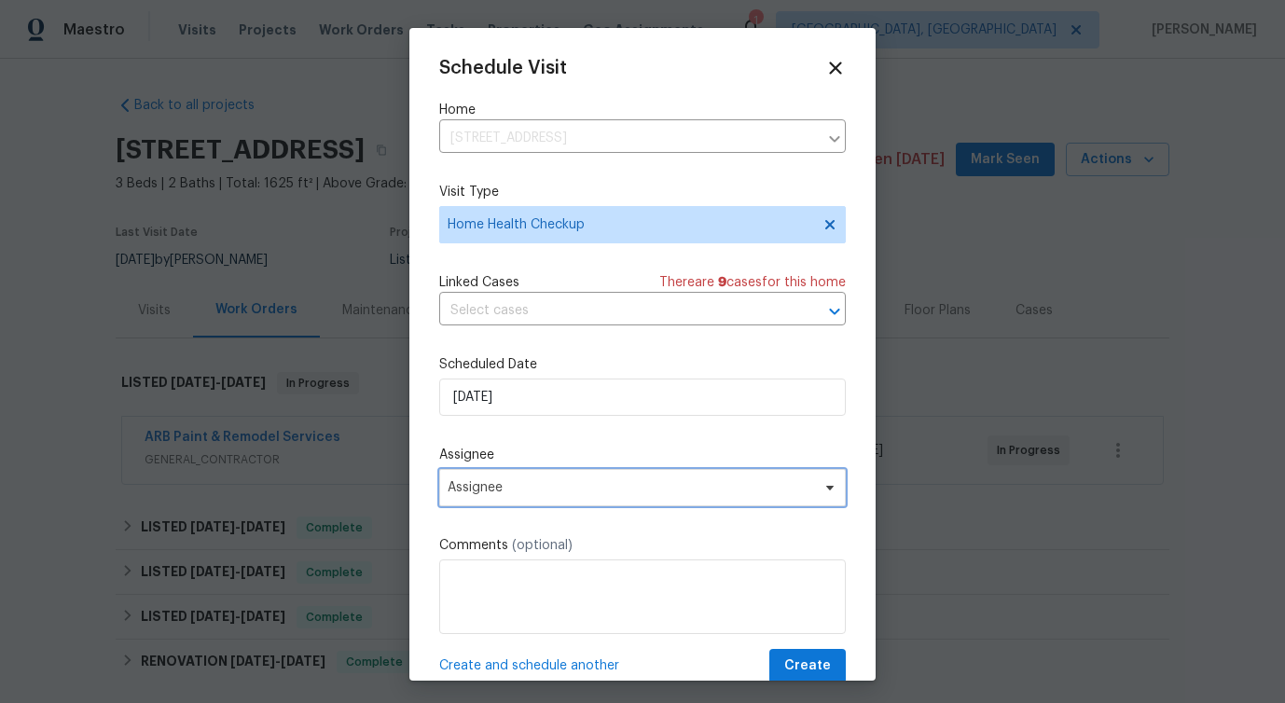
click at [514, 495] on span "Assignee" at bounding box center [631, 487] width 366 height 15
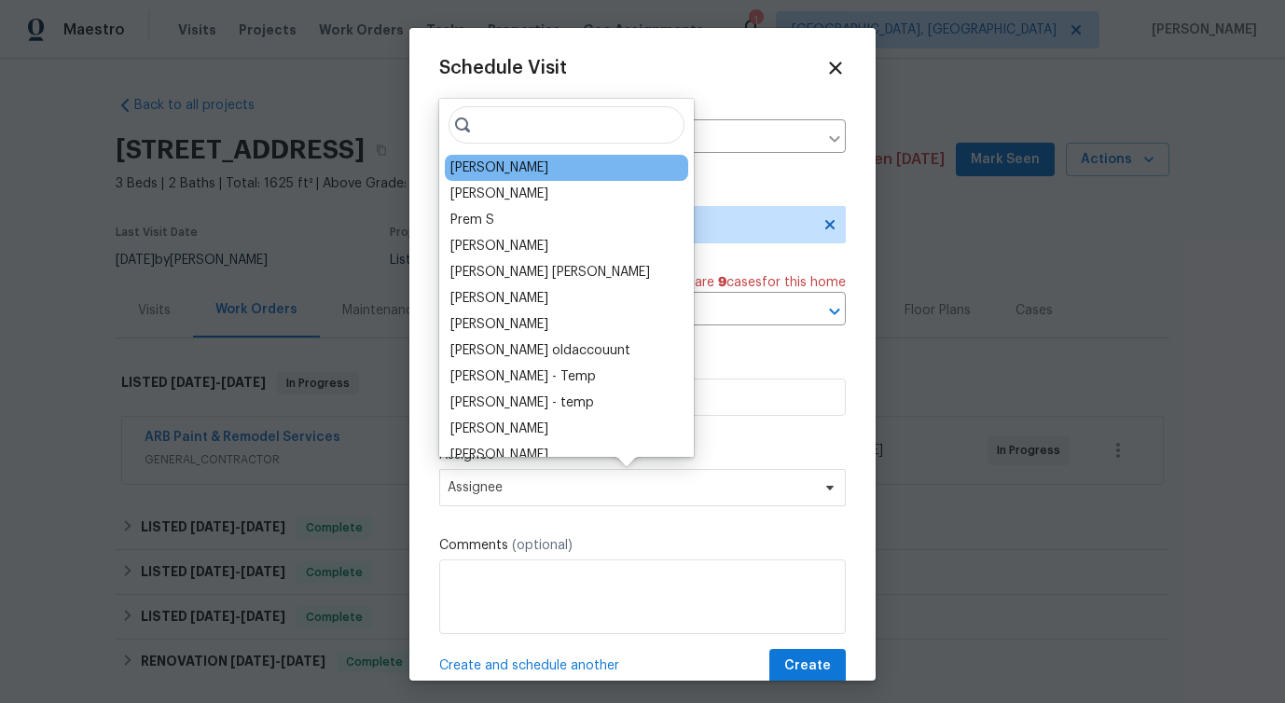
click at [507, 157] on div "[PERSON_NAME]" at bounding box center [566, 168] width 243 height 26
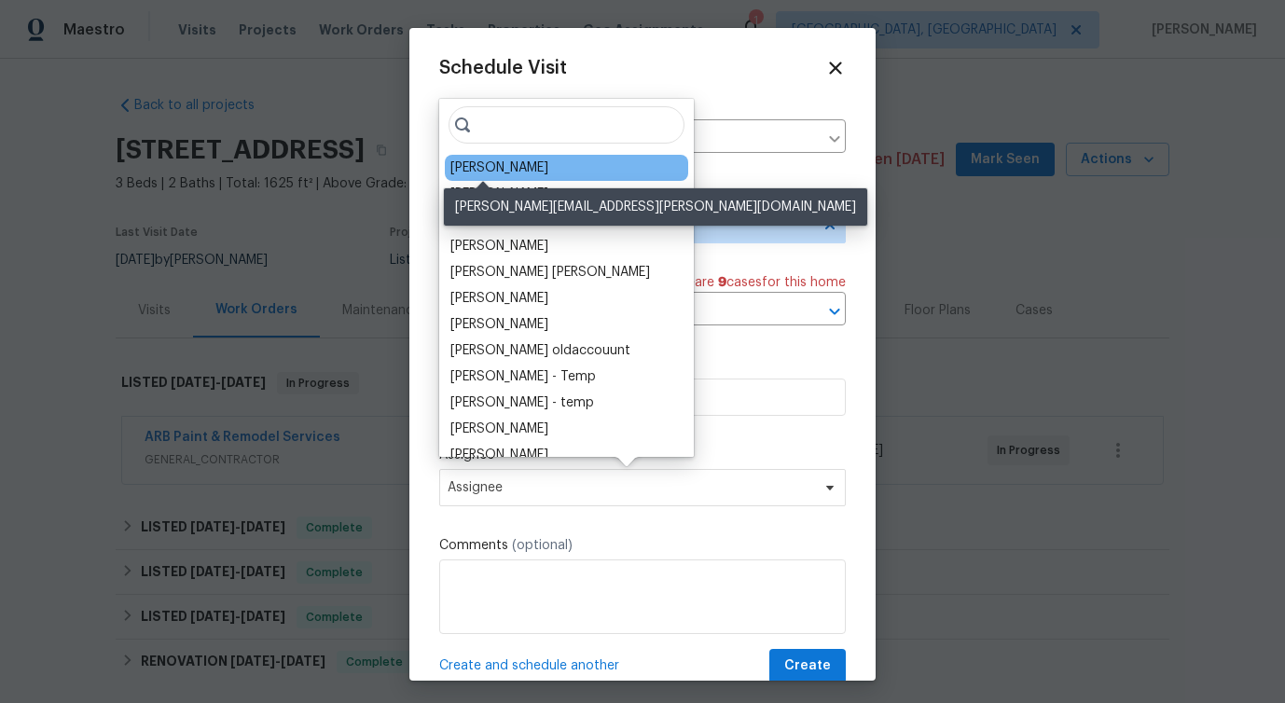
click at [493, 173] on div "[PERSON_NAME]" at bounding box center [499, 168] width 98 height 19
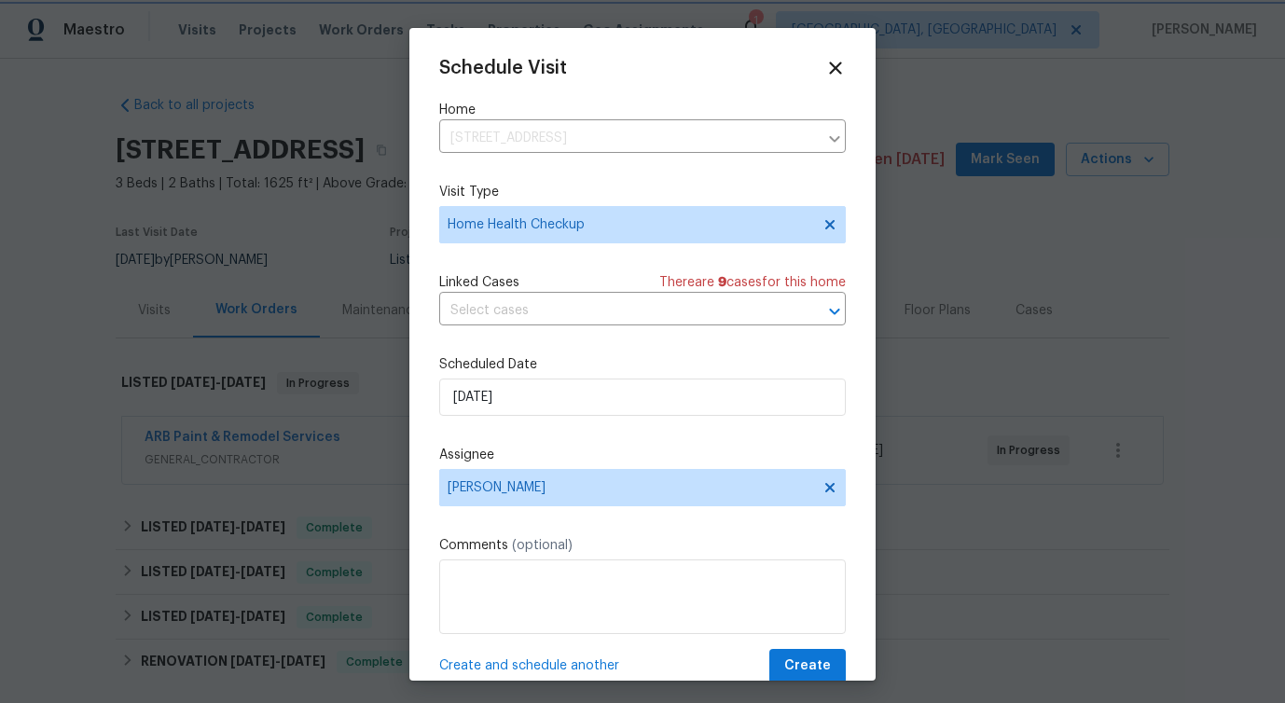
scroll to position [34, 0]
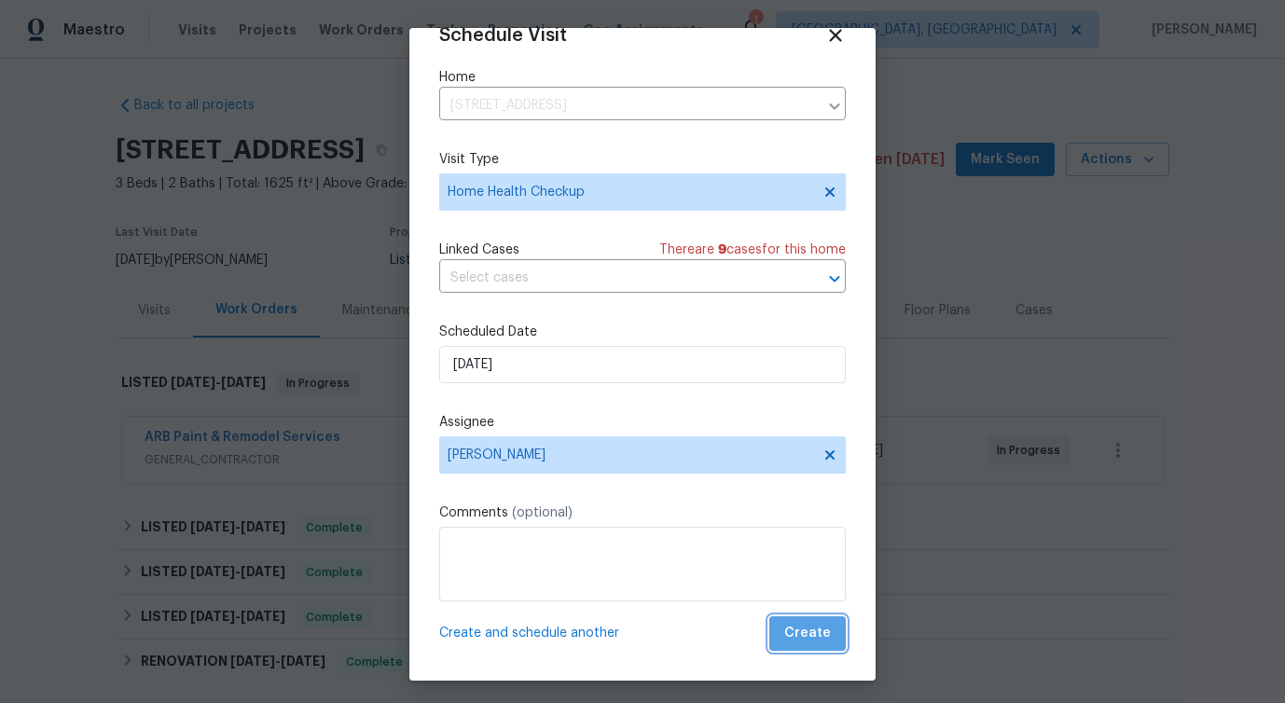
click at [823, 639] on span "Create" at bounding box center [807, 633] width 47 height 23
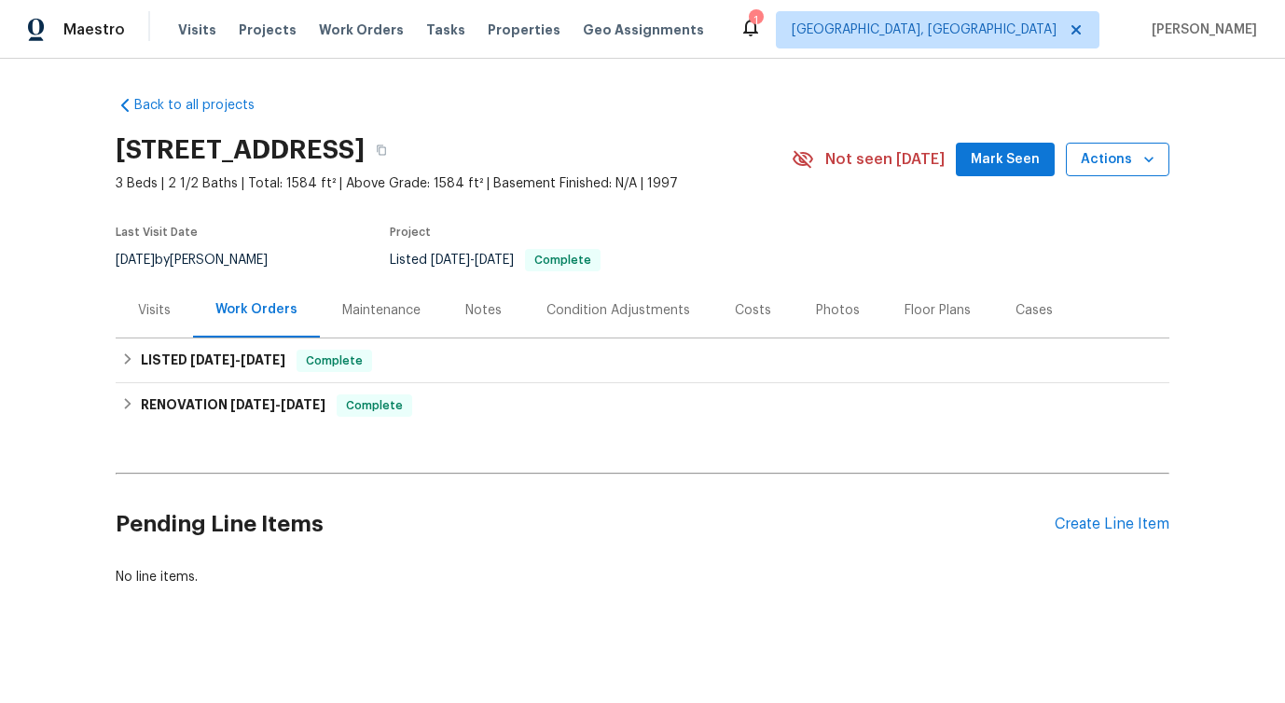
click at [1098, 163] on span "Actions" at bounding box center [1118, 159] width 74 height 23
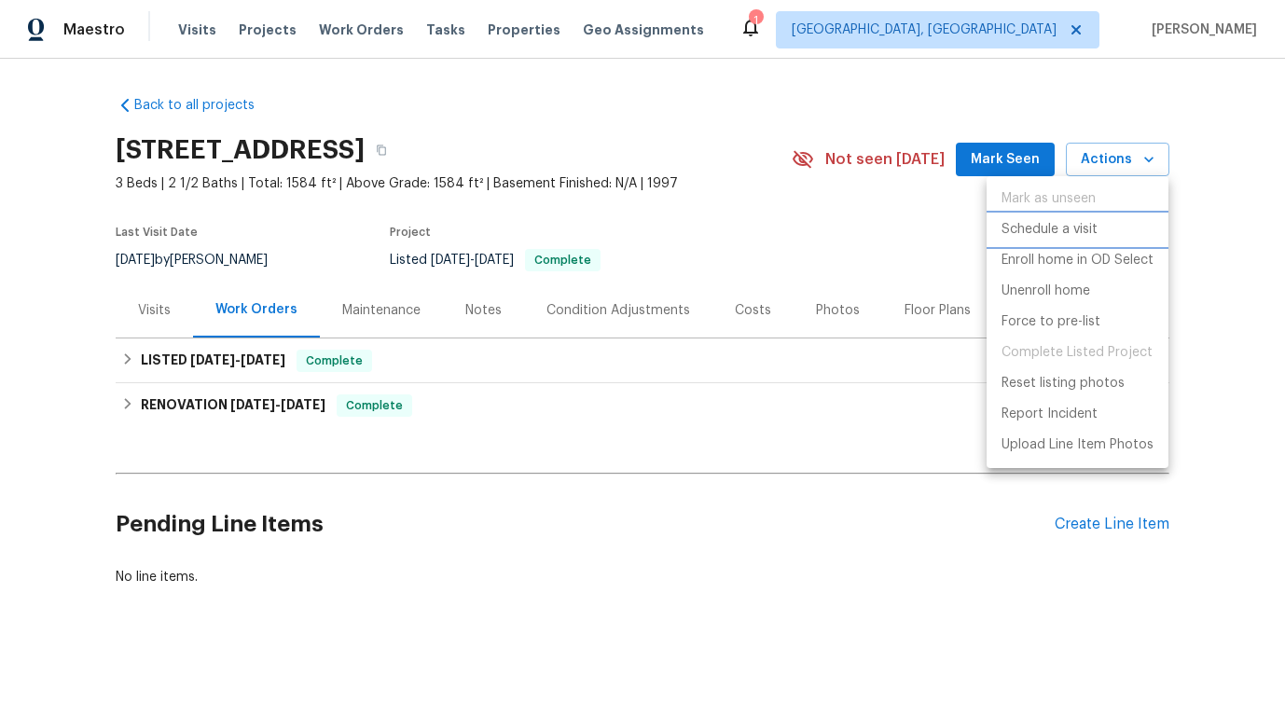
click at [1044, 228] on p "Schedule a visit" at bounding box center [1050, 230] width 96 height 20
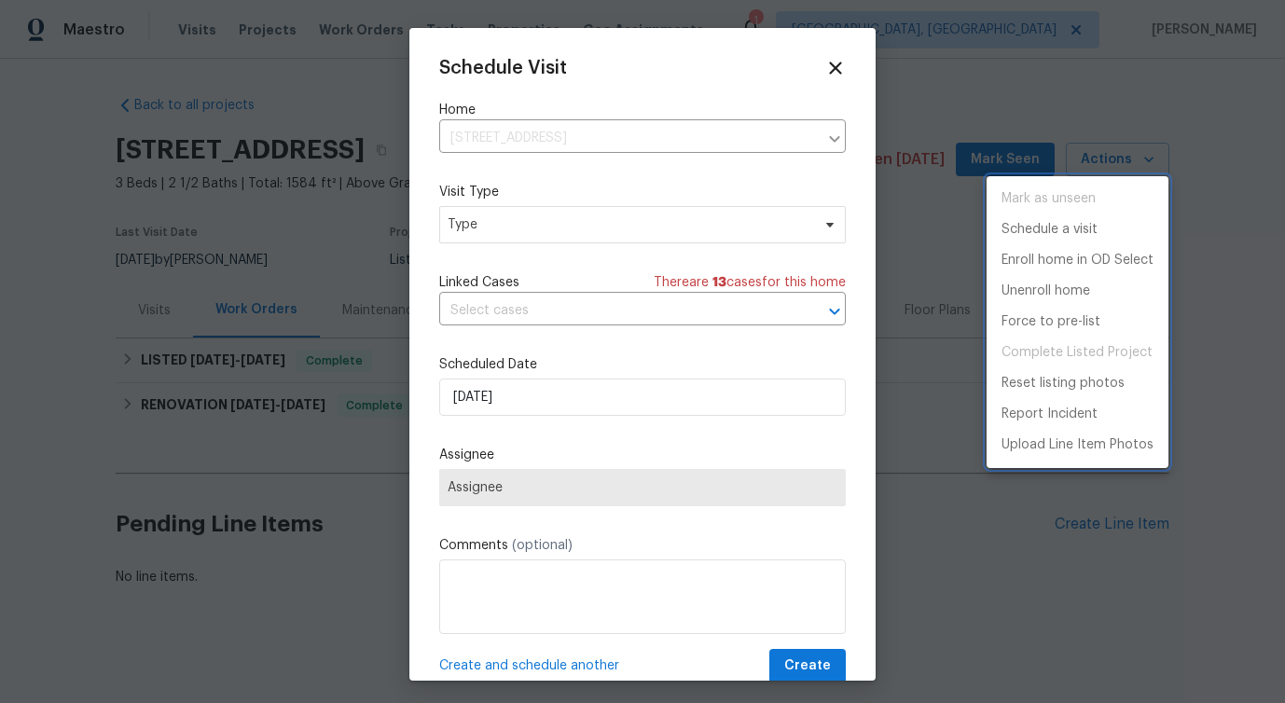
click at [515, 209] on div at bounding box center [642, 351] width 1285 height 703
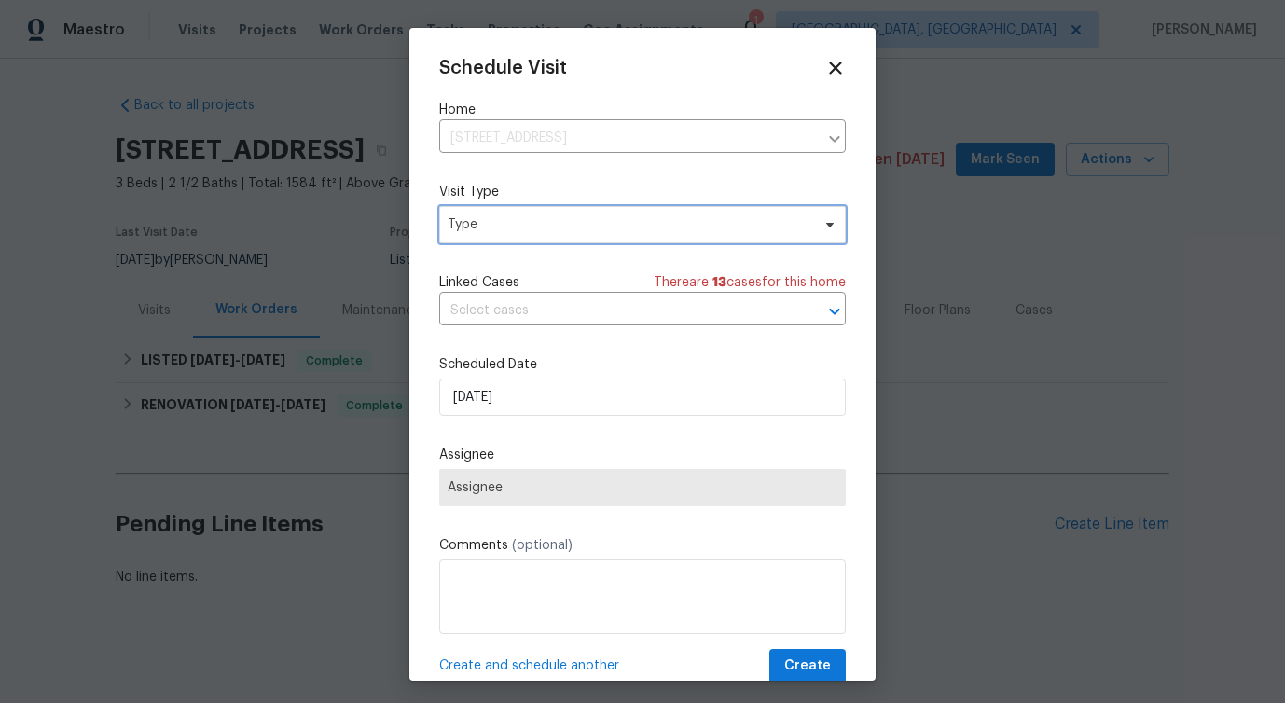
click at [511, 223] on span "Type" at bounding box center [629, 224] width 363 height 19
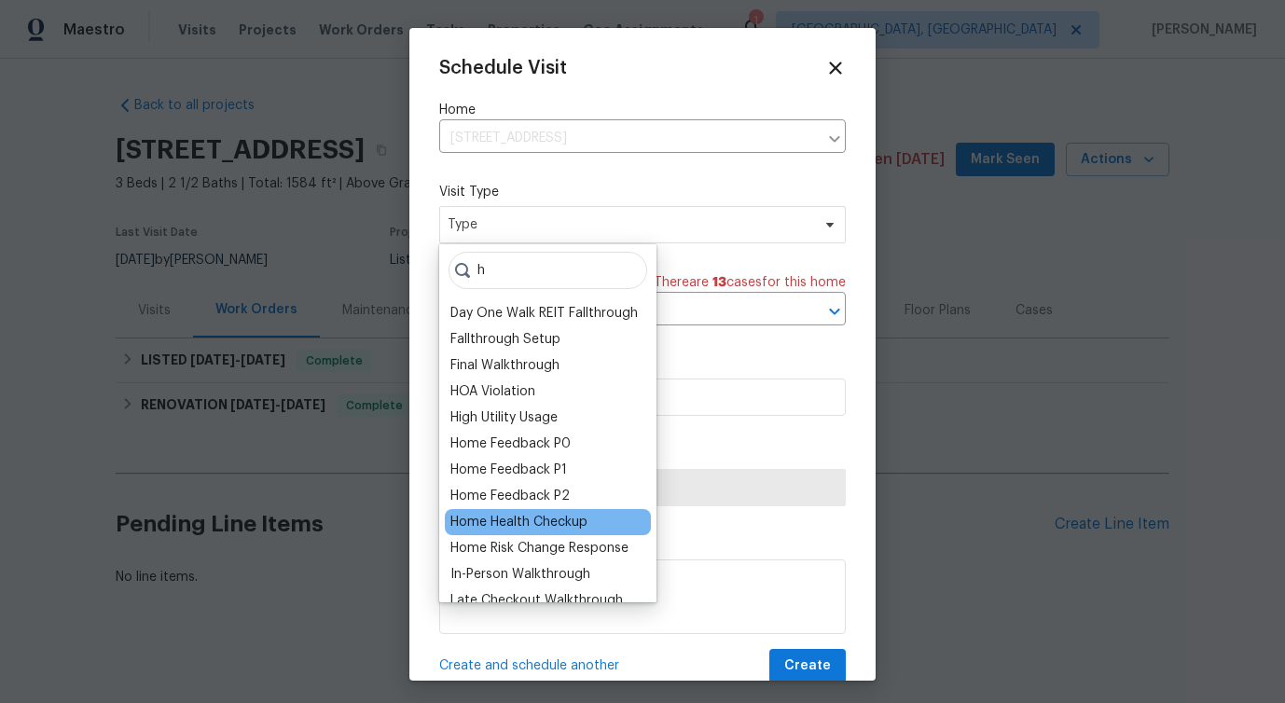
type input "h"
click at [511, 527] on div "Home Health Checkup" at bounding box center [518, 522] width 137 height 19
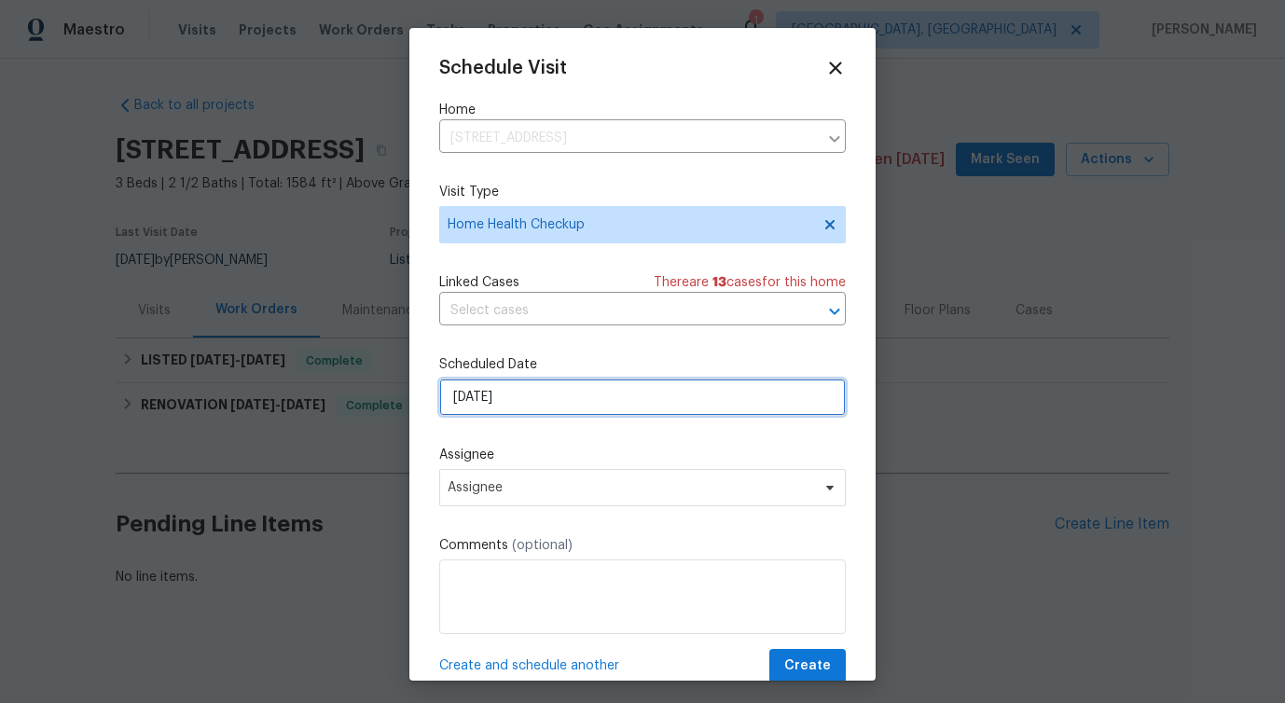
click at [505, 403] on input "[DATE]" at bounding box center [642, 397] width 407 height 37
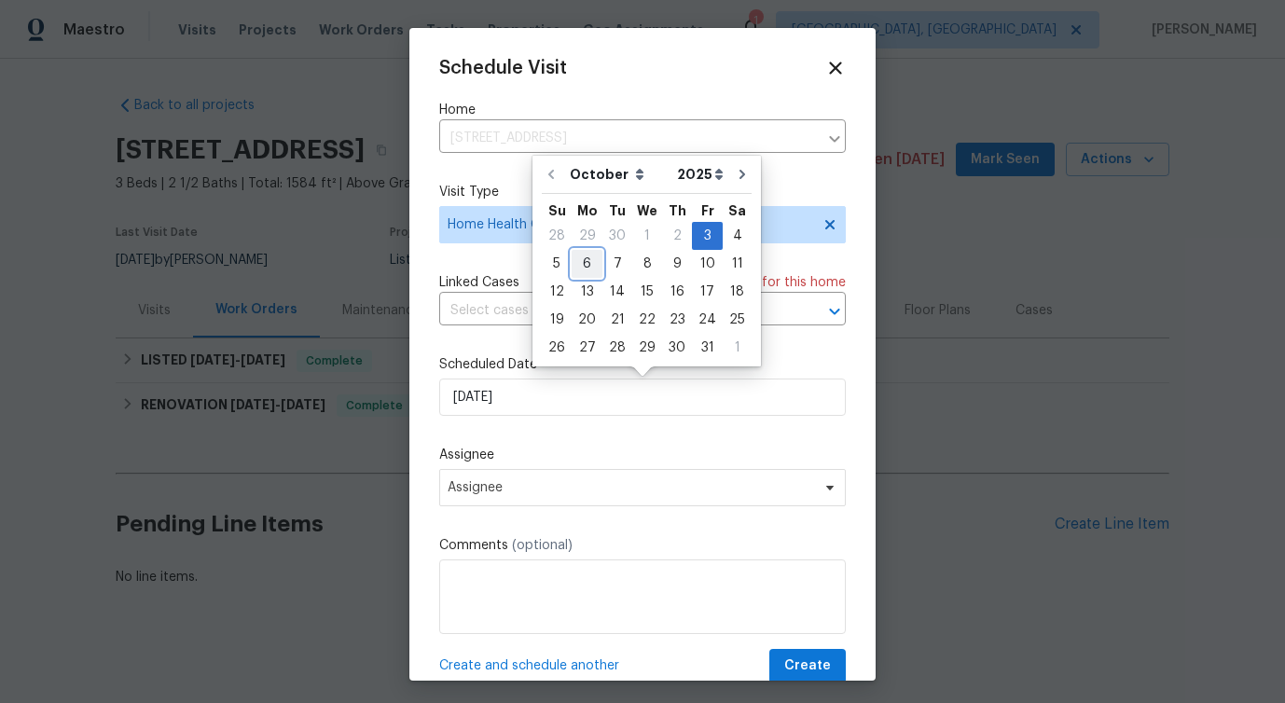
click at [590, 260] on div "6" at bounding box center [587, 264] width 31 height 26
type input "[DATE]"
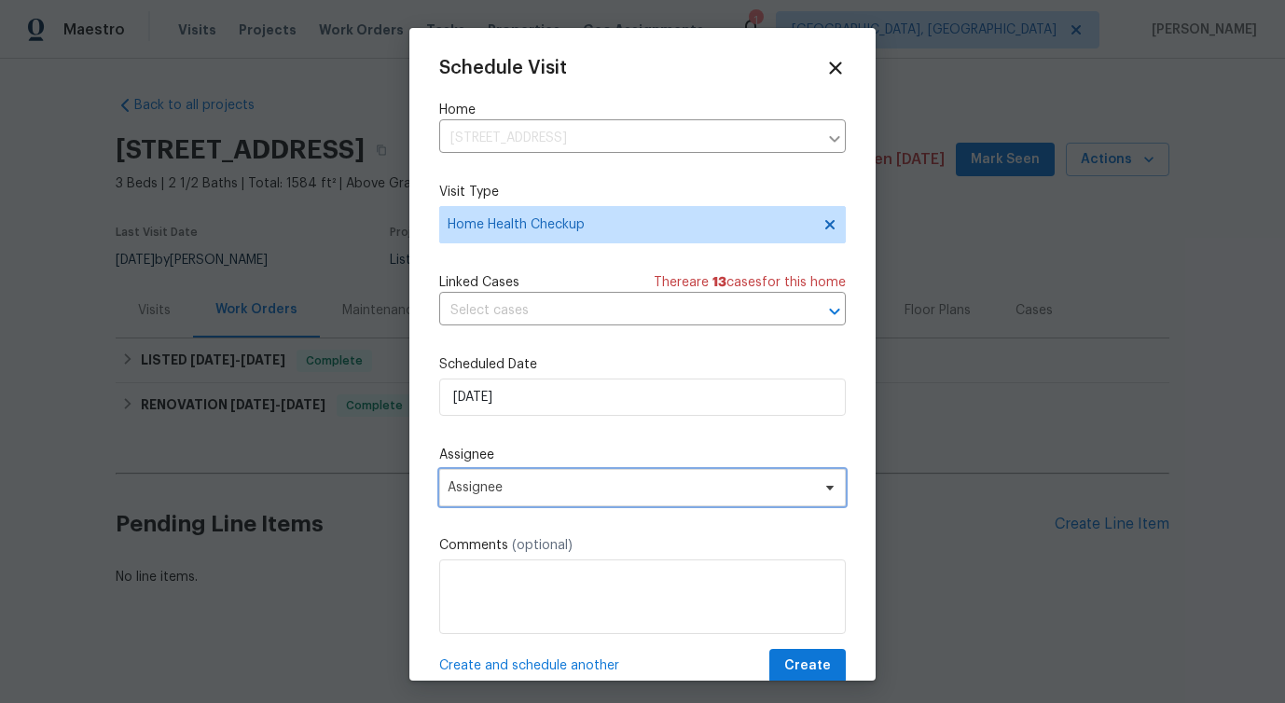
click at [501, 501] on span "Assignee" at bounding box center [642, 487] width 407 height 37
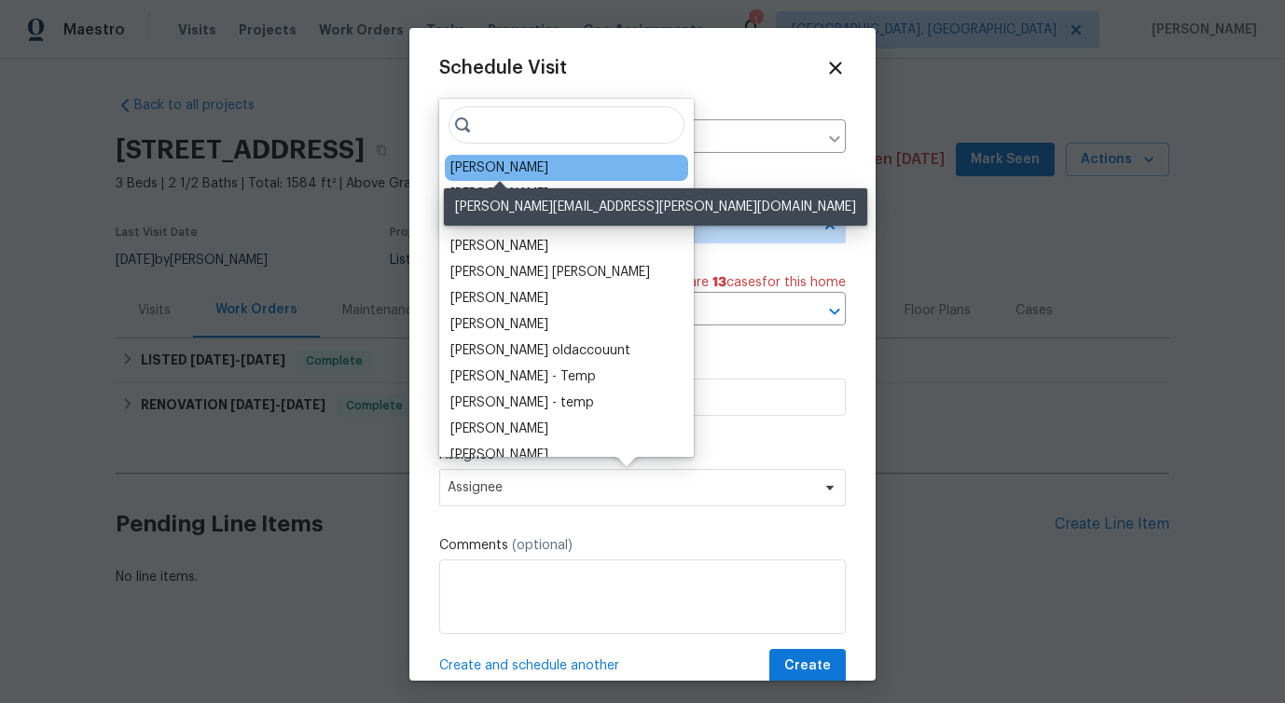
click at [518, 171] on div "[PERSON_NAME]" at bounding box center [499, 168] width 98 height 19
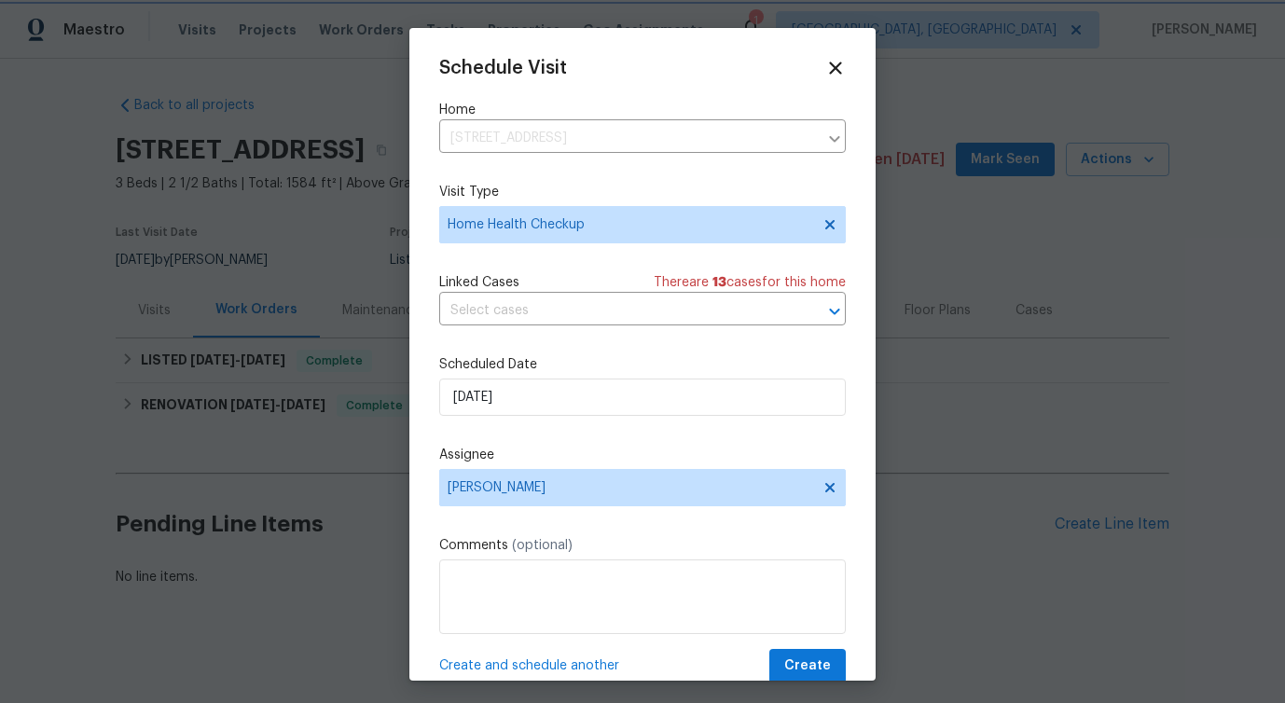
scroll to position [34, 0]
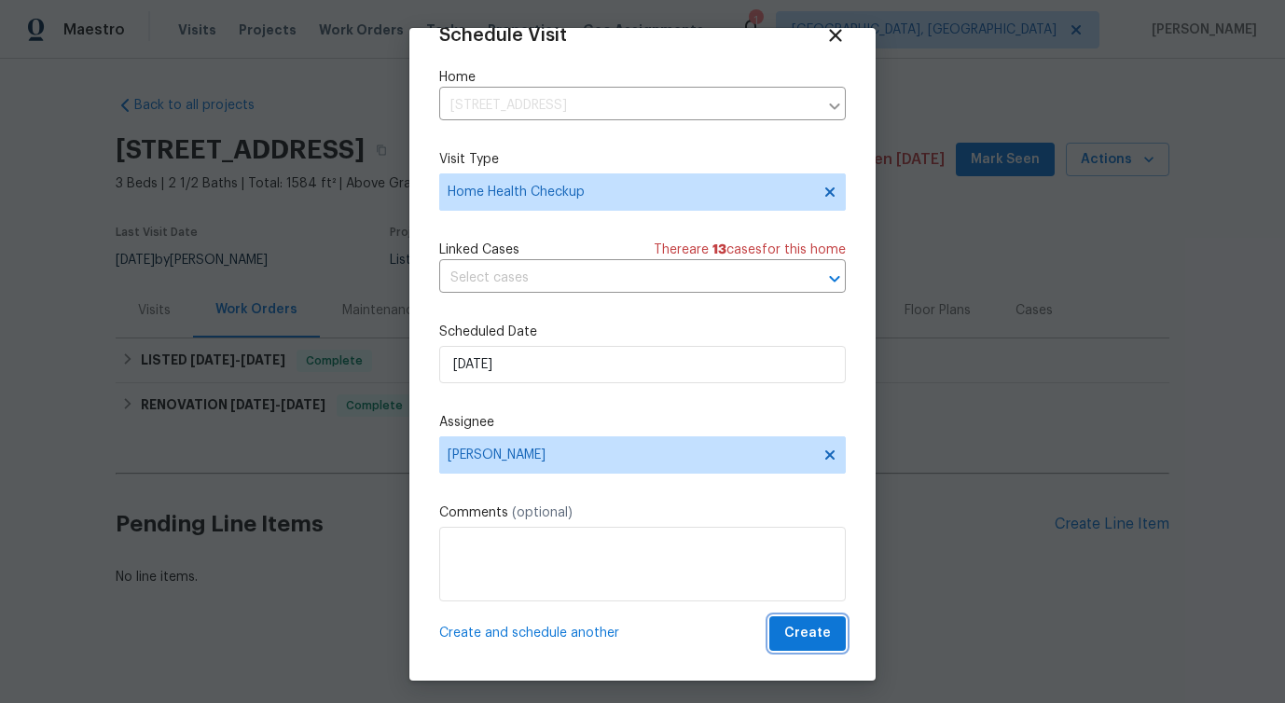
click at [811, 644] on span "Create" at bounding box center [807, 633] width 47 height 23
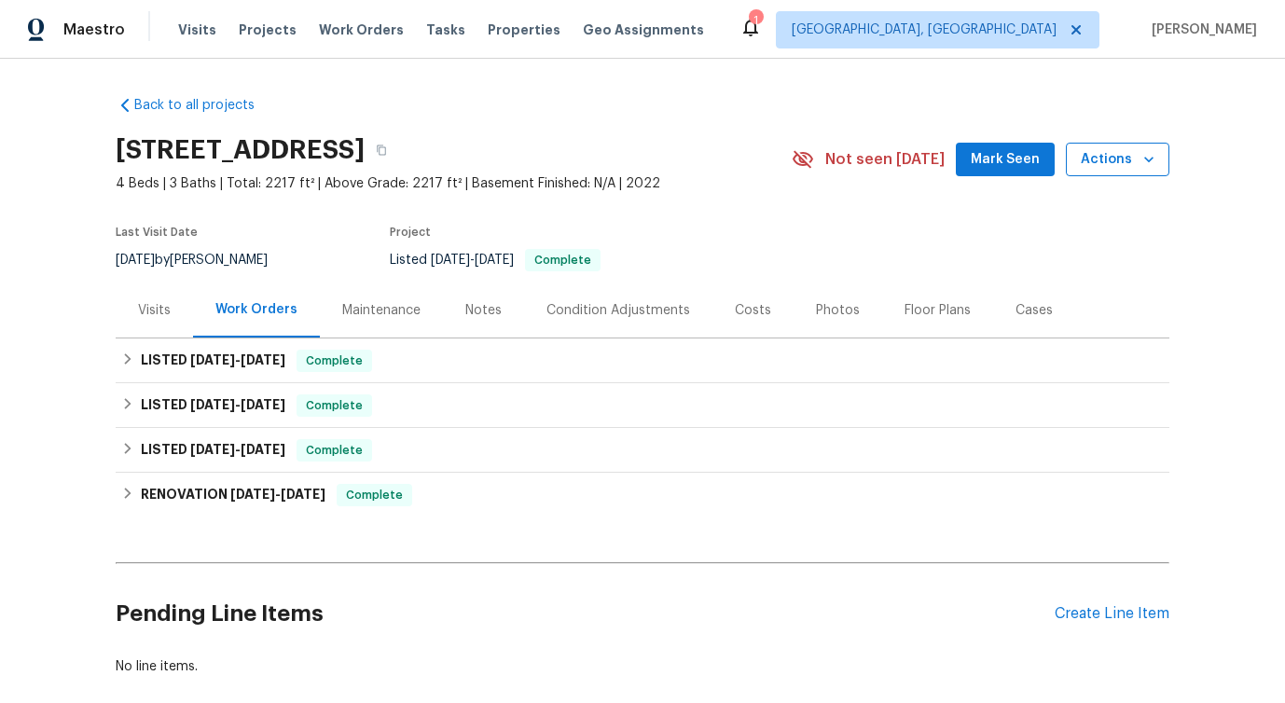
click at [1096, 173] on button "Actions" at bounding box center [1118, 160] width 104 height 35
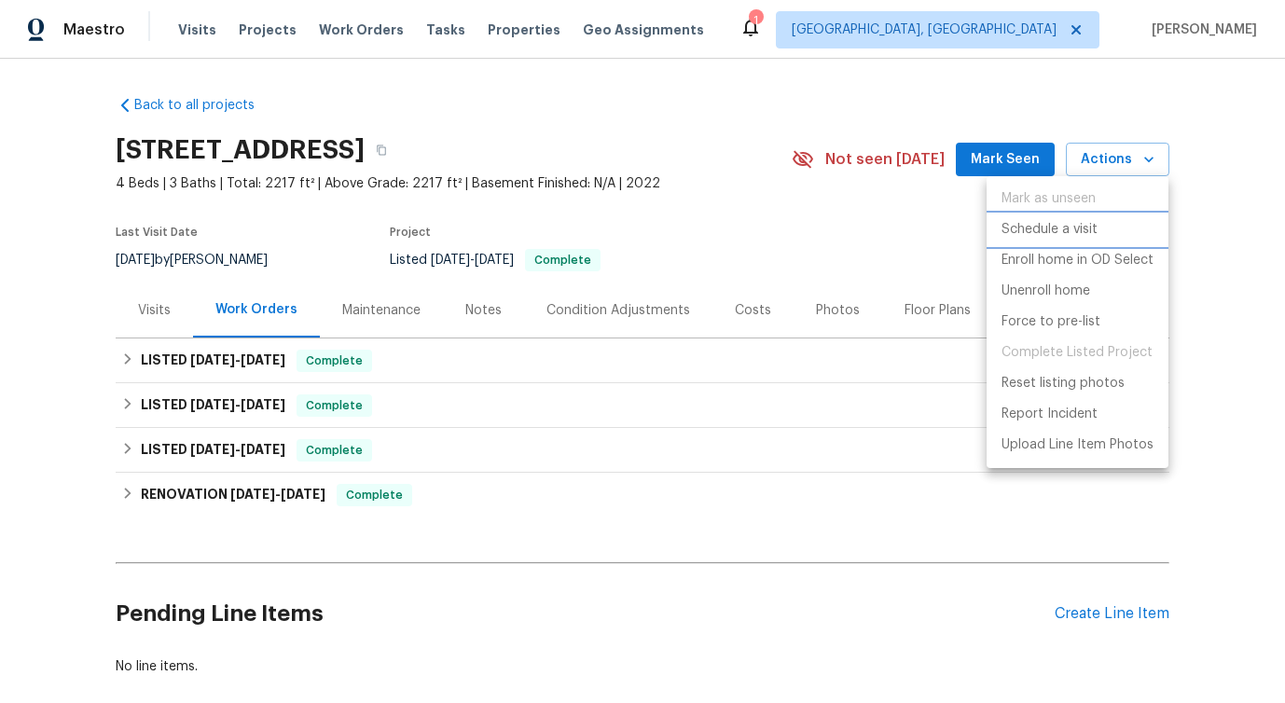
click at [1048, 227] on p "Schedule a visit" at bounding box center [1050, 230] width 96 height 20
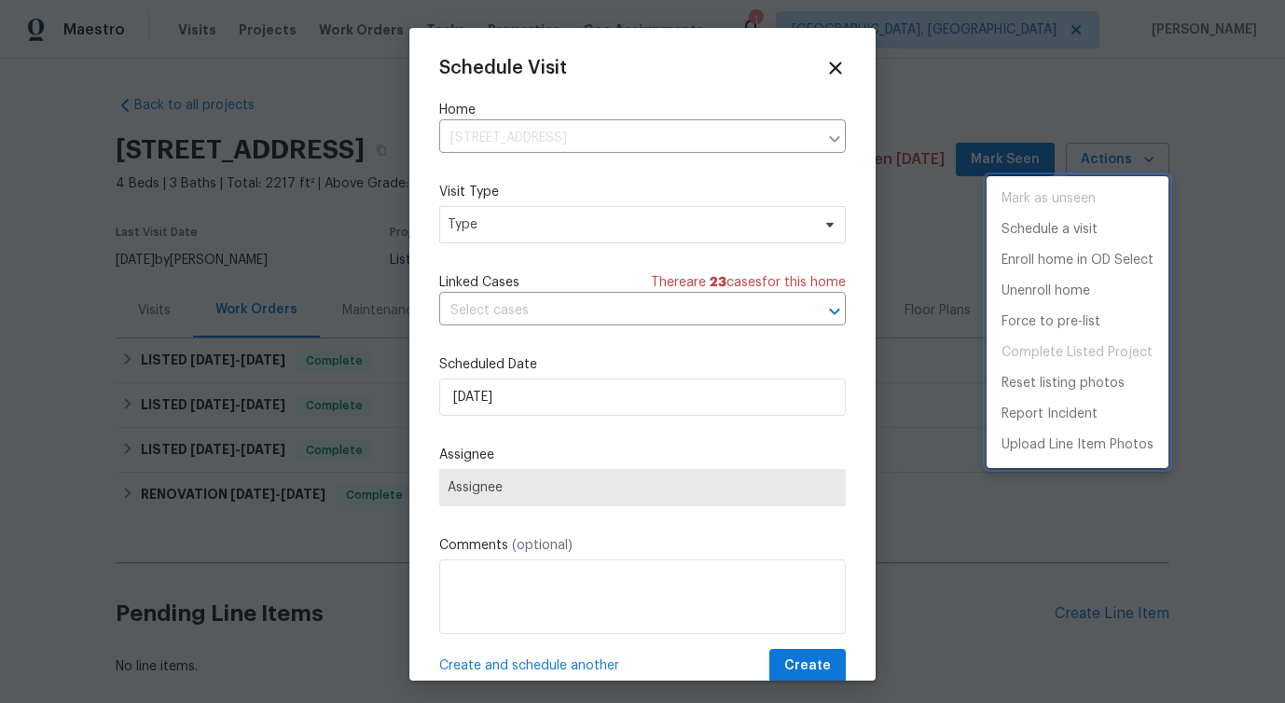
click at [491, 238] on div at bounding box center [642, 351] width 1285 height 703
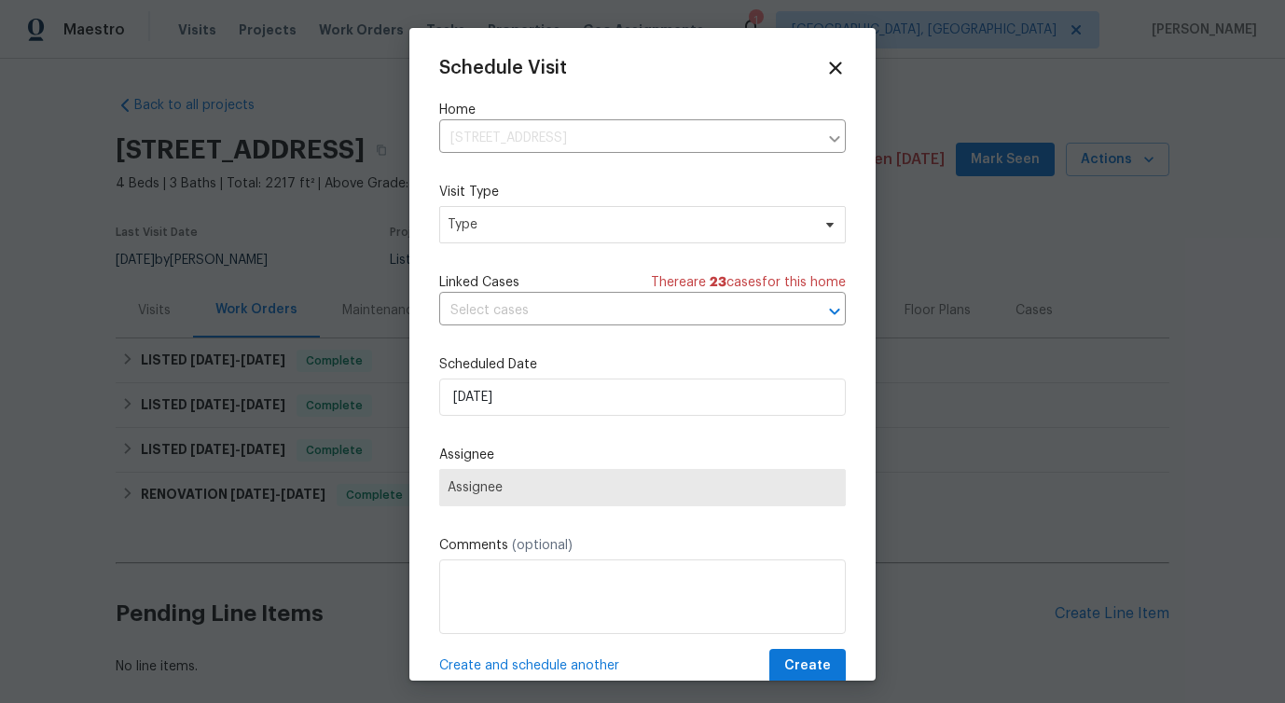
click at [491, 238] on div "Mark as unseen Schedule a visit Enroll home in OD Select Unenroll home Force to…" at bounding box center [642, 351] width 1285 height 703
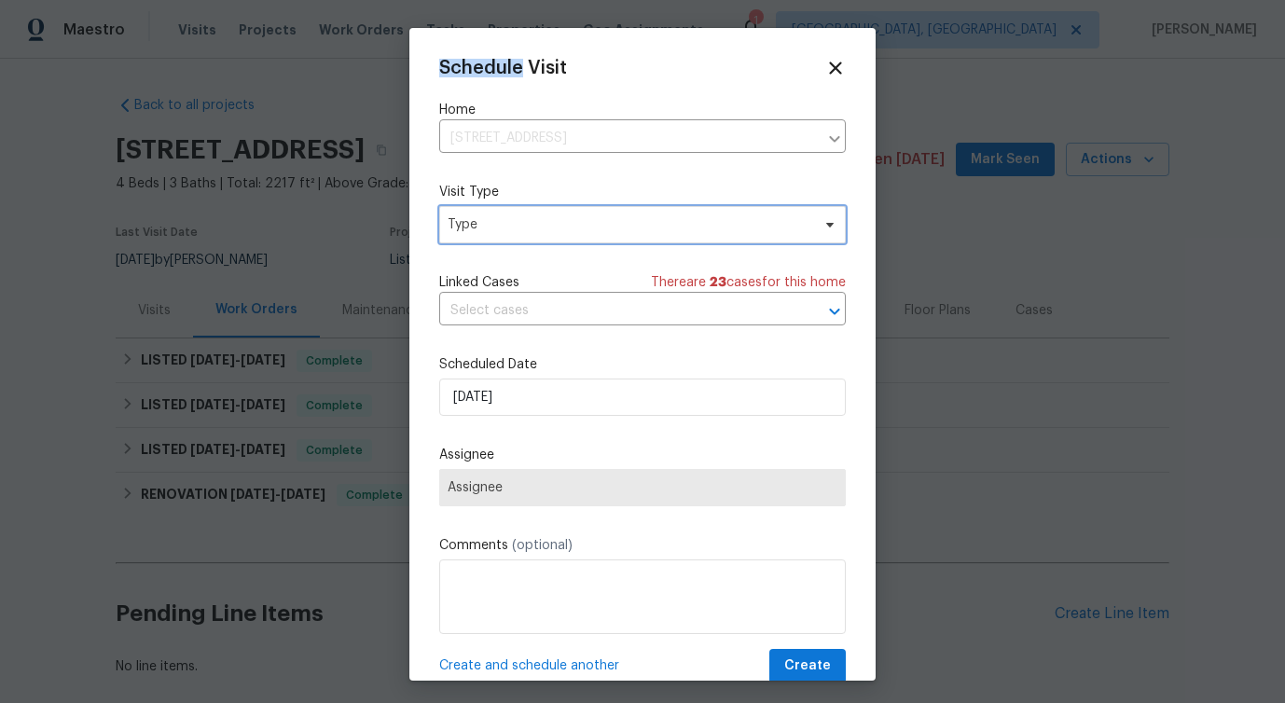
click at [491, 238] on span "Type" at bounding box center [642, 224] width 407 height 37
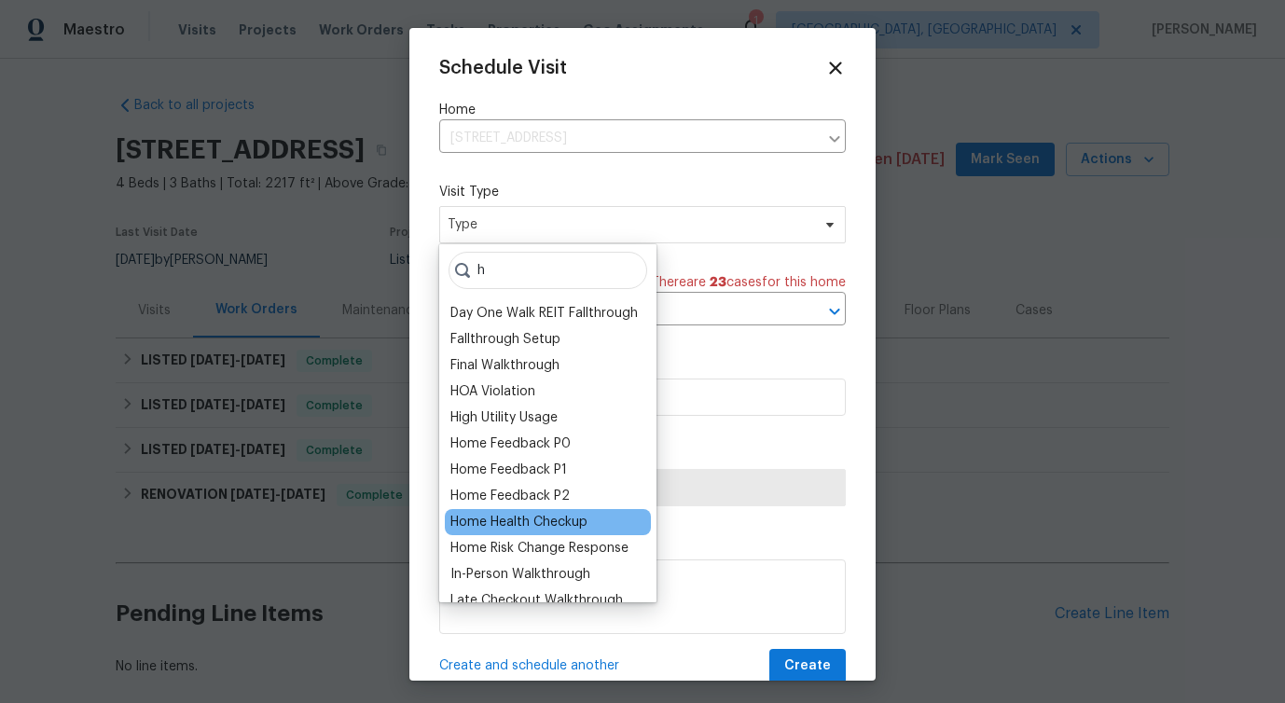
type input "h"
click at [535, 520] on div "Home Health Checkup" at bounding box center [518, 522] width 137 height 19
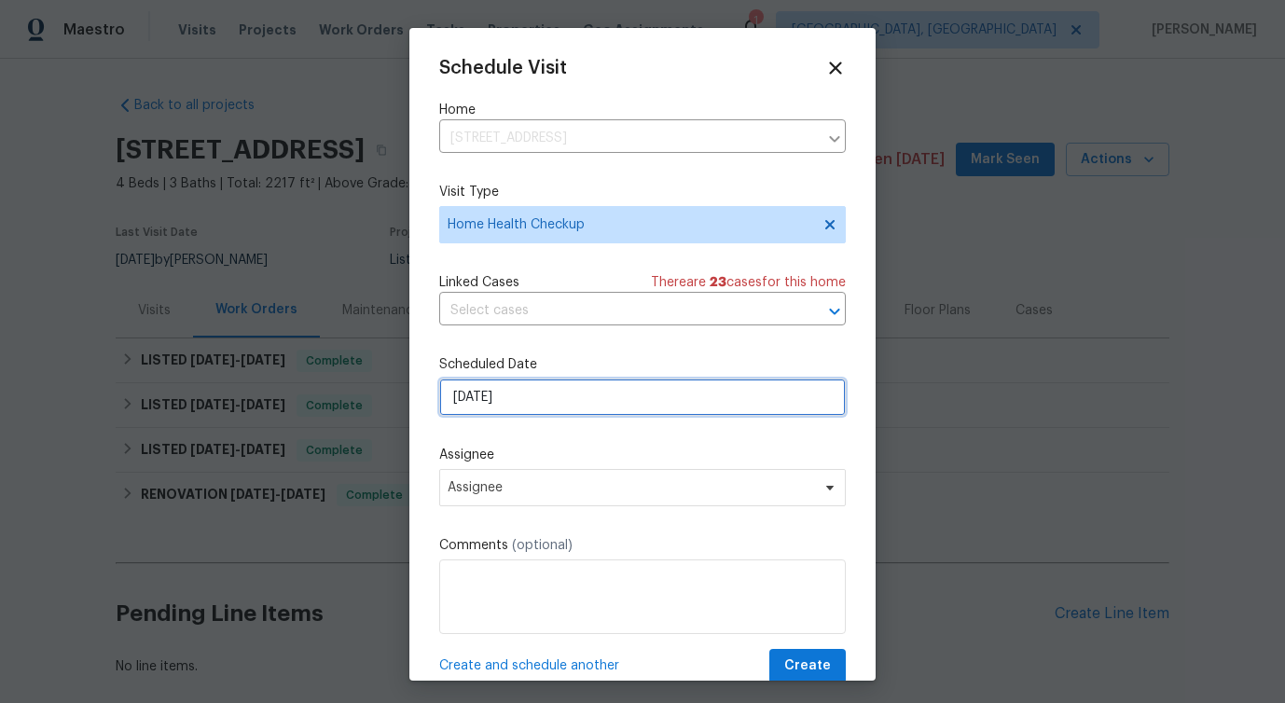
click at [526, 395] on input "[DATE]" at bounding box center [642, 397] width 407 height 37
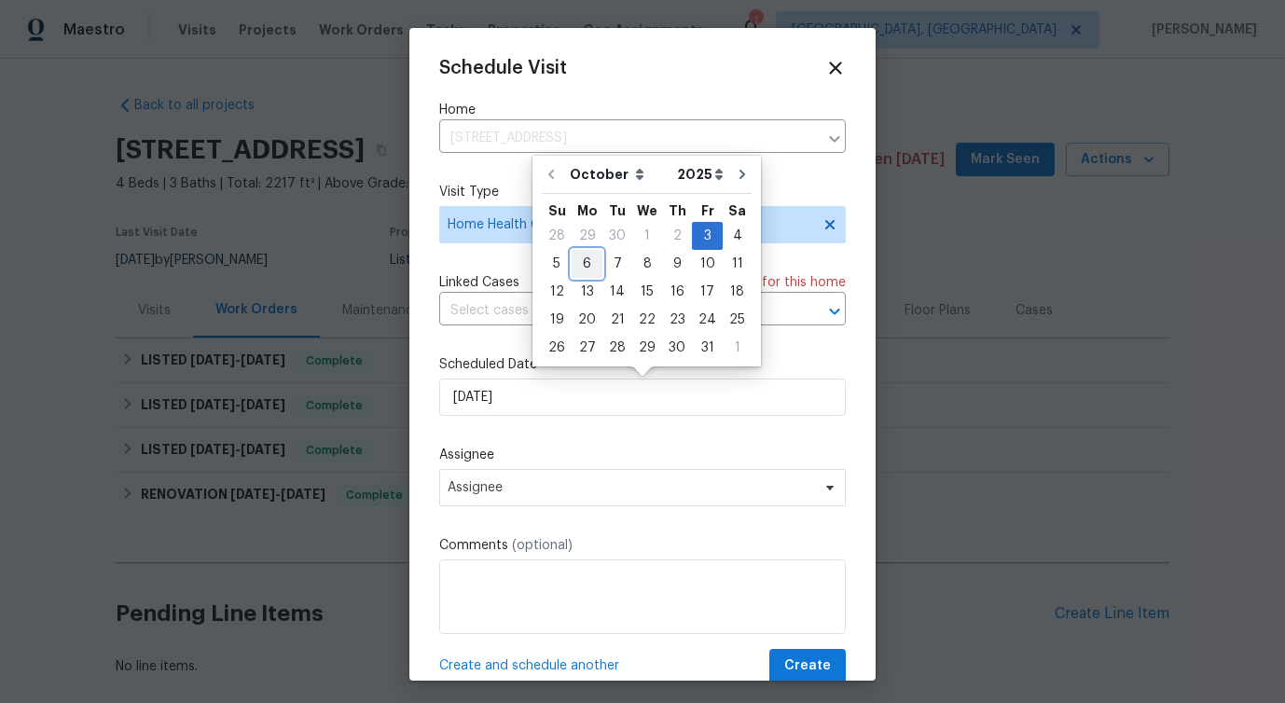
click at [576, 263] on div "6" at bounding box center [587, 264] width 31 height 26
type input "[DATE]"
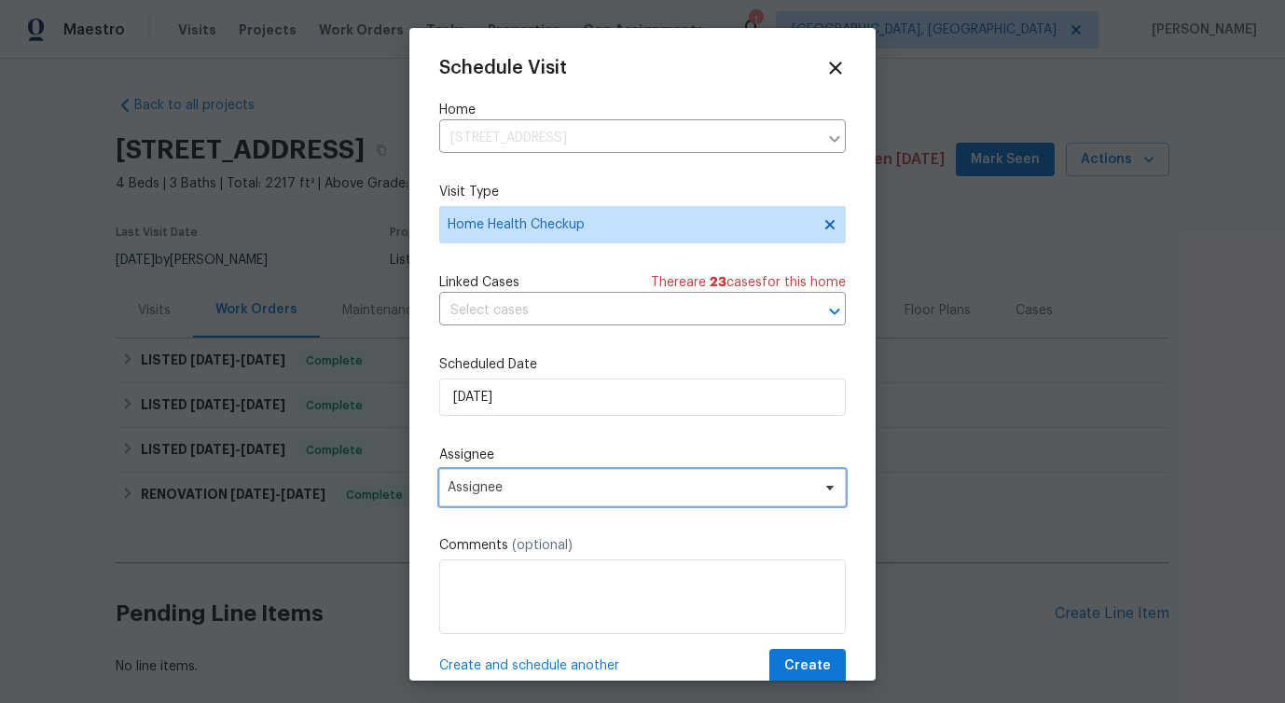
click at [487, 481] on span "Assignee" at bounding box center [631, 487] width 366 height 15
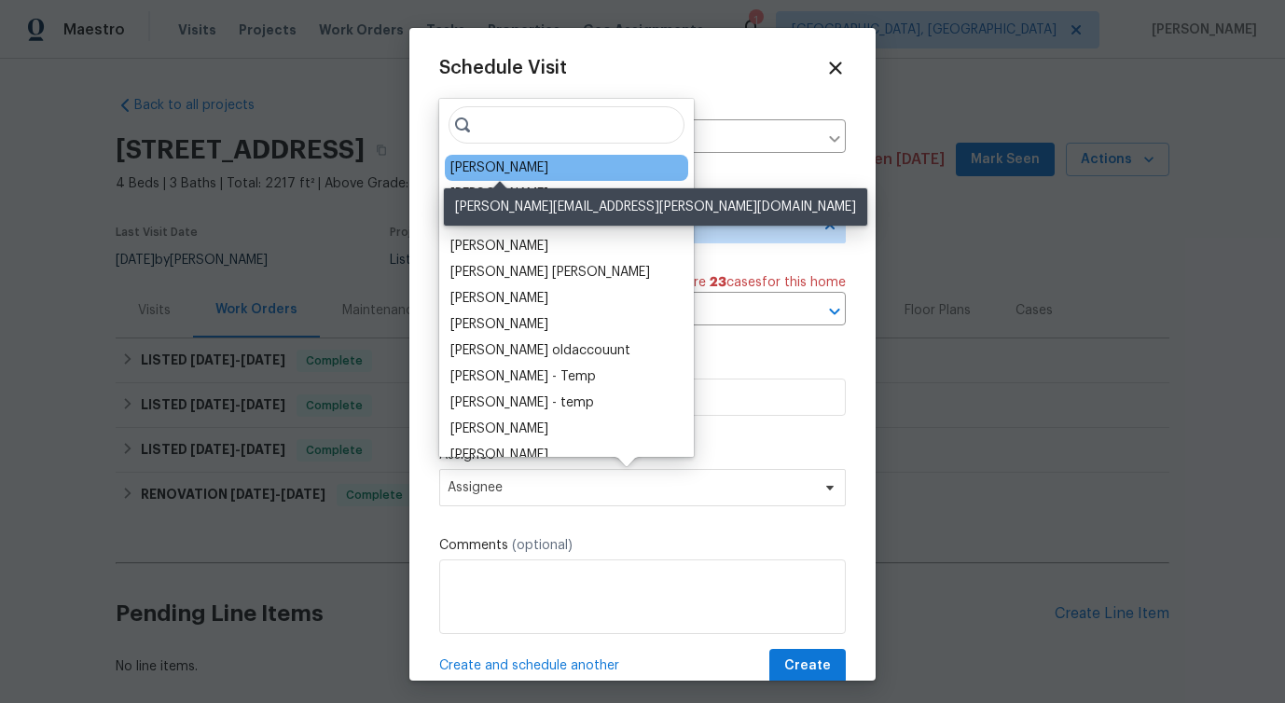
click at [483, 166] on div "[PERSON_NAME]" at bounding box center [499, 168] width 98 height 19
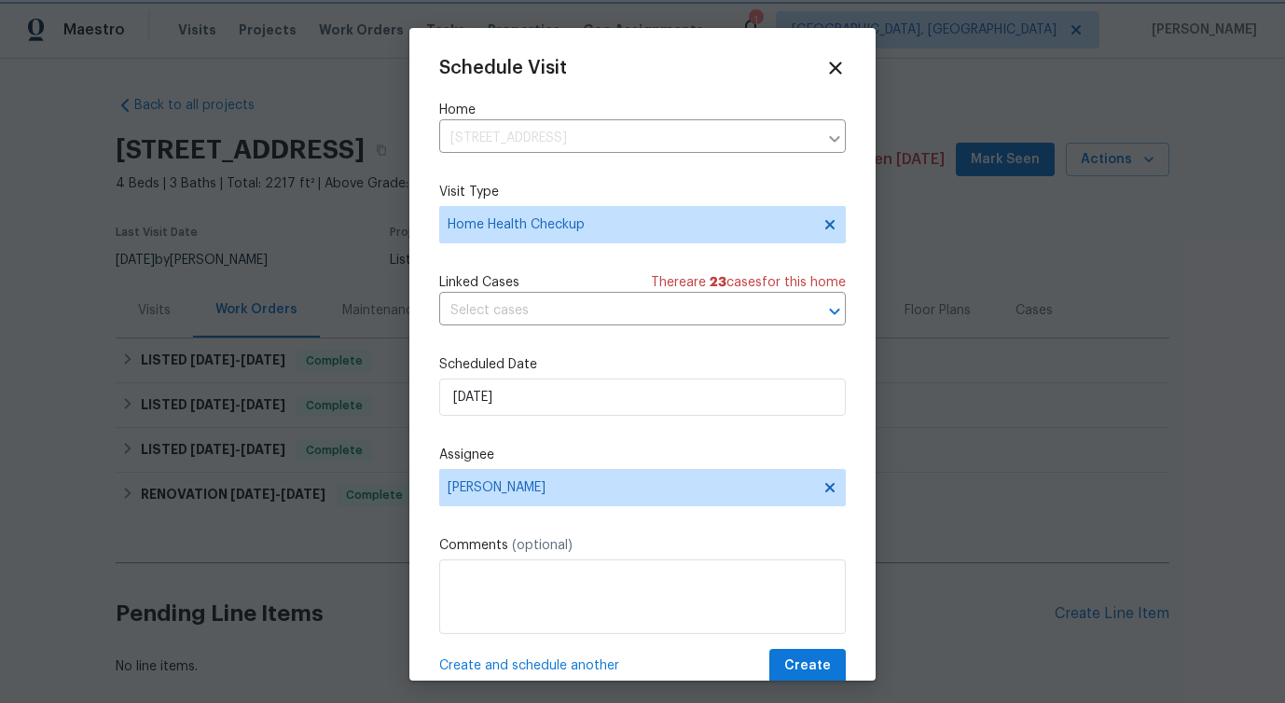
scroll to position [34, 0]
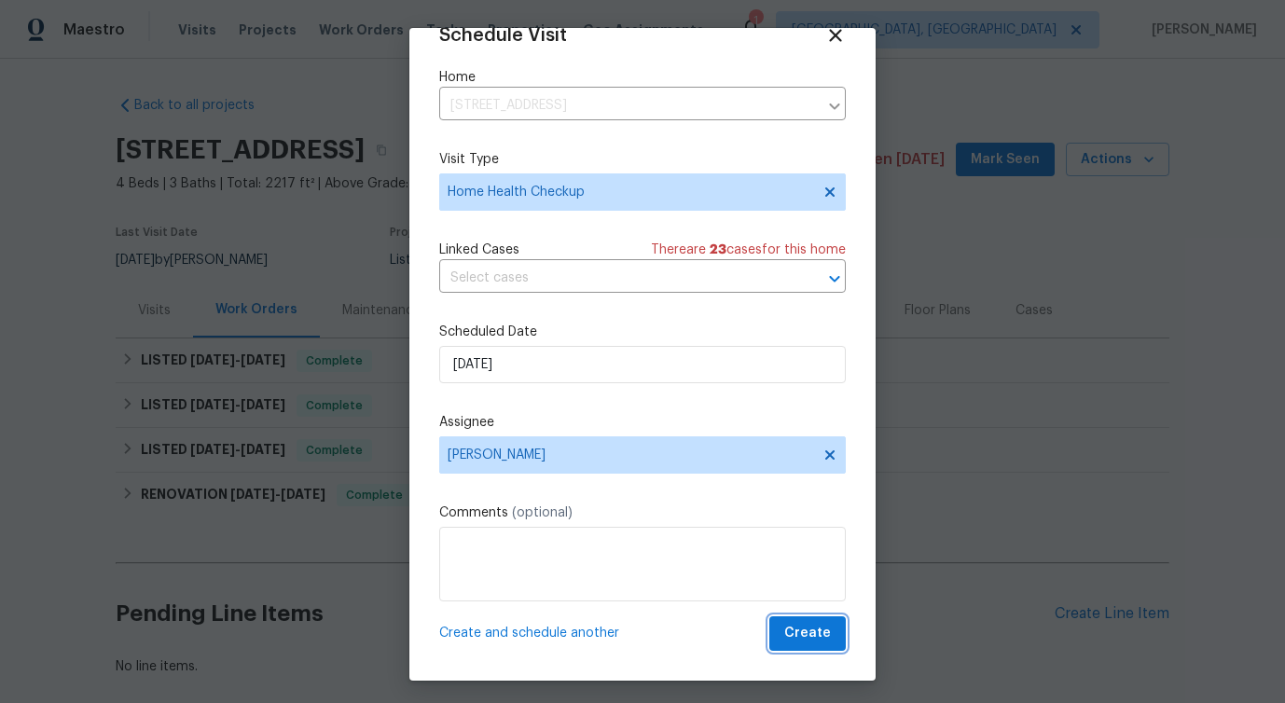
click at [809, 625] on span "Create" at bounding box center [807, 633] width 47 height 23
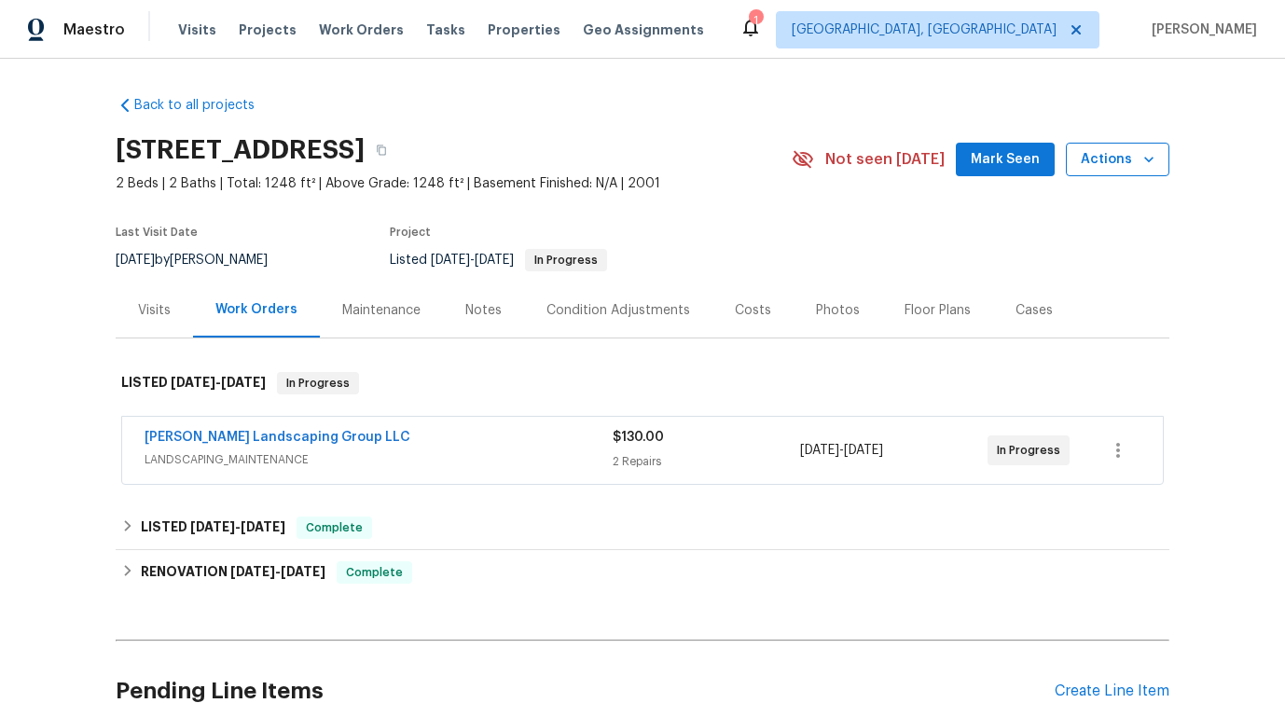
click at [1083, 147] on button "Actions" at bounding box center [1118, 160] width 104 height 35
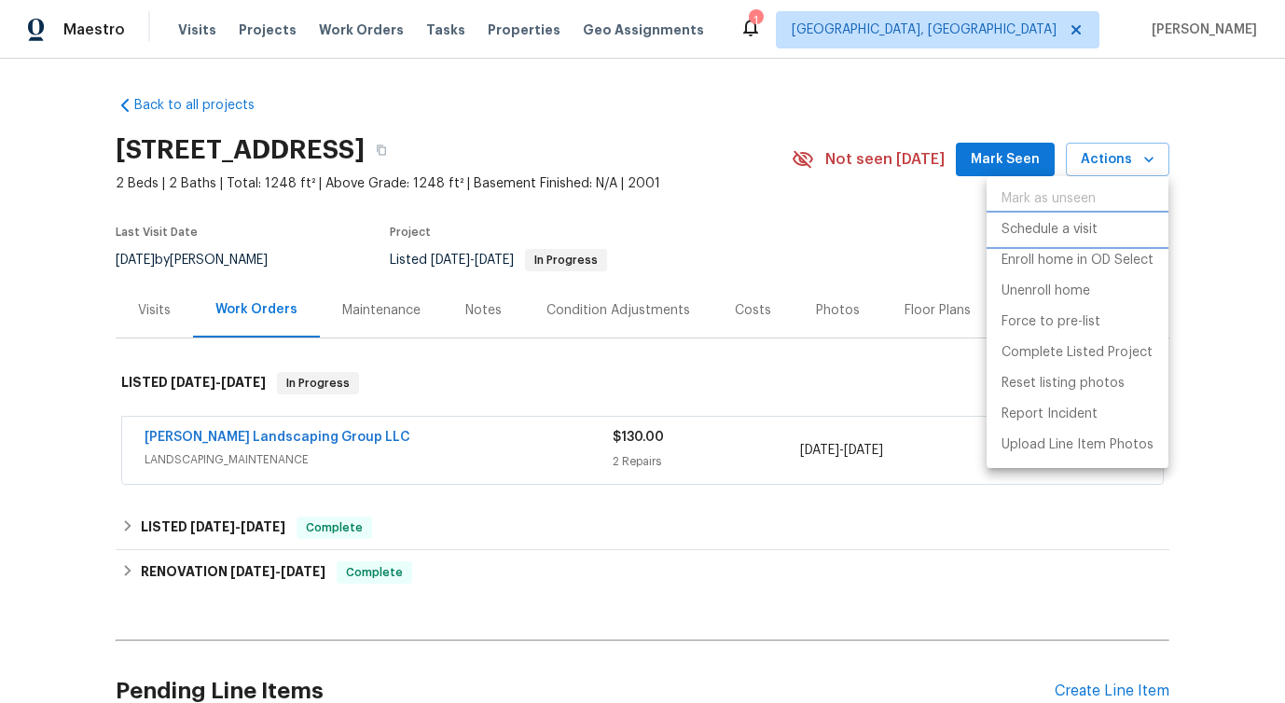
click at [1043, 223] on p "Schedule a visit" at bounding box center [1050, 230] width 96 height 20
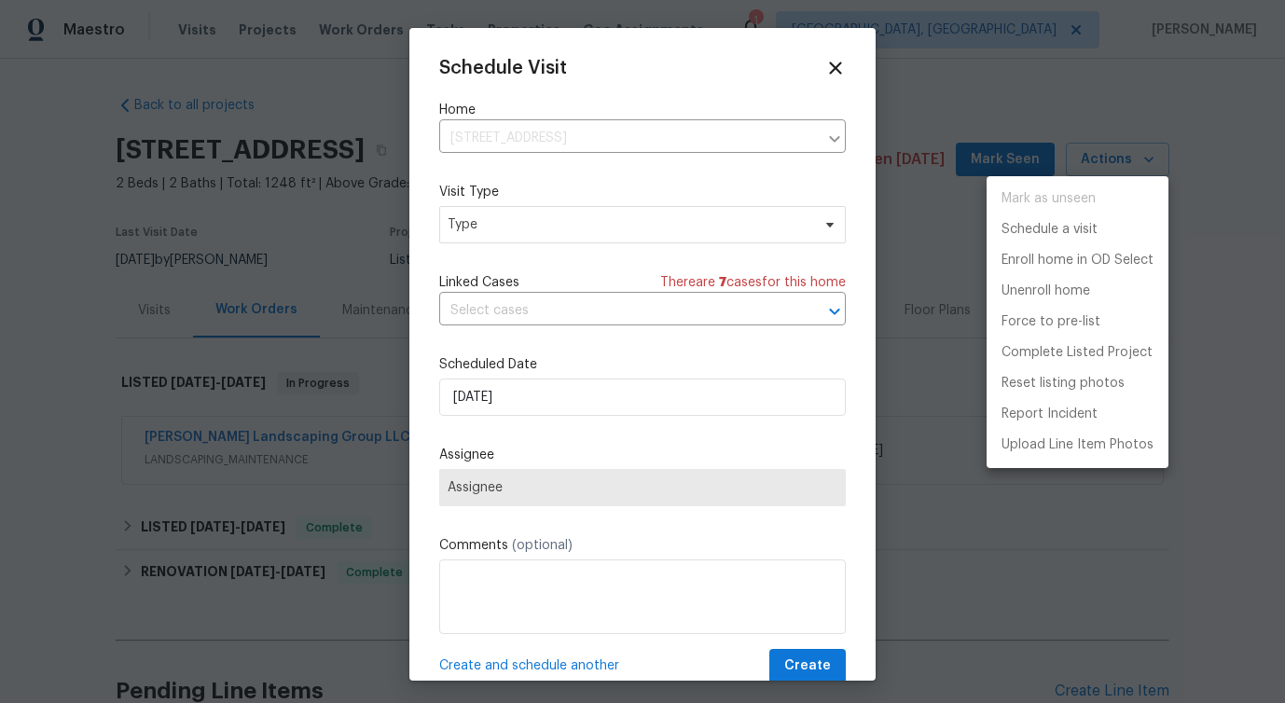
click at [537, 219] on div at bounding box center [642, 351] width 1285 height 703
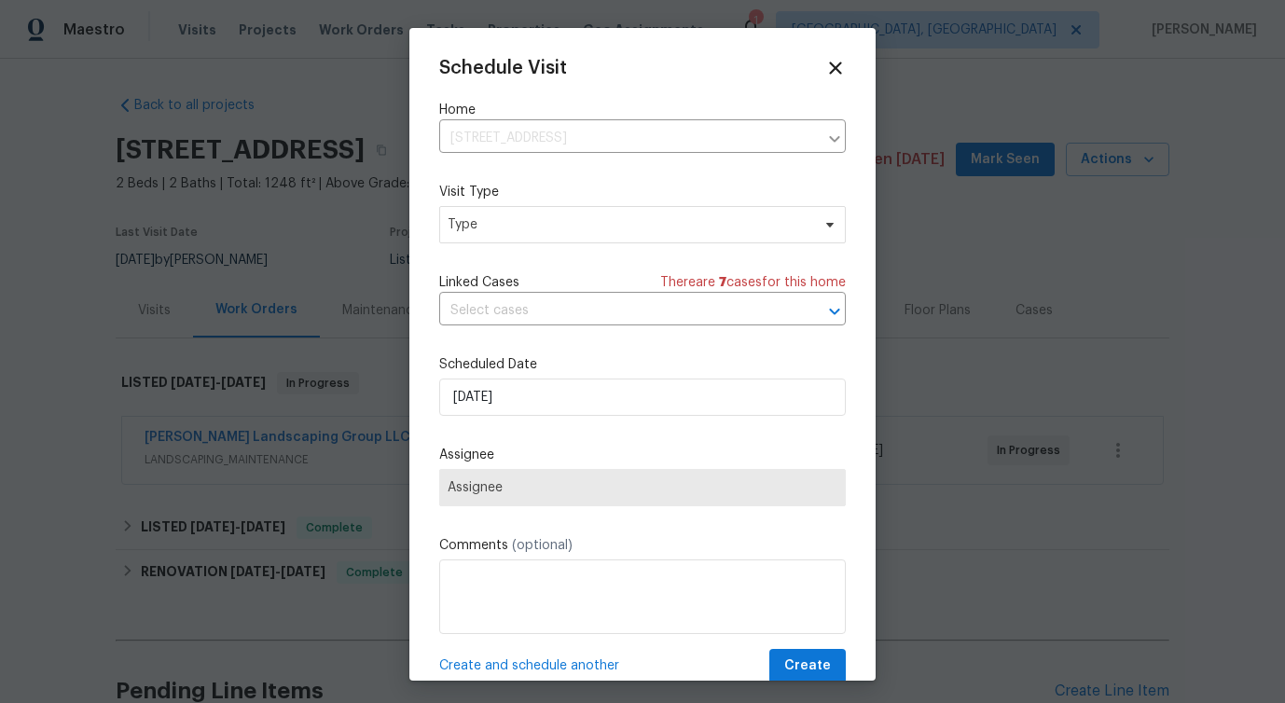
click at [537, 219] on div "Mark as unseen Schedule a visit Enroll home in OD Select Unenroll home Force to…" at bounding box center [642, 351] width 1285 height 703
click at [537, 219] on span "Type" at bounding box center [629, 224] width 363 height 19
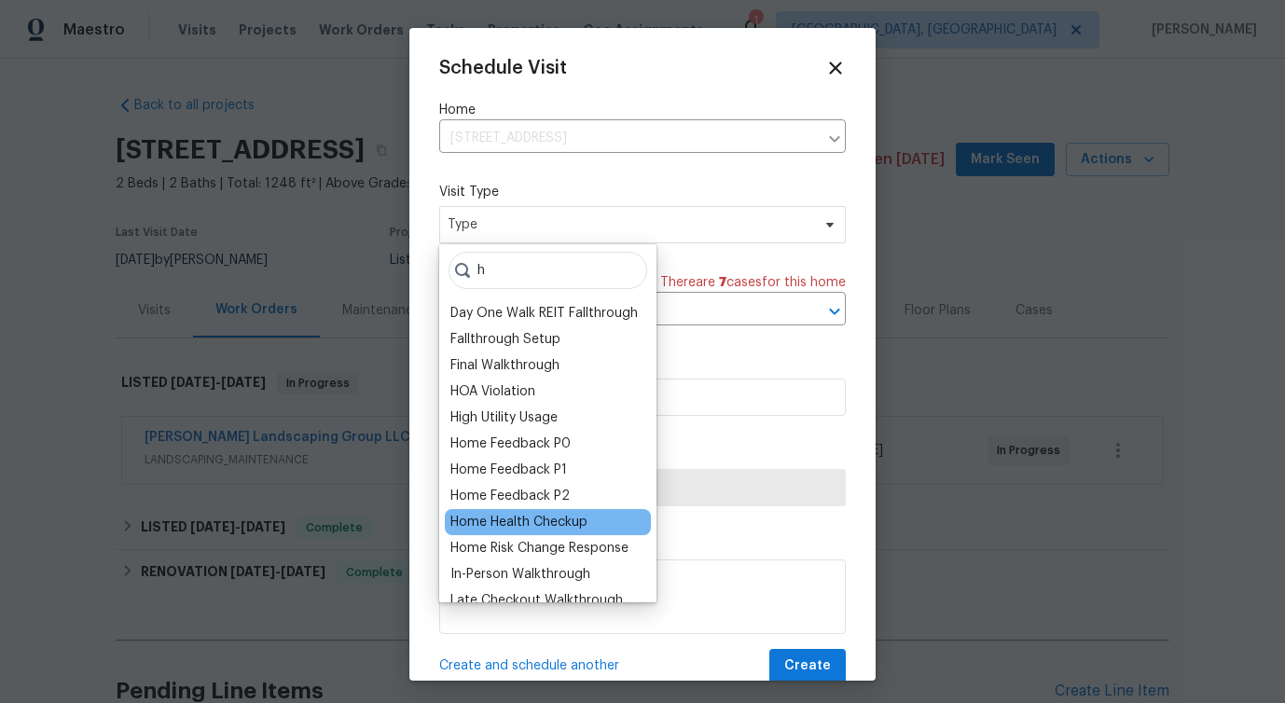
type input "h"
click at [507, 512] on div "Home Health Checkup" at bounding box center [548, 522] width 206 height 26
click at [476, 528] on div "Home Health Checkup" at bounding box center [518, 522] width 137 height 19
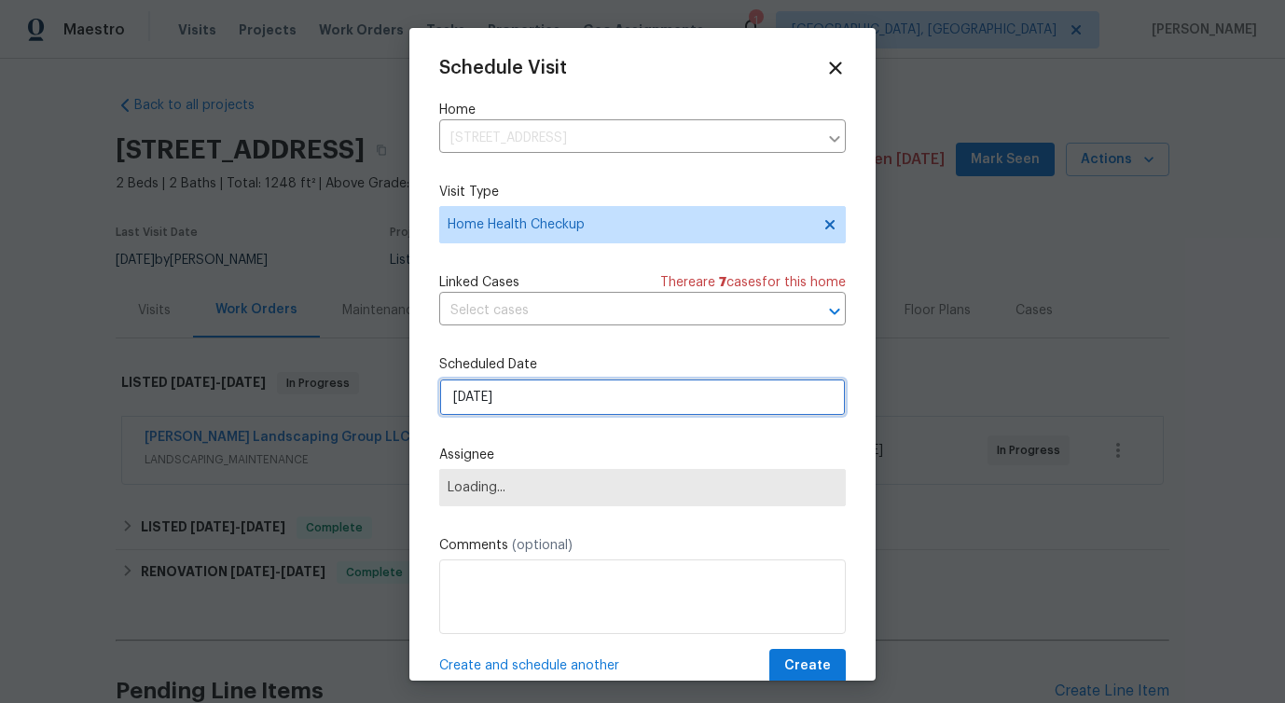
click at [538, 405] on input "[DATE]" at bounding box center [642, 397] width 407 height 37
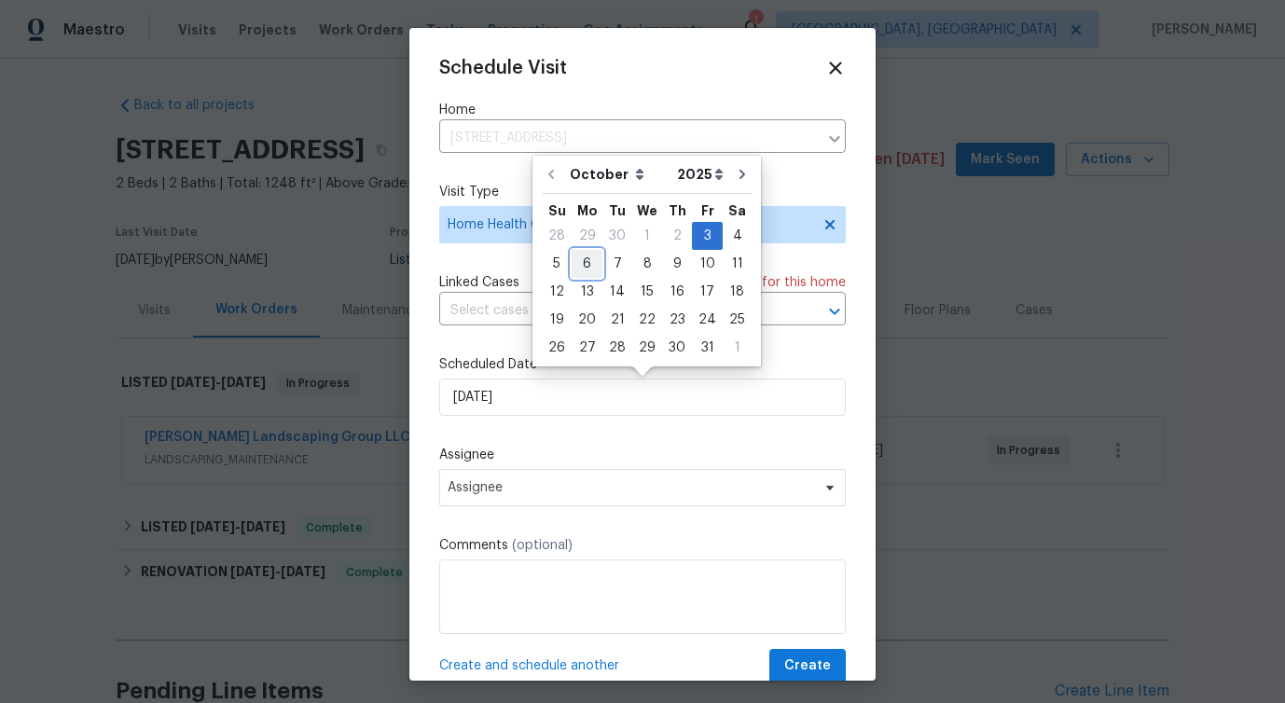
click at [588, 256] on div "6" at bounding box center [587, 264] width 31 height 26
type input "[DATE]"
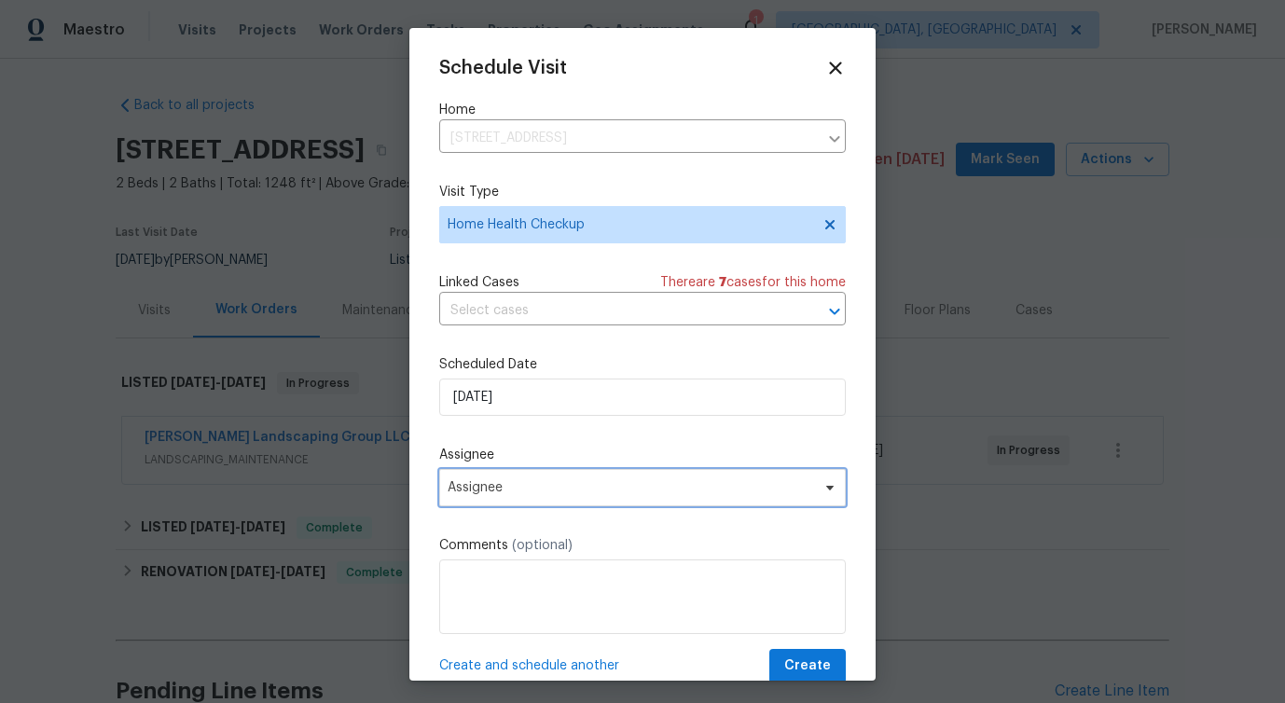
click at [505, 480] on span "Assignee" at bounding box center [642, 487] width 407 height 37
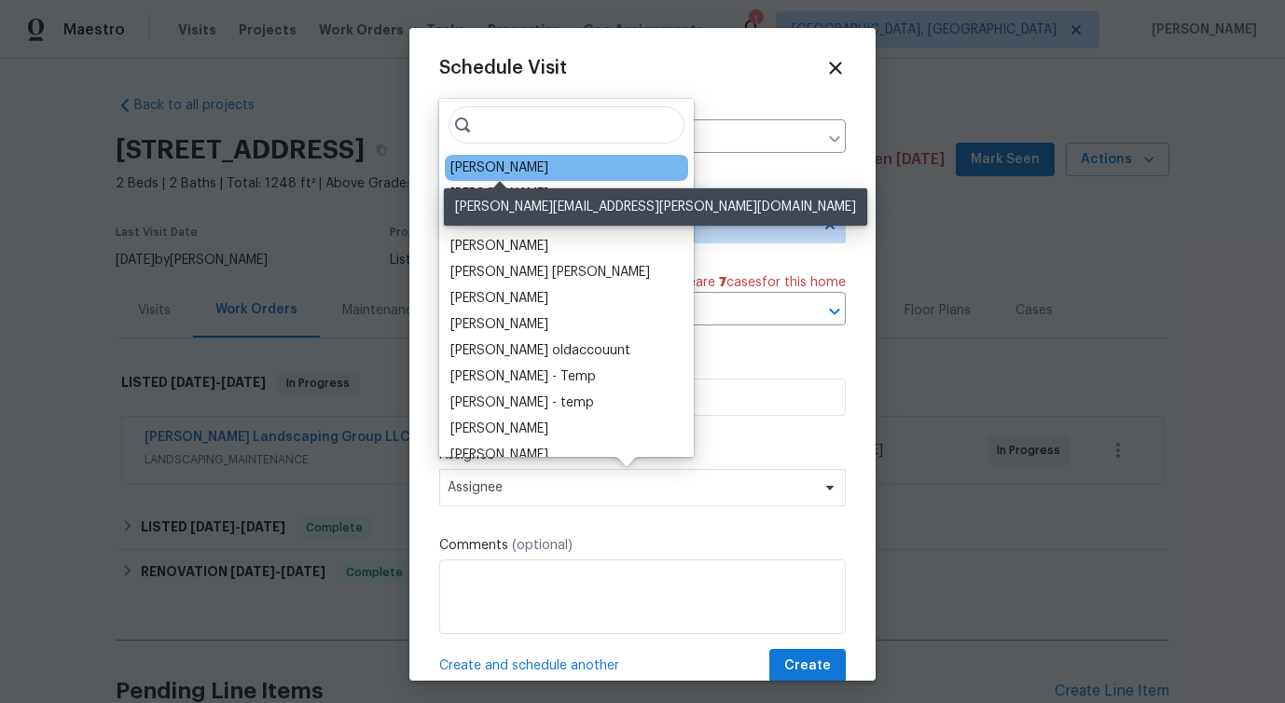
click at [488, 174] on div "[PERSON_NAME]" at bounding box center [499, 168] width 98 height 19
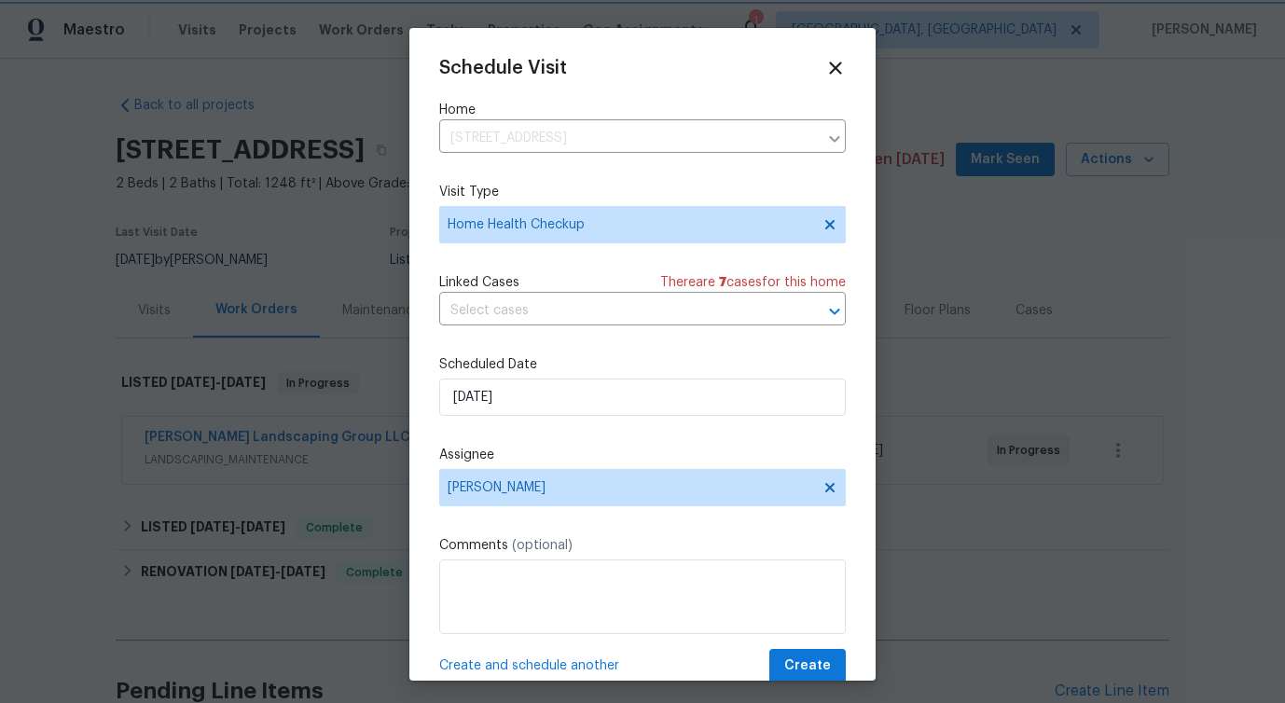
scroll to position [34, 0]
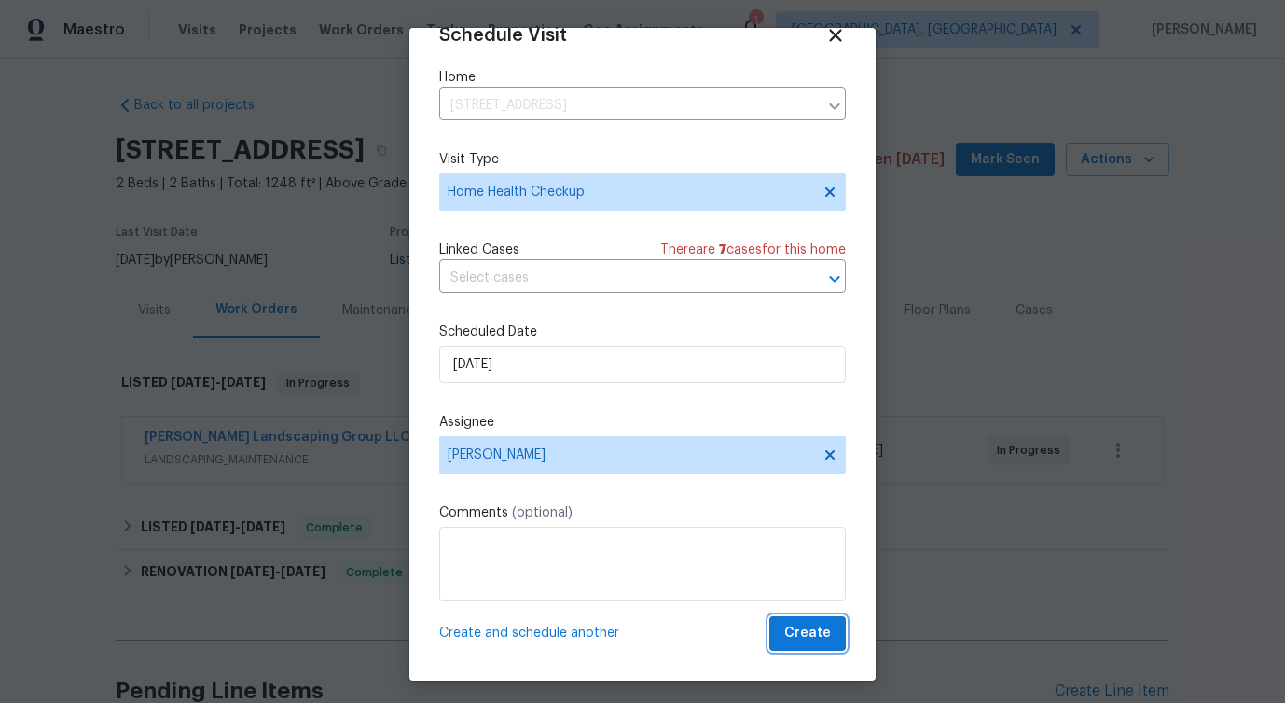
click at [805, 633] on span "Create" at bounding box center [807, 633] width 47 height 23
